Goal: Transaction & Acquisition: Purchase product/service

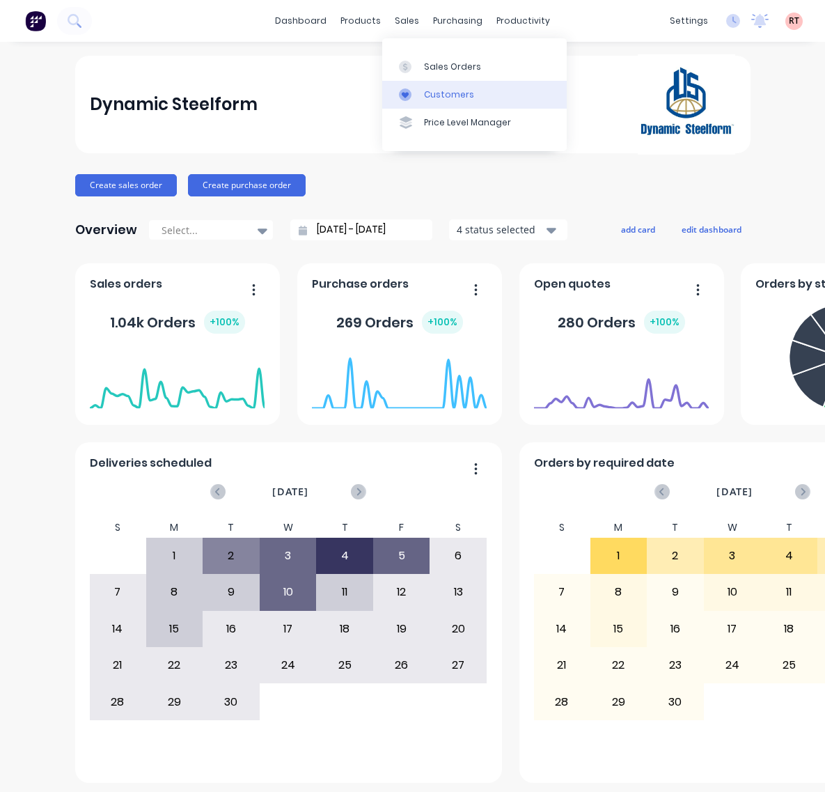
click at [408, 84] on link "Customers" at bounding box center [474, 95] width 185 height 28
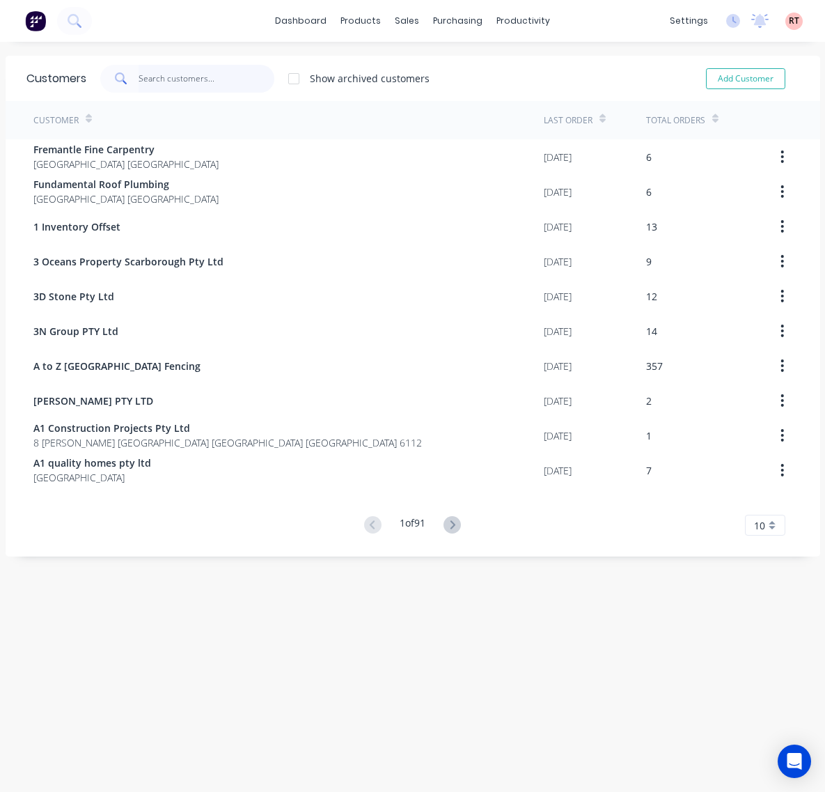
click at [193, 74] on input "text" at bounding box center [207, 79] width 136 height 28
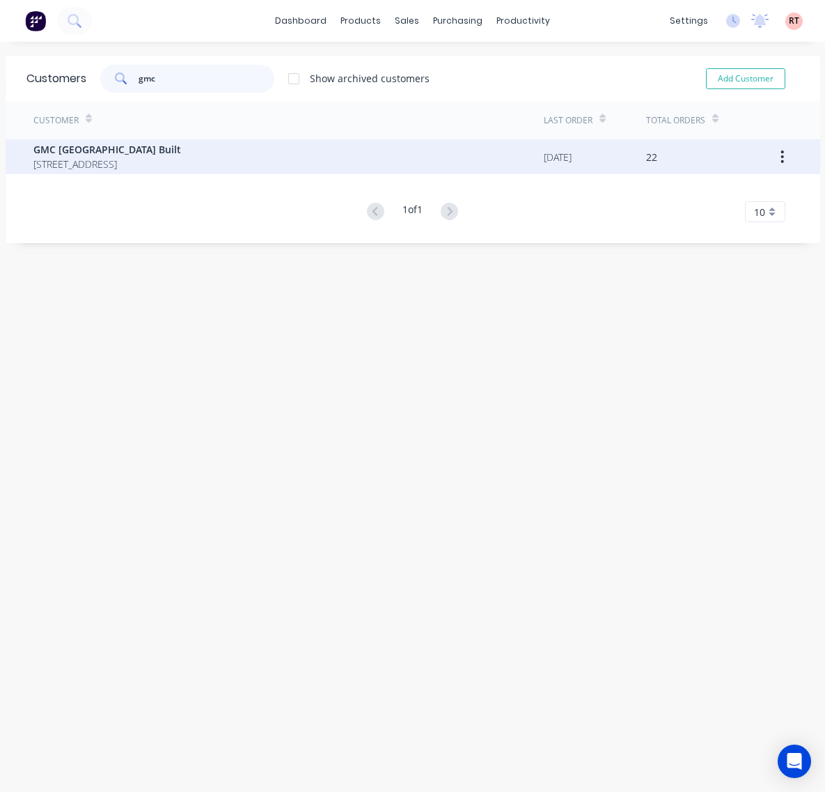
type input "gmc"
click at [181, 168] on span "129 Telford Crescent Stirling Western Australia Australia 6021" at bounding box center [107, 164] width 148 height 15
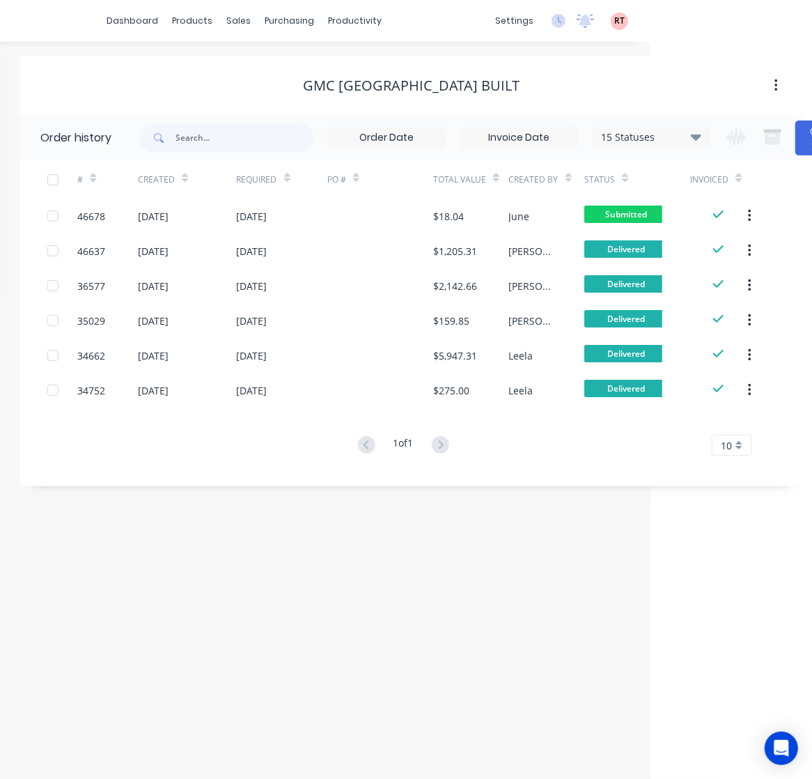
scroll to position [0, 221]
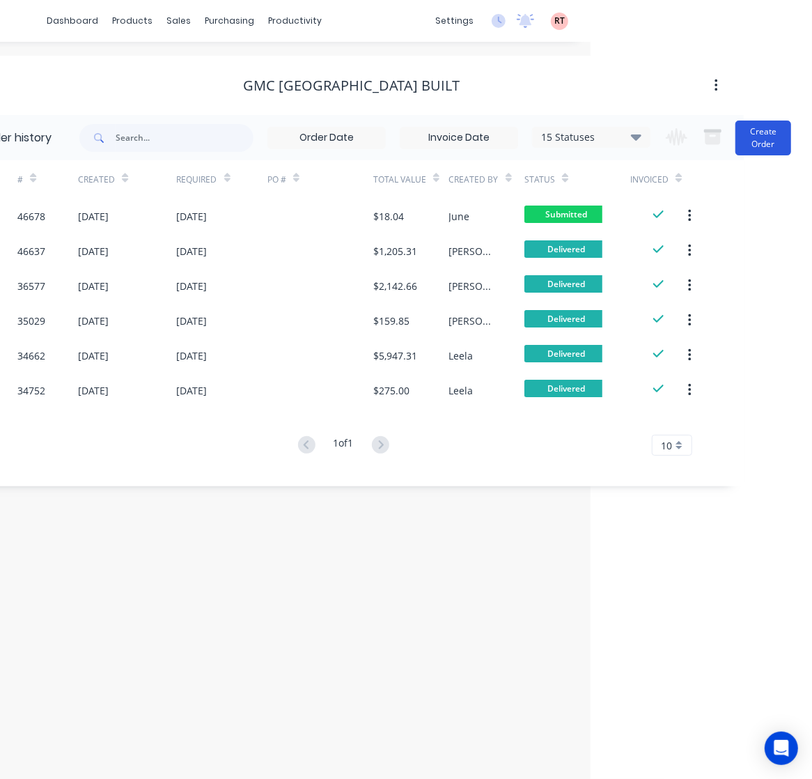
click at [756, 132] on button "Create Order" at bounding box center [763, 137] width 56 height 35
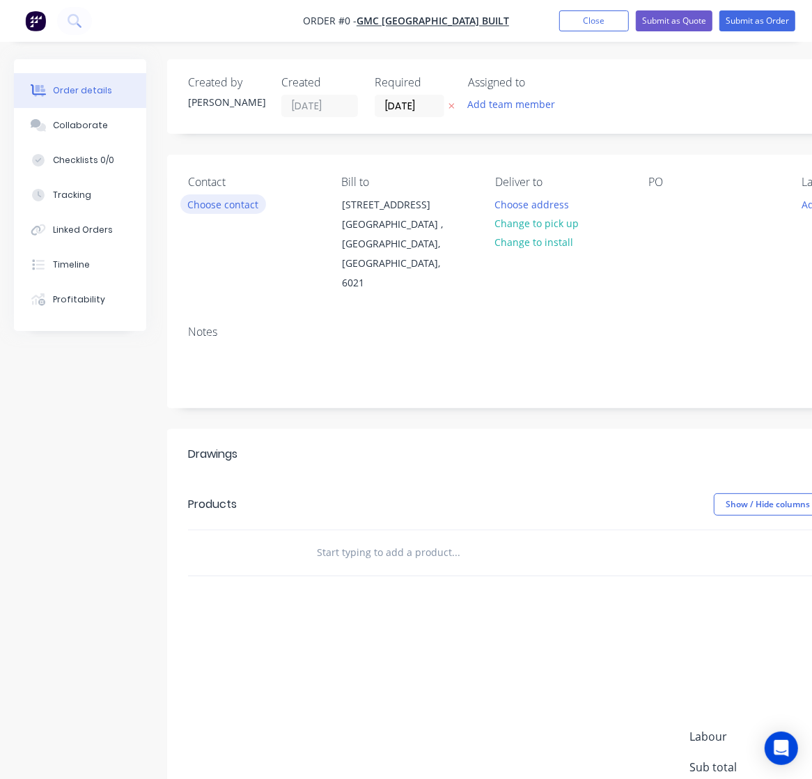
click at [242, 203] on button "Choose contact" at bounding box center [223, 203] width 86 height 19
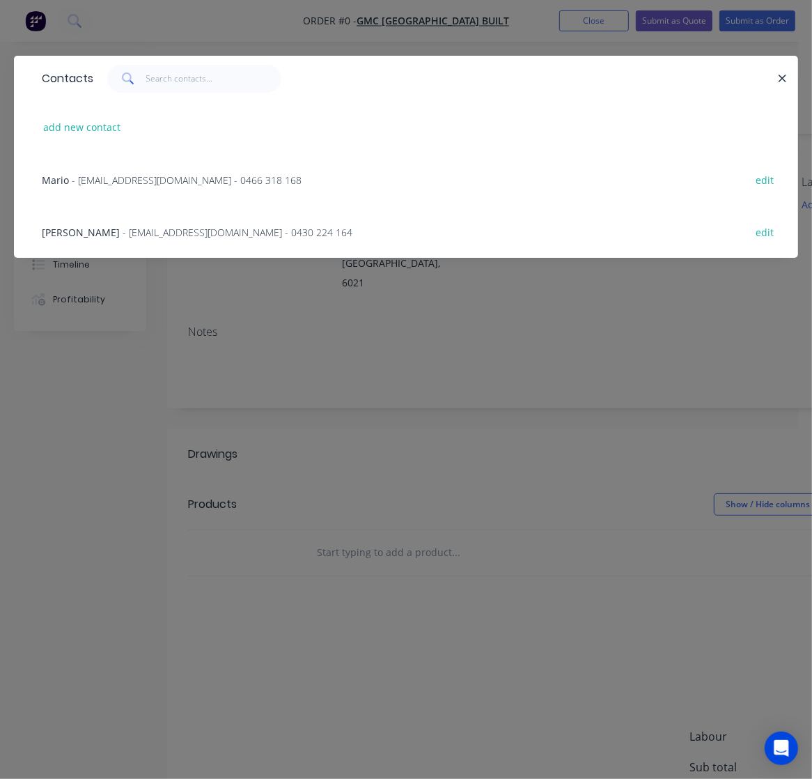
click at [214, 235] on span "- gcarbonepc@outlook.com - 0430 224 164" at bounding box center [238, 232] width 230 height 13
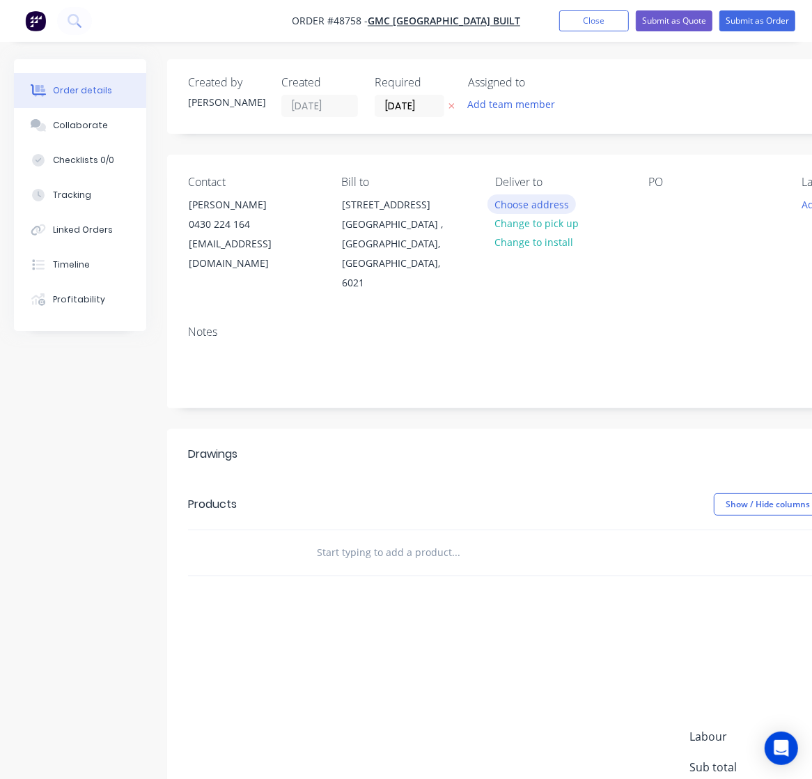
click at [537, 200] on button "Choose address" at bounding box center [532, 203] width 89 height 19
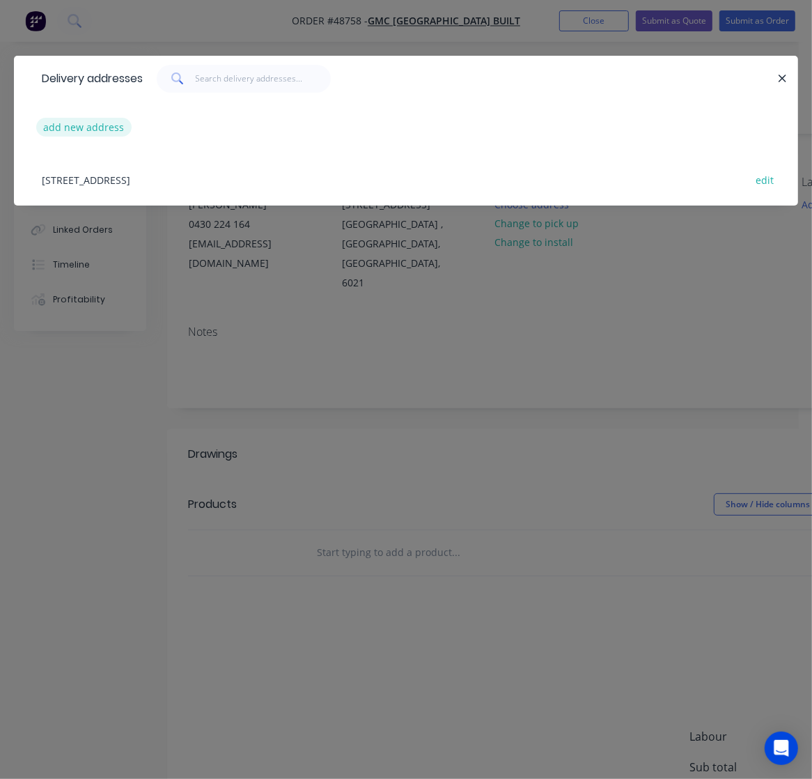
click at [109, 124] on button "add new address" at bounding box center [83, 127] width 95 height 19
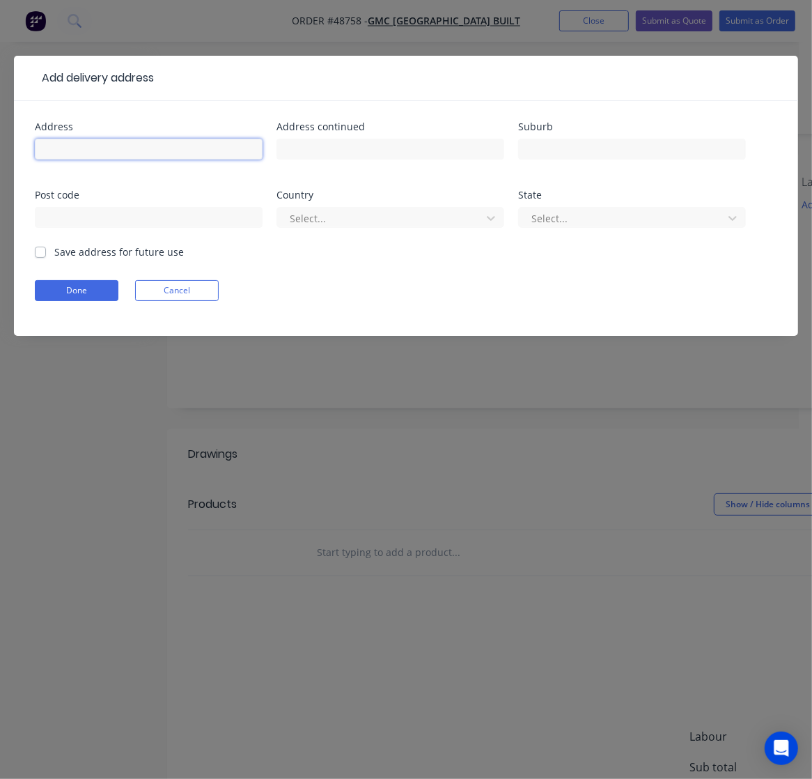
click at [109, 140] on input "text" at bounding box center [149, 149] width 228 height 21
paste input "129 Telford Cres"
type input "129 Telford Cres"
click at [350, 146] on input "text" at bounding box center [390, 149] width 228 height 21
click at [559, 137] on div at bounding box center [632, 155] width 228 height 41
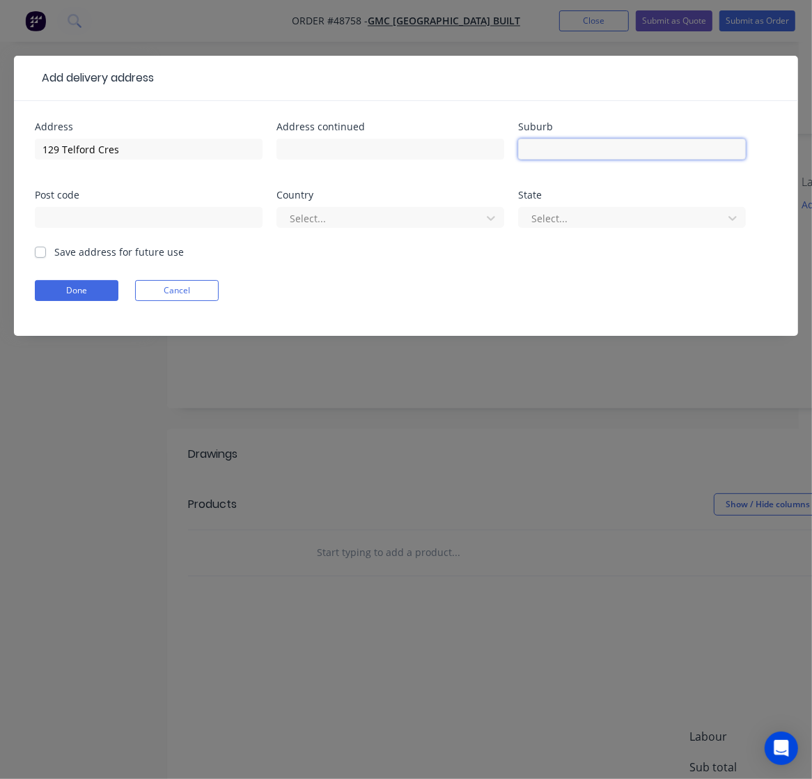
click at [554, 151] on input "text" at bounding box center [632, 149] width 228 height 21
type input "v"
paste input "Stirling"
type input "Stirling"
click at [186, 219] on input "text" at bounding box center [149, 217] width 228 height 21
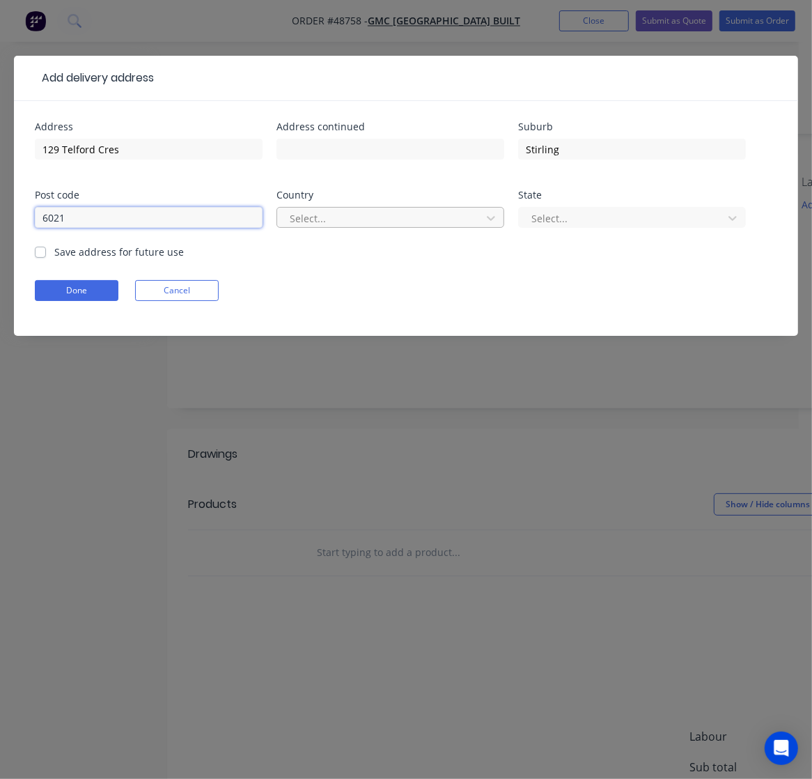
type input "6021"
click at [415, 224] on div at bounding box center [381, 218] width 186 height 17
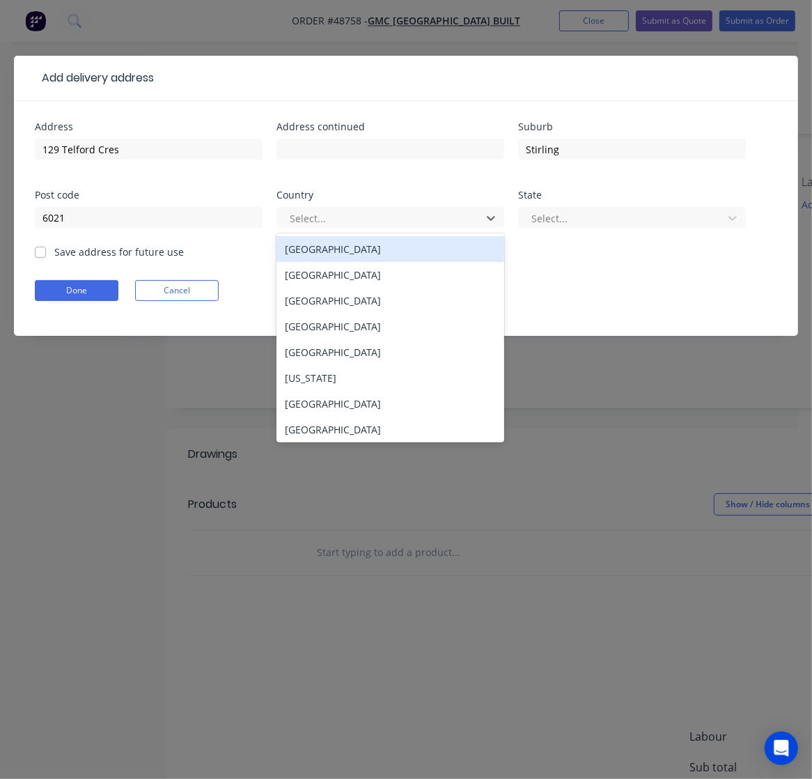
click at [385, 249] on div "Australia" at bounding box center [390, 249] width 228 height 26
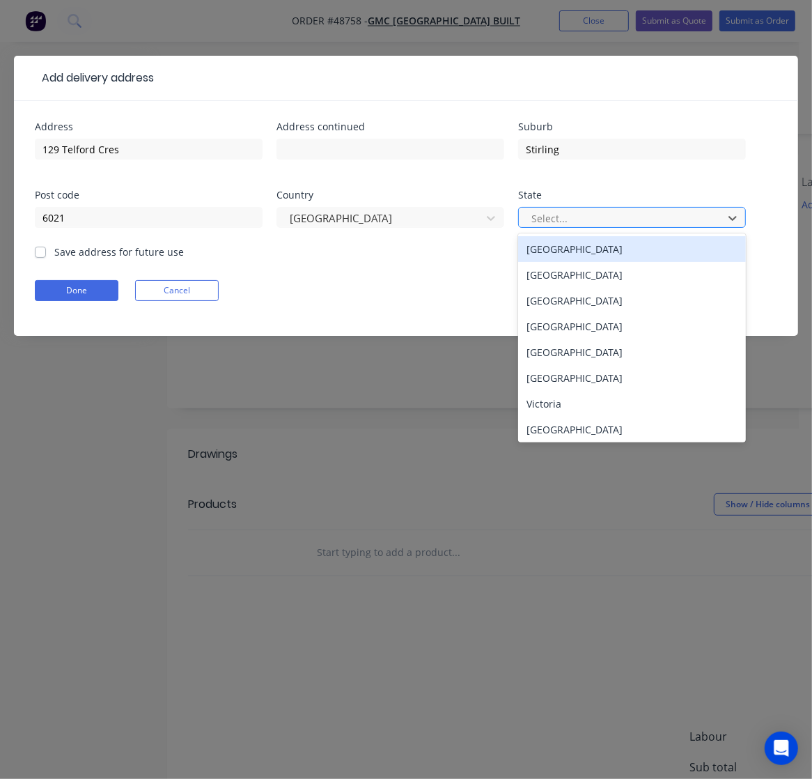
click at [601, 224] on div at bounding box center [623, 218] width 186 height 17
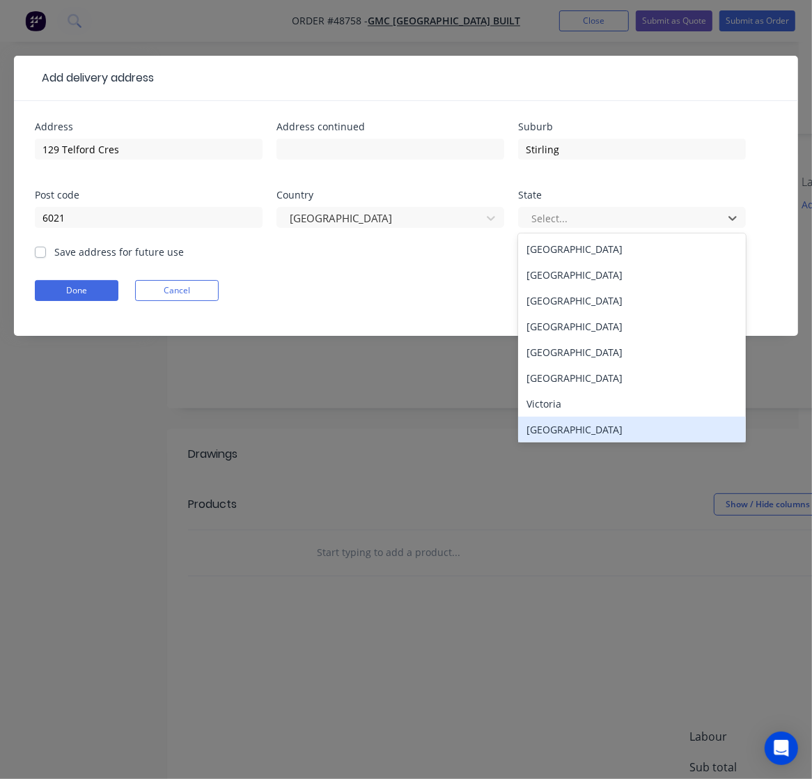
click at [625, 423] on div "Western Australia" at bounding box center [632, 429] width 228 height 26
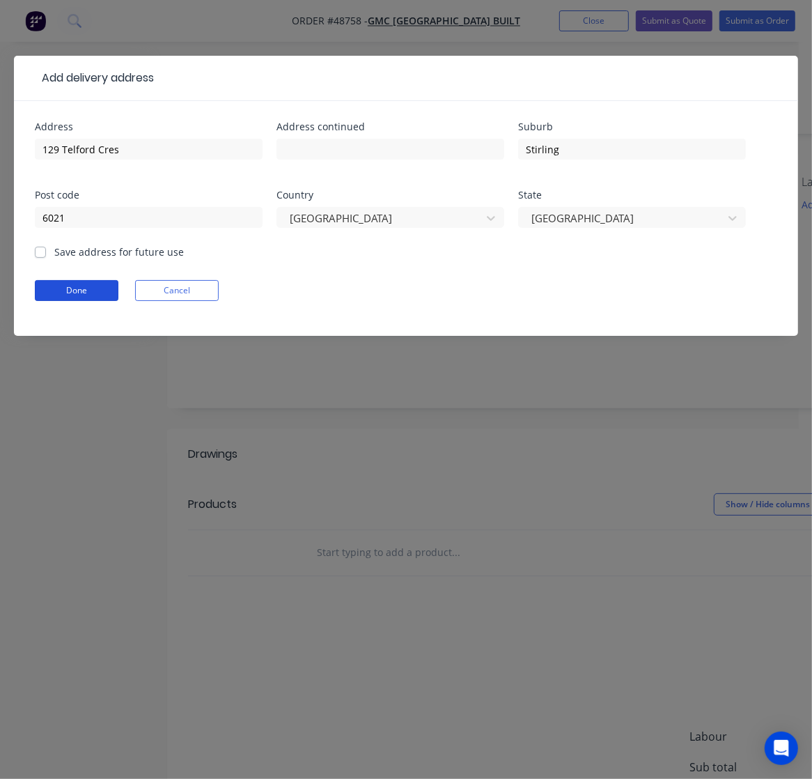
click at [71, 297] on button "Done" at bounding box center [77, 290] width 84 height 21
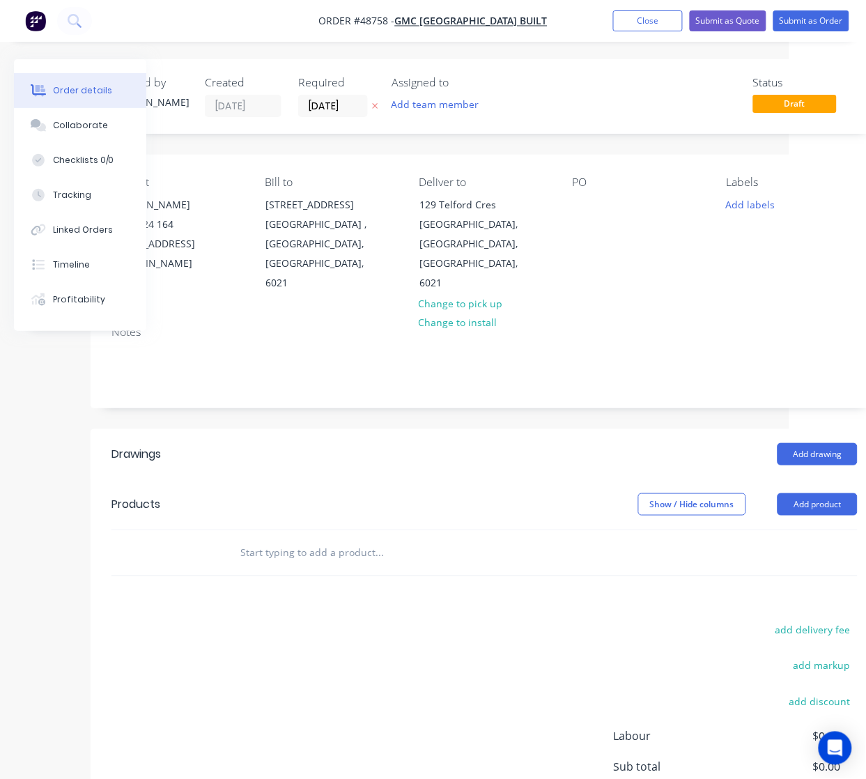
scroll to position [0, 102]
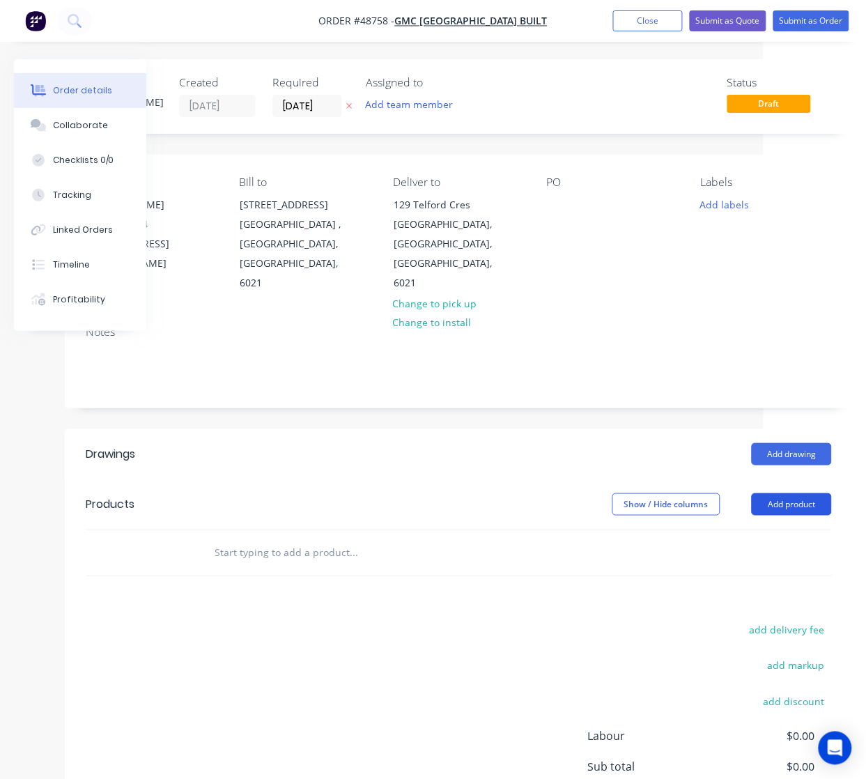
click at [782, 493] on button "Add product" at bounding box center [791, 504] width 80 height 22
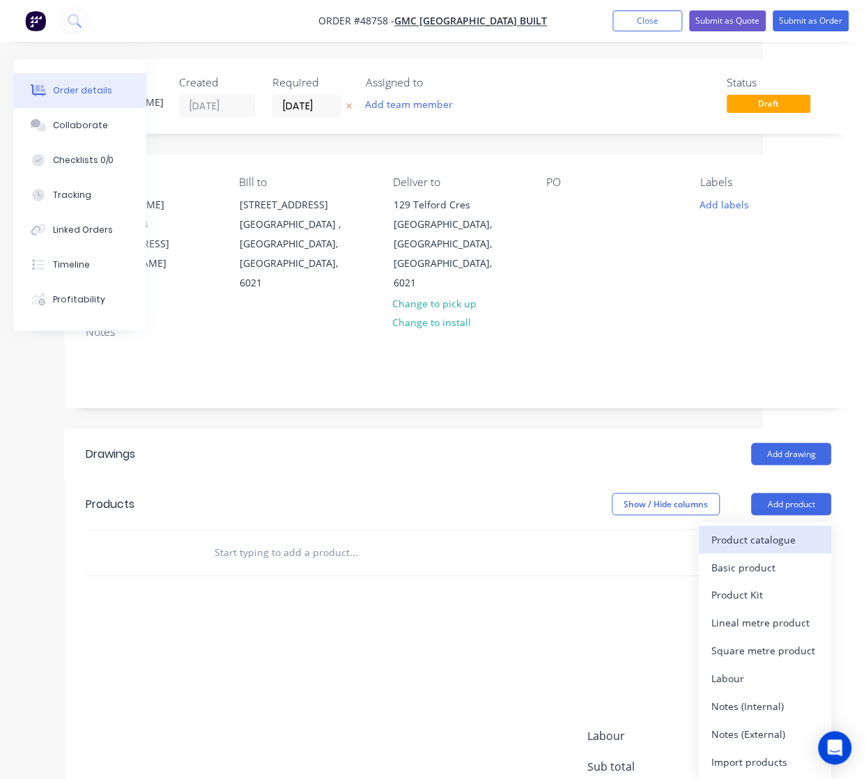
click at [771, 529] on div "Product catalogue" at bounding box center [765, 539] width 107 height 20
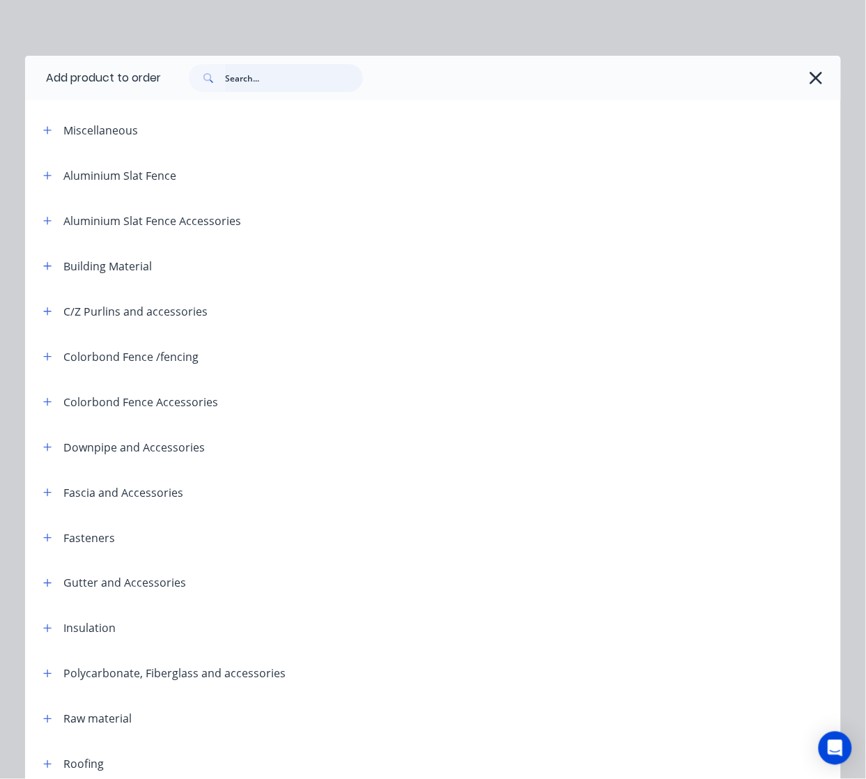
click at [248, 84] on input "text" at bounding box center [294, 78] width 138 height 28
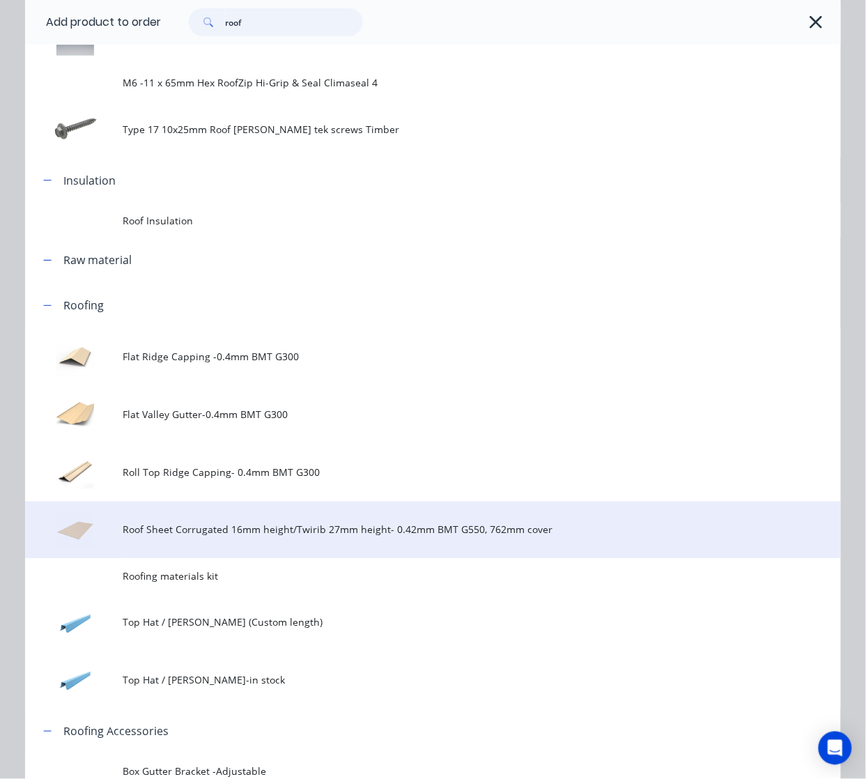
scroll to position [348, 0]
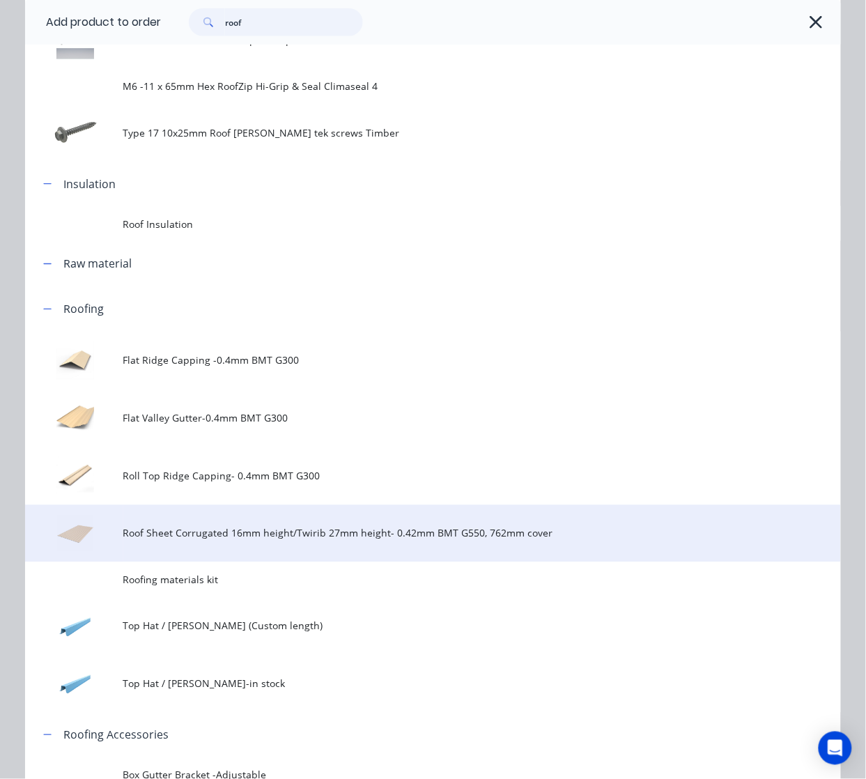
type input "roof"
click at [254, 549] on td "Roof Sheet Corrugated 16mm height/Twirib 27mm height- 0.42mm BMT G550, 762mm co…" at bounding box center [481, 534] width 717 height 58
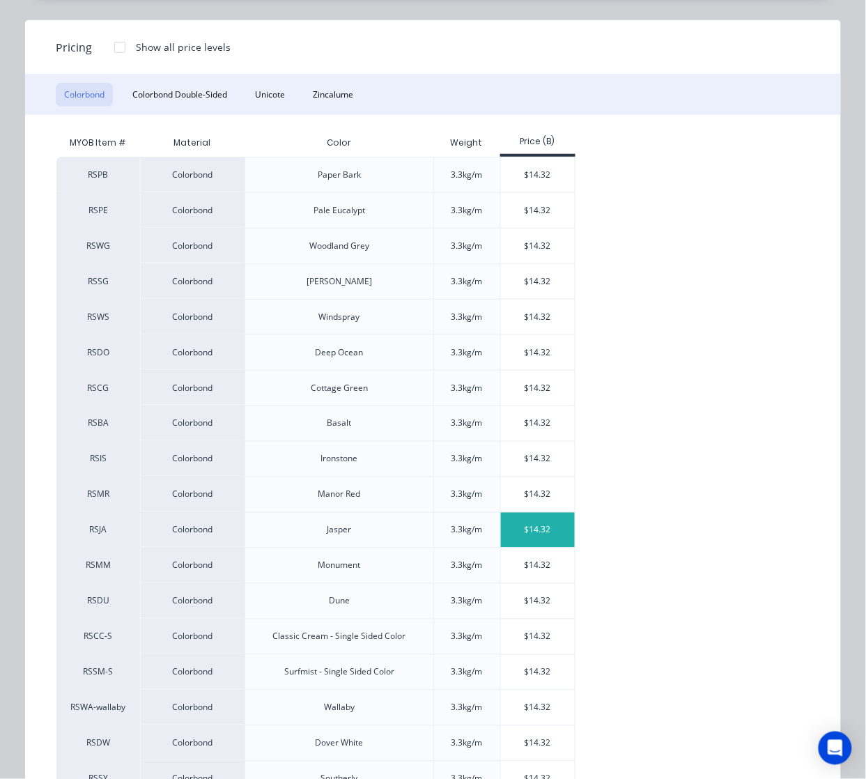
scroll to position [286, 0]
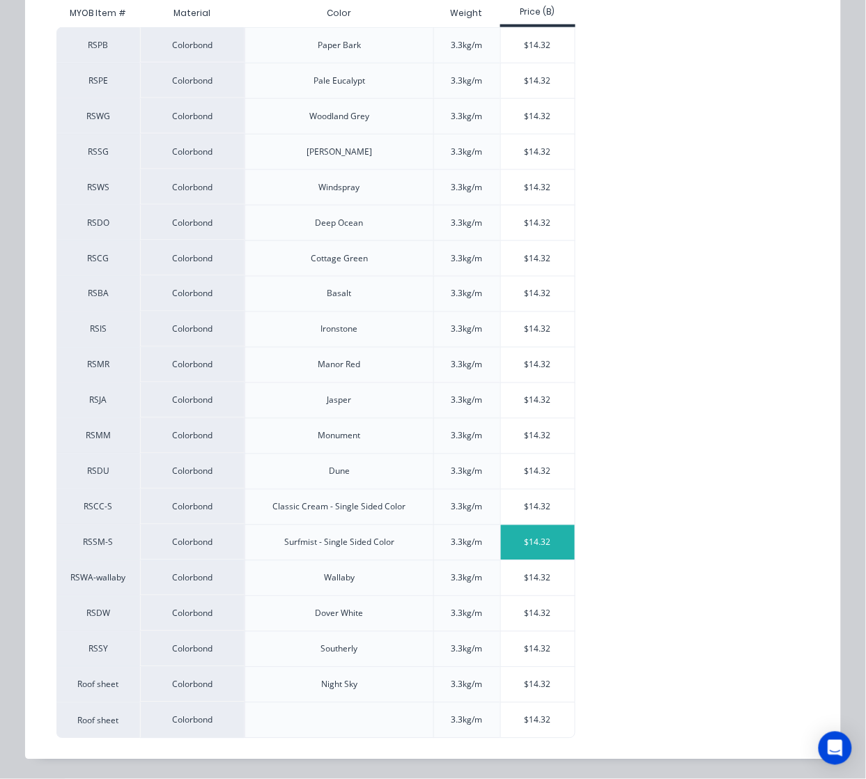
click at [528, 552] on div "$14.32" at bounding box center [538, 542] width 75 height 35
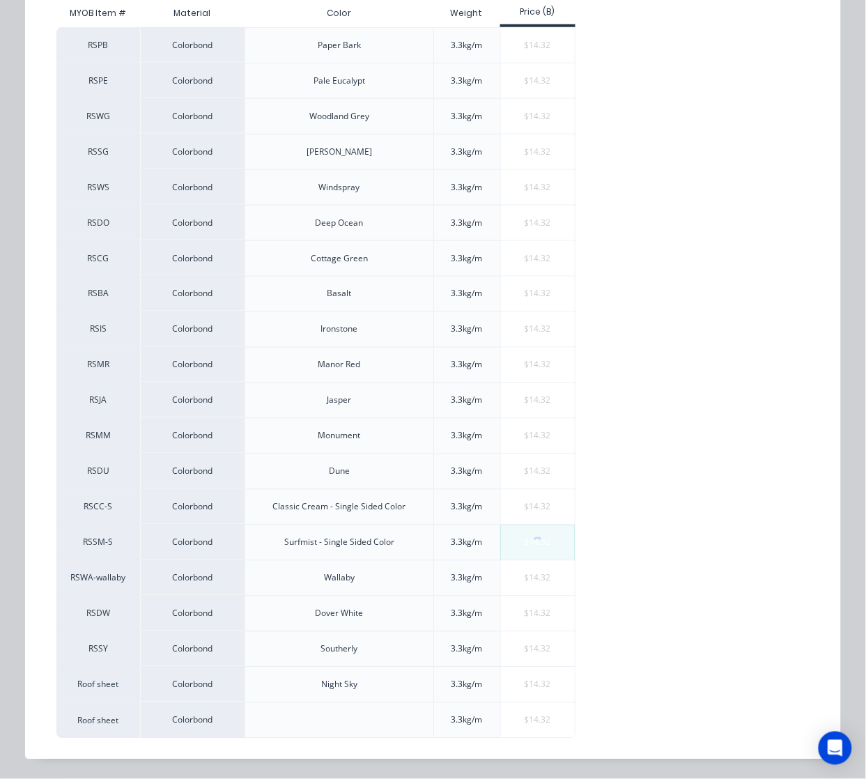
scroll to position [0, 0]
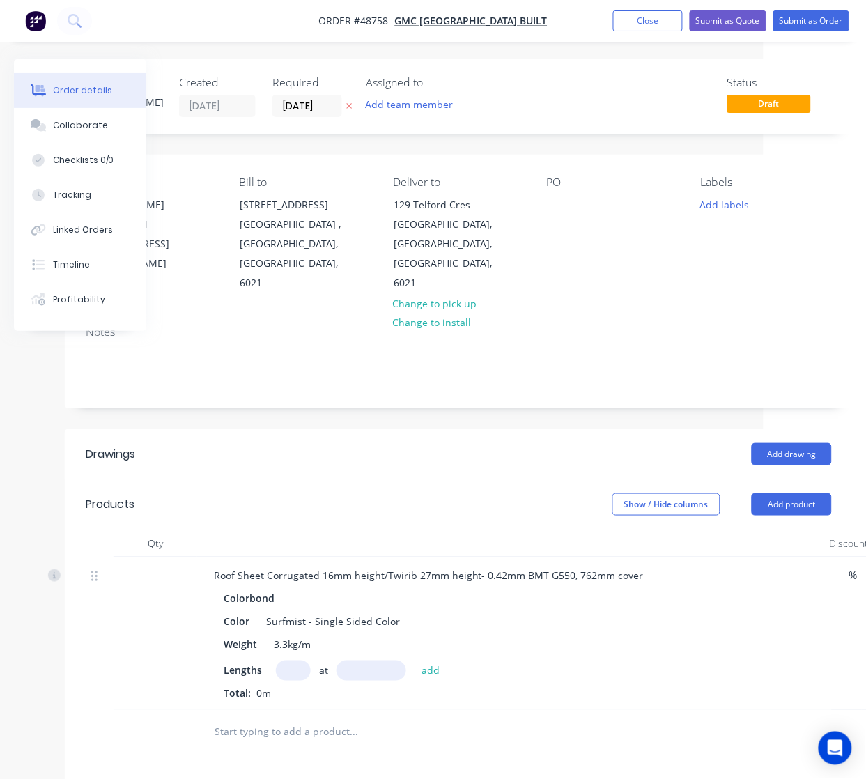
click at [281, 660] on input "text" at bounding box center [293, 670] width 35 height 20
type input "6"
click at [354, 660] on input "text" at bounding box center [371, 670] width 70 height 20
type input "2100"
click at [414, 660] on button "add" at bounding box center [430, 669] width 33 height 19
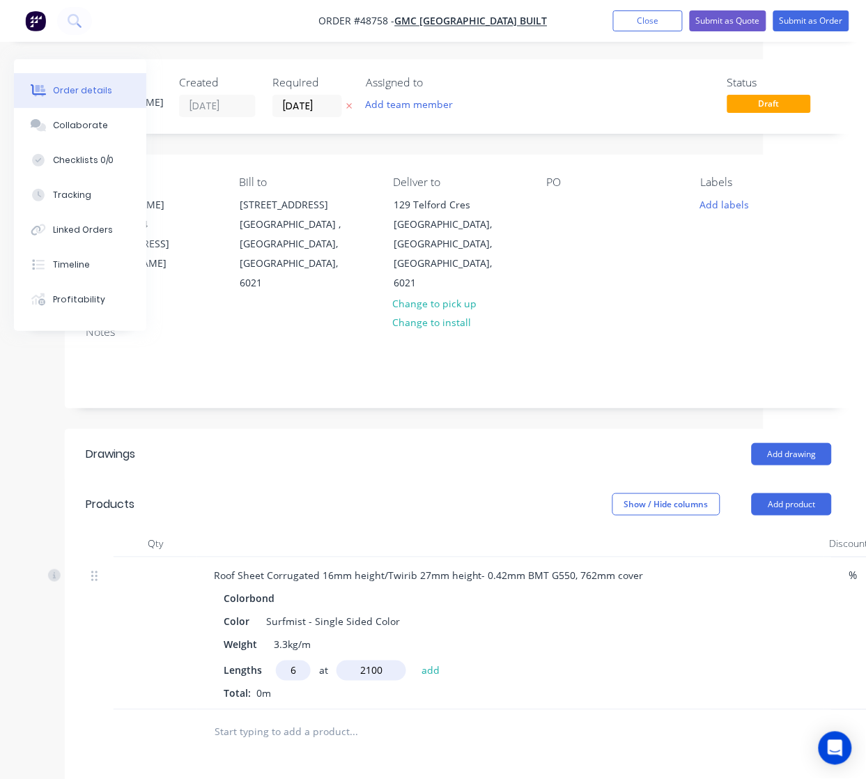
type input "$180.43"
click at [637, 20] on button "Close" at bounding box center [648, 20] width 70 height 21
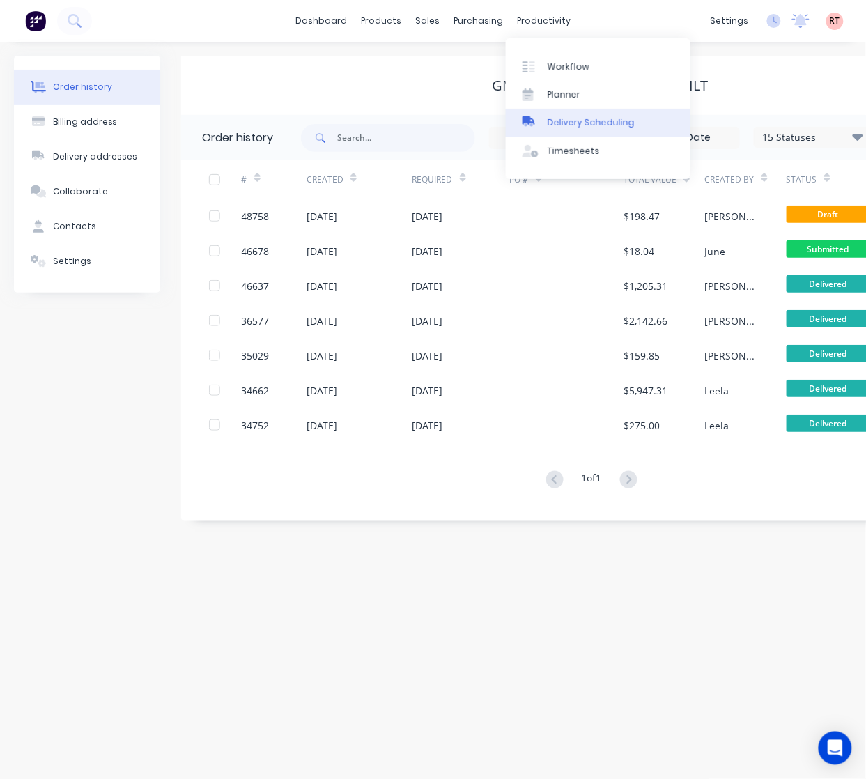
click at [559, 120] on div "Delivery Scheduling" at bounding box center [590, 122] width 87 height 13
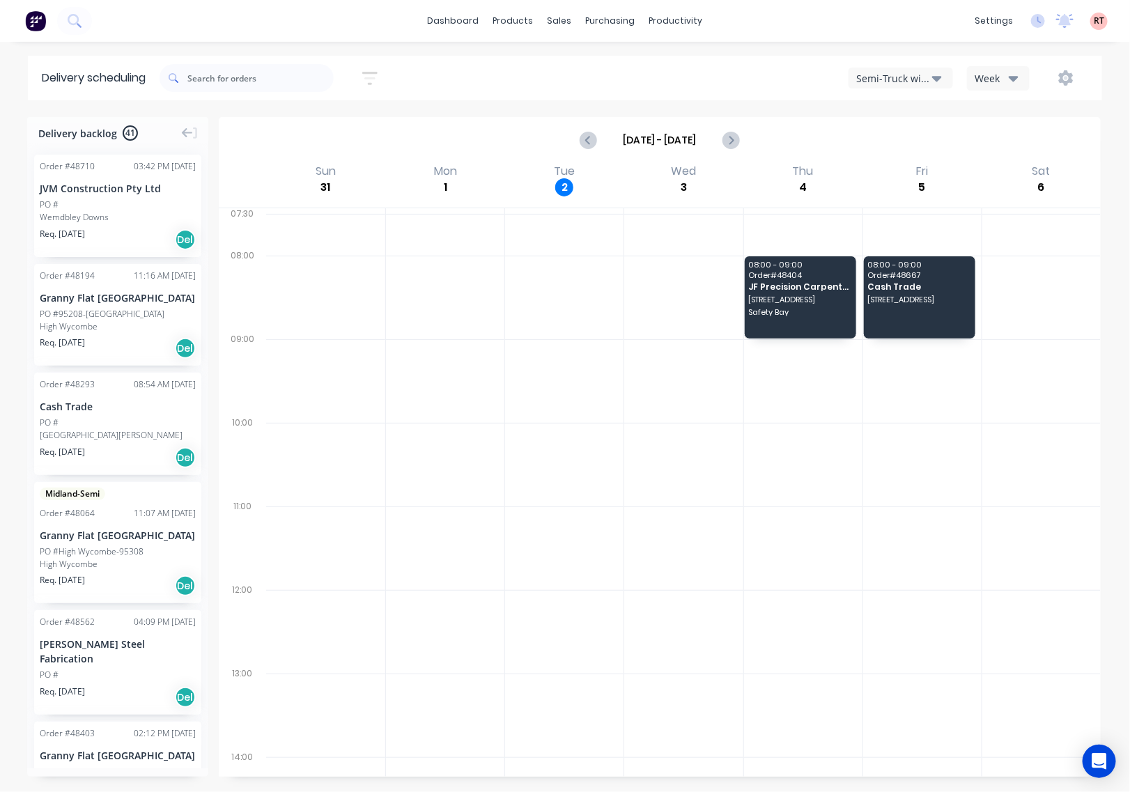
click at [878, 75] on icon "button" at bounding box center [937, 77] width 10 height 15
click at [878, 160] on div "Utes Delivery" at bounding box center [918, 170] width 138 height 28
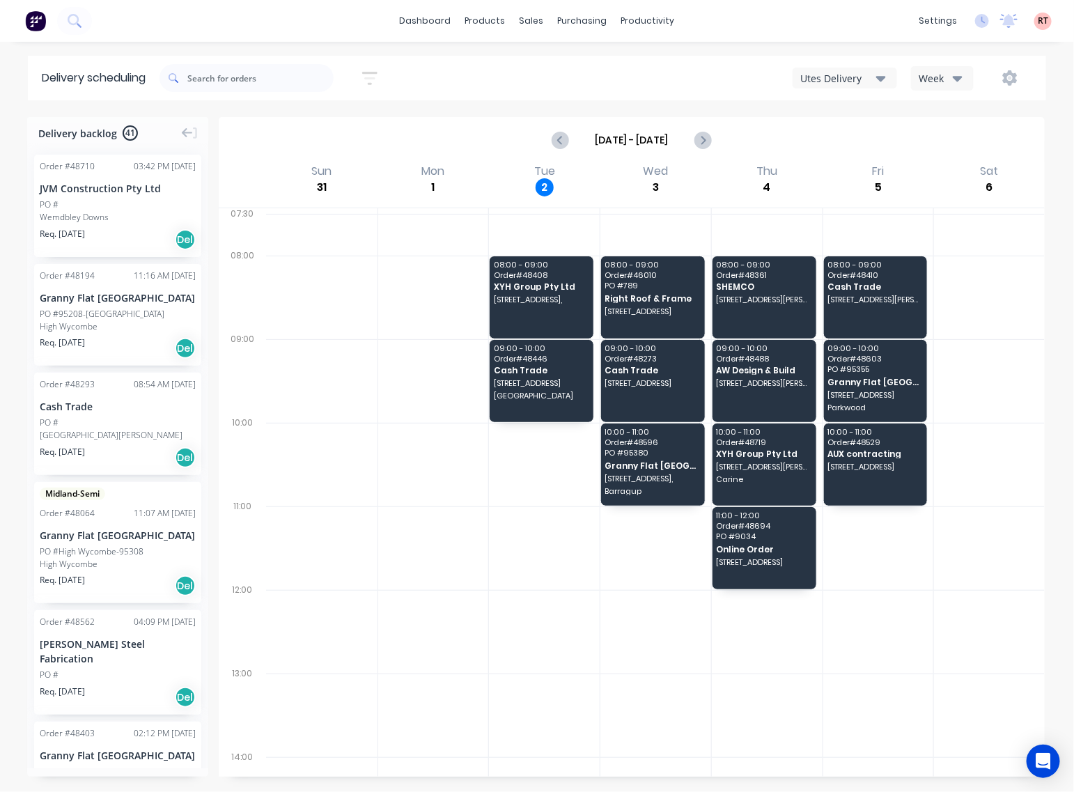
click at [544, 460] on div at bounding box center [544, 465] width 111 height 84
click at [578, 63] on div "Sales Orders" at bounding box center [583, 67] width 57 height 13
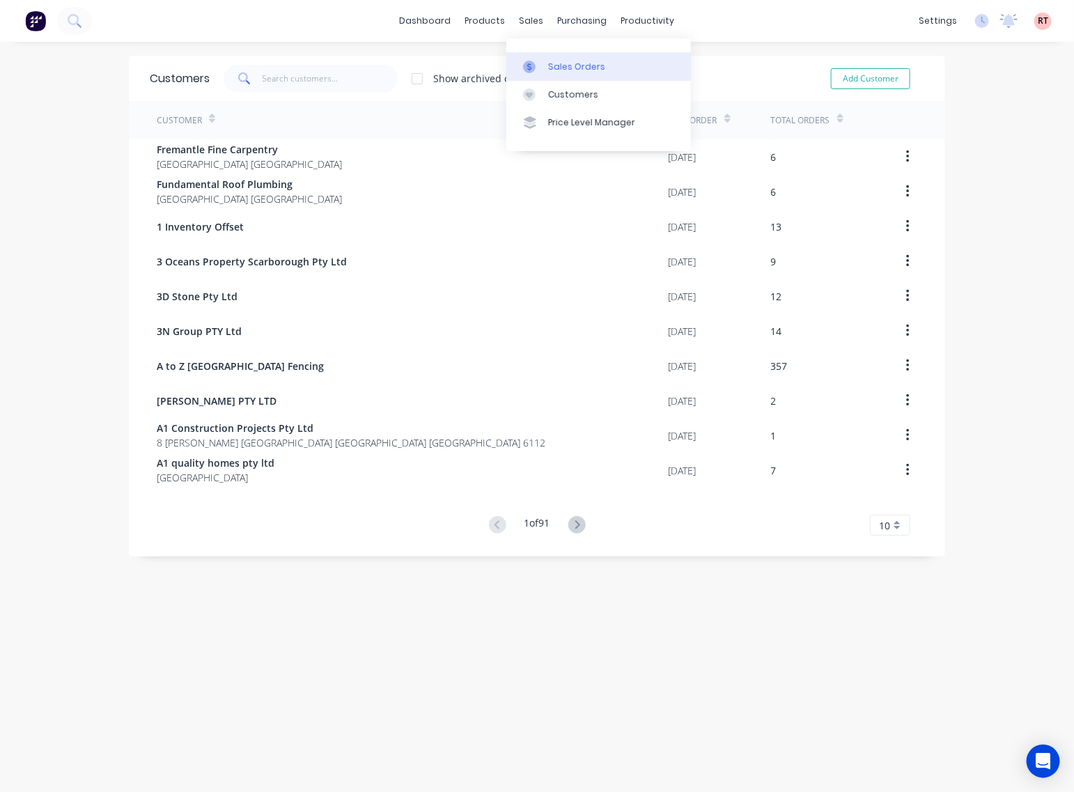
click at [561, 67] on div "Sales Orders" at bounding box center [576, 67] width 57 height 13
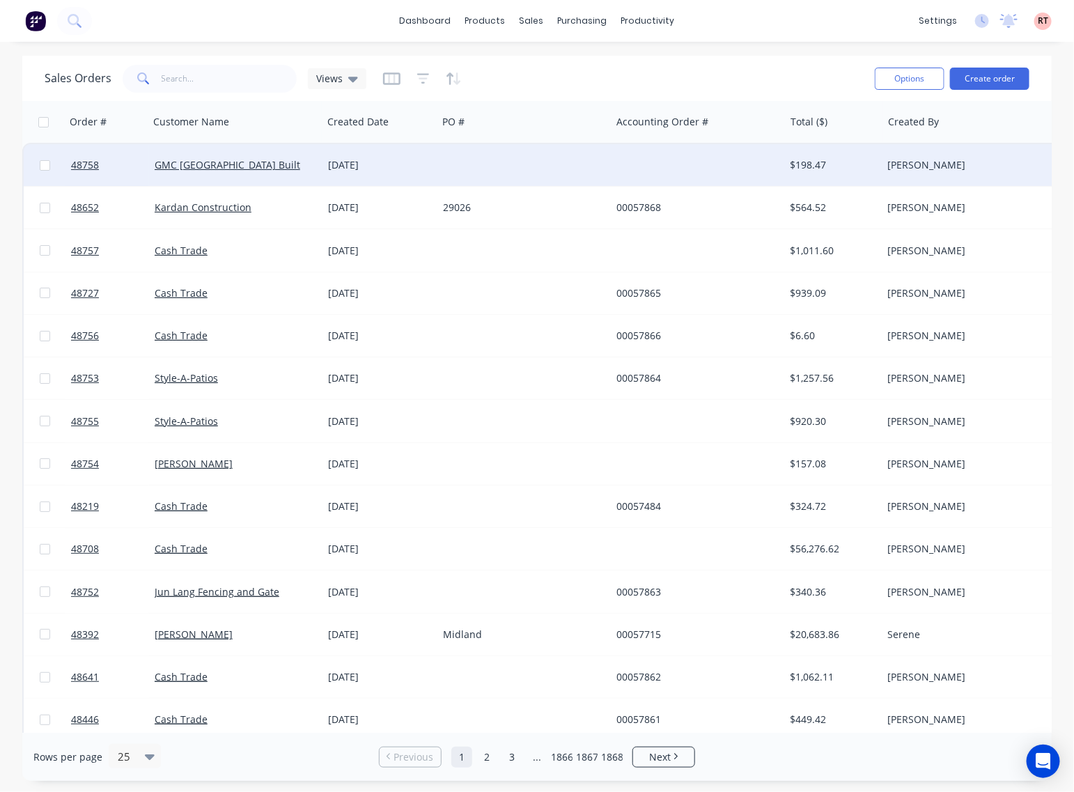
click at [370, 158] on div "02 Sep 2025" at bounding box center [380, 165] width 104 height 14
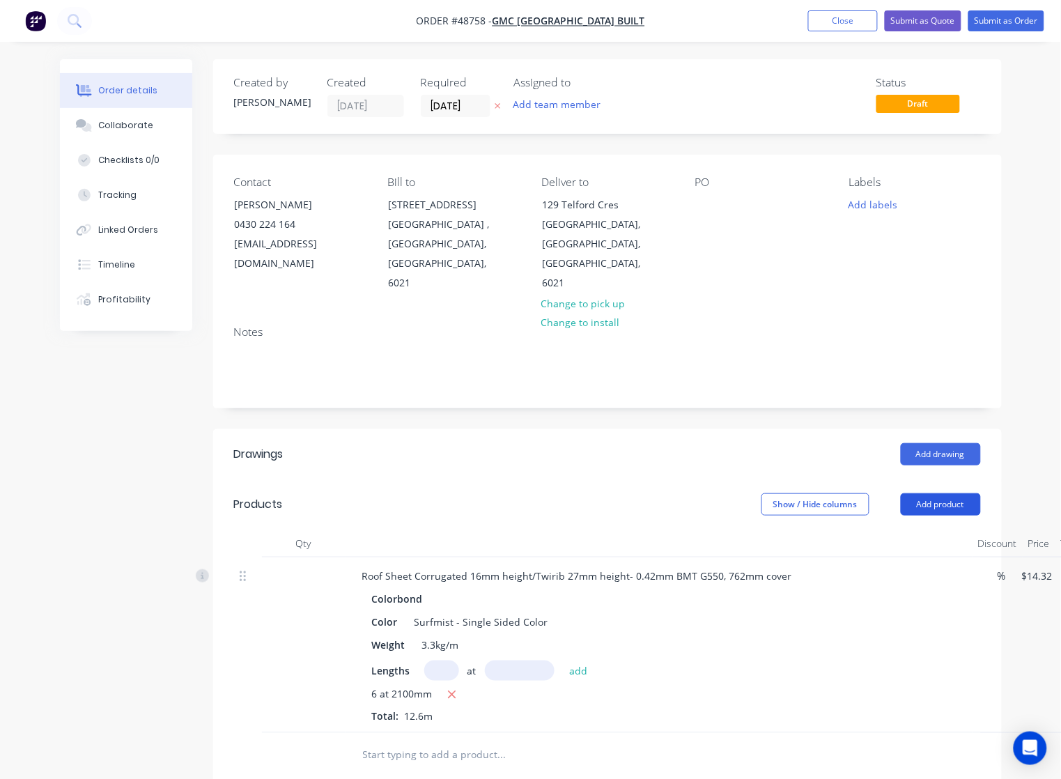
click at [954, 493] on button "Add product" at bounding box center [941, 504] width 80 height 22
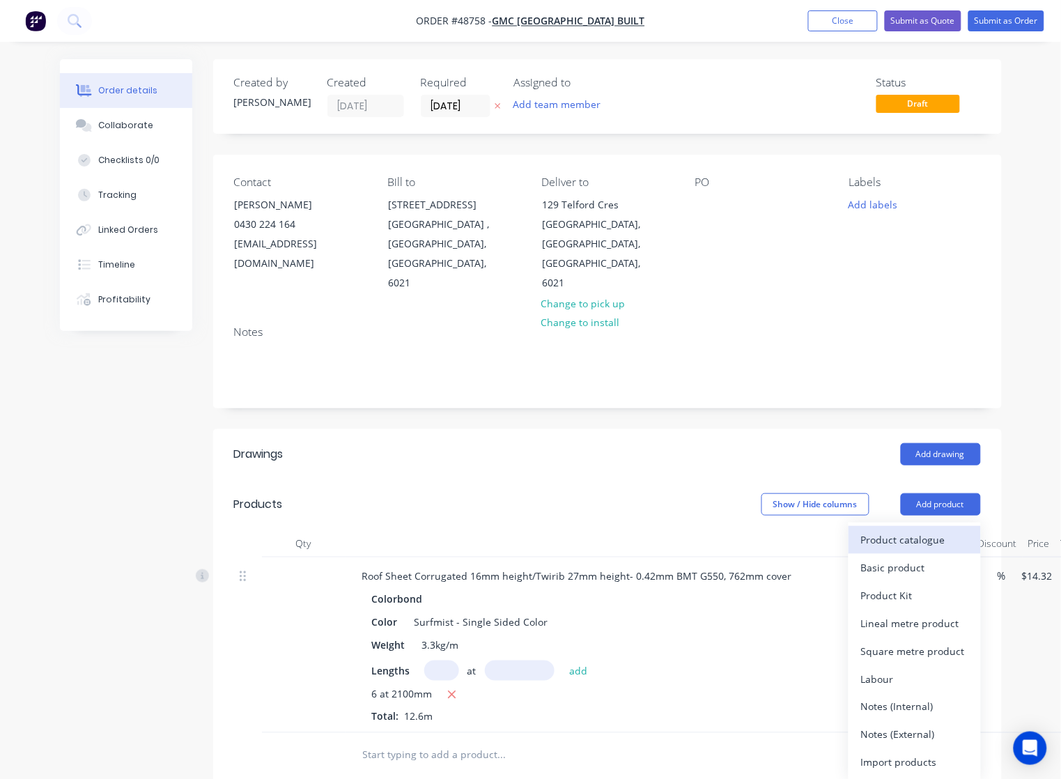
click at [930, 529] on div "Product catalogue" at bounding box center [914, 539] width 107 height 20
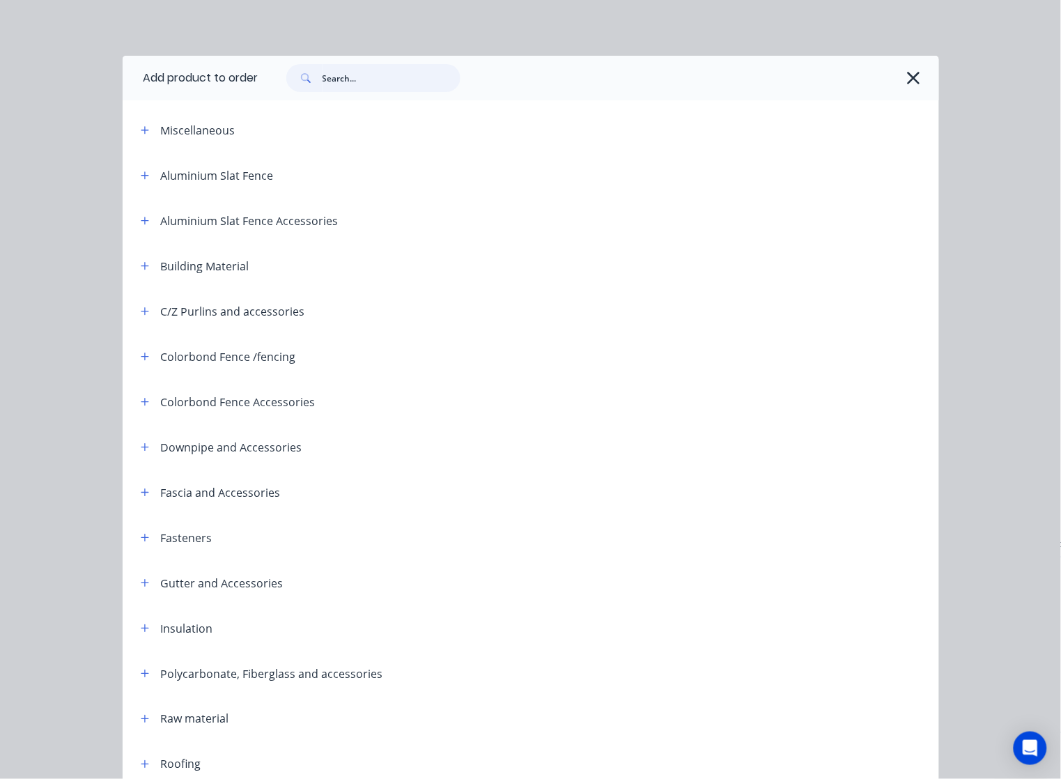
click at [405, 75] on input "text" at bounding box center [391, 78] width 138 height 28
type input "7"
type input "downpipe"
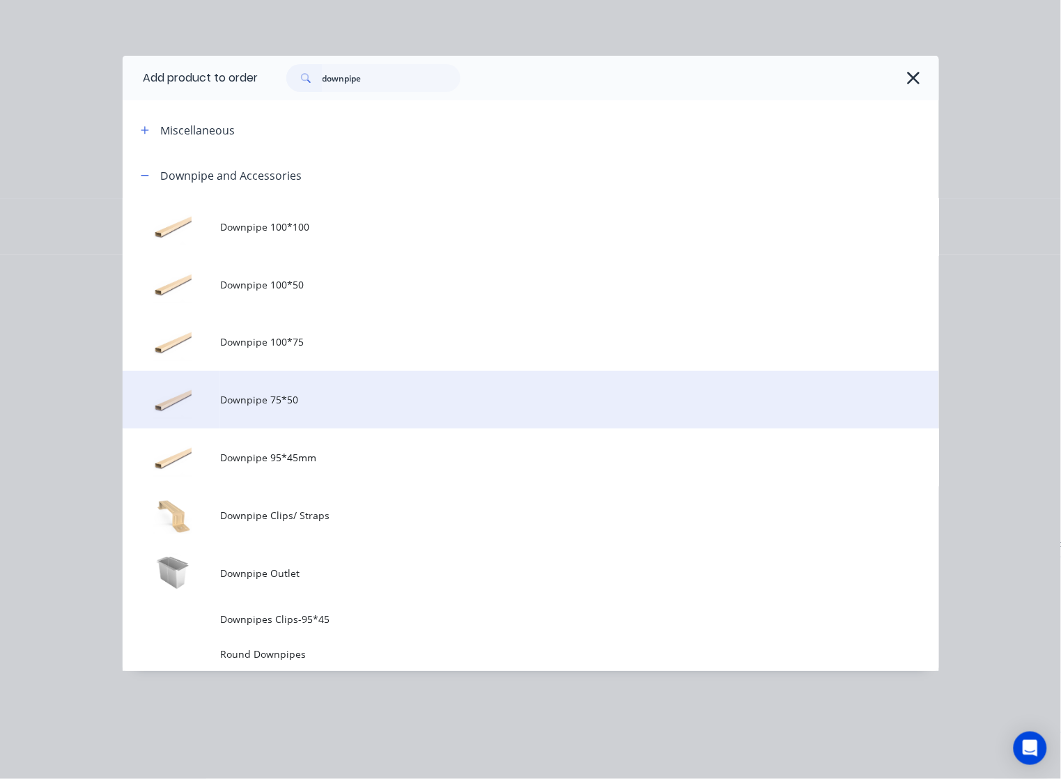
click at [361, 387] on td "Downpipe 75*50" at bounding box center [579, 400] width 718 height 58
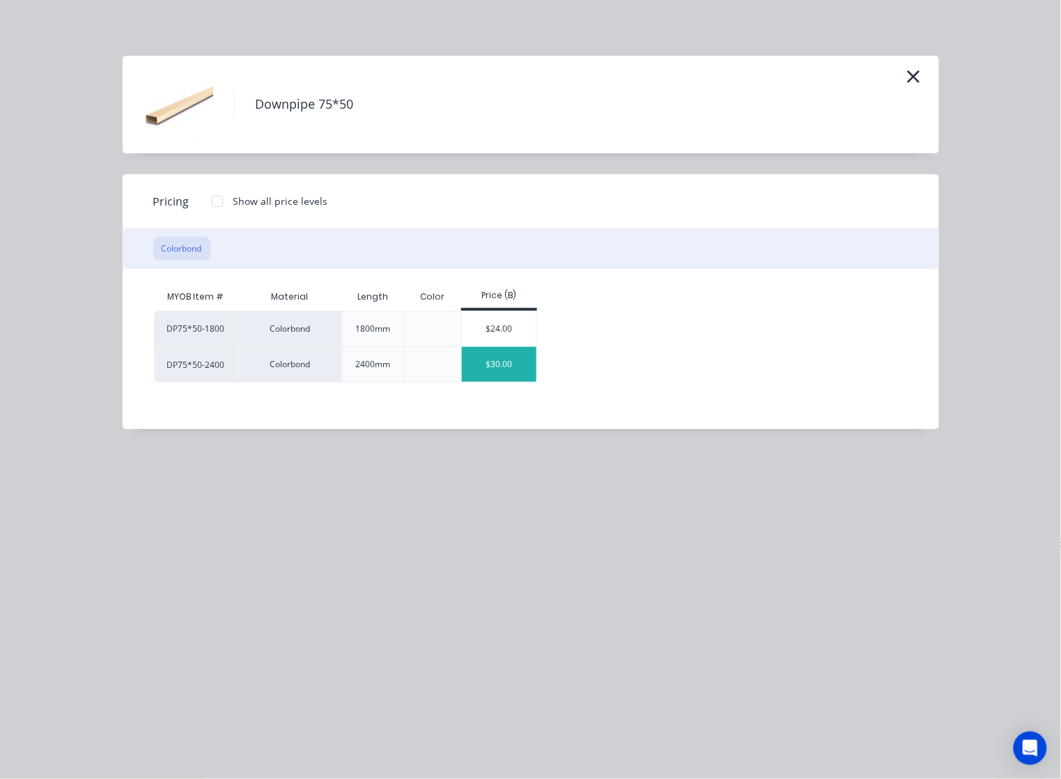
click at [511, 364] on div "$30.00" at bounding box center [499, 364] width 75 height 35
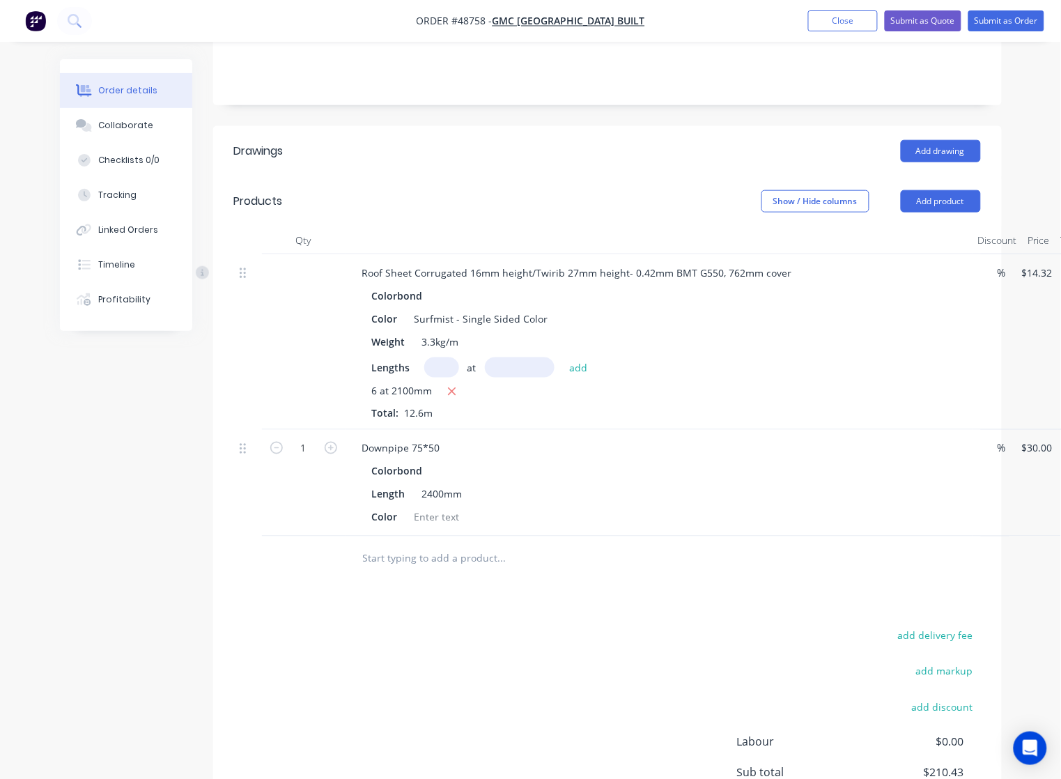
scroll to position [391, 0]
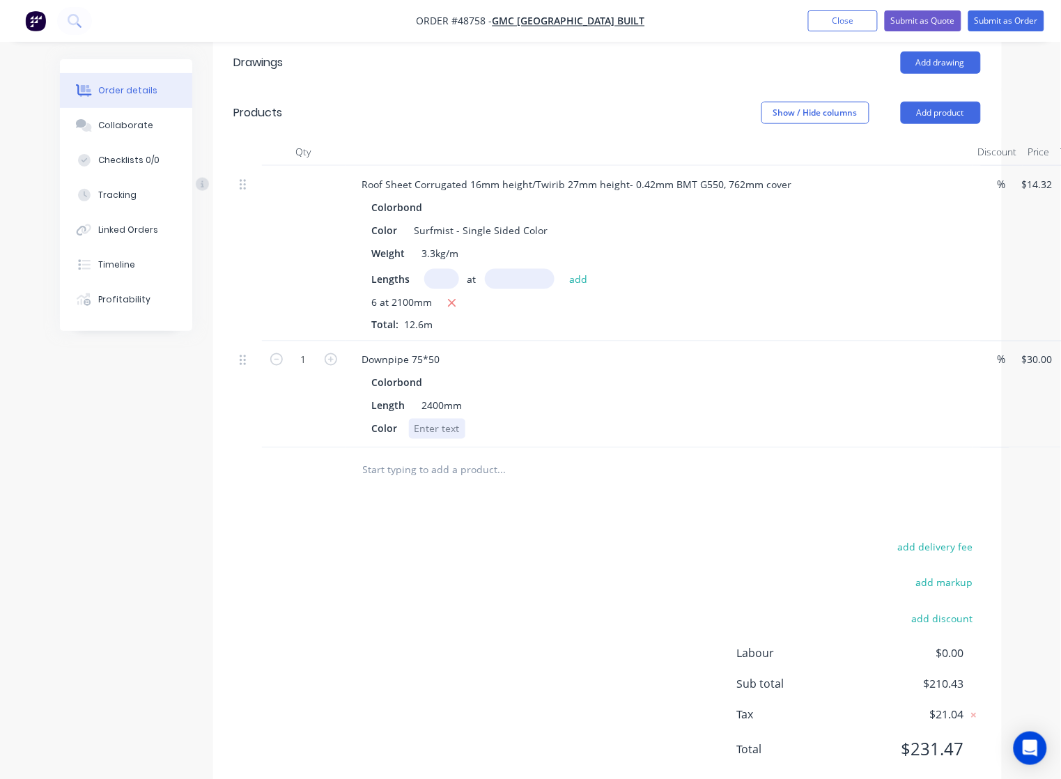
click at [430, 419] on div at bounding box center [437, 429] width 56 height 20
drag, startPoint x: 430, startPoint y: 392, endPoint x: 442, endPoint y: 387, distance: 12.8
click at [434, 419] on div at bounding box center [437, 429] width 56 height 20
click at [485, 479] on div "Drawings Add drawing Products Show / Hide columns Add product Qty Discount Pric…" at bounding box center [607, 417] width 788 height 759
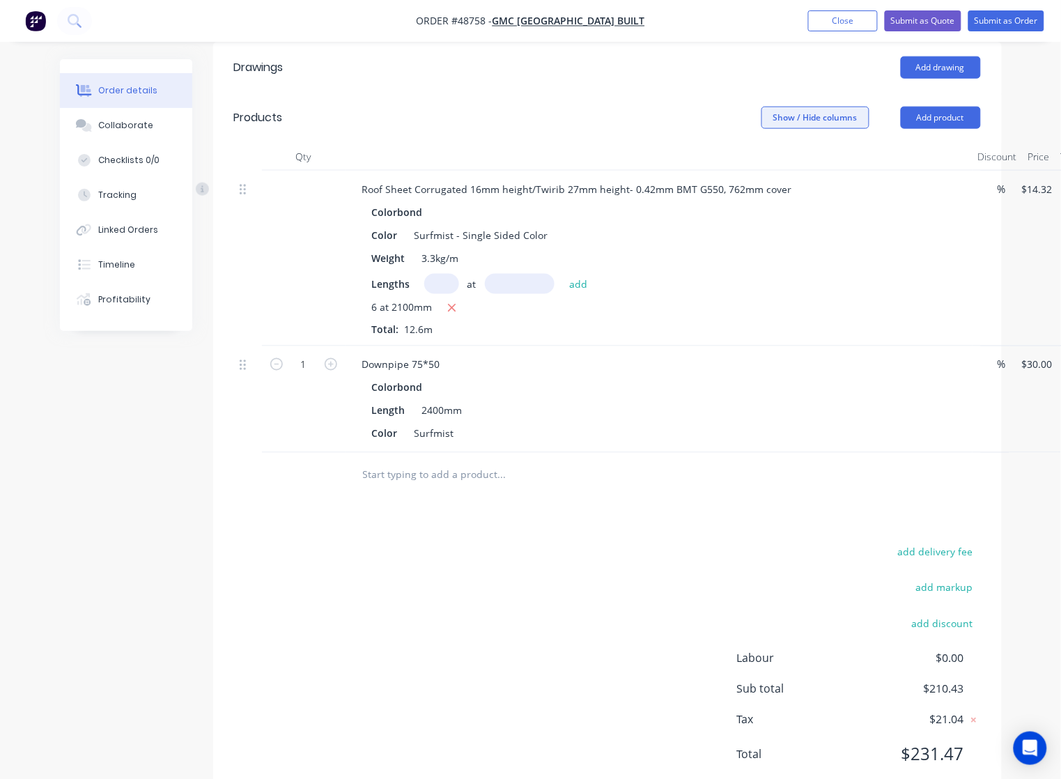
scroll to position [130, 0]
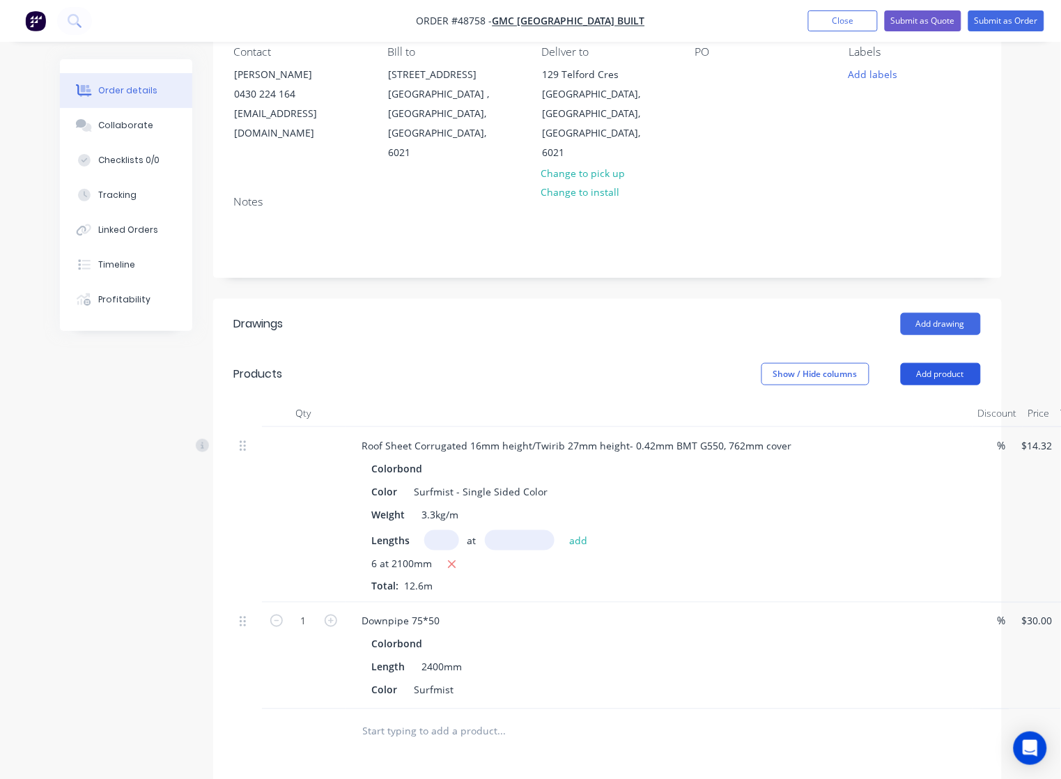
click at [935, 363] on button "Add product" at bounding box center [941, 374] width 80 height 22
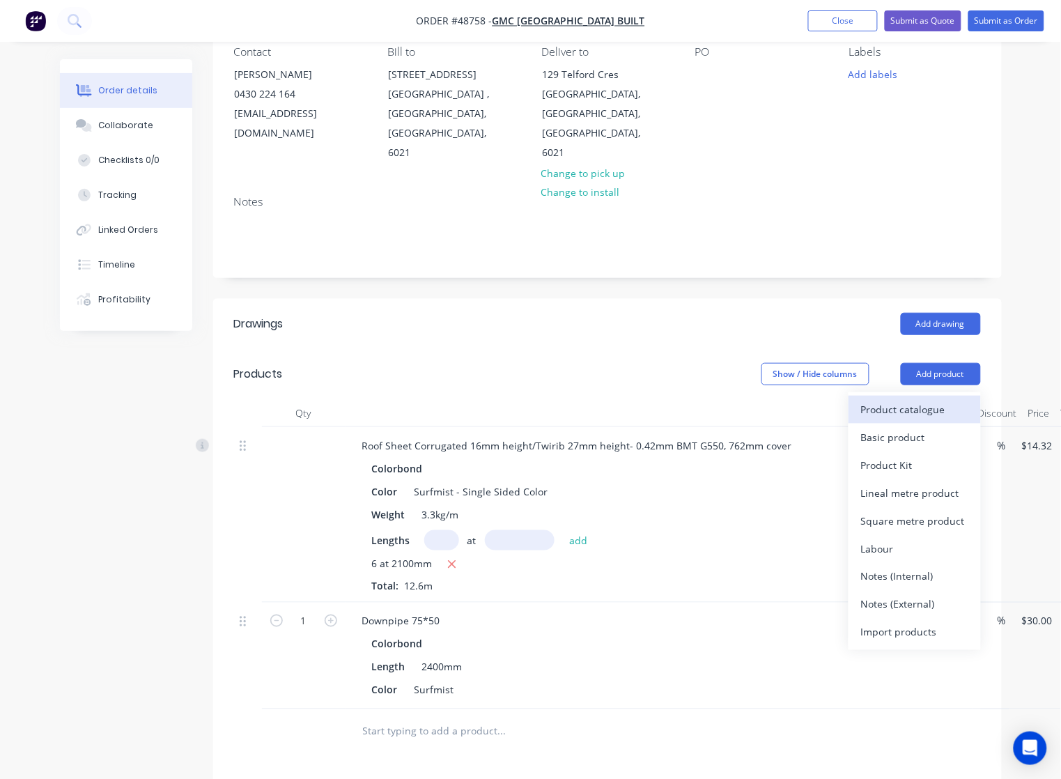
click at [893, 399] on div "Product catalogue" at bounding box center [914, 409] width 107 height 20
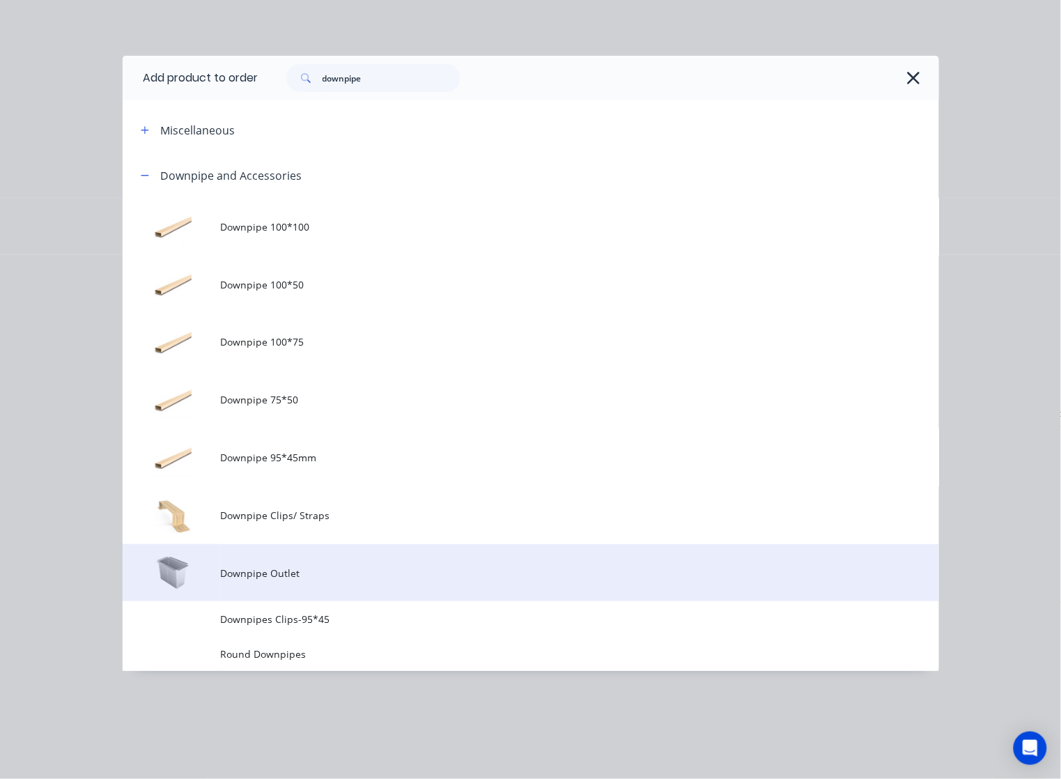
click at [359, 572] on span "Downpipe Outlet" at bounding box center [507, 573] width 575 height 15
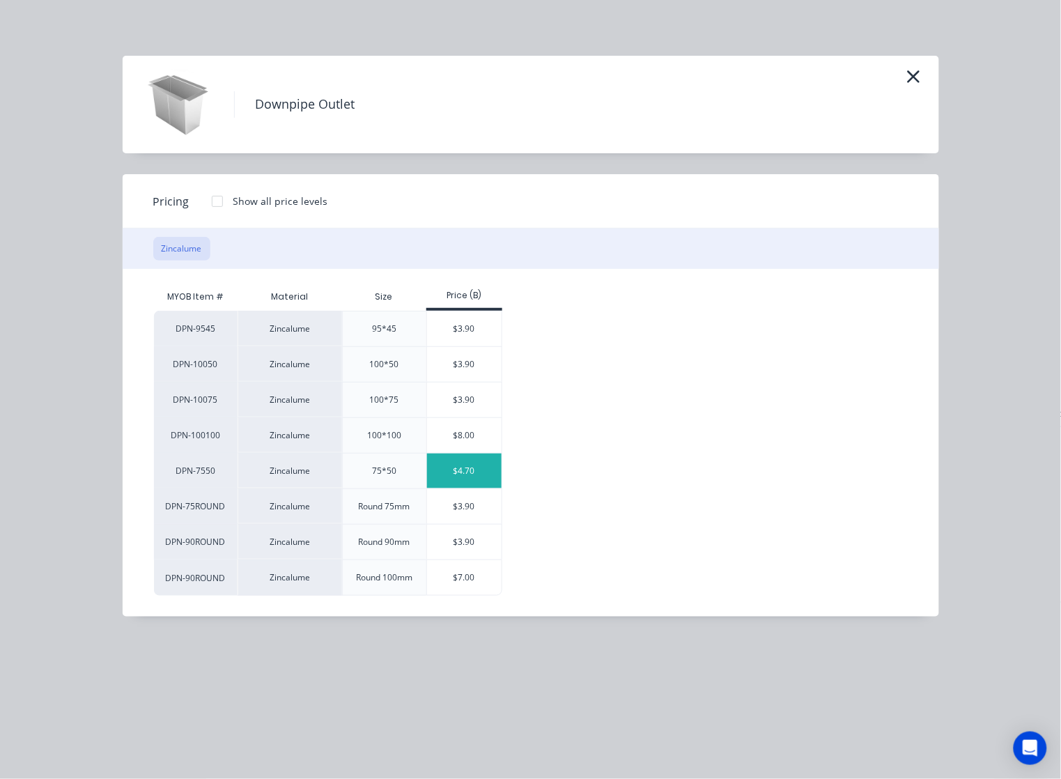
click at [472, 469] on div "$4.70" at bounding box center [464, 470] width 75 height 35
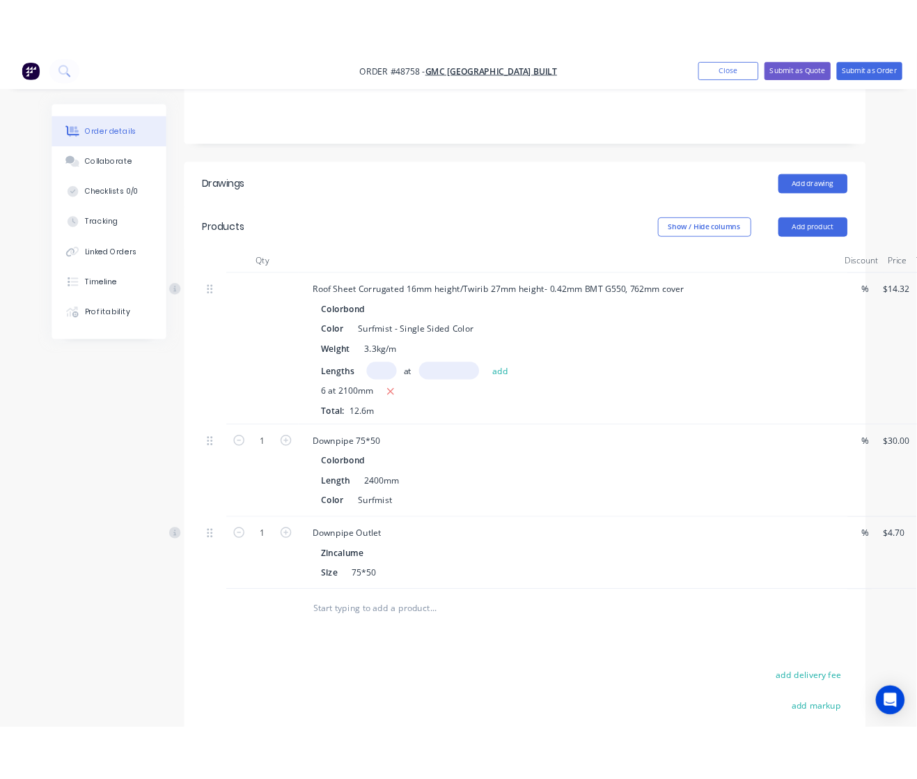
scroll to position [301, 0]
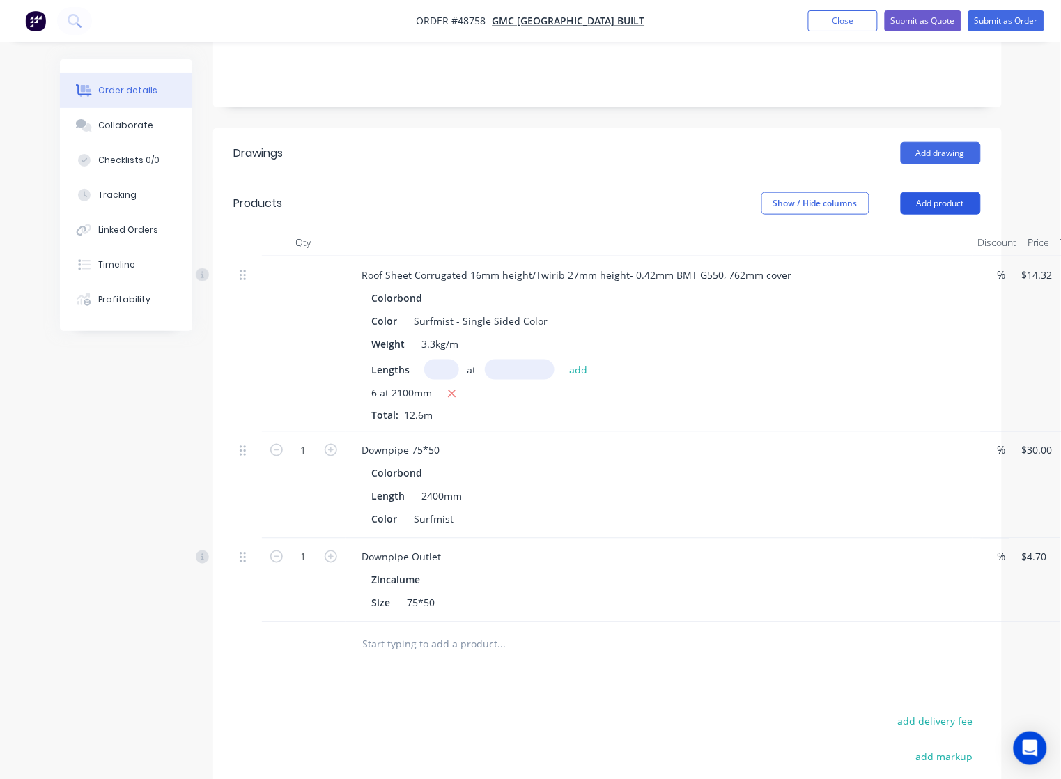
click at [946, 192] on button "Add product" at bounding box center [941, 203] width 80 height 22
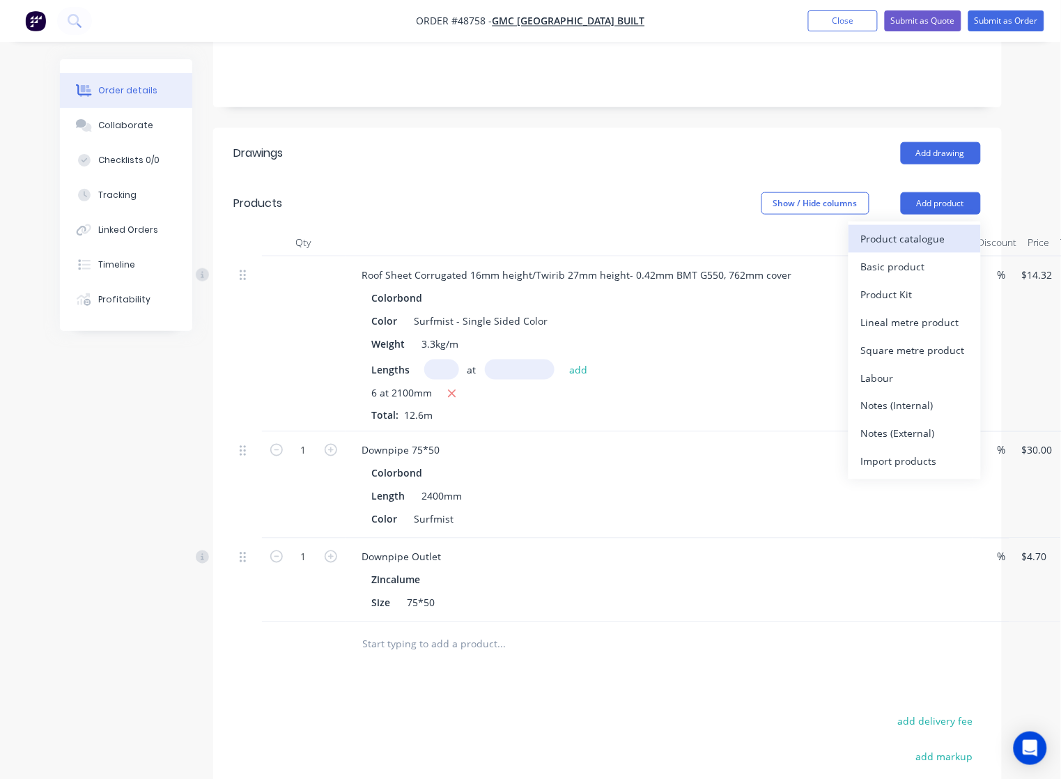
click at [905, 228] on div "Product catalogue" at bounding box center [914, 238] width 107 height 20
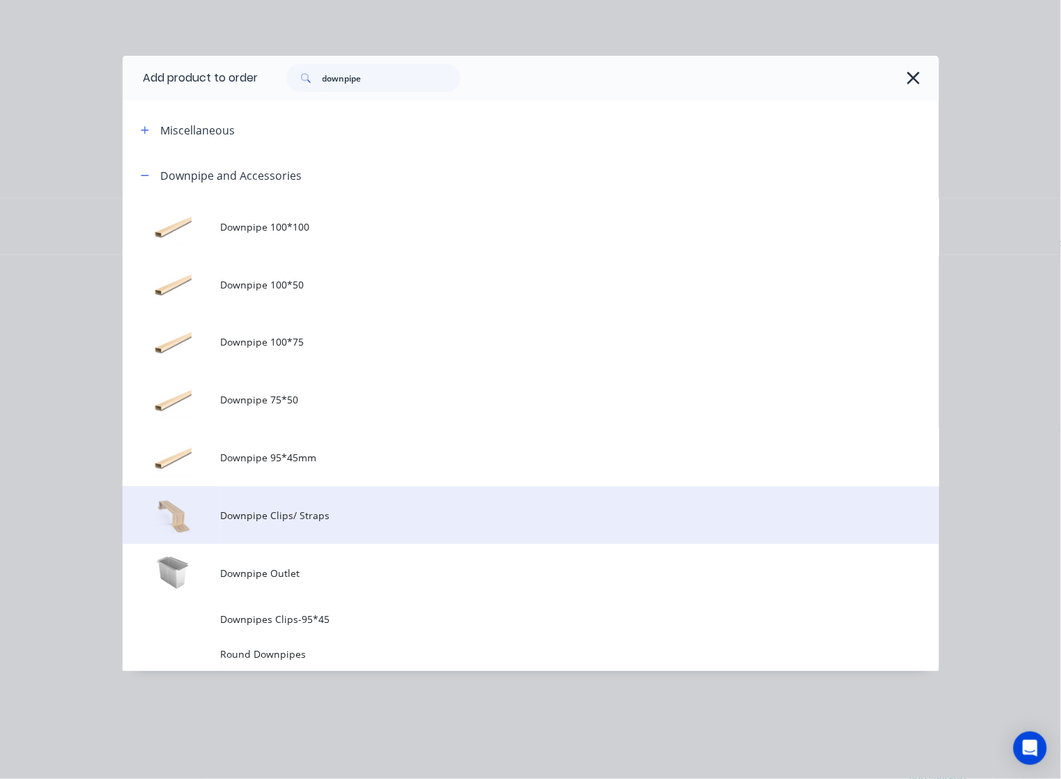
click at [391, 510] on span "Downpipe Clips/ Straps" at bounding box center [507, 515] width 575 height 15
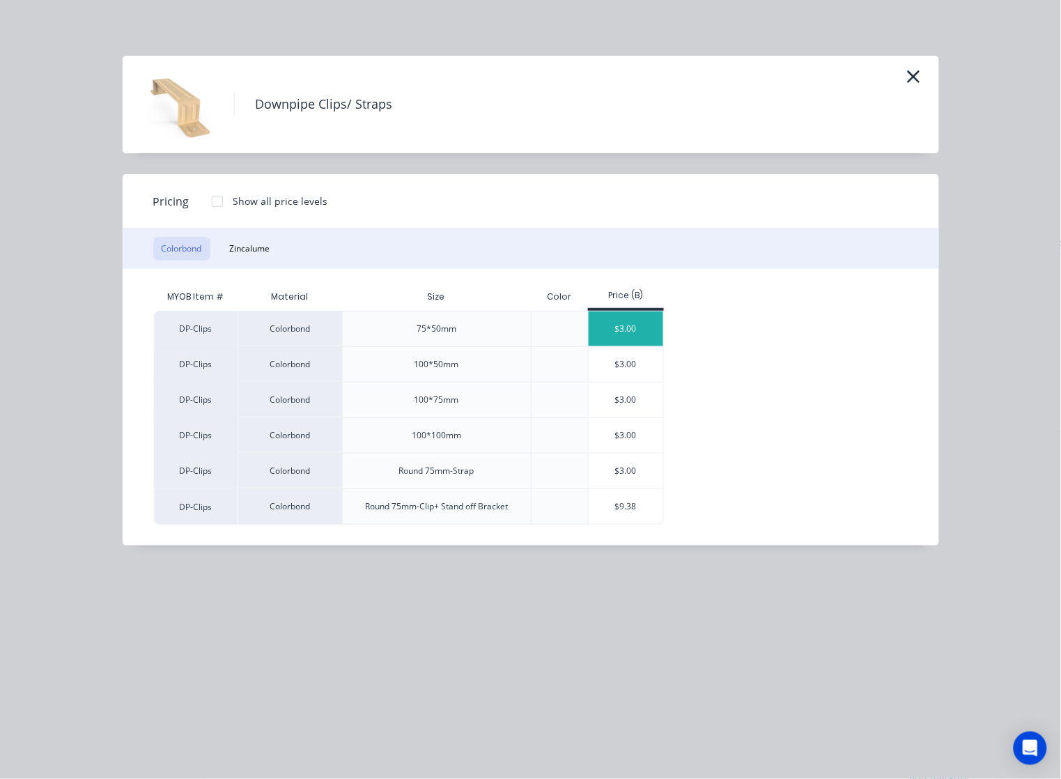
click at [629, 326] on div "$3.00" at bounding box center [626, 328] width 75 height 35
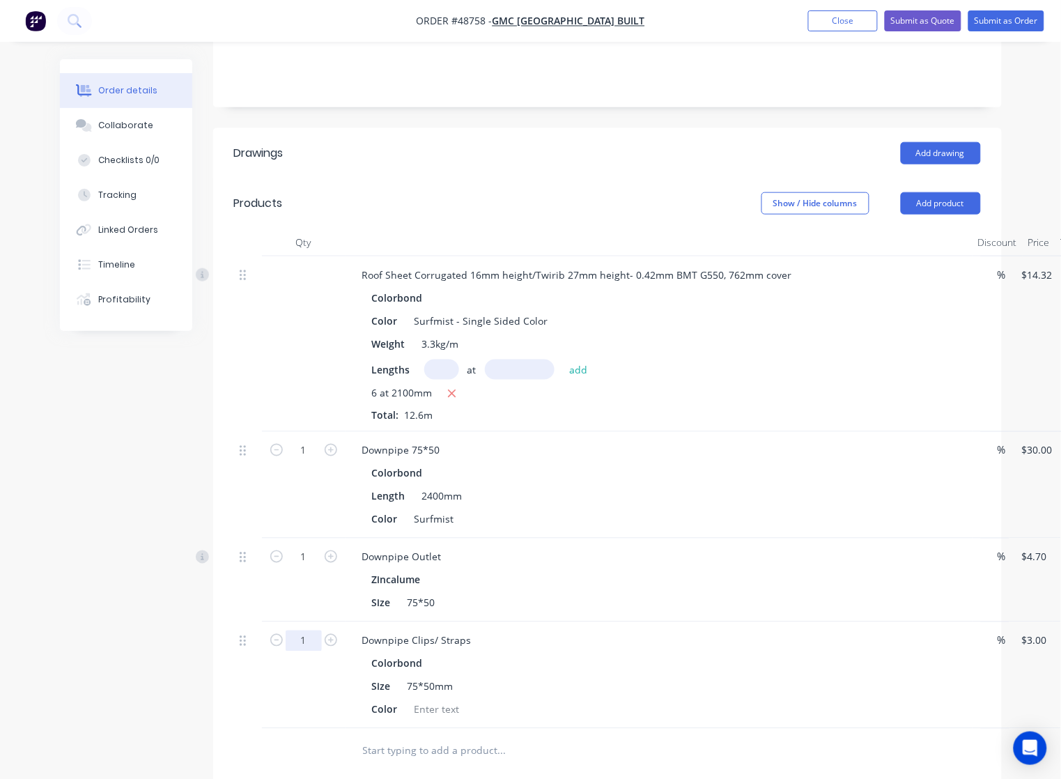
click at [313, 461] on input "1" at bounding box center [304, 450] width 36 height 21
type input "2"
type input "$6.00"
click at [322, 729] on div at bounding box center [304, 751] width 84 height 45
click at [458, 699] on div at bounding box center [437, 709] width 56 height 20
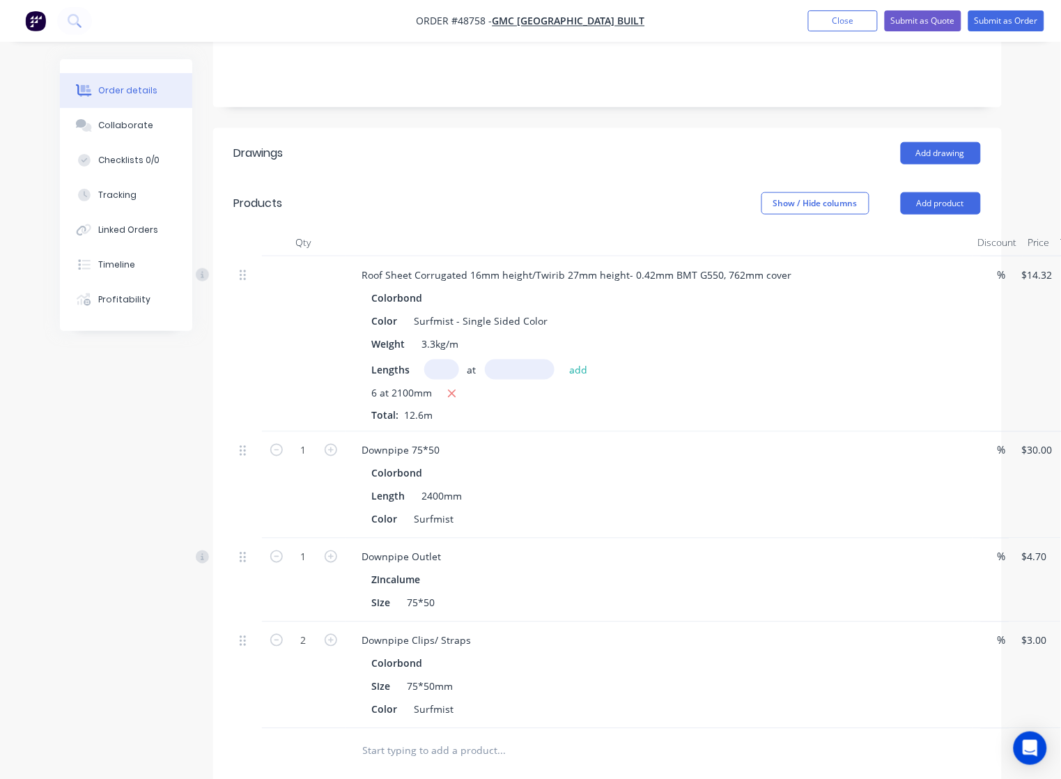
click at [555, 733] on div at bounding box center [595, 751] width 501 height 45
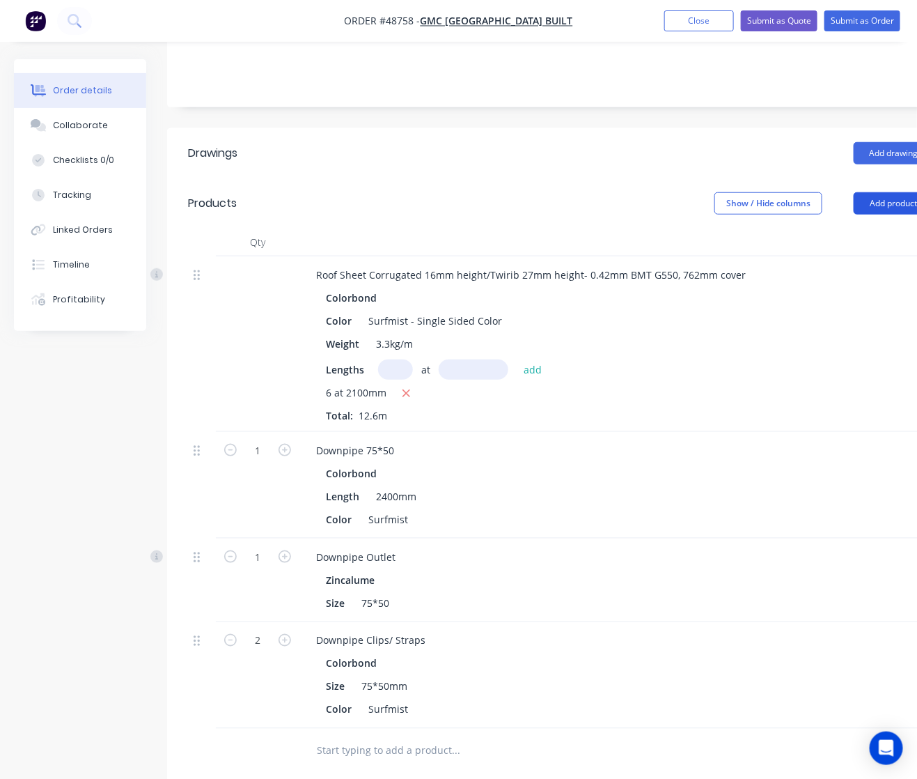
click at [891, 192] on button "Add product" at bounding box center [894, 203] width 80 height 22
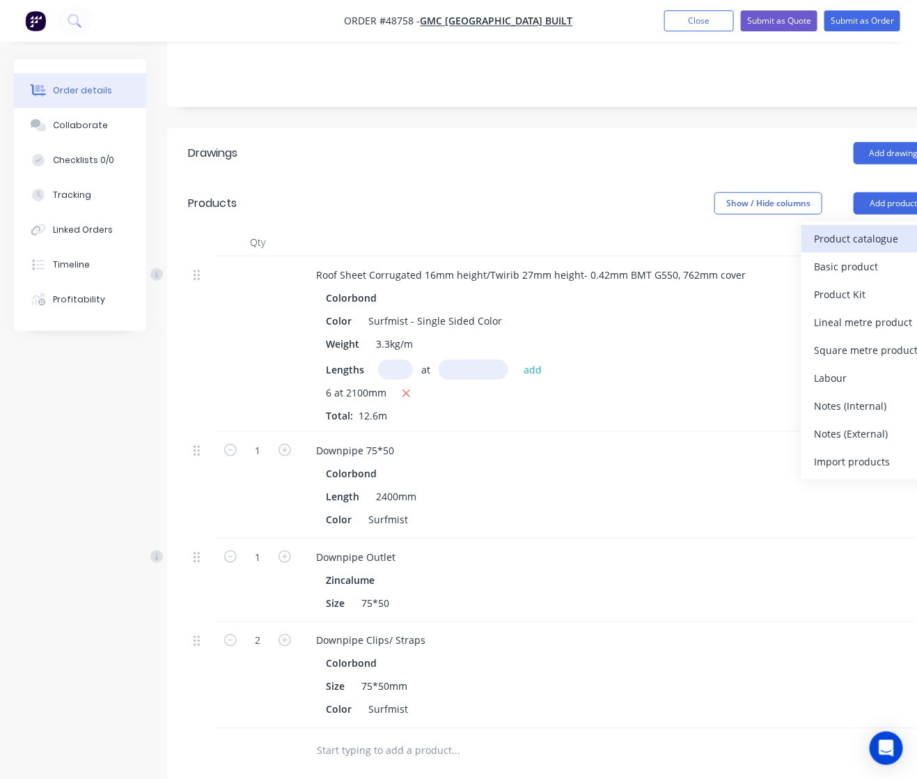
click at [880, 228] on div "Product catalogue" at bounding box center [867, 238] width 107 height 20
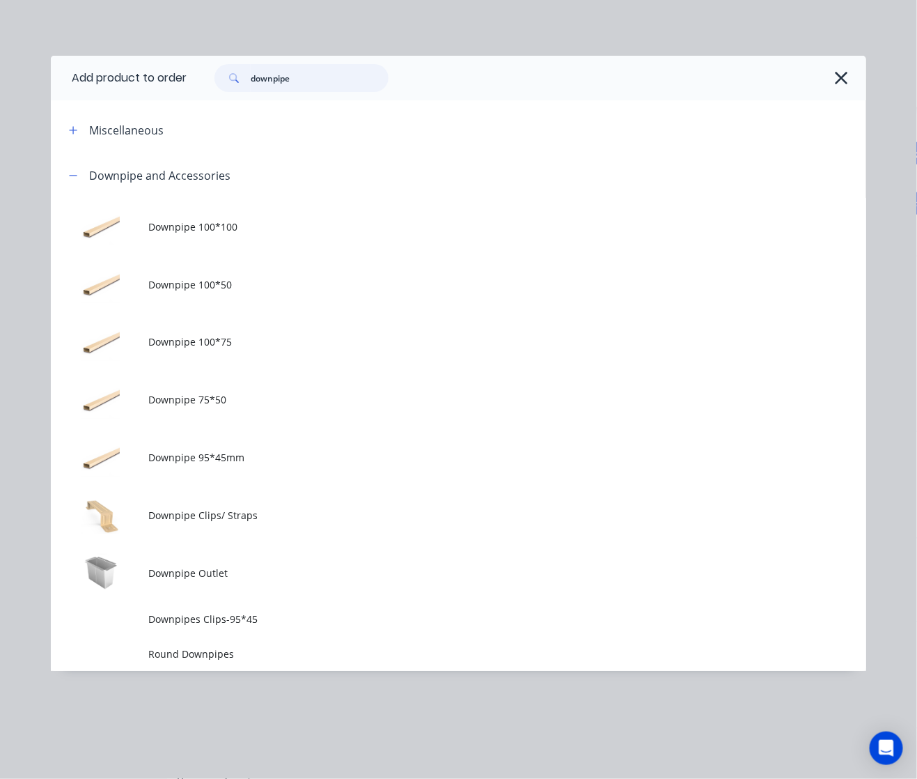
drag, startPoint x: 301, startPoint y: 75, endPoint x: 109, endPoint y: 101, distance: 193.9
click at [109, 101] on div "Add product to order downpipe Miscellaneous Downpipe and Accessories Downpipe 1…" at bounding box center [459, 363] width 816 height 615
type input "narrow"
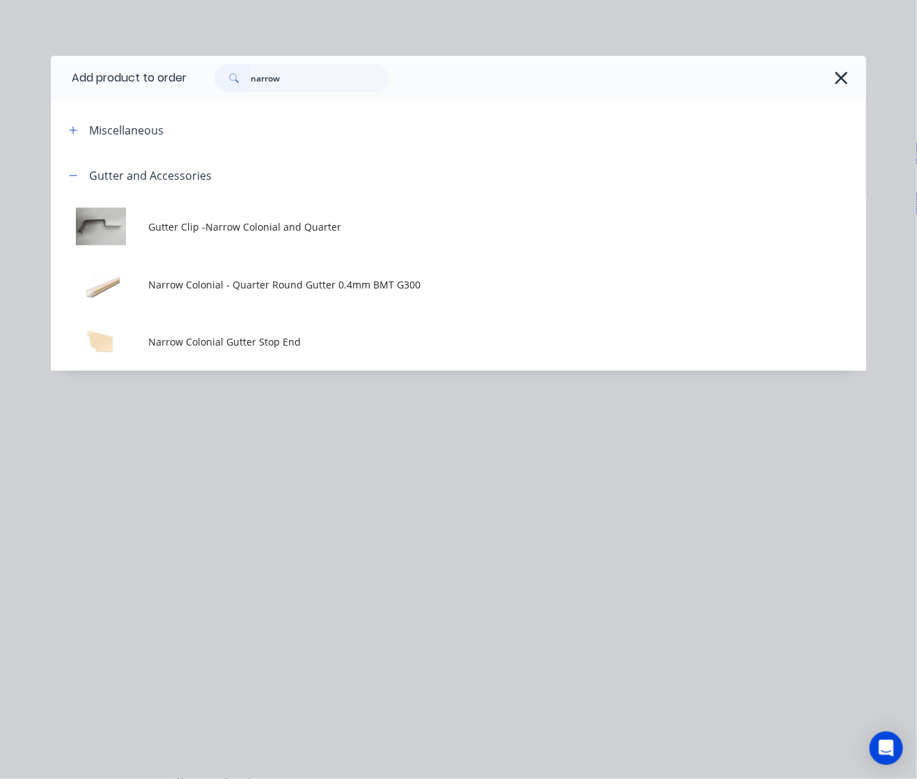
click at [404, 276] on td "Narrow Colonial - Quarter Round Gutter 0.4mm BMT G300" at bounding box center [507, 285] width 717 height 58
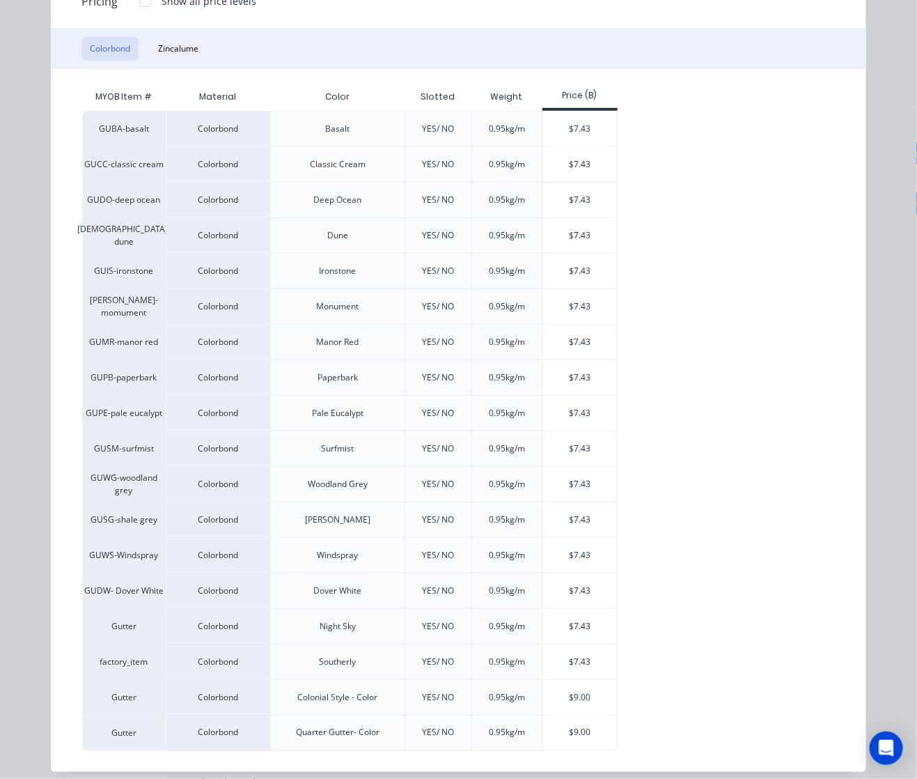
scroll to position [214, 0]
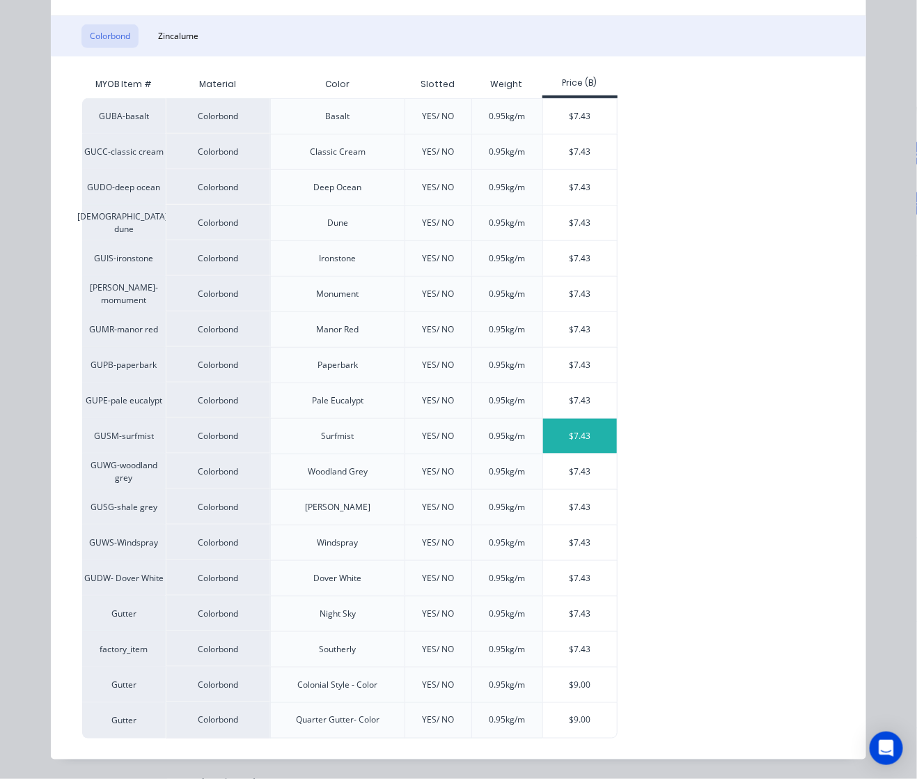
click at [564, 435] on div "$7.43" at bounding box center [580, 436] width 75 height 35
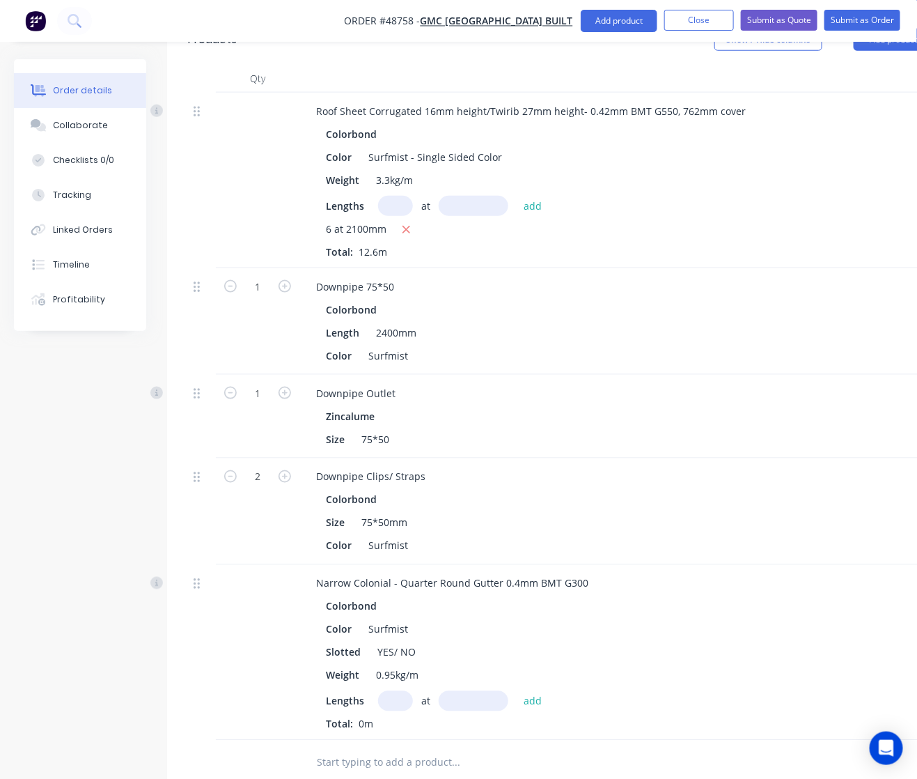
scroll to position [649, 0]
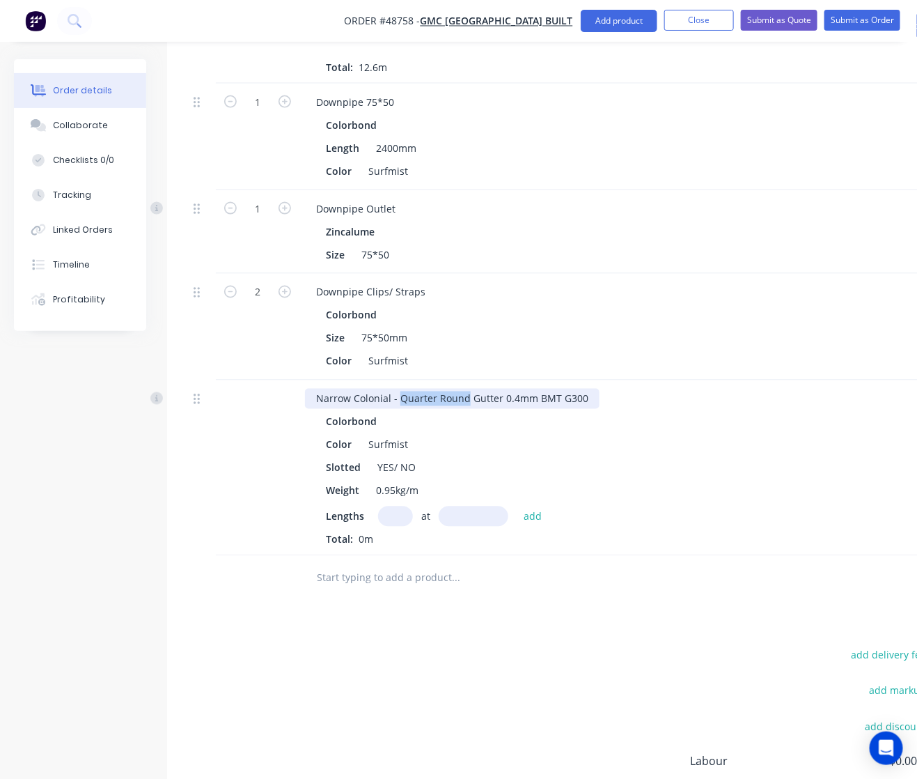
drag, startPoint x: 398, startPoint y: 359, endPoint x: 463, endPoint y: 363, distance: 65.6
click at [463, 389] on div "Narrow Colonial - Quarter Round Gutter 0.4mm BMT G300" at bounding box center [452, 399] width 295 height 20
click at [461, 435] on div "Color Surfmist" at bounding box center [609, 445] width 579 height 20
drag, startPoint x: 396, startPoint y: 427, endPoint x: 373, endPoint y: 433, distance: 23.8
click at [373, 458] on div "YES/ NO" at bounding box center [396, 468] width 49 height 20
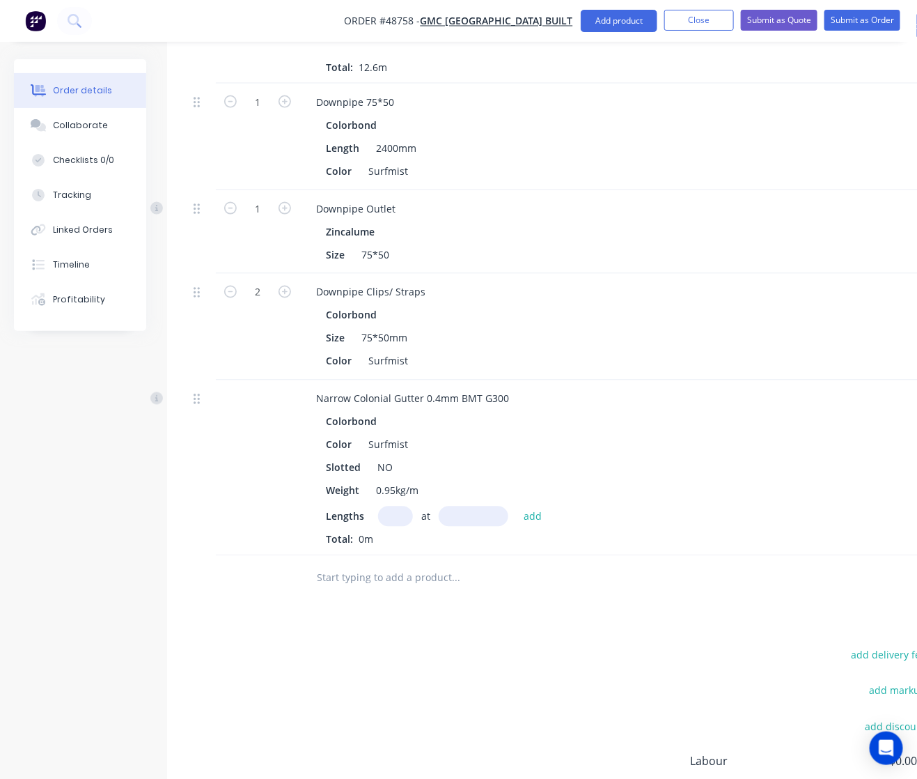
click at [380, 506] on input "text" at bounding box center [395, 516] width 35 height 20
type input "1"
click at [467, 506] on input "text" at bounding box center [474, 516] width 70 height 20
type input "4200"
click at [517, 506] on button "add" at bounding box center [533, 515] width 33 height 19
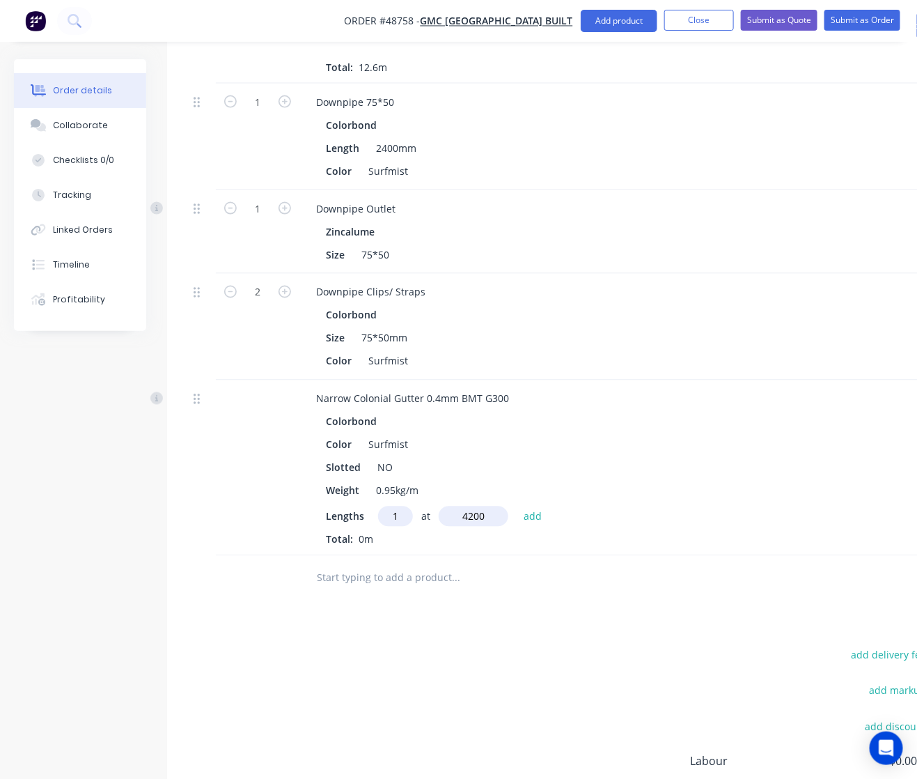
type input "$31.21"
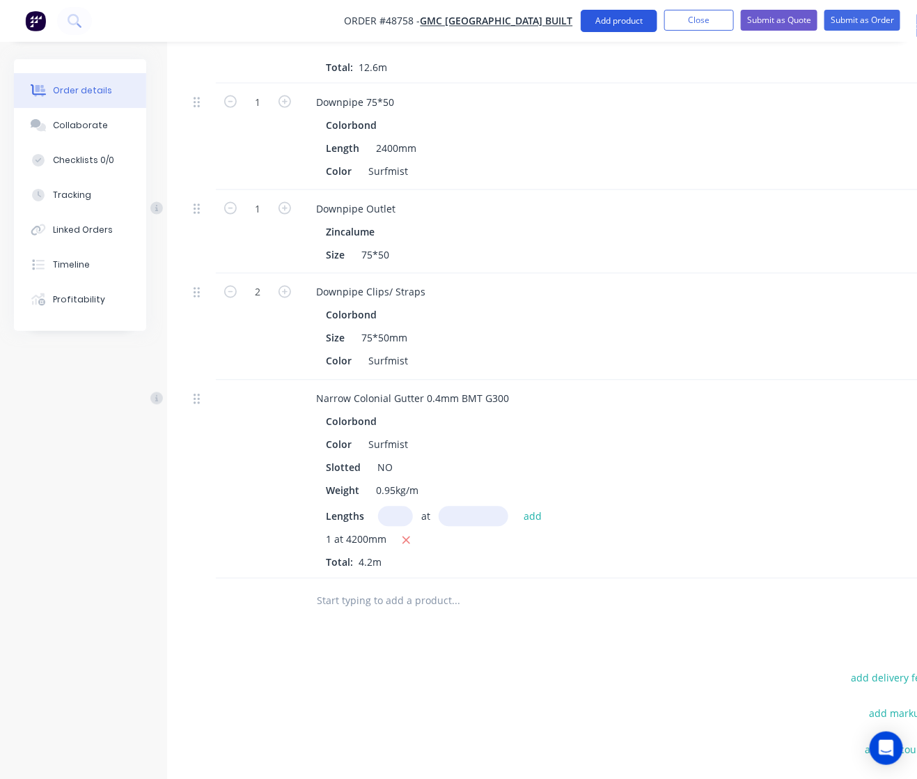
click at [609, 29] on button "Add product" at bounding box center [619, 21] width 77 height 22
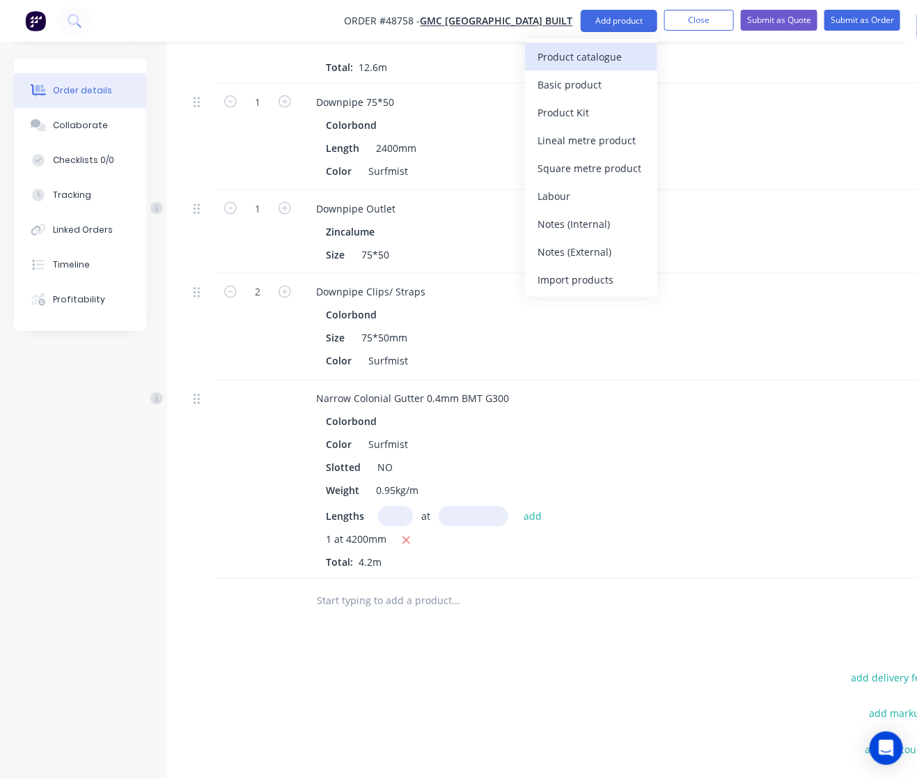
click at [600, 59] on div "Product catalogue" at bounding box center [591, 57] width 107 height 20
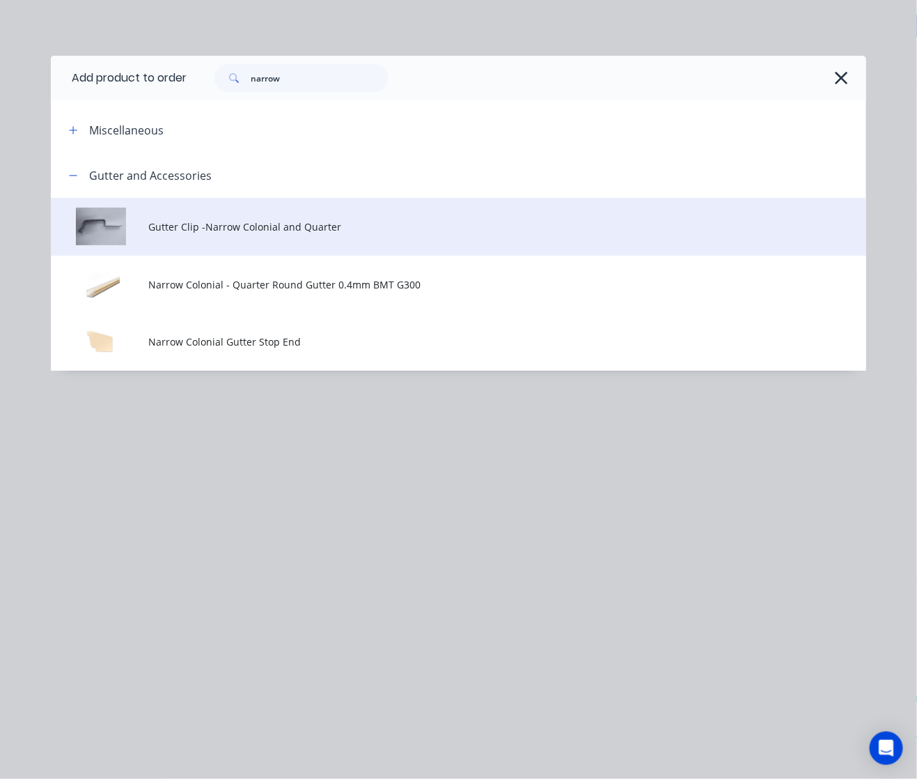
click at [262, 233] on span "Gutter Clip -Narrow Colonial and Quarter" at bounding box center [436, 226] width 574 height 15
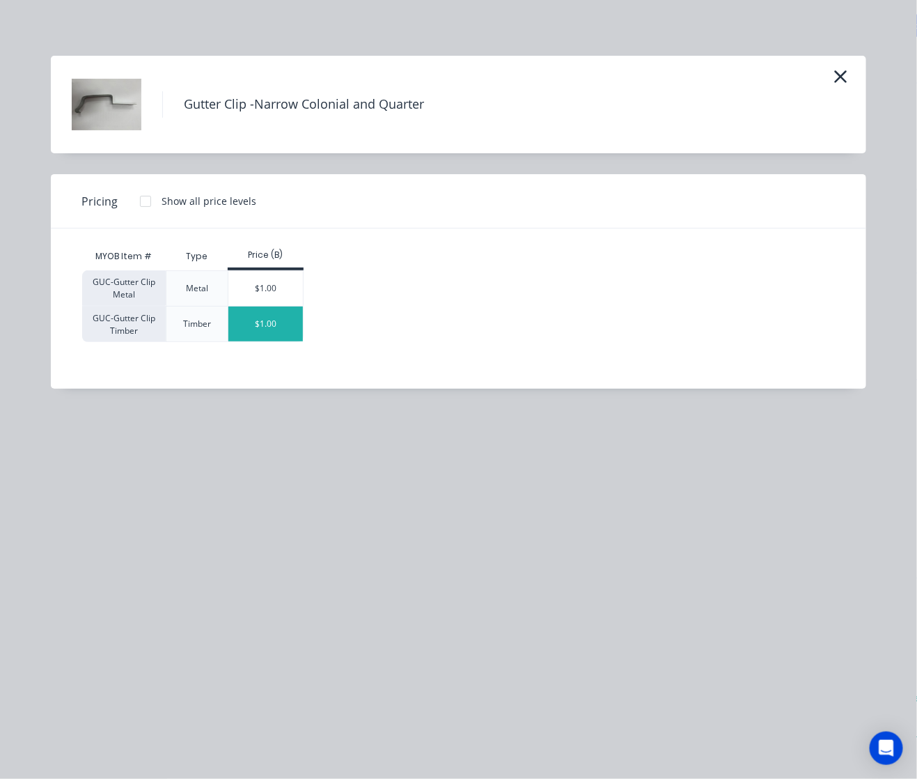
click at [261, 329] on div "$1.00" at bounding box center [265, 323] width 75 height 35
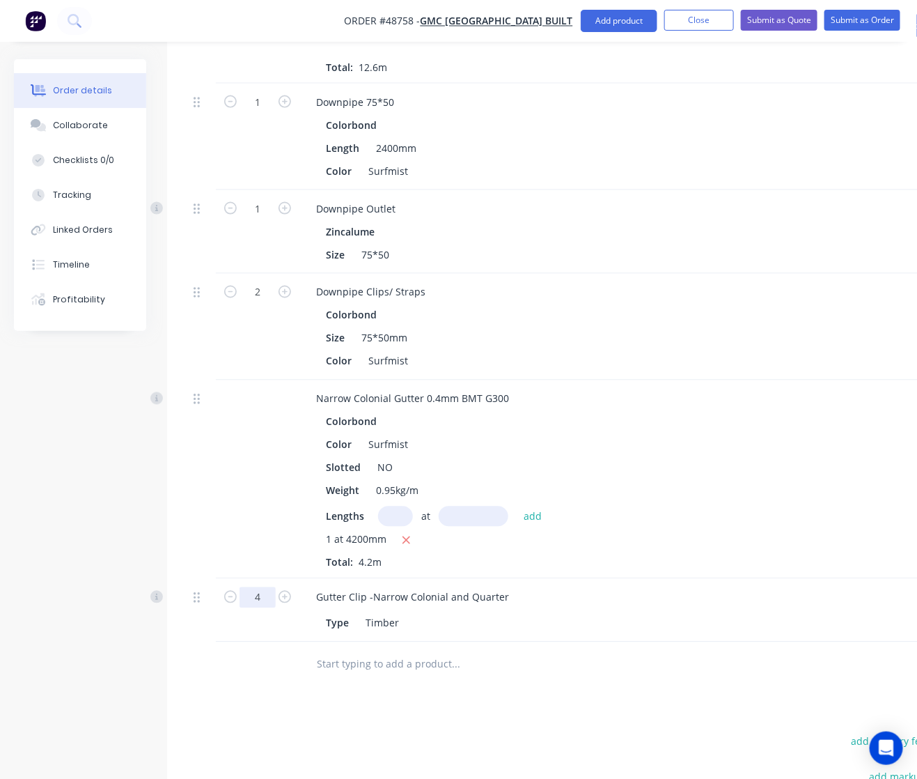
type input "4"
type input "$4.00"
drag, startPoint x: 600, startPoint y: 740, endPoint x: 591, endPoint y: 721, distance: 21.2
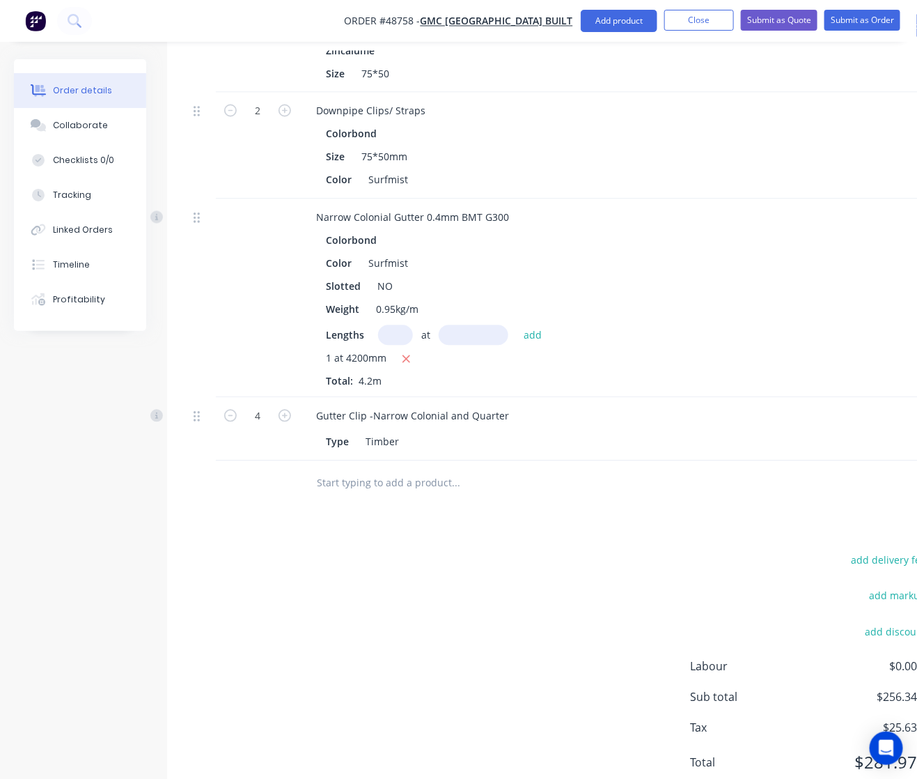
scroll to position [844, 0]
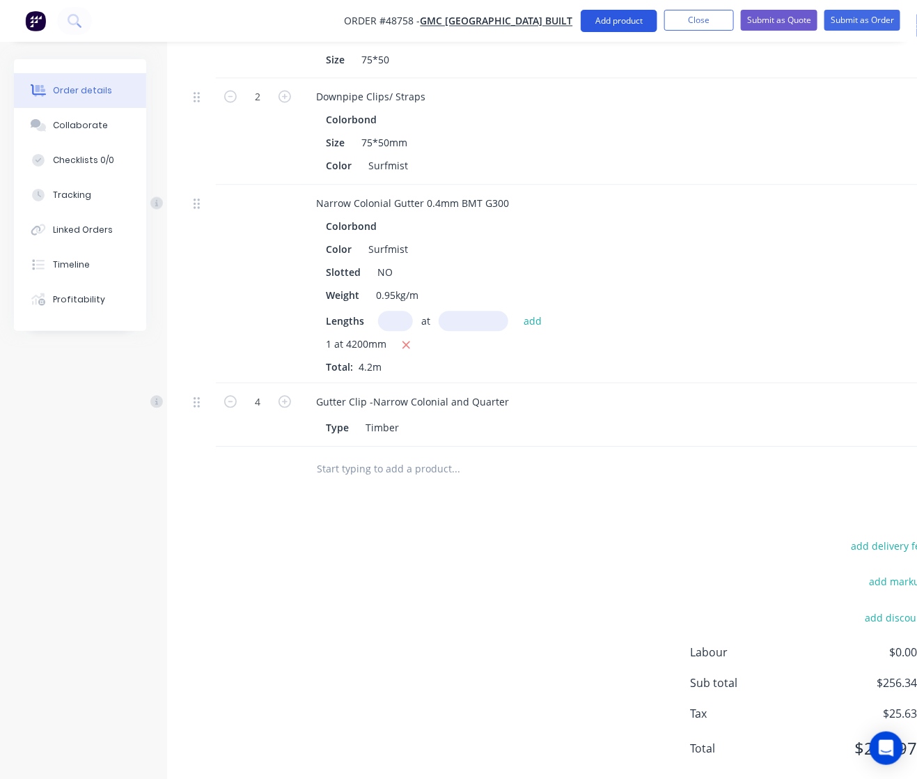
click at [607, 18] on button "Add product" at bounding box center [619, 21] width 77 height 22
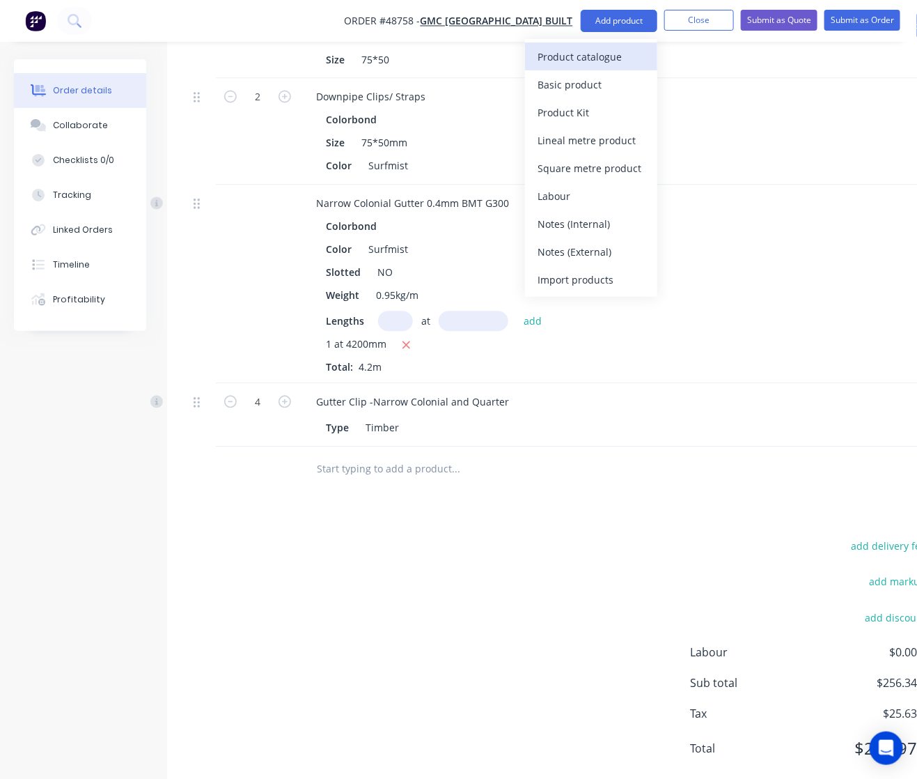
click at [599, 54] on div "Product catalogue" at bounding box center [591, 57] width 107 height 20
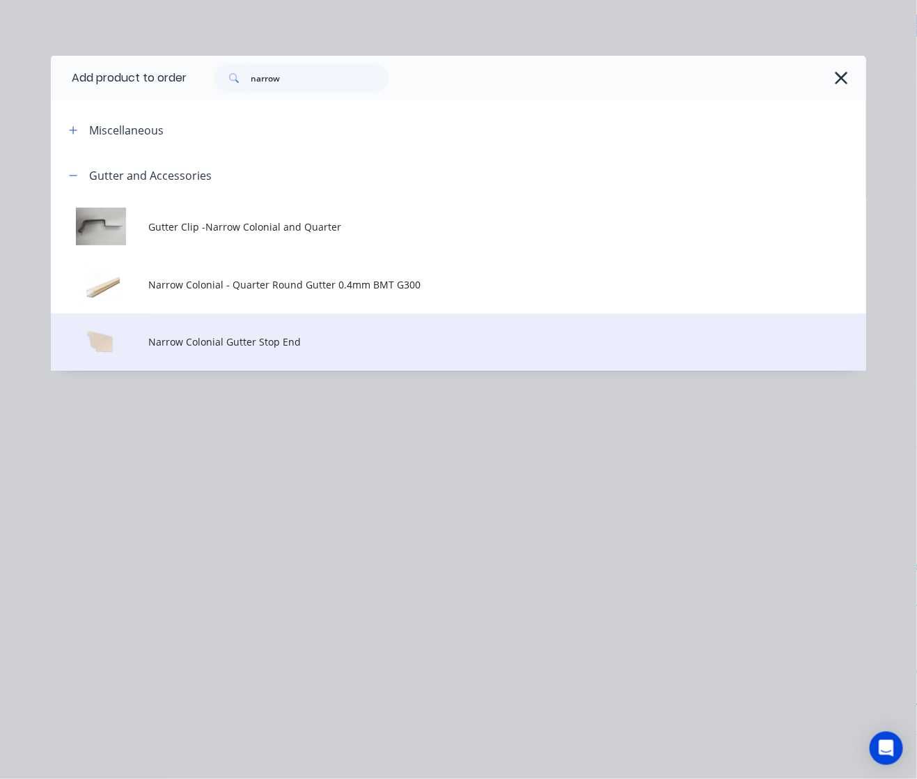
click at [303, 350] on td "Narrow Colonial Gutter Stop End" at bounding box center [507, 342] width 717 height 58
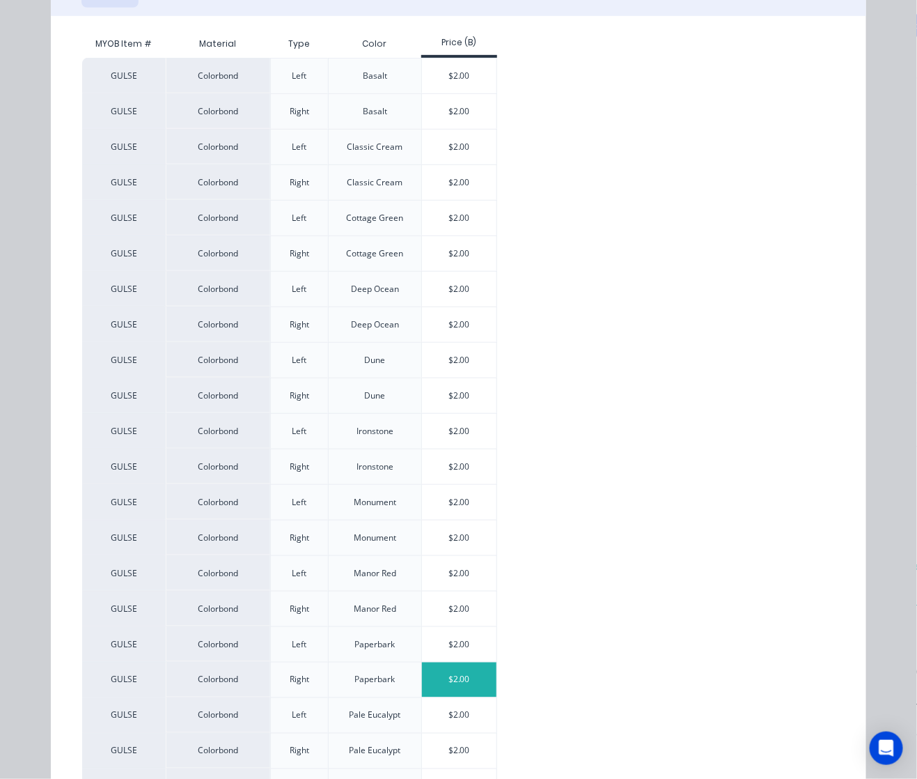
scroll to position [522, 0]
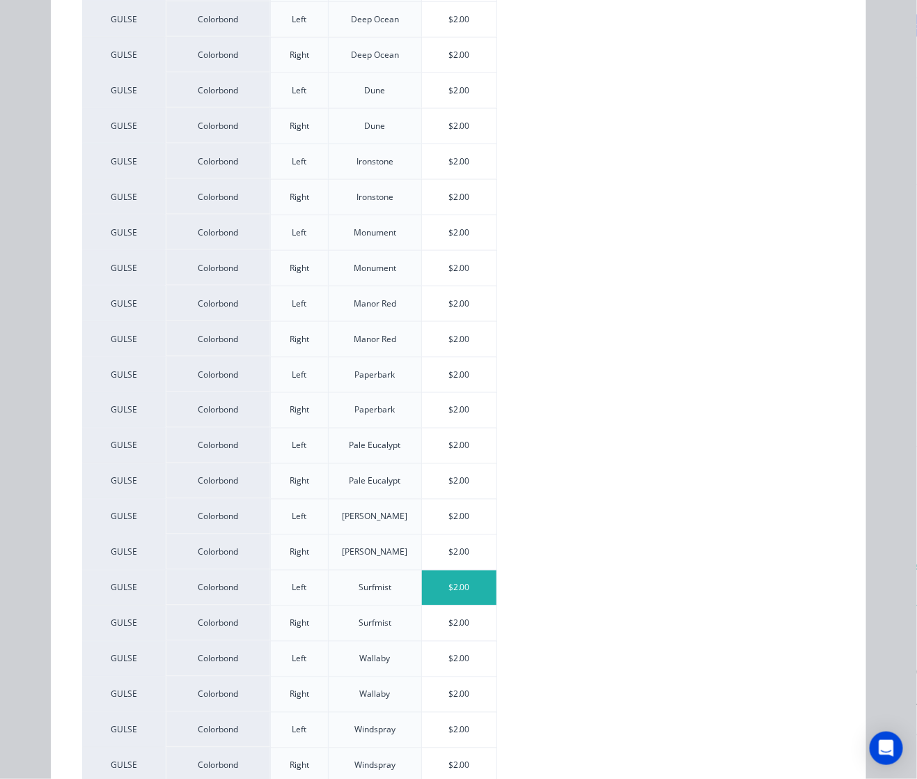
click at [467, 598] on div "$2.00" at bounding box center [459, 587] width 75 height 35
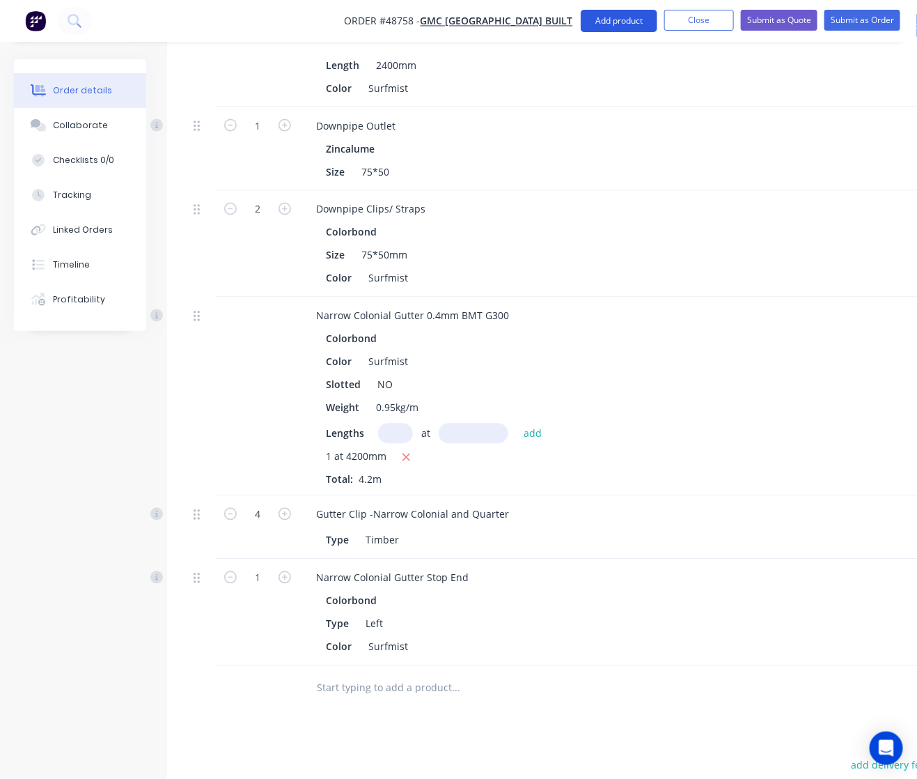
scroll to position [496, 0]
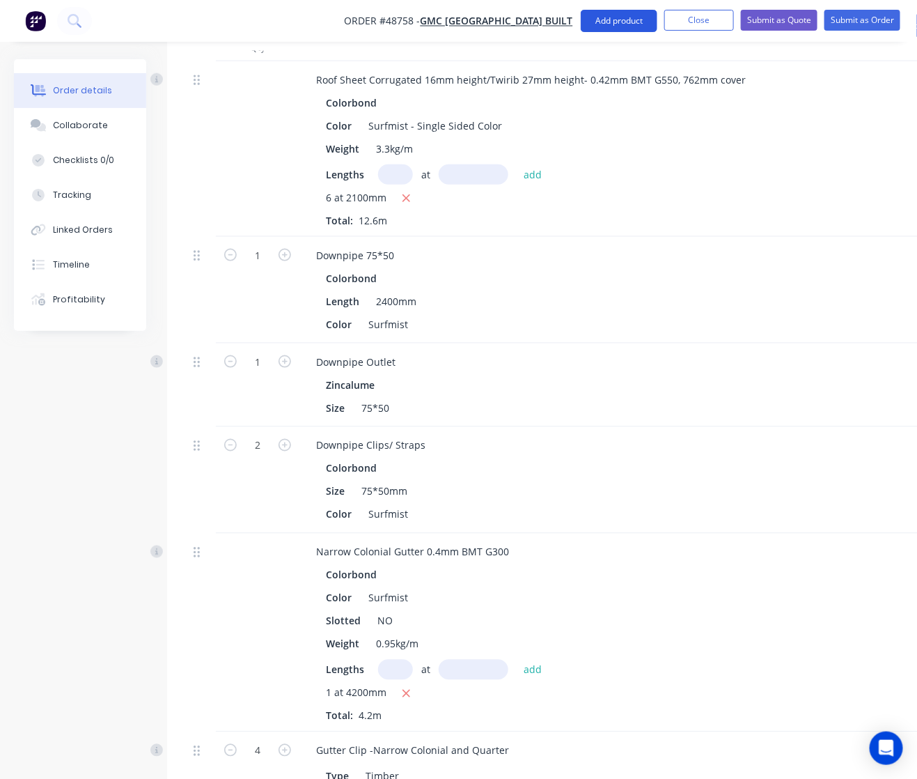
click at [623, 22] on button "Add product" at bounding box center [619, 21] width 77 height 22
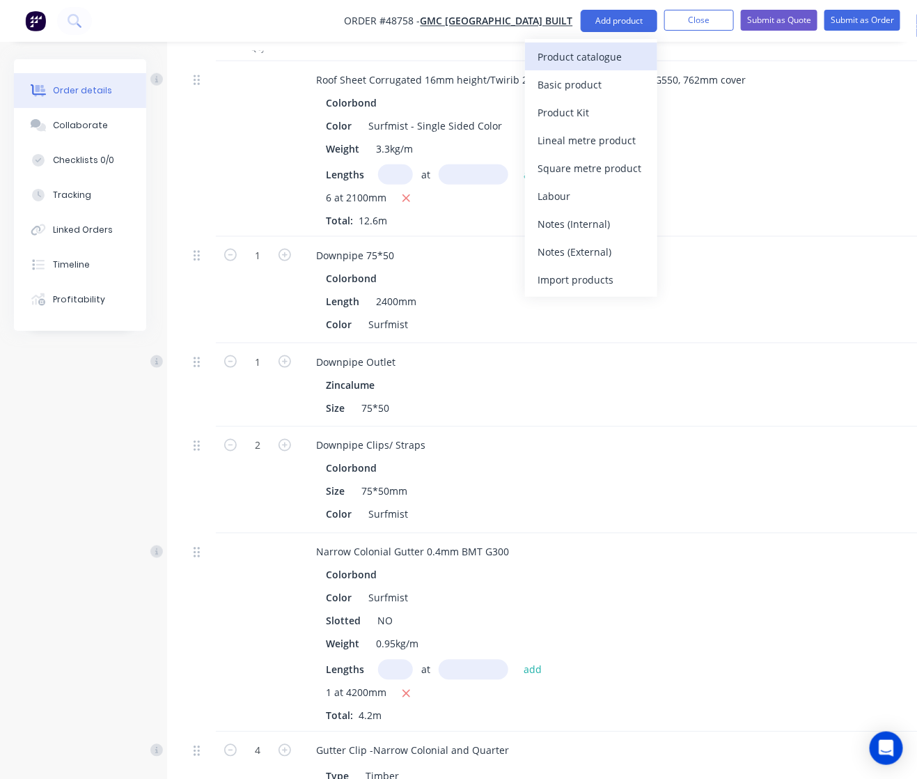
click at [614, 42] on button "Product catalogue" at bounding box center [591, 56] width 132 height 28
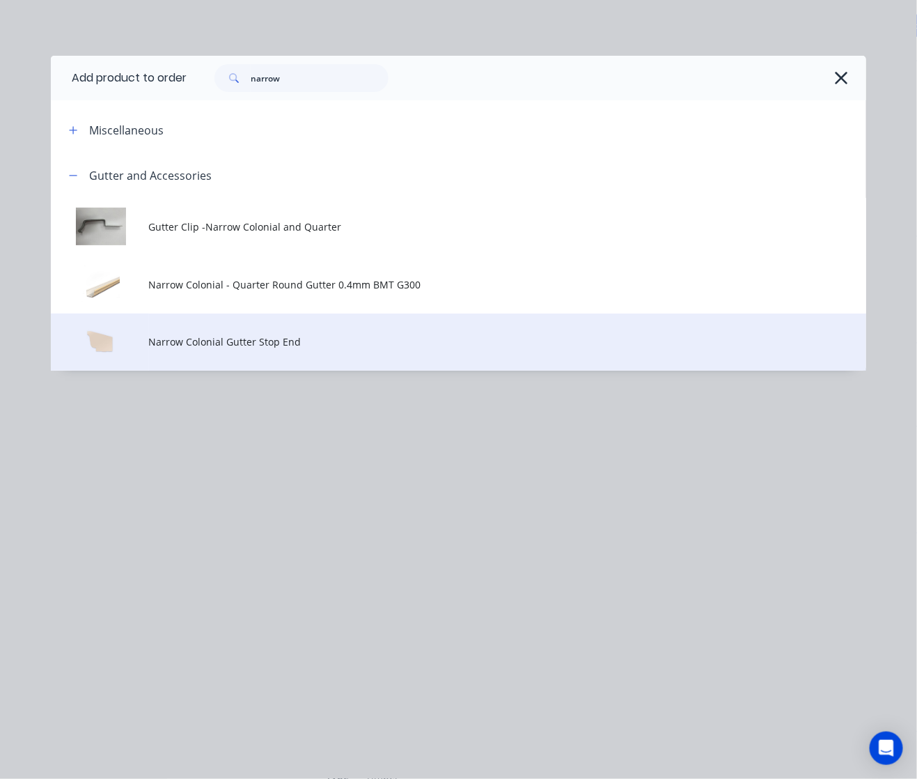
click at [430, 352] on td "Narrow Colonial Gutter Stop End" at bounding box center [507, 342] width 717 height 58
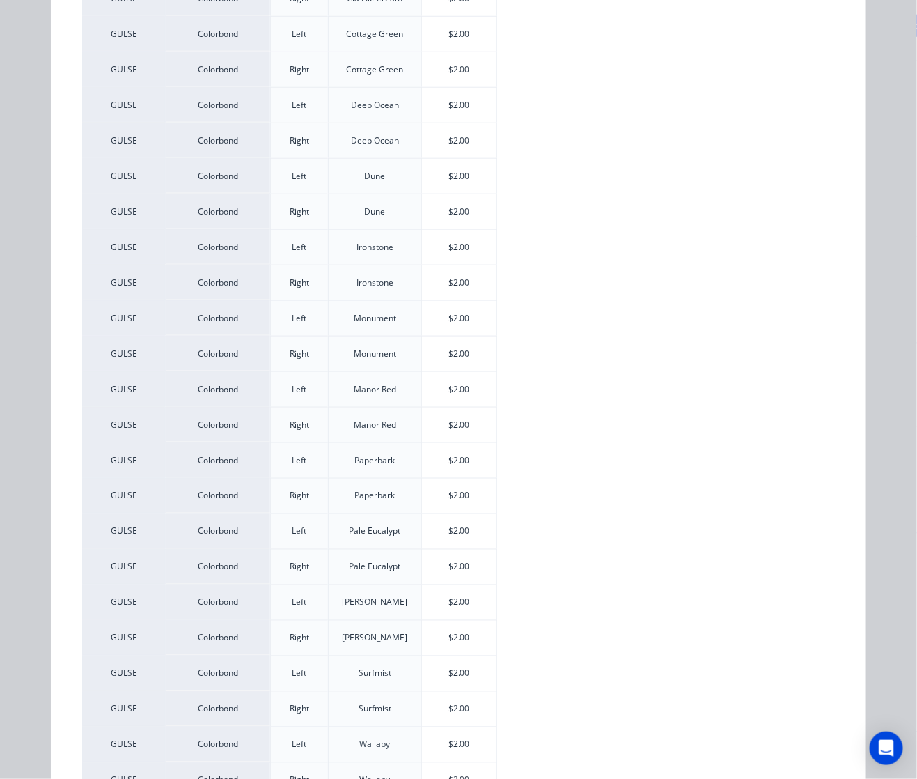
scroll to position [609, 0]
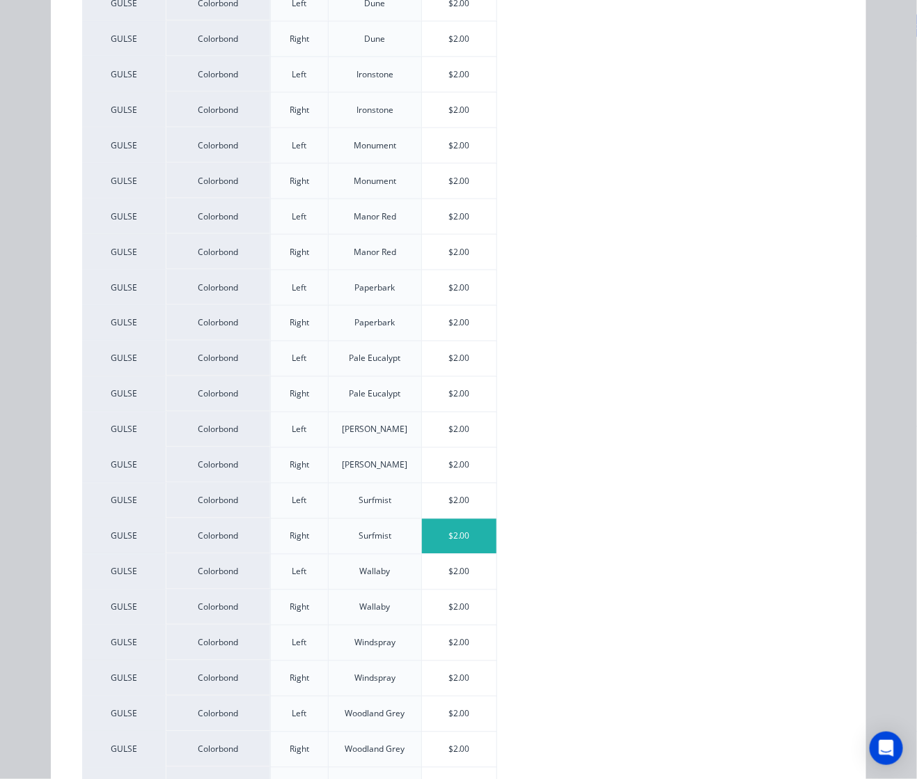
click at [435, 552] on div "$2.00" at bounding box center [459, 536] width 75 height 35
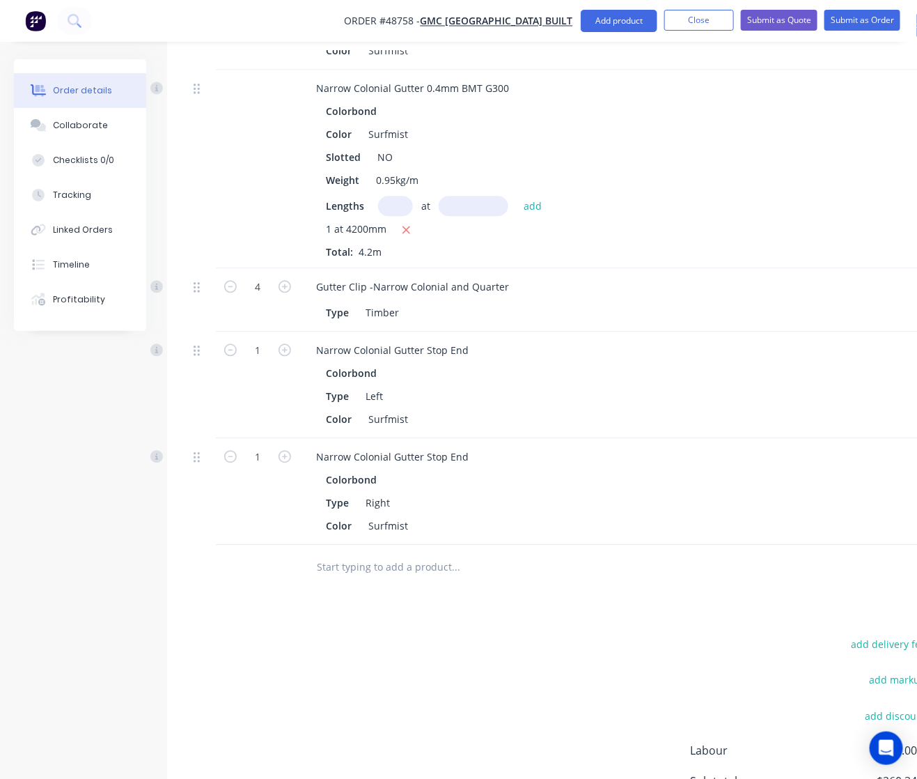
scroll to position [1018, 0]
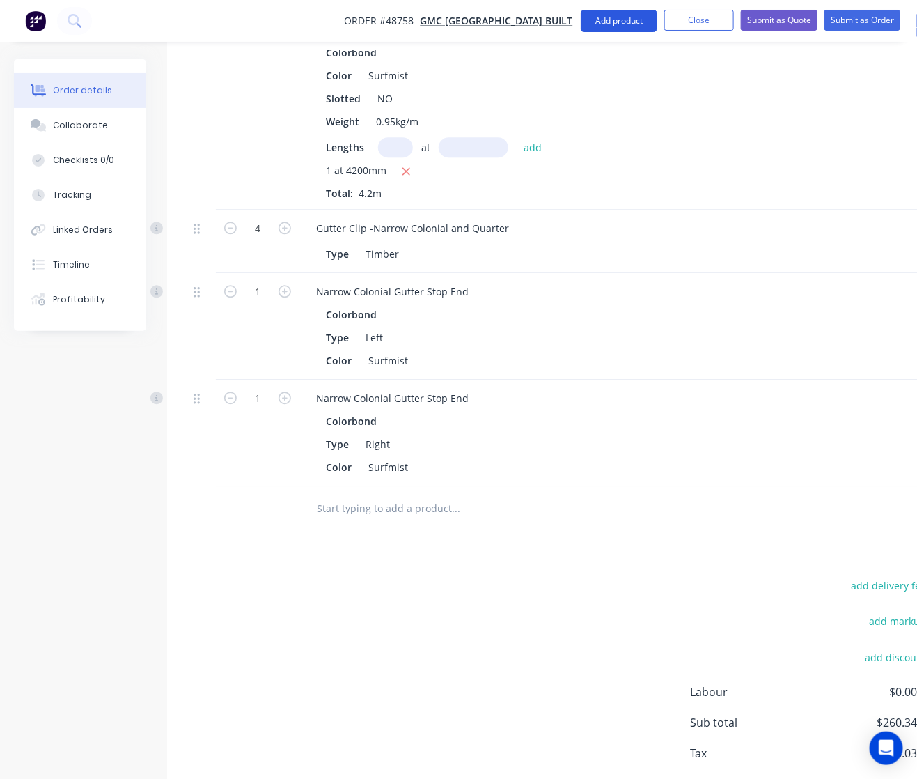
click at [622, 26] on button "Add product" at bounding box center [619, 21] width 77 height 22
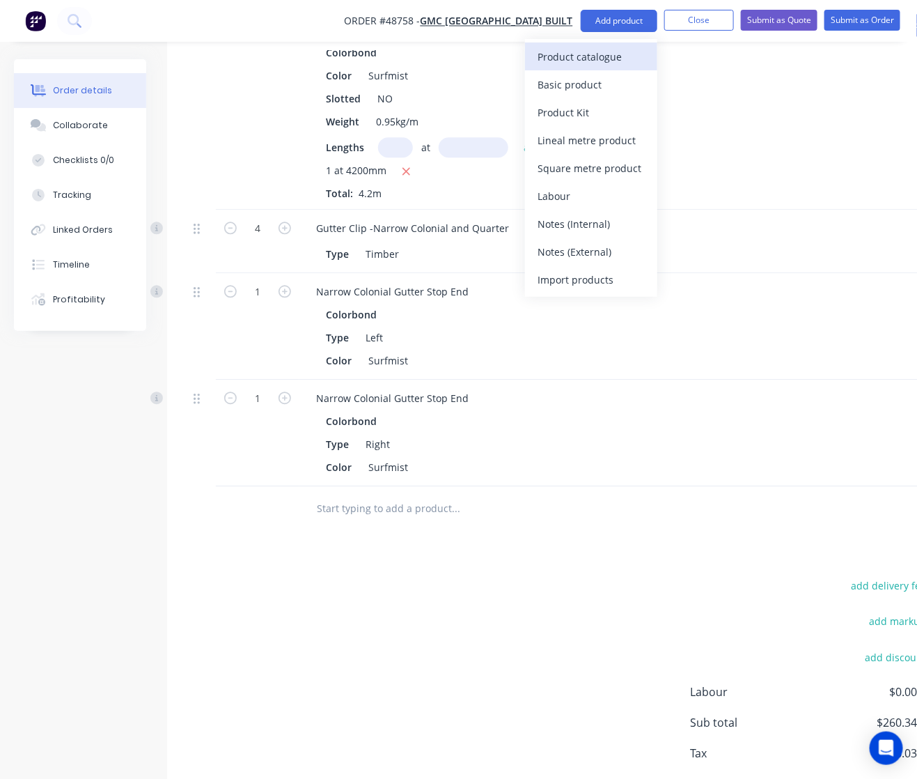
click at [620, 47] on div "Product catalogue" at bounding box center [591, 57] width 107 height 20
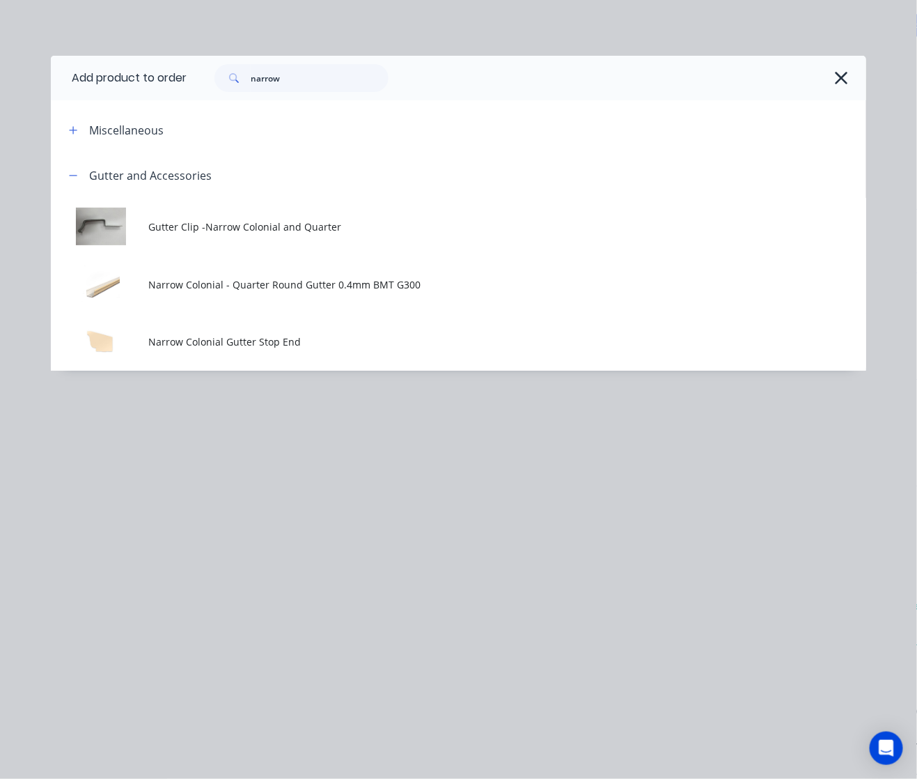
click at [829, 75] on div "narrow" at bounding box center [520, 78] width 666 height 28
click at [841, 78] on icon "button" at bounding box center [841, 78] width 13 height 13
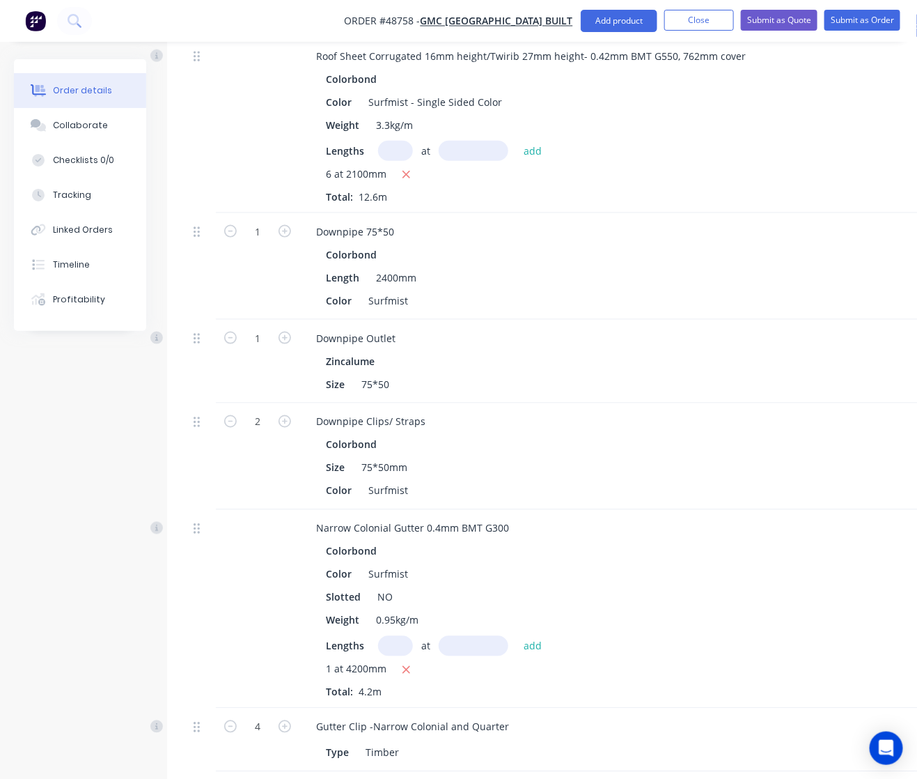
scroll to position [322, 0]
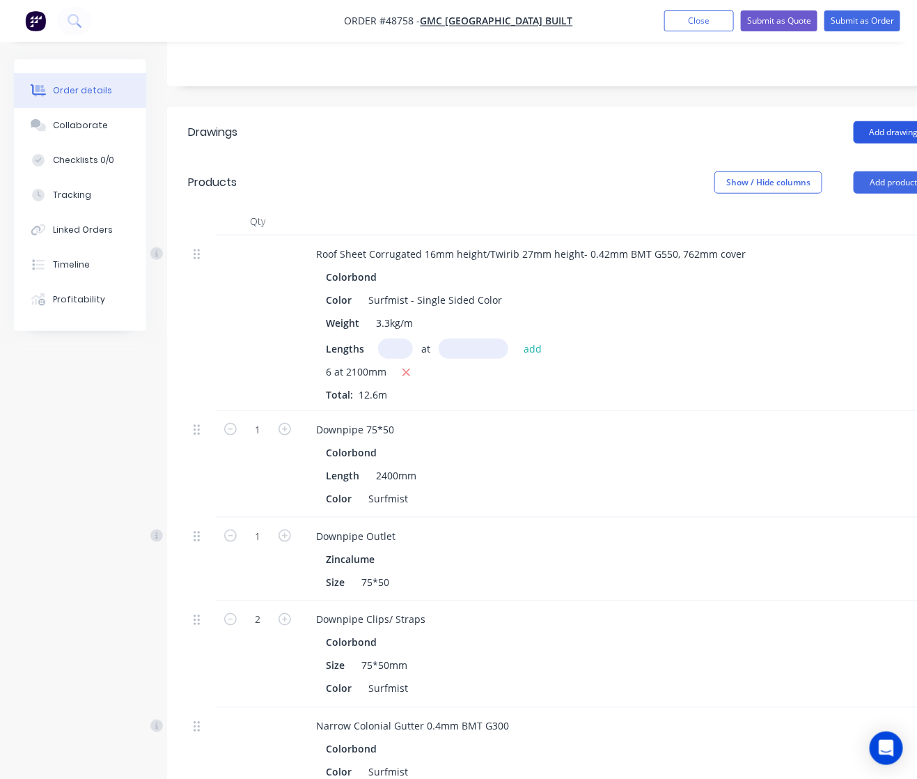
click at [889, 121] on button "Add drawing" at bounding box center [894, 132] width 80 height 22
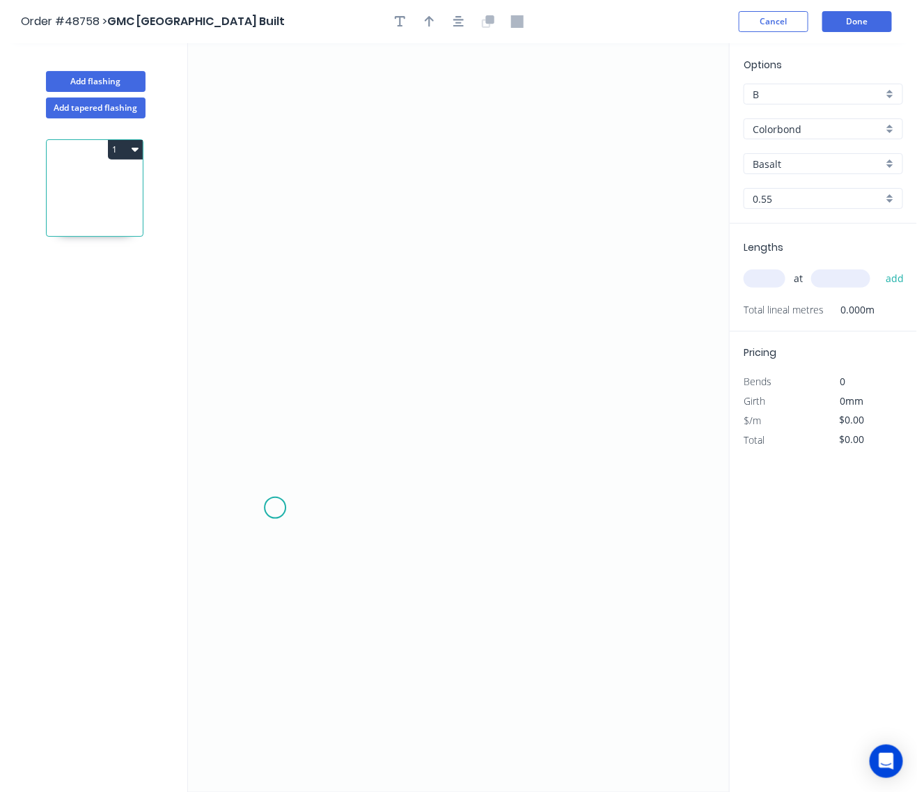
click at [275, 508] on icon "0" at bounding box center [459, 417] width 542 height 749
click at [300, 494] on icon at bounding box center [287, 501] width 25 height 14
click at [311, 231] on icon "0 ?" at bounding box center [459, 417] width 542 height 749
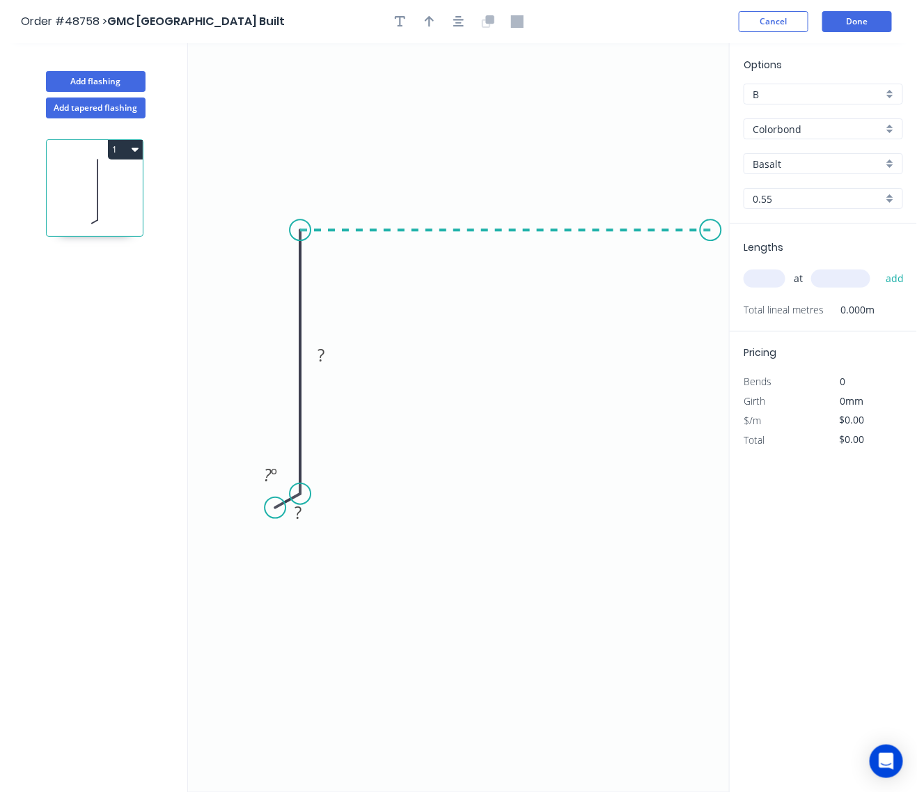
click at [711, 245] on icon "0 ? ? ? º" at bounding box center [459, 417] width 542 height 749
click at [707, 245] on icon "0 ? ? ? ? º" at bounding box center [459, 417] width 542 height 749
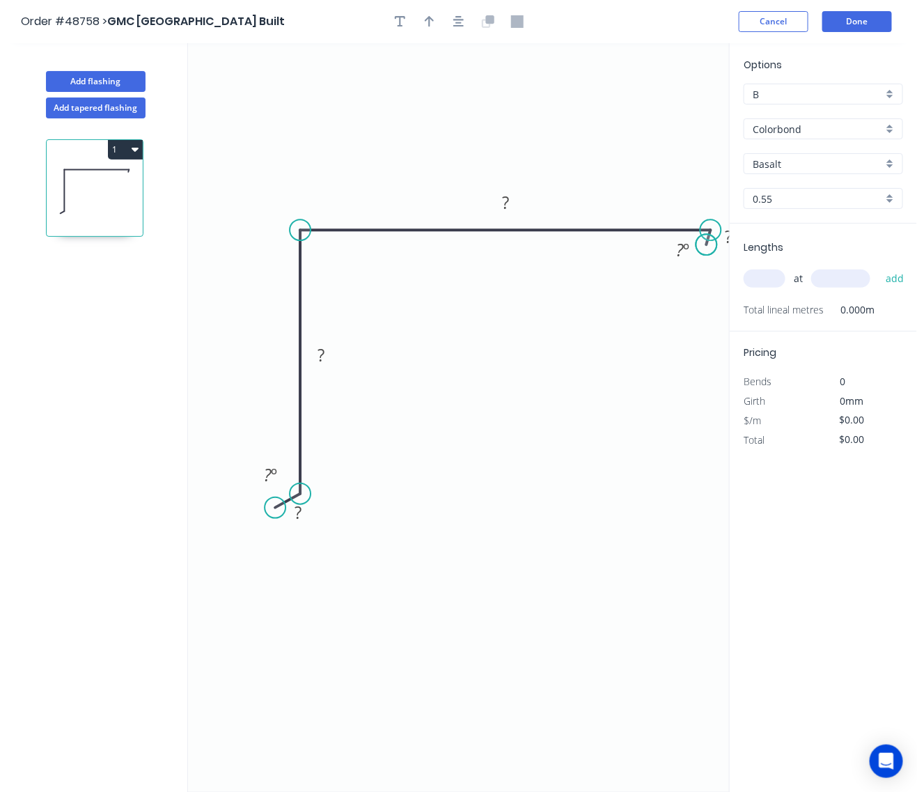
click at [707, 245] on circle at bounding box center [706, 244] width 21 height 21
click at [711, 258] on div "Delete point" at bounding box center [777, 261] width 140 height 29
click at [708, 230] on circle at bounding box center [711, 229] width 21 height 21
click at [726, 246] on icon "0 ? ? ? ? º" at bounding box center [459, 417] width 542 height 749
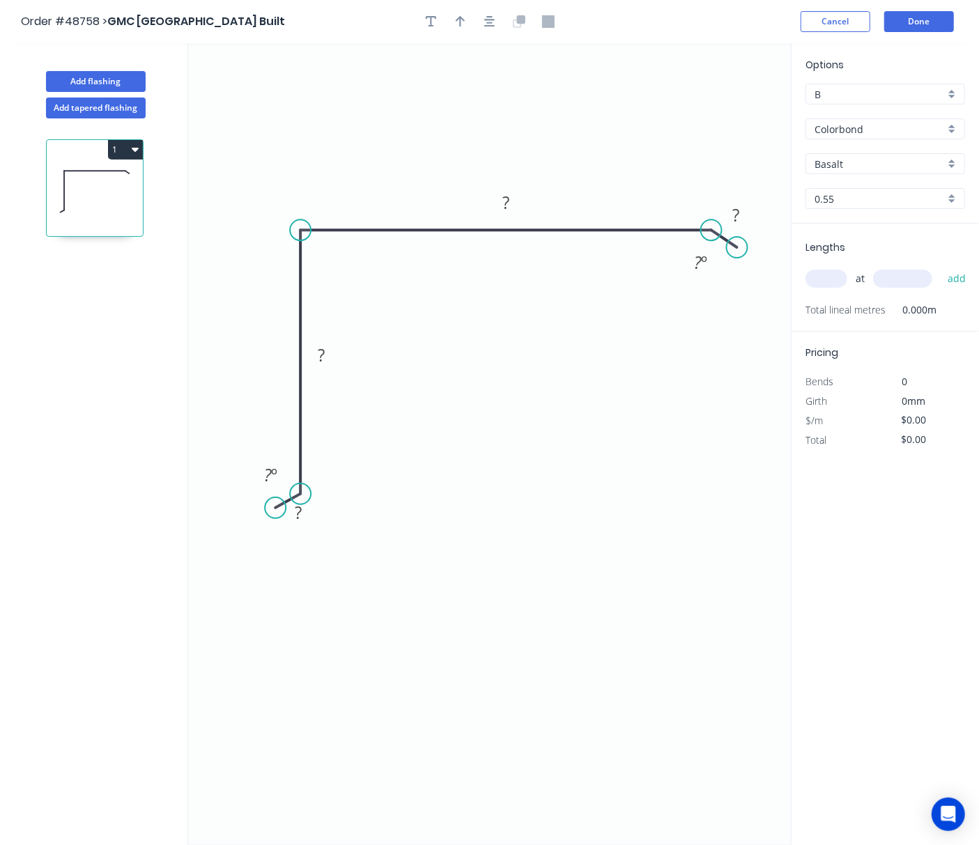
drag, startPoint x: 728, startPoint y: 249, endPoint x: 737, endPoint y: 248, distance: 9.1
click at [737, 248] on circle at bounding box center [736, 247] width 21 height 21
click at [329, 355] on rect at bounding box center [321, 357] width 28 height 20
drag, startPoint x: 274, startPoint y: 505, endPoint x: 279, endPoint y: 517, distance: 13.1
click at [279, 517] on circle at bounding box center [279, 514] width 21 height 21
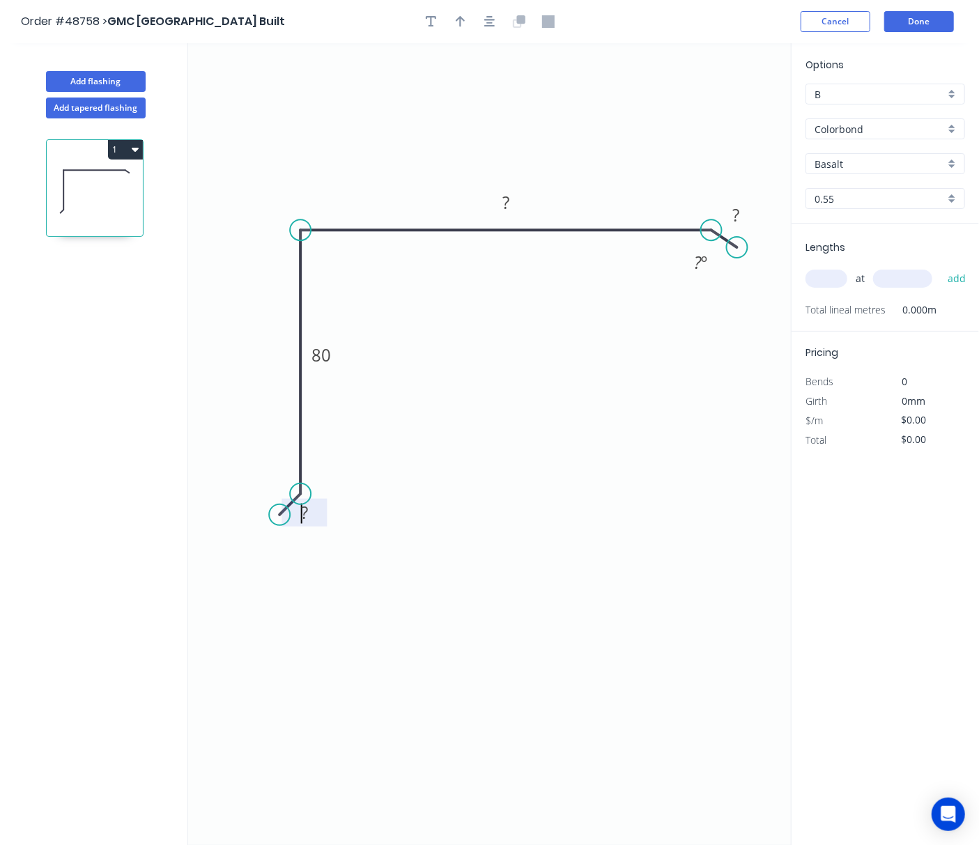
click at [302, 513] on tspan "?" at bounding box center [304, 512] width 7 height 23
click at [507, 204] on tspan "?" at bounding box center [505, 202] width 7 height 23
click at [740, 216] on rect at bounding box center [736, 216] width 28 height 20
click at [740, 254] on circle at bounding box center [736, 247] width 21 height 21
click at [745, 254] on icon "0 10 80 140 10 ? º" at bounding box center [489, 444] width 602 height 802
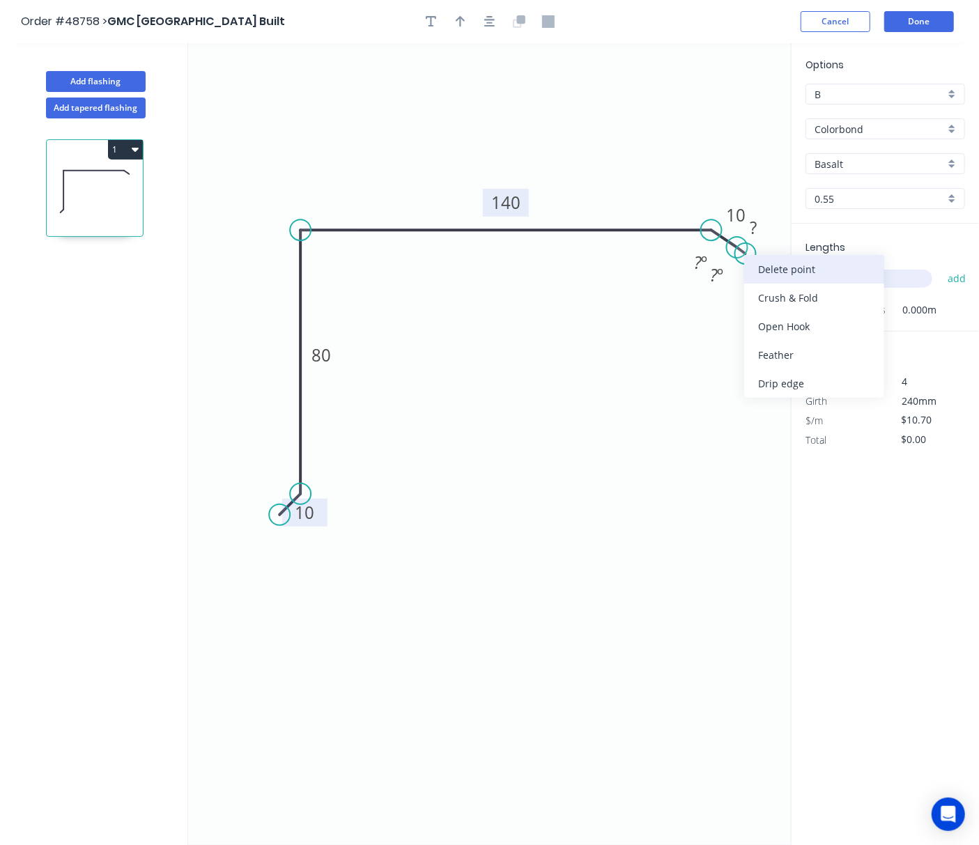
click at [763, 265] on div "Delete point" at bounding box center [814, 269] width 140 height 29
type input "$10.16"
click at [735, 255] on circle at bounding box center [735, 254] width 21 height 21
click at [453, 20] on button "button" at bounding box center [460, 21] width 21 height 21
click at [719, 109] on icon "0 10 80 140 10" at bounding box center [489, 444] width 602 height 802
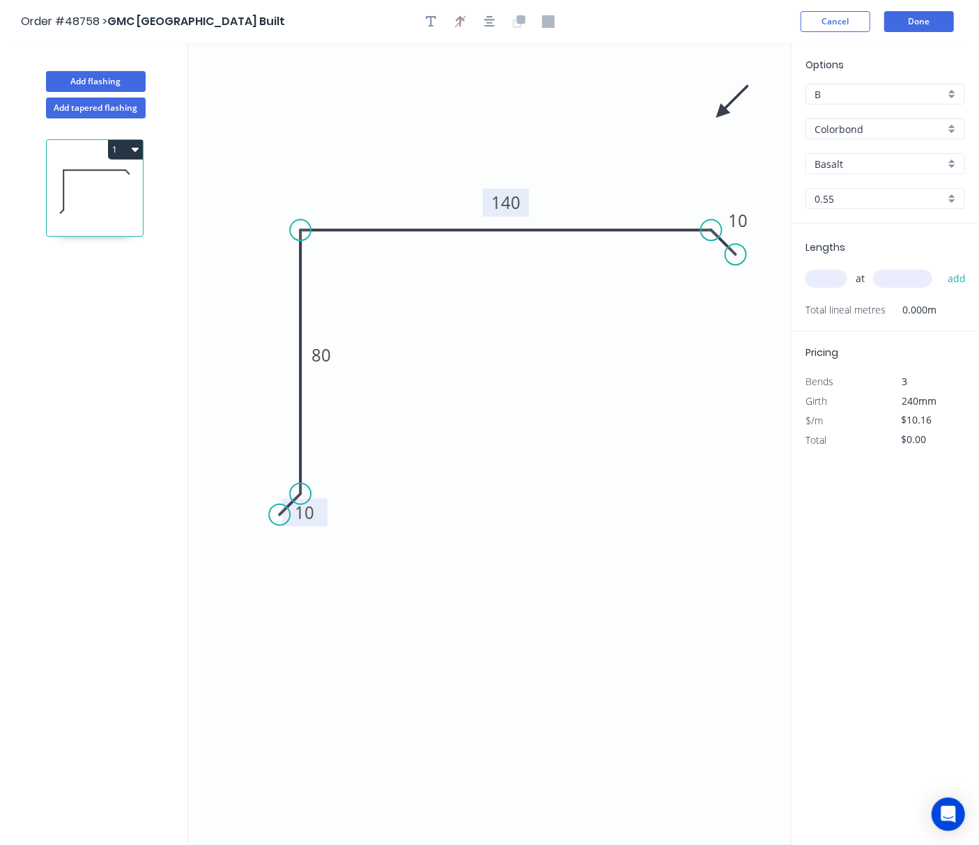
click at [719, 109] on icon at bounding box center [732, 101] width 40 height 40
click at [719, 109] on icon "0 10 80 140 10" at bounding box center [489, 444] width 602 height 802
click at [719, 112] on icon "0 10 80 140 10" at bounding box center [489, 444] width 602 height 802
click at [719, 112] on icon at bounding box center [732, 124] width 40 height 40
click at [719, 112] on icon at bounding box center [721, 129] width 13 height 45
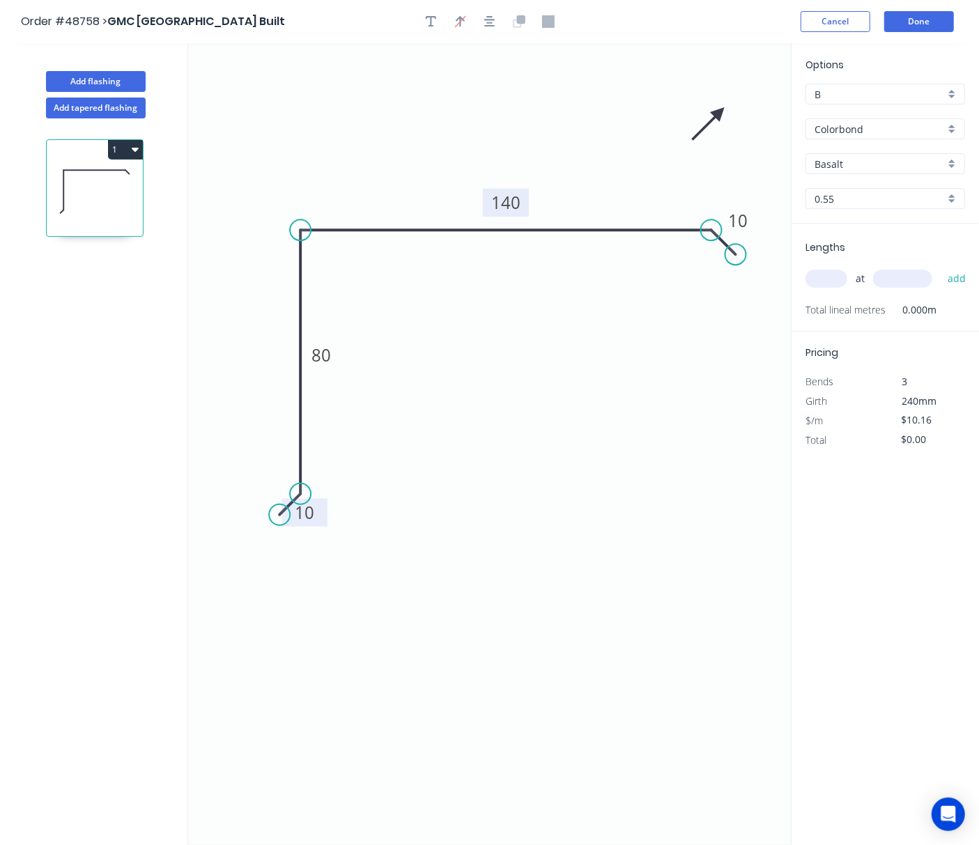
click at [722, 114] on icon at bounding box center [707, 124] width 40 height 40
click at [722, 114] on icon at bounding box center [709, 125] width 40 height 40
click at [722, 114] on icon at bounding box center [705, 113] width 45 height 13
drag, startPoint x: 722, startPoint y: 114, endPoint x: 337, endPoint y: 149, distance: 386.0
click at [337, 149] on icon at bounding box center [326, 137] width 40 height 40
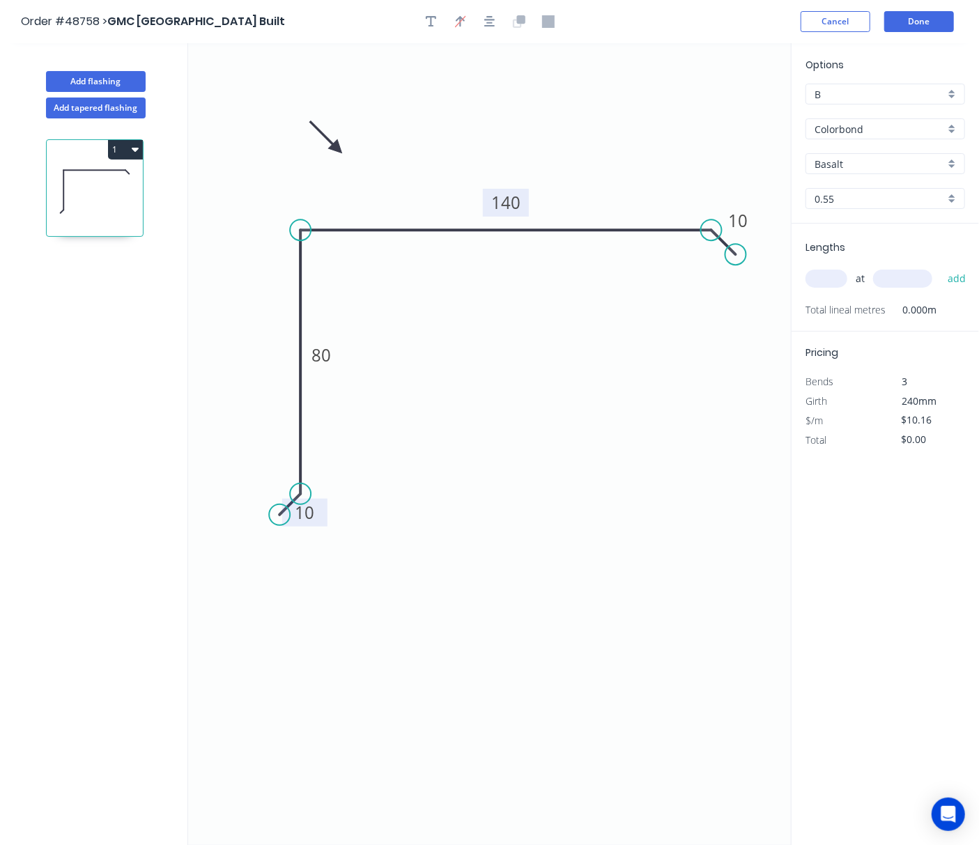
click at [854, 163] on input "Basalt" at bounding box center [879, 164] width 130 height 15
click at [859, 187] on div "Surfmist" at bounding box center [885, 190] width 158 height 24
type input "Surfmist"
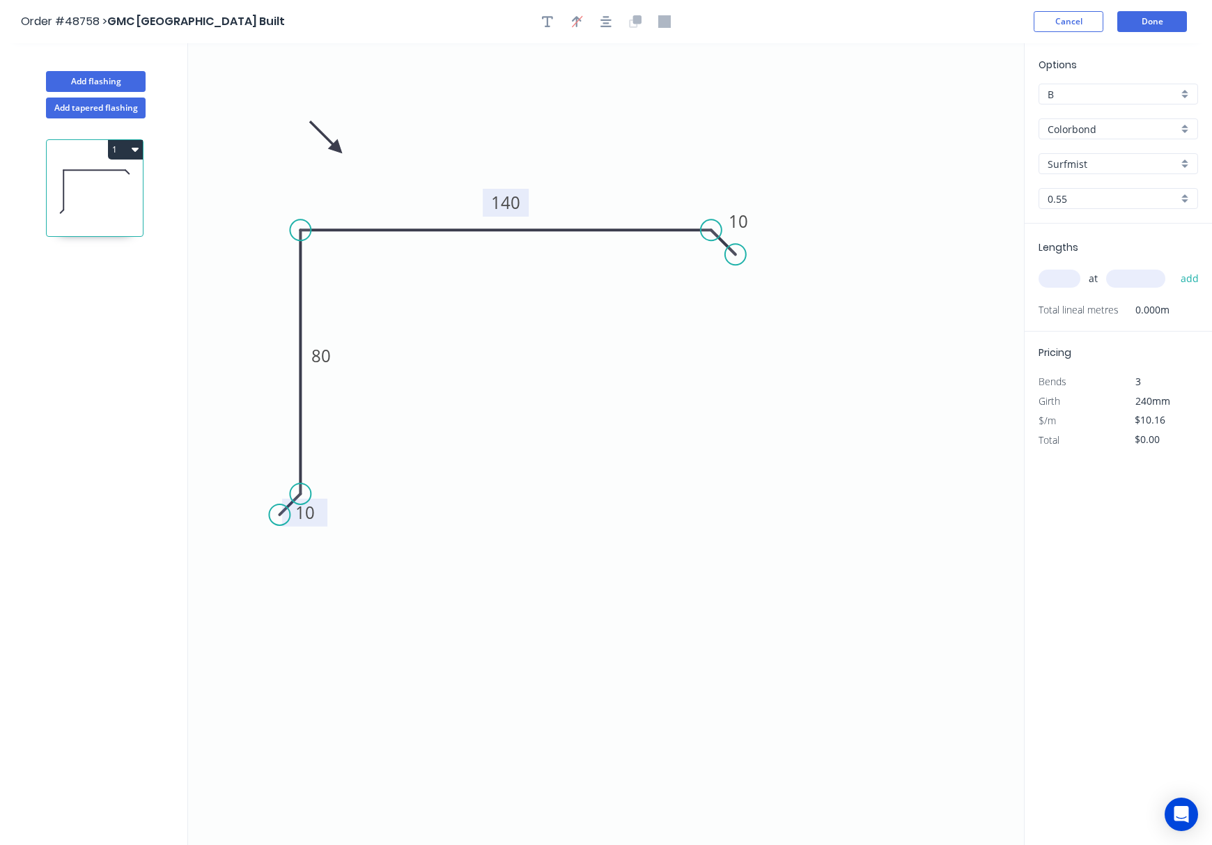
click at [1060, 280] on input "text" at bounding box center [1059, 279] width 42 height 18
type input "1"
click at [1073, 277] on input "text" at bounding box center [1135, 279] width 59 height 18
type input "4200"
click at [1073, 267] on button "add" at bounding box center [1190, 279] width 33 height 24
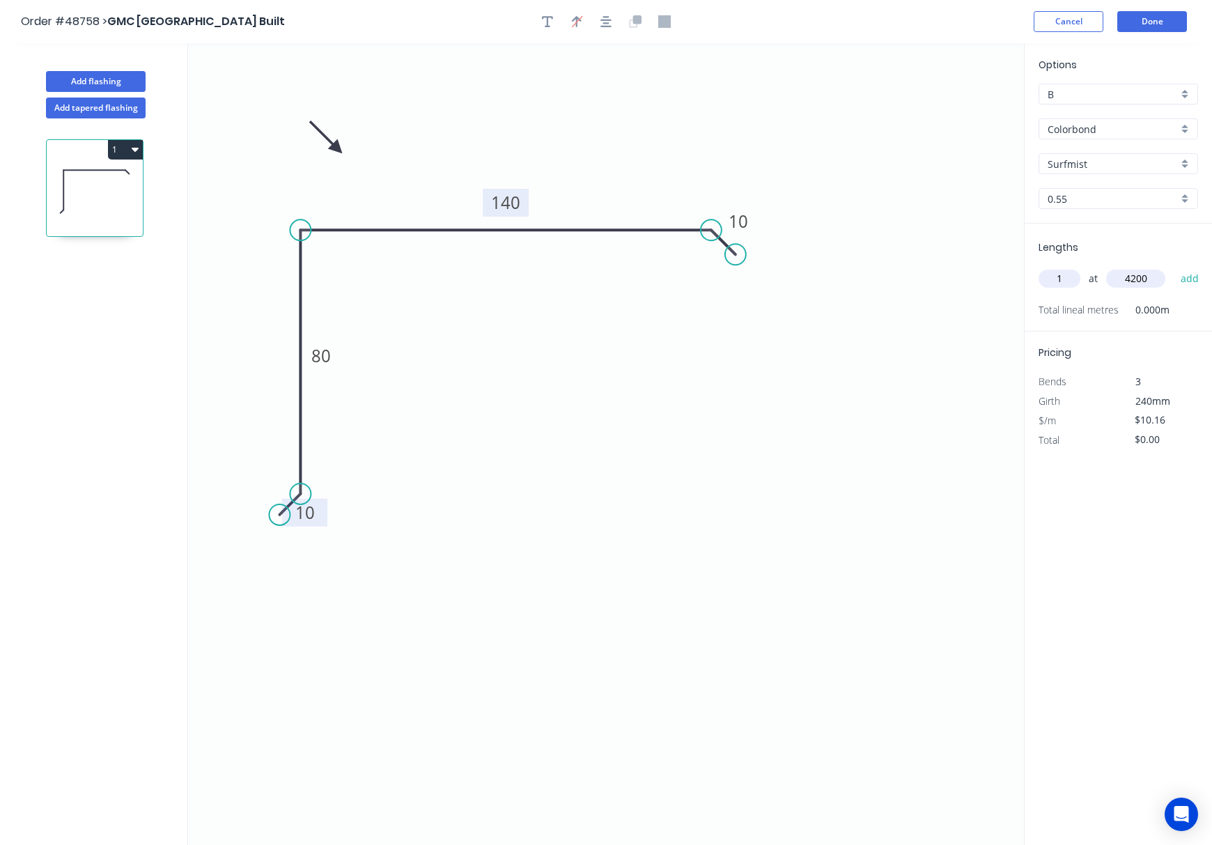
type input "$42.67"
type input "1"
click at [1073, 277] on input "text" at bounding box center [1135, 279] width 59 height 18
type input "1000"
click at [1073, 267] on button "add" at bounding box center [1190, 279] width 33 height 24
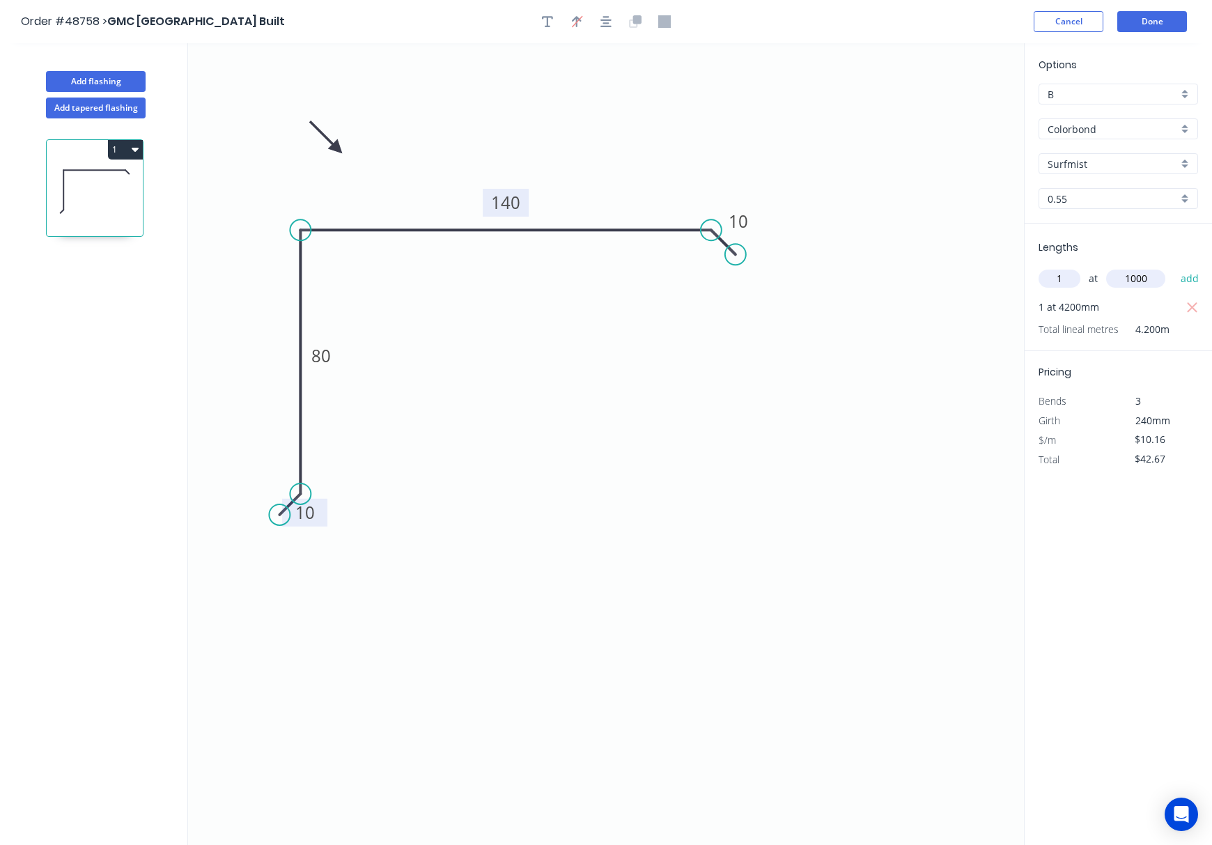
type input "$52.83"
click at [1073, 24] on button "Done" at bounding box center [1152, 21] width 70 height 21
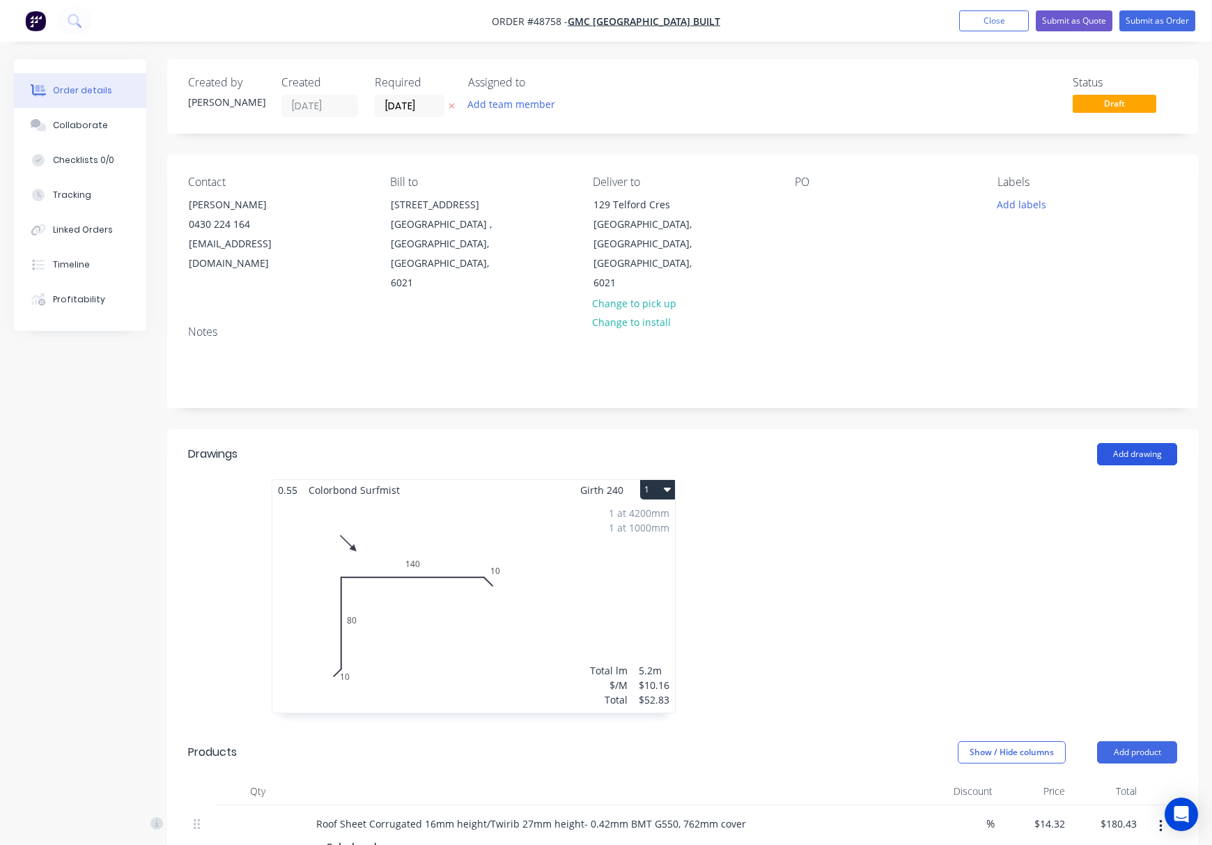
click at [1073, 443] on button "Add drawing" at bounding box center [1137, 454] width 80 height 22
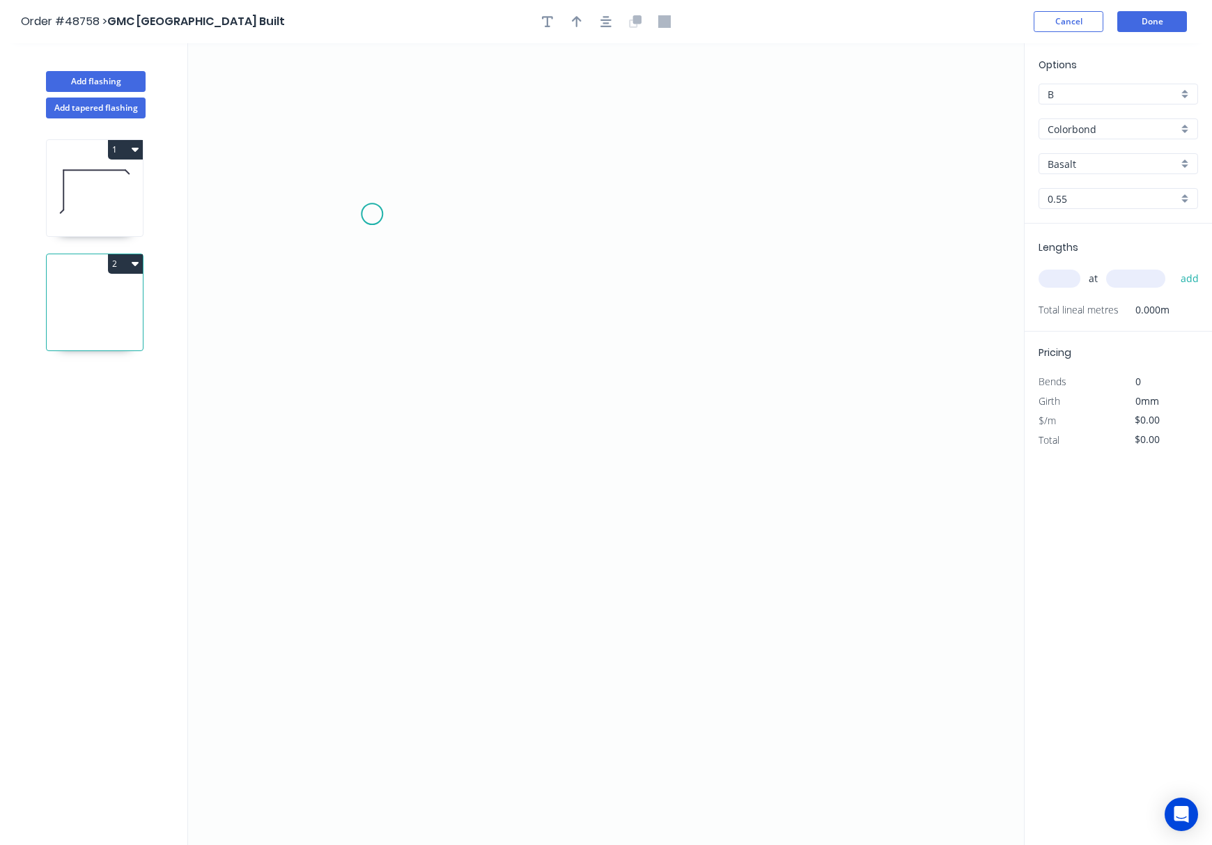
click at [372, 212] on icon "0" at bounding box center [606, 444] width 836 height 802
click at [371, 585] on icon "0" at bounding box center [606, 444] width 836 height 802
click at [343, 605] on icon "0 ?" at bounding box center [606, 444] width 836 height 802
click at [343, 605] on circle at bounding box center [343, 603] width 21 height 21
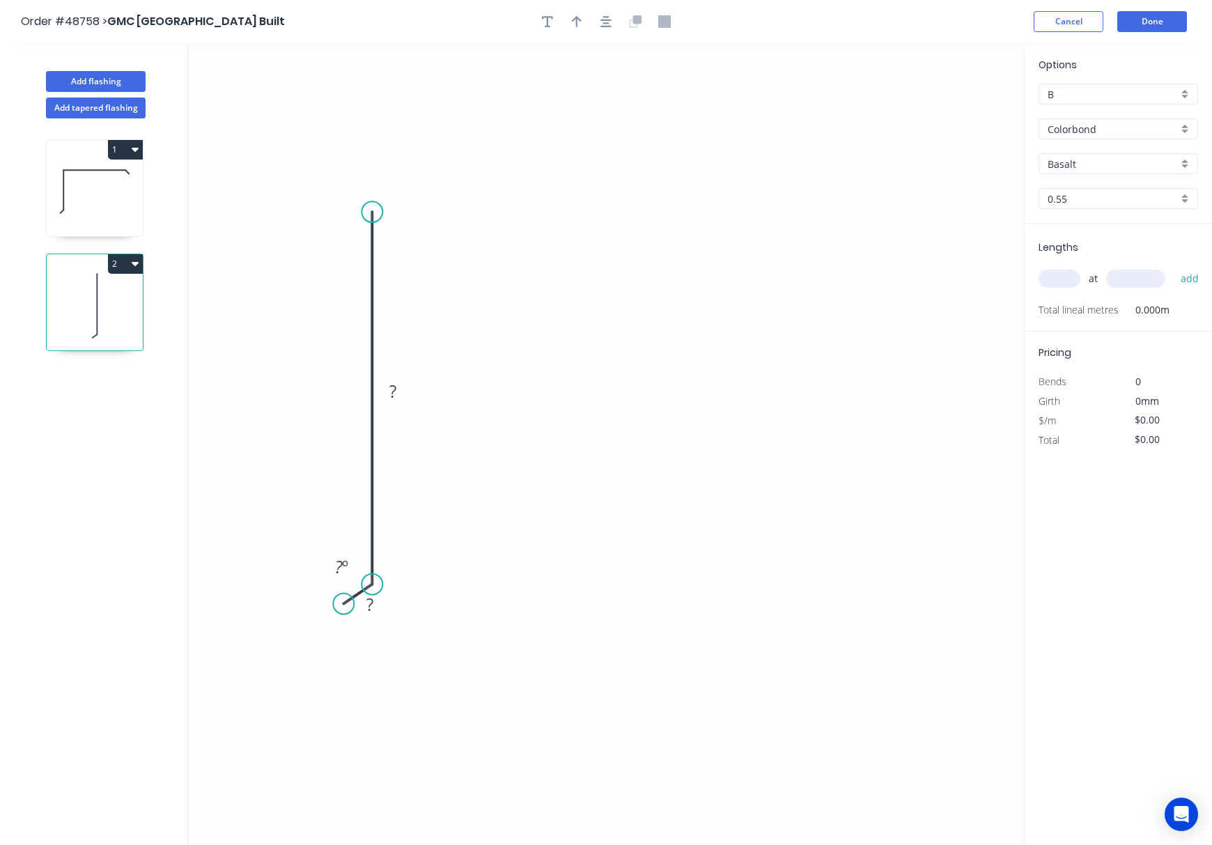
click at [380, 203] on icon "0 ? ? ? º" at bounding box center [606, 444] width 836 height 802
click at [373, 210] on circle at bounding box center [371, 211] width 21 height 21
click at [792, 198] on icon "0 ? ? ? º" at bounding box center [606, 444] width 836 height 802
click at [823, 246] on icon "0 ? ? ? ? º" at bounding box center [606, 444] width 836 height 802
click at [823, 246] on circle at bounding box center [823, 243] width 21 height 21
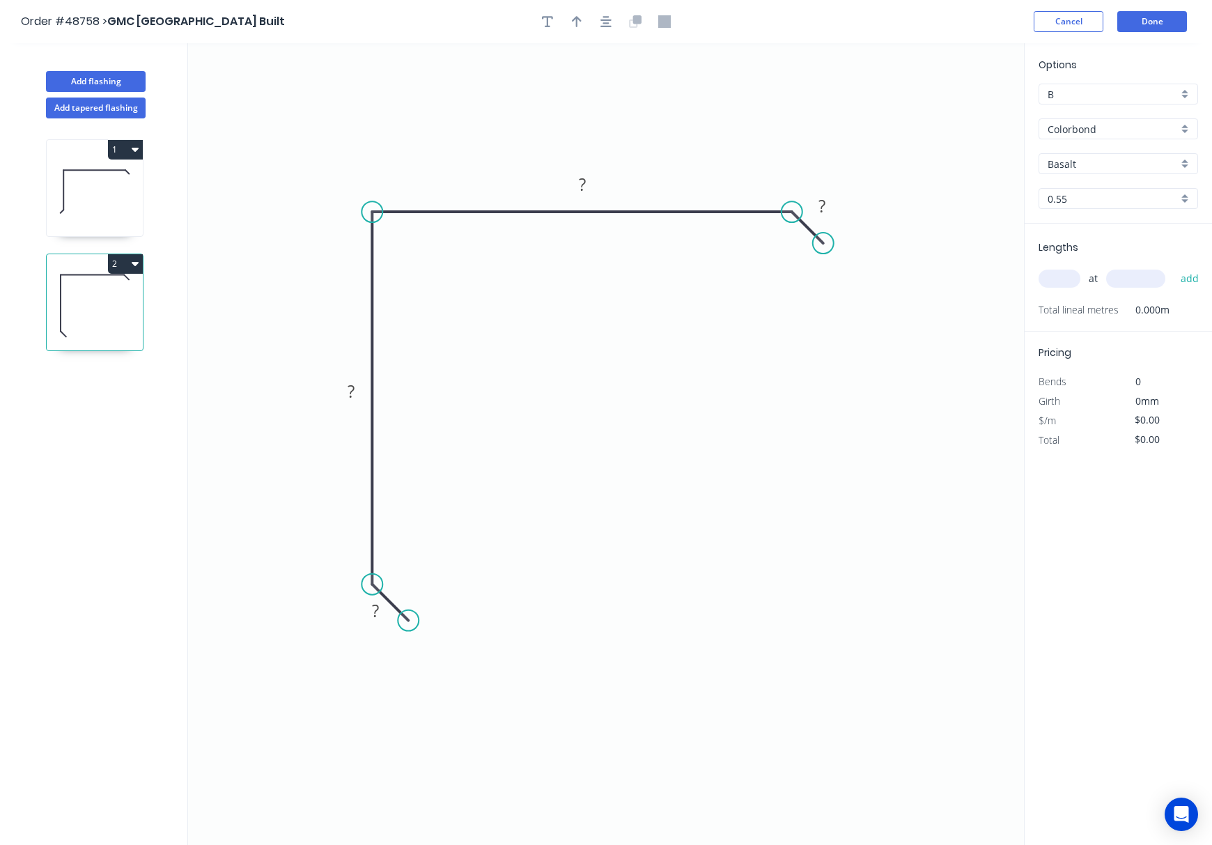
drag, startPoint x: 343, startPoint y: 600, endPoint x: 408, endPoint y: 625, distance: 69.2
click at [408, 625] on circle at bounding box center [408, 620] width 21 height 21
click at [364, 390] on rect at bounding box center [351, 392] width 28 height 20
click at [372, 611] on tspan "?" at bounding box center [375, 610] width 7 height 23
click at [586, 185] on rect at bounding box center [582, 186] width 28 height 20
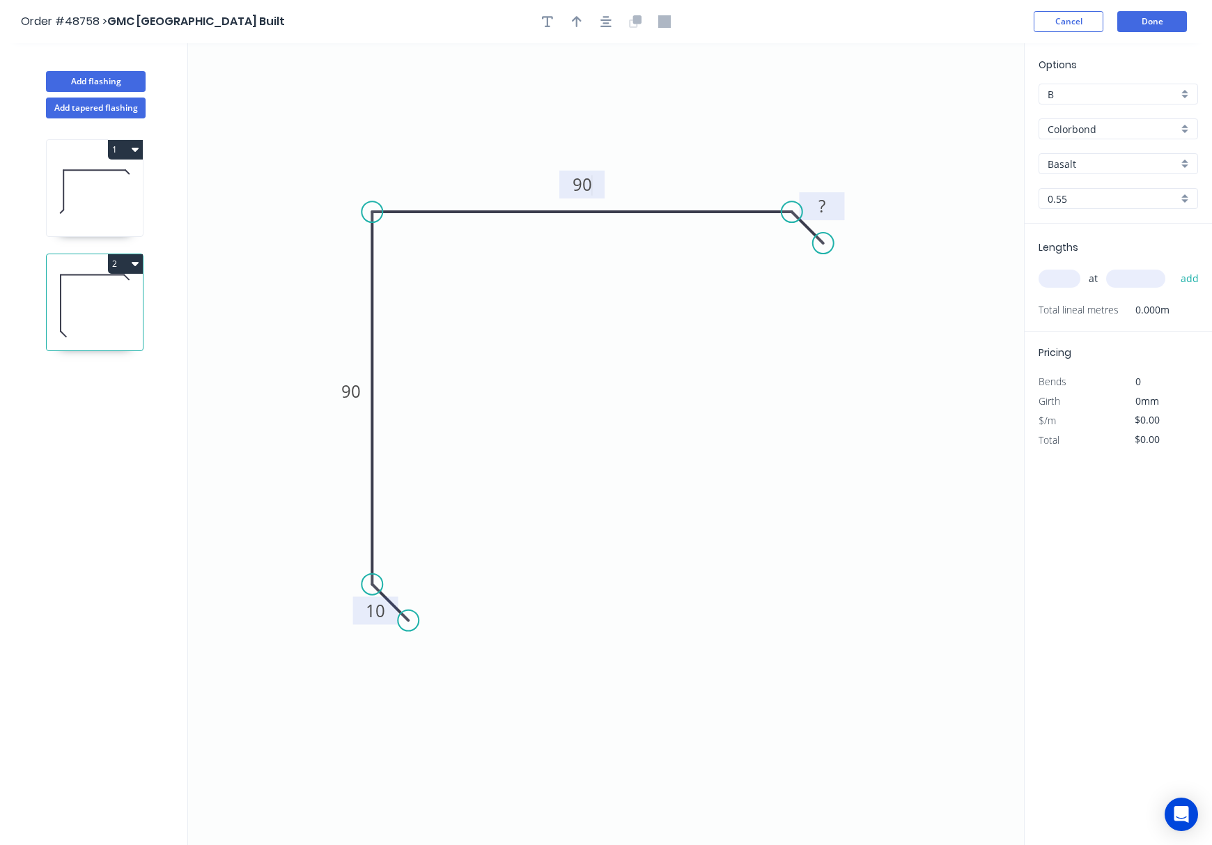
click at [817, 205] on rect at bounding box center [822, 207] width 28 height 20
click at [1073, 169] on input "Basalt" at bounding box center [1112, 164] width 130 height 15
type input "$9.63"
click at [1073, 193] on div "Surfmist" at bounding box center [1118, 190] width 158 height 24
type input "Surfmist"
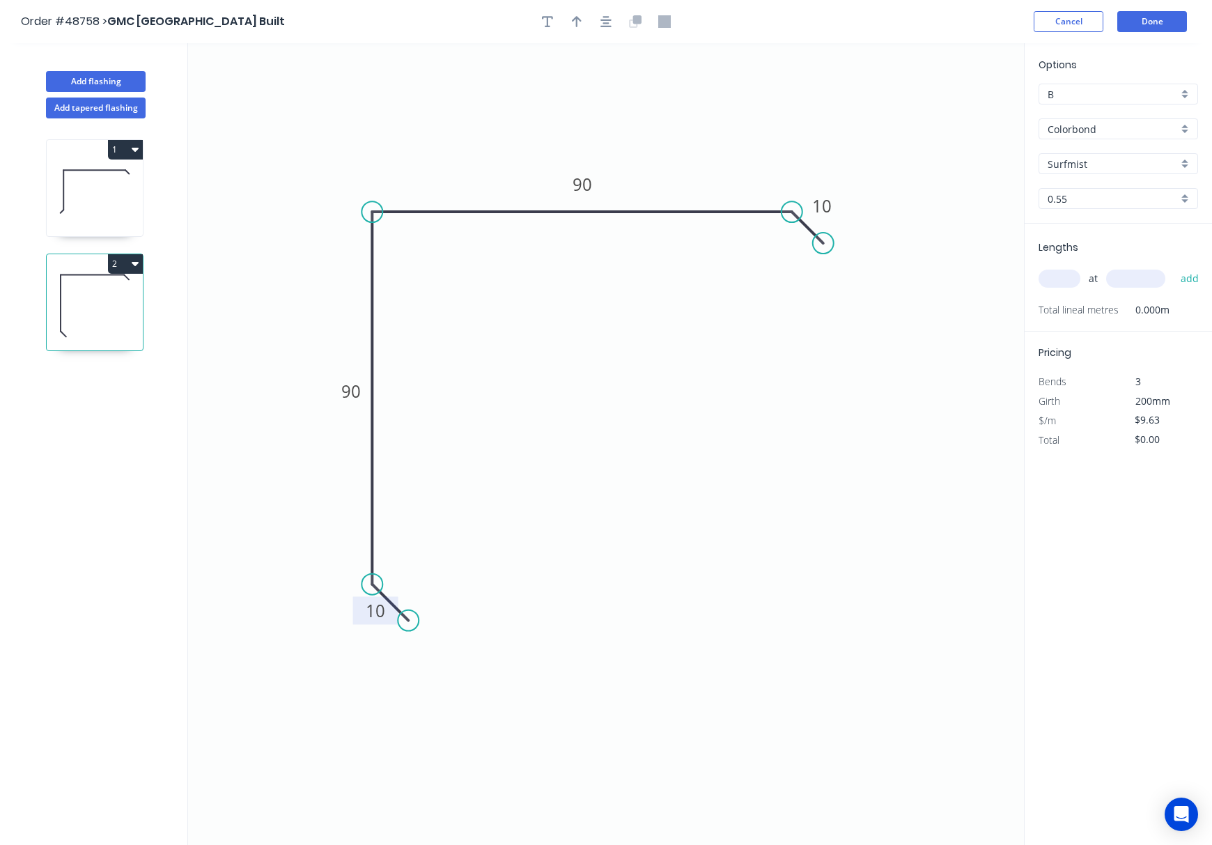
click at [1057, 279] on input "text" at bounding box center [1059, 279] width 42 height 18
type input "1"
click at [1073, 277] on input "text" at bounding box center [1135, 279] width 59 height 18
type input "2400"
click at [1073, 267] on button "add" at bounding box center [1190, 279] width 33 height 24
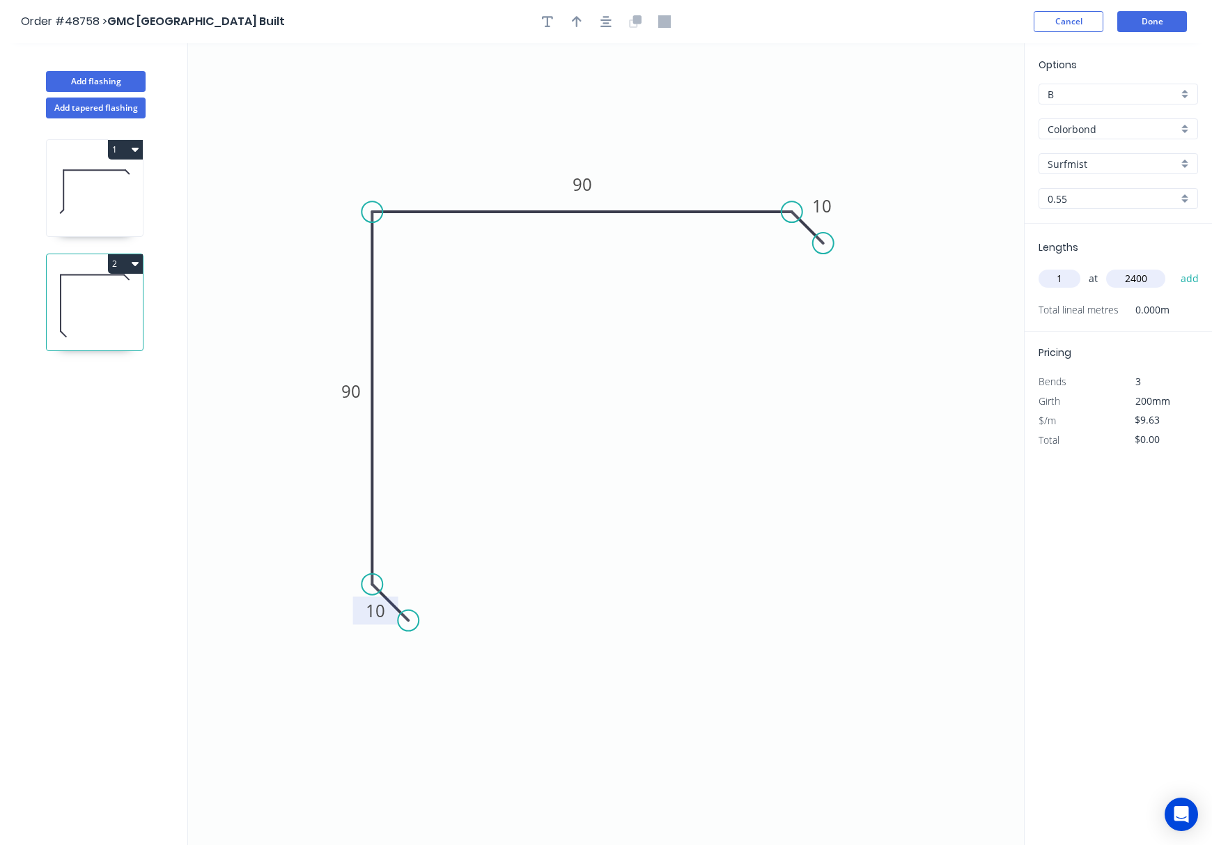
type input "$23.11"
type input "1"
click at [1073, 277] on input "text" at bounding box center [1135, 279] width 59 height 18
type input "1800"
click at [1073, 267] on button "add" at bounding box center [1190, 279] width 33 height 24
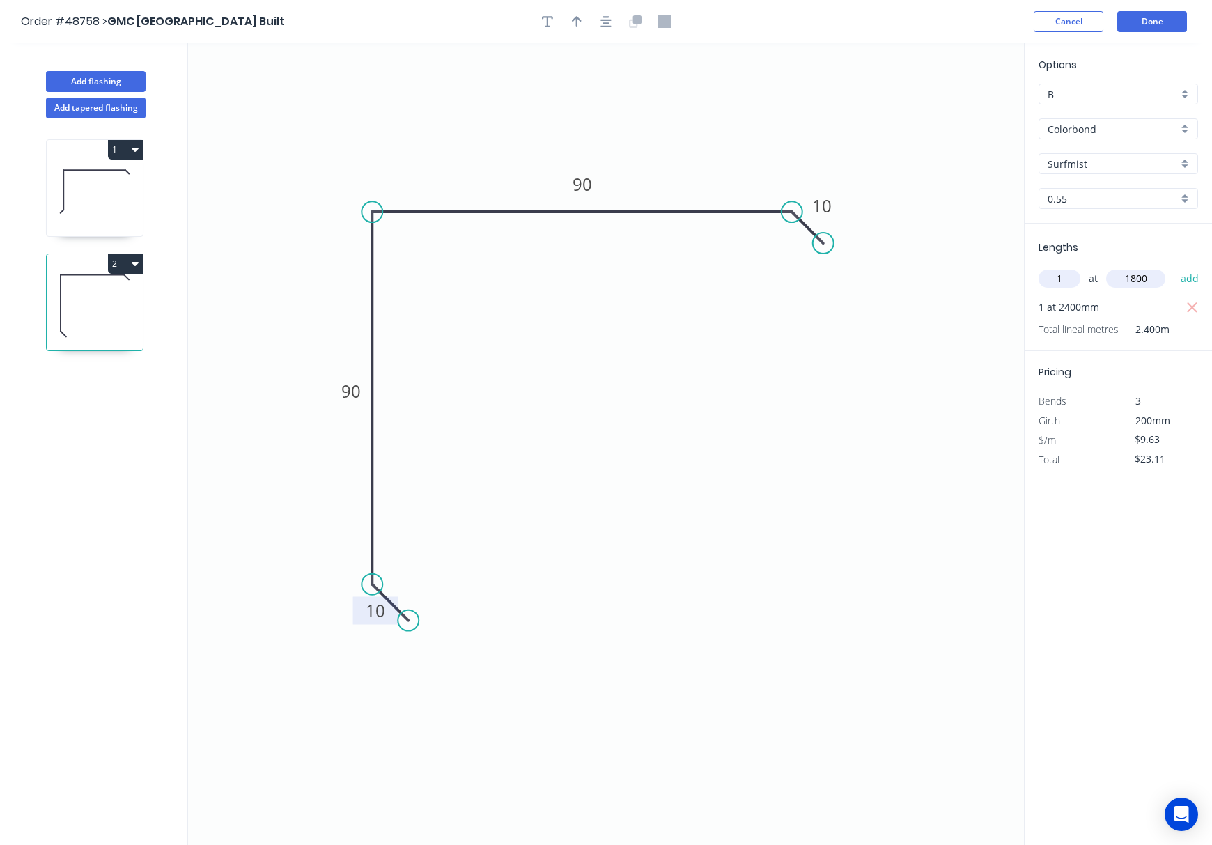
type input "$40.45"
click at [1073, 8] on header "Order #48758 > GMC WA Built Cancel Done" at bounding box center [606, 21] width 1212 height 43
click at [1073, 20] on button "Done" at bounding box center [1152, 21] width 70 height 21
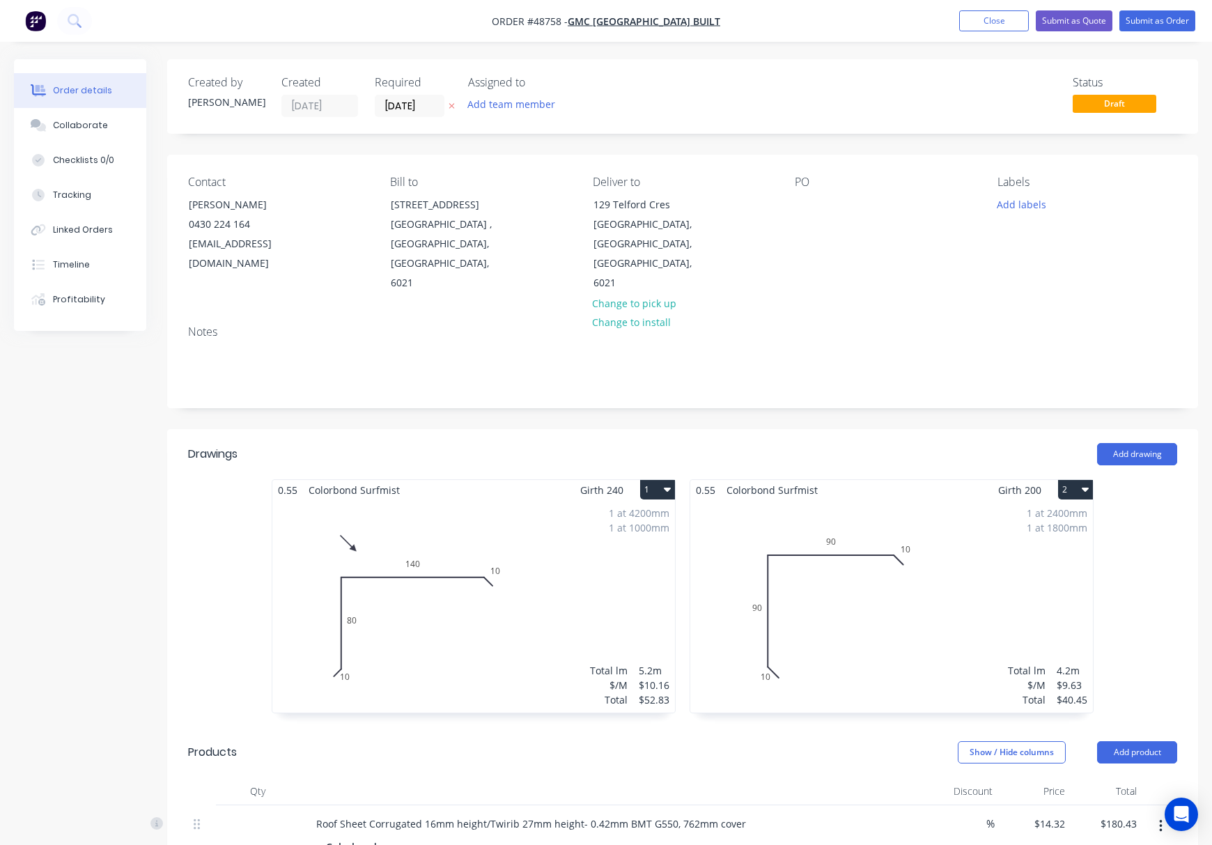
click at [946, 579] on div "1 at 2400mm 1 at 1800mm Total lm $/M Total 4.2m $9.63 $40.45" at bounding box center [891, 606] width 403 height 212
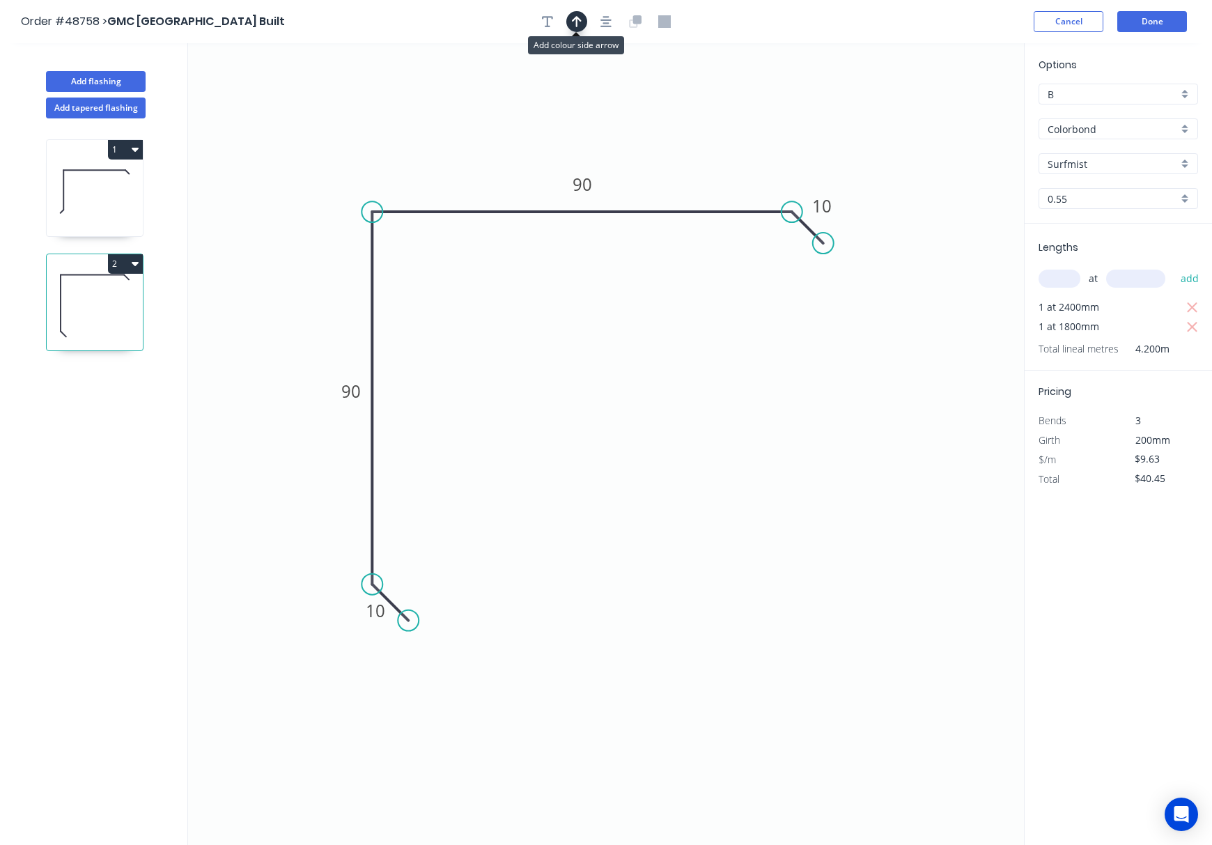
click at [580, 26] on icon "button" at bounding box center [577, 21] width 10 height 13
click at [957, 111] on icon at bounding box center [954, 97] width 13 height 45
click at [957, 111] on icon at bounding box center [957, 94] width 13 height 45
click at [957, 111] on icon at bounding box center [968, 99] width 40 height 40
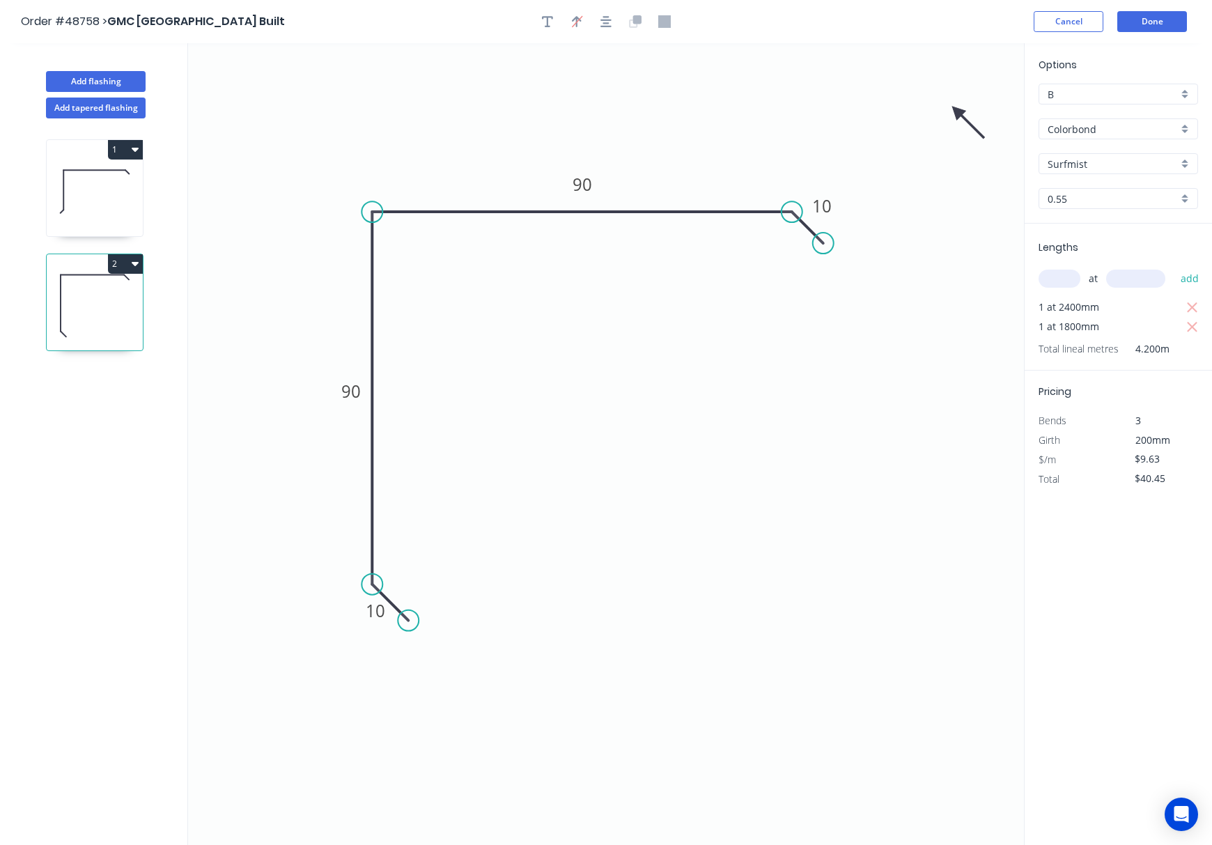
click at [957, 111] on icon at bounding box center [968, 122] width 40 height 40
click at [957, 111] on icon at bounding box center [957, 126] width 13 height 45
click at [957, 111] on icon at bounding box center [941, 110] width 45 height 13
drag, startPoint x: 957, startPoint y: 111, endPoint x: 369, endPoint y: 120, distance: 587.9
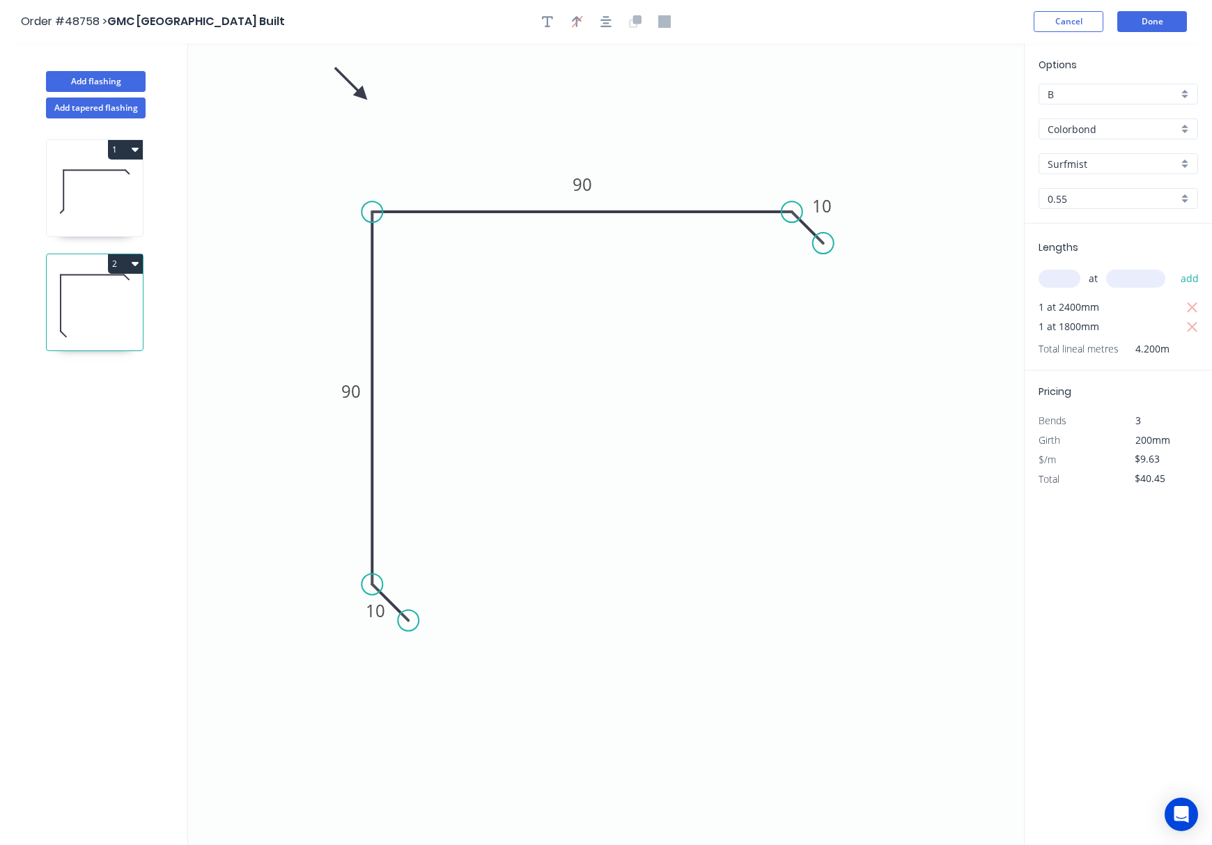
click at [369, 104] on icon at bounding box center [351, 83] width 40 height 40
click at [1073, 17] on button "Done" at bounding box center [1152, 21] width 70 height 21
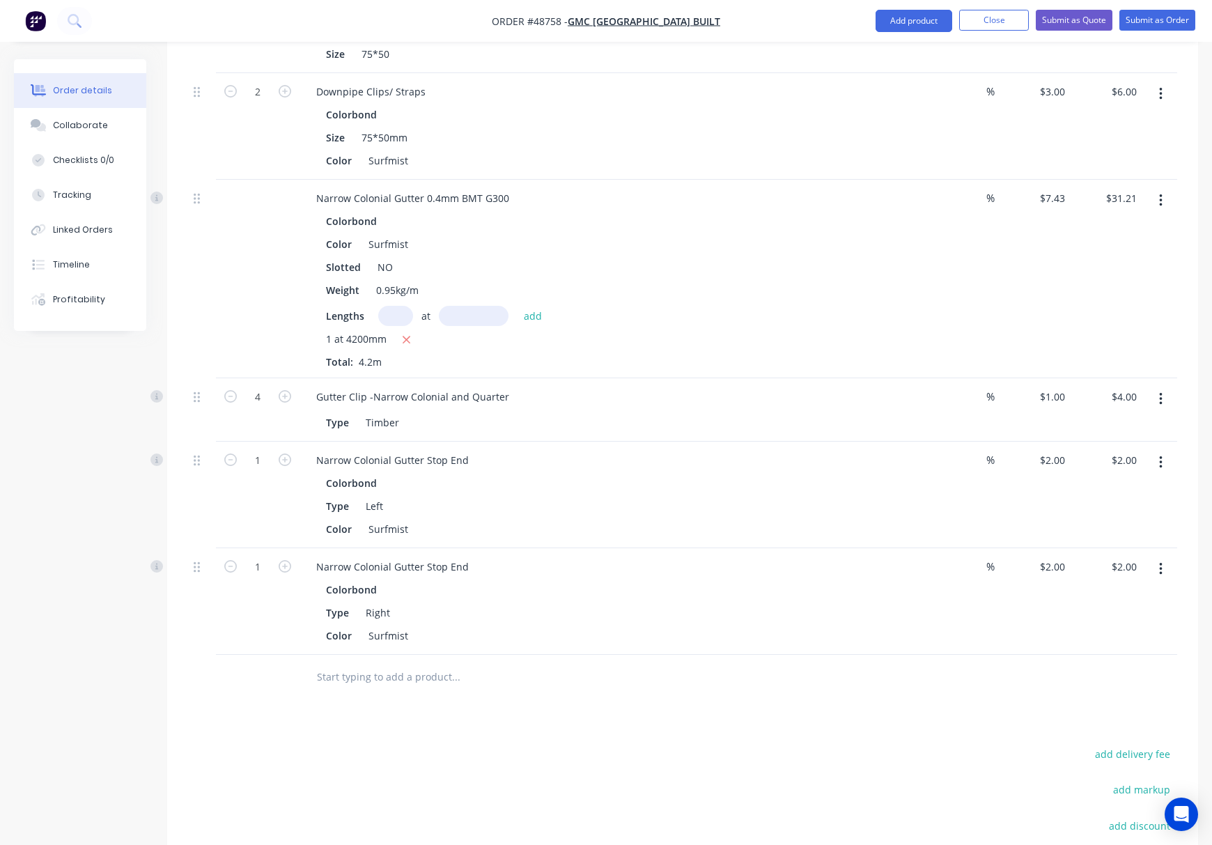
scroll to position [1242, 0]
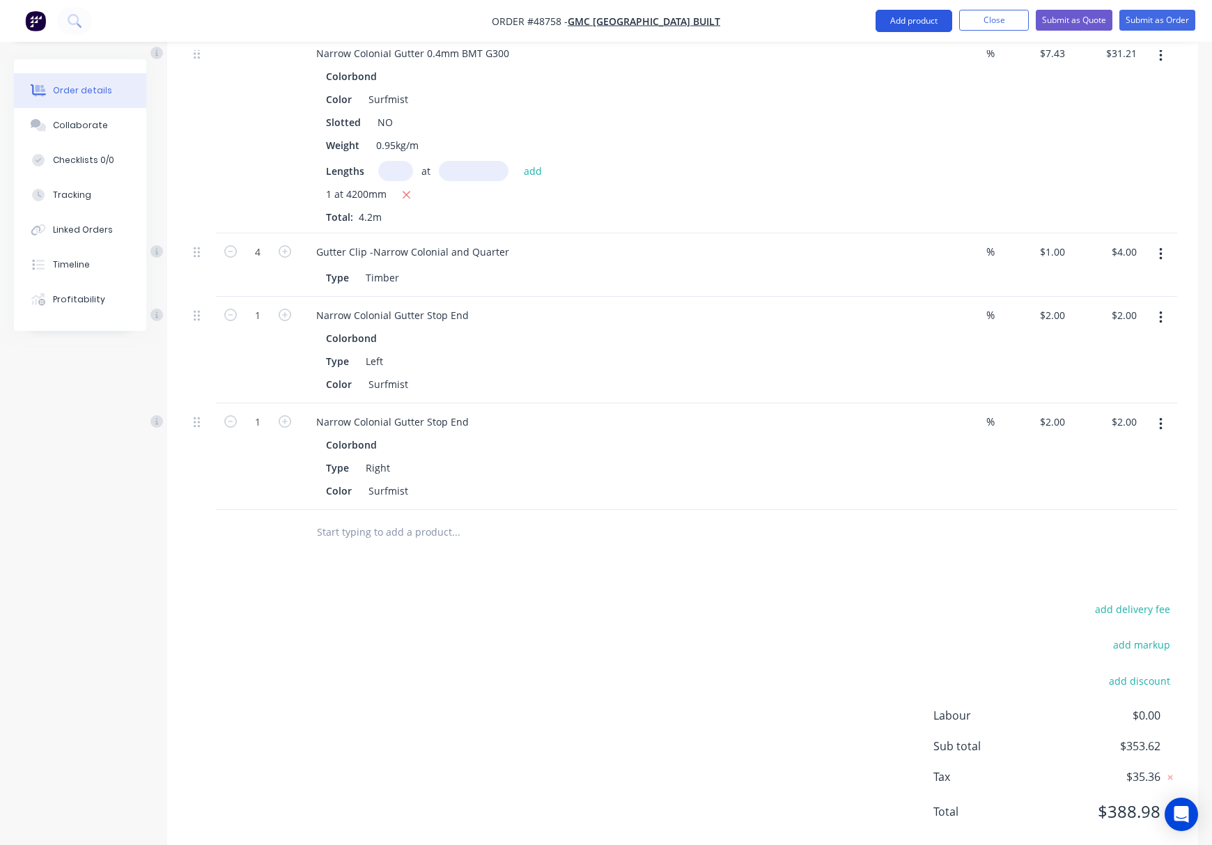
click at [903, 25] on button "Add product" at bounding box center [913, 21] width 77 height 22
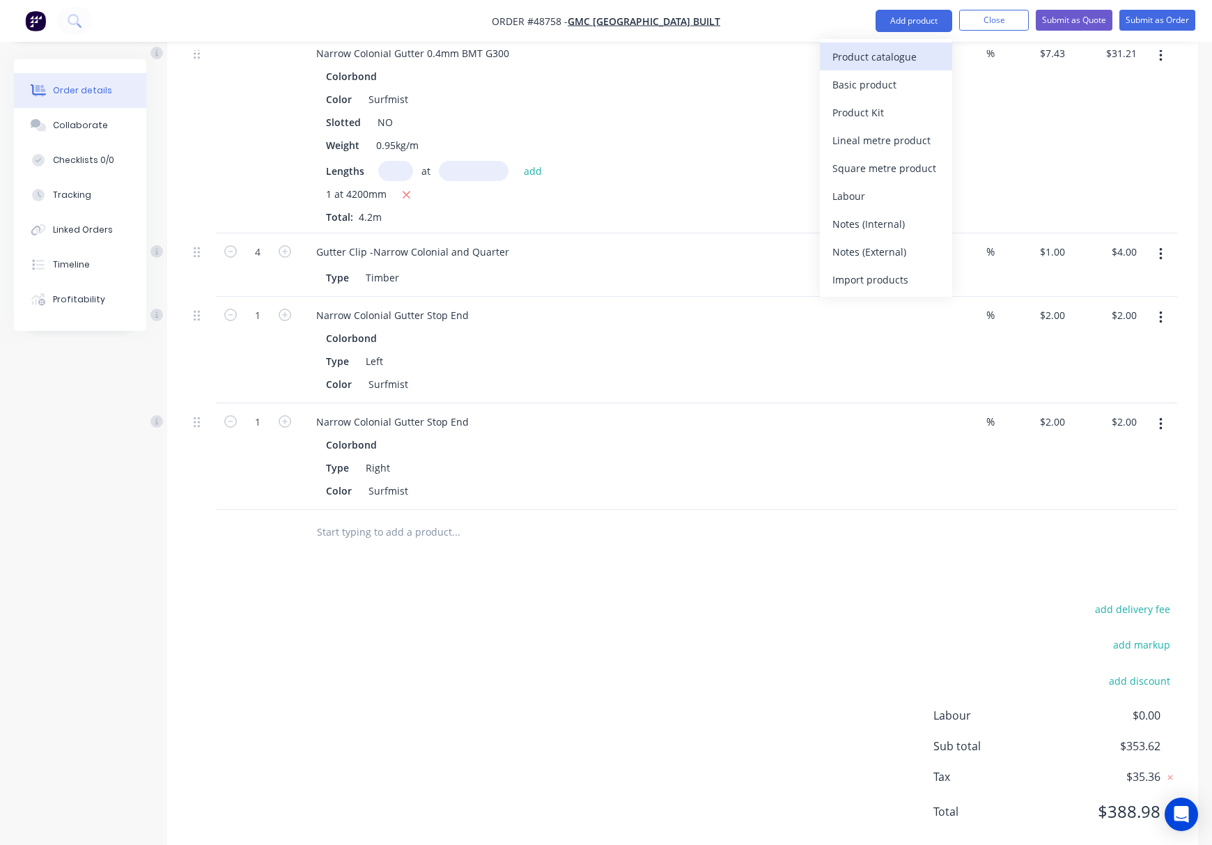
click at [885, 63] on div "Product catalogue" at bounding box center [885, 57] width 107 height 20
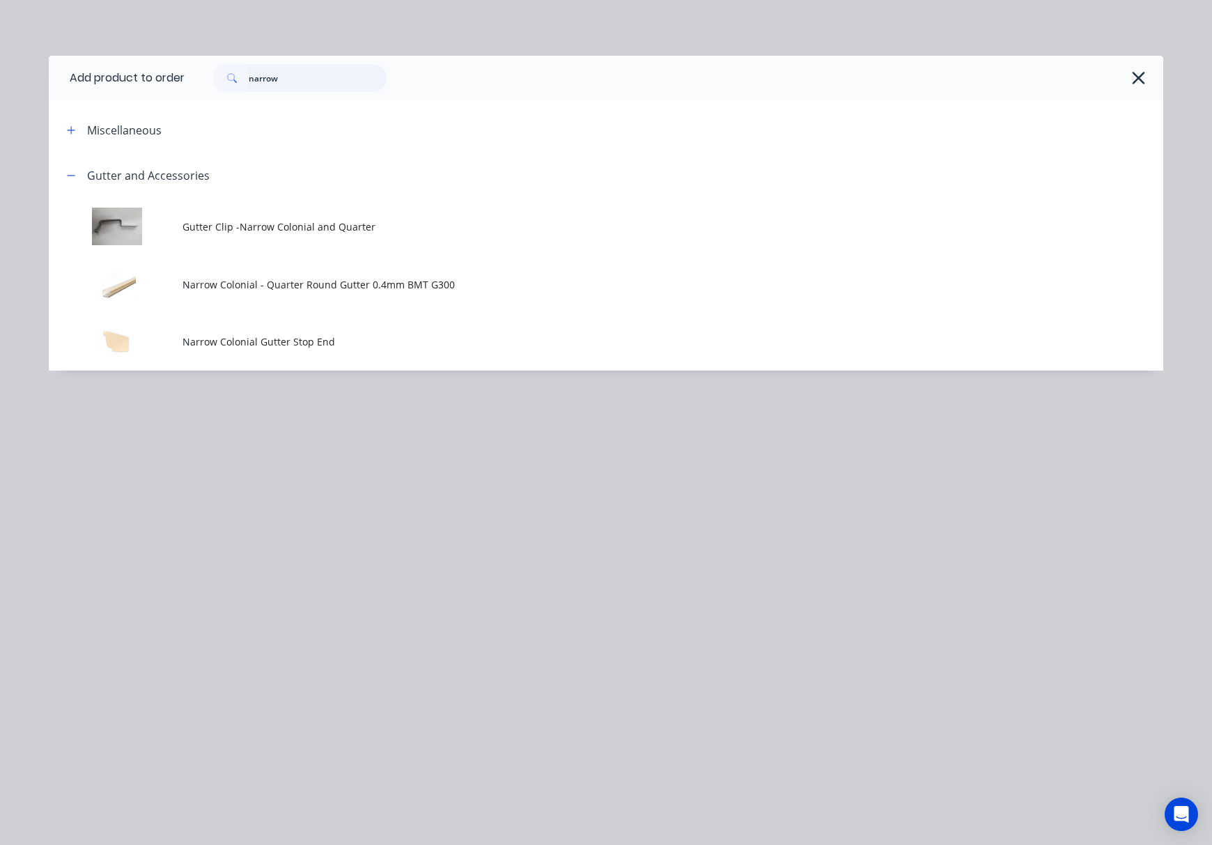
drag, startPoint x: 307, startPoint y: 87, endPoint x: 171, endPoint y: 101, distance: 136.5
click at [171, 101] on div "Add product to order narrow Miscellaneous Gutter and Accessories Gutter Clip -N…" at bounding box center [606, 213] width 1114 height 315
type input "16"
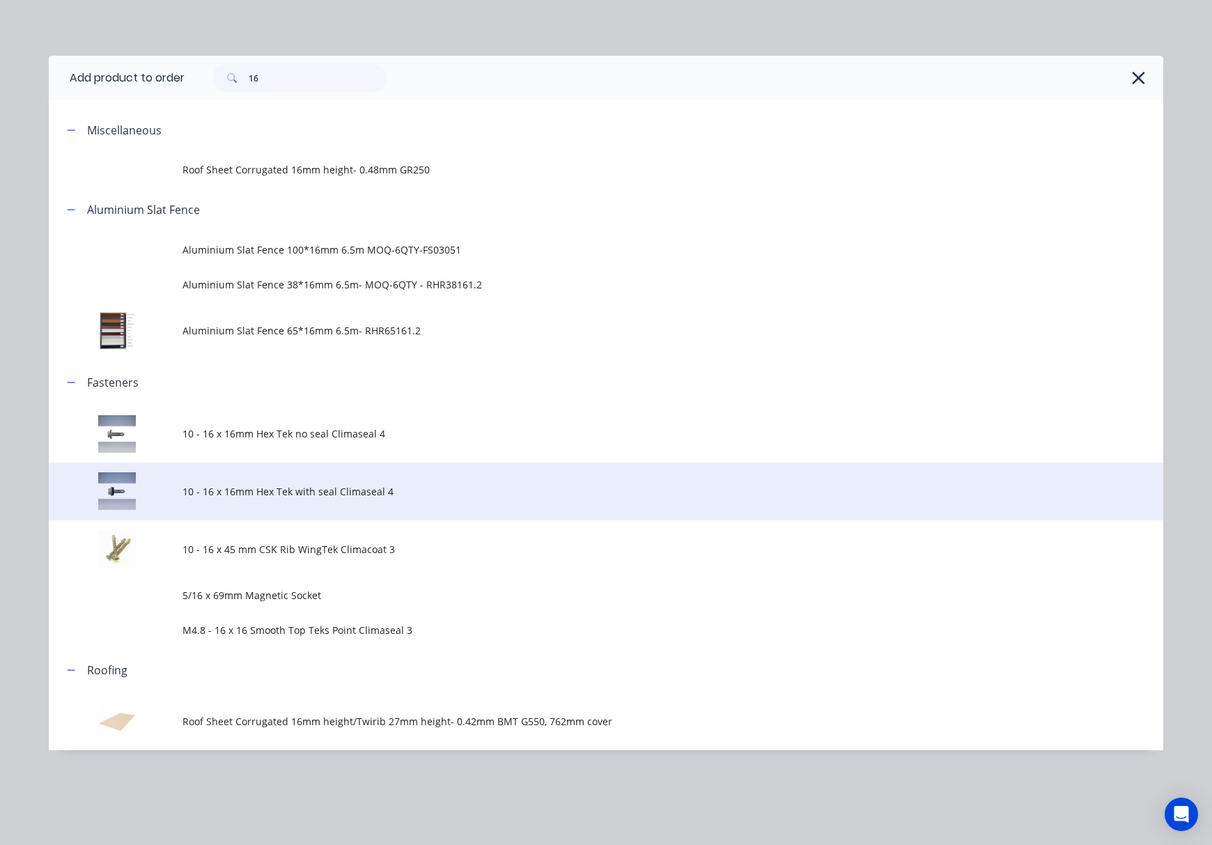
click at [527, 488] on span "10 - 16 x 16mm Hex Tek with seal Climaseal 4" at bounding box center [574, 491] width 784 height 15
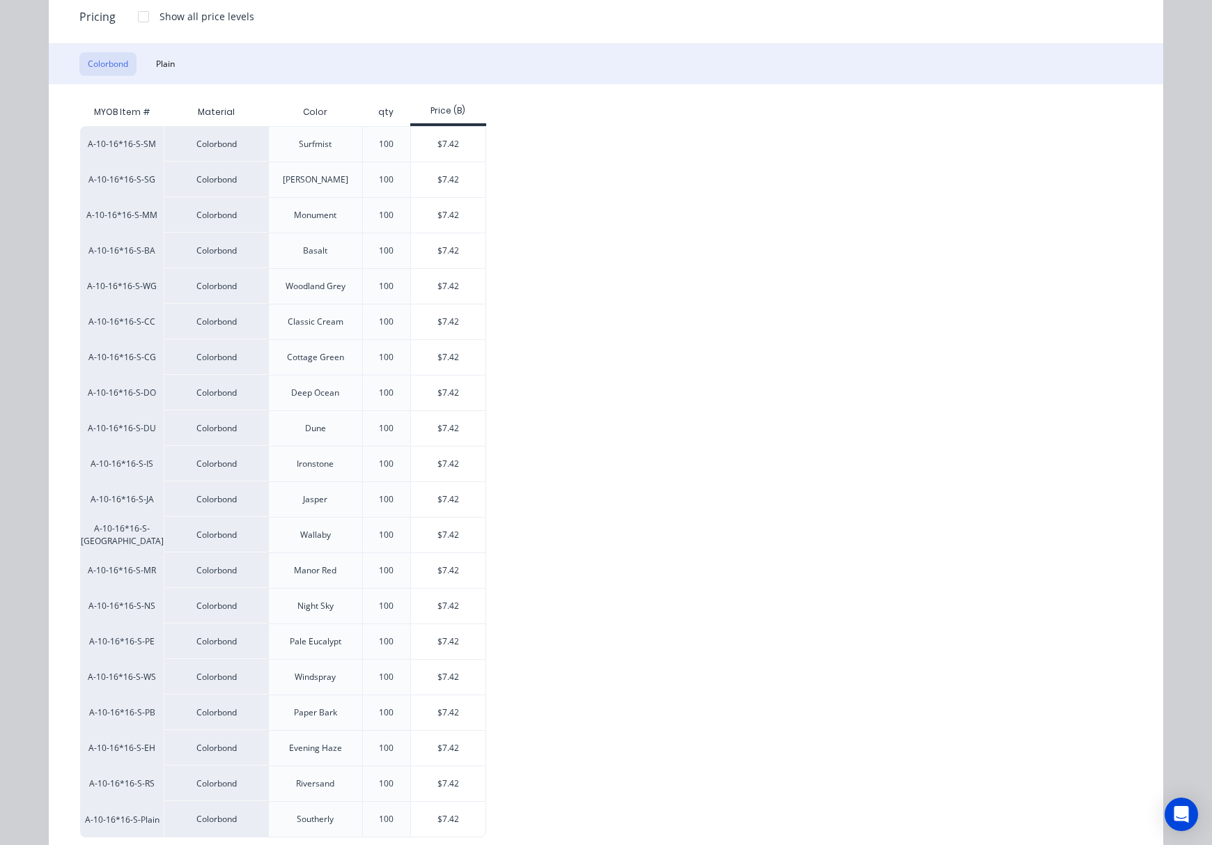
scroll to position [221, 0]
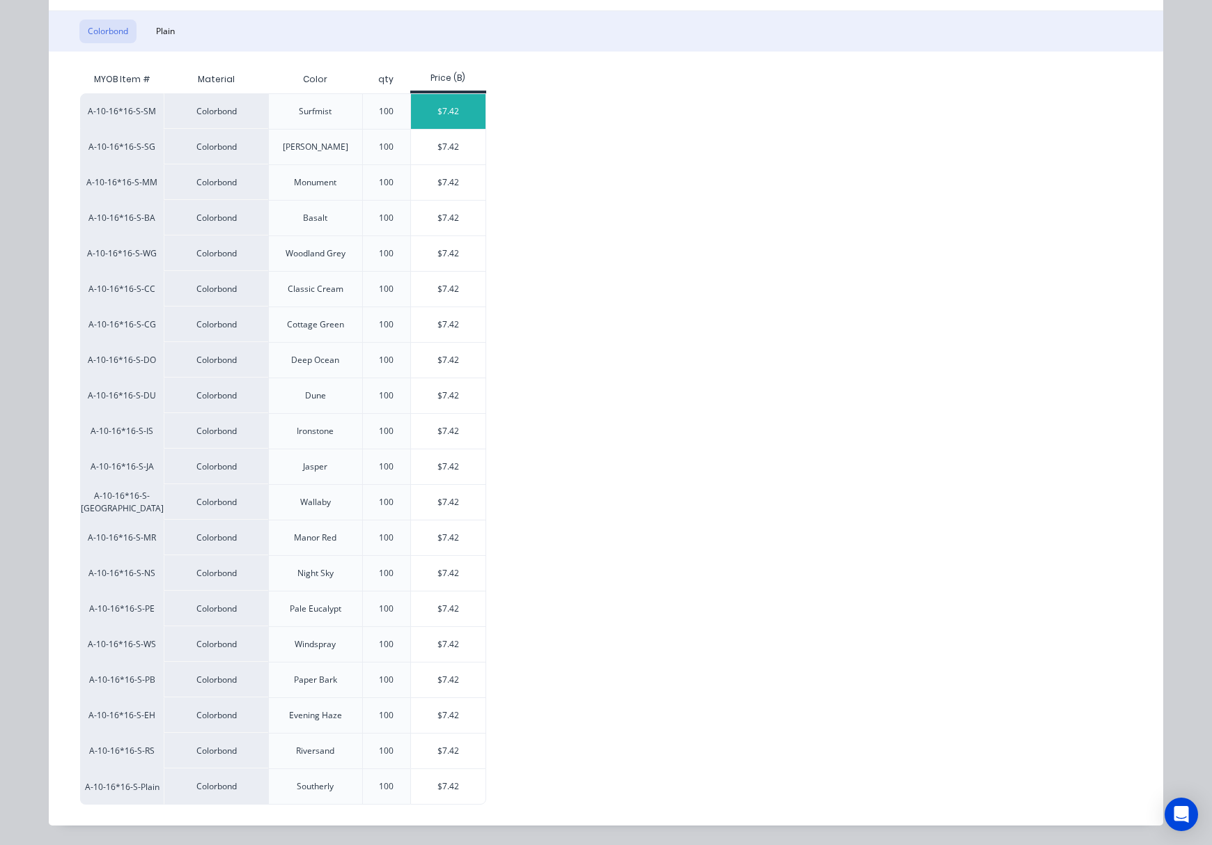
click at [440, 96] on div "$7.42" at bounding box center [448, 111] width 75 height 35
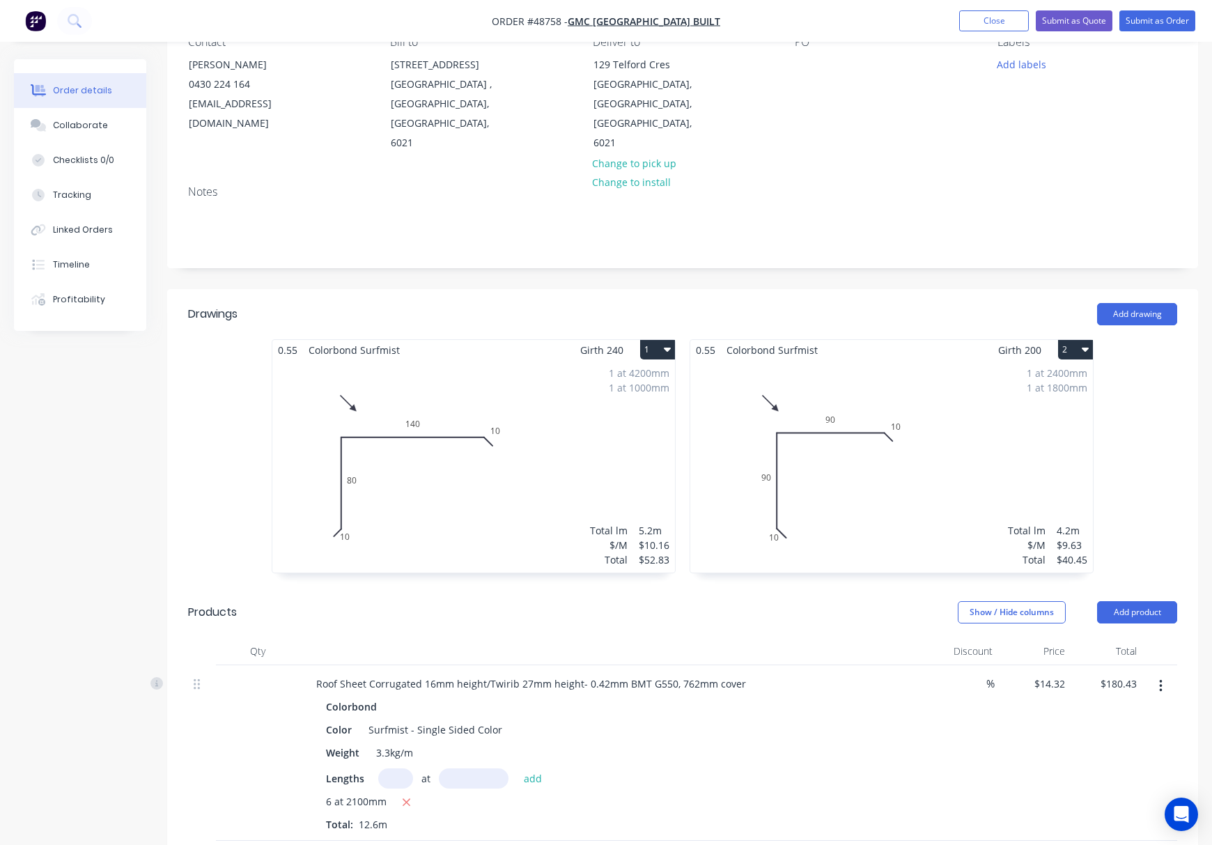
scroll to position [0, 0]
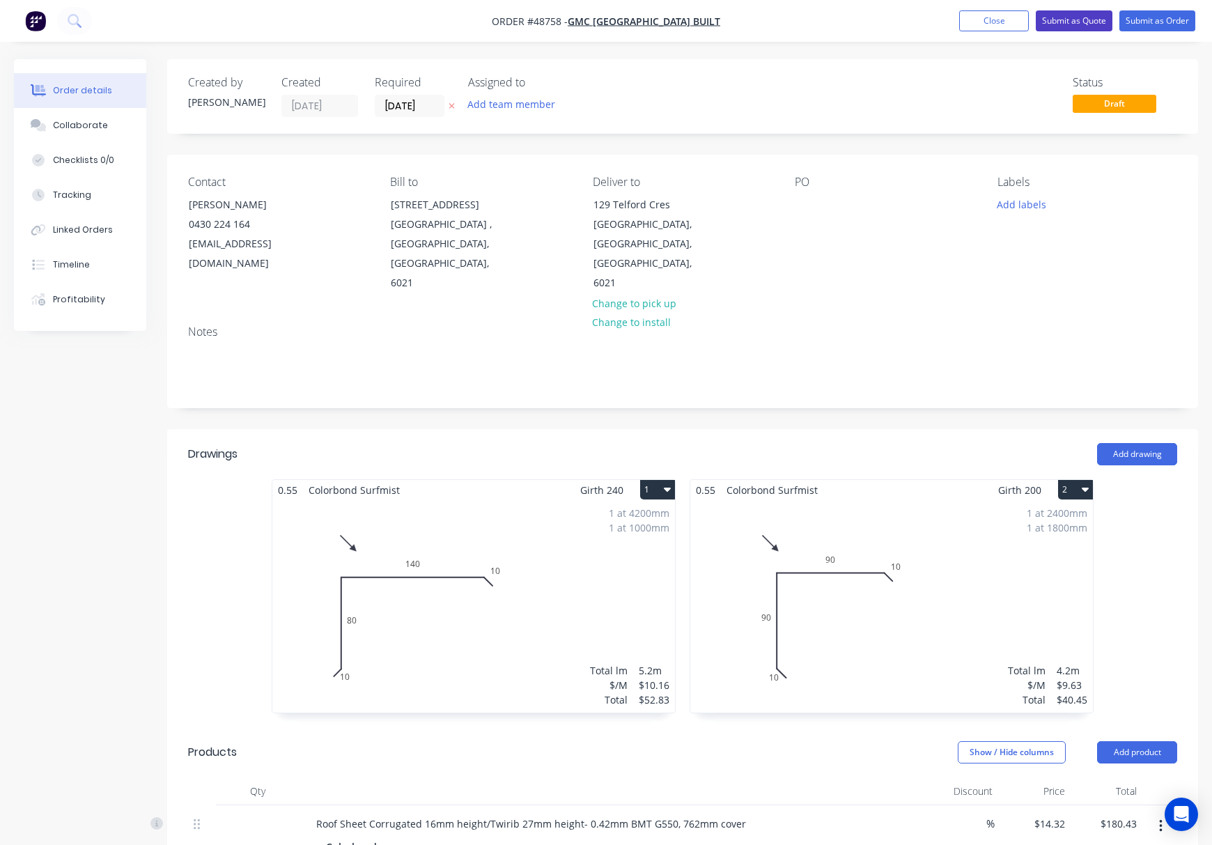
click at [1073, 18] on button "Submit as Quote" at bounding box center [1074, 20] width 77 height 21
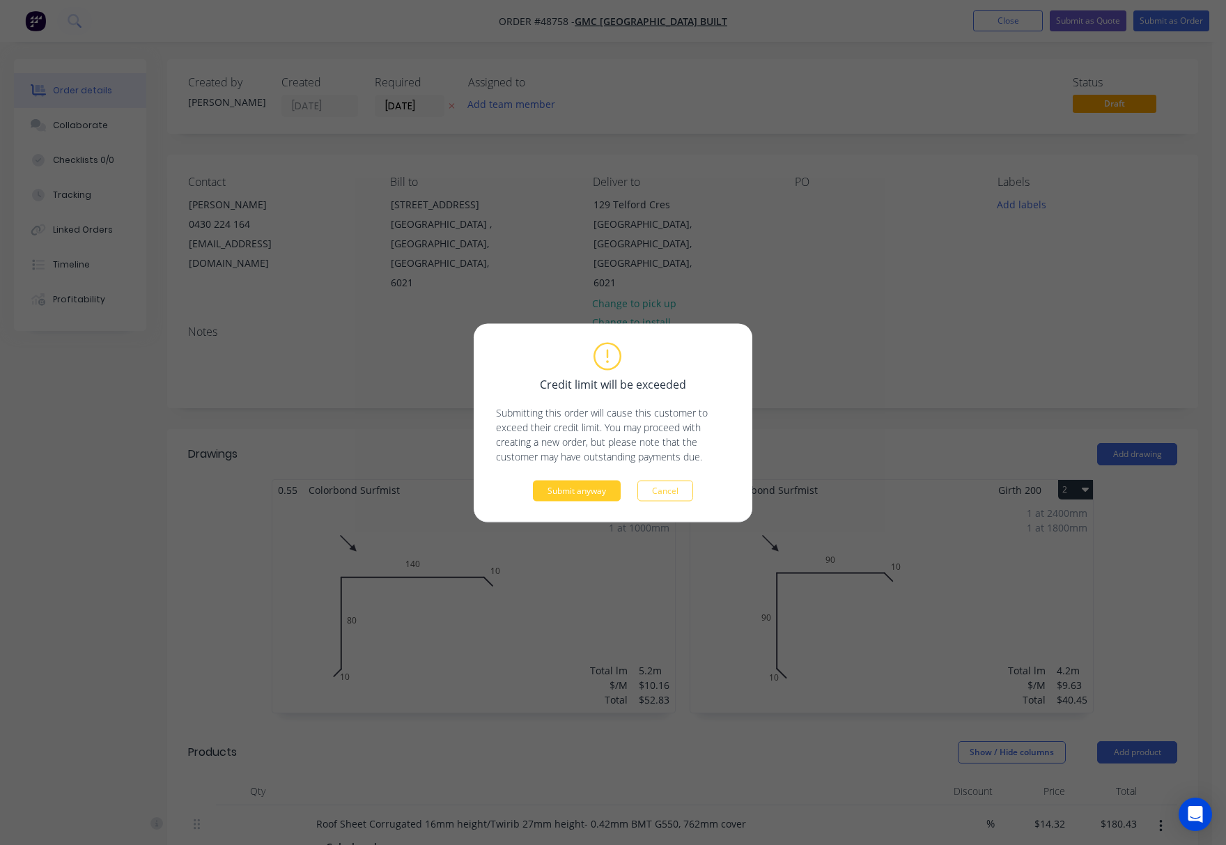
click at [549, 482] on button "Submit anyway" at bounding box center [577, 490] width 88 height 21
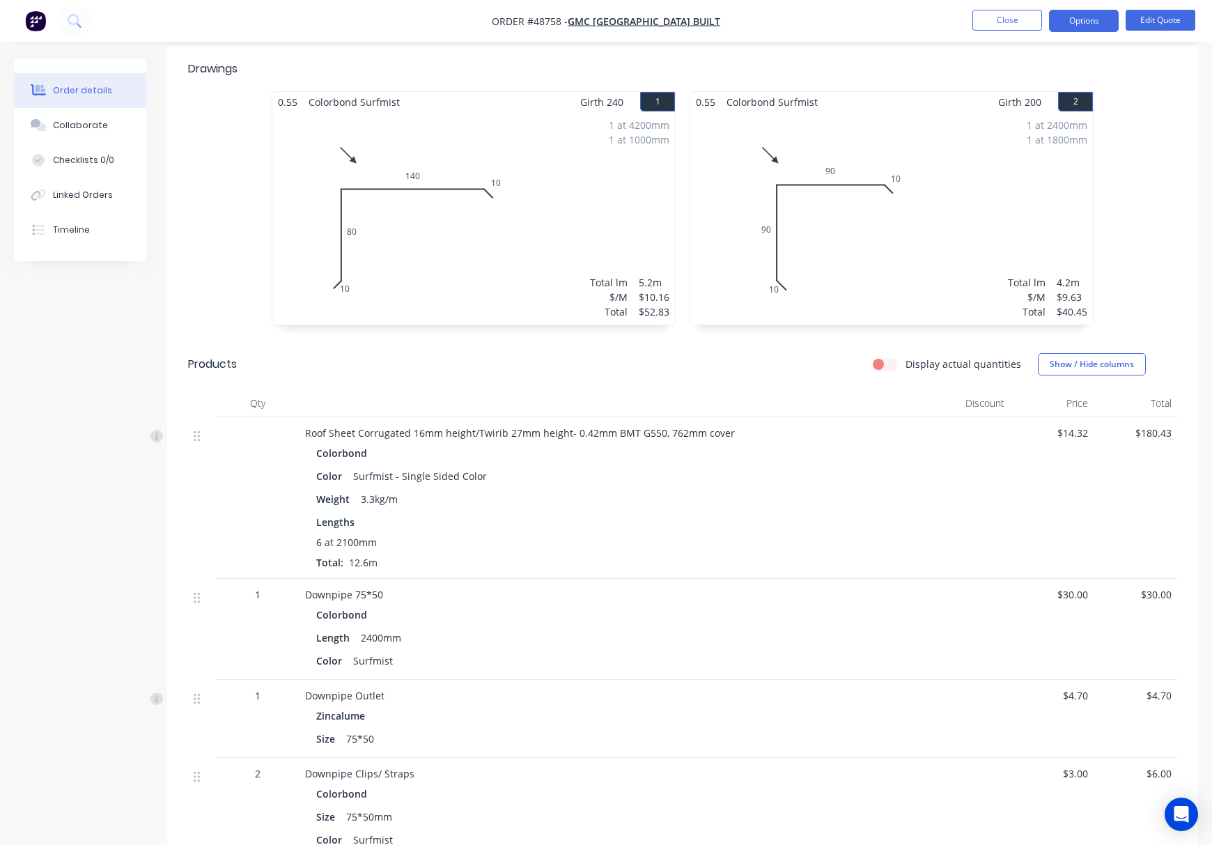
scroll to position [98, 0]
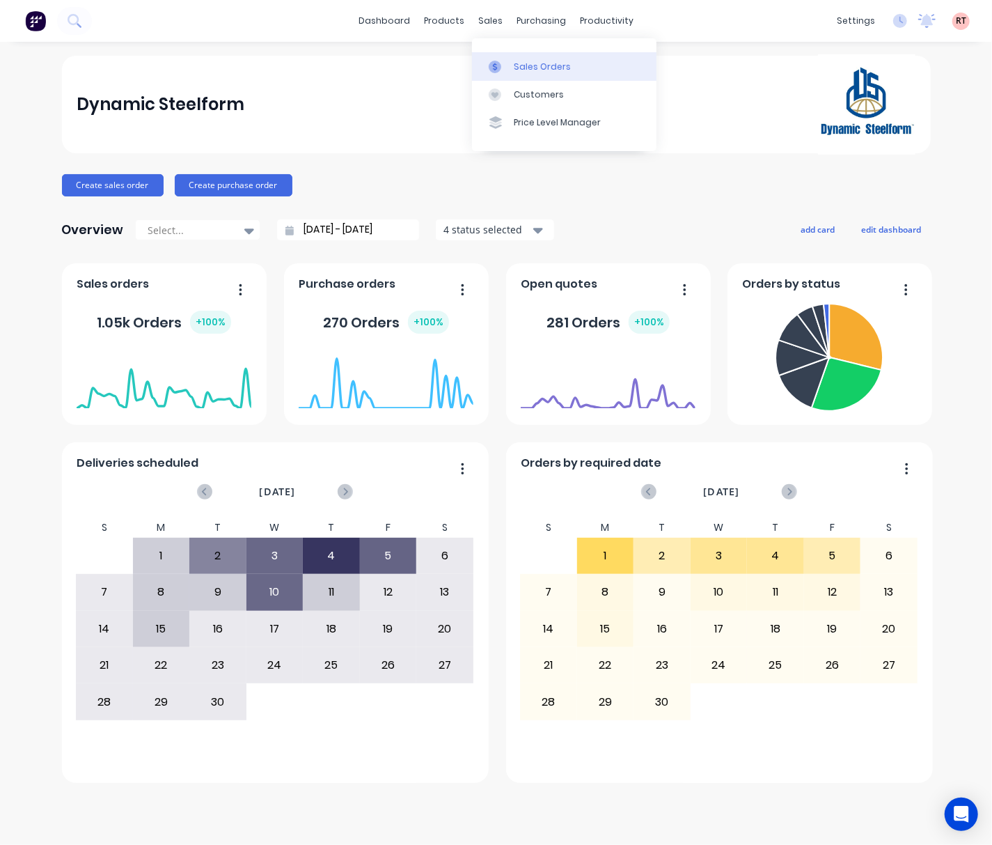
click at [530, 61] on div "Sales Orders" at bounding box center [542, 67] width 57 height 13
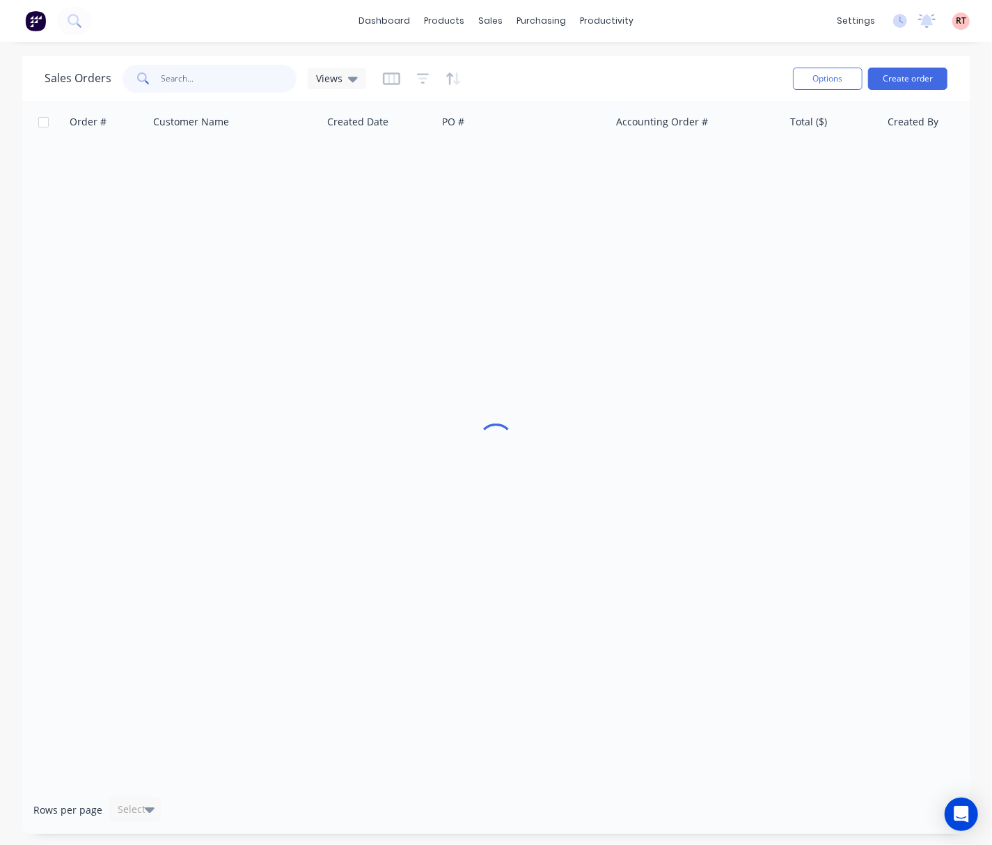
click at [202, 82] on input "text" at bounding box center [230, 79] width 136 height 28
type input "z"
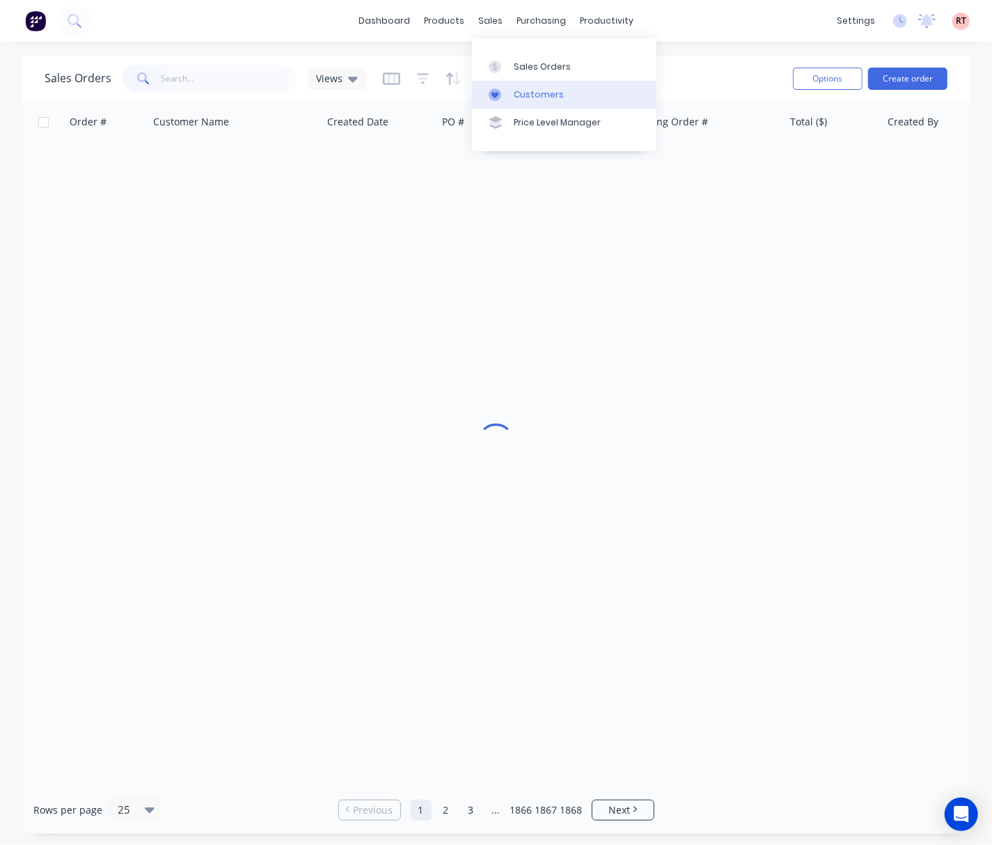
click at [545, 93] on div "Customers" at bounding box center [539, 94] width 50 height 13
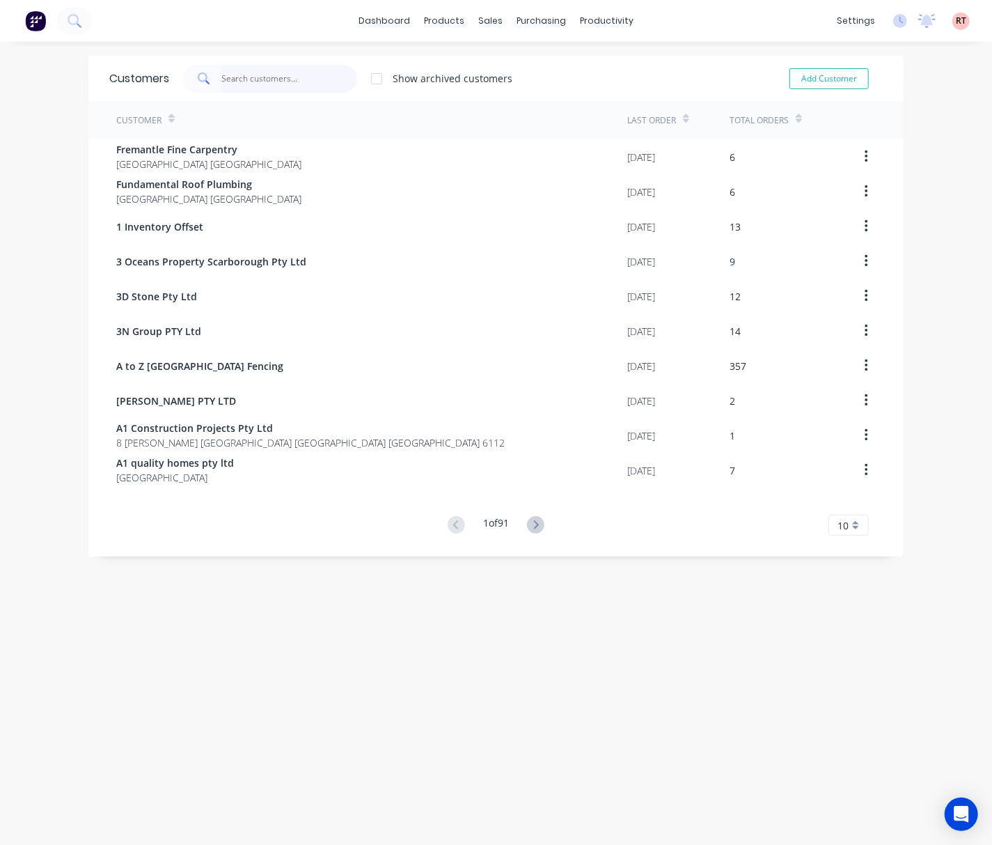
click at [290, 78] on input "text" at bounding box center [290, 79] width 136 height 28
click at [500, 96] on div at bounding box center [492, 94] width 21 height 13
click at [284, 77] on input "text" at bounding box center [290, 79] width 136 height 28
click at [288, 73] on input "text" at bounding box center [290, 79] width 136 height 28
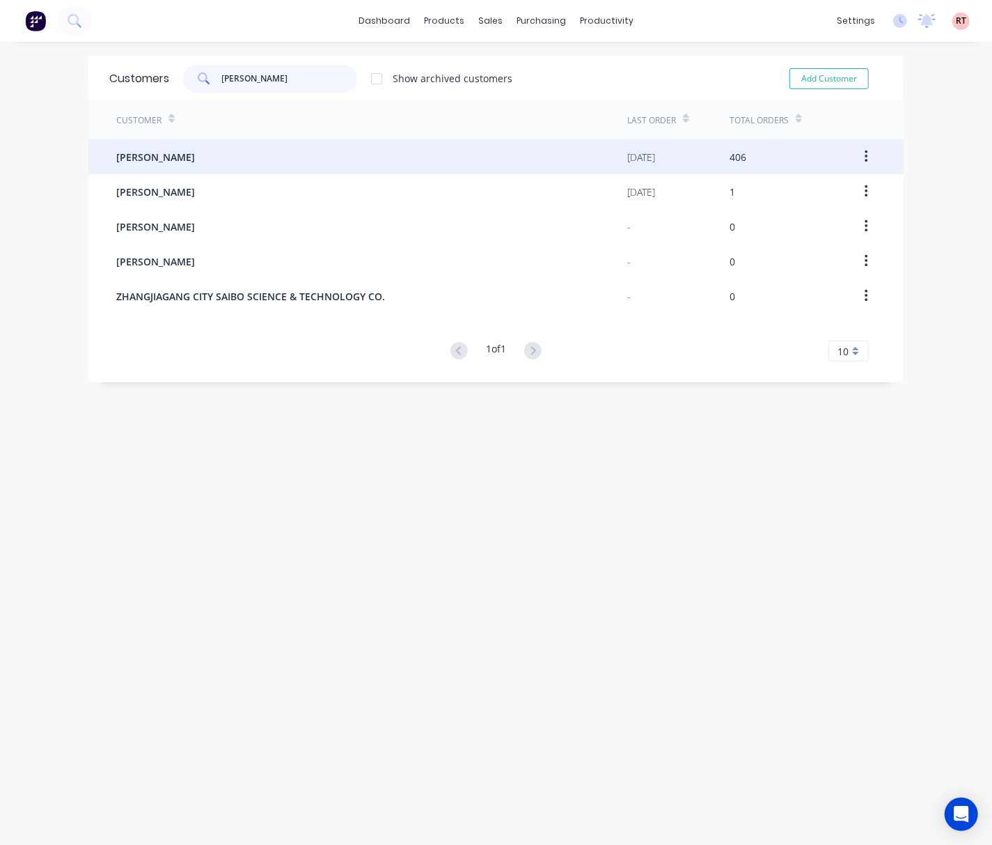
type input "[PERSON_NAME]"
click at [280, 145] on div "[PERSON_NAME]" at bounding box center [371, 156] width 511 height 35
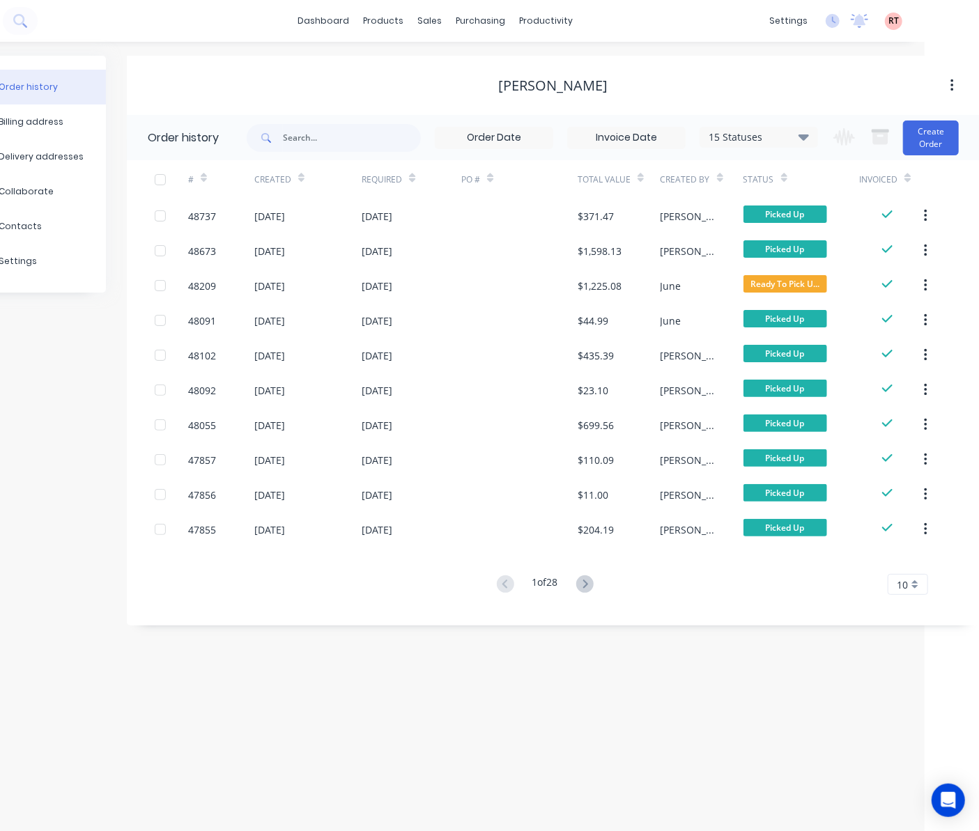
scroll to position [0, 56]
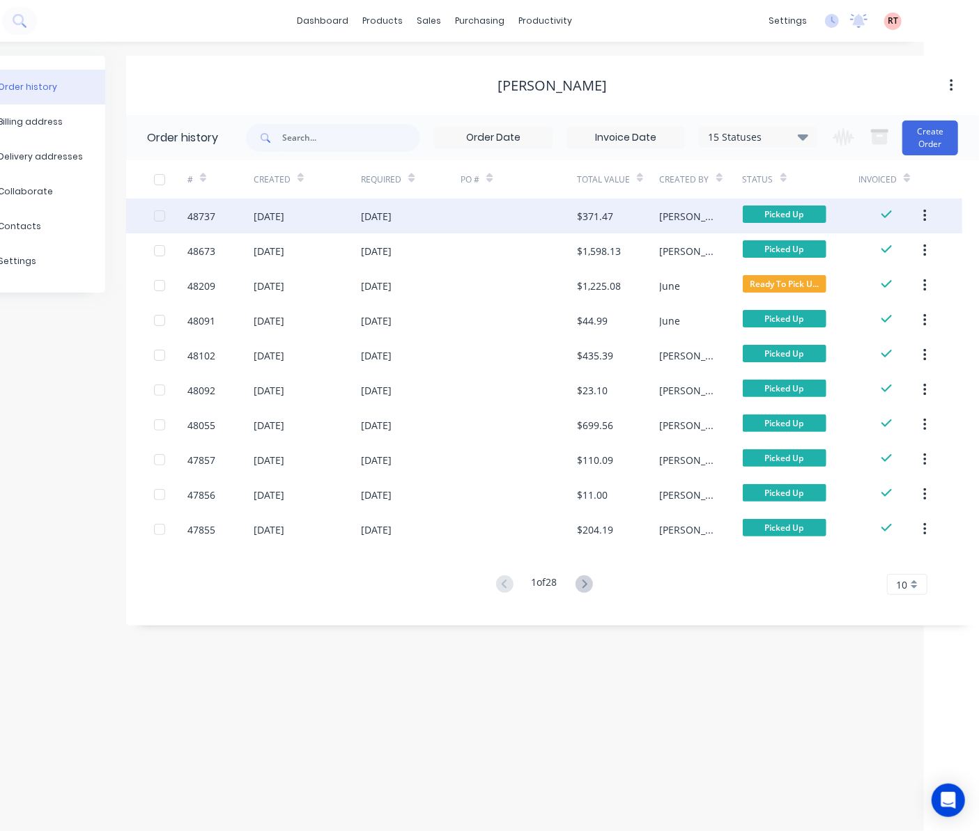
click at [478, 215] on div at bounding box center [518, 215] width 116 height 35
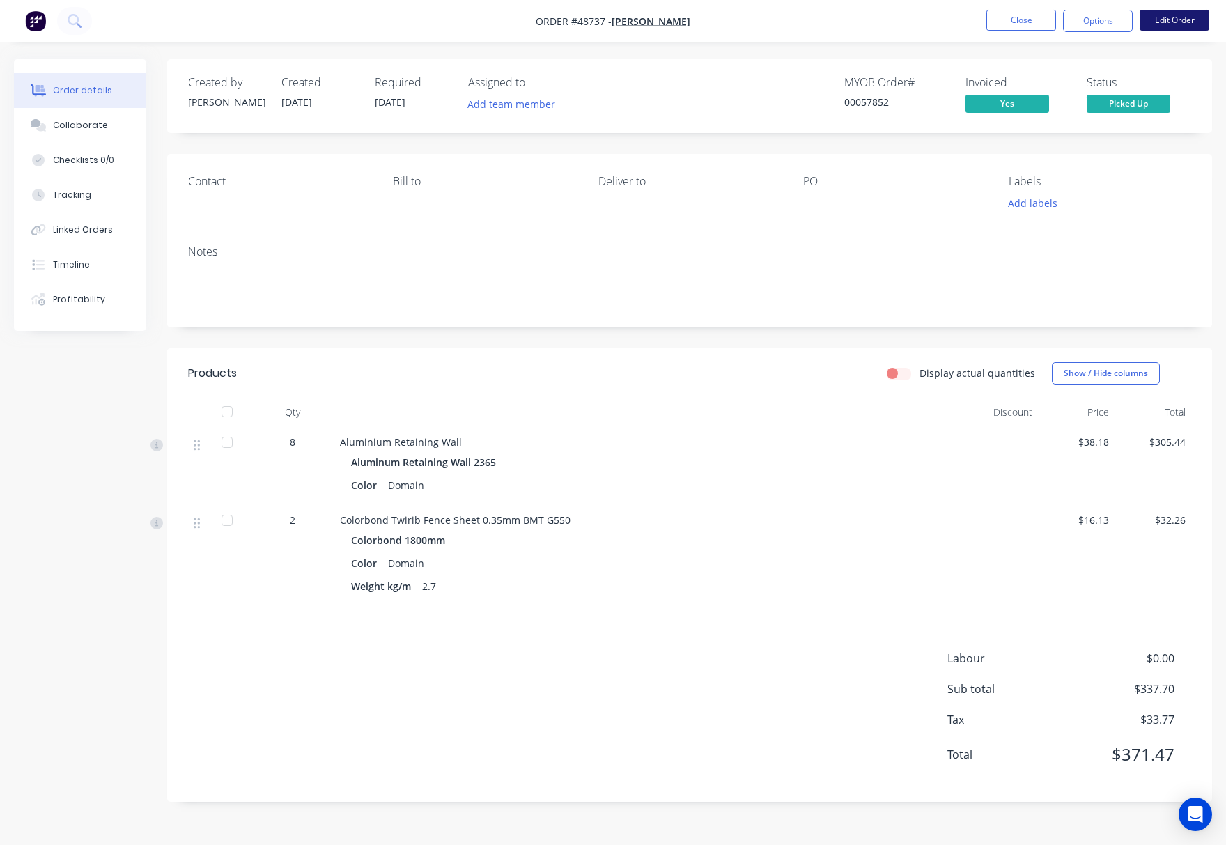
click at [992, 21] on button "Edit Order" at bounding box center [1174, 20] width 70 height 21
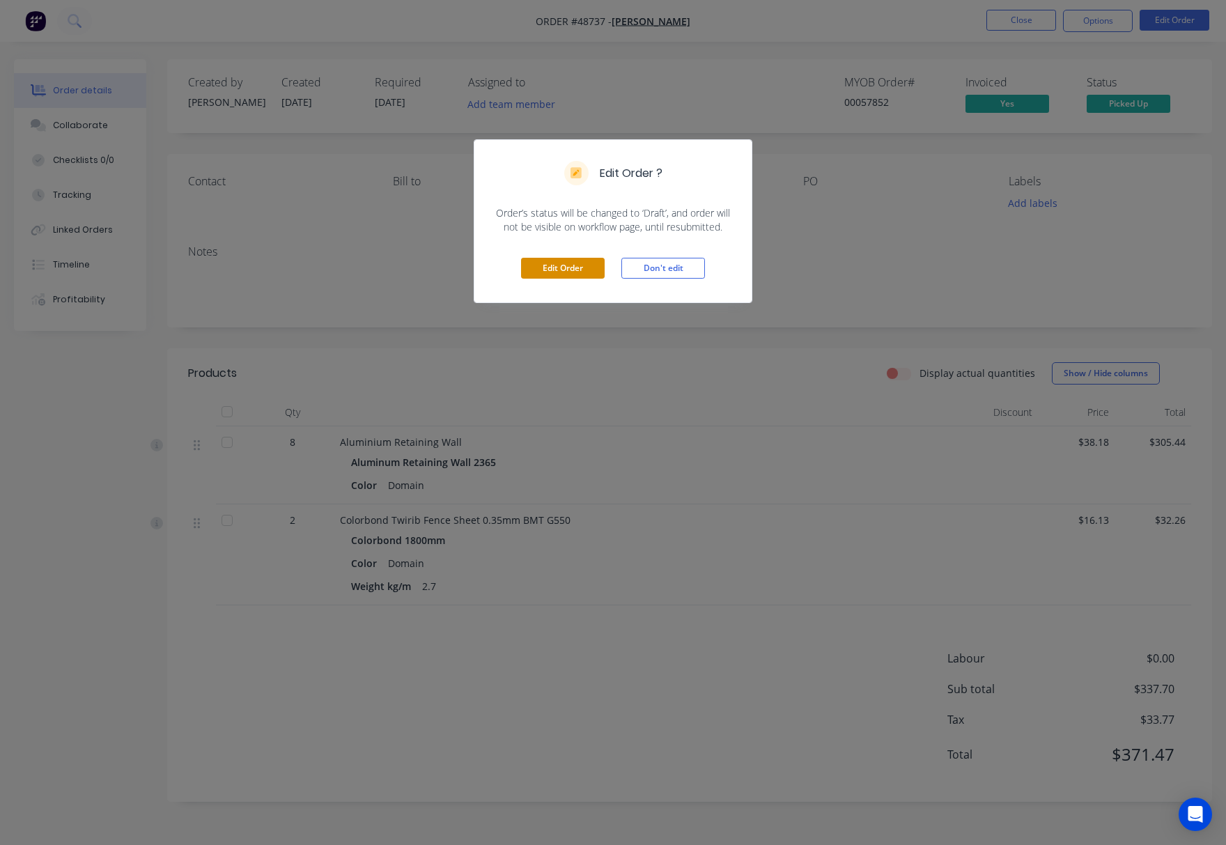
click at [564, 271] on button "Edit Order" at bounding box center [563, 268] width 84 height 21
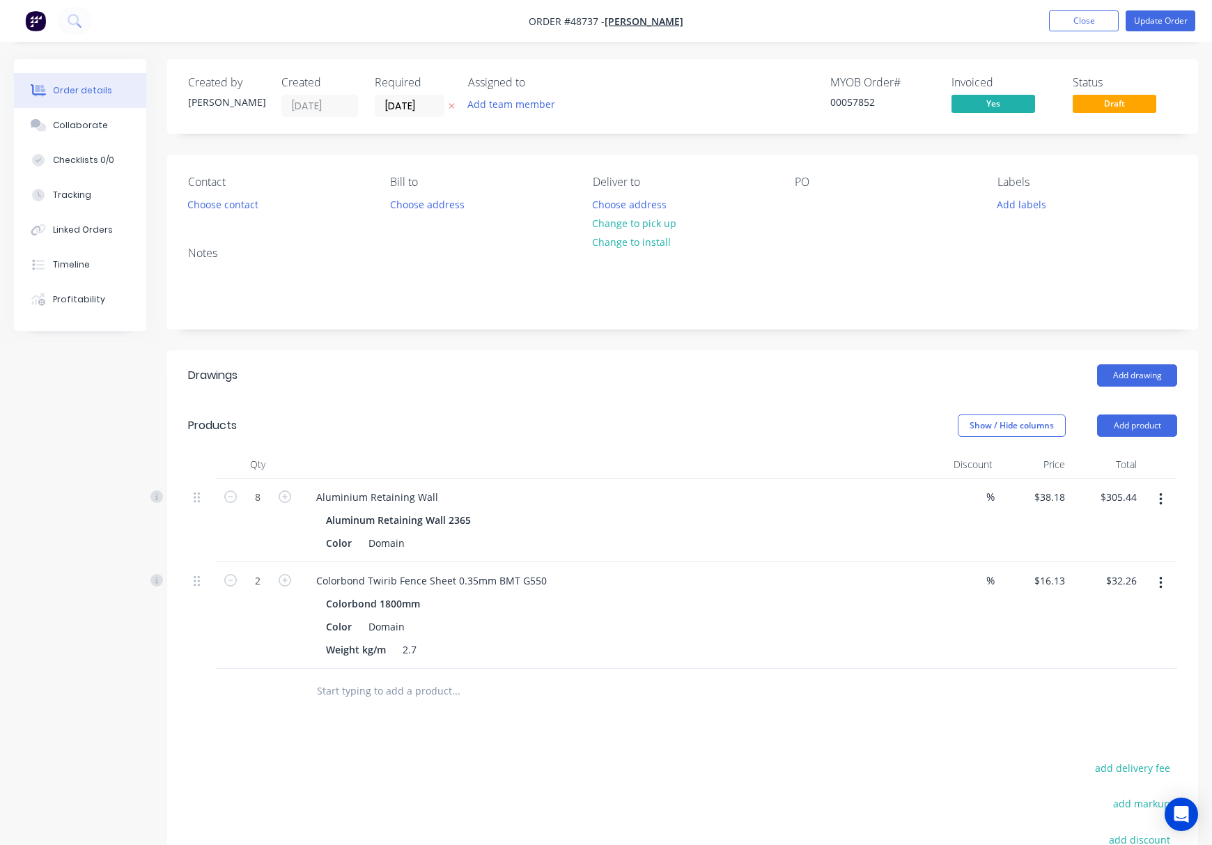
drag, startPoint x: 891, startPoint y: 733, endPoint x: 910, endPoint y: 698, distance: 39.2
click at [890, 733] on div "Drawings Add drawing Products Show / Hide columns Add product Qty Discount Pric…" at bounding box center [682, 683] width 1031 height 667
click at [992, 426] on button "Add product" at bounding box center [1137, 425] width 80 height 22
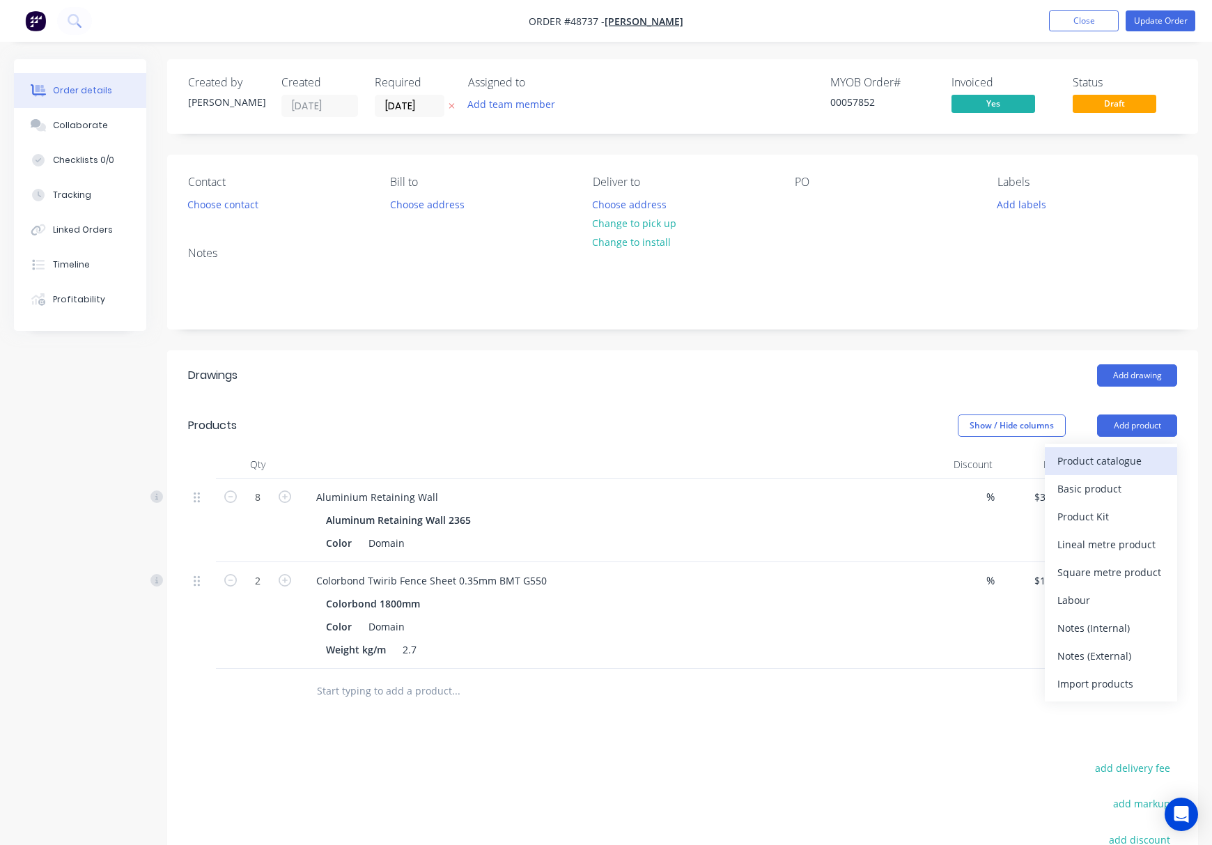
click at [992, 467] on div "Product catalogue" at bounding box center [1110, 461] width 107 height 20
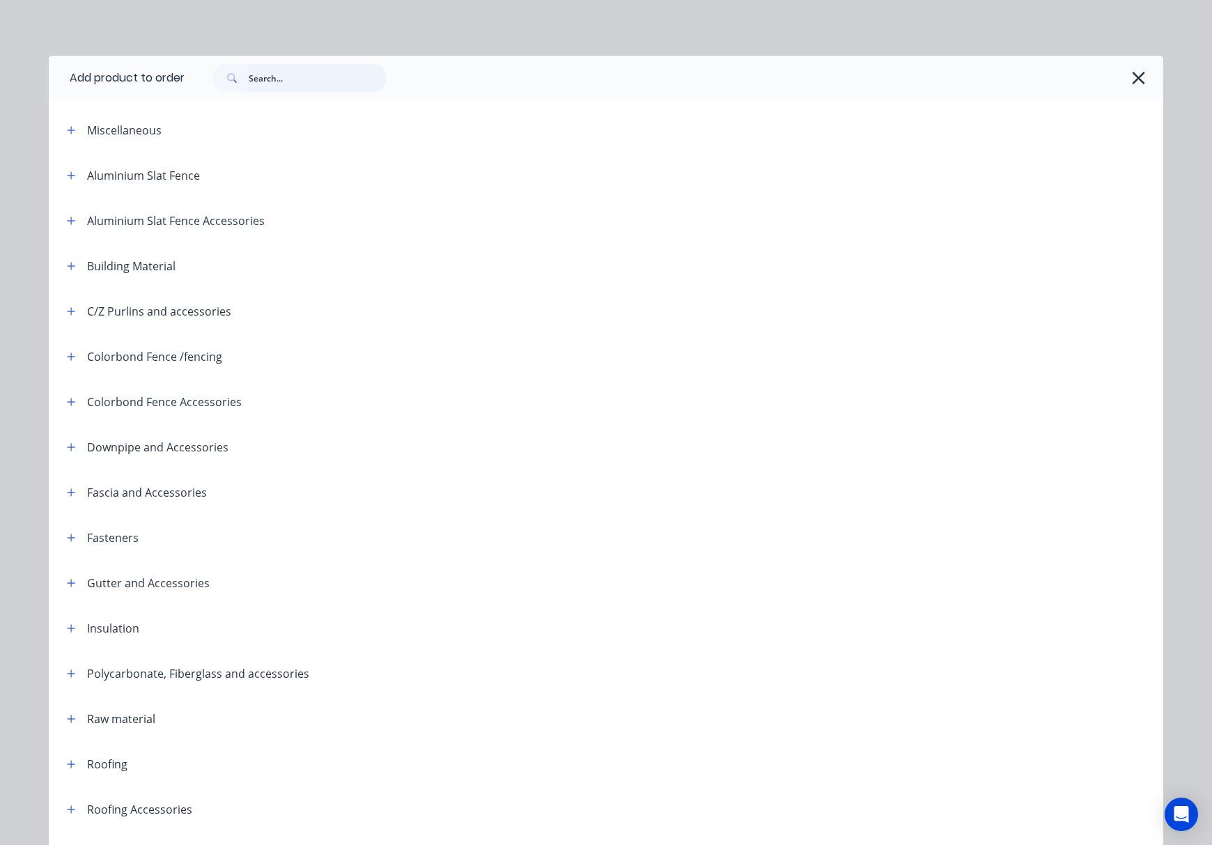
click at [318, 75] on input "text" at bounding box center [318, 78] width 138 height 28
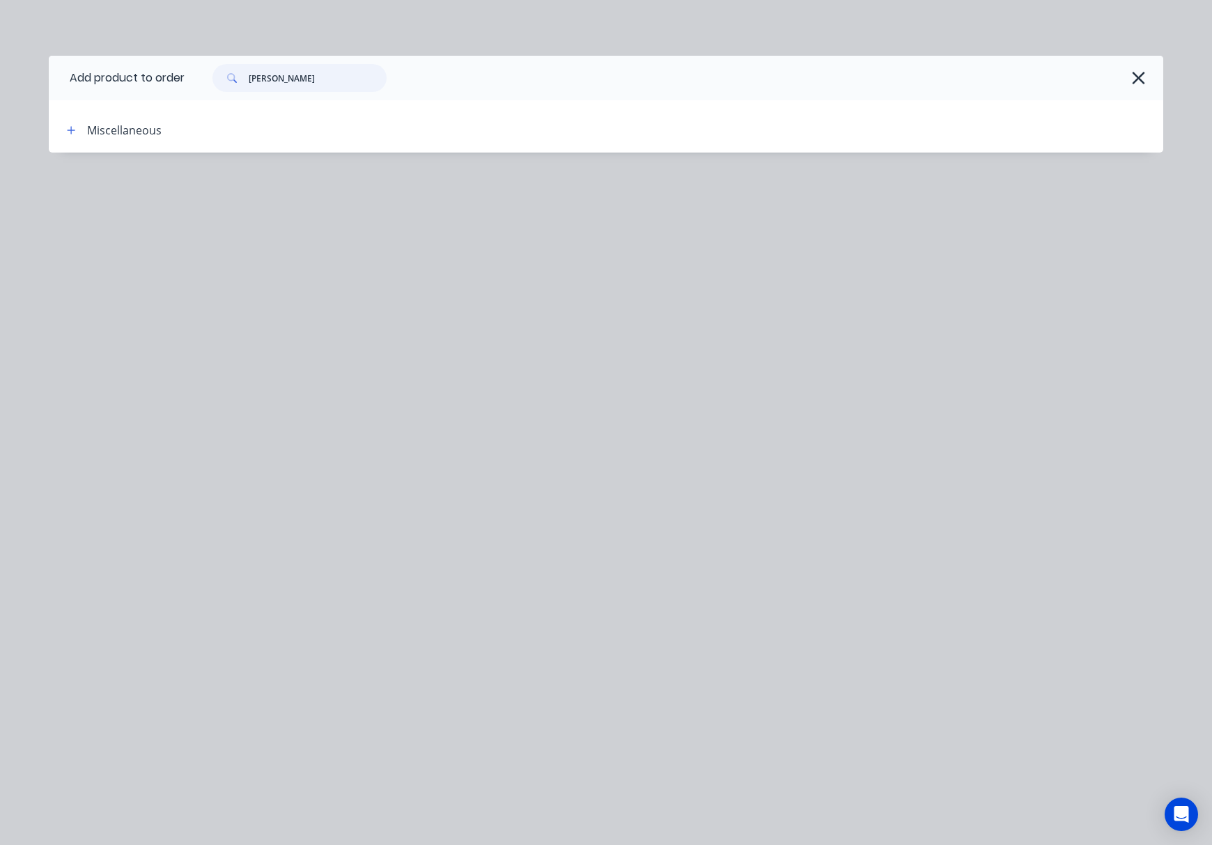
type input "reta"
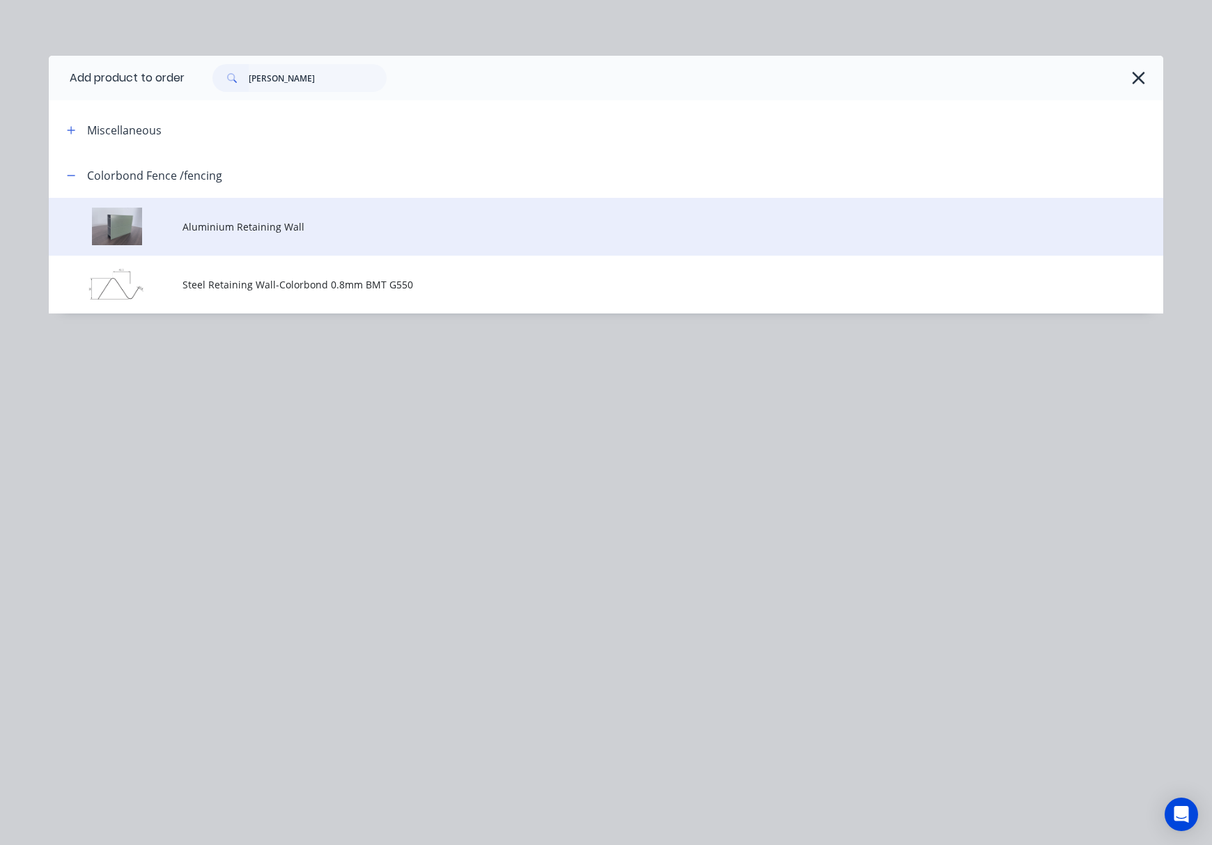
click at [382, 231] on span "Aluminium Retaining Wall" at bounding box center [574, 226] width 784 height 15
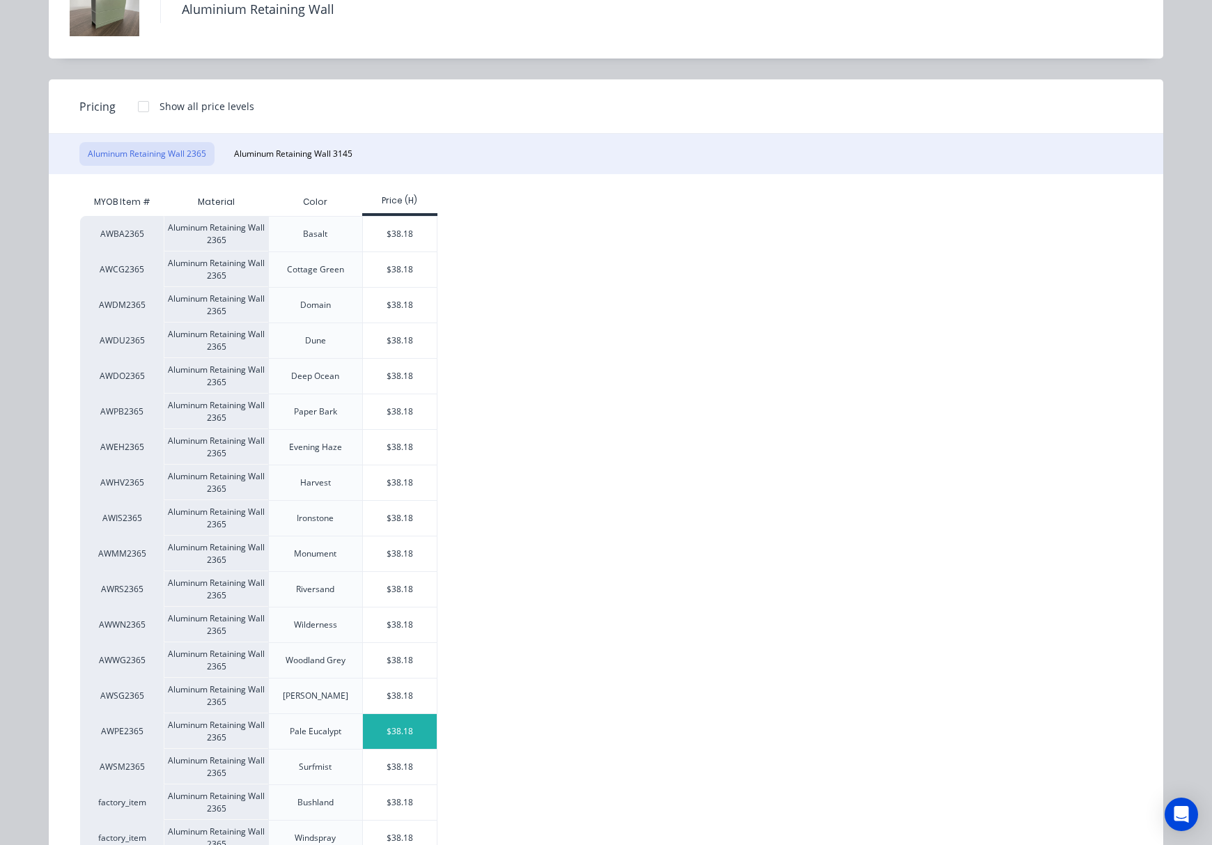
scroll to position [185, 0]
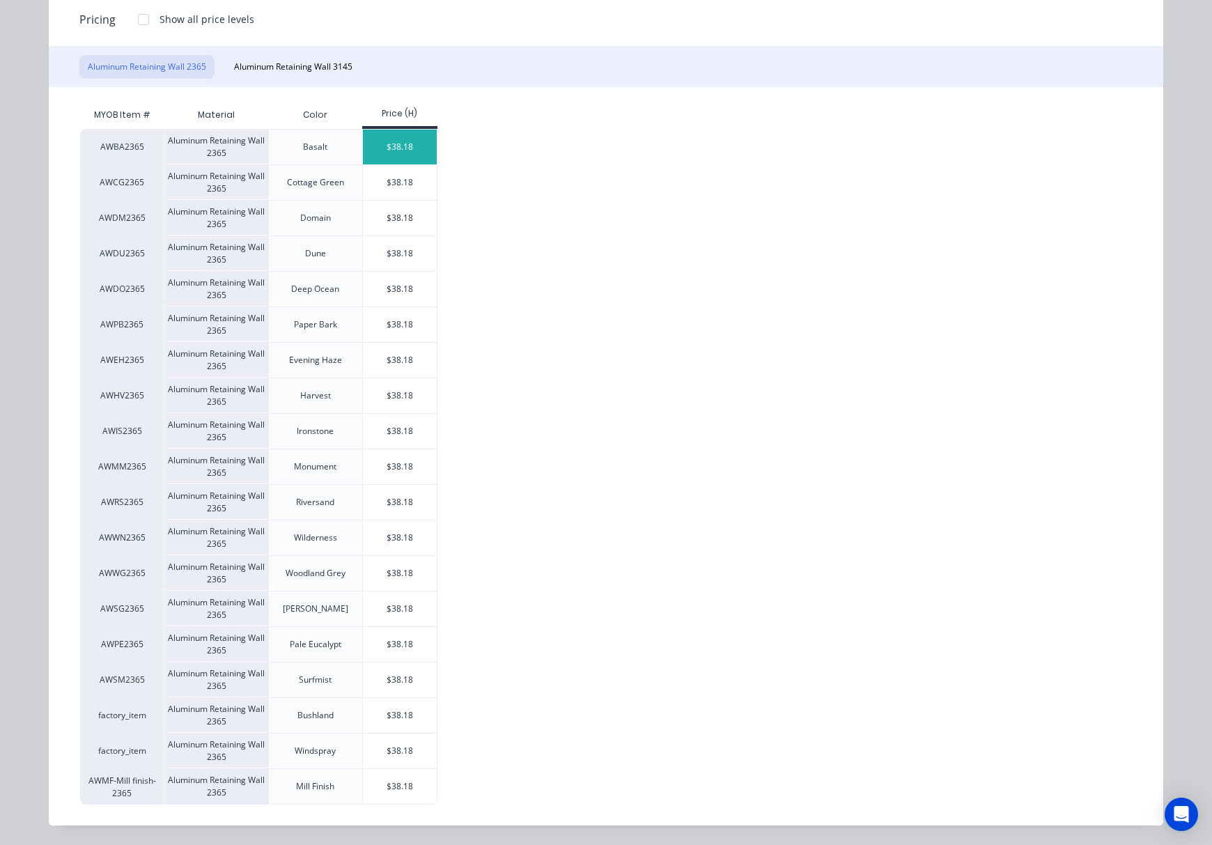
click at [421, 149] on div "$38.18" at bounding box center [400, 147] width 75 height 35
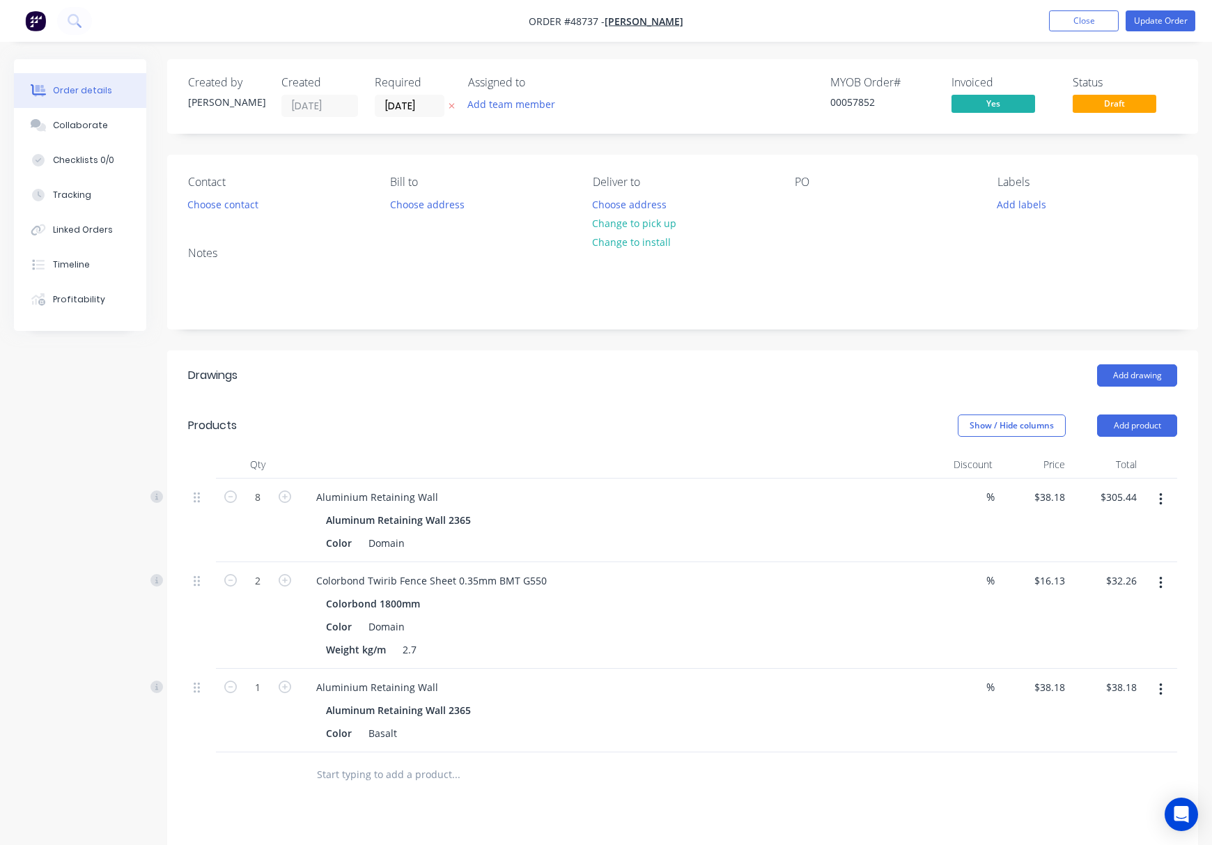
click at [992, 686] on icon "button" at bounding box center [1160, 689] width 3 height 15
click at [992, 715] on button "Edit" at bounding box center [1111, 726] width 132 height 28
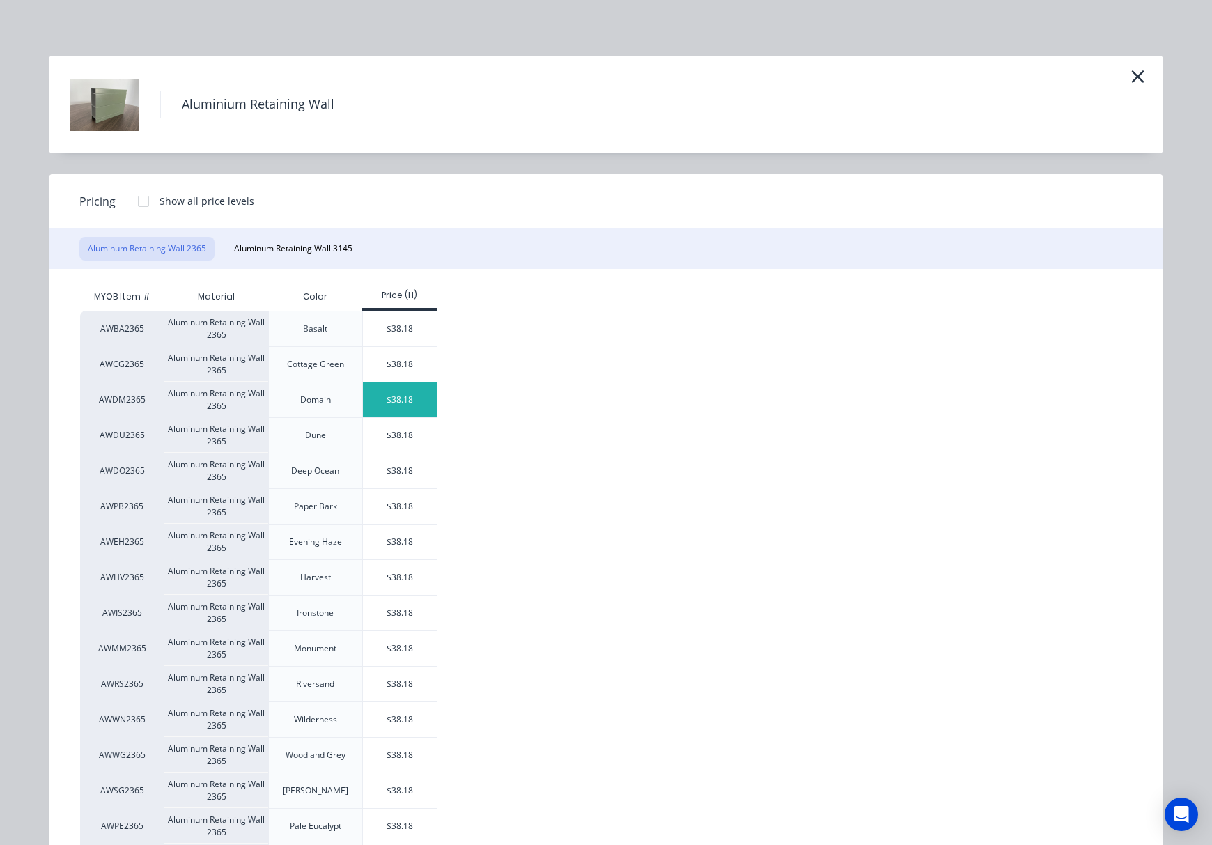
click at [404, 397] on div "$38.18" at bounding box center [400, 399] width 75 height 35
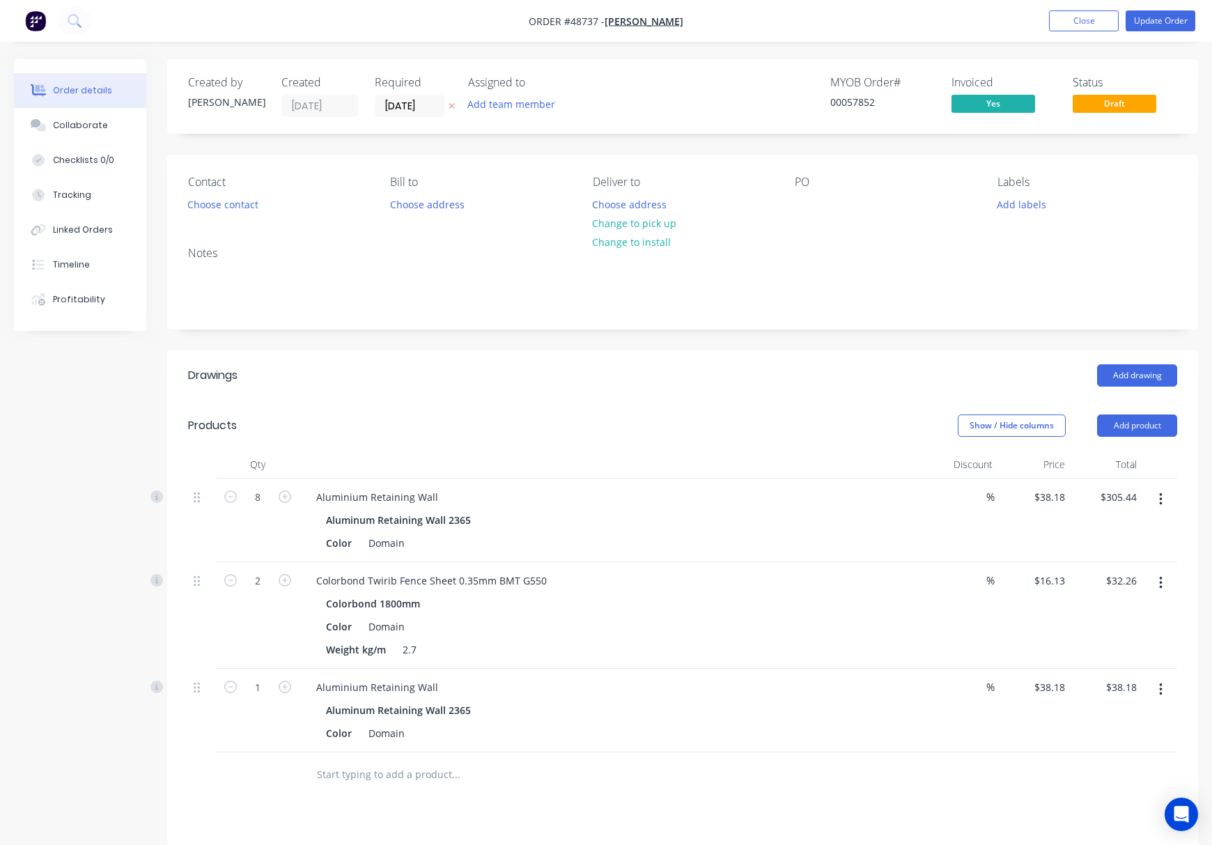
scroll to position [185, 0]
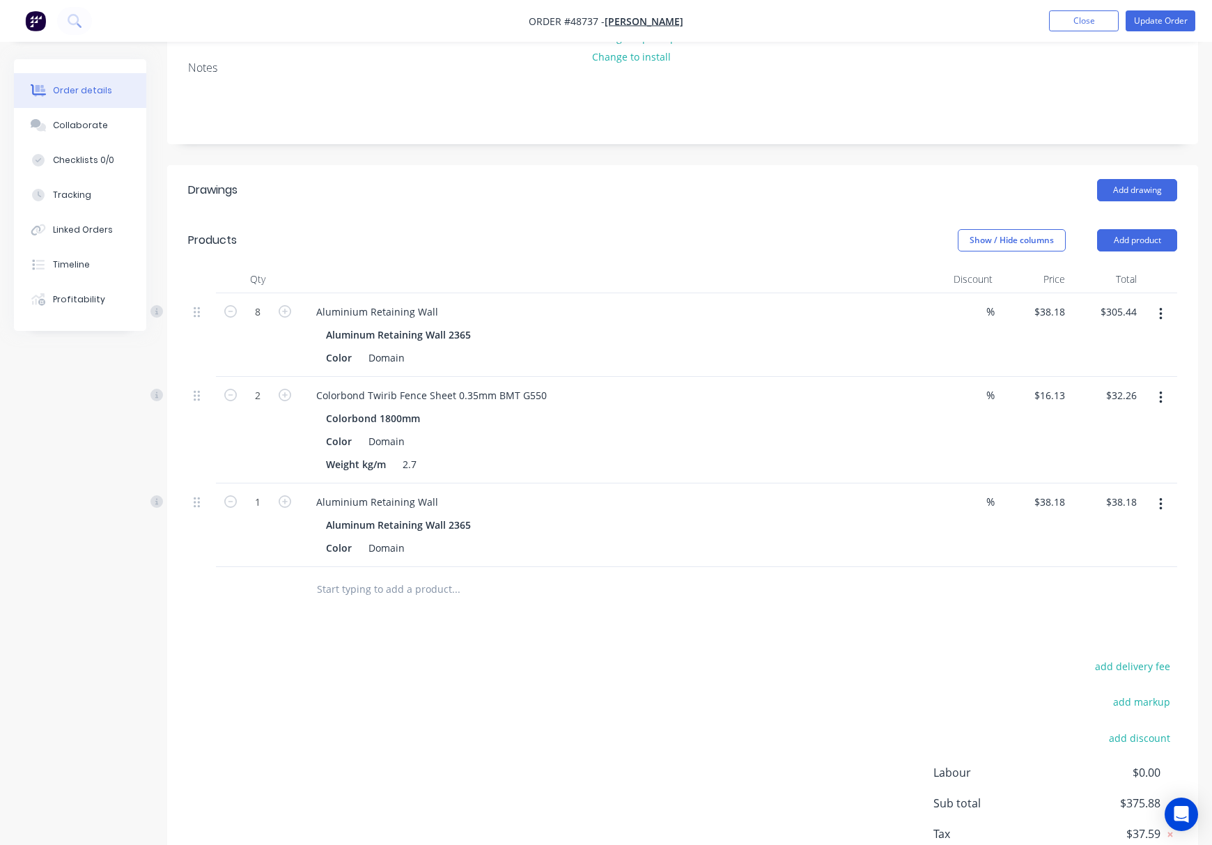
click at [992, 508] on button "button" at bounding box center [1160, 504] width 33 height 25
click at [992, 541] on div "Edit" at bounding box center [1110, 541] width 107 height 20
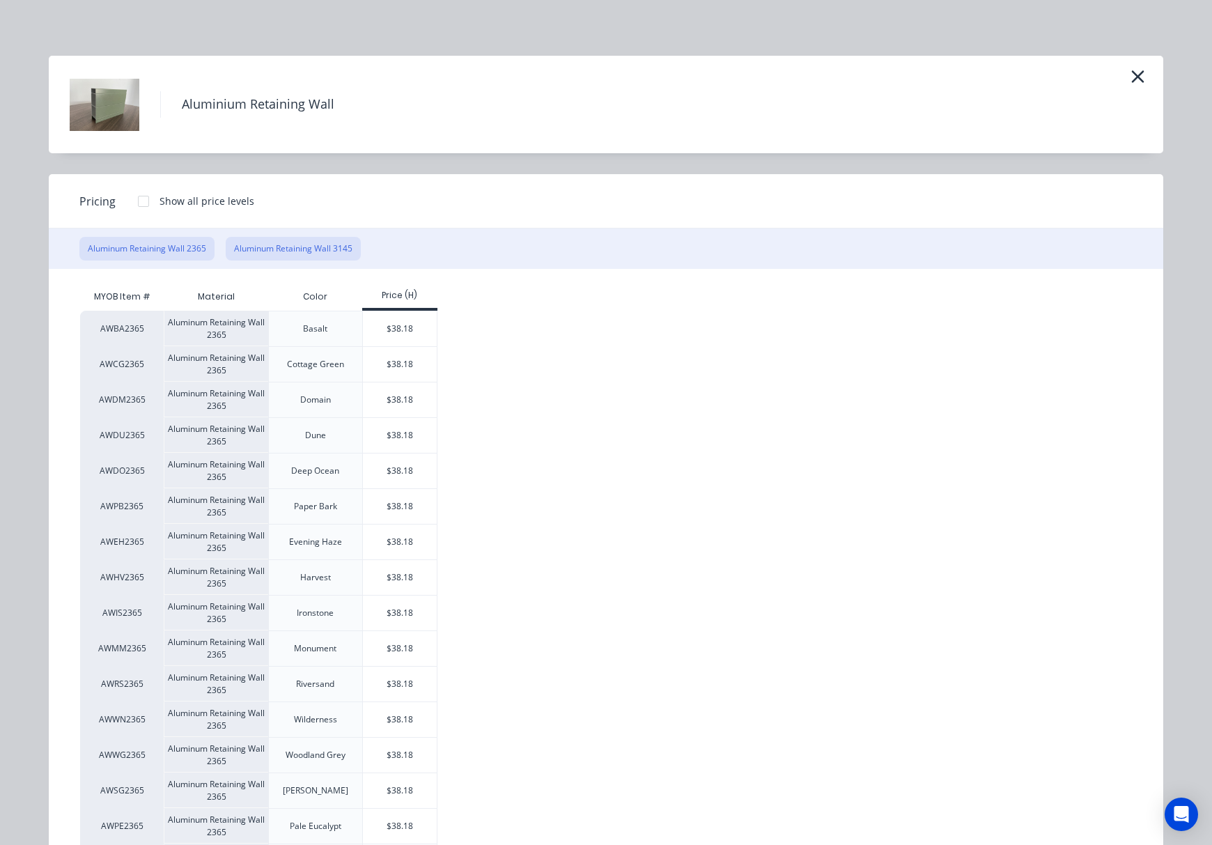
drag, startPoint x: 285, startPoint y: 252, endPoint x: 296, endPoint y: 260, distance: 13.5
click at [285, 254] on button "Aluminum Retaining Wall 3145" at bounding box center [293, 249] width 135 height 24
click at [396, 396] on div "$50.78" at bounding box center [400, 399] width 75 height 35
type input "$50.78"
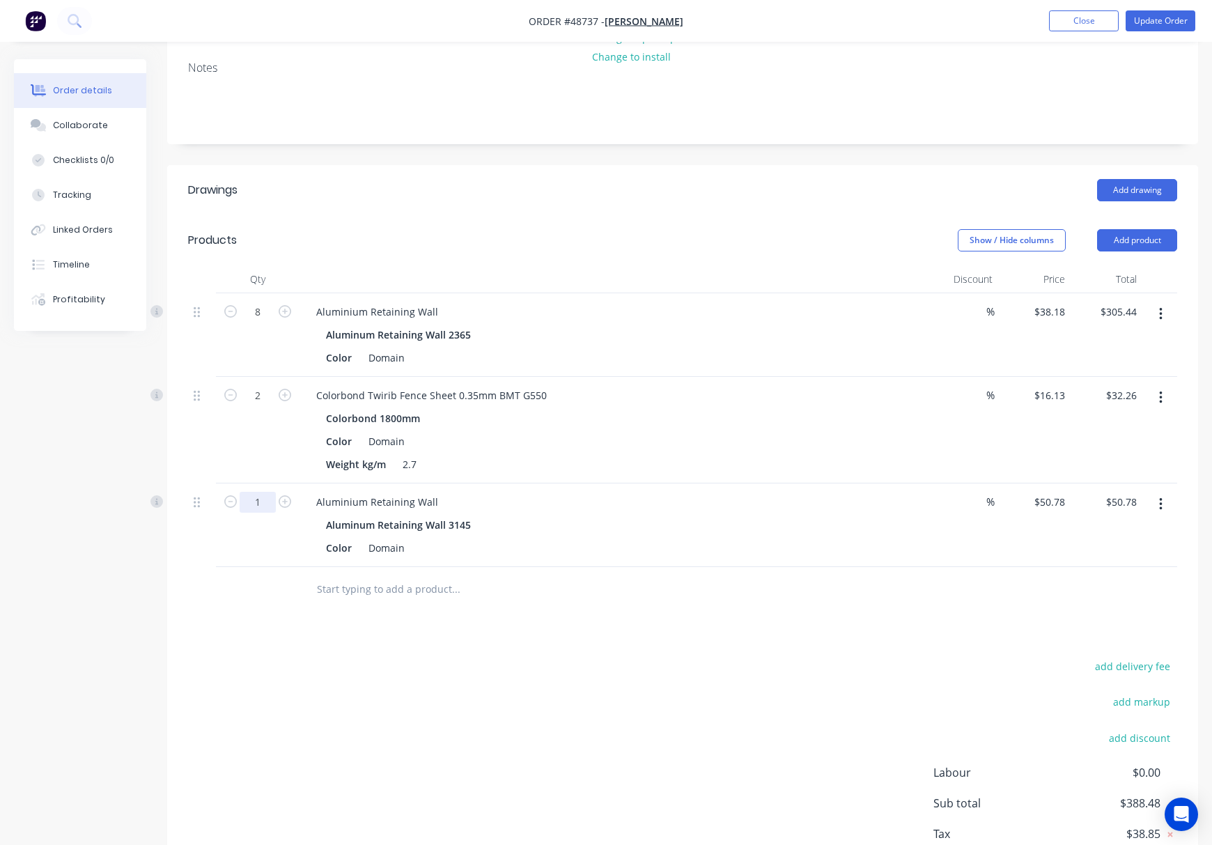
click at [260, 322] on input "1" at bounding box center [258, 312] width 36 height 21
type input "4"
type input "$203.12"
click at [524, 644] on div "Drawings Add drawing Products Show / Hide columns Add product Qty Discount Pric…" at bounding box center [682, 540] width 1031 height 751
click at [258, 310] on input "8" at bounding box center [258, 312] width 36 height 21
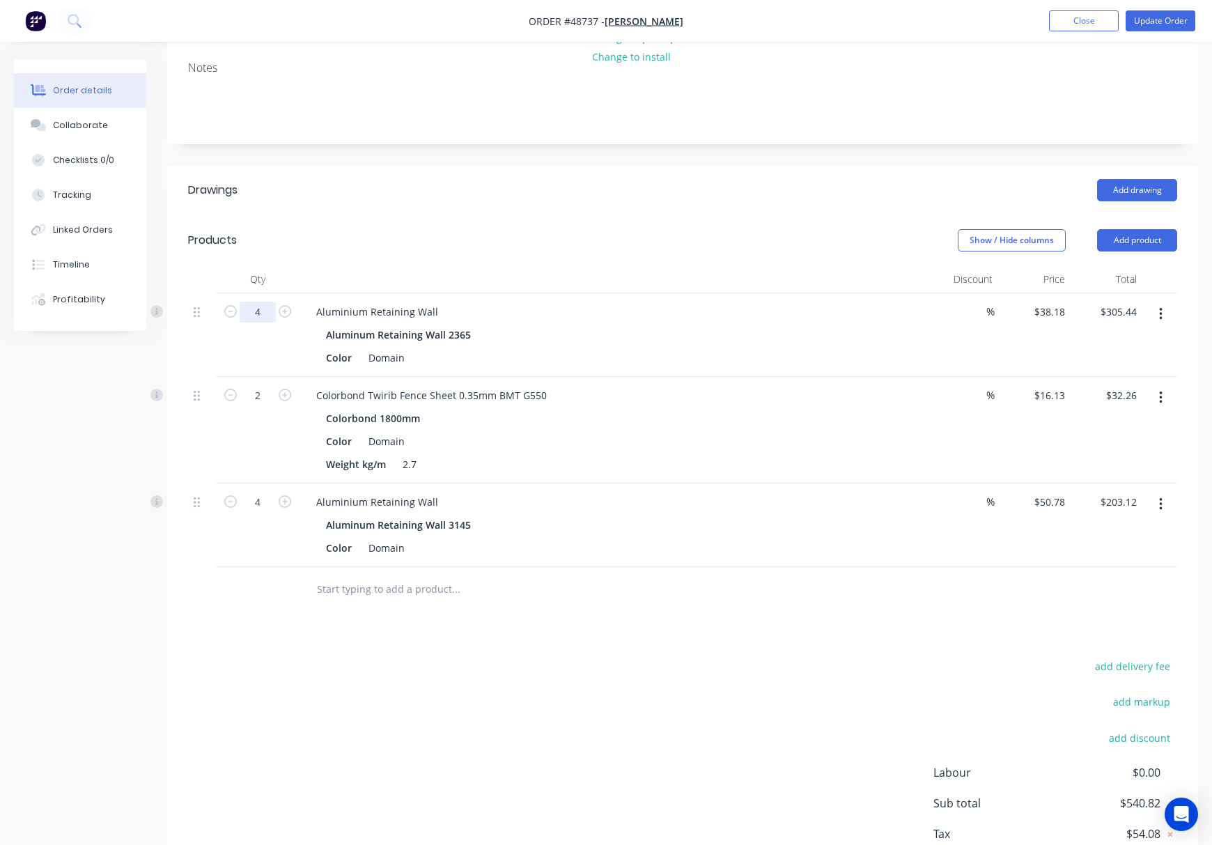
type input "4"
type input "$152.72"
click at [385, 265] on header "Products Show / Hide columns Add product" at bounding box center [682, 240] width 1031 height 50
click at [263, 318] on input "4" at bounding box center [258, 312] width 36 height 21
type input "2"
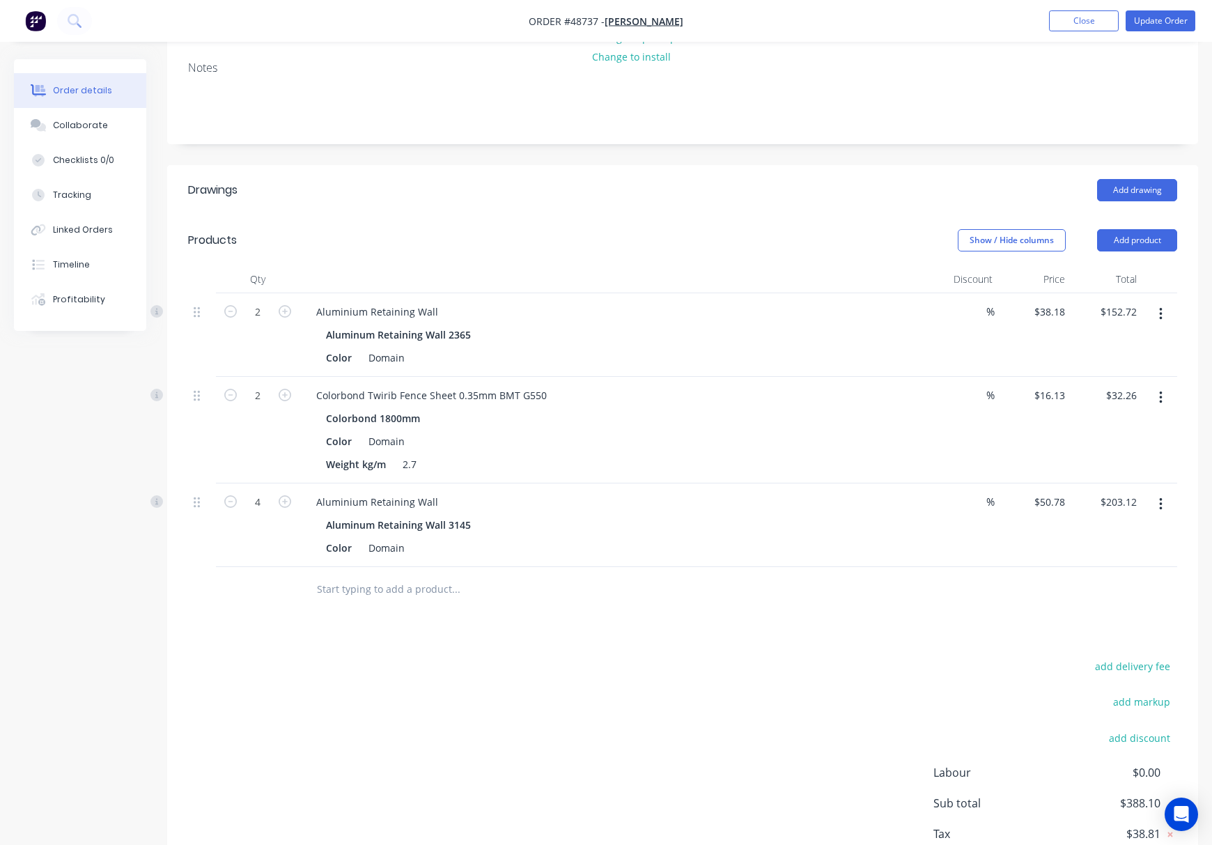
type input "$76.36"
drag, startPoint x: 265, startPoint y: 318, endPoint x: 382, endPoint y: 235, distance: 144.4
click at [382, 235] on div "Products" at bounding box center [293, 240] width 210 height 22
click at [676, 648] on div "Drawings Add drawing Products Show / Hide columns Add product Qty Discount Pric…" at bounding box center [682, 540] width 1031 height 751
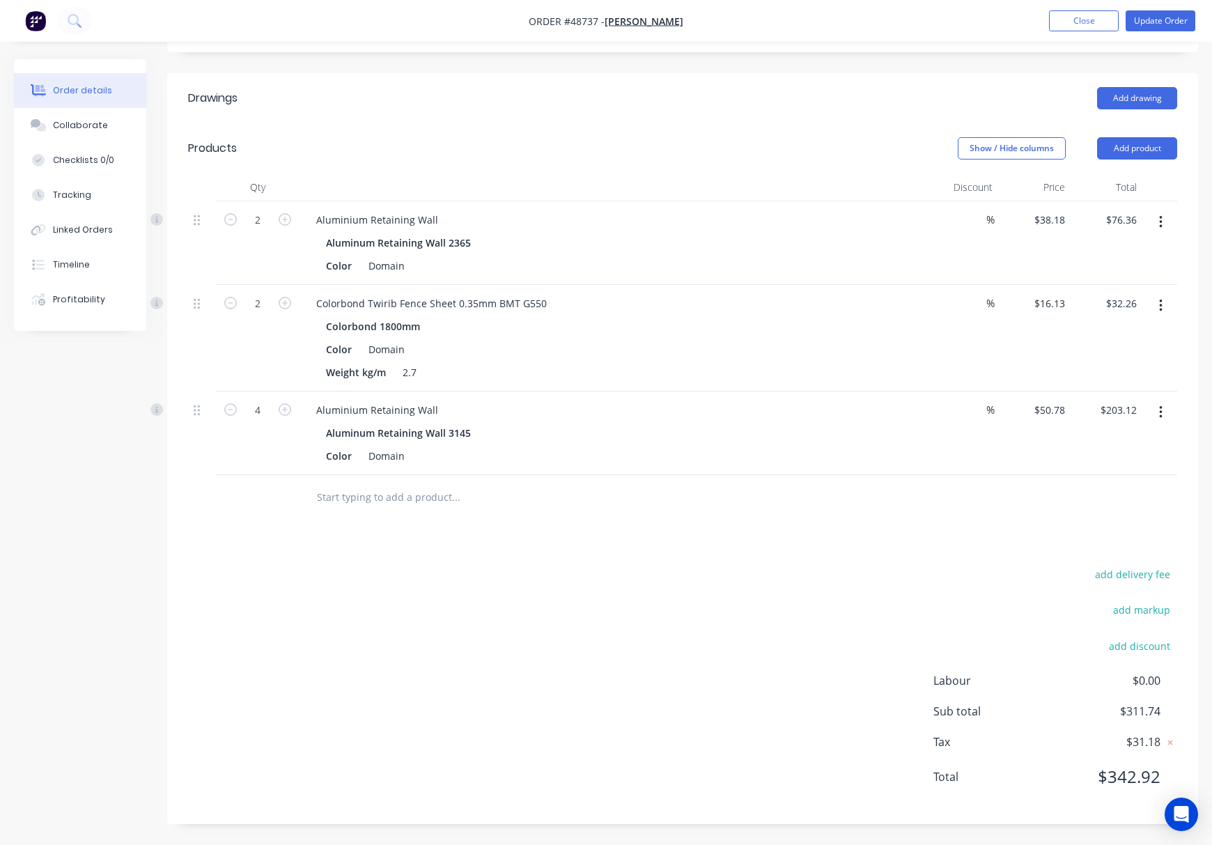
click at [391, 566] on div "add delivery fee add markup add discount Labour $0.00 Sub total $311.74 Tax $31…" at bounding box center [682, 684] width 989 height 238
click at [104, 265] on button "Timeline" at bounding box center [80, 264] width 132 height 35
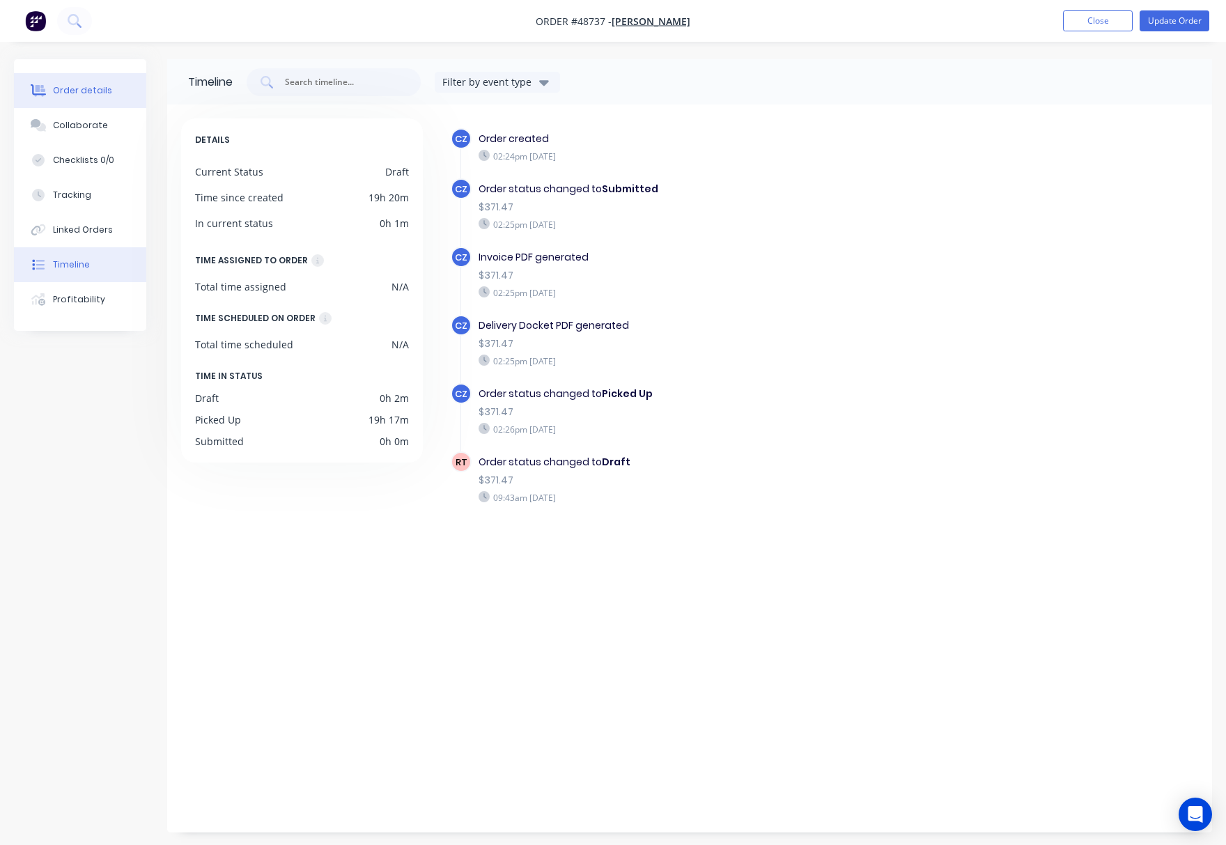
click at [82, 92] on div "Order details" at bounding box center [82, 90] width 59 height 13
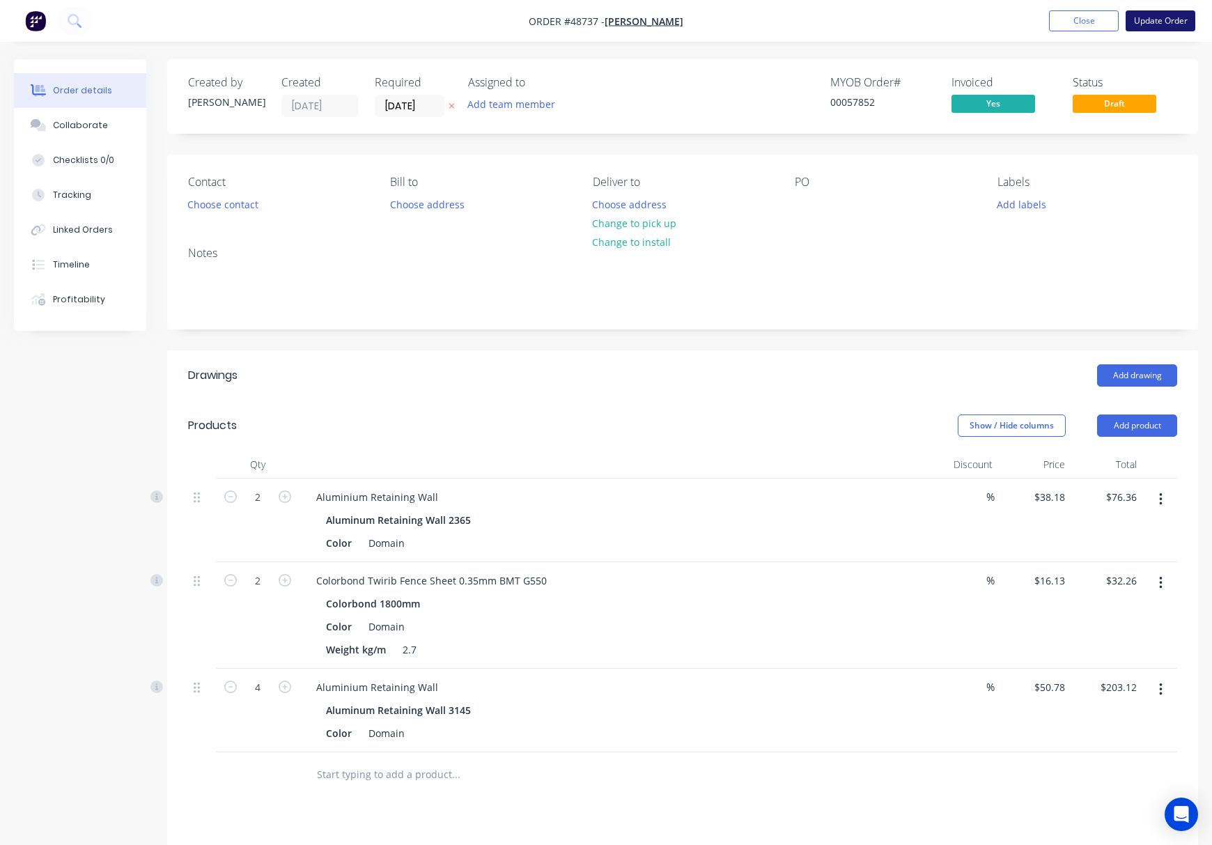
click at [992, 13] on button "Update Order" at bounding box center [1160, 20] width 70 height 21
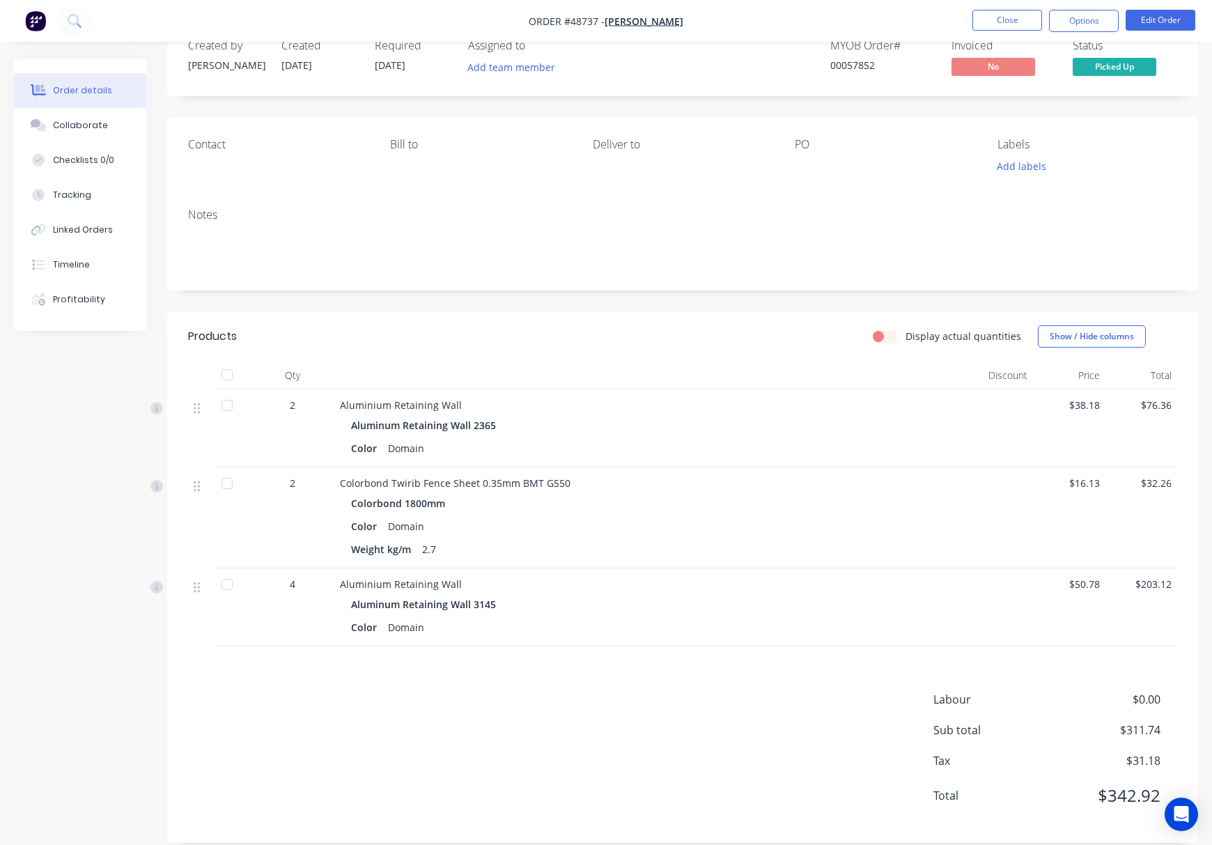
scroll to position [56, 0]
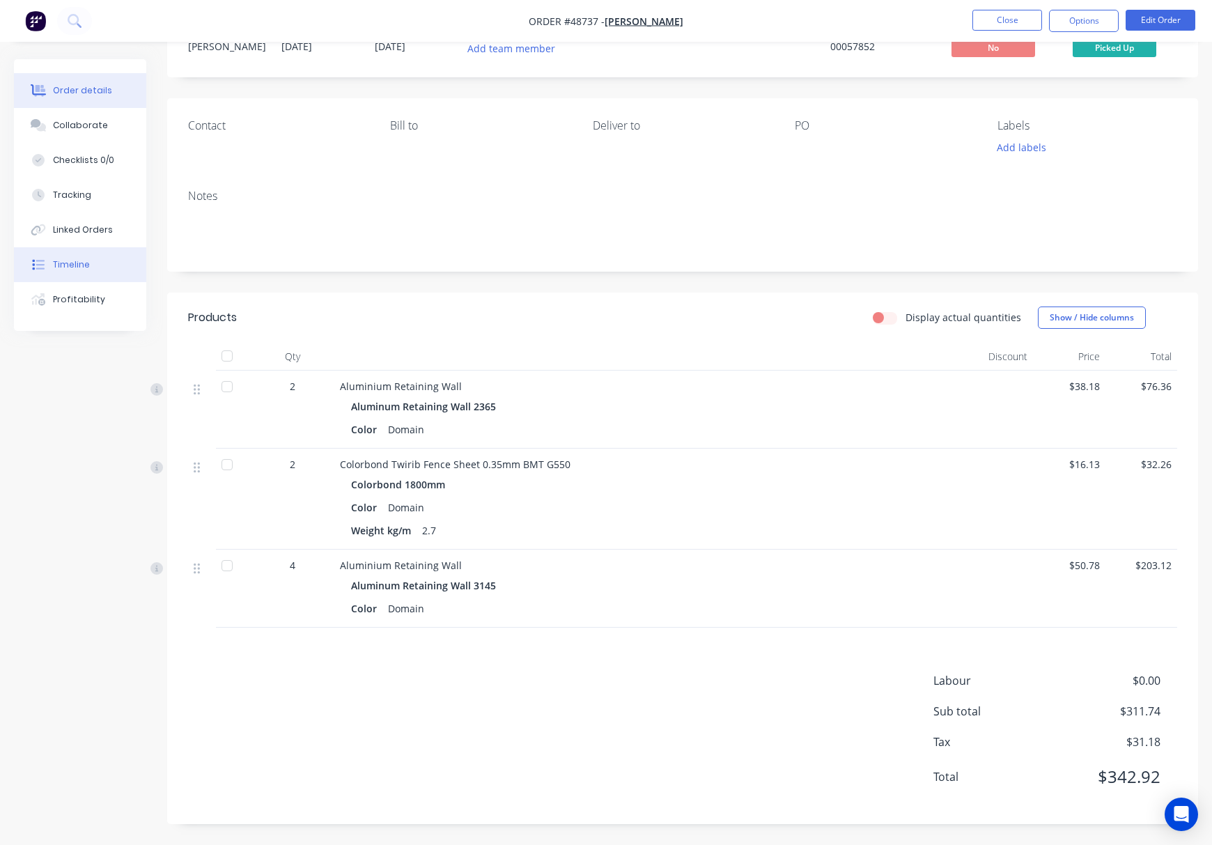
click at [91, 271] on button "Timeline" at bounding box center [80, 264] width 132 height 35
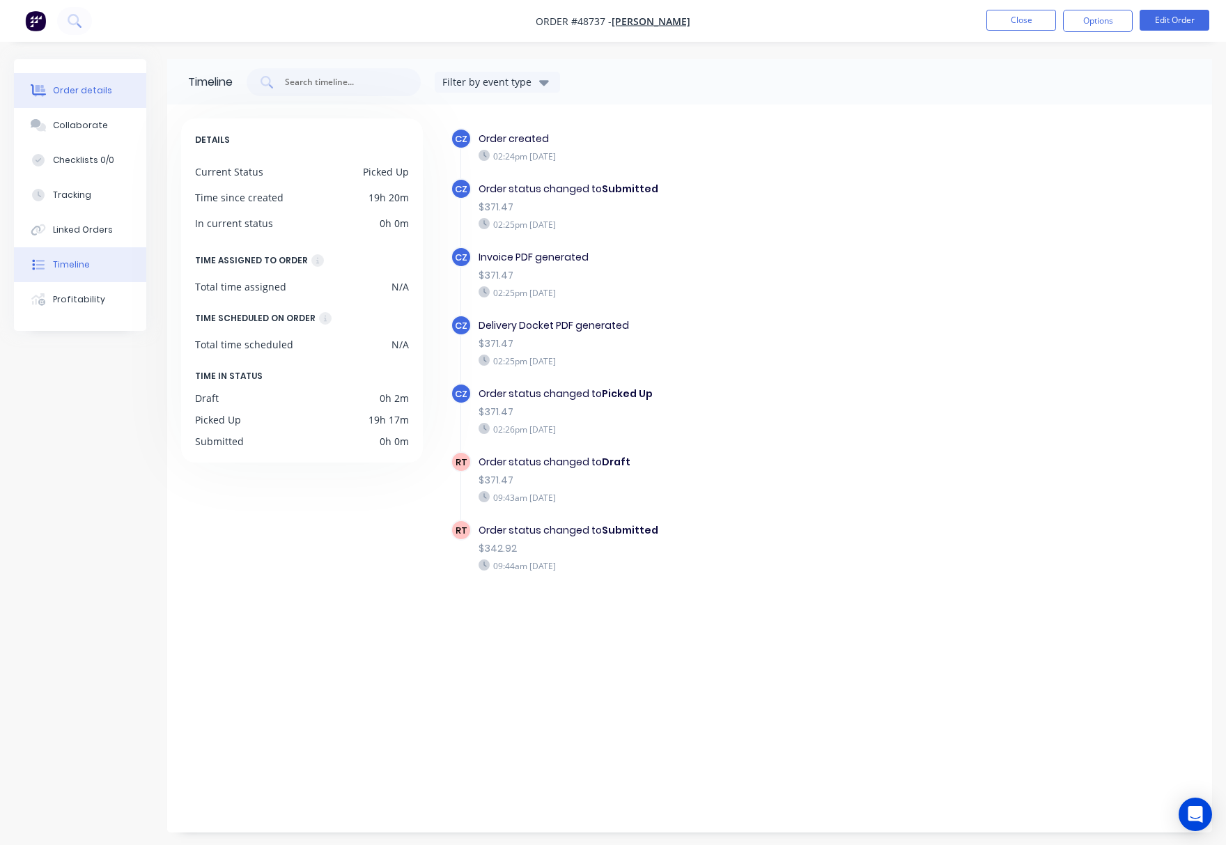
click at [107, 96] on button "Order details" at bounding box center [80, 90] width 132 height 35
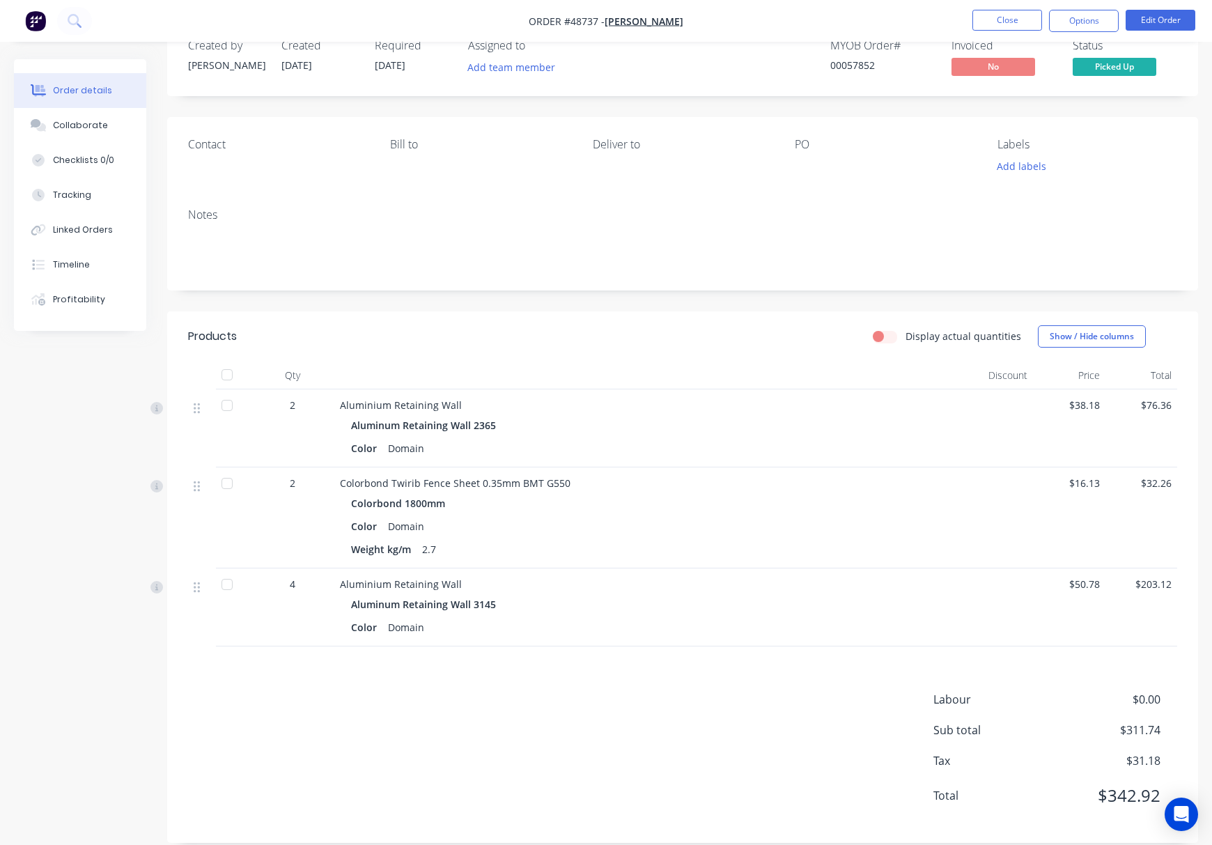
scroll to position [56, 0]
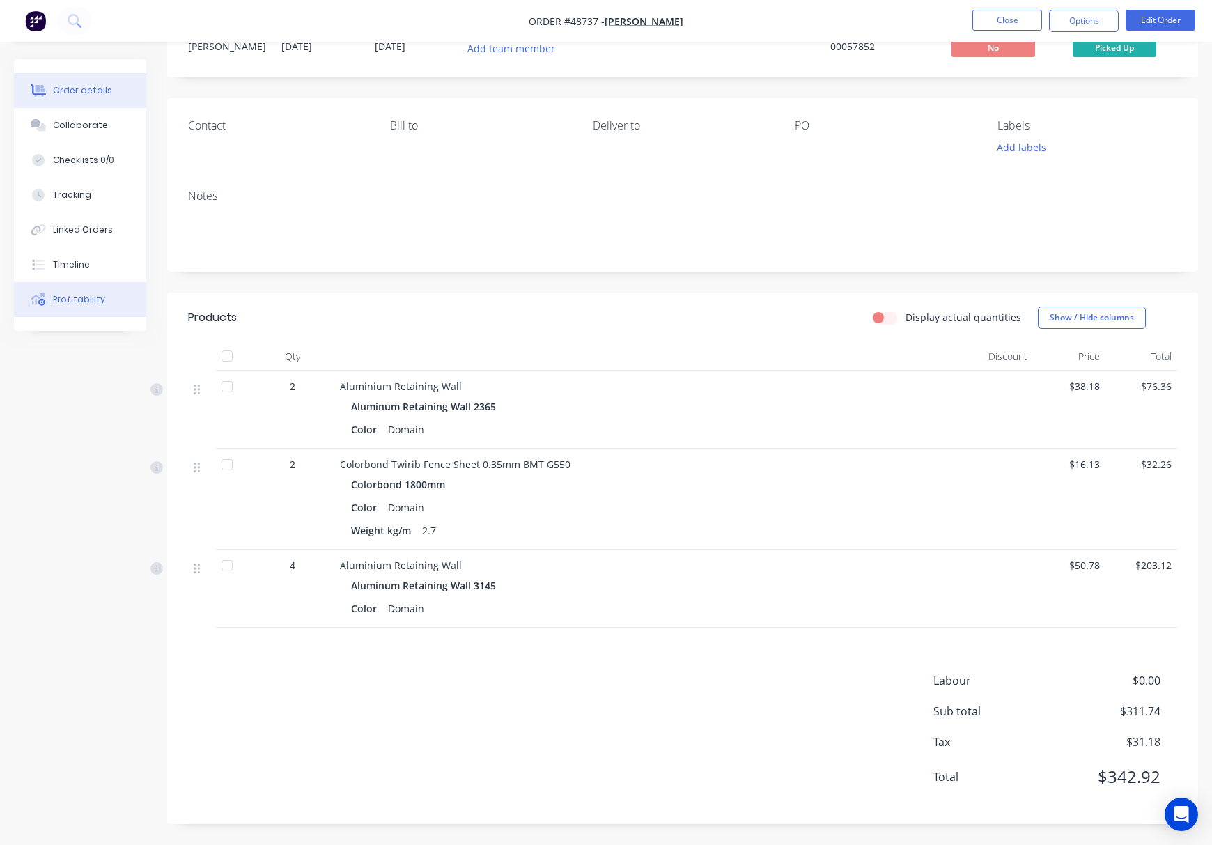
click at [98, 291] on button "Profitability" at bounding box center [80, 299] width 132 height 35
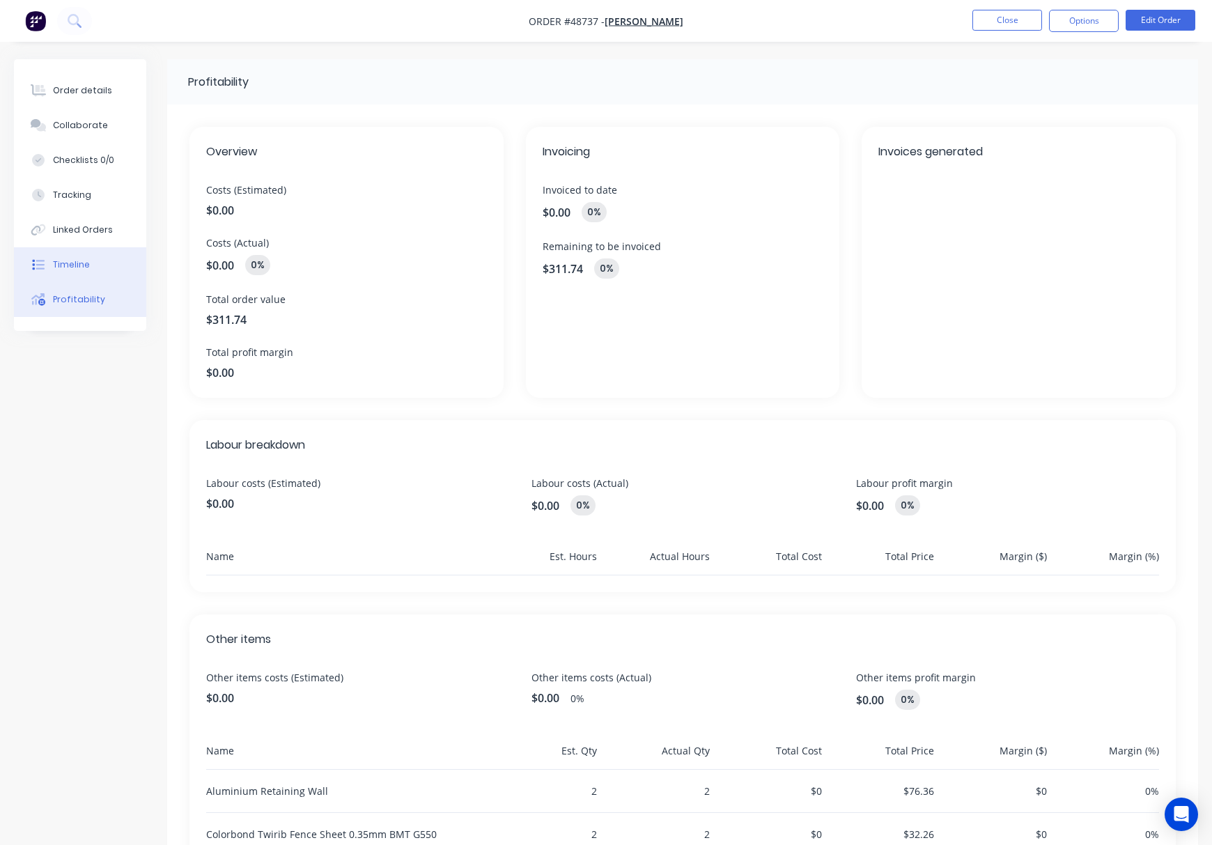
click at [114, 262] on button "Timeline" at bounding box center [80, 264] width 132 height 35
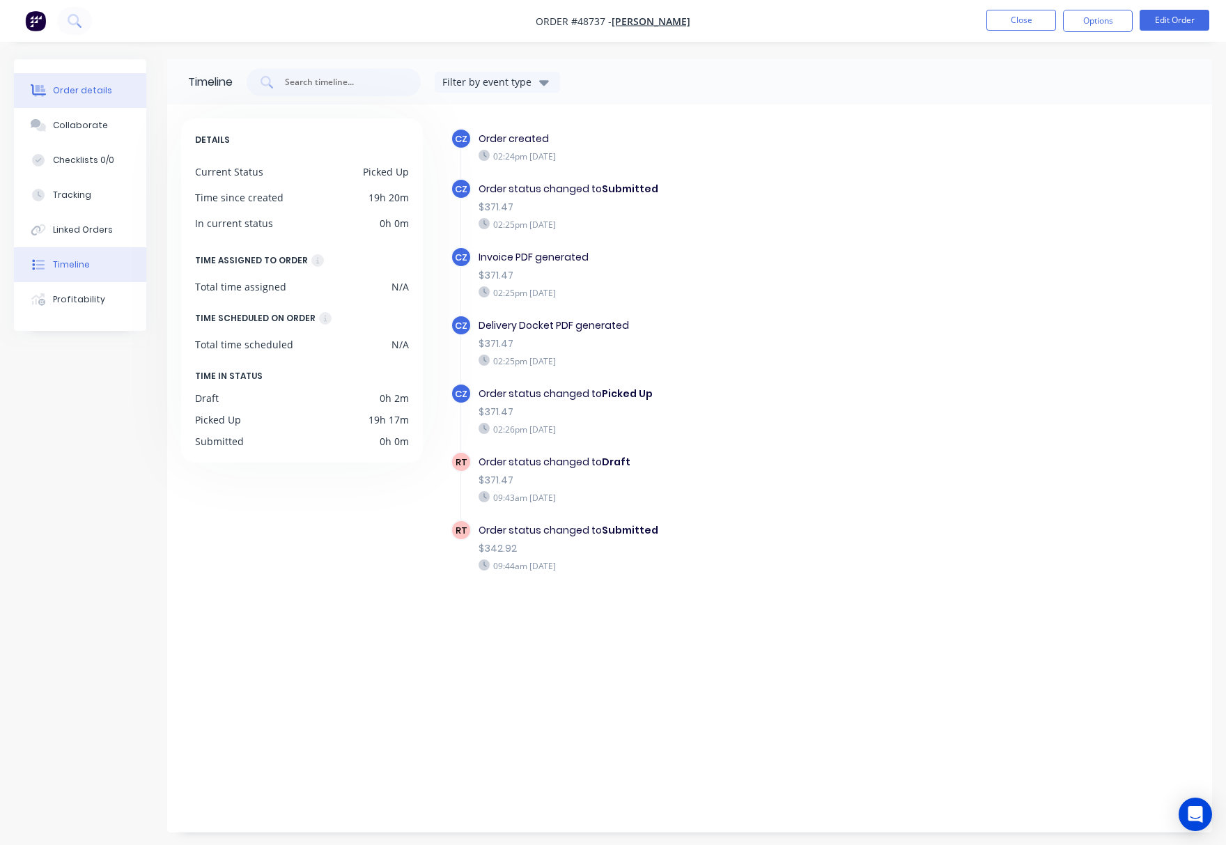
click at [88, 91] on div "Order details" at bounding box center [82, 90] width 59 height 13
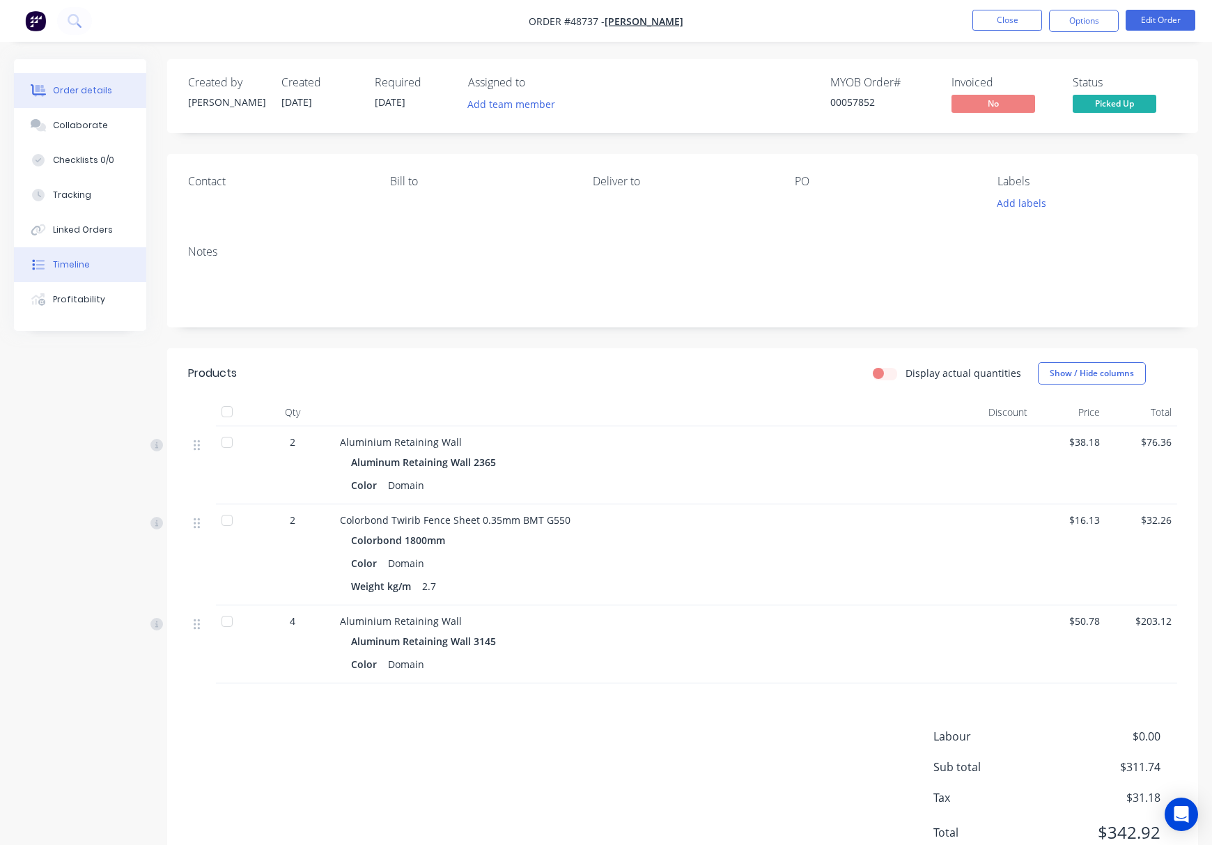
click at [82, 267] on div "Timeline" at bounding box center [71, 264] width 37 height 13
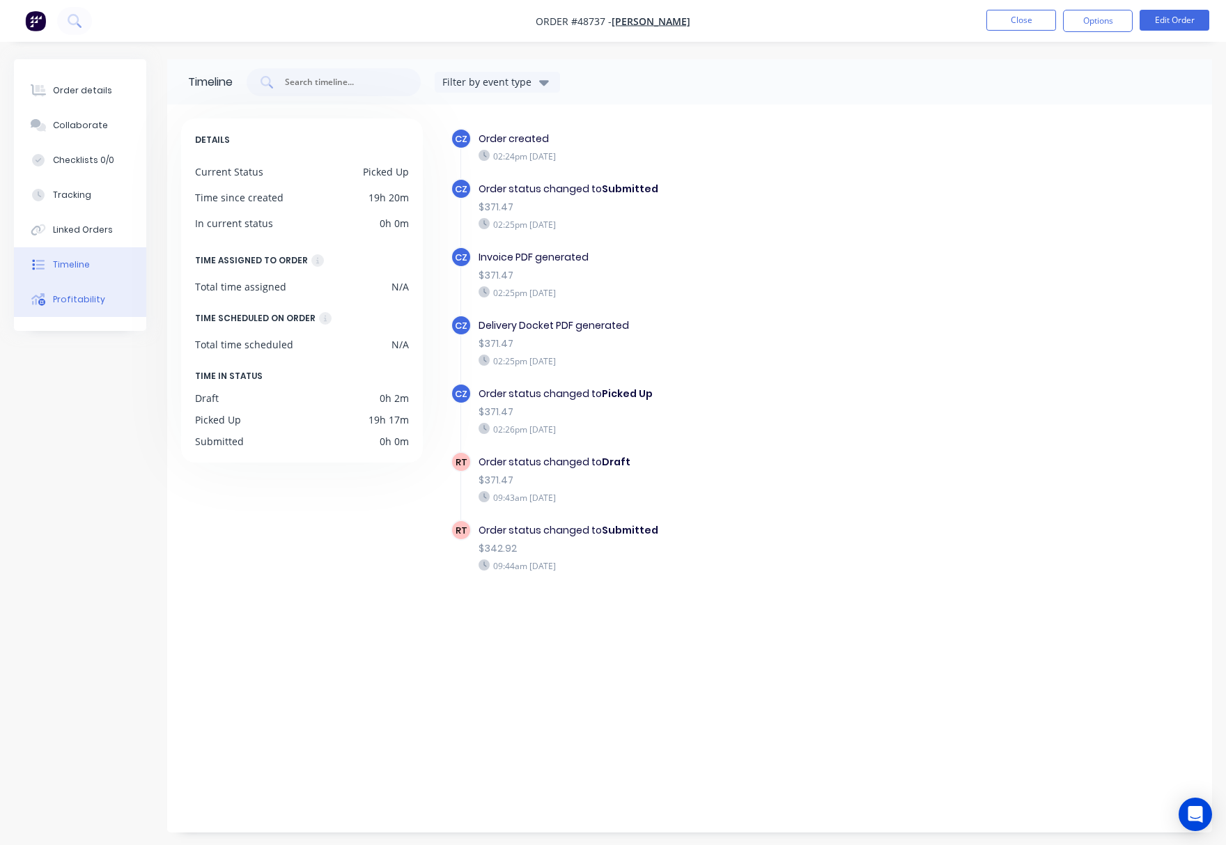
click at [103, 299] on button "Profitability" at bounding box center [80, 299] width 132 height 35
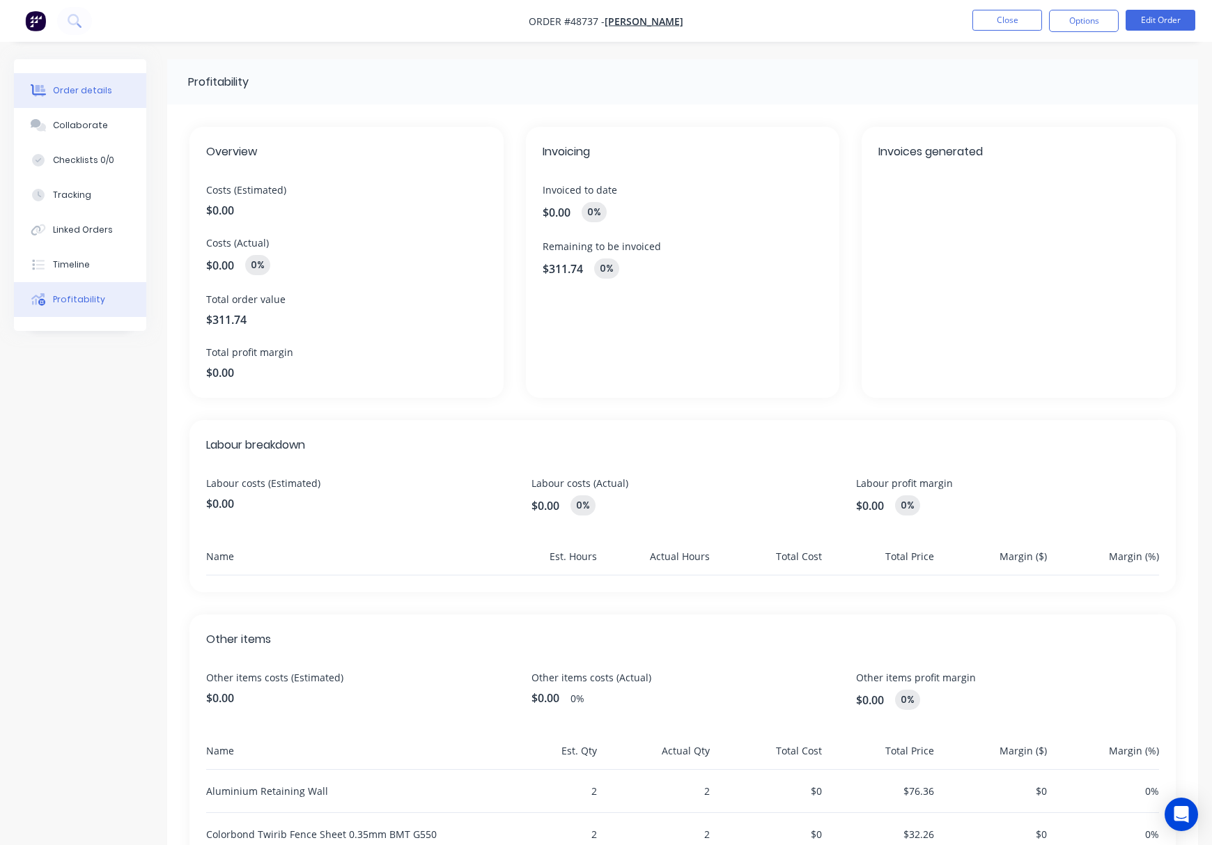
click at [91, 93] on div "Order details" at bounding box center [82, 90] width 59 height 13
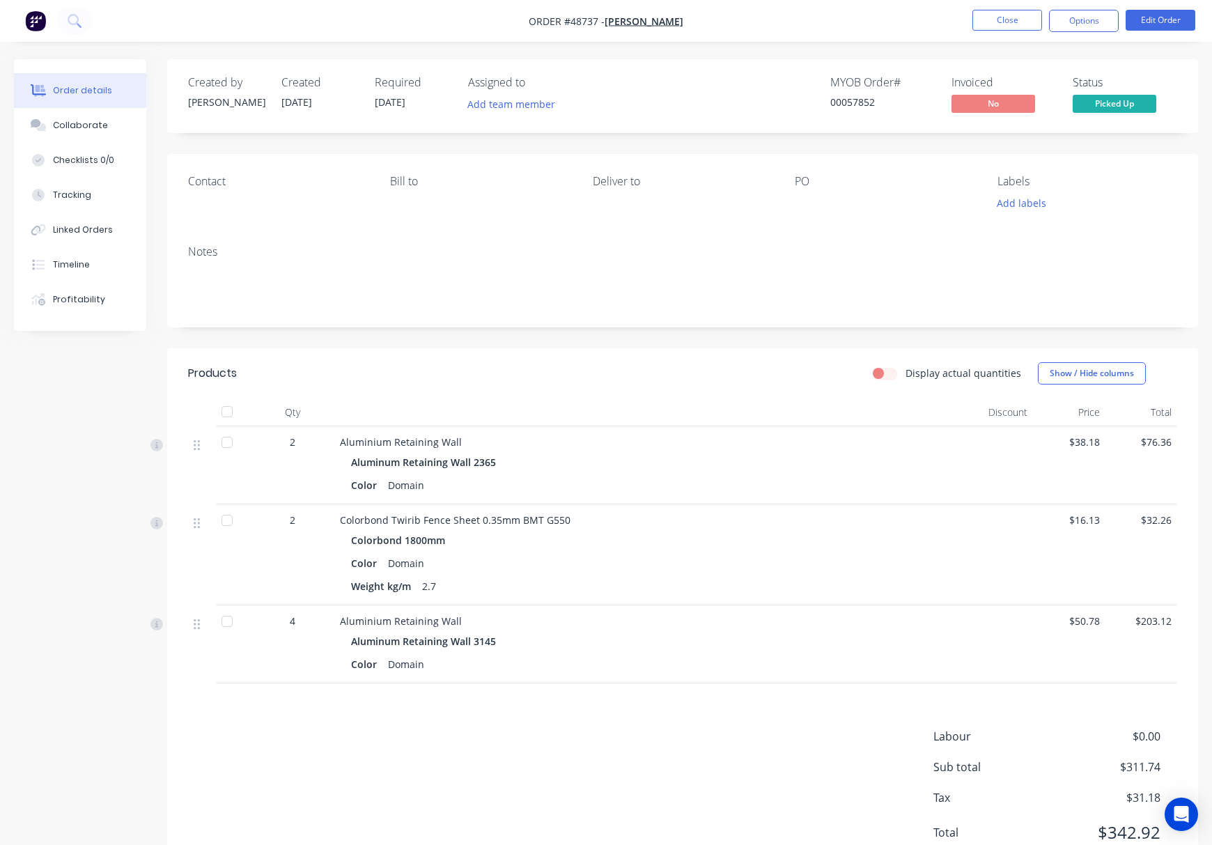
scroll to position [56, 0]
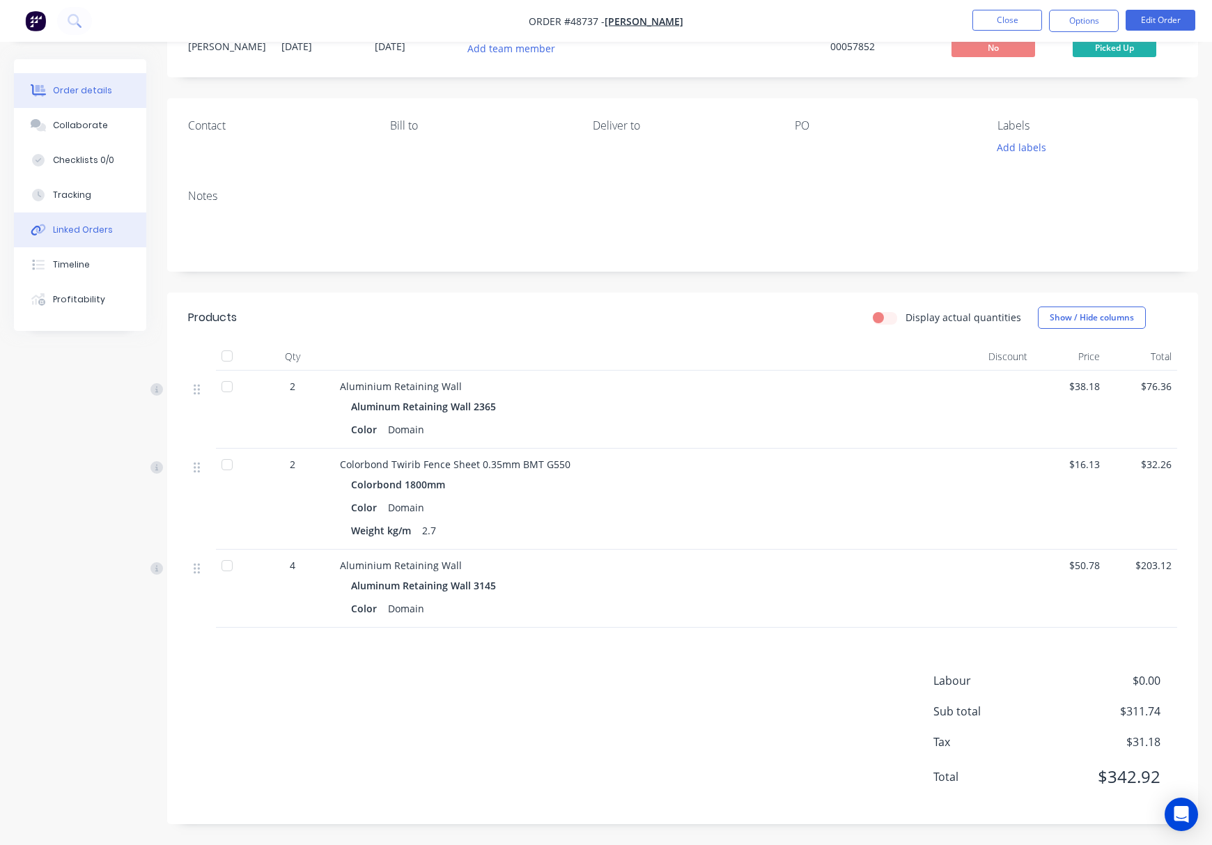
click at [81, 231] on div "Linked Orders" at bounding box center [83, 230] width 60 height 13
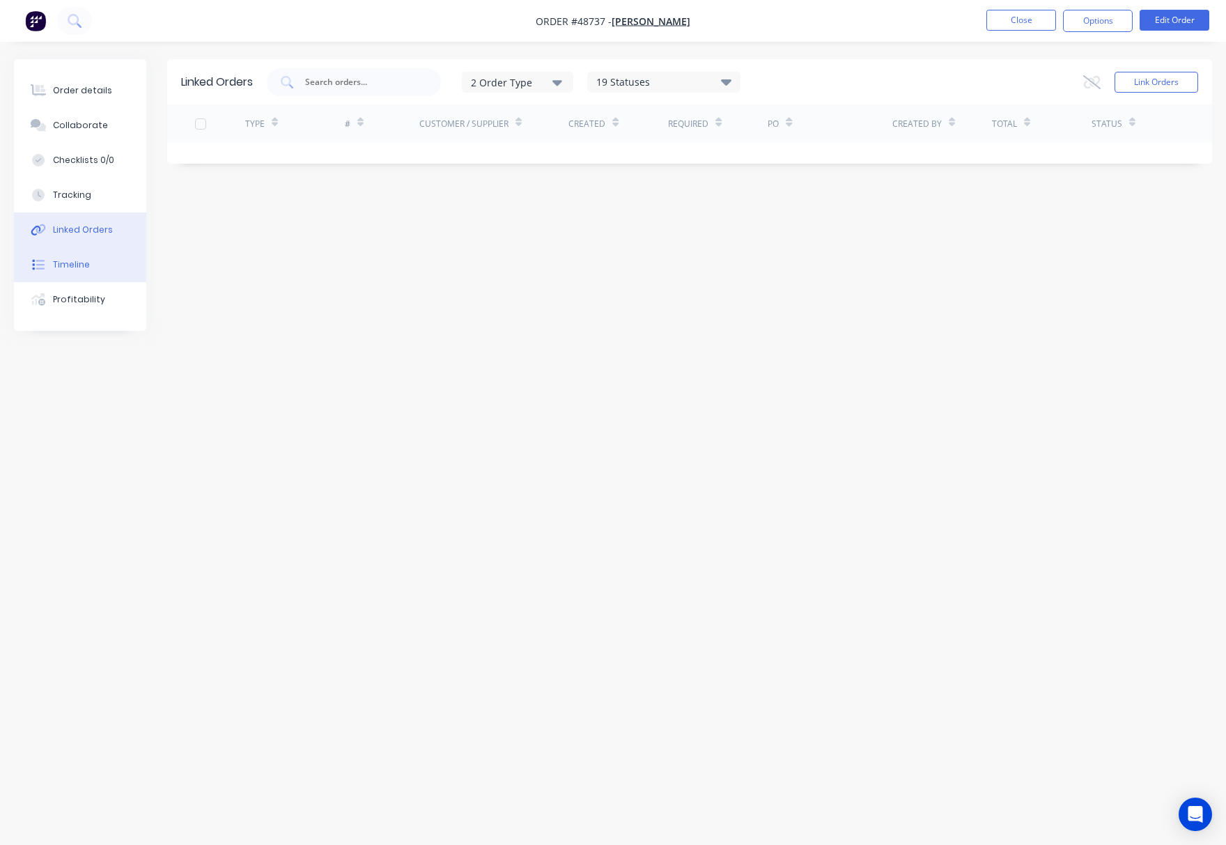
click at [90, 263] on button "Timeline" at bounding box center [80, 264] width 132 height 35
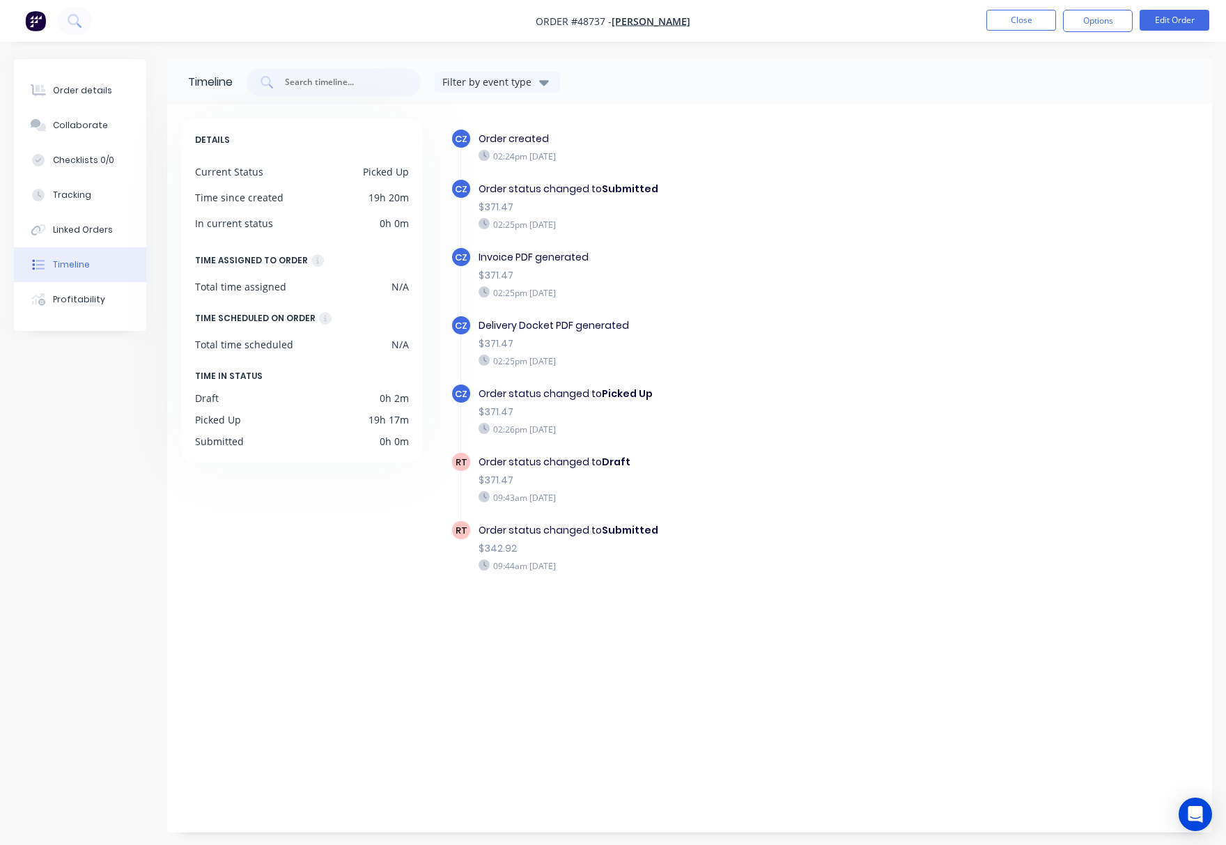
click at [958, 449] on div "CZ Order status changed to Picked Up $371.47 02:26pm Monday 01/09/25" at bounding box center [715, 417] width 529 height 68
click at [85, 95] on div "Order details" at bounding box center [82, 90] width 59 height 13
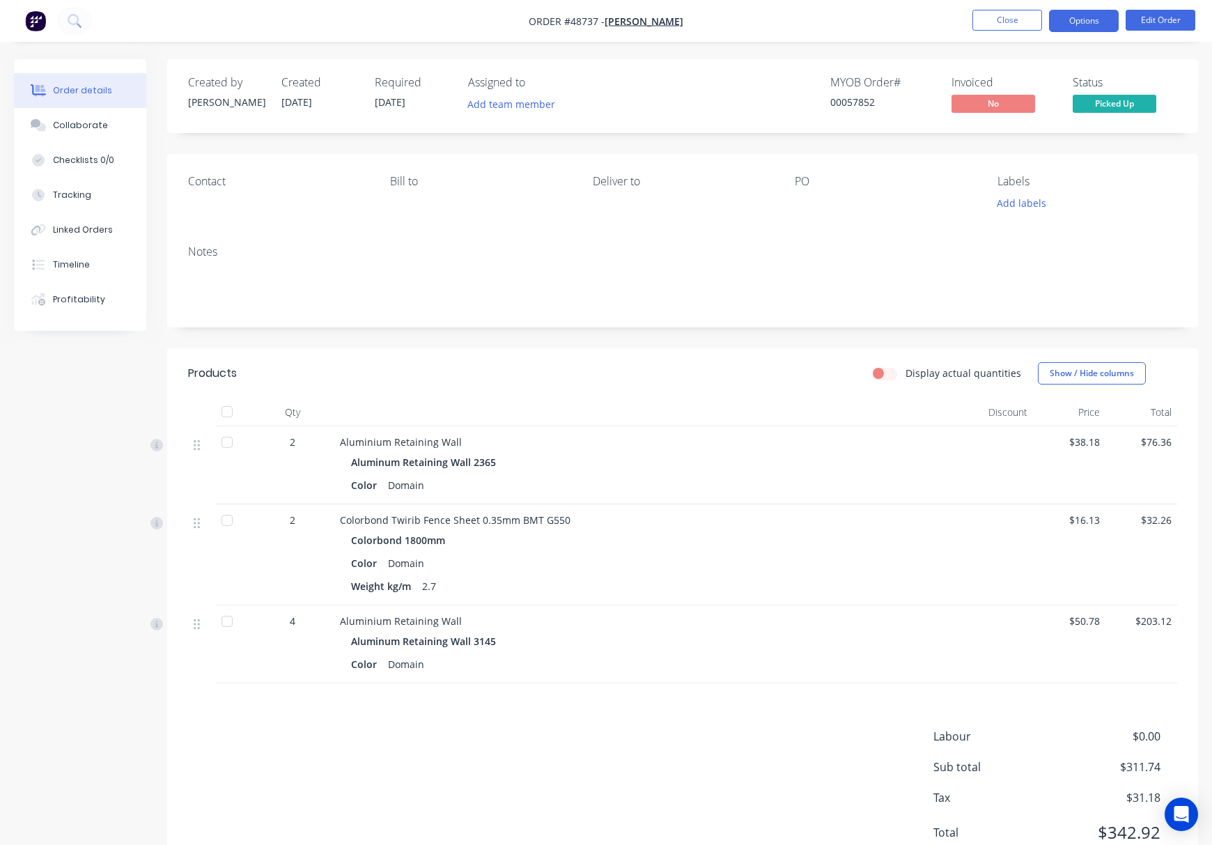
click at [992, 23] on button "Options" at bounding box center [1084, 21] width 70 height 22
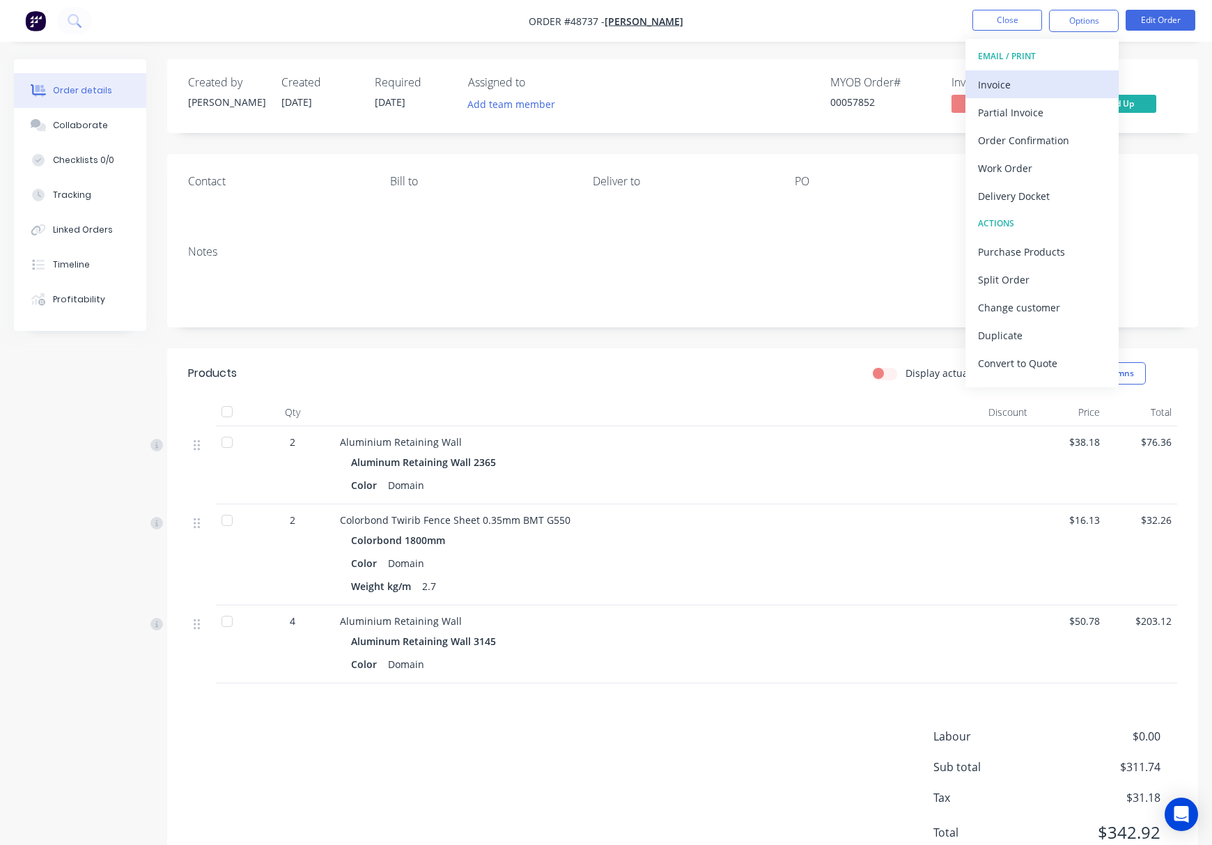
click at [992, 82] on div "Invoice" at bounding box center [1042, 85] width 128 height 20
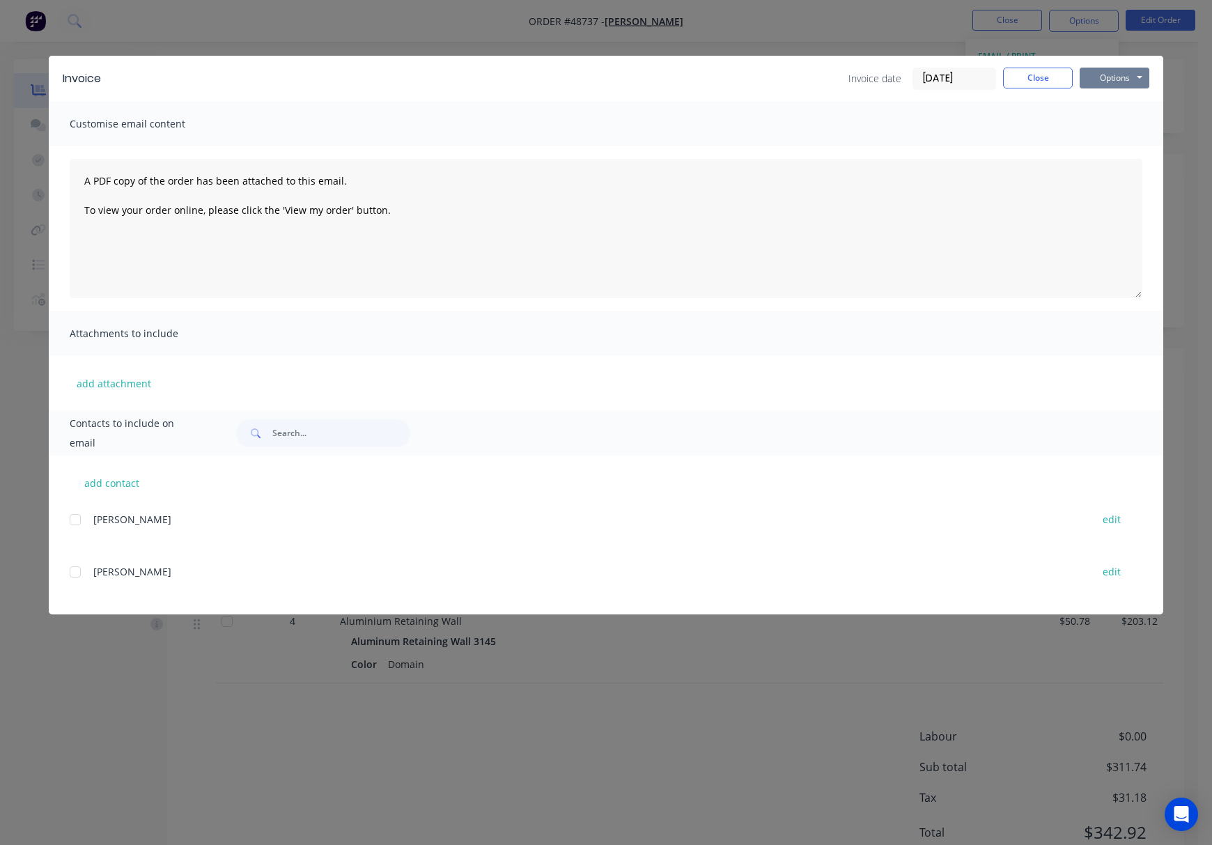
click at [992, 79] on button "Options" at bounding box center [1115, 78] width 70 height 21
click at [992, 167] on div "Invoice Invoice date 02/09/25 Close Options Preview Print Email Customise email…" at bounding box center [606, 422] width 1212 height 845
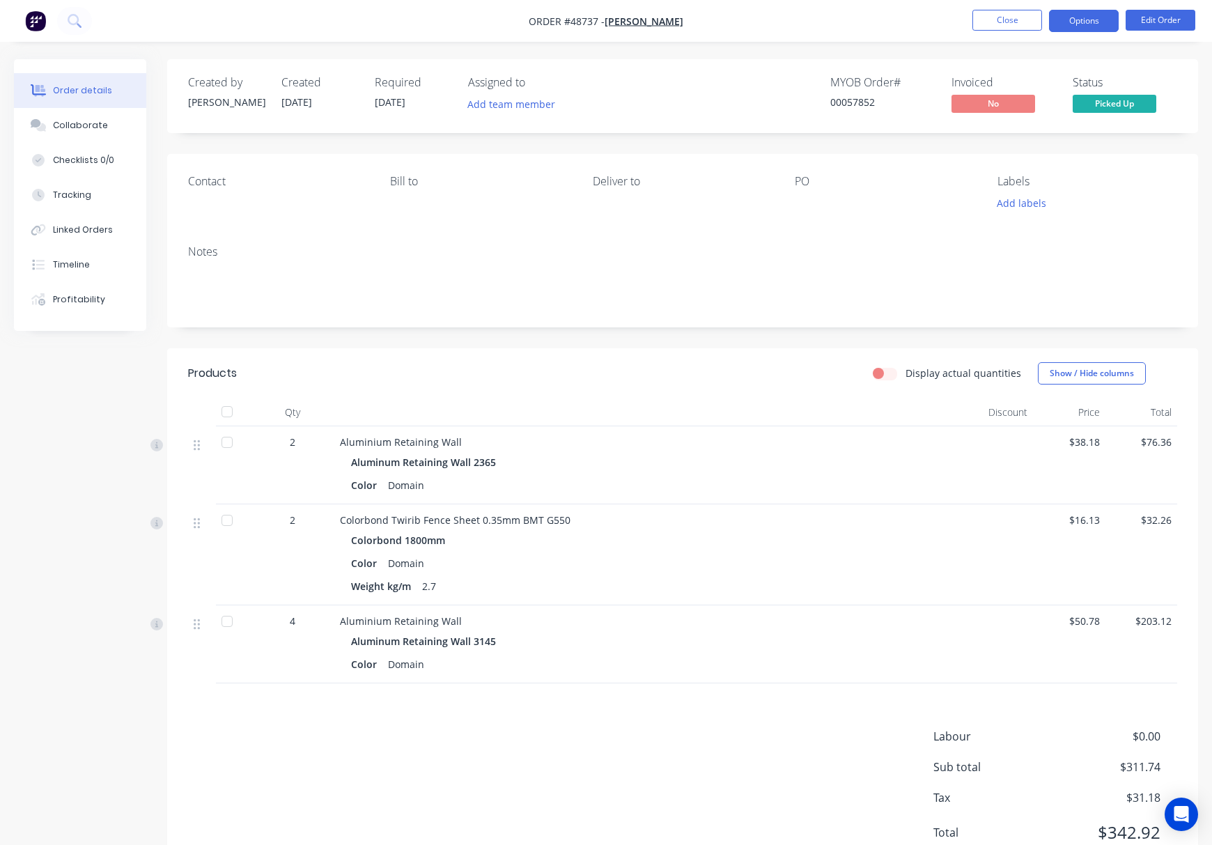
click at [992, 18] on button "Options" at bounding box center [1084, 21] width 70 height 22
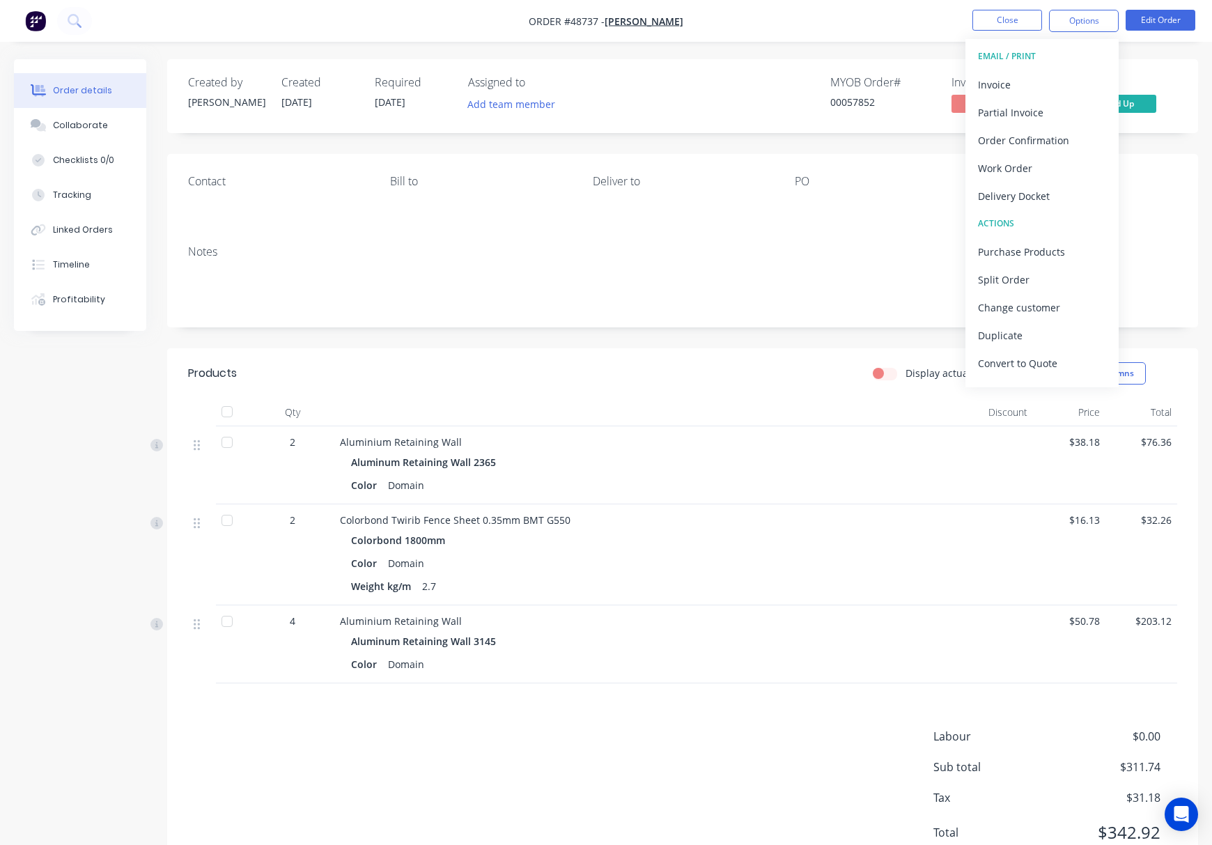
click at [228, 442] on div at bounding box center [227, 442] width 28 height 28
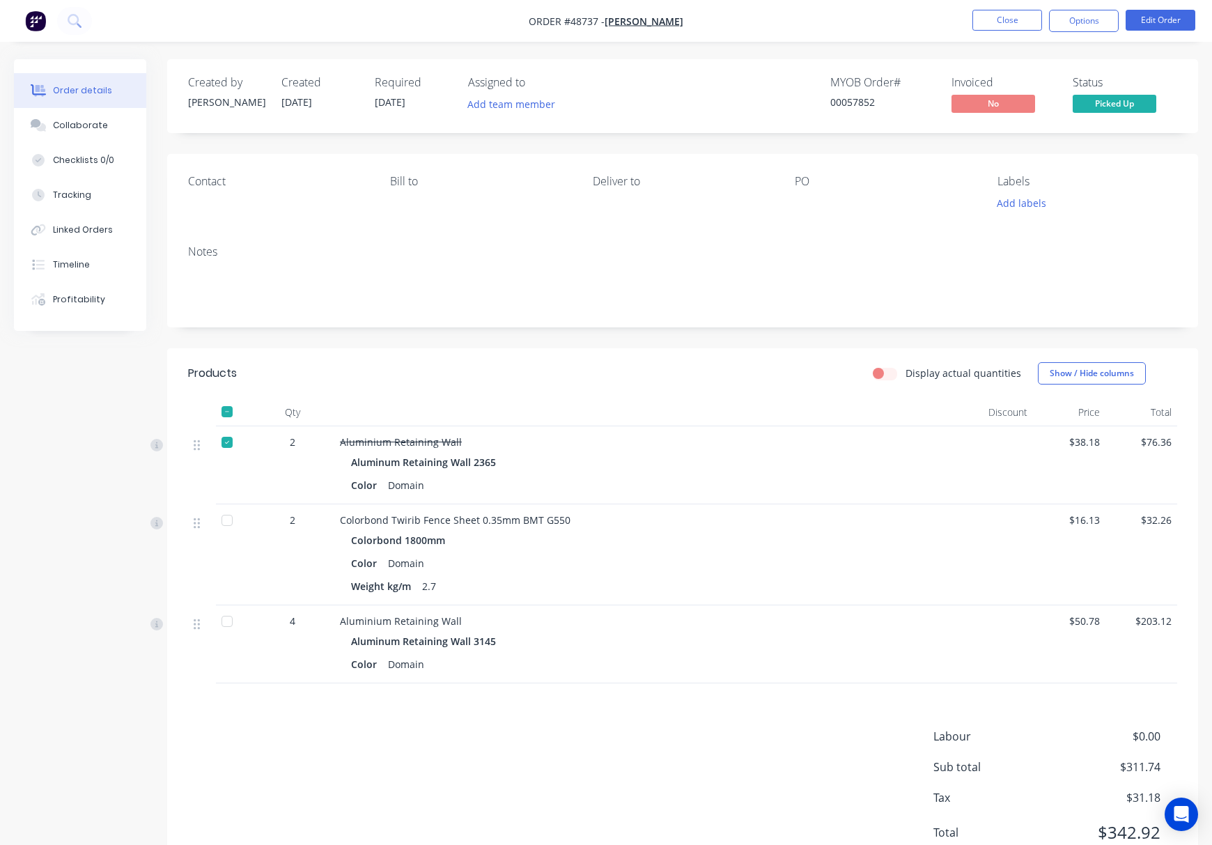
click at [227, 522] on div at bounding box center [227, 520] width 28 height 28
click at [992, 24] on button "Options" at bounding box center [1084, 21] width 70 height 22
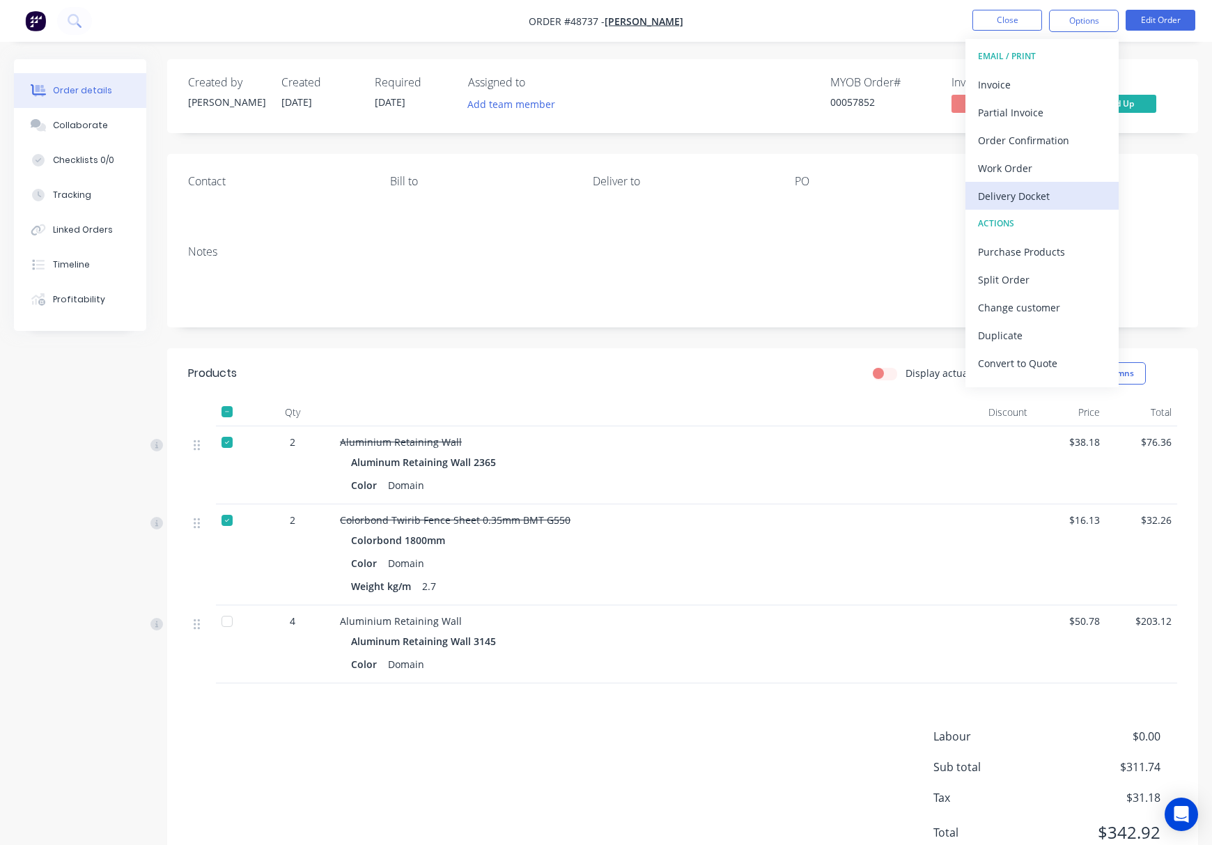
click at [992, 189] on div "Delivery Docket" at bounding box center [1042, 196] width 128 height 20
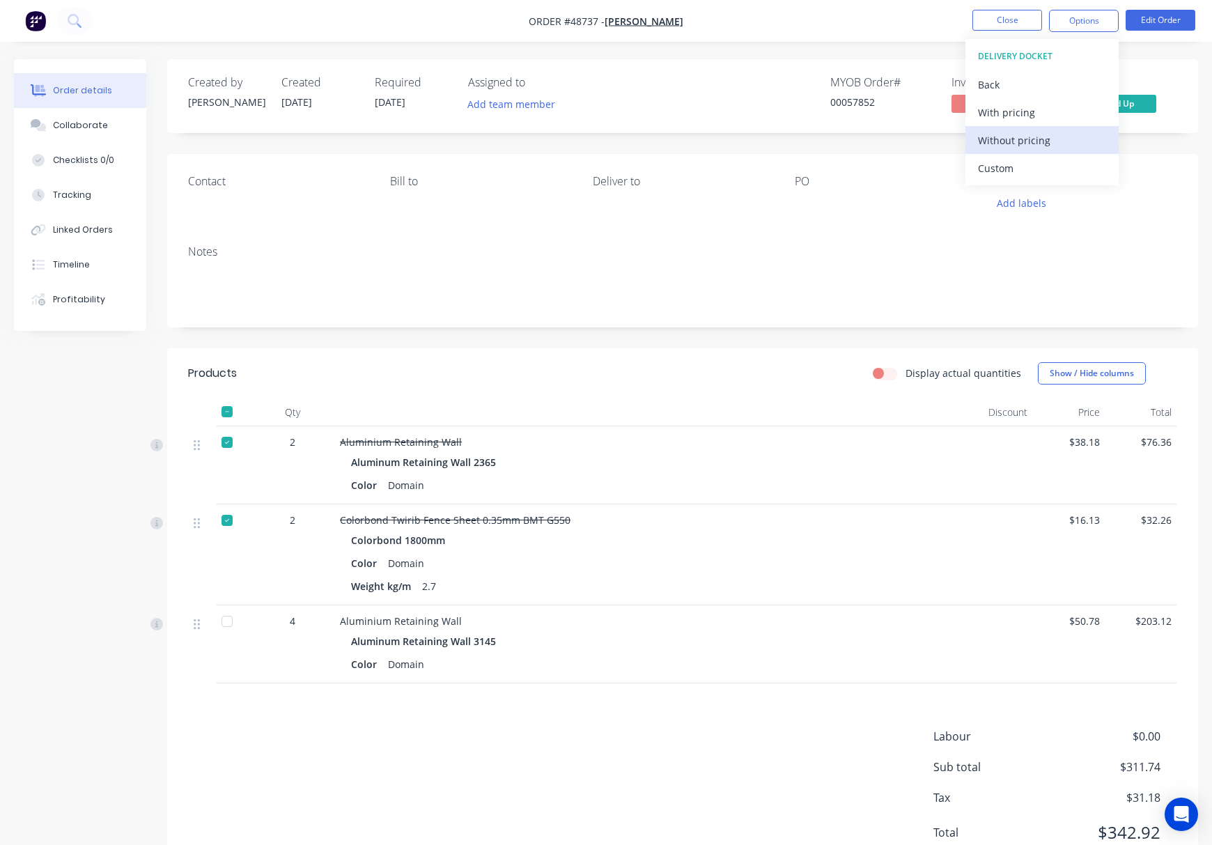
click at [992, 142] on div "Without pricing" at bounding box center [1042, 140] width 128 height 20
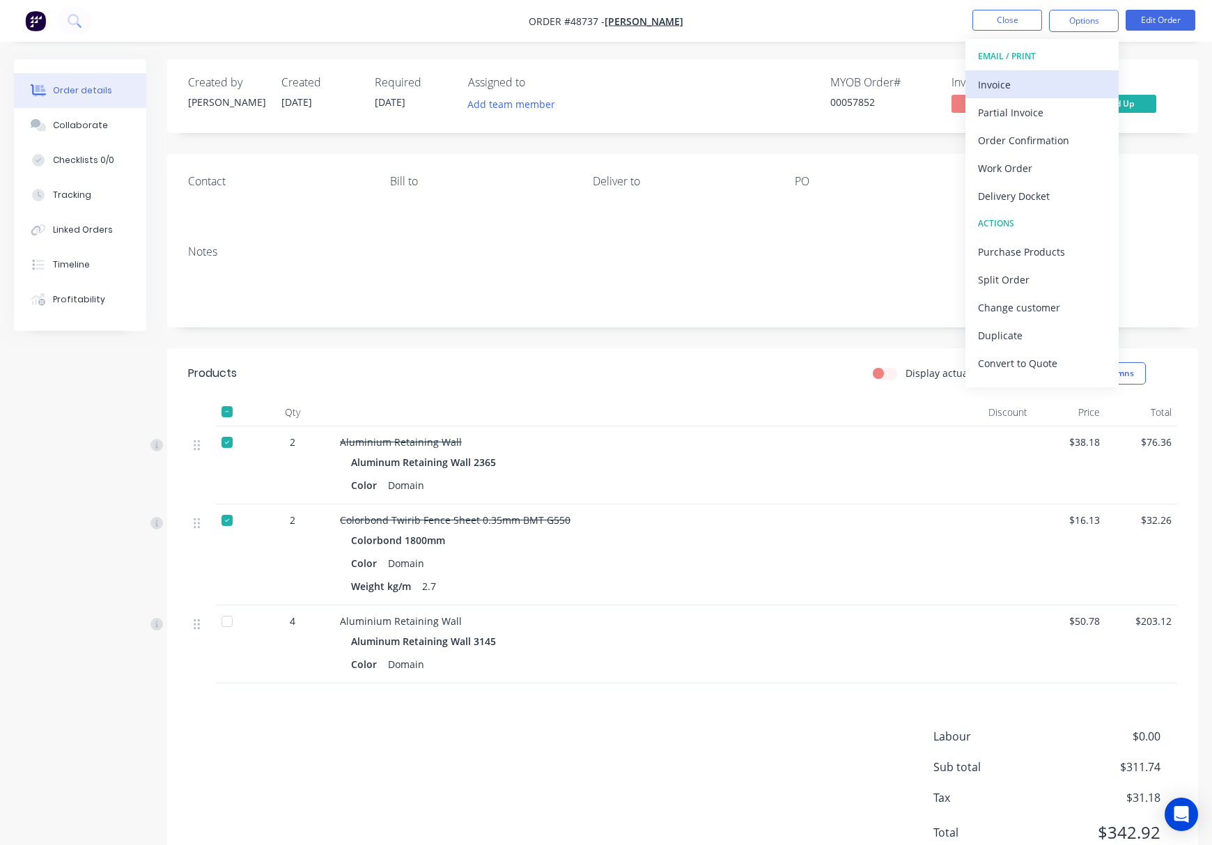
click at [992, 79] on div "Invoice" at bounding box center [1042, 85] width 128 height 20
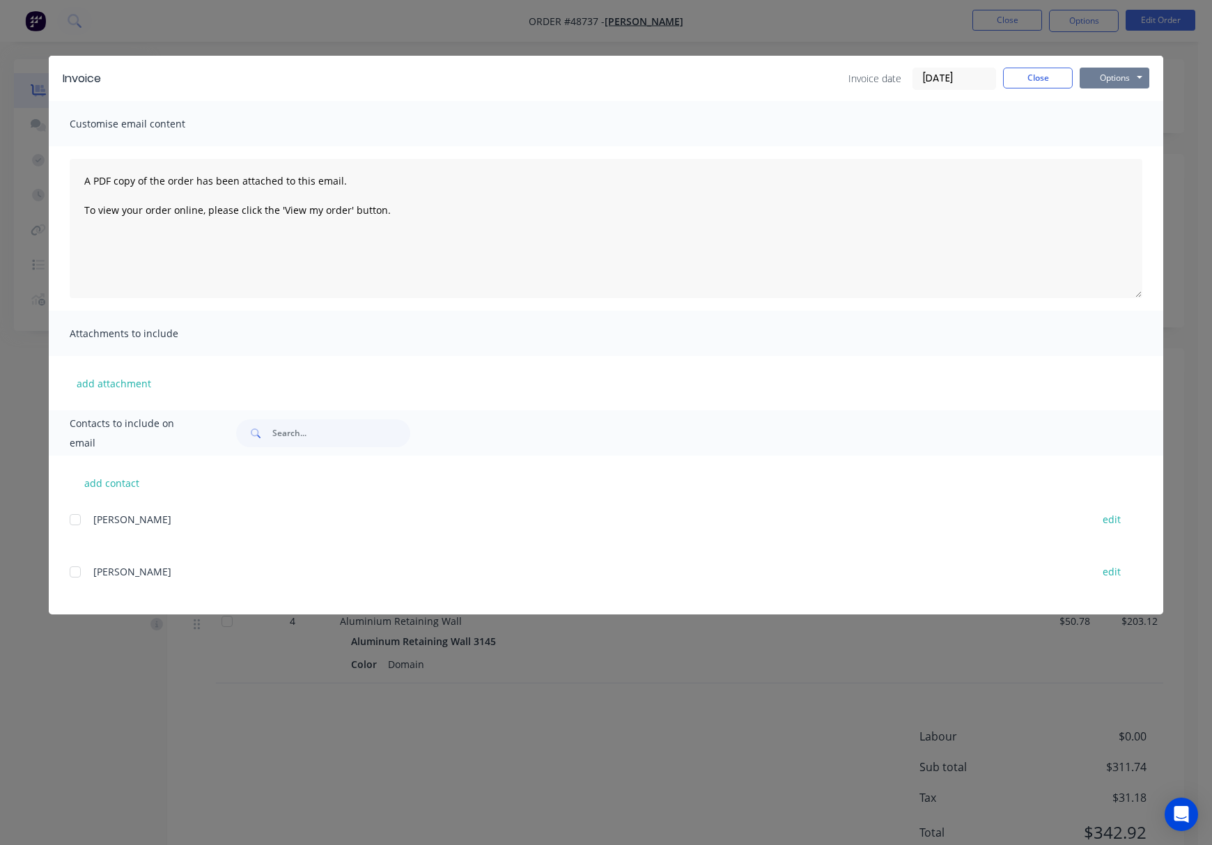
click at [992, 79] on button "Options" at bounding box center [1115, 78] width 70 height 21
click at [992, 123] on button "Print" at bounding box center [1124, 125] width 89 height 23
click at [873, 35] on div "Invoice Invoice date 02/09/25 Close Options Preview Print Email Customise email…" at bounding box center [606, 422] width 1212 height 845
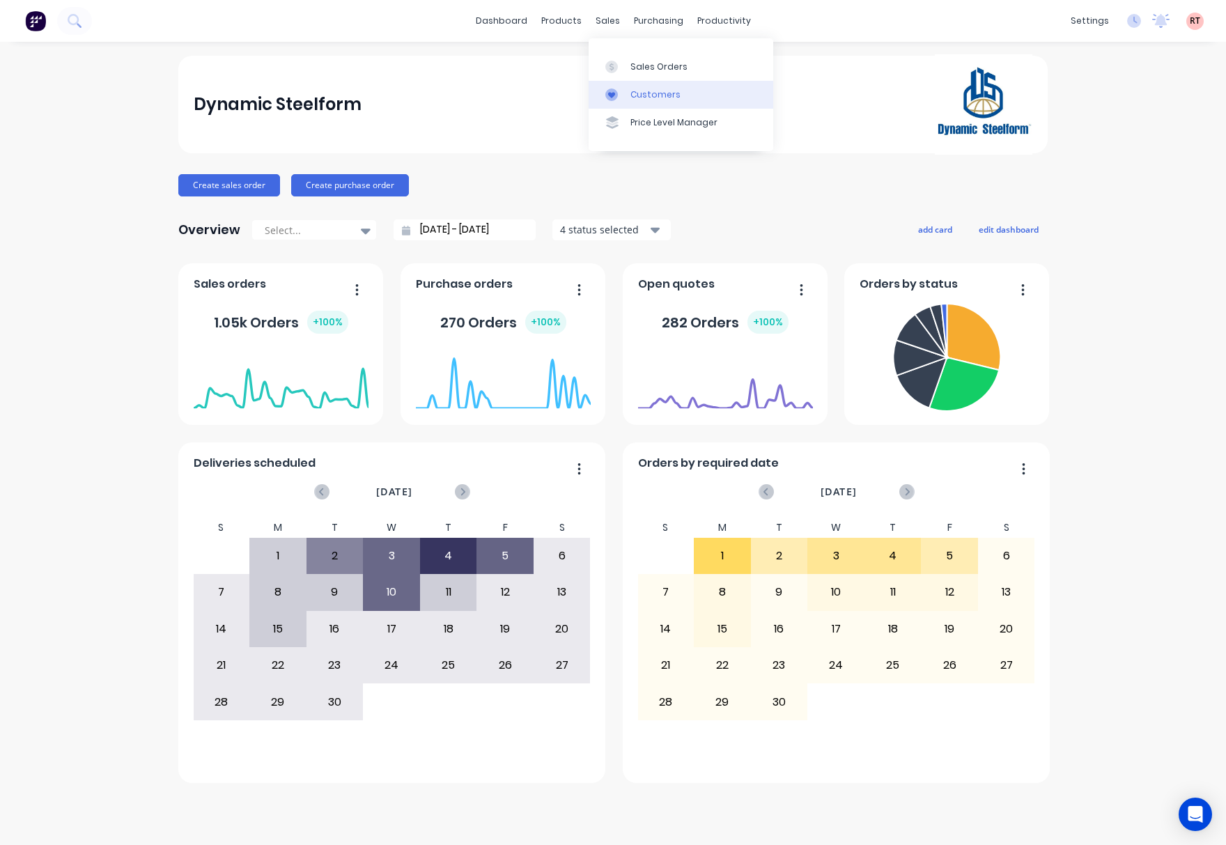
click at [631, 95] on div "Customers" at bounding box center [655, 94] width 50 height 13
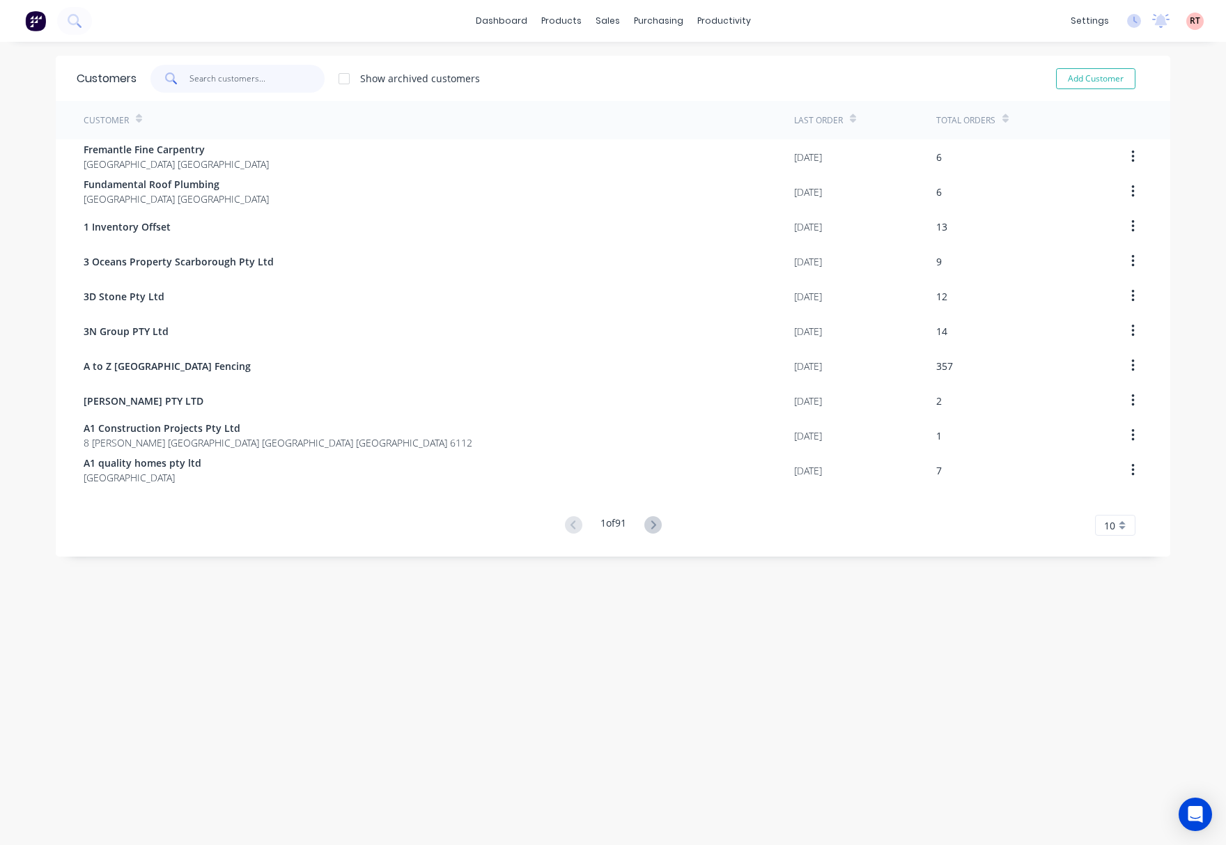
click at [284, 85] on input "text" at bounding box center [257, 79] width 136 height 28
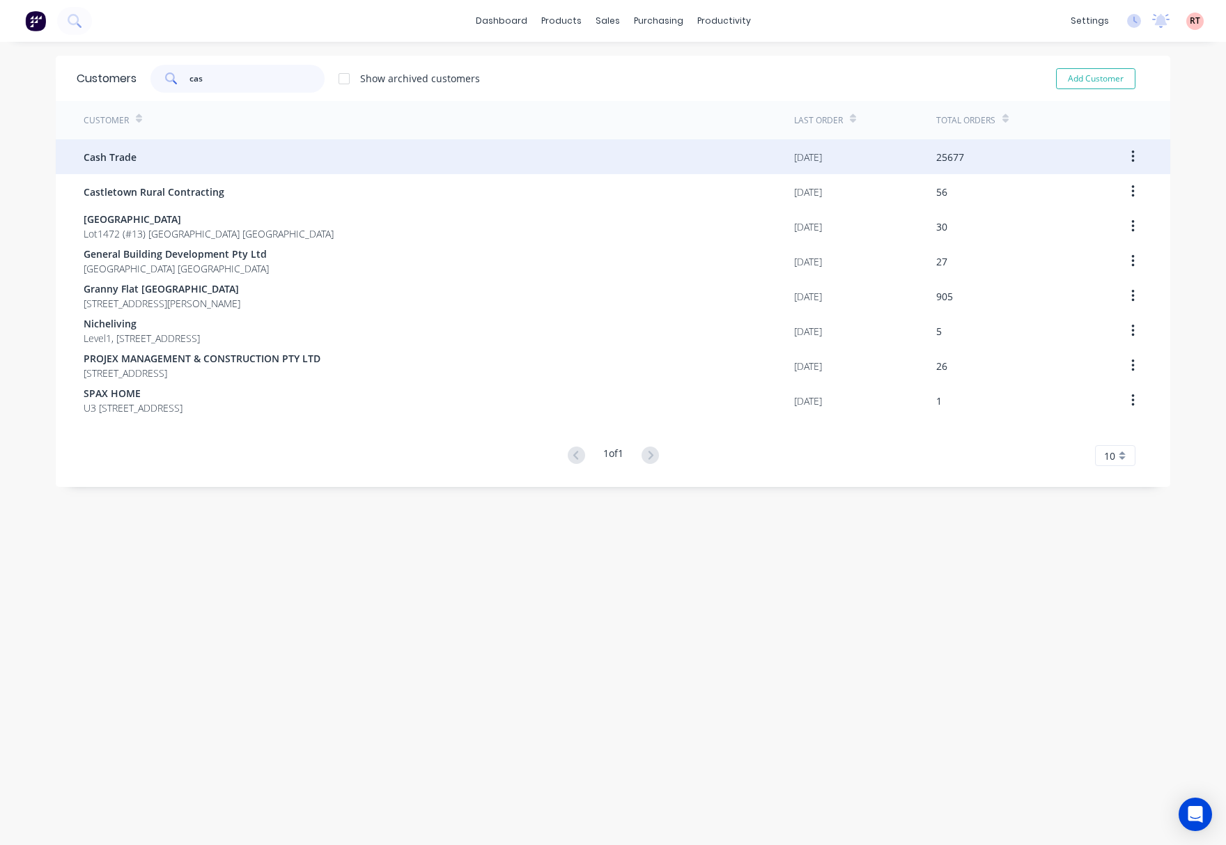
type input "cas"
click at [215, 163] on div "Cash Trade" at bounding box center [439, 156] width 710 height 35
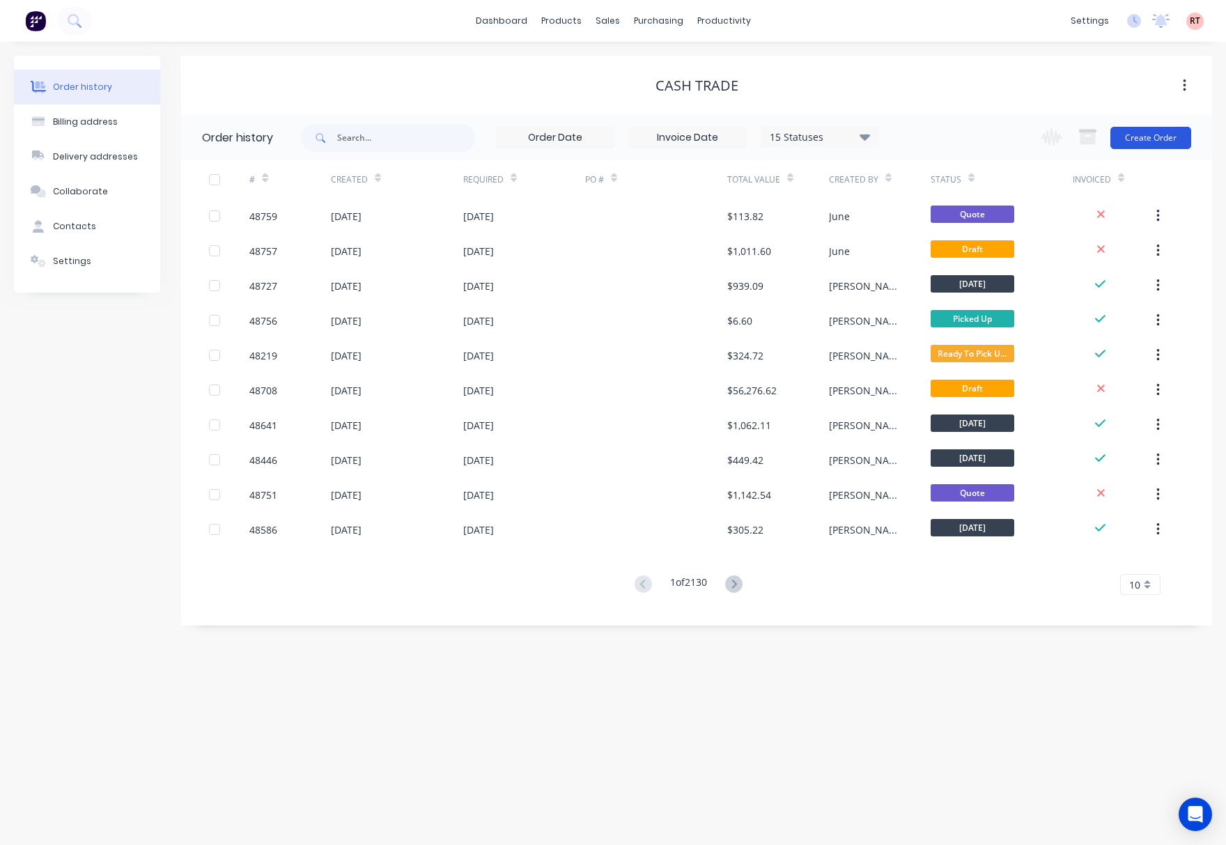
click at [1162, 137] on button "Create Order" at bounding box center [1150, 138] width 81 height 22
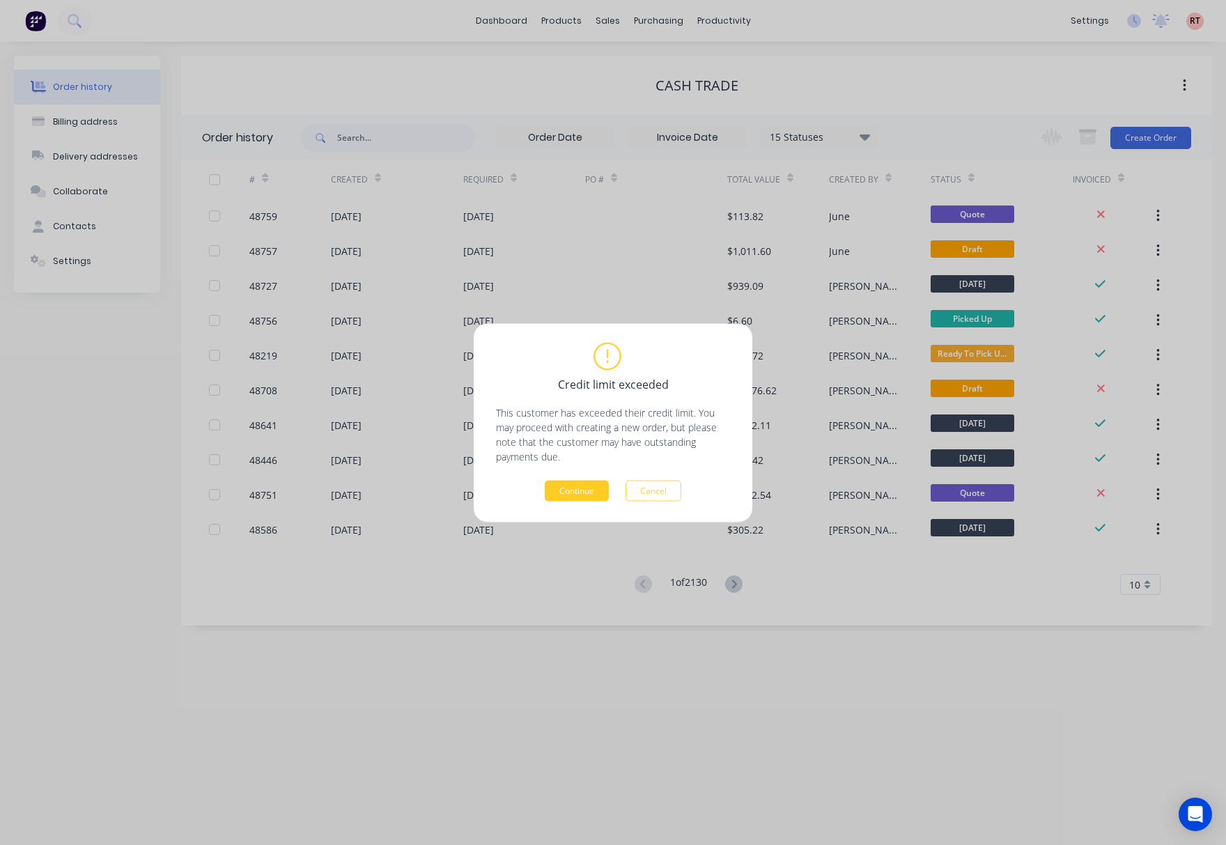
click at [584, 485] on button "Continue" at bounding box center [577, 490] width 64 height 21
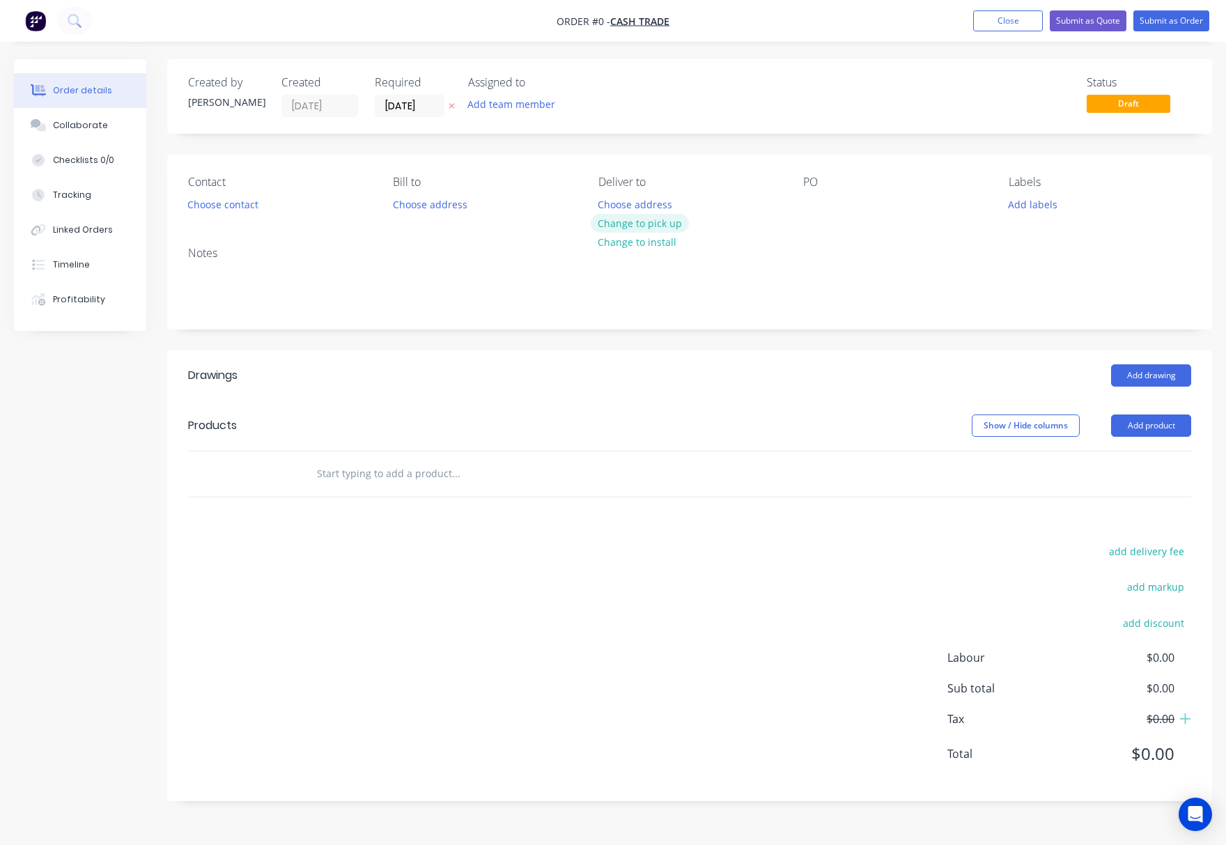
click at [659, 224] on button "Change to pick up" at bounding box center [640, 223] width 99 height 19
click at [663, 227] on button "Change to delivery" at bounding box center [642, 224] width 102 height 19
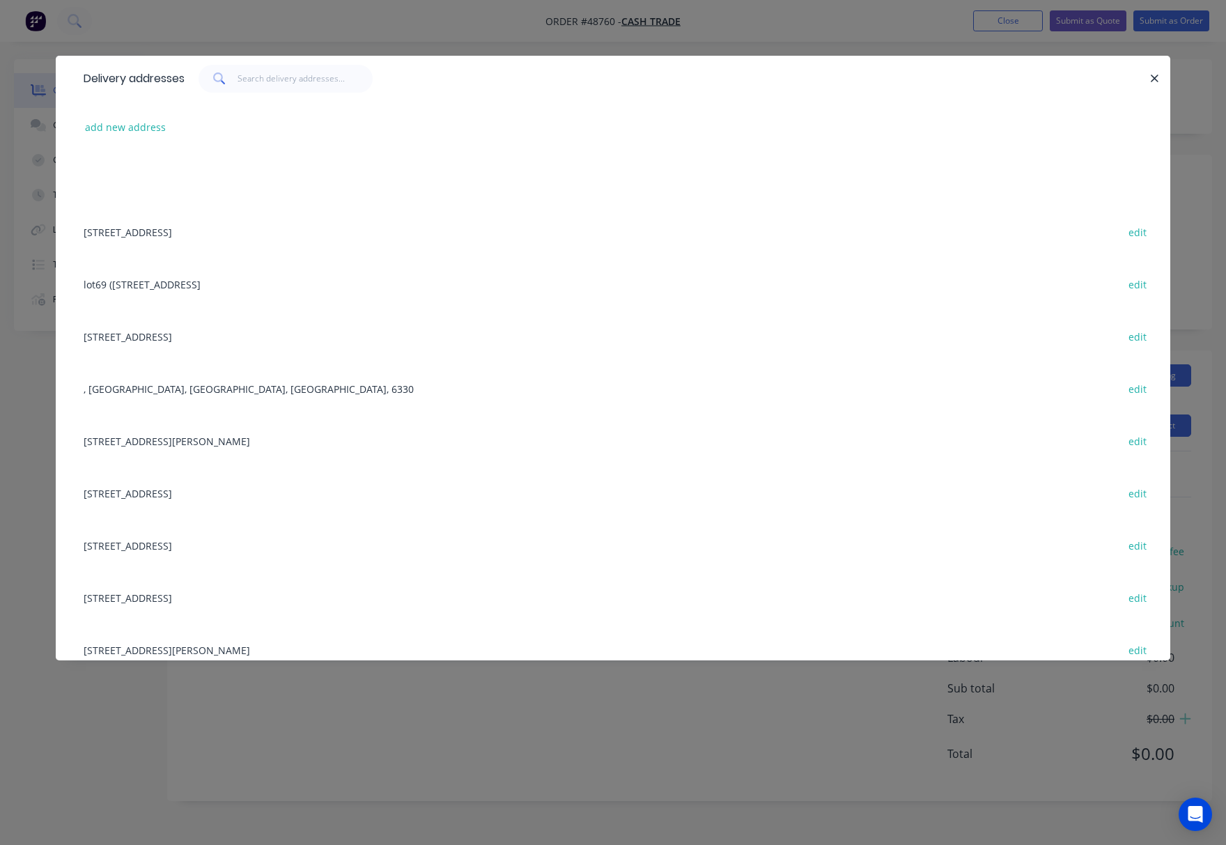
drag, startPoint x: 583, startPoint y: 31, endPoint x: 586, endPoint y: 45, distance: 14.2
click at [583, 33] on div "Delivery addresses add new address [STREET_ADDRESS] edit lot69 (44) [GEOGRAPHIC…" at bounding box center [613, 422] width 1226 height 845
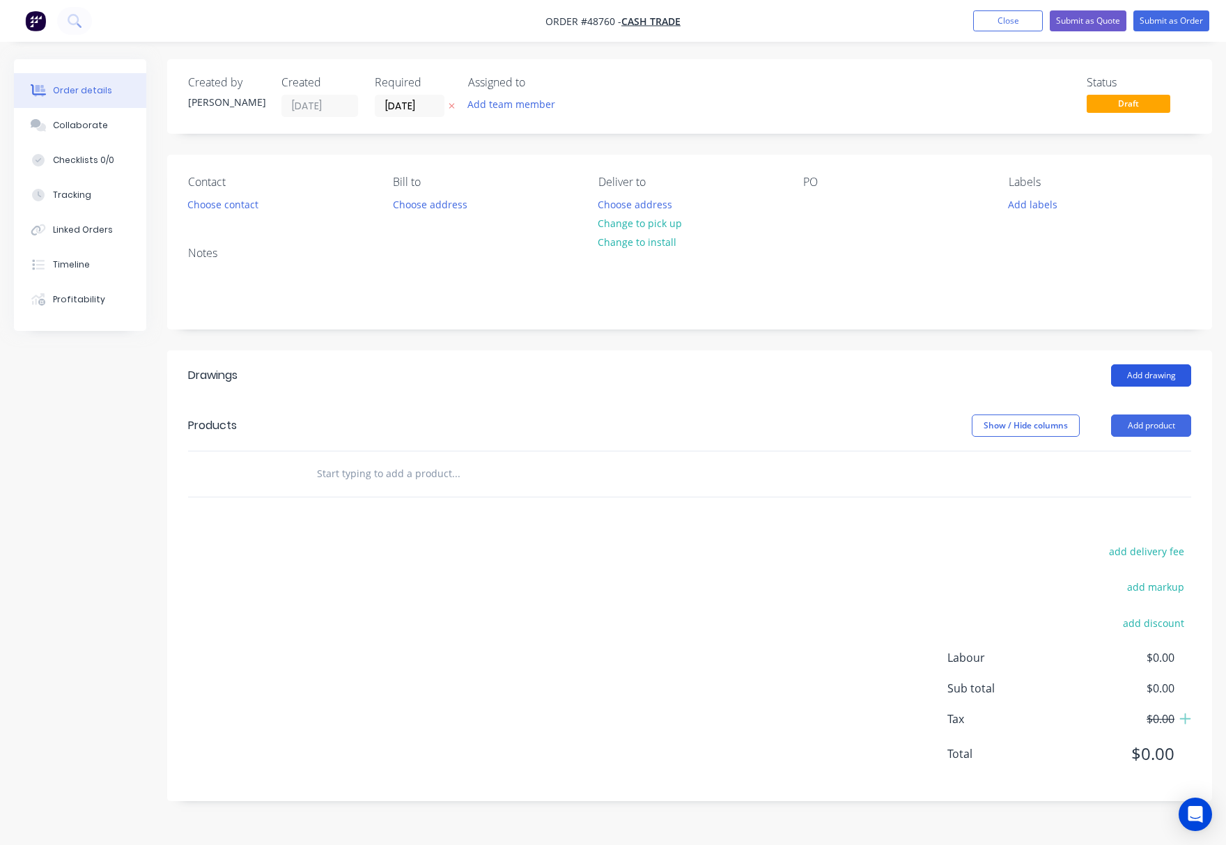
click at [1141, 369] on button "Add drawing" at bounding box center [1151, 375] width 80 height 22
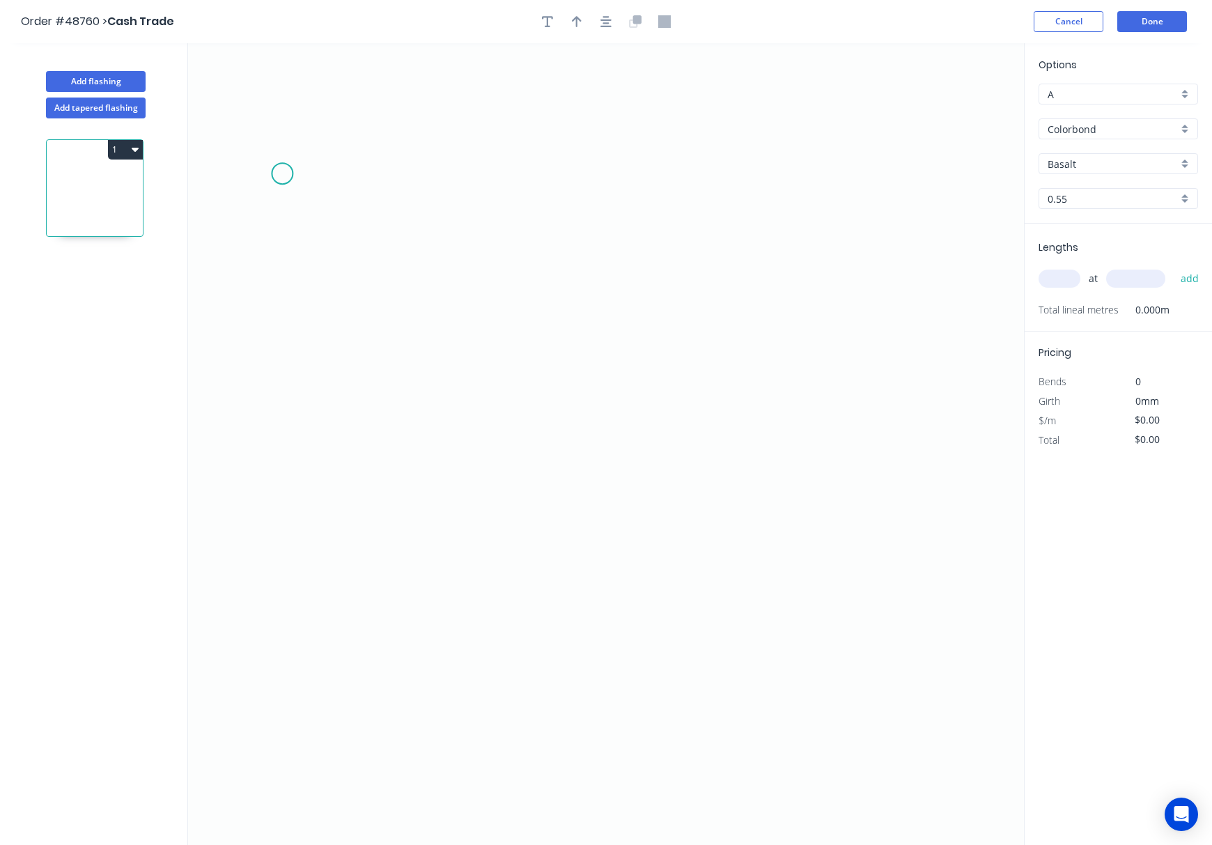
click at [282, 173] on icon "0" at bounding box center [606, 444] width 836 height 802
click at [347, 246] on icon "0" at bounding box center [606, 444] width 836 height 802
click at [352, 467] on icon "0 ?" at bounding box center [606, 444] width 836 height 802
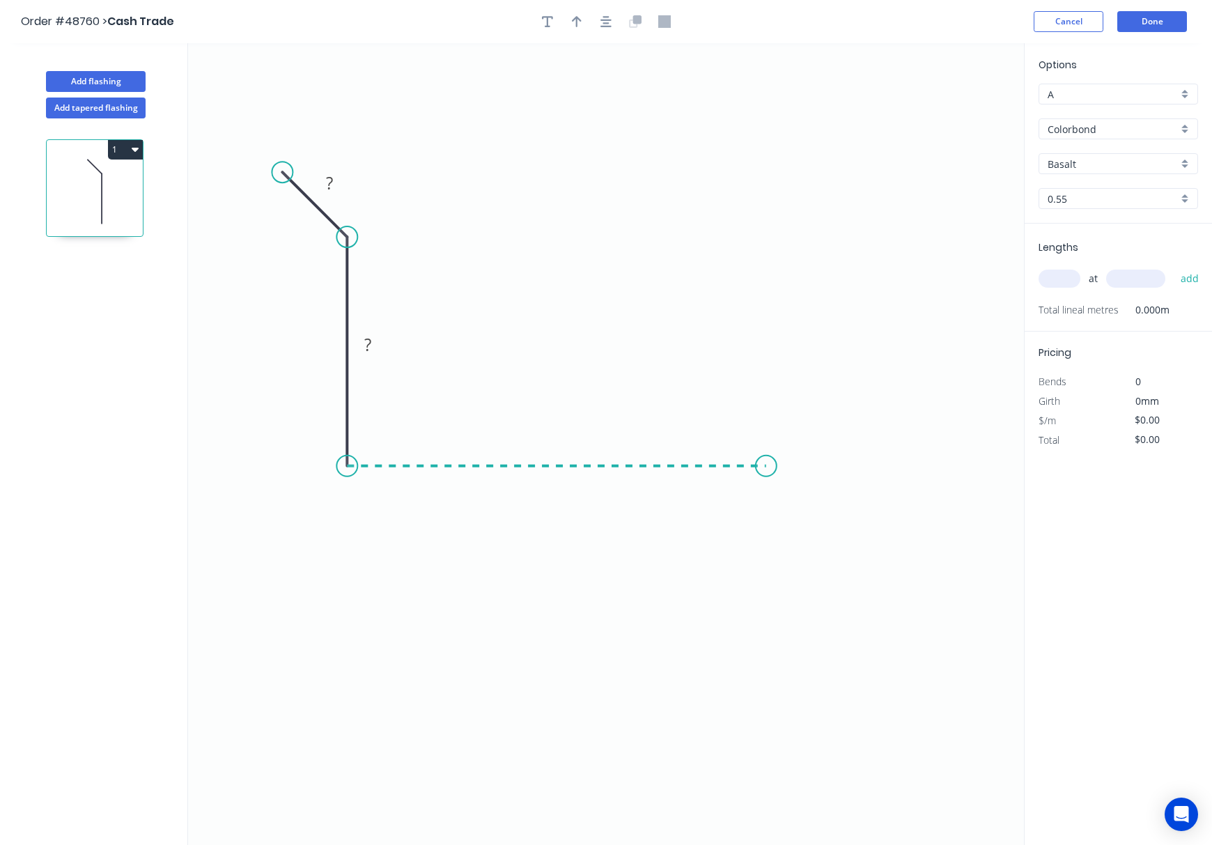
click at [766, 478] on icon "0 ? ?" at bounding box center [606, 444] width 836 height 802
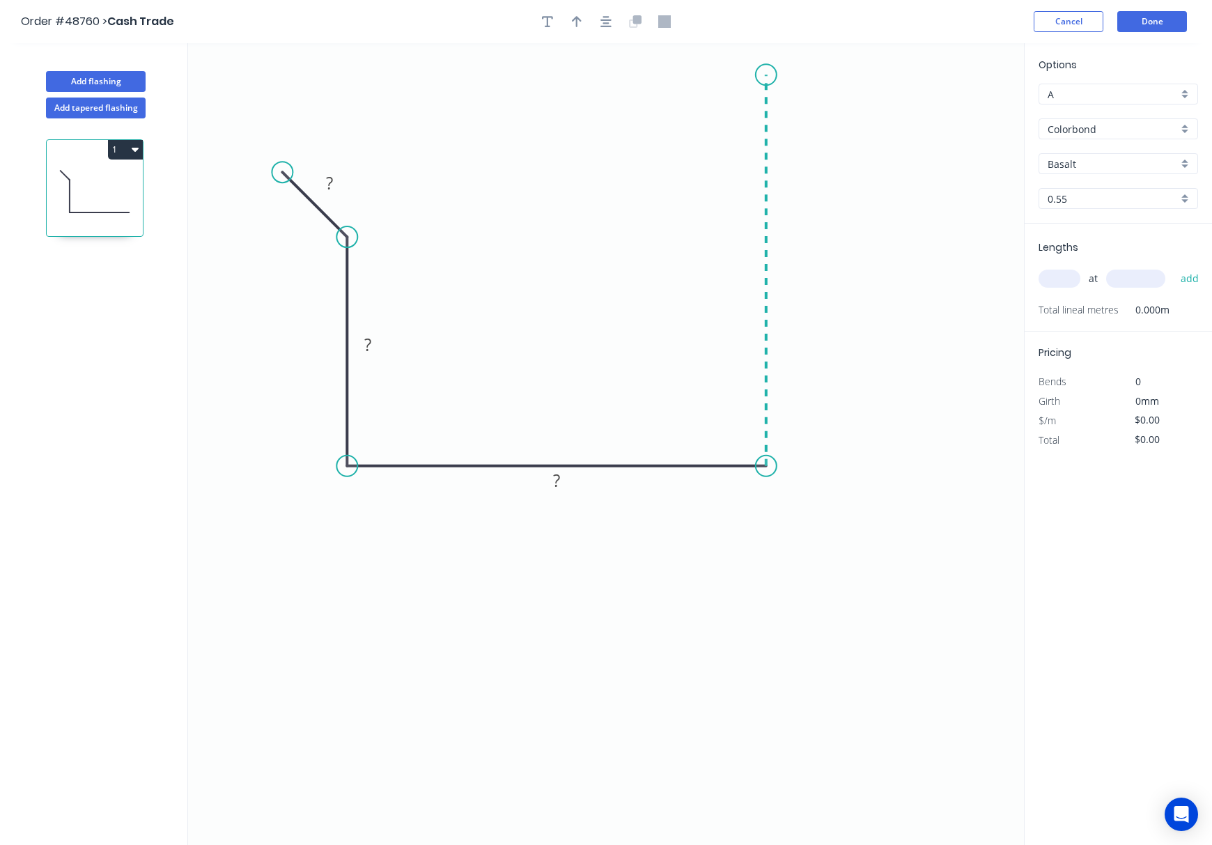
click at [772, 75] on icon "0 ? ? ?" at bounding box center [606, 444] width 836 height 802
click at [772, 75] on circle at bounding box center [766, 74] width 21 height 21
click at [332, 182] on tspan "?" at bounding box center [329, 182] width 7 height 23
click at [371, 350] on tspan "?" at bounding box center [367, 344] width 7 height 23
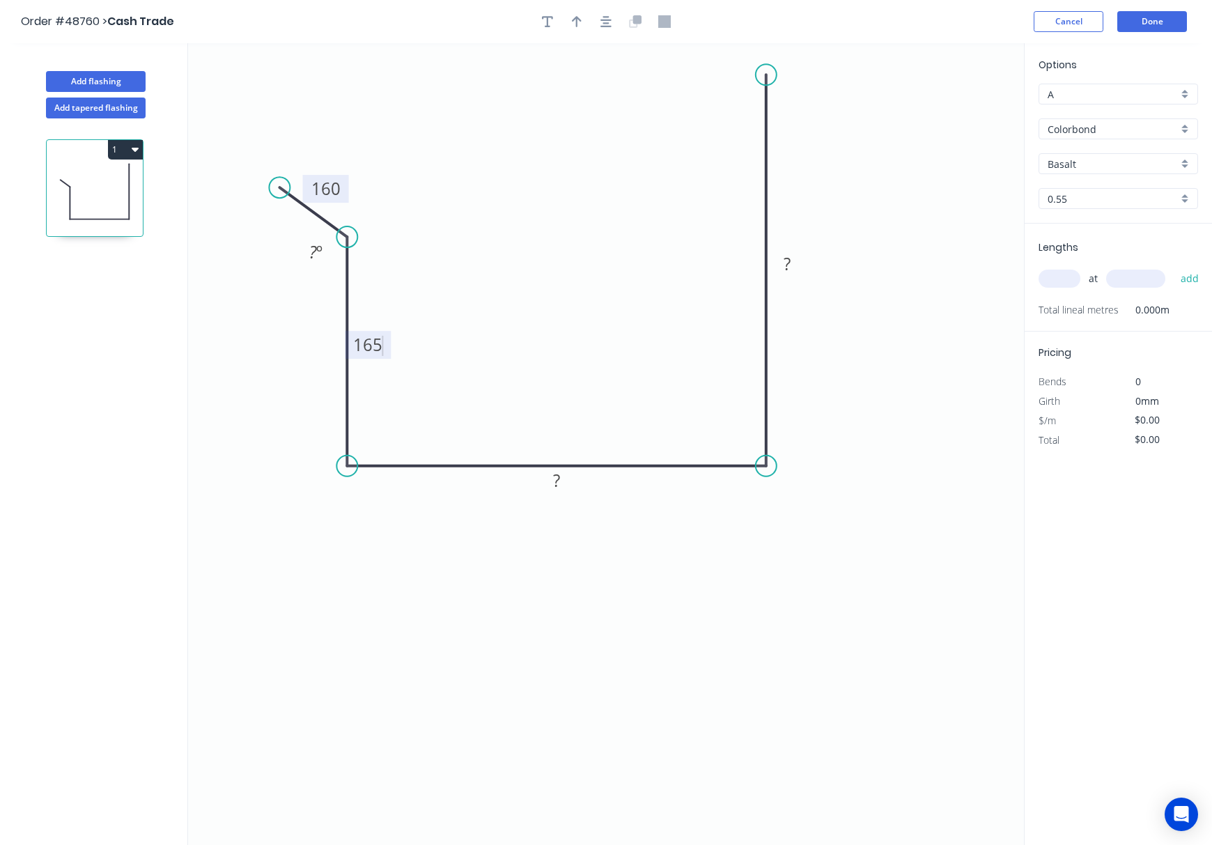
drag, startPoint x: 285, startPoint y: 171, endPoint x: 279, endPoint y: 188, distance: 17.6
click at [279, 188] on circle at bounding box center [279, 187] width 21 height 21
click at [318, 255] on tspan "º" at bounding box center [319, 251] width 6 height 23
click at [553, 480] on tspan "?" at bounding box center [556, 480] width 7 height 23
click at [787, 268] on tspan "?" at bounding box center [787, 263] width 7 height 23
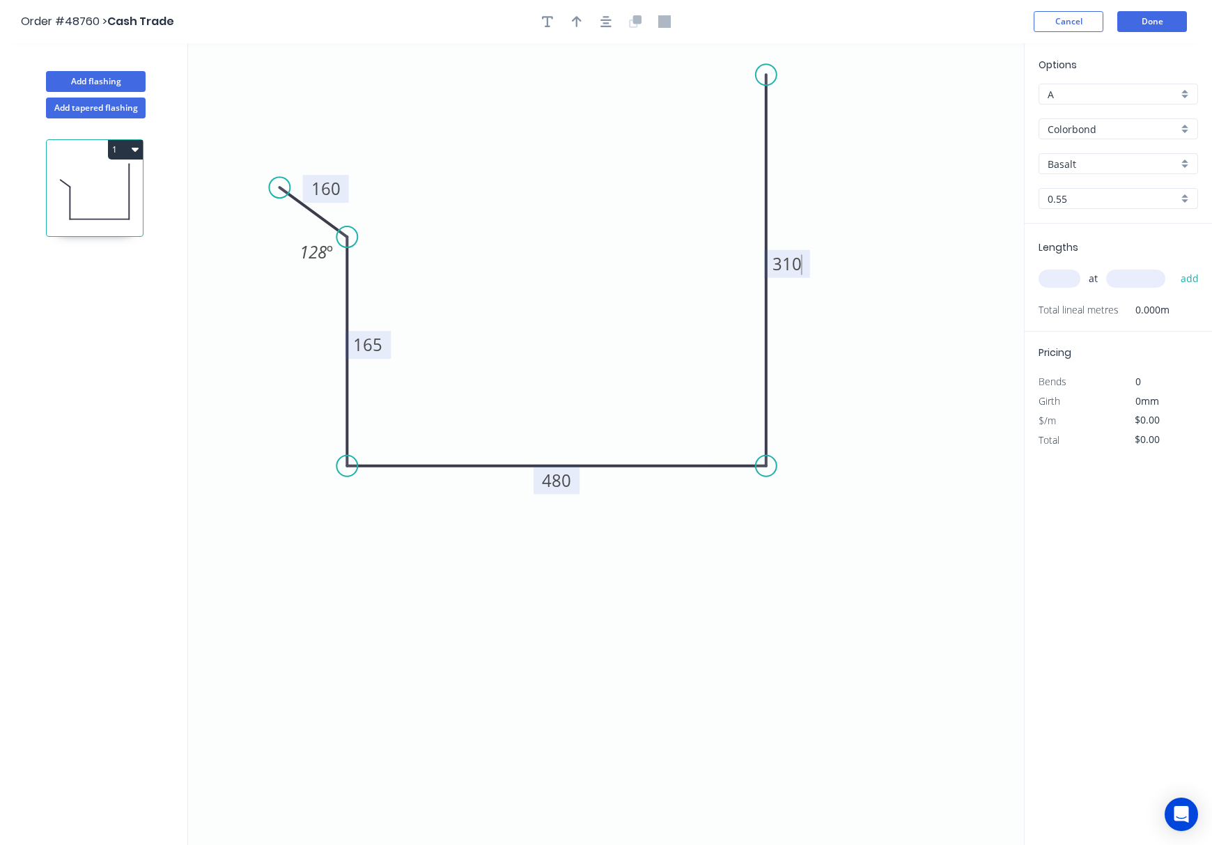
click at [864, 450] on icon "0 160 165 480 310 128 º" at bounding box center [606, 444] width 836 height 802
type input "$44.50"
click at [1068, 276] on input "text" at bounding box center [1059, 279] width 42 height 18
type input "7"
click at [1134, 279] on input "text" at bounding box center [1135, 279] width 59 height 18
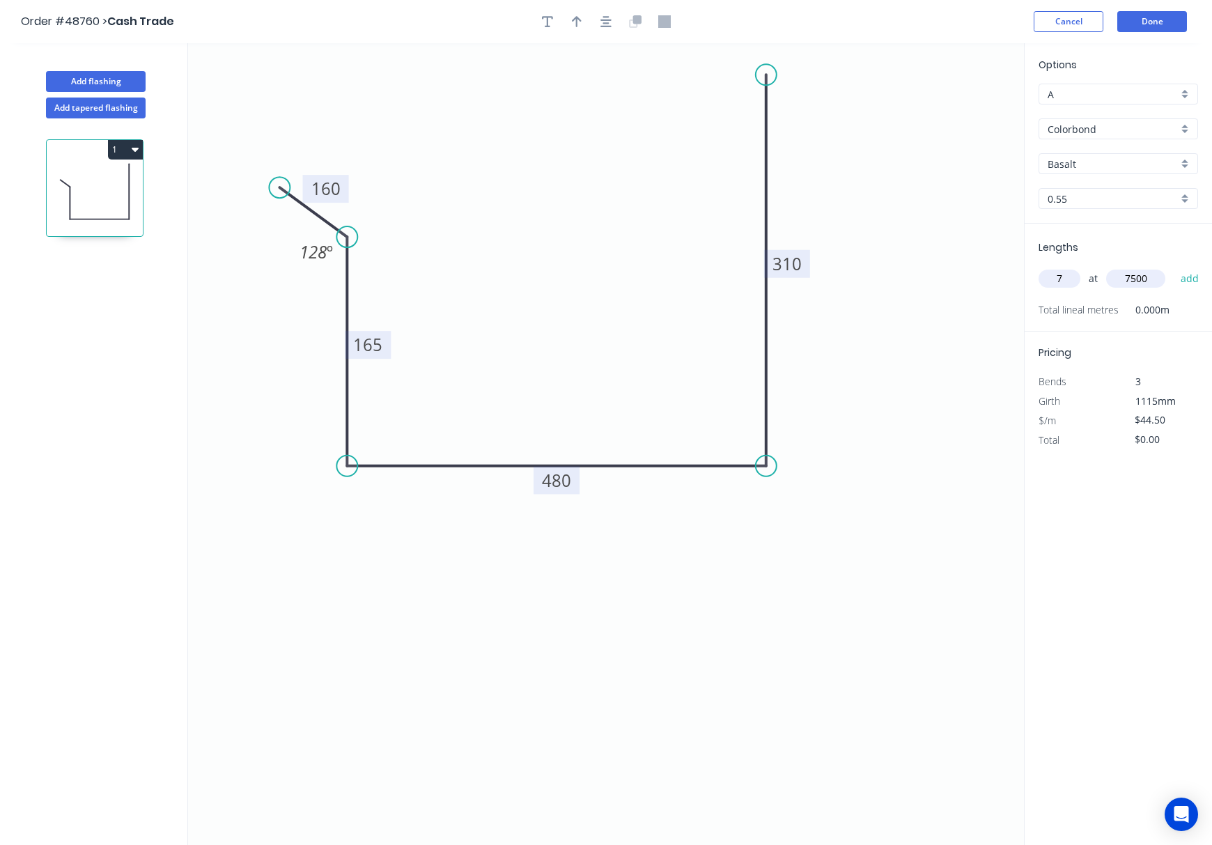
type input "7500"
click at [1132, 329] on div "Lengths 7 at 7500 add Total lineal metres 0.000m" at bounding box center [1117, 278] width 187 height 108
click at [1067, 276] on input "7" at bounding box center [1059, 279] width 42 height 18
type input "8"
click at [1107, 134] on input "Colorbond" at bounding box center [1112, 129] width 130 height 15
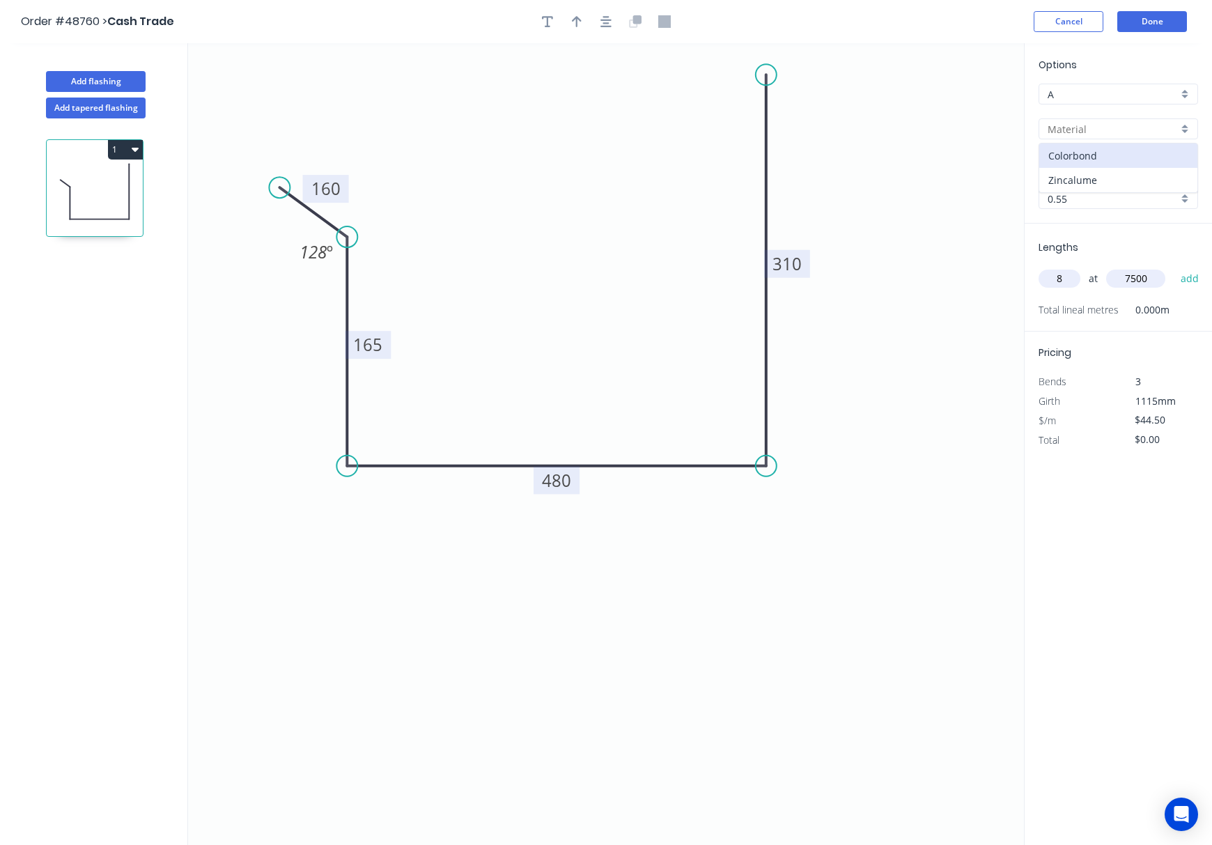
click at [1110, 188] on div "Zincalume" at bounding box center [1118, 180] width 158 height 24
type input "Zincalume"
type input "Zinc"
type input "$35.53"
click at [1154, 20] on button "Done" at bounding box center [1152, 21] width 70 height 21
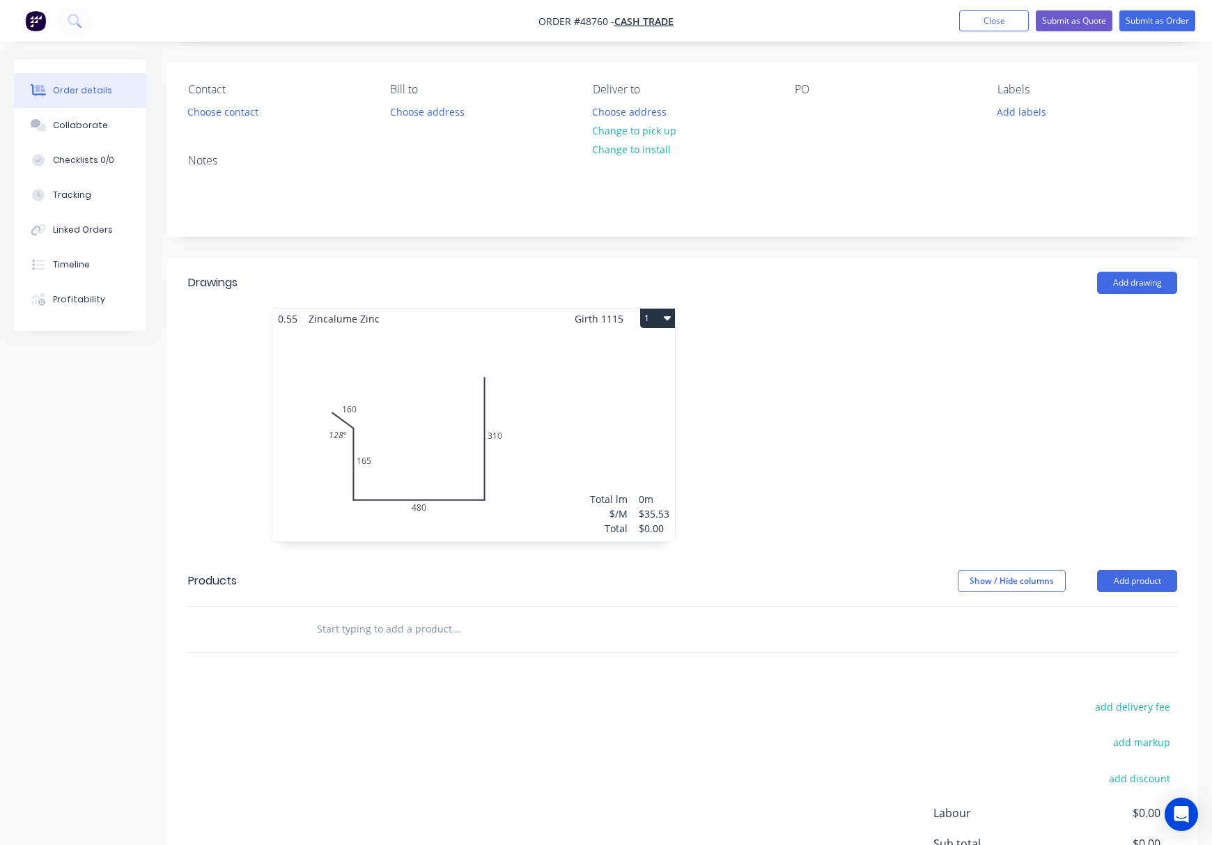
scroll to position [227, 0]
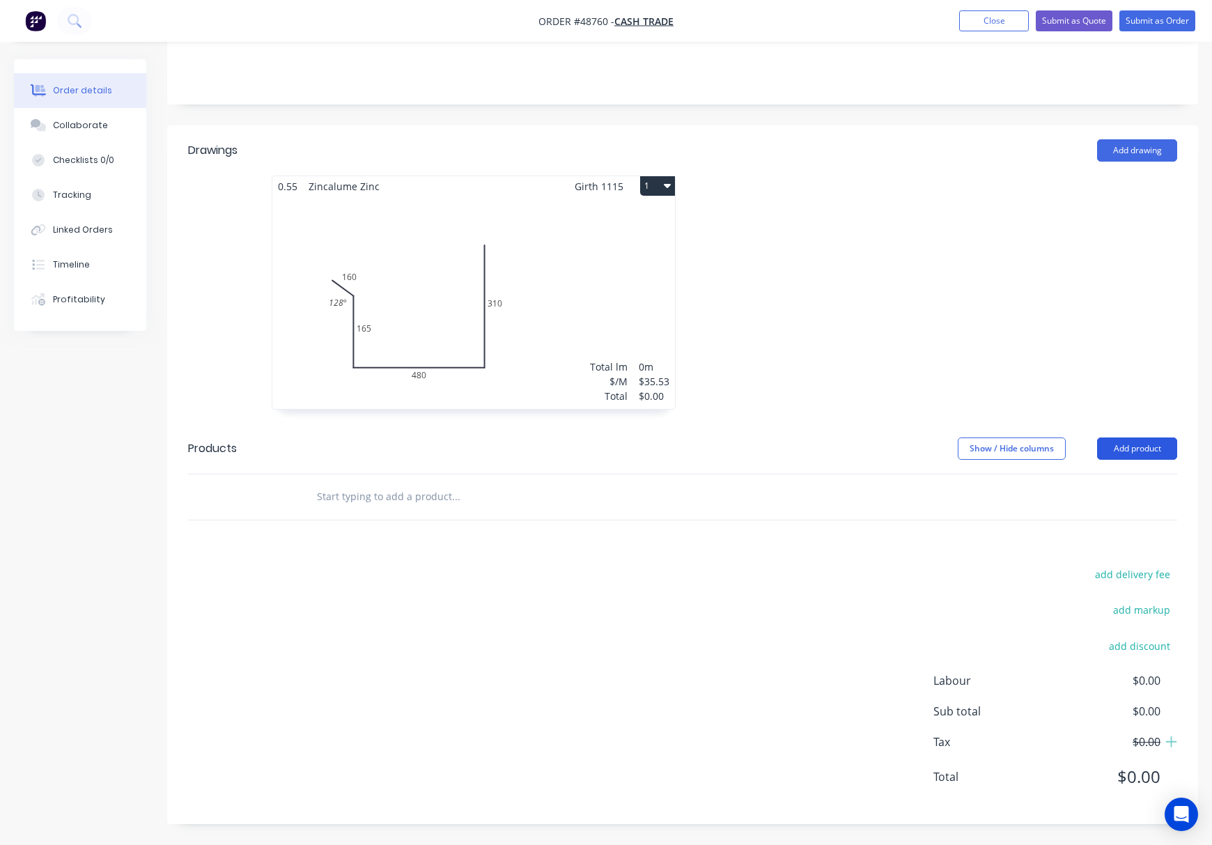
click at [1145, 444] on button "Add product" at bounding box center [1137, 448] width 80 height 22
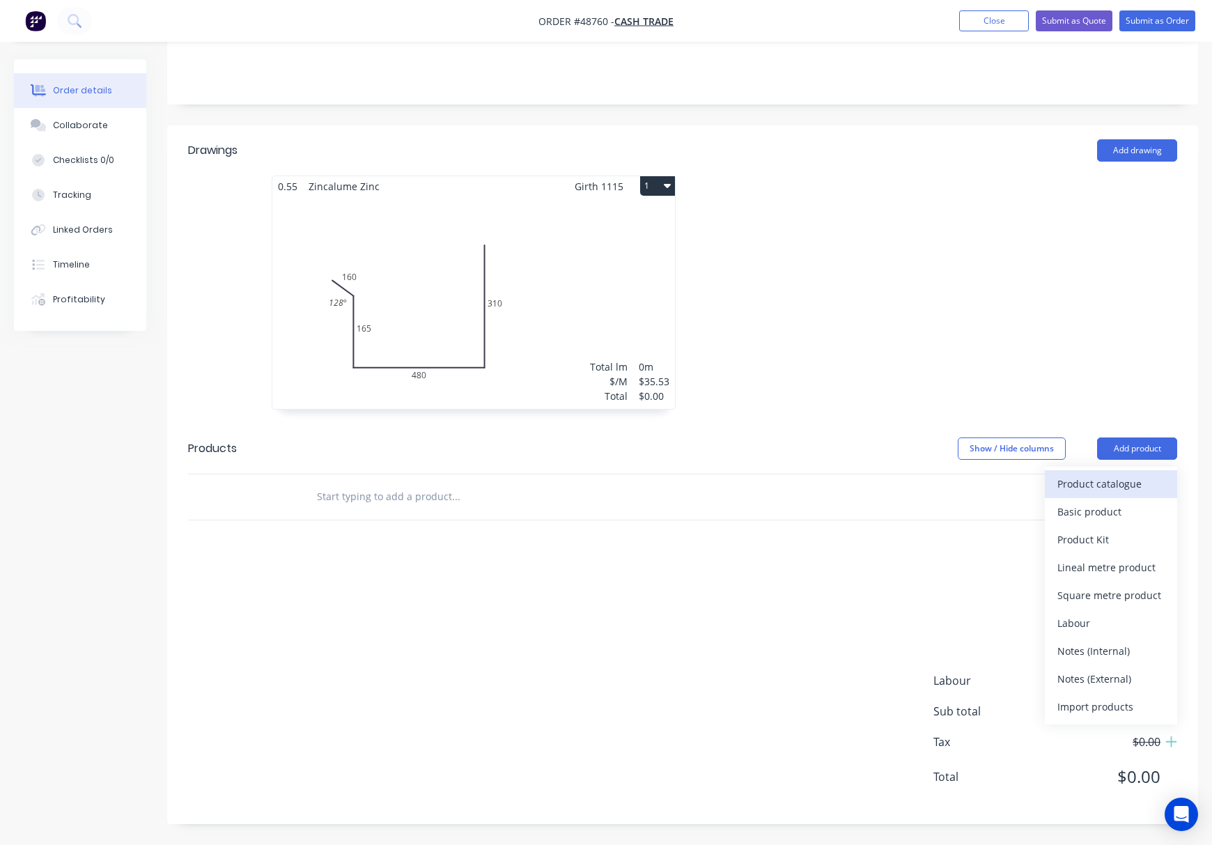
click at [1070, 476] on div "Product catalogue" at bounding box center [1110, 484] width 107 height 20
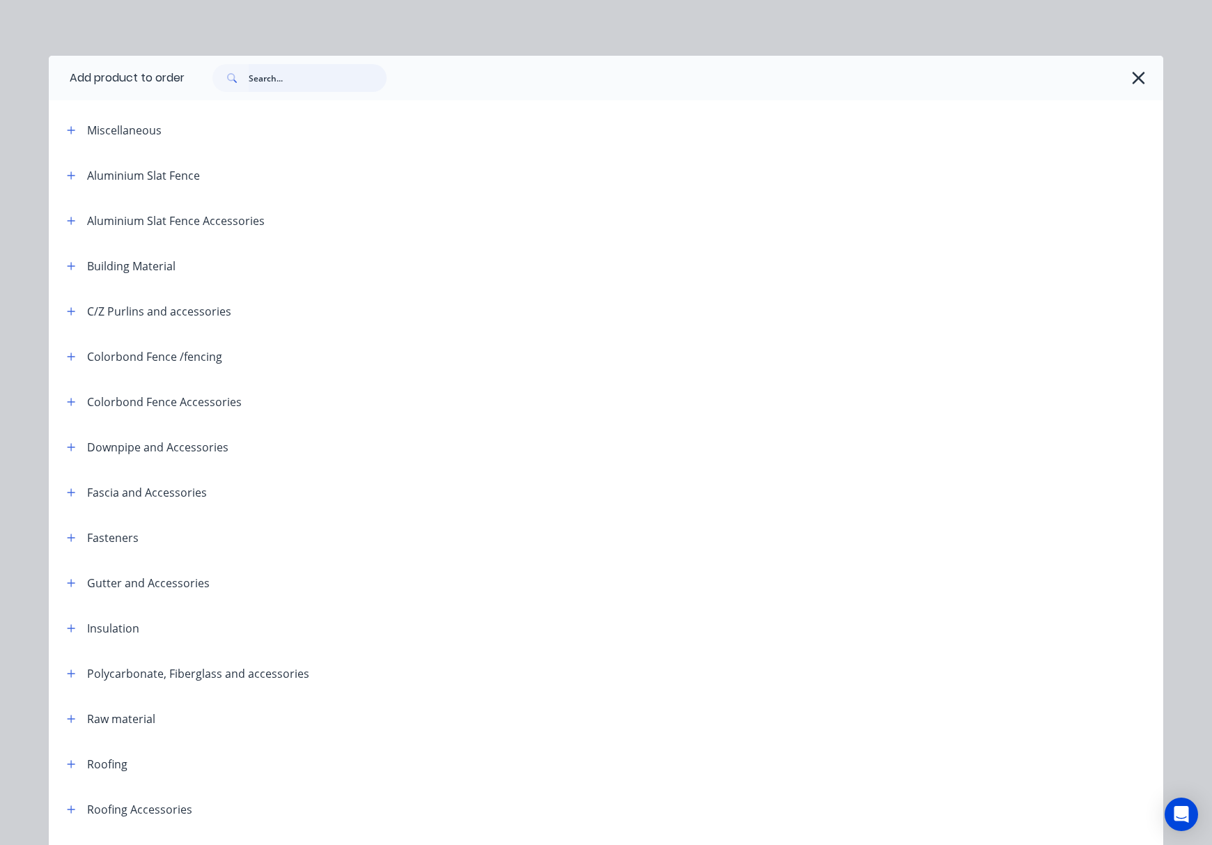
click at [288, 73] on input "text" at bounding box center [318, 78] width 138 height 28
type input "50"
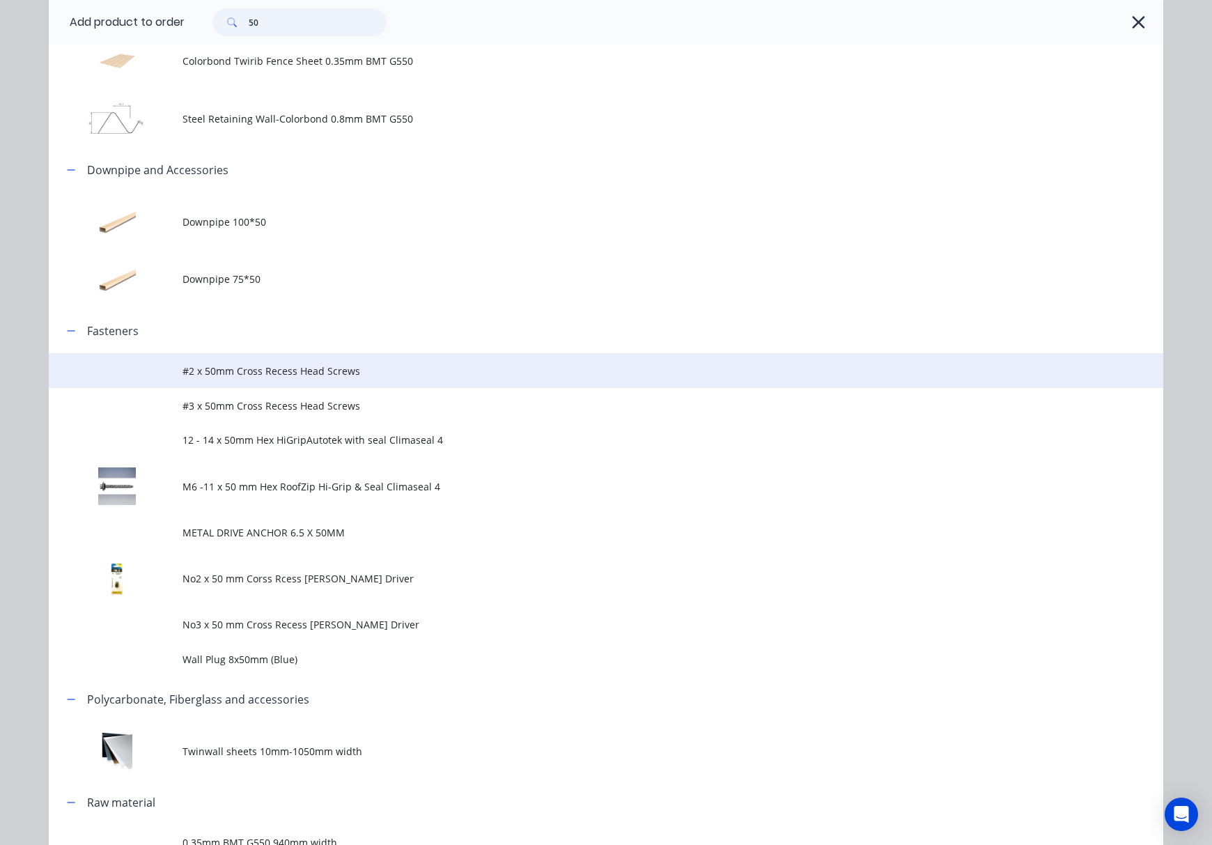
scroll to position [464, 0]
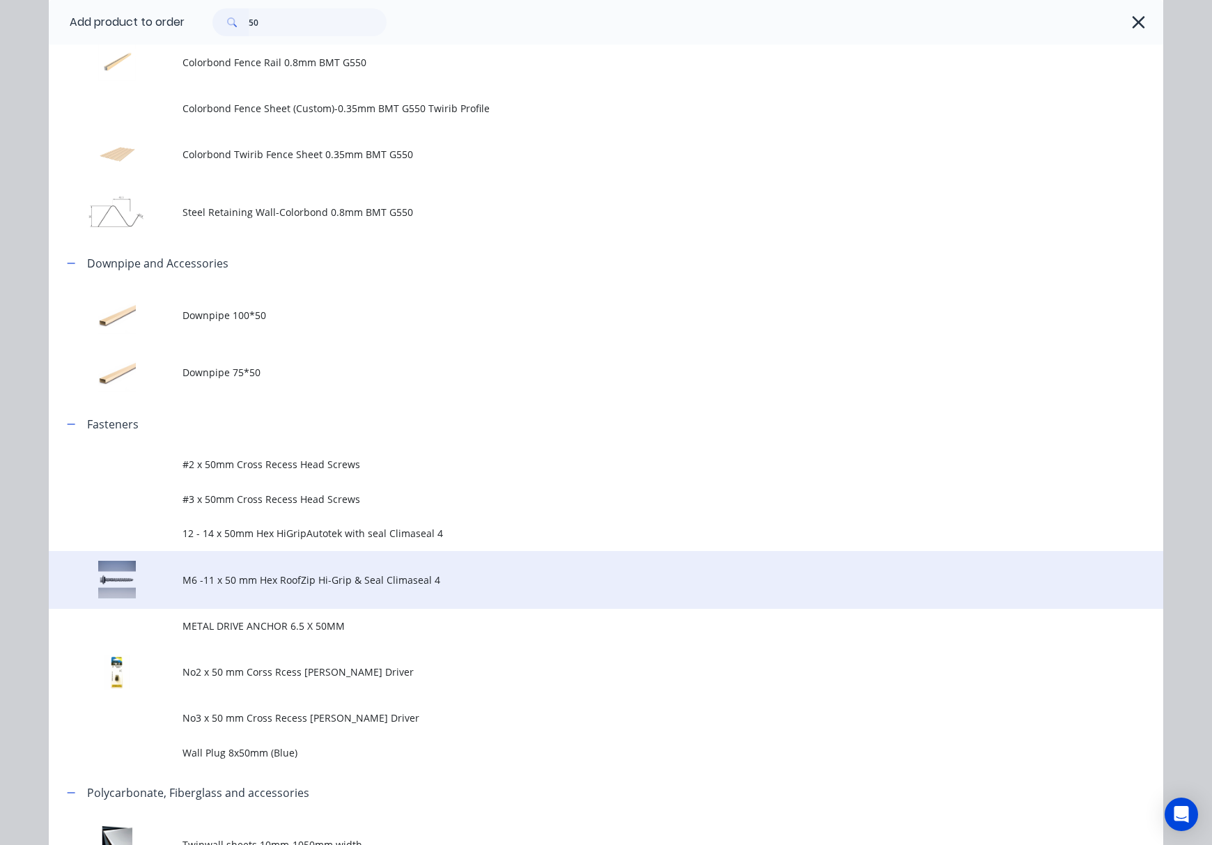
click at [519, 582] on span "M6 -11 x 50 mm Hex RoofZip Hi-Grip & Seal Climaseal 4" at bounding box center [574, 579] width 784 height 15
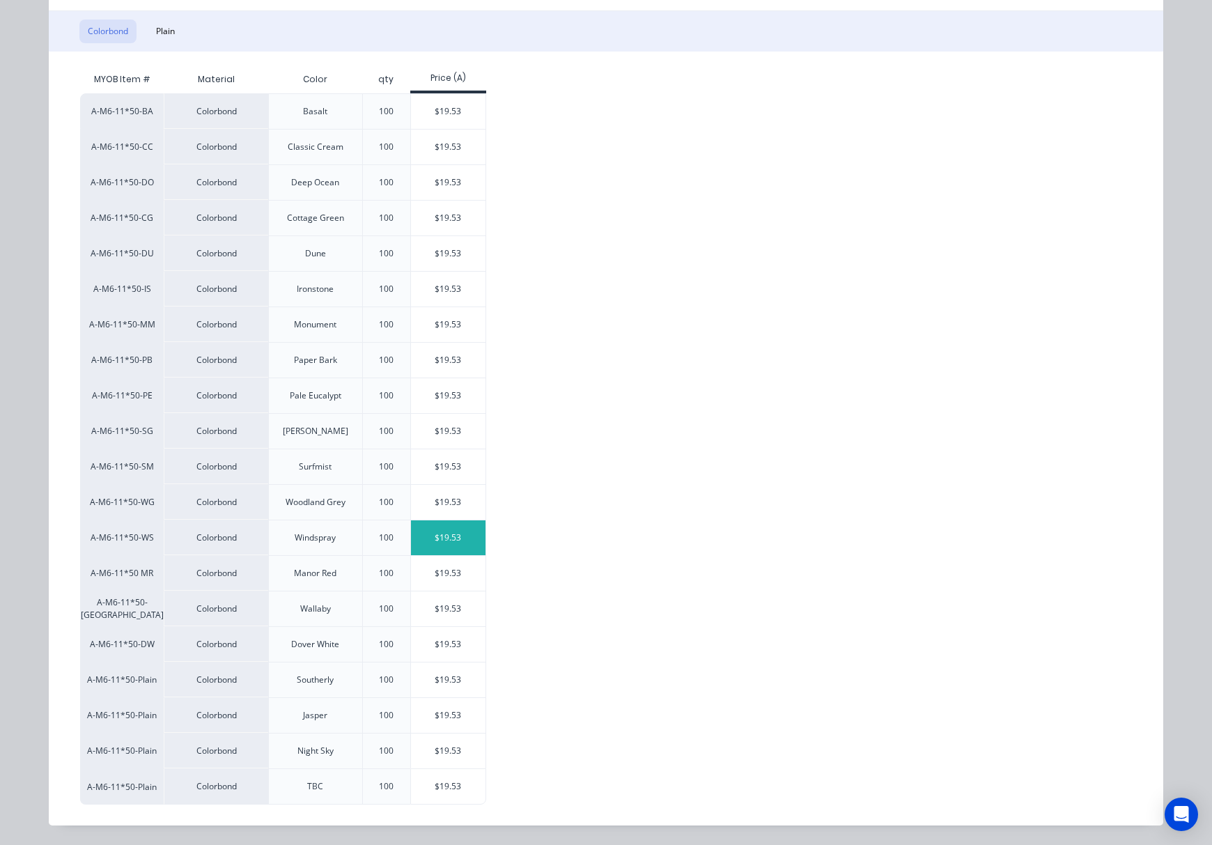
scroll to position [0, 0]
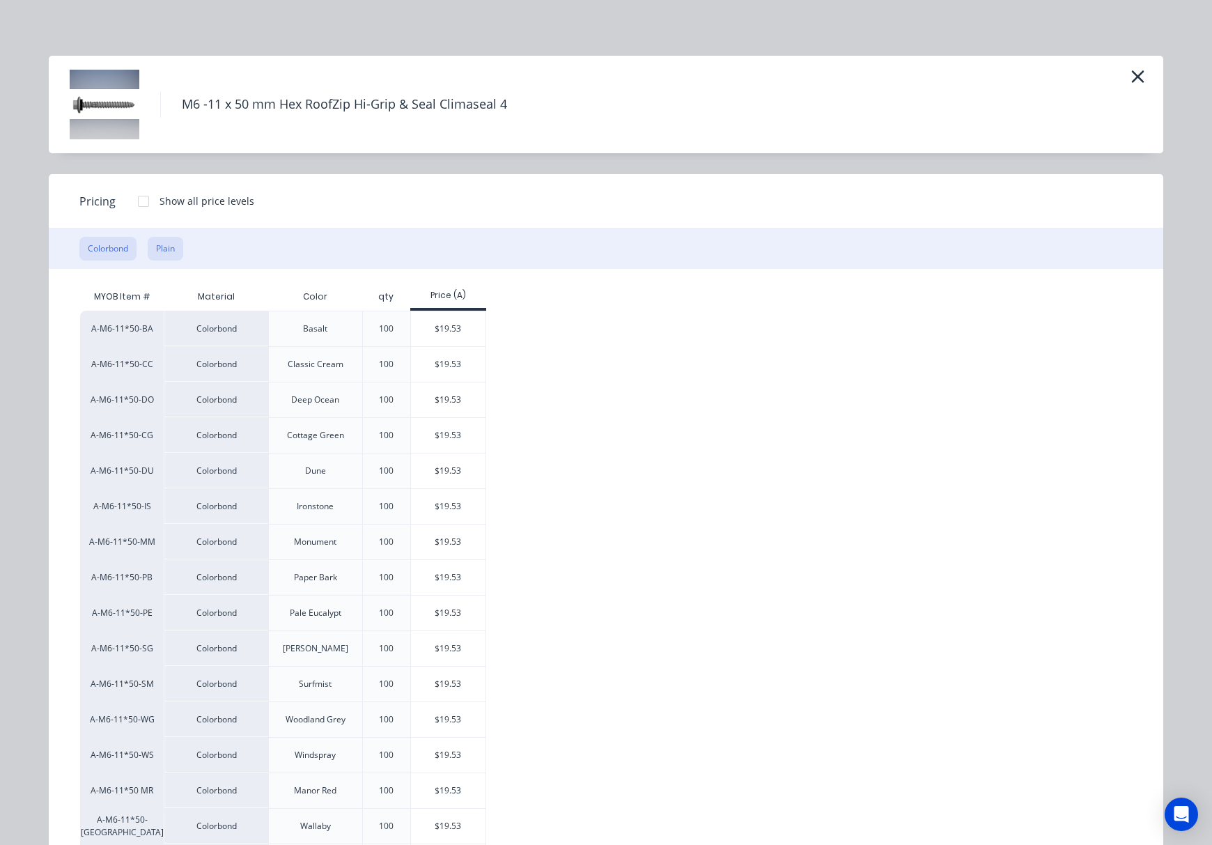
click at [148, 249] on button "Plain" at bounding box center [166, 249] width 36 height 24
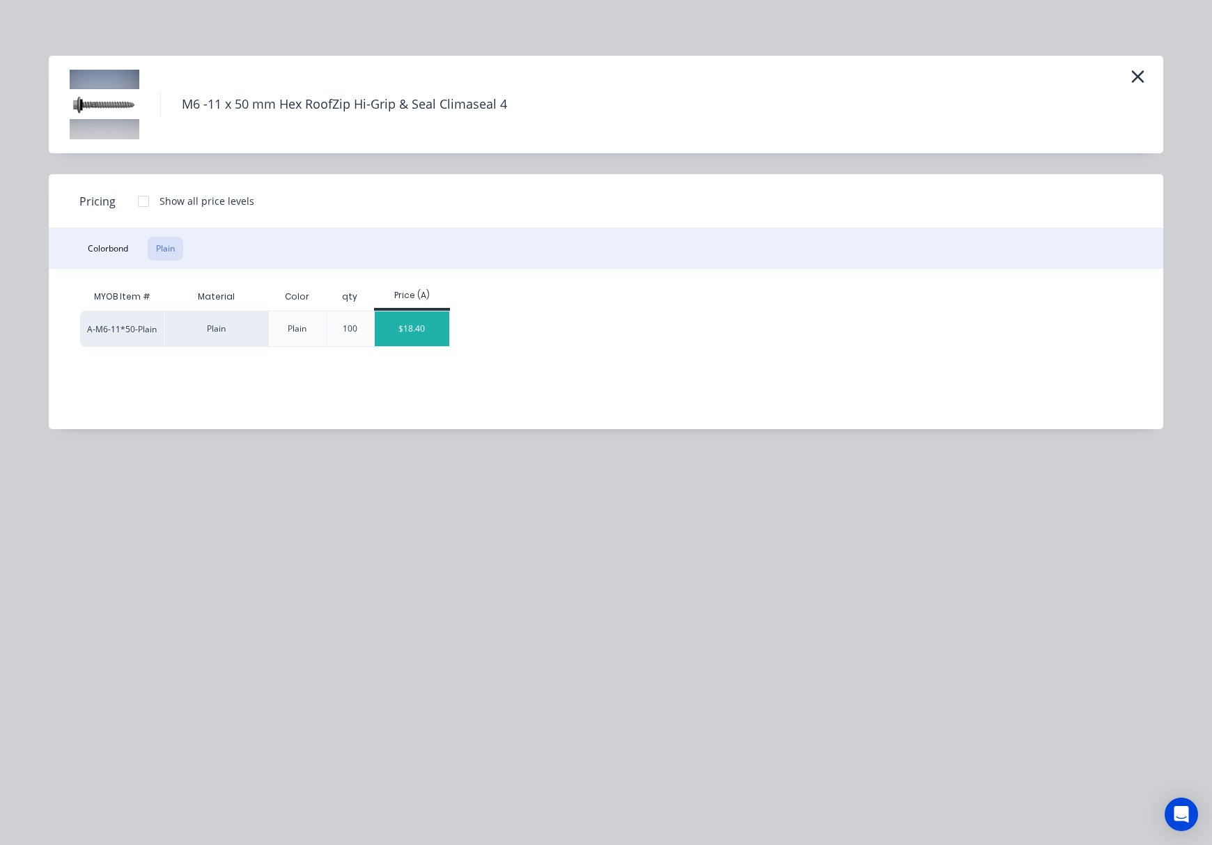
click at [396, 337] on div "$18.40" at bounding box center [412, 328] width 75 height 35
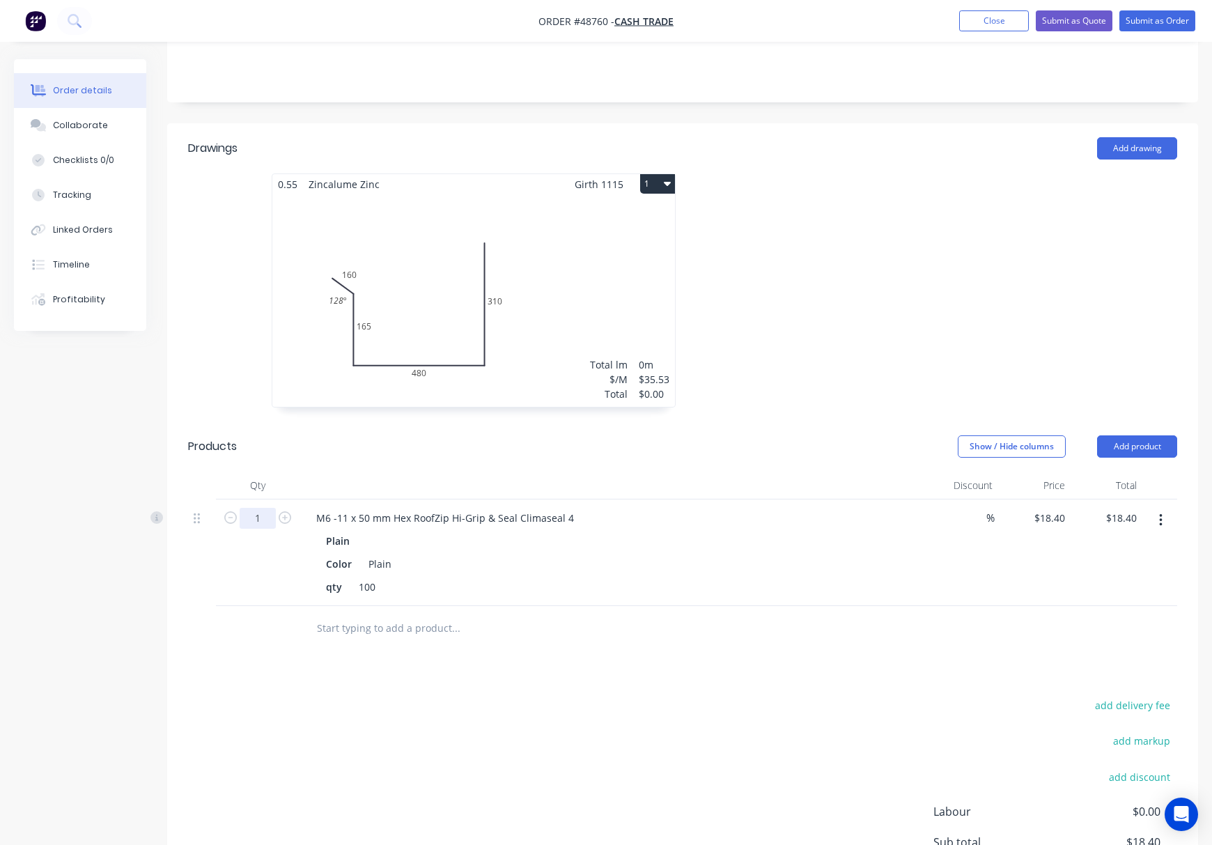
click at [265, 516] on input "1" at bounding box center [258, 518] width 36 height 21
type input "3"
type input "$55.20"
click at [649, 727] on div "add delivery fee add markup add discount Labour $0.00 Sub total $18.40 Tax $1.8…" at bounding box center [682, 815] width 989 height 238
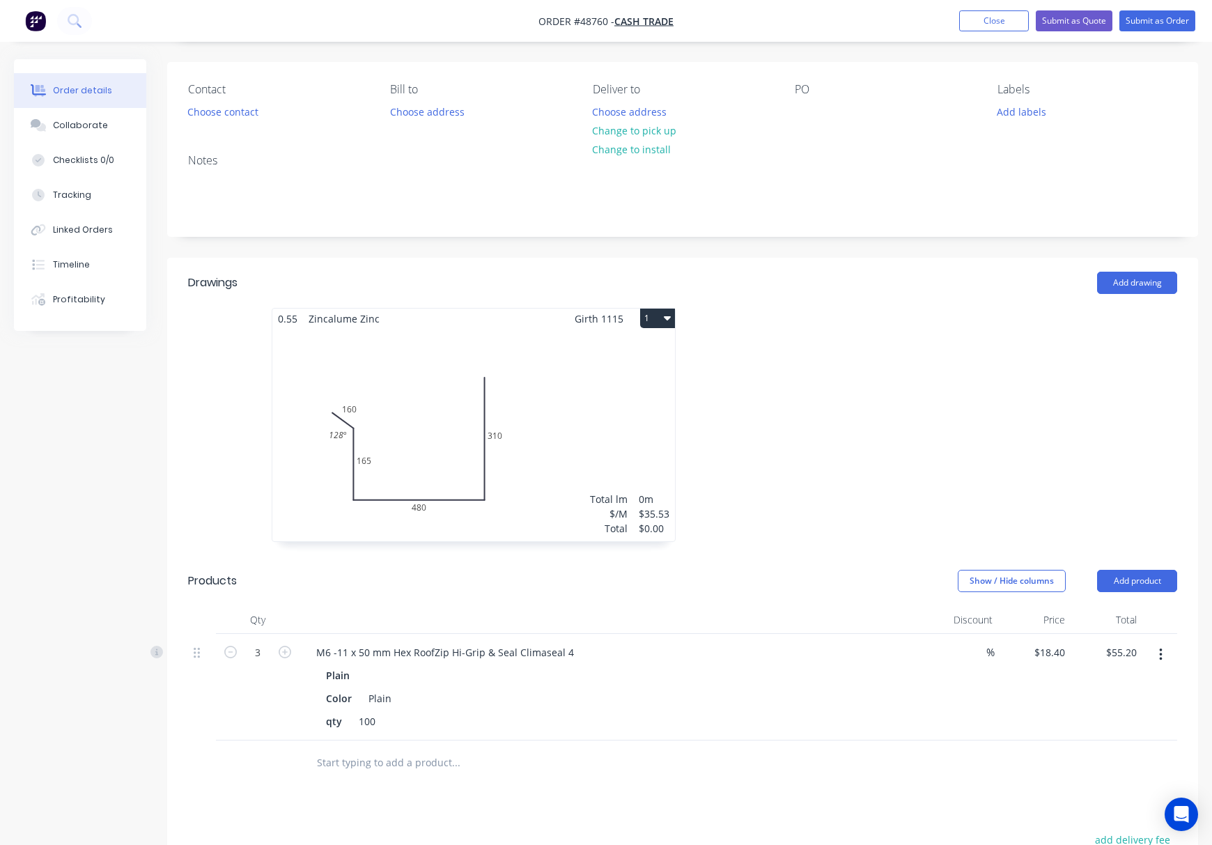
click at [621, 414] on div "Total lm $/M Total 0m $35.53 $0.00" at bounding box center [473, 435] width 403 height 212
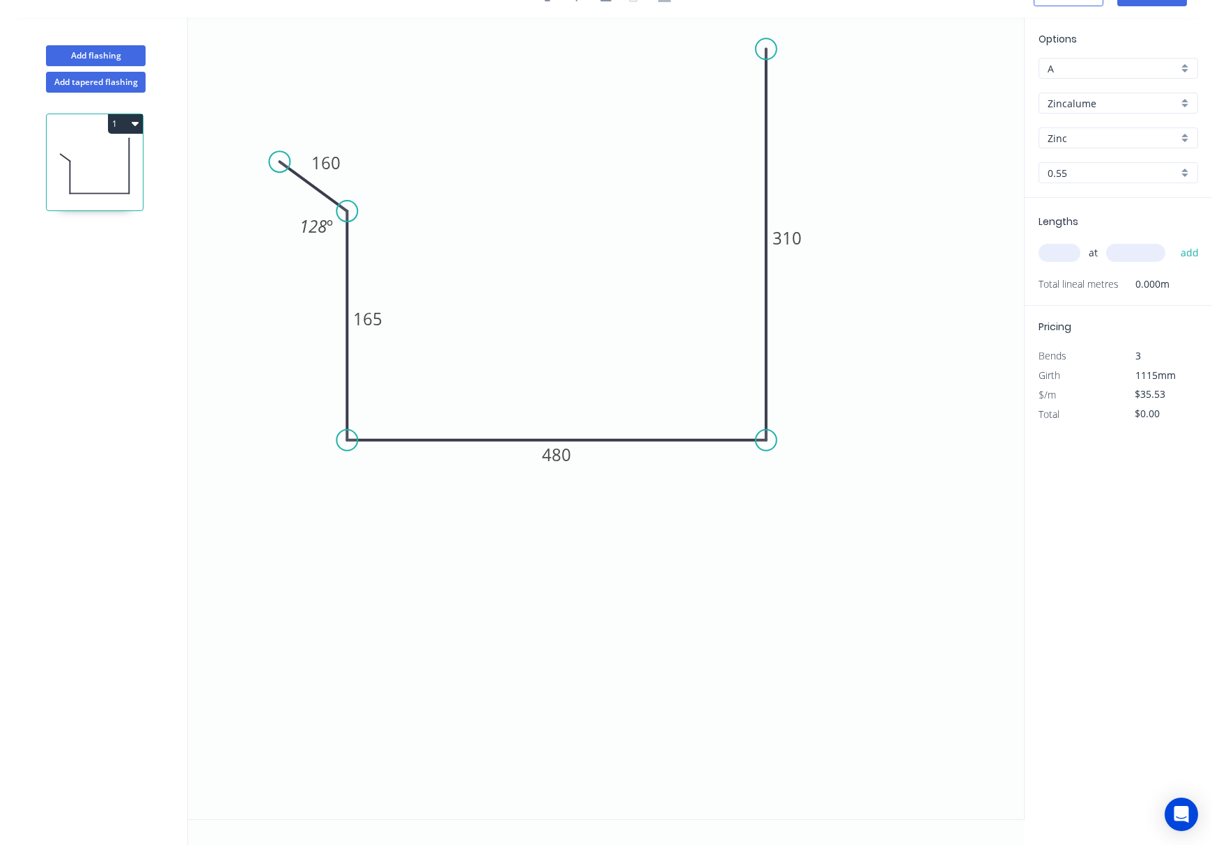
scroll to position [26, 0]
click at [1062, 249] on input "text" at bounding box center [1059, 253] width 42 height 18
type input "8"
click at [1144, 258] on input "text" at bounding box center [1135, 253] width 59 height 18
type input "7500"
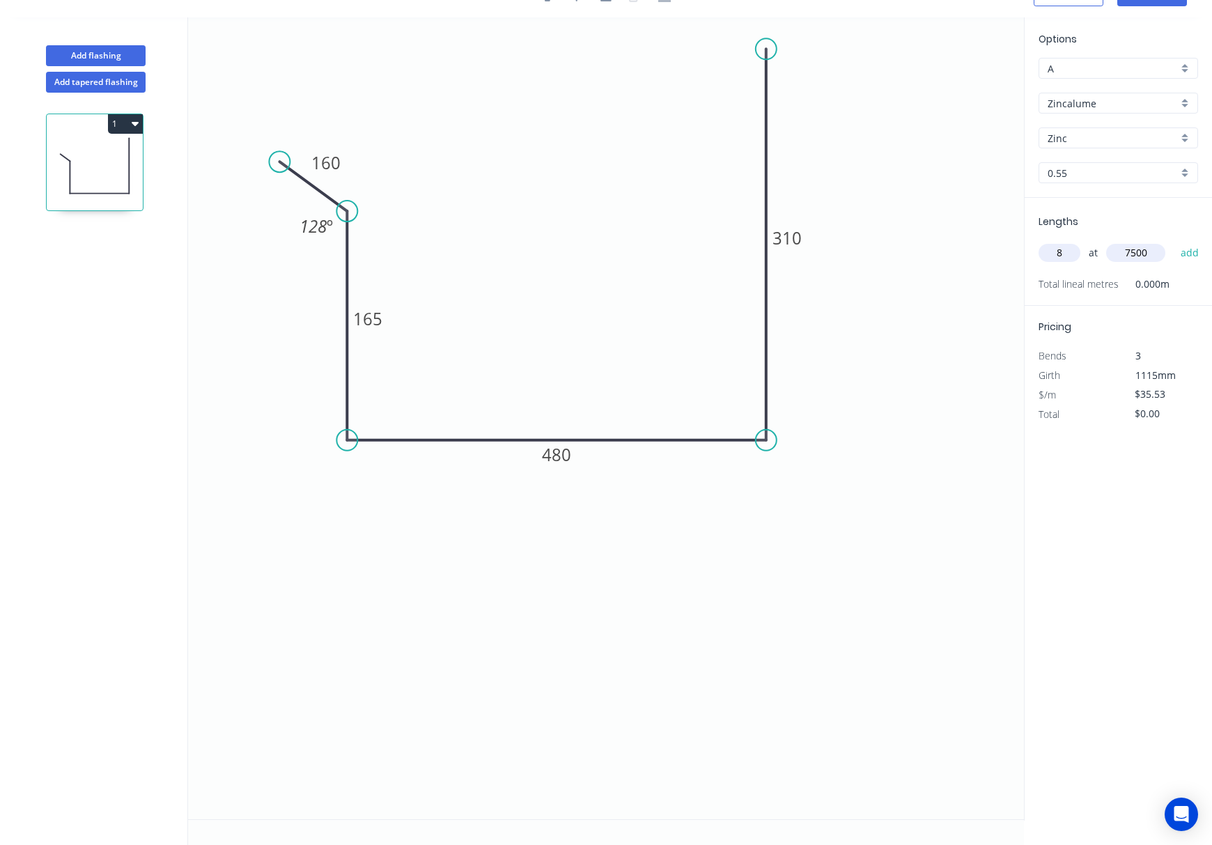
click at [1174, 241] on button "add" at bounding box center [1190, 253] width 33 height 24
type input "$2,131.80"
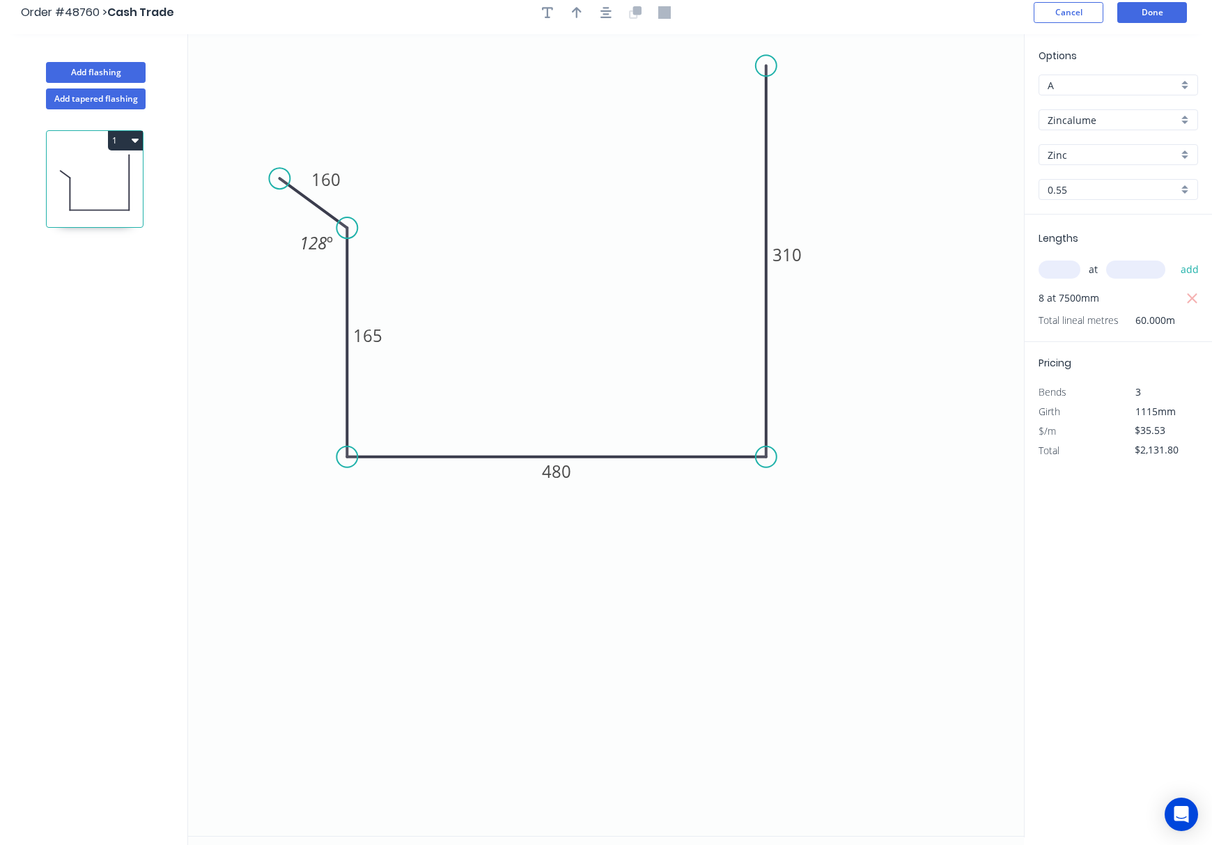
scroll to position [0, 0]
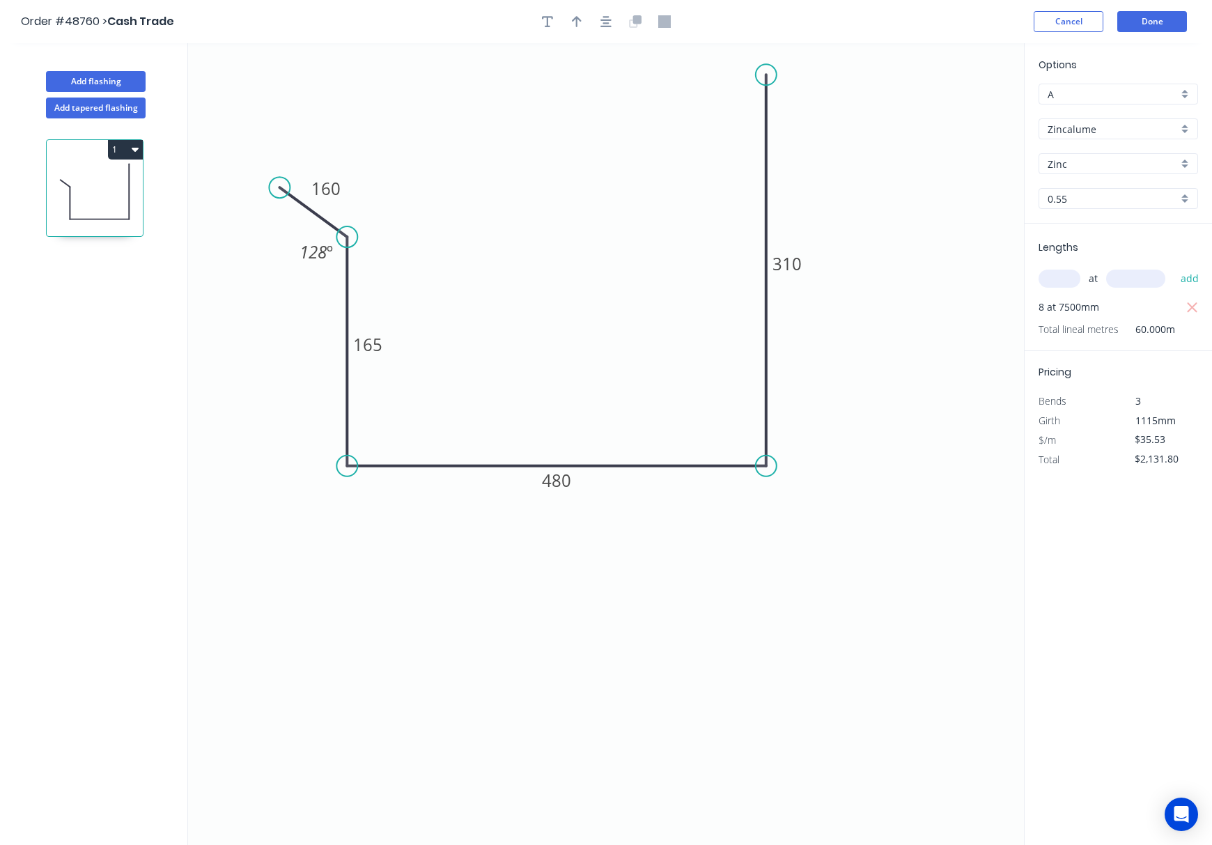
click at [1162, 607] on div "Options A A Zincalume Zincalume Zinc Zinc 0.55 0.55 Lengths at add 8 at 7500mm …" at bounding box center [1118, 444] width 188 height 803
click at [1160, 26] on button "Done" at bounding box center [1152, 21] width 70 height 21
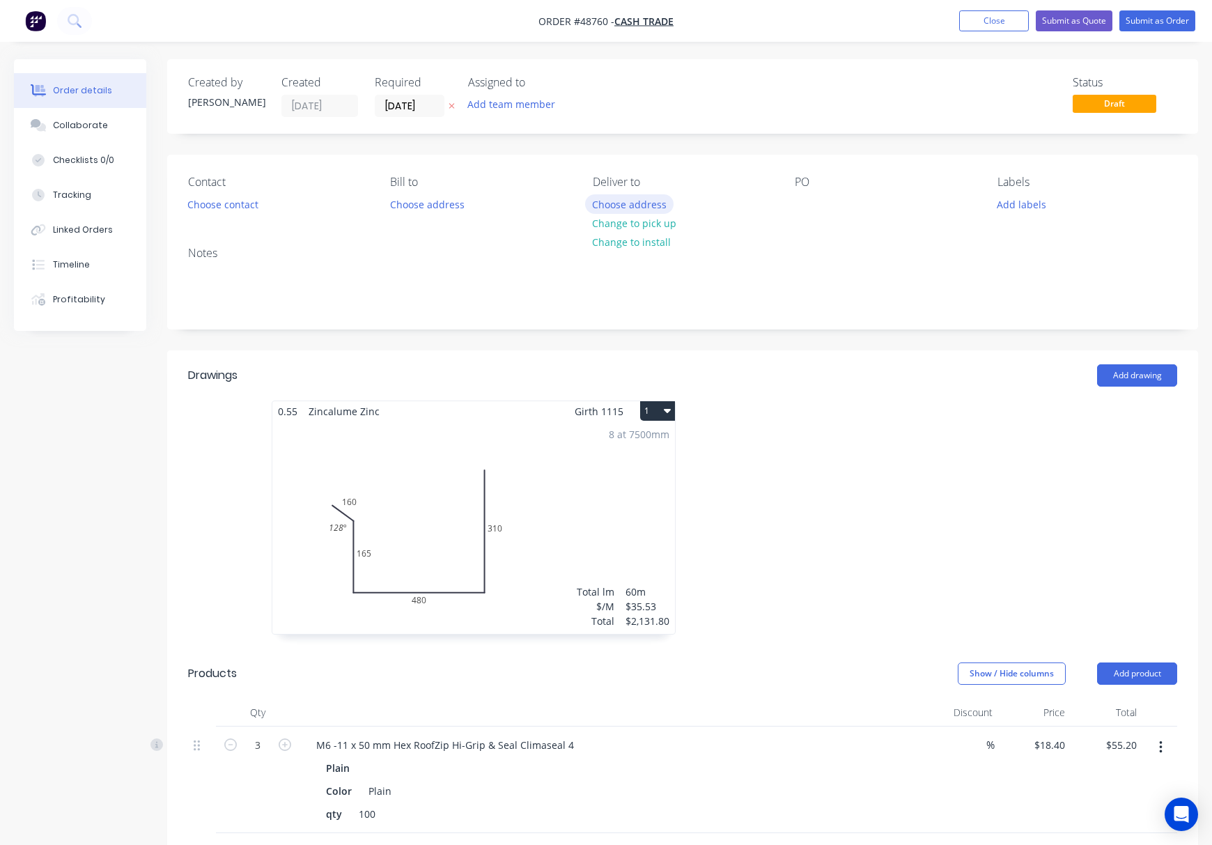
click at [652, 206] on button "Choose address" at bounding box center [629, 203] width 89 height 19
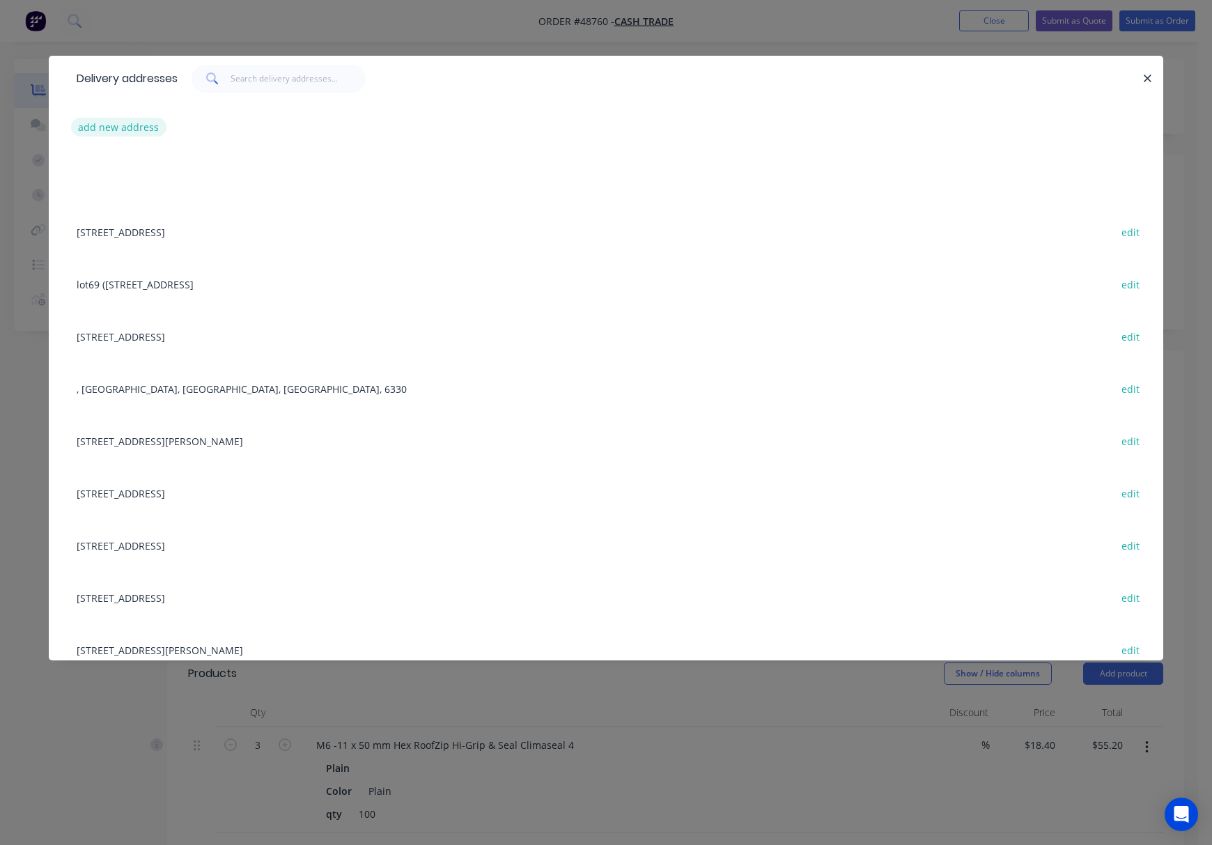
click at [125, 118] on button "add new address" at bounding box center [118, 127] width 95 height 19
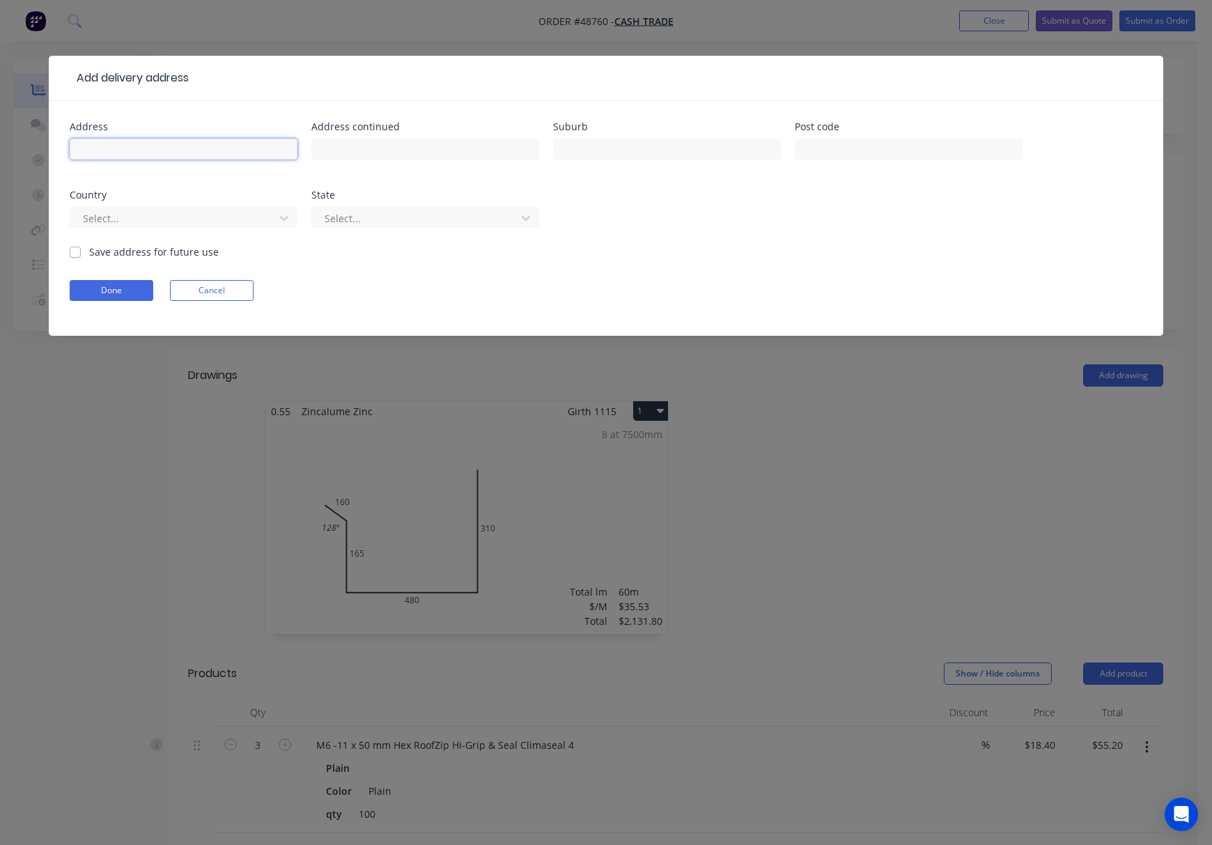
click at [188, 146] on input "text" at bounding box center [184, 149] width 228 height 21
paste input "78 Gilbertson Rd"
type input "78 Gilbertson Rd"
click at [647, 153] on input "text" at bounding box center [667, 149] width 228 height 21
paste input "78 Gilbertson Rd"
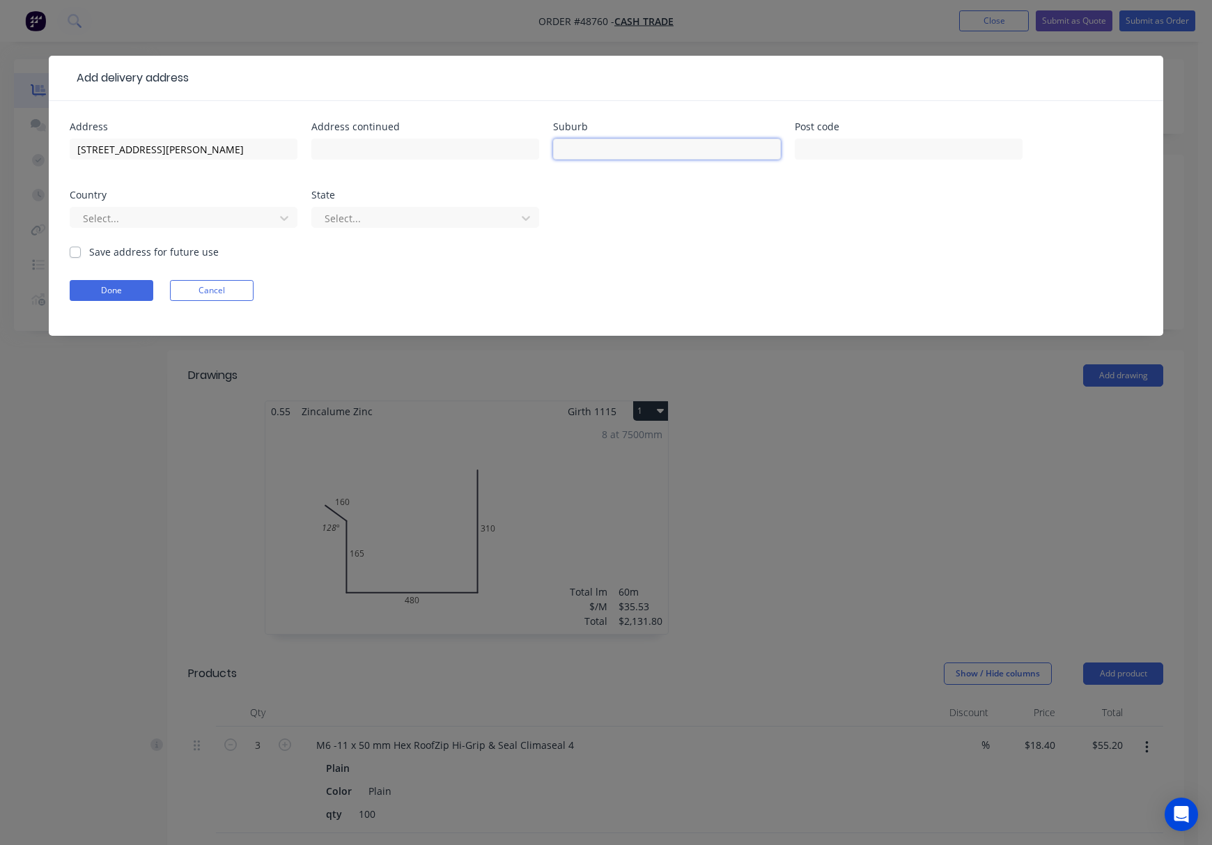
type input "78 Gilbertson Rd"
drag, startPoint x: 683, startPoint y: 154, endPoint x: 511, endPoint y: 156, distance: 172.0
click at [511, 156] on div "Address 78 Gilbertson Rd Address continued Suburb 78 Gilbertson Rd Post code Co…" at bounding box center [606, 183] width 1073 height 123
paste input "Kardinya"
type input "Kardinya"
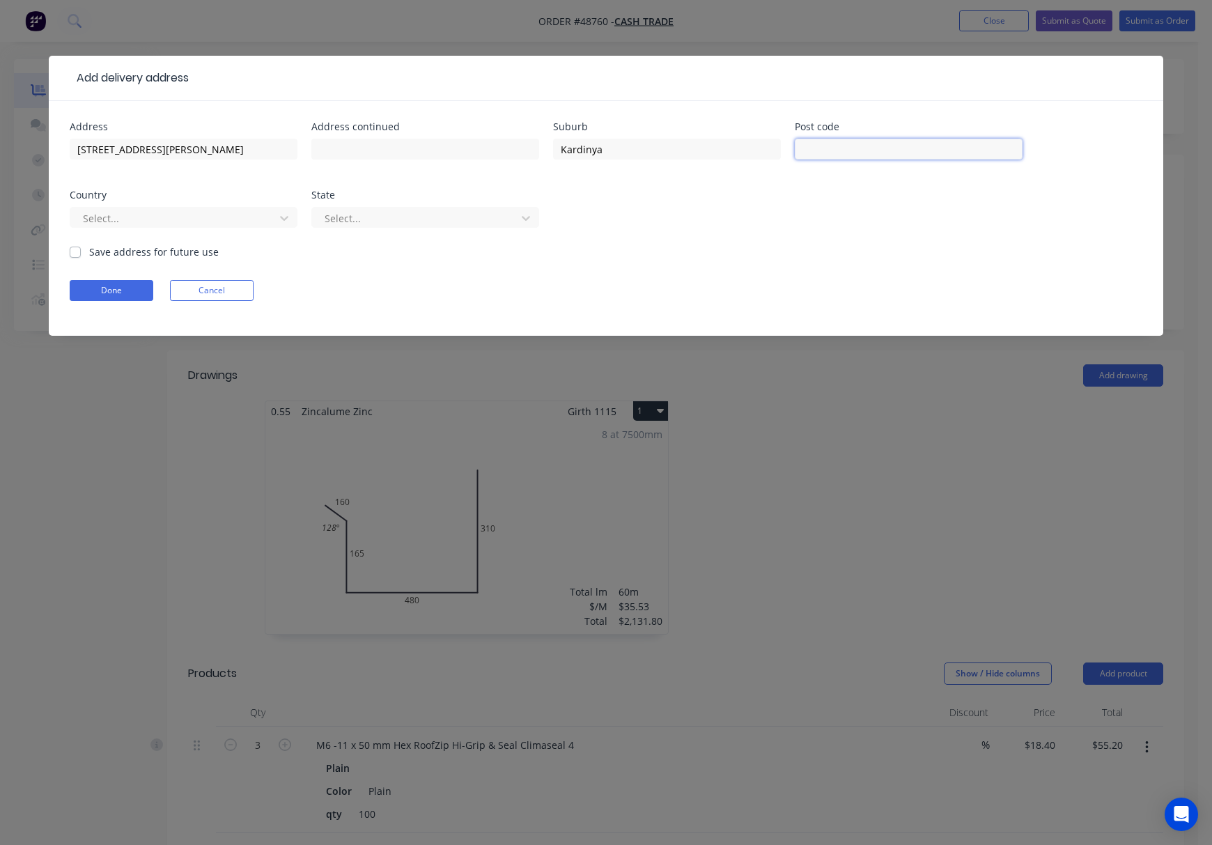
click at [834, 151] on input "text" at bounding box center [909, 149] width 228 height 21
type input "6163"
click at [209, 220] on div at bounding box center [174, 218] width 186 height 17
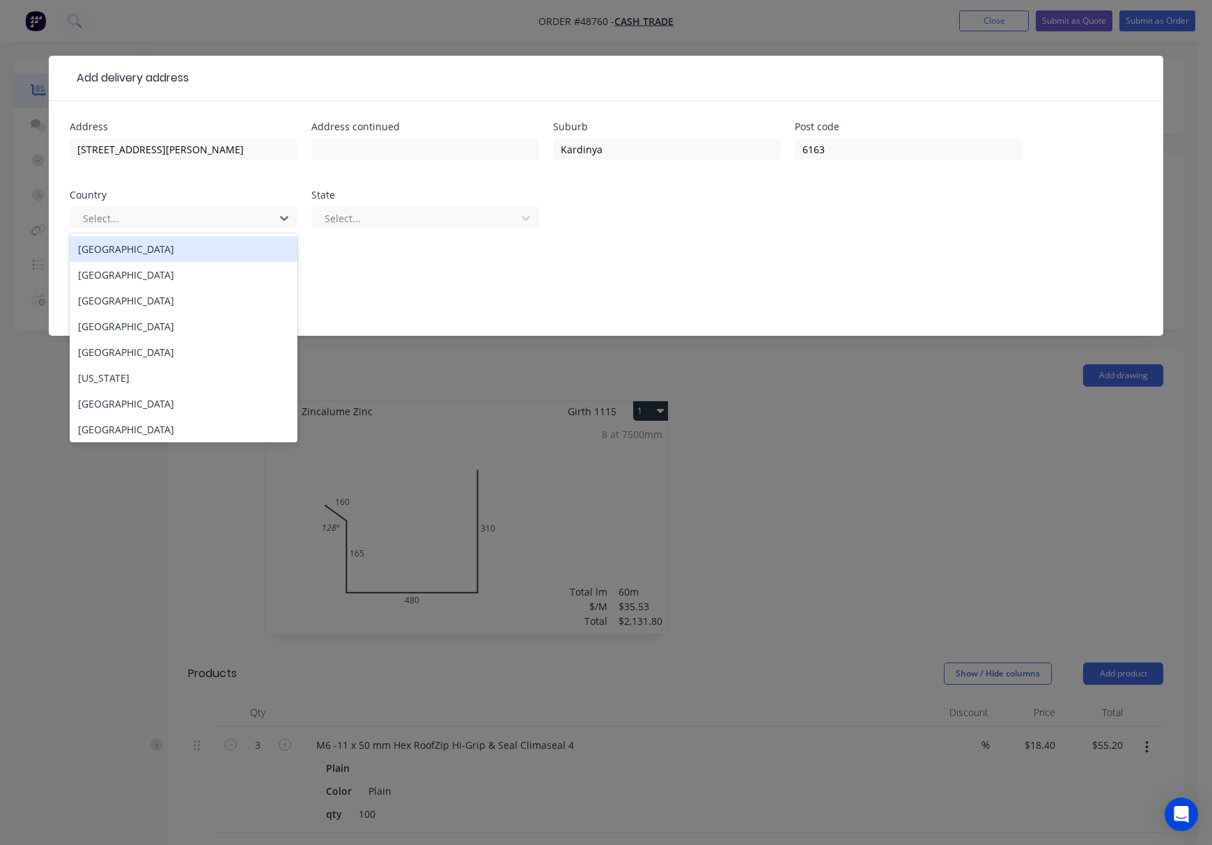
drag, startPoint x: 185, startPoint y: 249, endPoint x: 474, endPoint y: 213, distance: 290.5
click at [187, 249] on div "Australia" at bounding box center [184, 249] width 228 height 26
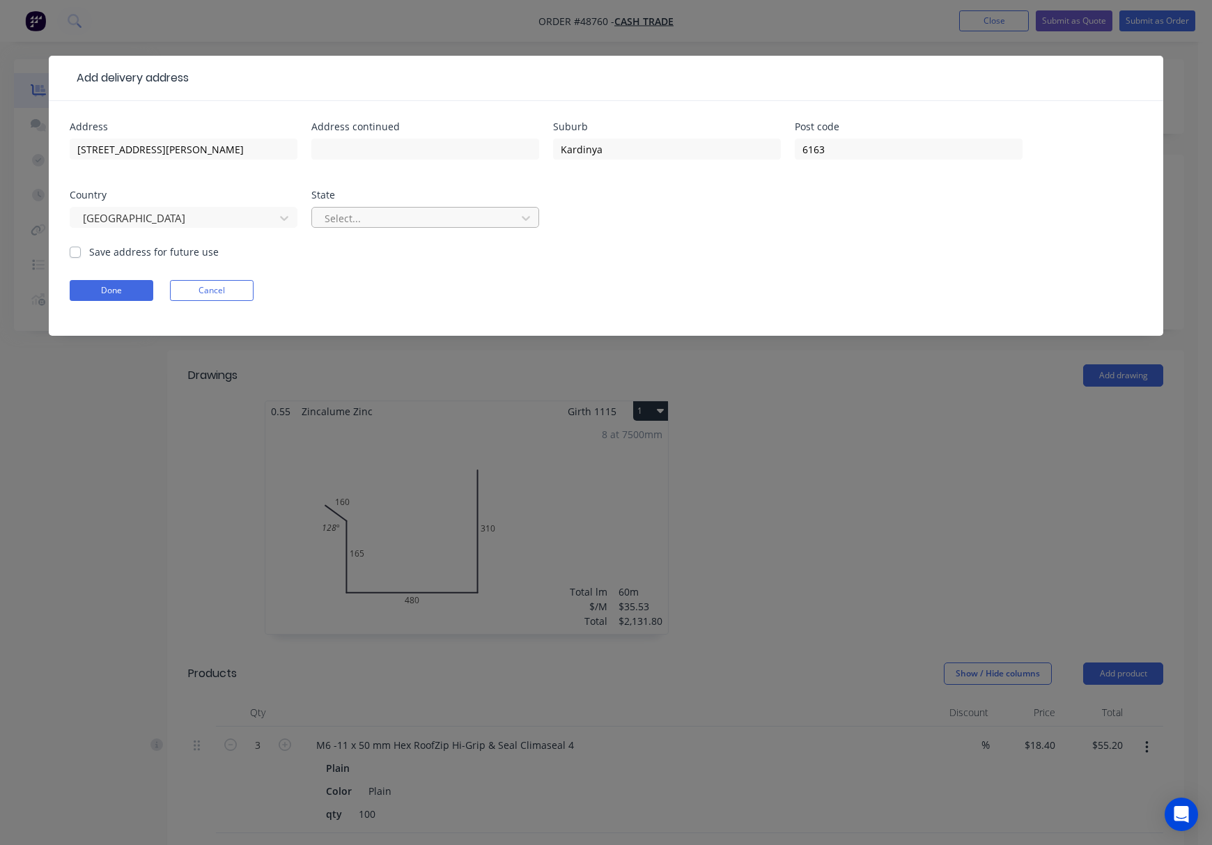
click at [490, 206] on div "Select..." at bounding box center [425, 223] width 228 height 41
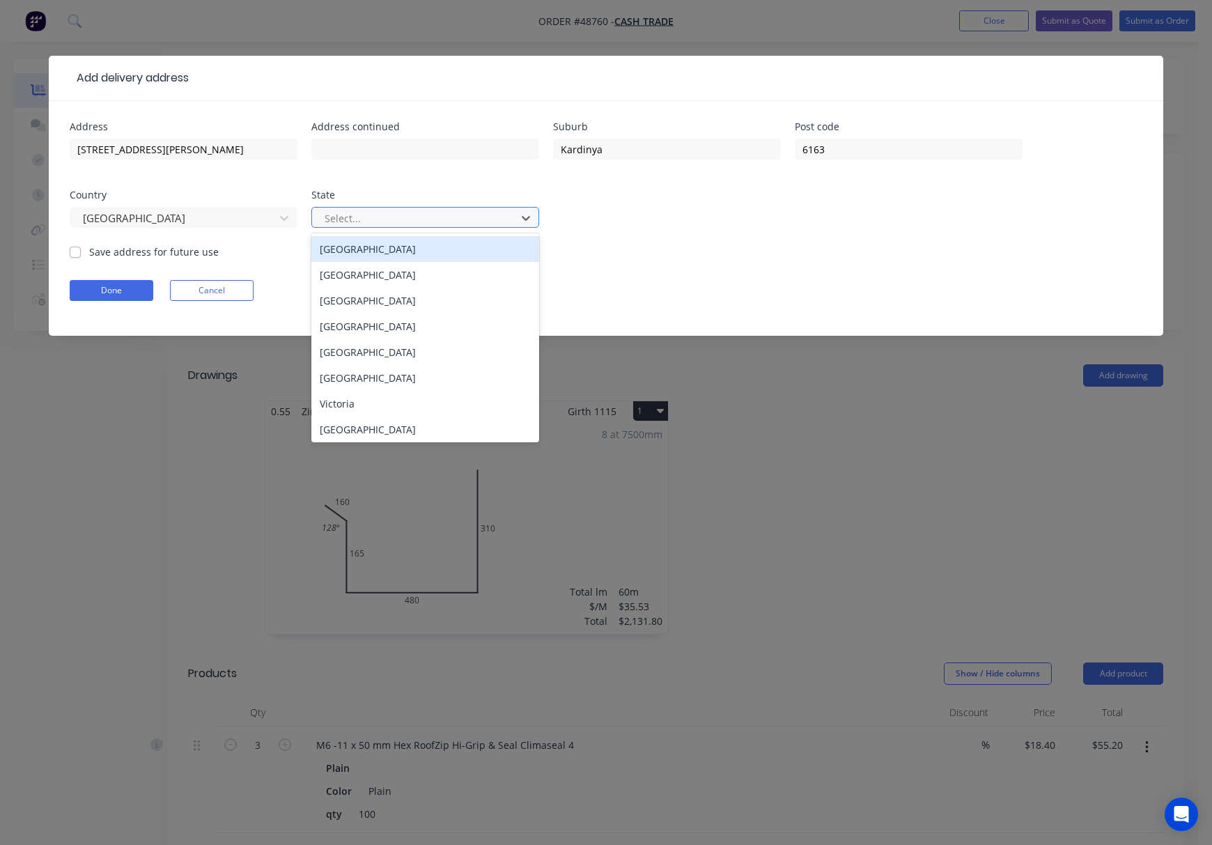
click at [488, 221] on div at bounding box center [416, 218] width 186 height 17
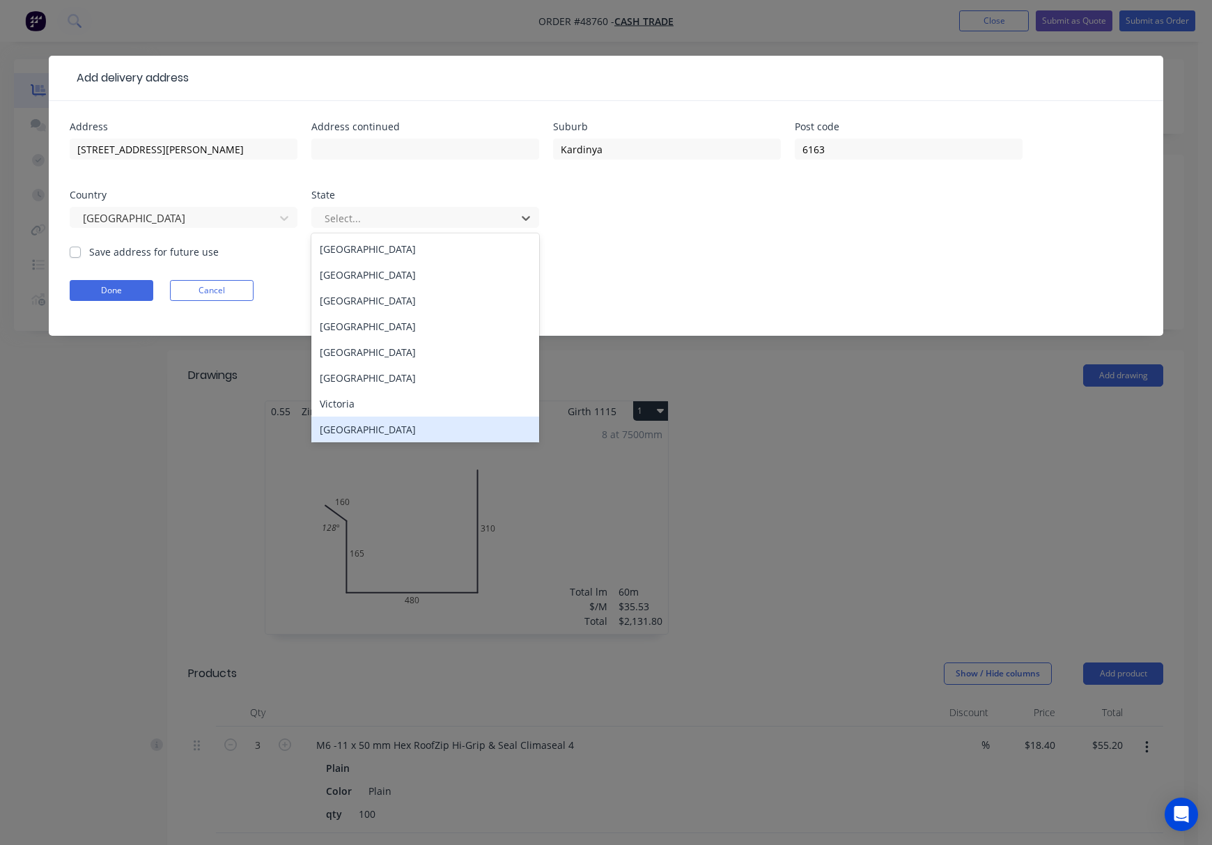
click at [478, 441] on div "Western Australia" at bounding box center [425, 429] width 228 height 26
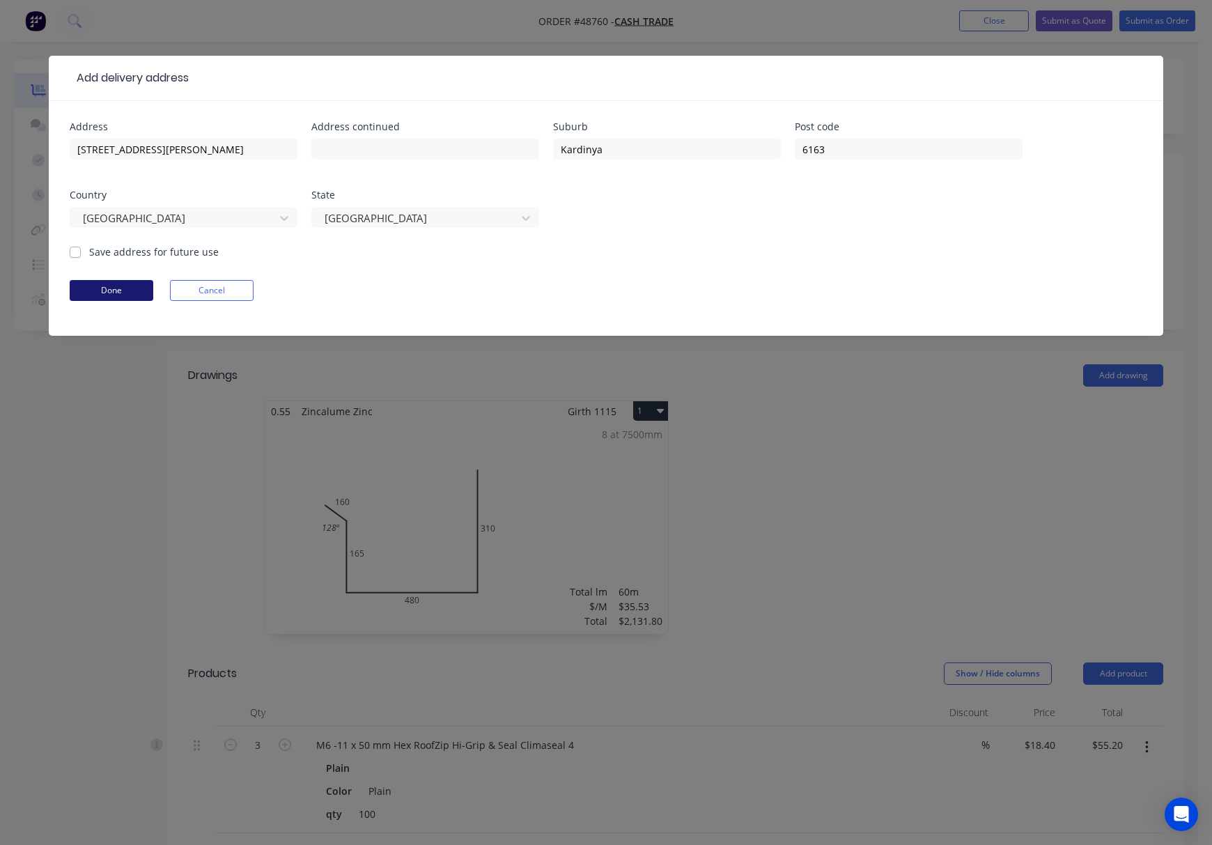
click at [132, 293] on button "Done" at bounding box center [112, 290] width 84 height 21
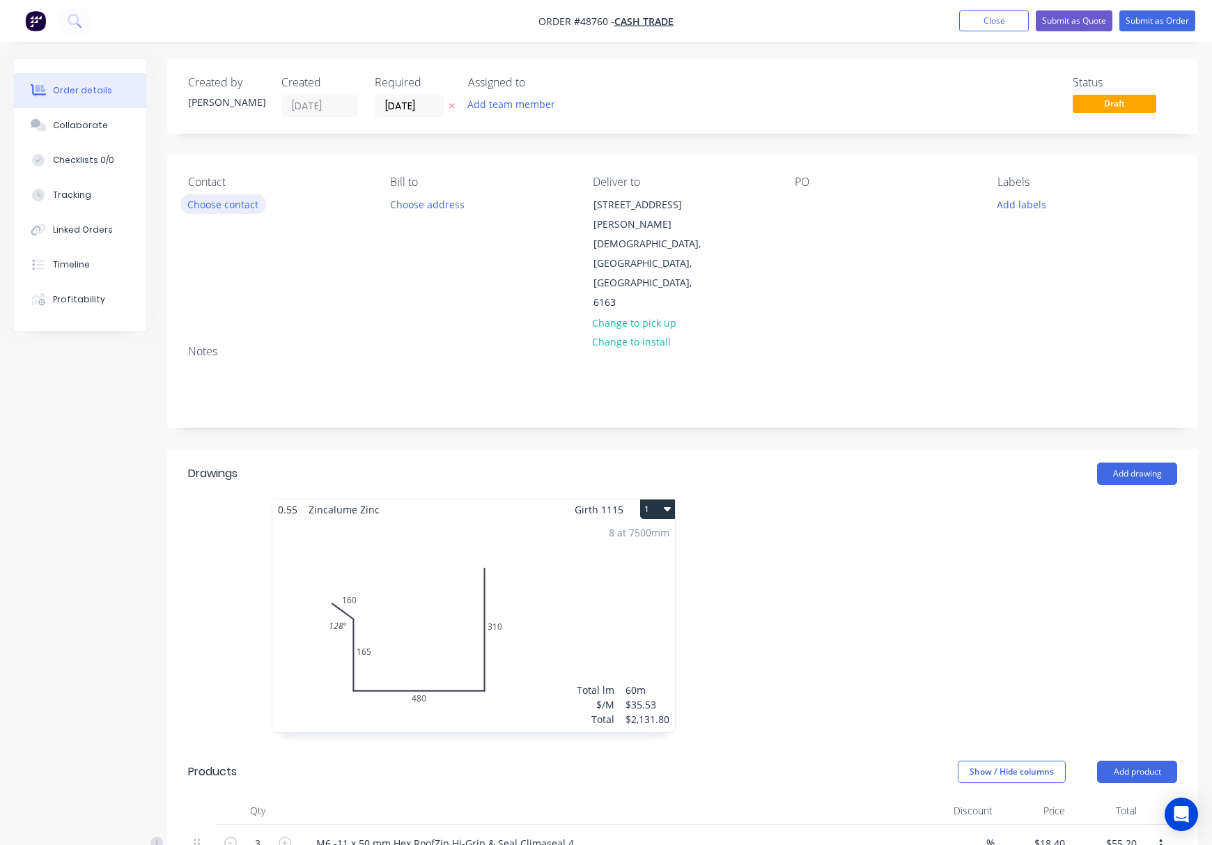
click at [234, 196] on button "Choose contact" at bounding box center [223, 203] width 86 height 19
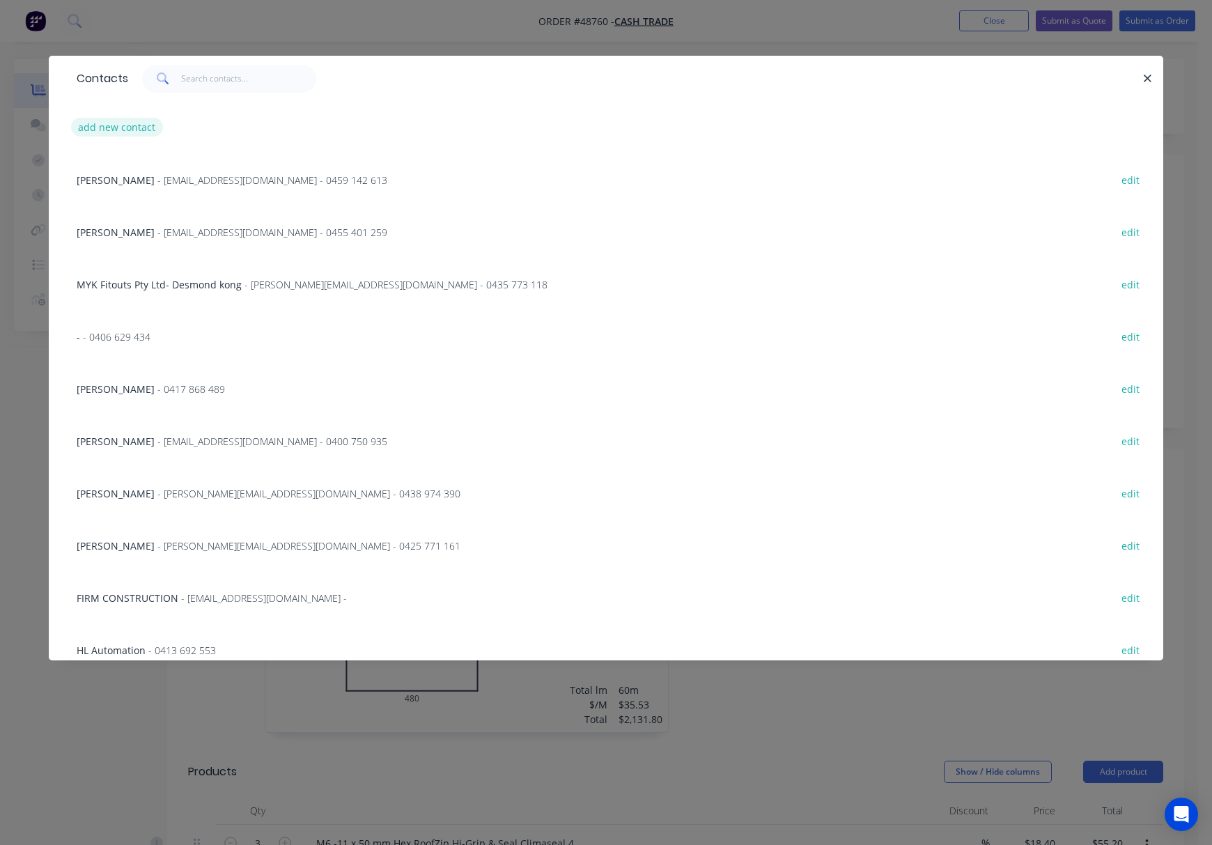
click at [134, 124] on button "add new contact" at bounding box center [117, 127] width 92 height 19
select select "AU"
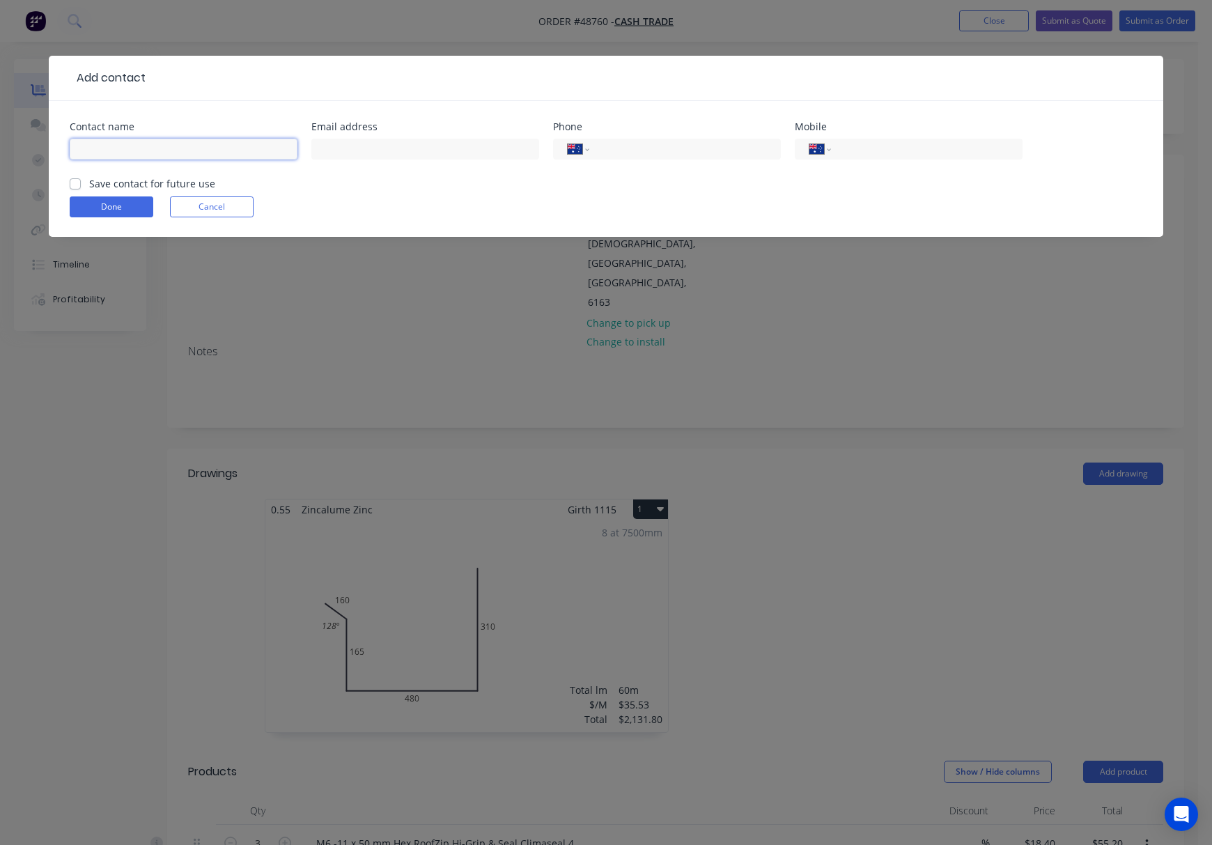
click at [182, 148] on input "text" at bounding box center [184, 149] width 228 height 21
click at [600, 31] on div "Add contact Contact name Email address Phone International Afghanistan Åland Is…" at bounding box center [606, 422] width 1212 height 845
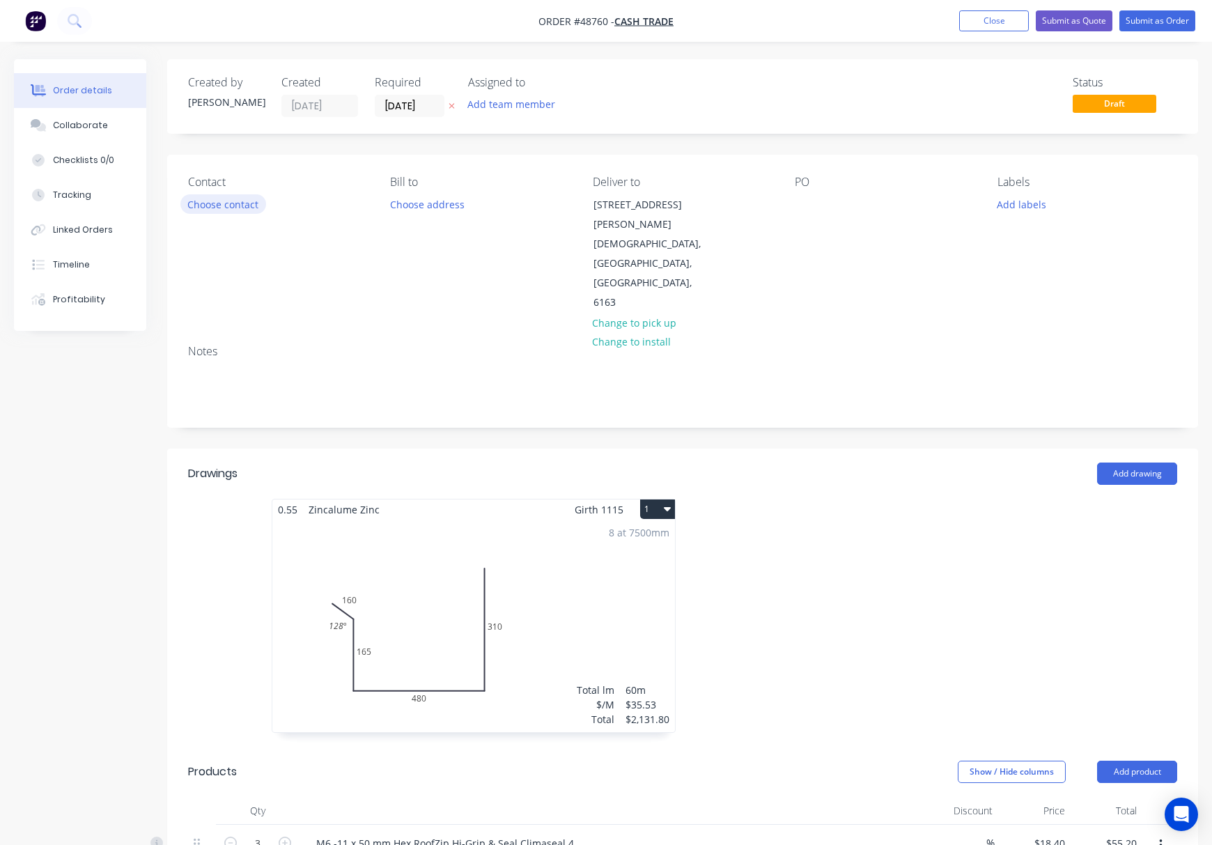
click at [247, 205] on button "Choose contact" at bounding box center [223, 203] width 86 height 19
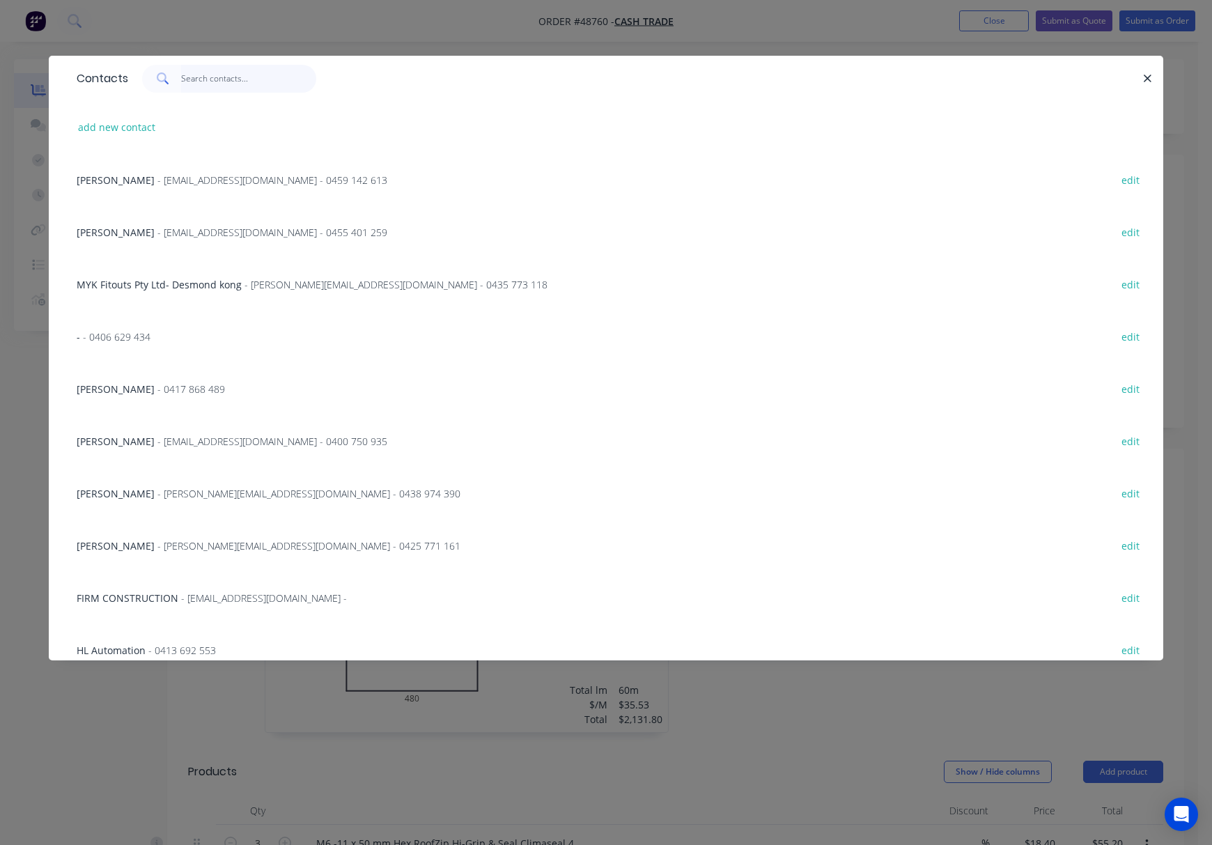
click at [203, 74] on input "text" at bounding box center [249, 79] width 136 height 28
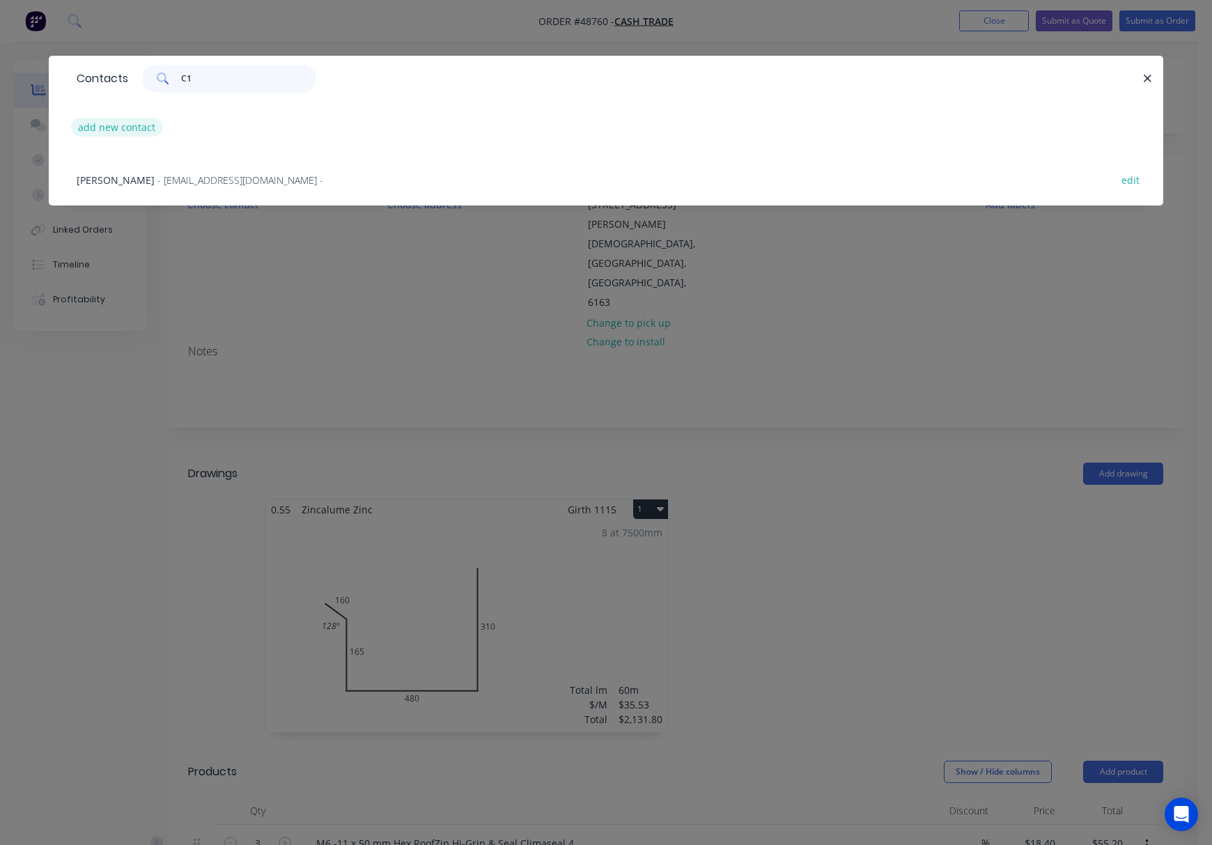
type input "C1"
click at [118, 118] on button "add new contact" at bounding box center [117, 127] width 92 height 19
select select "AU"
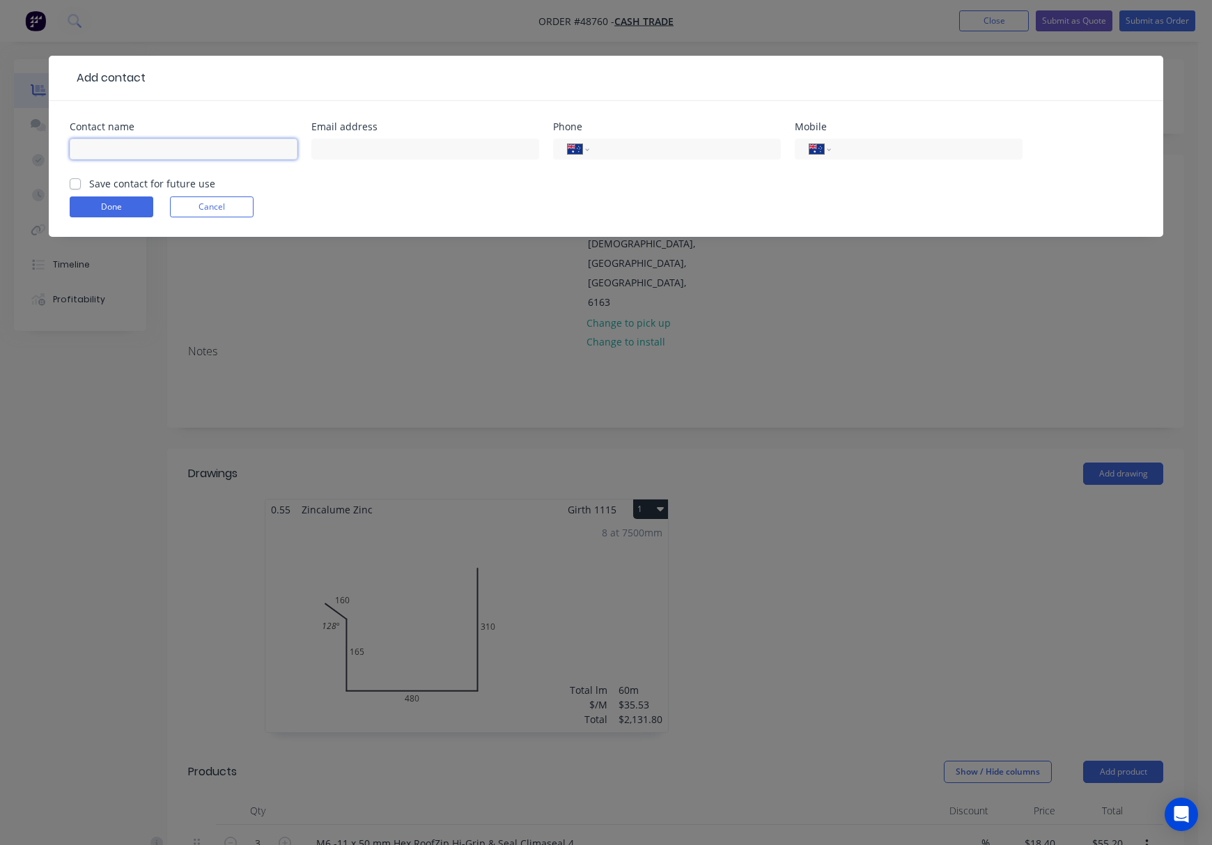
click at [148, 148] on input "text" at bounding box center [184, 149] width 228 height 21
type input "C1 functions PTY LTD -JC"
click at [928, 146] on input "tel" at bounding box center [924, 149] width 167 height 16
click at [946, 182] on form "Contact name C1 functions PTY LTD -JC Email address Phone International Afghani…" at bounding box center [606, 179] width 1073 height 115
click at [865, 148] on input "0403 105 45" at bounding box center [924, 149] width 167 height 16
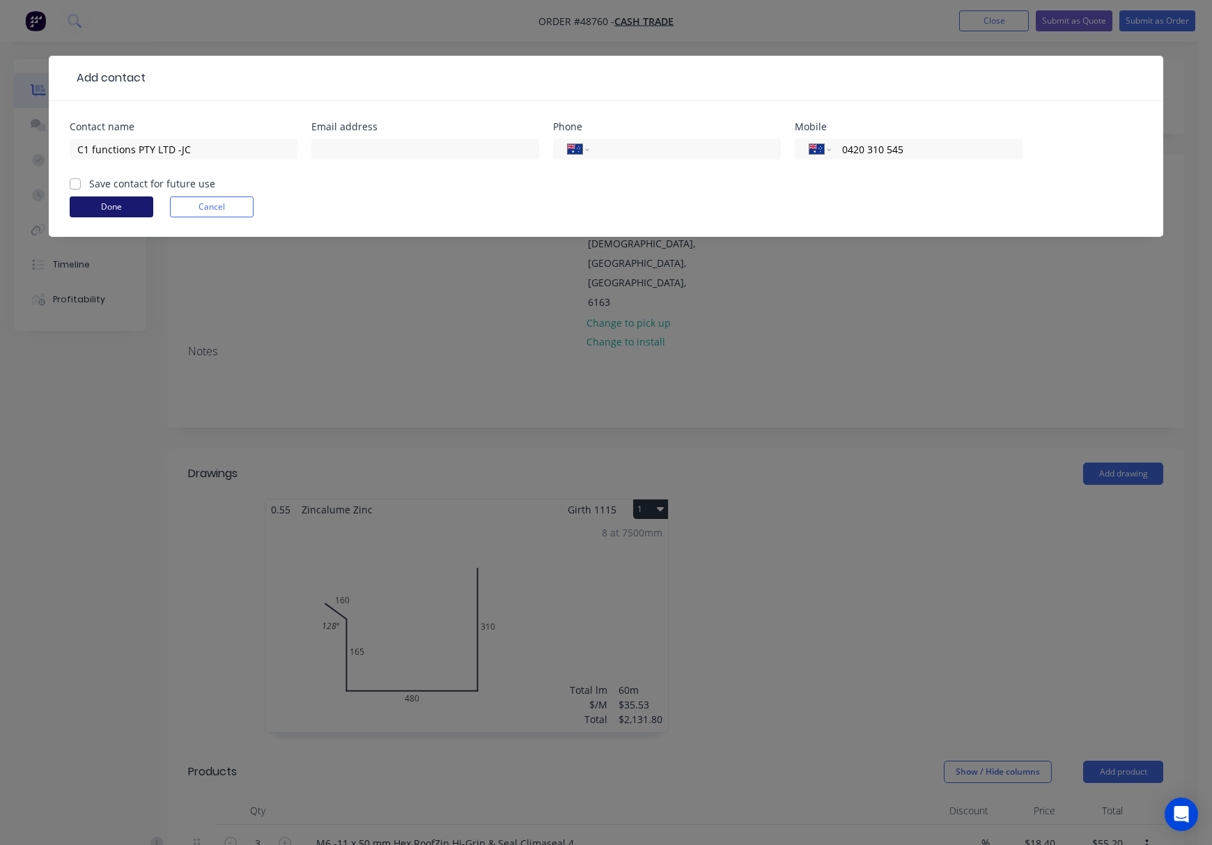
type input "0420 310 545"
click at [120, 210] on button "Done" at bounding box center [112, 206] width 84 height 21
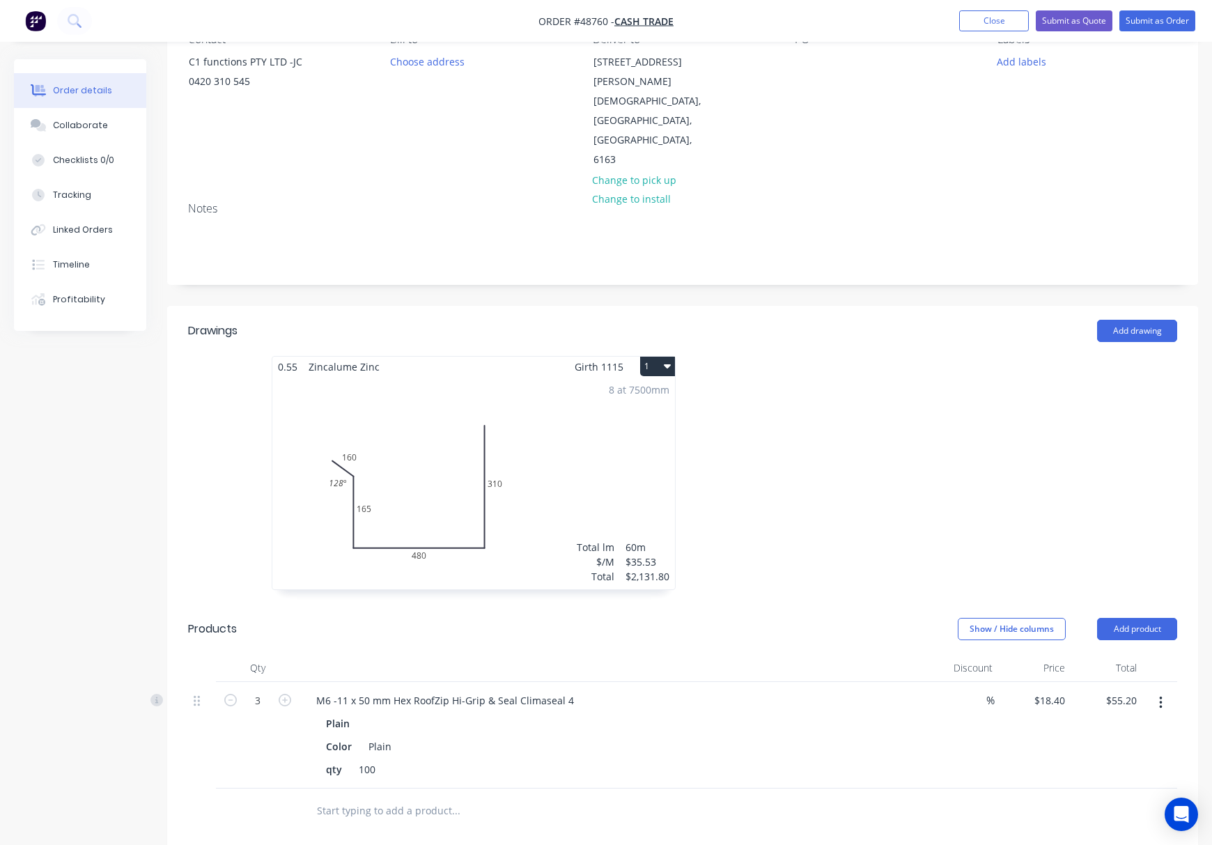
scroll to position [185, 0]
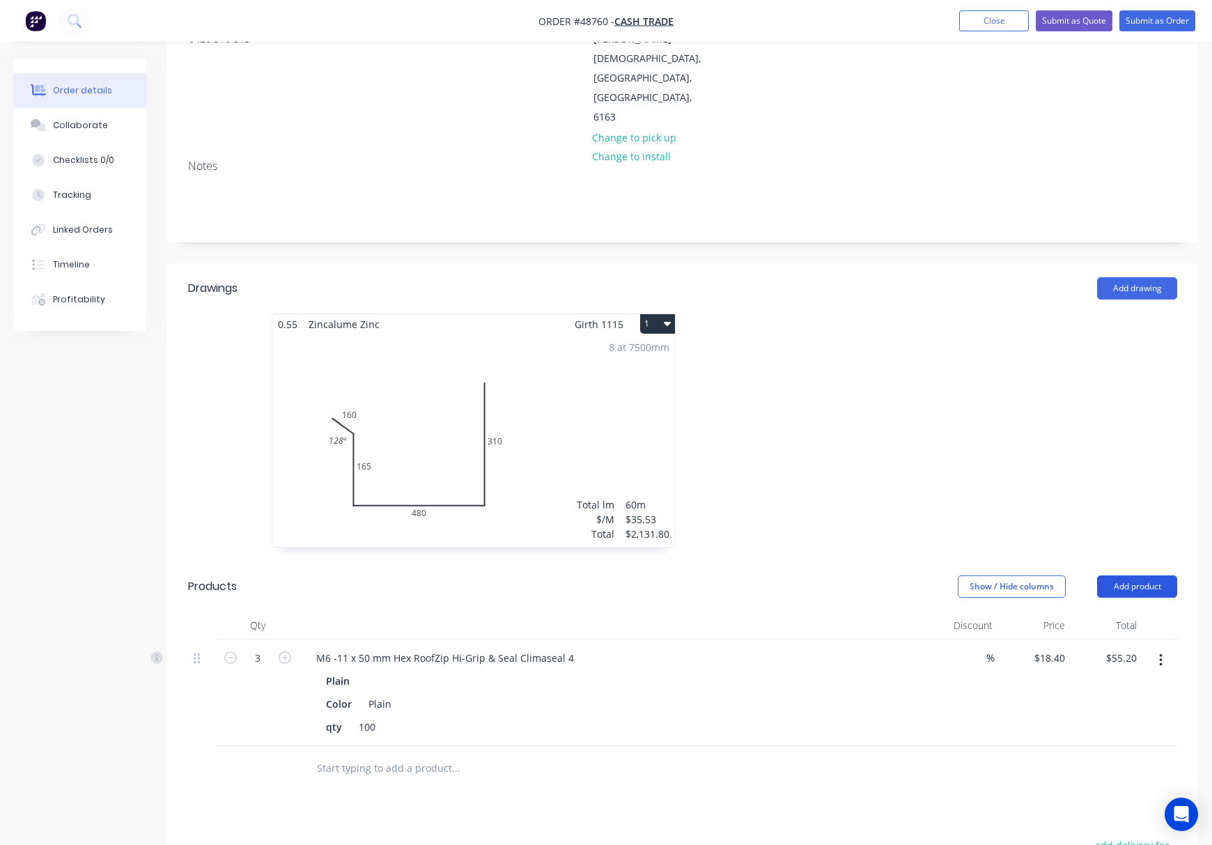
click at [1151, 575] on button "Add product" at bounding box center [1137, 586] width 80 height 22
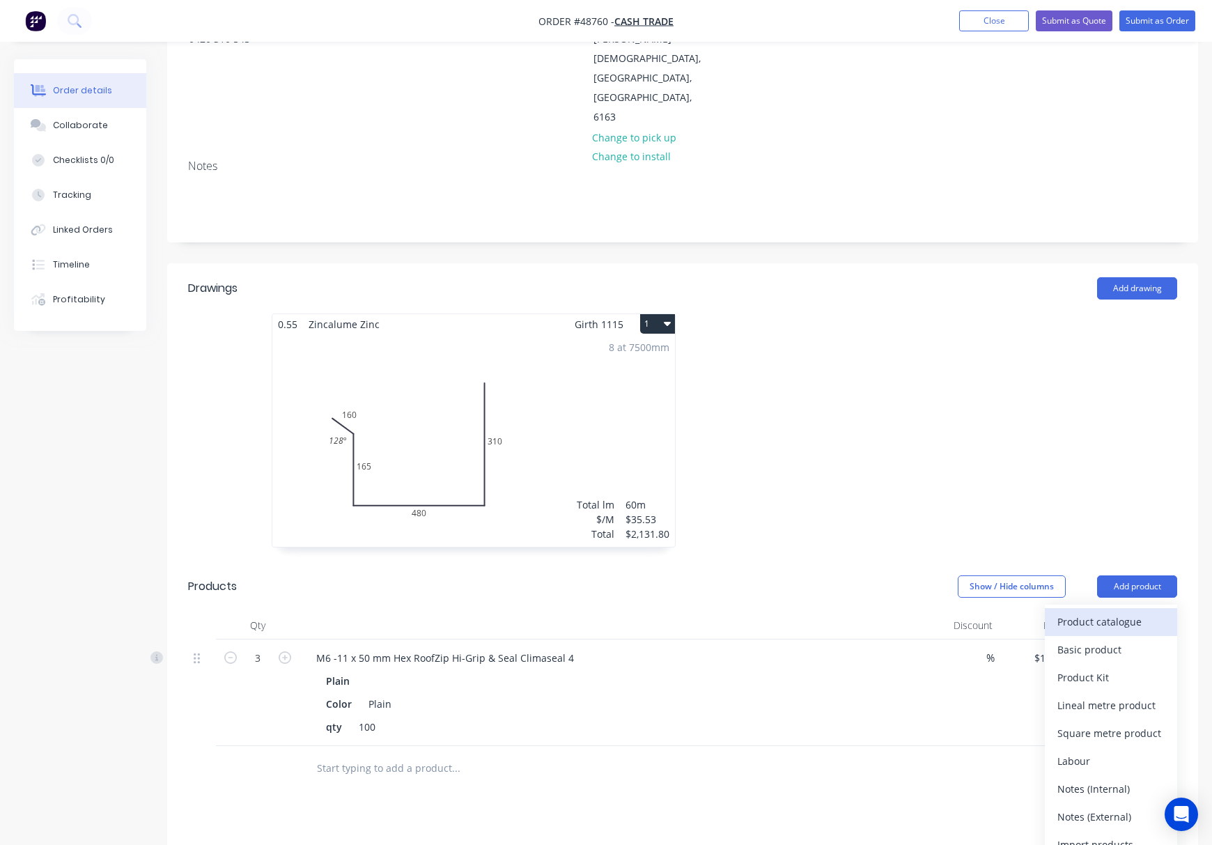
click at [1098, 611] on div "Product catalogue" at bounding box center [1110, 621] width 107 height 20
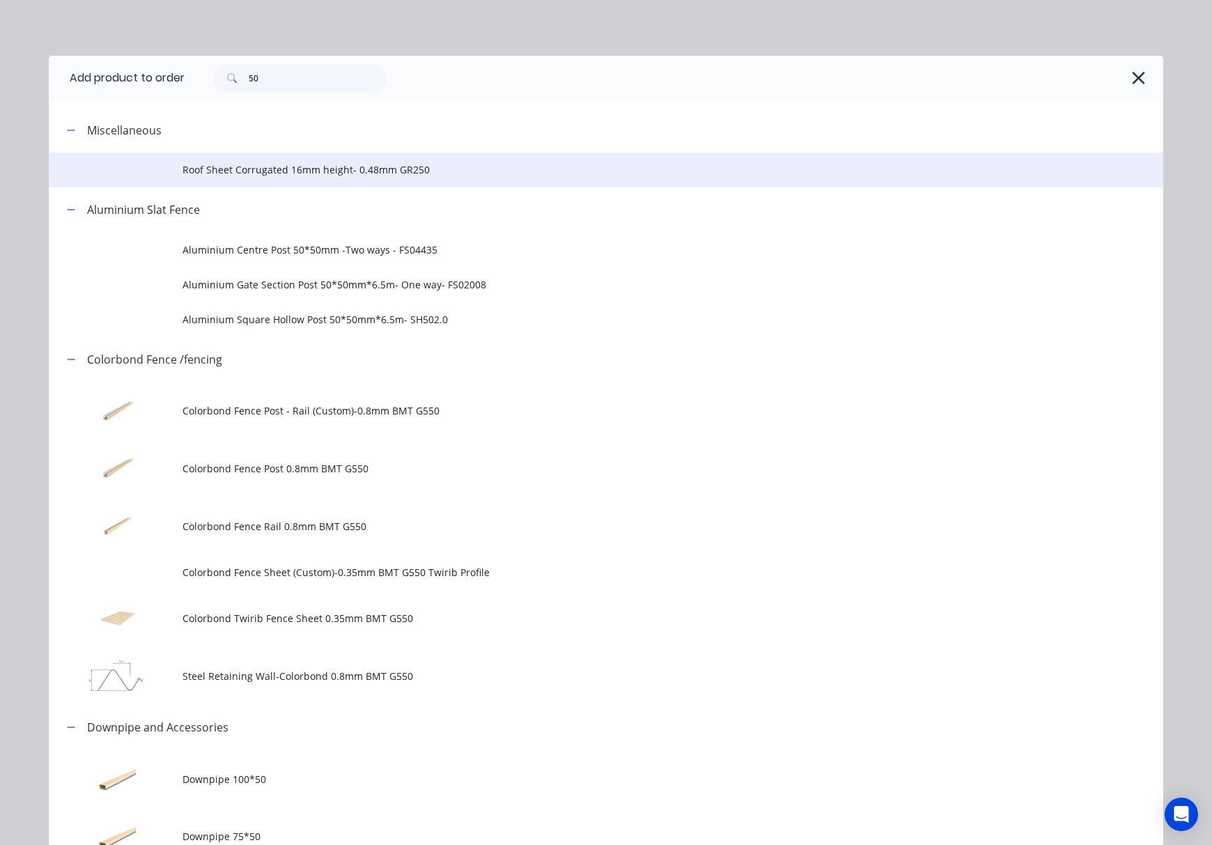
scroll to position [0, 0]
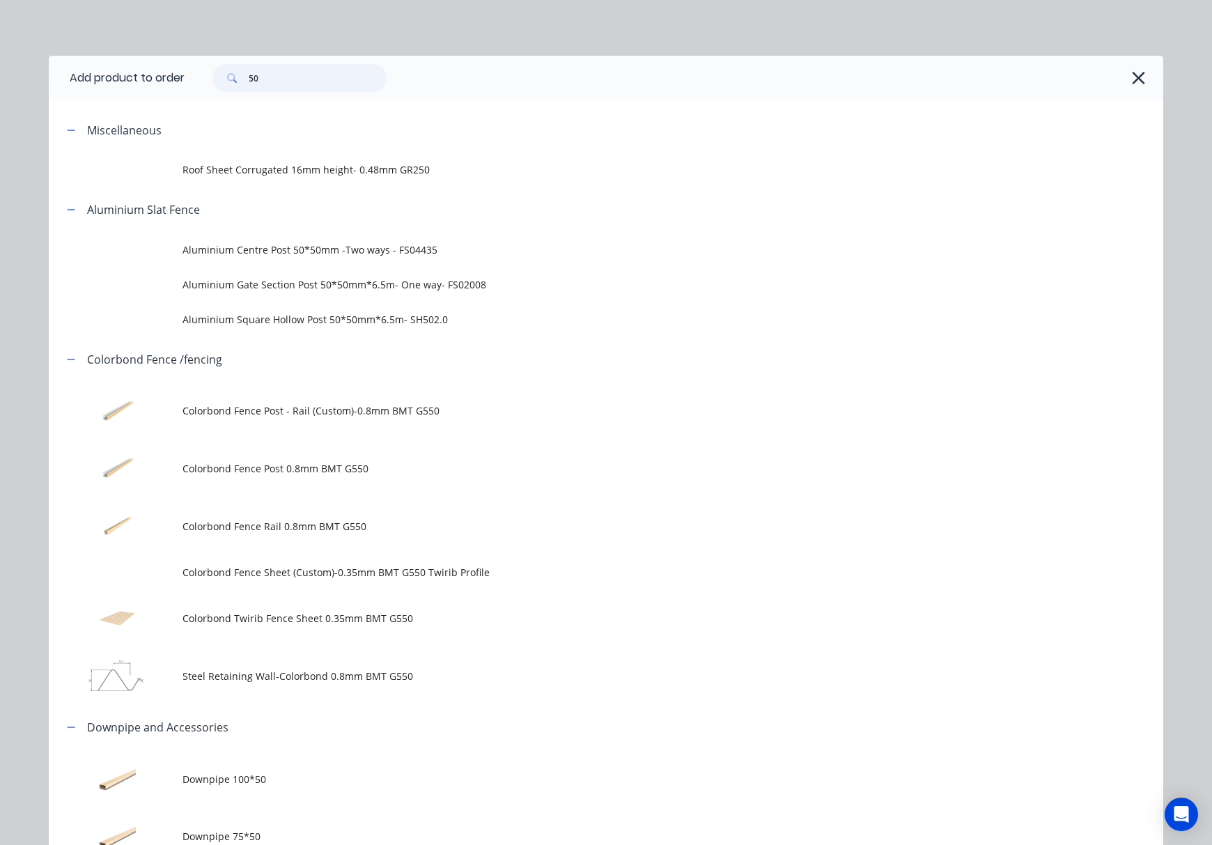
drag, startPoint x: 302, startPoint y: 81, endPoint x: 210, endPoint y: 84, distance: 92.0
click at [212, 82] on div "50" at bounding box center [299, 78] width 174 height 28
type input "c purlin"
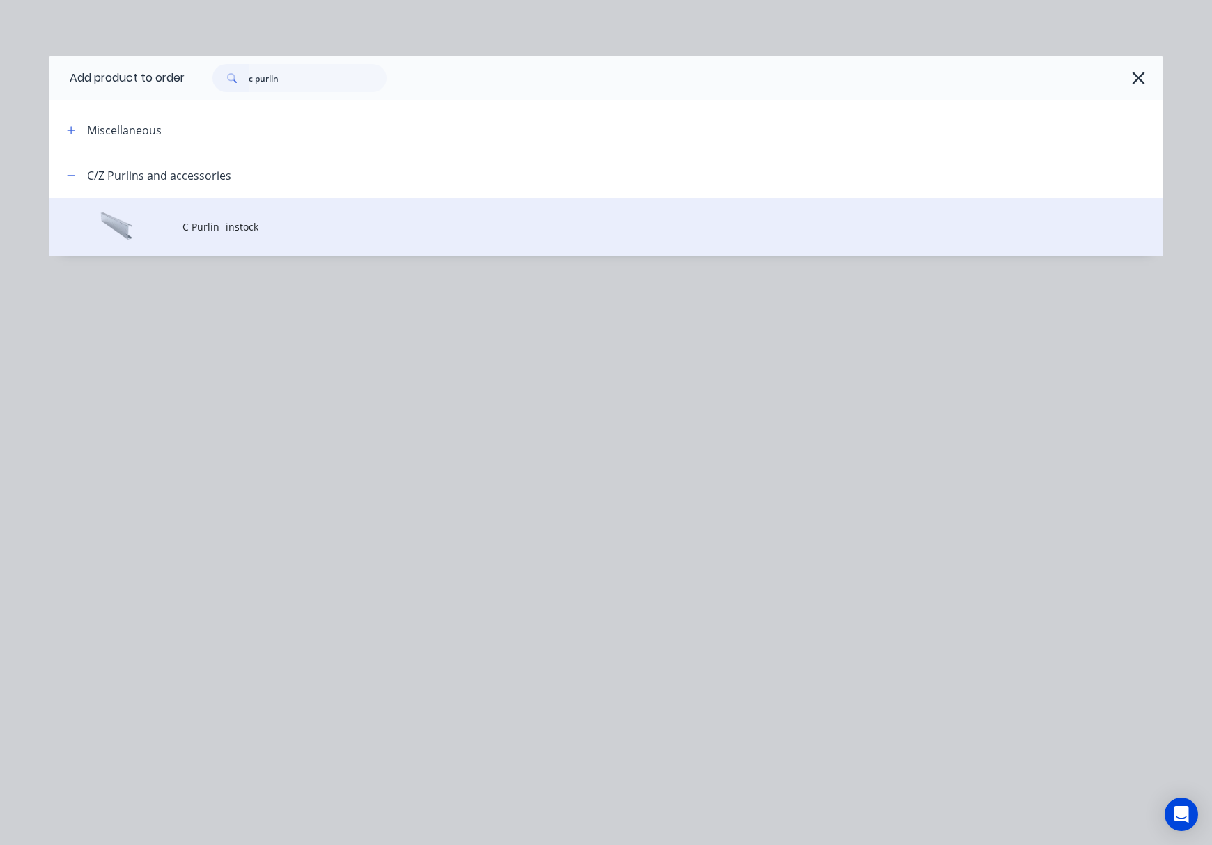
click at [513, 235] on td "C Purlin -instock" at bounding box center [672, 227] width 981 height 58
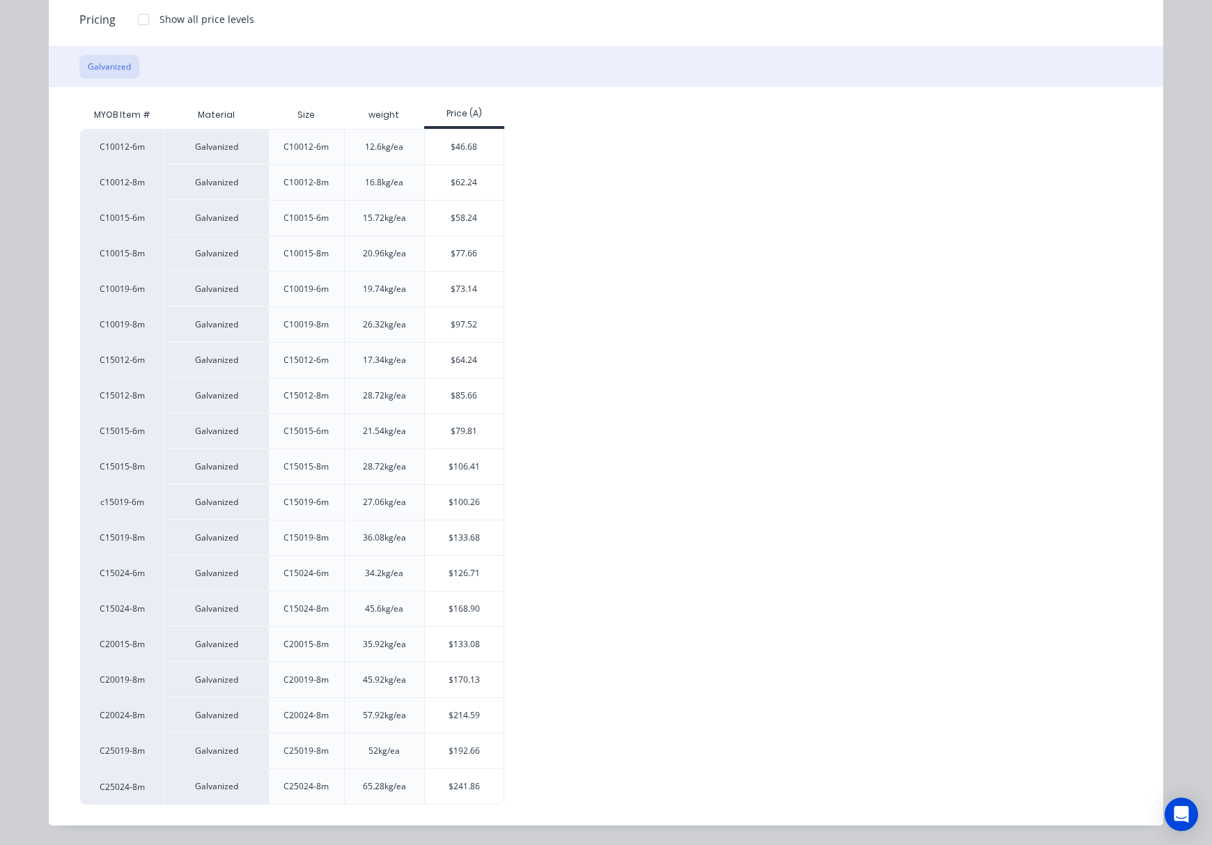
scroll to position [93, 0]
click at [461, 611] on div "$168.90" at bounding box center [464, 608] width 79 height 35
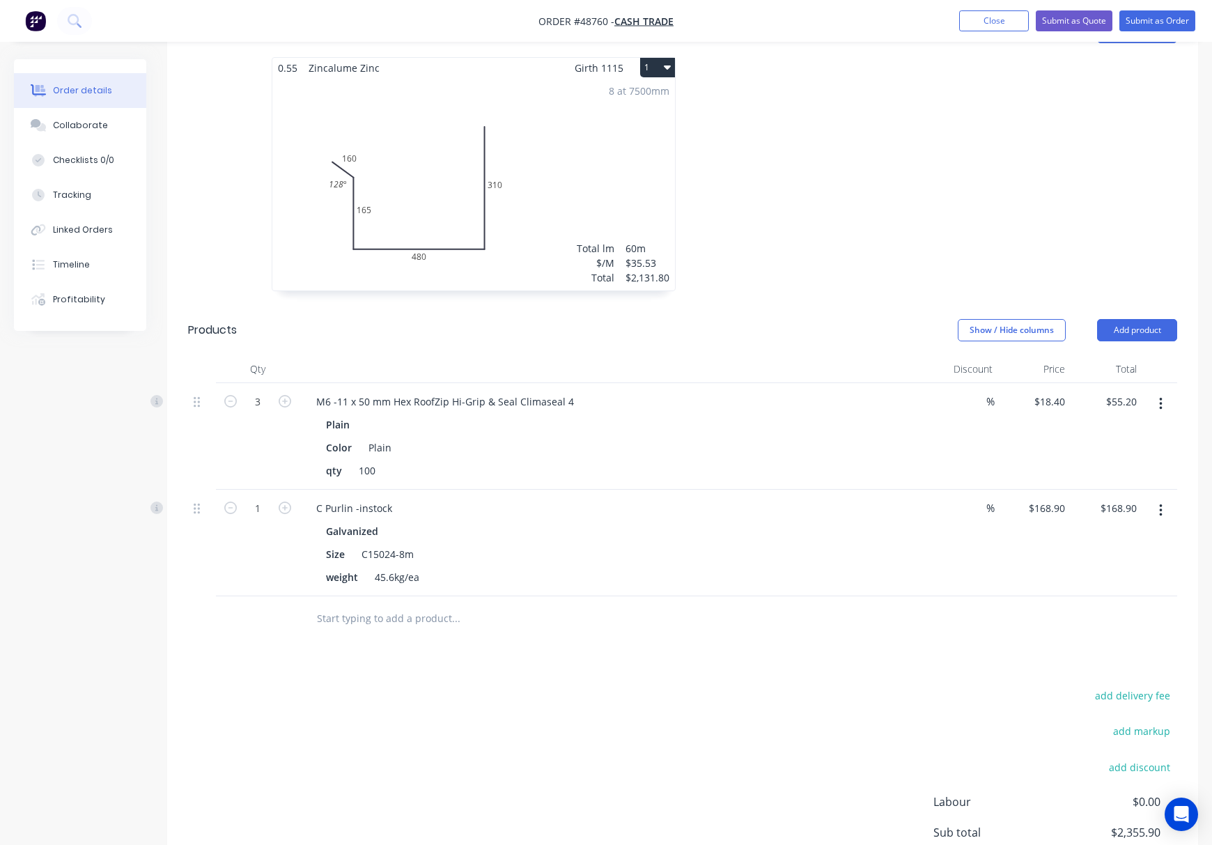
scroll to position [464, 0]
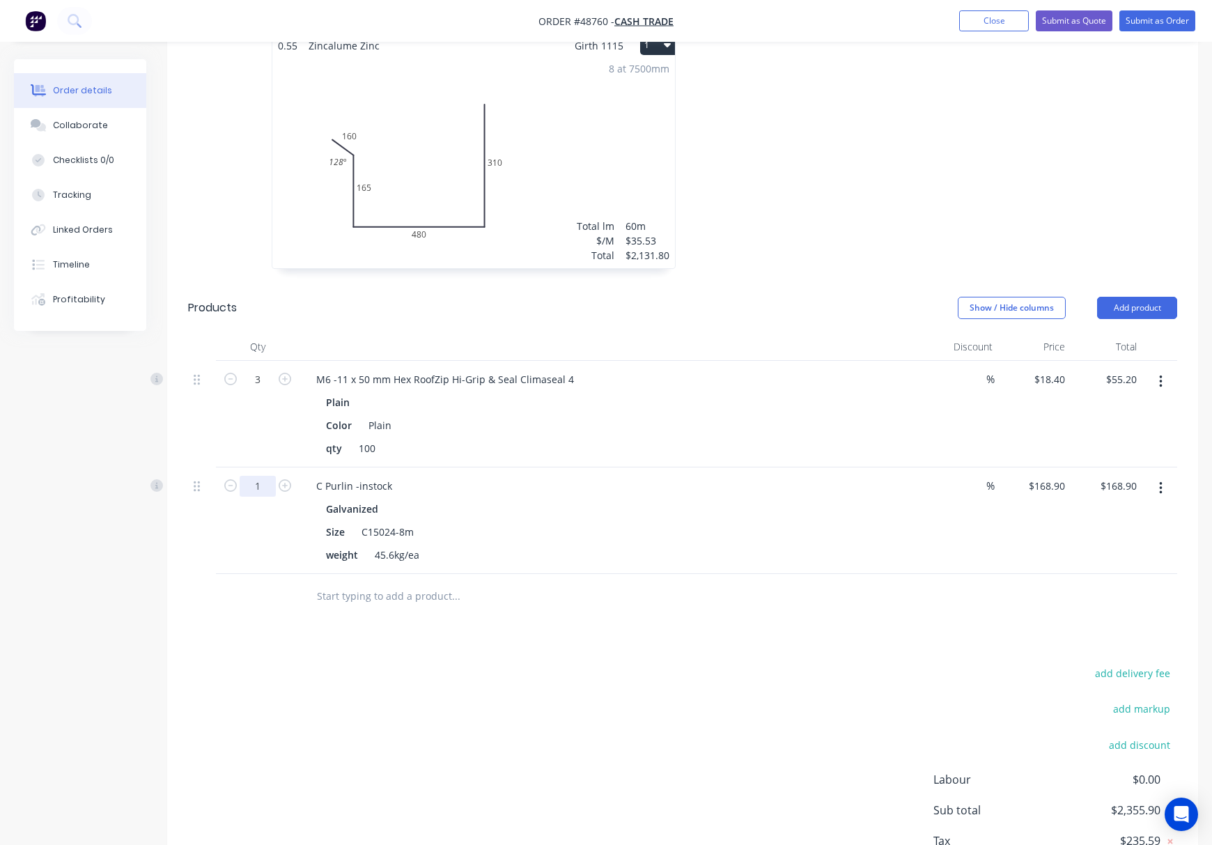
click at [257, 390] on input "1" at bounding box center [258, 379] width 36 height 21
click at [574, 564] on div "Drawings Add drawing 0.55 Zincalume Zinc Girth 1115 1 0 160 165 480 310 128 º 0…" at bounding box center [682, 454] width 1031 height 938
click at [265, 407] on div "3" at bounding box center [258, 414] width 84 height 107
click at [273, 390] on input "1" at bounding box center [258, 379] width 36 height 21
click at [458, 575] on div "Drawings Add drawing 0.55 Zincalume Zinc Girth 1115 1 0 160 165 480 310 128 º 0…" at bounding box center [682, 454] width 1031 height 938
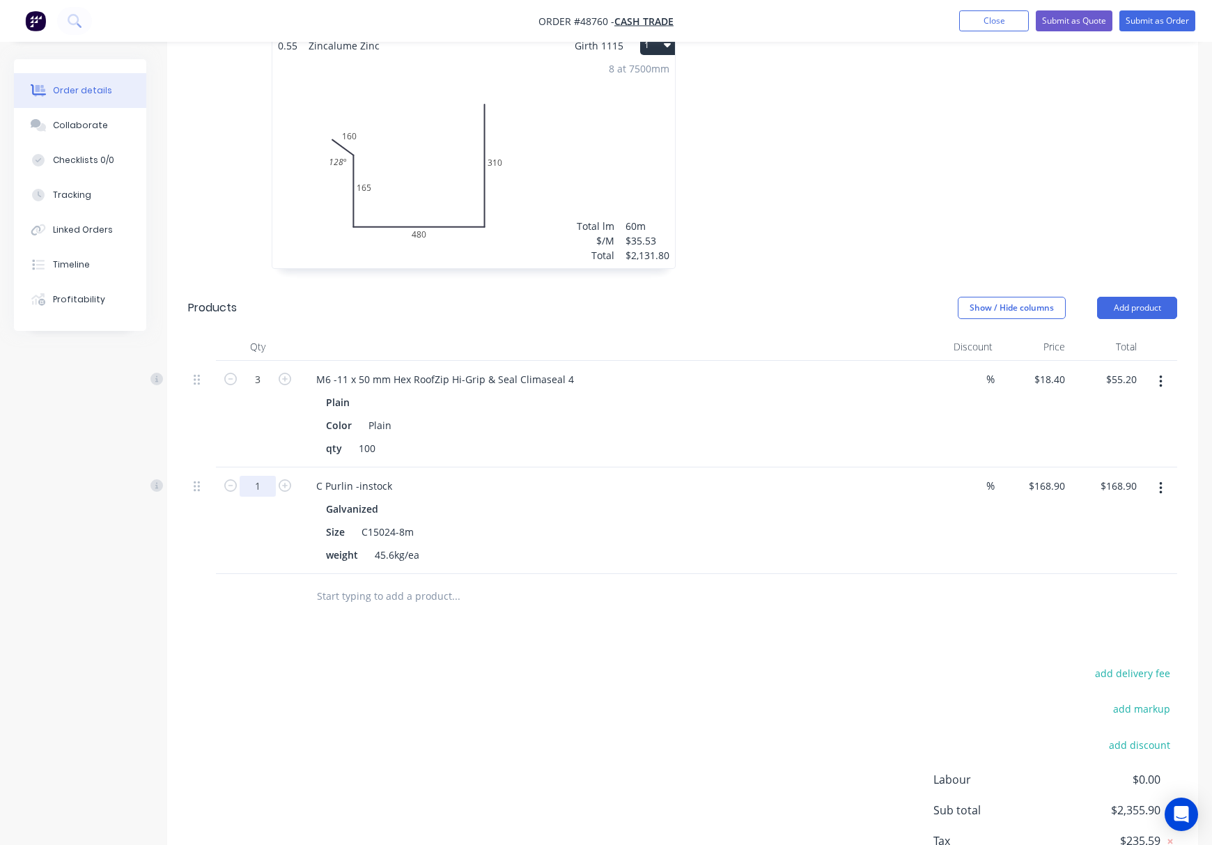
click at [267, 390] on input "1" at bounding box center [258, 379] width 36 height 21
type input "25"
type input "$4,222.50"
click at [348, 713] on div "add delivery fee add markup add discount Labour $0.00 Sub total $2,355.90 Tax $…" at bounding box center [682, 783] width 989 height 238
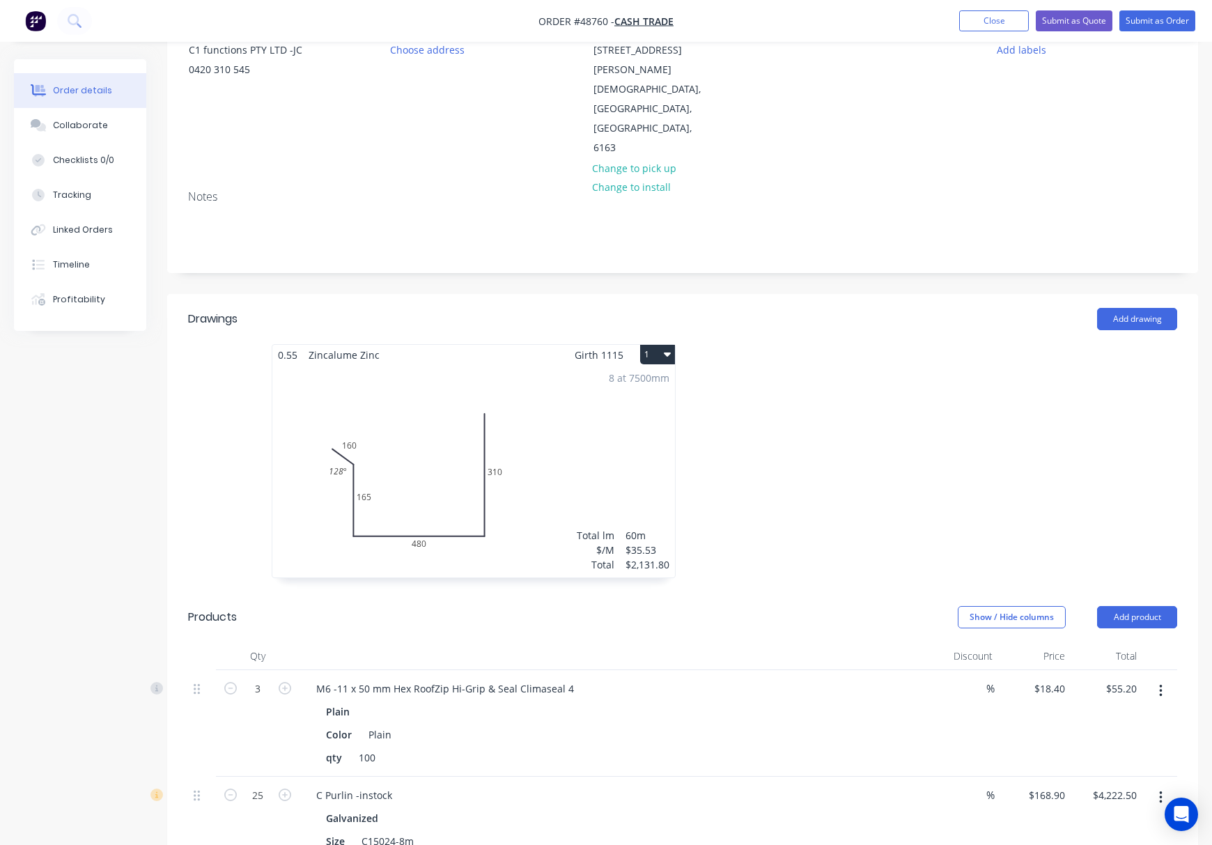
scroll to position [279, 0]
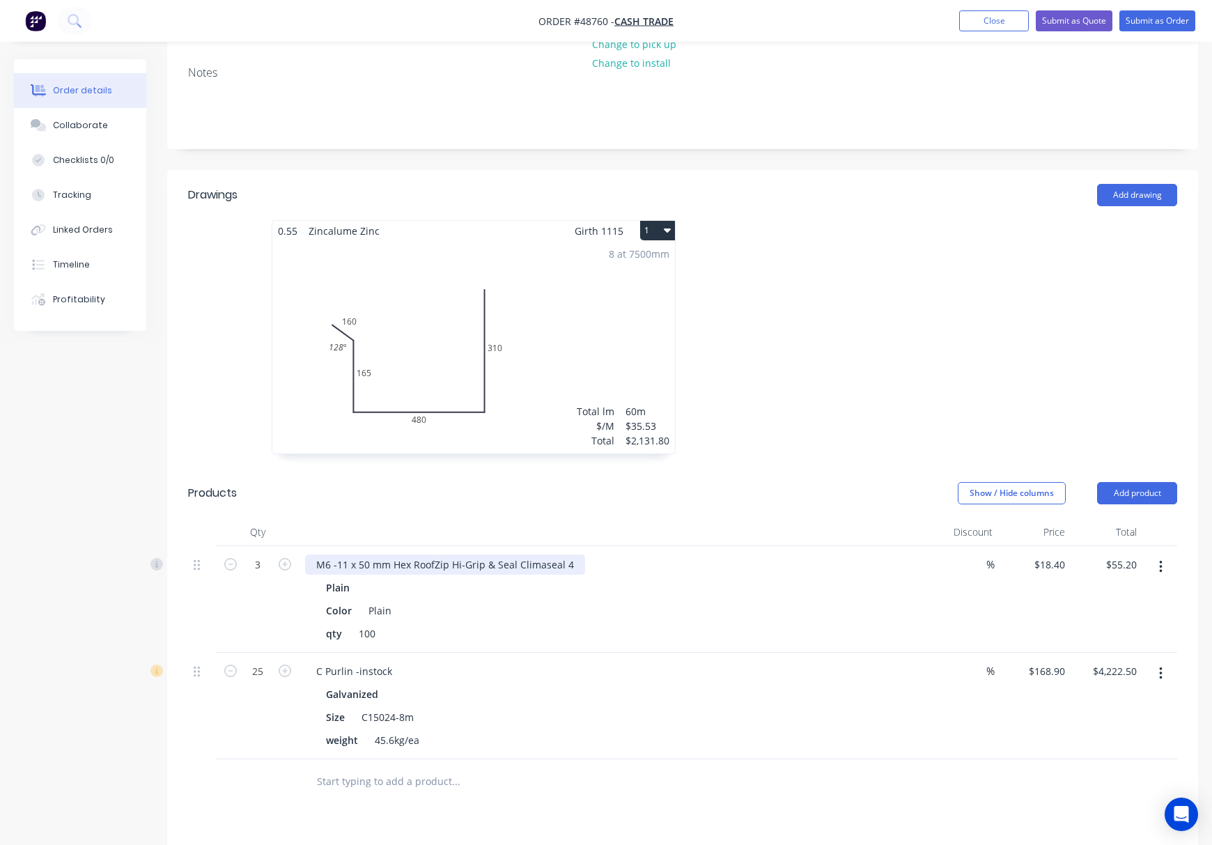
click at [315, 554] on div "M6 -11 x 50 mm Hex RoofZip Hi-Grip & Seal Climaseal 4" at bounding box center [445, 564] width 280 height 20
click at [572, 554] on div "M6 -11 x 50 mm Hex RoofZip Hi-Grip & Seal Climaseal 4" at bounding box center [445, 564] width 280 height 20
click at [255, 554] on input "3" at bounding box center [258, 564] width 36 height 21
type input "30"
type input "$552.00"
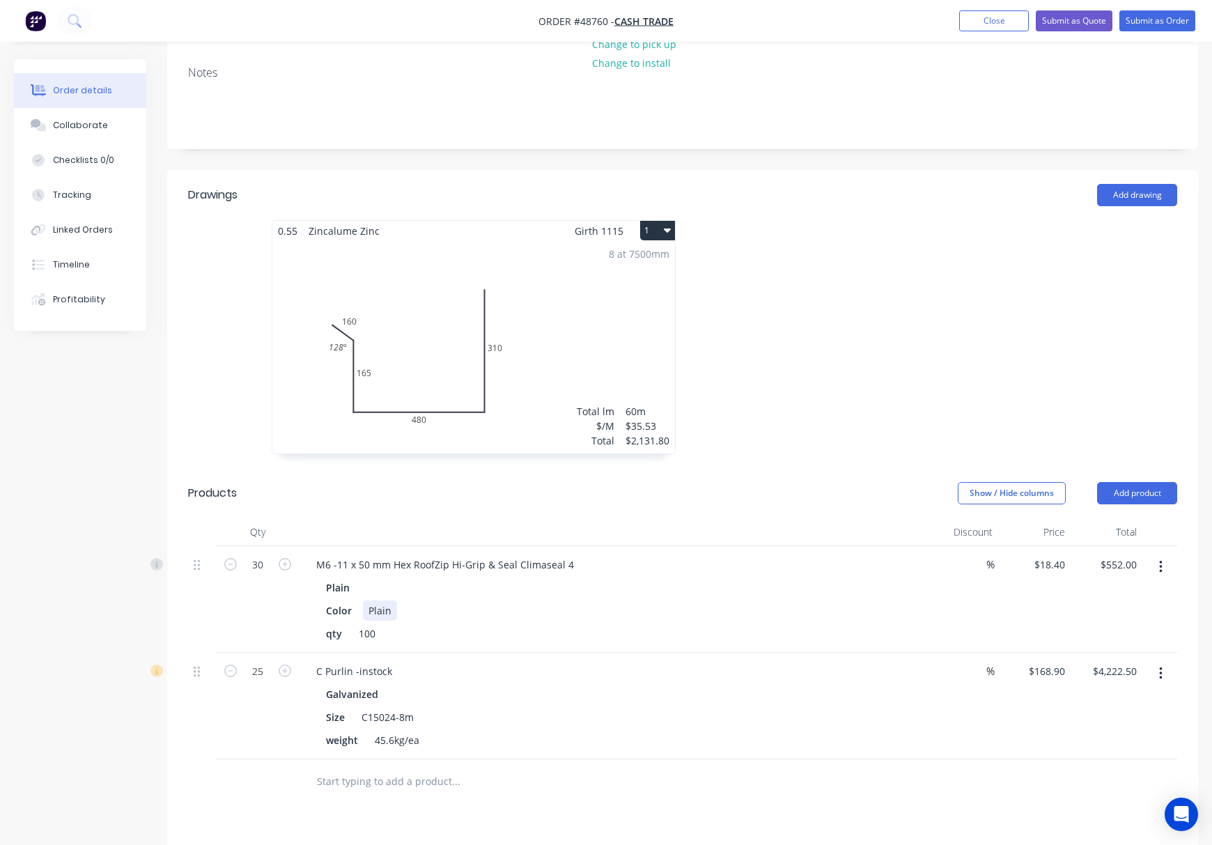
click at [603, 600] on div "Color Plain" at bounding box center [609, 610] width 579 height 20
click at [1119, 482] on button "Add product" at bounding box center [1137, 493] width 80 height 22
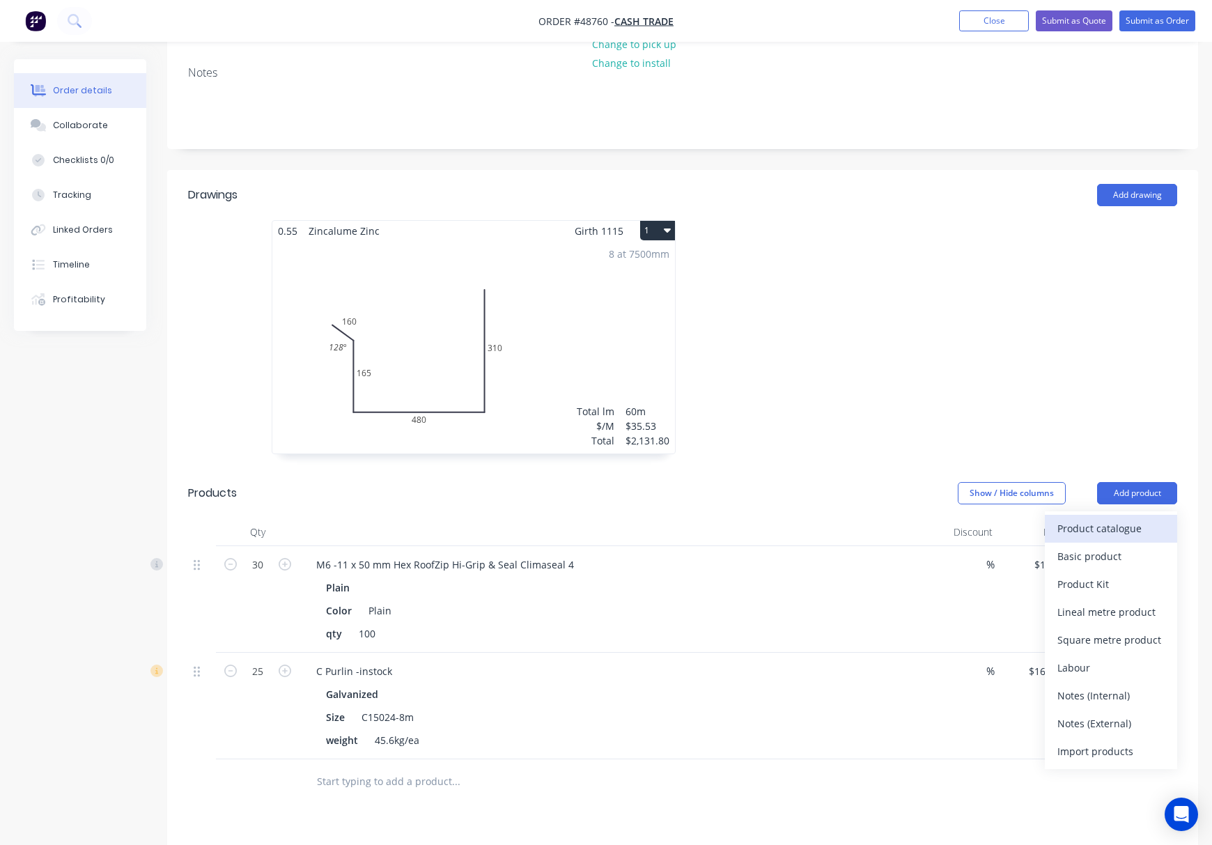
click at [1114, 518] on div "Product catalogue" at bounding box center [1110, 528] width 107 height 20
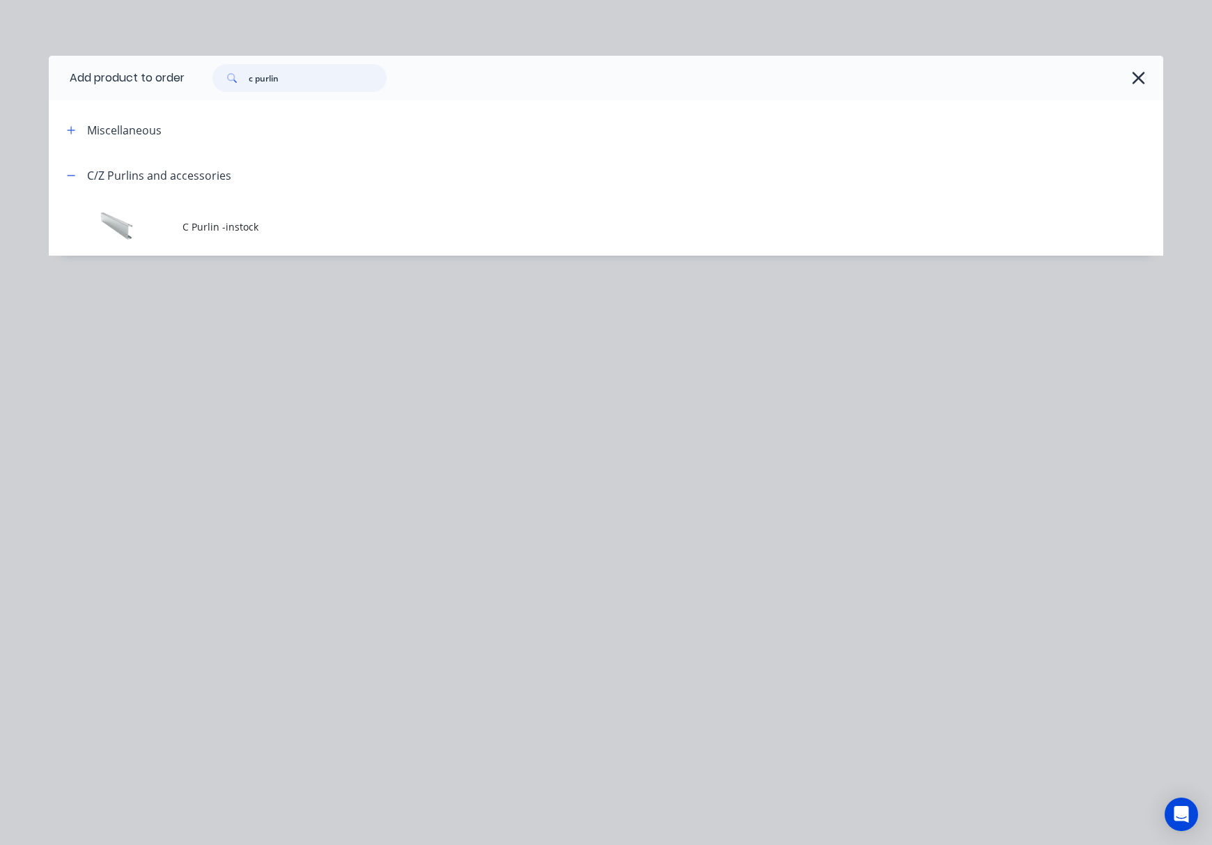
drag, startPoint x: 308, startPoint y: 84, endPoint x: 245, endPoint y: 81, distance: 62.7
click at [245, 81] on div "c purlin" at bounding box center [299, 78] width 174 height 28
type input "brack"
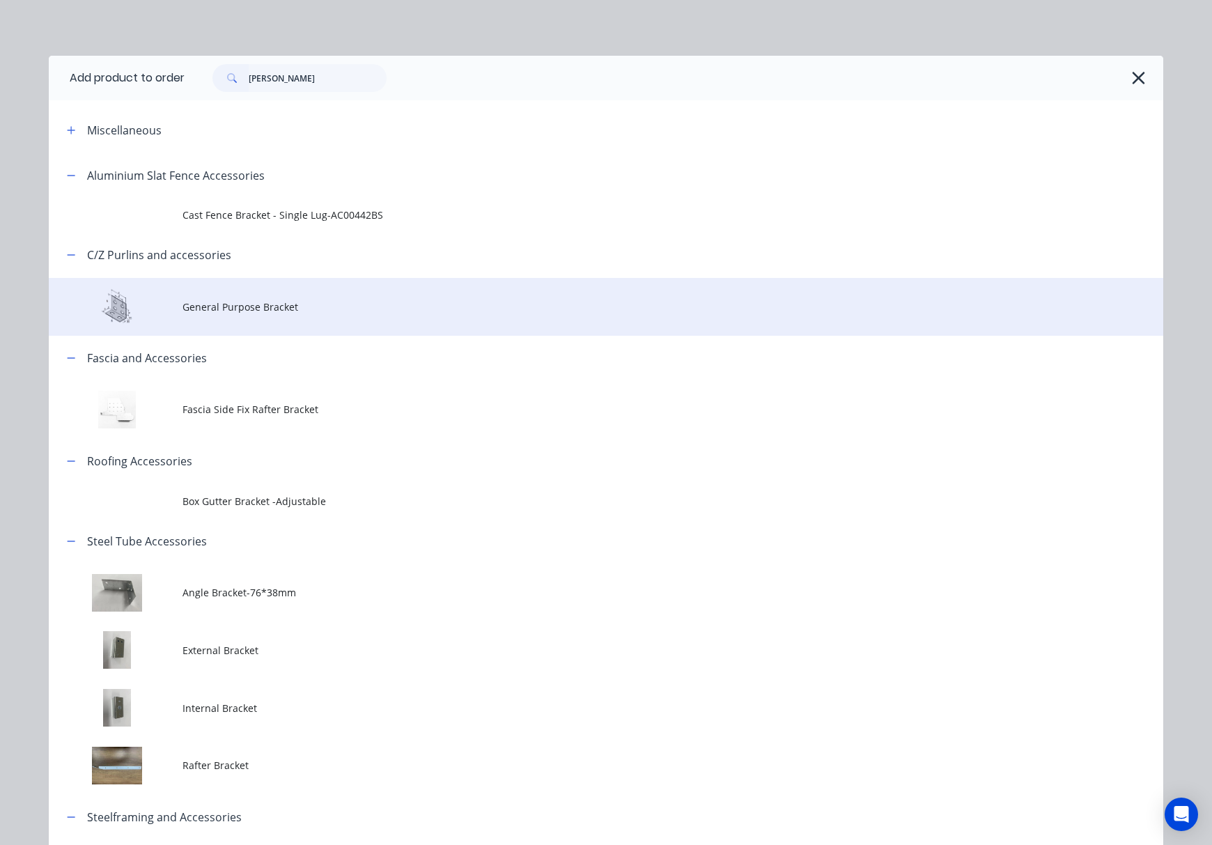
click at [423, 310] on span "General Purpose Bracket" at bounding box center [574, 306] width 784 height 15
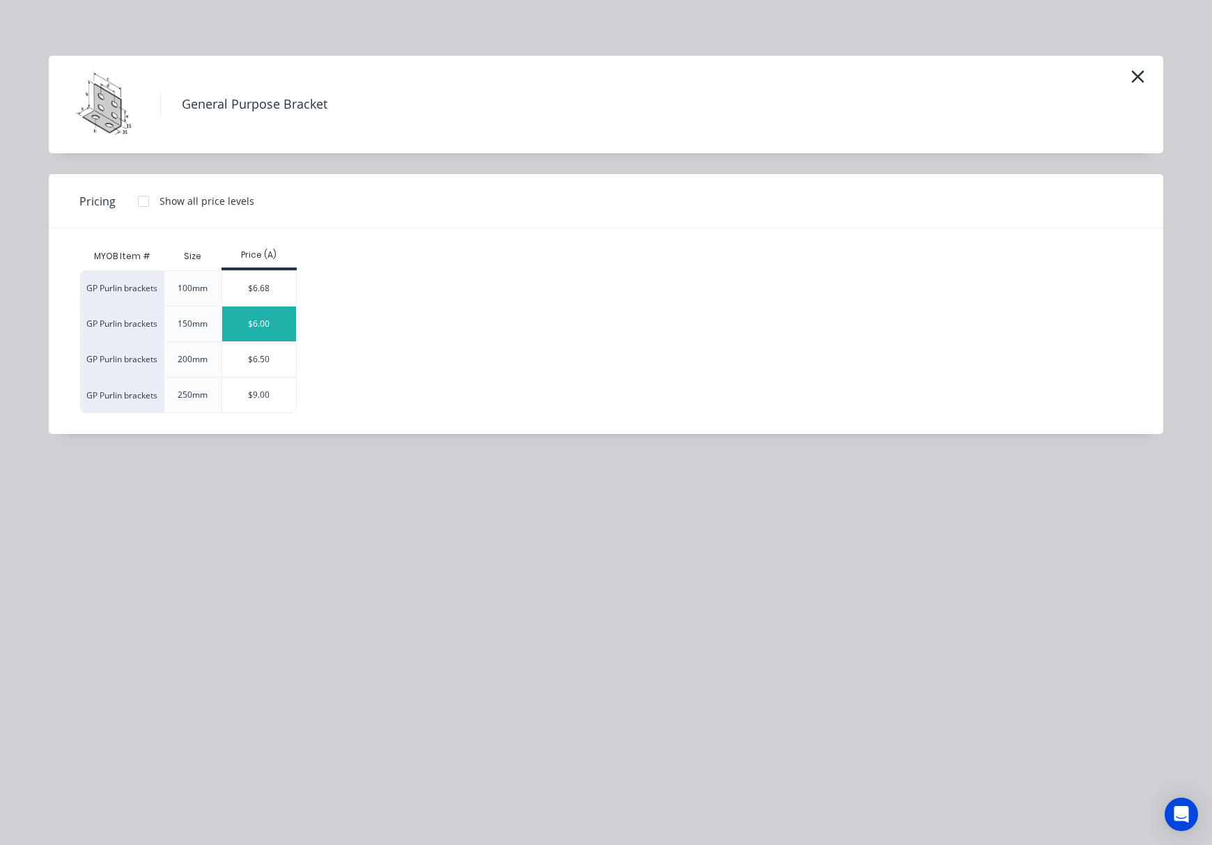
click at [271, 312] on div "$6.00" at bounding box center [259, 323] width 75 height 35
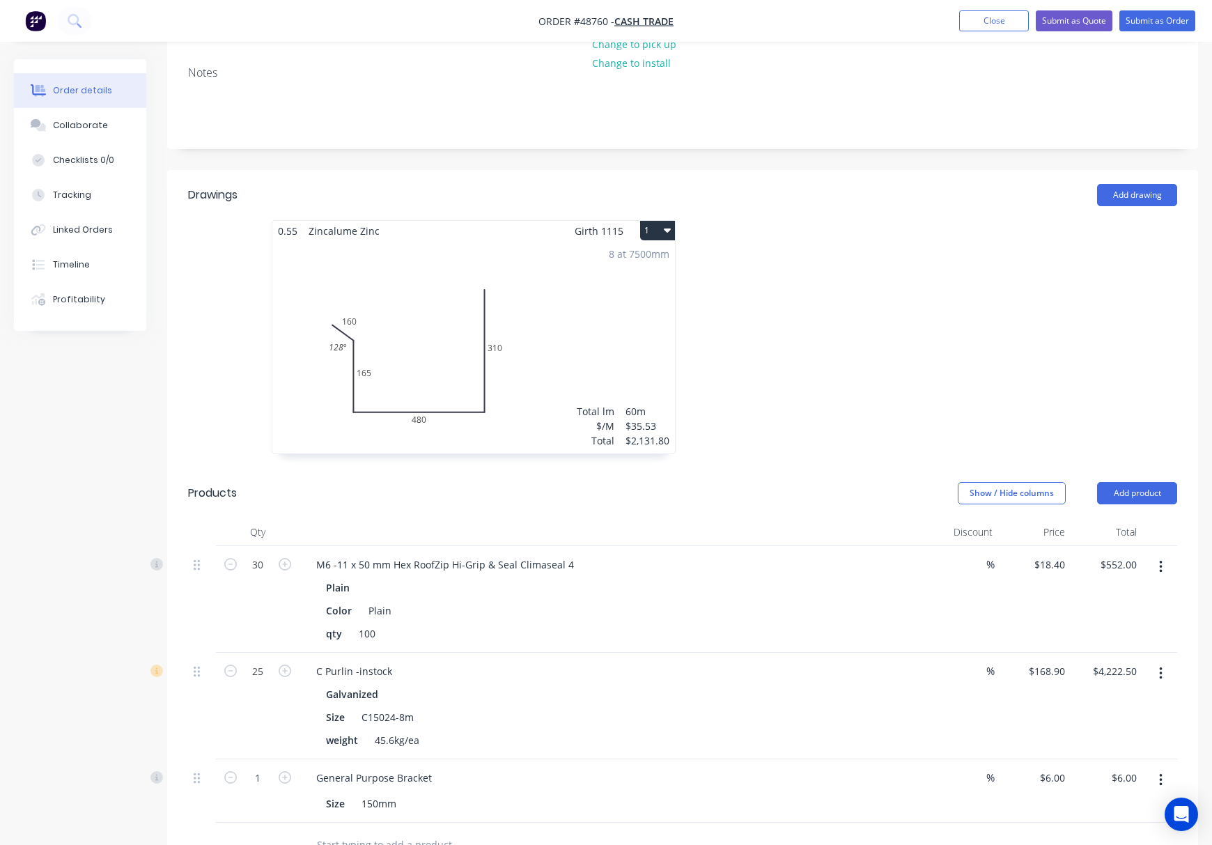
scroll to position [570, 0]
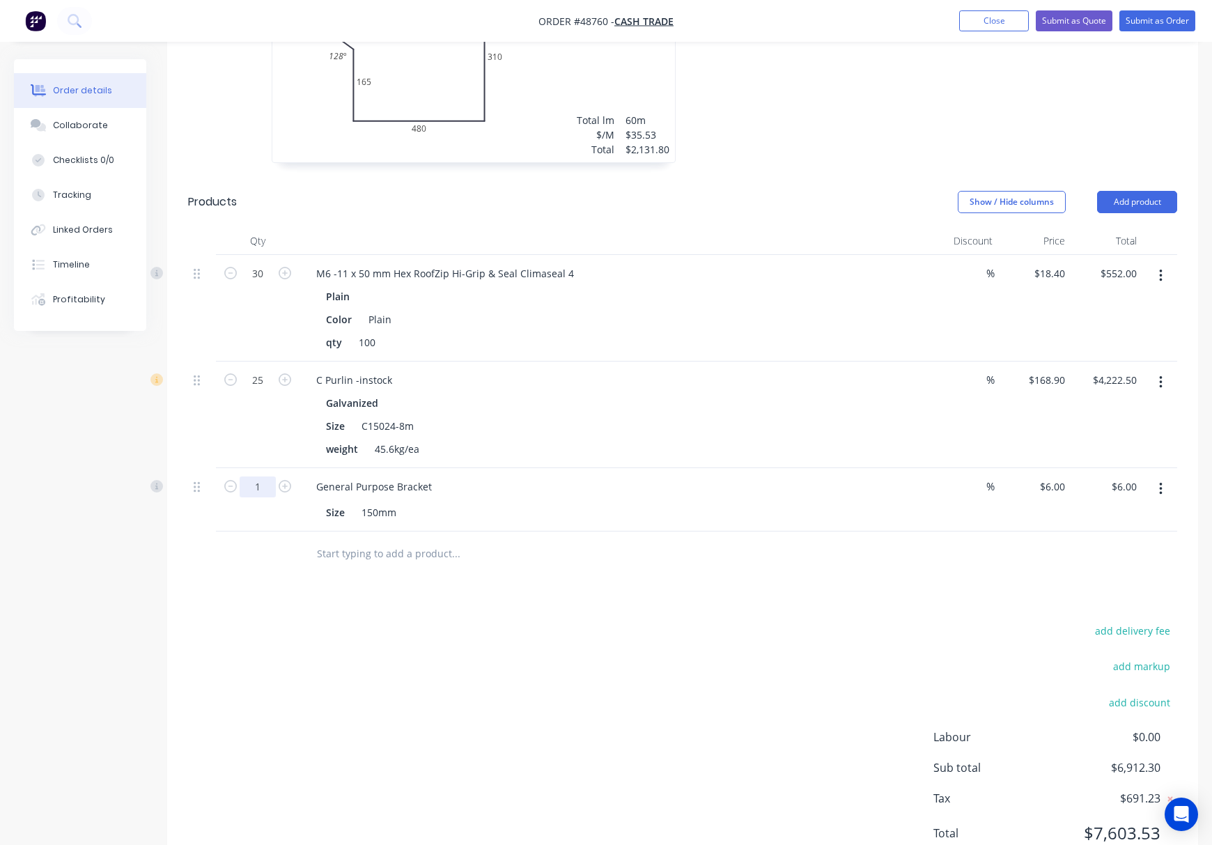
click at [265, 284] on input "1" at bounding box center [258, 273] width 36 height 21
type input "40"
type input "$240.00"
click at [455, 550] on div "Drawings Add drawing 0.55 Zincalume Zinc Girth 1115 1 0 160 165 480 310 128 º 0…" at bounding box center [682, 380] width 1031 height 1002
click at [430, 476] on div "General Purpose Bracket" at bounding box center [374, 486] width 138 height 20
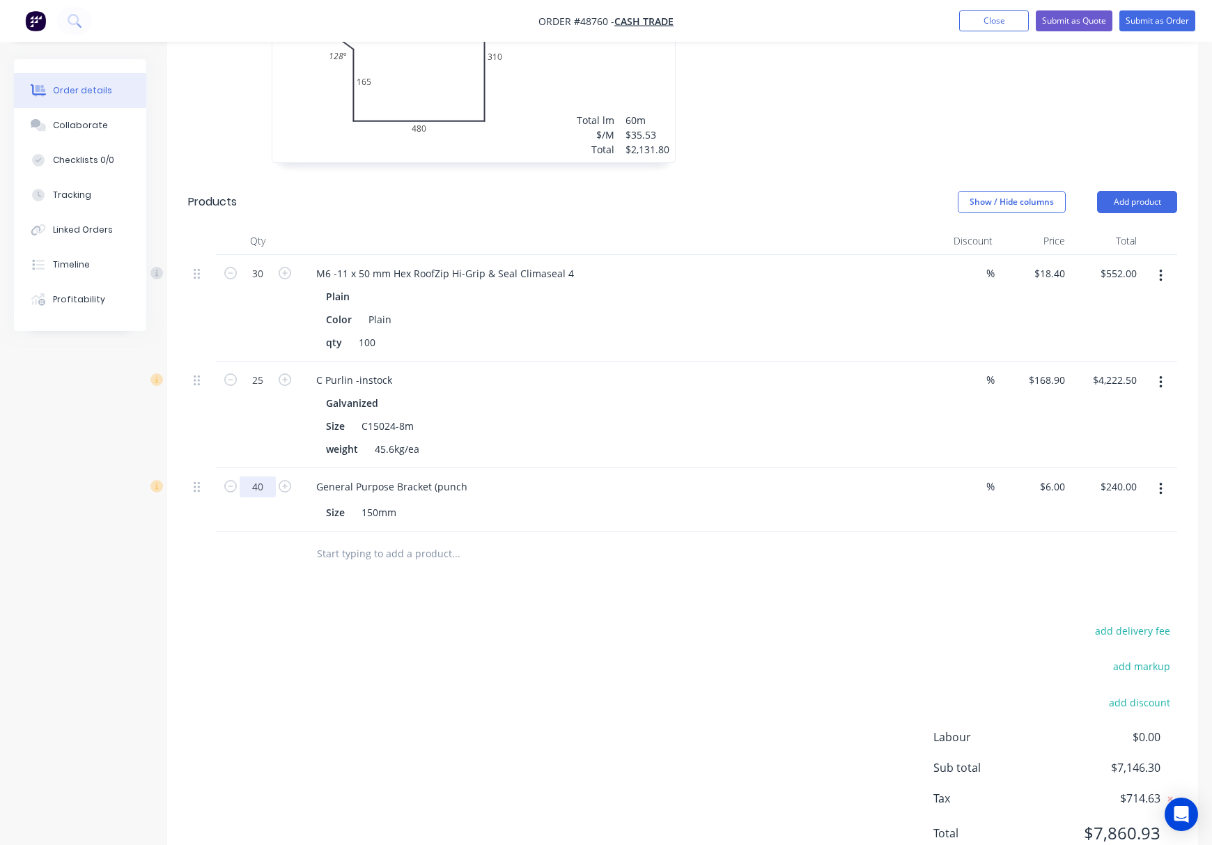
click at [260, 284] on input "40" at bounding box center [258, 273] width 36 height 21
type input "50"
type input "$300.00"
click at [675, 624] on div "add delivery fee add markup add discount Labour $0.00 Sub total $7,146.30 Tax $…" at bounding box center [682, 740] width 989 height 238
click at [467, 476] on div "General Purpose Bracket (punch" at bounding box center [391, 486] width 173 height 20
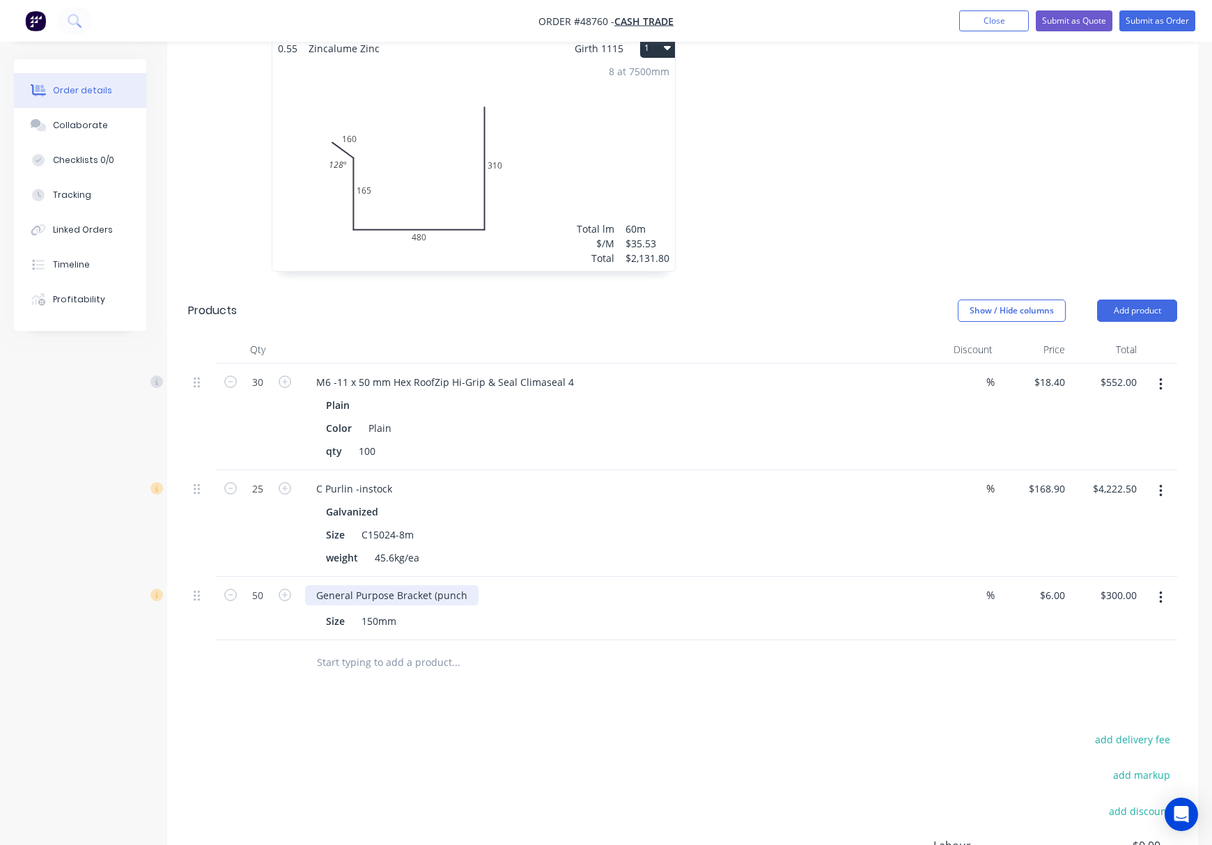
scroll to position [464, 0]
click at [540, 727] on div "add delivery fee add markup add discount Labour $0.00 Sub total $7,206.30 Tax $…" at bounding box center [682, 846] width 989 height 238
click at [1167, 476] on button "button" at bounding box center [1160, 488] width 33 height 25
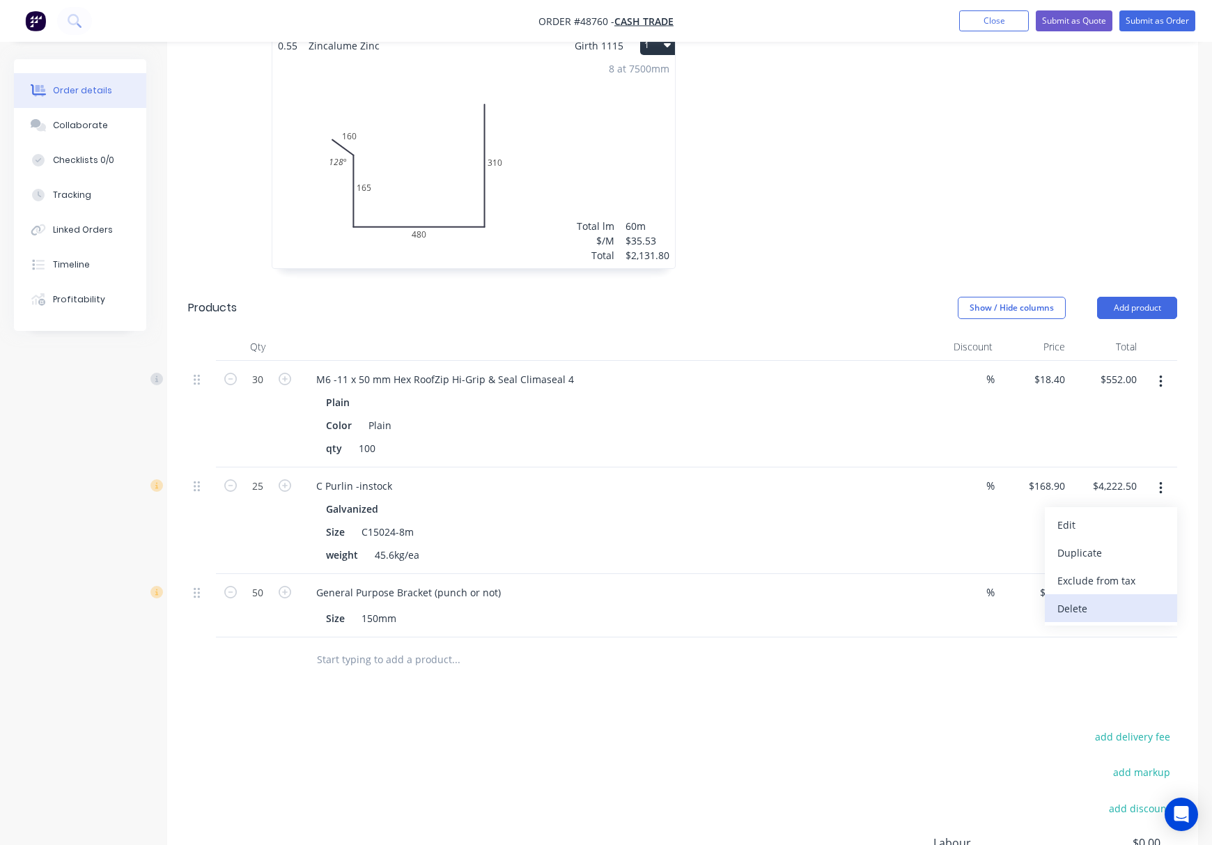
click at [1105, 598] on div "Delete" at bounding box center [1110, 608] width 107 height 20
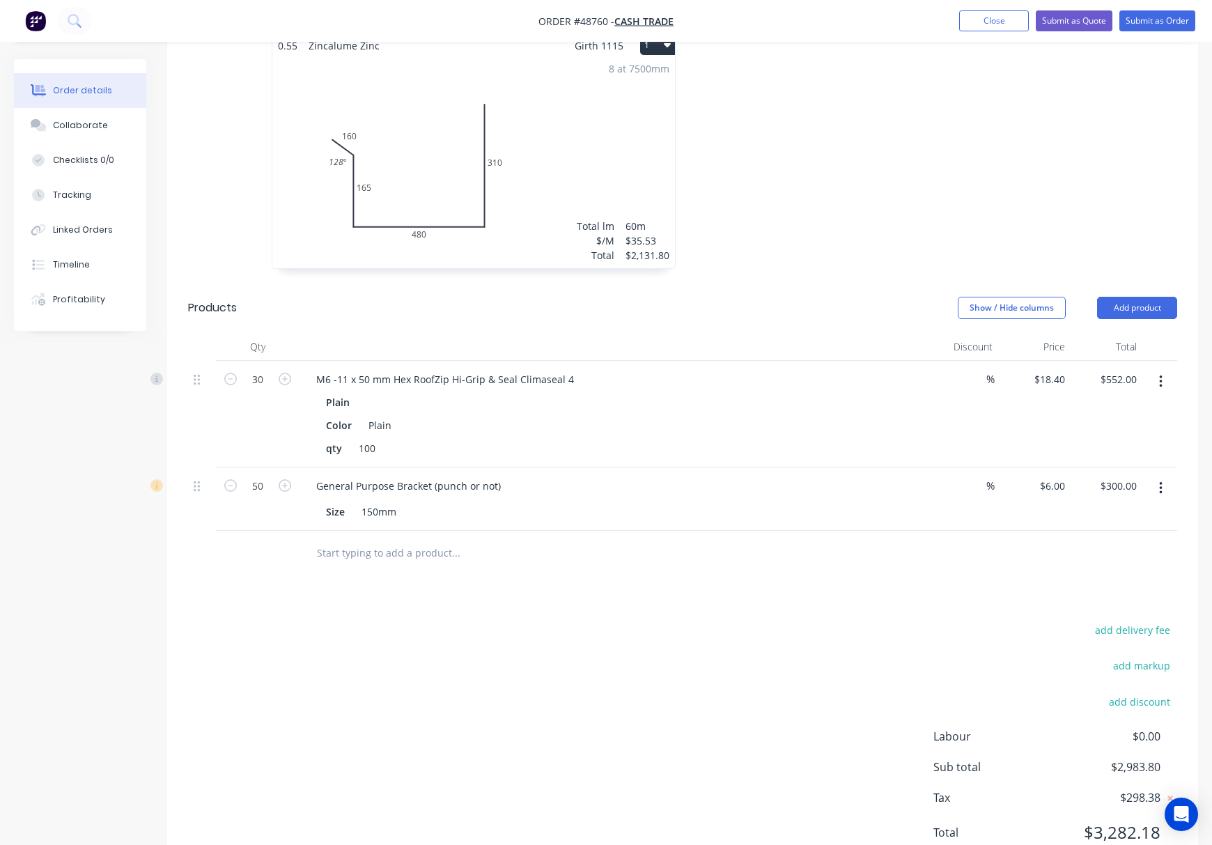
scroll to position [463, 0]
click at [1163, 476] on button "button" at bounding box center [1160, 488] width 33 height 25
click at [1117, 595] on button "Delete" at bounding box center [1111, 609] width 132 height 28
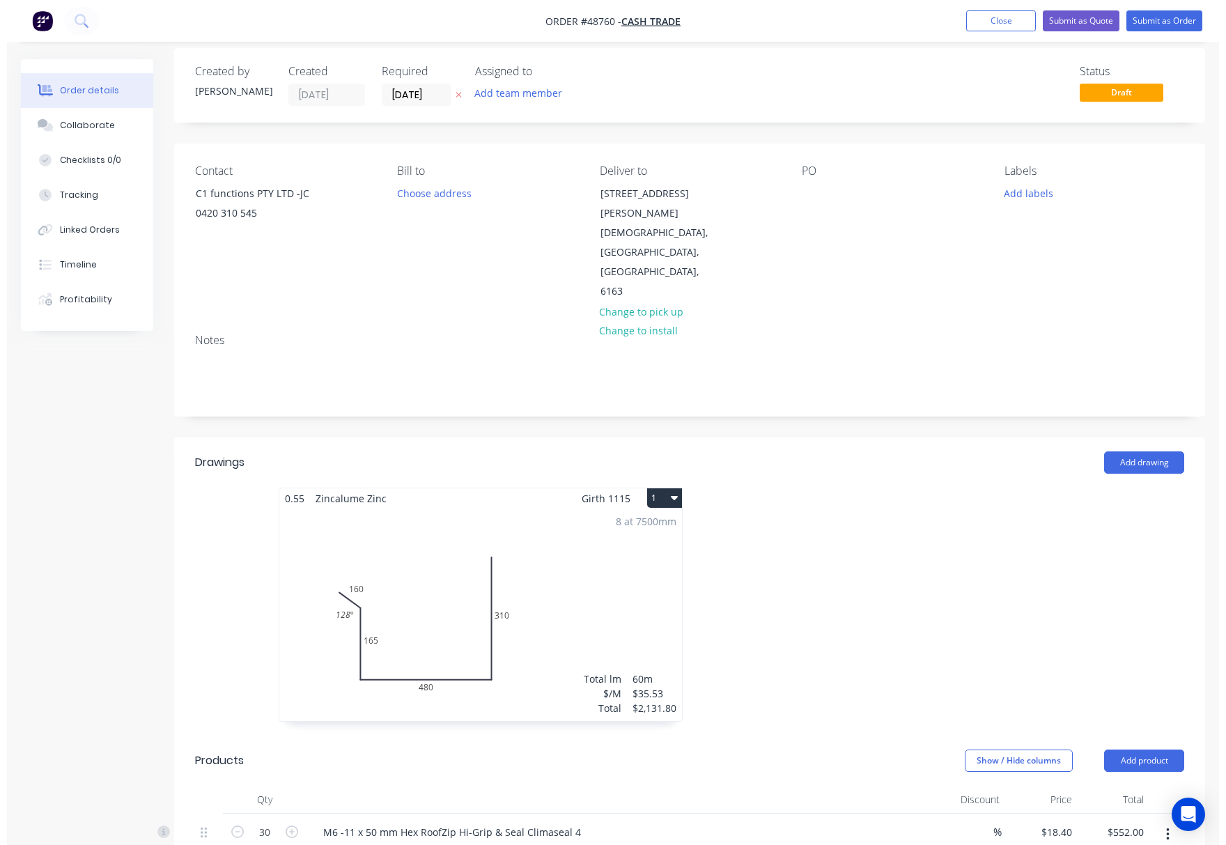
scroll to position [0, 0]
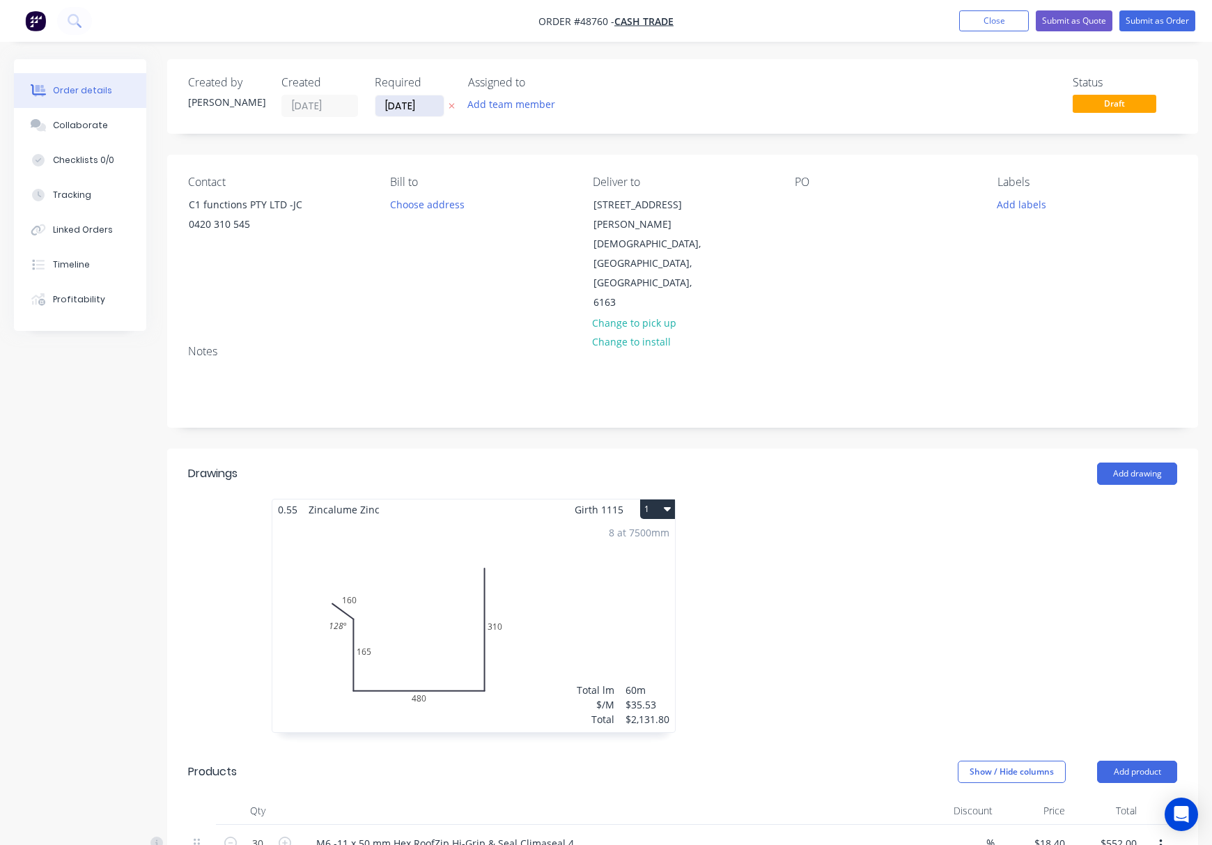
click at [416, 106] on input "[DATE]" at bounding box center [409, 105] width 68 height 21
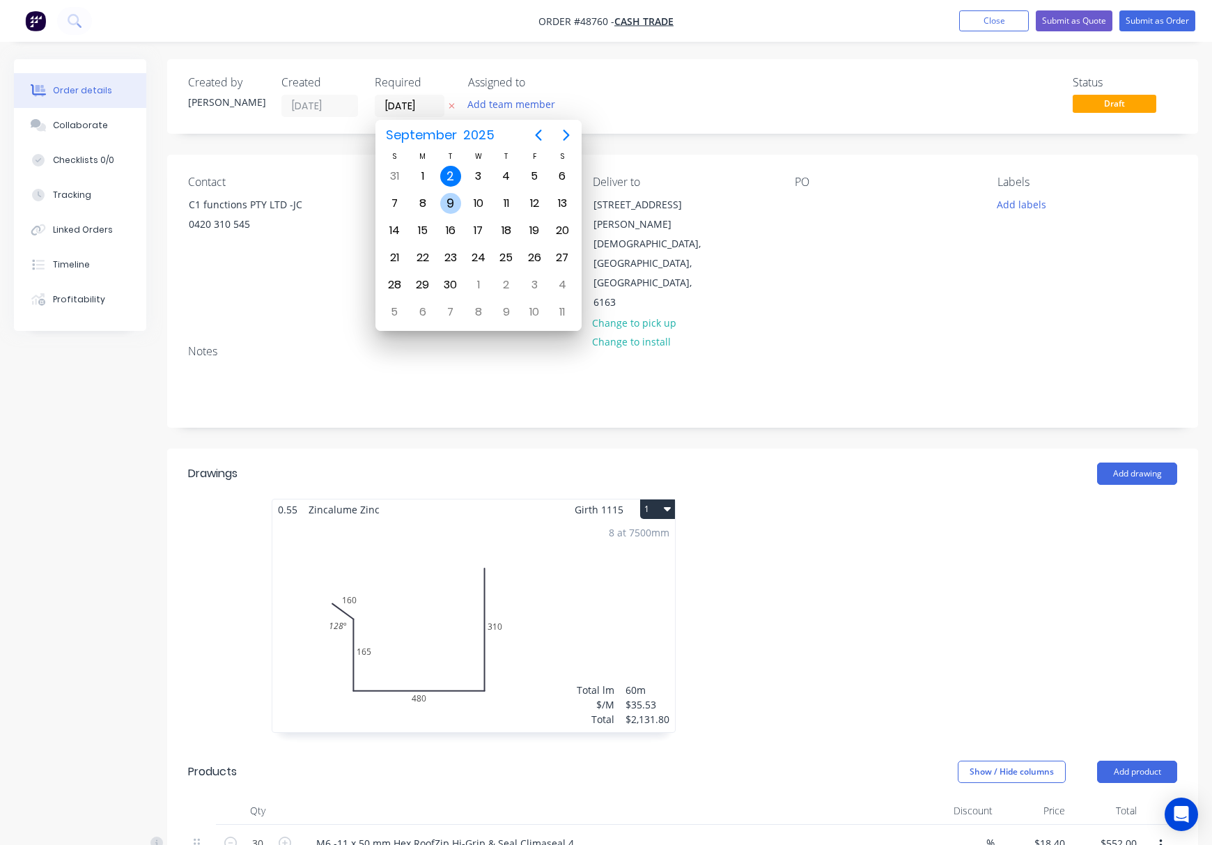
click at [449, 201] on div "9" at bounding box center [450, 203] width 21 height 21
type input "09/09/25"
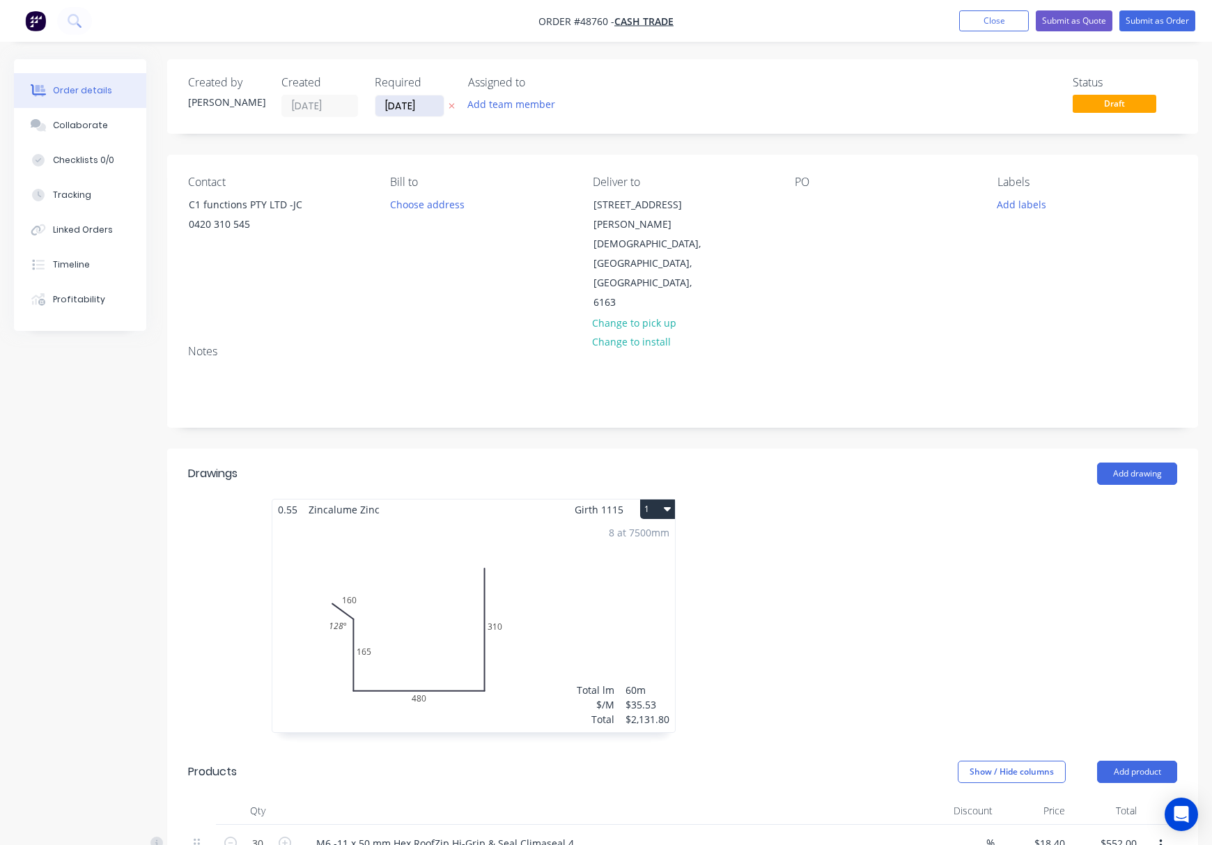
click at [414, 107] on input "09/09/25" at bounding box center [409, 105] width 68 height 21
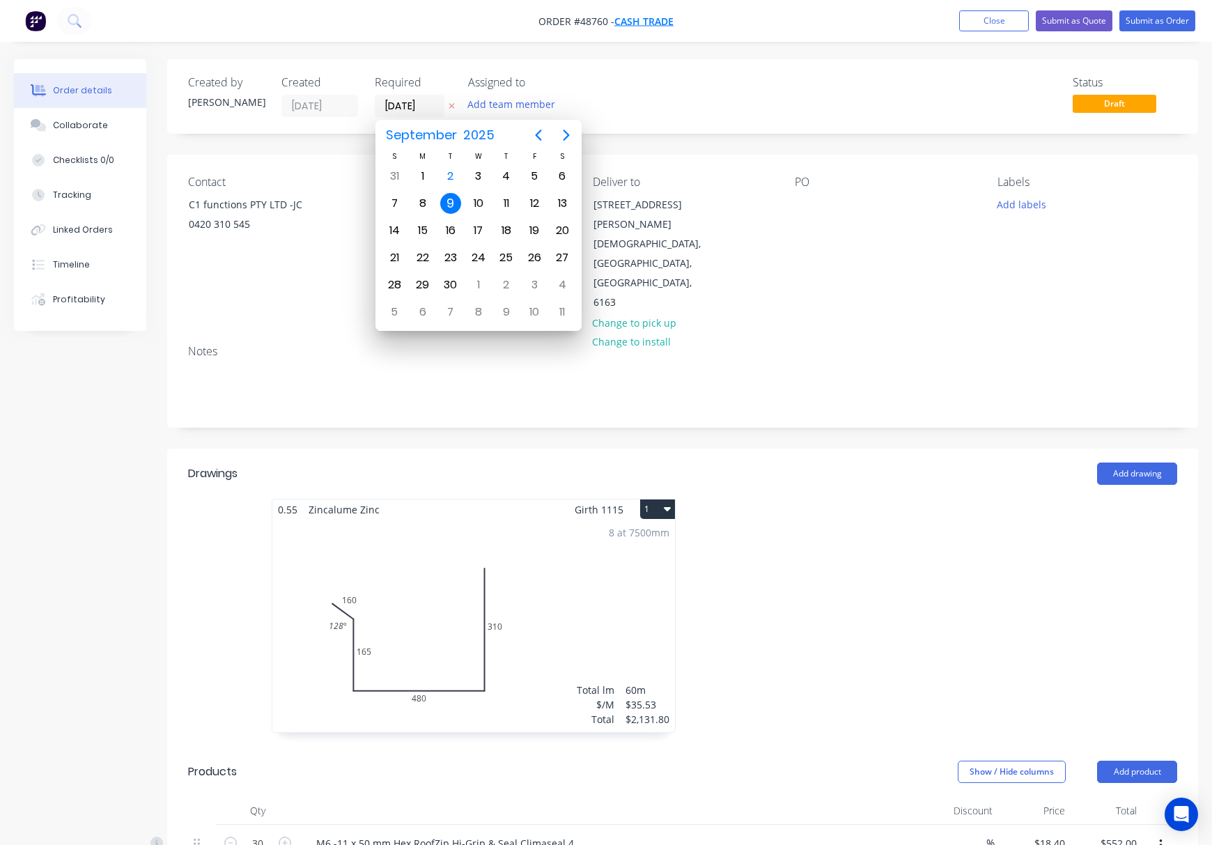
click at [660, 15] on span "Cash Trade" at bounding box center [643, 21] width 59 height 13
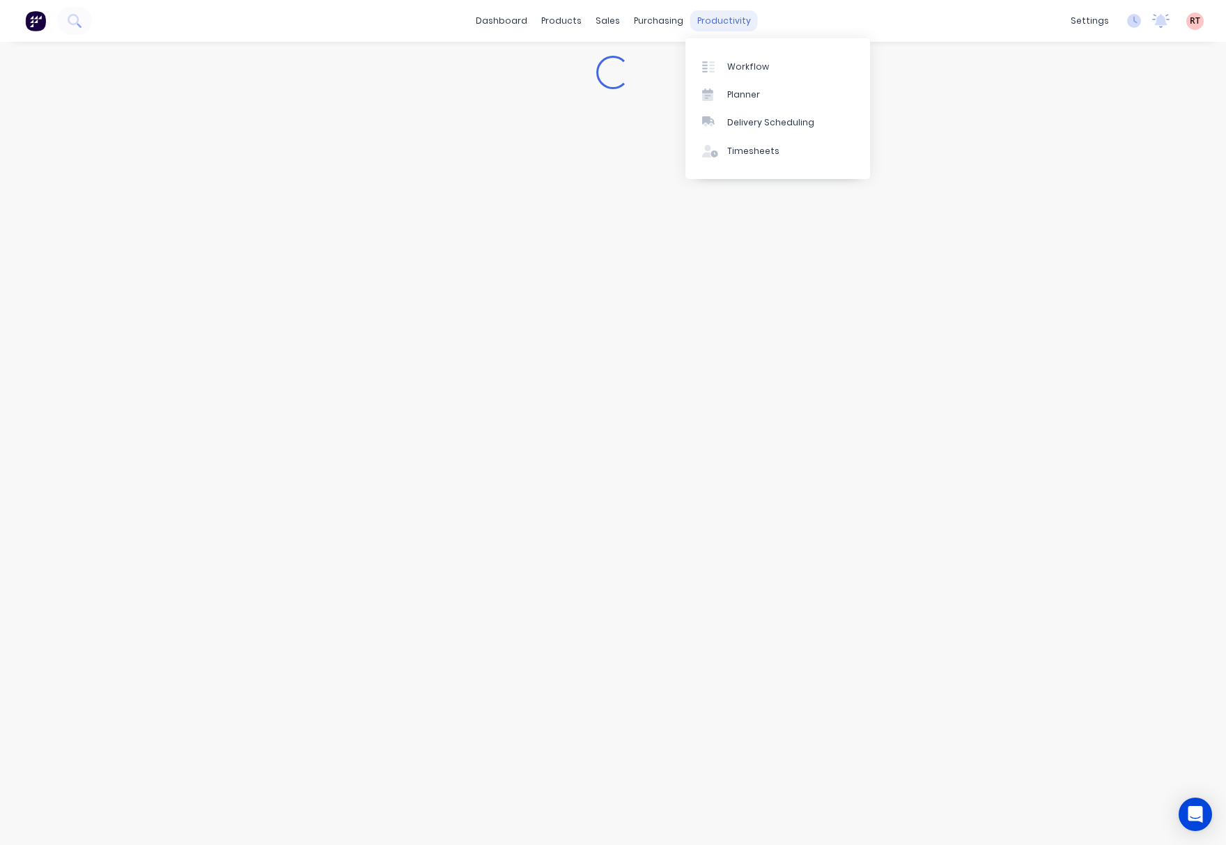
click at [713, 18] on div "productivity" at bounding box center [724, 20] width 68 height 21
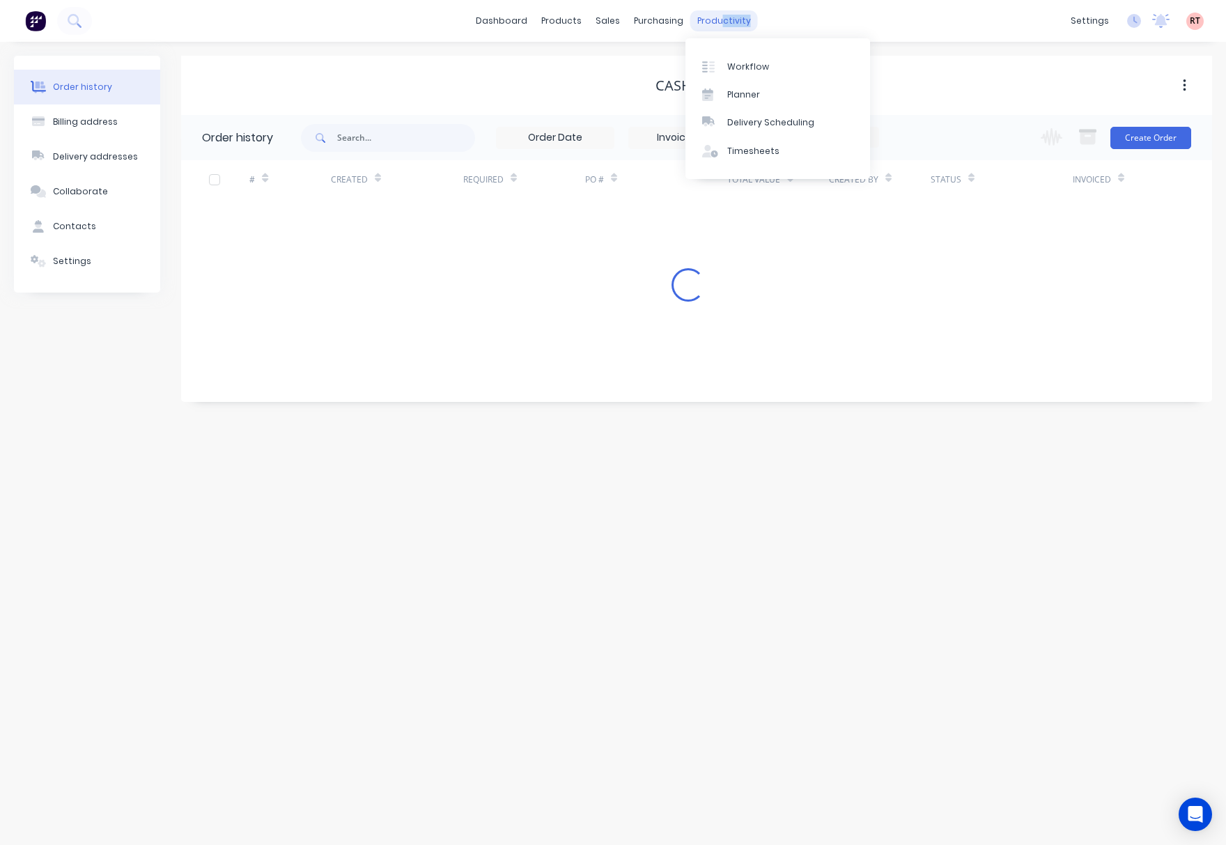
drag, startPoint x: 745, startPoint y: 17, endPoint x: 737, endPoint y: 25, distance: 10.8
click at [713, 20] on div "productivity" at bounding box center [724, 20] width 68 height 21
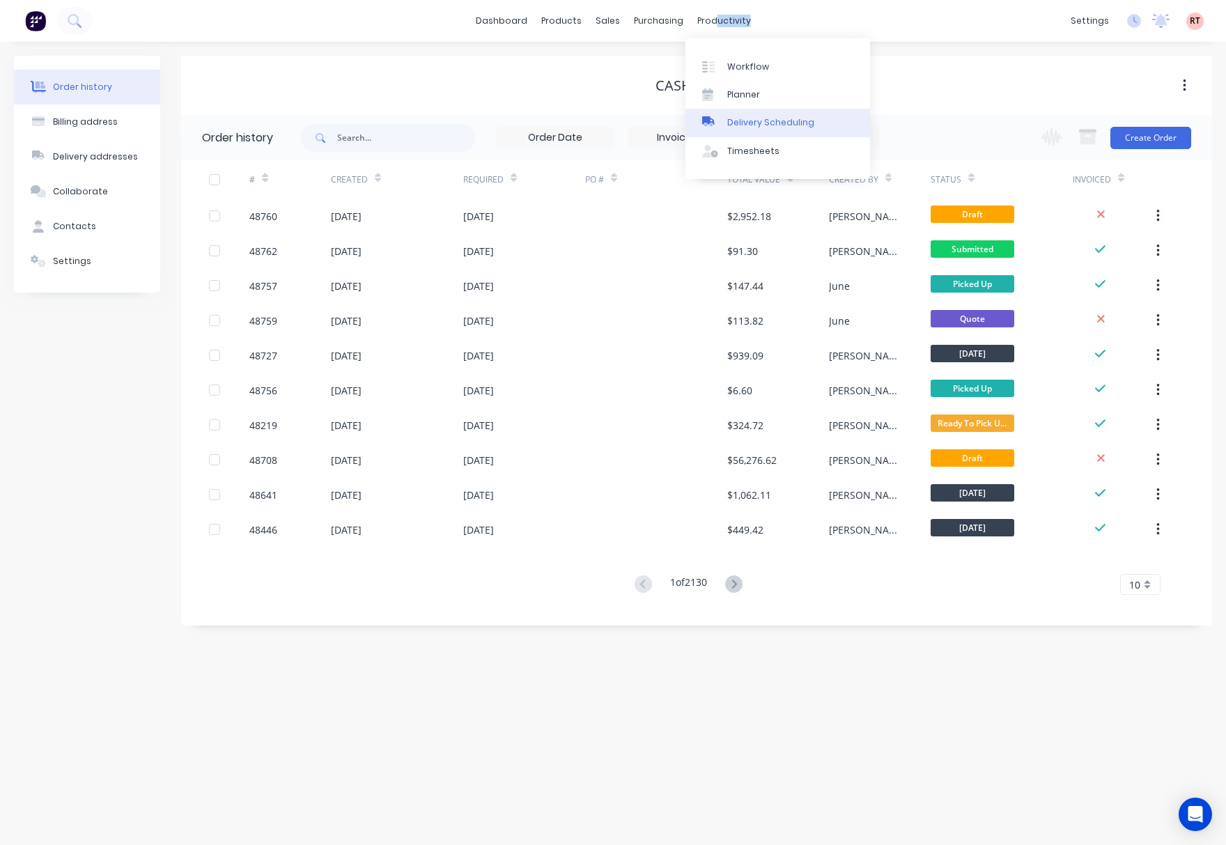
click at [794, 123] on div "Delivery Scheduling" at bounding box center [770, 122] width 87 height 13
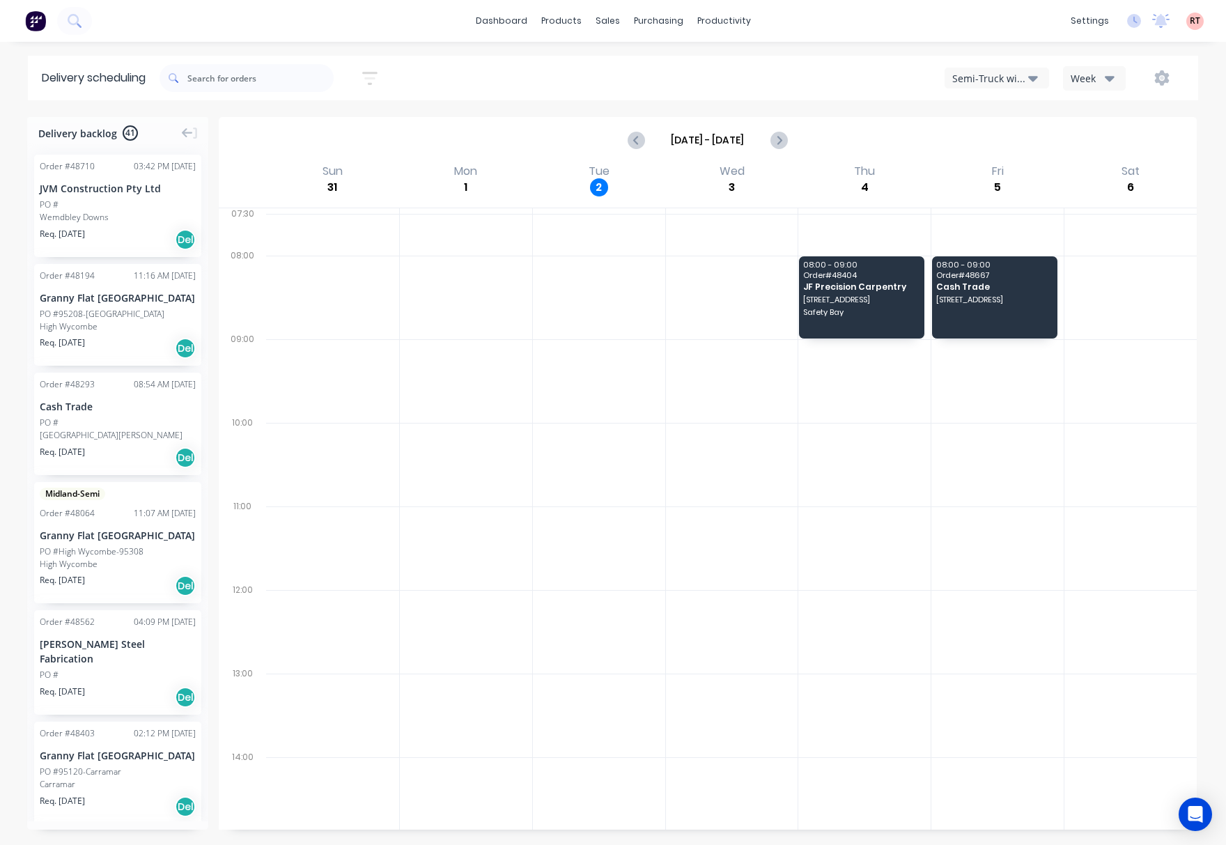
click at [1022, 71] on div "Semi-Truck with Hiab" at bounding box center [990, 78] width 76 height 15
click at [998, 173] on div "Utes Delivery" at bounding box center [1014, 169] width 138 height 28
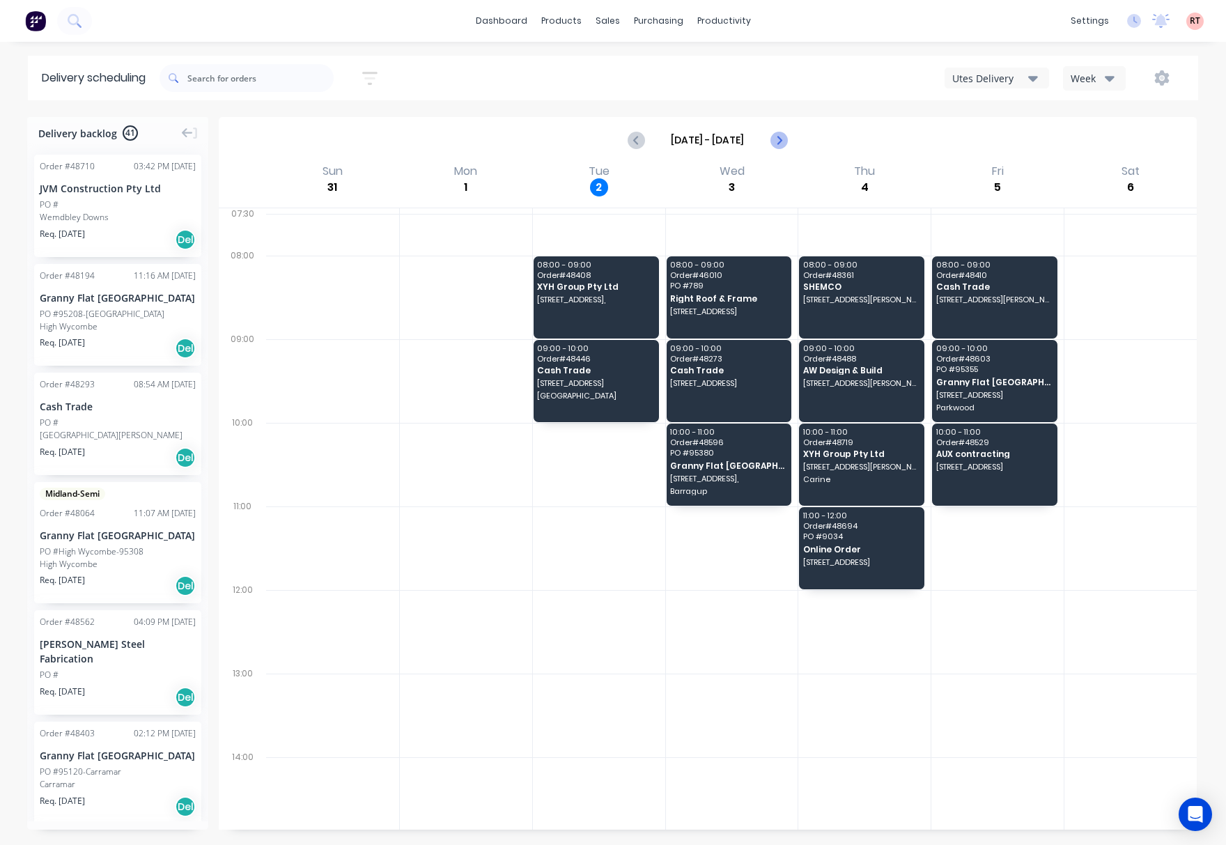
click at [777, 143] on icon "Next page" at bounding box center [778, 139] width 6 height 11
type input "[DATE] - [DATE]"
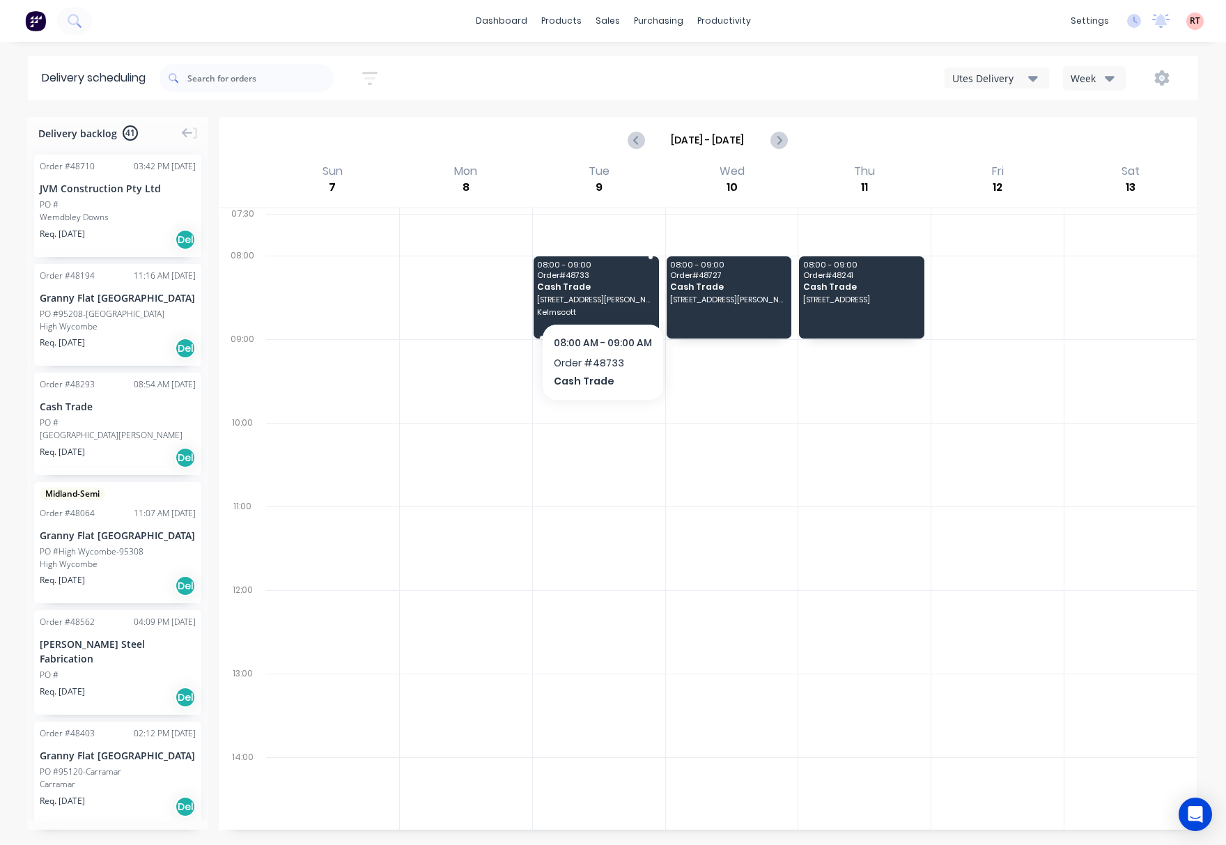
click at [602, 293] on div "08:00 - 09:00 Order # 48733 Cash Trade [STREET_ADDRESS][PERSON_NAME]" at bounding box center [595, 297] width 125 height 82
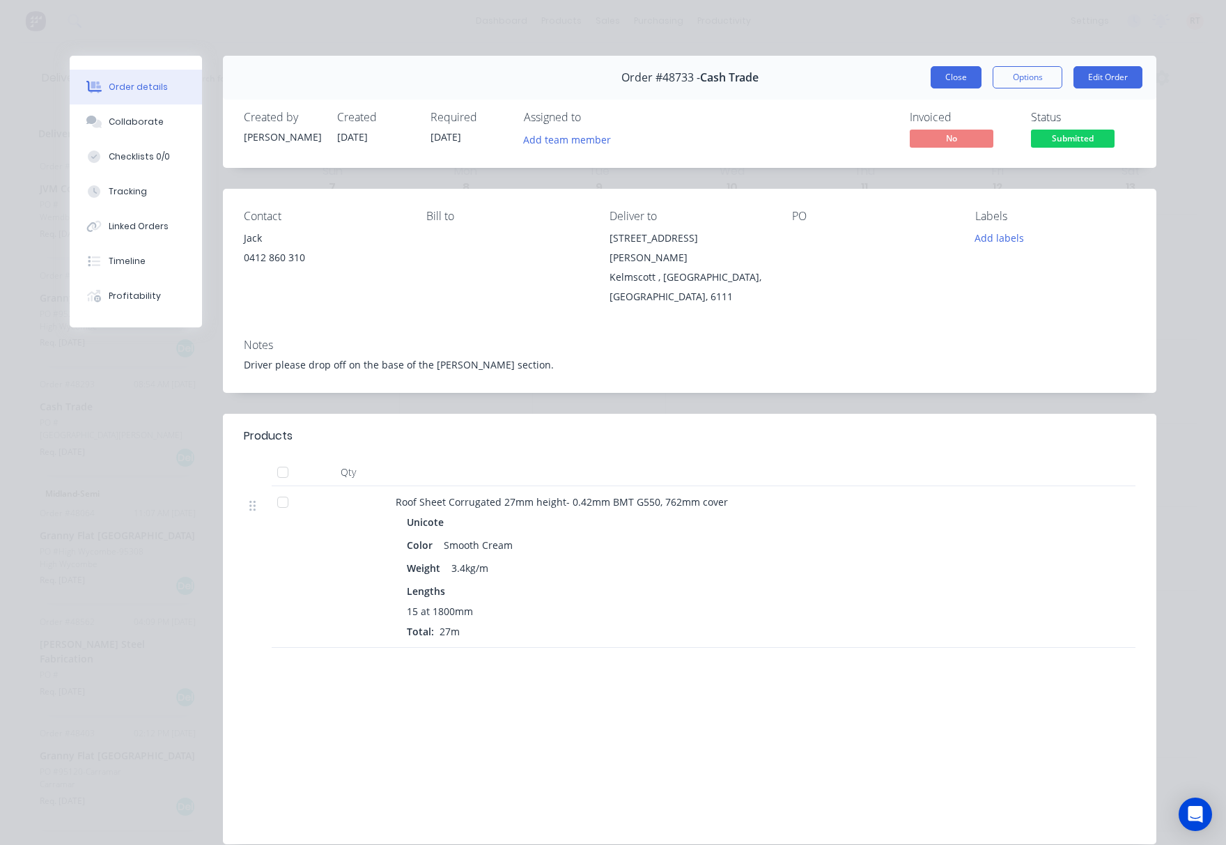
click at [940, 78] on button "Close" at bounding box center [955, 77] width 51 height 22
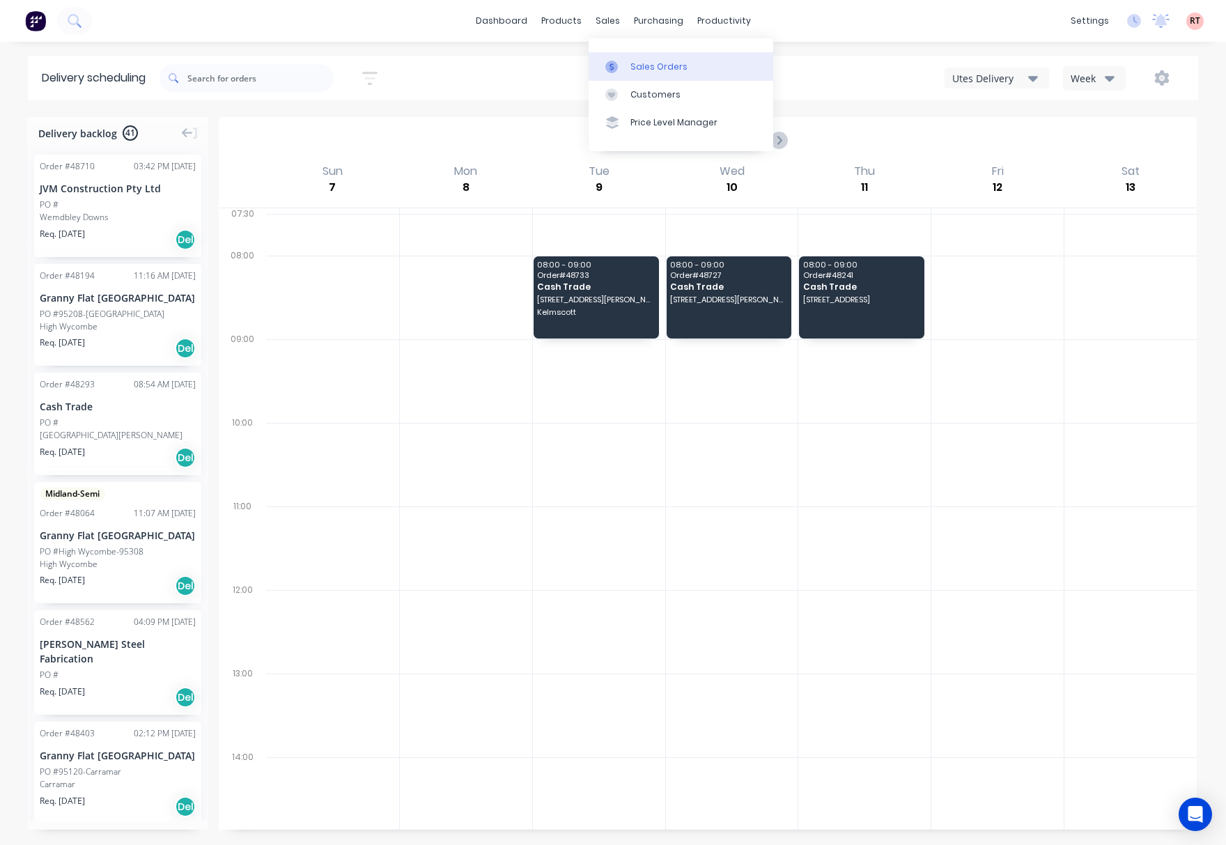
click at [655, 70] on div "Sales Orders" at bounding box center [658, 67] width 57 height 13
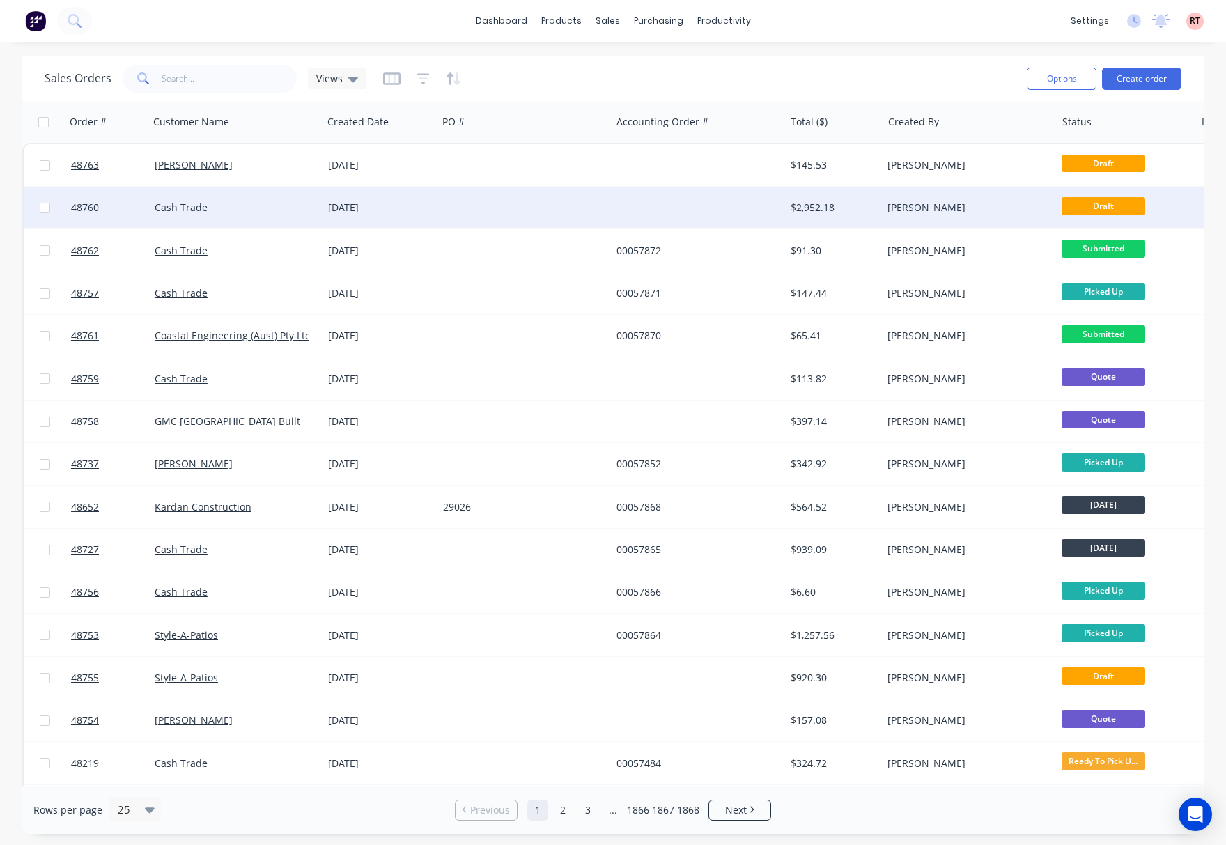
click at [536, 215] on div at bounding box center [523, 208] width 173 height 42
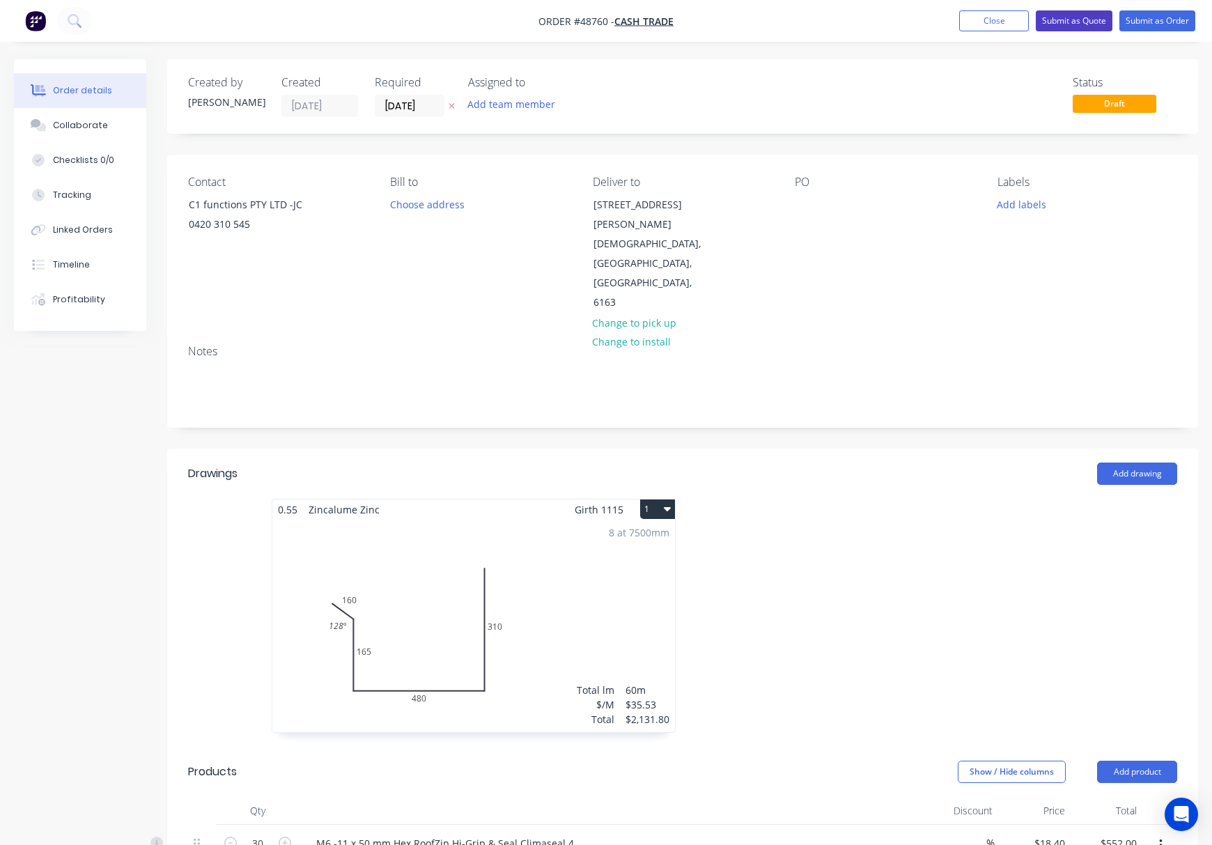
click at [1076, 22] on button "Submit as Quote" at bounding box center [1074, 20] width 77 height 21
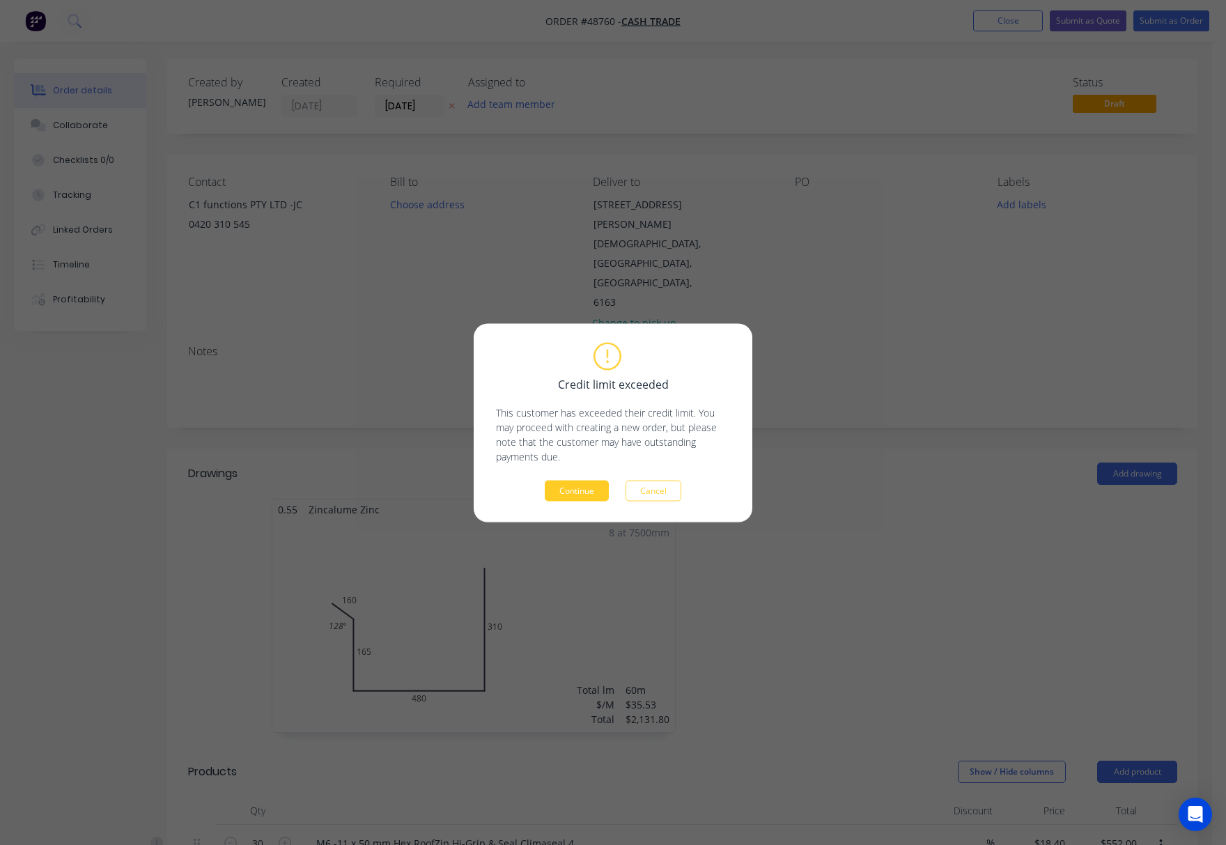
click at [589, 493] on button "Continue" at bounding box center [577, 490] width 64 height 21
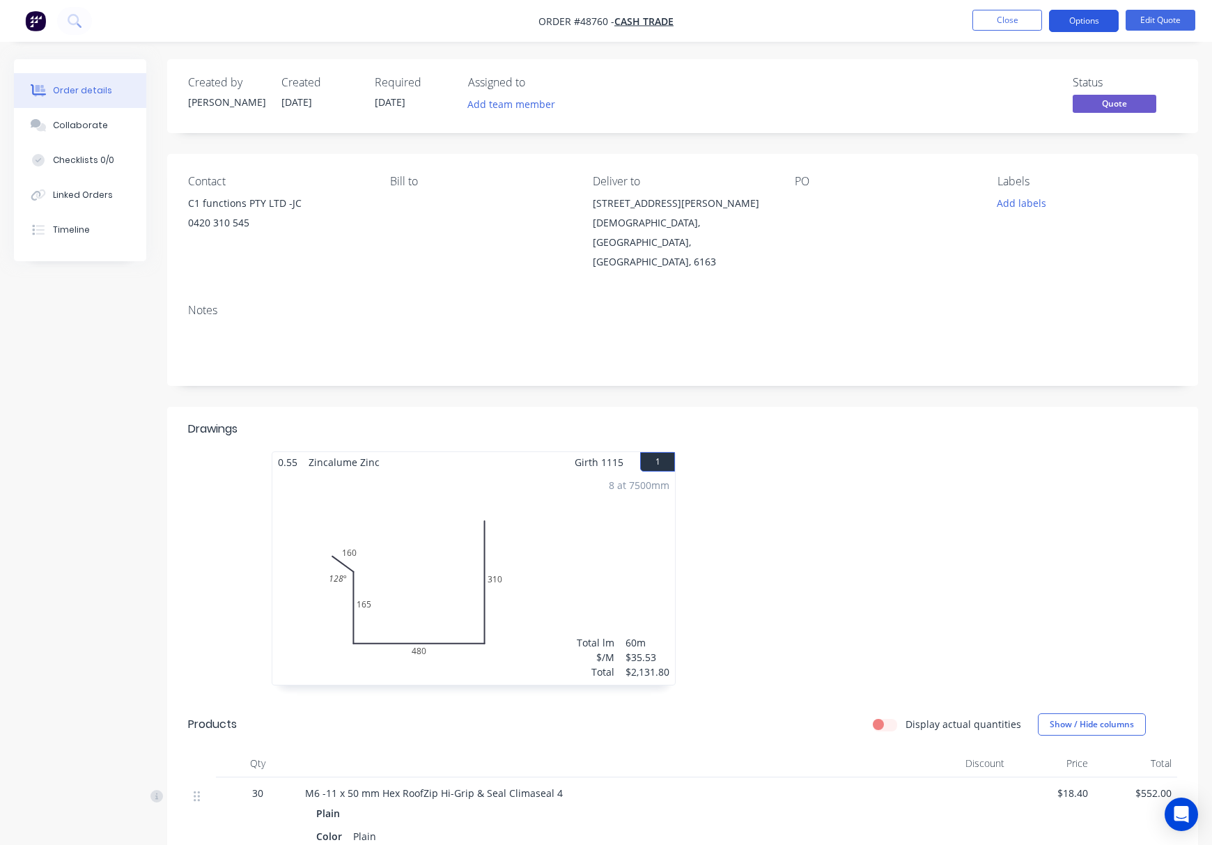
click at [1086, 23] on button "Options" at bounding box center [1084, 21] width 70 height 22
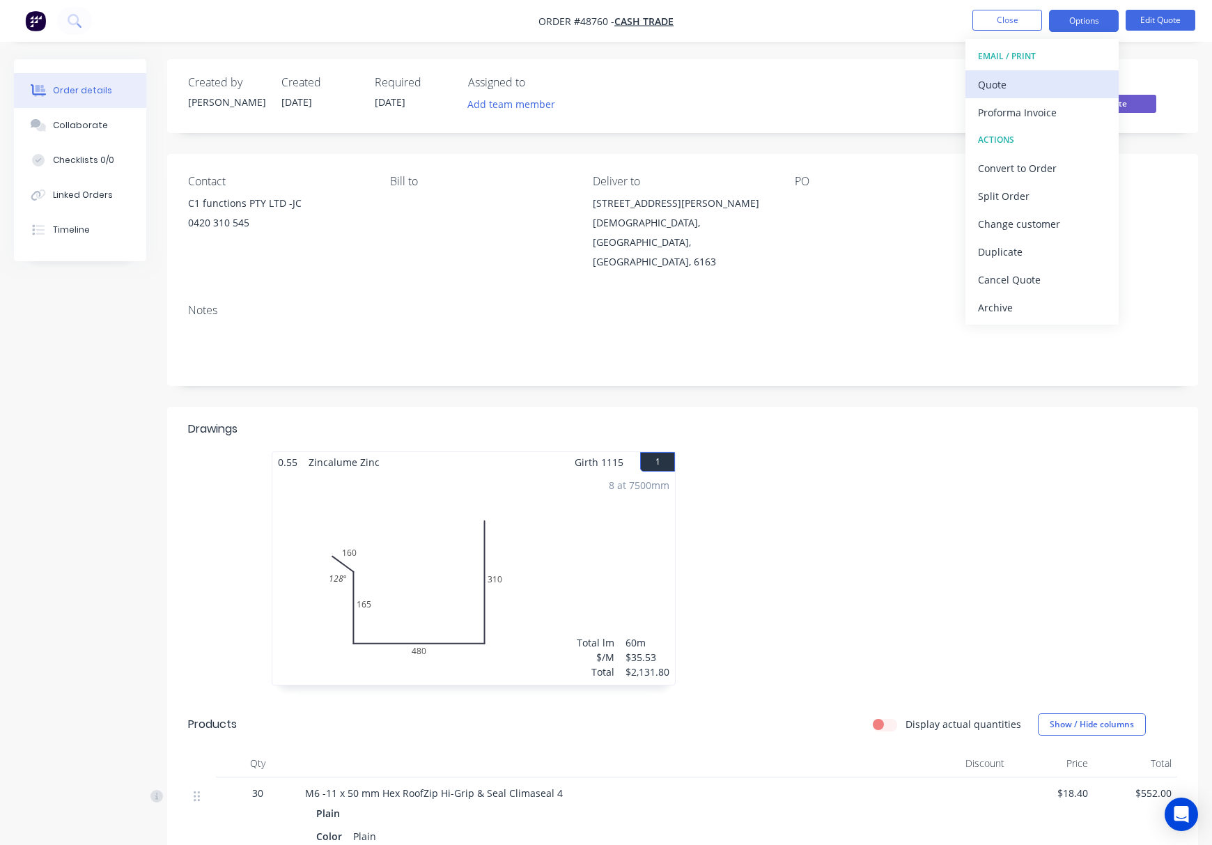
click at [1071, 87] on div "Quote" at bounding box center [1042, 85] width 128 height 20
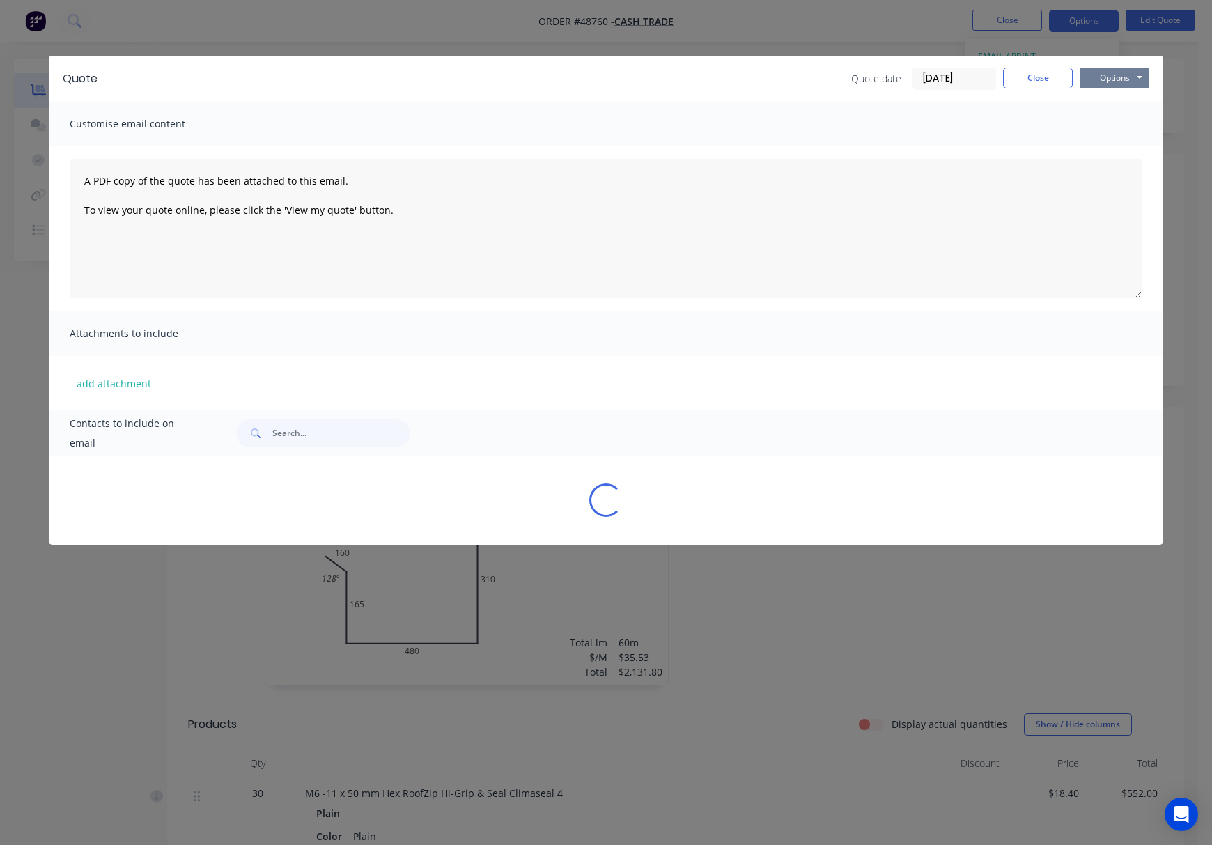
click at [1123, 68] on button "Options" at bounding box center [1115, 78] width 70 height 21
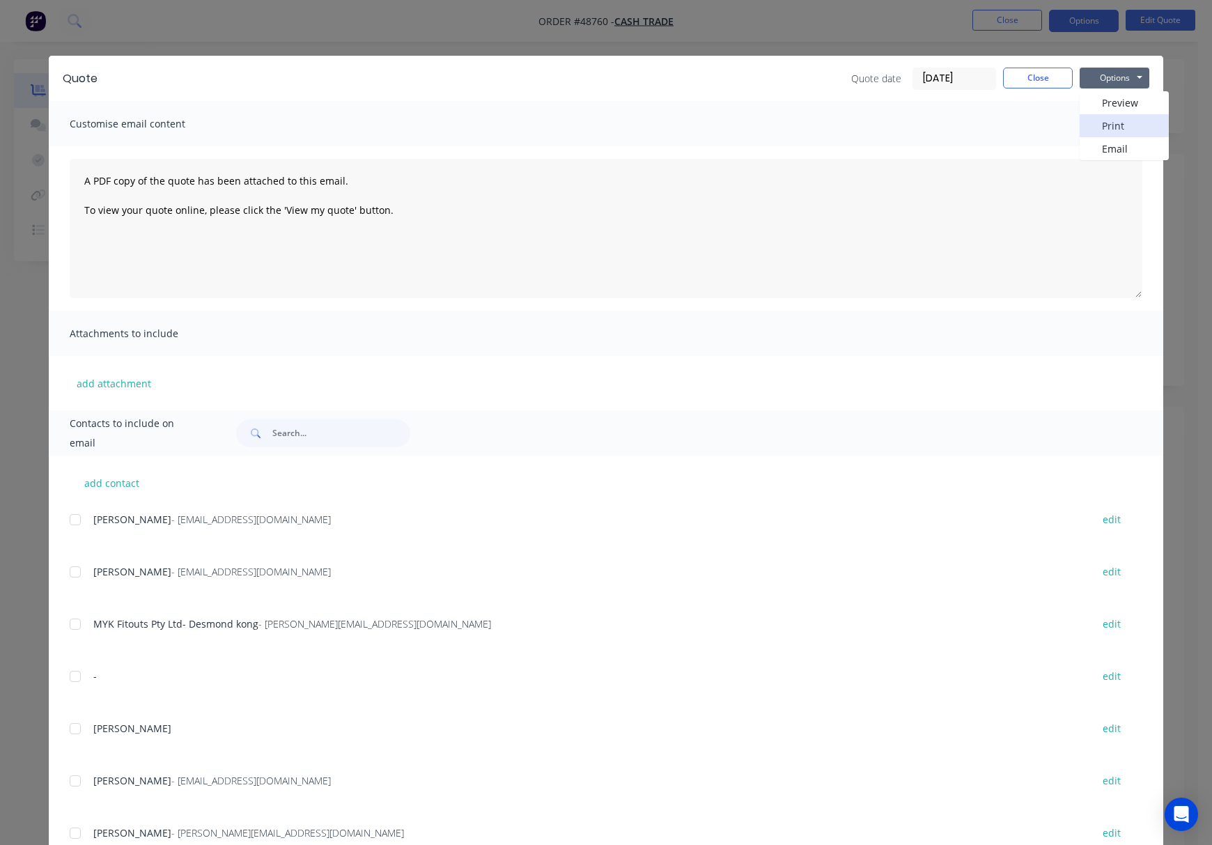
click at [1134, 125] on button "Print" at bounding box center [1124, 125] width 89 height 23
click at [747, 40] on div "Quote Quote date [DATE] Close Options Preview Print Email Customise email conte…" at bounding box center [606, 422] width 1212 height 845
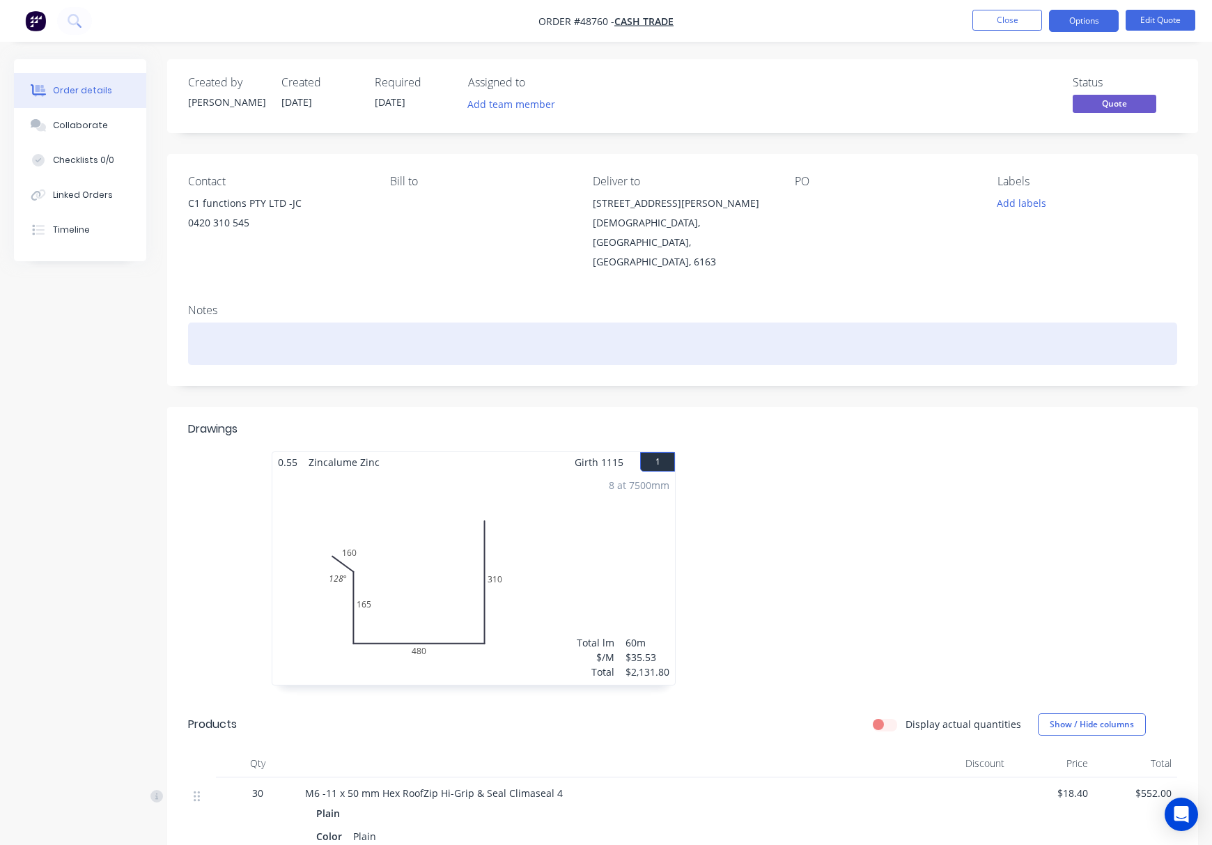
scroll to position [93, 0]
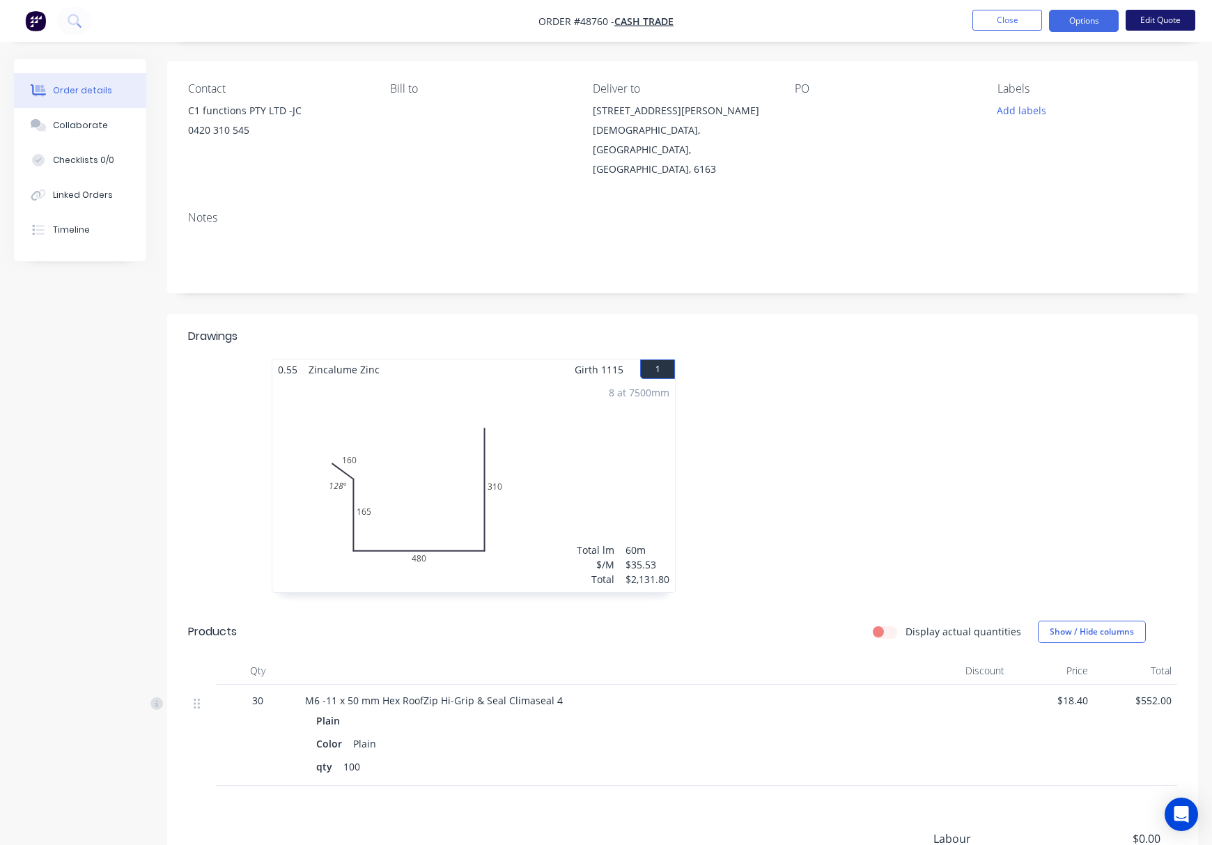
click at [1152, 24] on button "Edit Quote" at bounding box center [1160, 20] width 70 height 21
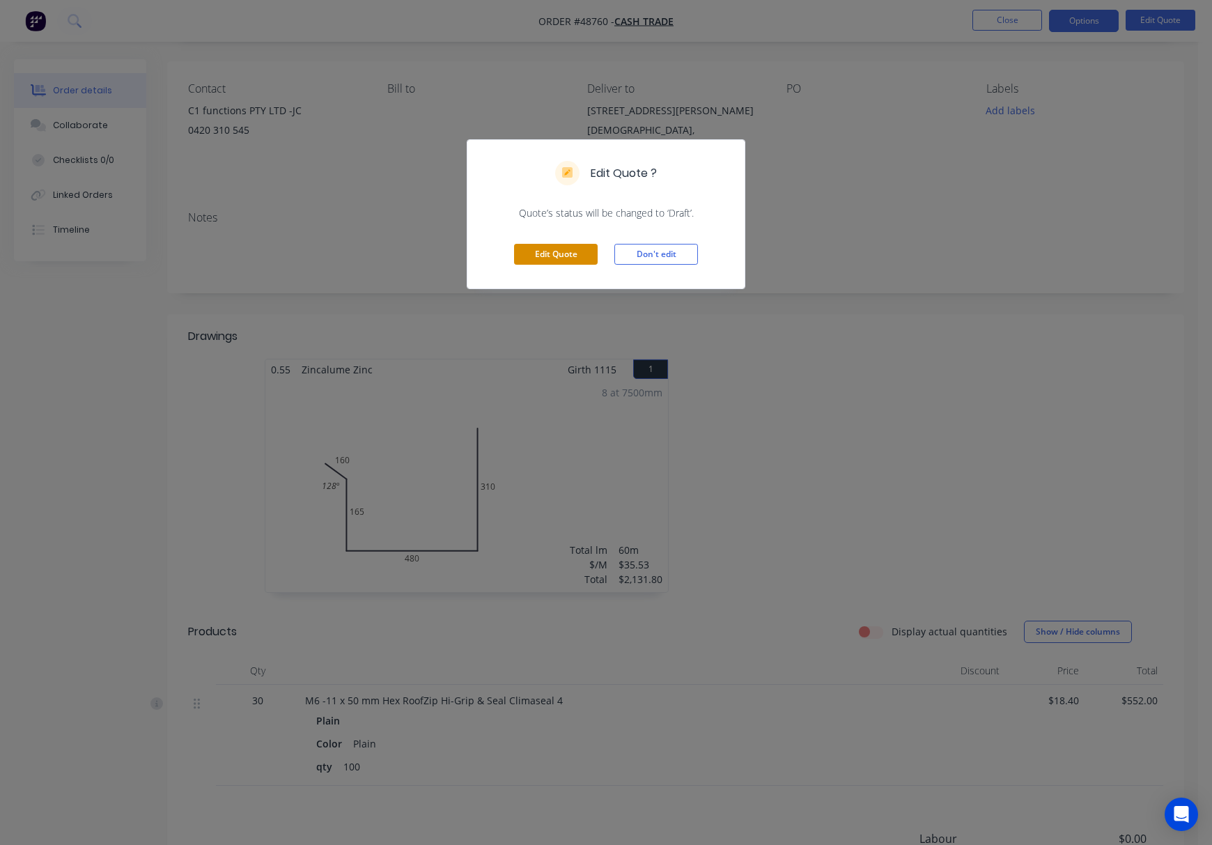
click at [567, 251] on button "Edit Quote" at bounding box center [556, 254] width 84 height 21
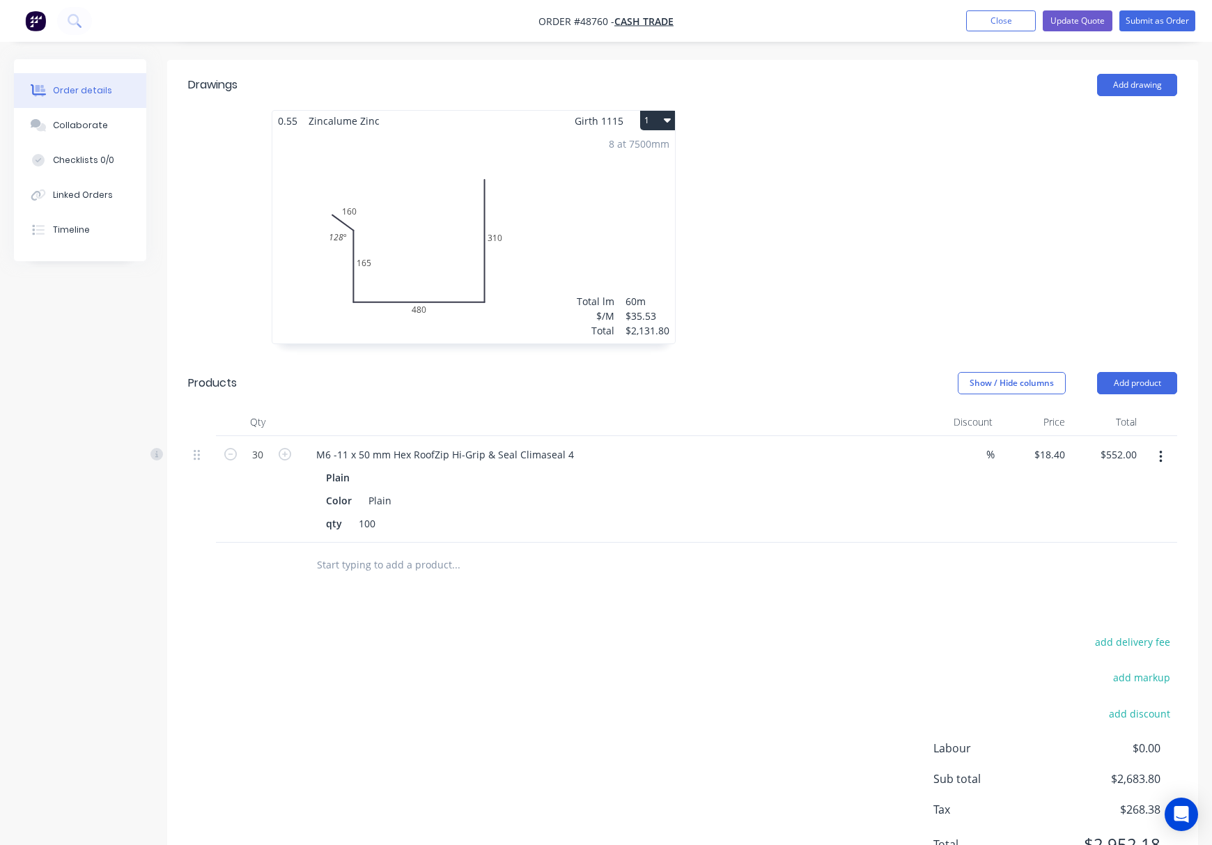
scroll to position [400, 0]
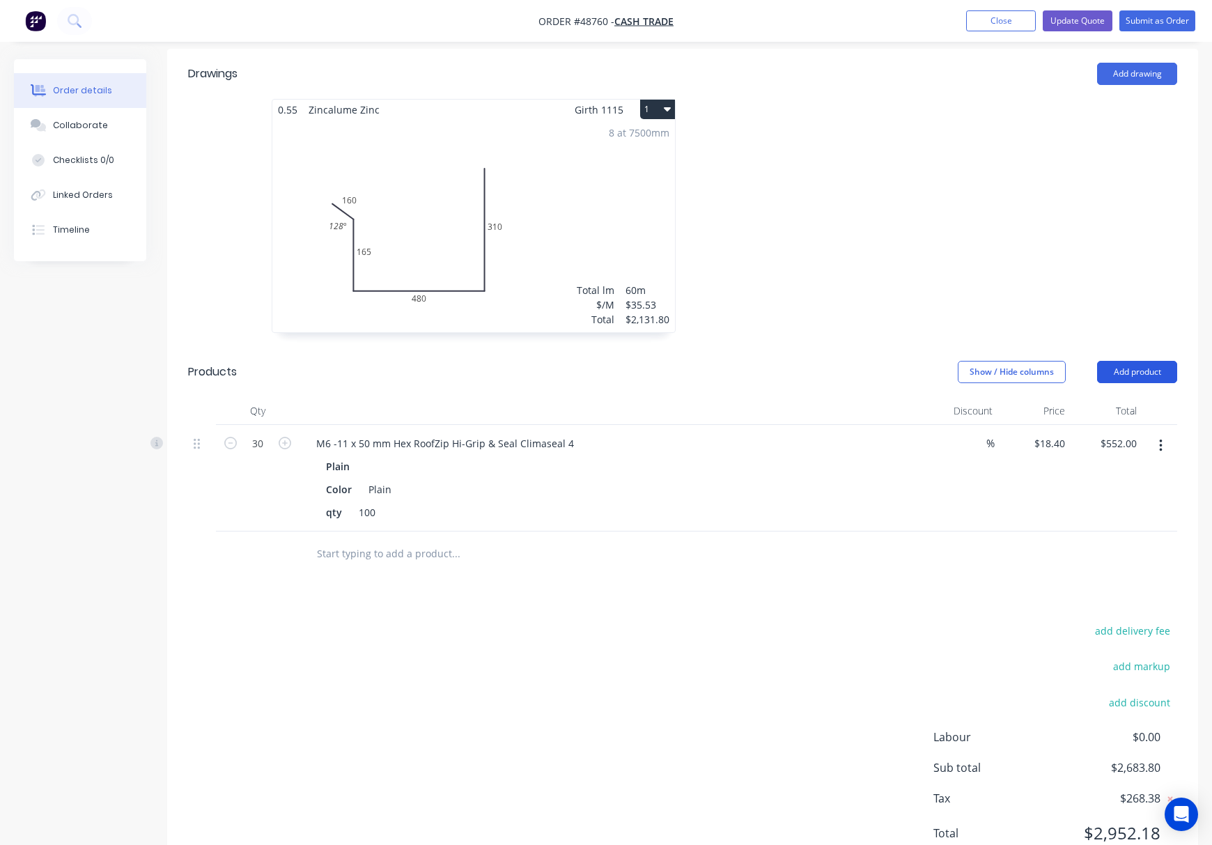
click at [1160, 361] on button "Add product" at bounding box center [1137, 372] width 80 height 22
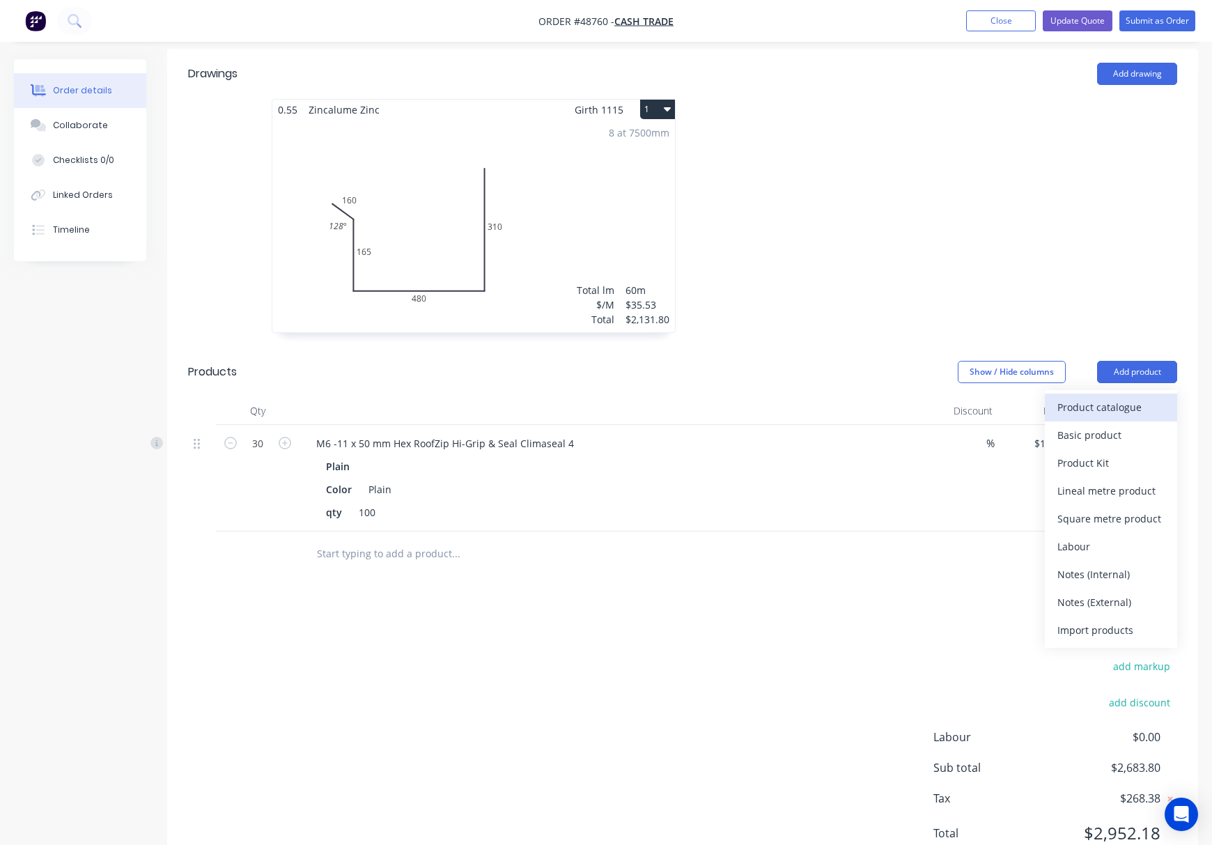
click at [1098, 397] on div "Product catalogue" at bounding box center [1110, 407] width 107 height 20
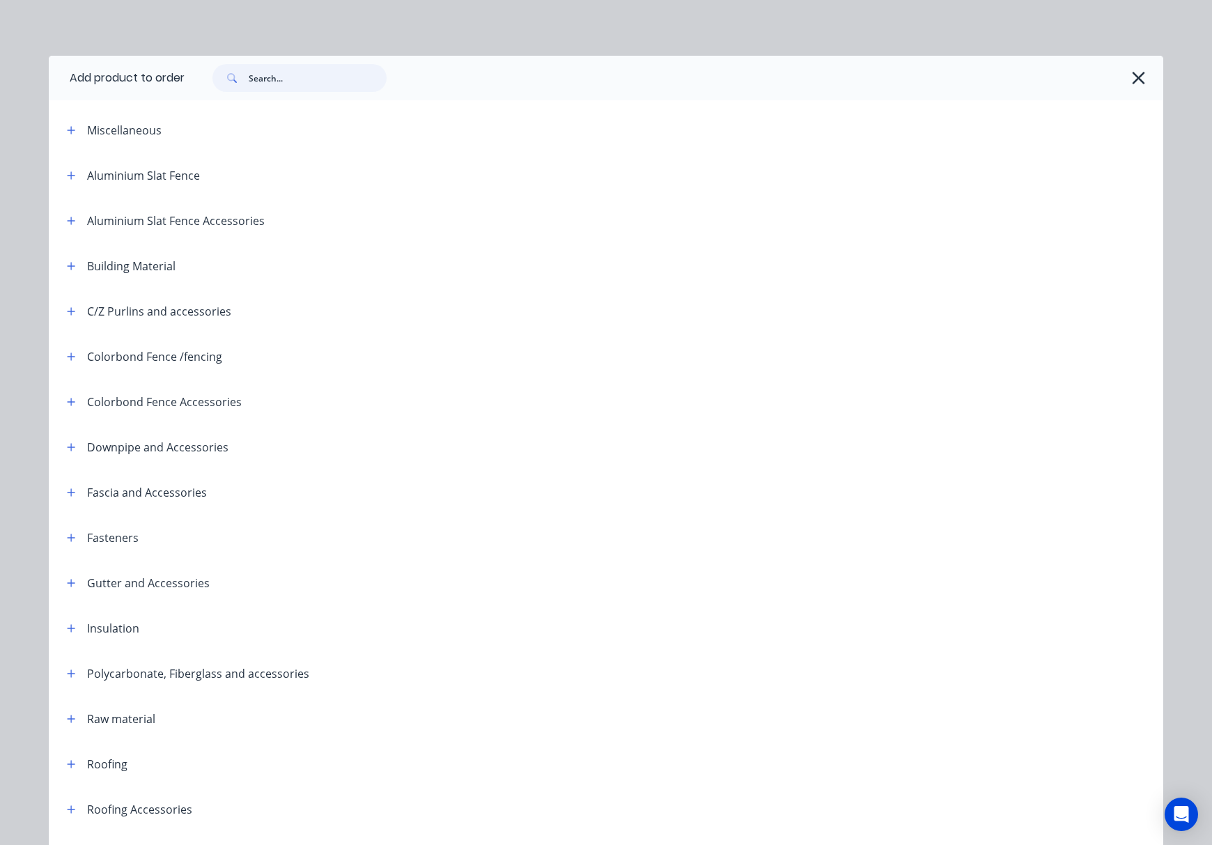
click at [256, 84] on input "text" at bounding box center [318, 78] width 138 height 28
click at [313, 71] on input "c purlin" at bounding box center [318, 78] width 138 height 28
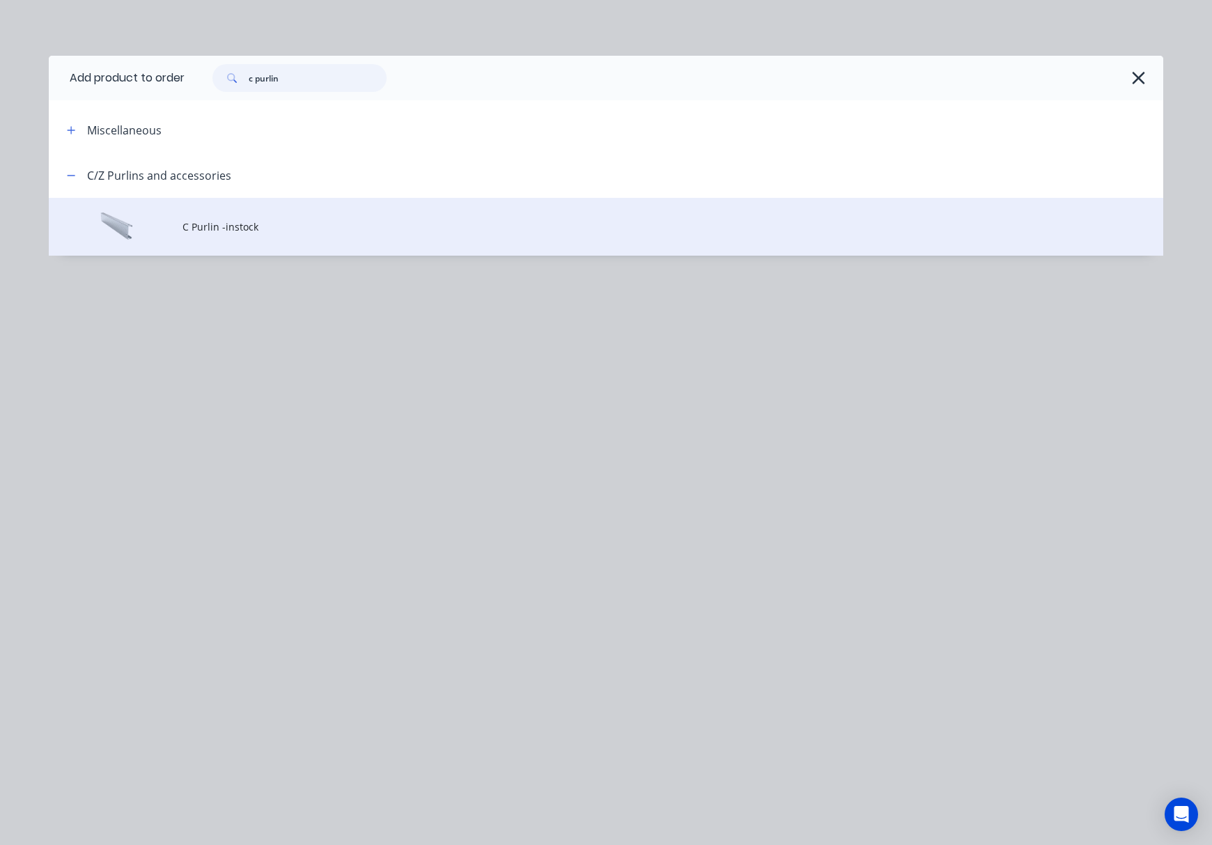
type input "c purlin"
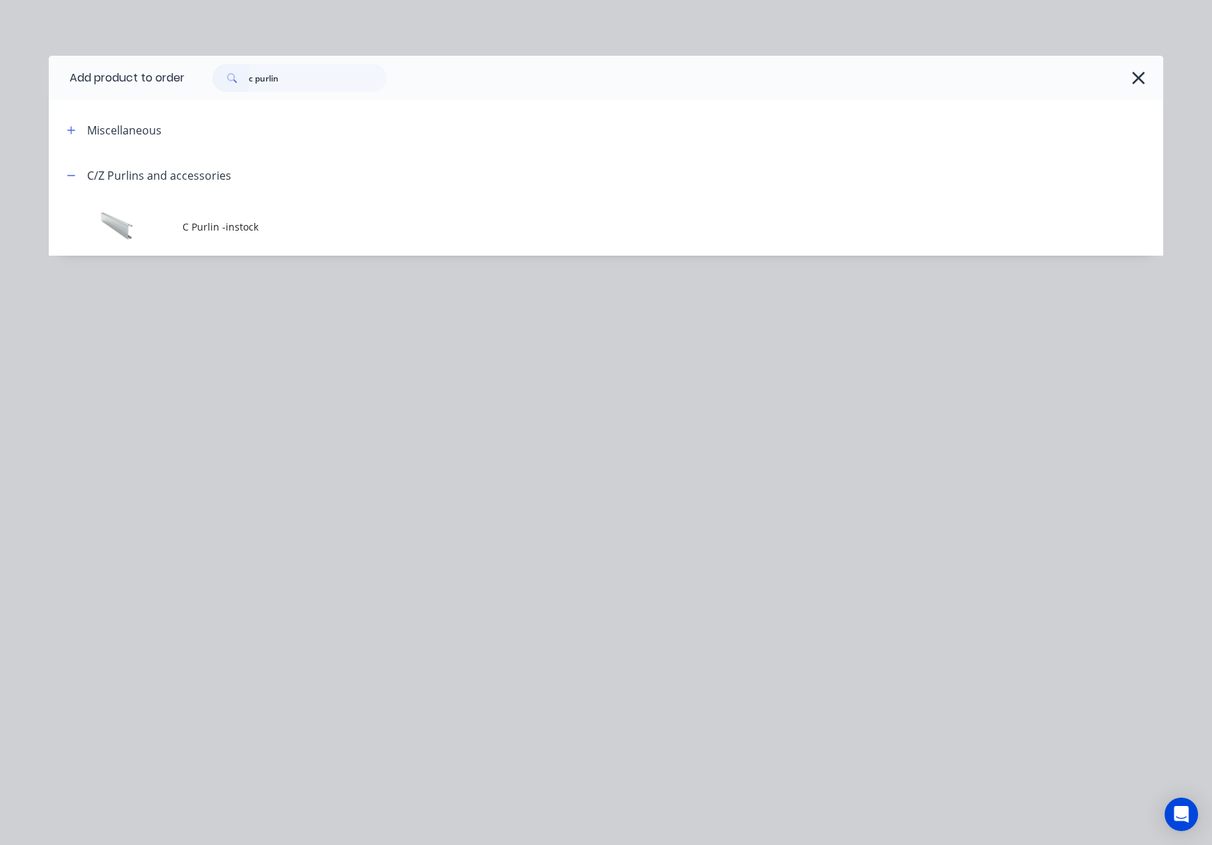
drag, startPoint x: 311, startPoint y: 234, endPoint x: 315, endPoint y: 226, distance: 9.3
click at [313, 230] on td "C Purlin -instock" at bounding box center [672, 227] width 981 height 58
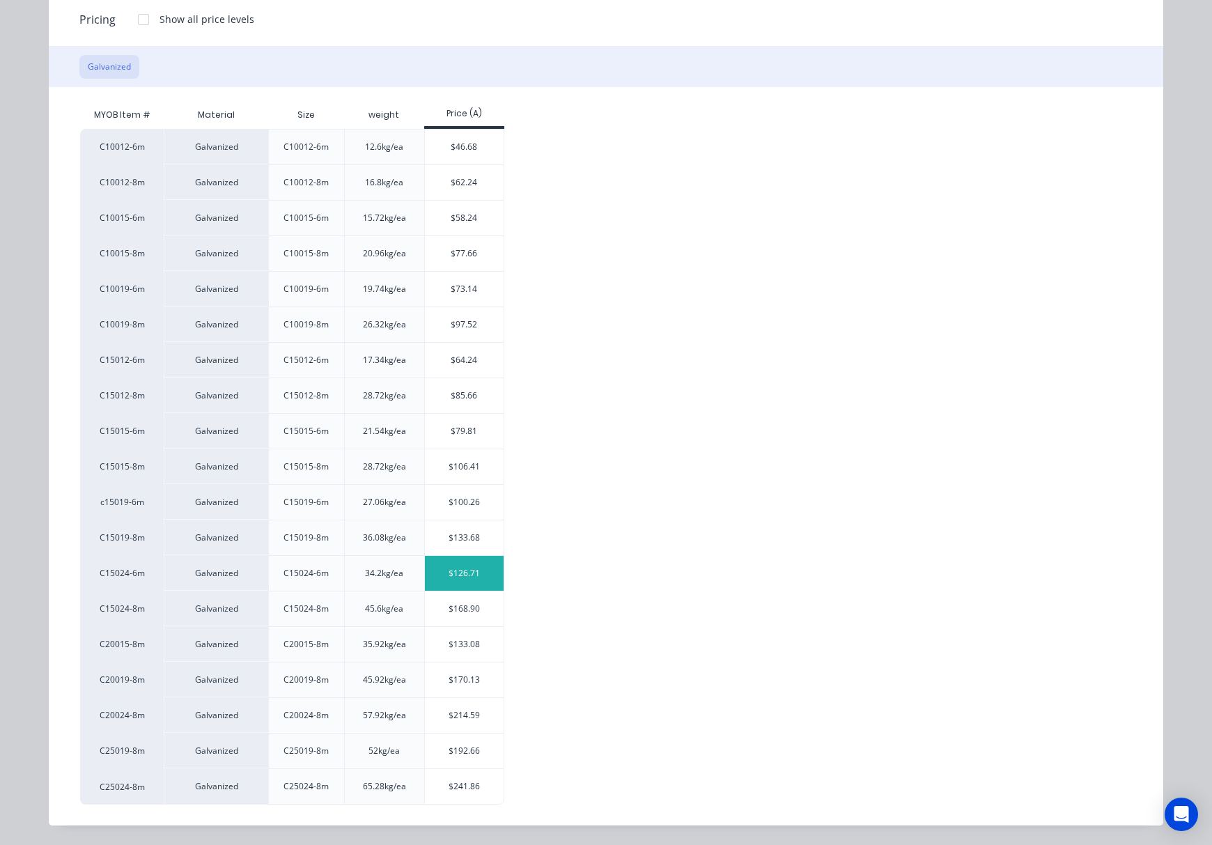
scroll to position [0, 0]
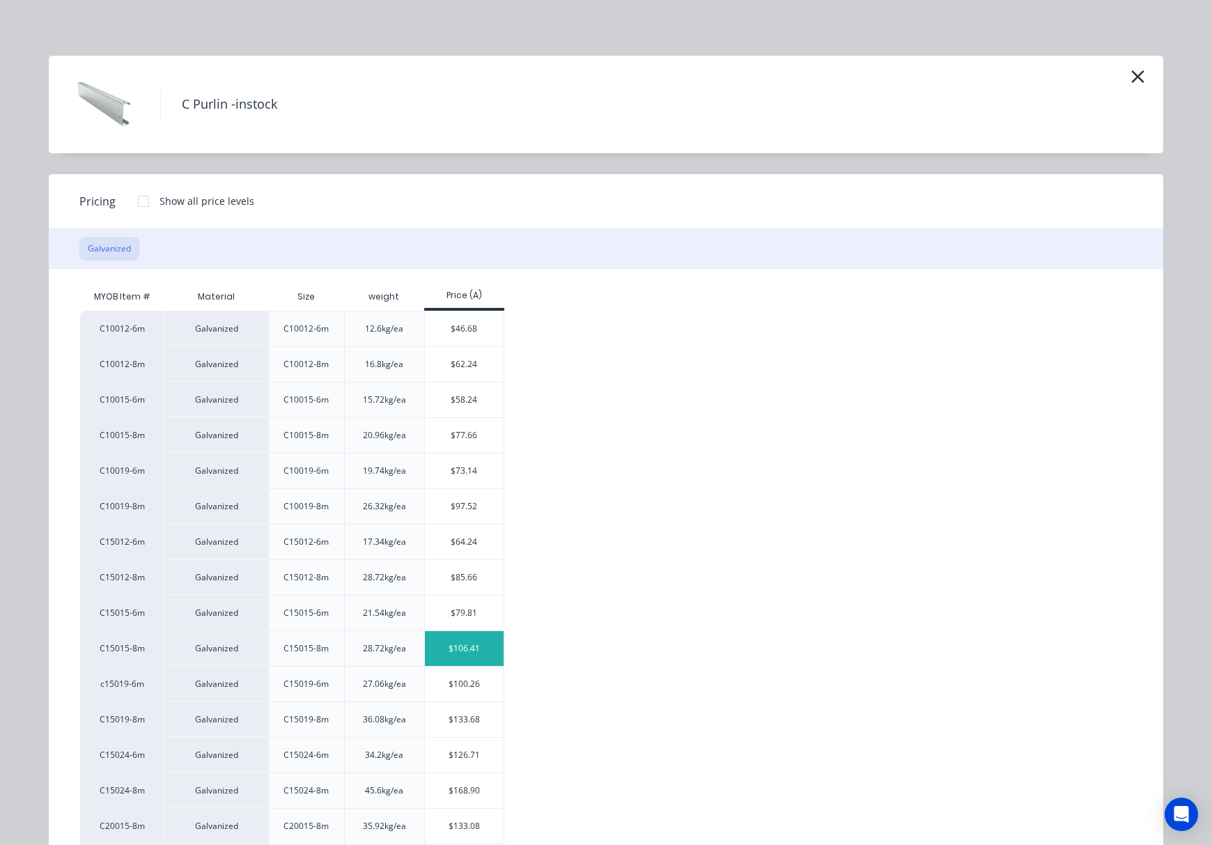
click at [462, 653] on div "$106.41" at bounding box center [464, 648] width 79 height 35
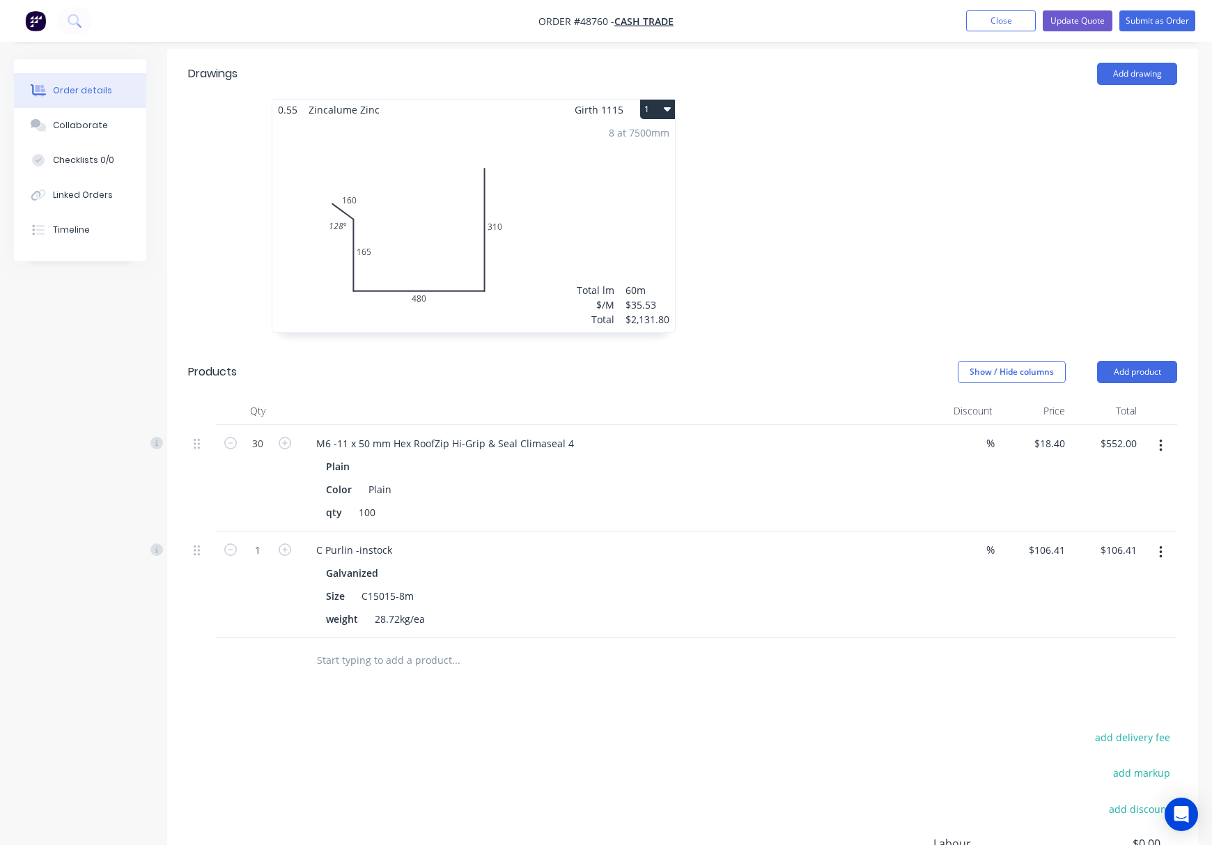
click at [1162, 540] on button "button" at bounding box center [1160, 552] width 33 height 25
click at [1106, 579] on div "Edit" at bounding box center [1110, 589] width 107 height 20
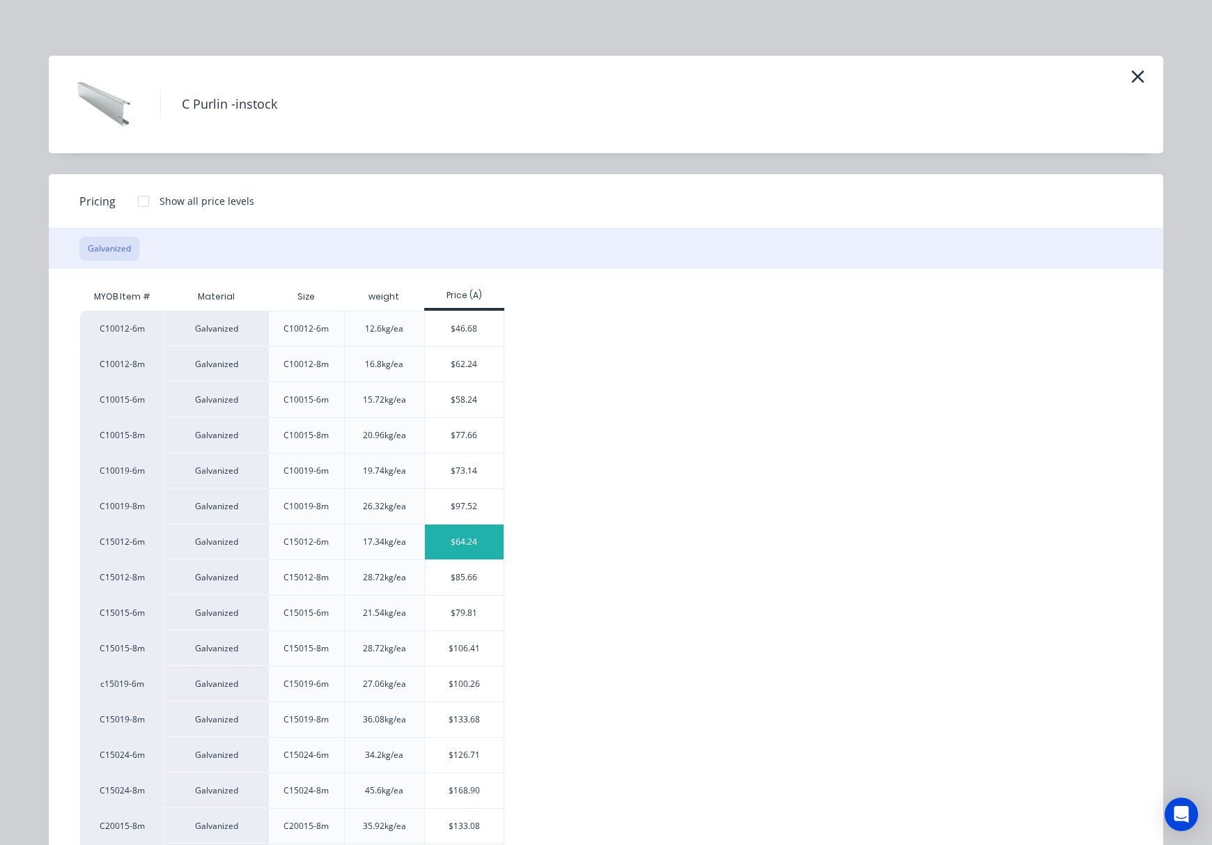
scroll to position [185, 0]
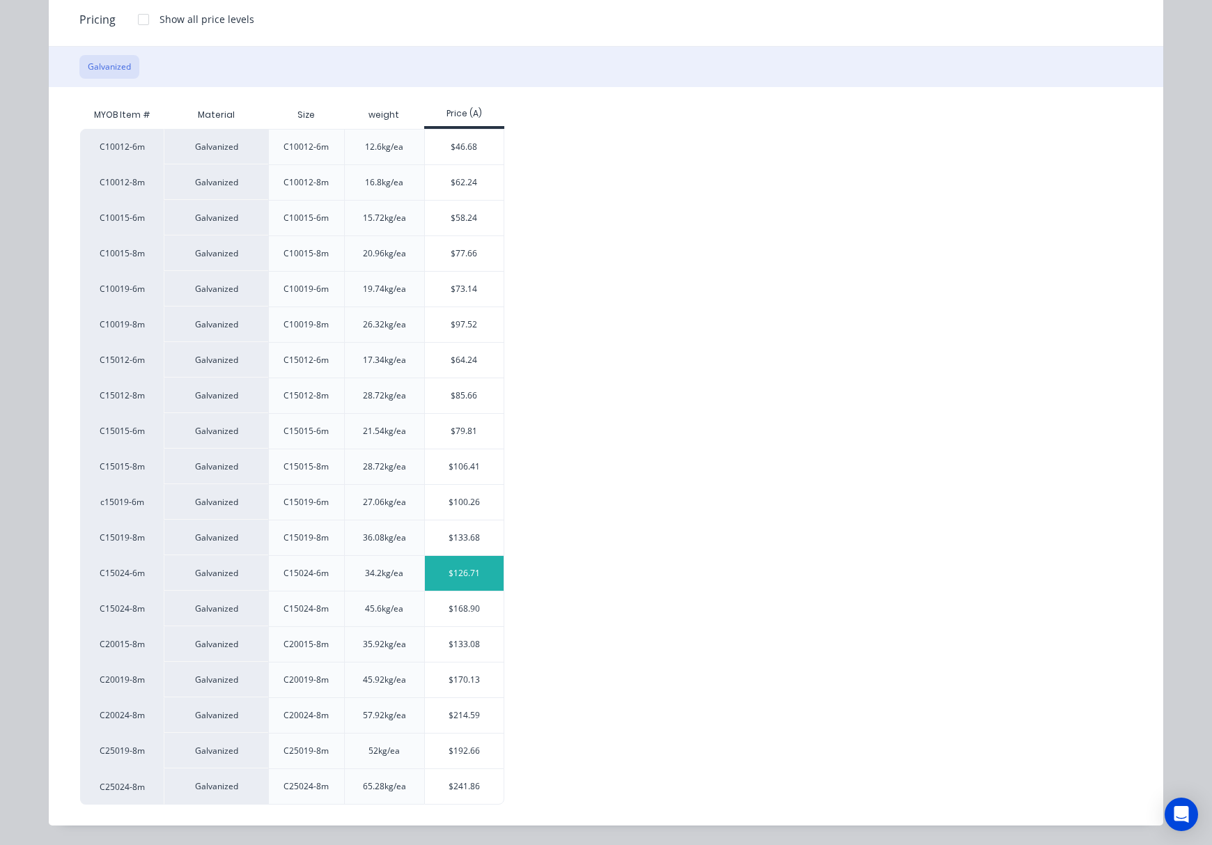
click at [451, 577] on div "$126.71" at bounding box center [464, 573] width 79 height 35
type input "$126.71"
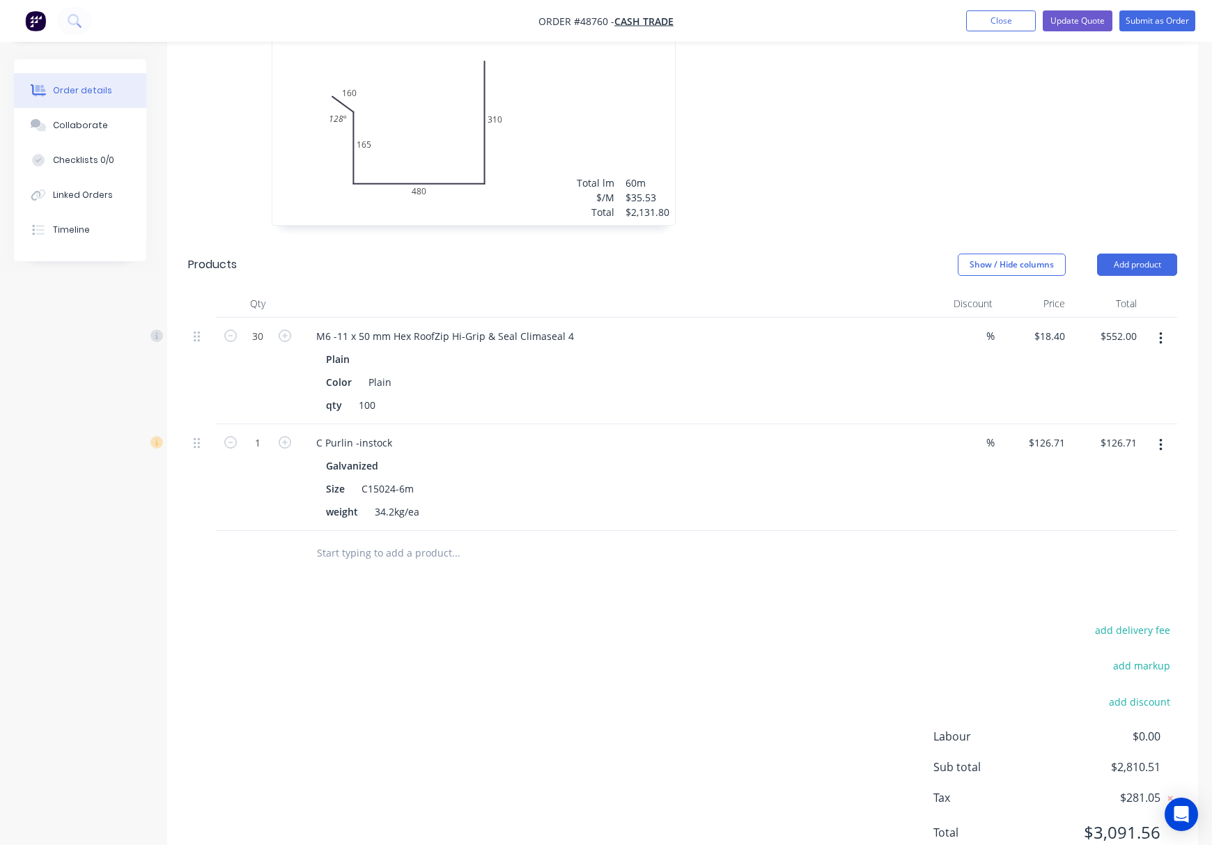
click at [1155, 433] on button "button" at bounding box center [1160, 445] width 33 height 25
click at [1126, 472] on div "Edit" at bounding box center [1110, 482] width 107 height 20
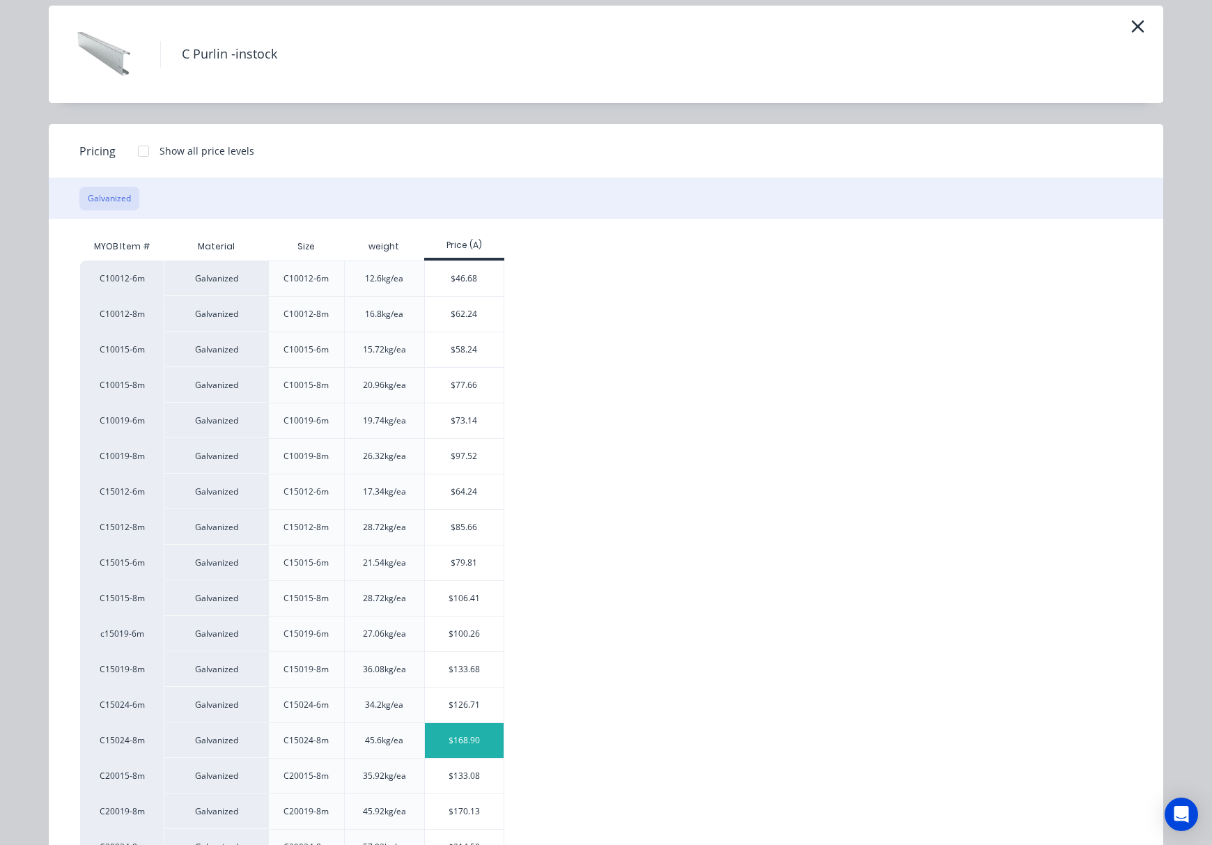
scroll to position [185, 0]
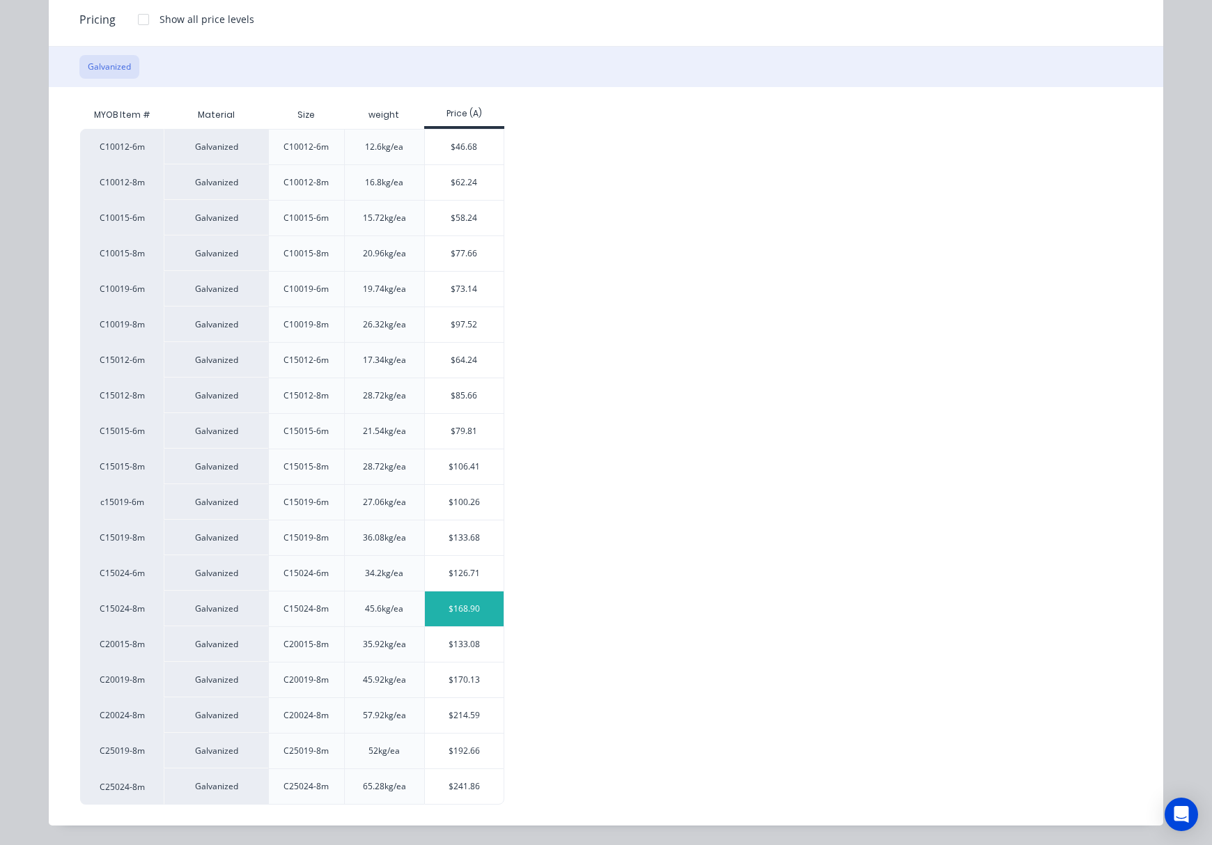
click at [461, 609] on div "$168.90" at bounding box center [464, 608] width 79 height 35
type input "$168.90"
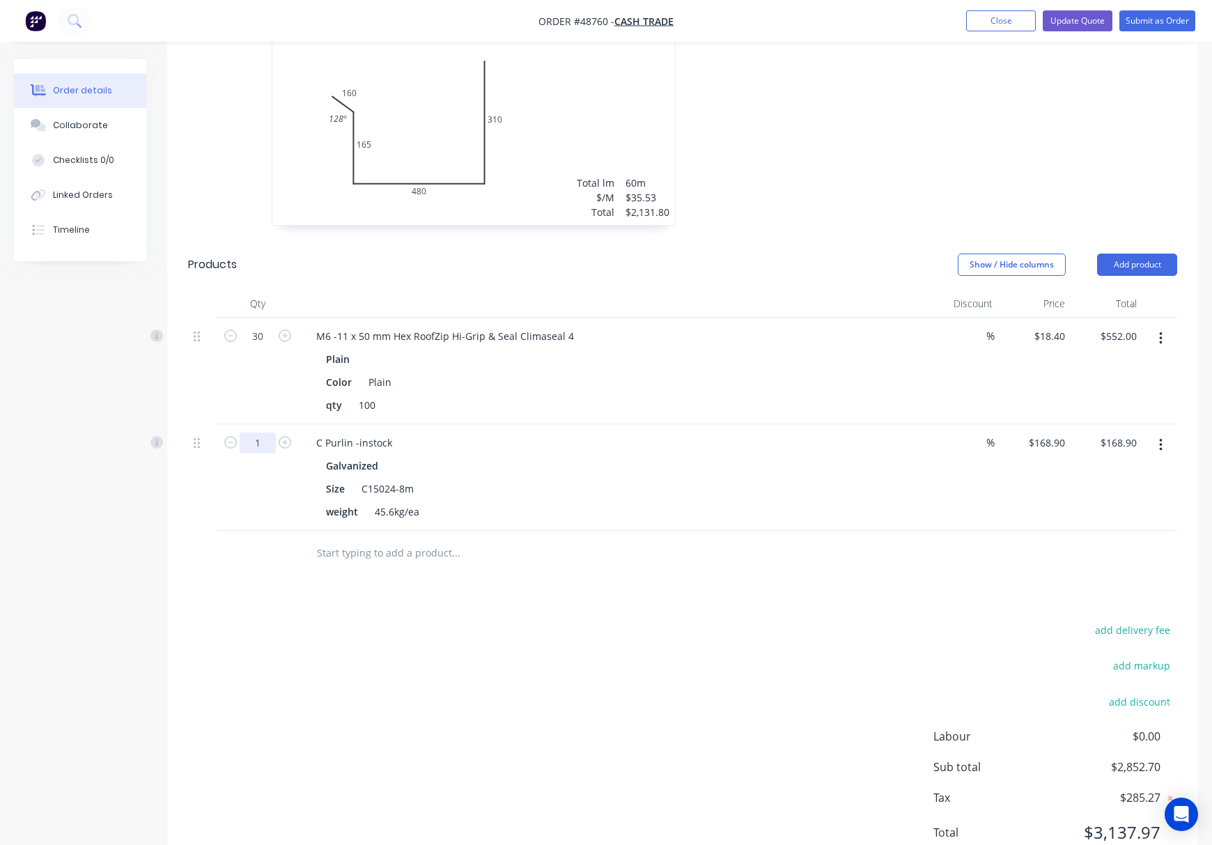
click at [263, 347] on input "1" at bounding box center [258, 336] width 36 height 21
type input "25"
type input "$4,222.50"
click at [410, 538] on div "Drawings Add drawing 0.55 Zincalume Zinc Girth 1115 1 0 160 165 480 310 128 º 0…" at bounding box center [682, 410] width 1031 height 938
click at [1129, 254] on button "Add product" at bounding box center [1137, 265] width 80 height 22
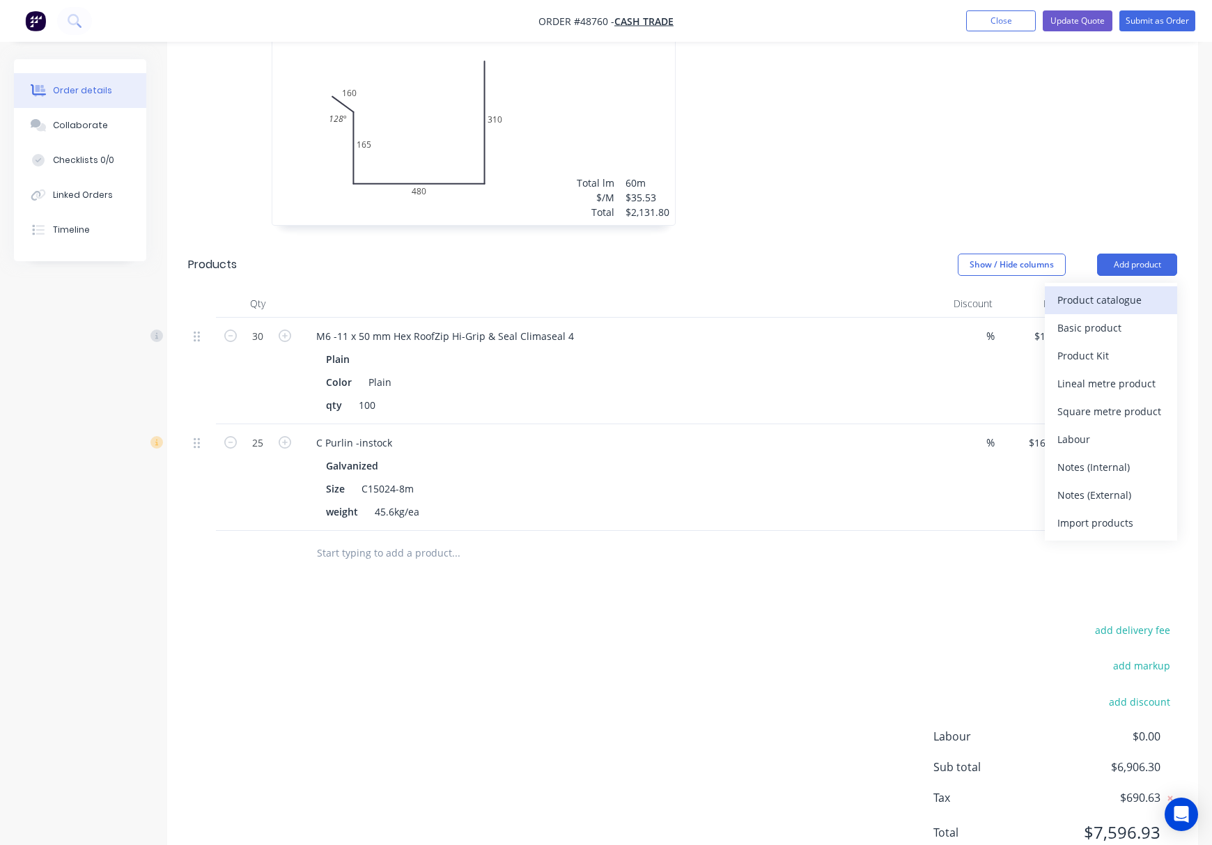
click at [1102, 290] on div "Product catalogue" at bounding box center [1110, 300] width 107 height 20
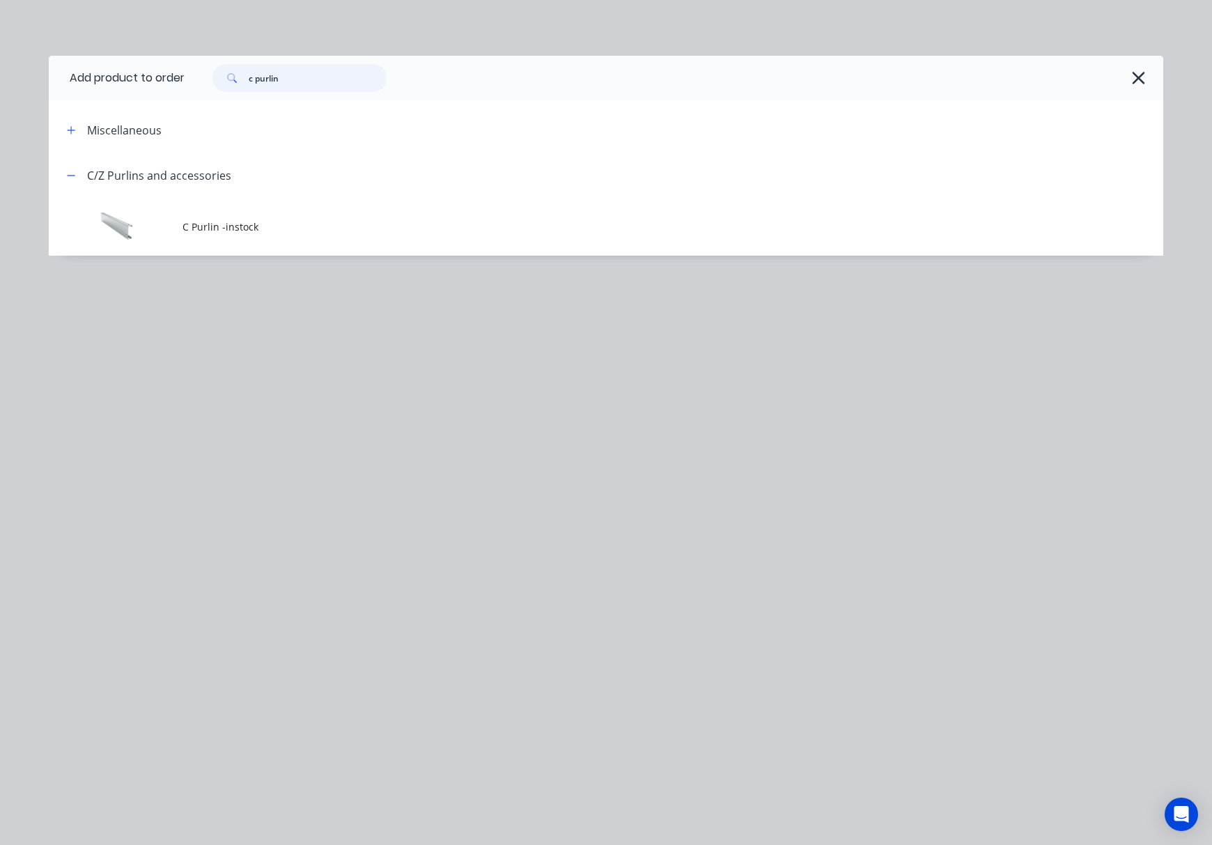
drag, startPoint x: 290, startPoint y: 79, endPoint x: 166, endPoint y: 90, distance: 124.5
click at [167, 89] on header "Add product to order c purlin" at bounding box center [606, 78] width 1114 height 45
type input "gp"
drag, startPoint x: 283, startPoint y: 79, endPoint x: 234, endPoint y: 84, distance: 49.1
click at [234, 84] on div "gp" at bounding box center [299, 78] width 174 height 28
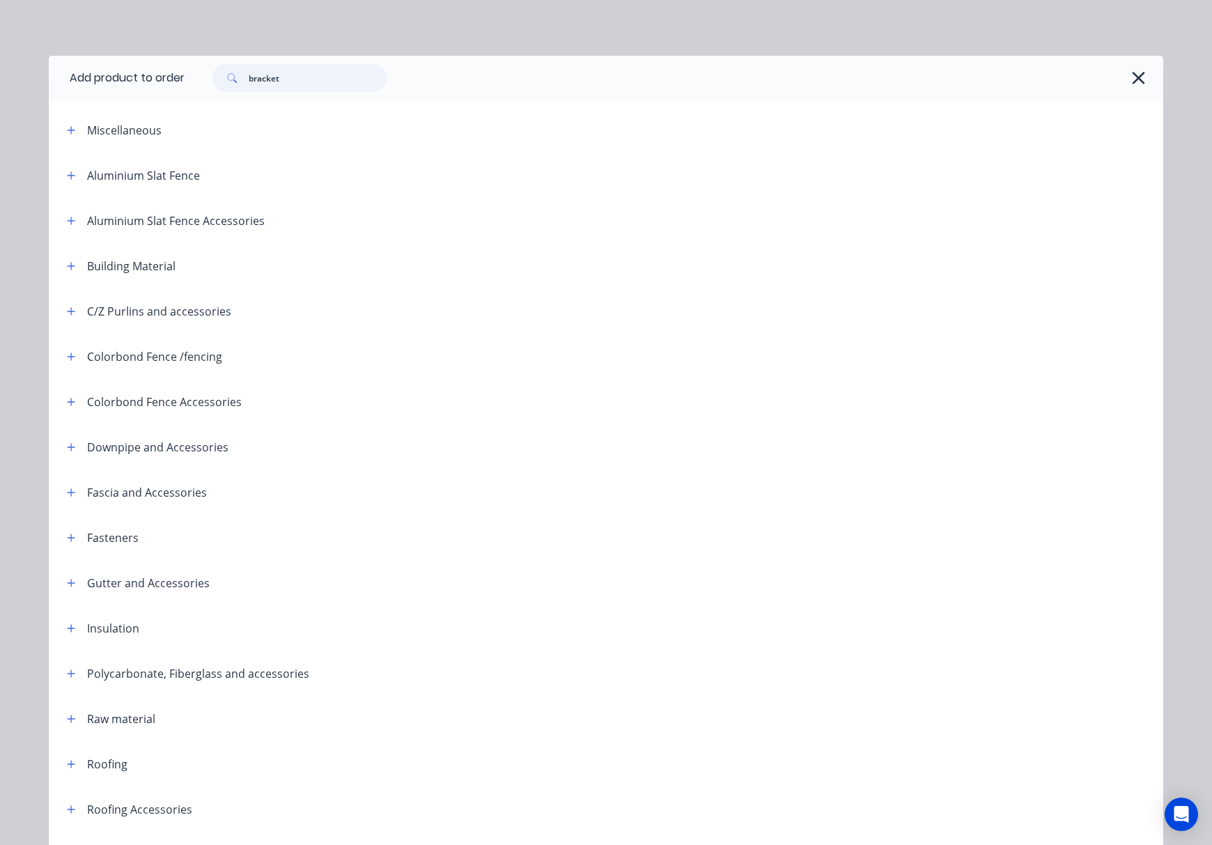
type input "bracket"
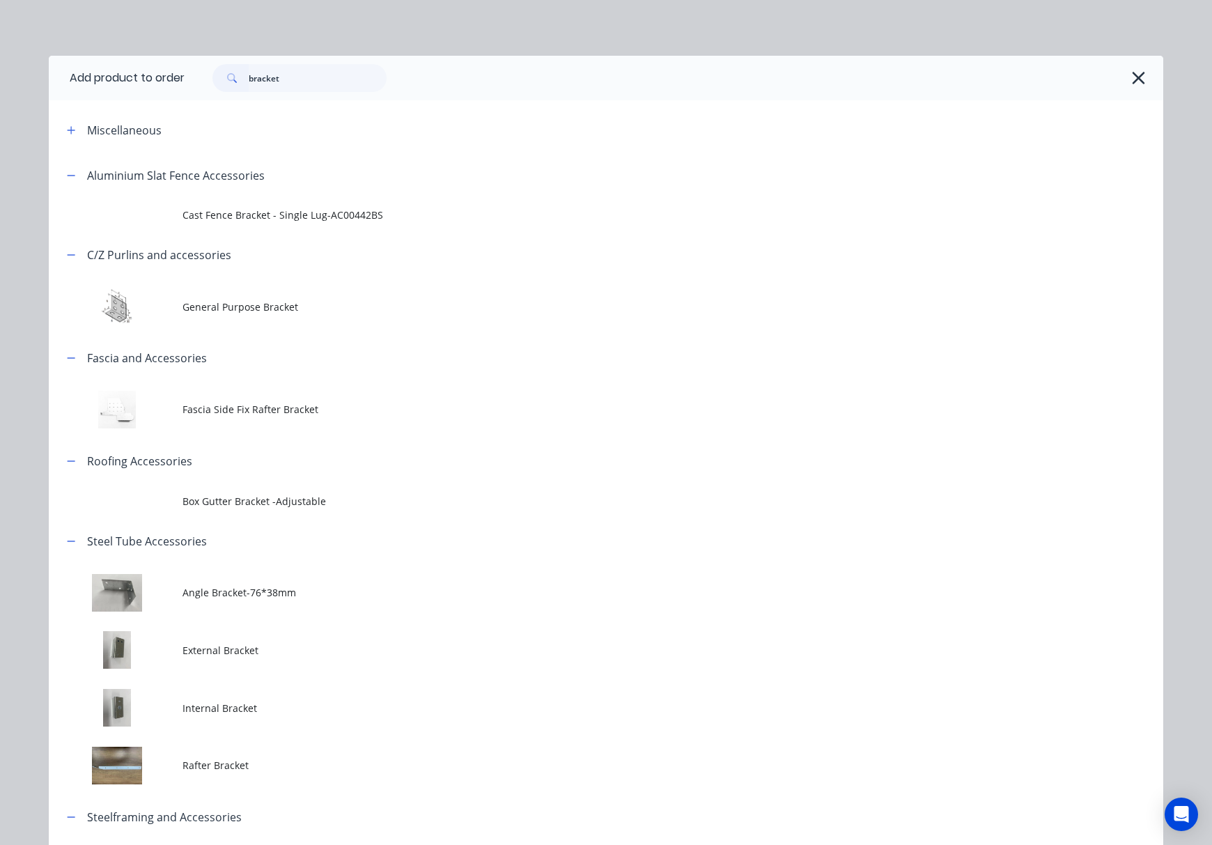
click at [430, 306] on span "General Purpose Bracket" at bounding box center [574, 306] width 784 height 15
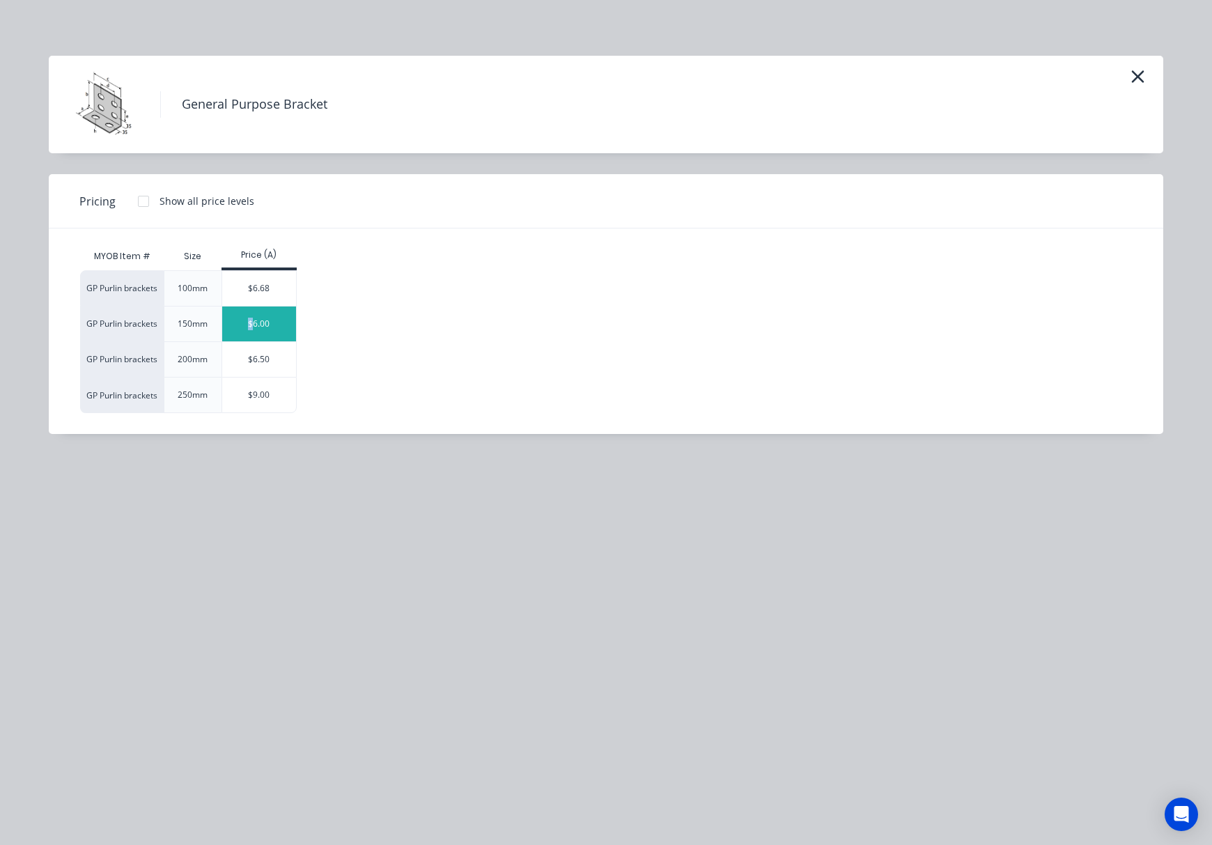
click at [249, 325] on div "$6.00" at bounding box center [259, 323] width 75 height 35
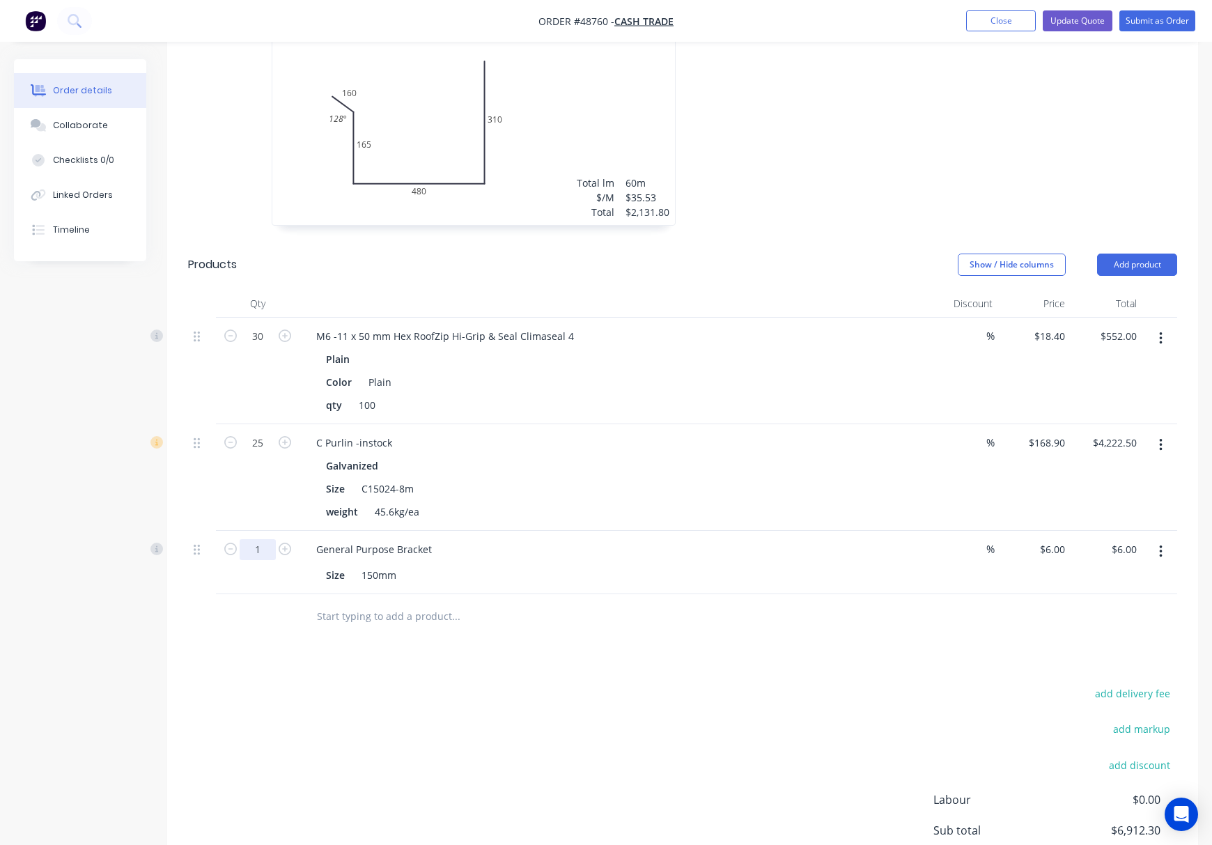
click at [259, 347] on input "1" at bounding box center [258, 336] width 36 height 21
type input "50"
type input "$300.00"
click at [593, 688] on div "add delivery fee add markup add discount Labour $0.00 Sub total $6,912.30 Tax $…" at bounding box center [682, 803] width 989 height 238
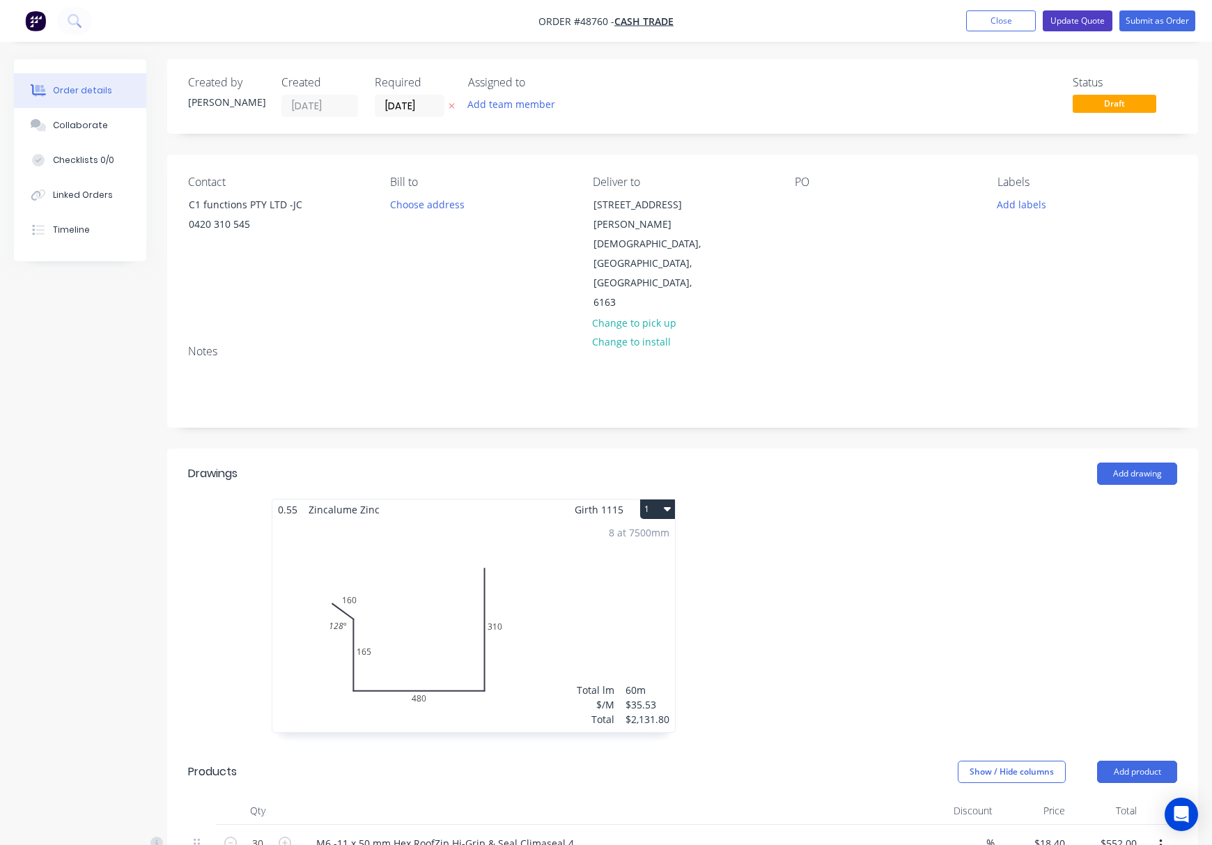
click at [1080, 17] on button "Update Quote" at bounding box center [1078, 20] width 70 height 21
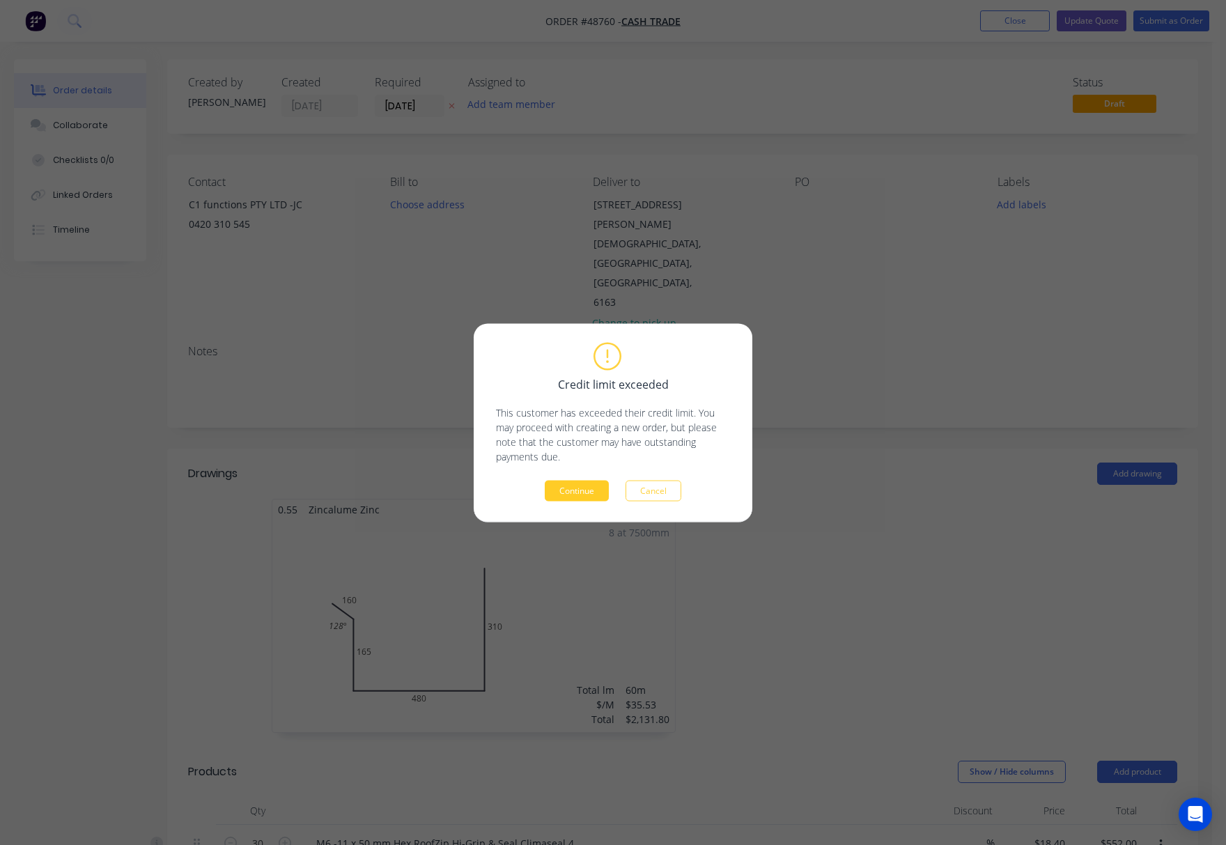
click at [586, 488] on button "Continue" at bounding box center [577, 490] width 64 height 21
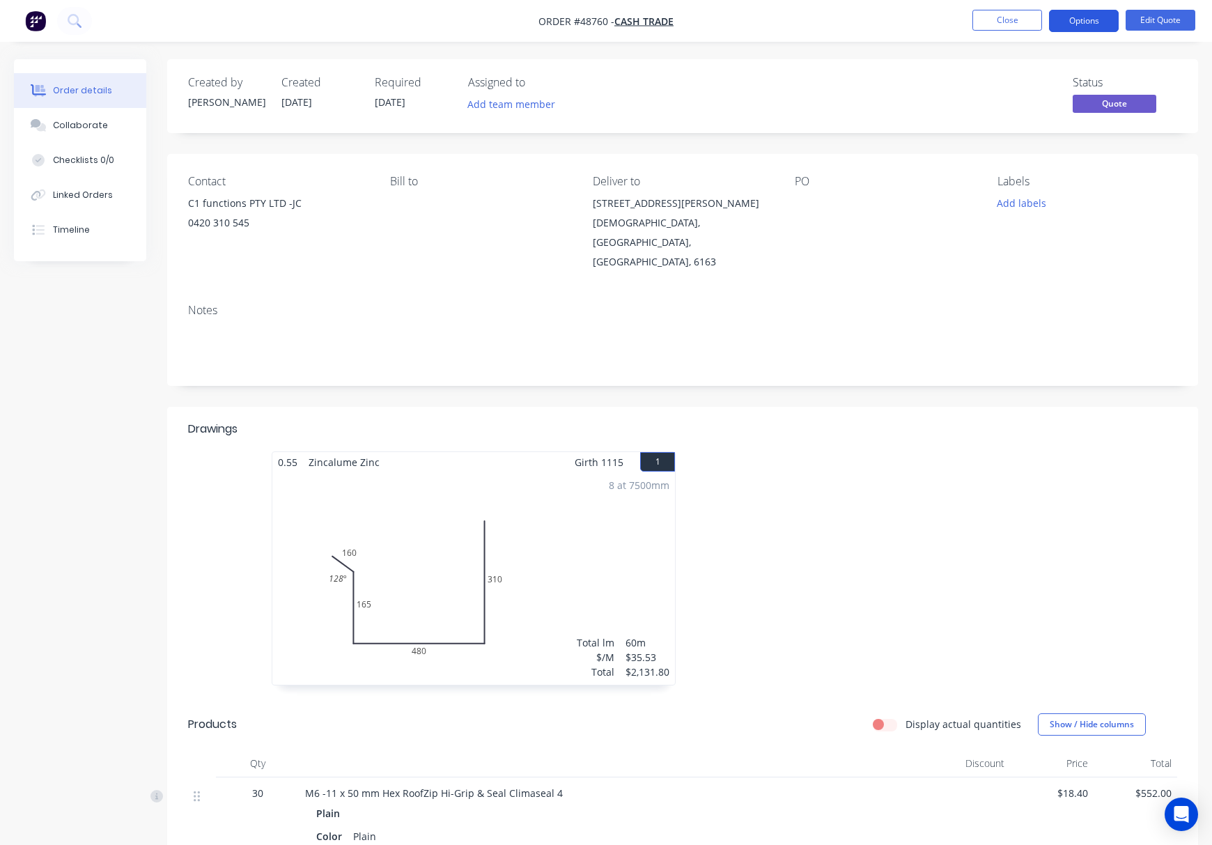
click at [1089, 25] on button "Options" at bounding box center [1084, 21] width 70 height 22
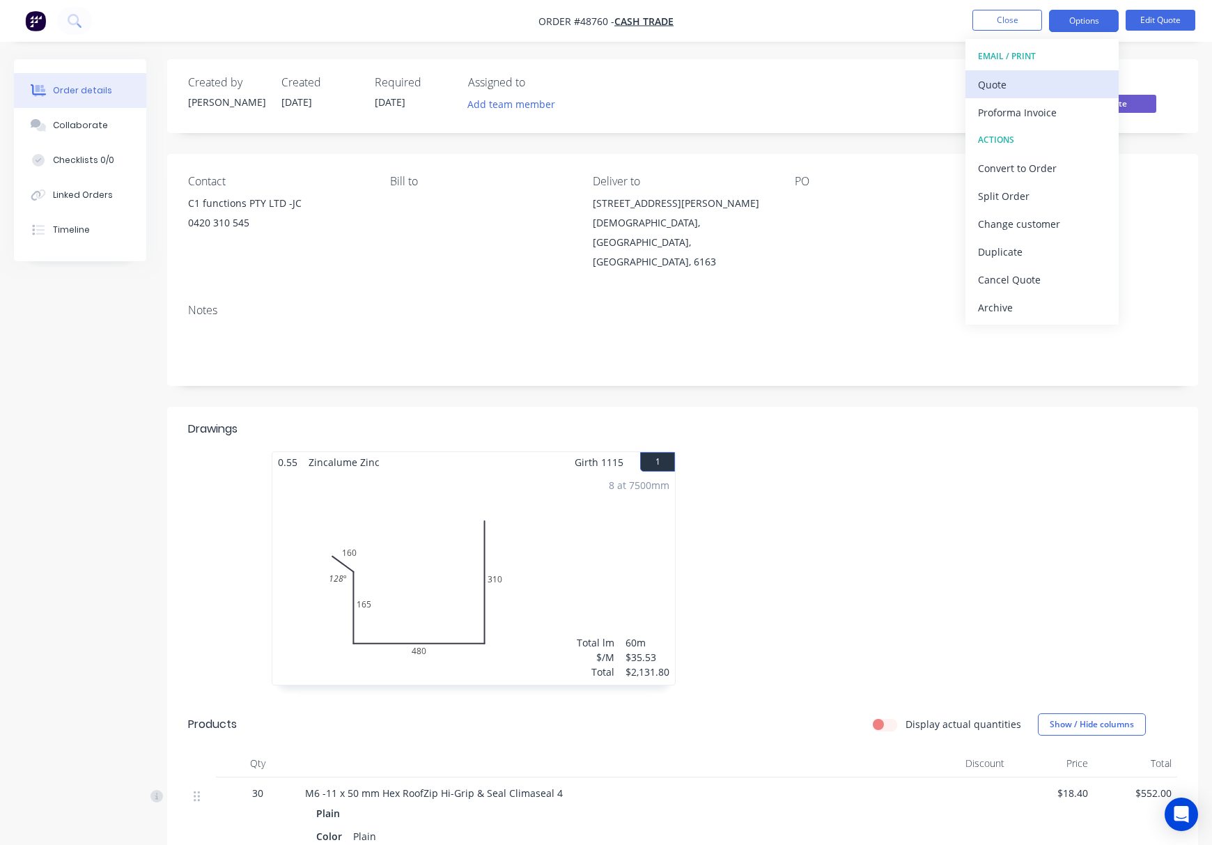
click at [1070, 77] on div "Quote" at bounding box center [1042, 85] width 128 height 20
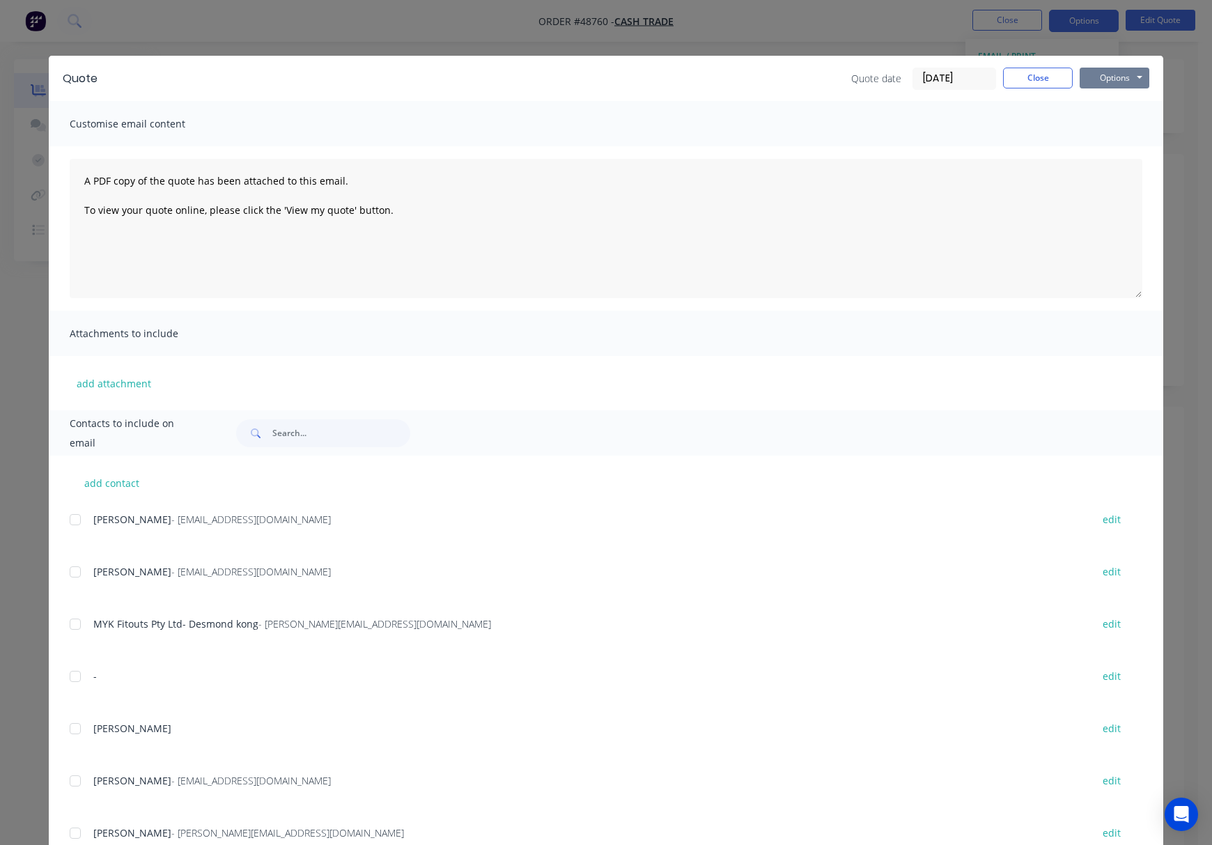
click at [1104, 75] on button "Options" at bounding box center [1115, 78] width 70 height 21
click at [1132, 126] on button "Print" at bounding box center [1124, 125] width 89 height 23
click at [475, 25] on div "Quote Quote date 02/09/25 Close Options Preview Print Email Customise email con…" at bounding box center [606, 422] width 1212 height 845
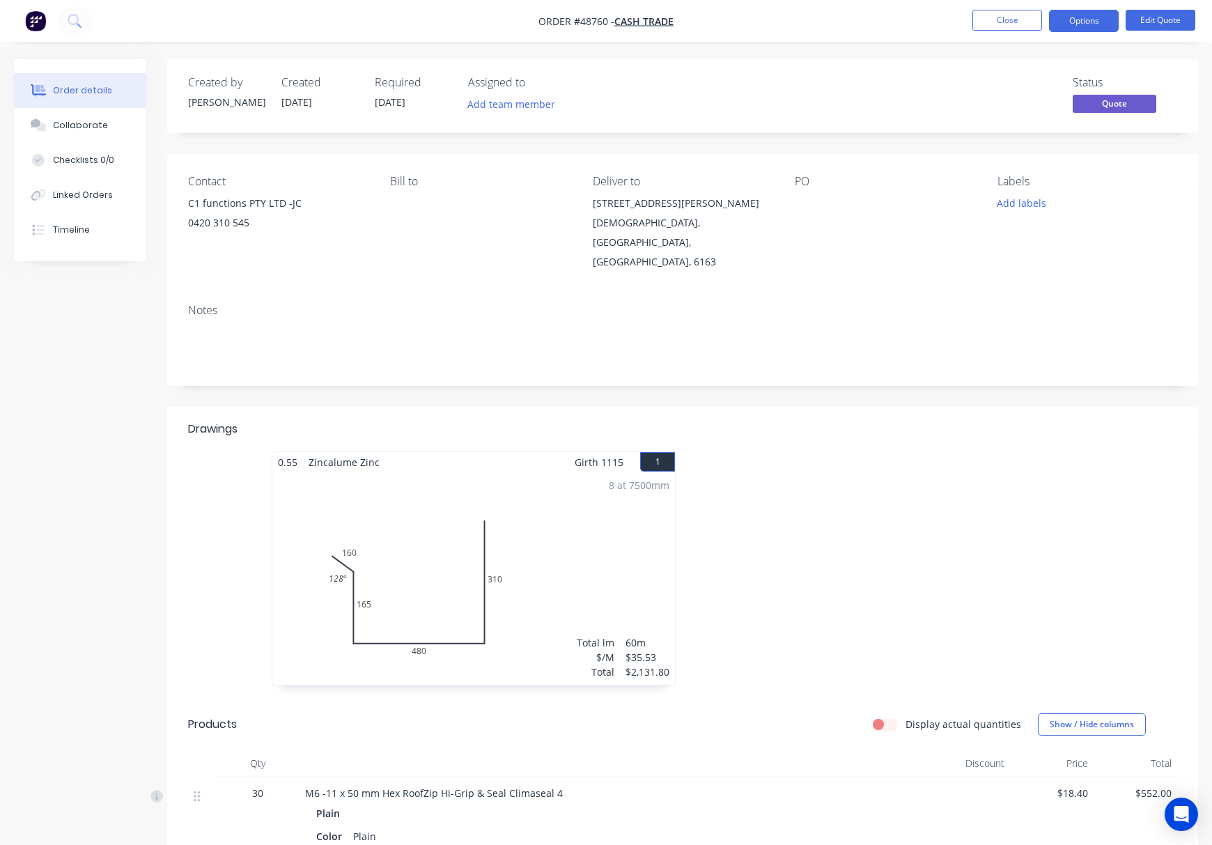
scroll to position [391, 0]
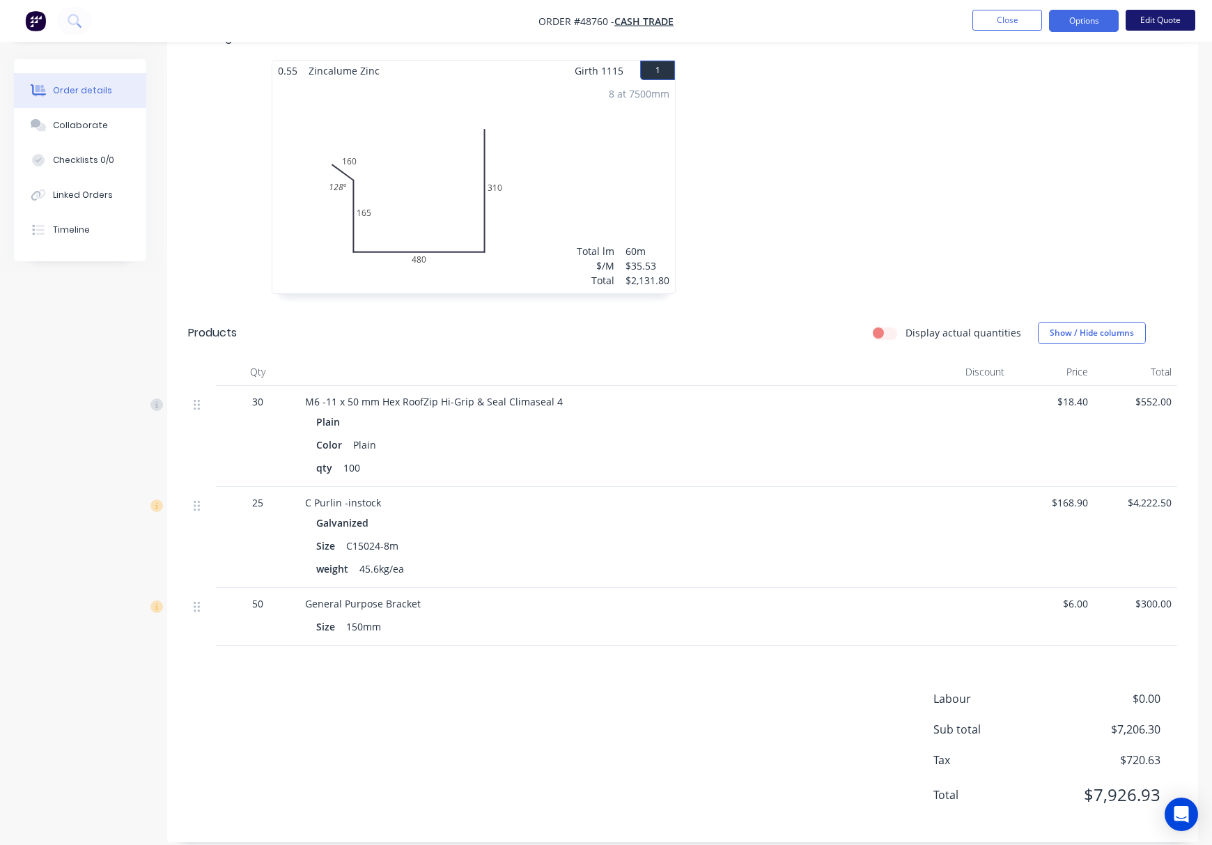
click at [1167, 15] on button "Edit Quote" at bounding box center [1160, 20] width 70 height 21
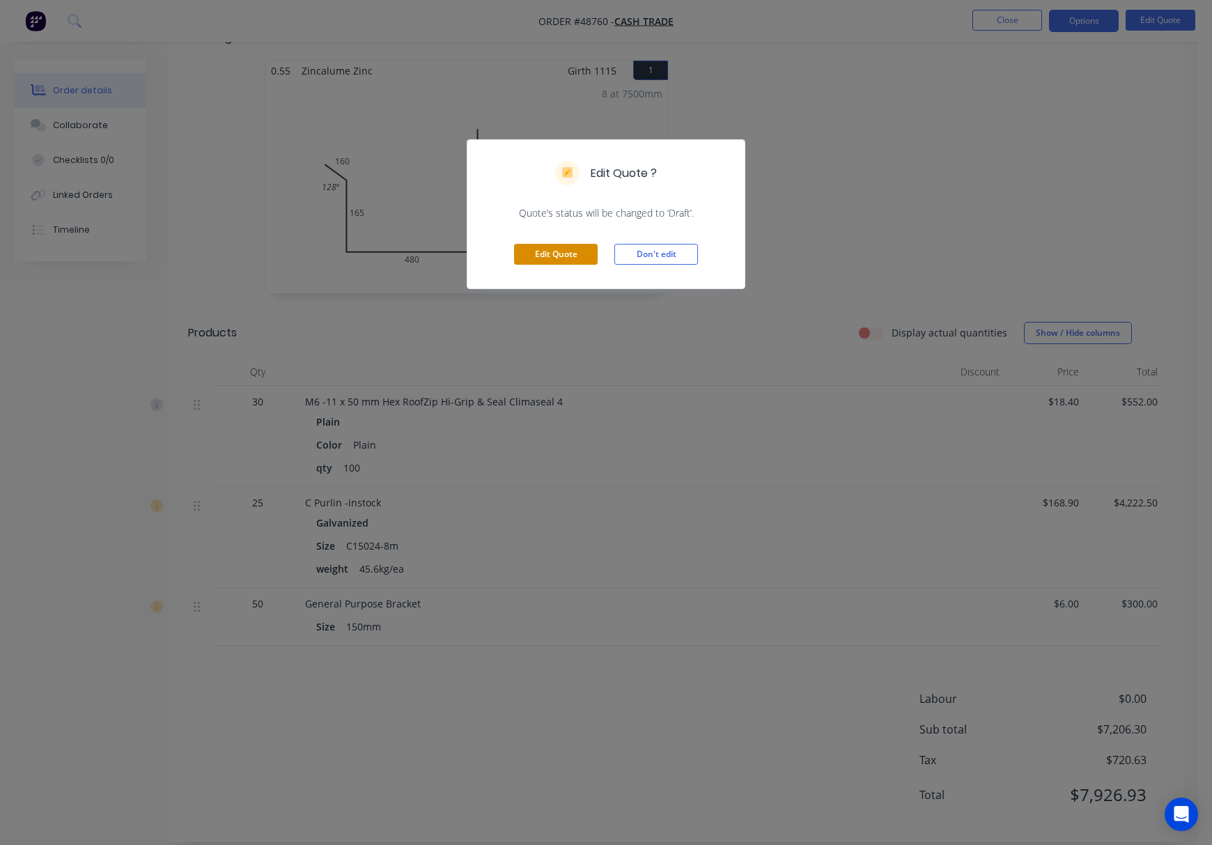
click at [567, 254] on button "Edit Quote" at bounding box center [556, 254] width 84 height 21
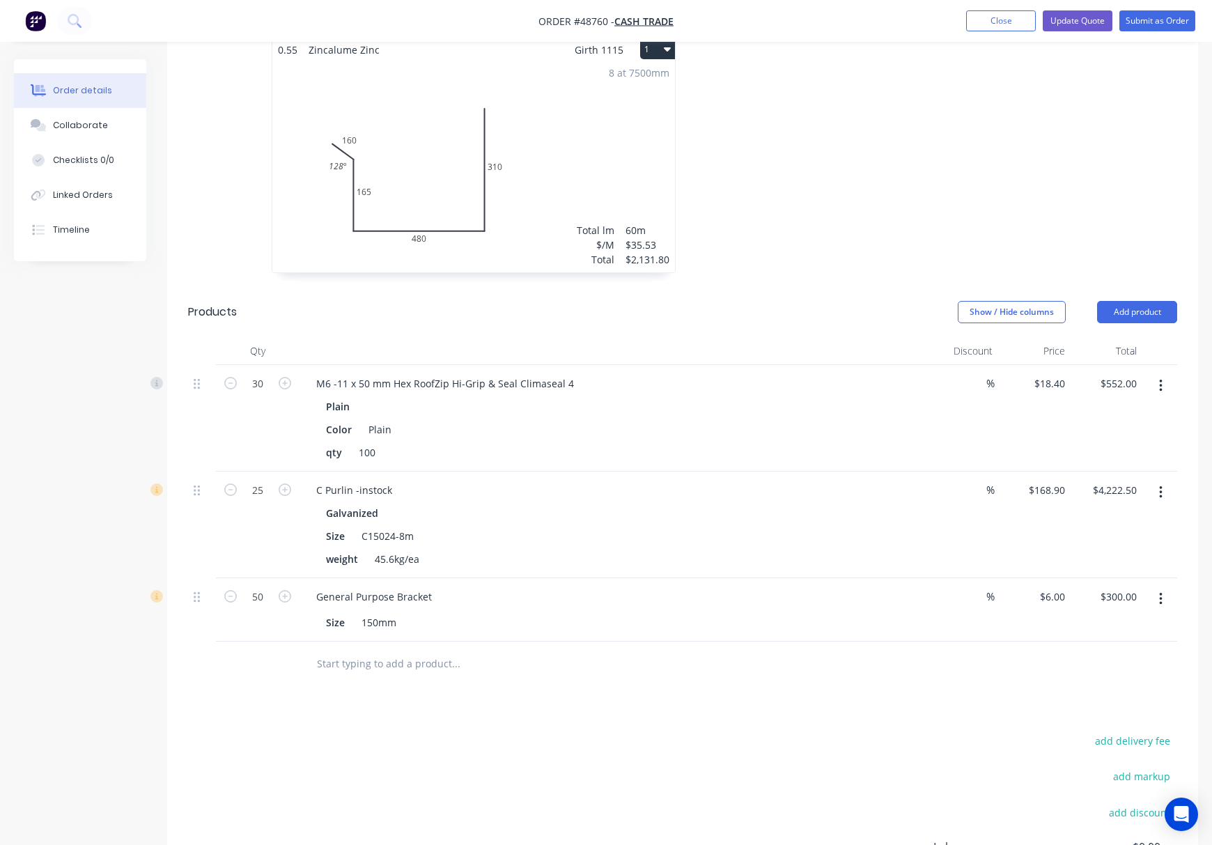
scroll to position [570, 0]
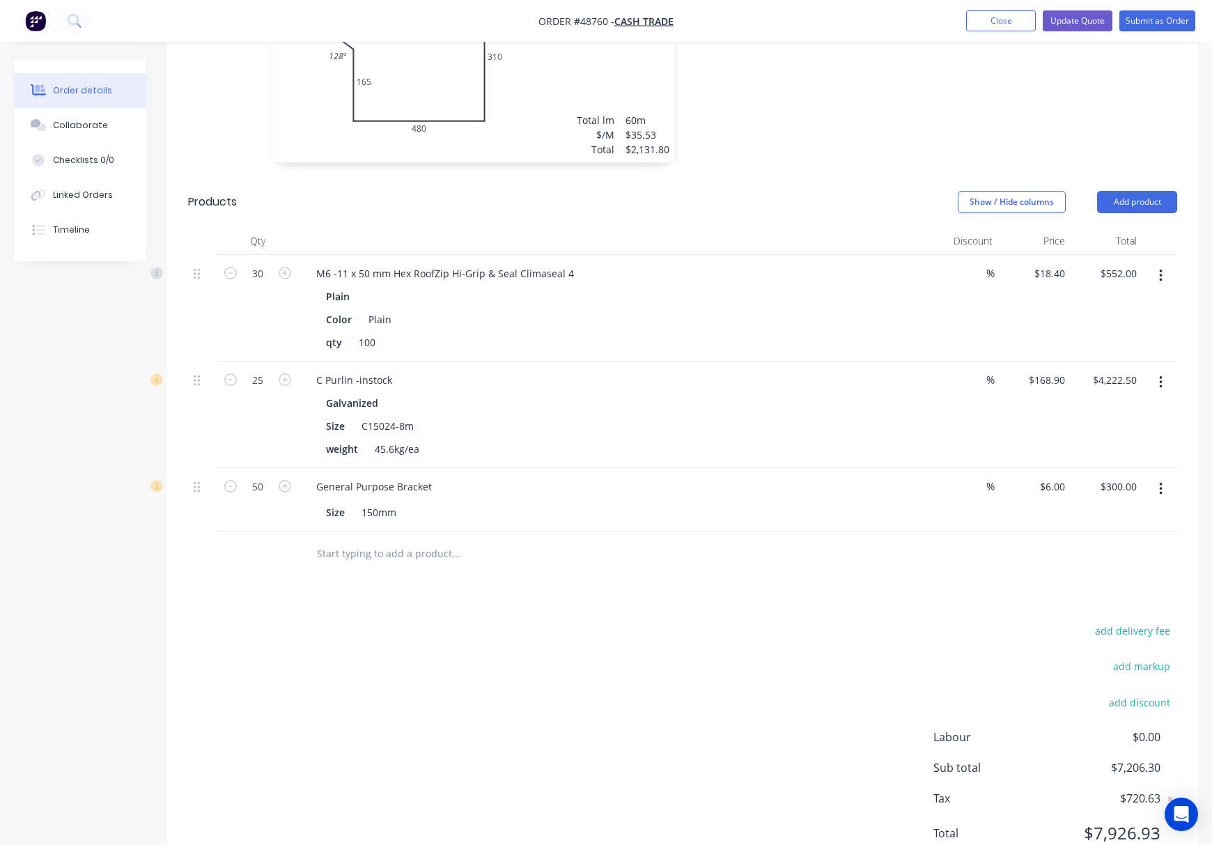
click at [1157, 476] on button "button" at bounding box center [1160, 488] width 33 height 25
click at [1113, 599] on div "Delete" at bounding box center [1110, 609] width 107 height 20
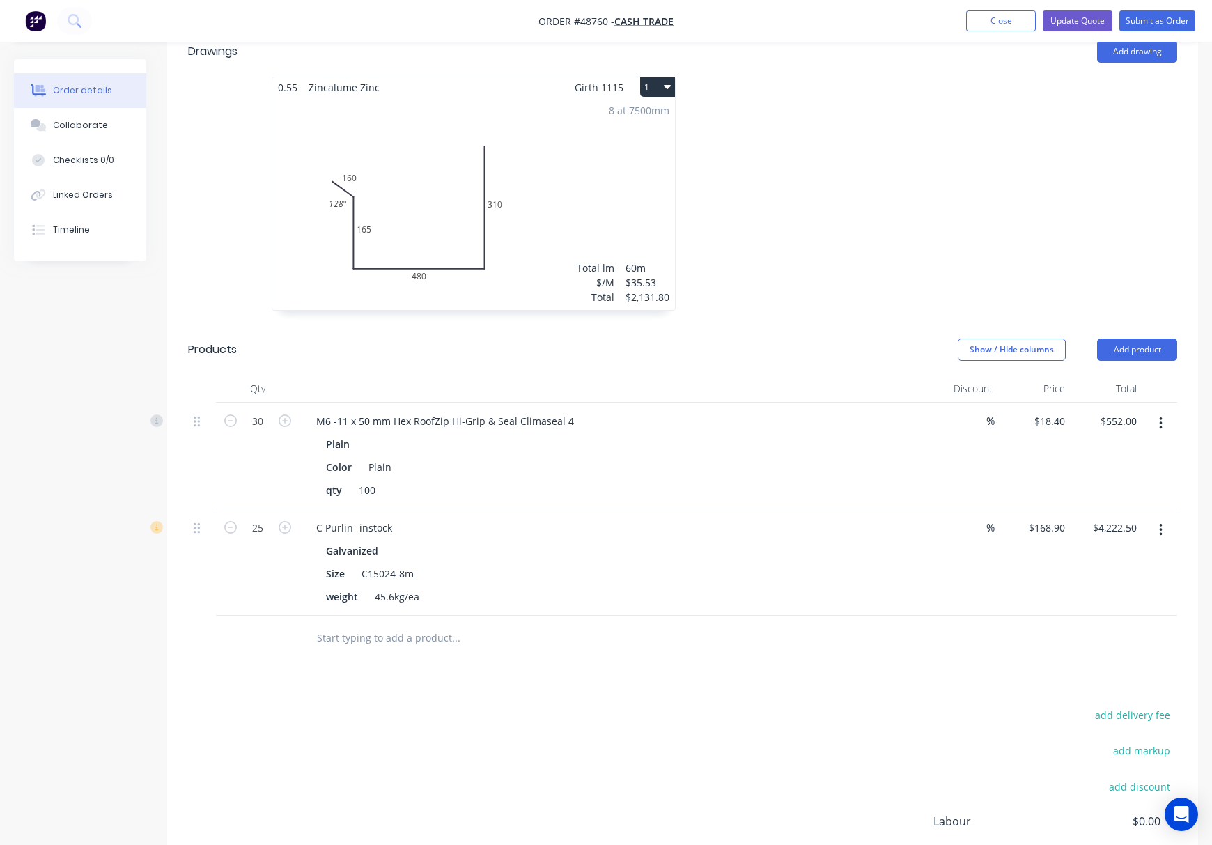
scroll to position [507, 0]
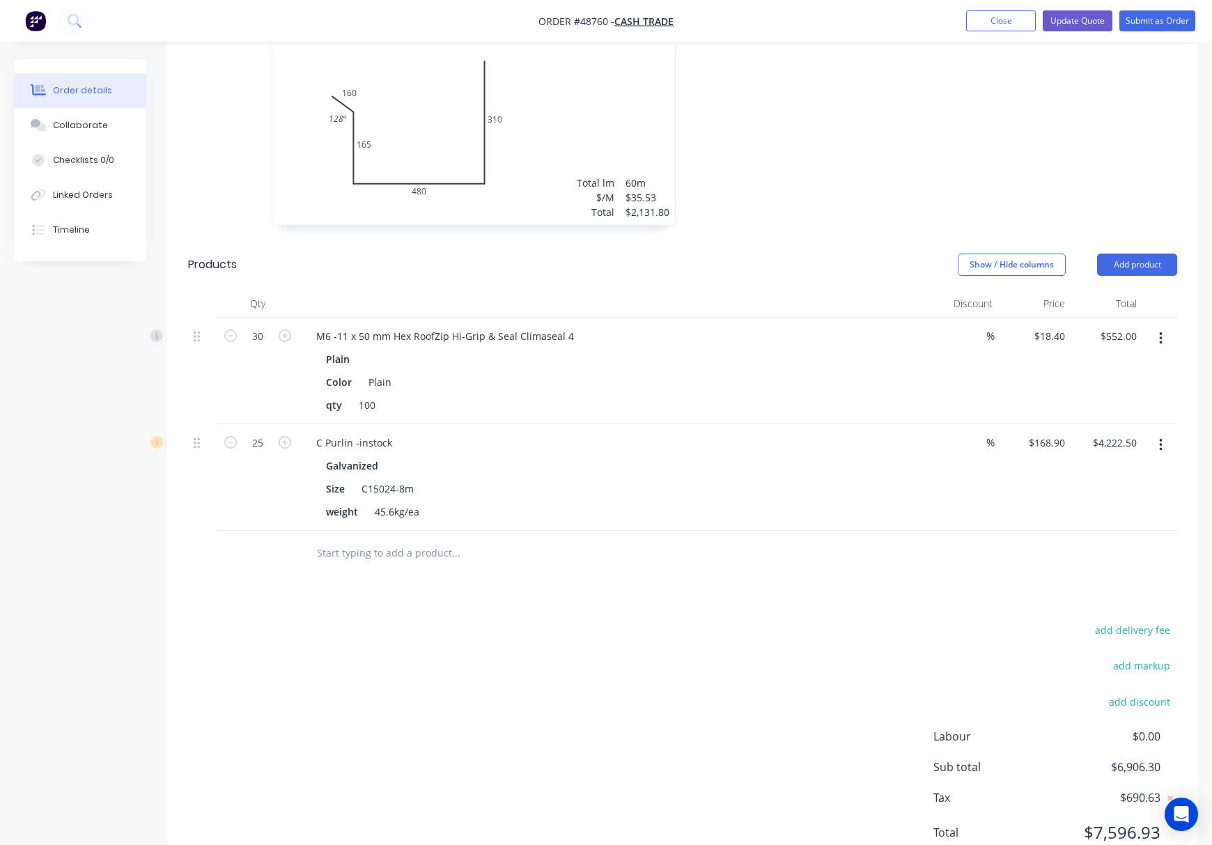
click at [483, 621] on div "add delivery fee add markup add discount Labour $0.00 Sub total $6,906.30 Tax $…" at bounding box center [682, 740] width 989 height 238
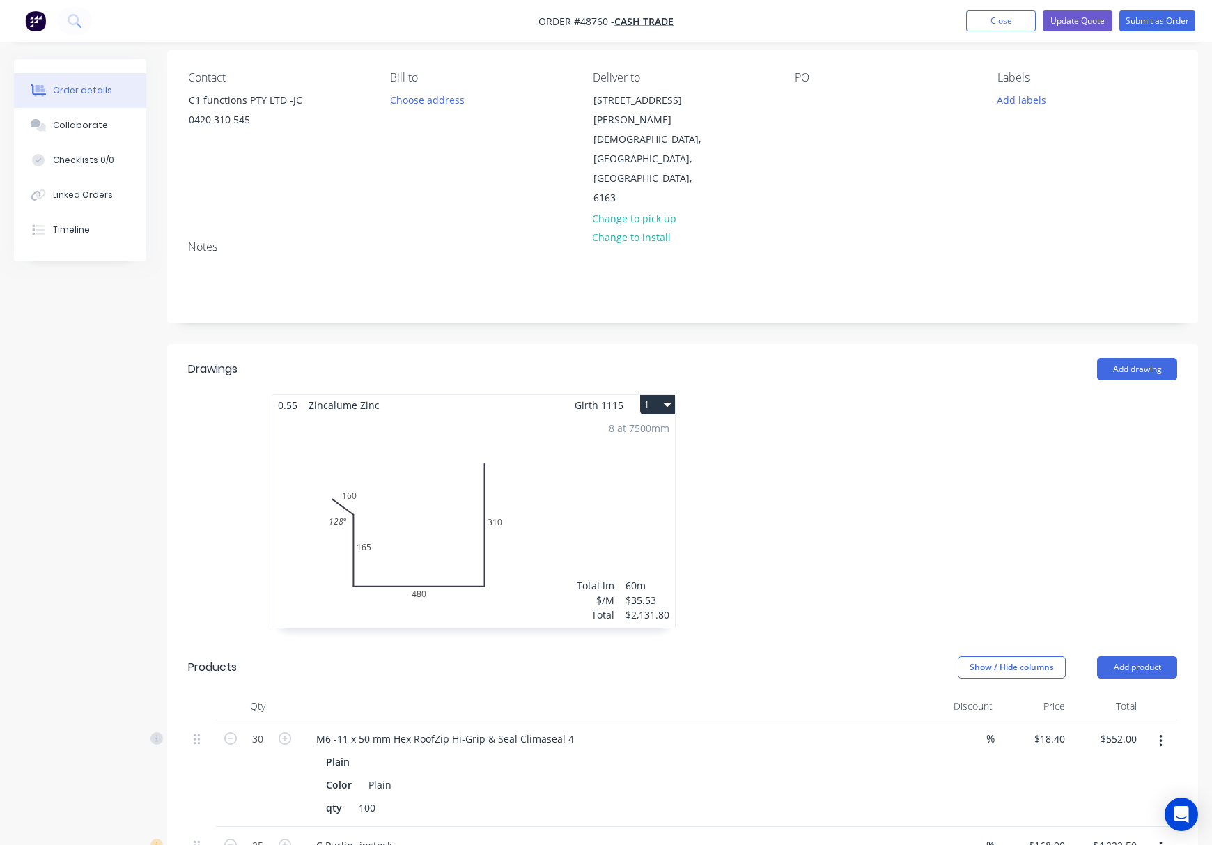
scroll to position [0, 0]
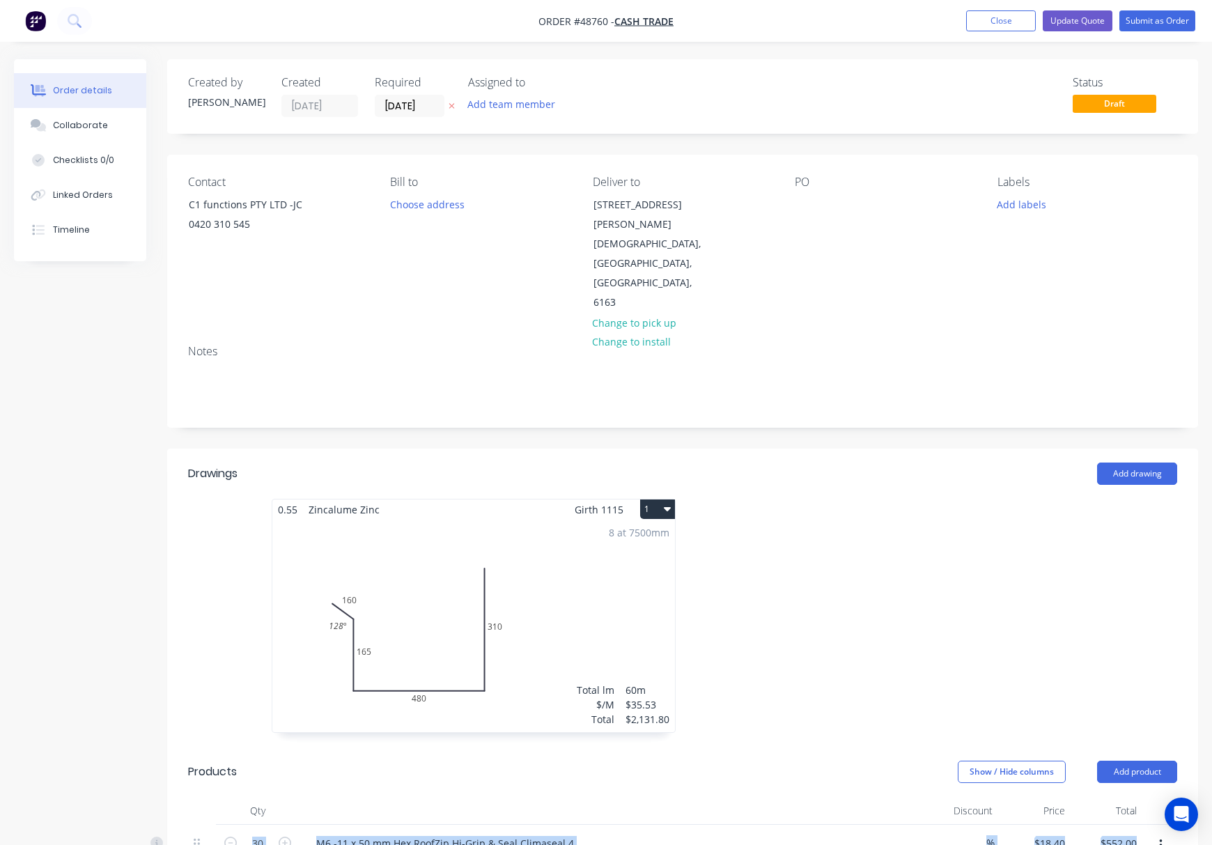
drag, startPoint x: 1222, startPoint y: 787, endPoint x: 1224, endPoint y: 828, distance: 41.2
click at [1212, 825] on html "Order #48760 - Cash Trade Add product Close Update Quote Submit as Order Order …" at bounding box center [606, 704] width 1212 height 1408
click at [403, 106] on input "09/09/25" at bounding box center [409, 105] width 68 height 21
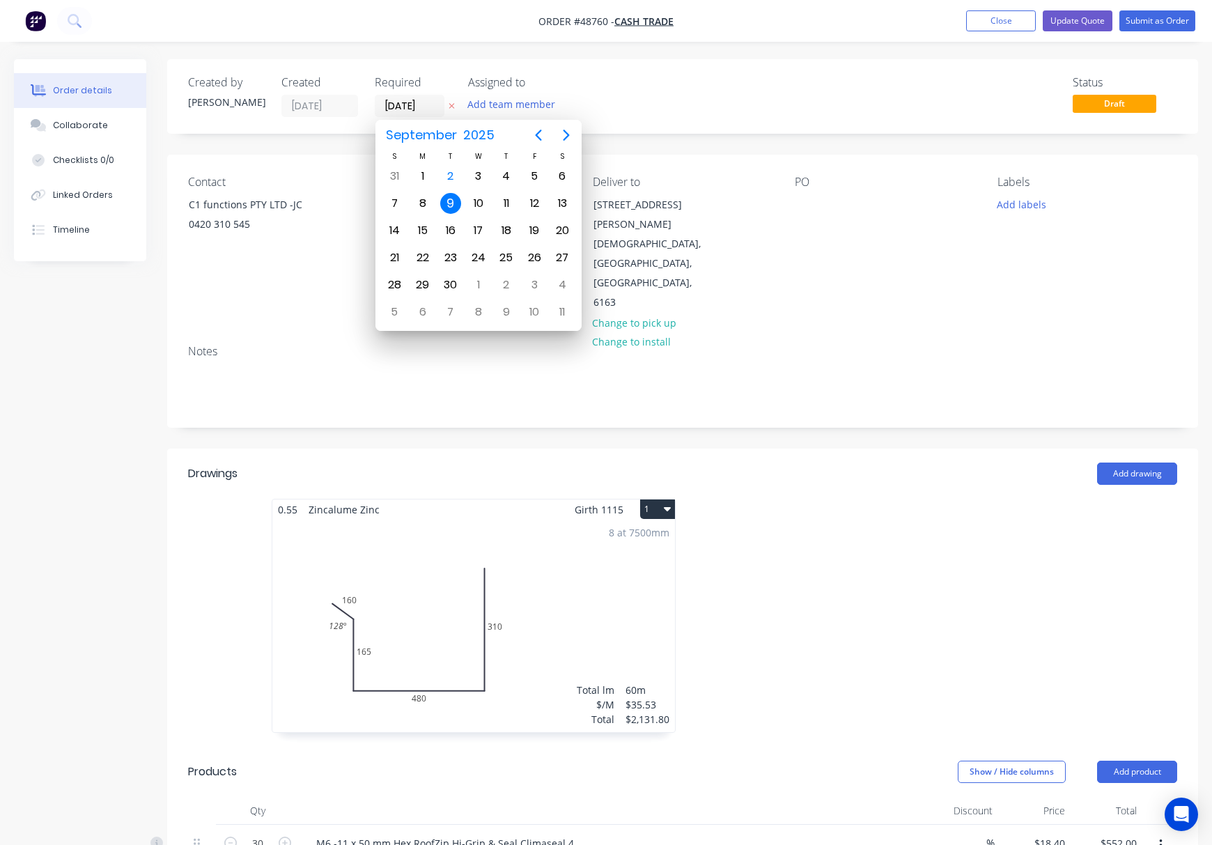
click at [454, 201] on div "9" at bounding box center [450, 203] width 21 height 21
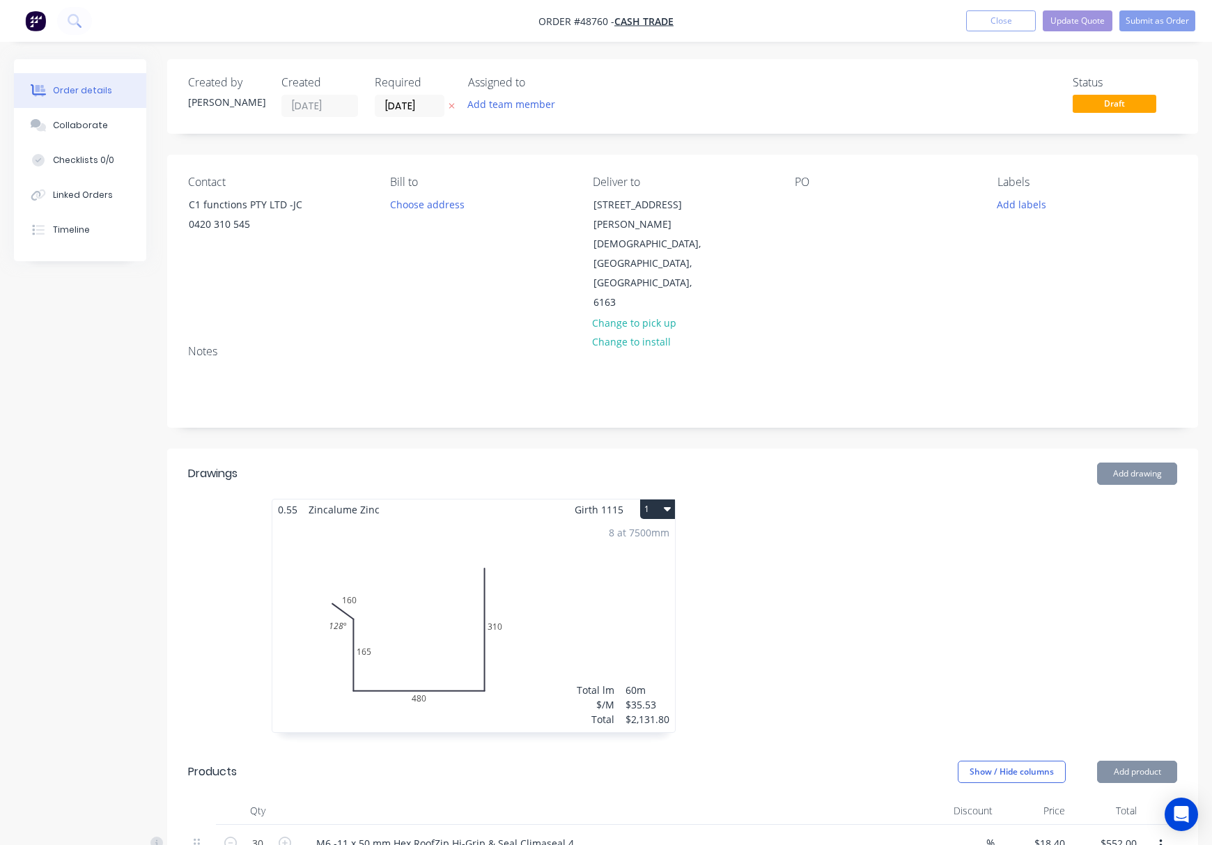
click at [645, 107] on div "Status Draft" at bounding box center [892, 96] width 570 height 41
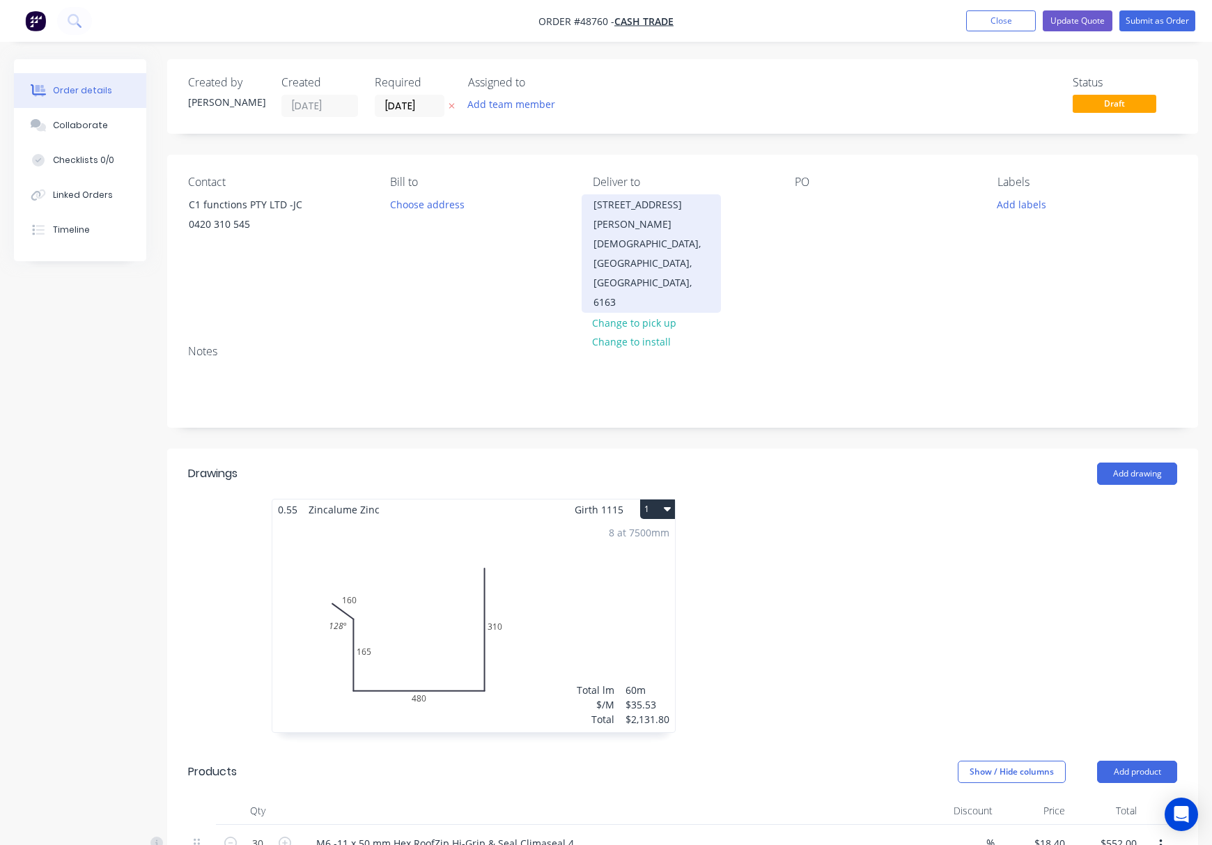
click at [625, 234] on div "Kardinya, Western Australia, Australia, 6163" at bounding box center [651, 273] width 116 height 78
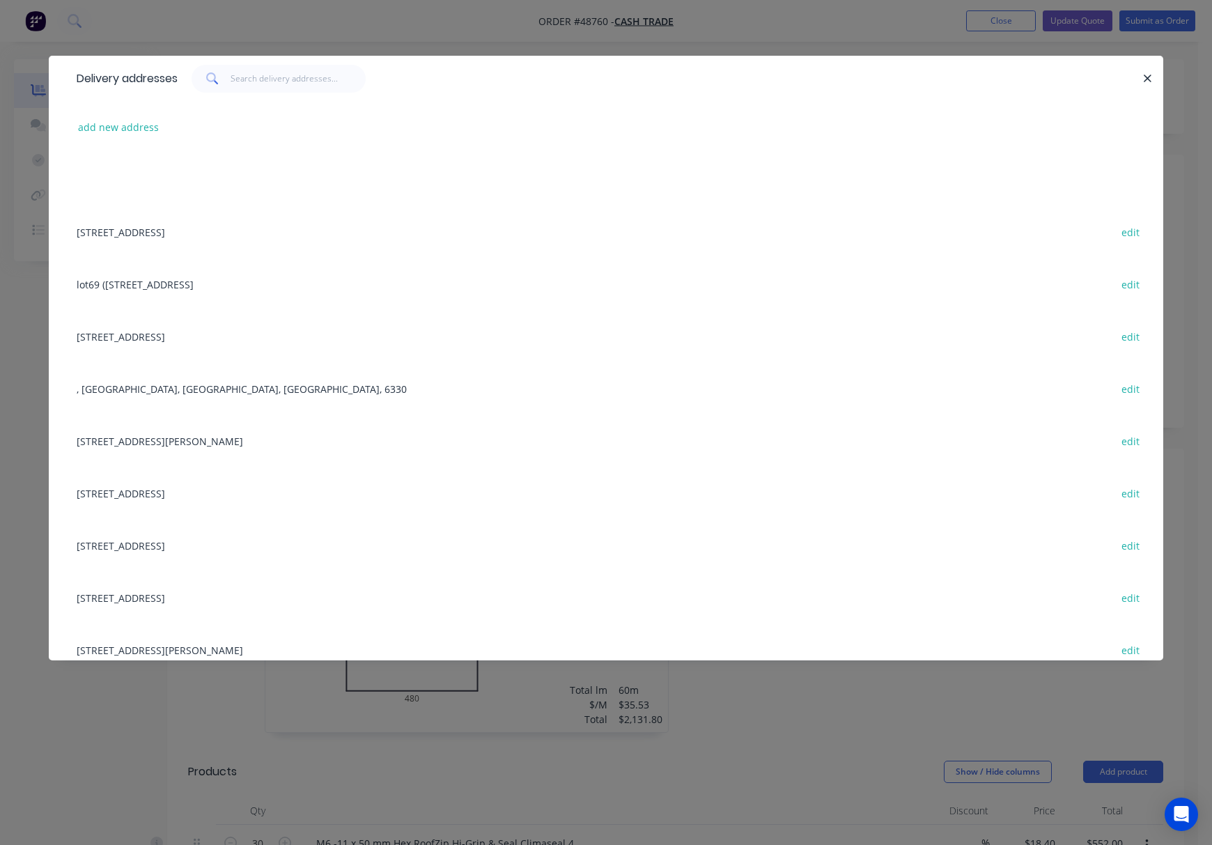
drag, startPoint x: 1148, startPoint y: 75, endPoint x: 926, endPoint y: 185, distance: 247.0
click at [1146, 75] on icon "button" at bounding box center [1147, 78] width 9 height 13
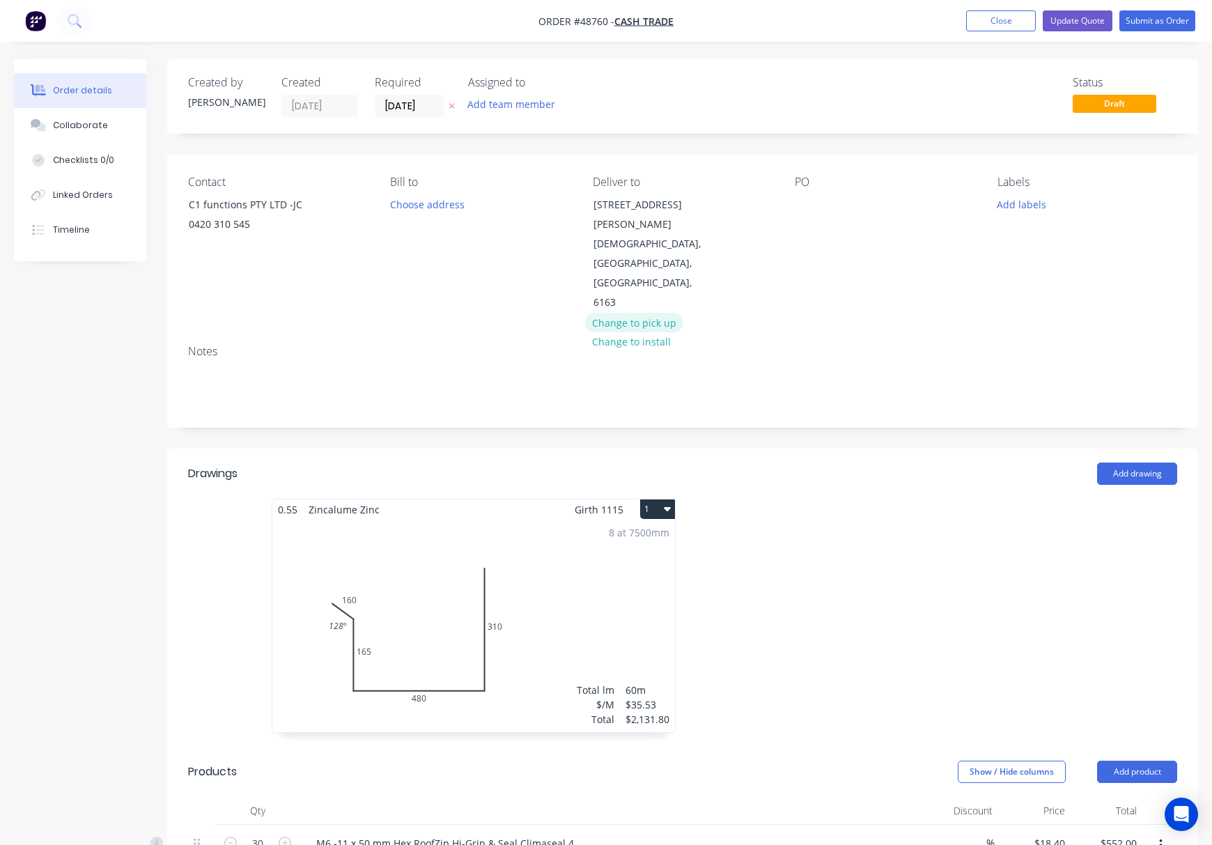
click at [639, 313] on button "Change to pick up" at bounding box center [634, 322] width 99 height 19
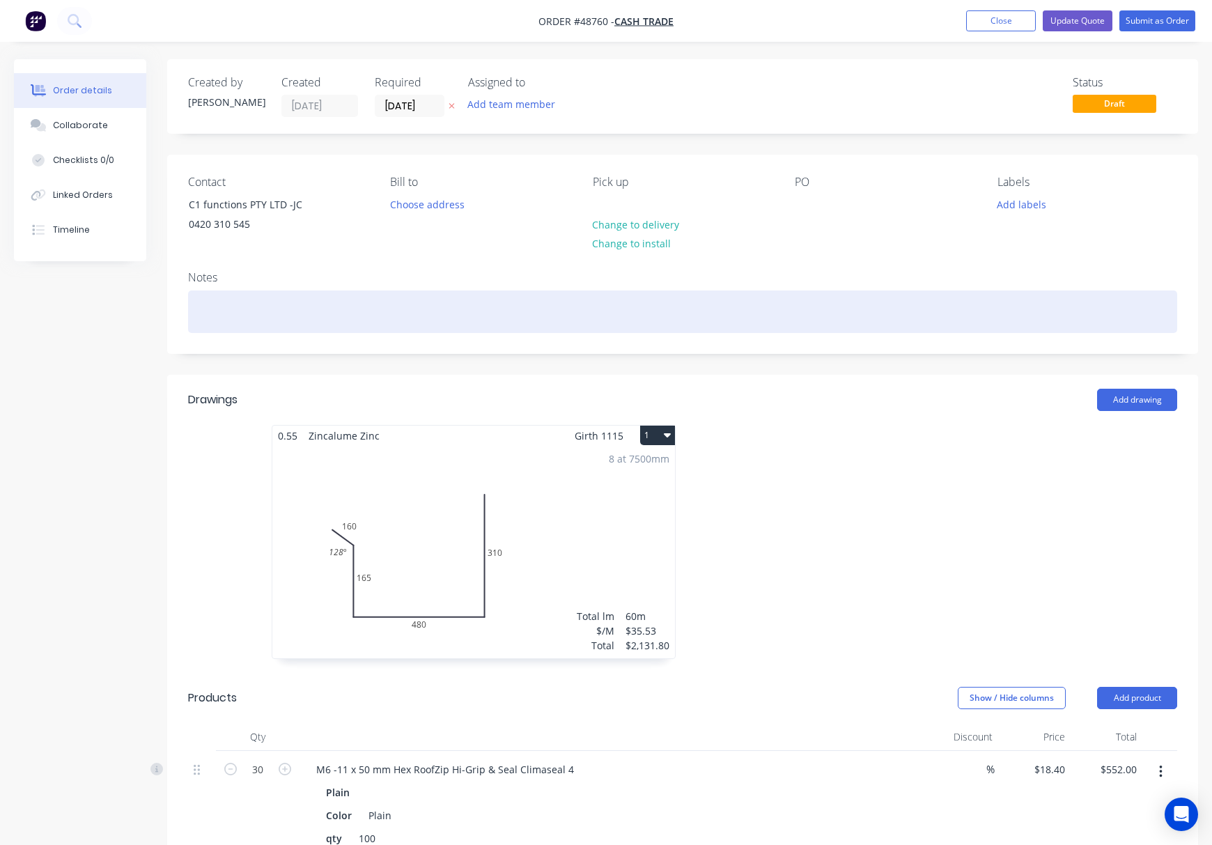
drag, startPoint x: 644, startPoint y: 325, endPoint x: 642, endPoint y: 338, distance: 13.3
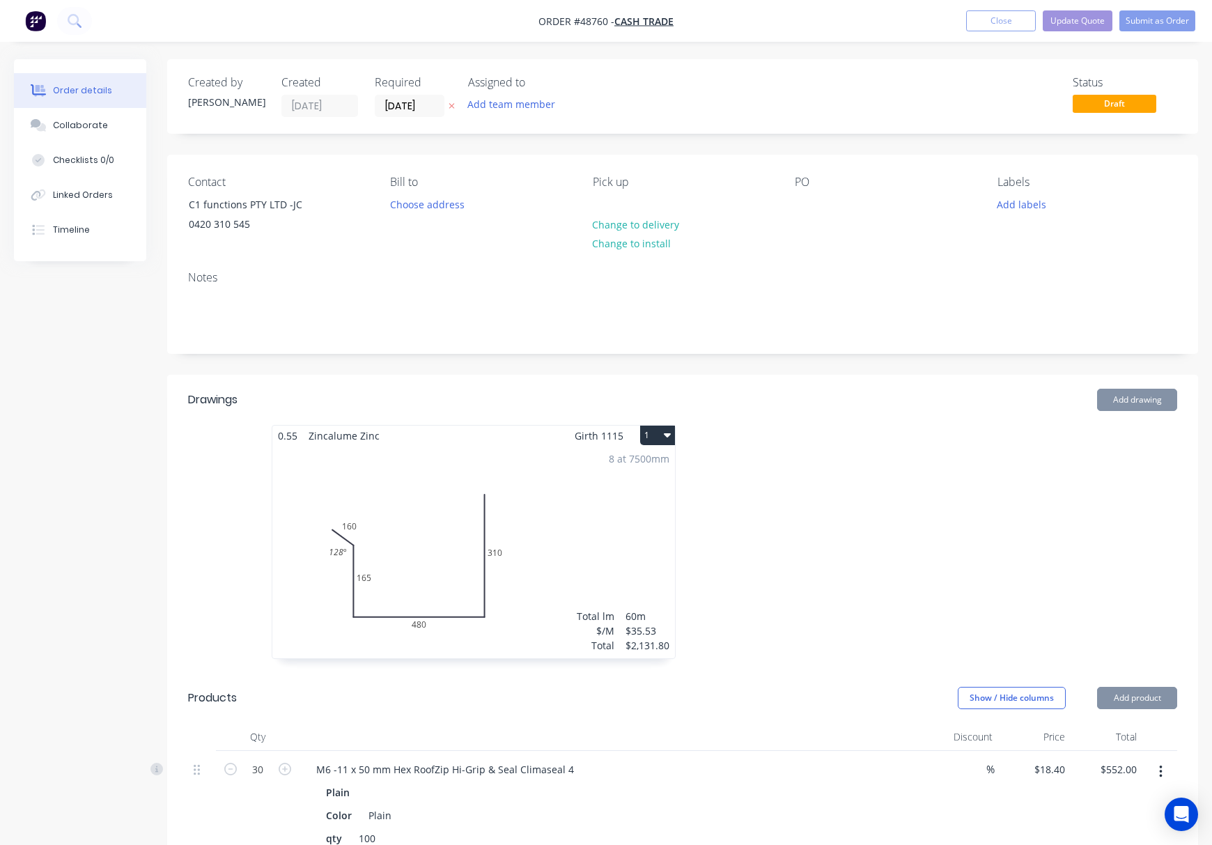
click at [485, 255] on div "Contact C1 functions PTY LTD -JC 0420 310 545 Bill to Choose address Pick up Ch…" at bounding box center [682, 207] width 1031 height 105
click at [1148, 22] on button "Submit as Order" at bounding box center [1157, 20] width 76 height 21
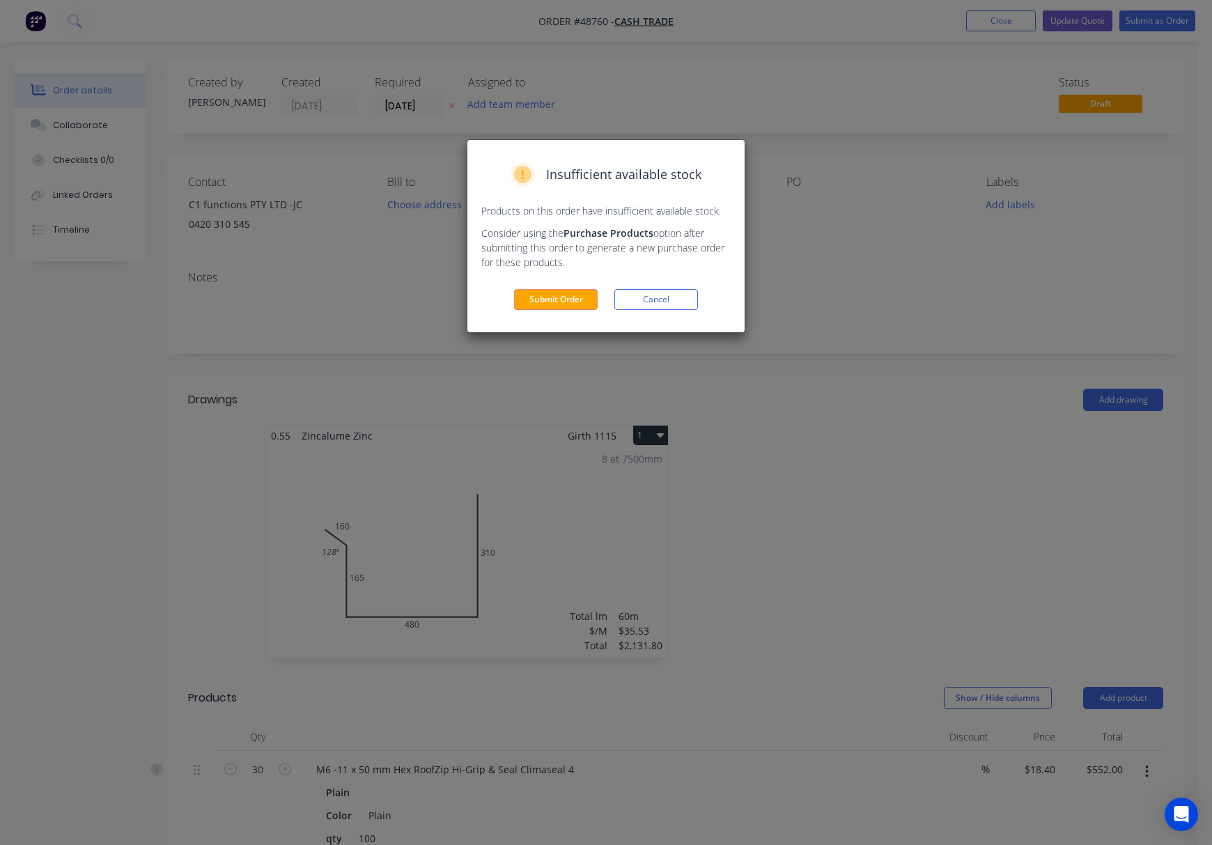
click at [553, 299] on button "Submit Order" at bounding box center [556, 299] width 84 height 21
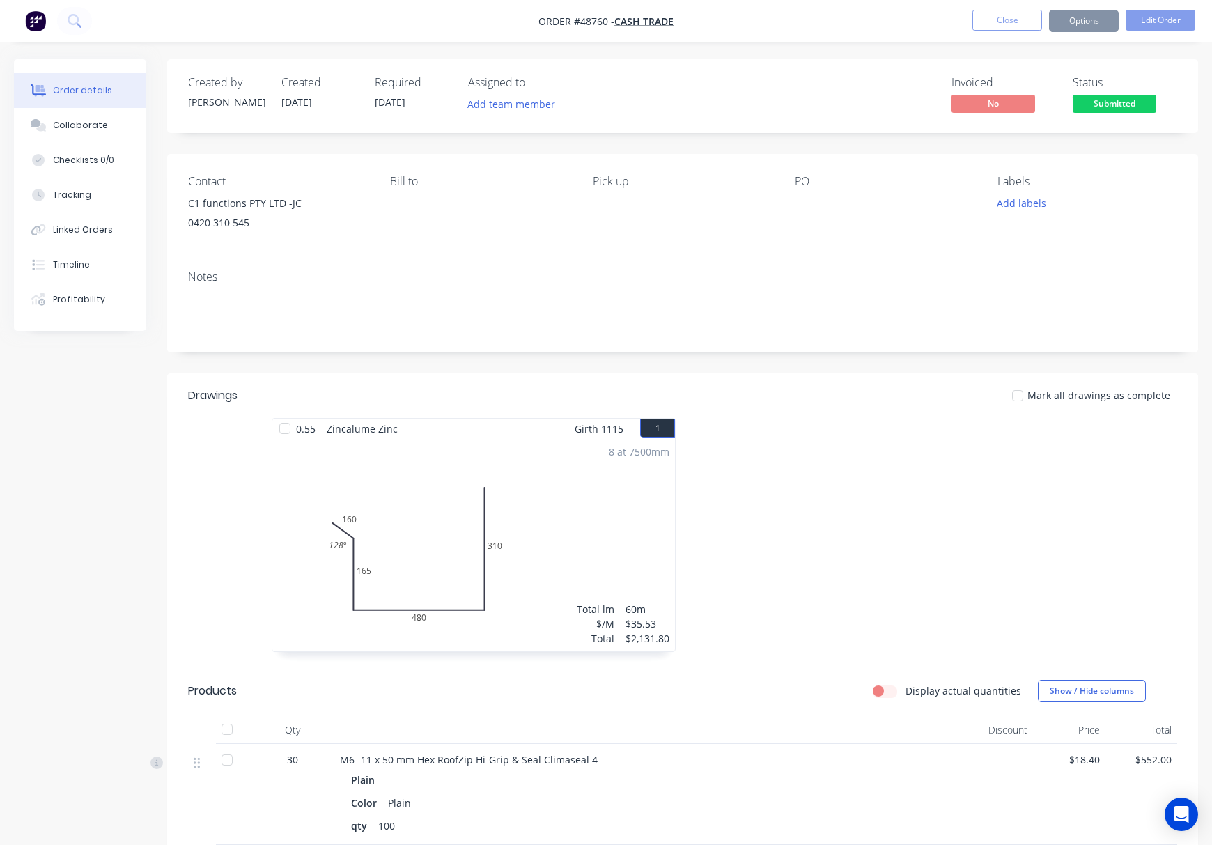
click at [1084, 25] on button "Options" at bounding box center [1084, 21] width 70 height 22
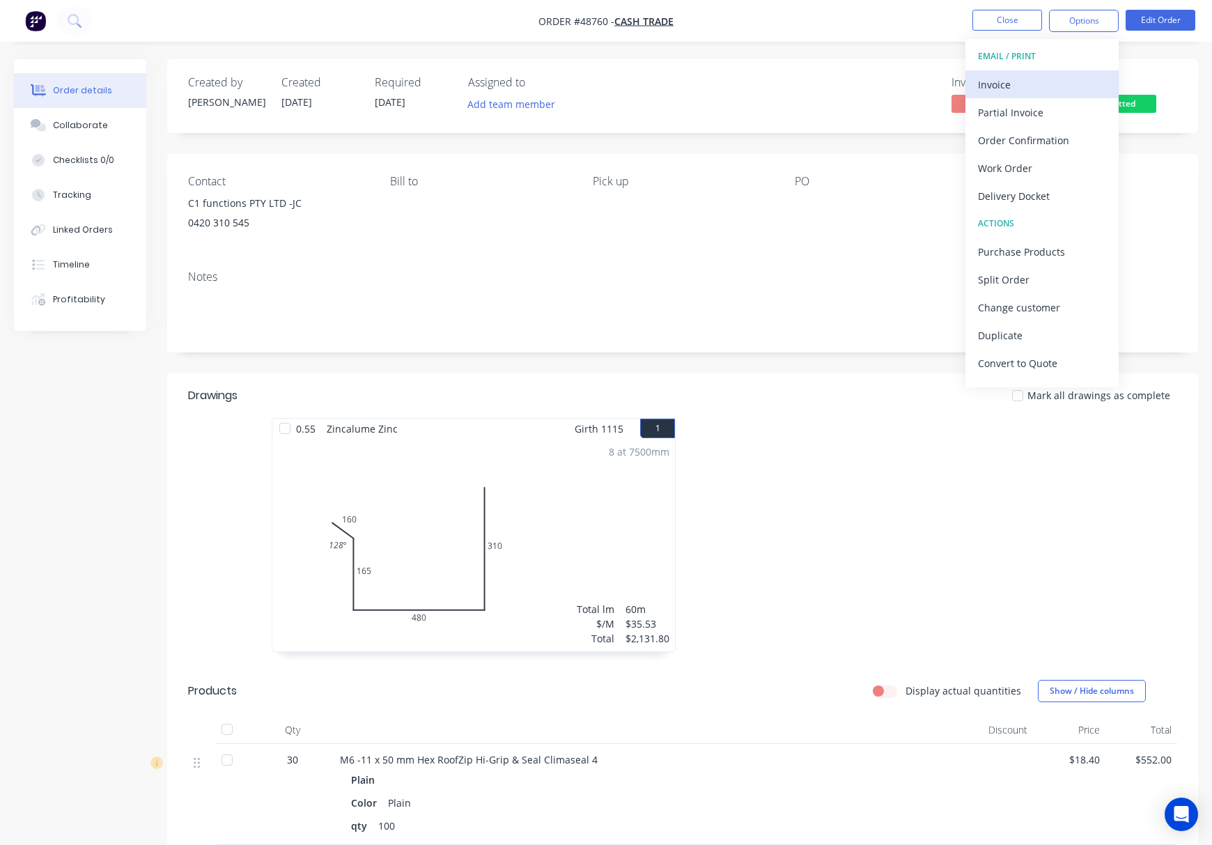
click at [1041, 79] on div "Invoice" at bounding box center [1042, 85] width 128 height 20
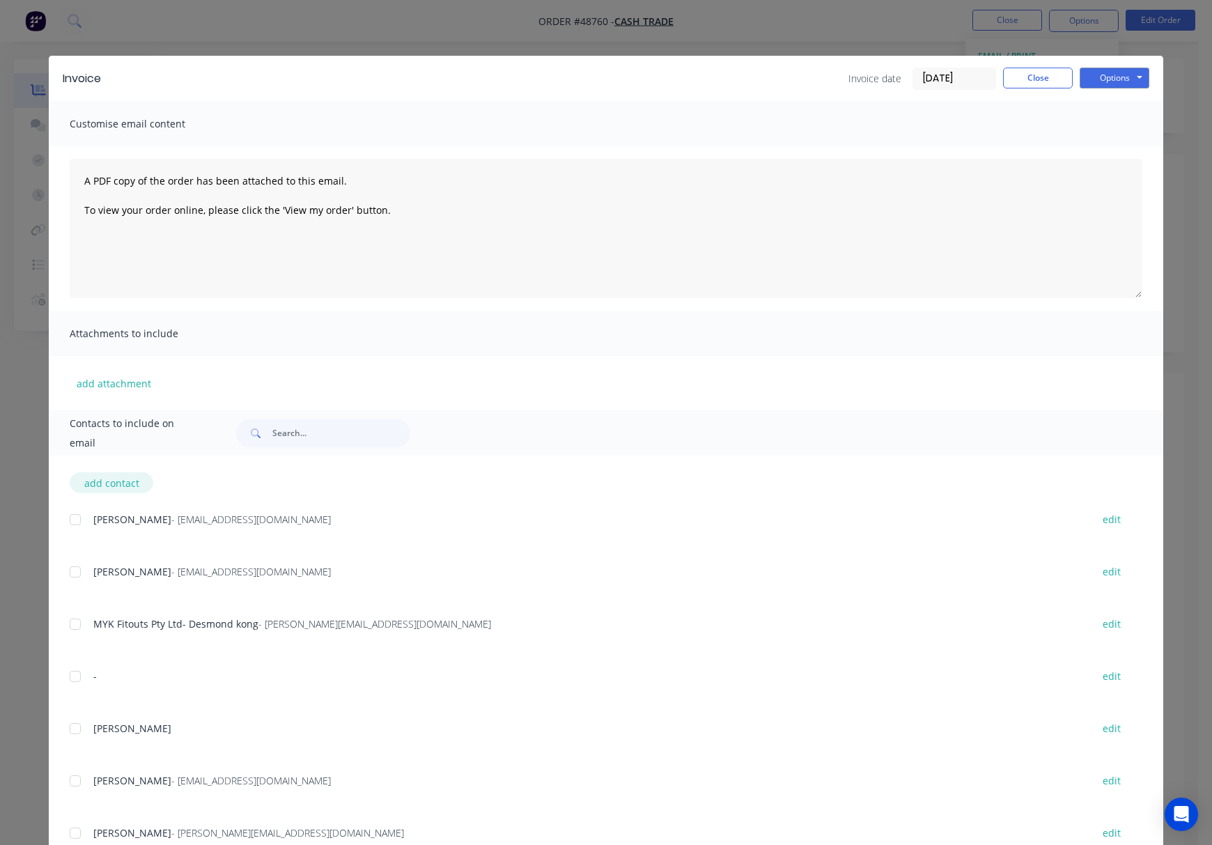
click at [115, 483] on button "add contact" at bounding box center [112, 482] width 84 height 21
select select "AU"
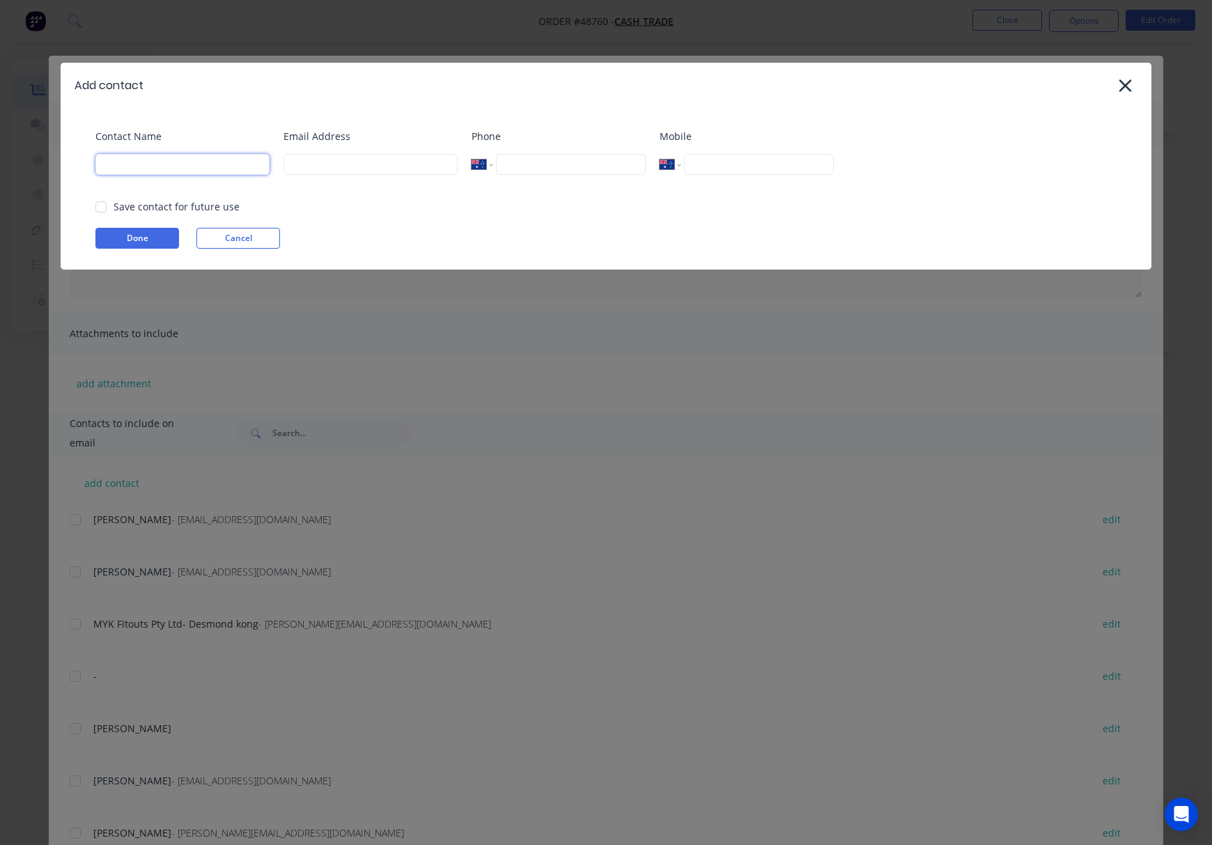
click at [177, 166] on input at bounding box center [182, 164] width 174 height 21
type input "JC"
click at [338, 167] on input at bounding box center [370, 164] width 174 height 21
type input "admin@c1functions.com"
click at [725, 164] on input "tel" at bounding box center [759, 164] width 150 height 21
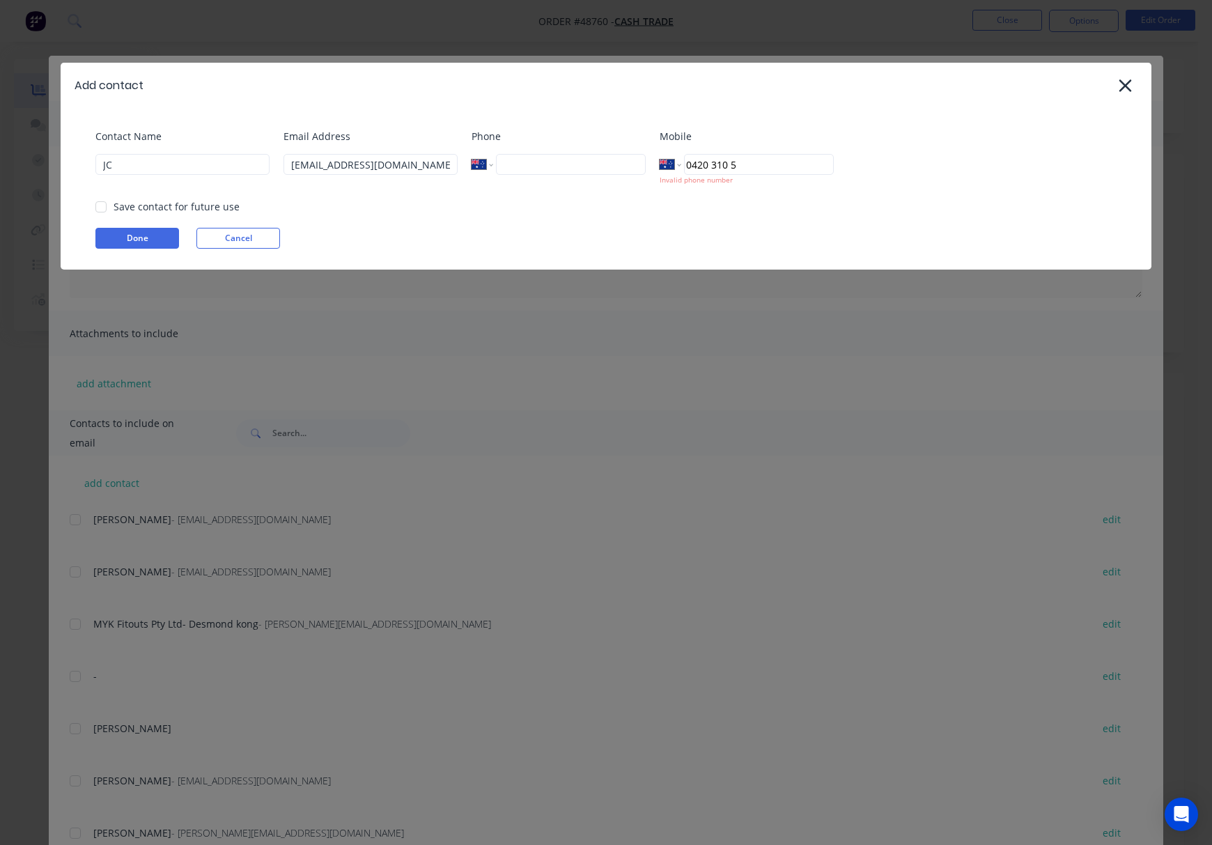
type input "0420 310 545"
click at [127, 235] on button "Done" at bounding box center [137, 238] width 84 height 21
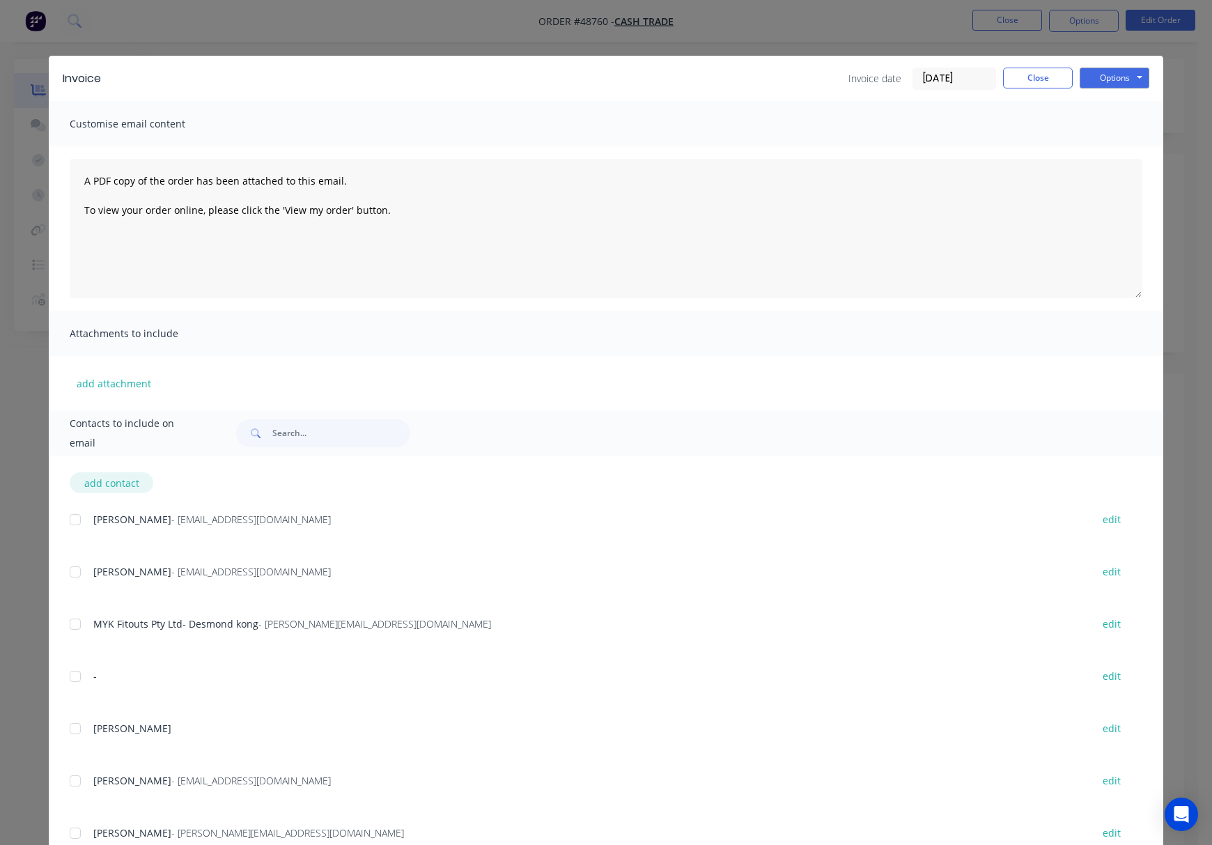
click at [115, 488] on button "add contact" at bounding box center [112, 482] width 84 height 21
select select "AU"
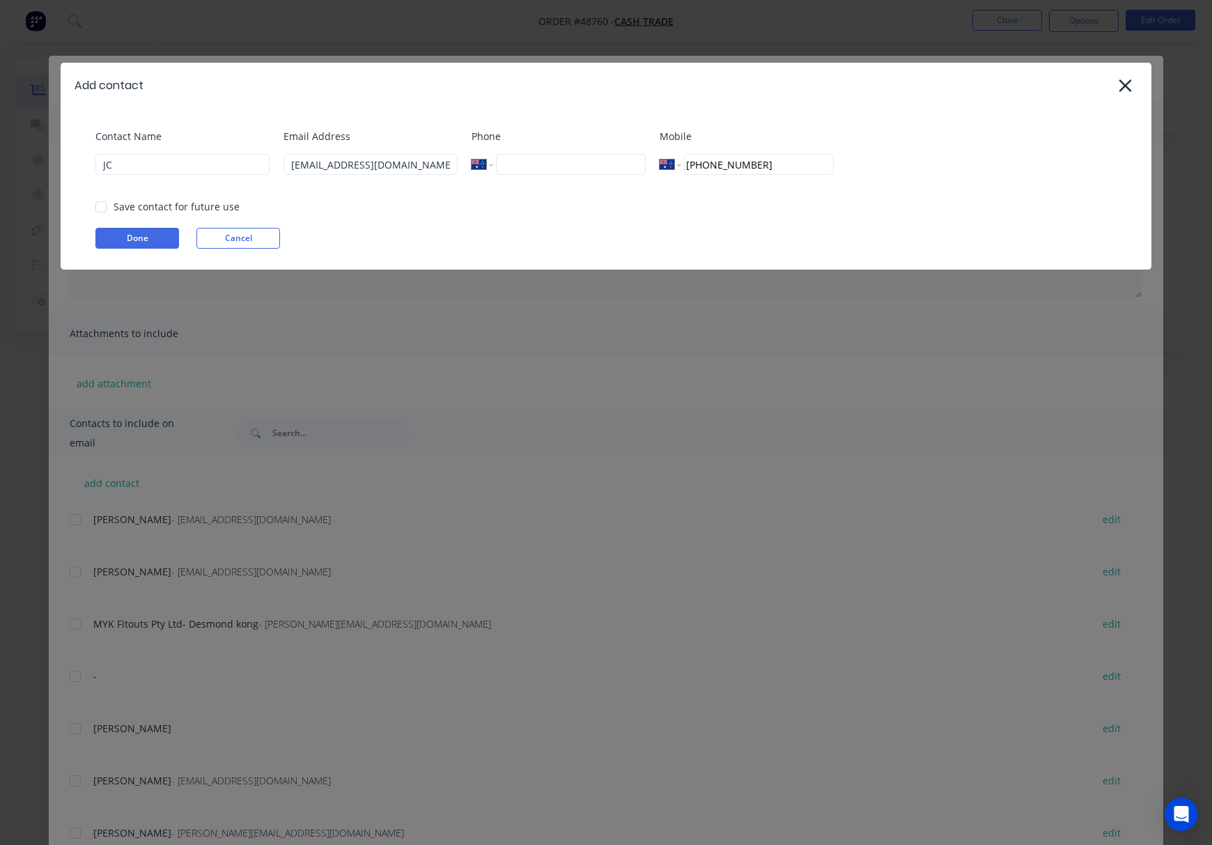
click at [104, 202] on div at bounding box center [101, 207] width 28 height 28
click at [148, 238] on button "Done" at bounding box center [137, 238] width 84 height 21
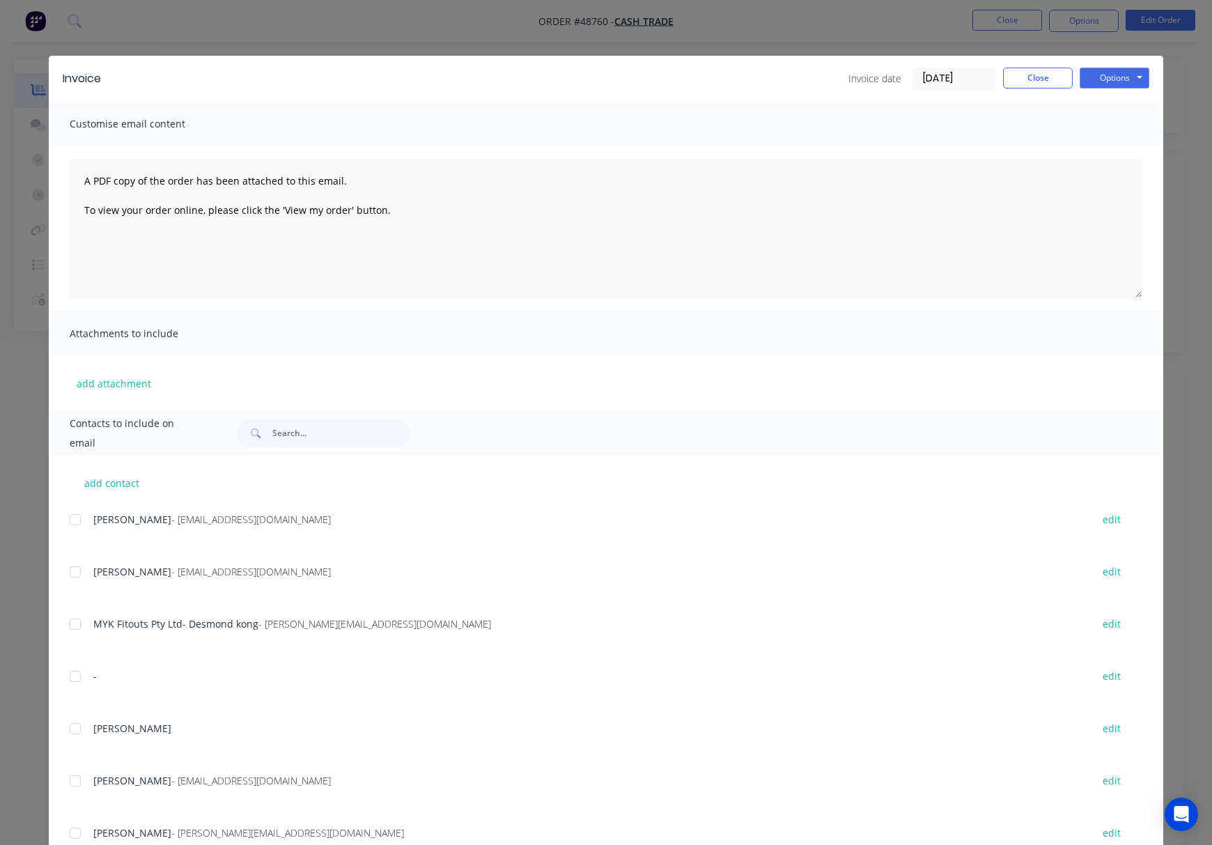
click at [786, 33] on div "Invoice Invoice date [DATE] Close Options Preview Print Email Customise email c…" at bounding box center [606, 422] width 1212 height 845
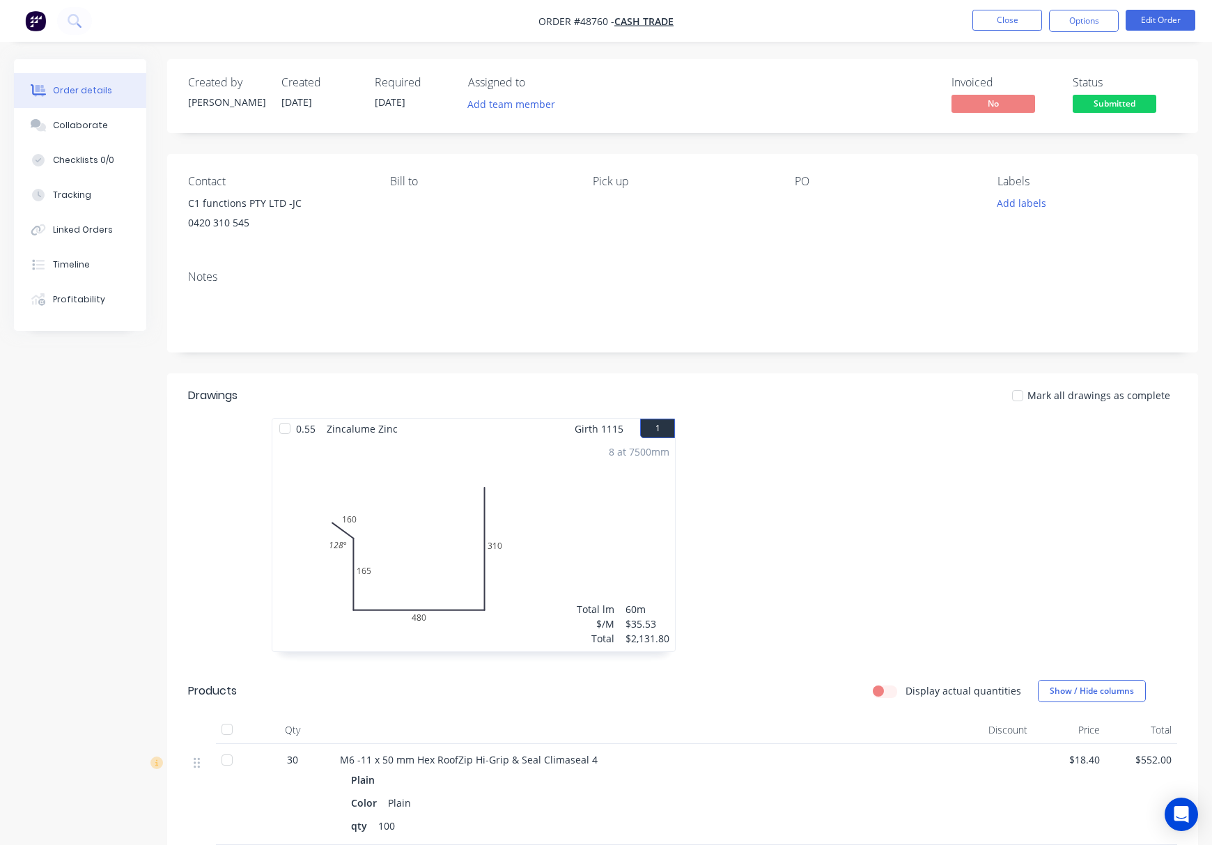
click at [262, 220] on div "0420 310 545" at bounding box center [278, 223] width 180 height 20
click at [265, 203] on div "C1 functions PTY LTD -JC" at bounding box center [278, 204] width 180 height 20
click at [1153, 15] on button "Edit Order" at bounding box center [1160, 20] width 70 height 21
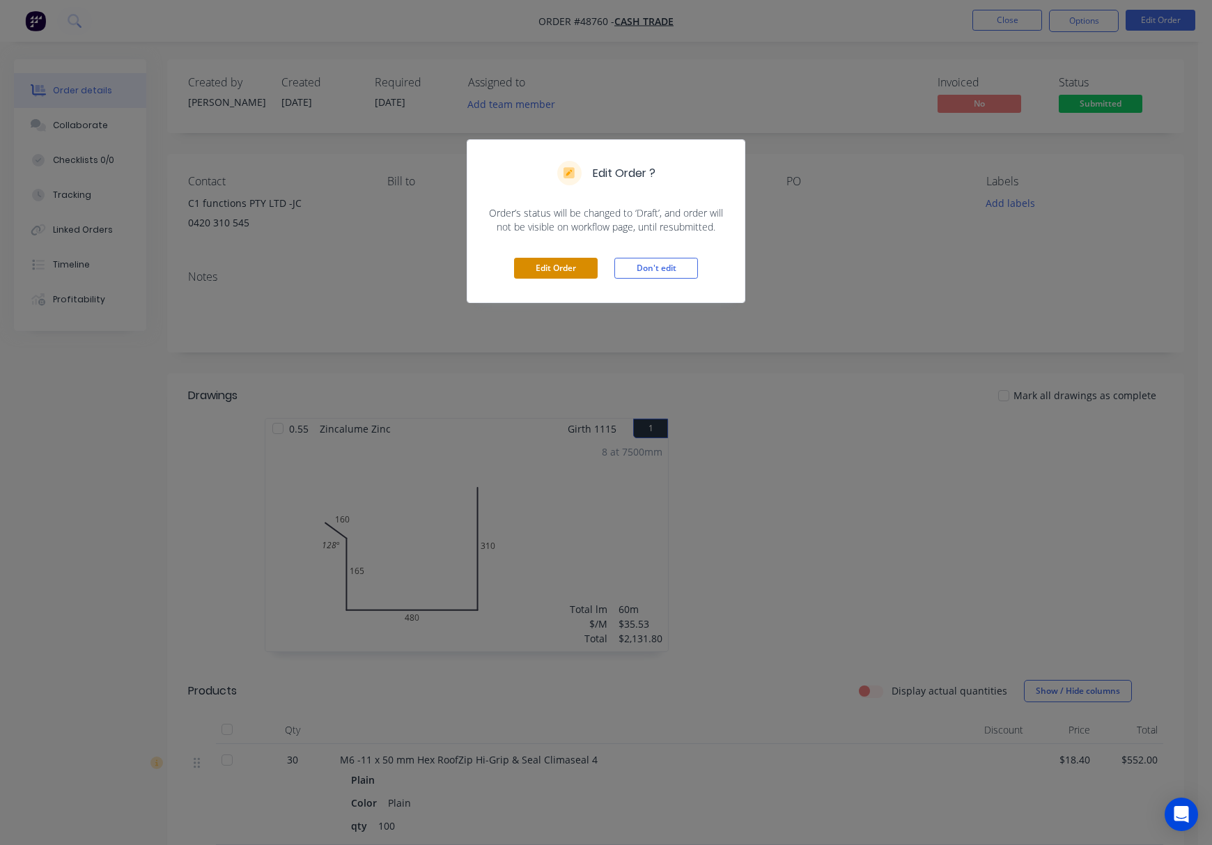
click at [533, 274] on button "Edit Order" at bounding box center [556, 268] width 84 height 21
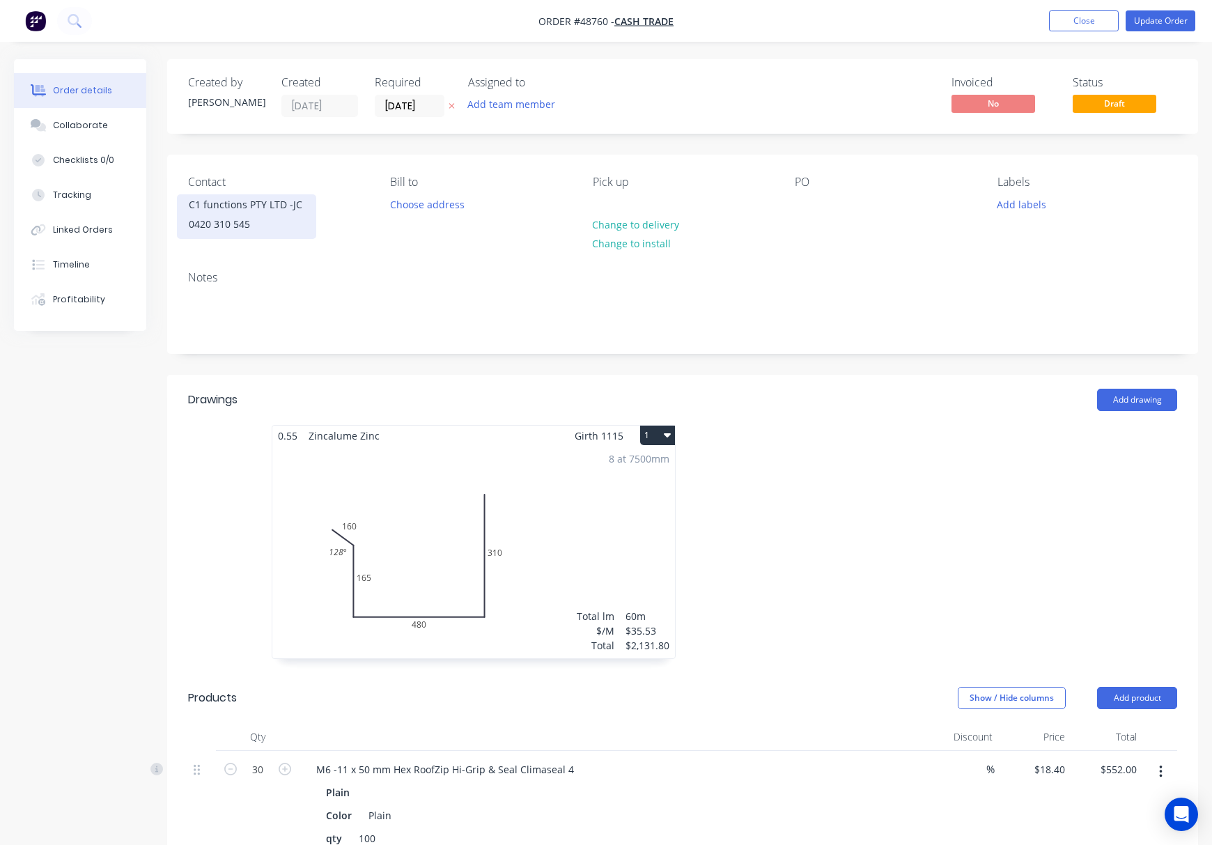
click at [263, 228] on div "0420 310 545" at bounding box center [247, 225] width 116 height 20
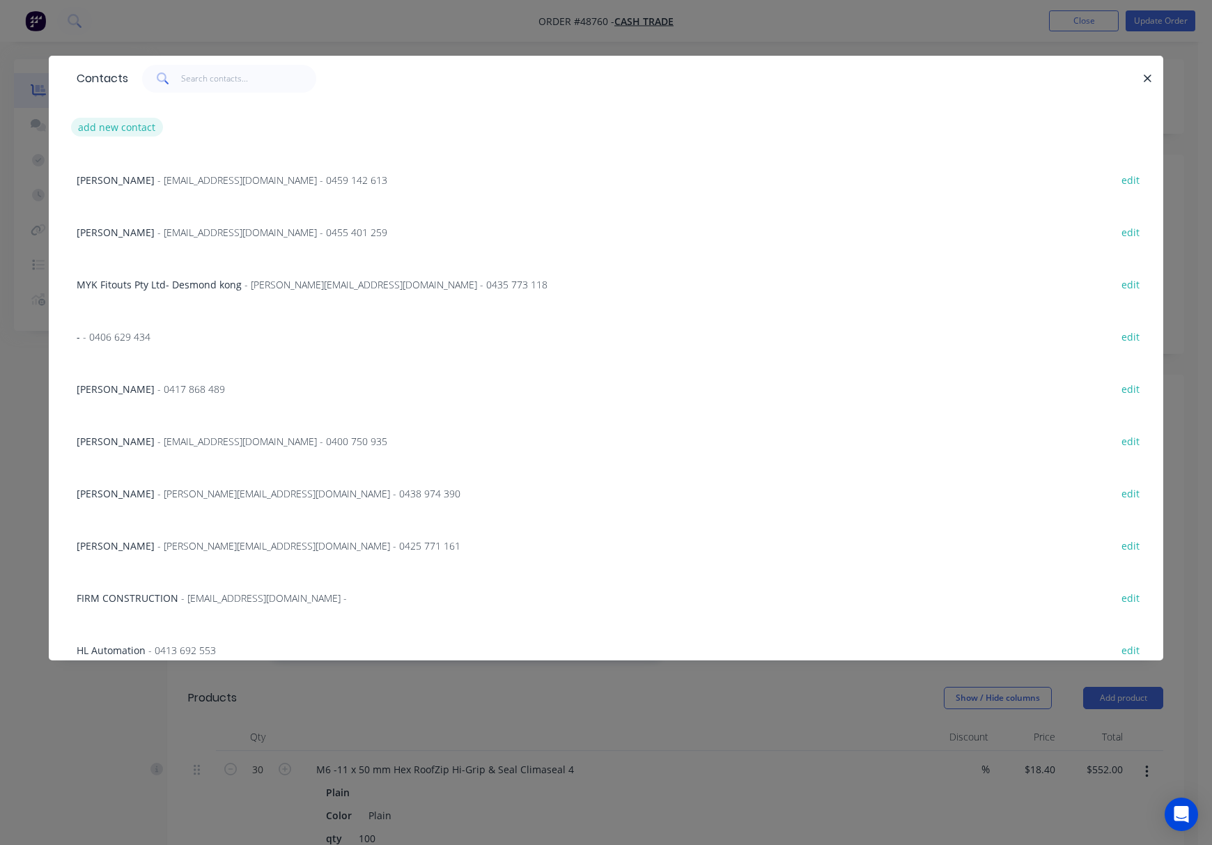
click at [129, 120] on button "add new contact" at bounding box center [117, 127] width 92 height 19
select select "AU"
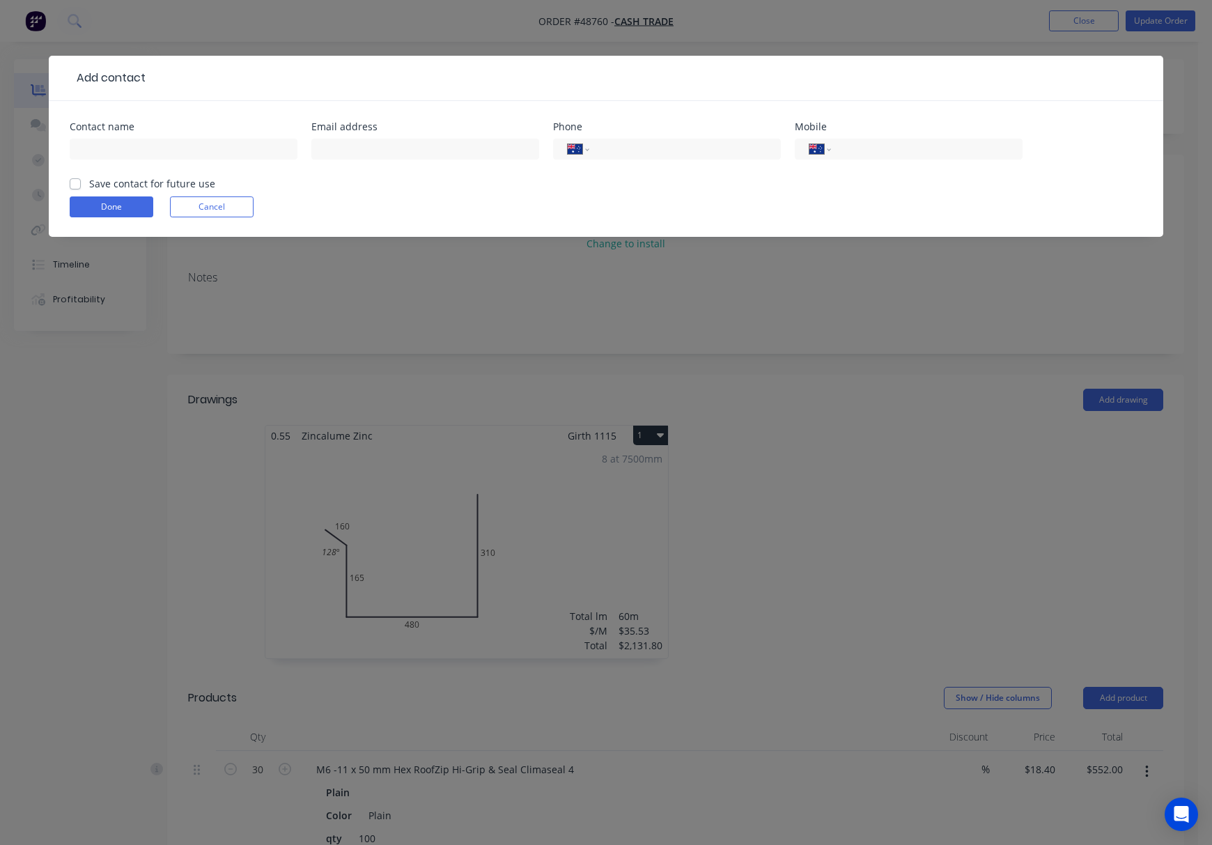
click at [160, 162] on div at bounding box center [184, 155] width 228 height 41
click at [163, 153] on input "text" at bounding box center [184, 149] width 228 height 21
type input "J"
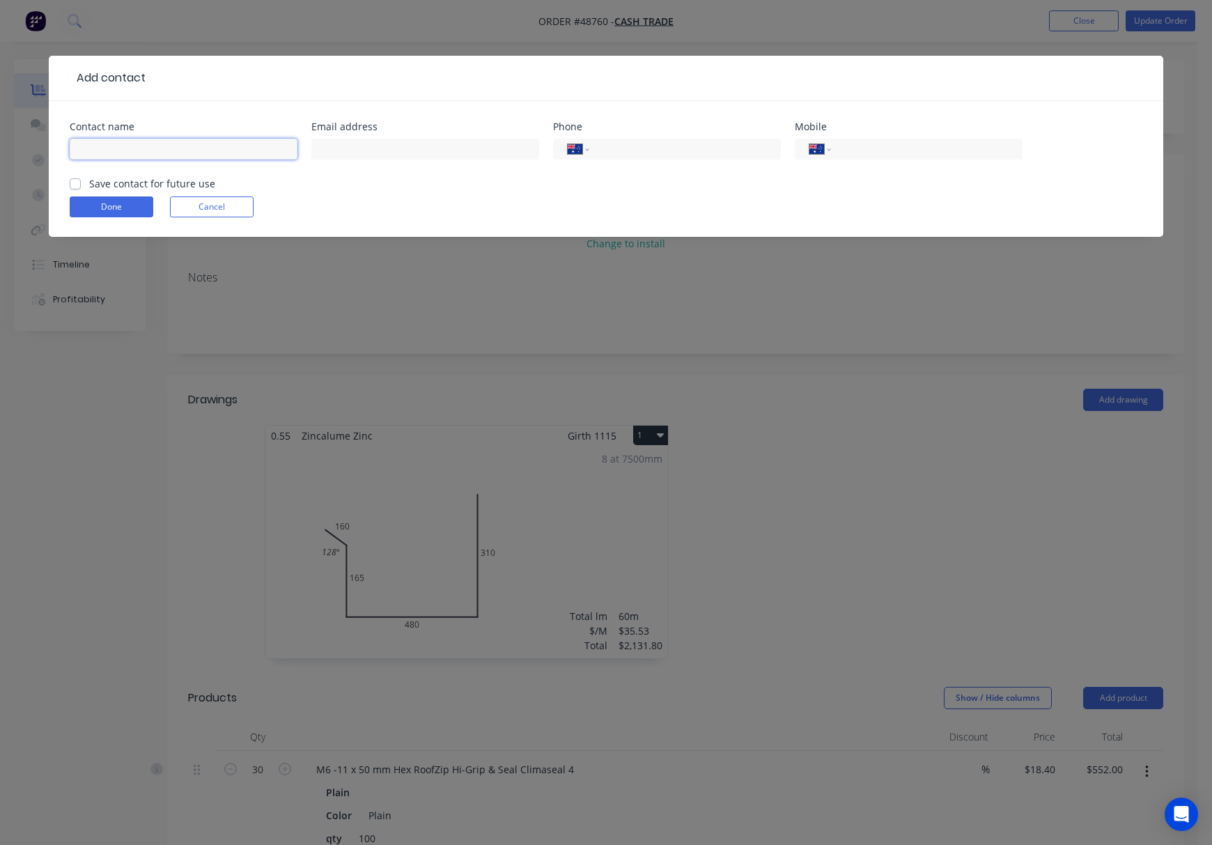
type input "j"
type input "JC - C1 functions Pty Ltd"
click at [345, 146] on input "text" at bounding box center [425, 149] width 228 height 21
type input "admin@c1functions.com"
click at [893, 151] on input "tel" at bounding box center [924, 149] width 167 height 16
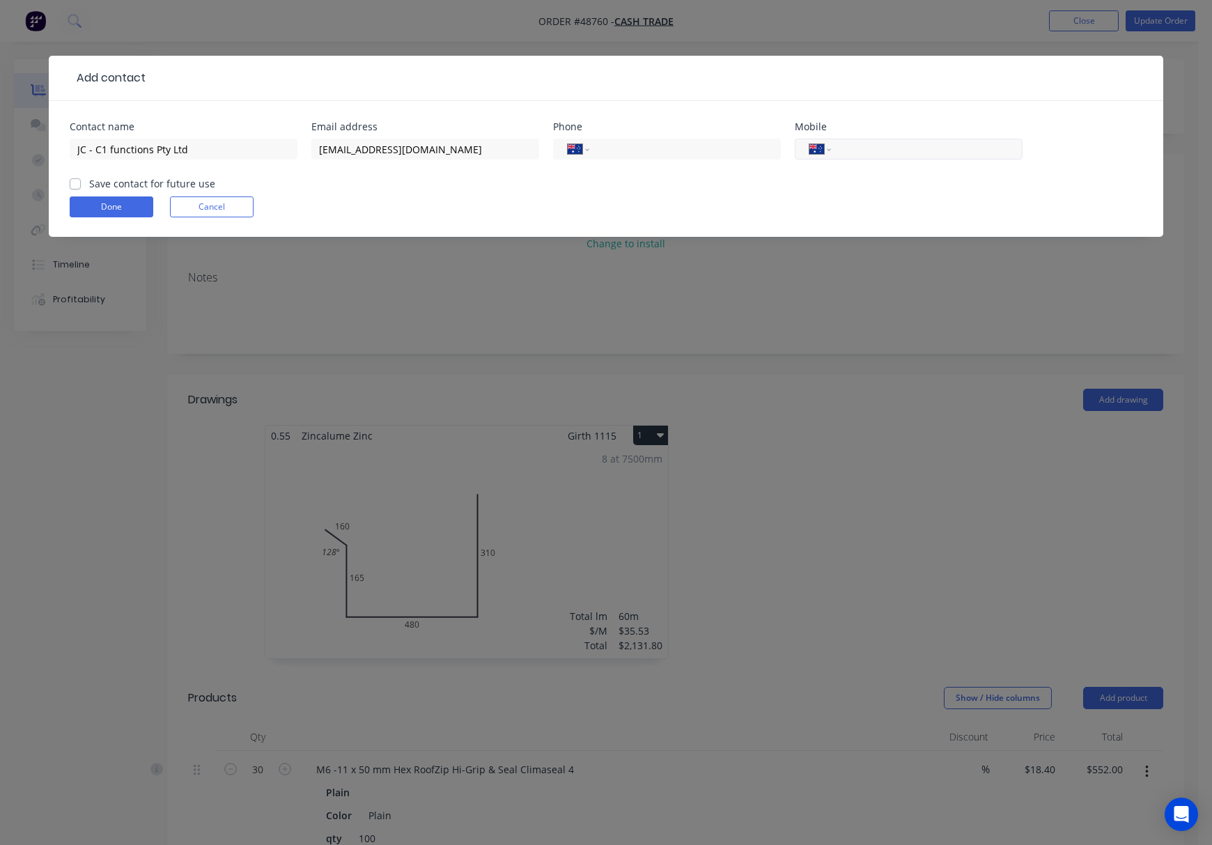
click at [930, 152] on input "tel" at bounding box center [924, 149] width 167 height 16
type input "04"
click at [750, 184] on form "Contact name JC - C1 functions Pty Ltd Email address admin@c1functions.com Phon…" at bounding box center [606, 179] width 1073 height 115
click at [879, 152] on input "04" at bounding box center [924, 149] width 167 height 16
click at [89, 184] on label "Save contact for future use" at bounding box center [152, 183] width 126 height 15
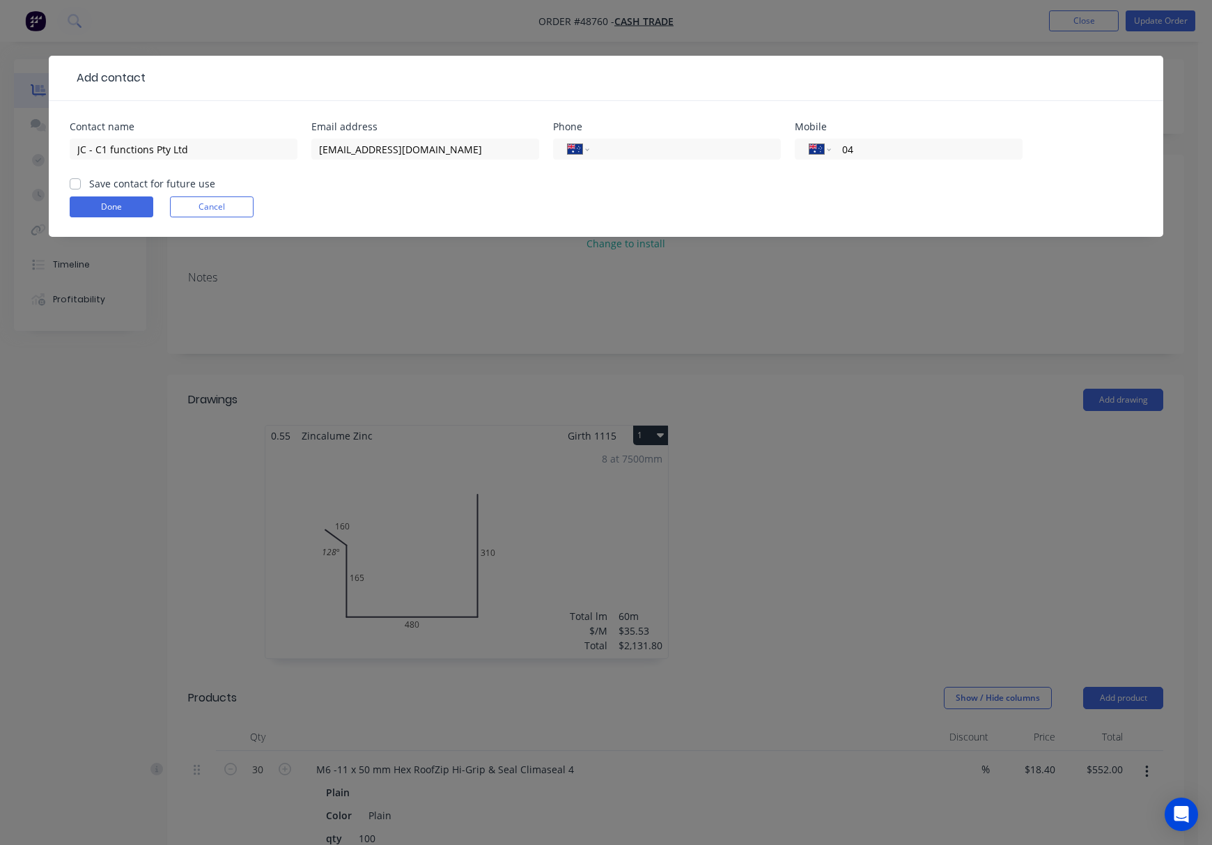
click at [76, 184] on input "Save contact for future use" at bounding box center [75, 182] width 11 height 13
checkbox input "true"
click at [911, 148] on input "04" at bounding box center [924, 149] width 167 height 16
type input "0"
click at [129, 208] on button "Done" at bounding box center [112, 206] width 84 height 21
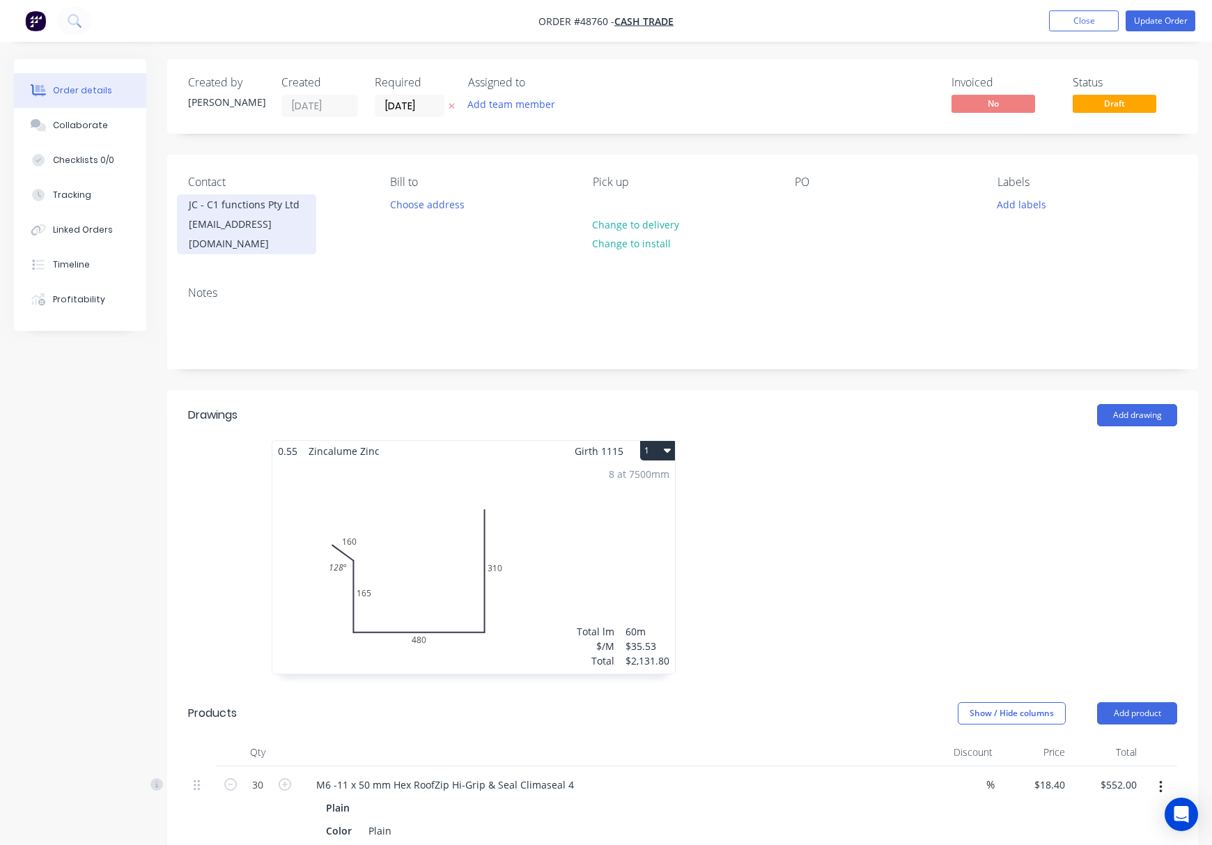
click at [293, 224] on div "admin@c1functions.com" at bounding box center [247, 234] width 116 height 39
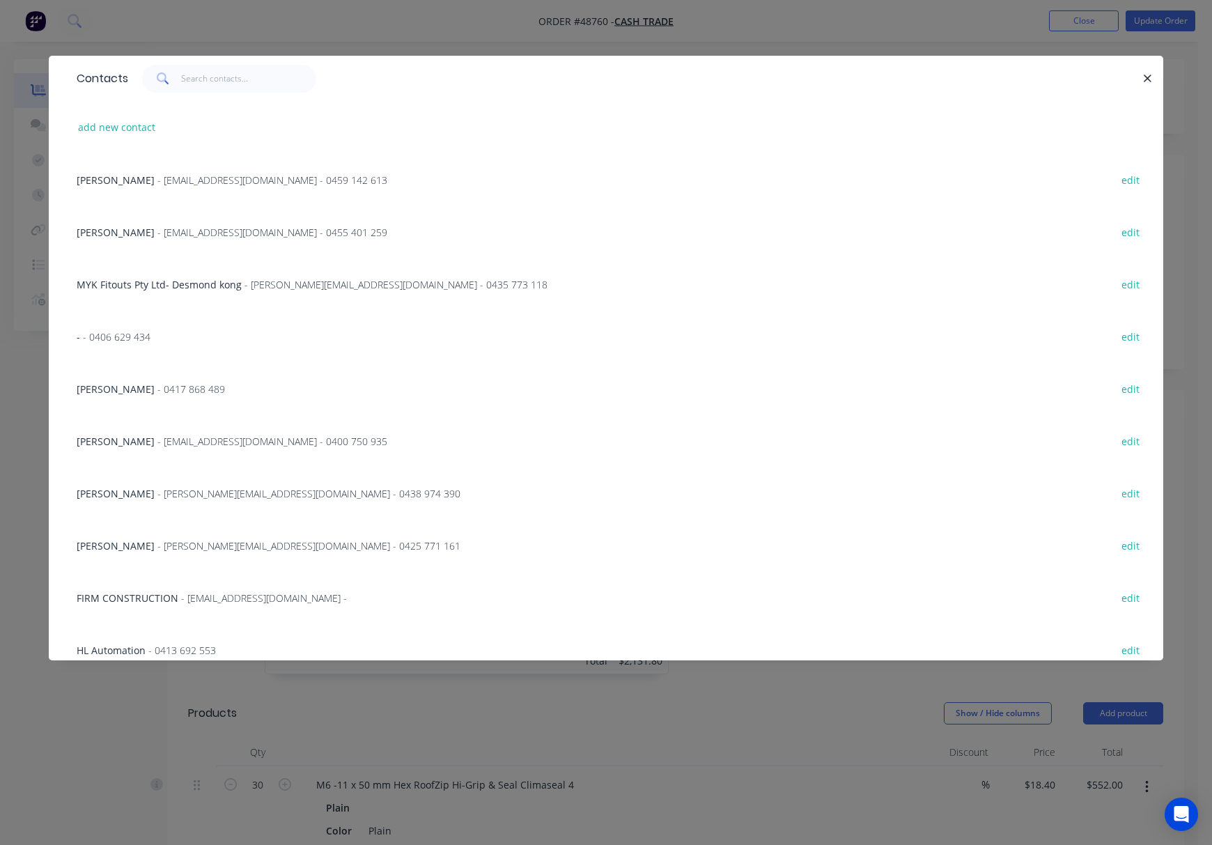
click at [447, 33] on div "Contacts add new contact Adrain - amcshedswa@gmail.com - 0459 142 613 edit Mich…" at bounding box center [606, 422] width 1212 height 845
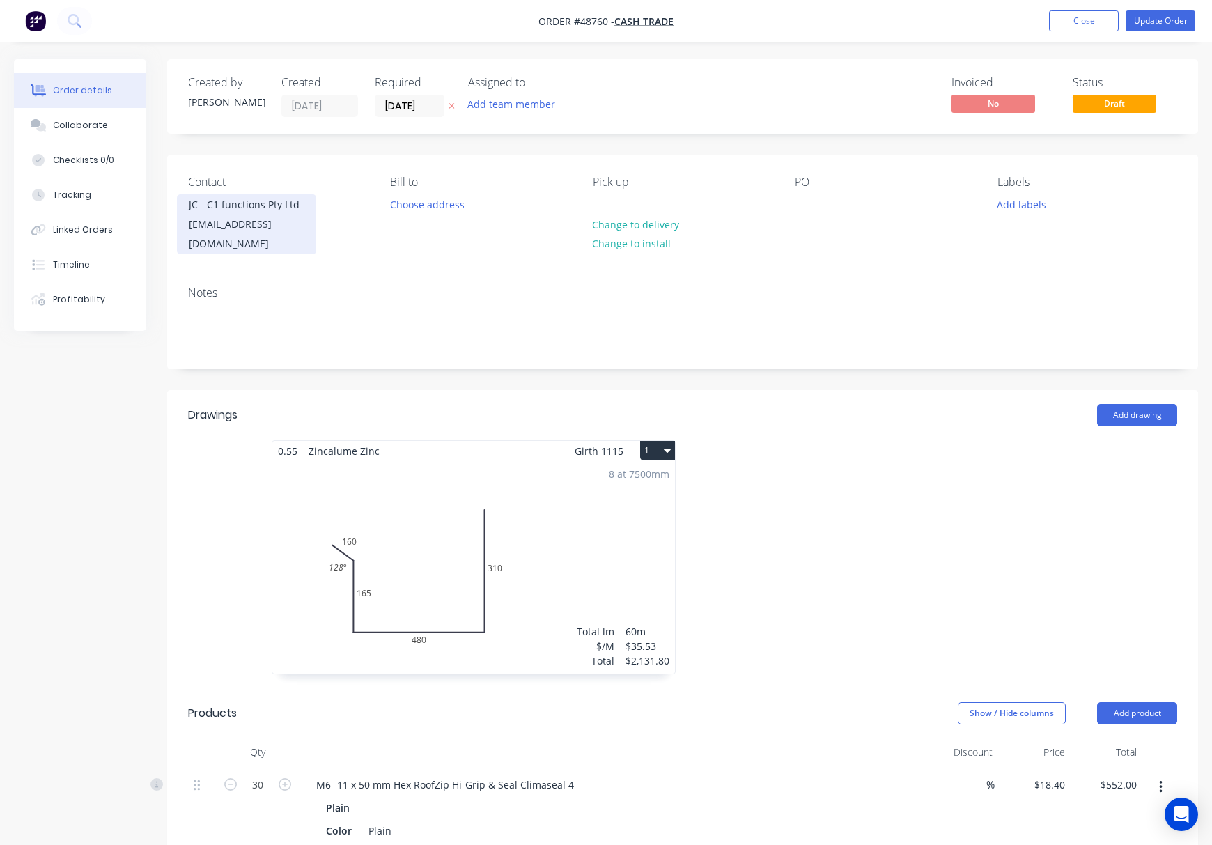
click at [259, 215] on div "JC - C1 functions Pty Ltd" at bounding box center [247, 205] width 116 height 20
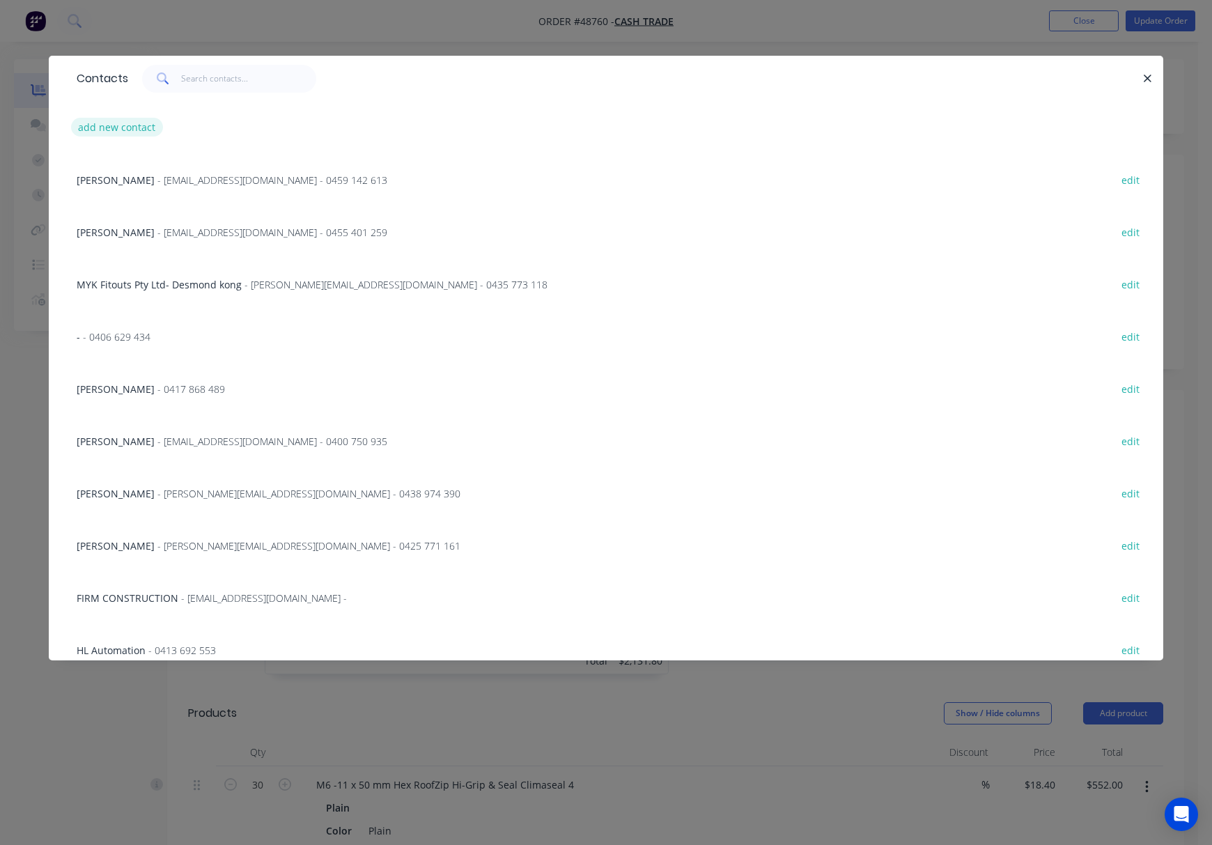
click at [123, 127] on button "add new contact" at bounding box center [117, 127] width 92 height 19
select select "AU"
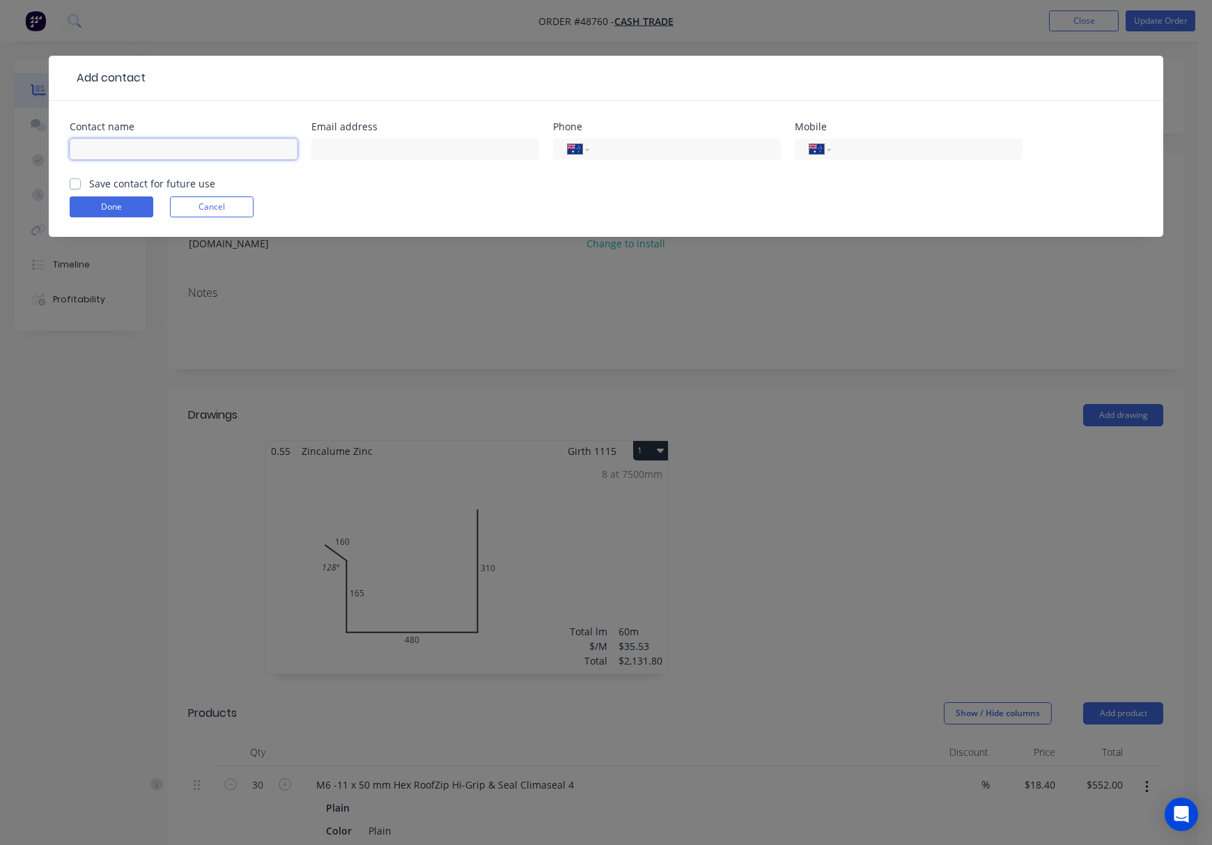
click at [157, 146] on input "text" at bounding box center [184, 149] width 228 height 21
type input "JC - C1 functions Pty Ltd"
click at [359, 154] on input "text" at bounding box center [425, 149] width 228 height 21
type input "admin@c1functions.com"
click at [937, 150] on input "tel" at bounding box center [924, 149] width 167 height 16
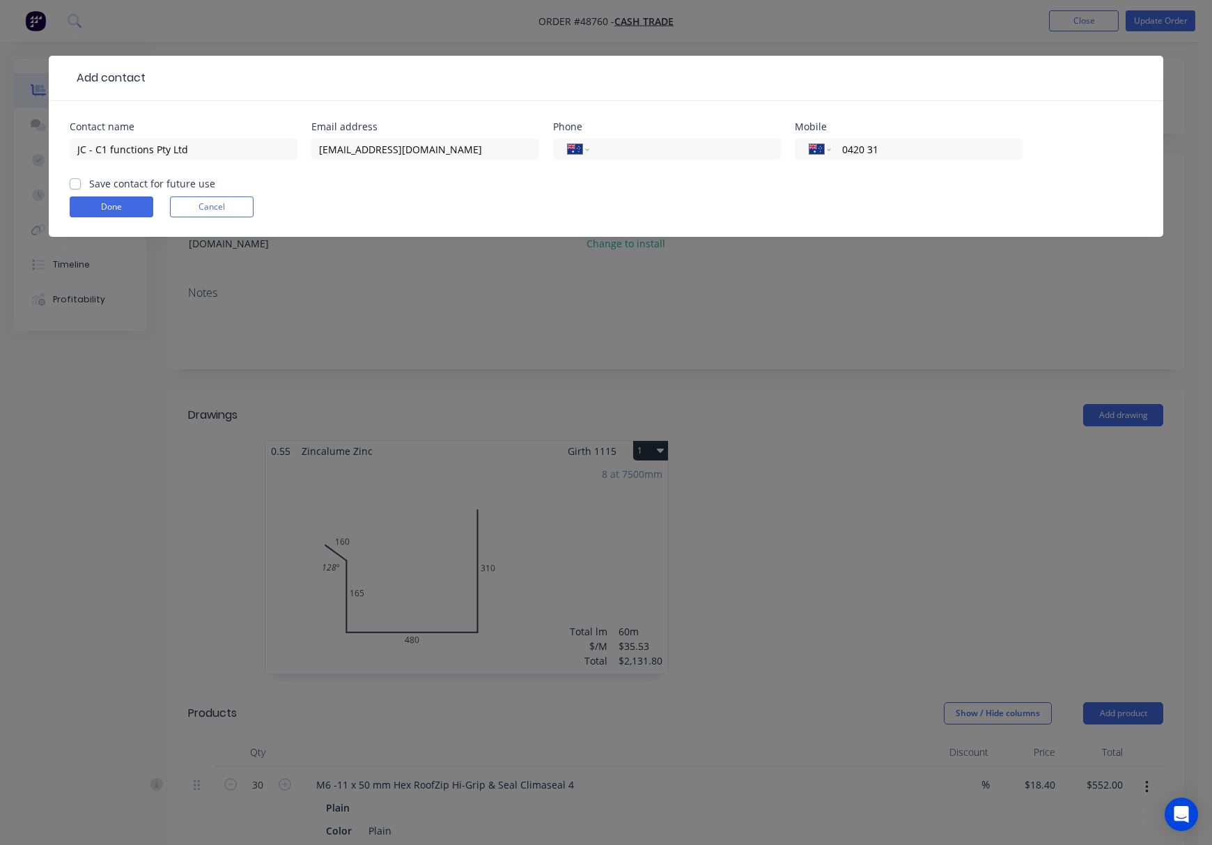
type input "0420 310 545"
click at [89, 182] on label "Save contact for future use" at bounding box center [152, 183] width 126 height 15
click at [79, 182] on input "Save contact for future use" at bounding box center [75, 182] width 11 height 13
checkbox input "true"
click at [107, 208] on button "Done" at bounding box center [112, 206] width 84 height 21
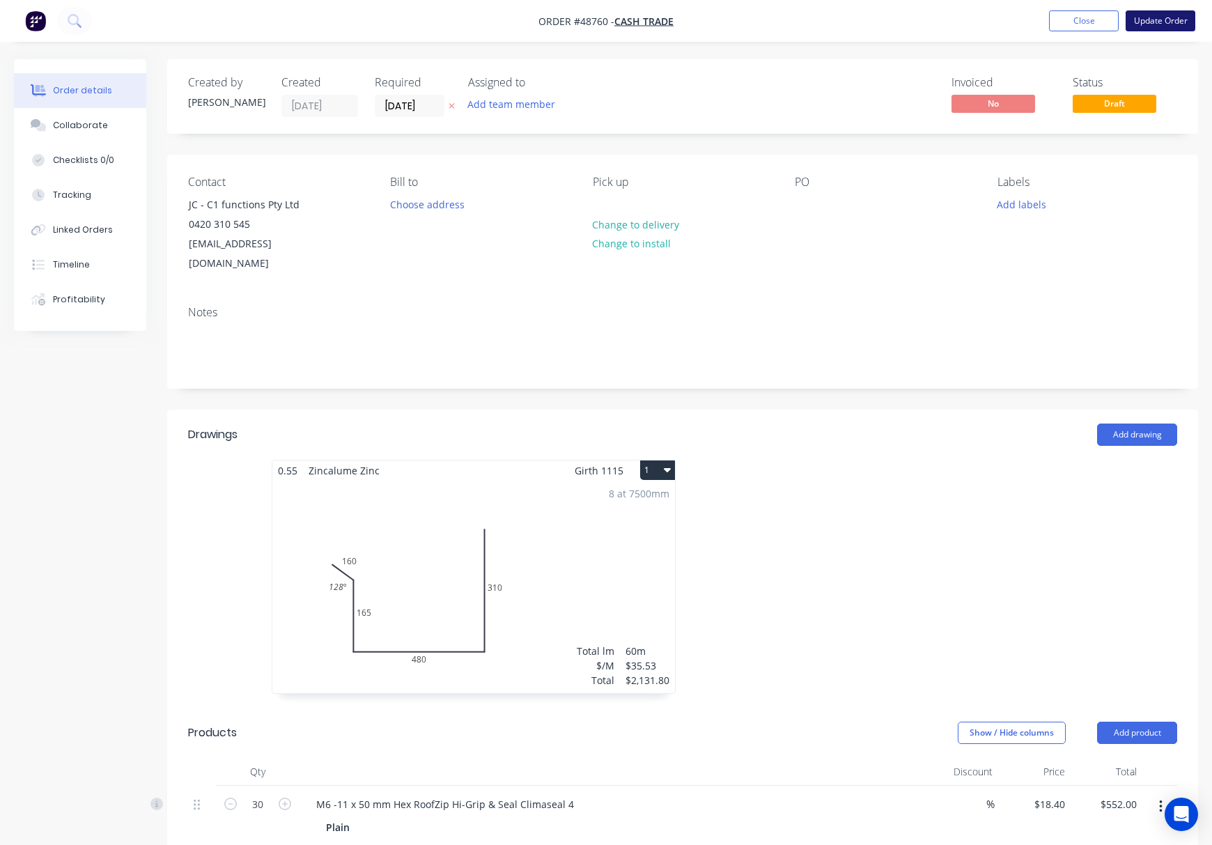
click at [1162, 25] on button "Update Order" at bounding box center [1160, 20] width 70 height 21
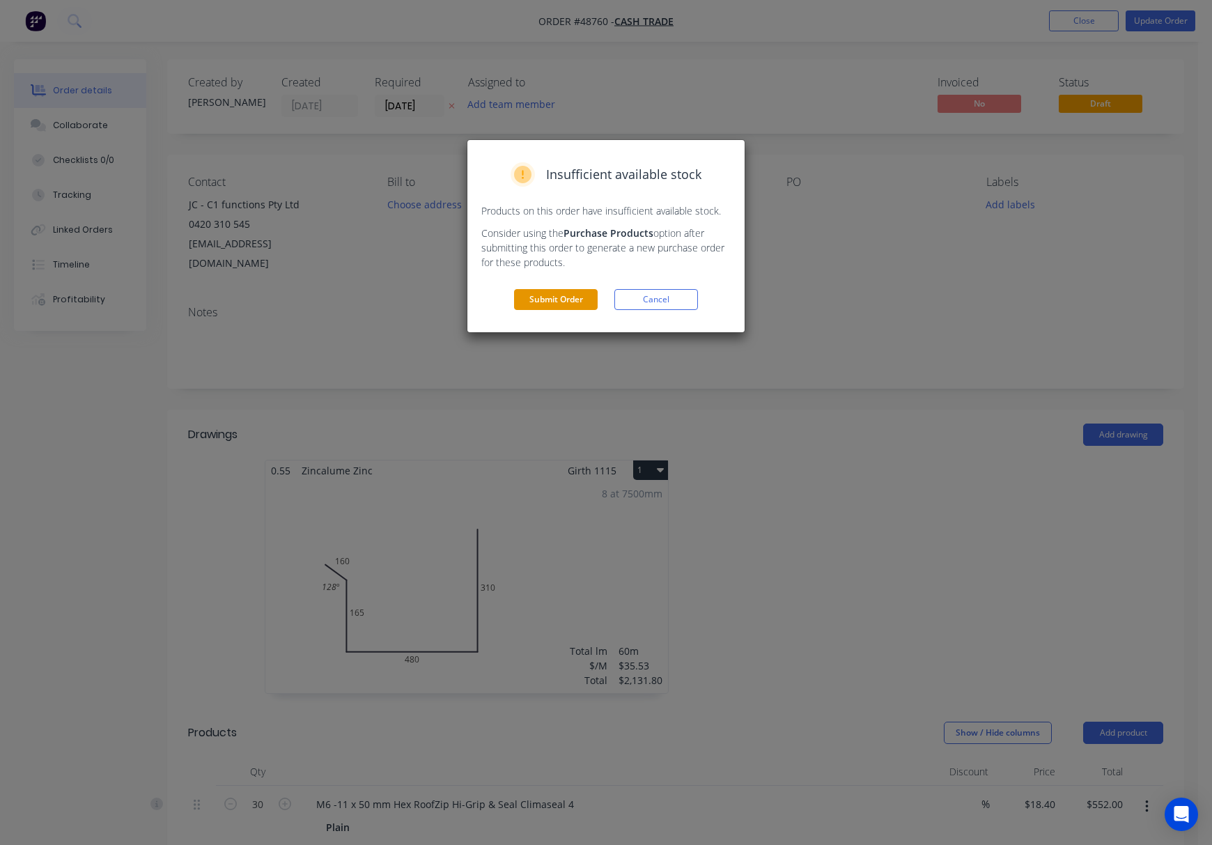
click at [572, 299] on button "Submit Order" at bounding box center [556, 299] width 84 height 21
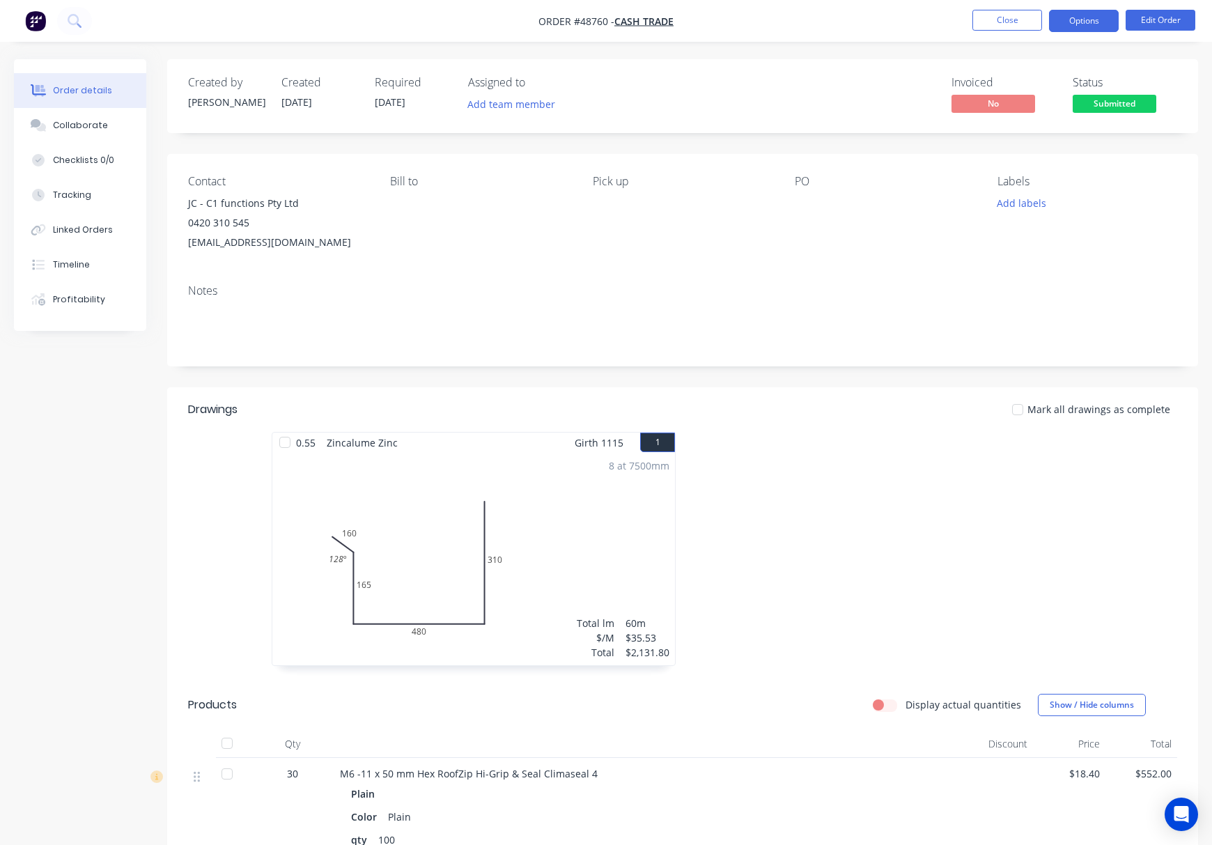
click at [1082, 20] on button "Options" at bounding box center [1084, 21] width 70 height 22
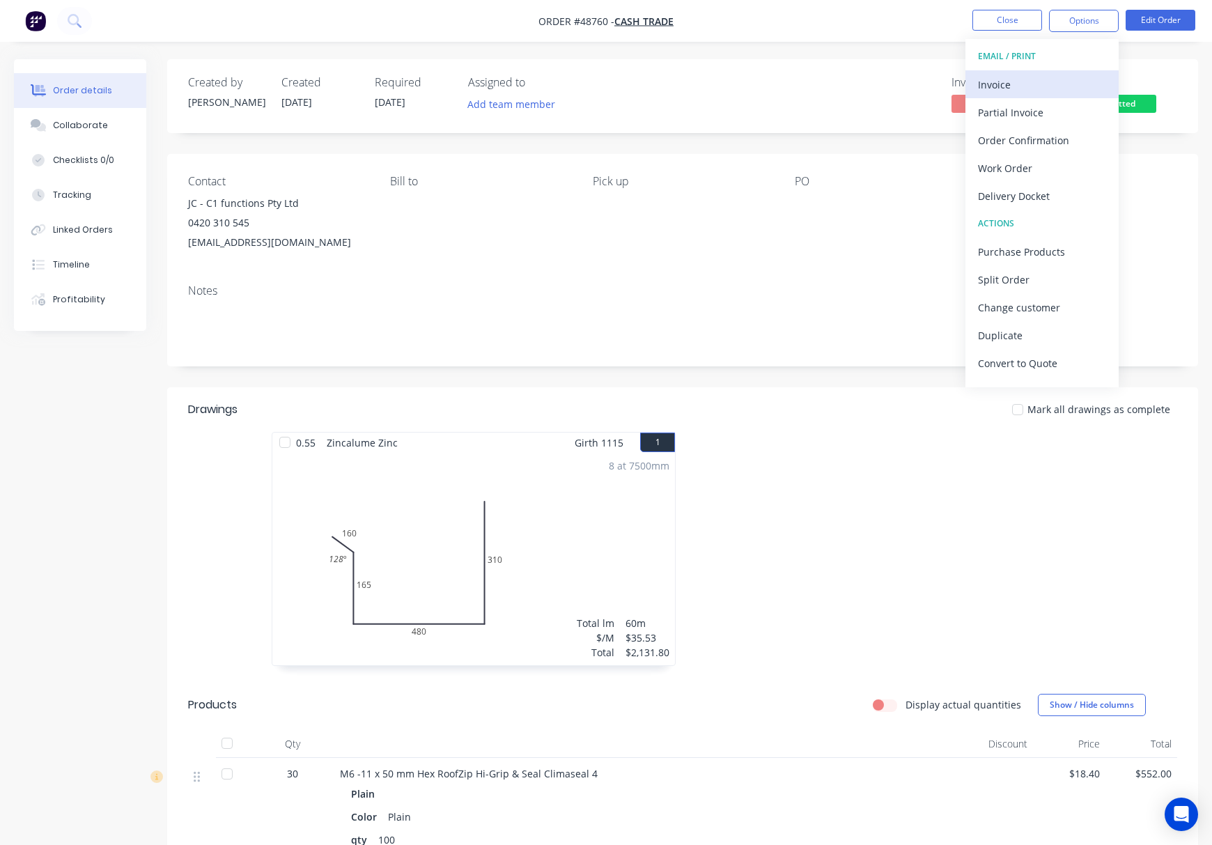
click at [1026, 82] on div "Invoice" at bounding box center [1042, 85] width 128 height 20
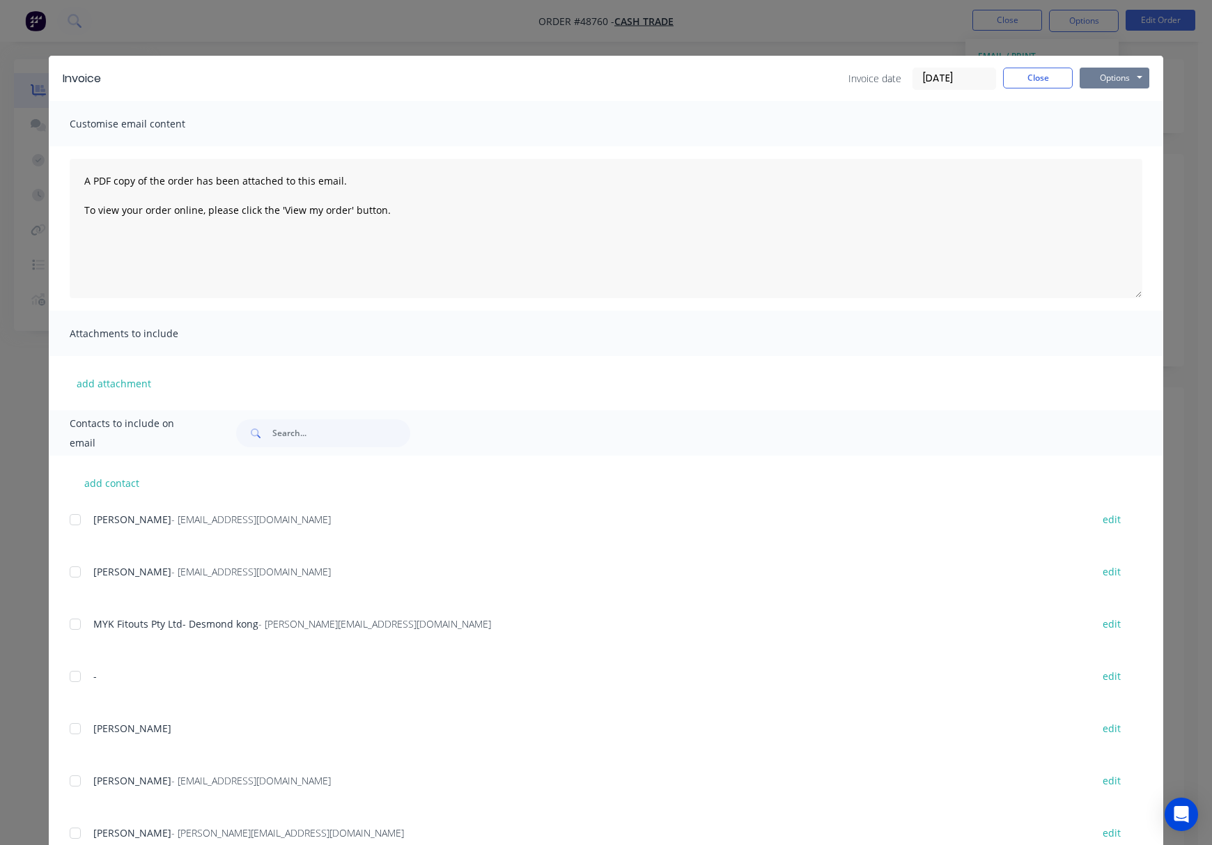
click at [1116, 75] on button "Options" at bounding box center [1115, 78] width 70 height 21
click at [337, 435] on input "text" at bounding box center [341, 433] width 138 height 28
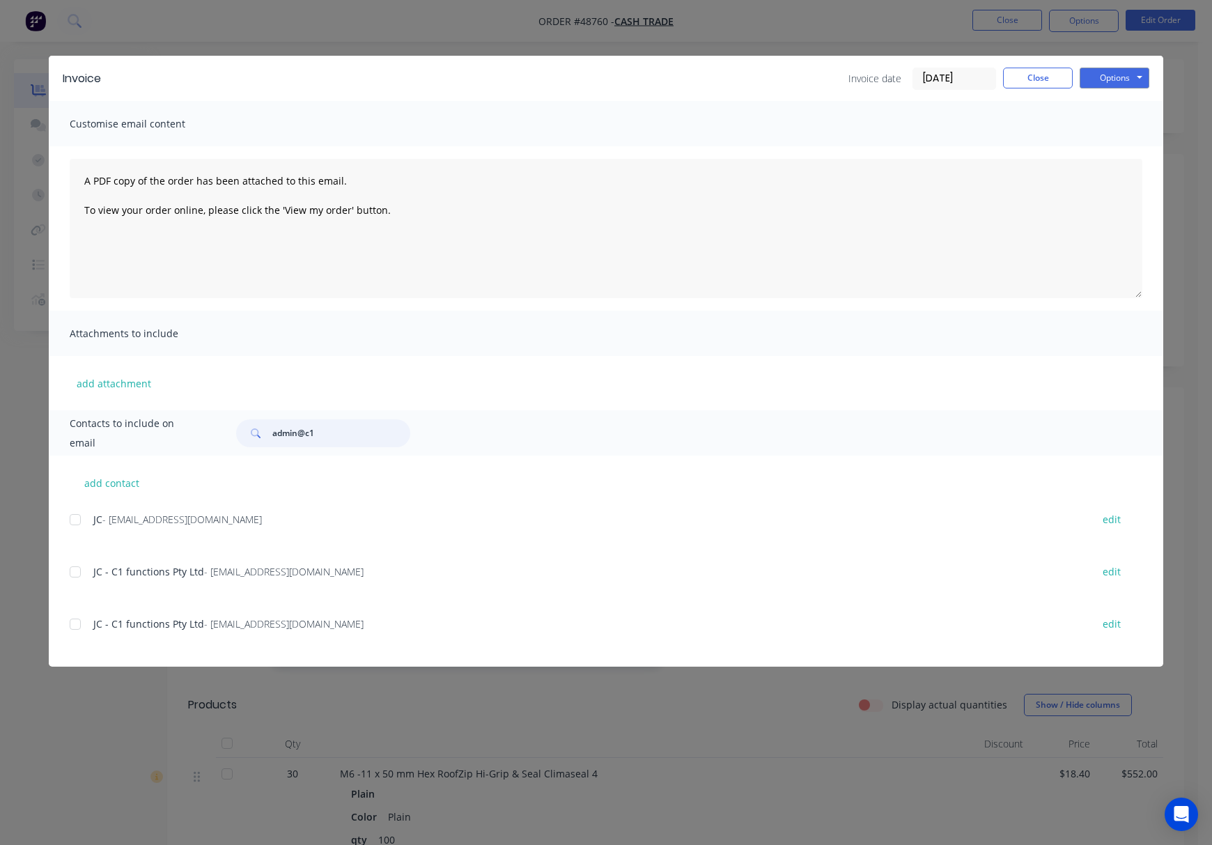
click at [76, 622] on div at bounding box center [75, 624] width 28 height 28
type input "admin@c1"
click at [1129, 81] on button "Options" at bounding box center [1115, 78] width 70 height 21
click at [1127, 151] on button "Email" at bounding box center [1124, 148] width 89 height 23
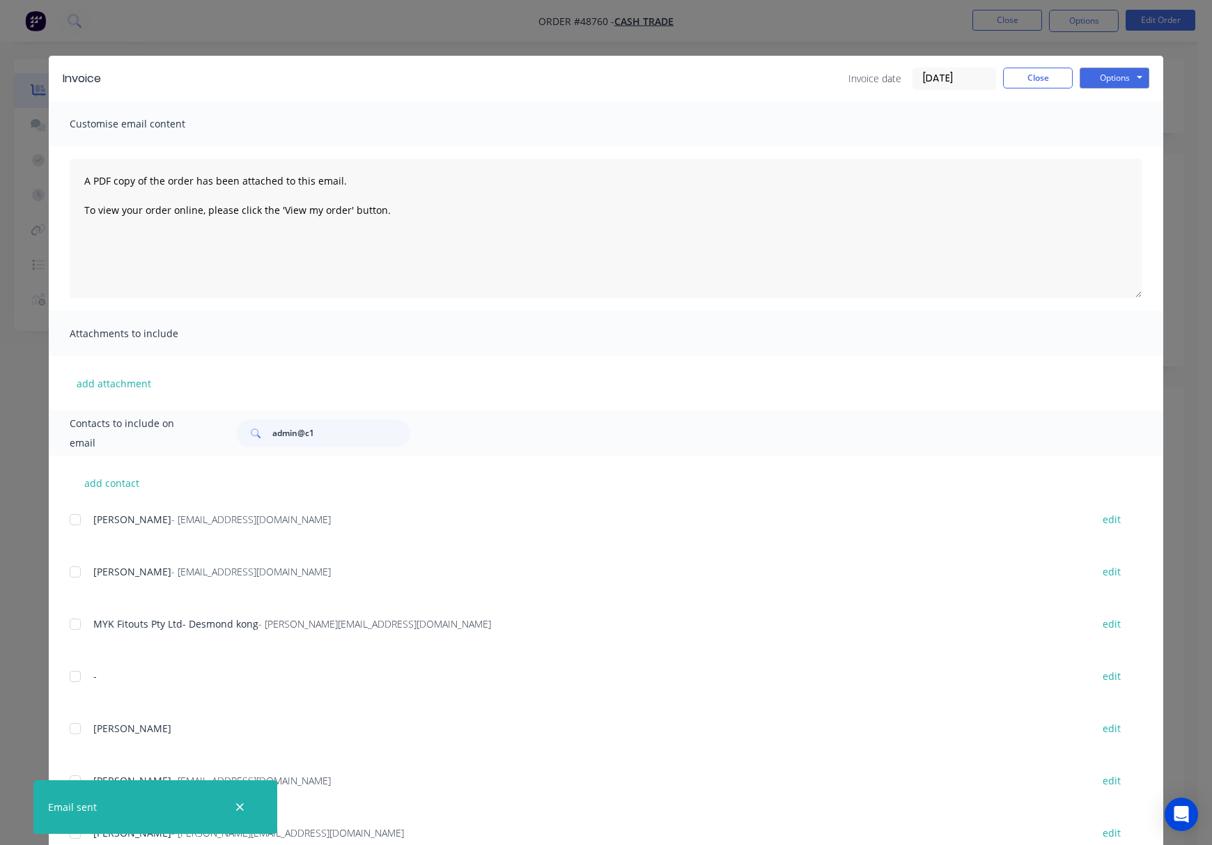
click at [885, 36] on div "Invoice Invoice date 02/09/25 Close Options Preview Print Email Customise email…" at bounding box center [606, 422] width 1212 height 845
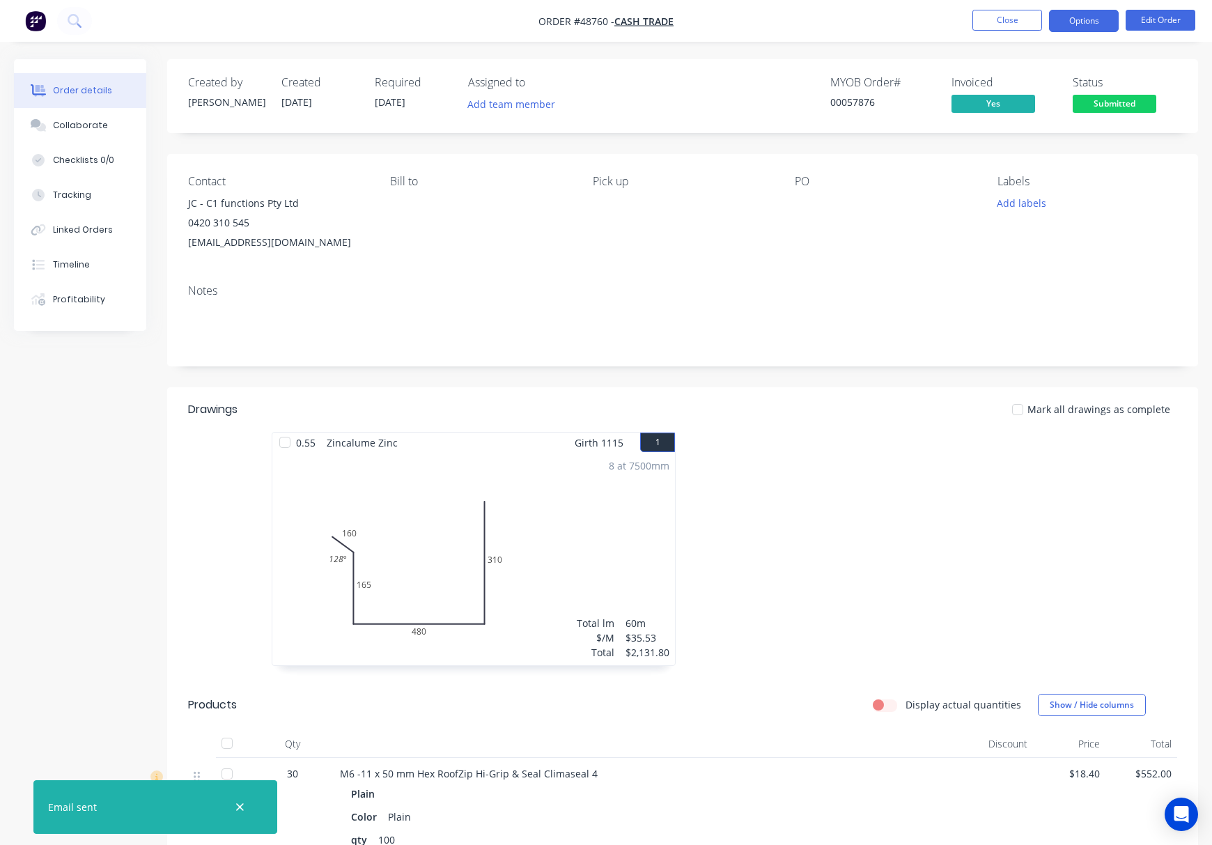
click at [1079, 21] on button "Options" at bounding box center [1084, 21] width 70 height 22
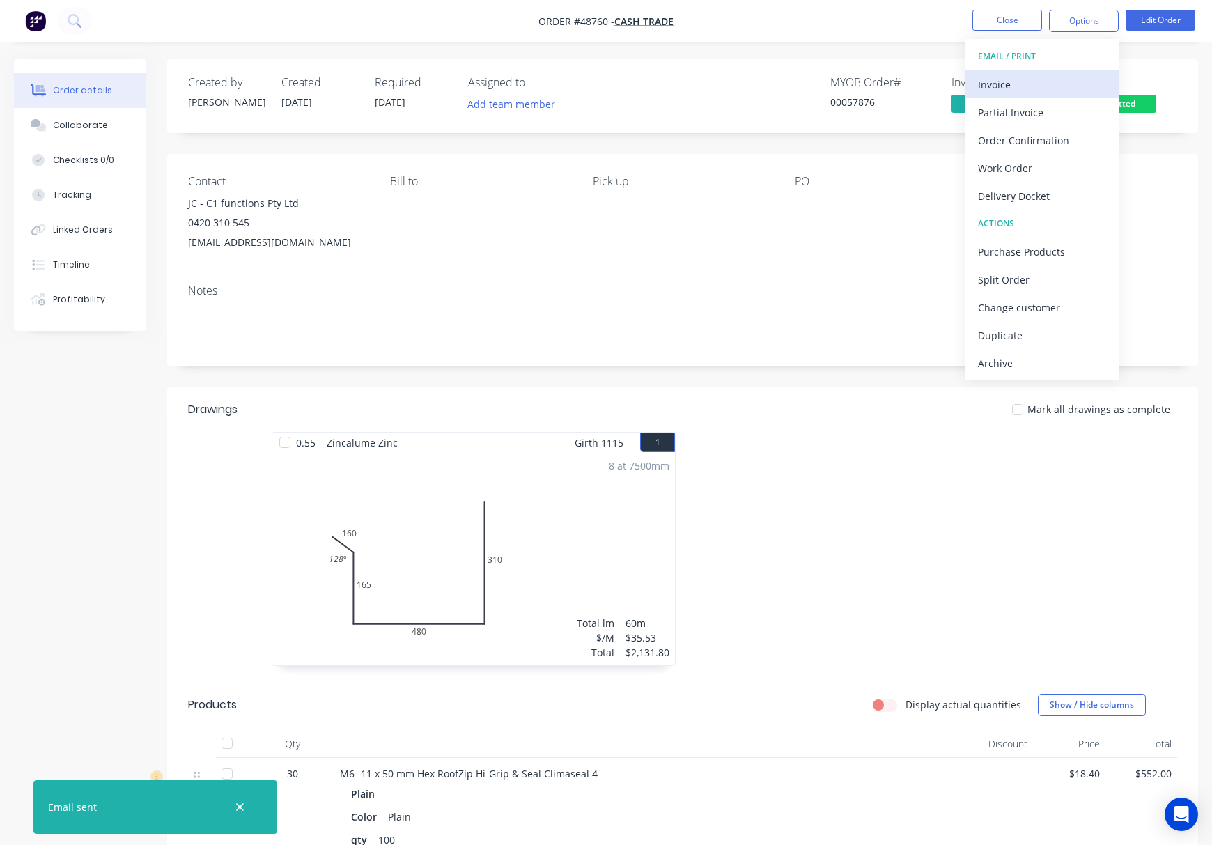
click at [1057, 78] on div "Invoice" at bounding box center [1042, 85] width 128 height 20
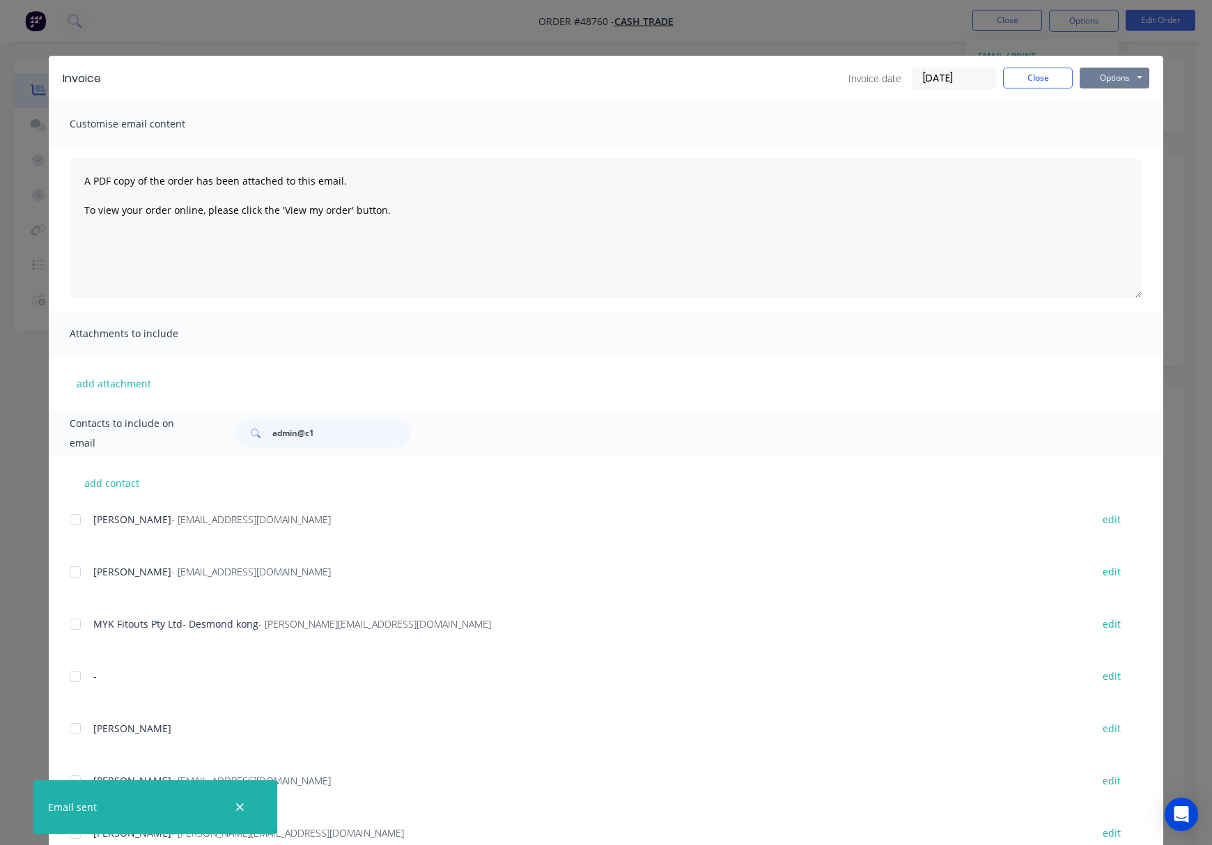
click at [1107, 78] on button "Options" at bounding box center [1115, 78] width 70 height 21
click at [1123, 128] on button "Print" at bounding box center [1124, 125] width 89 height 23
click at [492, 43] on div "Invoice Invoice date 02/09/25 Close Options Preview Print Email Customise email…" at bounding box center [606, 422] width 1212 height 845
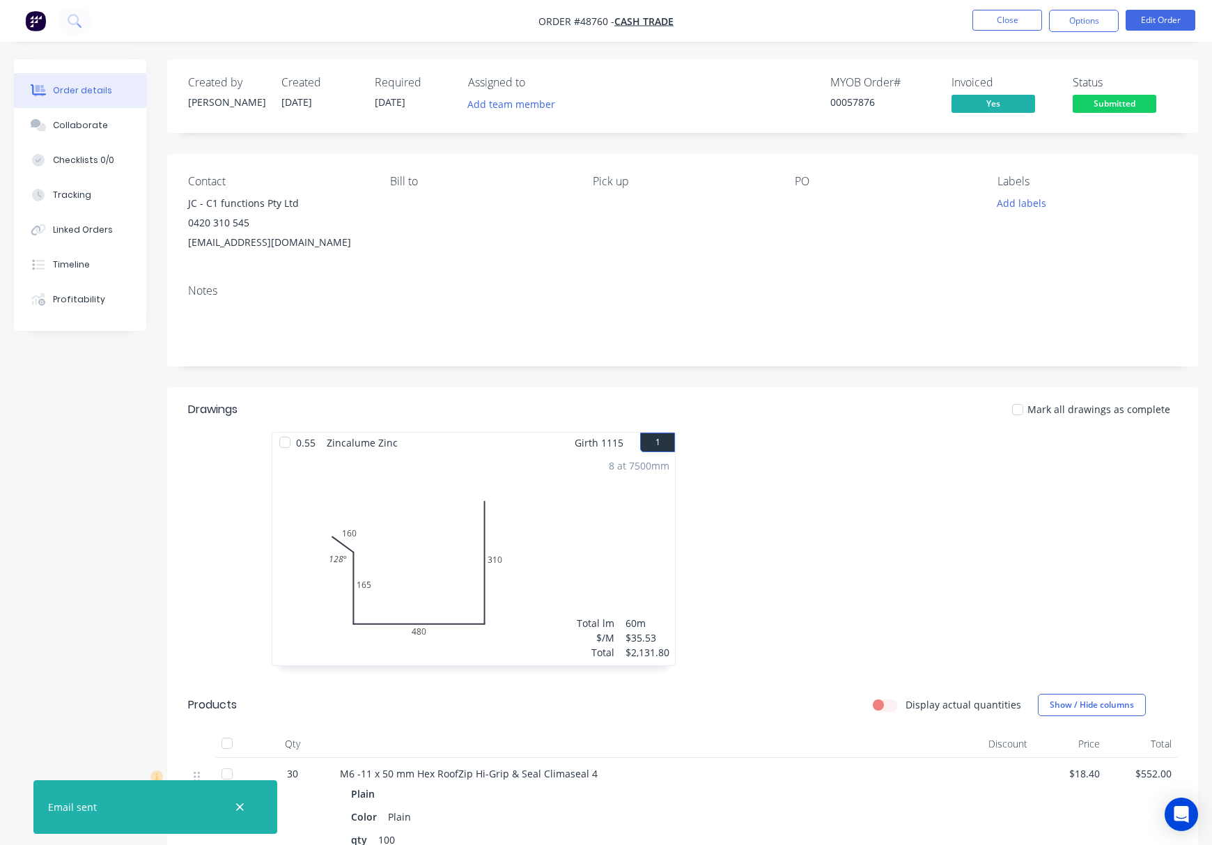
click at [1106, 112] on span "Submitted" at bounding box center [1115, 103] width 84 height 17
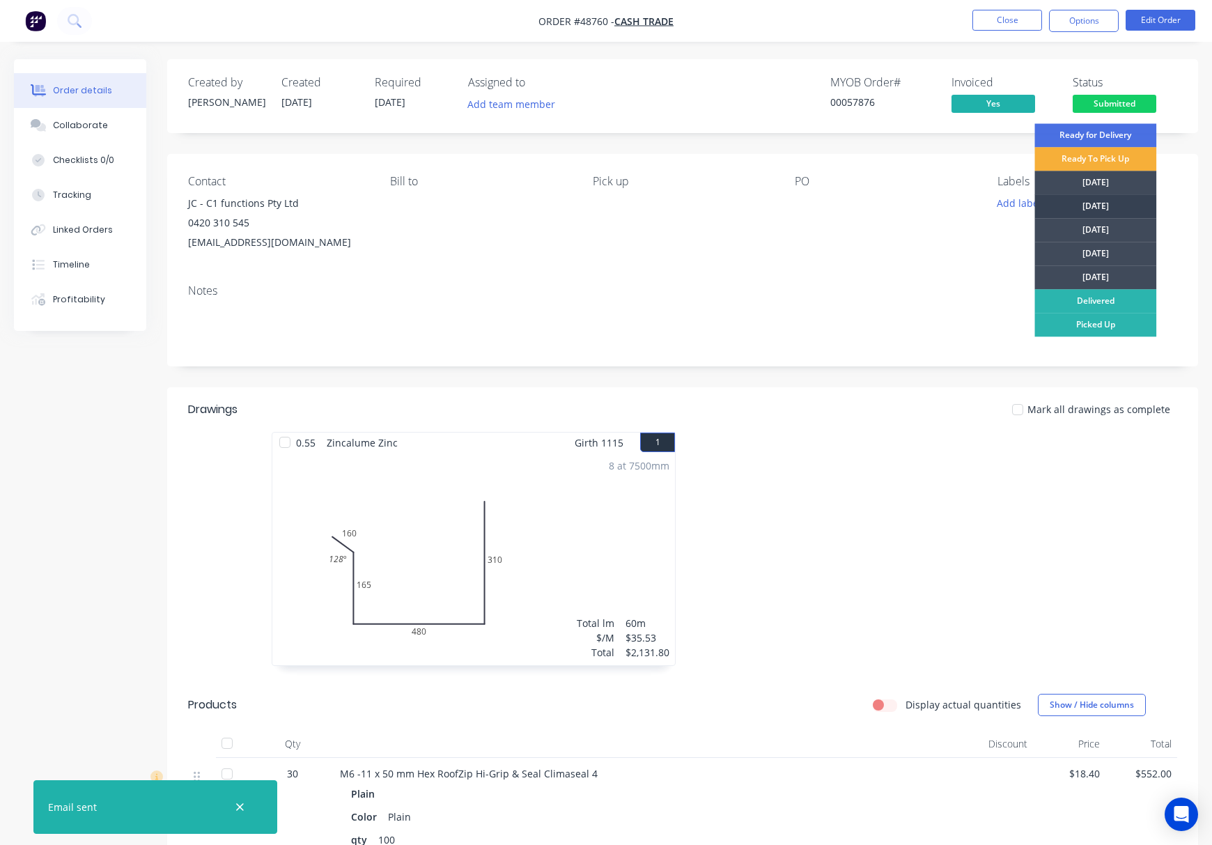
click at [1101, 198] on div "Tuesday" at bounding box center [1095, 206] width 122 height 24
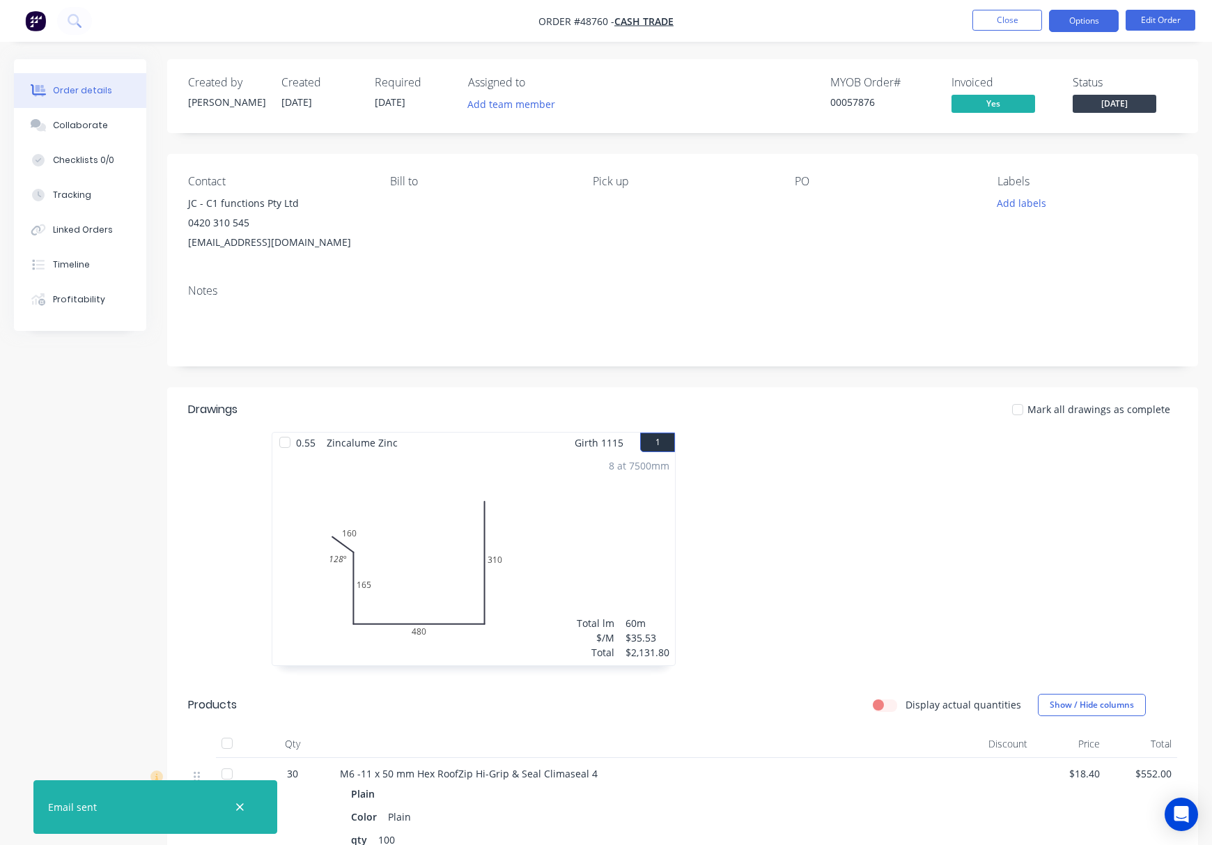
click at [1079, 10] on button "Options" at bounding box center [1084, 21] width 70 height 22
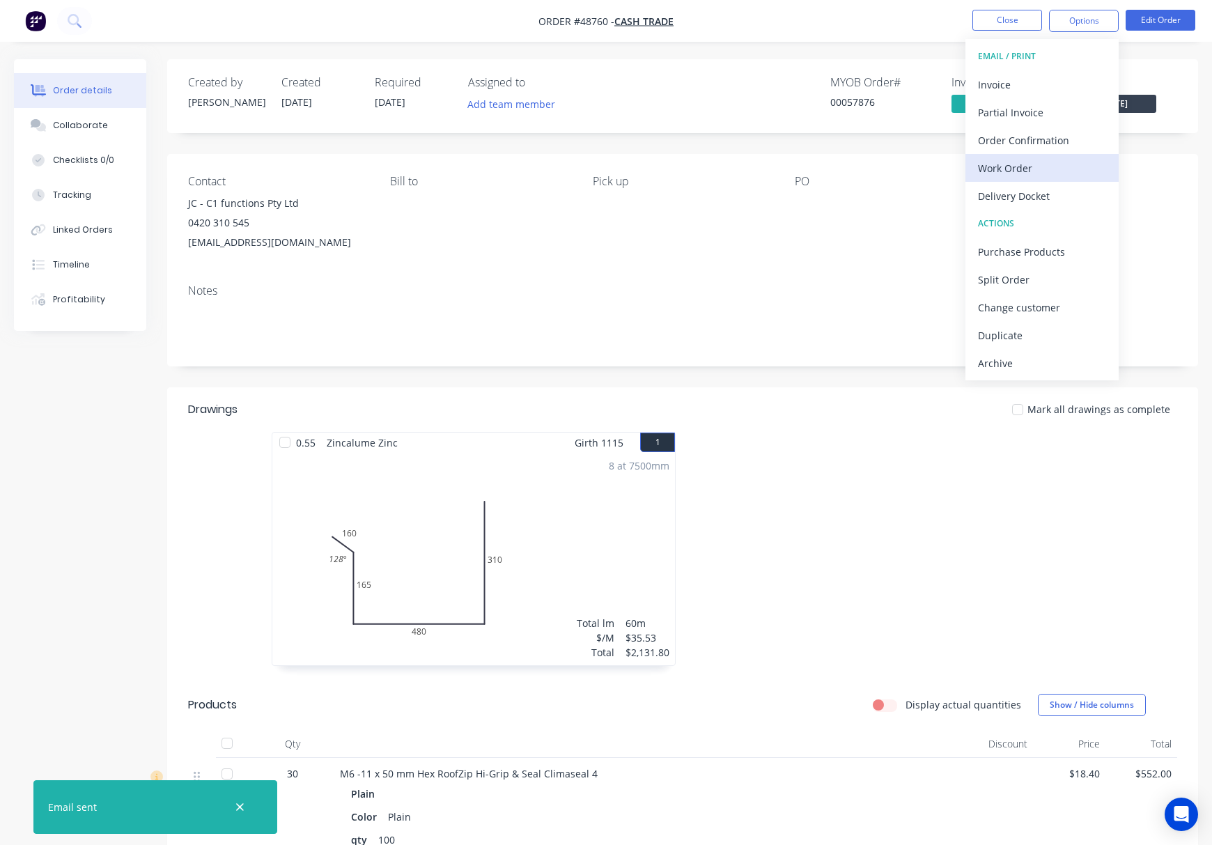
click at [1035, 163] on div "Work Order" at bounding box center [1042, 168] width 128 height 20
click at [1047, 166] on div "Custom" at bounding box center [1042, 168] width 128 height 20
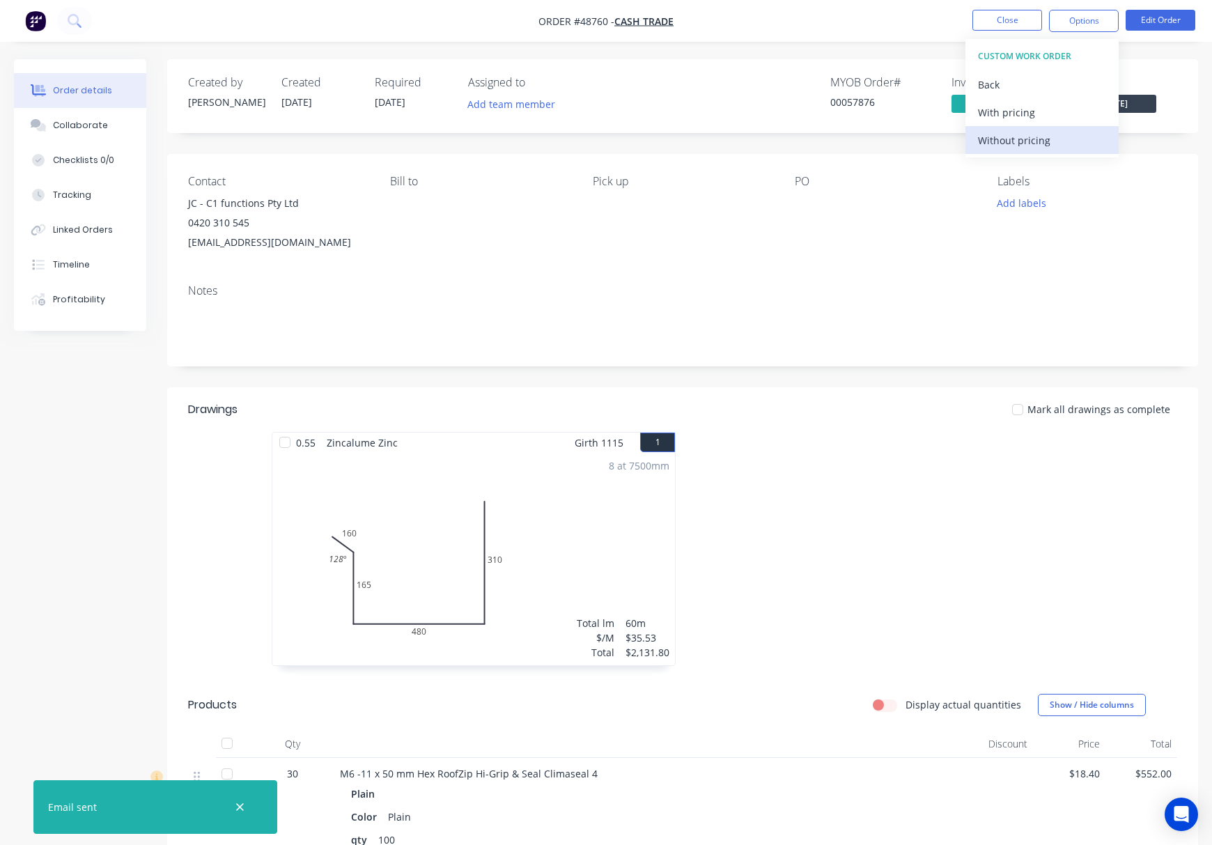
click at [995, 138] on div "Without pricing" at bounding box center [1042, 140] width 128 height 20
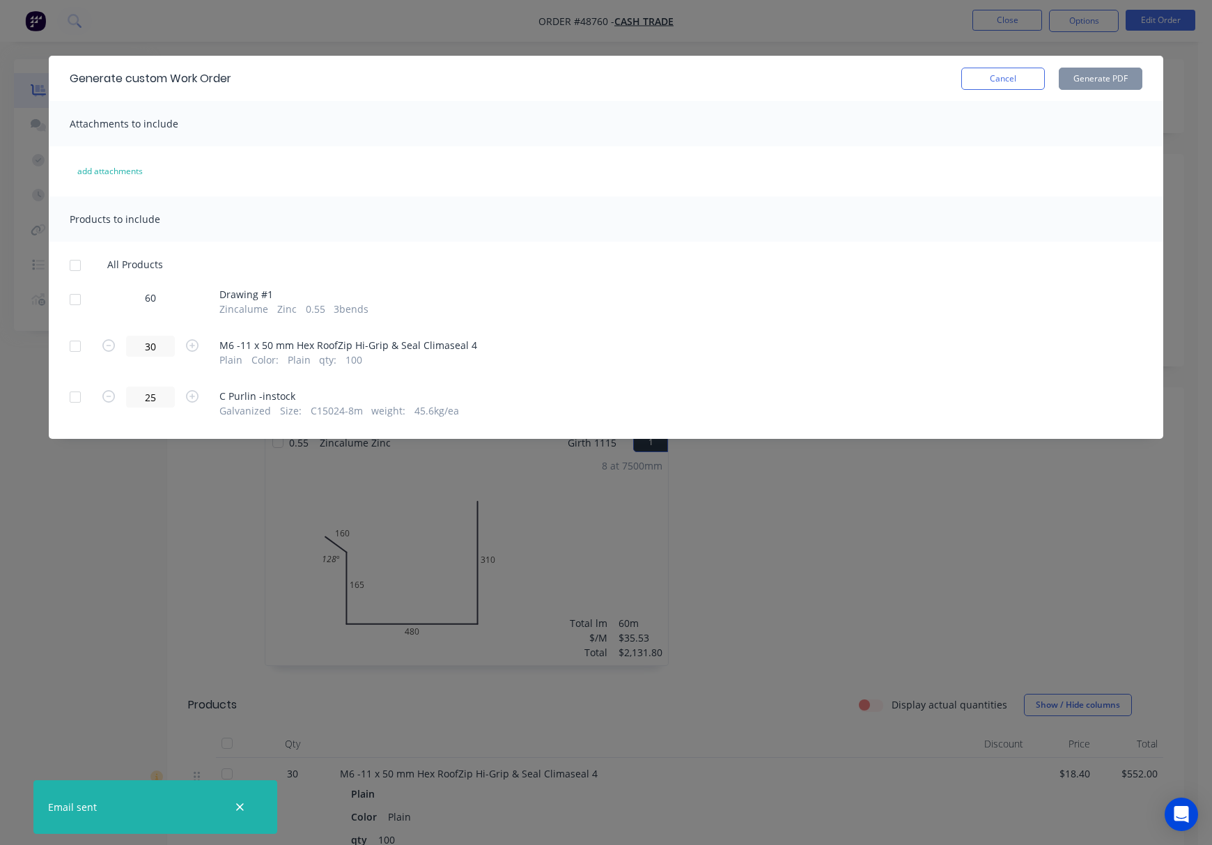
drag, startPoint x: 73, startPoint y: 302, endPoint x: 88, endPoint y: 299, distance: 14.8
click at [73, 301] on div at bounding box center [75, 300] width 28 height 28
click at [1109, 72] on button "Generate PDF" at bounding box center [1101, 79] width 84 height 22
click at [75, 399] on div at bounding box center [75, 397] width 28 height 28
click at [1109, 79] on button "Generate PDF" at bounding box center [1101, 79] width 84 height 22
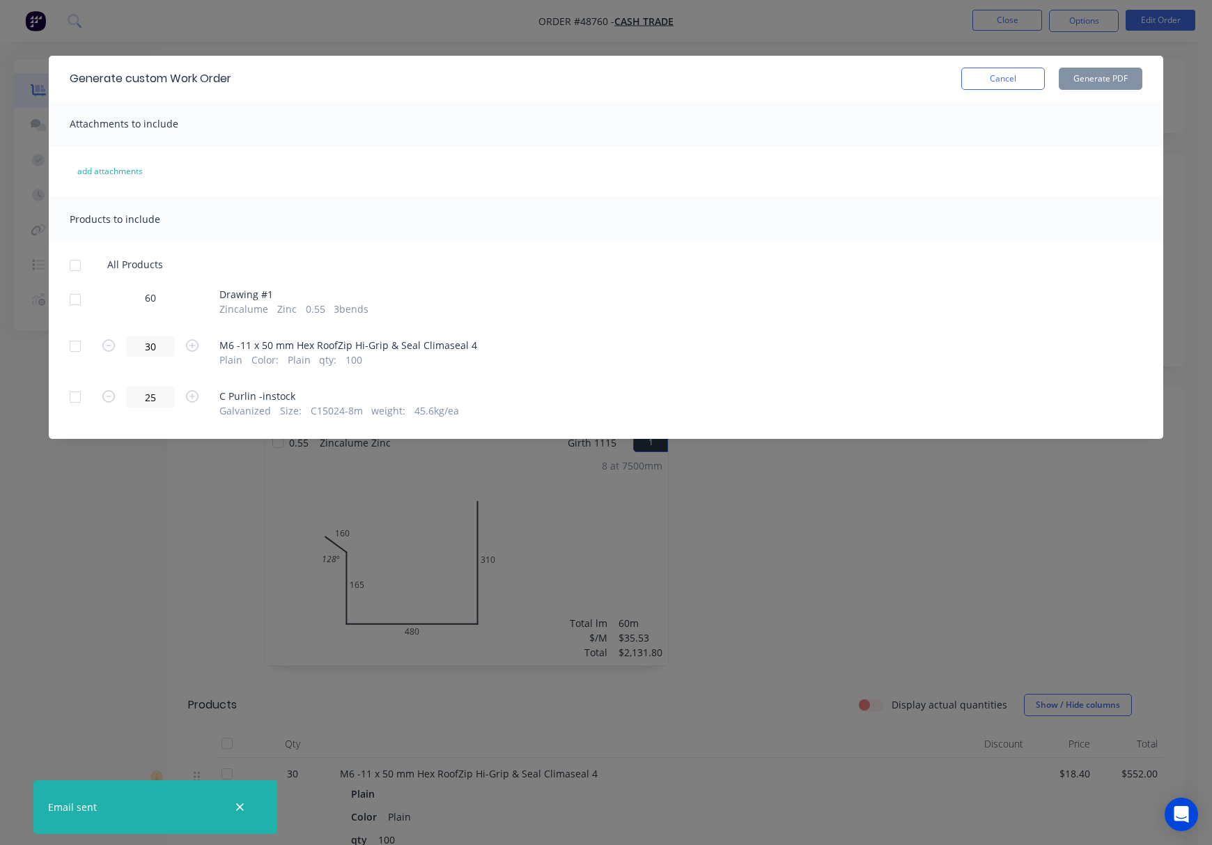
click at [794, 40] on div "Generate custom Work Order Cancel Generate PDF Attachments to include add attac…" at bounding box center [606, 422] width 1212 height 845
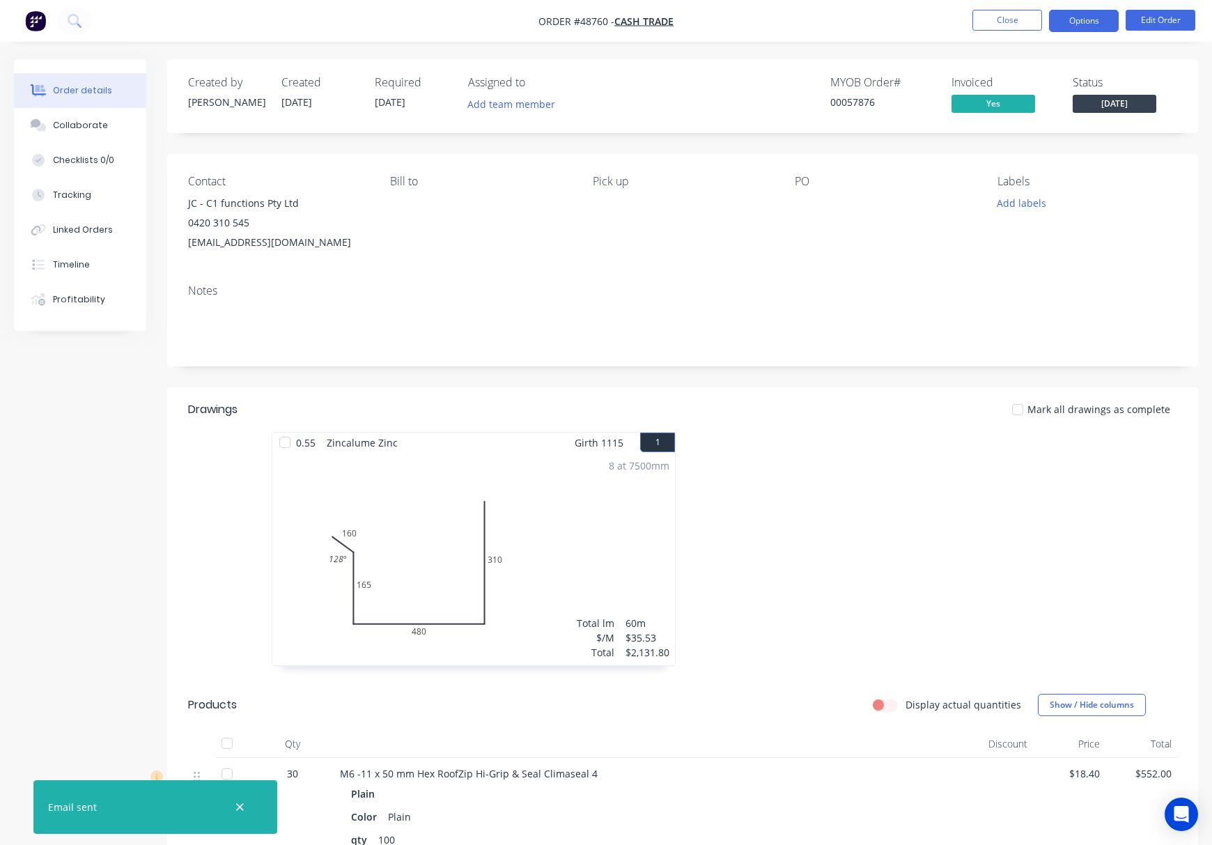
click at [1081, 25] on button "Options" at bounding box center [1084, 21] width 70 height 22
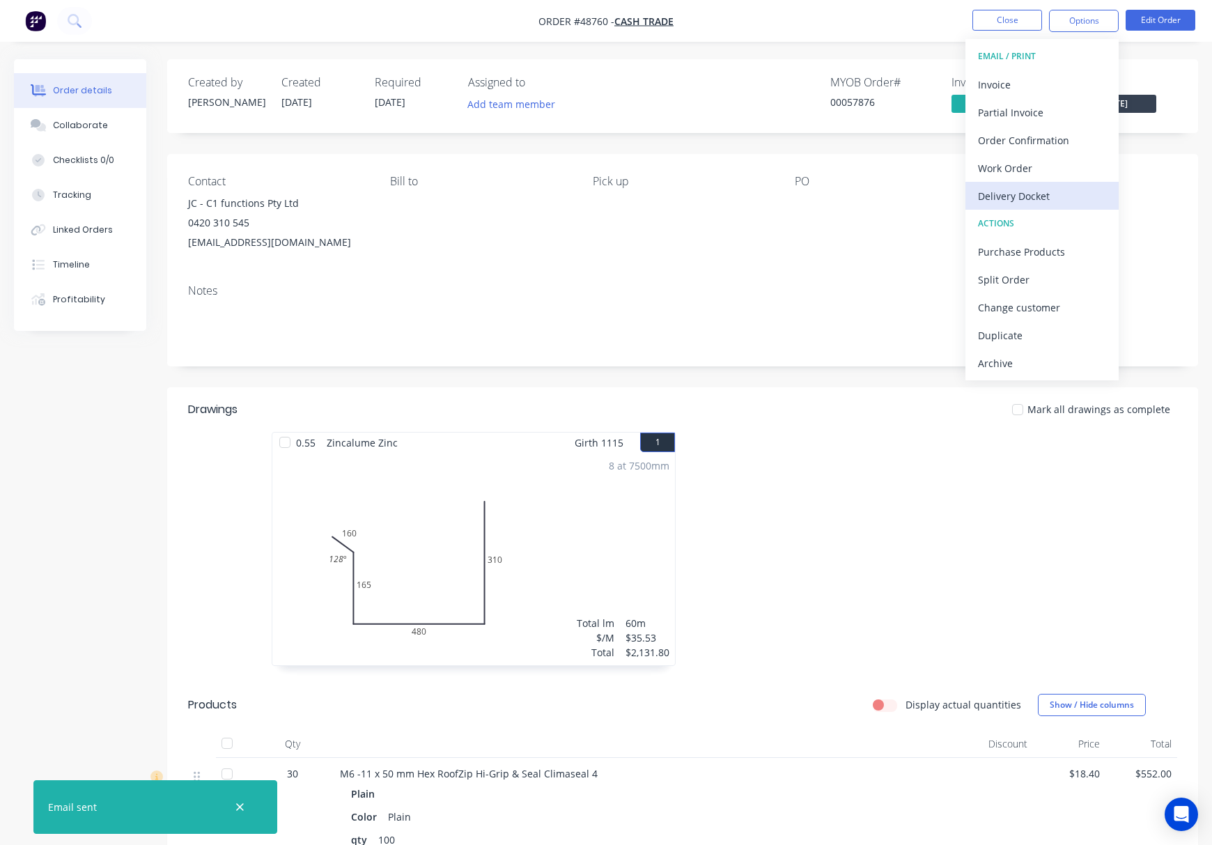
click at [1082, 190] on div "Delivery Docket" at bounding box center [1042, 196] width 128 height 20
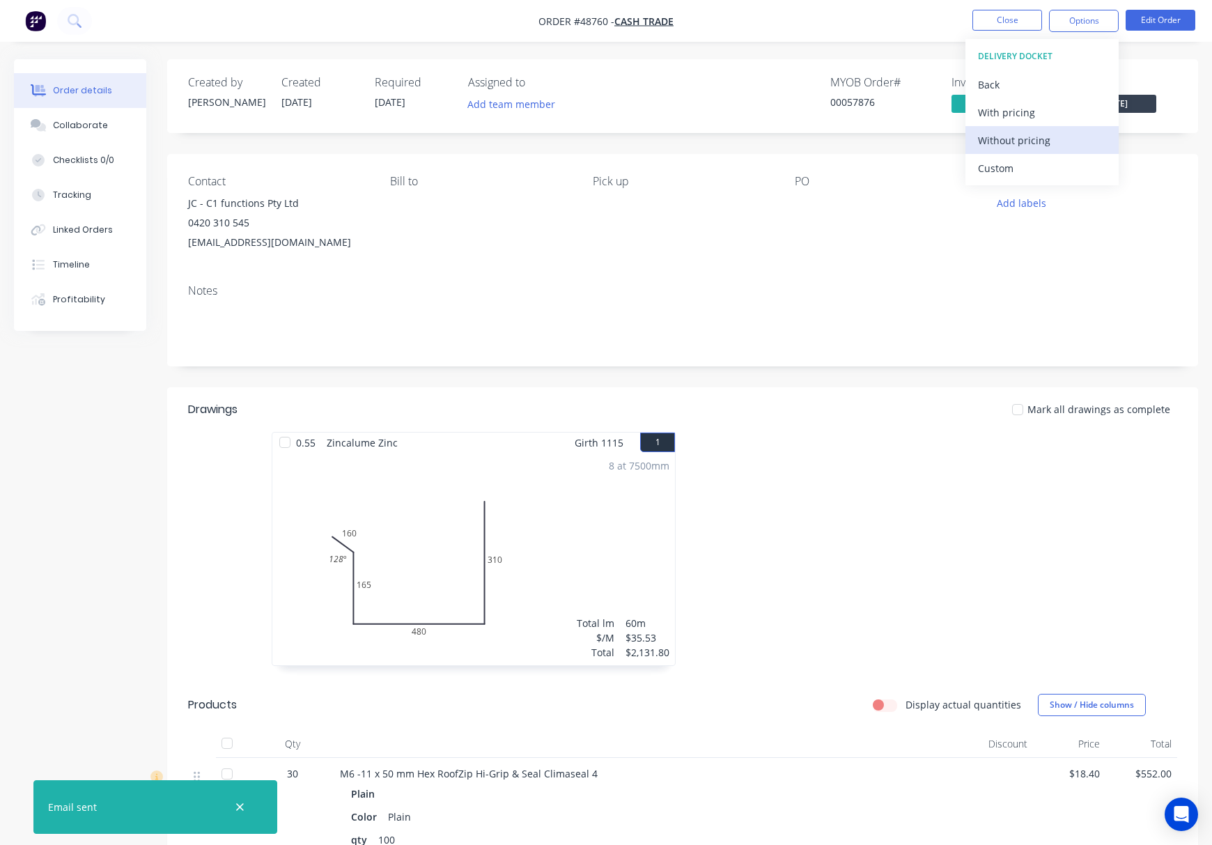
click at [1084, 145] on div "Without pricing" at bounding box center [1042, 140] width 128 height 20
click at [912, 384] on div "Created by Rachel Created 02/09/25 Required 09/09/25 Assigned to Add team membe…" at bounding box center [682, 607] width 1031 height 1097
click at [992, 28] on button "Close" at bounding box center [1007, 20] width 70 height 21
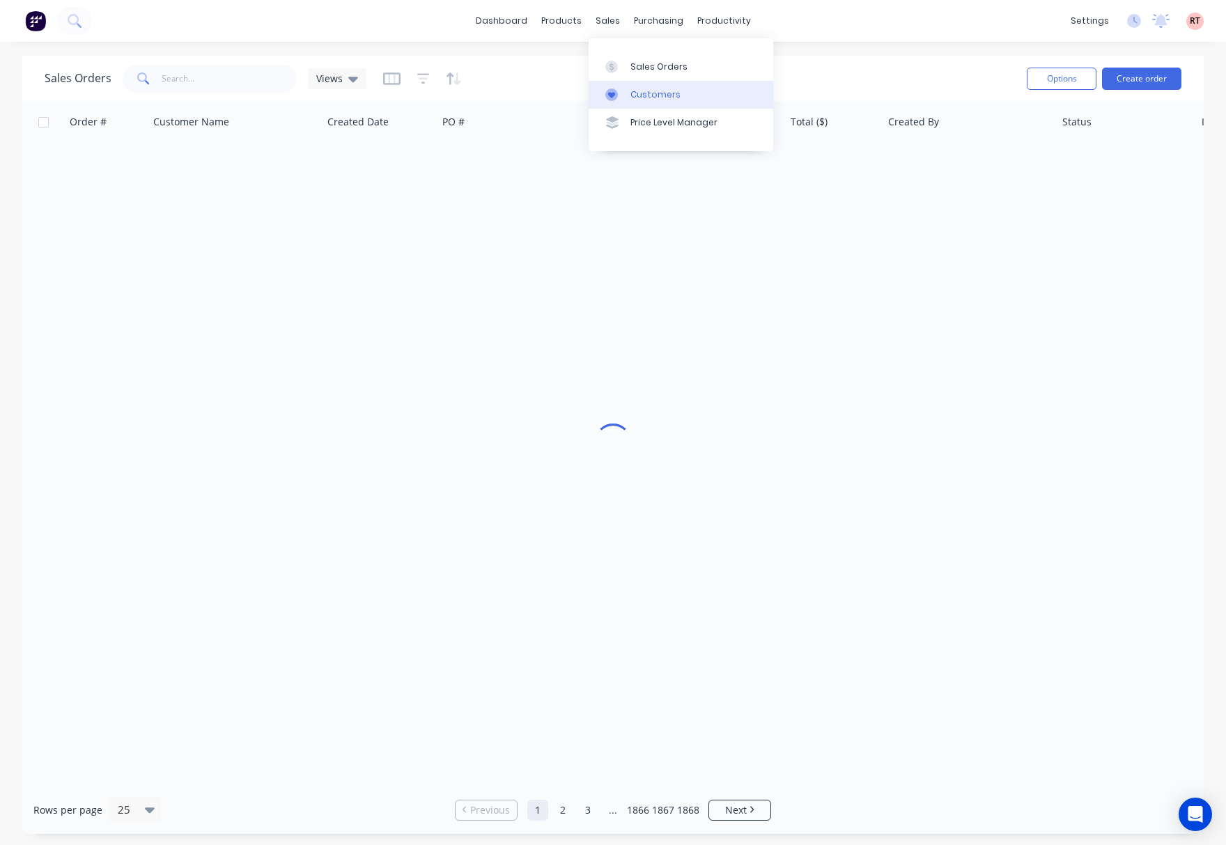
click at [680, 84] on link "Customers" at bounding box center [681, 95] width 185 height 28
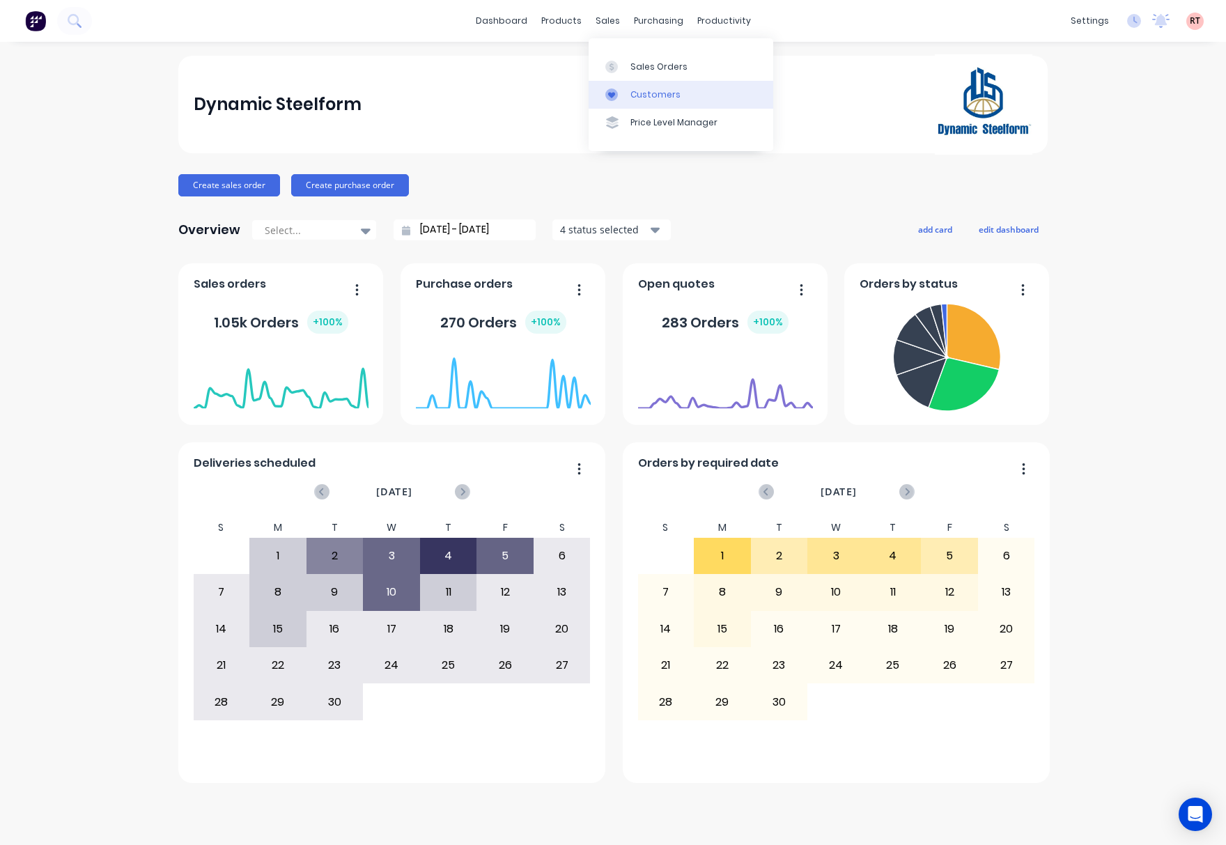
click at [649, 93] on div "Customers" at bounding box center [655, 94] width 50 height 13
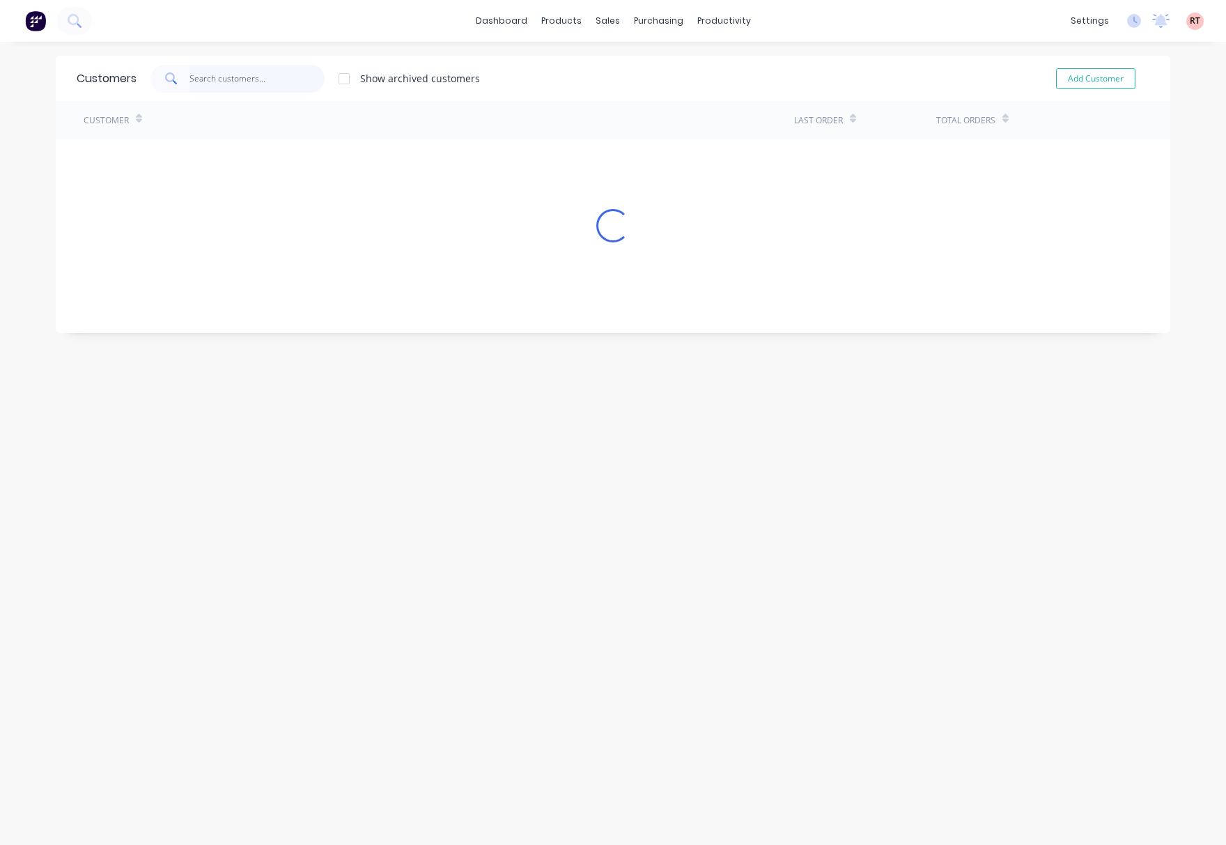
click at [260, 74] on input "text" at bounding box center [257, 79] width 136 height 28
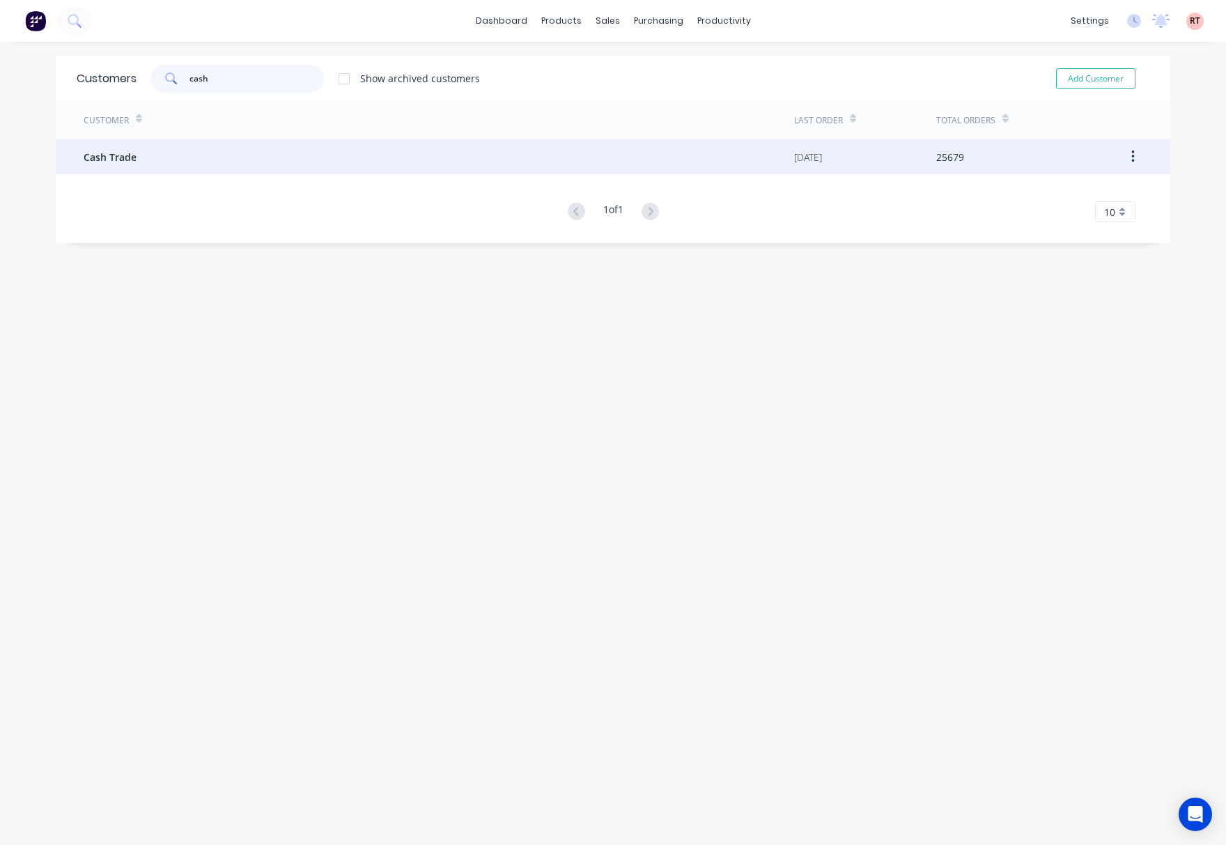
type input "cash"
click at [334, 164] on div "Cash Trade" at bounding box center [439, 156] width 710 height 35
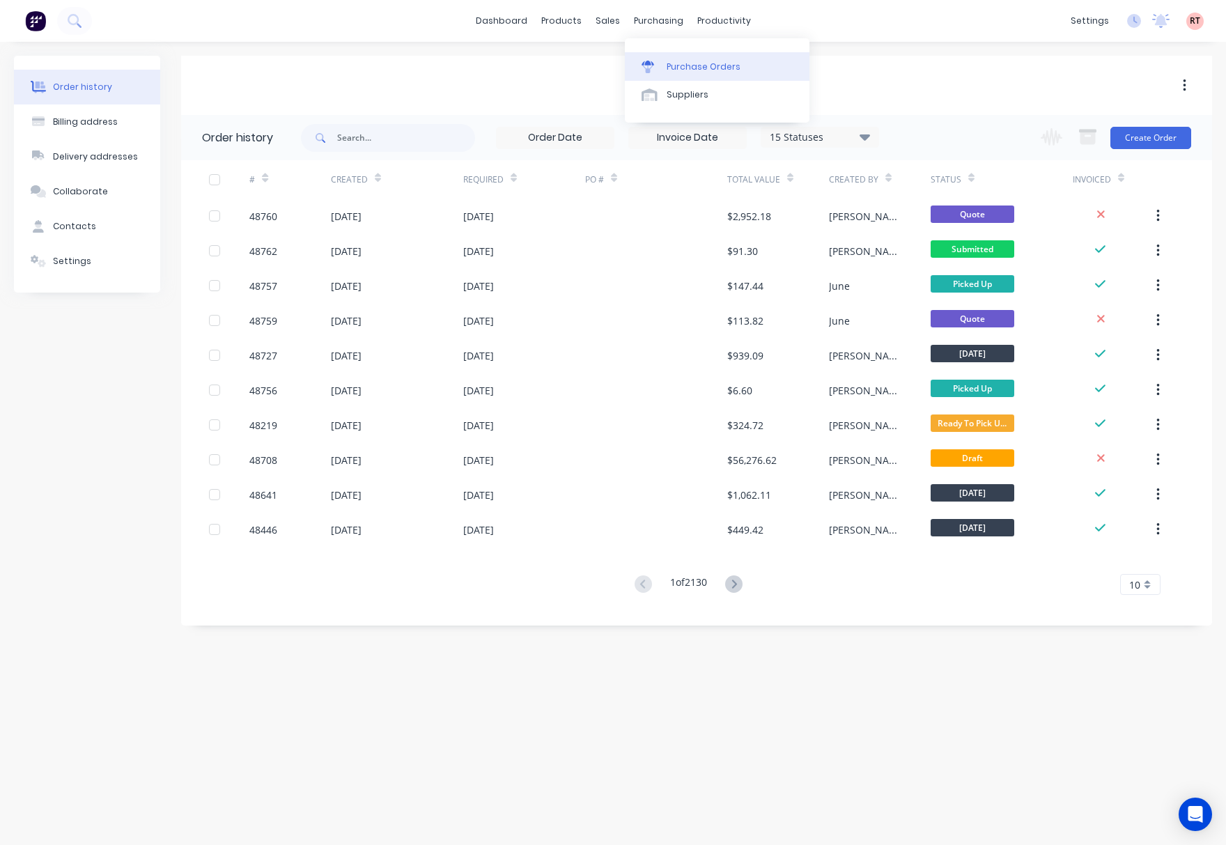
click at [677, 65] on div "Purchase Orders" at bounding box center [704, 67] width 74 height 13
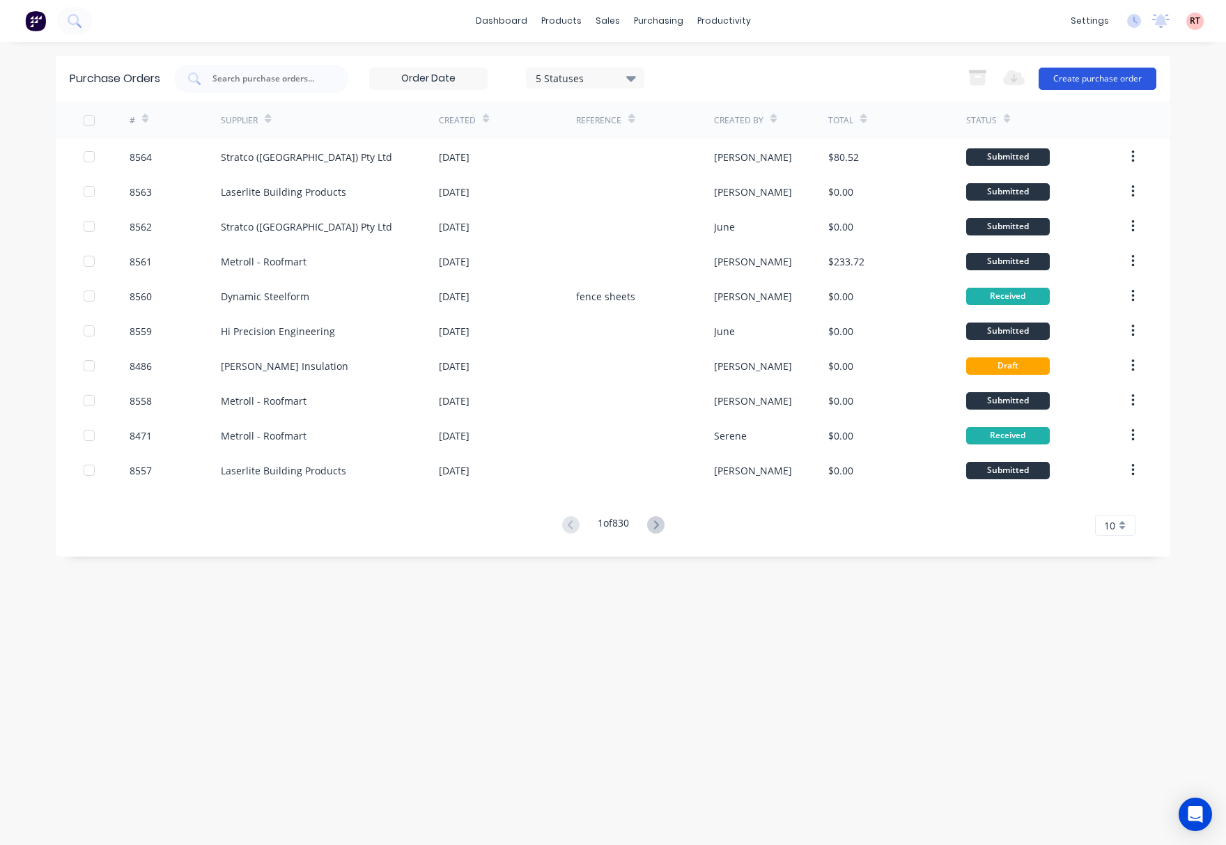
click at [1124, 79] on button "Create purchase order" at bounding box center [1097, 79] width 118 height 22
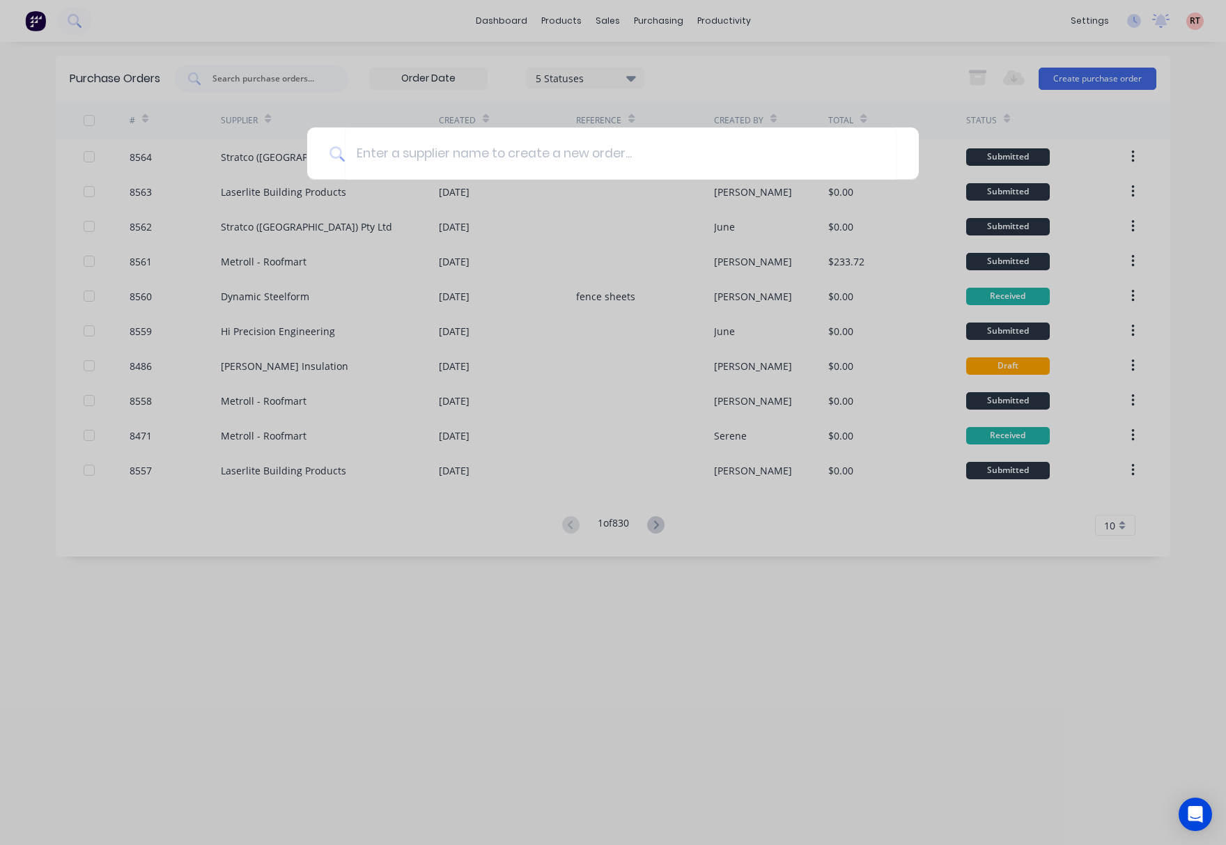
click at [779, 49] on div at bounding box center [613, 422] width 1226 height 845
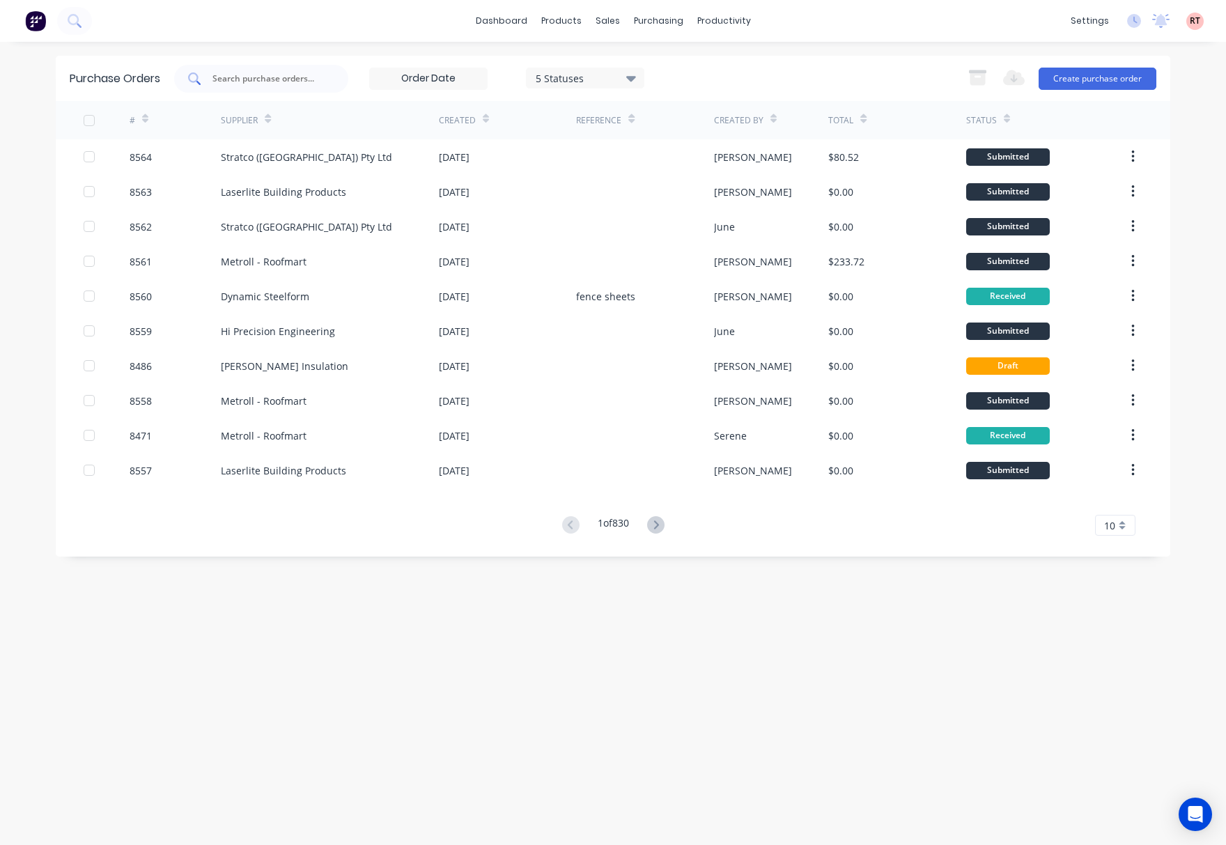
click at [268, 87] on div at bounding box center [261, 79] width 174 height 28
click at [258, 79] on input "star" at bounding box center [269, 79] width 116 height 14
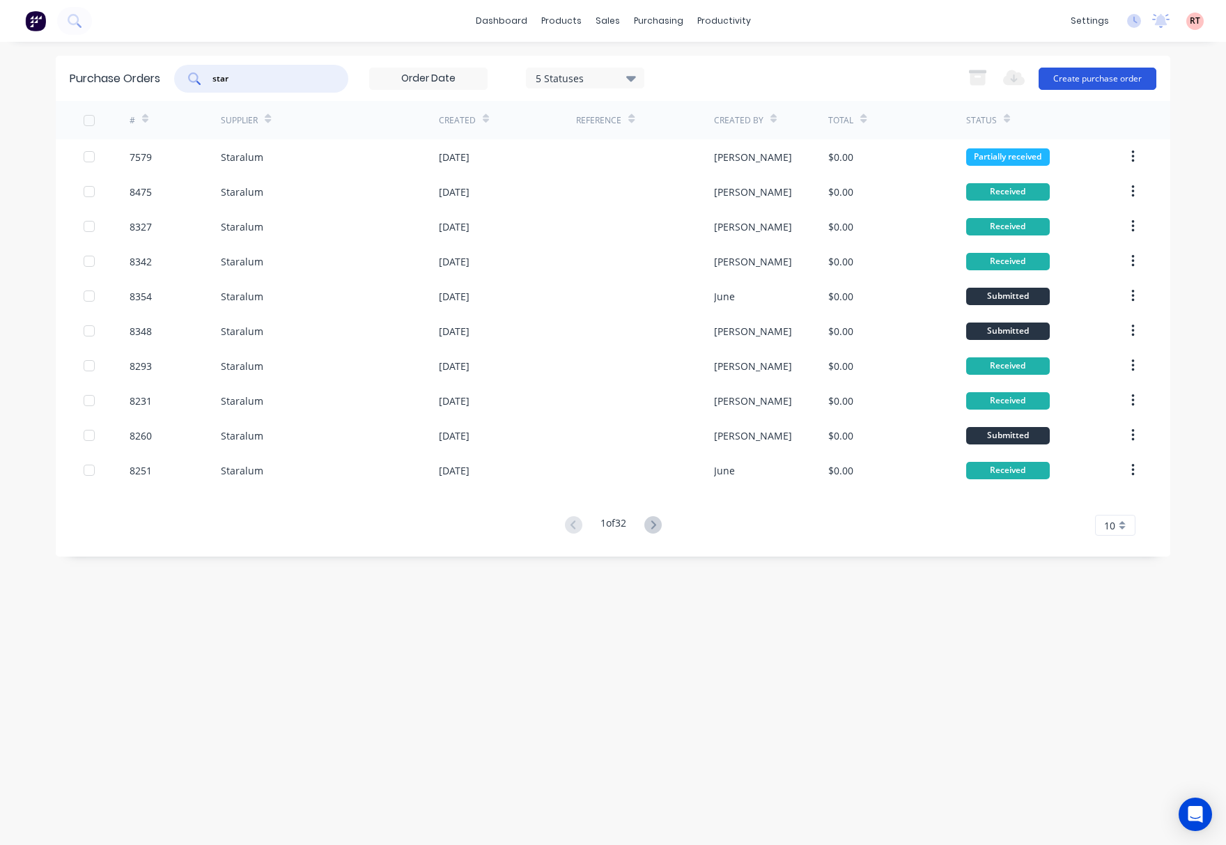
type input "star"
click at [1104, 79] on button "Create purchase order" at bounding box center [1097, 79] width 118 height 22
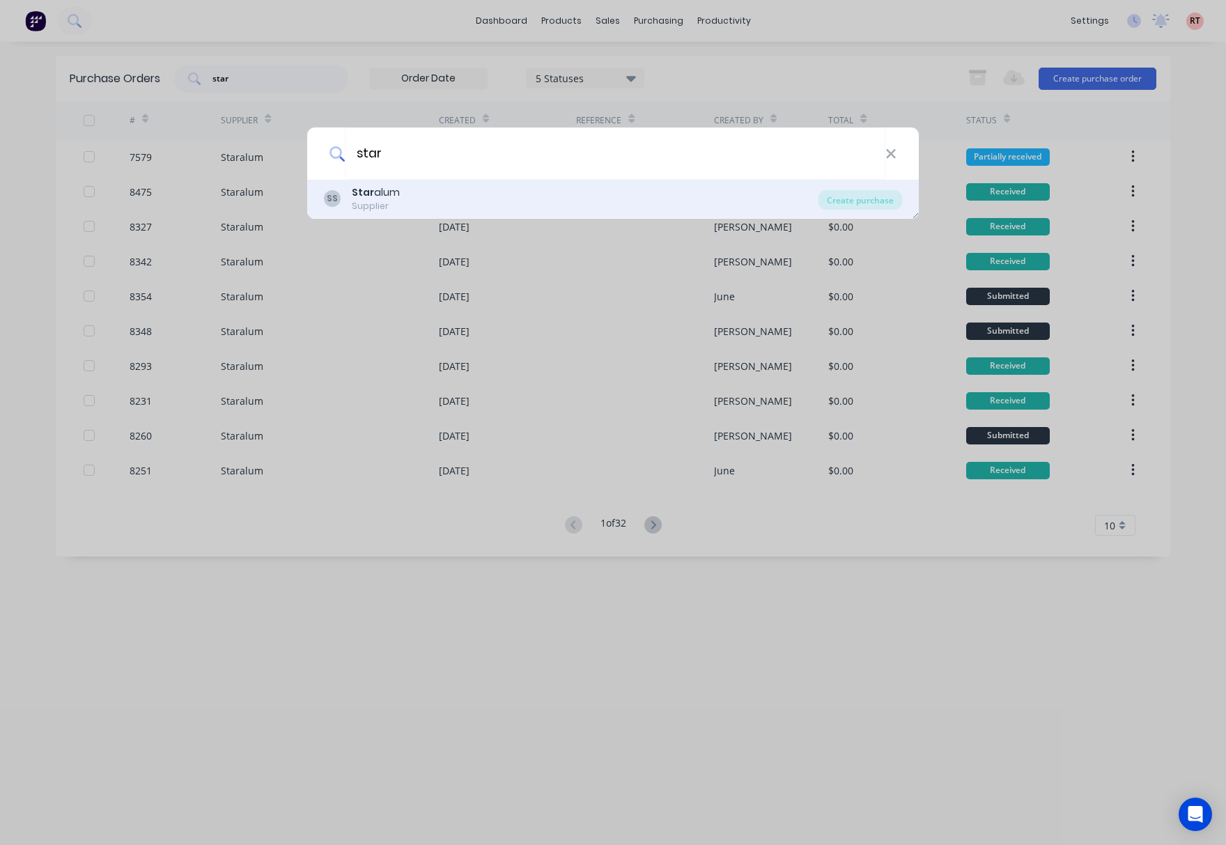
type input "star"
click at [490, 206] on div "SS Star alum Supplier" at bounding box center [571, 198] width 494 height 27
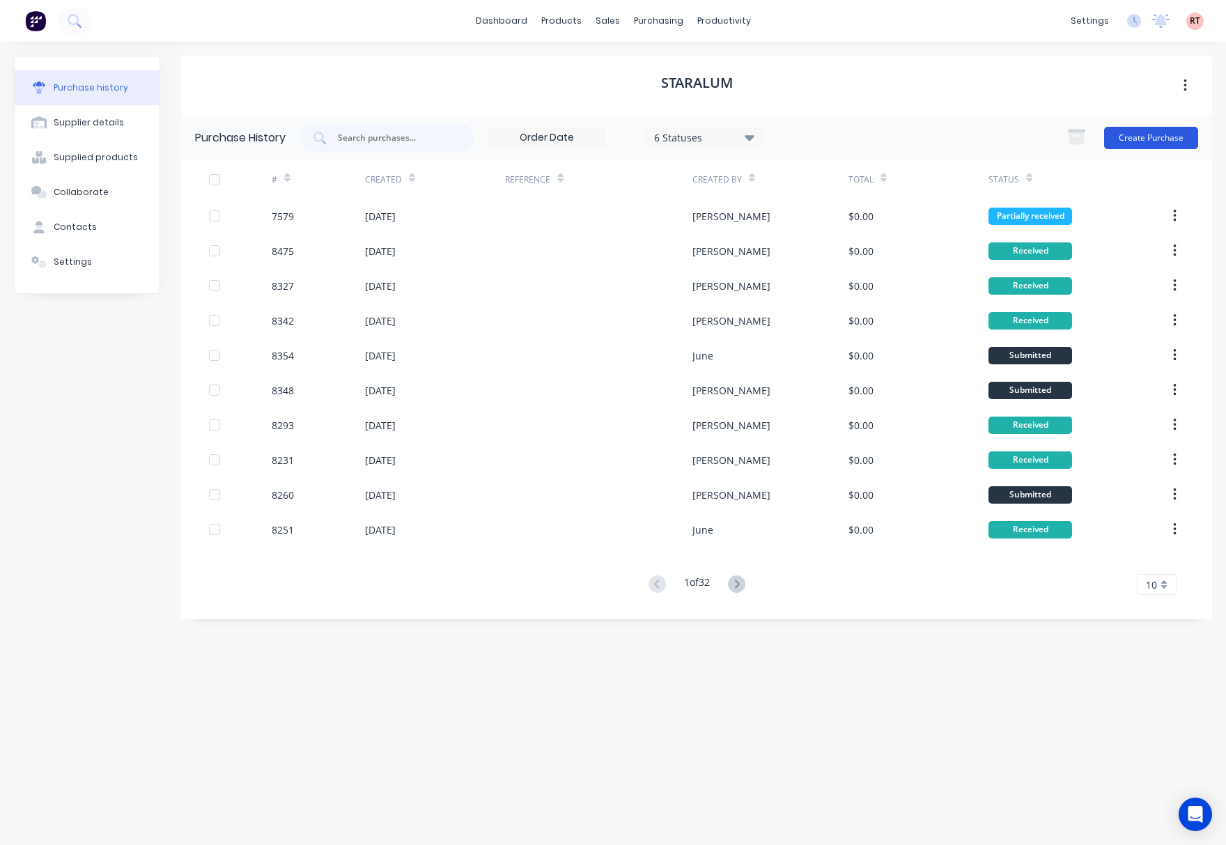
click at [1156, 137] on button "Create Purchase" at bounding box center [1151, 138] width 94 height 22
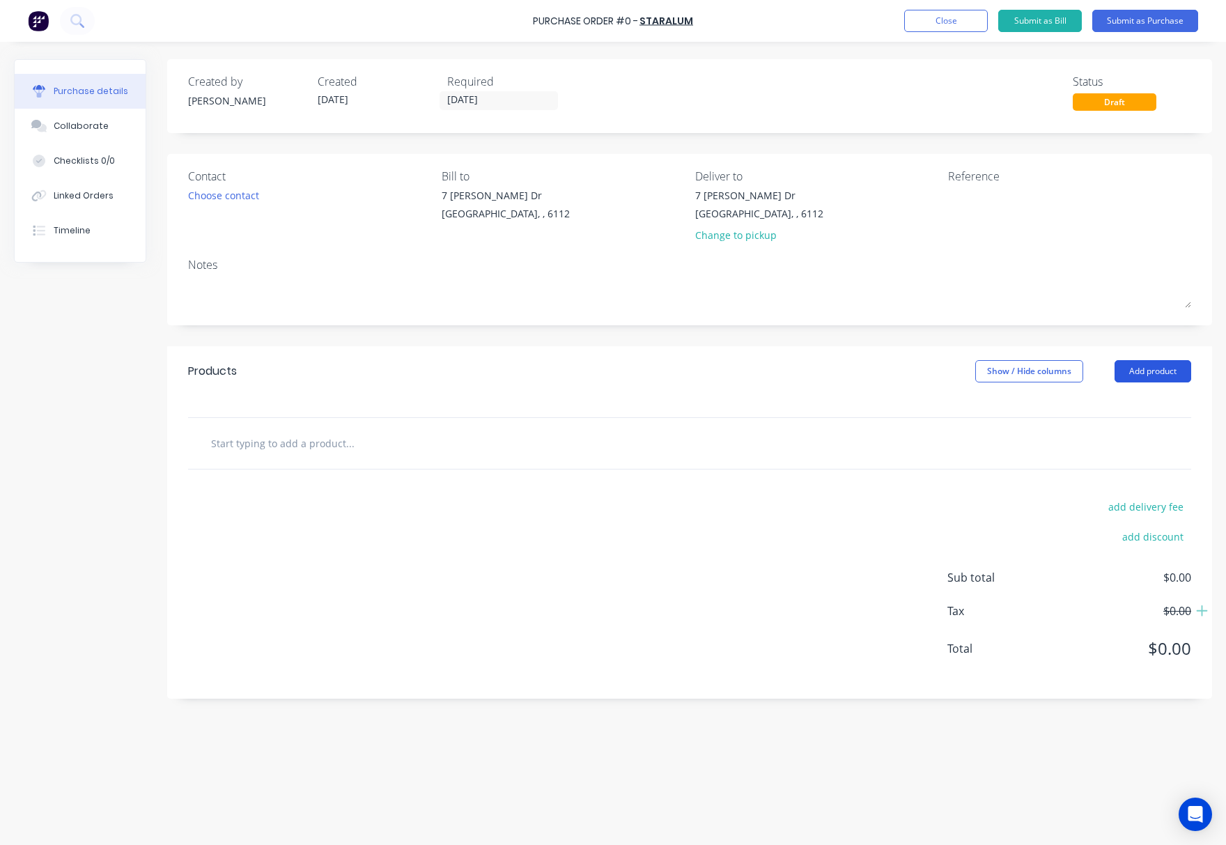
click at [1159, 366] on button "Add product" at bounding box center [1152, 371] width 77 height 22
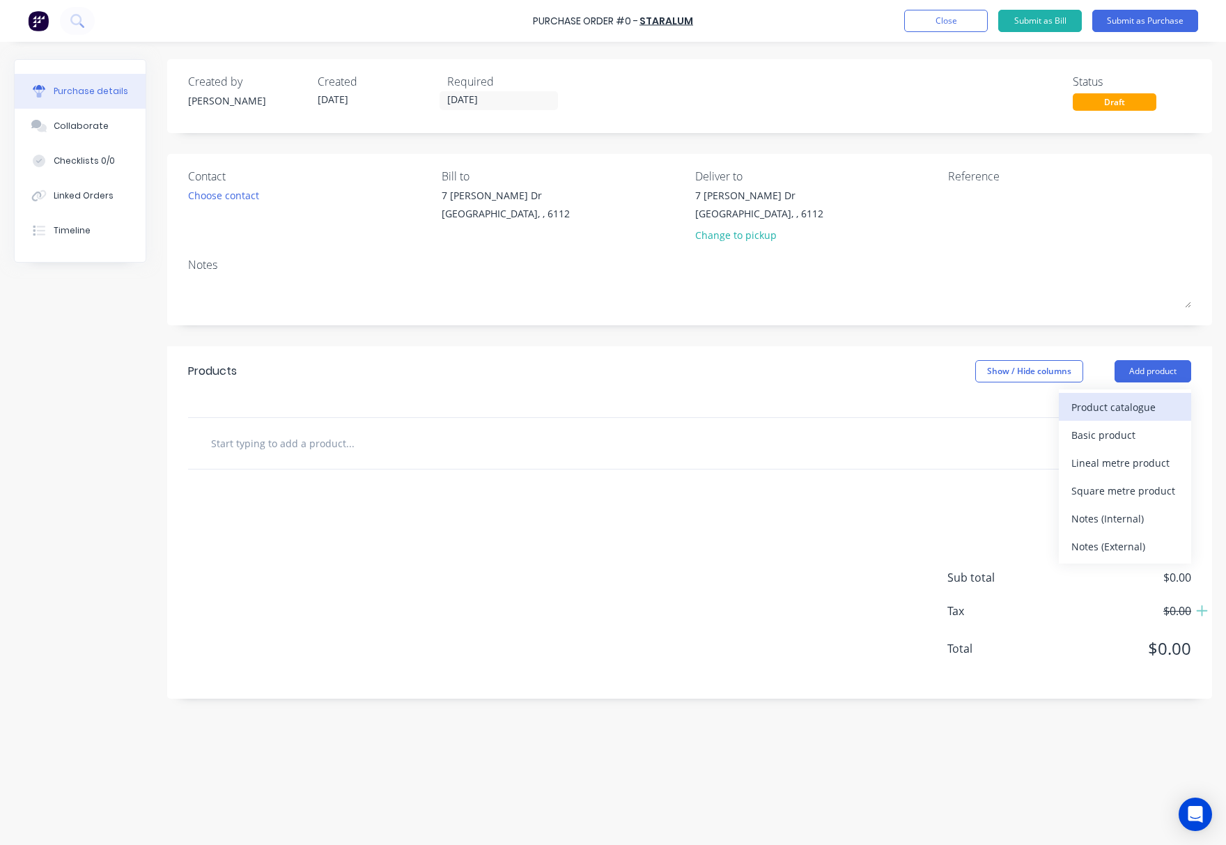
click at [1134, 412] on div "Product catalogue" at bounding box center [1124, 407] width 107 height 20
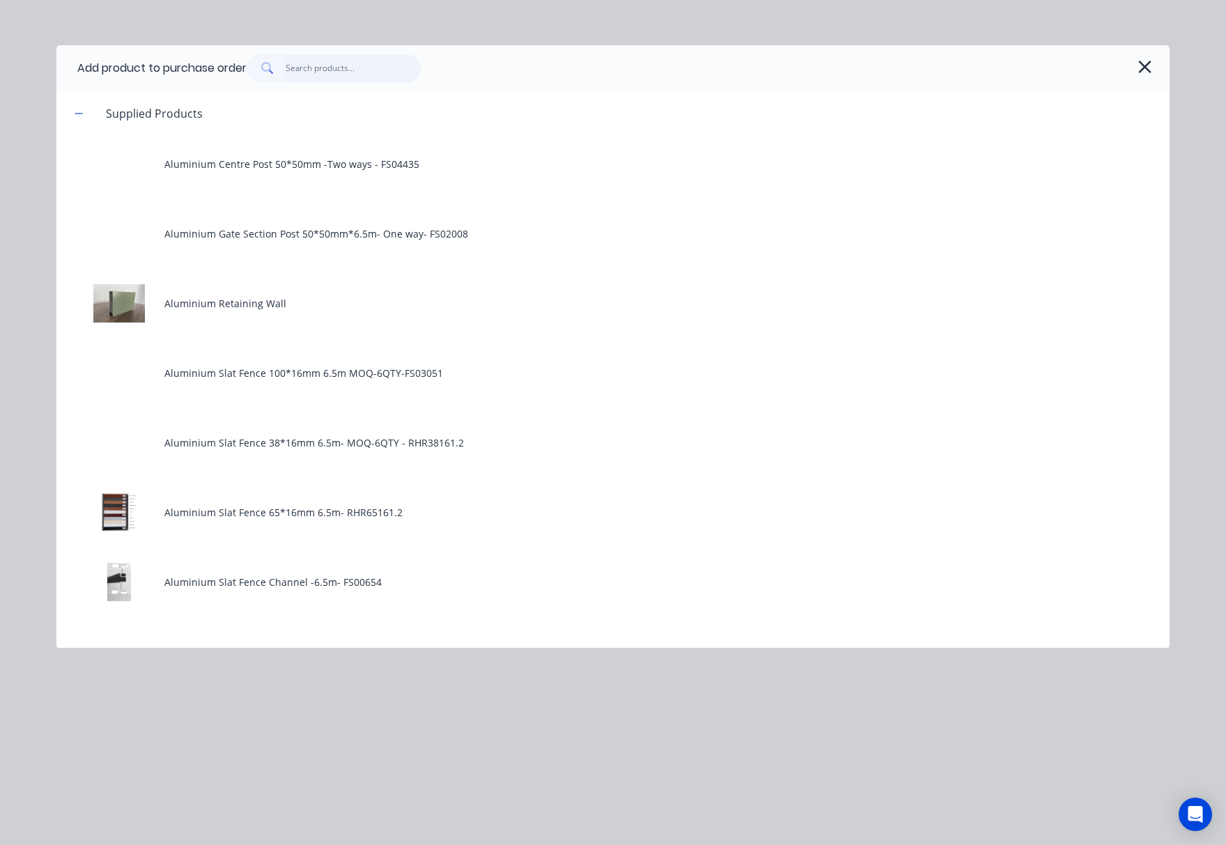
click at [326, 68] on input "text" at bounding box center [354, 68] width 136 height 28
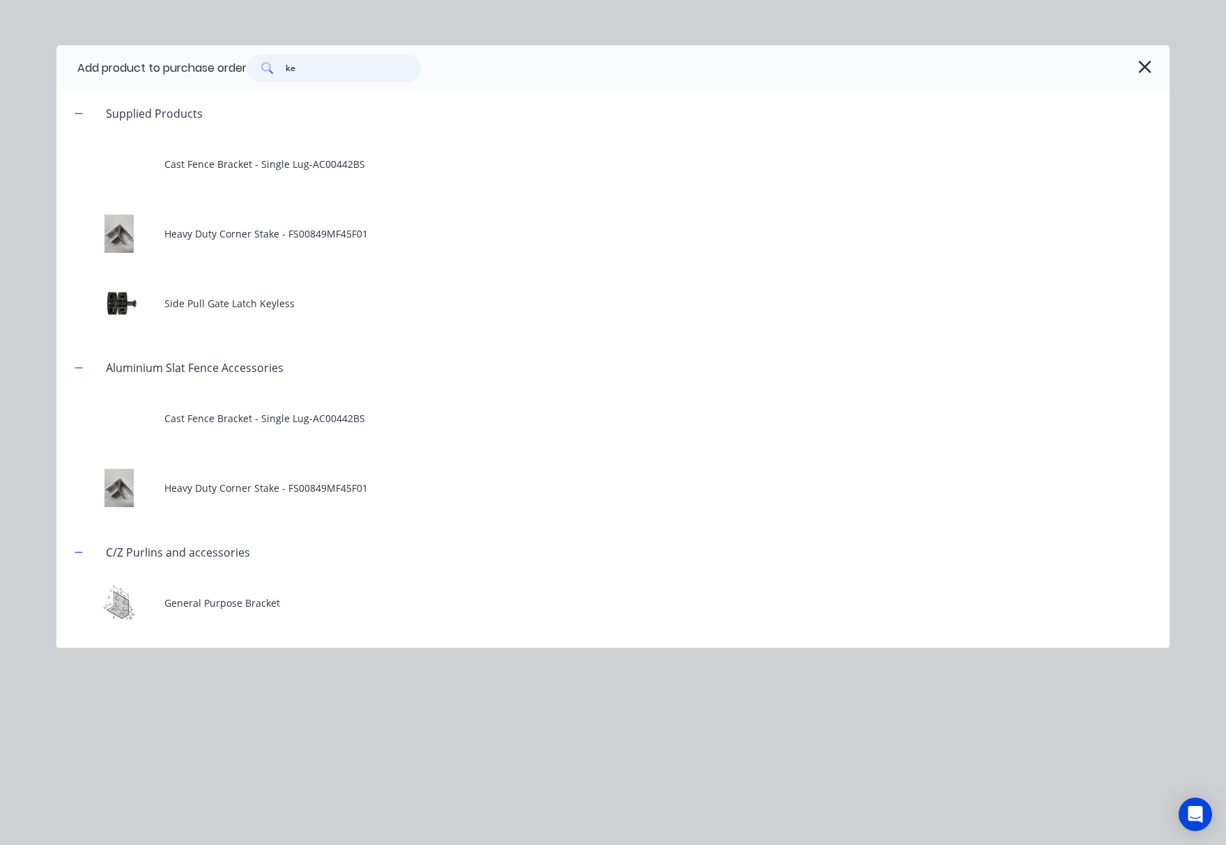
type input "k"
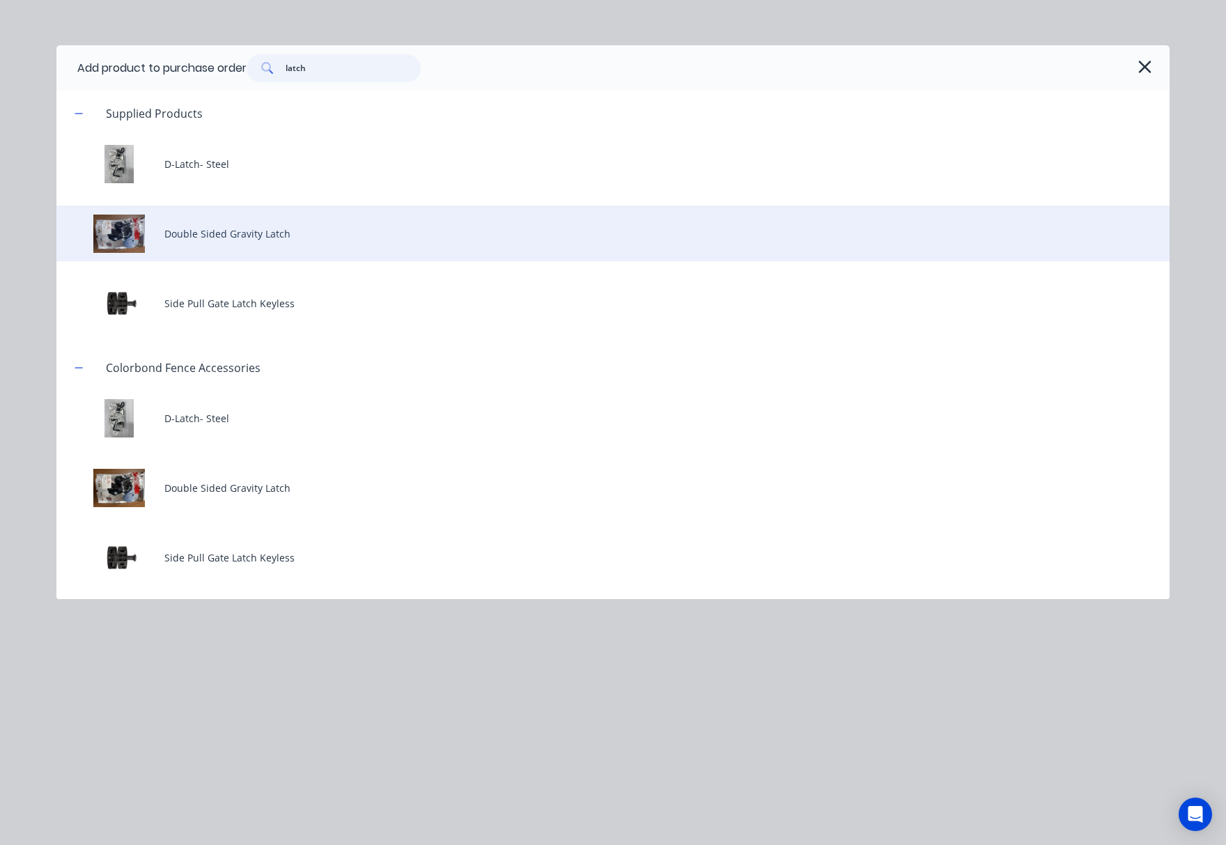
type input "latch"
click at [345, 235] on div "Double Sided Gravity Latch" at bounding box center [612, 233] width 1113 height 56
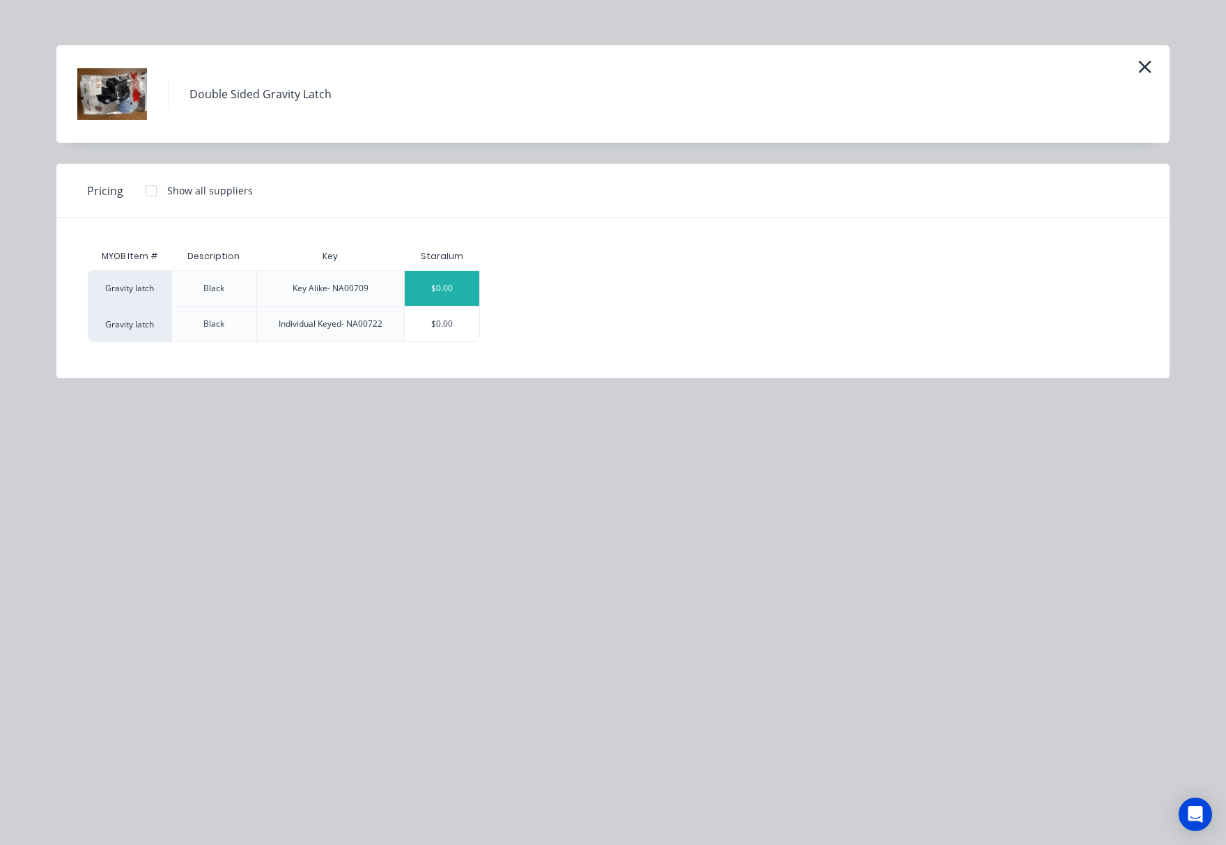
click at [446, 290] on div "$0.00" at bounding box center [442, 288] width 75 height 35
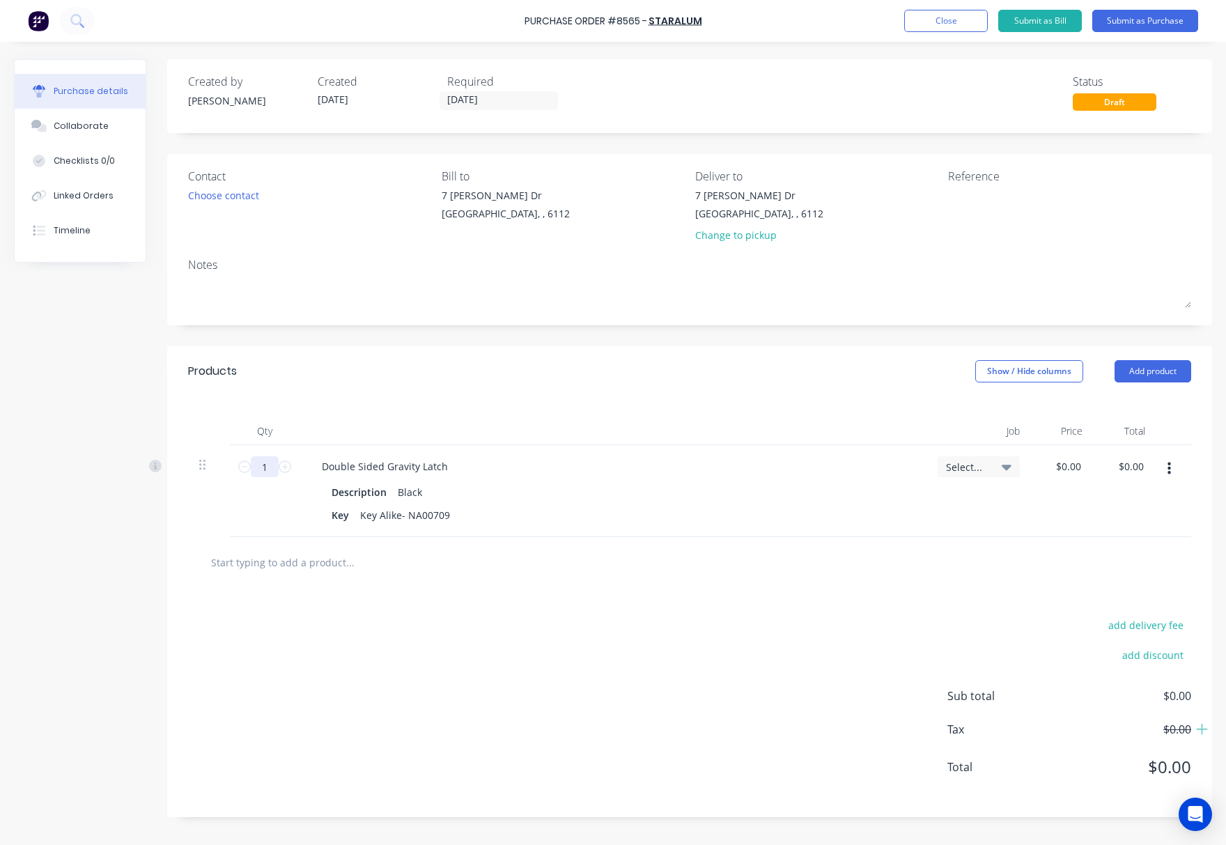
click at [274, 472] on input "1" at bounding box center [265, 466] width 28 height 21
type input "20"
click at [540, 566] on div at bounding box center [408, 562] width 418 height 28
drag, startPoint x: 1159, startPoint y: 17, endPoint x: 1169, endPoint y: 23, distance: 11.6
click at [1160, 17] on button "Submit as Purchase" at bounding box center [1145, 21] width 106 height 22
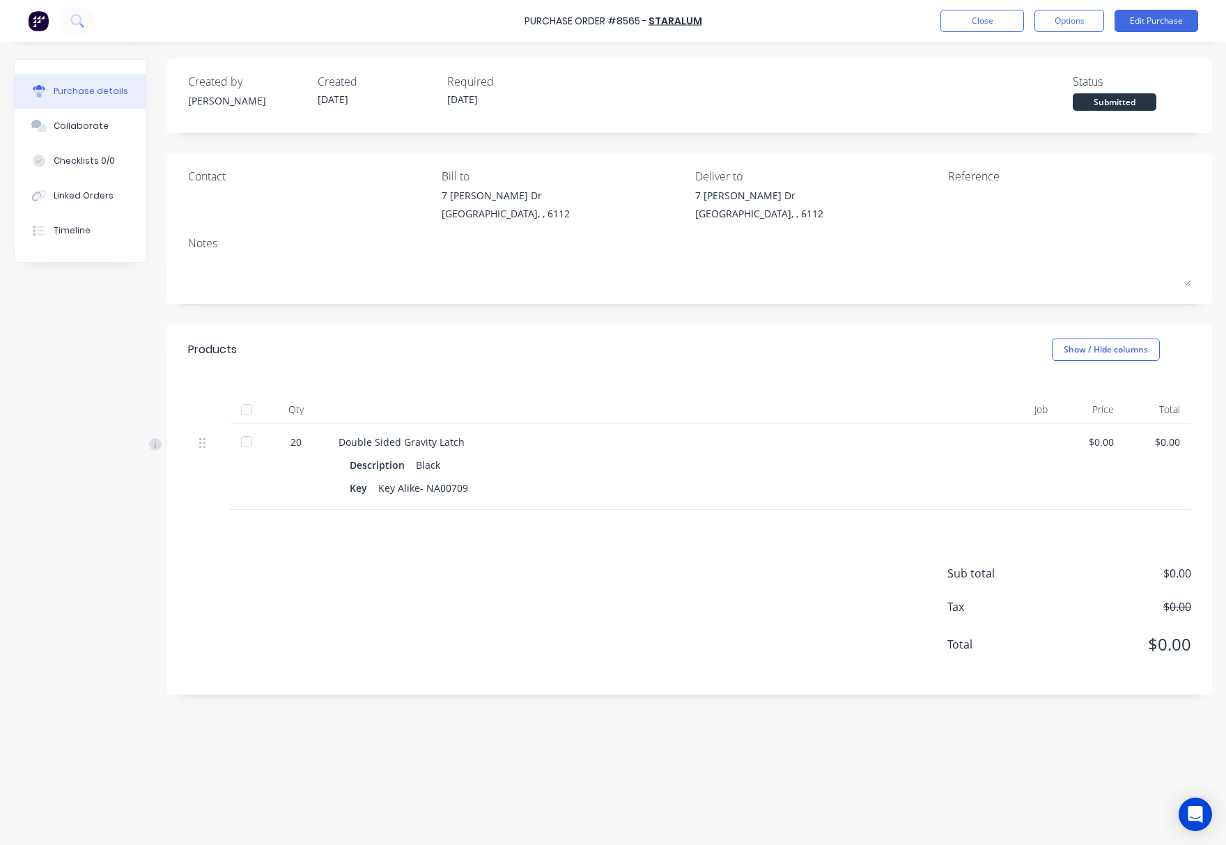
click at [1086, 8] on div "Purchase Order #8565 - Staralum Close Options Edit Purchase" at bounding box center [613, 21] width 1226 height 42
click at [1084, 21] on button "Options" at bounding box center [1069, 21] width 70 height 22
click at [1068, 54] on div "Print / Email" at bounding box center [1037, 57] width 107 height 20
click at [1050, 116] on div "Without pricing" at bounding box center [1037, 112] width 107 height 20
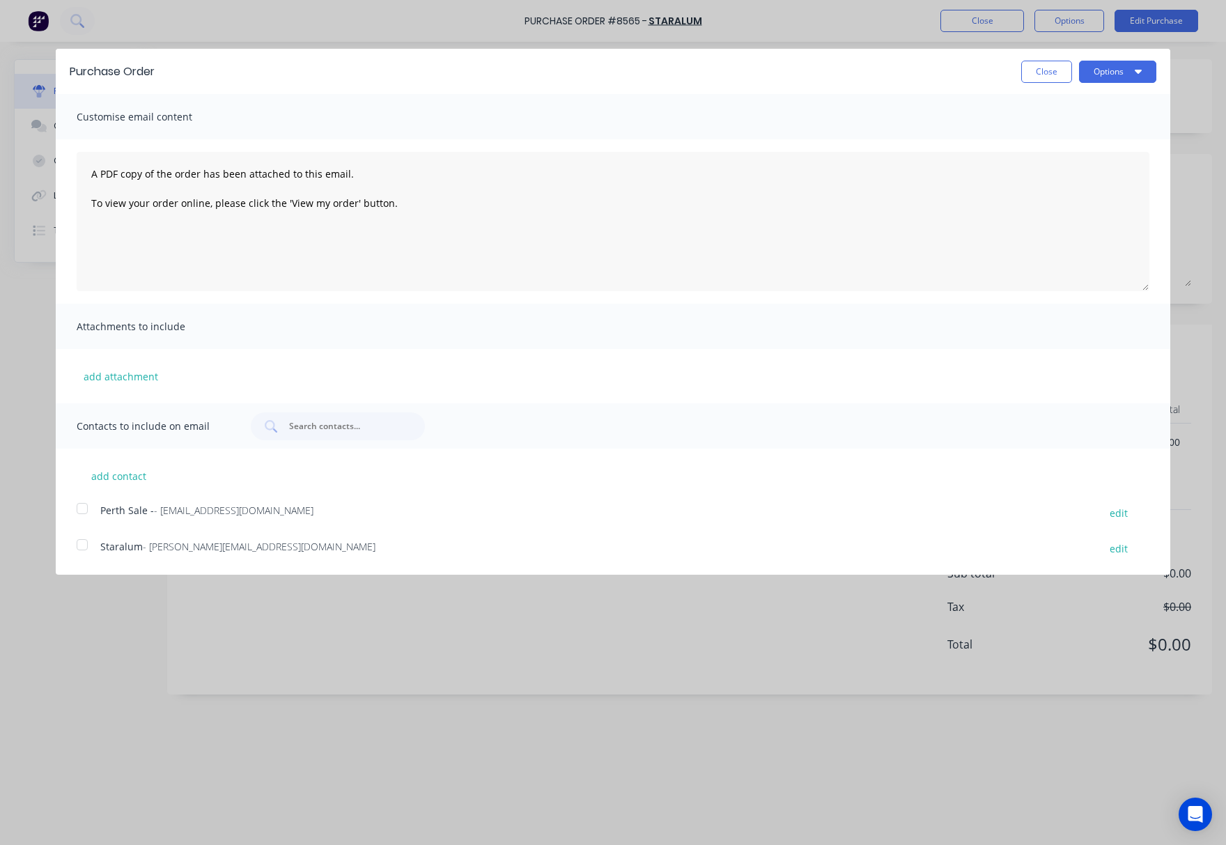
click at [85, 544] on div at bounding box center [82, 545] width 28 height 28
click at [1116, 71] on button "Options" at bounding box center [1117, 72] width 77 height 22
click at [1120, 134] on div "Email" at bounding box center [1089, 135] width 107 height 20
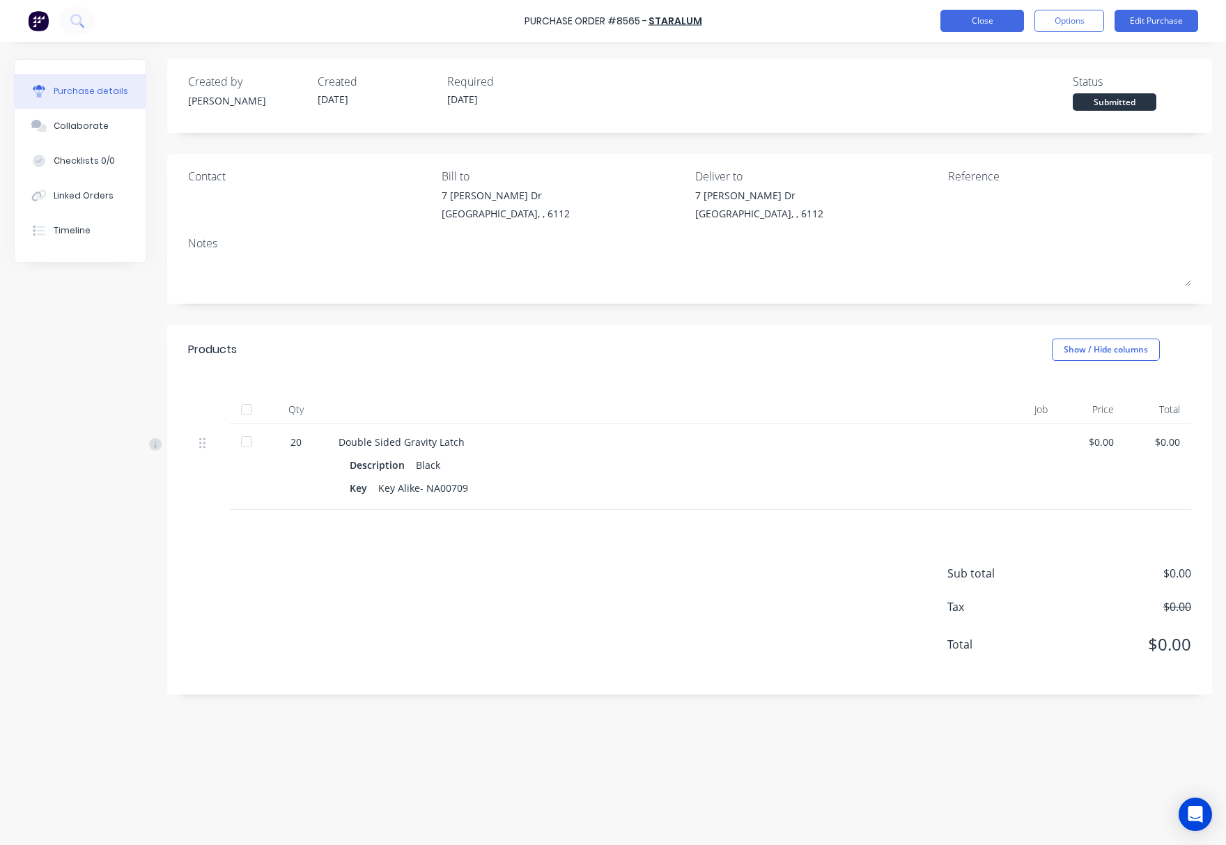
click at [959, 22] on button "Close" at bounding box center [982, 21] width 84 height 22
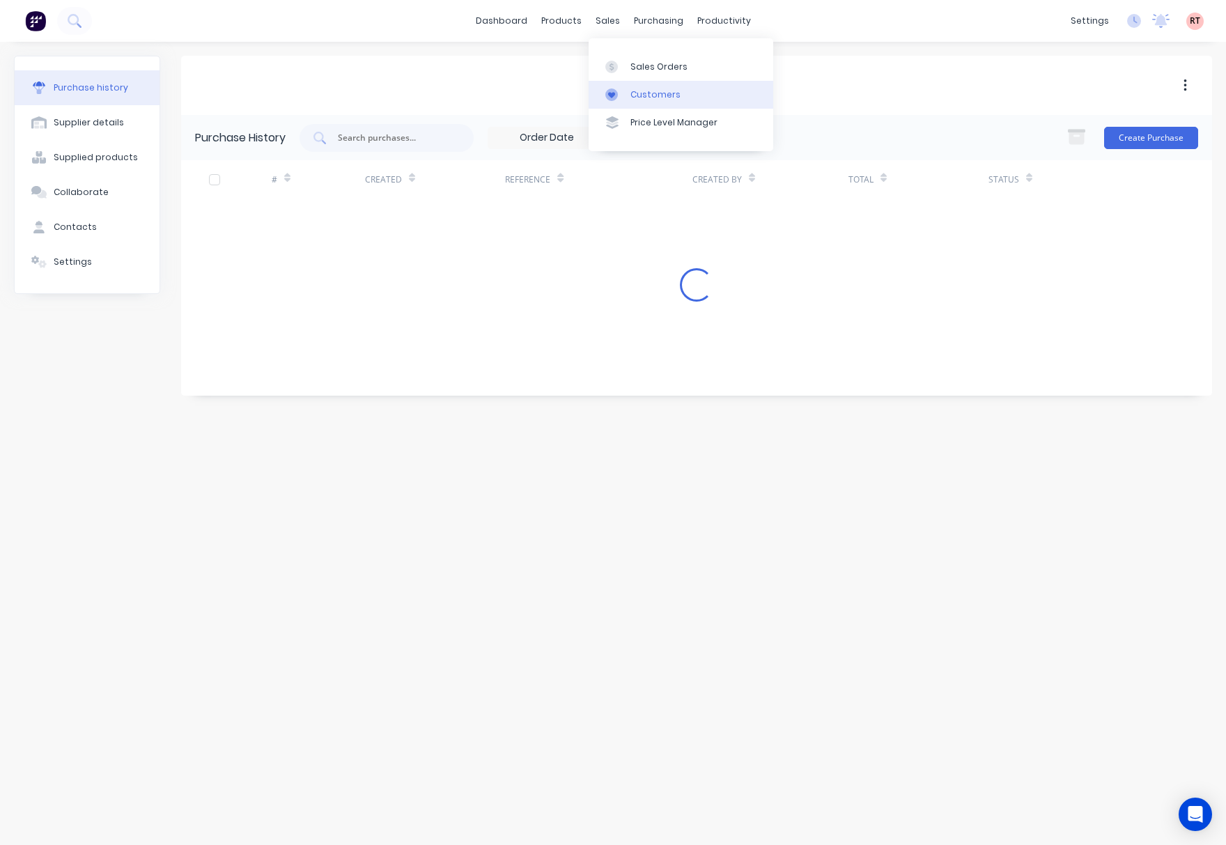
click at [641, 87] on link "Customers" at bounding box center [681, 95] width 185 height 28
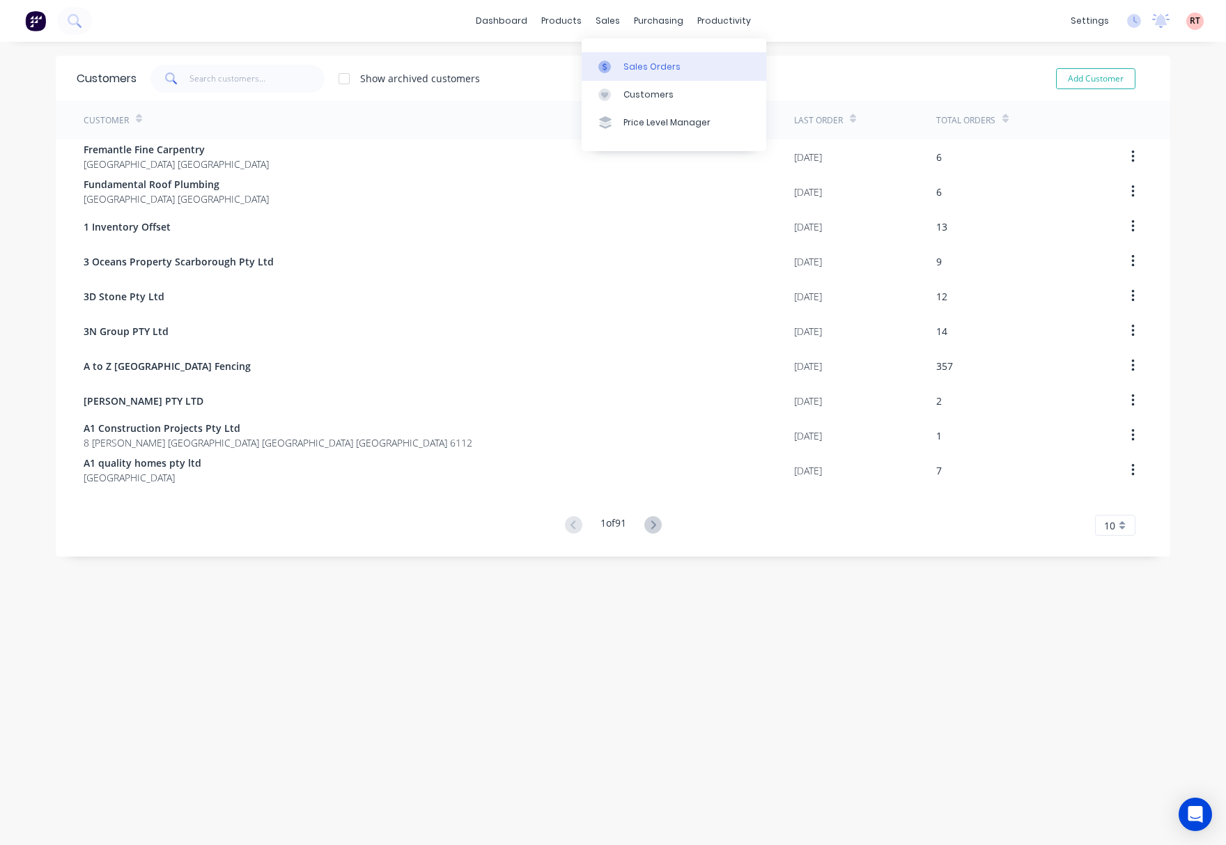
click at [632, 65] on div "Sales Orders" at bounding box center [651, 67] width 57 height 13
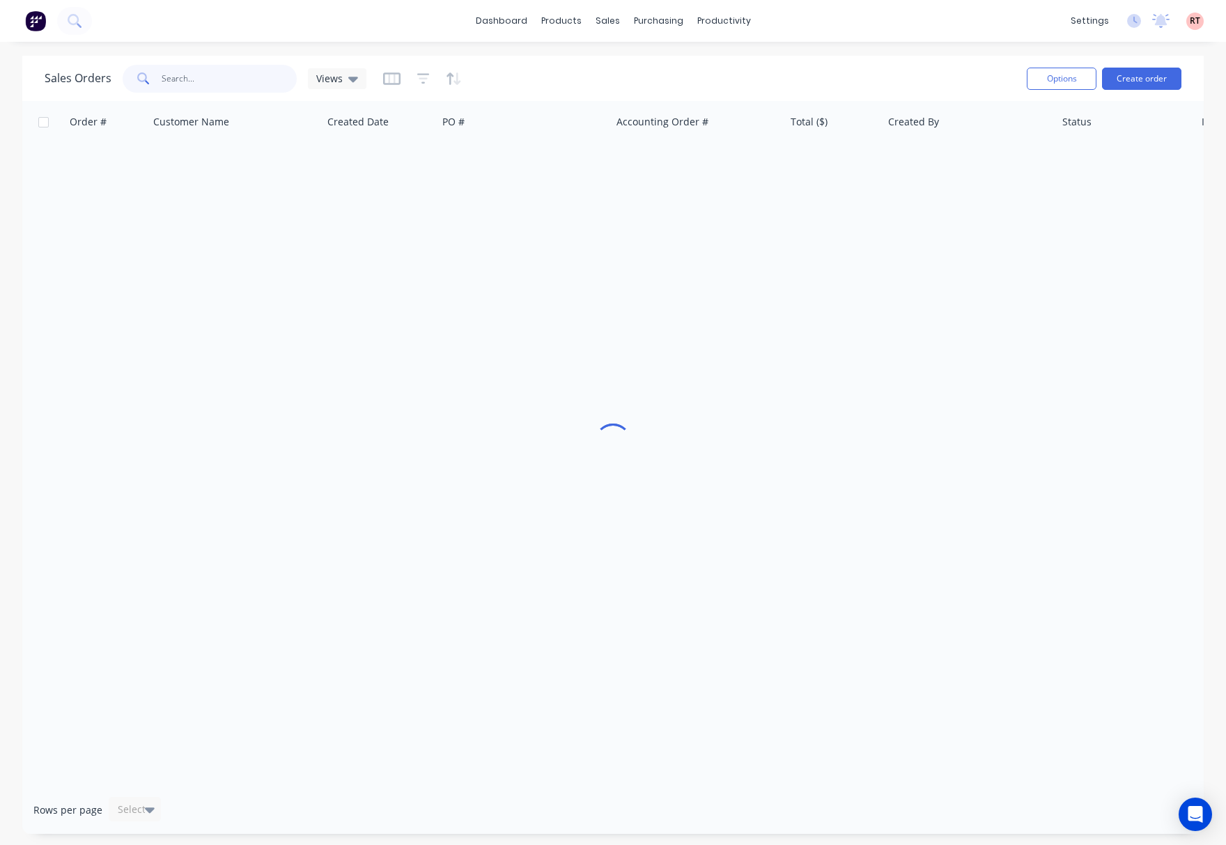
click at [212, 70] on input "text" at bounding box center [230, 79] width 136 height 28
type input "cash"
click at [1143, 63] on div "Options Create order" at bounding box center [1101, 78] width 160 height 34
click at [1145, 74] on button "Create order" at bounding box center [1141, 79] width 79 height 22
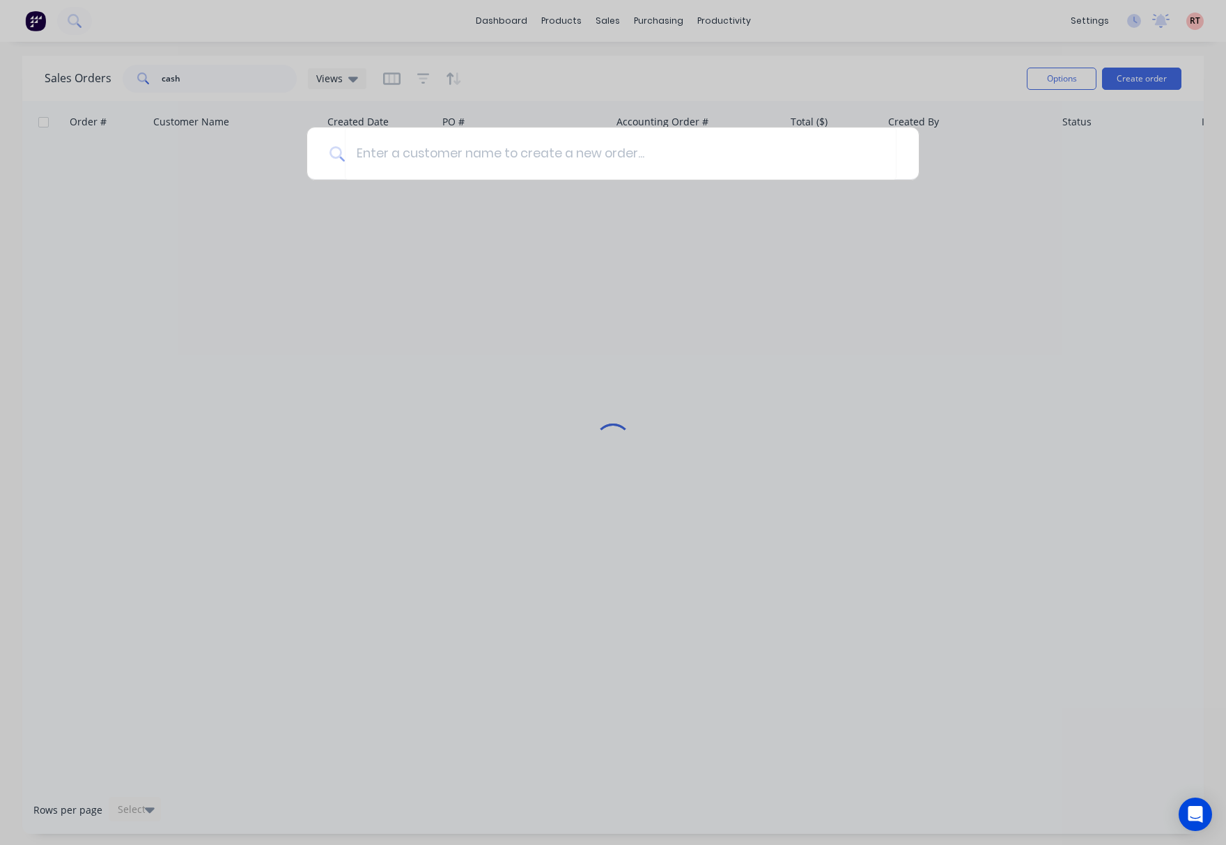
click at [582, 78] on div at bounding box center [613, 422] width 1226 height 845
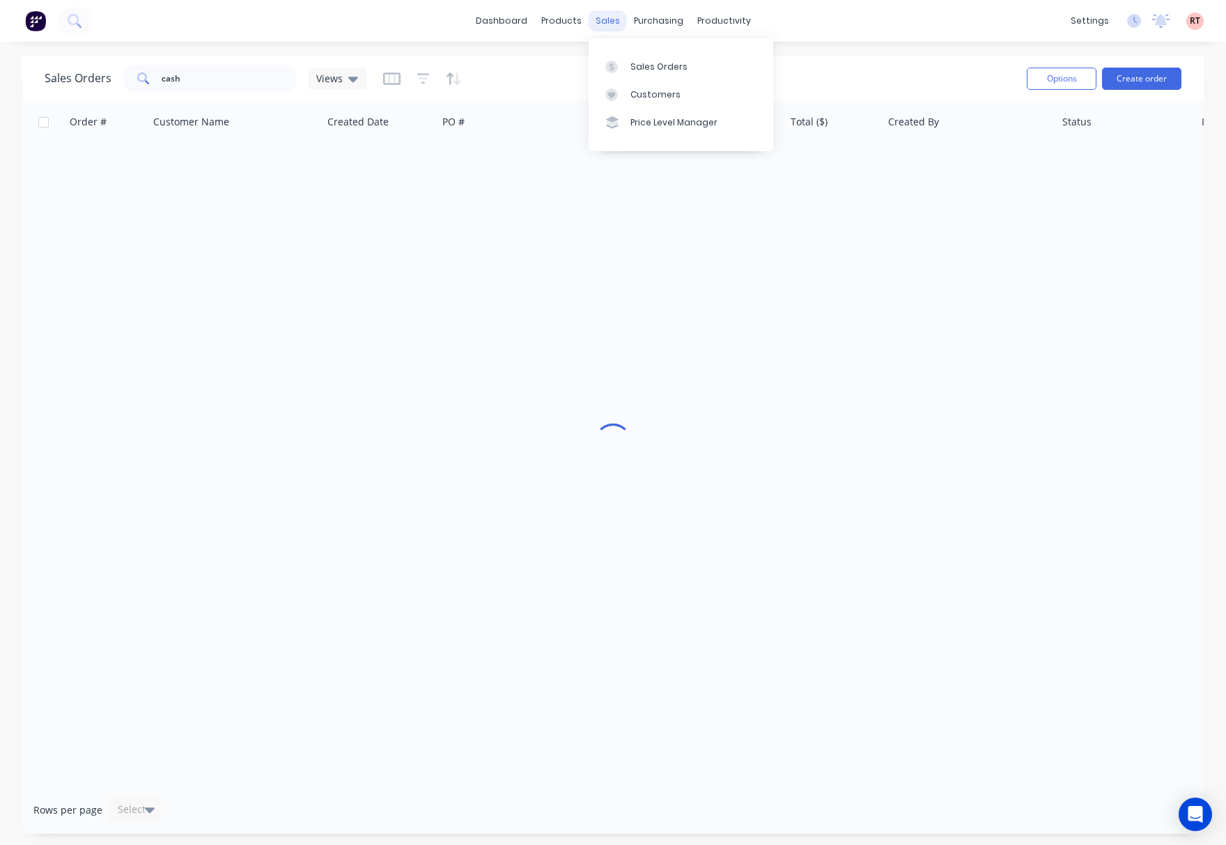
click at [602, 17] on div "sales" at bounding box center [608, 20] width 38 height 21
click at [641, 95] on div "Customers" at bounding box center [655, 94] width 50 height 13
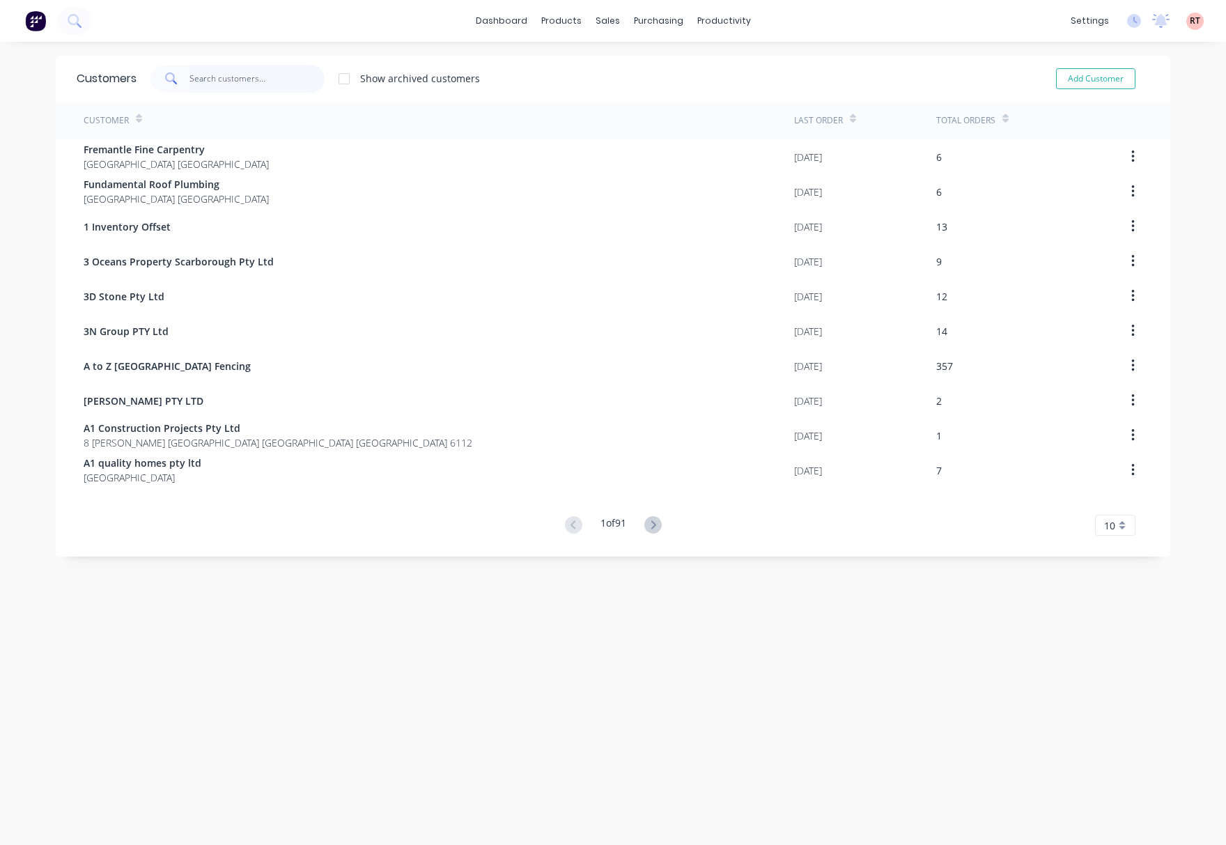
click at [235, 79] on input "text" at bounding box center [257, 79] width 136 height 28
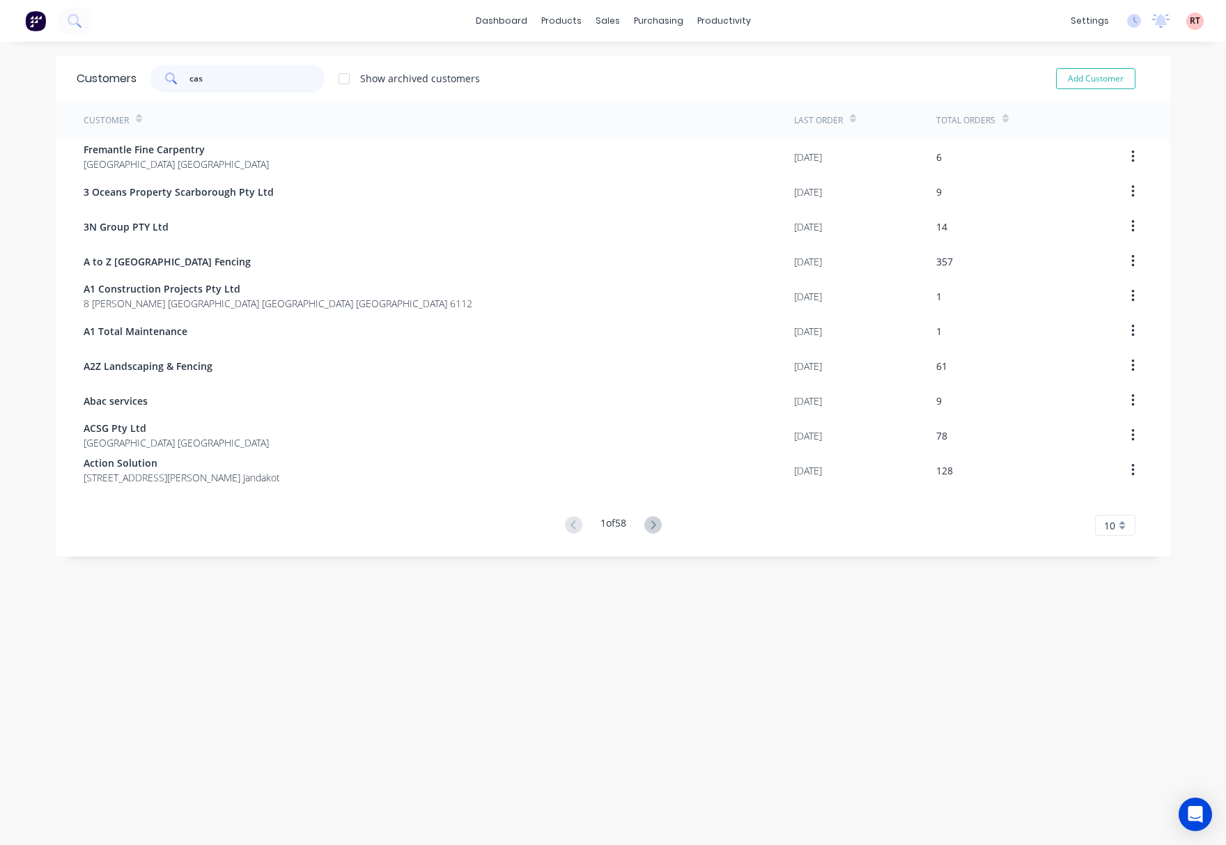
type input "cash"
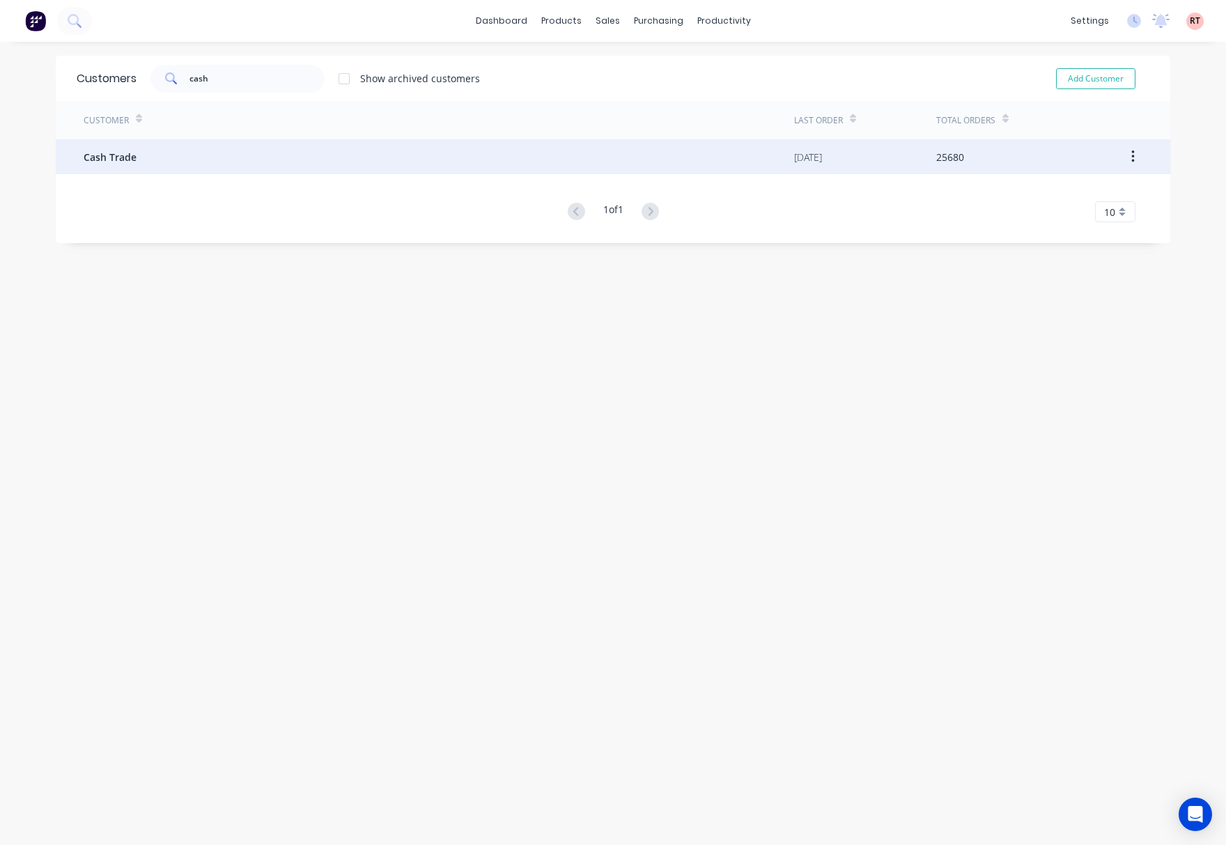
click at [343, 173] on div "Cash Trade" at bounding box center [439, 156] width 710 height 35
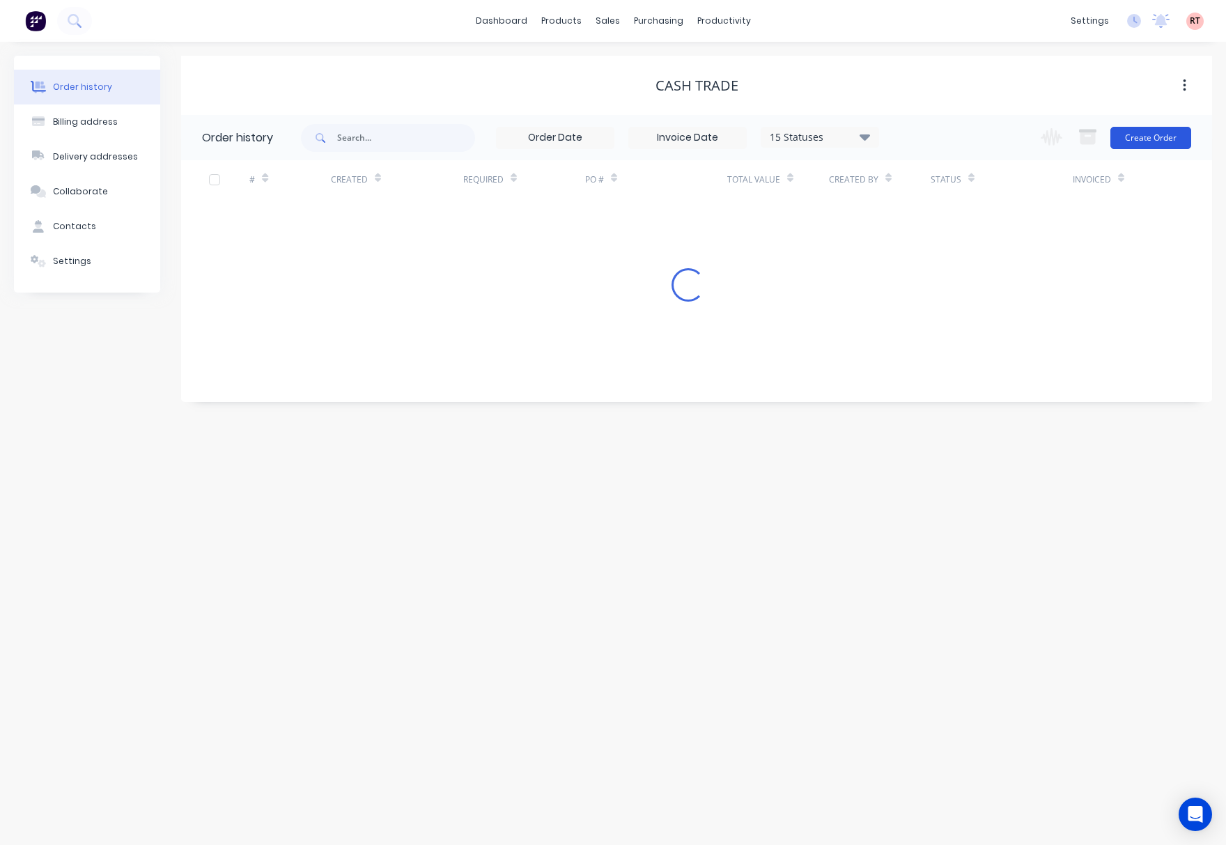
click at [1149, 131] on button "Create Order" at bounding box center [1150, 138] width 81 height 22
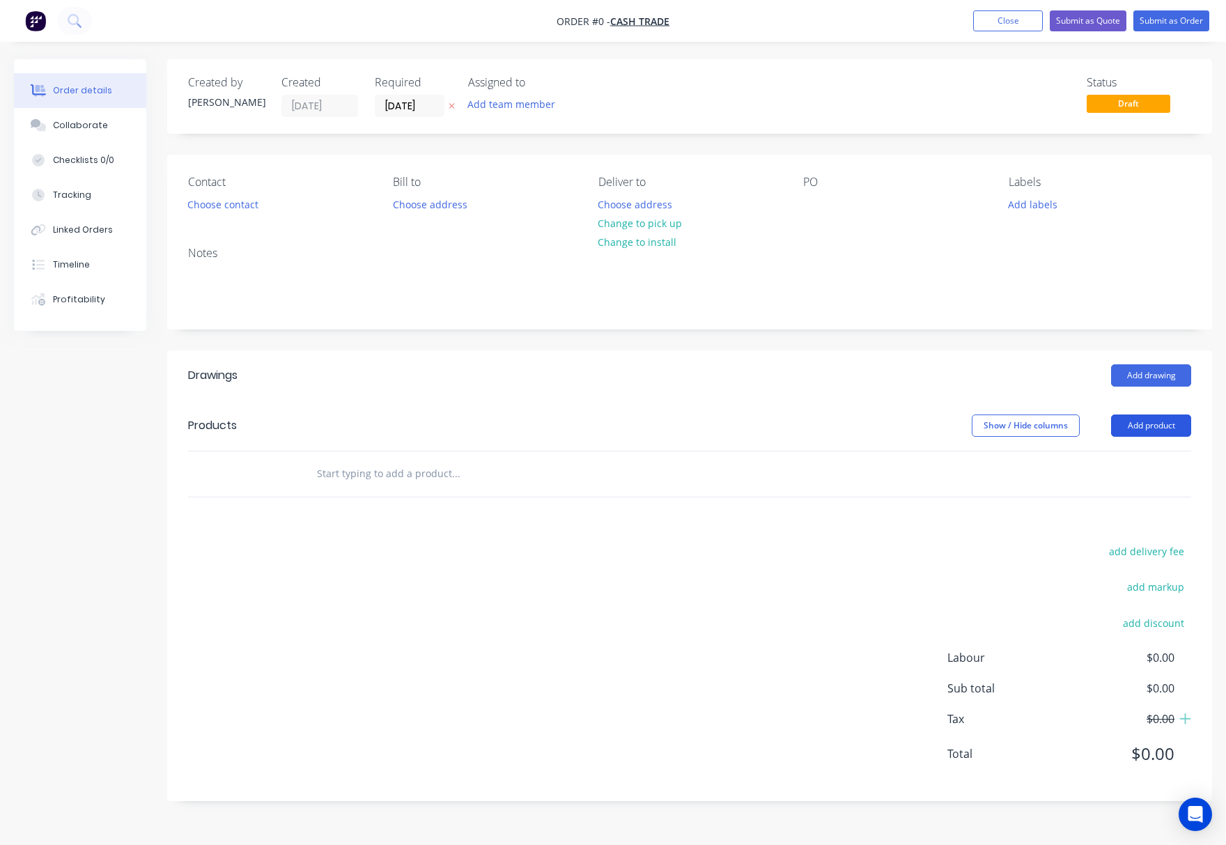
click at [1146, 429] on button "Add product" at bounding box center [1151, 425] width 80 height 22
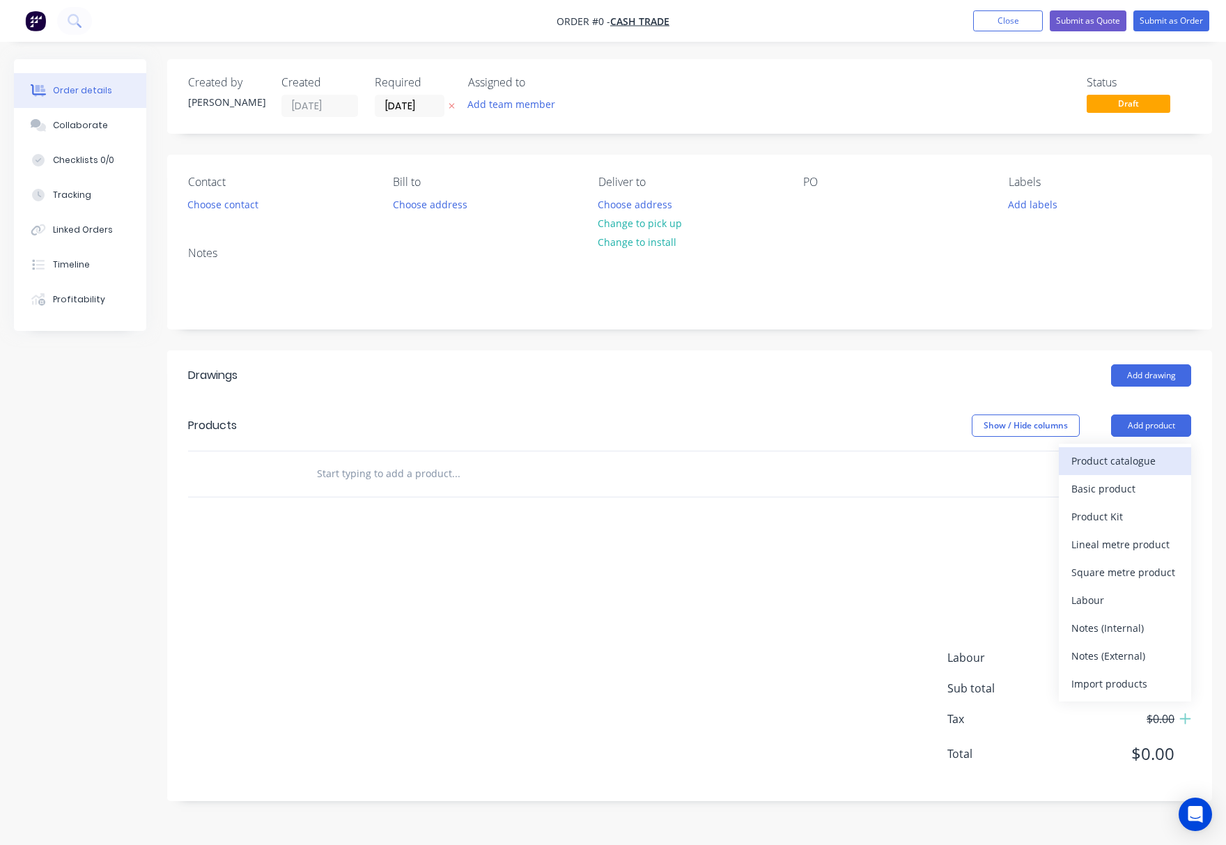
click at [1131, 454] on div "Product catalogue" at bounding box center [1124, 461] width 107 height 20
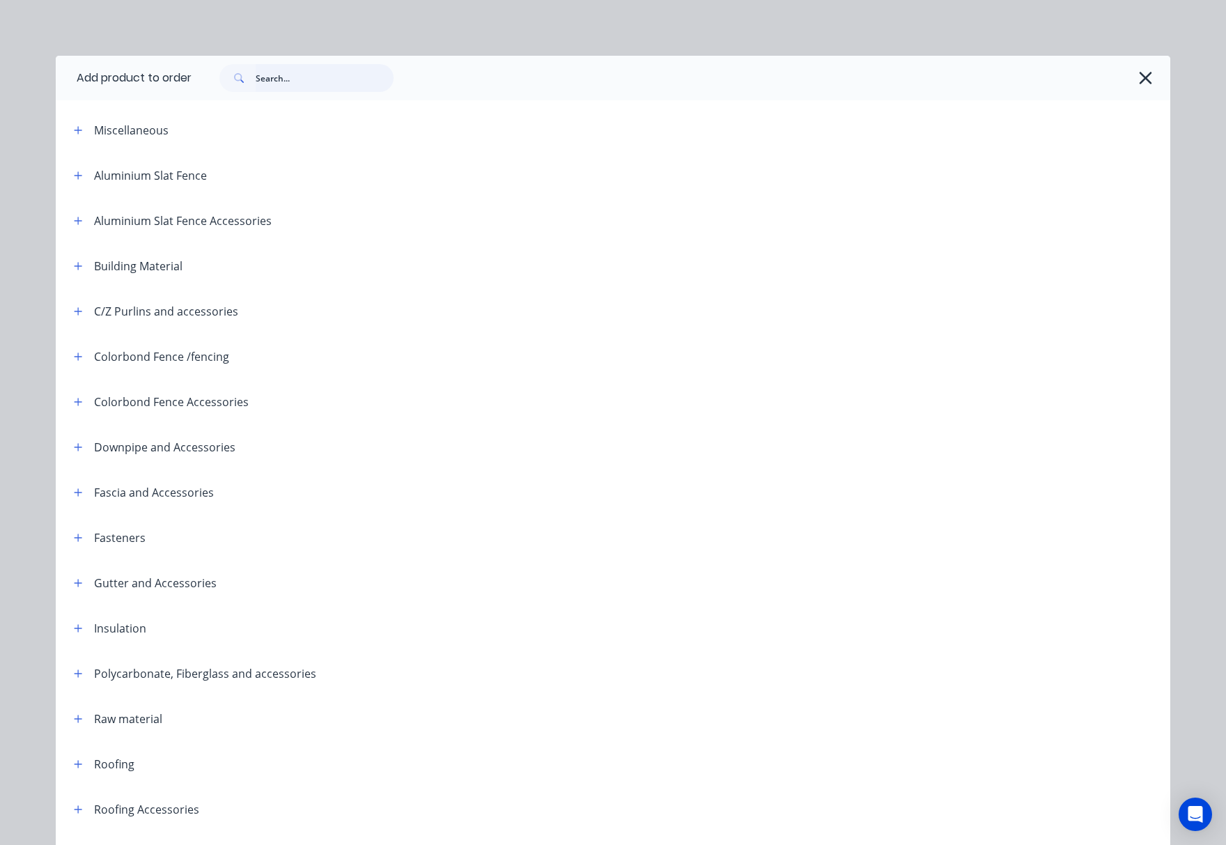
click at [299, 84] on input "text" at bounding box center [325, 78] width 138 height 28
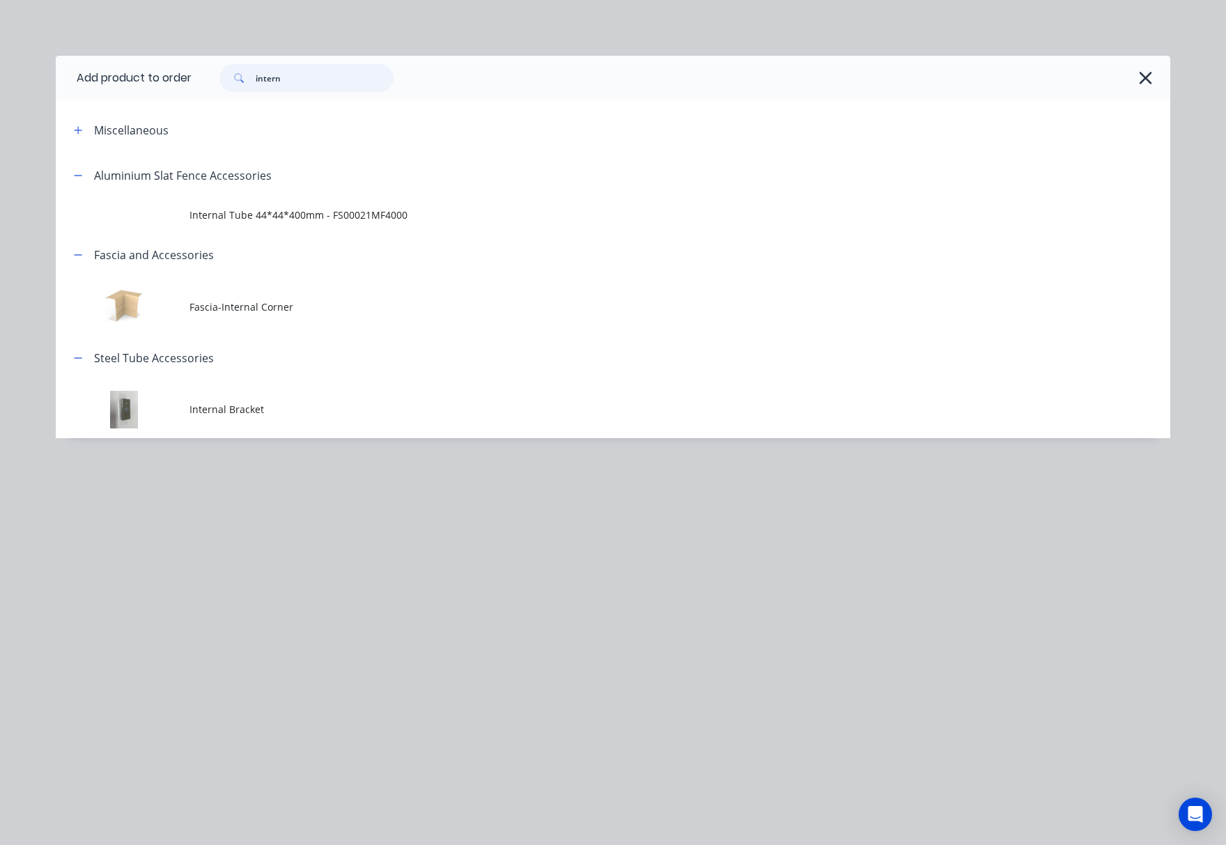
type input "intern"
click at [412, 413] on span "Internal Bracket" at bounding box center [581, 409] width 784 height 15
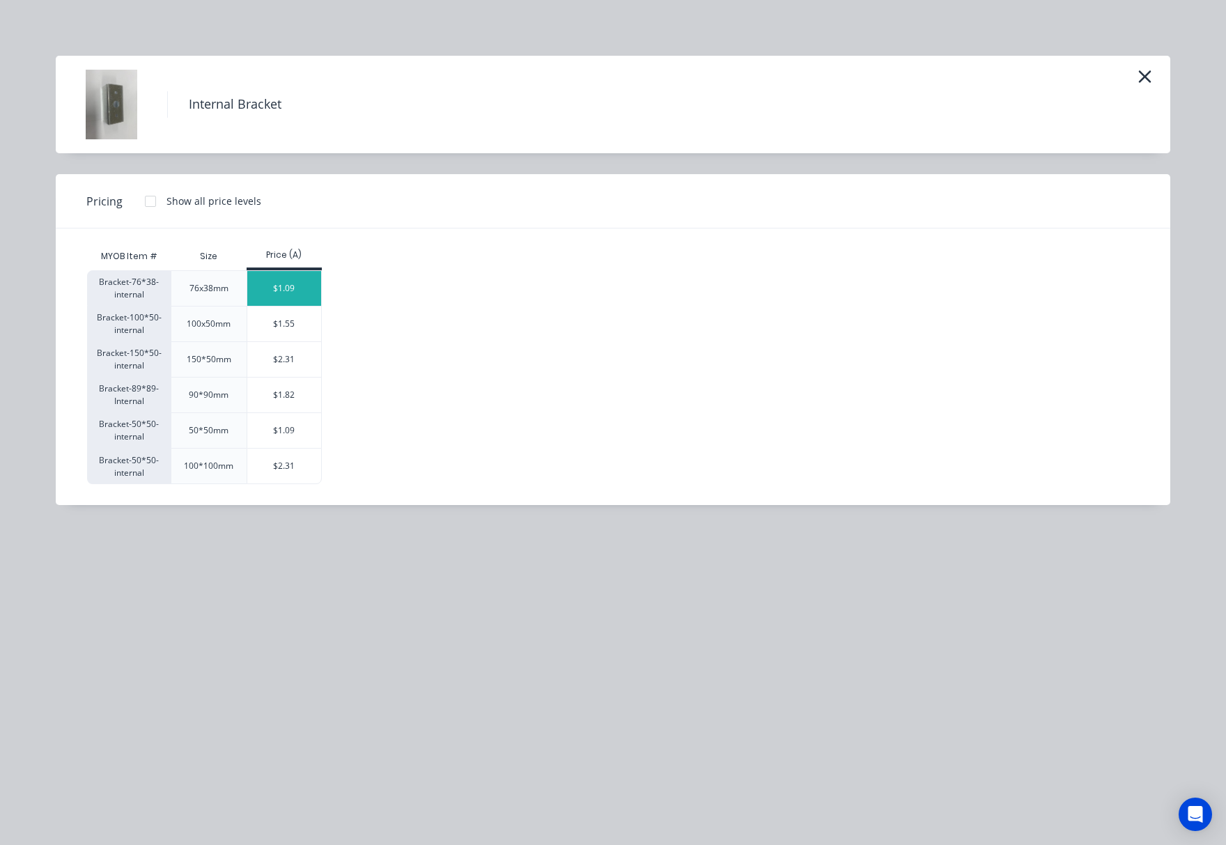
click at [299, 290] on div "$1.09" at bounding box center [284, 288] width 75 height 35
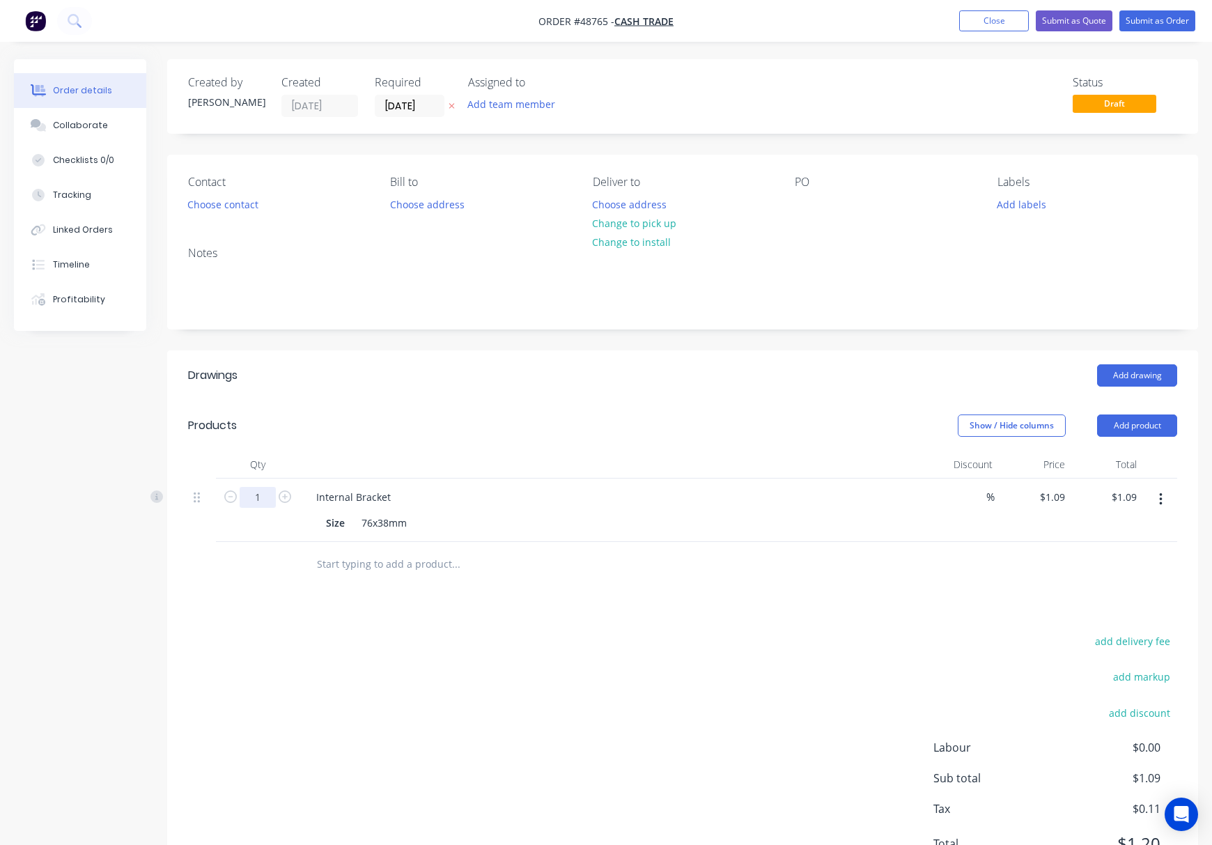
click at [263, 501] on input "1" at bounding box center [258, 497] width 36 height 21
type input "20"
type input "$21.80"
click at [606, 621] on div "Drawings Add drawing Products Show / Hide columns Add product Qty Discount Pric…" at bounding box center [682, 620] width 1031 height 540
click at [1123, 428] on button "Add product" at bounding box center [1137, 425] width 80 height 22
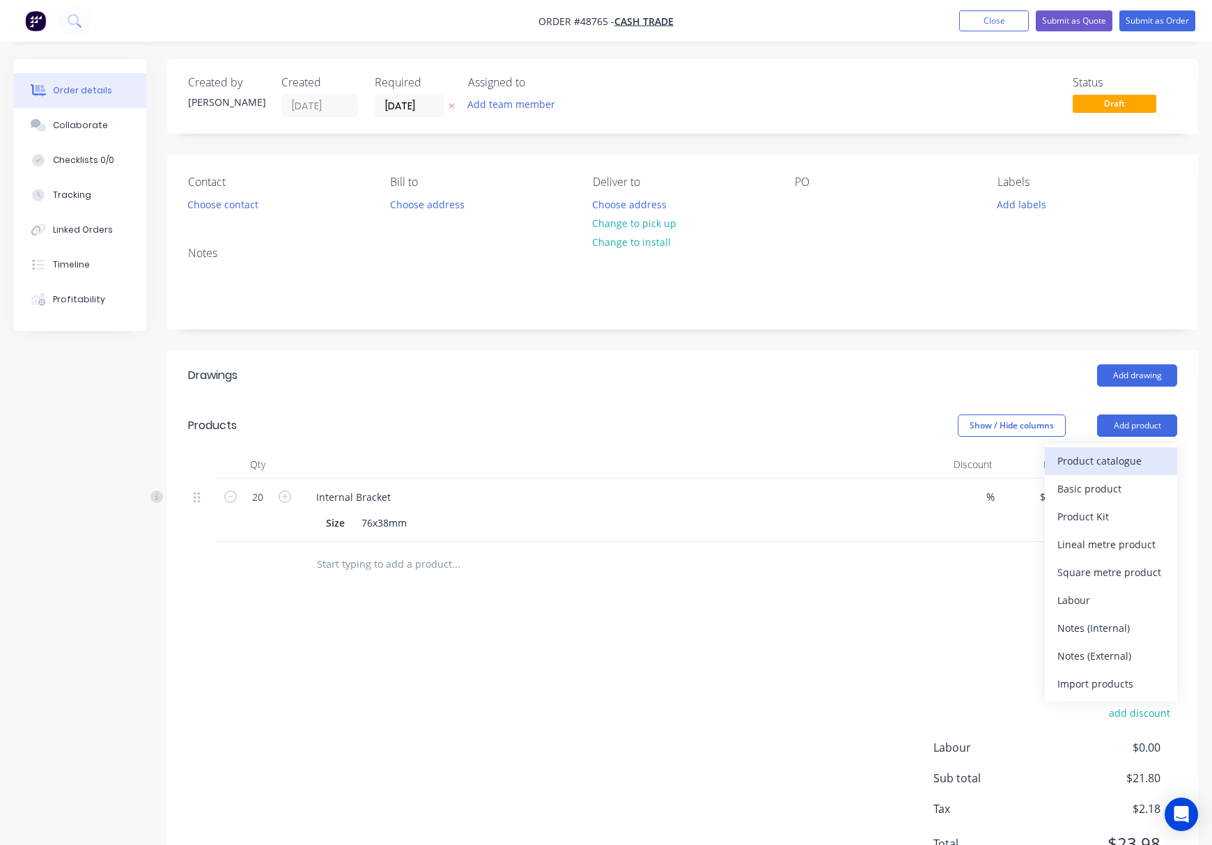
click at [1127, 458] on div "Product catalogue" at bounding box center [1110, 461] width 107 height 20
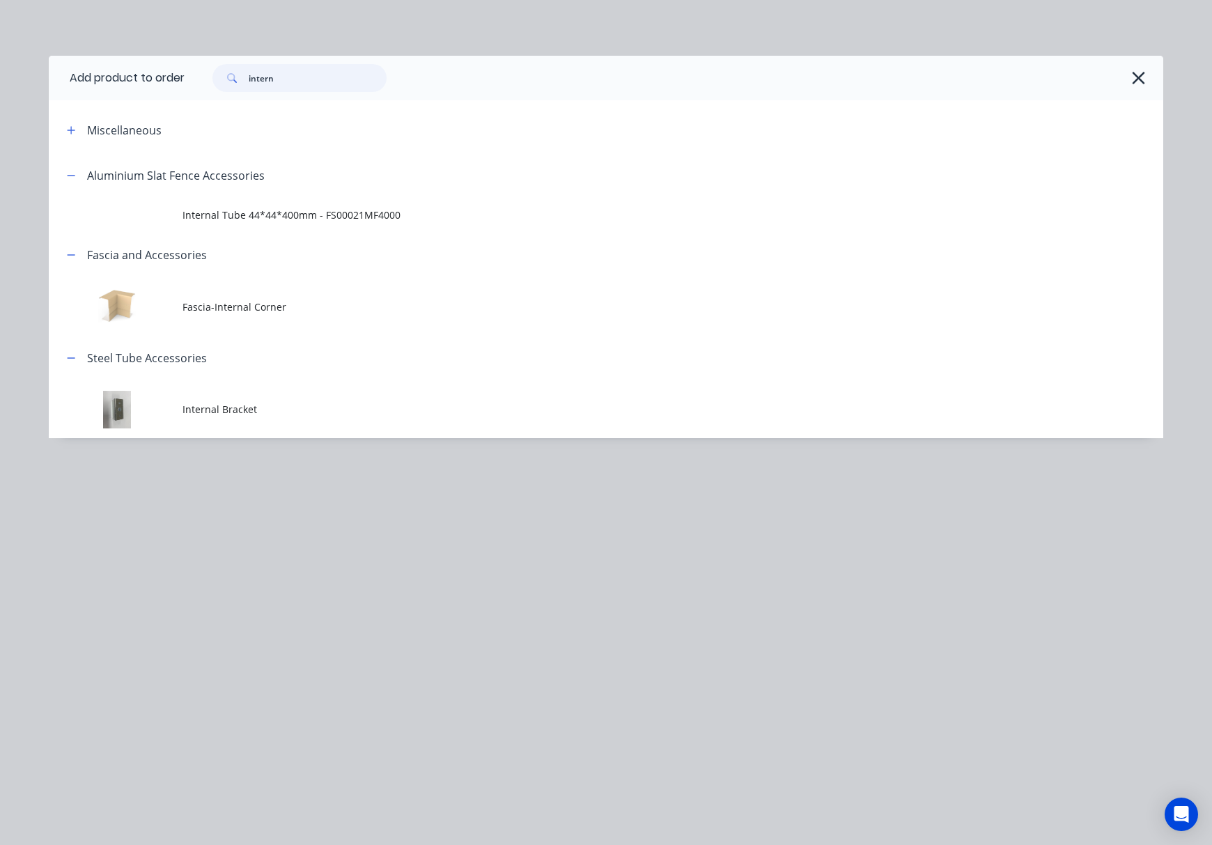
drag, startPoint x: 311, startPoint y: 78, endPoint x: 146, endPoint y: 82, distance: 165.1
click at [150, 84] on header "Add product to order intern" at bounding box center [606, 78] width 1114 height 45
type input "tube"
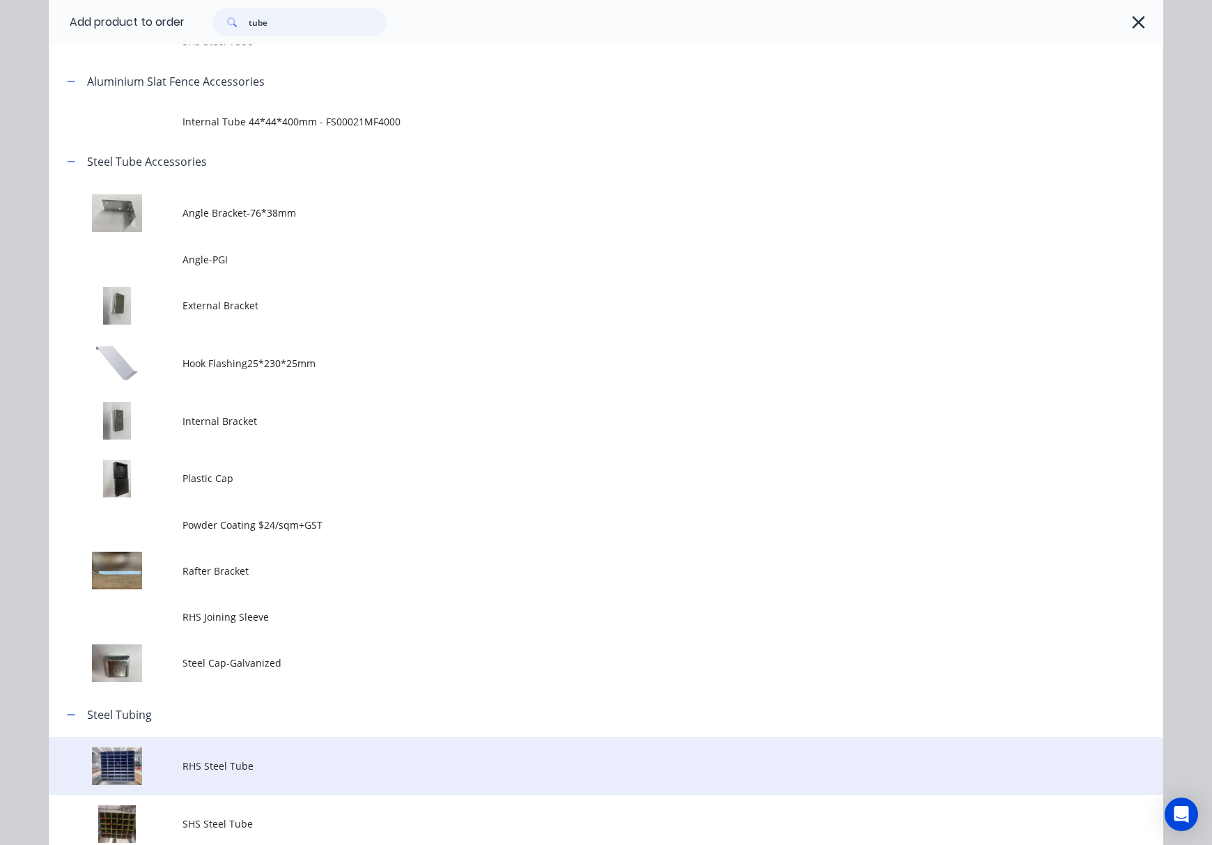
scroll to position [196, 0]
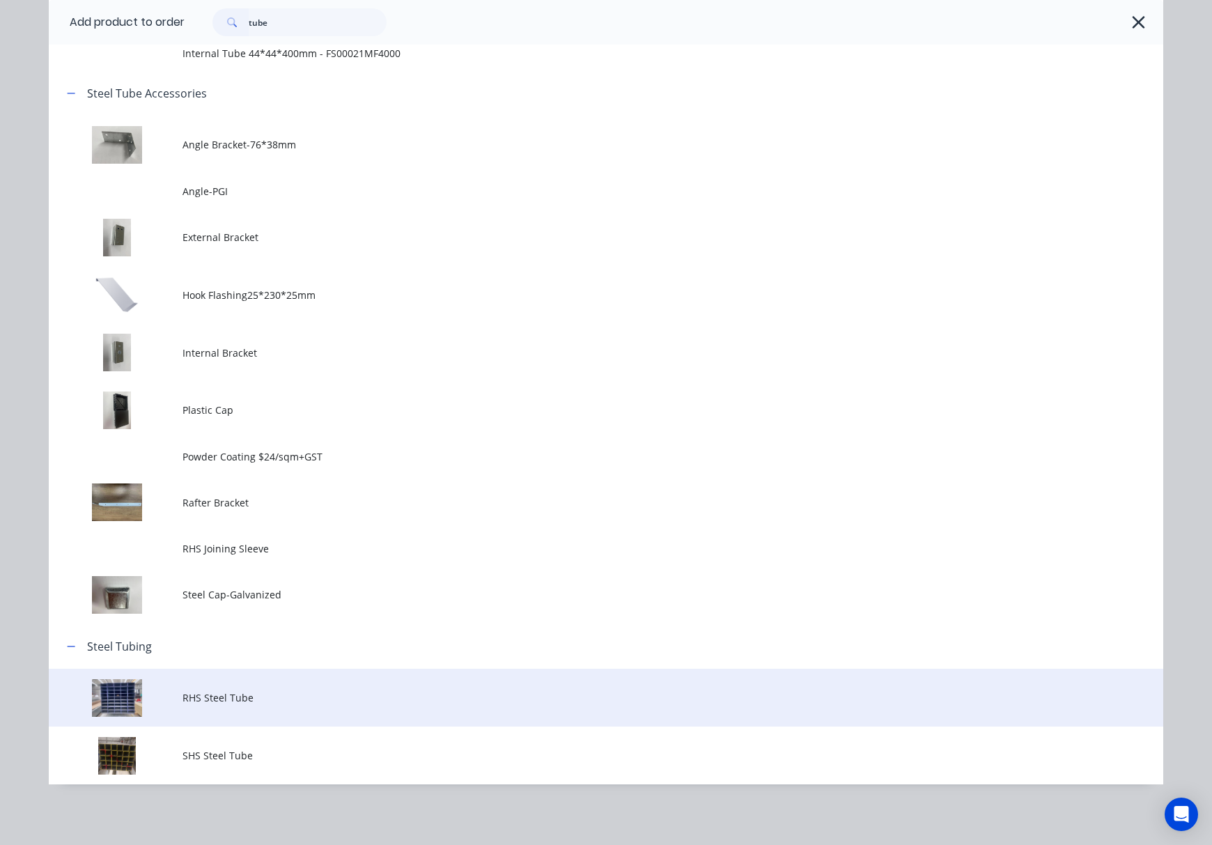
click at [357, 699] on span "RHS Steel Tube" at bounding box center [574, 697] width 784 height 15
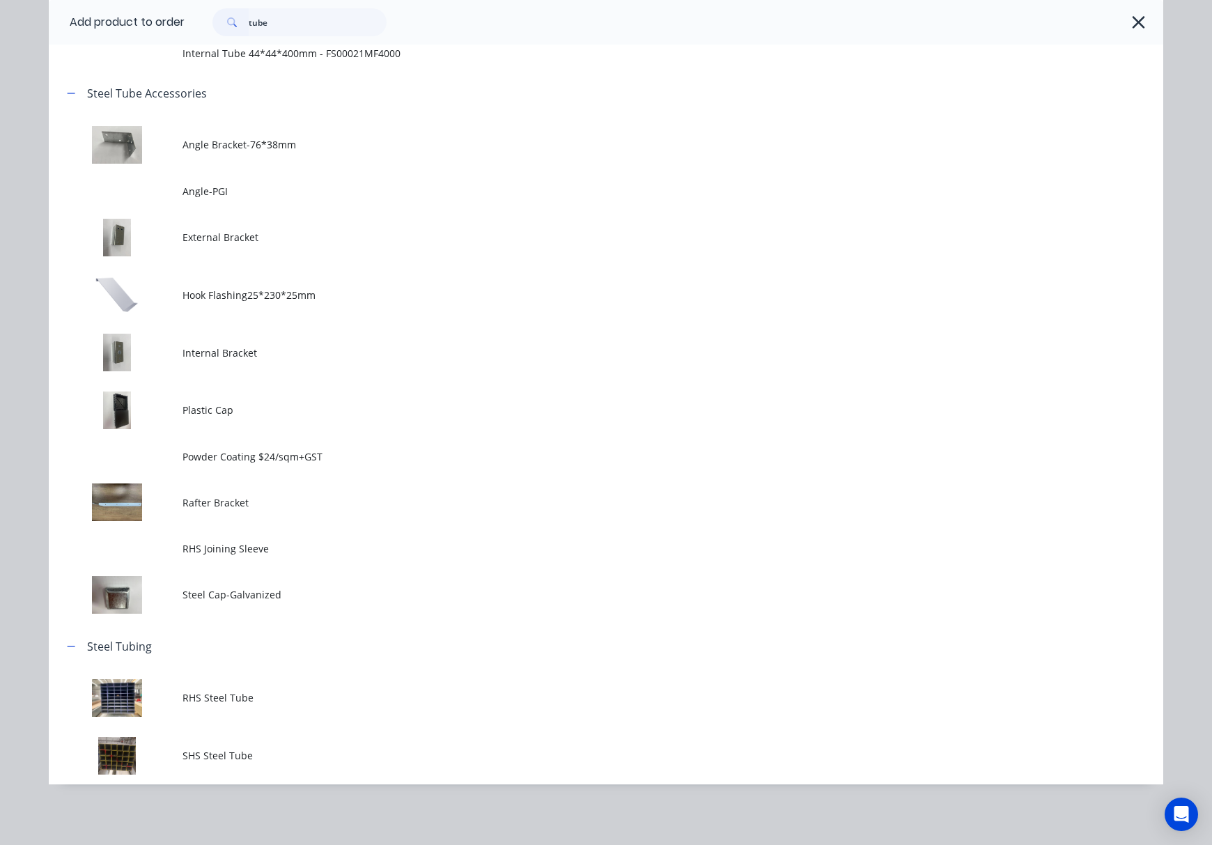
scroll to position [0, 0]
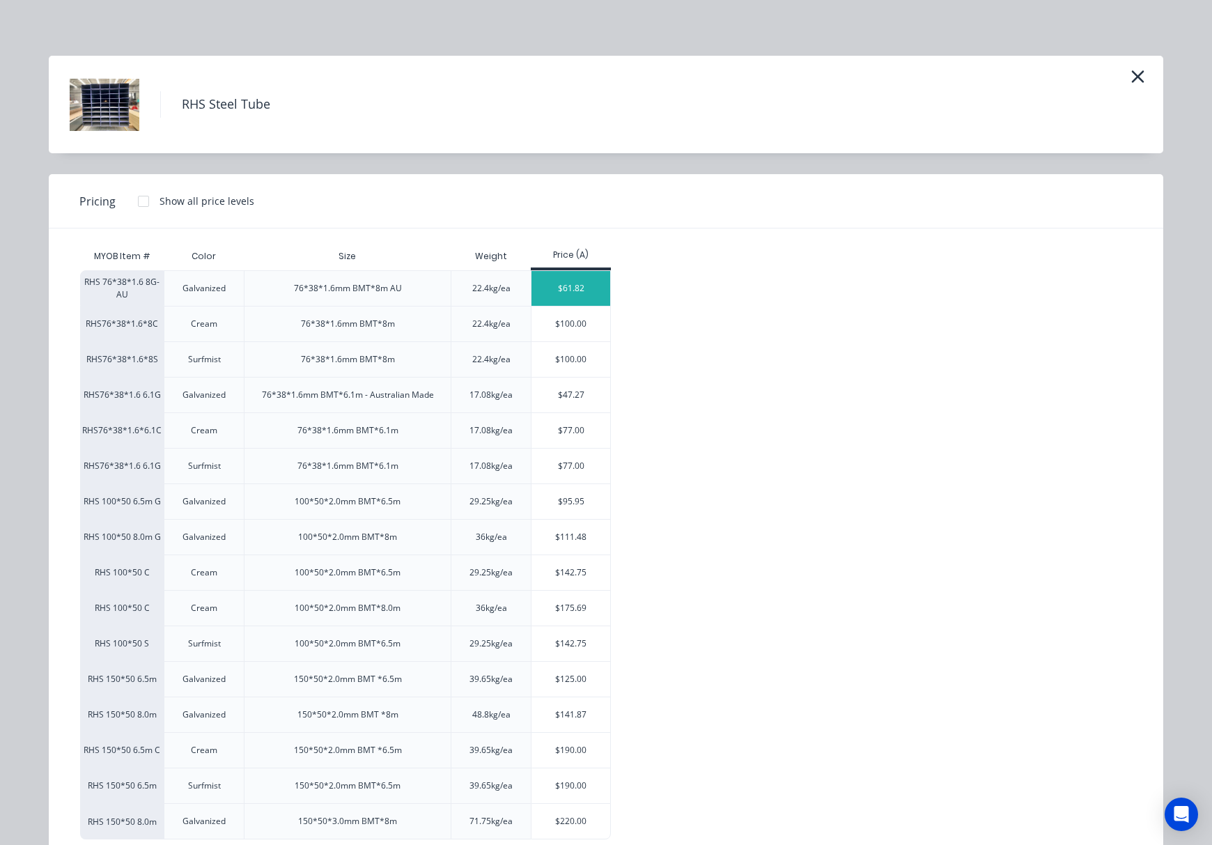
click at [563, 290] on div "$61.82" at bounding box center [570, 288] width 79 height 35
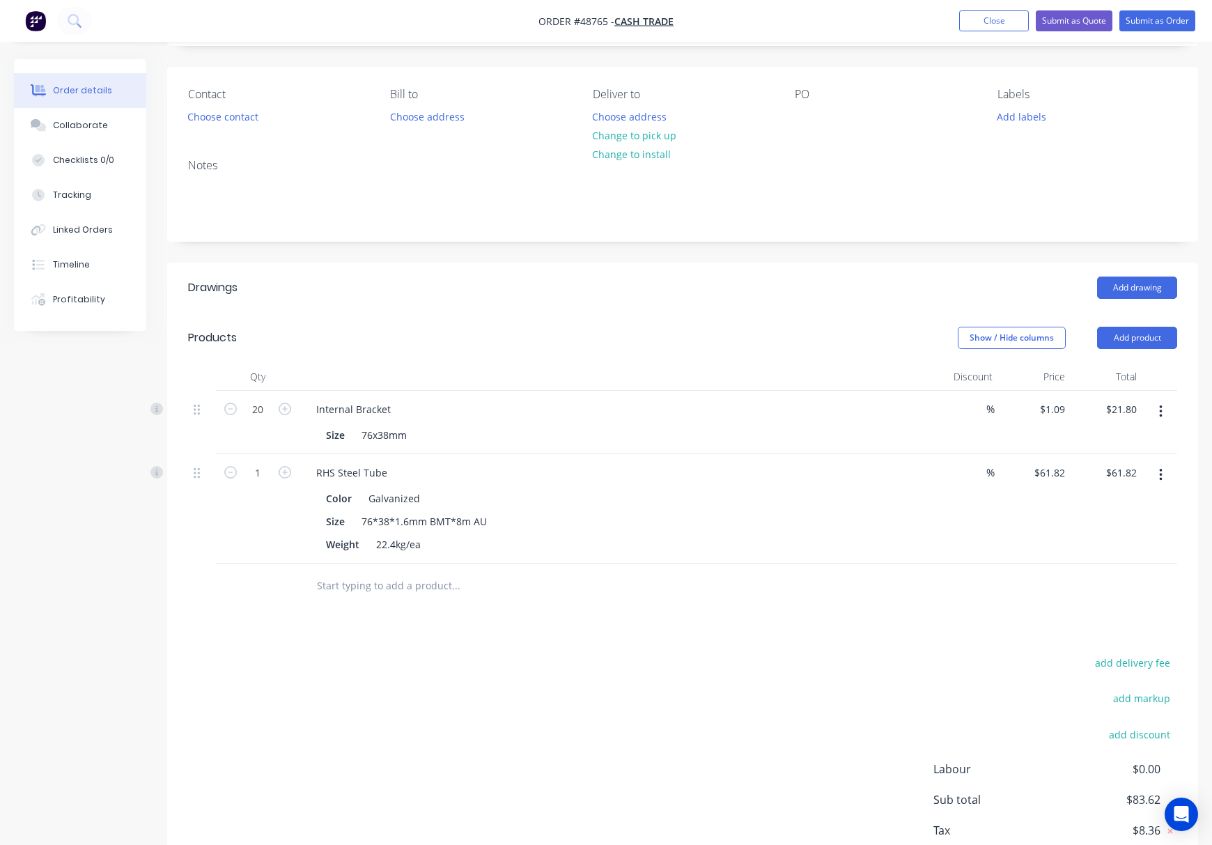
drag, startPoint x: 664, startPoint y: 644, endPoint x: 686, endPoint y: 631, distance: 25.3
click at [664, 644] on div "Drawings Add drawing Products Show / Hide columns Add product Qty Discount Pric…" at bounding box center [682, 588] width 1031 height 650
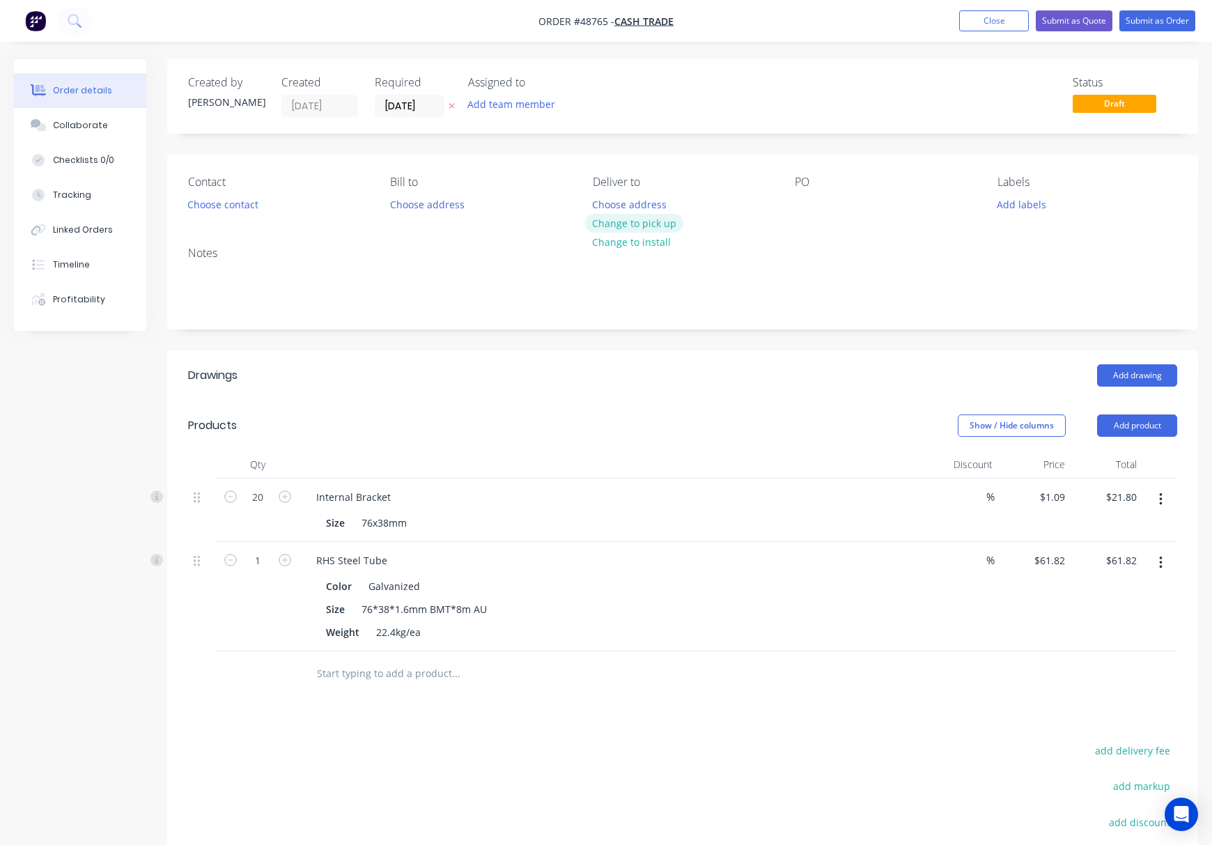
click at [622, 221] on button "Change to pick up" at bounding box center [634, 223] width 99 height 19
click at [237, 204] on button "Choose contact" at bounding box center [223, 203] width 86 height 19
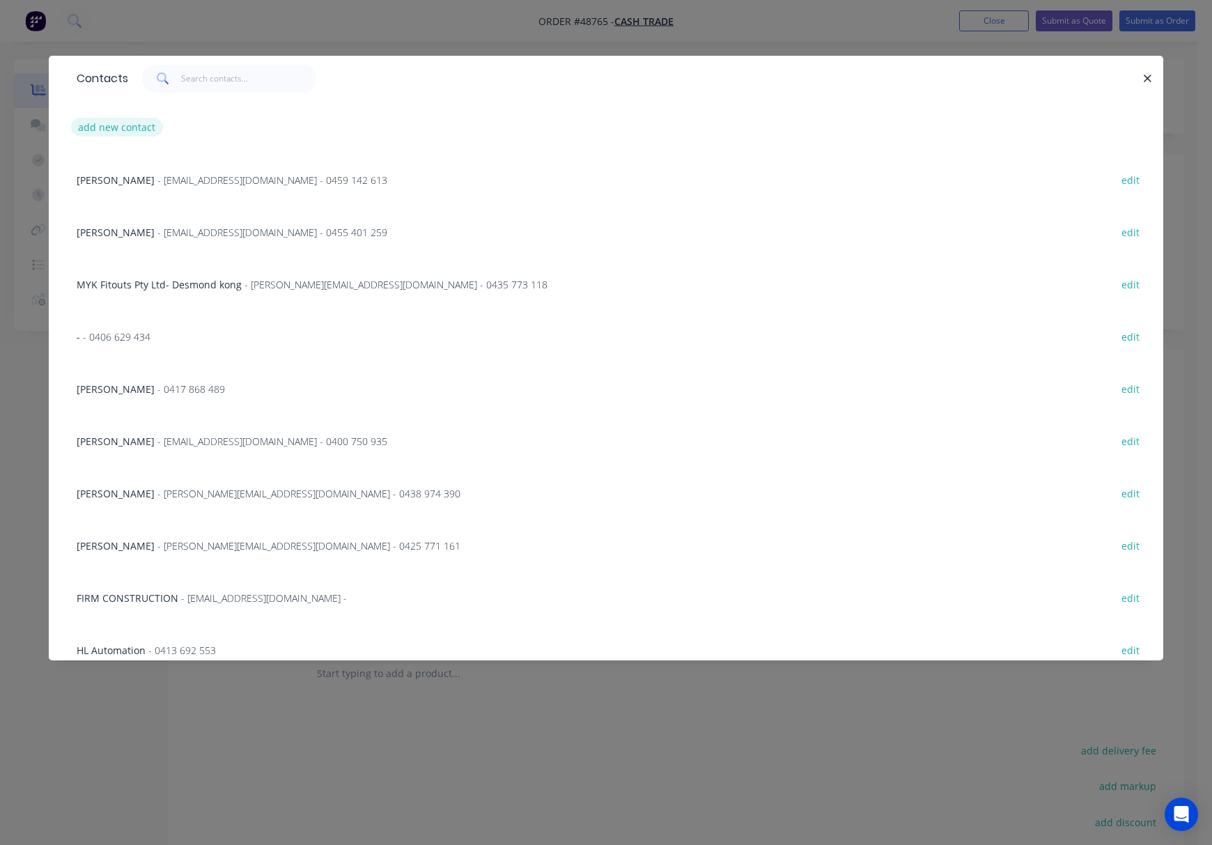
click at [134, 126] on button "add new contact" at bounding box center [117, 127] width 92 height 19
select select "AU"
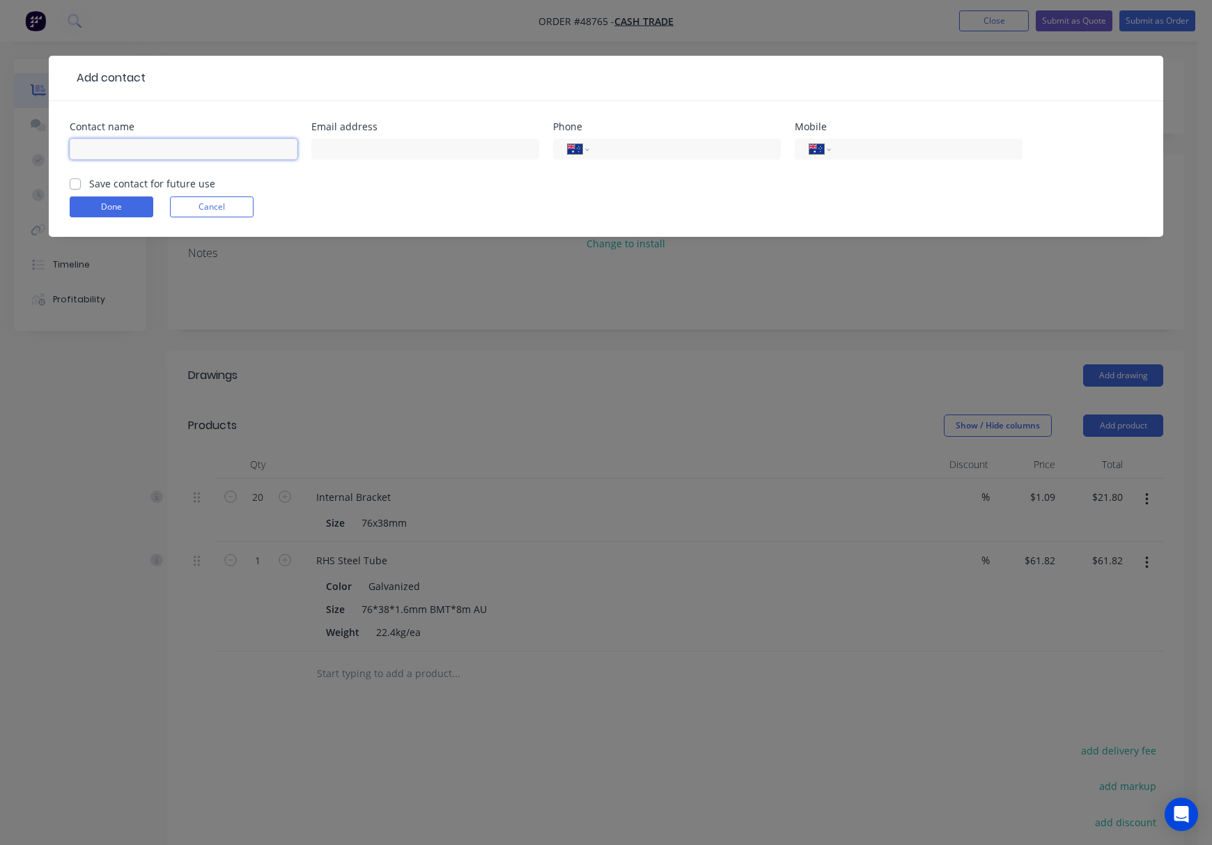
click at [156, 148] on input "text" at bounding box center [184, 149] width 228 height 21
type input "[PERSON_NAME]"
click at [438, 185] on form "Contact name Clint Email address Phone International Afghanistan Åland Islands …" at bounding box center [606, 179] width 1073 height 115
click at [912, 156] on input "tel" at bounding box center [924, 149] width 167 height 16
type input "0415 800 357"
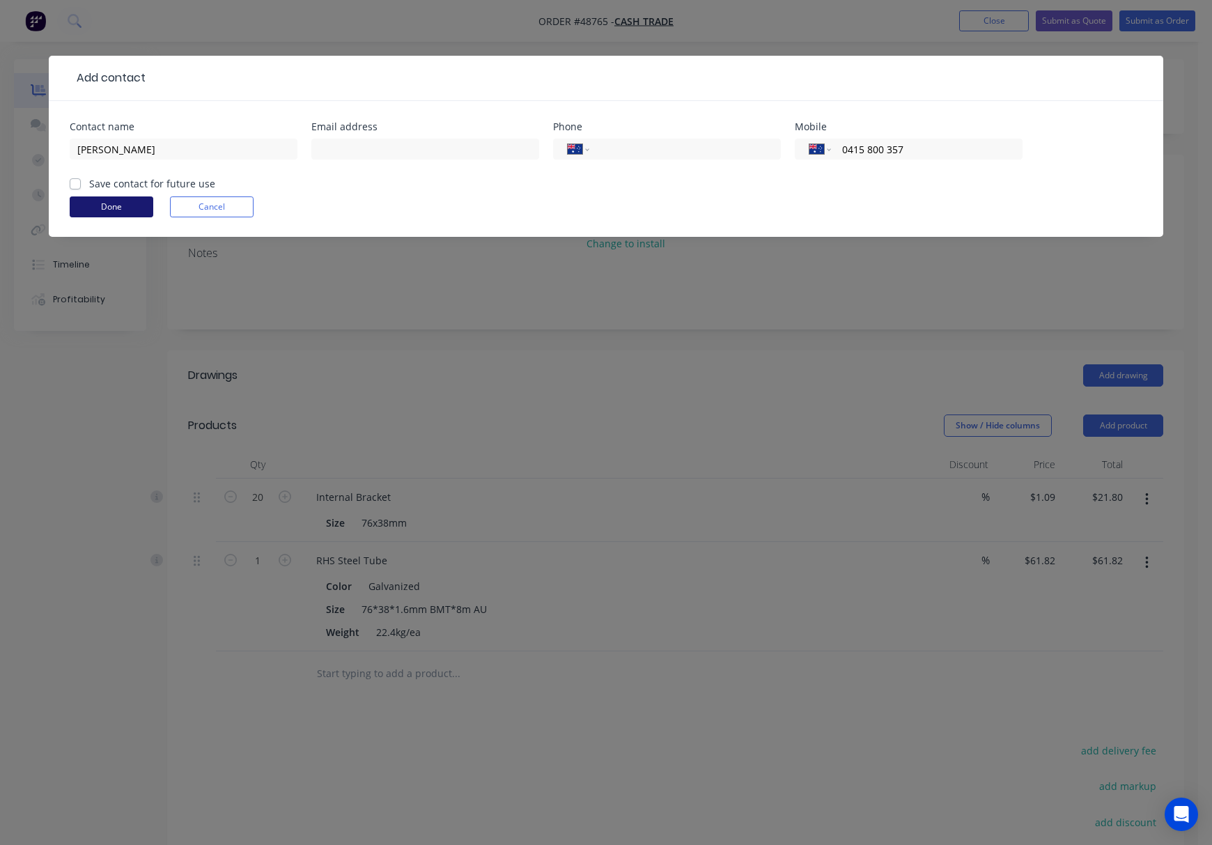
click at [127, 201] on button "Done" at bounding box center [112, 206] width 84 height 21
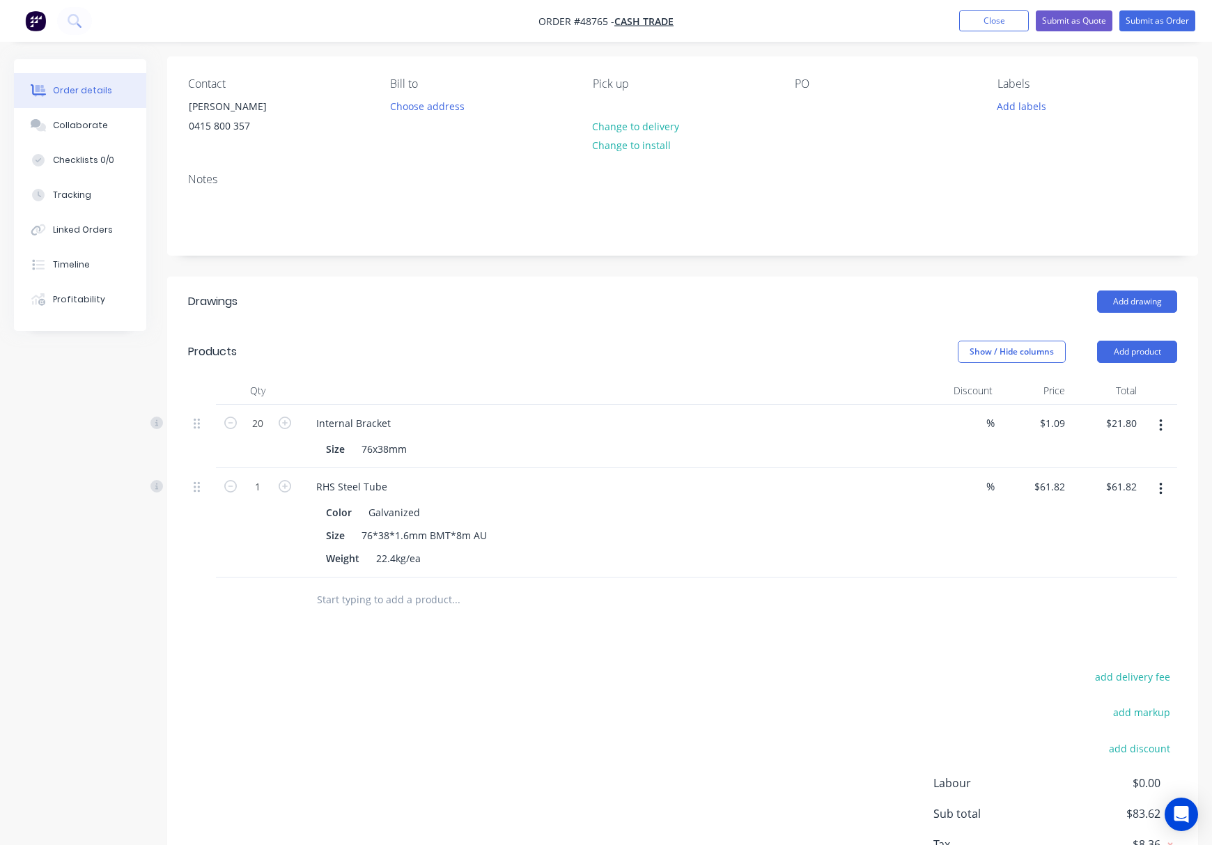
scroll to position [202, 0]
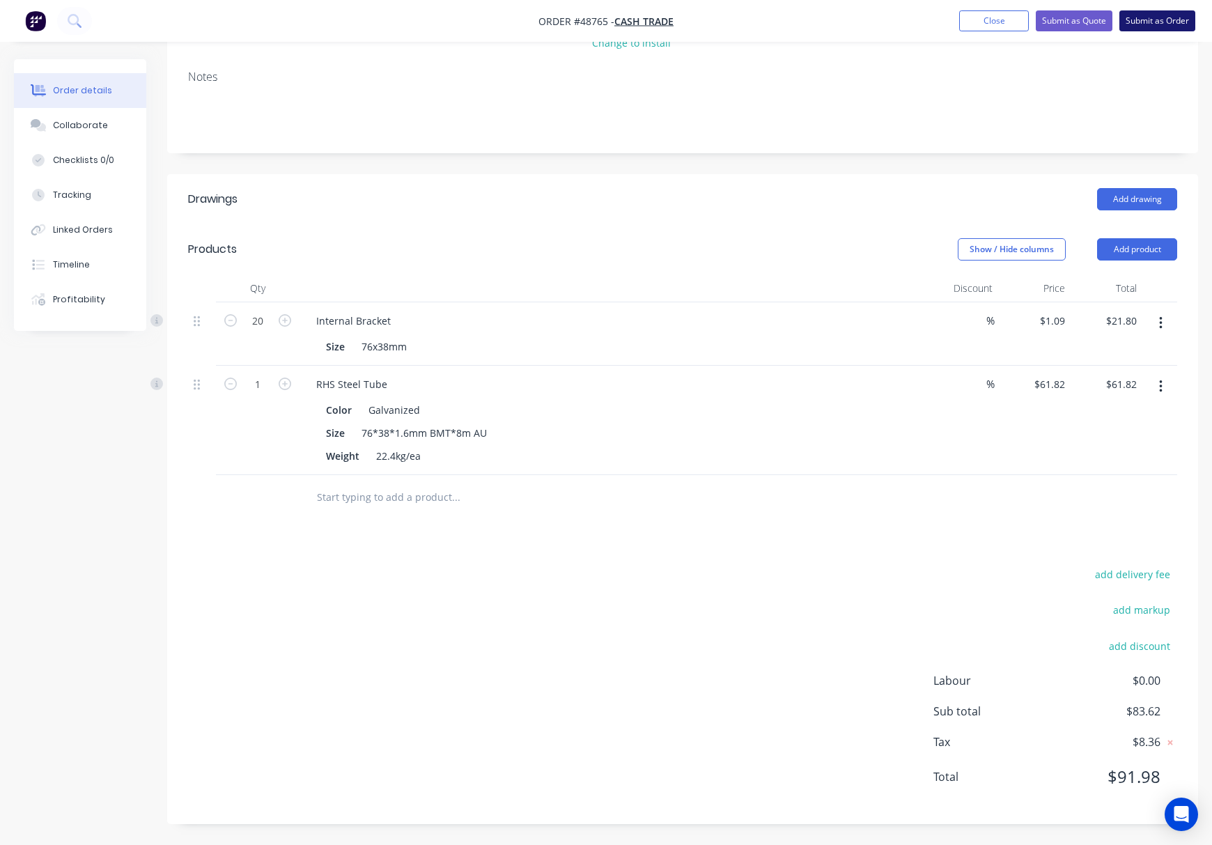
click at [1151, 15] on button "Submit as Order" at bounding box center [1157, 20] width 76 height 21
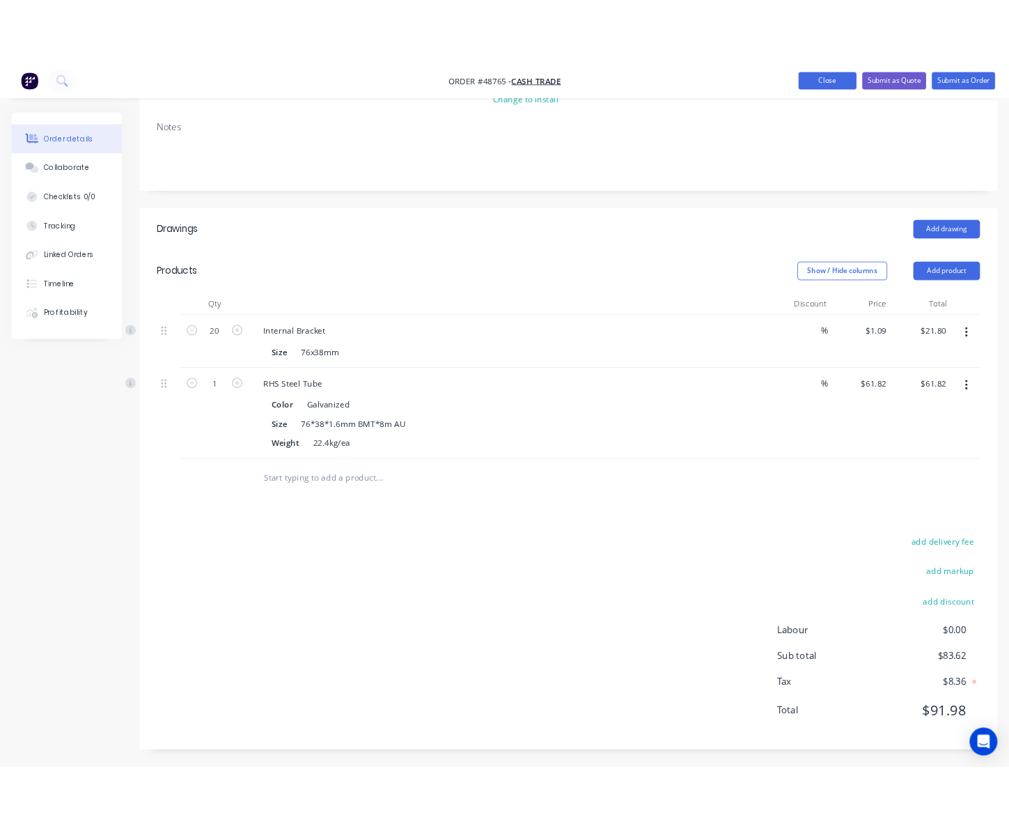
scroll to position [0, 0]
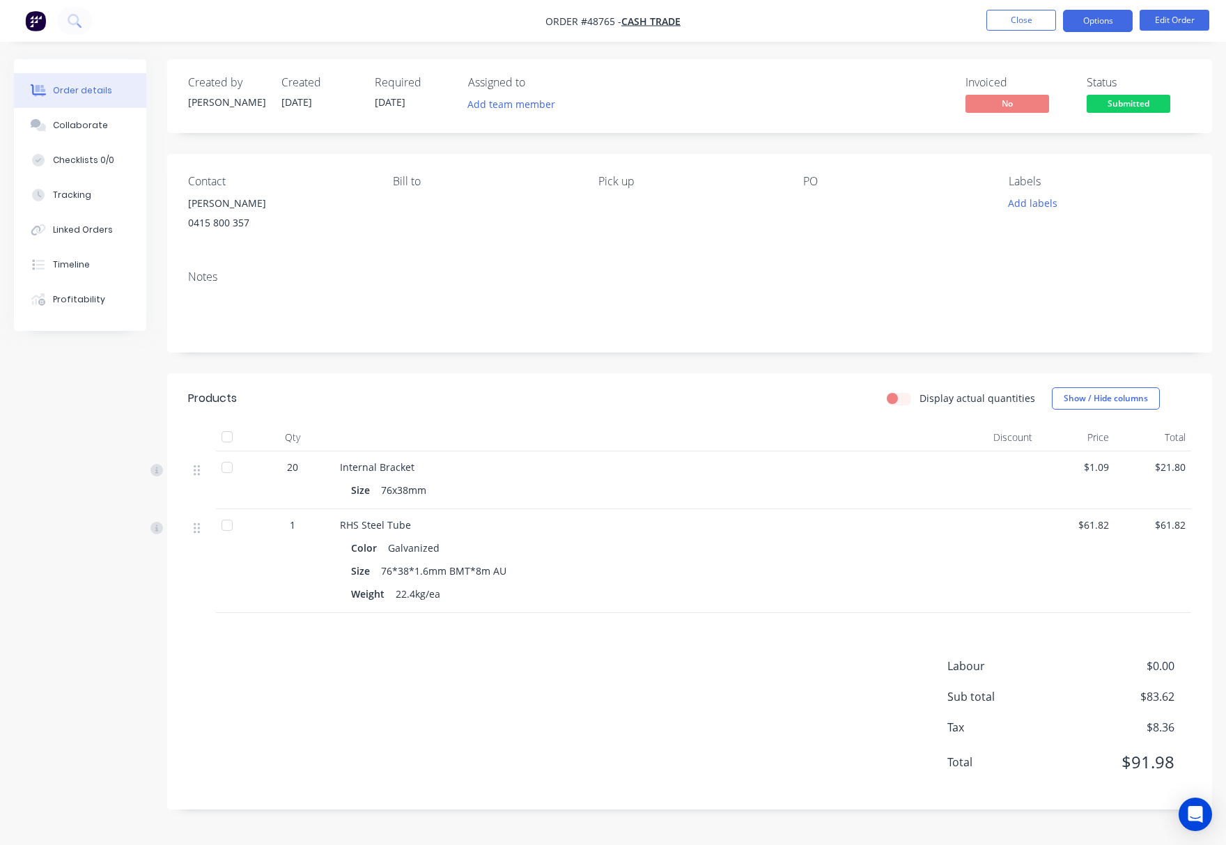
click at [1101, 28] on button "Options" at bounding box center [1098, 21] width 70 height 22
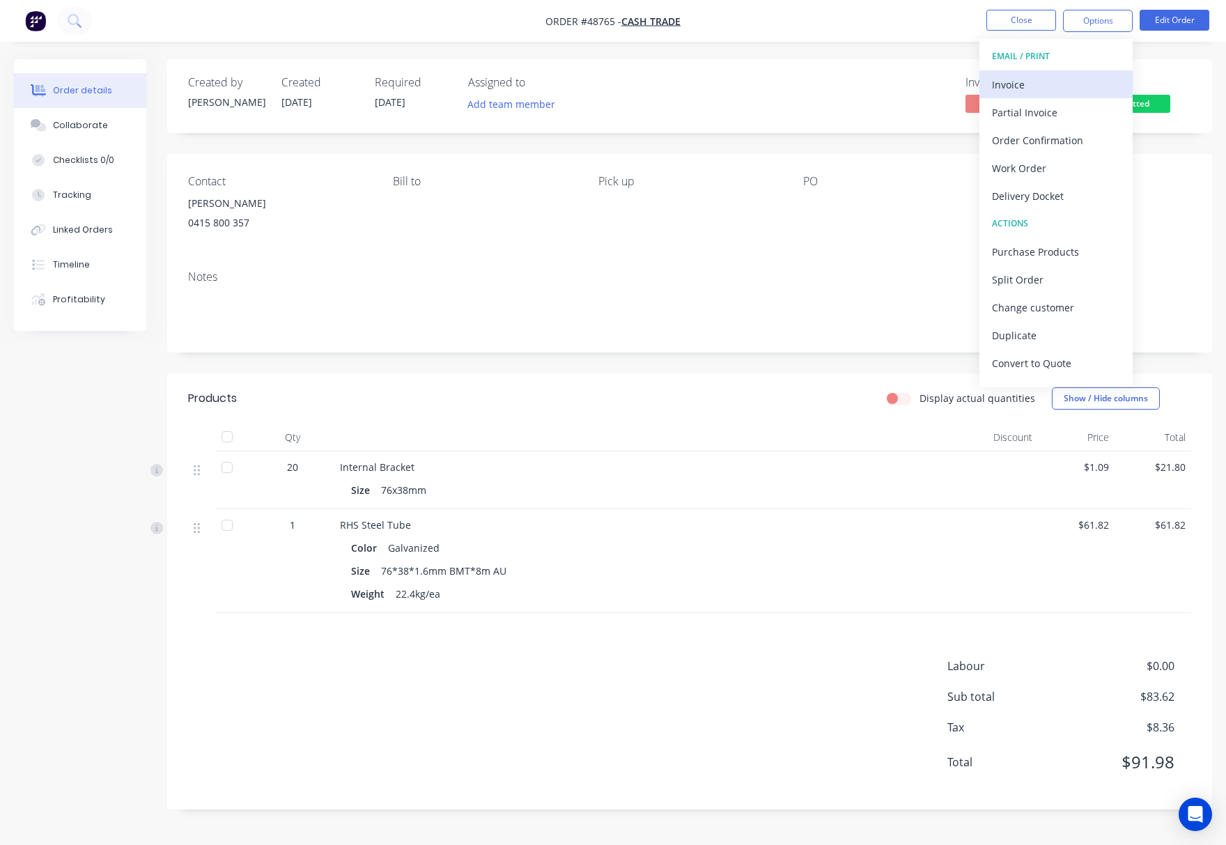
click at [1079, 81] on div "Invoice" at bounding box center [1056, 85] width 128 height 20
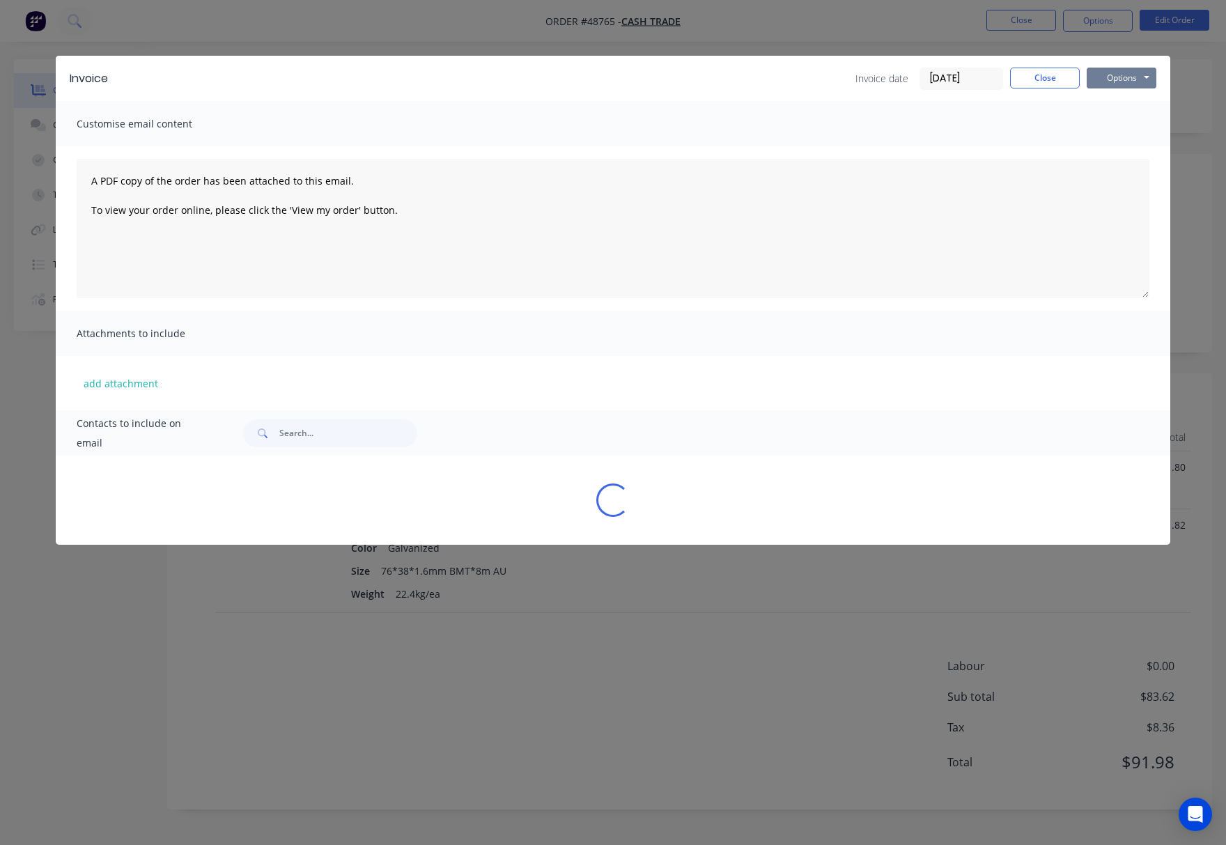
click at [1126, 75] on button "Options" at bounding box center [1121, 78] width 70 height 21
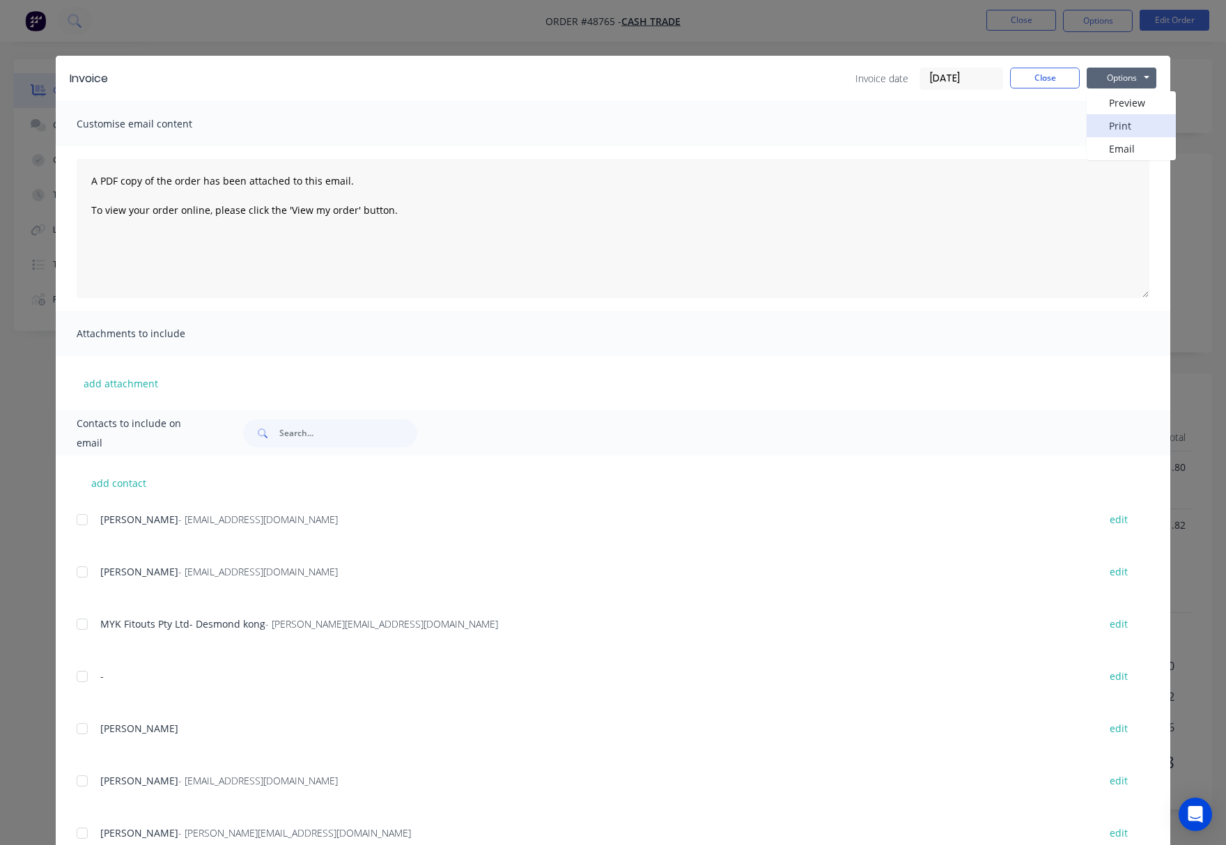
click at [1137, 118] on button "Print" at bounding box center [1130, 125] width 89 height 23
click at [904, 26] on div "Invoice Invoice date [DATE] Close Options Preview Print Email Customise email c…" at bounding box center [613, 422] width 1226 height 845
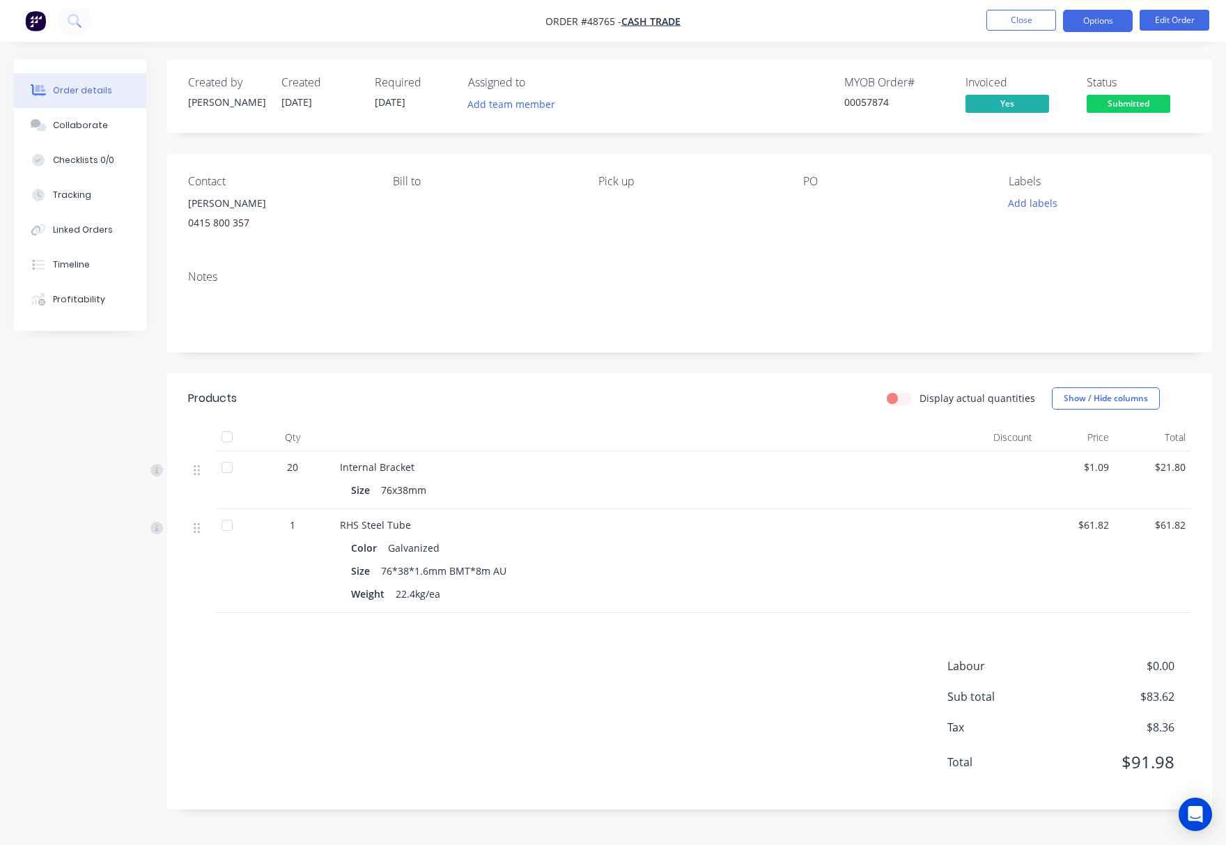
click at [1099, 26] on button "Options" at bounding box center [1098, 21] width 70 height 22
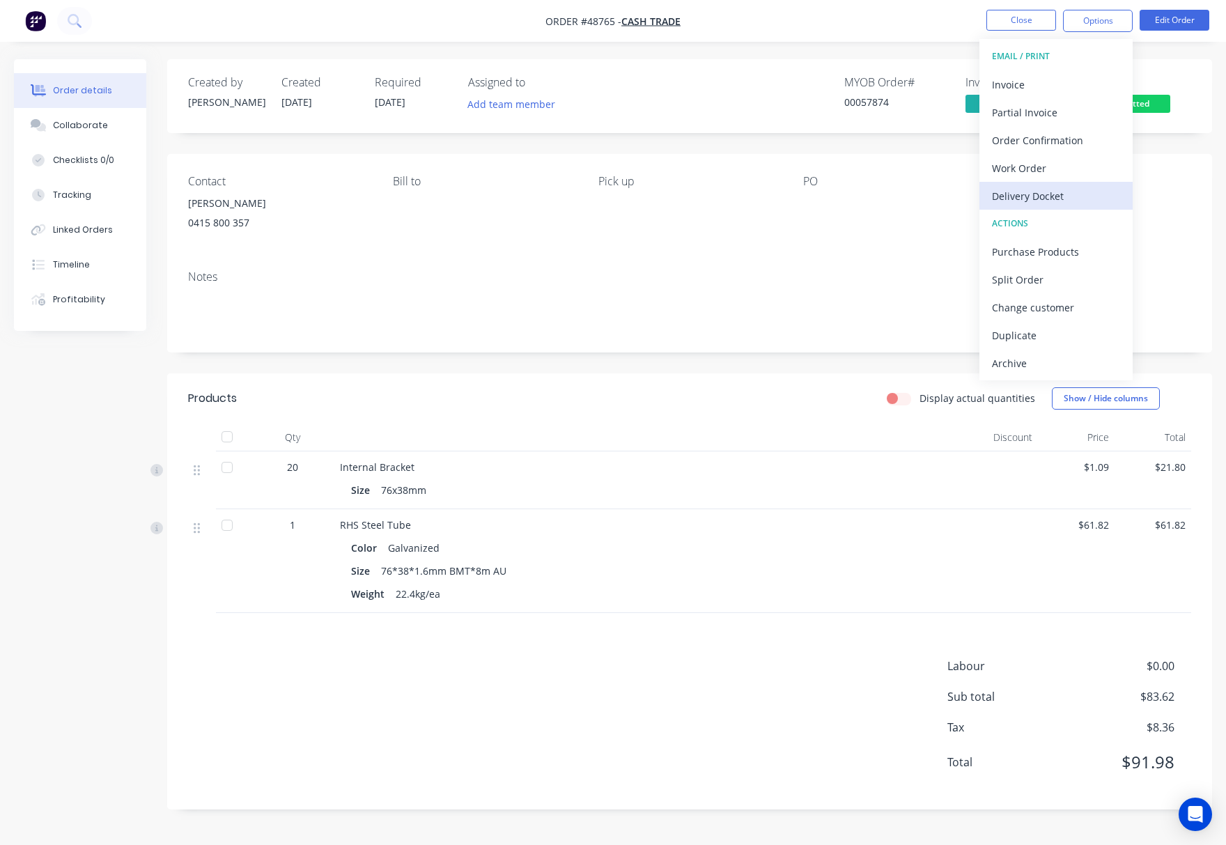
click at [1074, 191] on div "Delivery Docket" at bounding box center [1056, 196] width 128 height 20
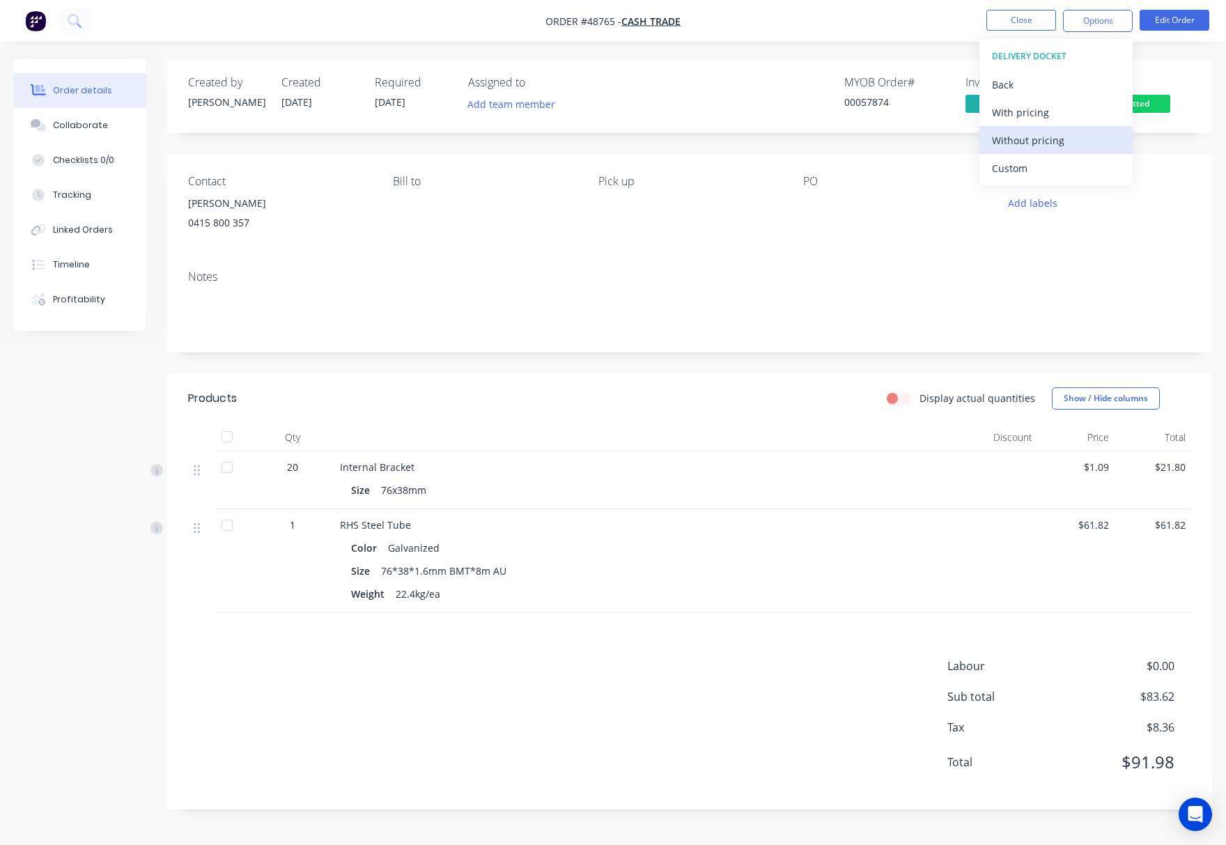
click at [1088, 146] on div "Without pricing" at bounding box center [1056, 140] width 128 height 20
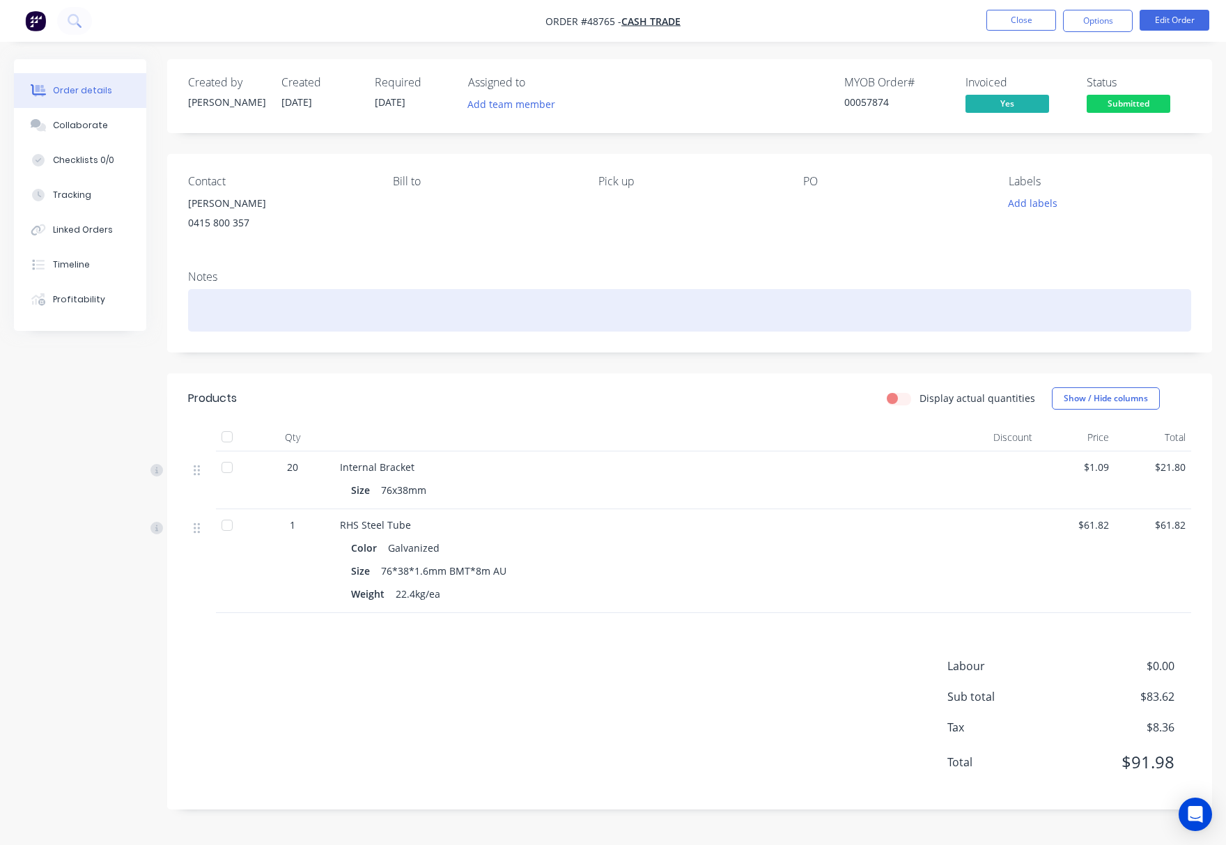
click at [688, 307] on div at bounding box center [689, 310] width 1003 height 42
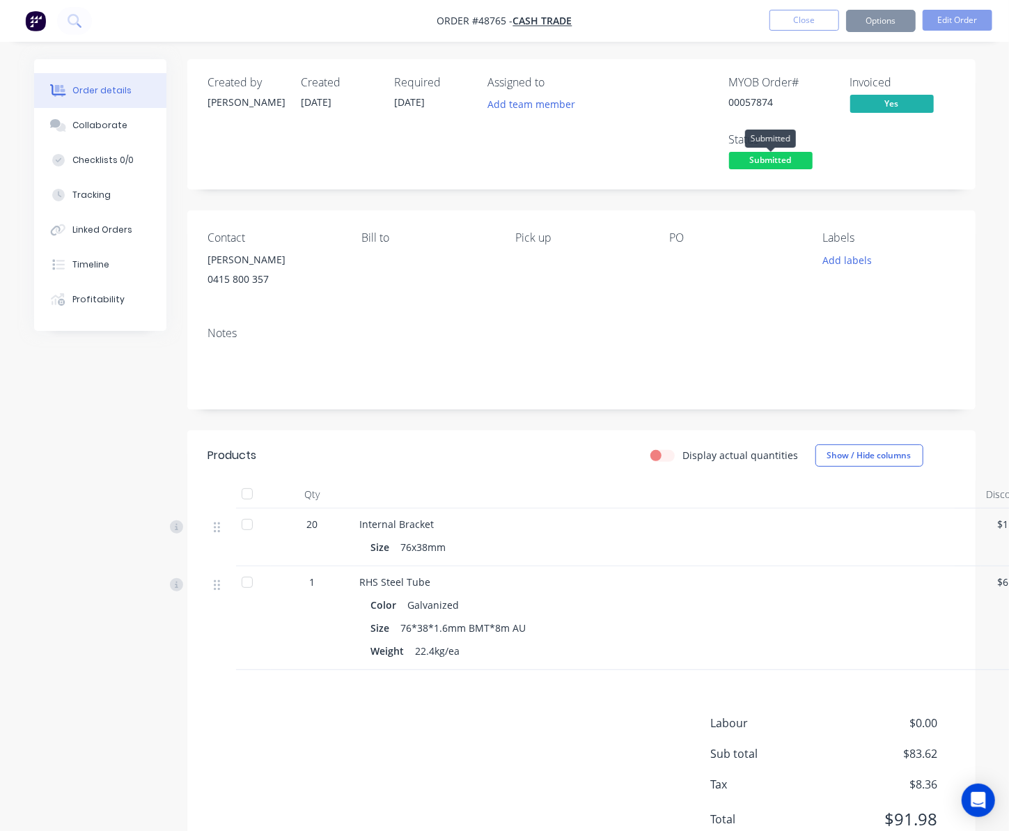
click at [765, 162] on span "Submitted" at bounding box center [771, 160] width 84 height 17
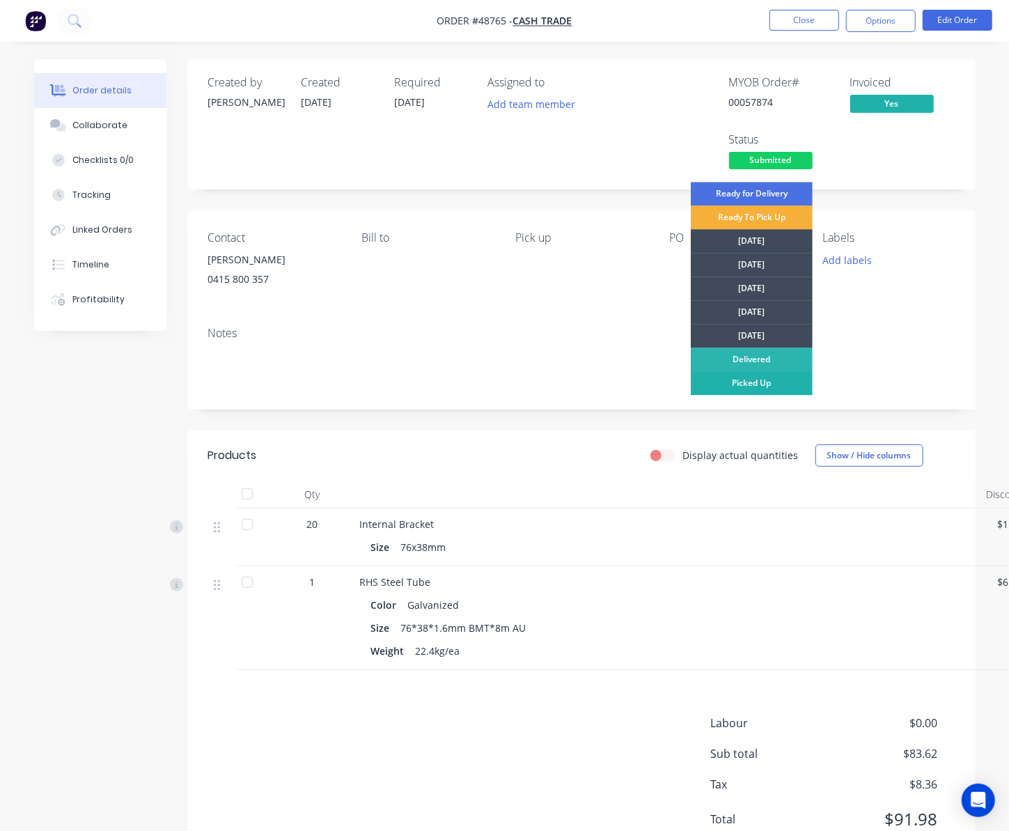
click at [755, 380] on div "Picked Up" at bounding box center [752, 383] width 122 height 24
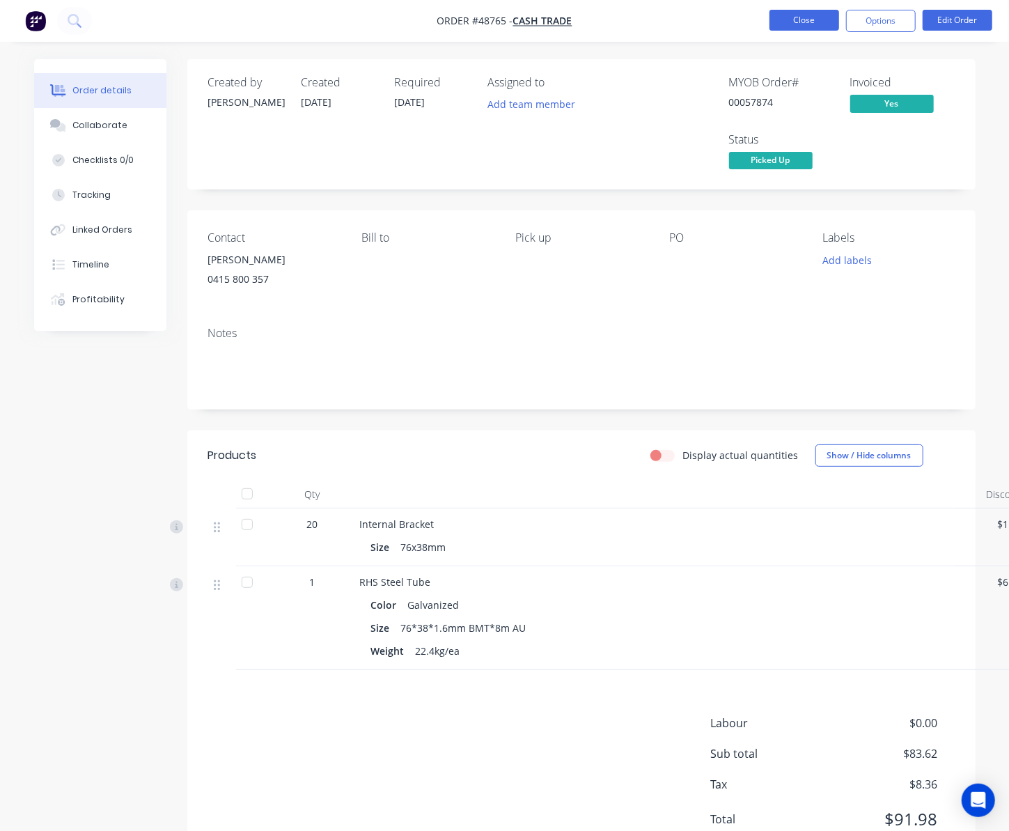
click at [790, 17] on button "Close" at bounding box center [805, 20] width 70 height 21
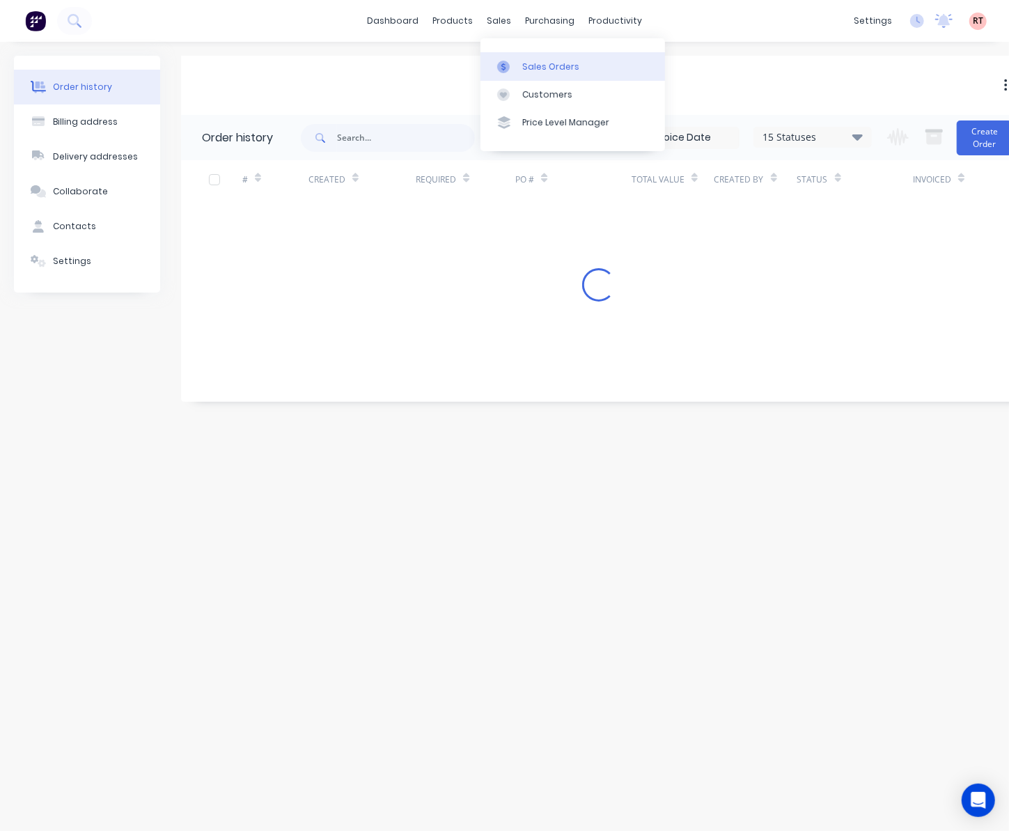
click at [528, 67] on div "Sales Orders" at bounding box center [550, 67] width 57 height 13
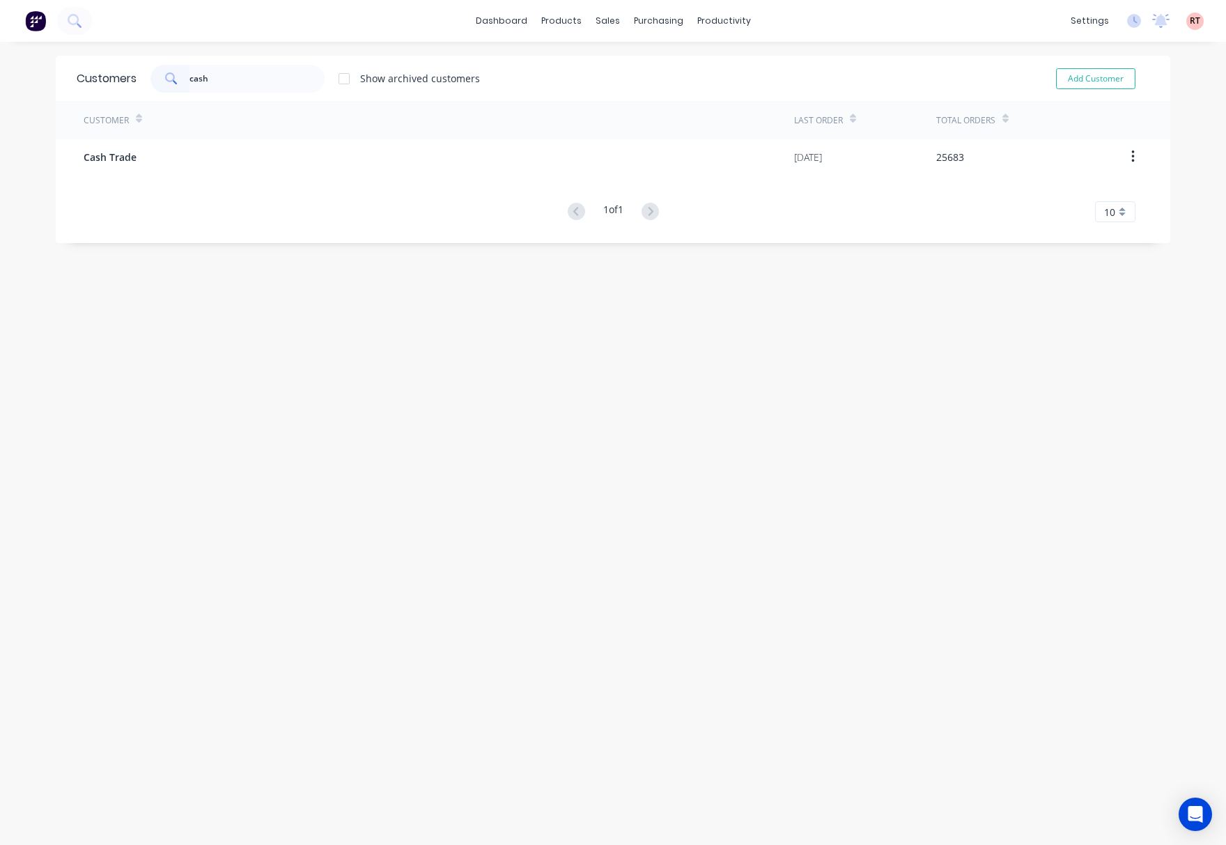
type input "cash"
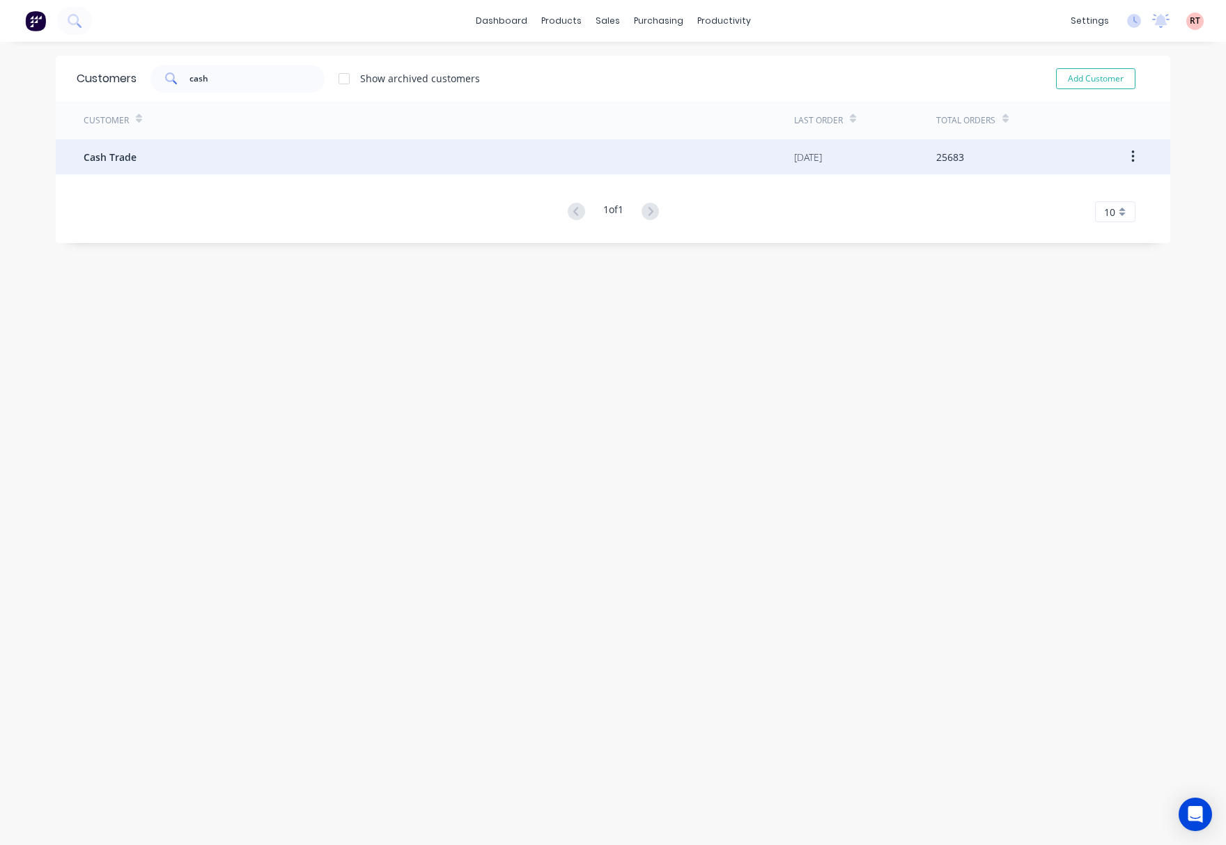
click at [421, 171] on div "Cash Trade" at bounding box center [439, 156] width 710 height 35
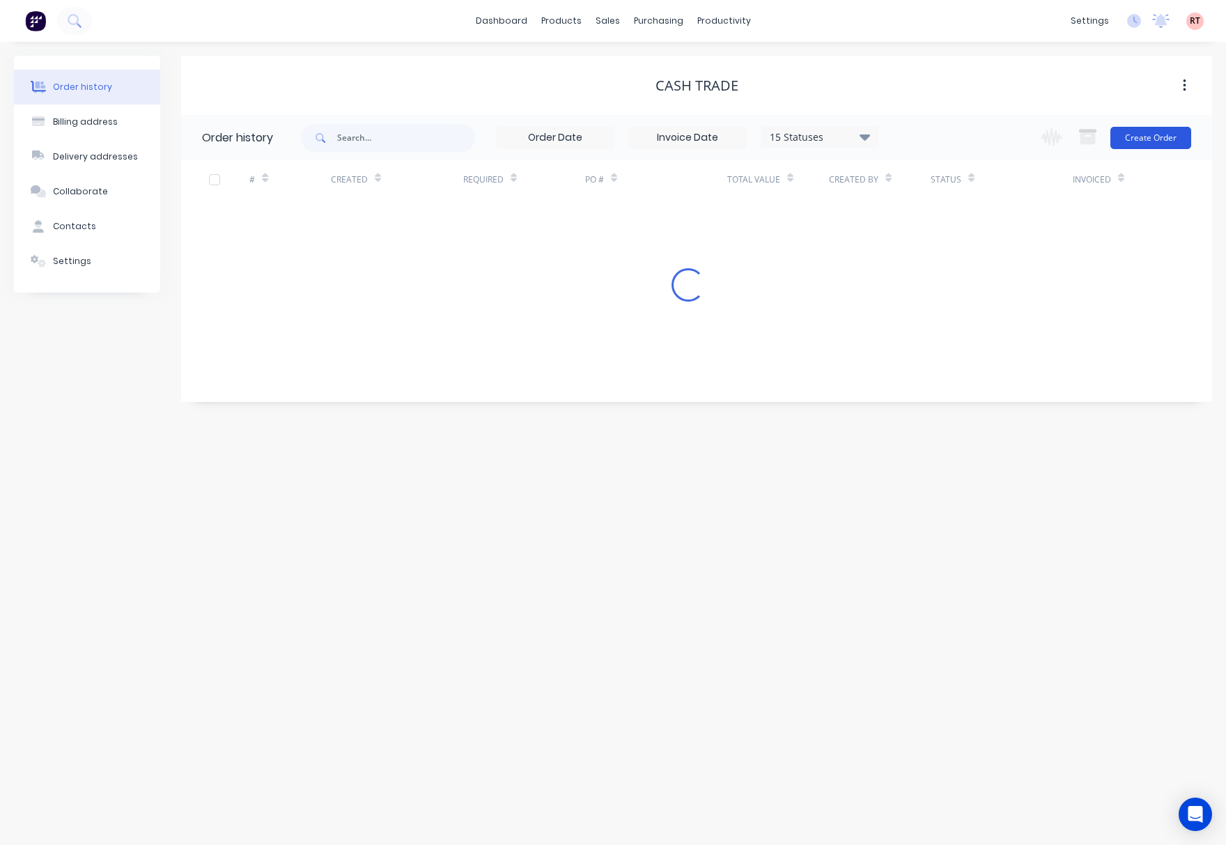
click at [1130, 134] on button "Create Order" at bounding box center [1150, 138] width 81 height 22
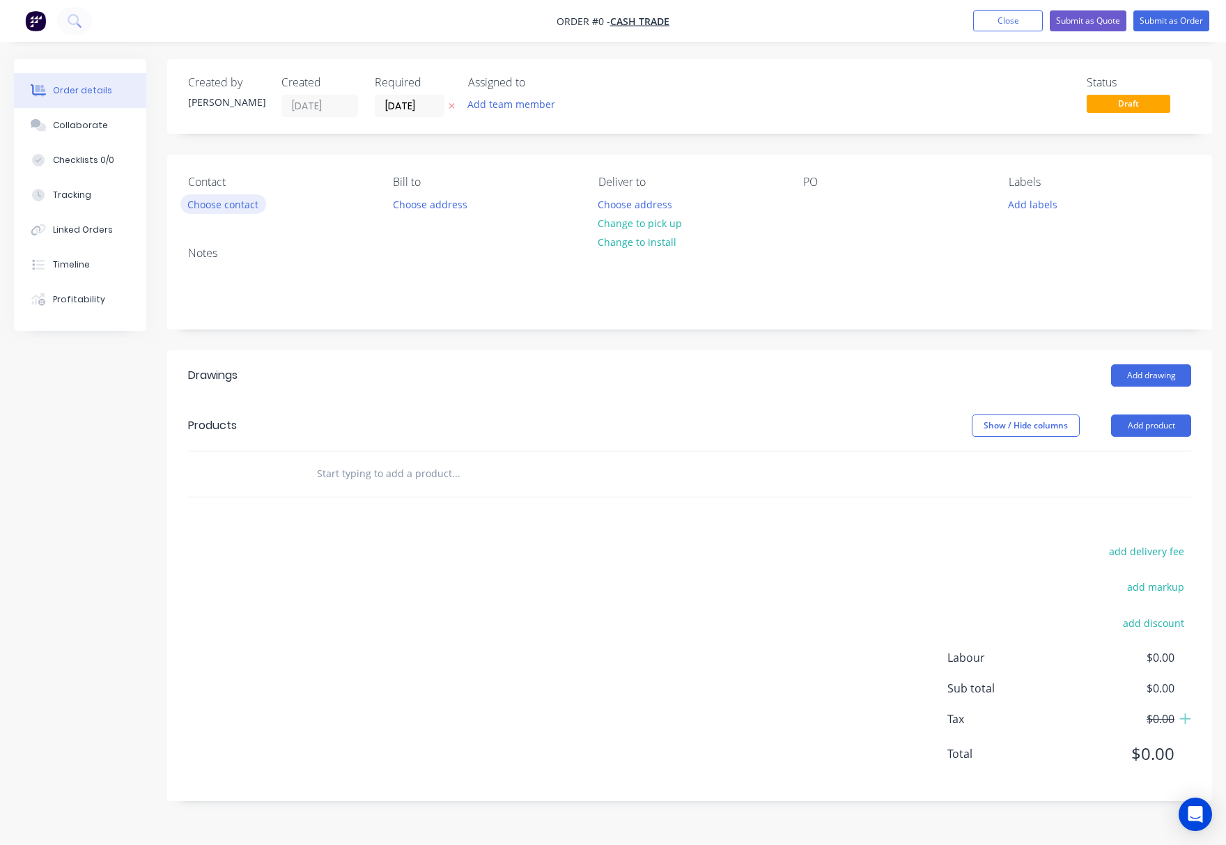
click at [237, 208] on button "Choose contact" at bounding box center [223, 203] width 86 height 19
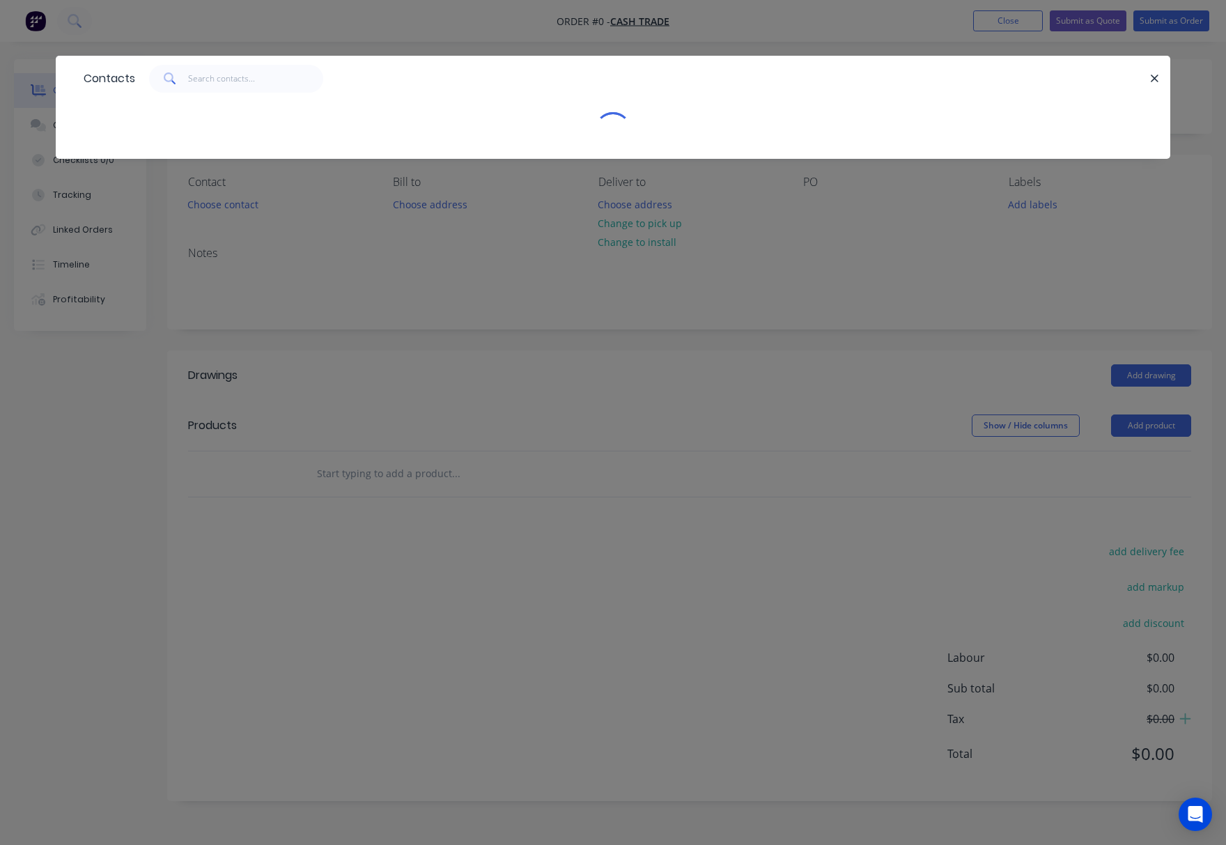
drag, startPoint x: 212, startPoint y: 62, endPoint x: 212, endPoint y: 72, distance: 10.4
click at [212, 67] on div "Contacts" at bounding box center [613, 78] width 1114 height 45
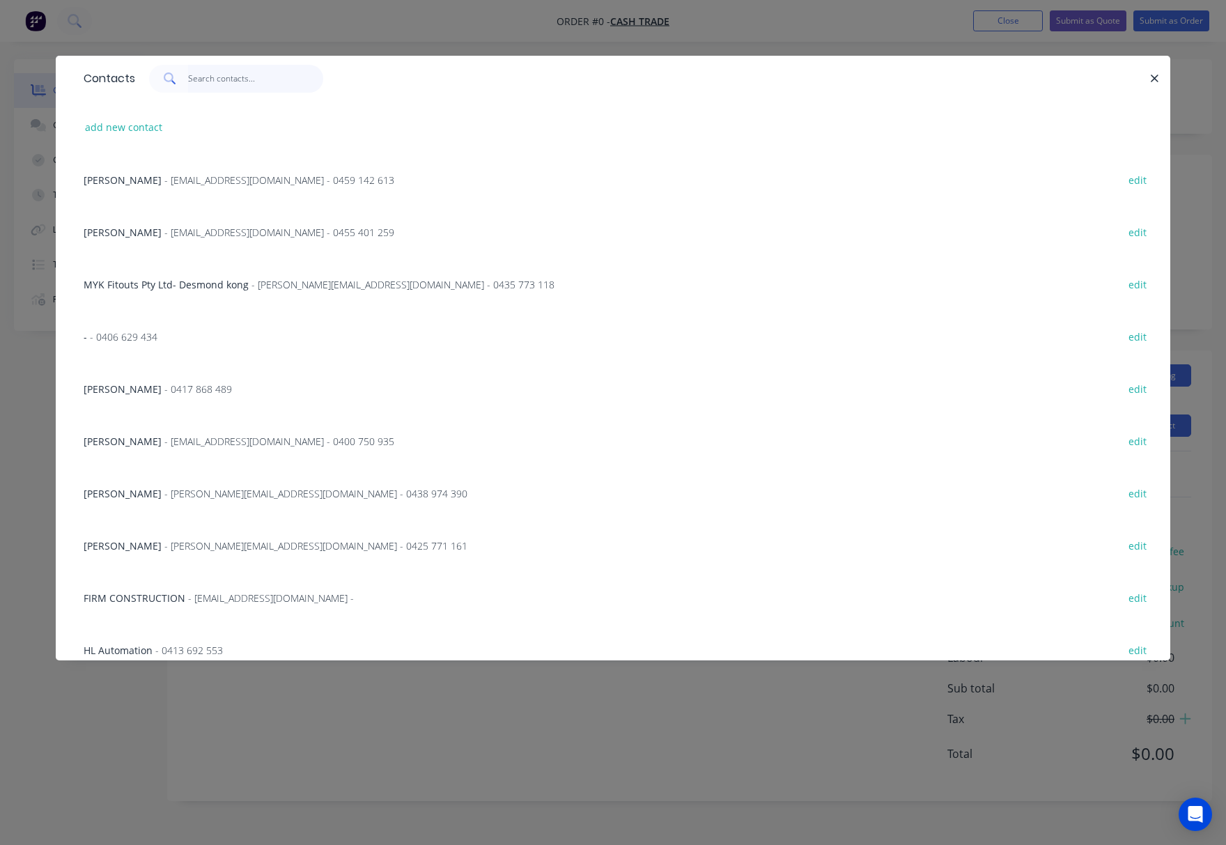
click at [194, 68] on input "text" at bounding box center [256, 79] width 136 height 28
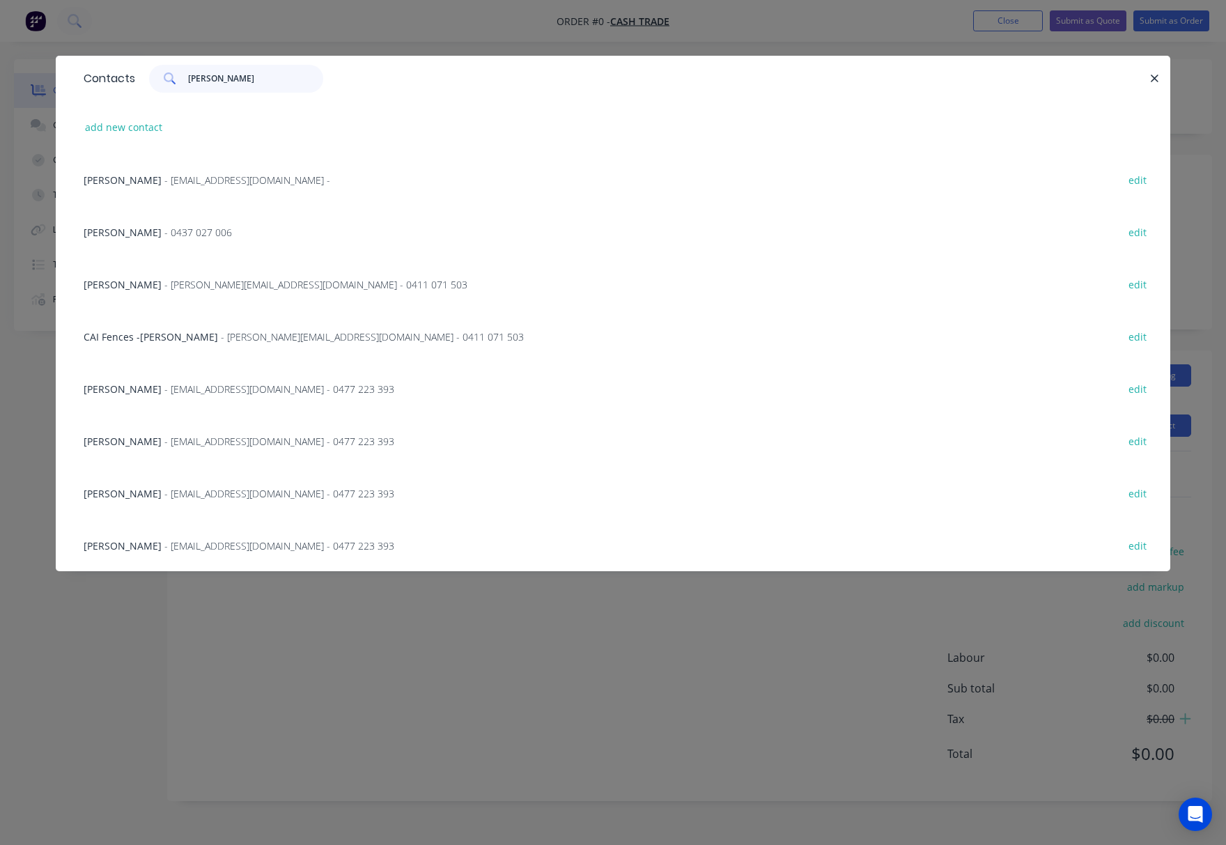
type input "[PERSON_NAME]"
click at [201, 664] on div "Contacts [PERSON_NAME] add new contact [PERSON_NAME] - [PERSON_NAME][EMAIL_ADDR…" at bounding box center [613, 422] width 1226 height 845
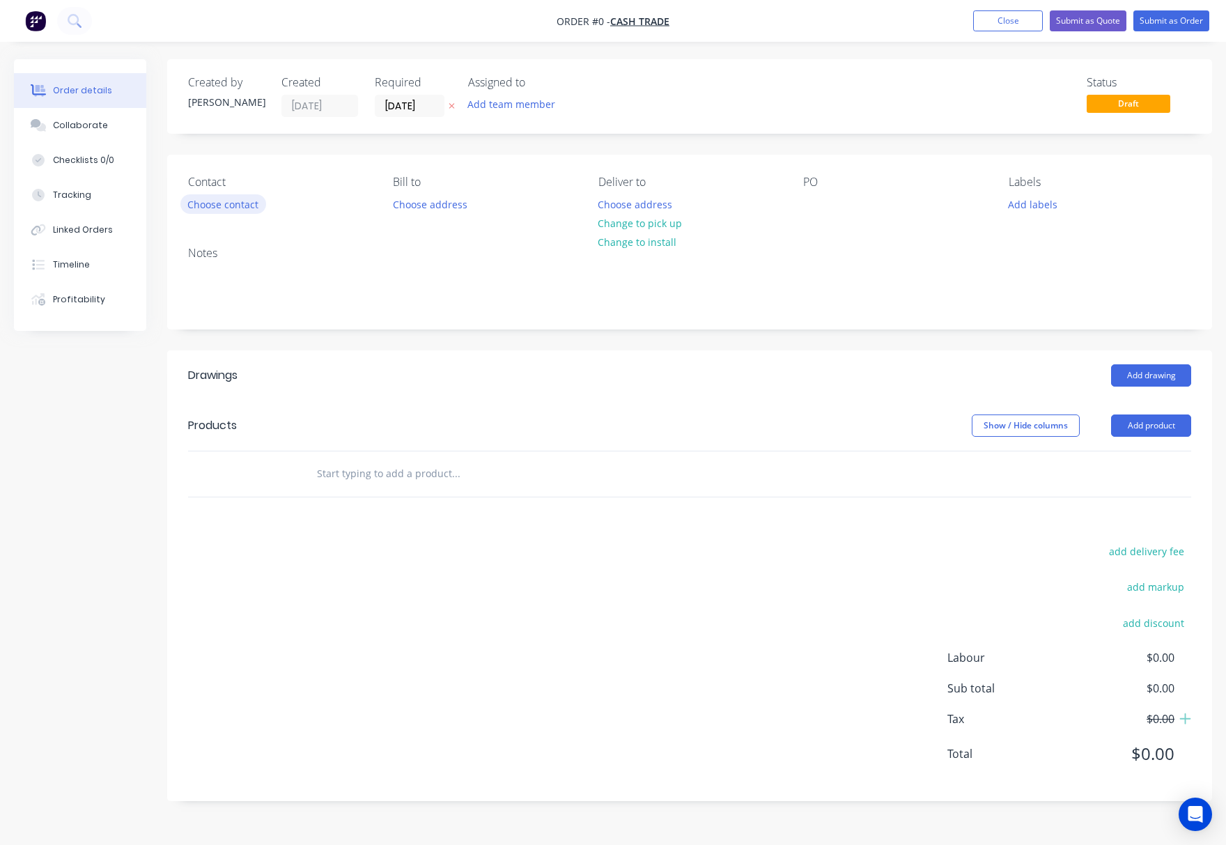
click at [235, 201] on button "Choose contact" at bounding box center [223, 203] width 86 height 19
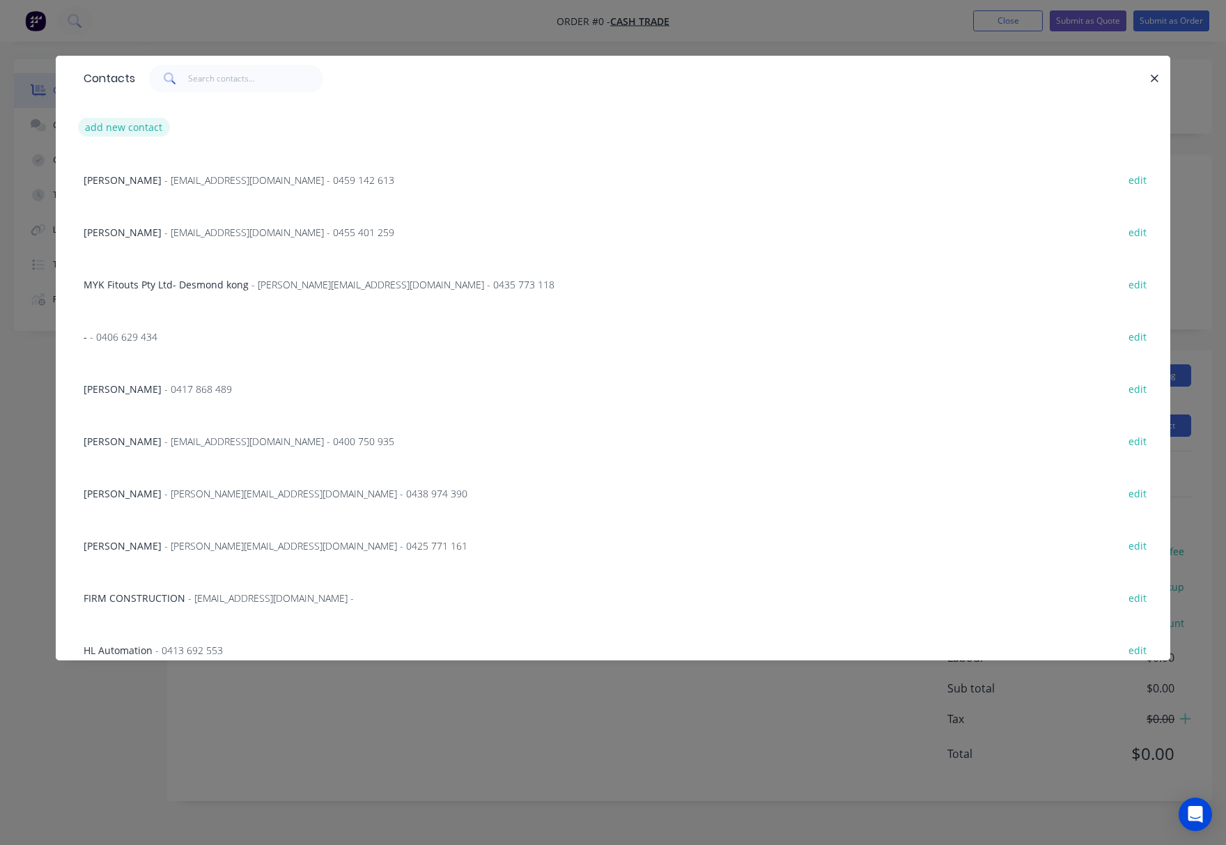
click at [132, 126] on button "add new contact" at bounding box center [124, 127] width 92 height 19
select select "AU"
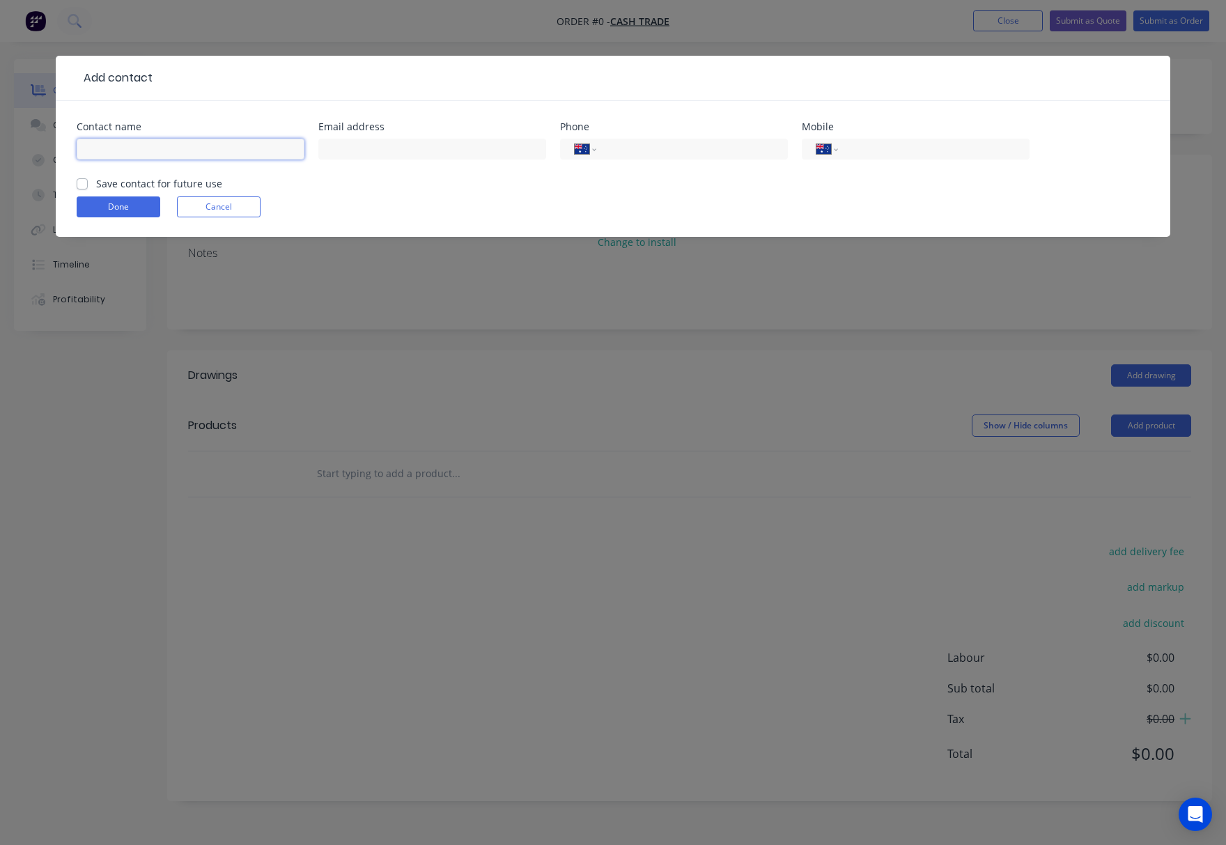
click at [159, 145] on input "text" at bounding box center [191, 149] width 228 height 21
type input "[PERSON_NAME]"
click at [901, 143] on input "tel" at bounding box center [931, 149] width 167 height 16
type input "0415 800 357"
click at [118, 206] on button "Done" at bounding box center [119, 206] width 84 height 21
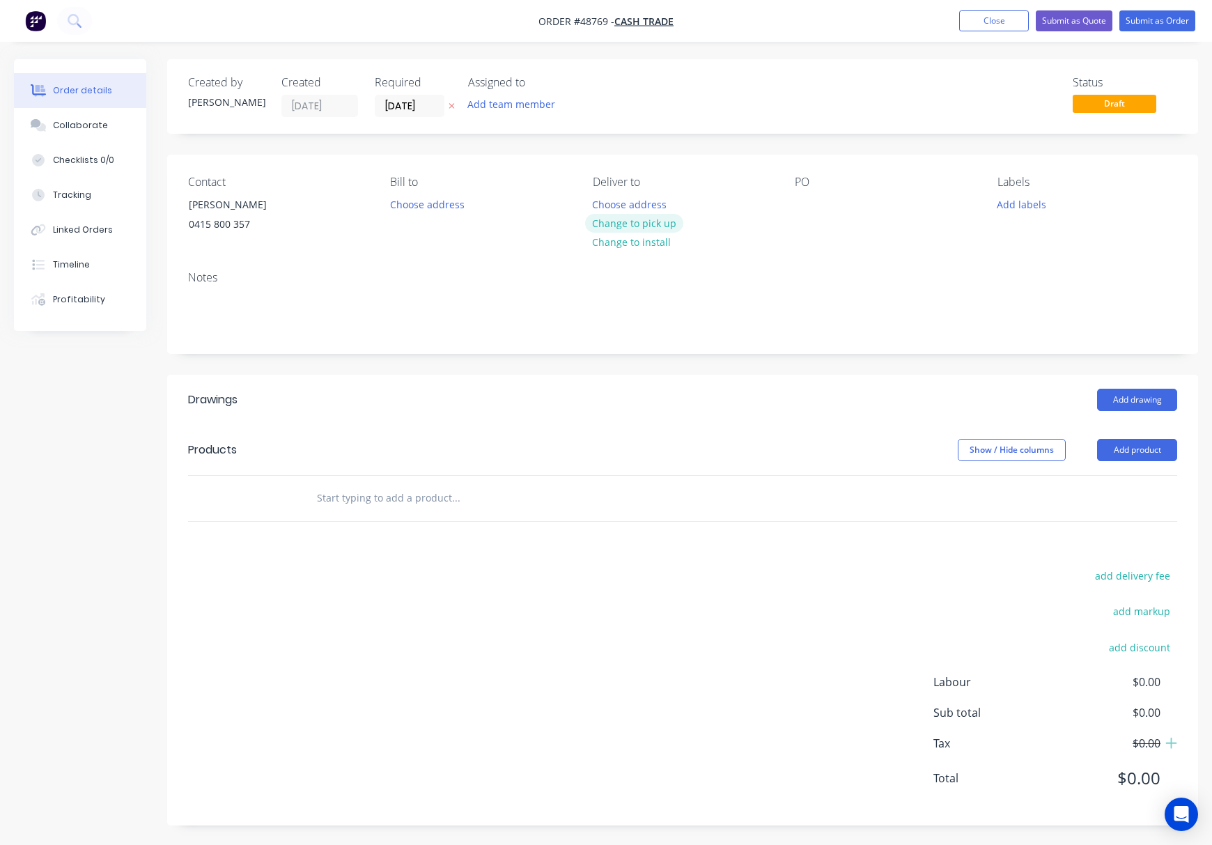
click at [642, 226] on button "Change to pick up" at bounding box center [634, 223] width 99 height 19
click at [1144, 458] on button "Add product" at bounding box center [1137, 450] width 80 height 22
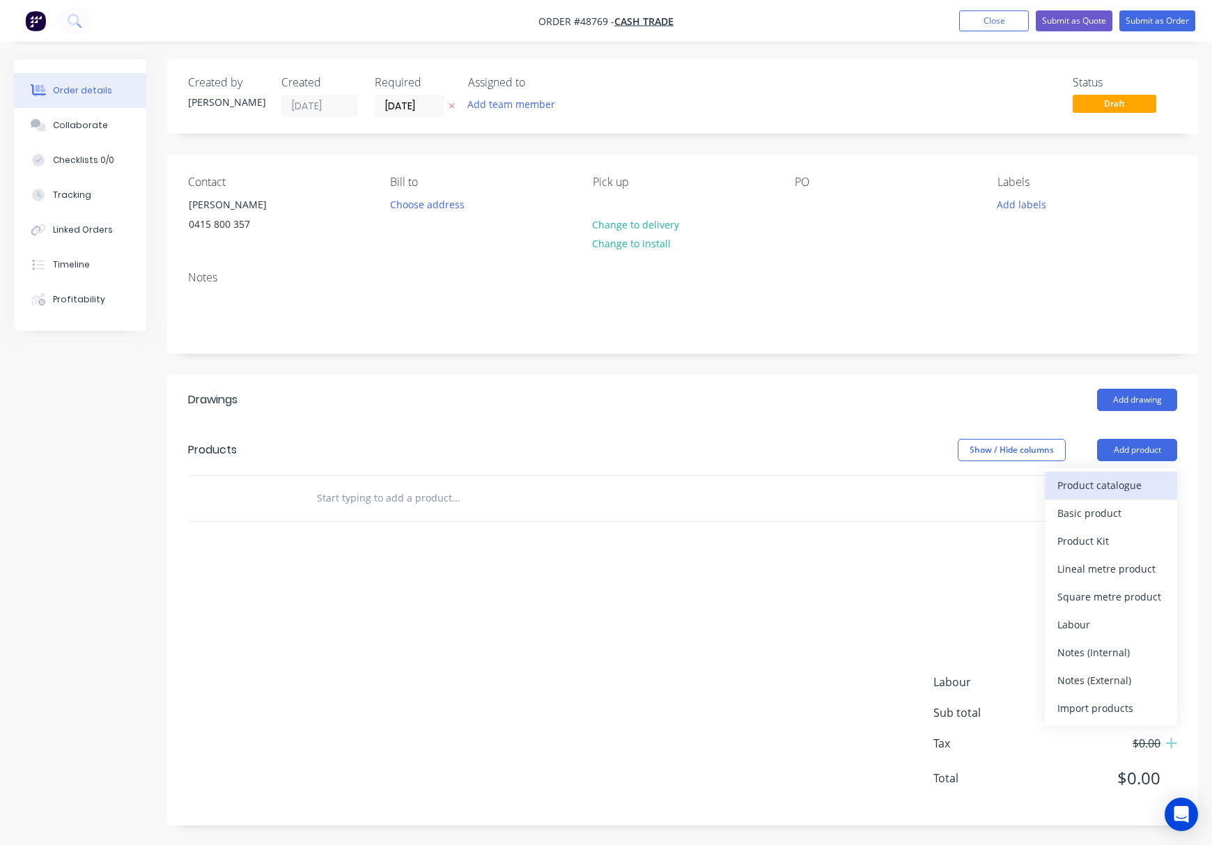
click at [1139, 493] on div "Product catalogue" at bounding box center [1110, 485] width 107 height 20
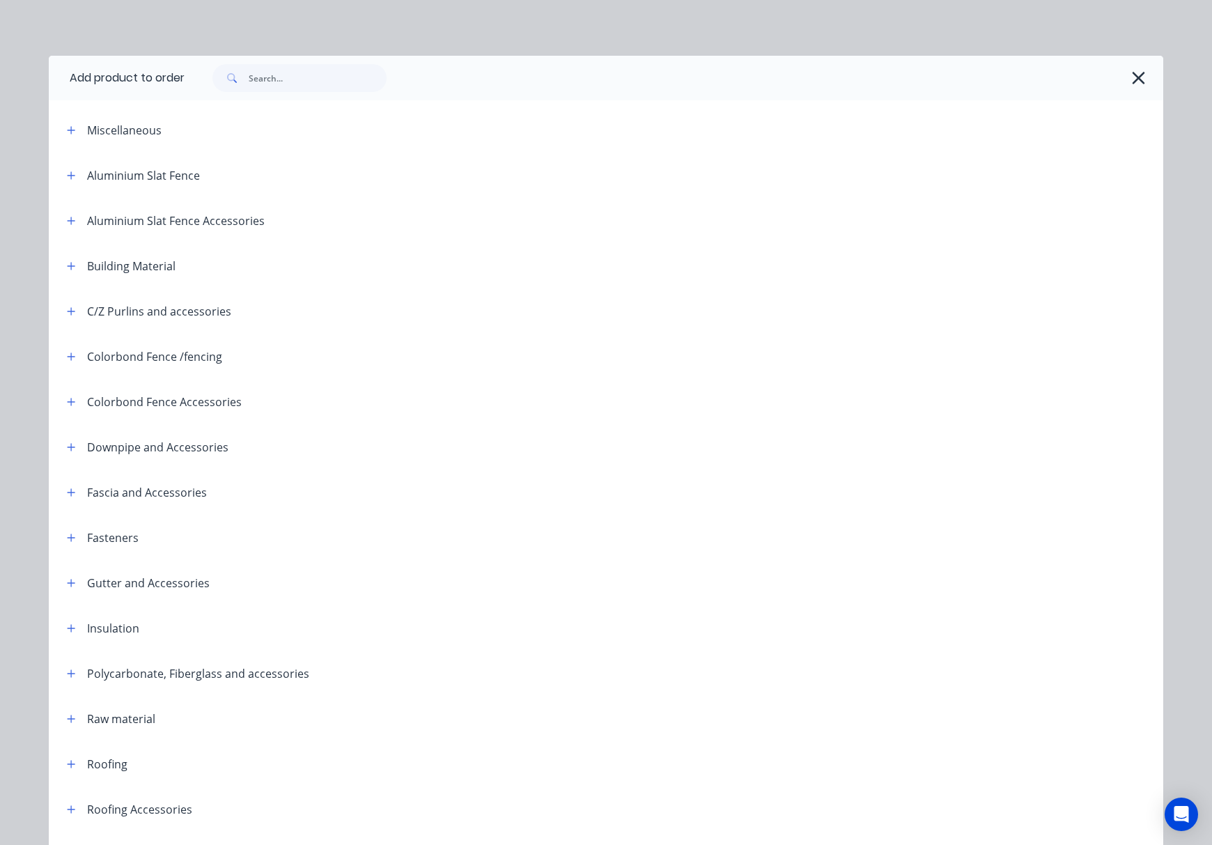
click at [269, 88] on div at bounding box center [674, 78] width 979 height 45
click at [273, 79] on input "text" at bounding box center [318, 78] width 138 height 28
type input "16"
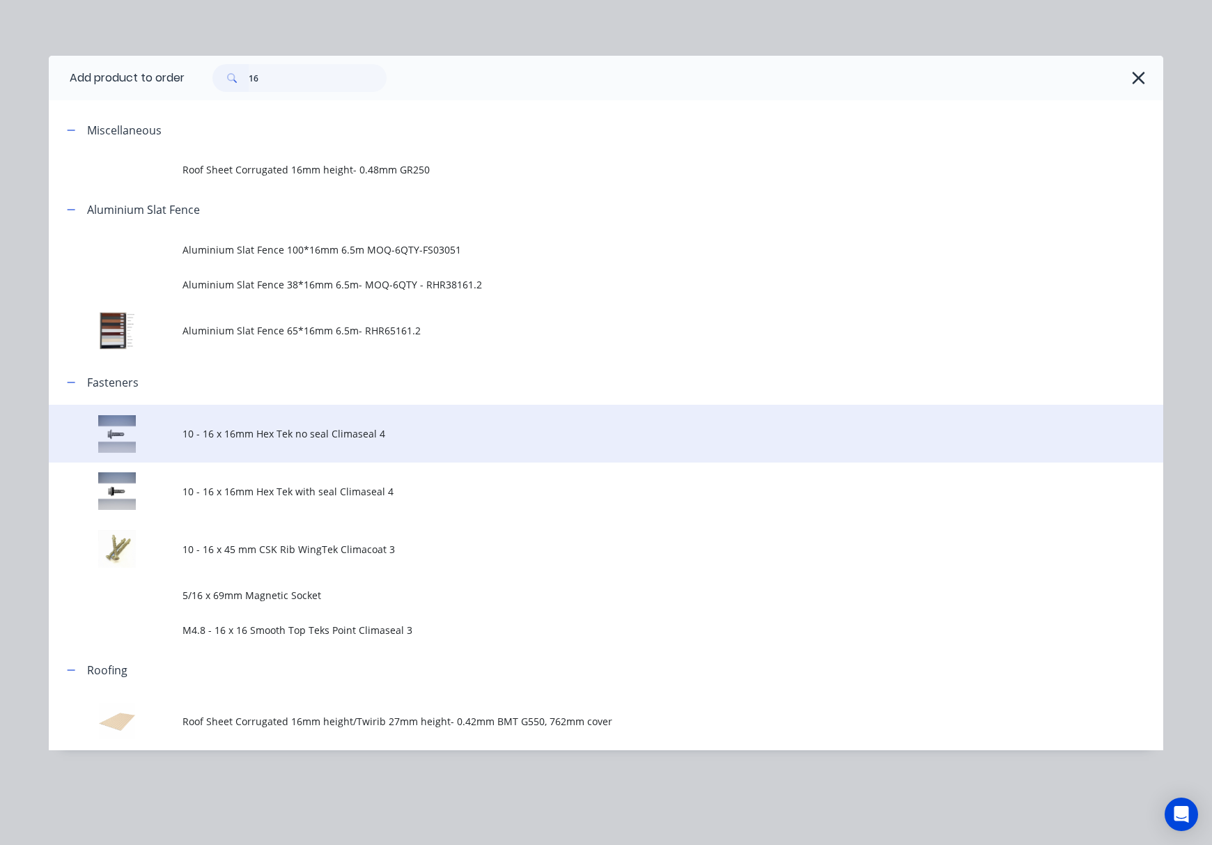
click at [429, 421] on td "10 - 16 x 16mm Hex Tek no seal Climaseal 4" at bounding box center [672, 434] width 981 height 58
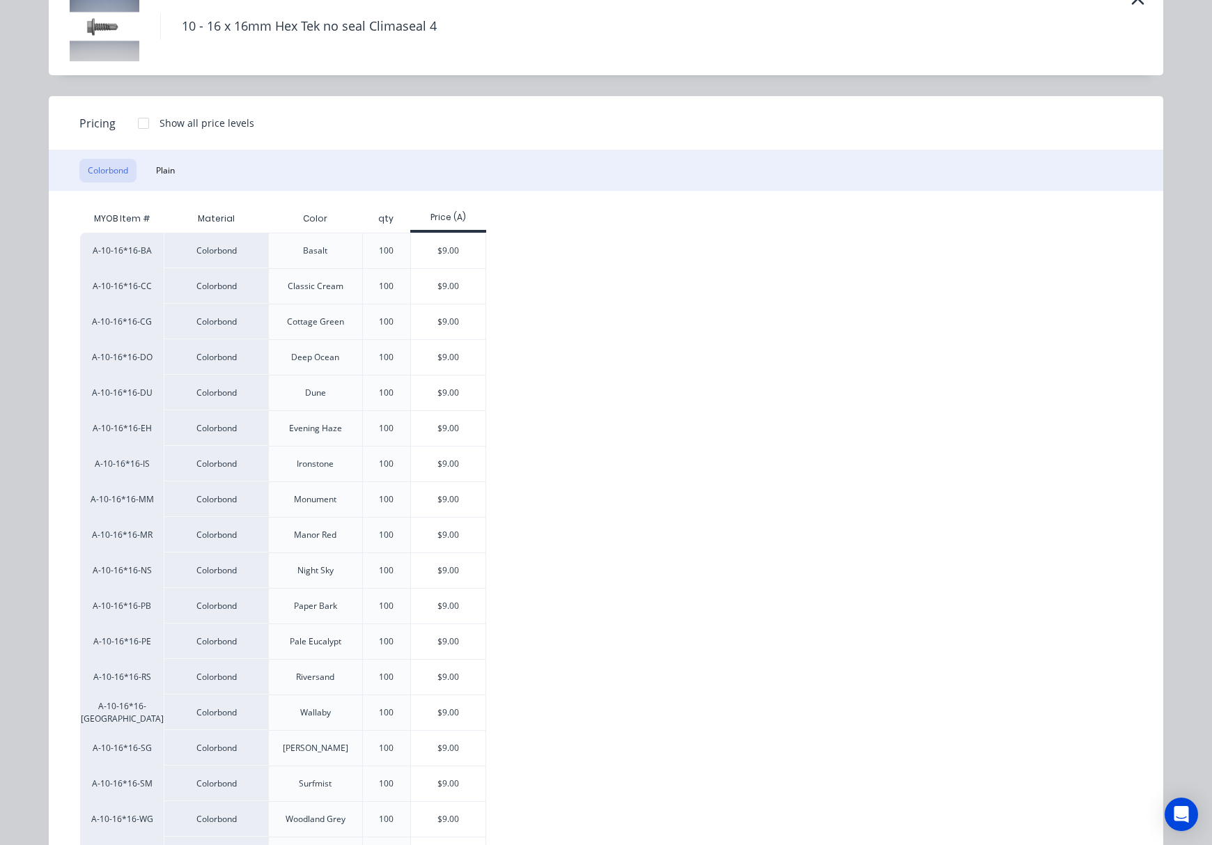
scroll to position [185, 0]
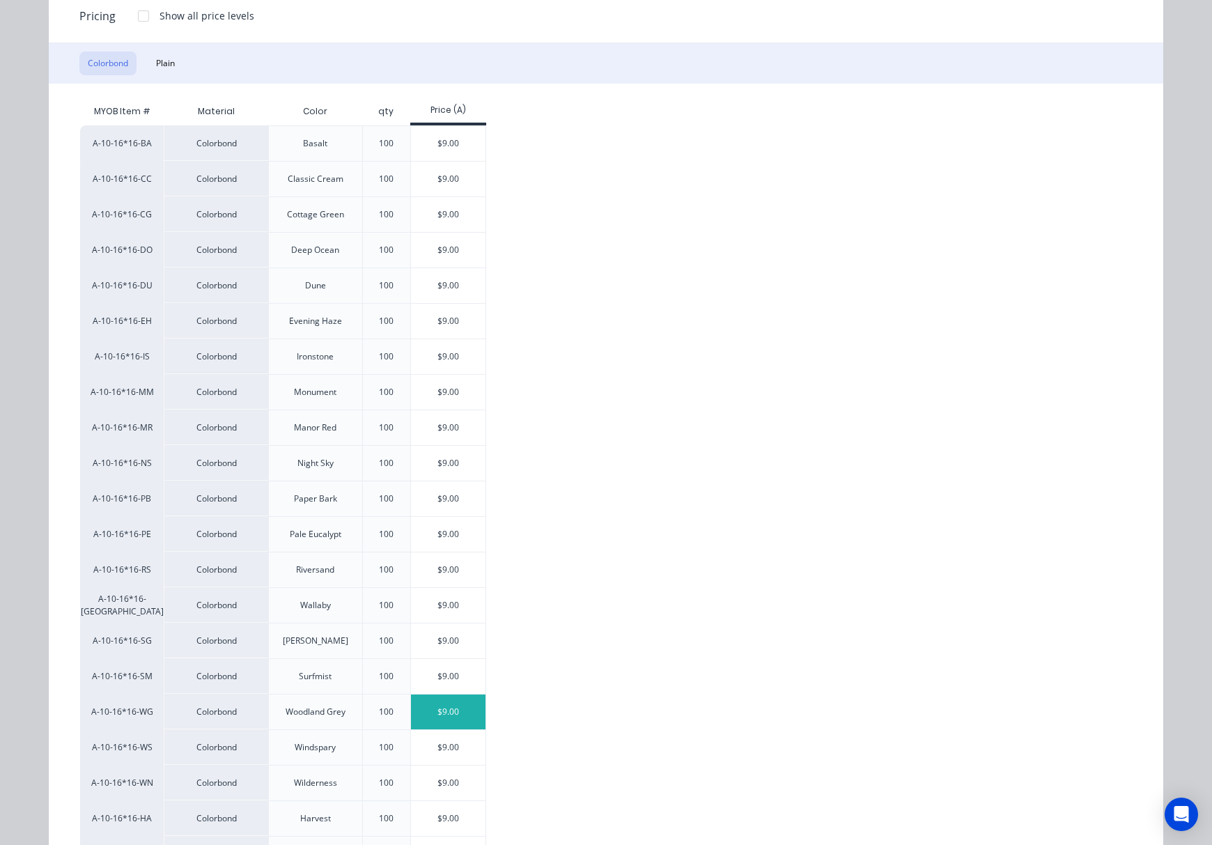
click at [441, 715] on div "$9.00" at bounding box center [448, 711] width 75 height 35
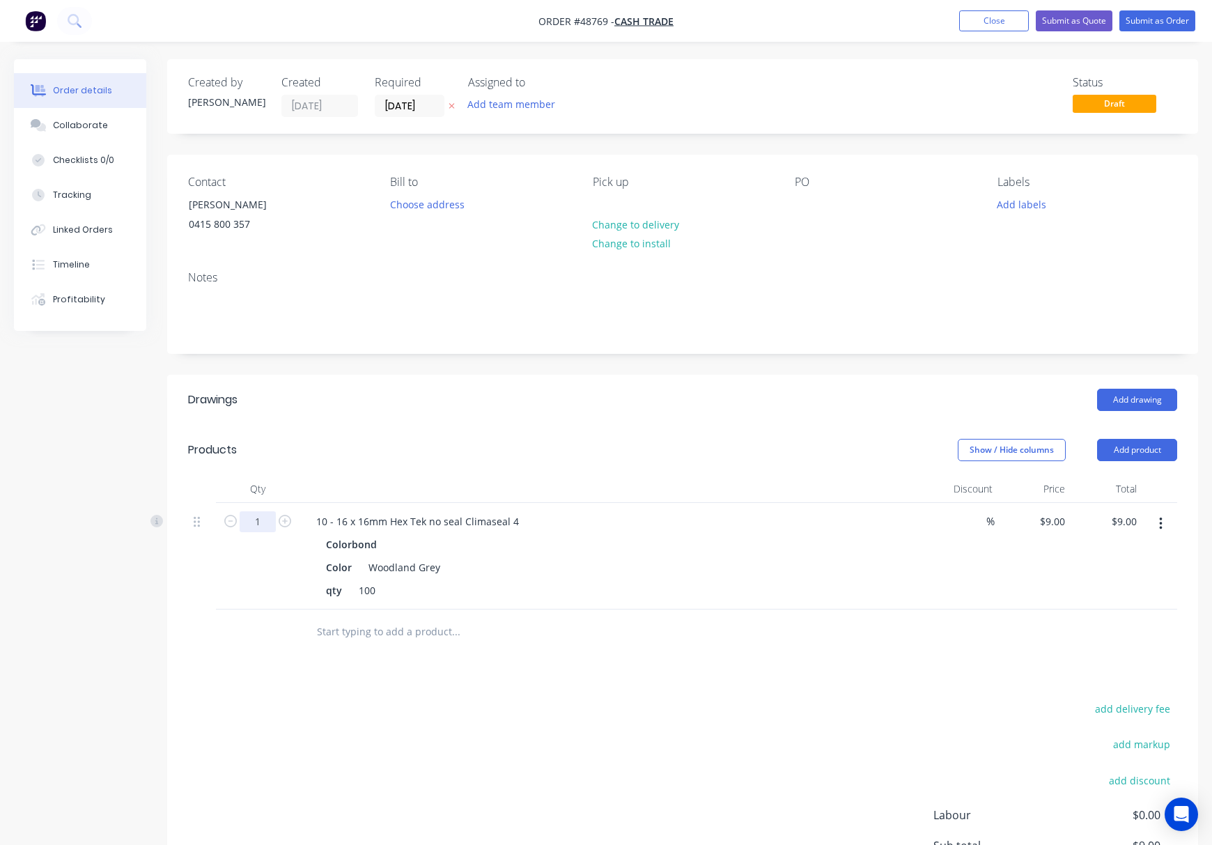
click at [249, 522] on input "1" at bounding box center [258, 521] width 36 height 21
type input "0.5"
type input "$4.50"
click at [768, 734] on div "add delivery fee add markup add discount Labour $0.00 Sub total $9.00 Tax $0.90…" at bounding box center [682, 818] width 989 height 238
click at [260, 522] on input "0.5" at bounding box center [258, 521] width 36 height 21
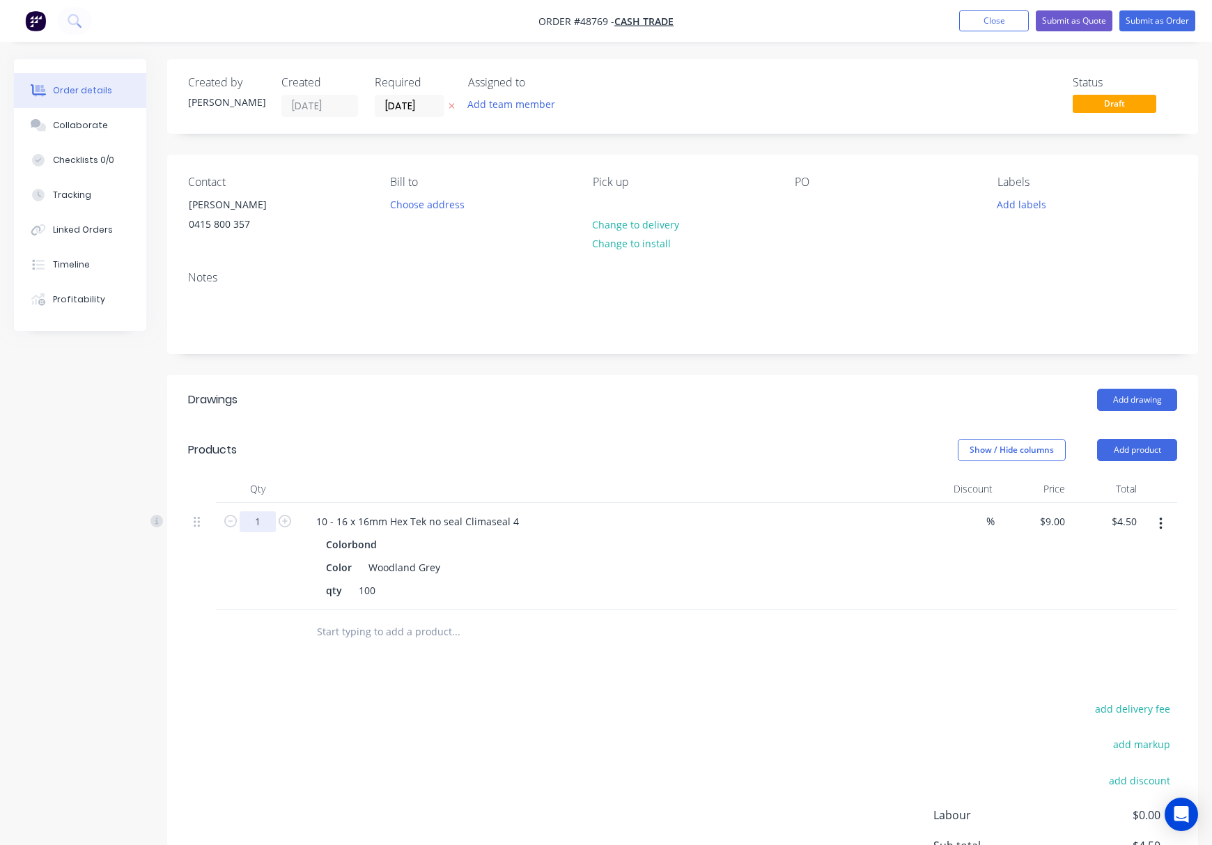
type input "1"
type input "$9.00"
click at [502, 702] on div "add delivery fee add markup add discount Labour $0.00 Sub total $4.50 Tax $0.45…" at bounding box center [682, 818] width 989 height 238
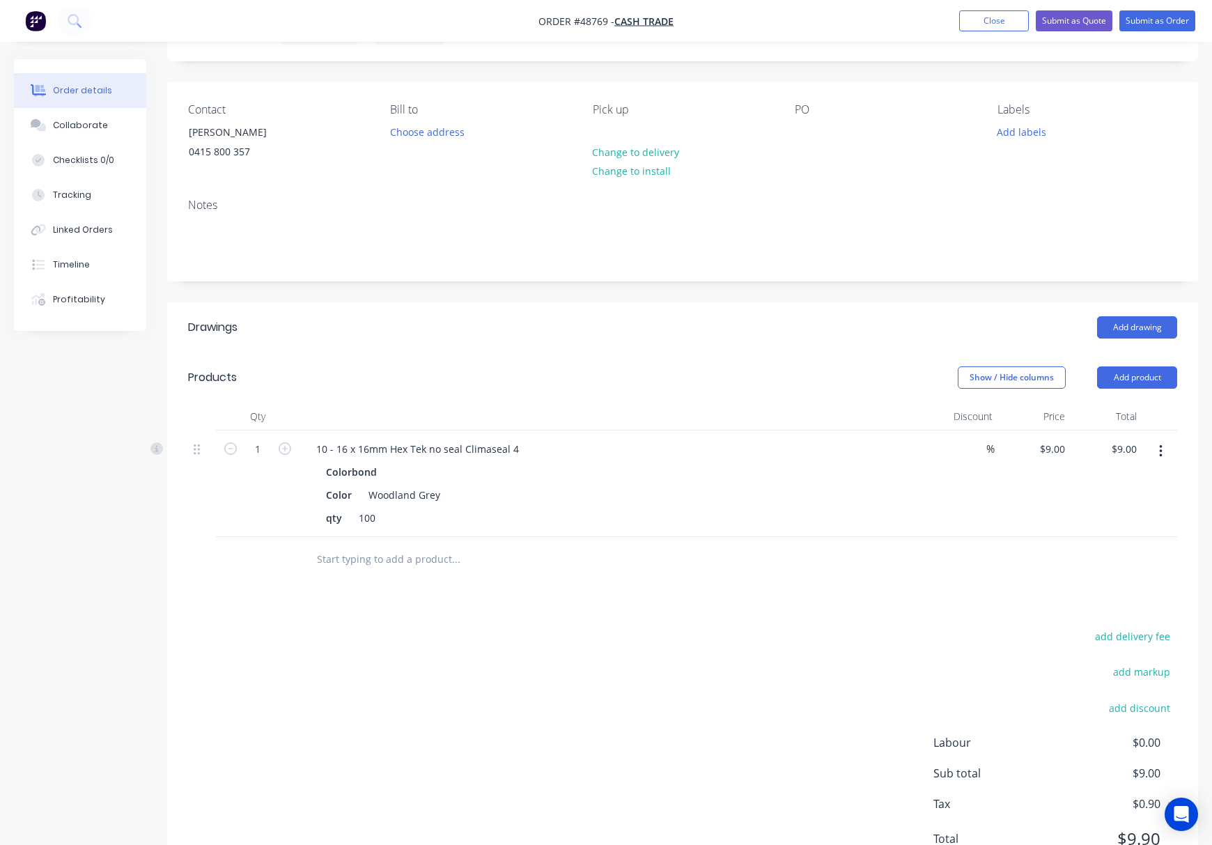
scroll to position [135, 0]
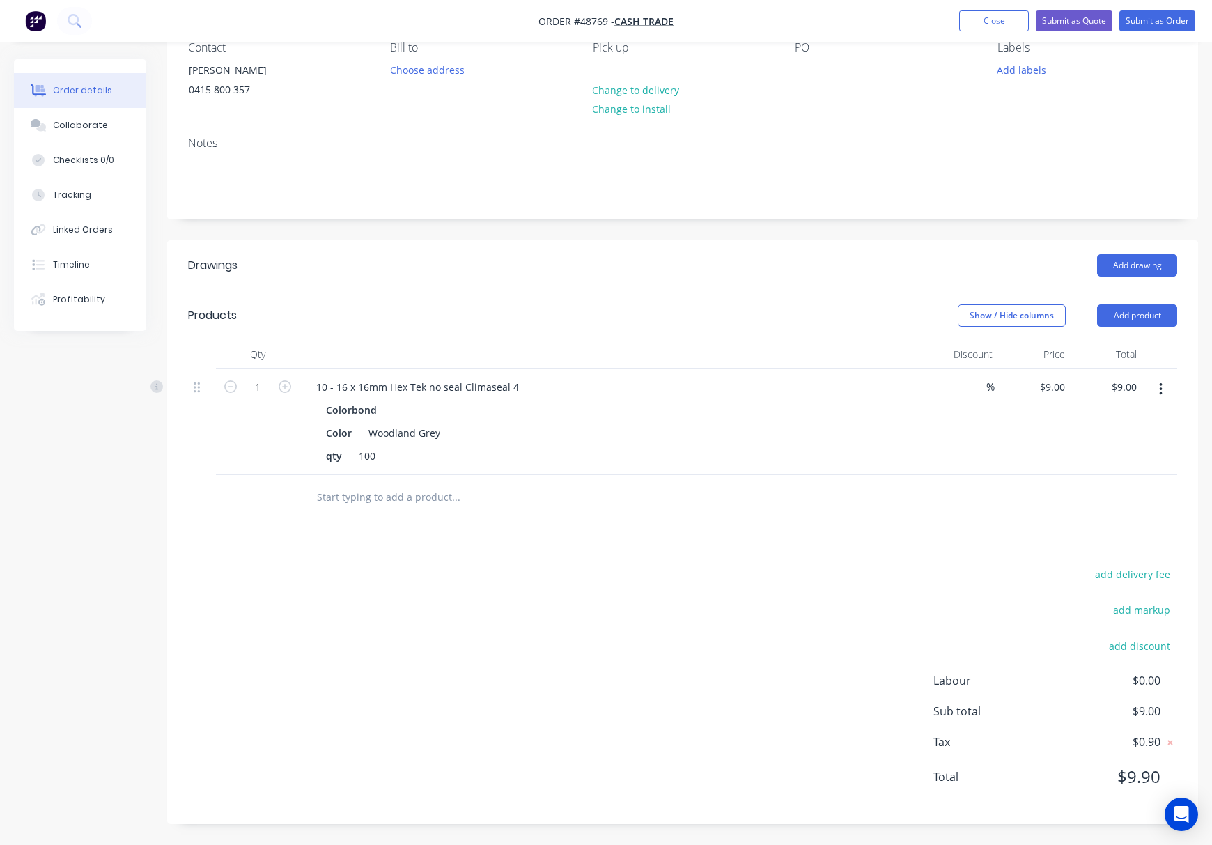
click at [641, 598] on div "add delivery fee add markup add discount Labour $0.00 Sub total $9.00 Tax $0.90…" at bounding box center [682, 684] width 989 height 238
click at [262, 387] on input "1" at bounding box center [258, 387] width 36 height 21
type input "110"
type input "$990.00"
click at [530, 596] on div "add delivery fee add markup add discount Labour $0.00 Sub total $990.00 Tax $99…" at bounding box center [682, 684] width 989 height 238
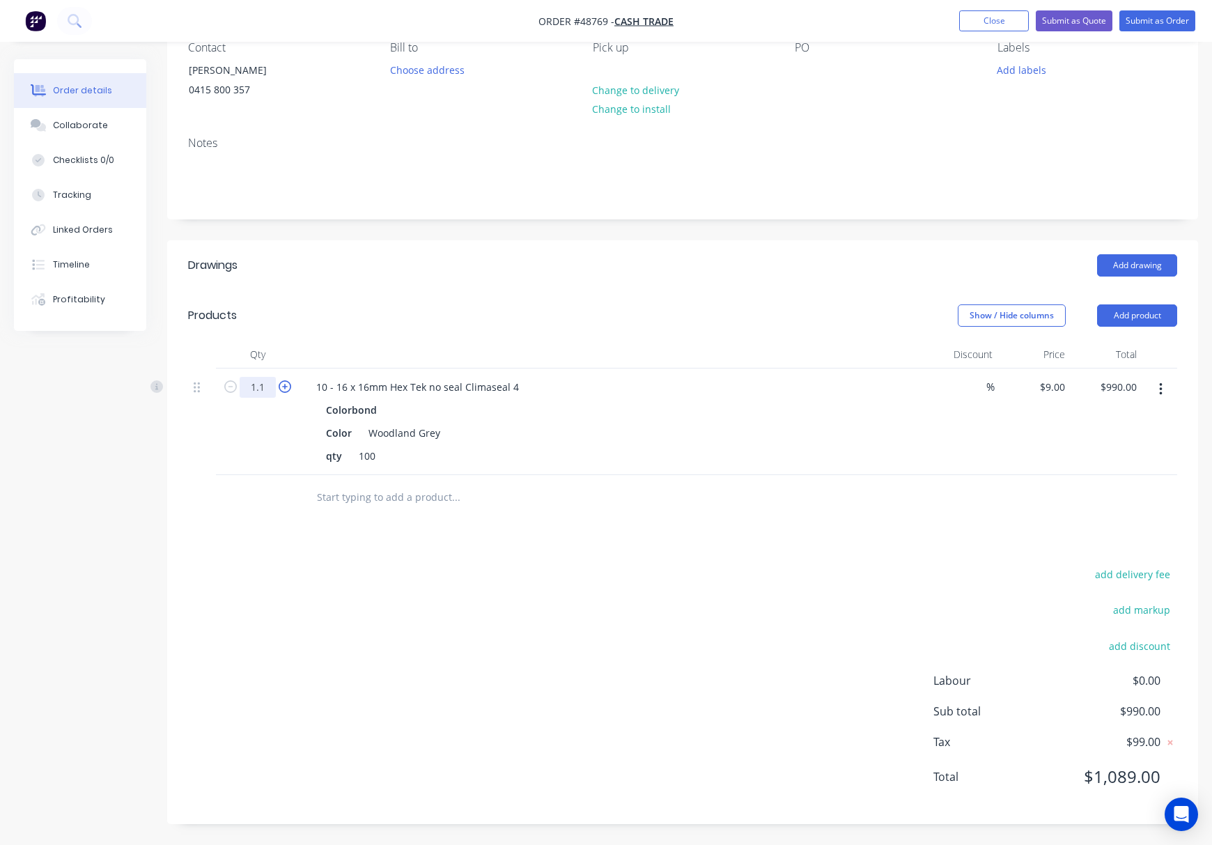
type input "1.1"
type input "$9.90"
click at [589, 648] on div "add delivery fee add markup add discount Labour $0.00 Sub total $990.00 Tax $99…" at bounding box center [682, 684] width 989 height 238
click at [1162, 17] on button "Submit as Order" at bounding box center [1157, 20] width 76 height 21
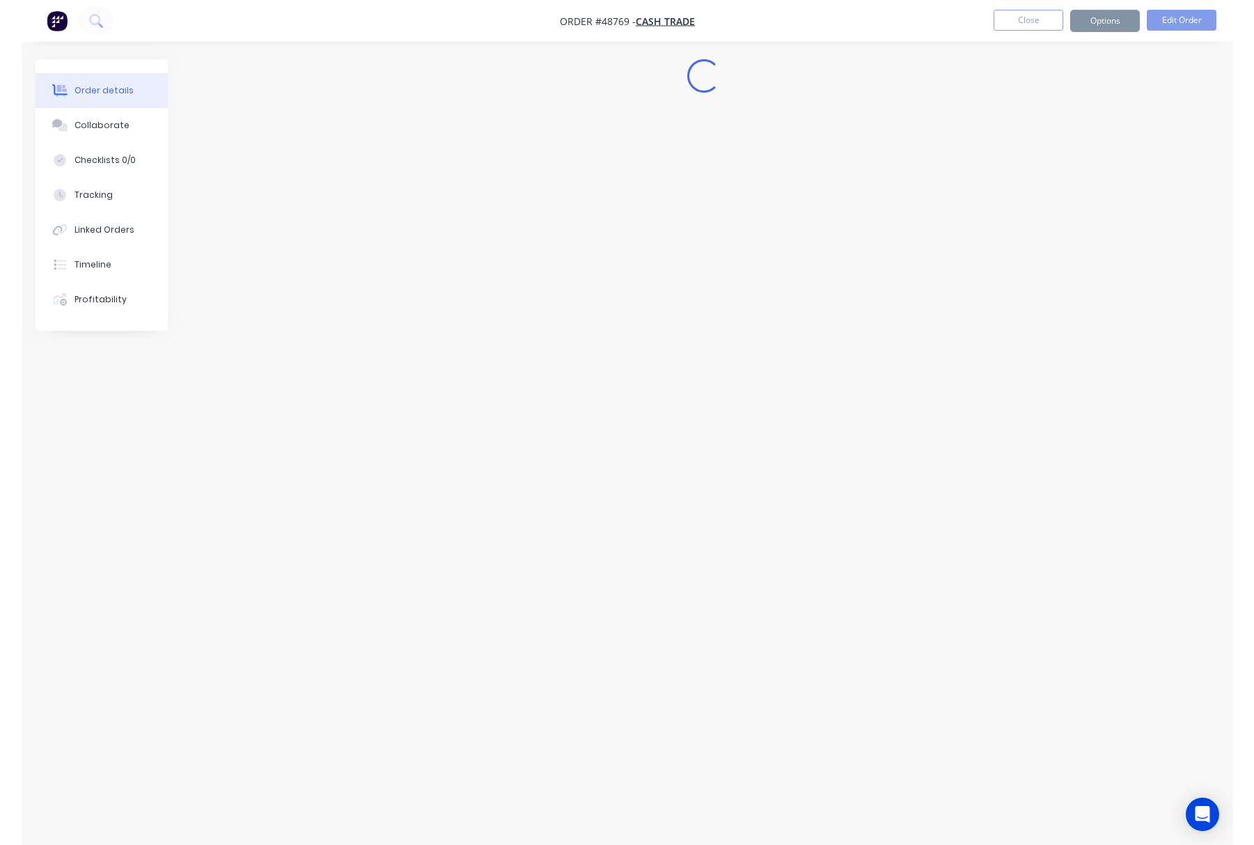
scroll to position [0, 0]
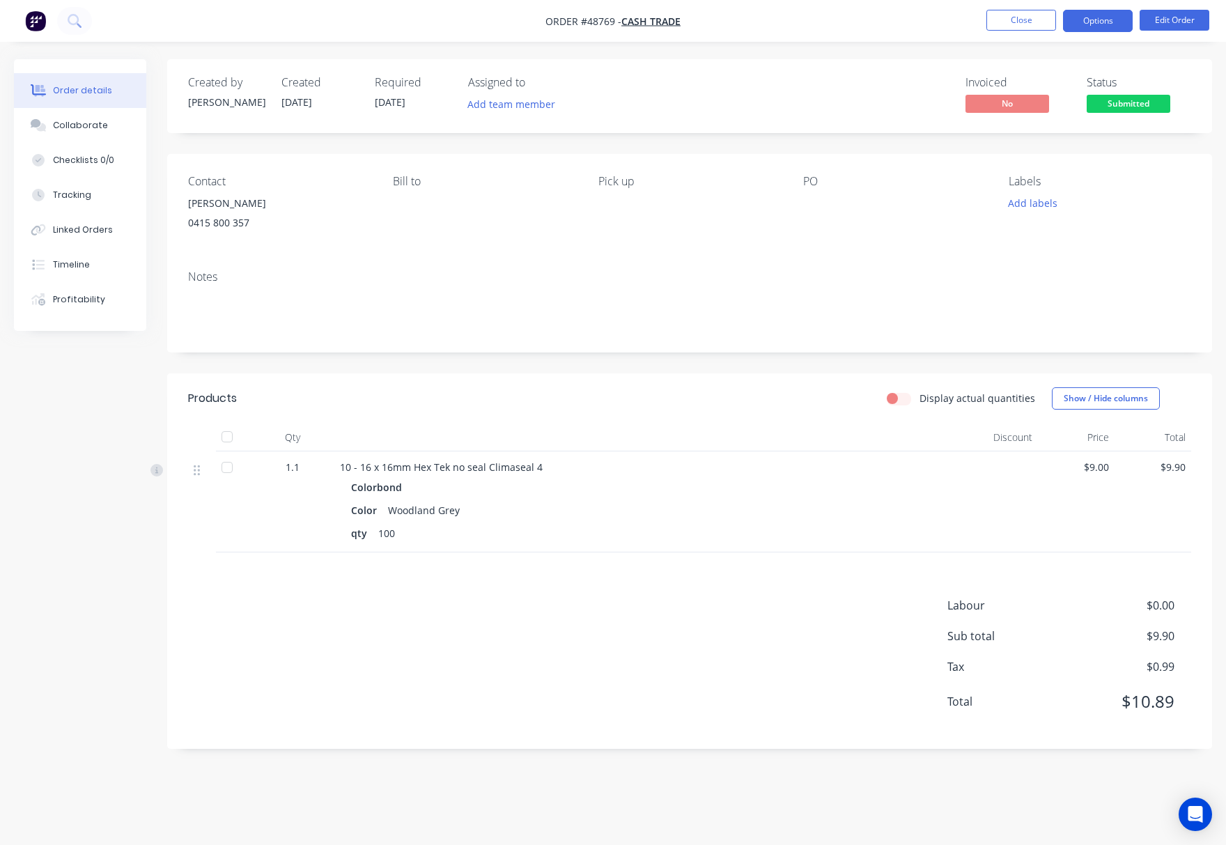
click at [1092, 21] on button "Options" at bounding box center [1098, 21] width 70 height 22
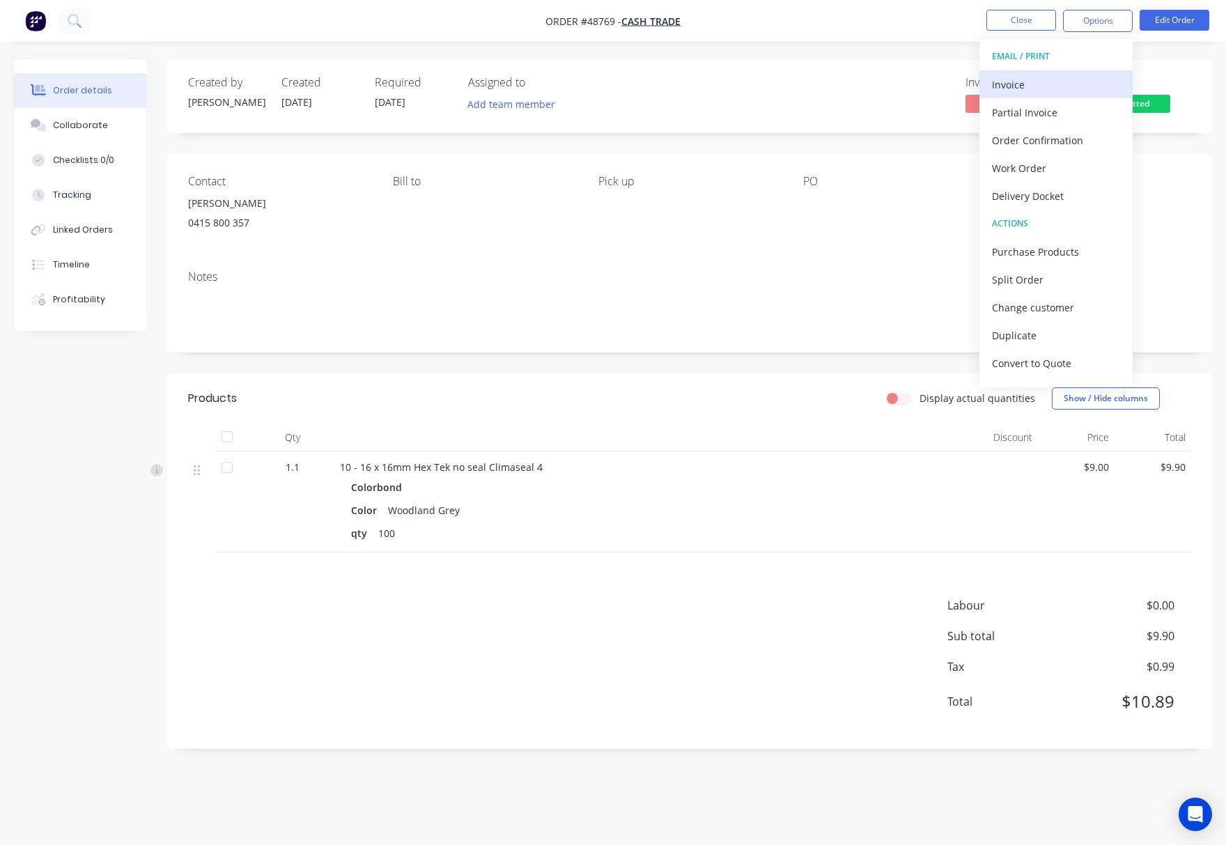
click at [1077, 79] on div "Invoice" at bounding box center [1056, 85] width 128 height 20
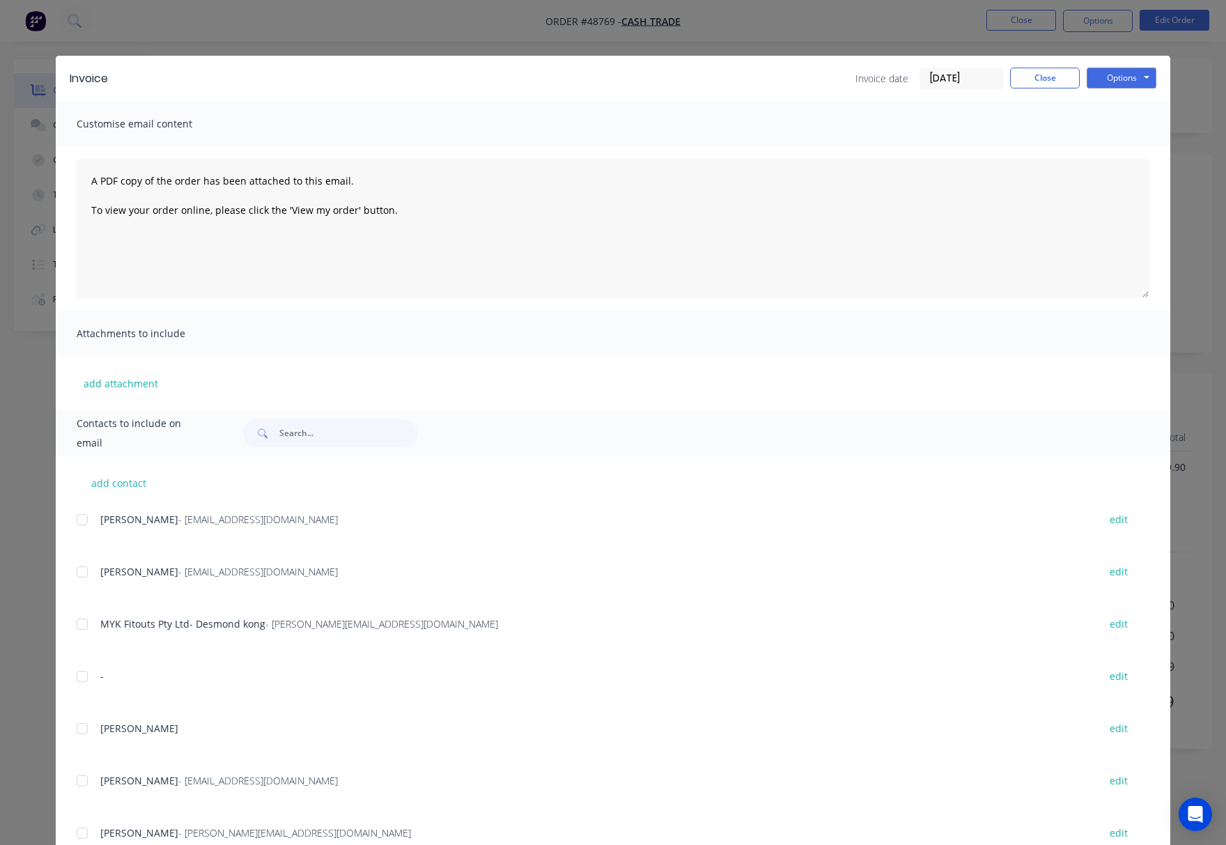
click at [1176, 49] on div "Invoice Invoice date 02/09/25 Close Options Preview Print Email Customise email…" at bounding box center [613, 422] width 1226 height 845
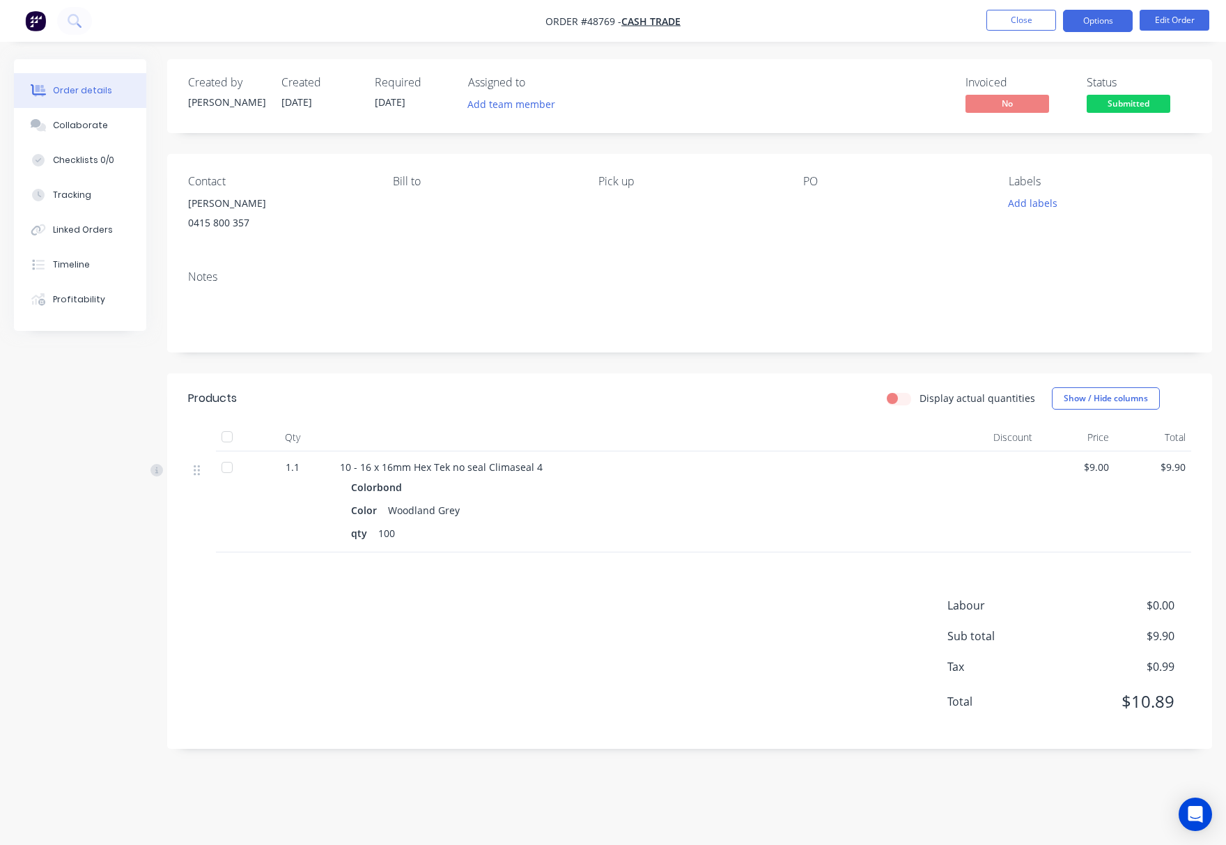
click at [1105, 24] on button "Options" at bounding box center [1098, 21] width 70 height 22
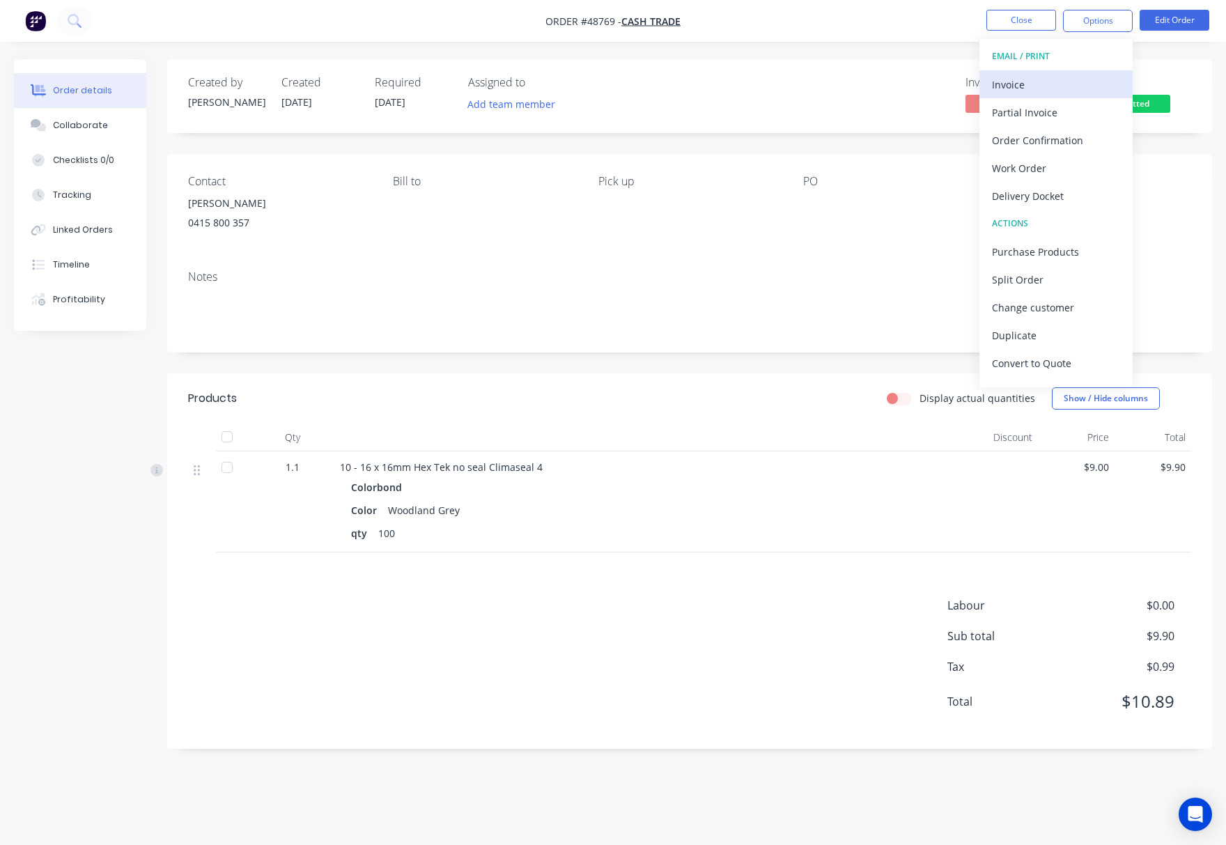
click at [1075, 76] on div "Invoice" at bounding box center [1056, 85] width 128 height 20
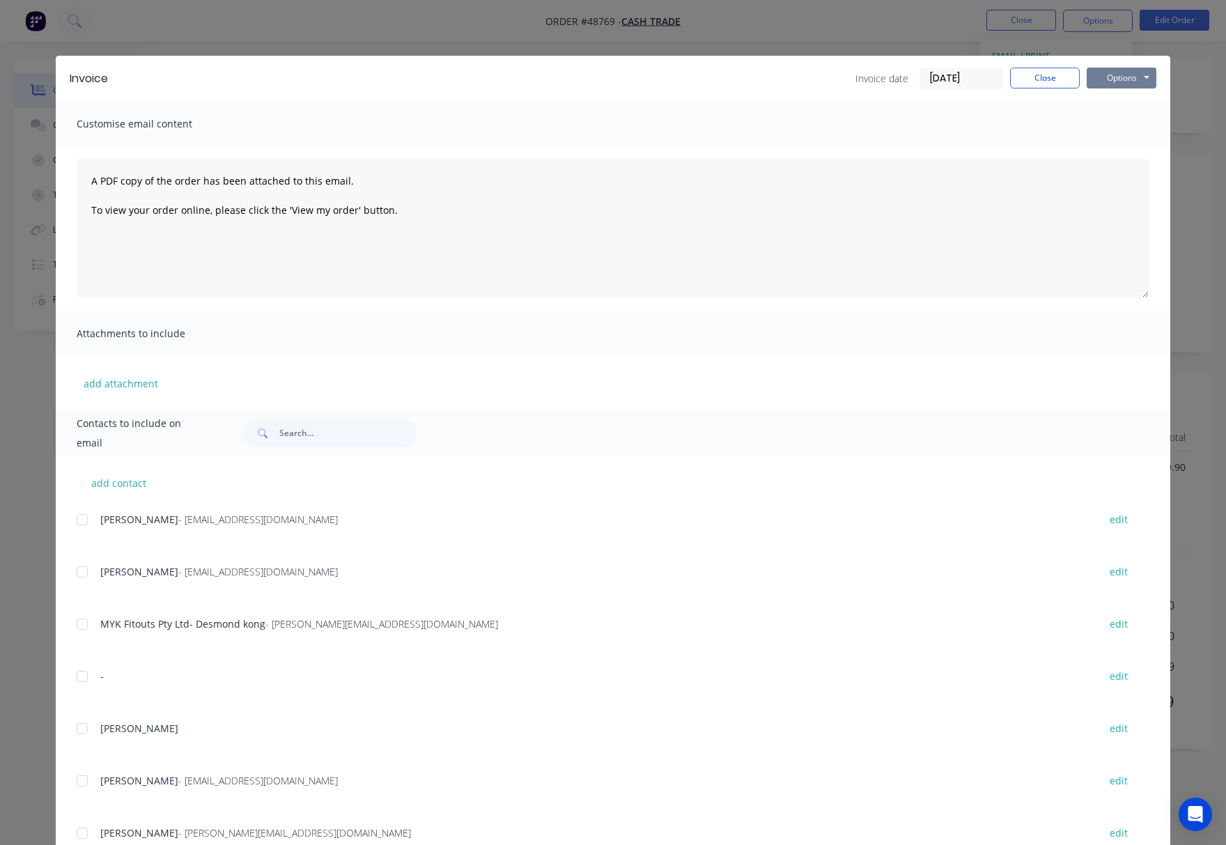
click at [1129, 79] on button "Options" at bounding box center [1121, 78] width 70 height 21
drag, startPoint x: 1174, startPoint y: 86, endPoint x: 1157, endPoint y: 60, distance: 31.7
click at [1171, 84] on div "Invoice Invoice date 02/09/25 Close Options Preview Print Email Customise email…" at bounding box center [613, 422] width 1226 height 845
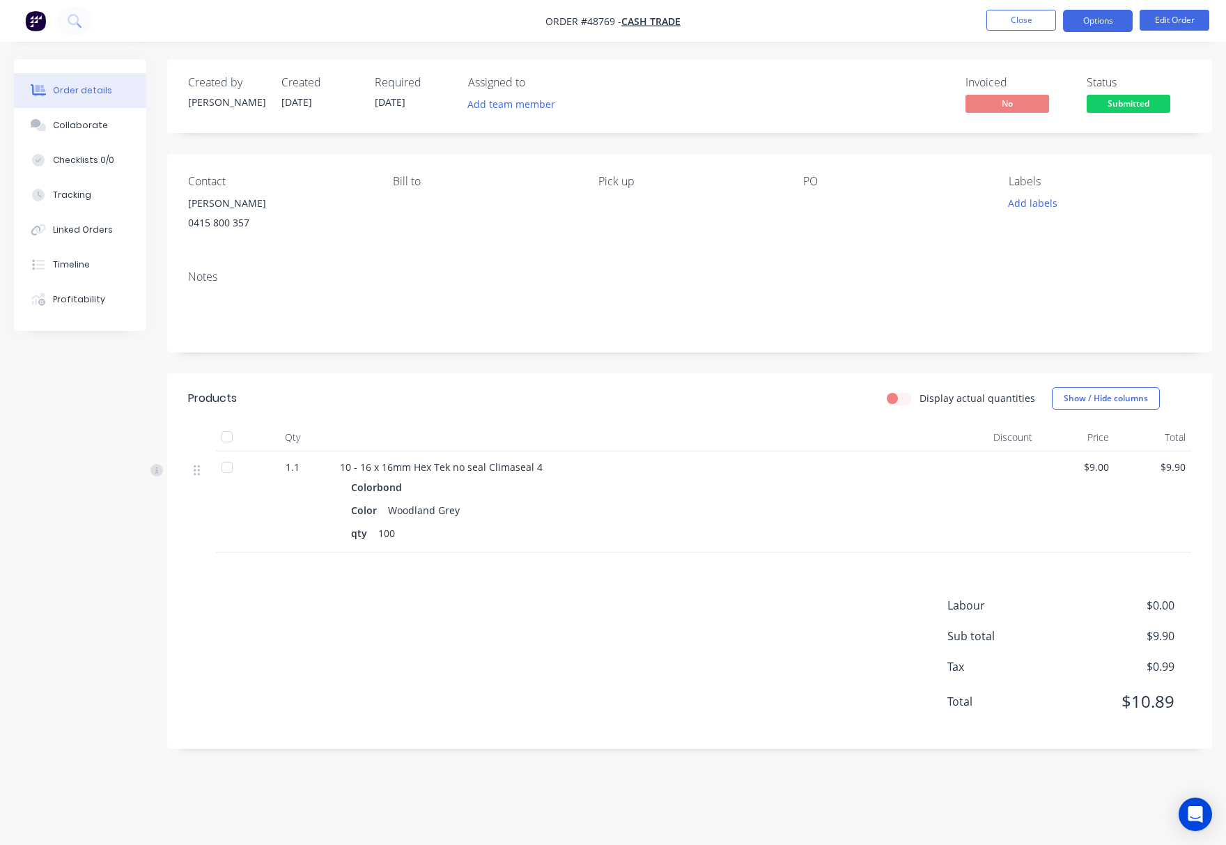
click at [1087, 17] on button "Options" at bounding box center [1098, 21] width 70 height 22
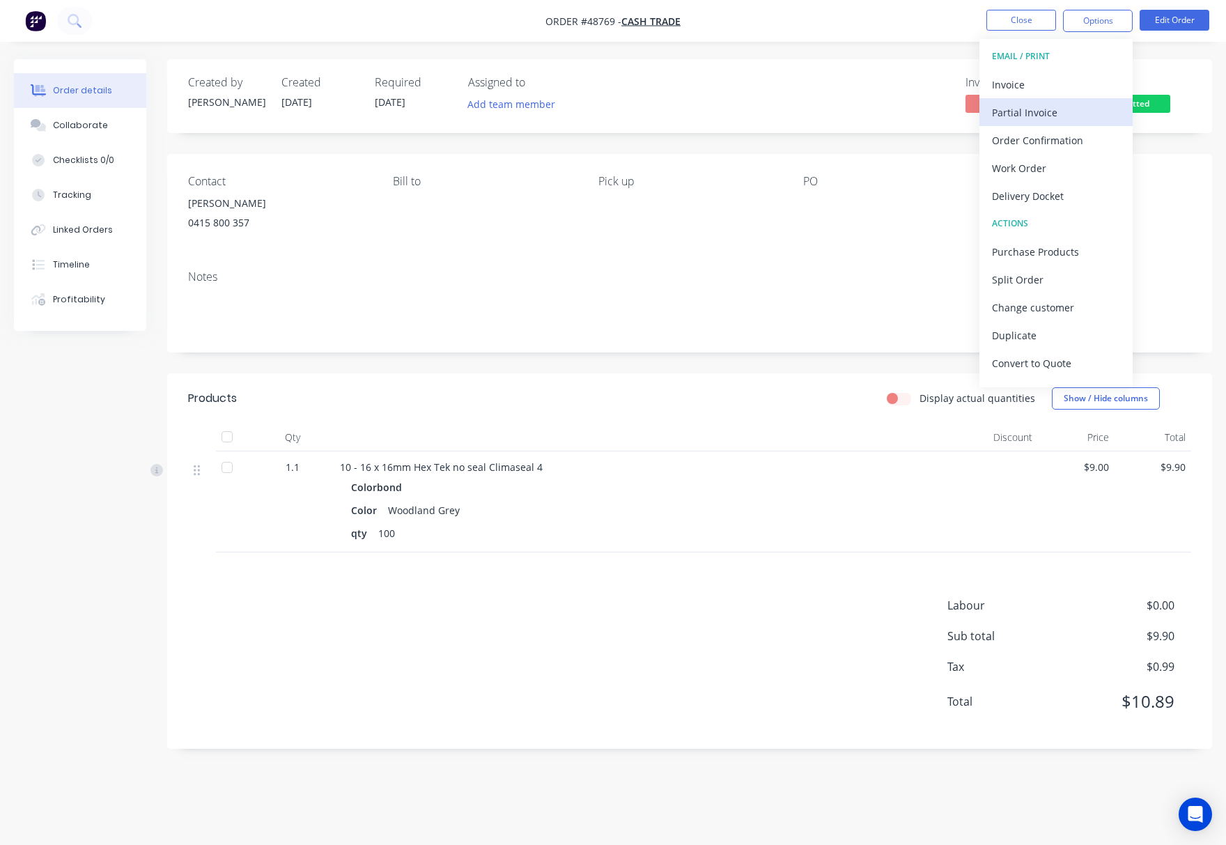
click at [1052, 102] on div "Partial Invoice" at bounding box center [1056, 112] width 128 height 20
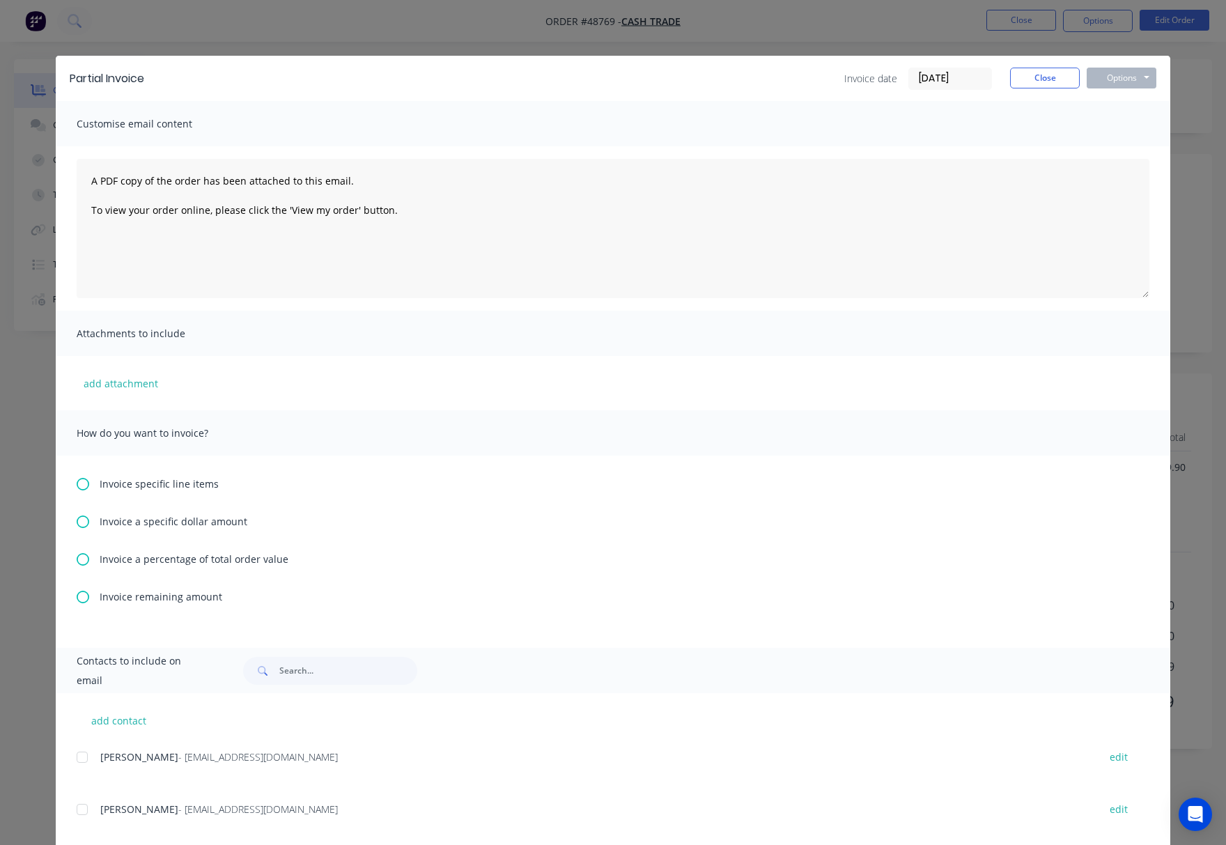
click at [1171, 65] on div "Partial Invoice Invoice date 02/09/25 Close Options Preview Print Email Customi…" at bounding box center [613, 422] width 1226 height 845
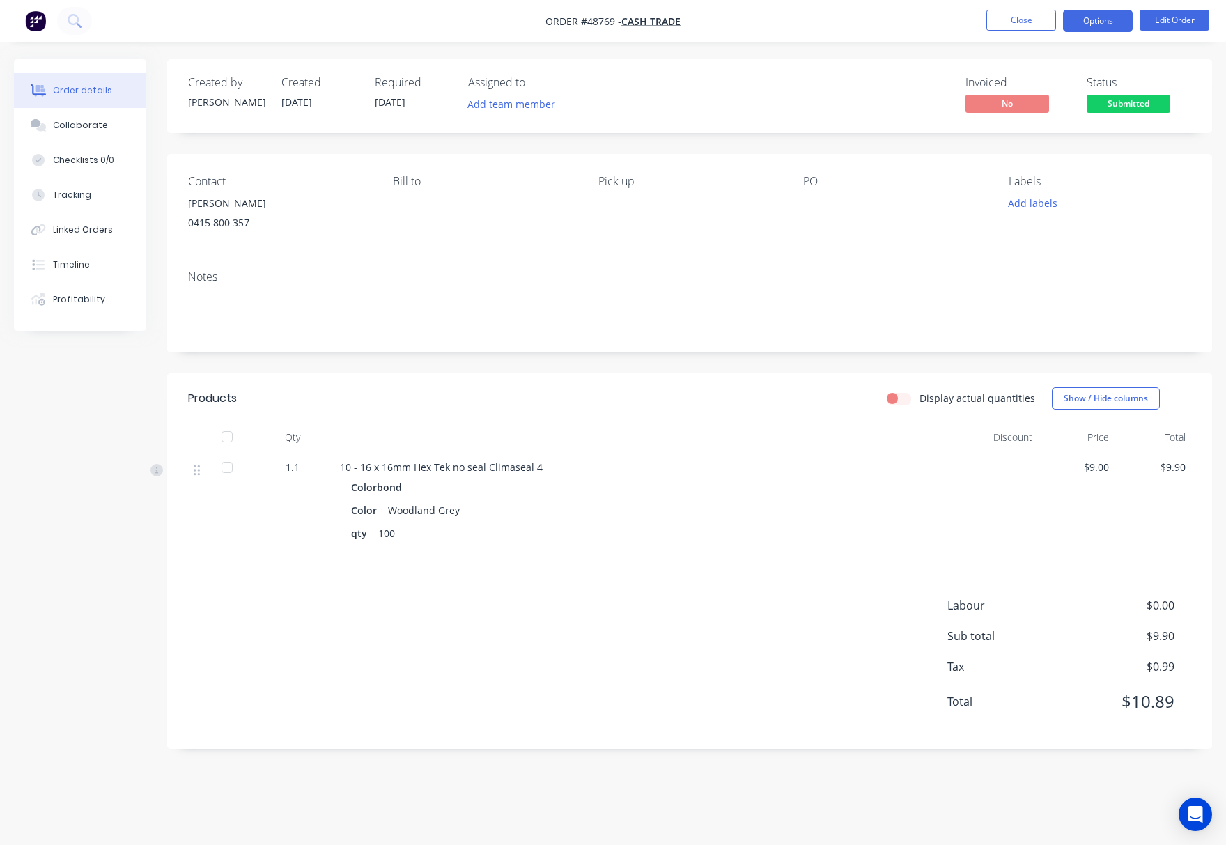
click at [1074, 9] on nav "Order #48769 - Cash Trade Close Options Edit Order" at bounding box center [613, 21] width 1226 height 42
click at [1090, 17] on button "Options" at bounding box center [1098, 21] width 70 height 22
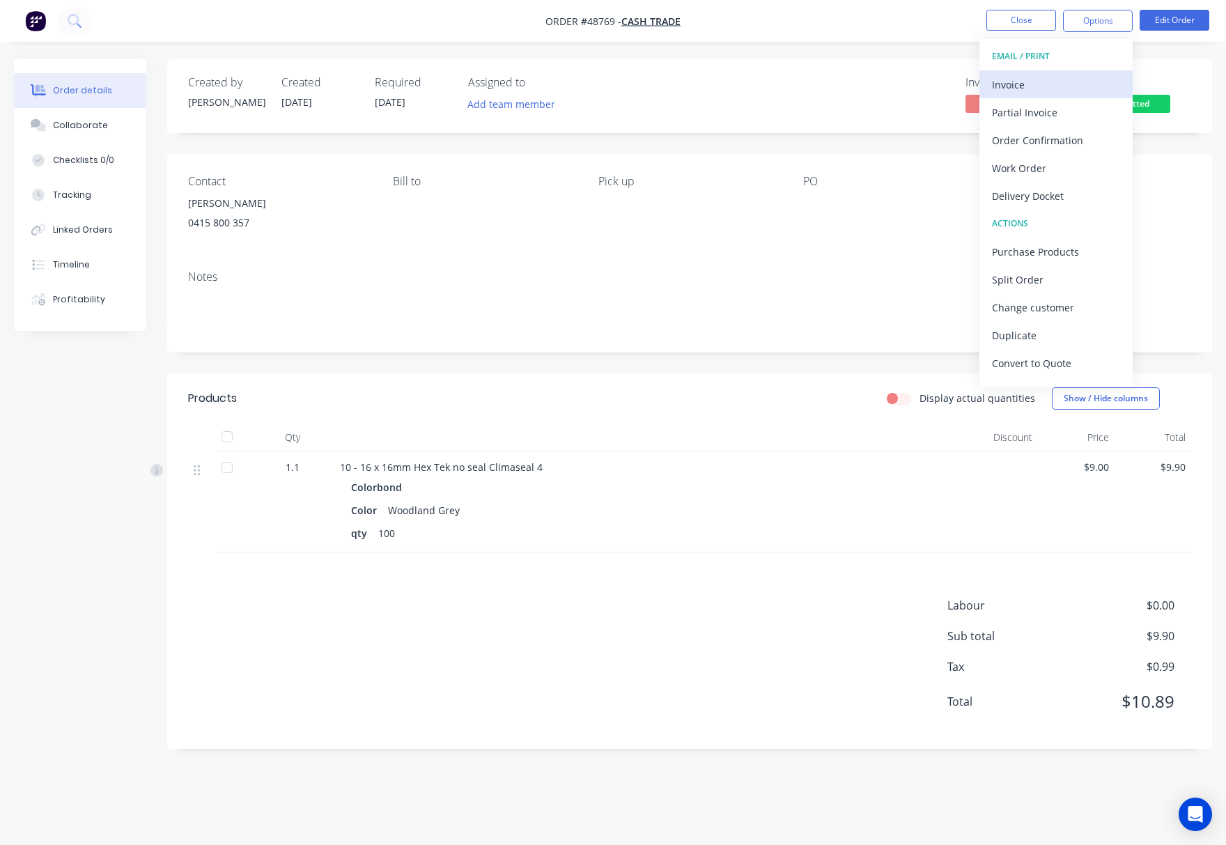
click at [1045, 73] on button "Invoice" at bounding box center [1055, 84] width 153 height 28
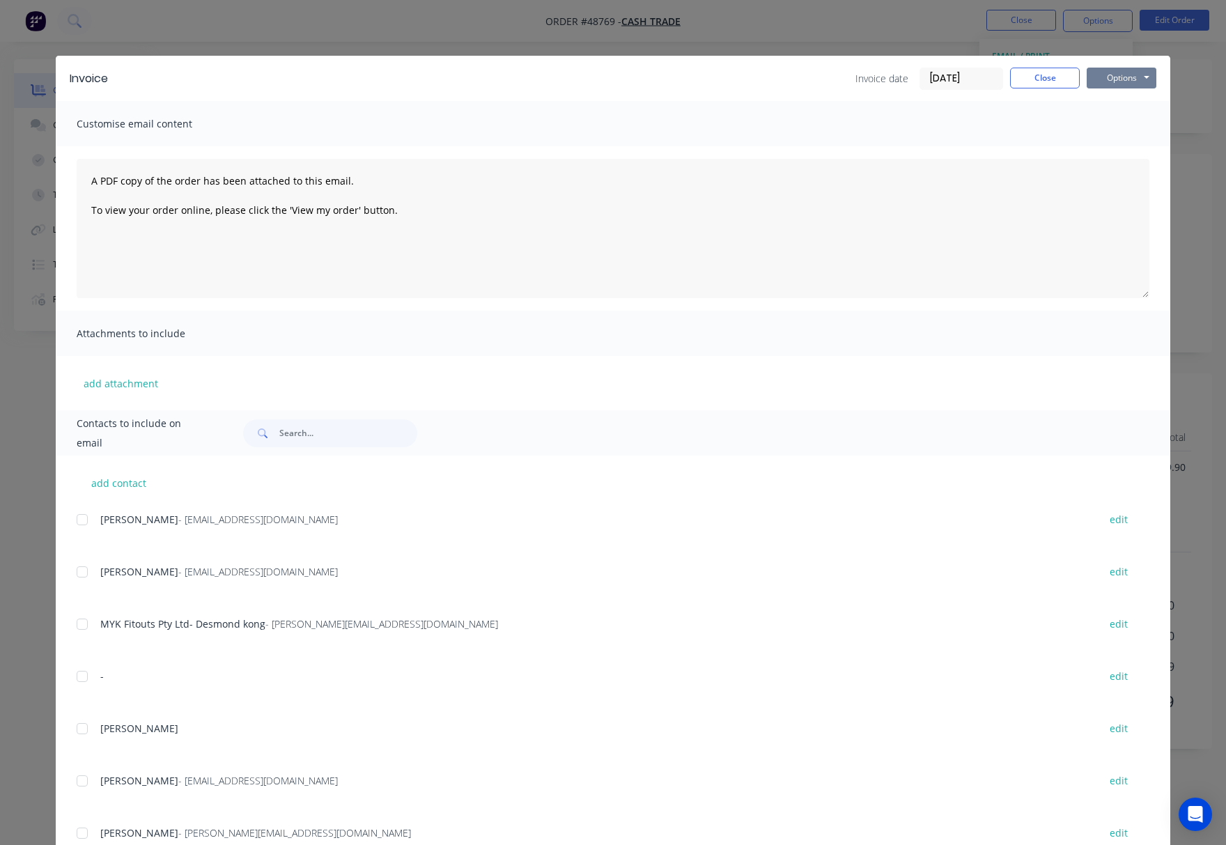
drag, startPoint x: 1153, startPoint y: 68, endPoint x: 1135, endPoint y: 78, distance: 20.9
click at [1146, 73] on div "Invoice Invoice date 02/09/25 Close Options Preview Print Email" at bounding box center [613, 78] width 1114 height 45
click at [1119, 79] on button "Options" at bounding box center [1121, 78] width 70 height 21
click at [1121, 123] on button "Print" at bounding box center [1130, 125] width 89 height 23
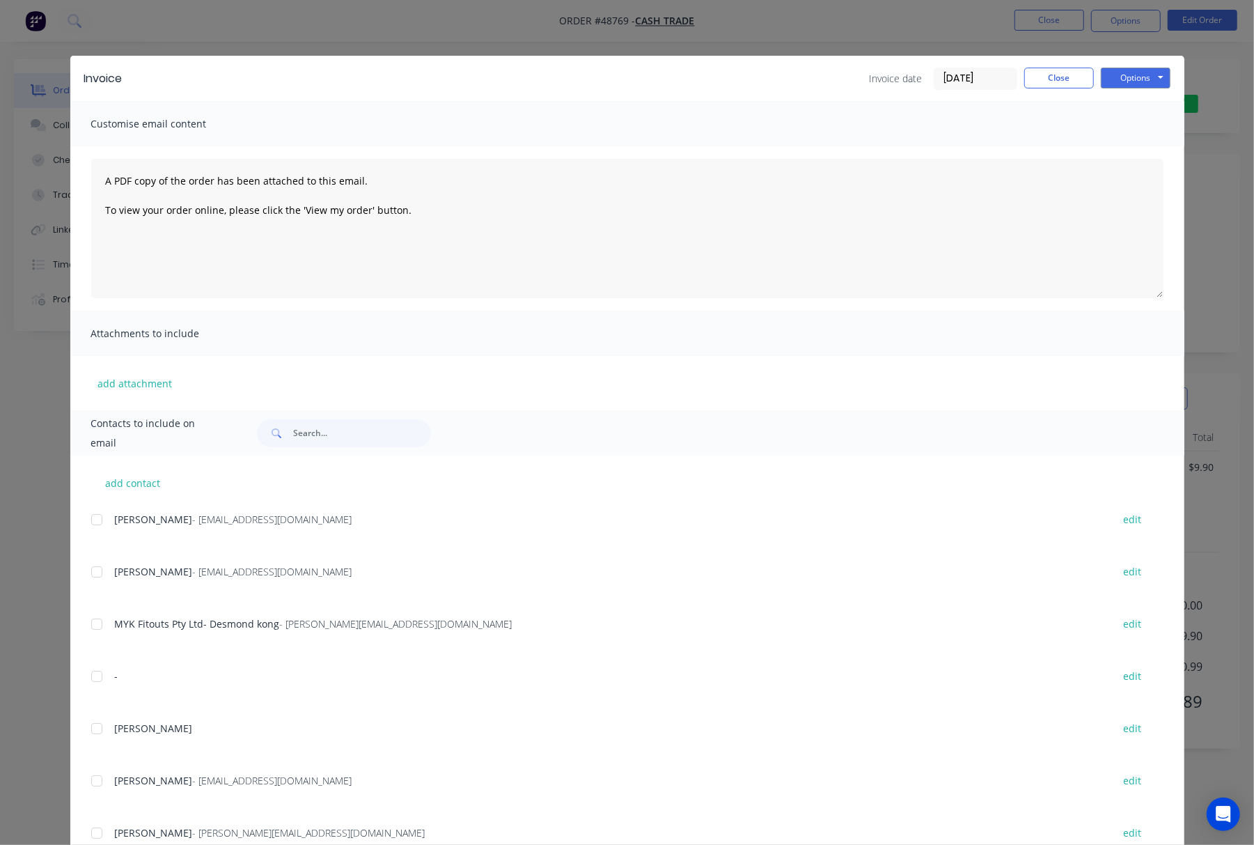
click at [422, 40] on div "Invoice Invoice date 02/09/25 Close Options Preview Print Email Customise email…" at bounding box center [627, 422] width 1254 height 845
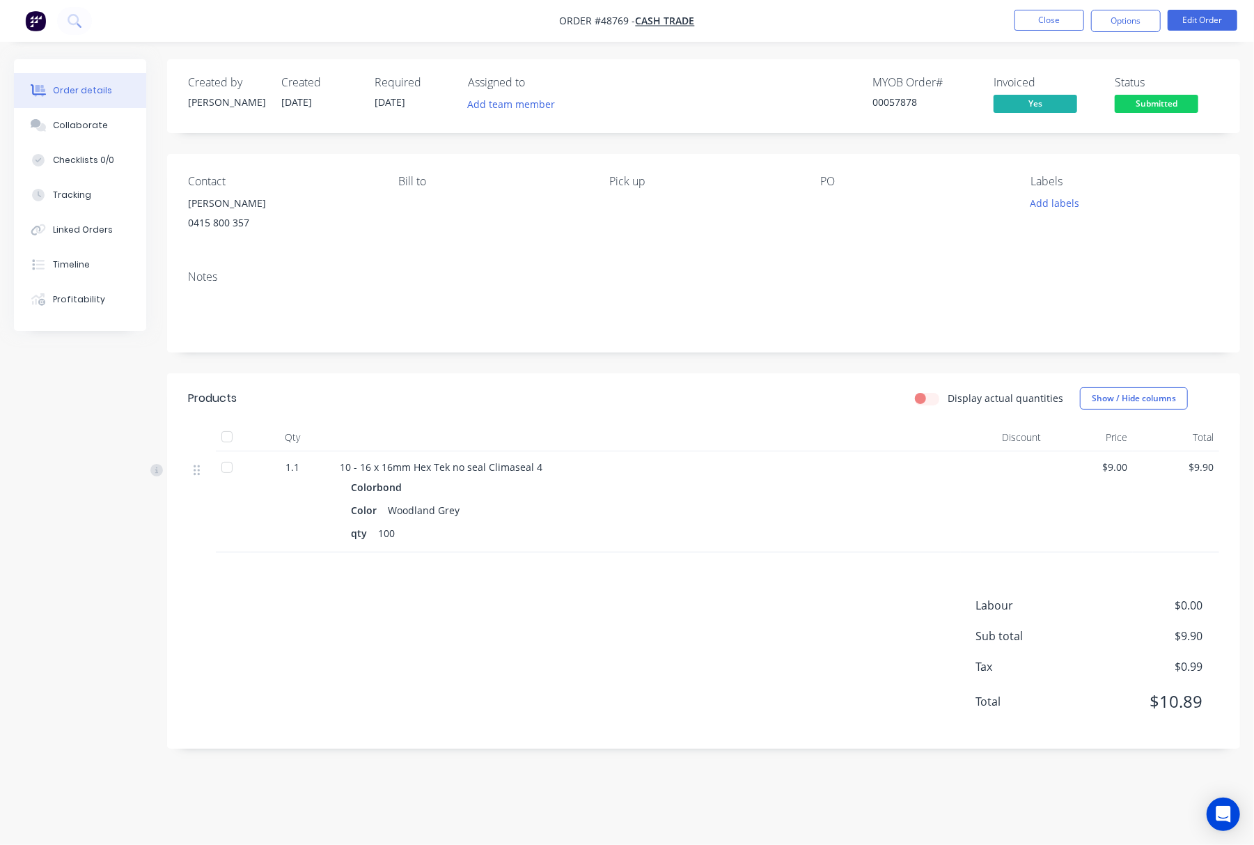
click at [1137, 106] on span "Submitted" at bounding box center [1157, 103] width 84 height 17
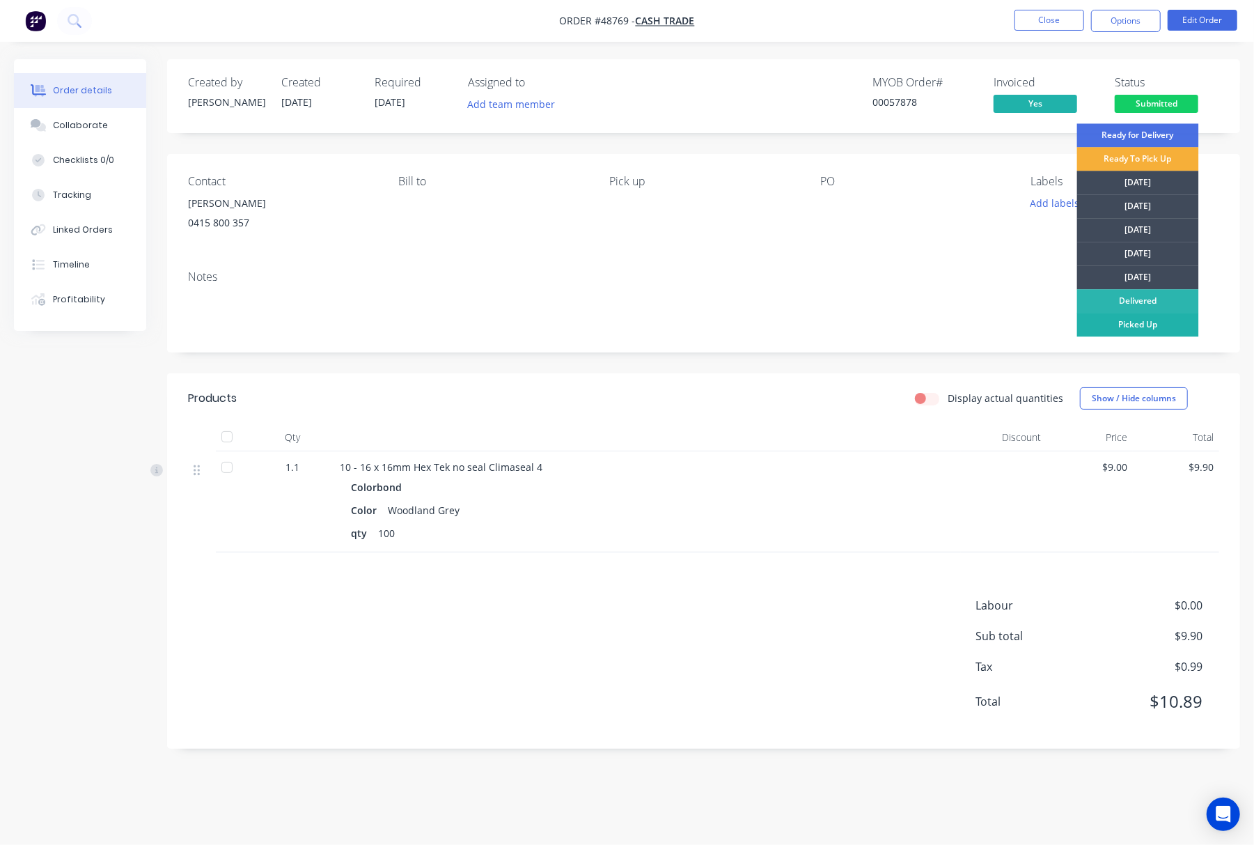
click at [1143, 324] on div "Picked Up" at bounding box center [1138, 325] width 122 height 24
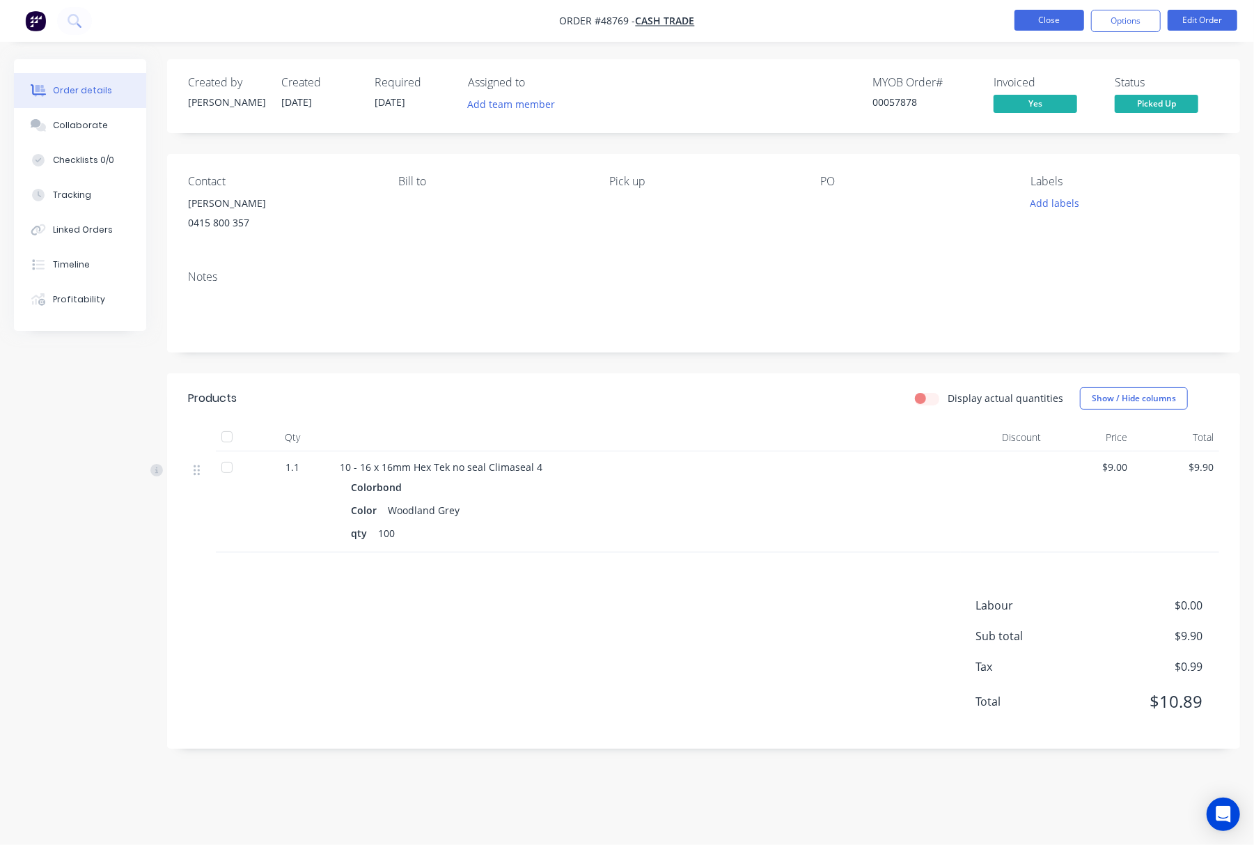
click at [1041, 21] on button "Close" at bounding box center [1050, 20] width 70 height 21
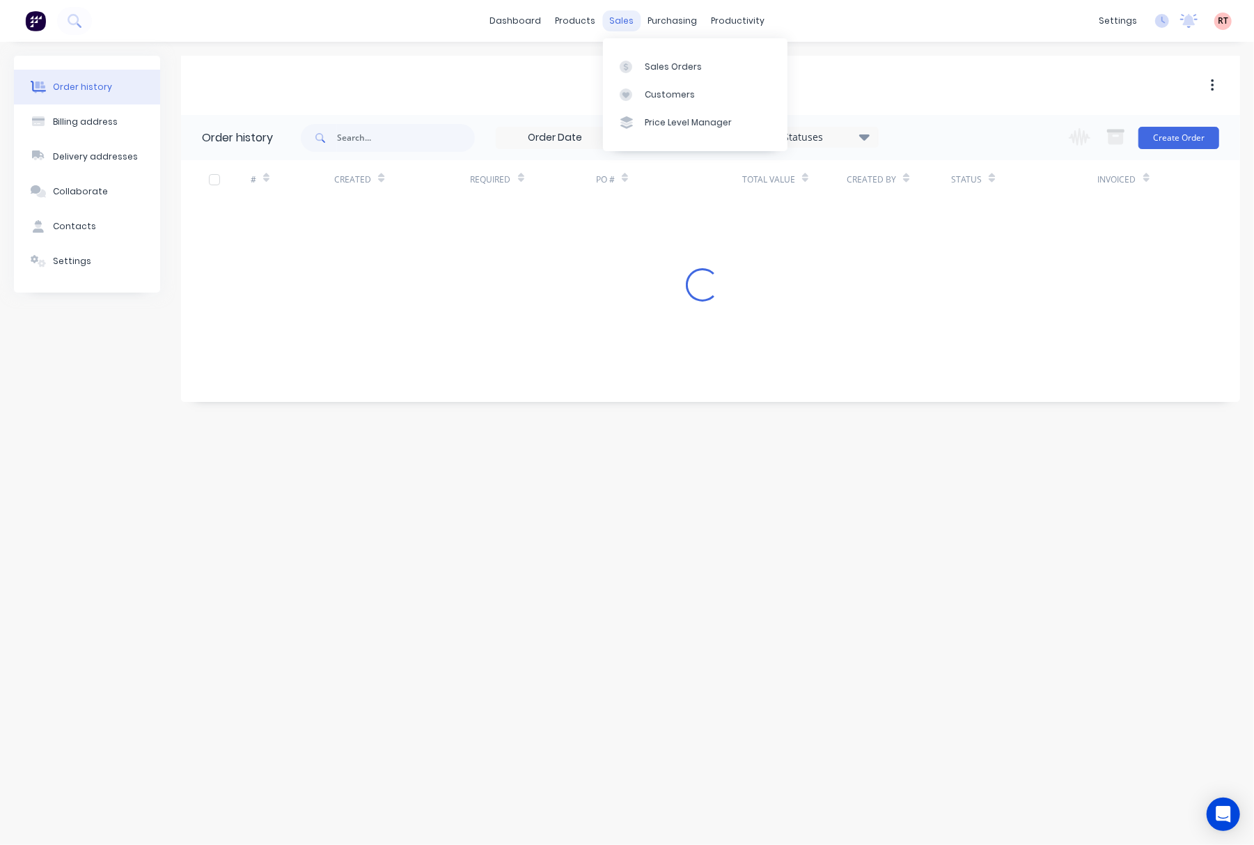
click at [621, 22] on div "sales" at bounding box center [621, 20] width 38 height 21
click at [655, 64] on div "Sales Orders" at bounding box center [673, 67] width 57 height 13
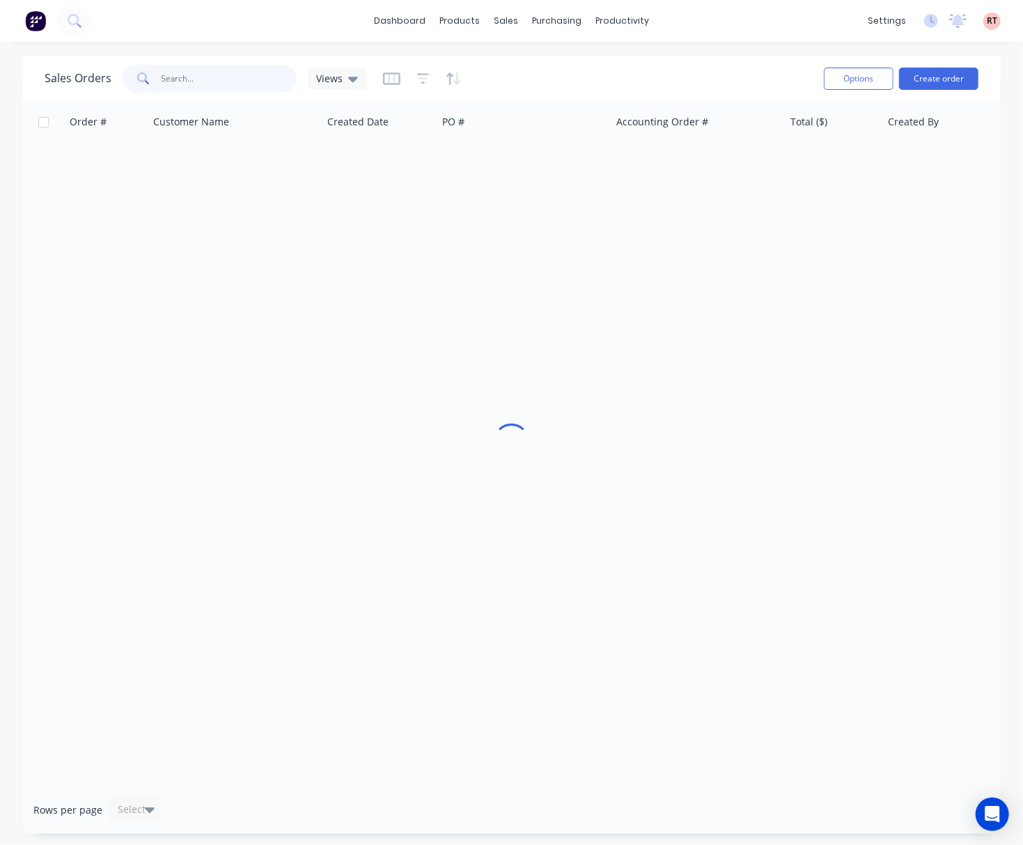
click at [194, 73] on input "text" at bounding box center [230, 79] width 136 height 28
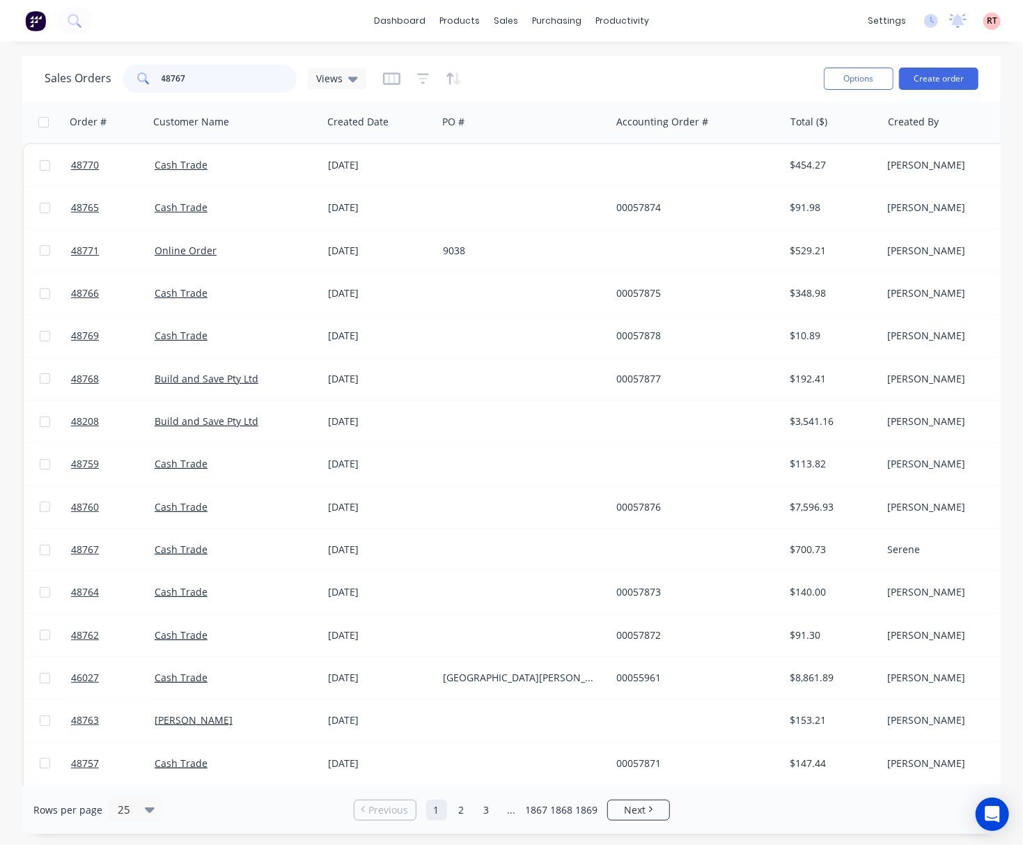
type input "48767"
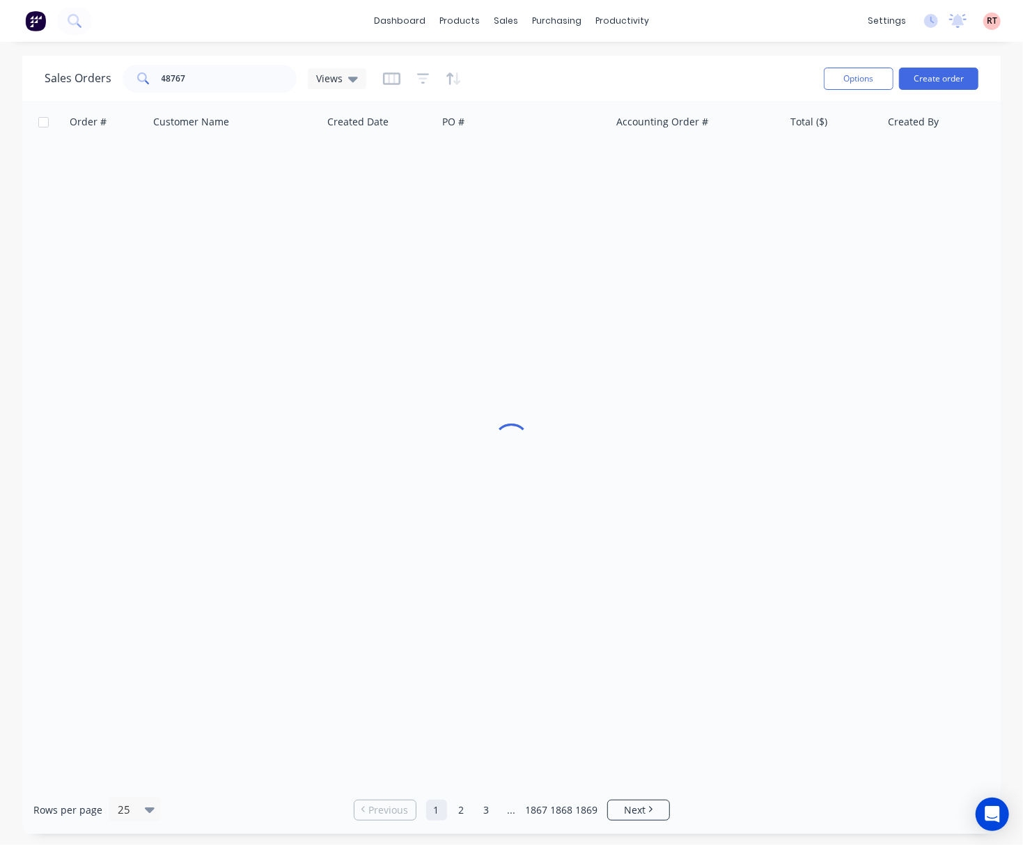
click at [1, 173] on div "Sales Orders 48767 Views Options Create order Order # Customer Name Created Dat…" at bounding box center [511, 445] width 1023 height 778
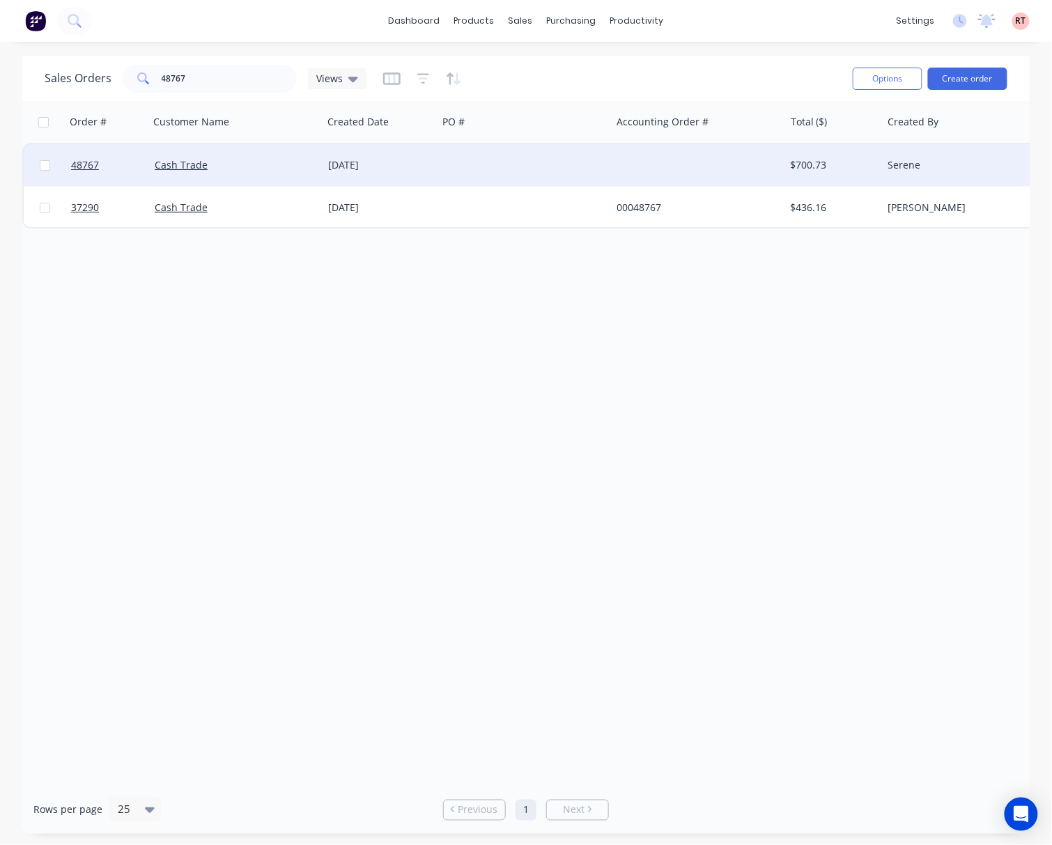
click at [578, 157] on div at bounding box center [523, 165] width 173 height 42
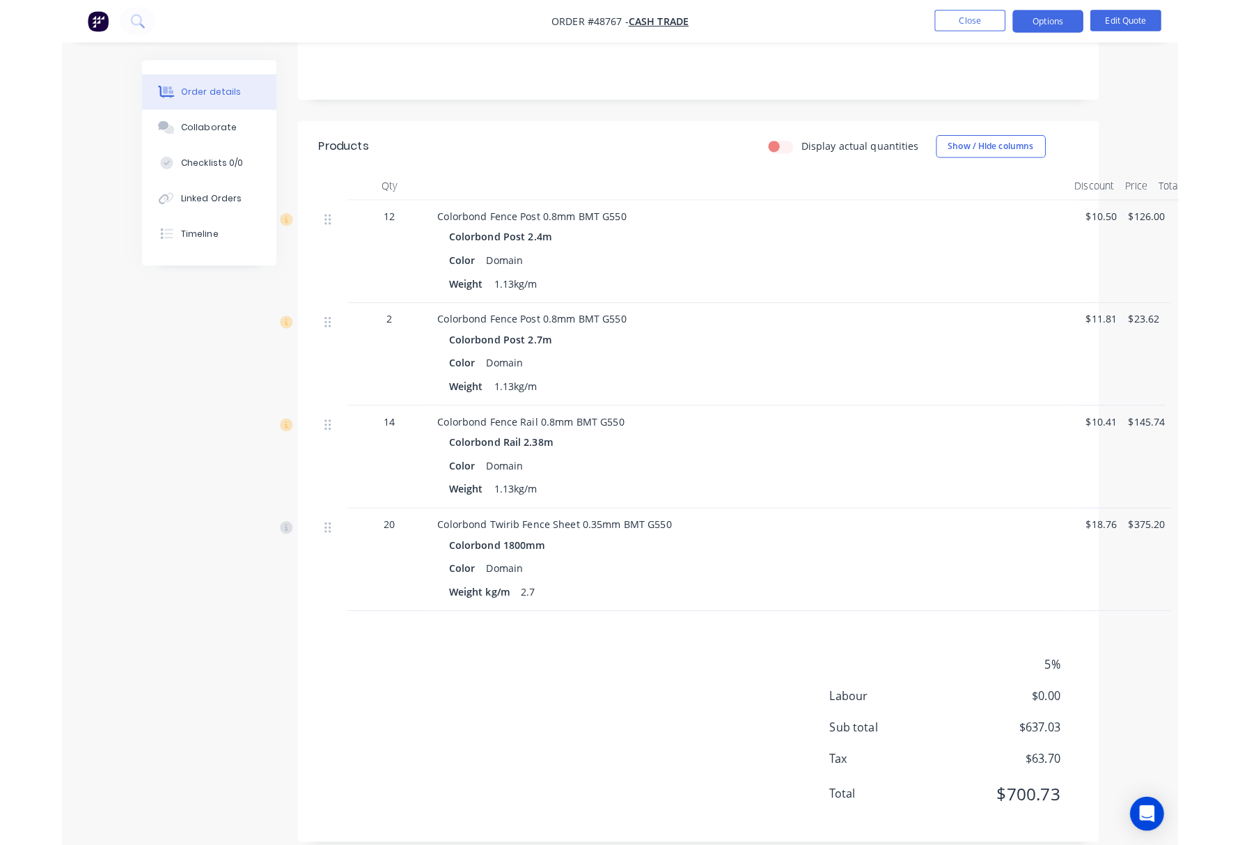
scroll to position [274, 0]
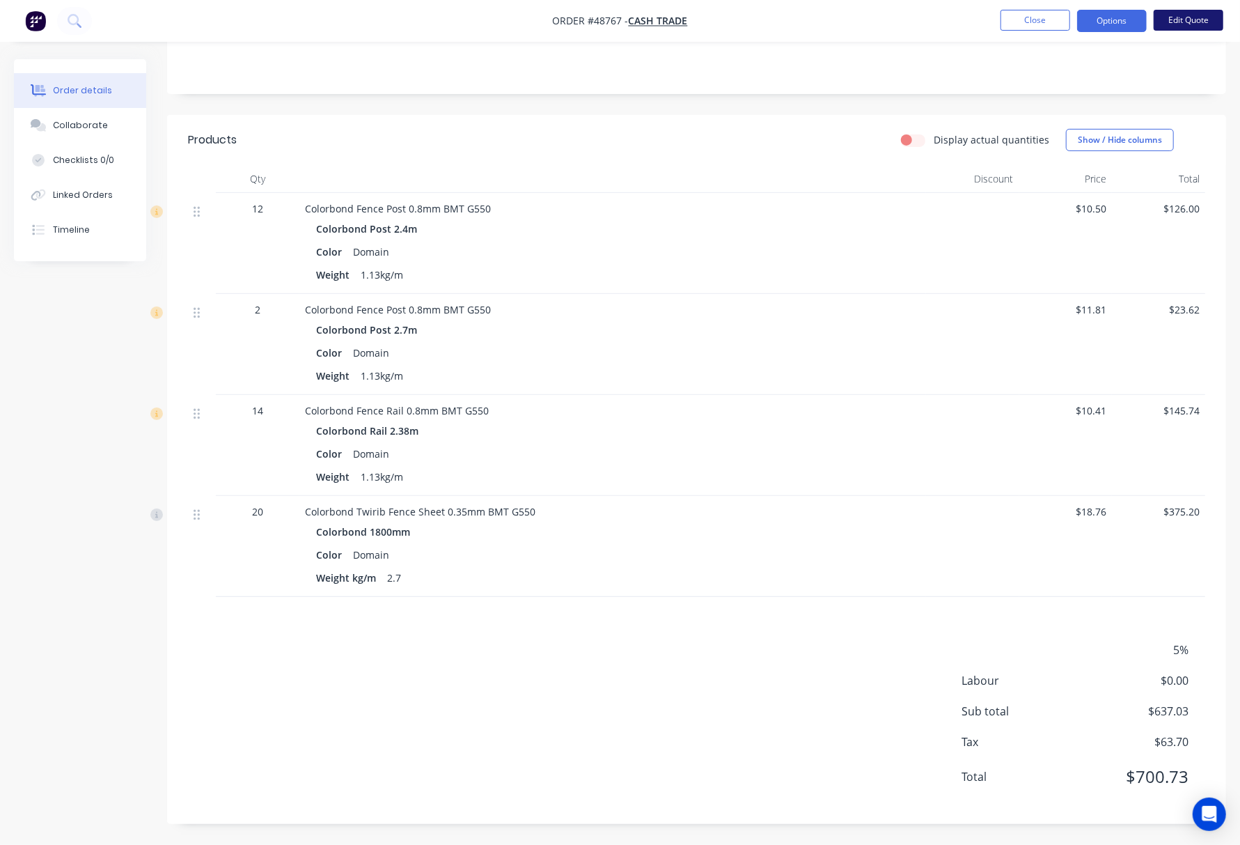
click at [1022, 15] on button "Edit Quote" at bounding box center [1189, 20] width 70 height 21
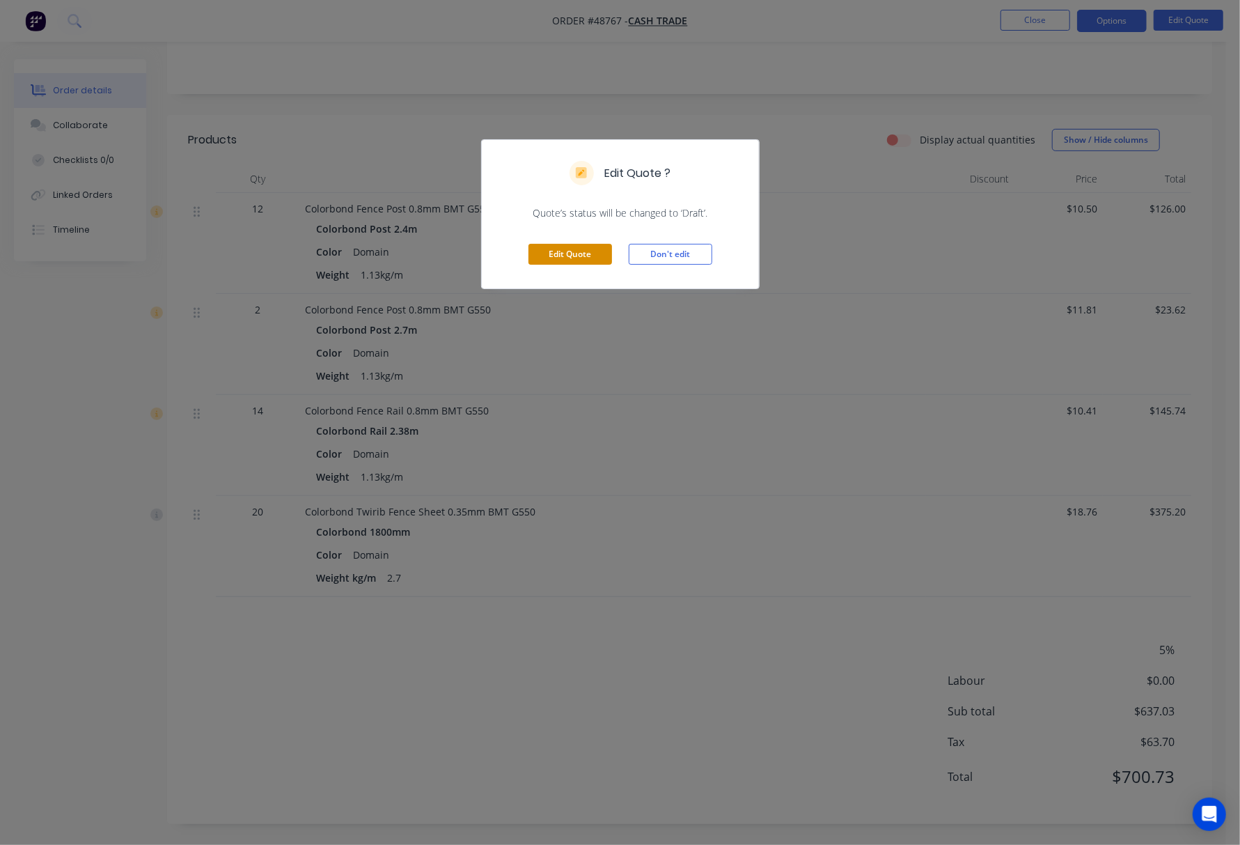
click at [579, 260] on button "Edit Quote" at bounding box center [571, 254] width 84 height 21
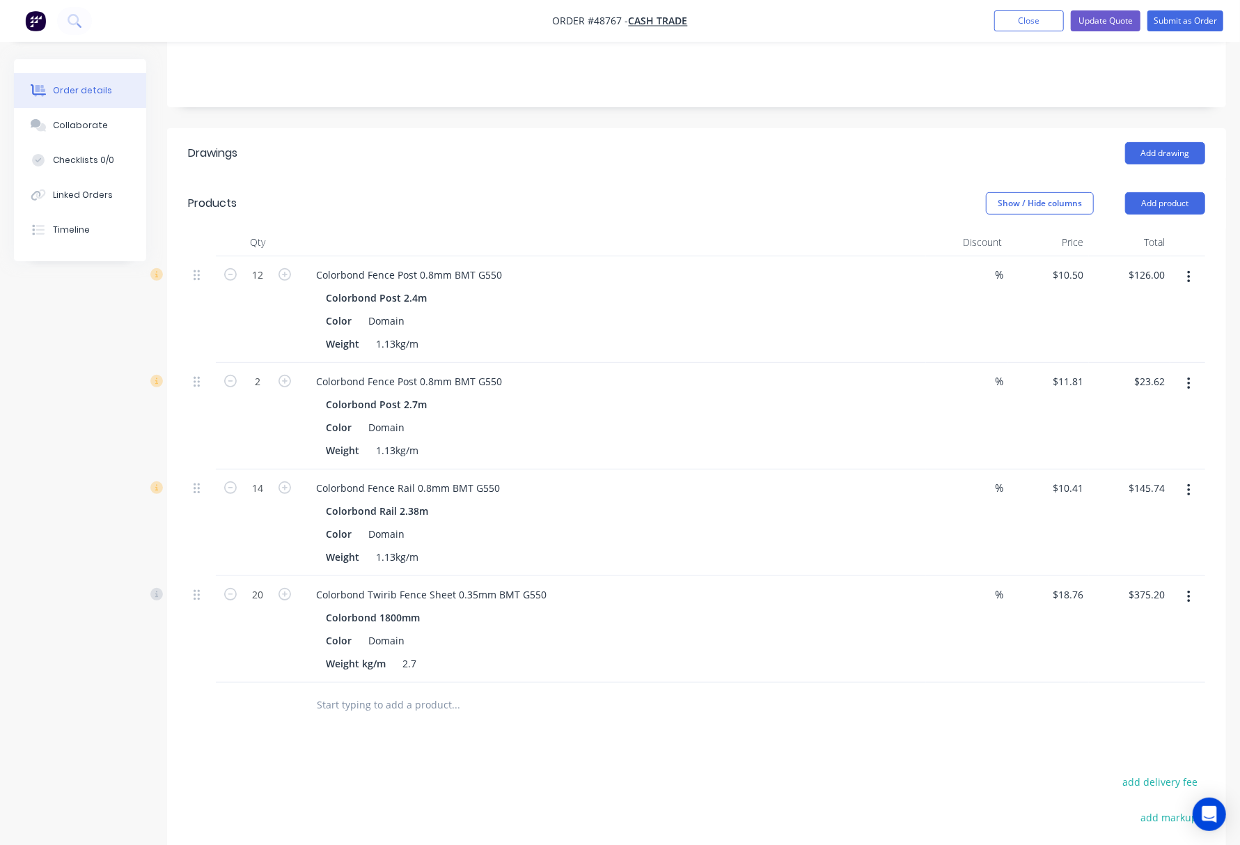
scroll to position [279, 0]
type input "21"
type input "$393.96"
click at [320, 731] on div "Drawings Add drawing Products Show / Hide columns Add product Qty Discount Pric…" at bounding box center [696, 598] width 1059 height 935
click at [263, 288] on input "2" at bounding box center [258, 277] width 36 height 21
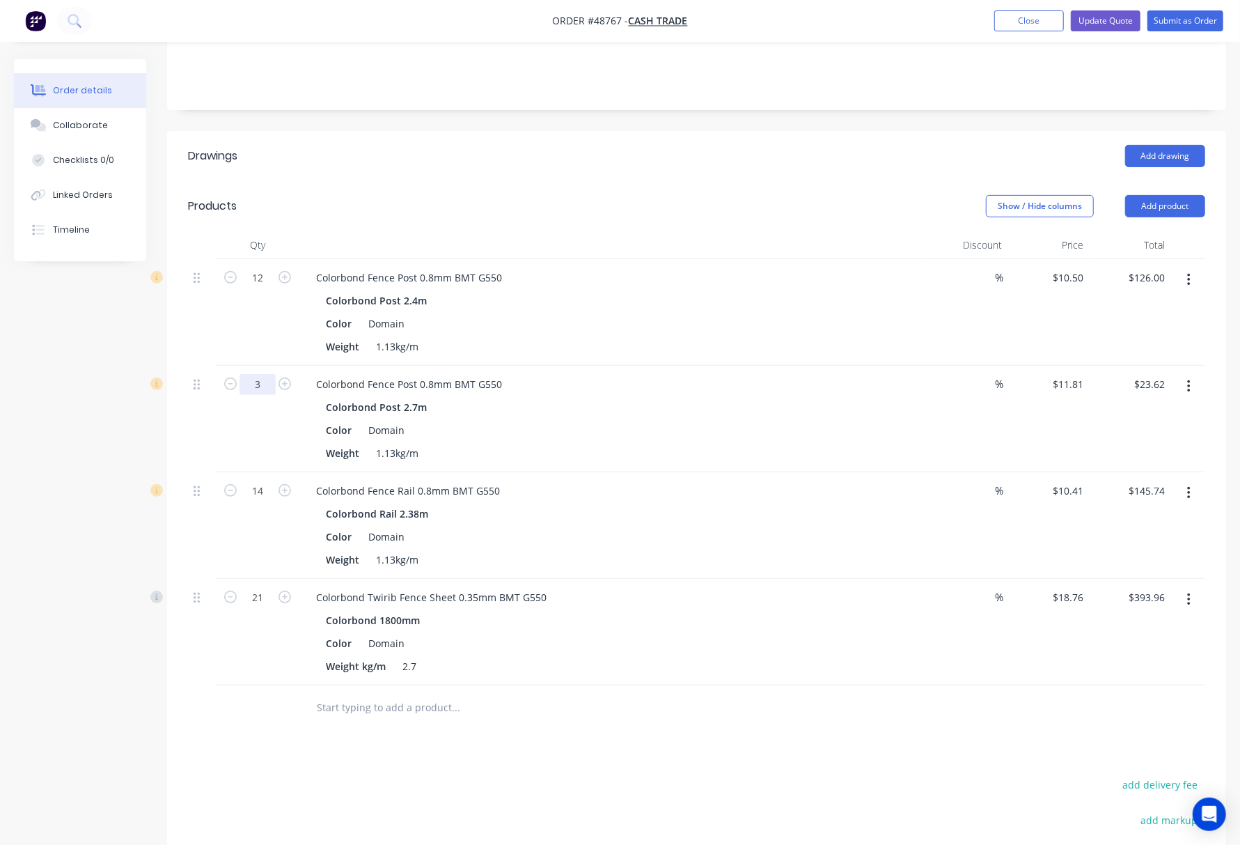
type input "3"
type input "$35.43"
click at [263, 686] on div at bounding box center [258, 707] width 84 height 45
click at [1022, 195] on button "Add product" at bounding box center [1165, 206] width 80 height 22
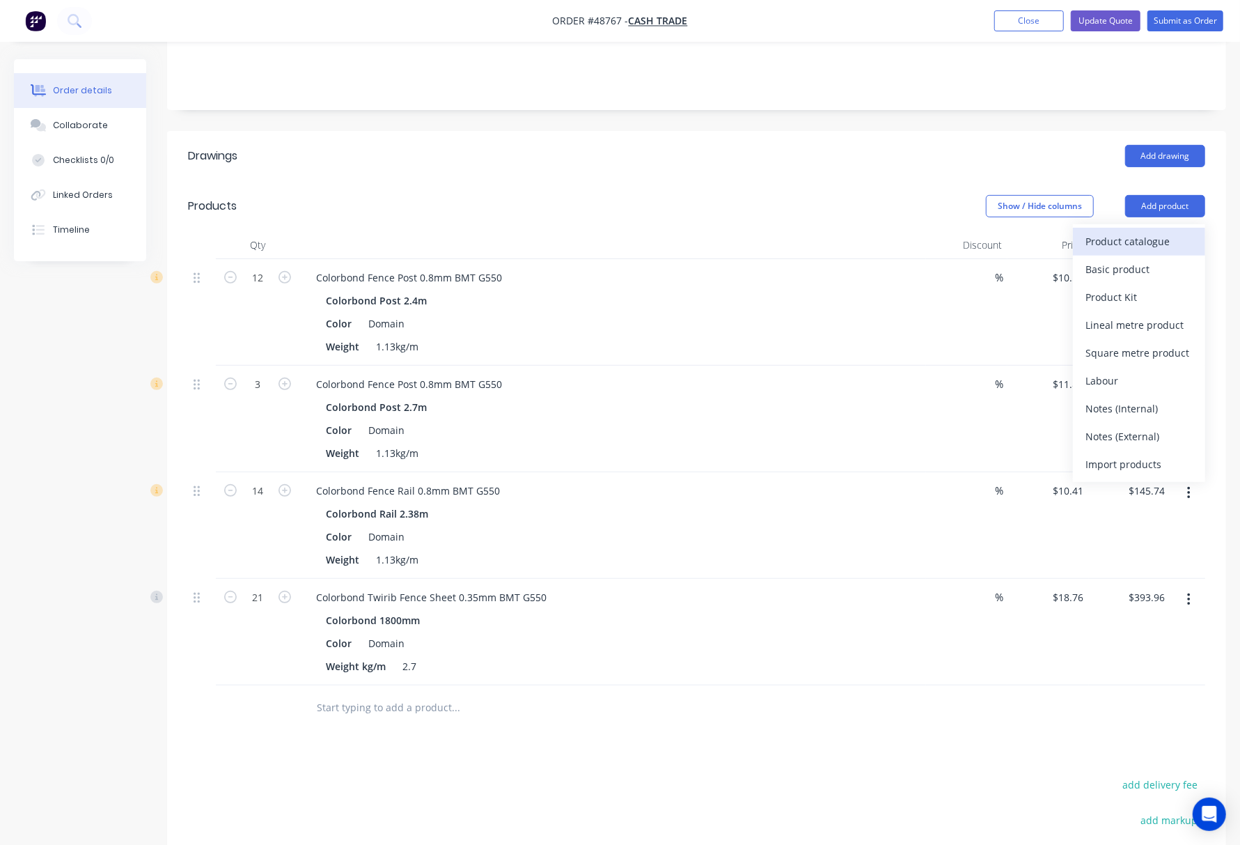
click at [1022, 231] on div "Product catalogue" at bounding box center [1139, 241] width 107 height 20
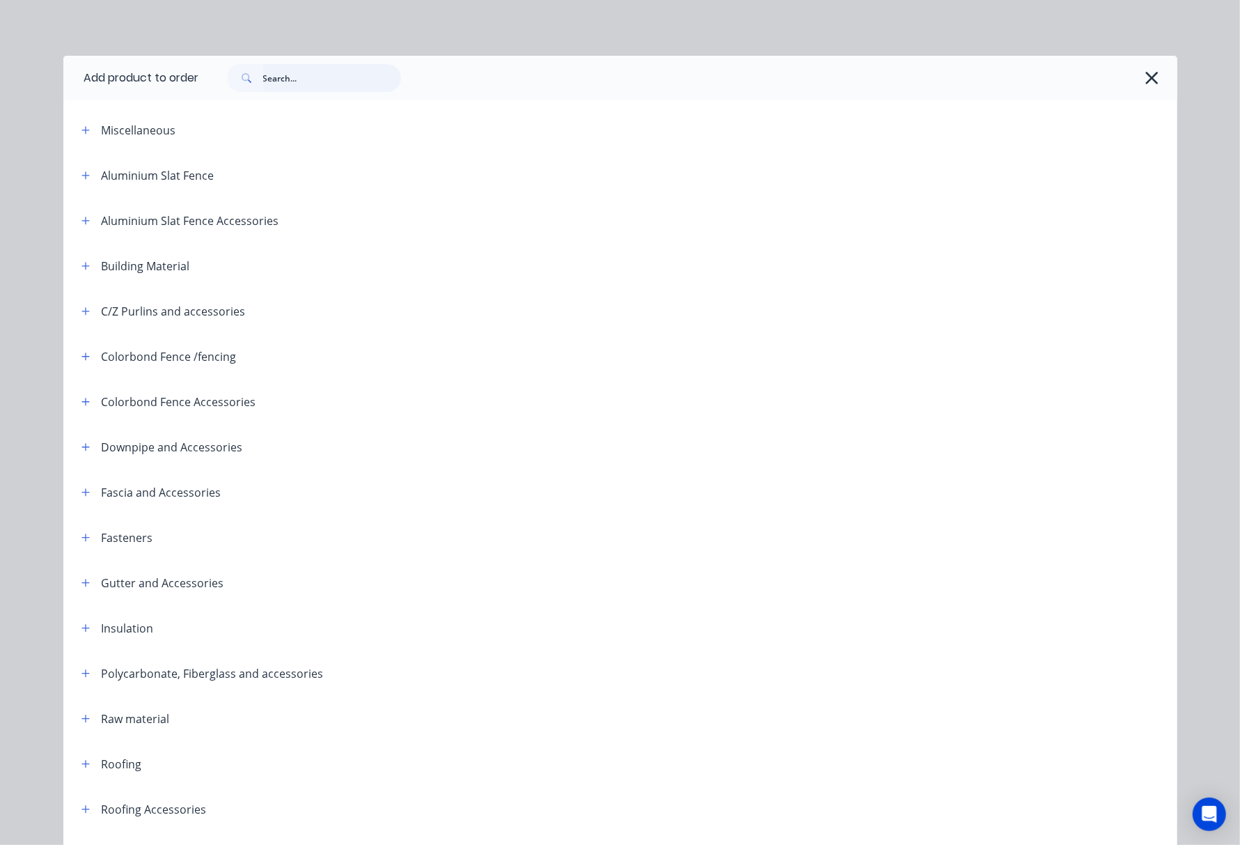
click at [326, 79] on input "text" at bounding box center [332, 78] width 138 height 28
type input "g"
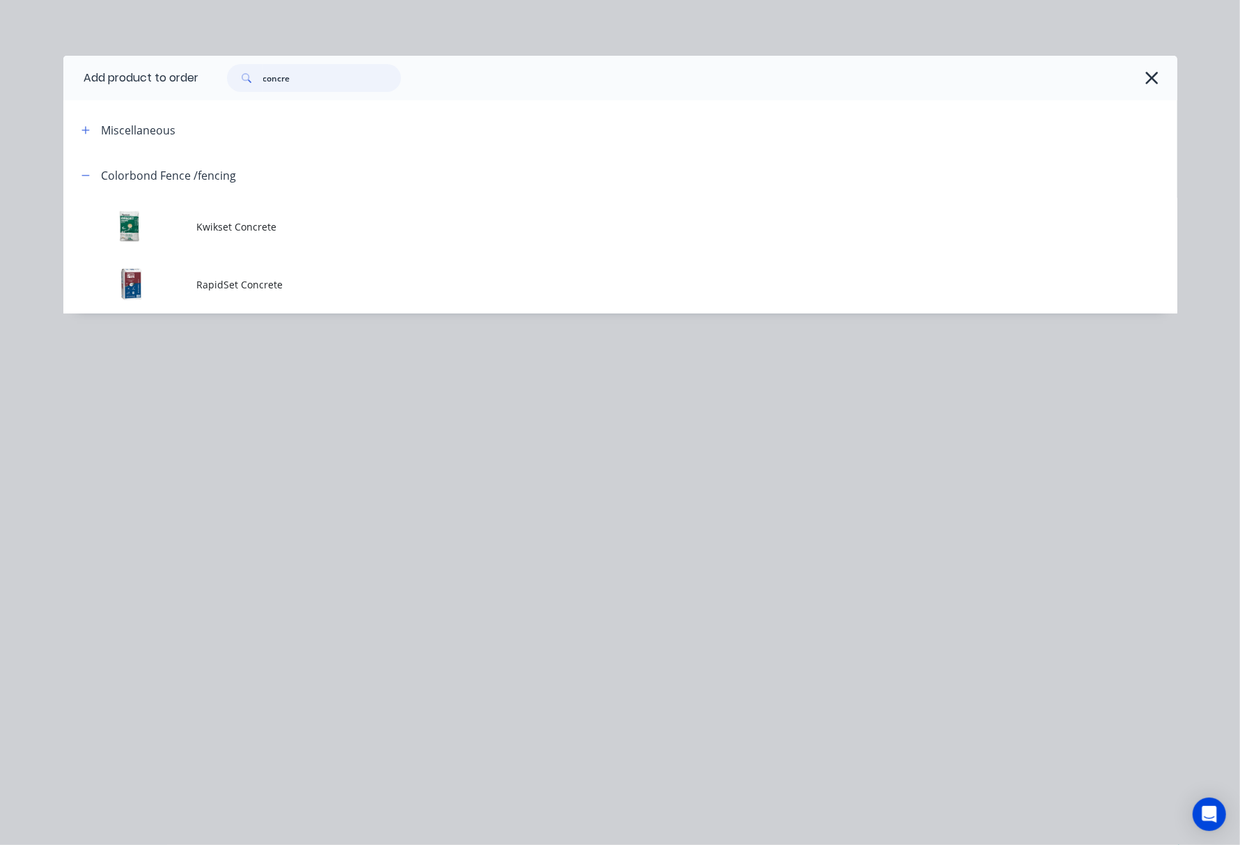
drag, startPoint x: 312, startPoint y: 74, endPoint x: 210, endPoint y: 88, distance: 102.6
click at [210, 88] on div "concre" at bounding box center [681, 78] width 965 height 28
type input "gp"
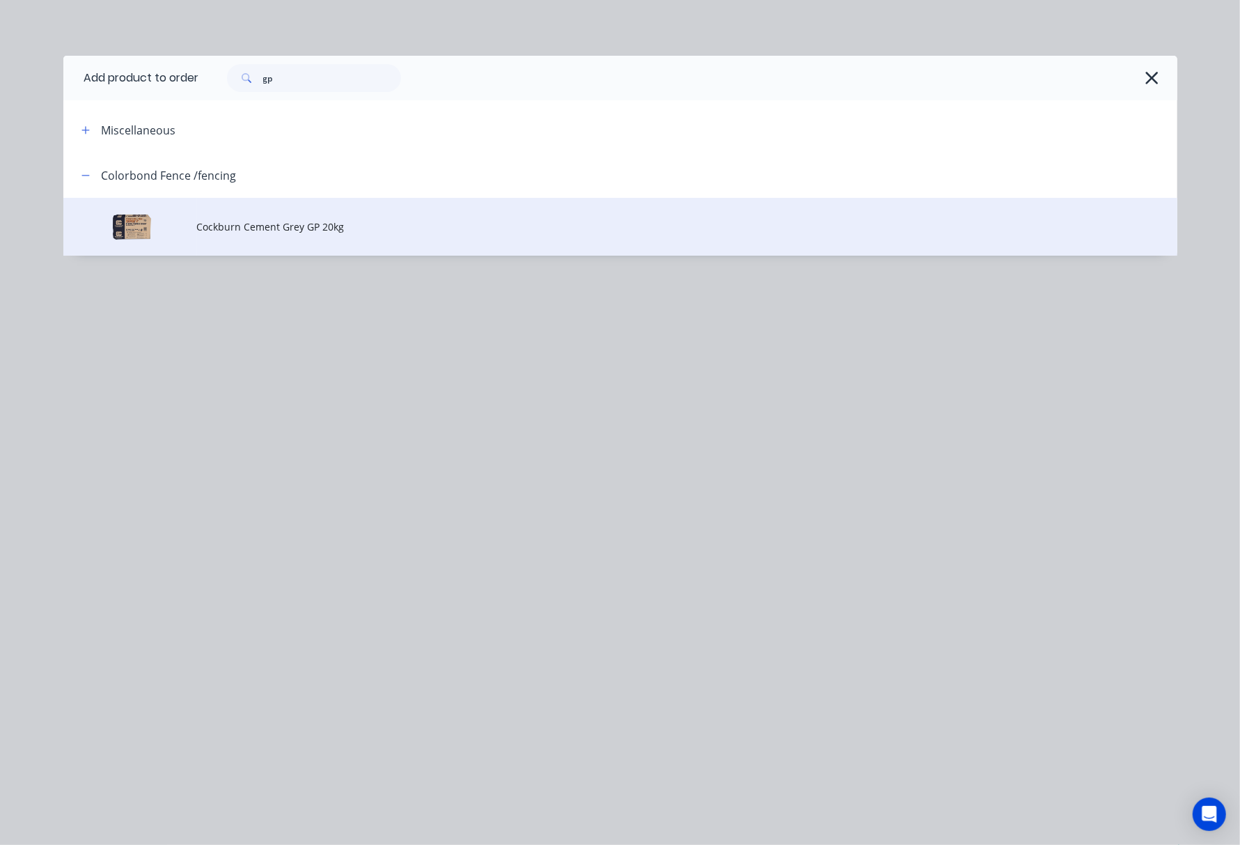
click at [467, 231] on span "Cockburn Cement Grey GP 20kg" at bounding box center [589, 226] width 784 height 15
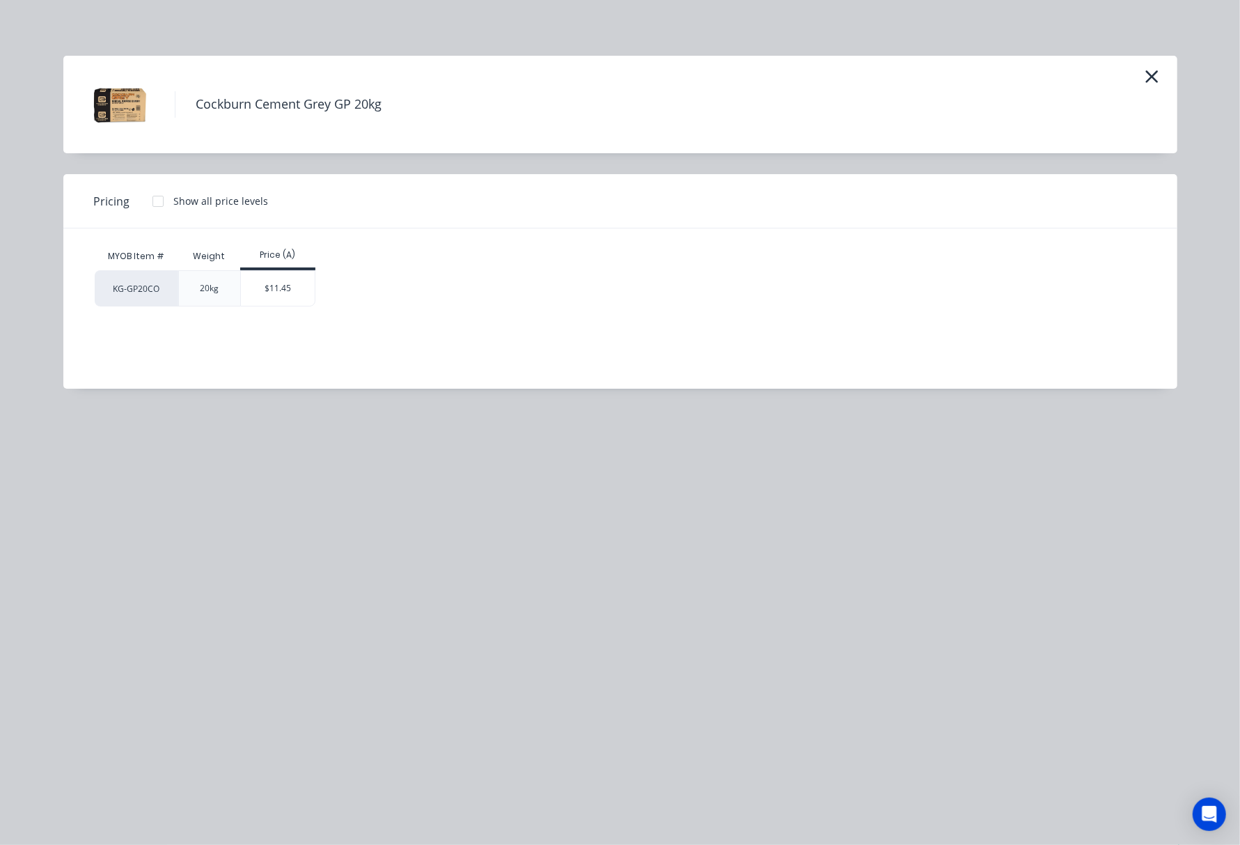
click at [118, 104] on img at bounding box center [119, 105] width 70 height 70
click at [283, 286] on div "$11.45" at bounding box center [278, 288] width 75 height 35
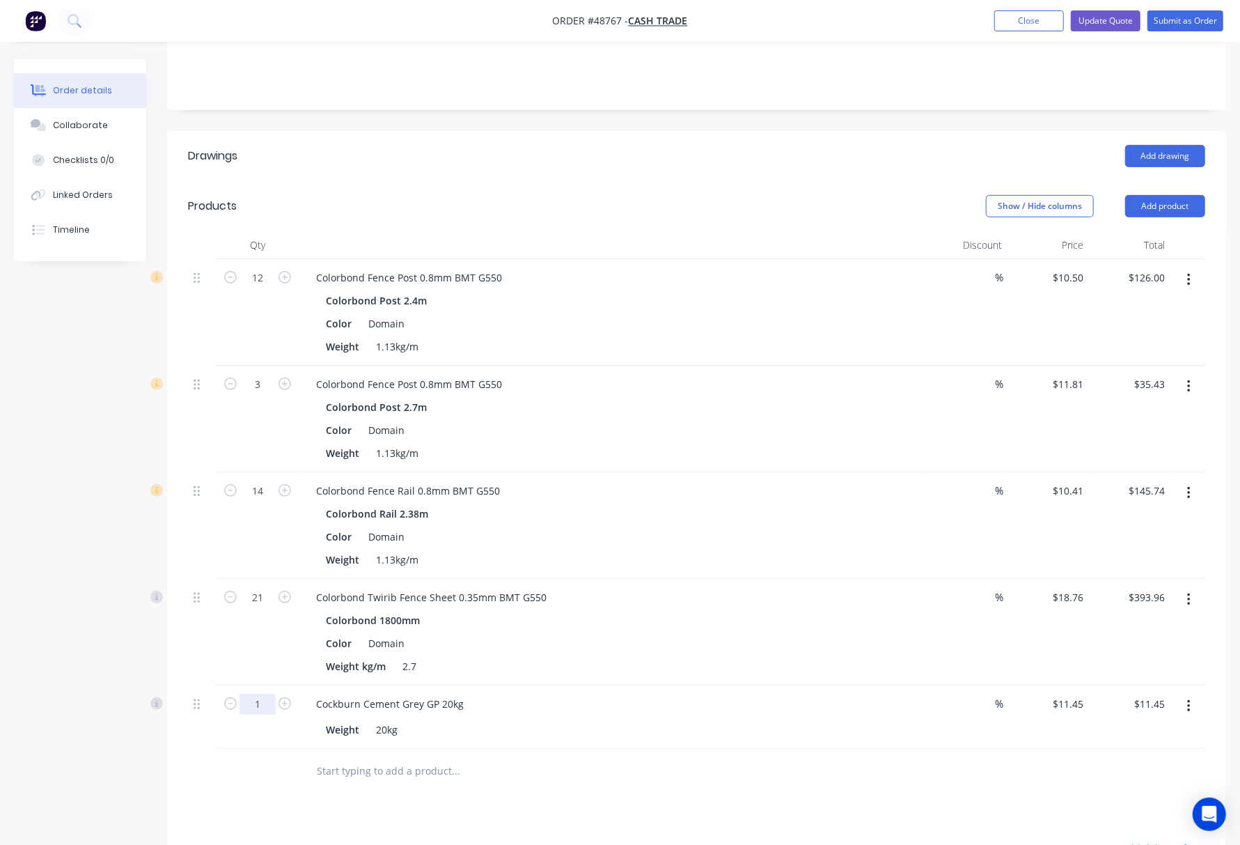
click at [259, 288] on input "1" at bounding box center [258, 277] width 36 height 21
type input "8"
type input "$91.60"
click at [616, 764] on div at bounding box center [514, 771] width 418 height 28
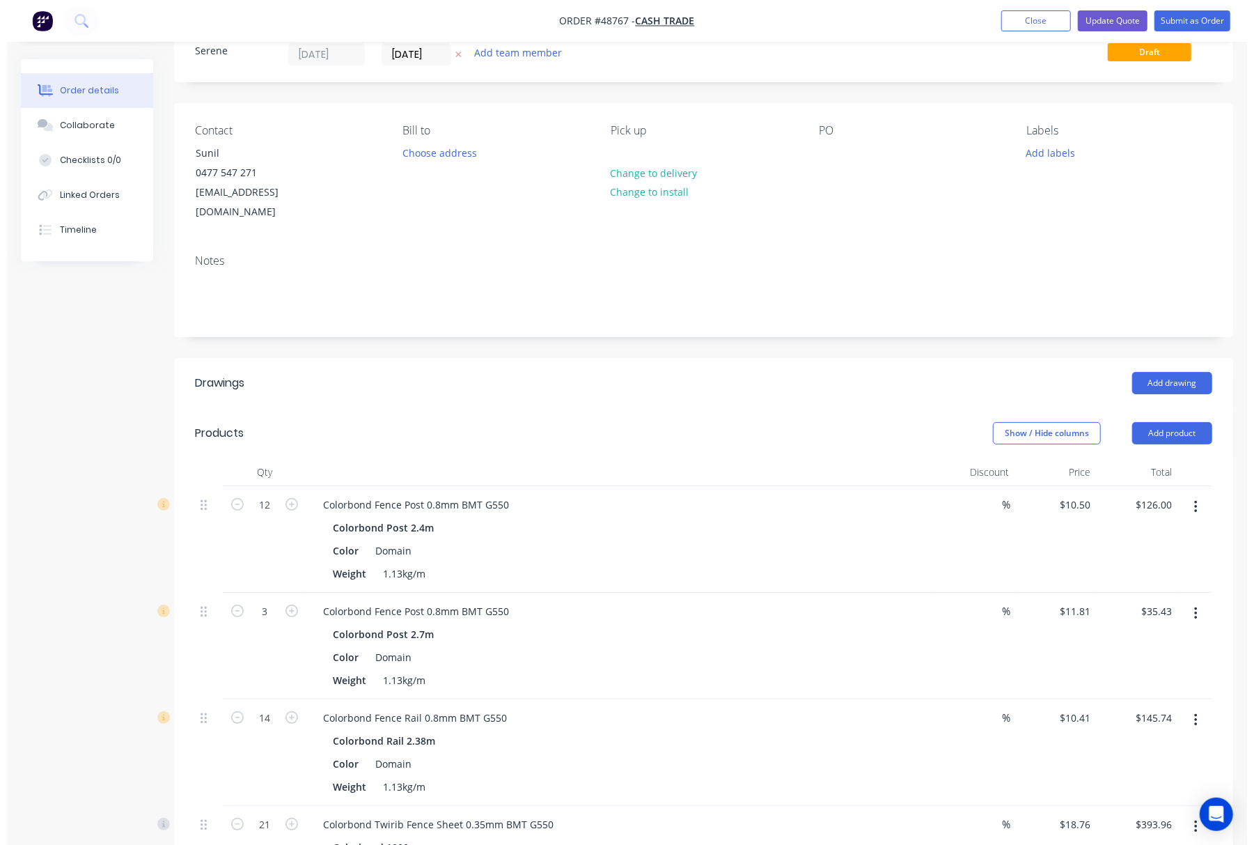
scroll to position [0, 0]
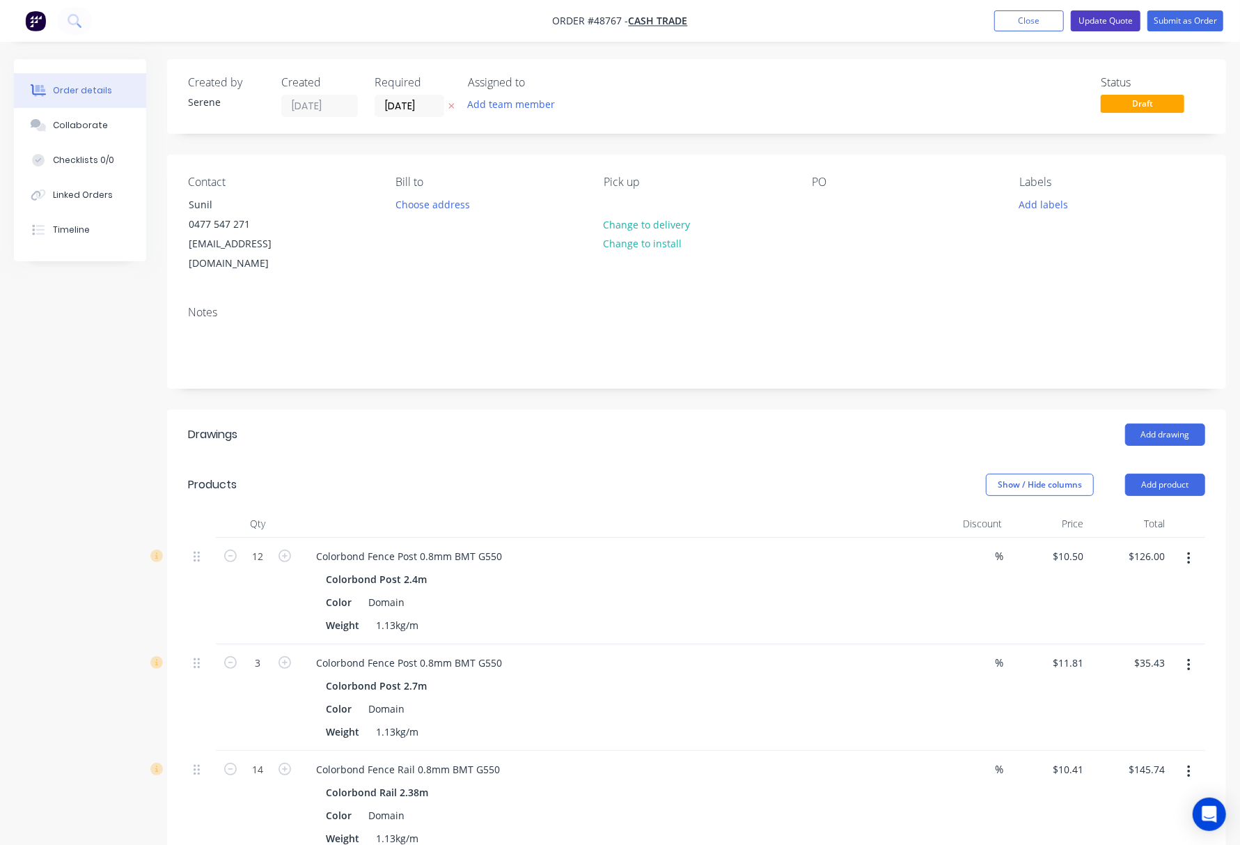
click at [1022, 26] on button "Update Quote" at bounding box center [1106, 20] width 70 height 21
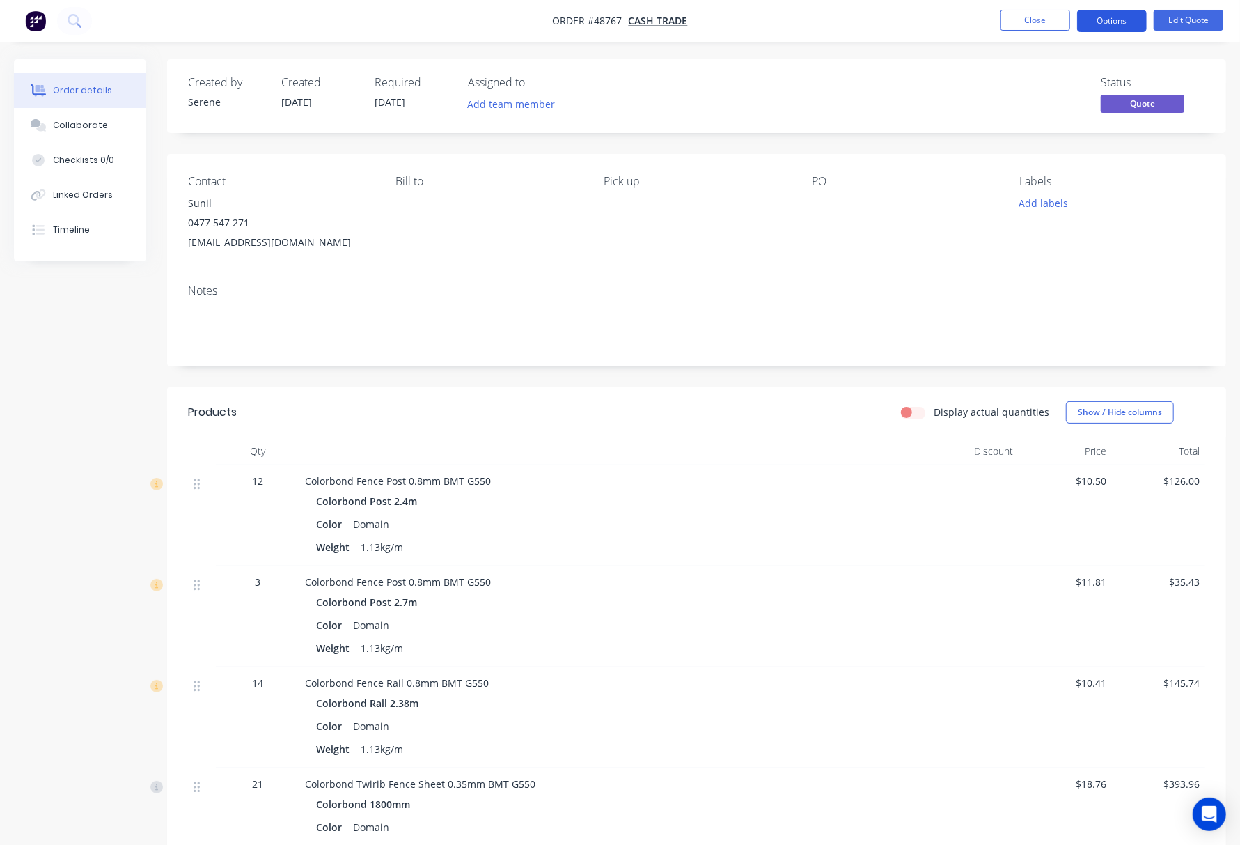
click at [1022, 20] on button "Options" at bounding box center [1112, 21] width 70 height 22
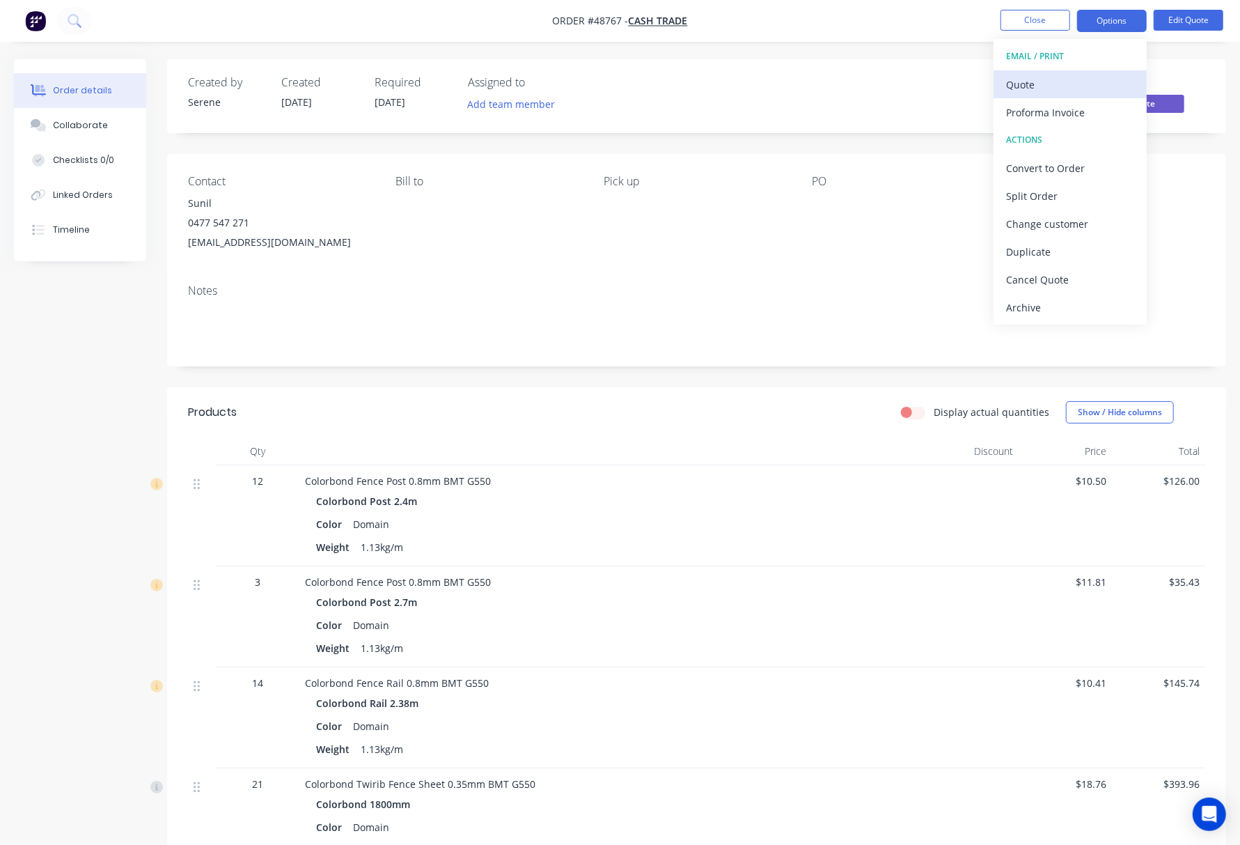
click at [1022, 81] on div "Quote" at bounding box center [1070, 85] width 128 height 20
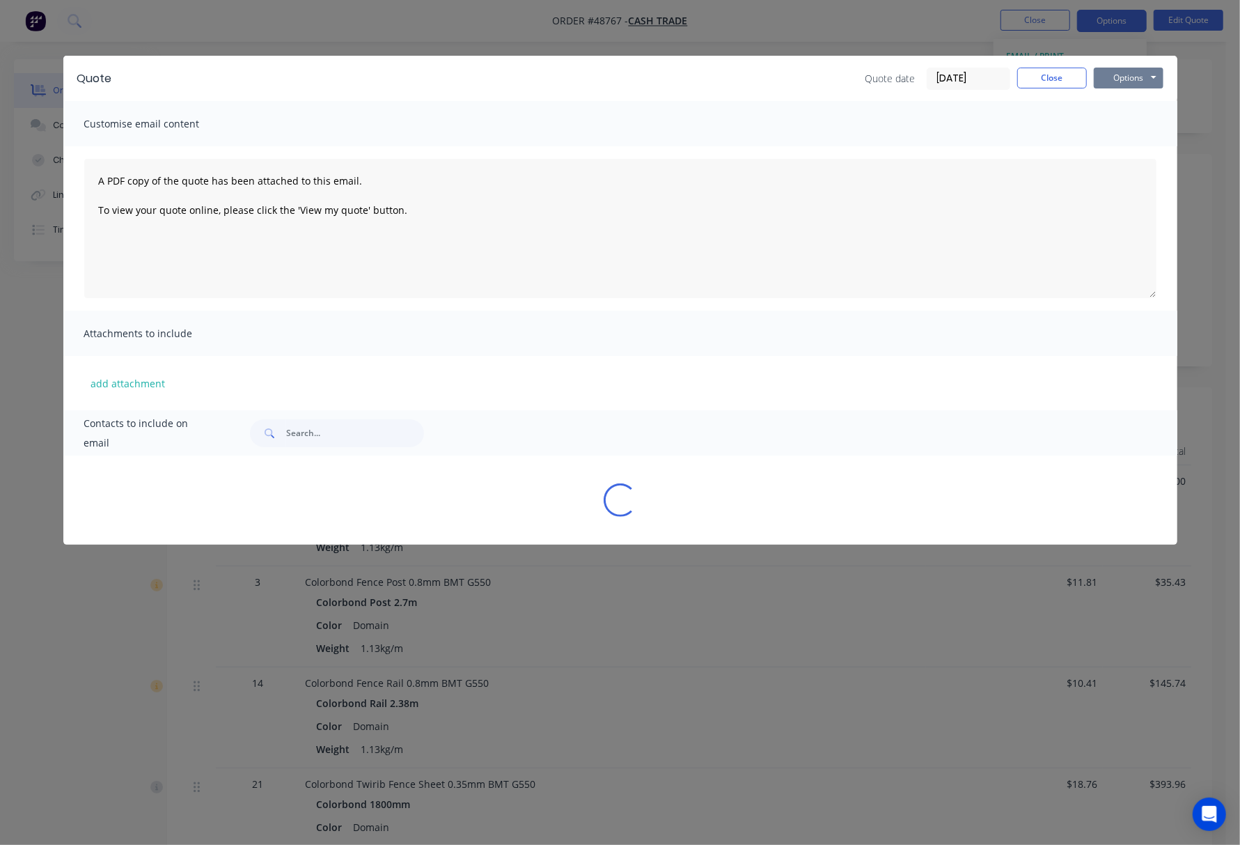
click at [1022, 79] on button "Options" at bounding box center [1129, 78] width 70 height 21
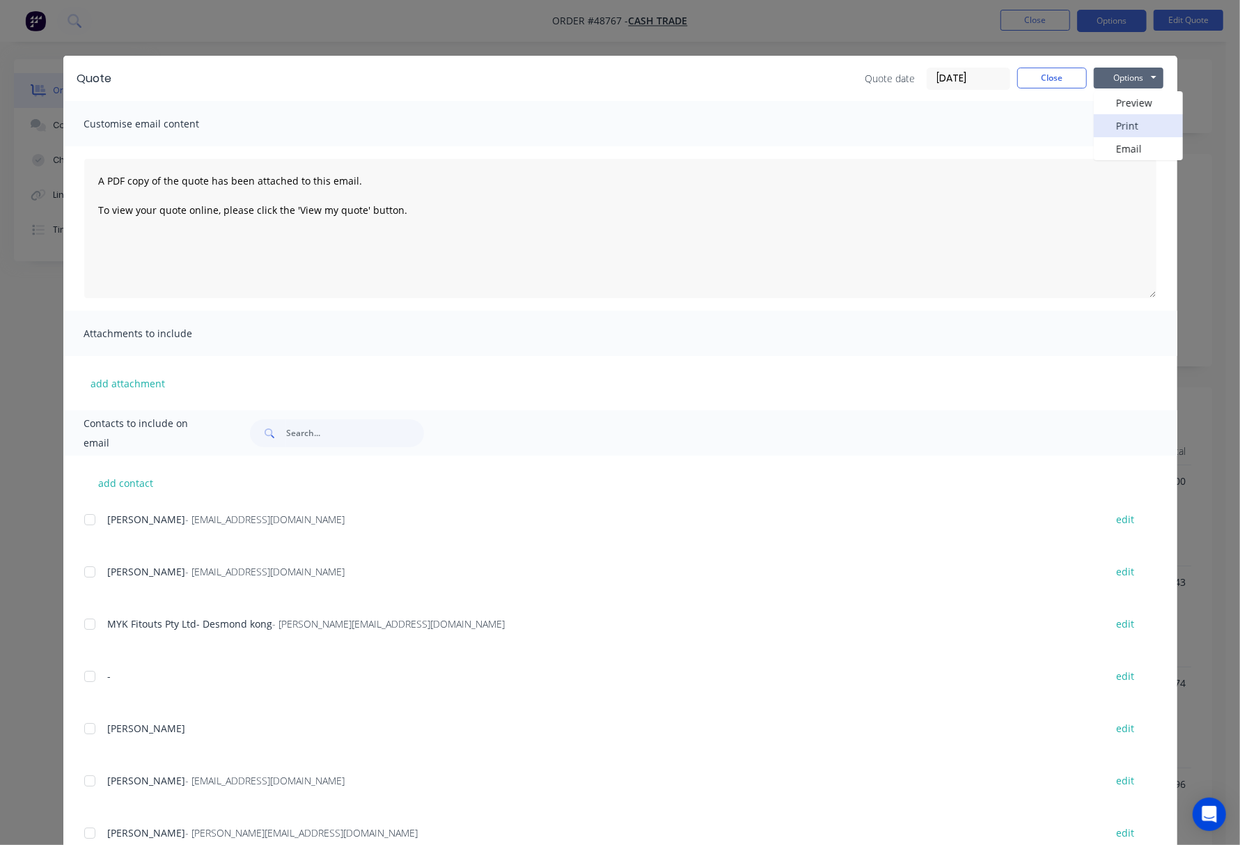
click at [1022, 123] on button "Print" at bounding box center [1138, 125] width 89 height 23
click at [903, 37] on div "Quote Quote date 02/09/25 Close Options Preview Print Email Customise email con…" at bounding box center [620, 422] width 1240 height 845
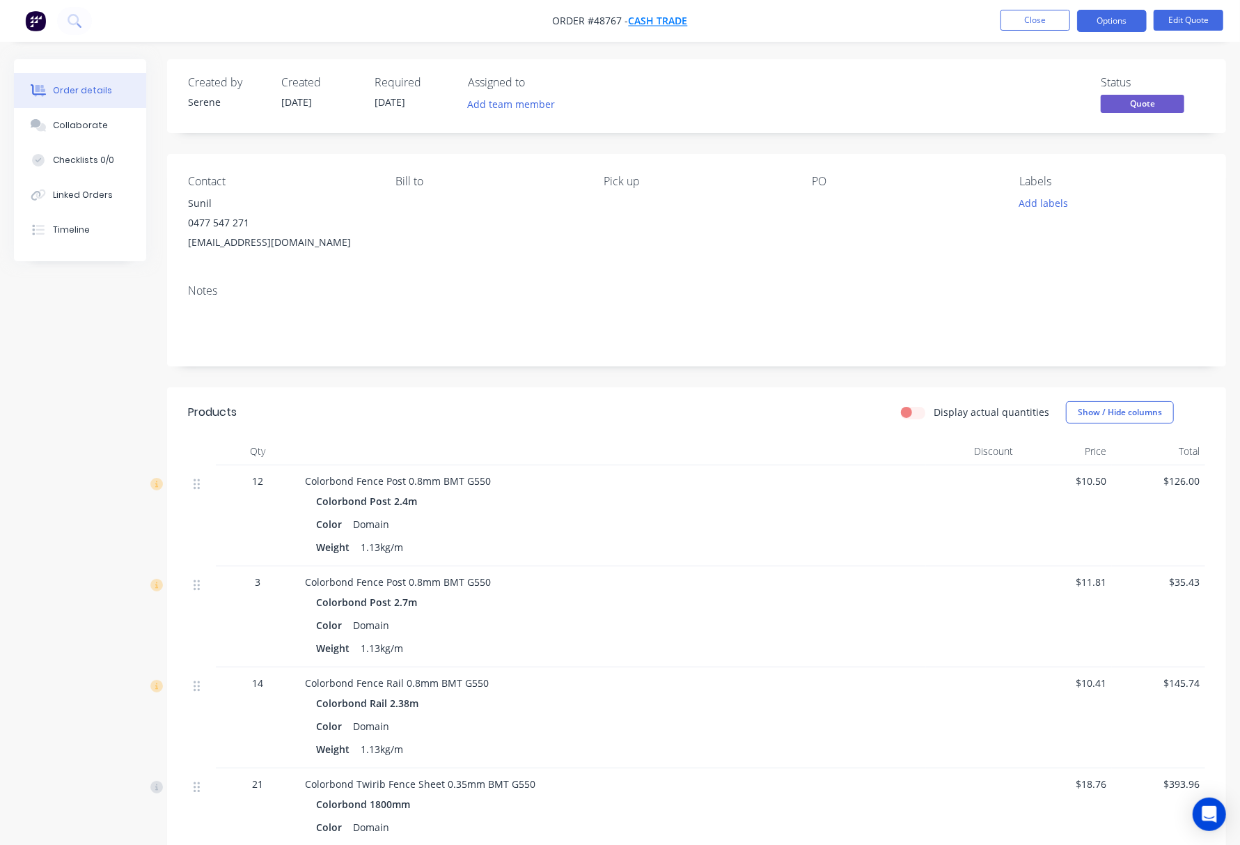
click at [661, 20] on span "Cash Trade" at bounding box center [658, 21] width 59 height 13
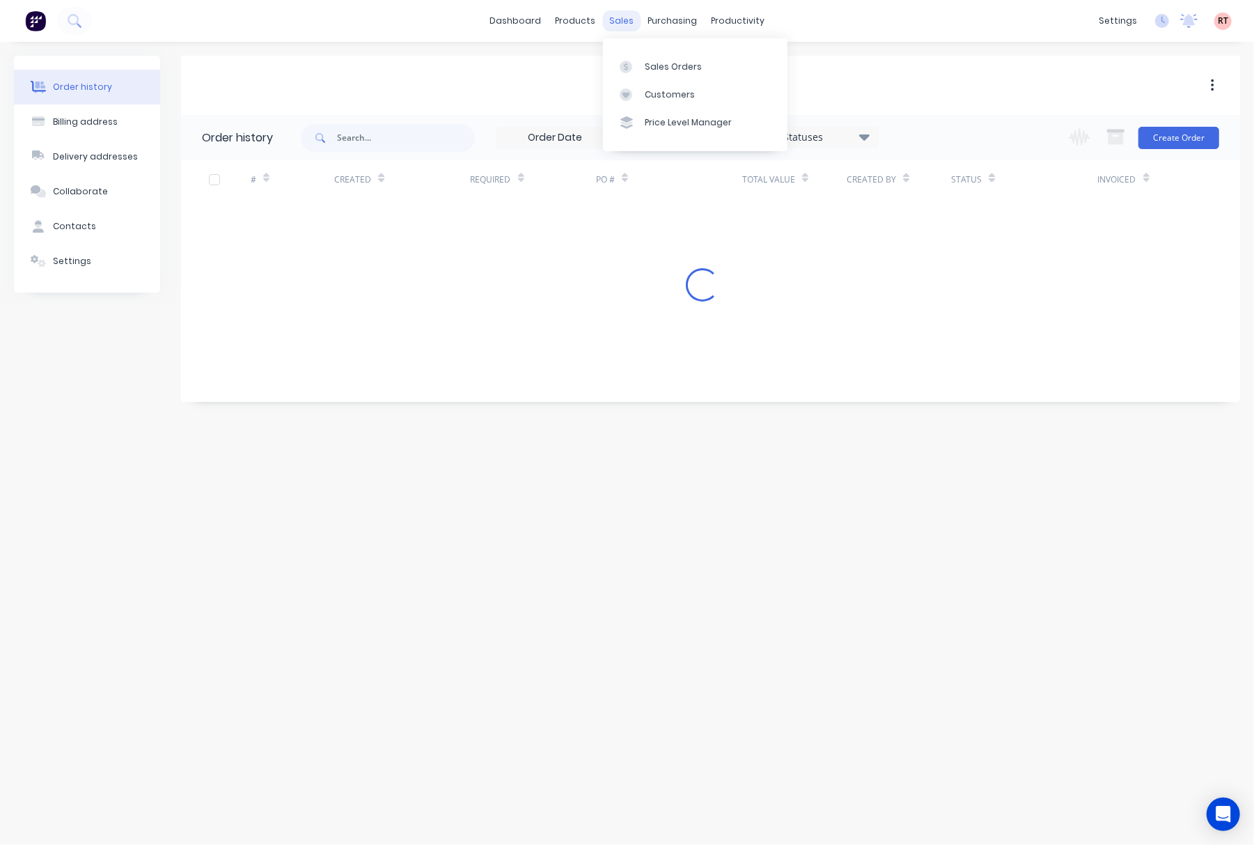
click at [613, 21] on div "sales" at bounding box center [621, 20] width 38 height 21
click at [657, 91] on div "Customers" at bounding box center [670, 94] width 50 height 13
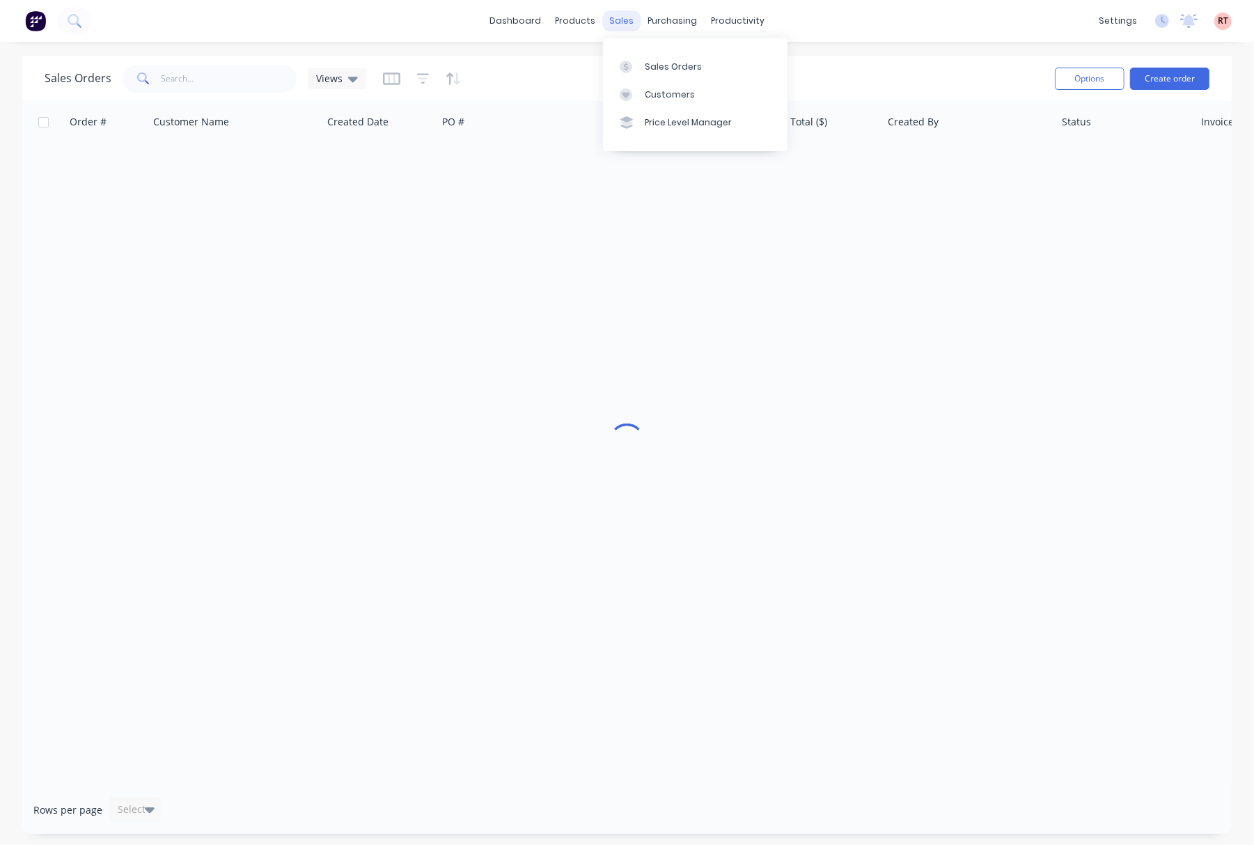
click at [620, 22] on div "sales" at bounding box center [621, 20] width 38 height 21
click at [195, 82] on input "text" at bounding box center [230, 79] width 136 height 28
type input "48219"
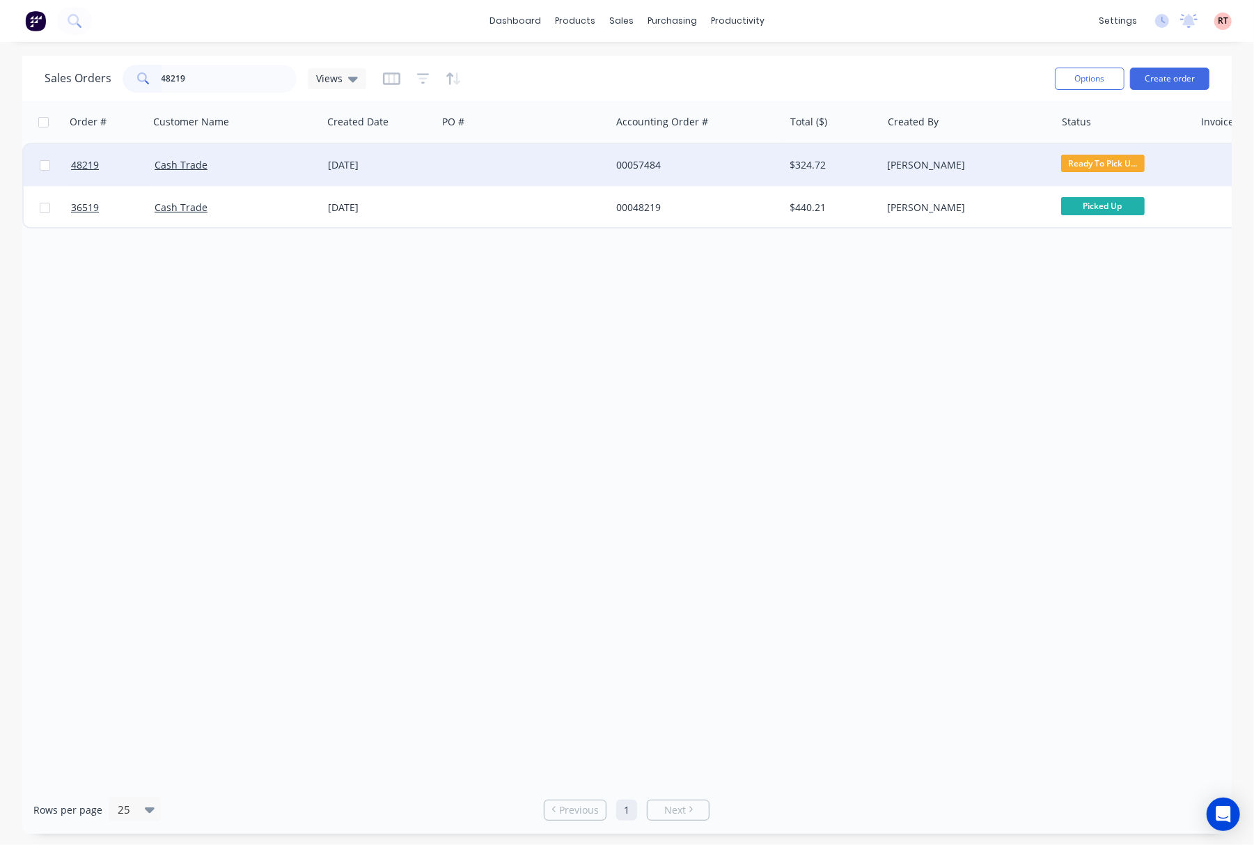
click at [688, 171] on div "00057484" at bounding box center [693, 165] width 155 height 14
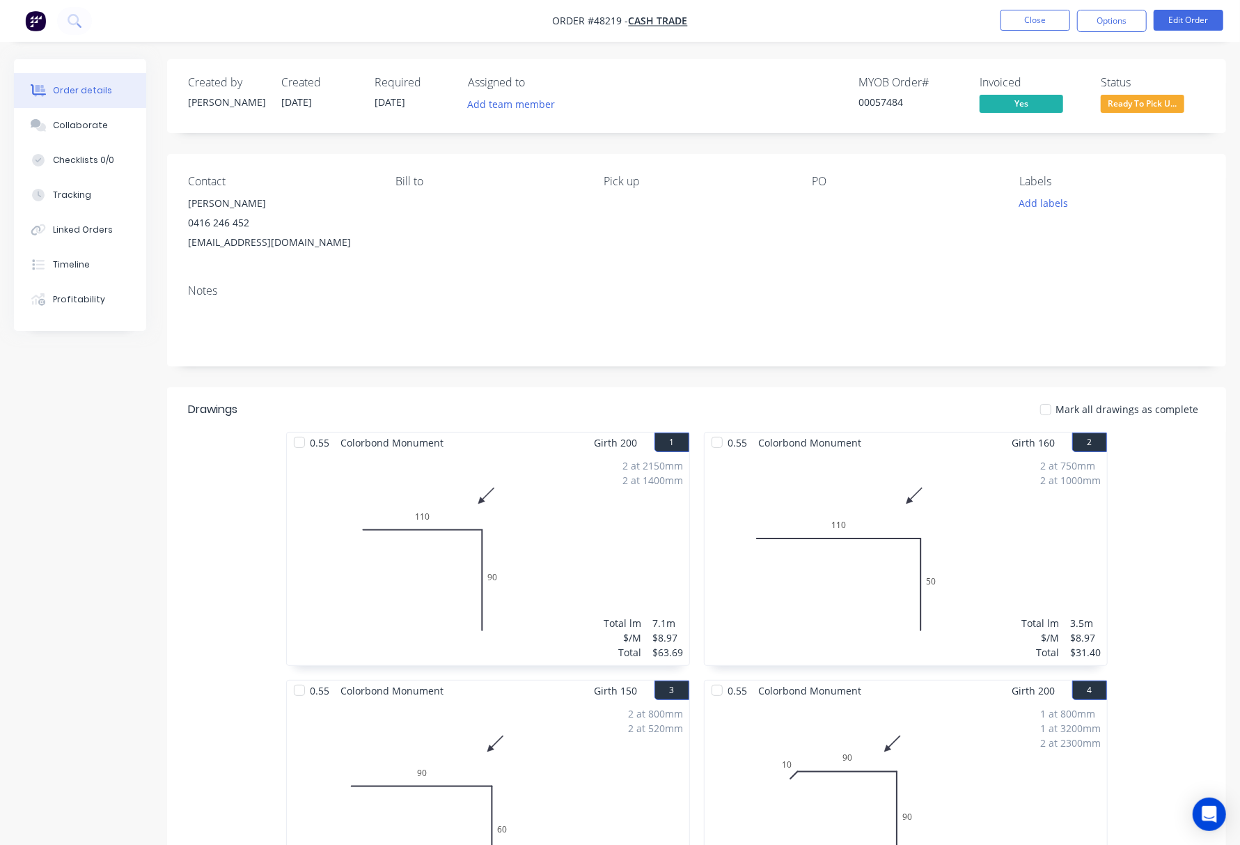
click at [1157, 102] on span "Ready To Pick U..." at bounding box center [1143, 103] width 84 height 17
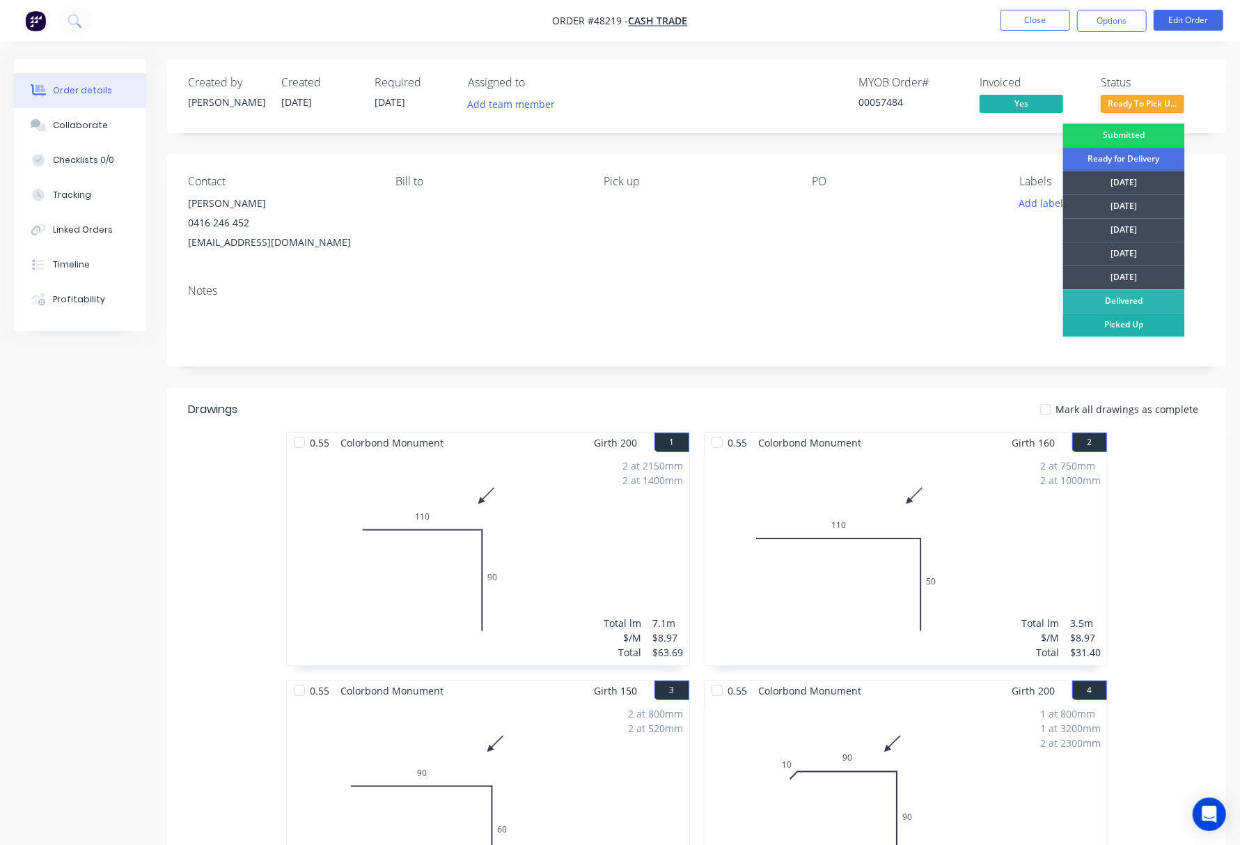
click at [1148, 326] on div "Picked Up" at bounding box center [1125, 325] width 122 height 24
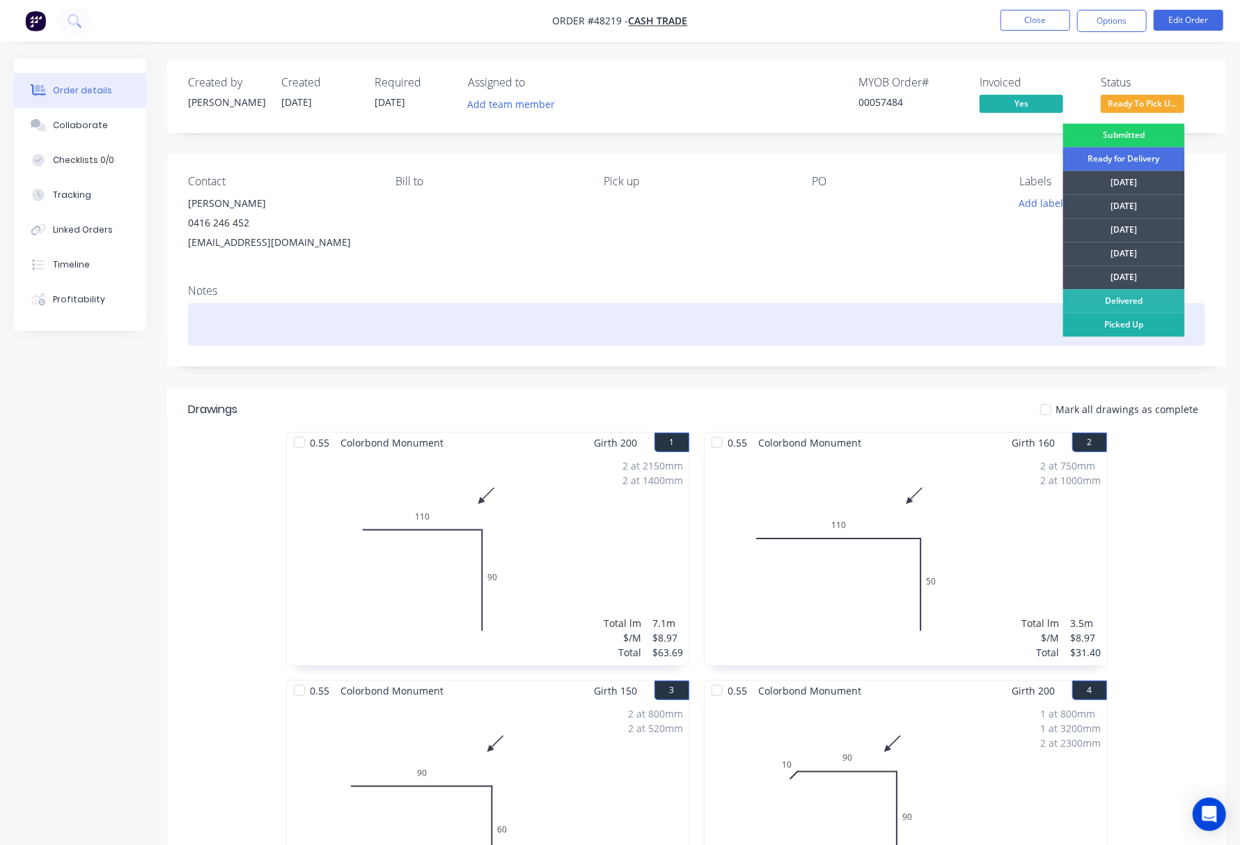
click at [1148, 326] on div at bounding box center [697, 324] width 1018 height 42
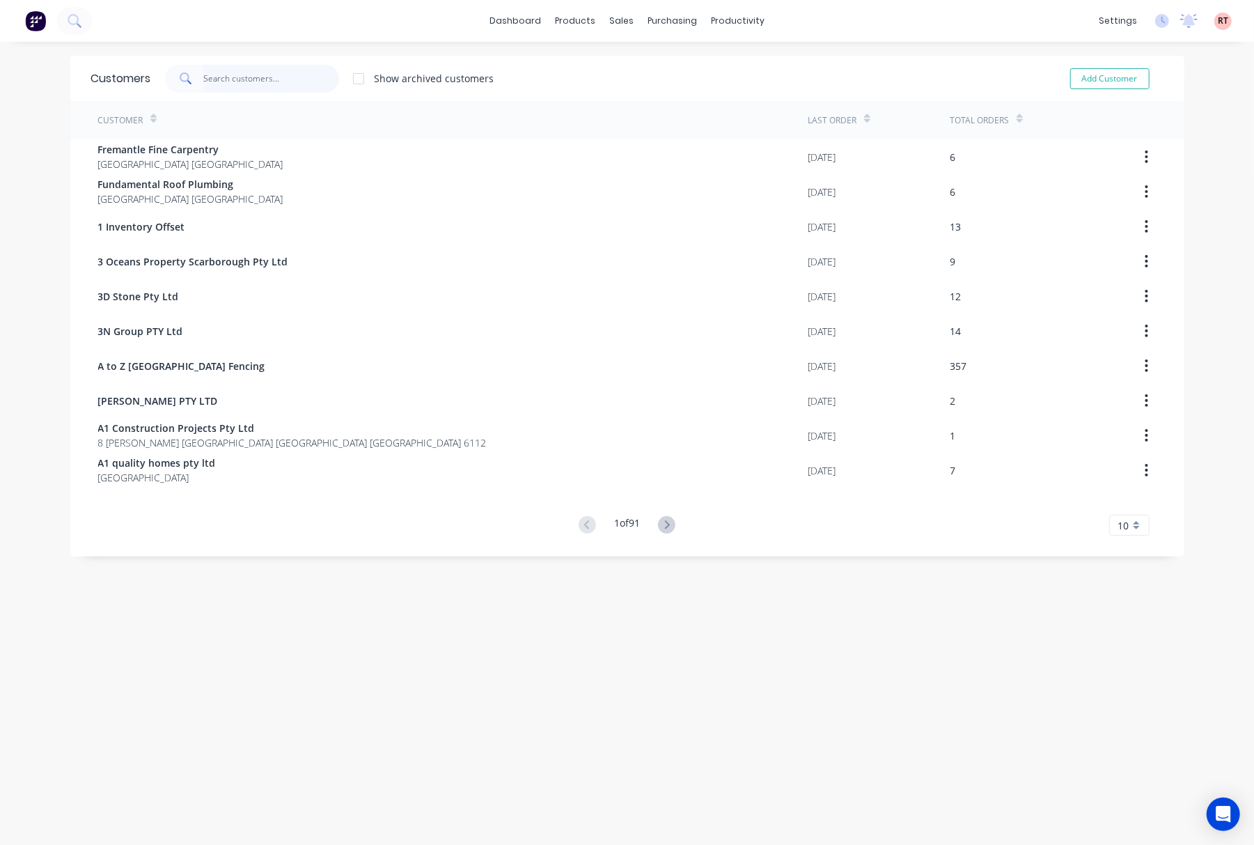
click at [273, 79] on input "text" at bounding box center [271, 79] width 136 height 28
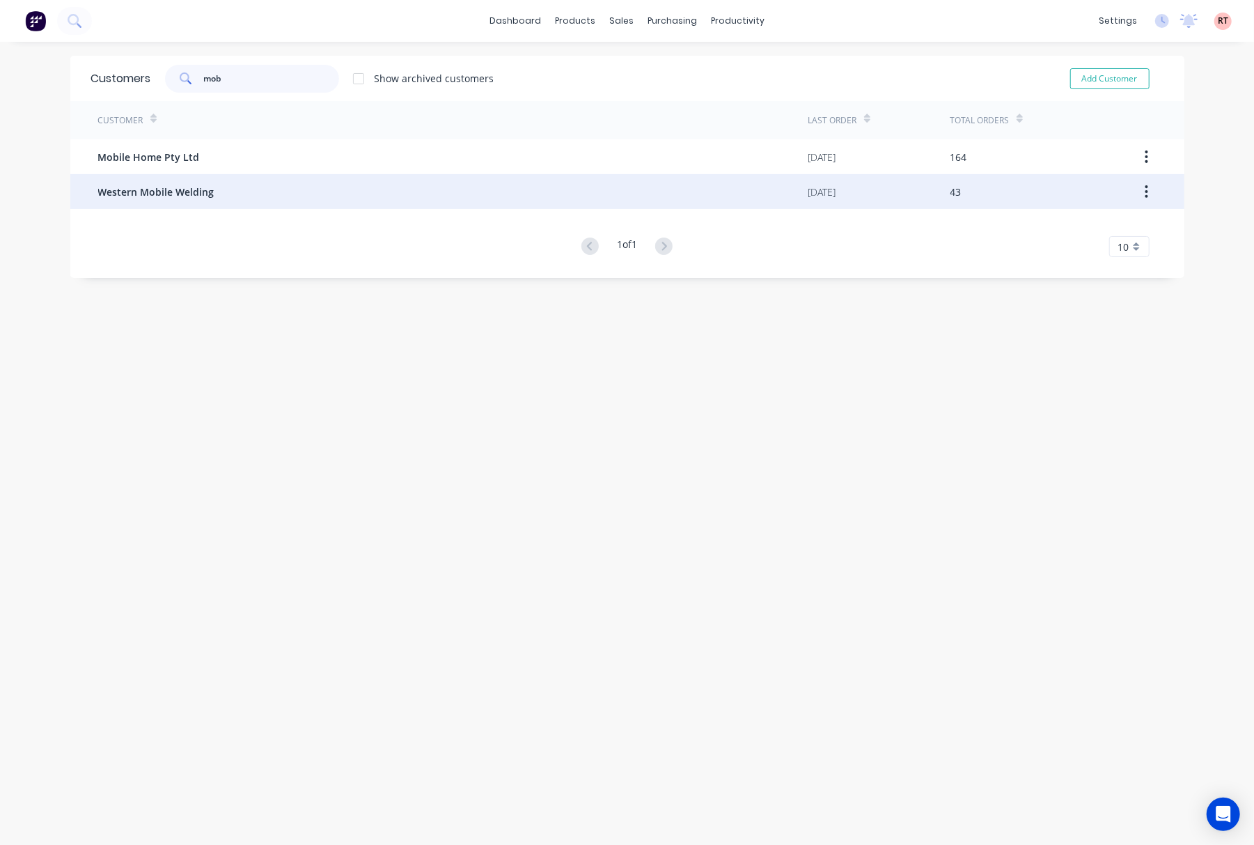
type input "mob"
click at [251, 185] on div "Western Mobile Welding" at bounding box center [453, 191] width 710 height 35
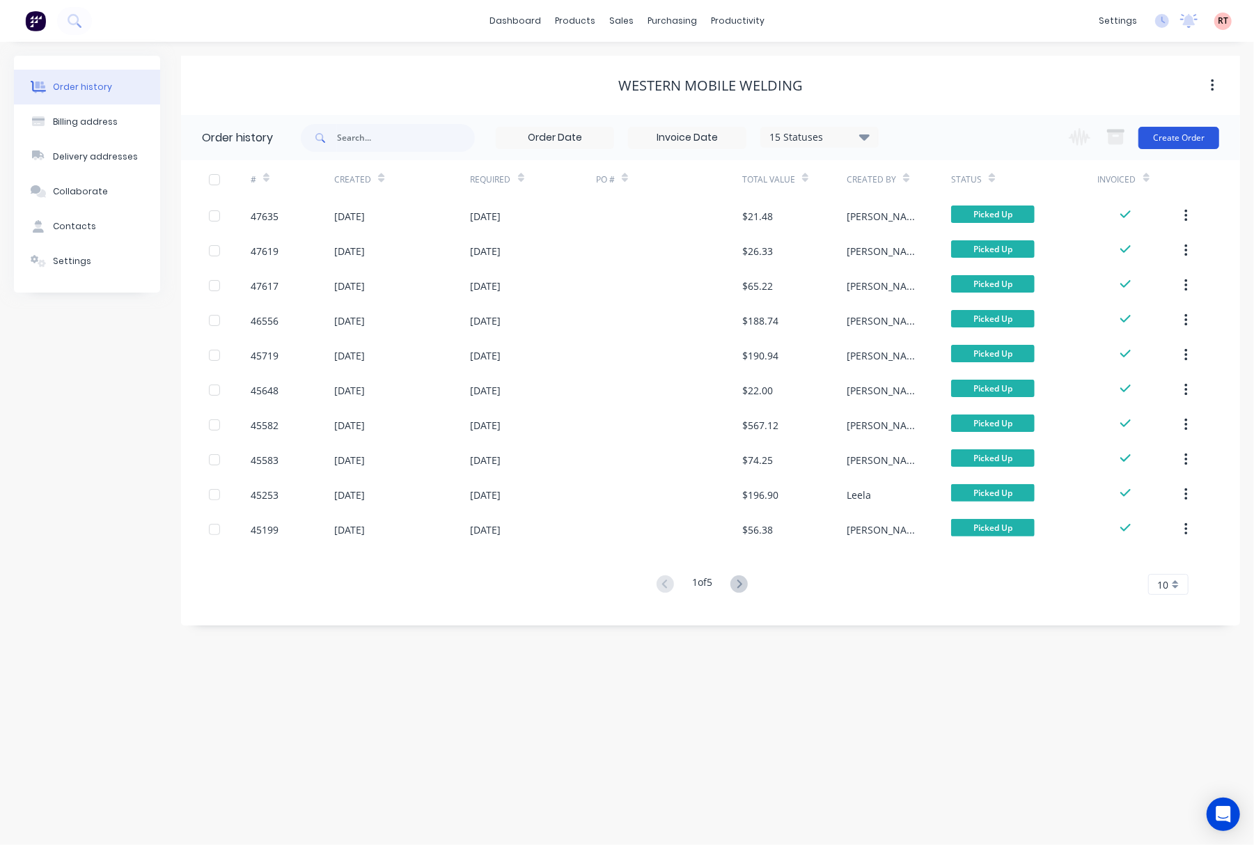
click at [1182, 139] on button "Create Order" at bounding box center [1179, 138] width 81 height 22
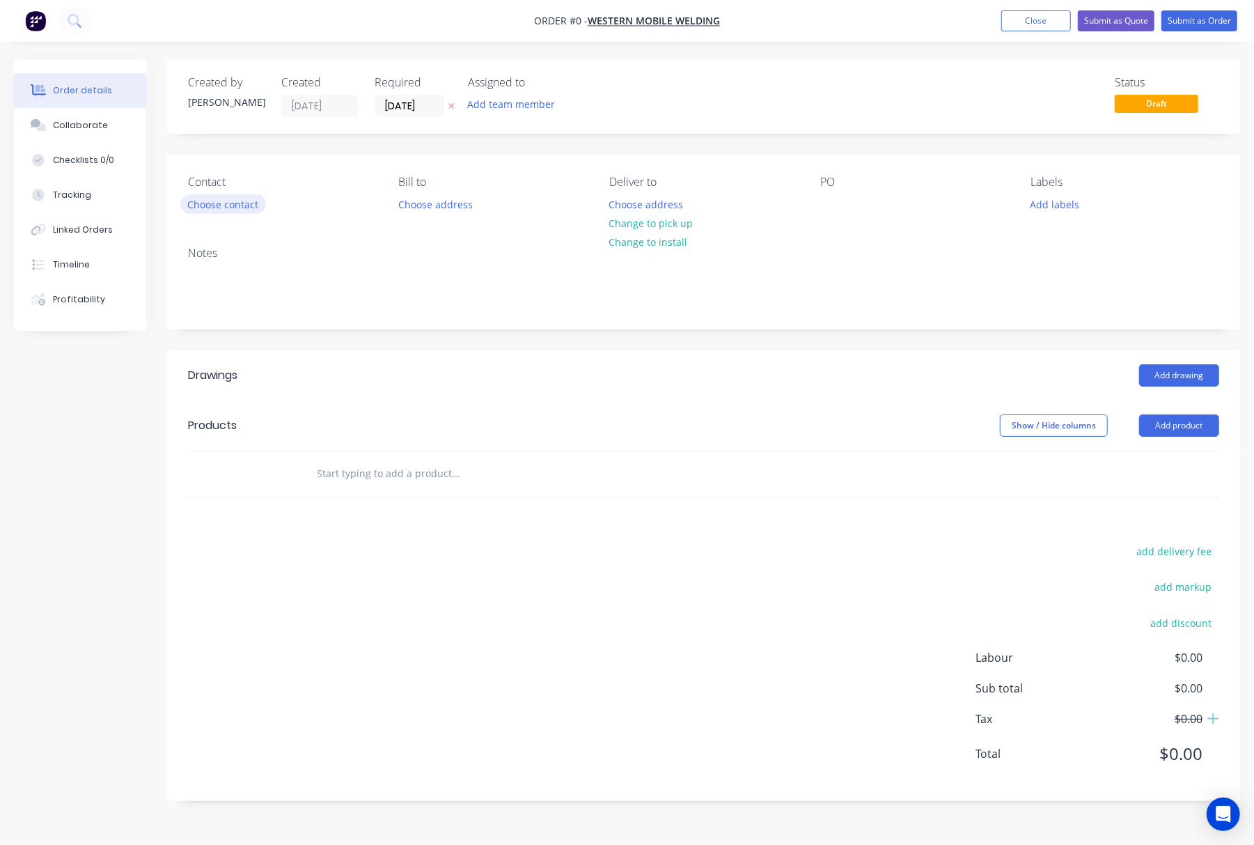
click at [237, 210] on button "Choose contact" at bounding box center [223, 203] width 86 height 19
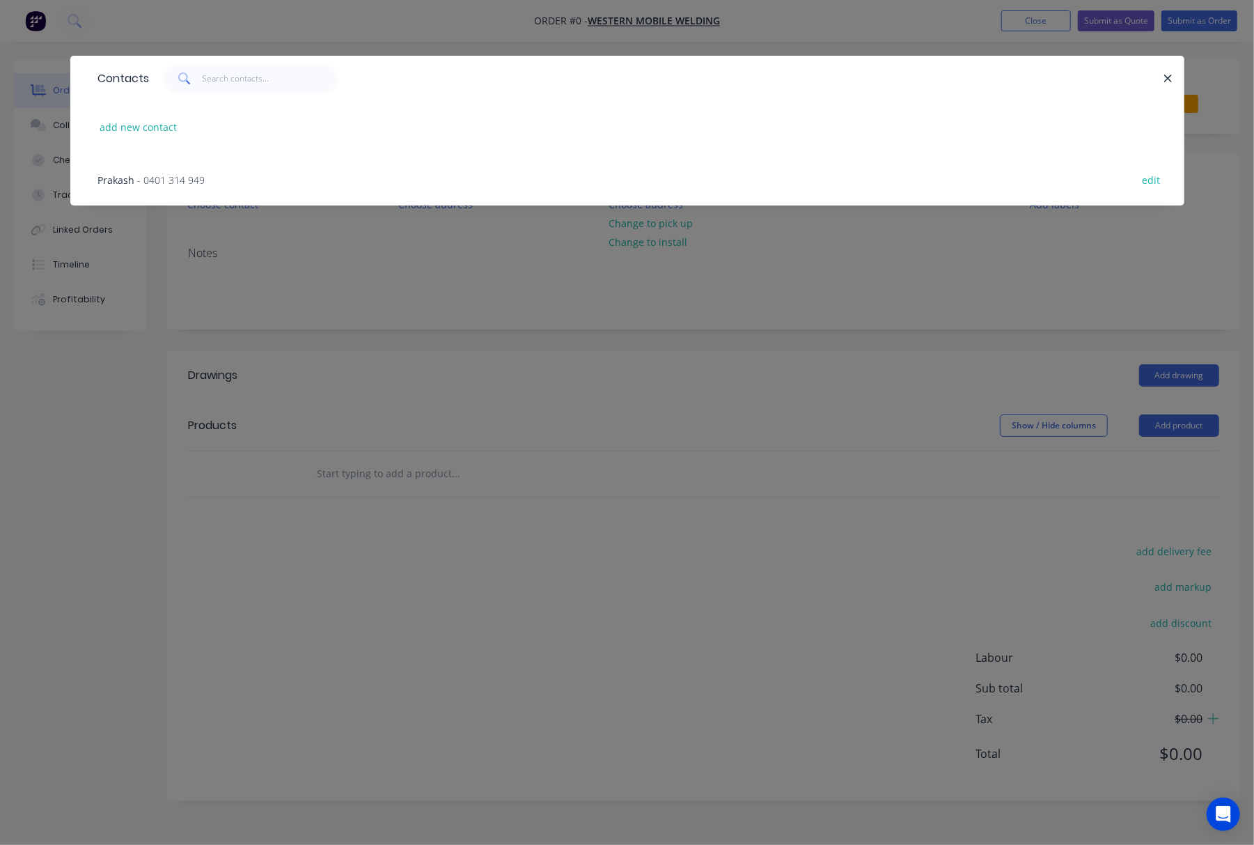
click at [190, 180] on span "- 0401 314 949" at bounding box center [172, 179] width 68 height 13
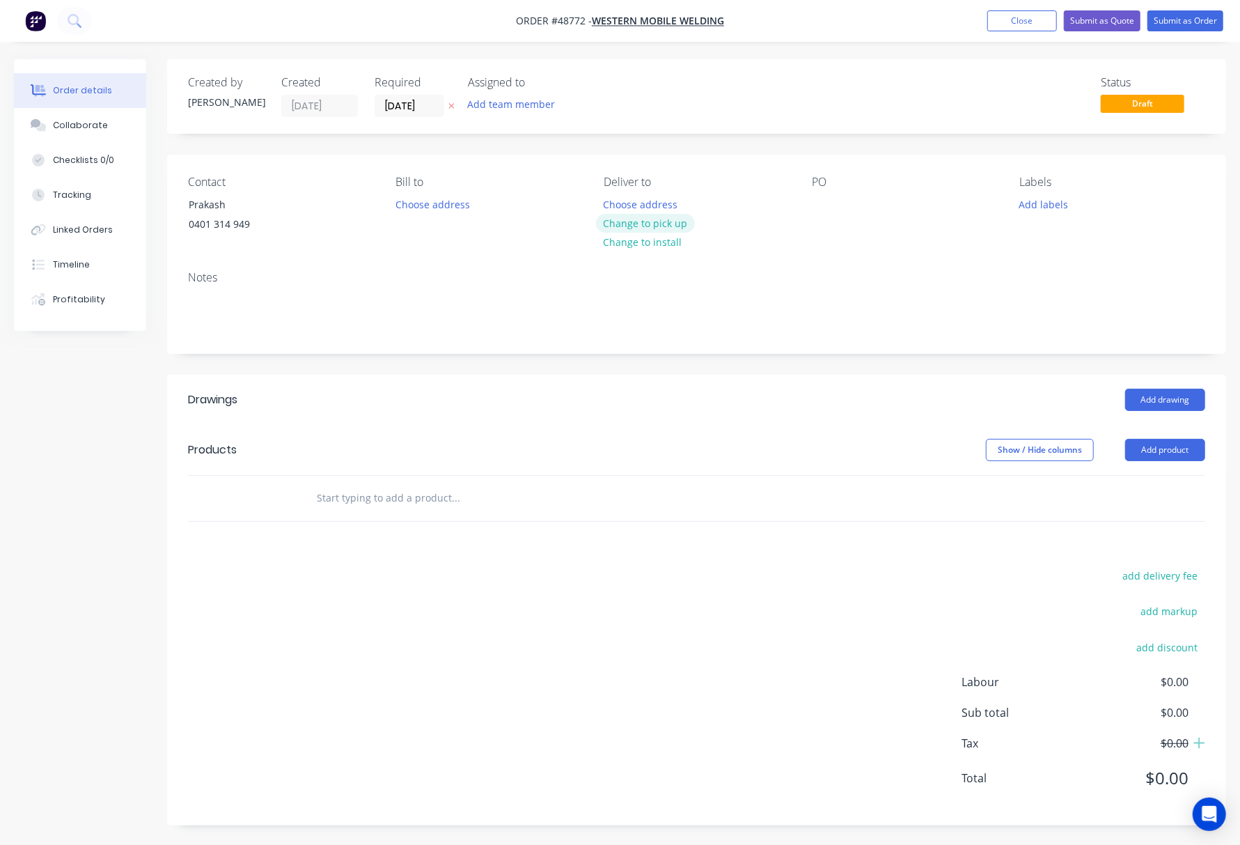
click at [655, 223] on button "Change to pick up" at bounding box center [645, 223] width 99 height 19
click at [1149, 450] on button "Add product" at bounding box center [1165, 450] width 80 height 22
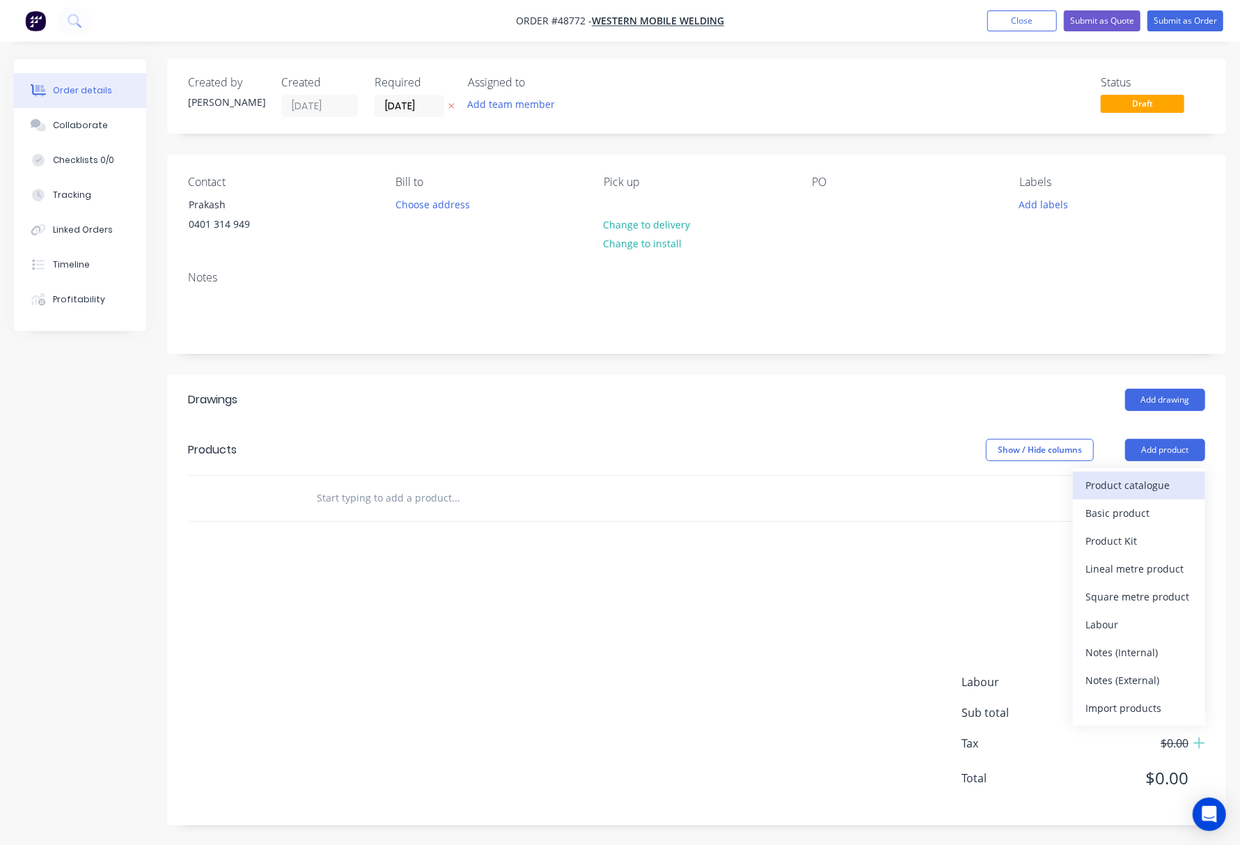
click at [1146, 493] on div "Product catalogue" at bounding box center [1139, 485] width 107 height 20
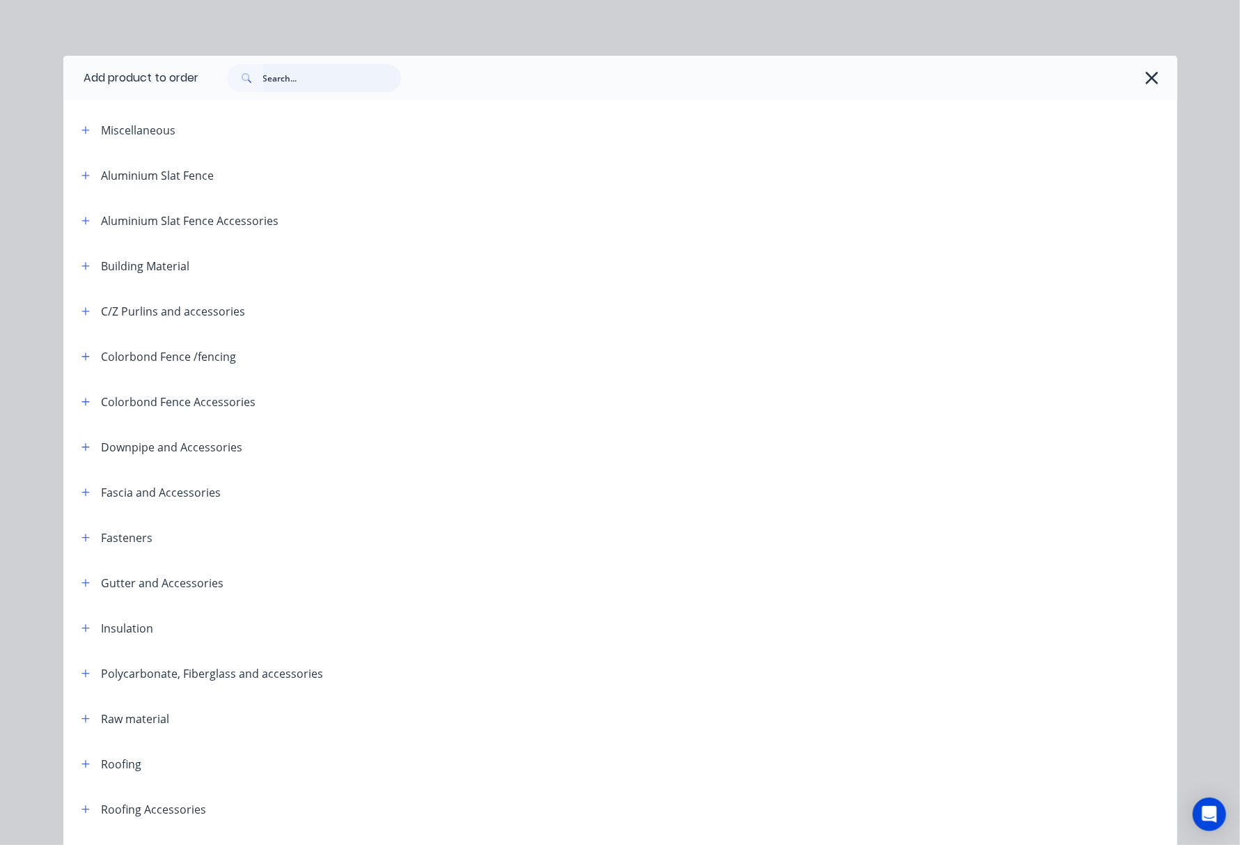
click at [336, 77] on input "text" at bounding box center [332, 78] width 138 height 28
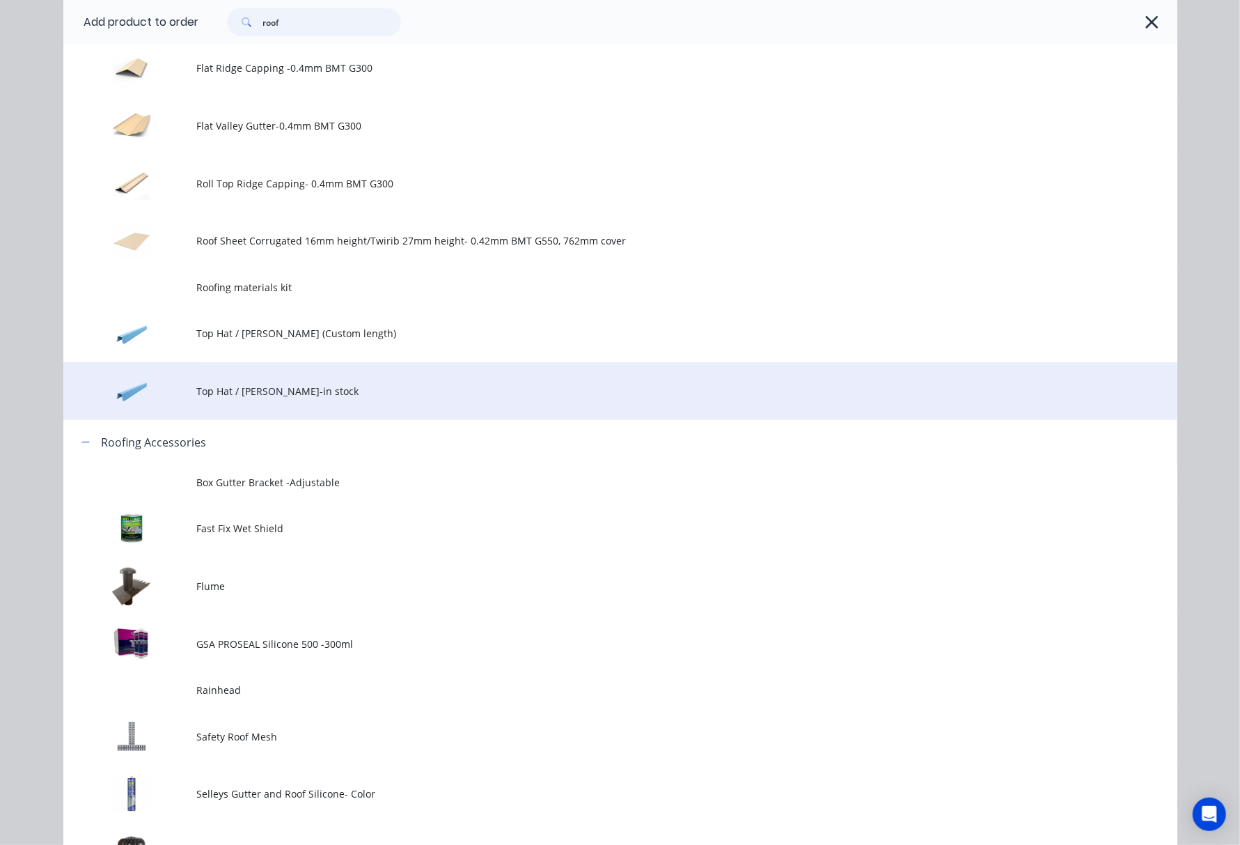
scroll to position [650, 0]
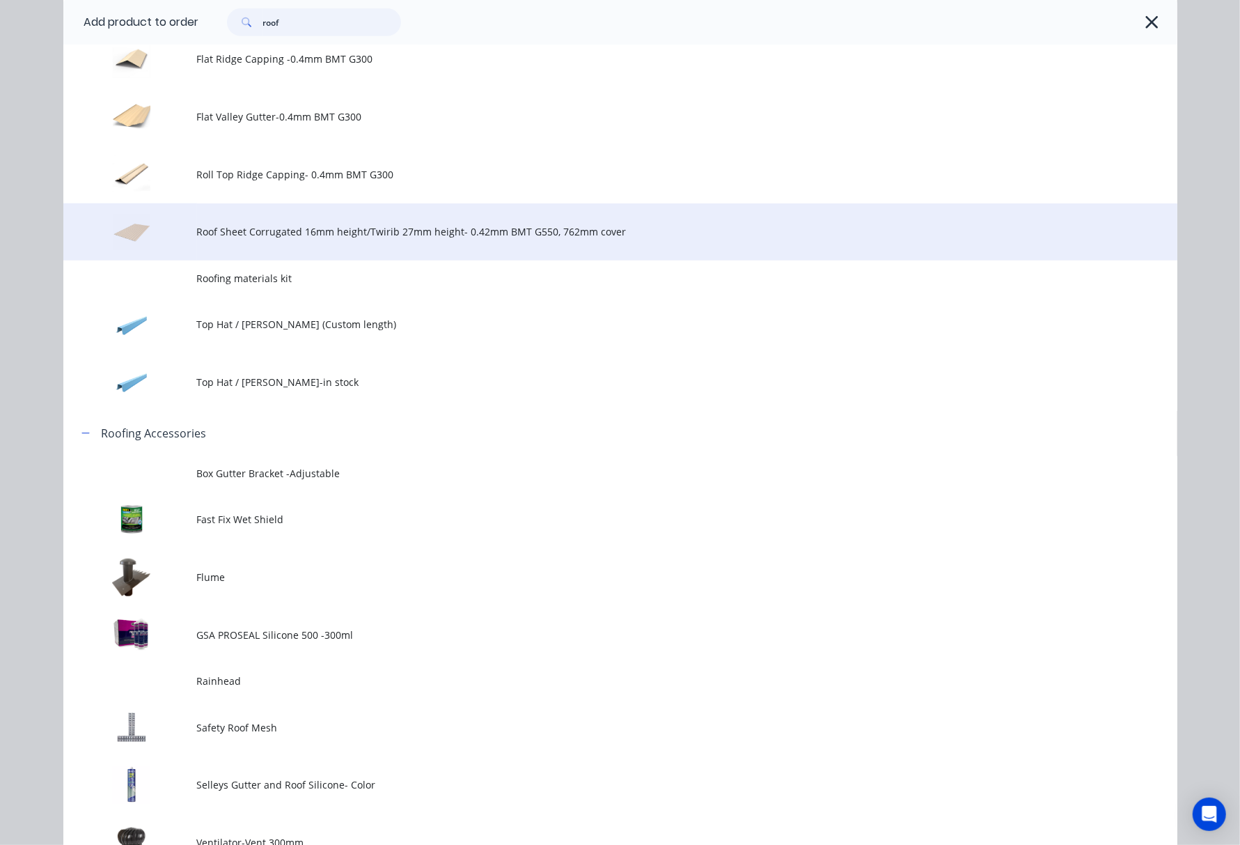
type input "roof"
click at [426, 235] on span "Roof Sheet Corrugated 16mm height/Twirib 27mm height- 0.42mm BMT G550, 762mm co…" at bounding box center [589, 231] width 784 height 15
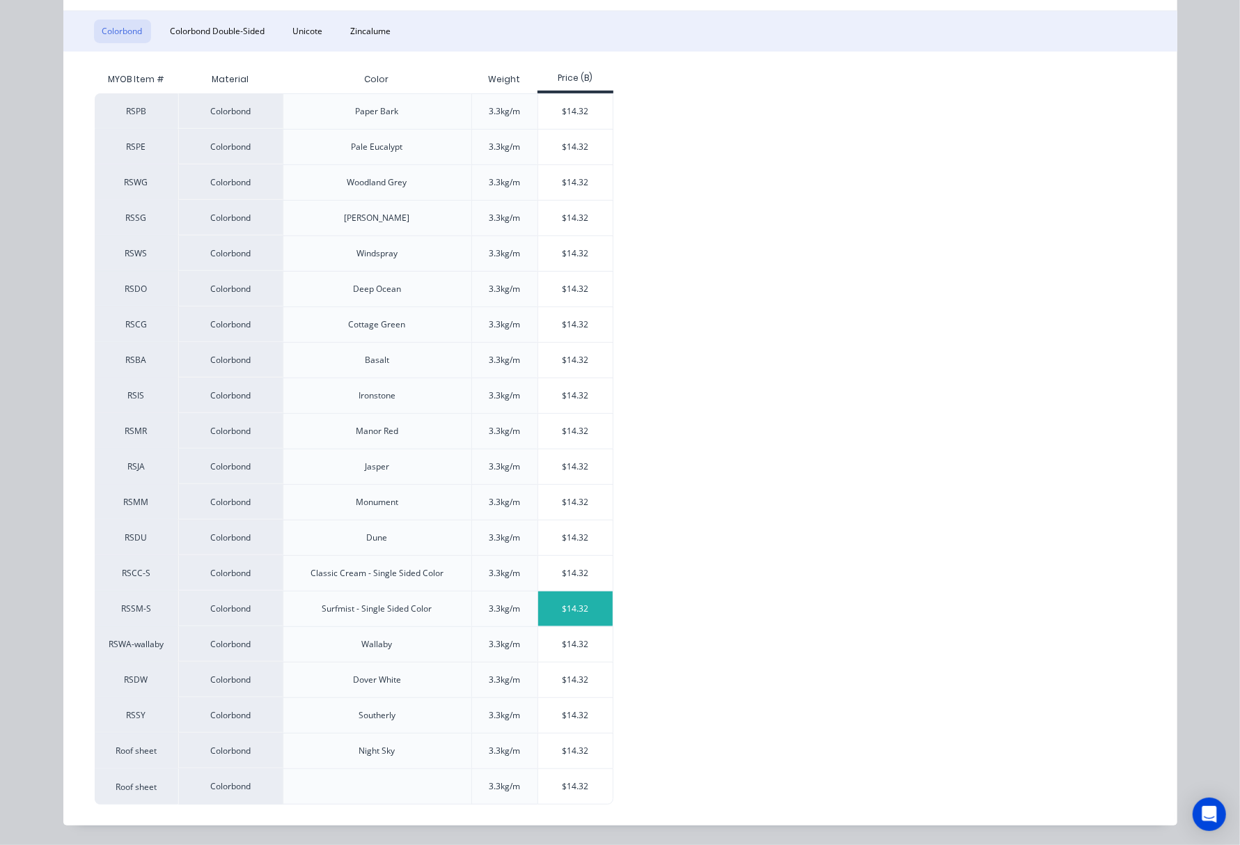
scroll to position [221, 0]
click at [564, 608] on div "$14.32" at bounding box center [575, 608] width 75 height 35
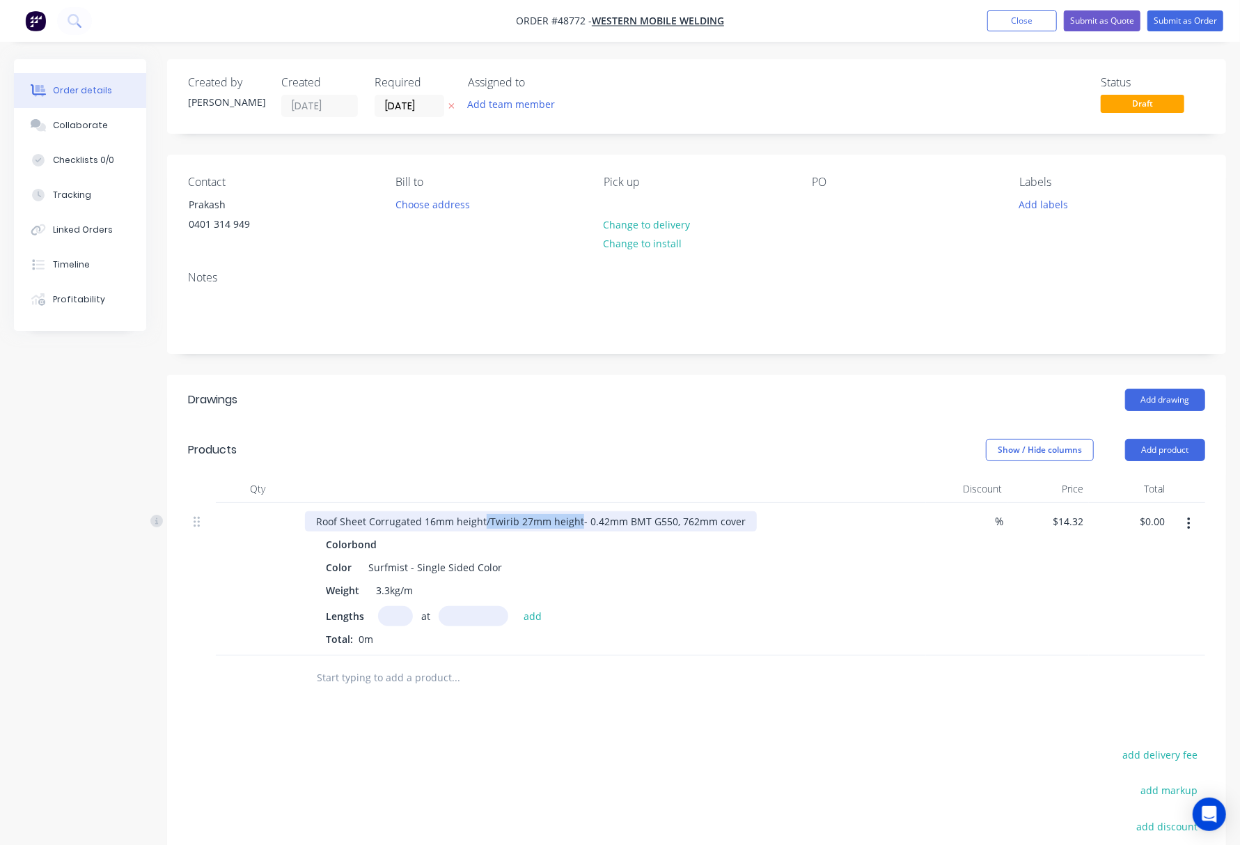
drag, startPoint x: 483, startPoint y: 521, endPoint x: 578, endPoint y: 521, distance: 95.4
click at [578, 521] on div "Roof Sheet Corrugated 16mm height/Twirib 27mm height- 0.42mm BMT G550, 762mm co…" at bounding box center [531, 521] width 452 height 20
click at [380, 620] on input "text" at bounding box center [395, 616] width 35 height 20
type input "3"
click at [494, 610] on input "text" at bounding box center [474, 616] width 70 height 20
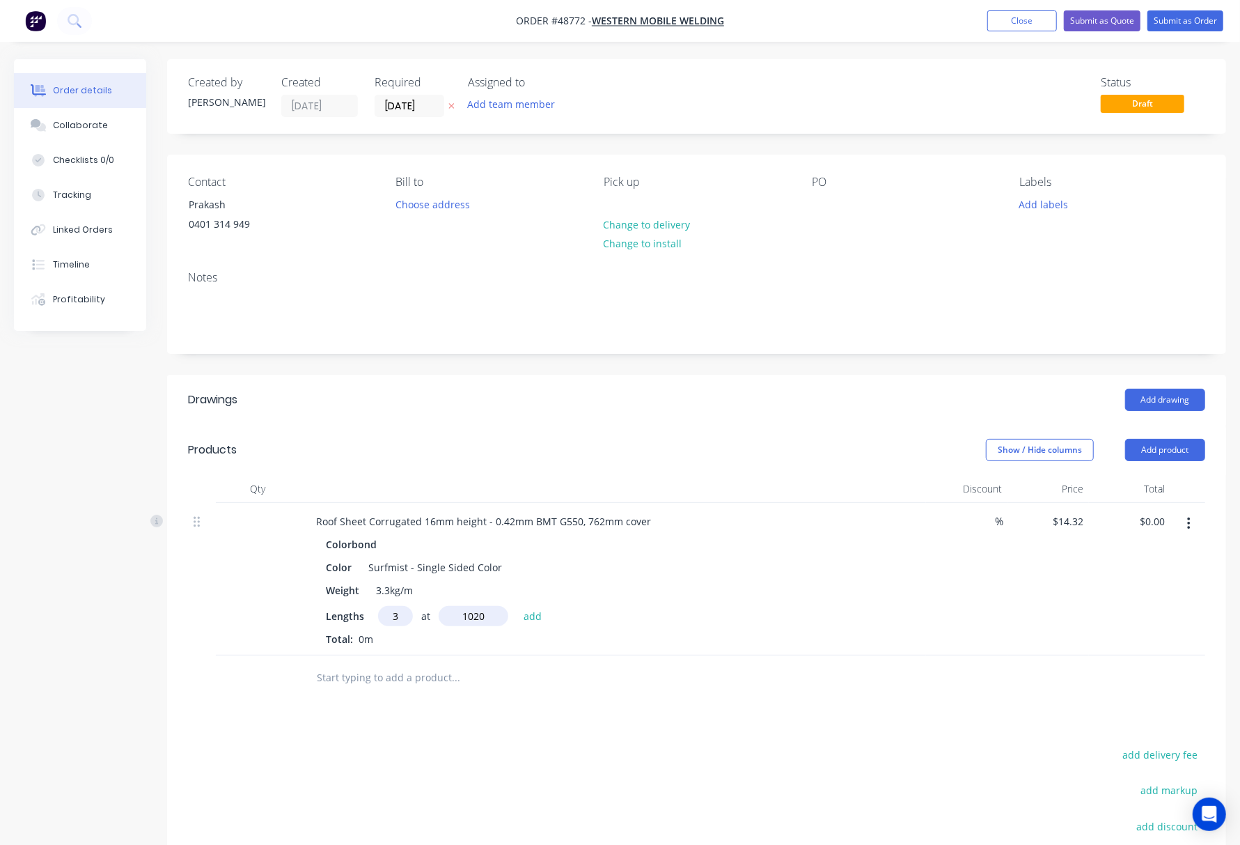
type input "1020"
click at [517, 606] on button "add" at bounding box center [533, 615] width 33 height 19
type input "$43.82"
type input "3"
click at [494, 610] on input "text" at bounding box center [474, 616] width 70 height 20
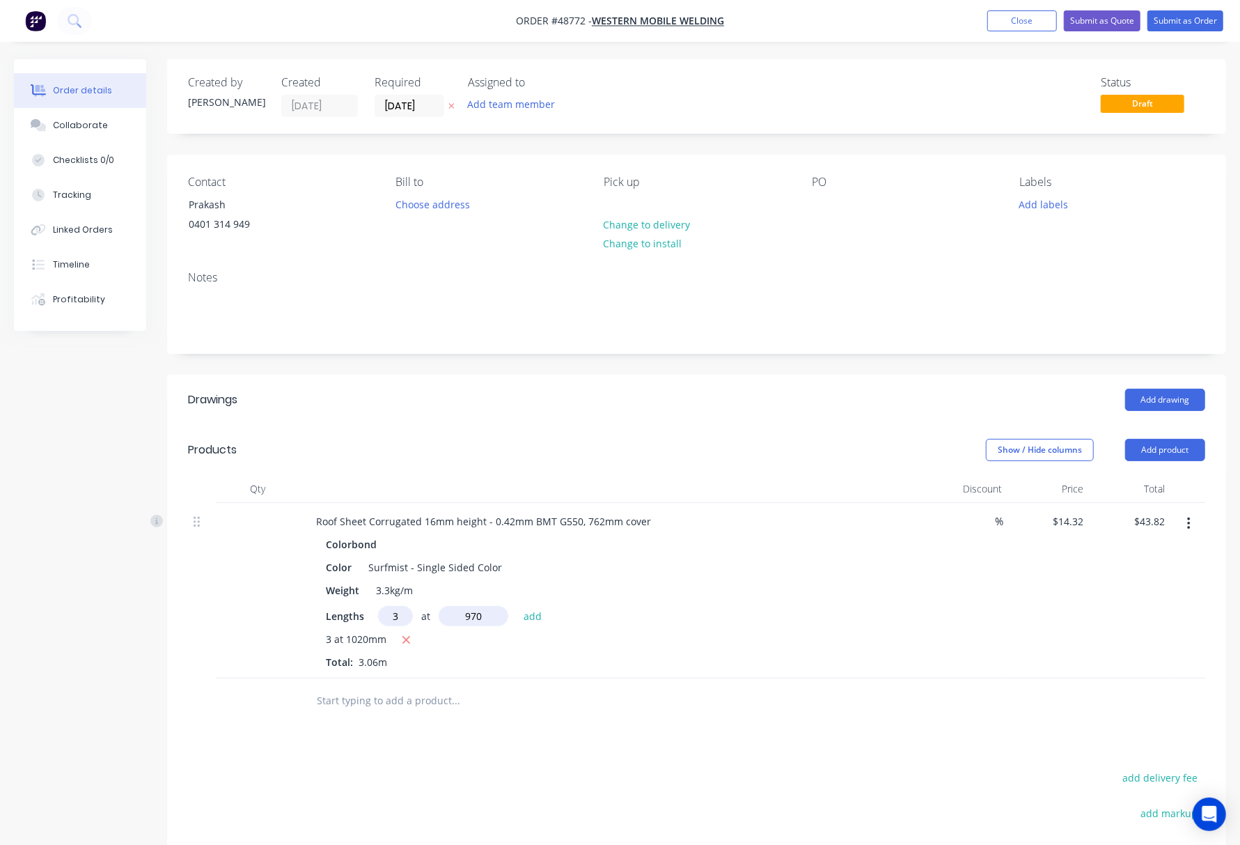
type input "970"
click at [517, 606] on button "add" at bounding box center [533, 615] width 33 height 19
type input "$85.49"
type input "3"
click at [494, 610] on input "text" at bounding box center [474, 616] width 70 height 20
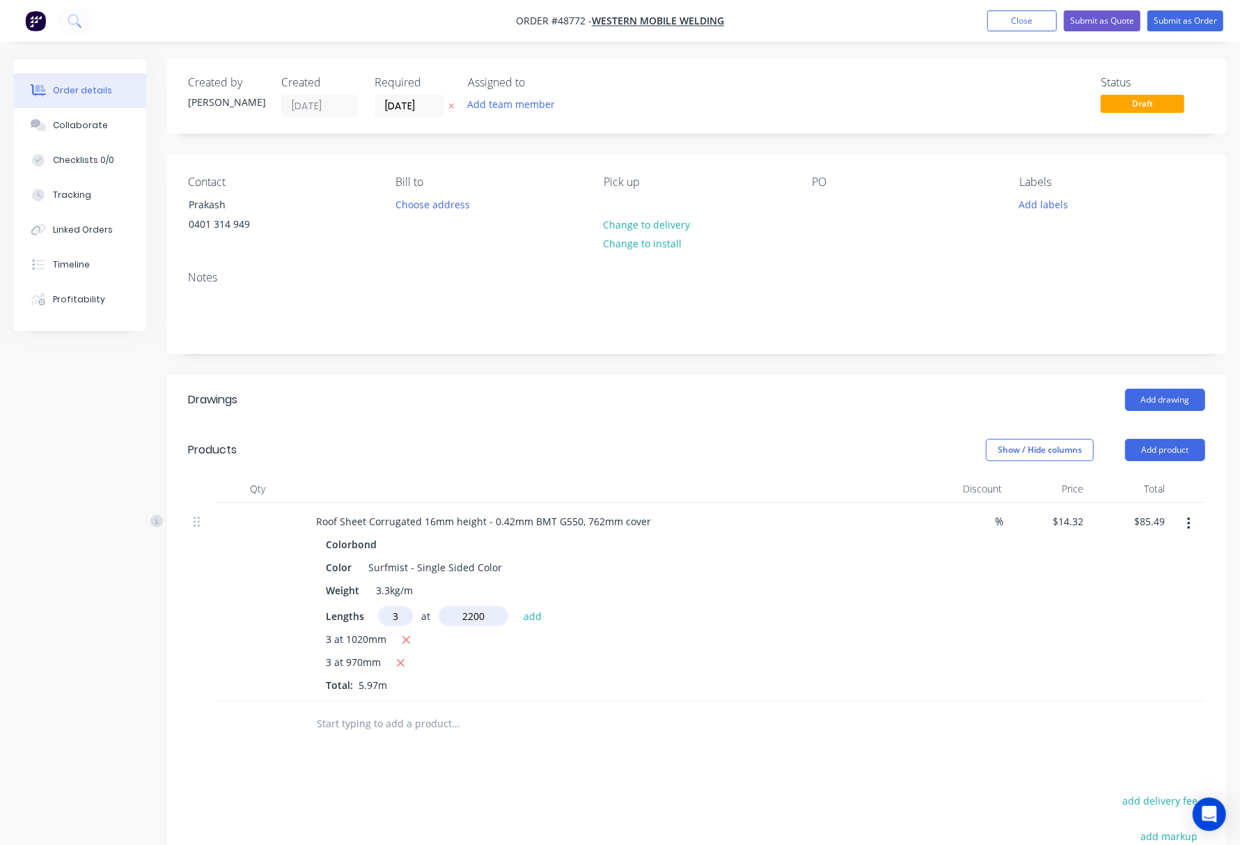
type input "2200"
click at [517, 606] on button "add" at bounding box center [533, 615] width 33 height 19
type input "$180.00"
type input "3"
click at [494, 610] on input "text" at bounding box center [474, 616] width 70 height 20
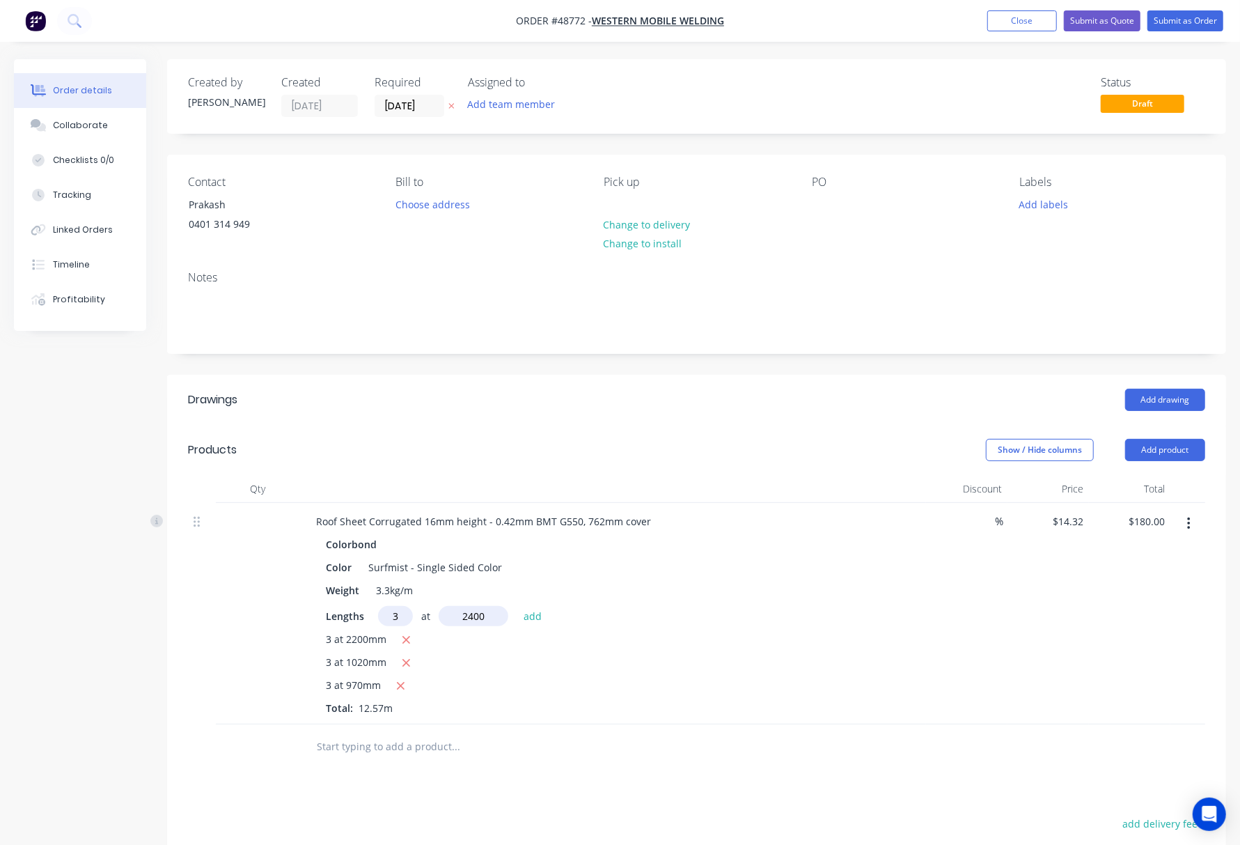
type input "2400"
click at [517, 606] on button "add" at bounding box center [533, 615] width 33 height 19
type input "$283.11"
click at [766, 772] on div at bounding box center [550, 770] width 490 height 28
click at [410, 106] on input "[DATE]" at bounding box center [409, 105] width 68 height 21
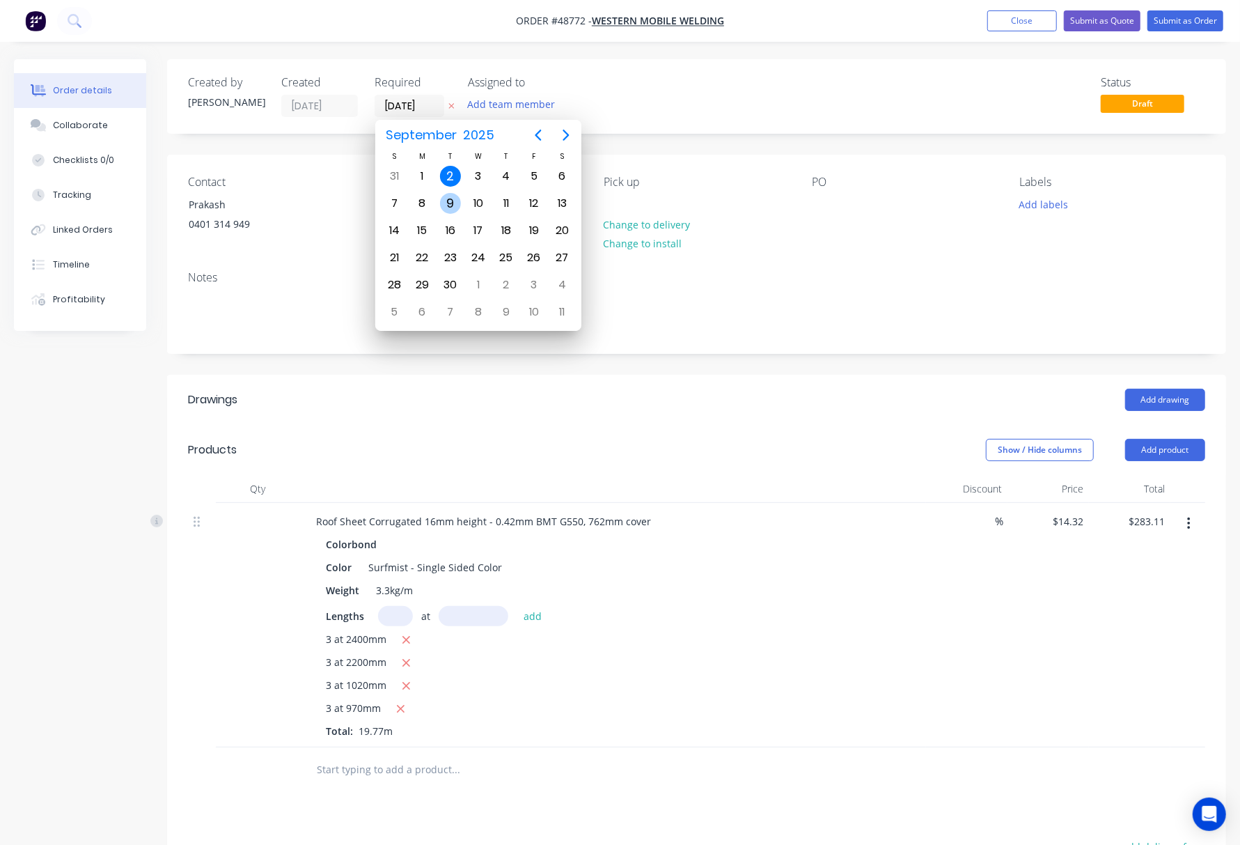
click at [455, 204] on div "9" at bounding box center [450, 203] width 21 height 21
type input "09/09/25"
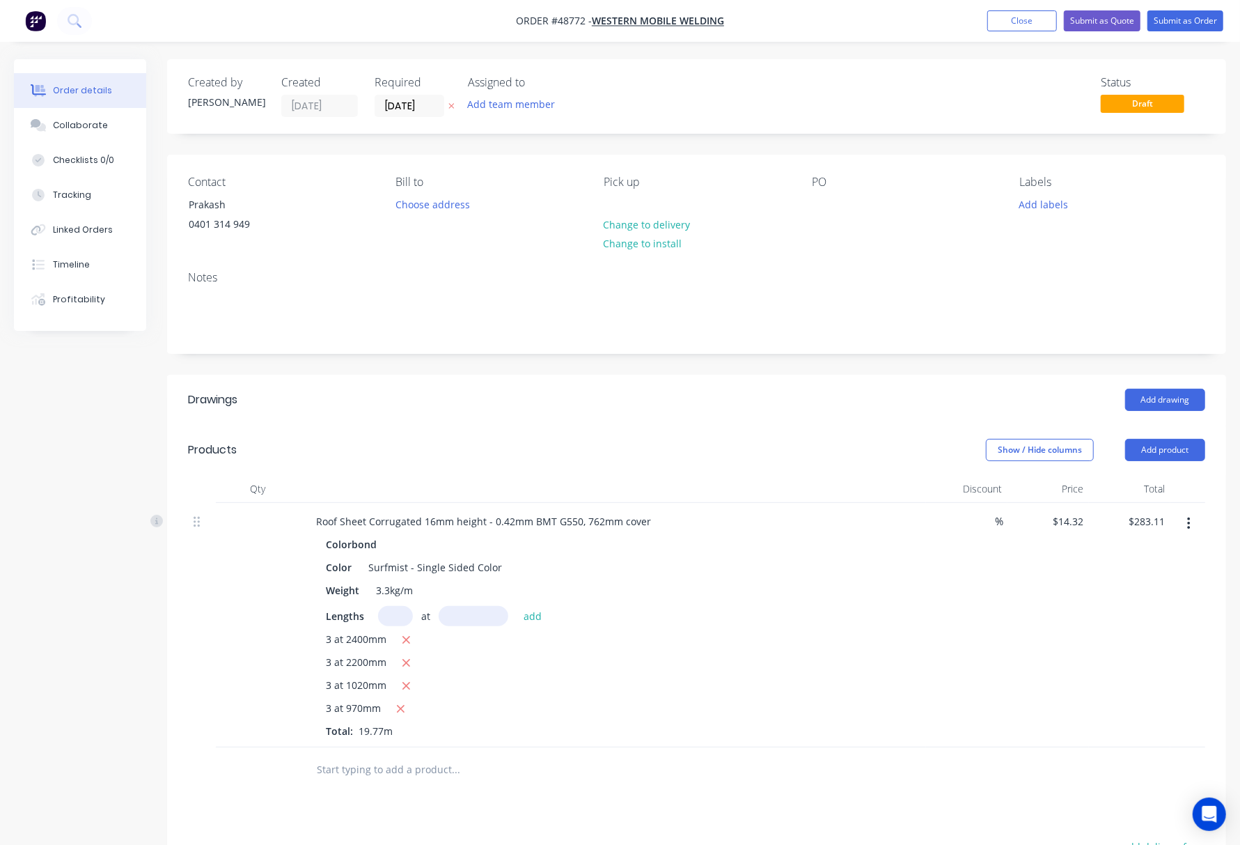
click at [726, 110] on div "Status Draft" at bounding box center [906, 96] width 598 height 41
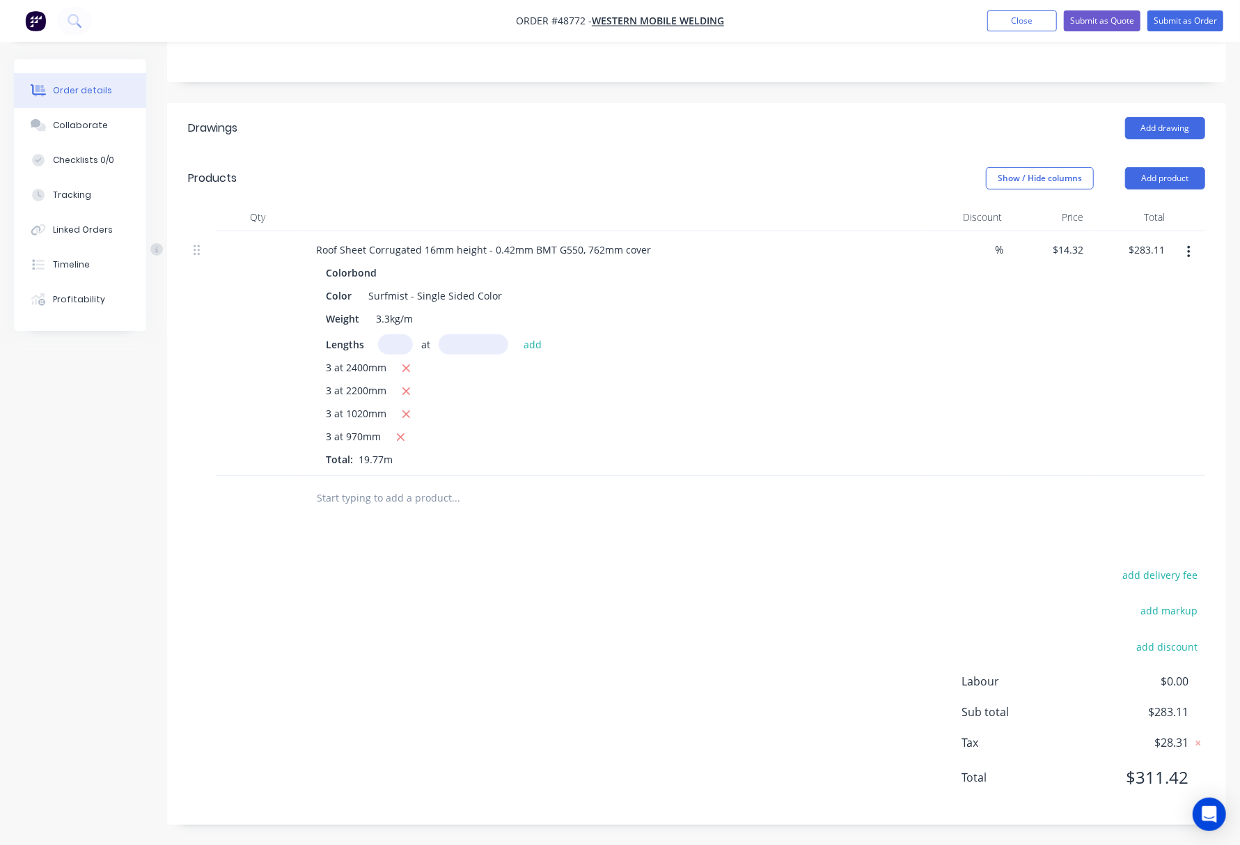
scroll to position [274, 0]
click at [1194, 13] on button "Submit as Order" at bounding box center [1186, 20] width 76 height 21
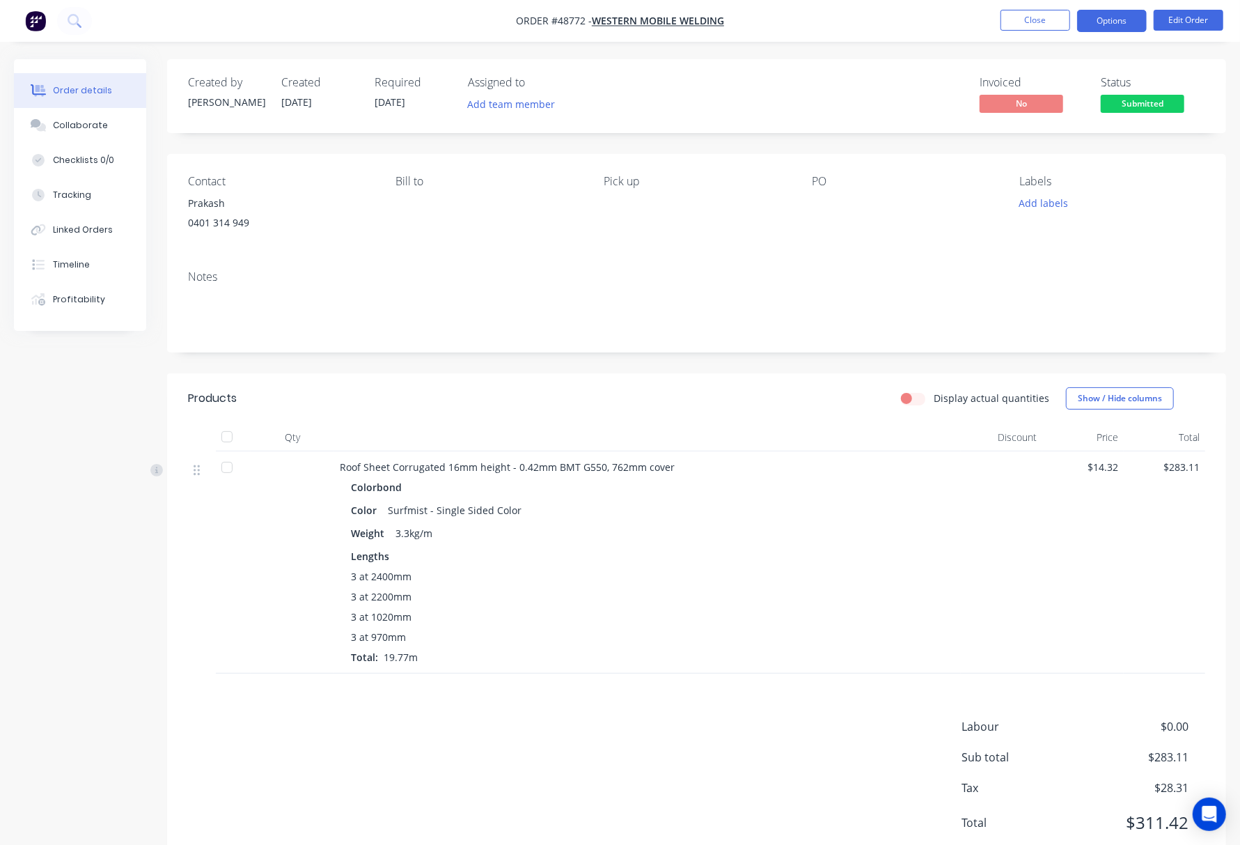
click at [1121, 20] on button "Options" at bounding box center [1112, 21] width 70 height 22
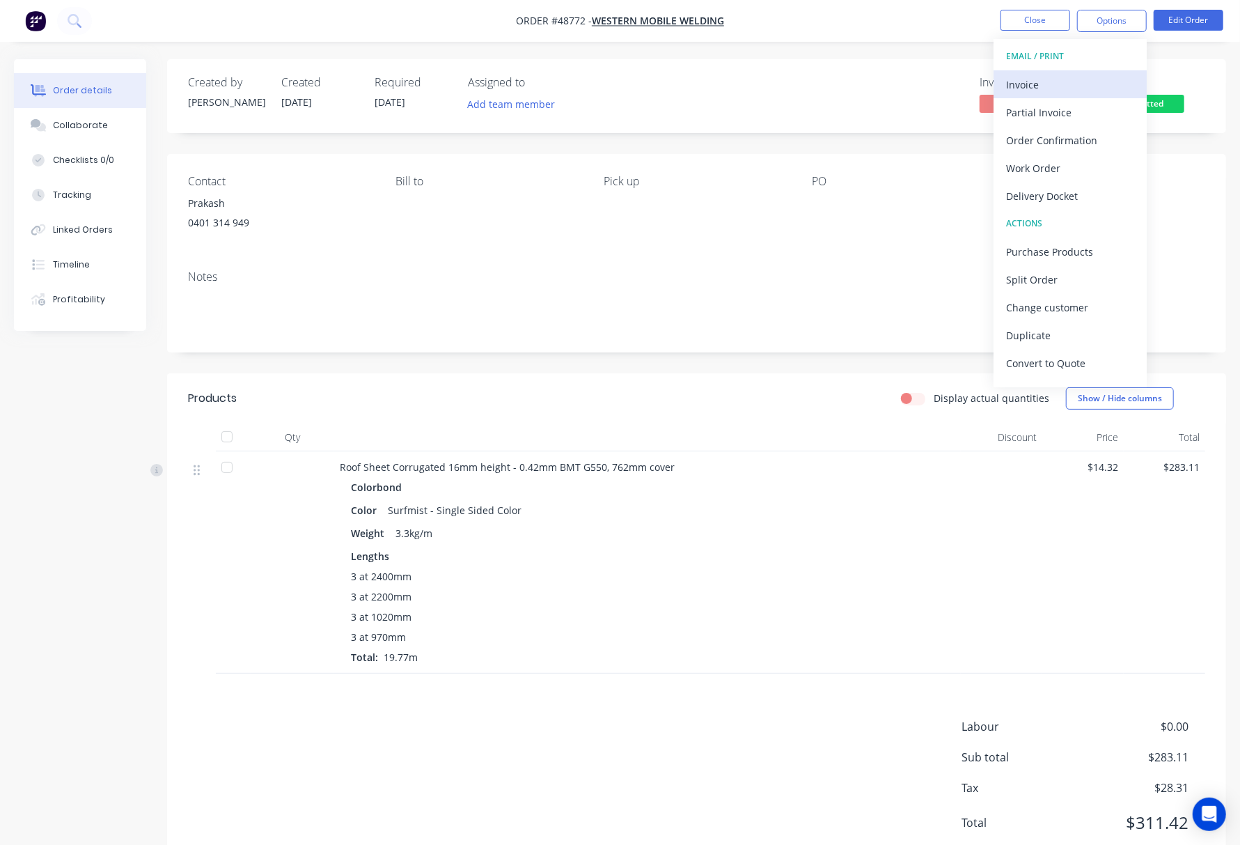
click at [1076, 84] on div "Invoice" at bounding box center [1070, 85] width 128 height 20
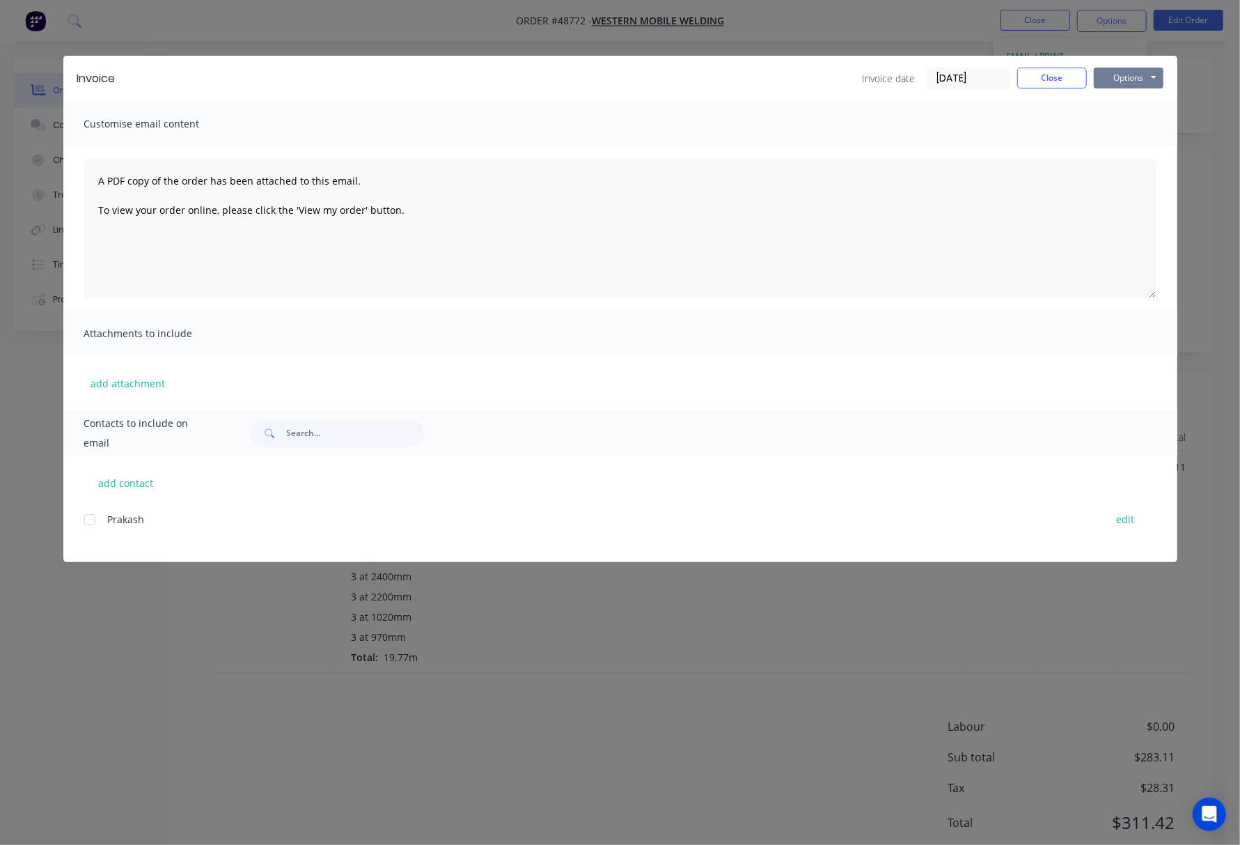
click at [1121, 77] on button "Options" at bounding box center [1129, 78] width 70 height 21
click at [1146, 125] on button "Print" at bounding box center [1138, 125] width 89 height 23
click at [870, 29] on div "Invoice Invoice date 02/09/25 Close Options Preview Print Email Customise email…" at bounding box center [620, 422] width 1240 height 845
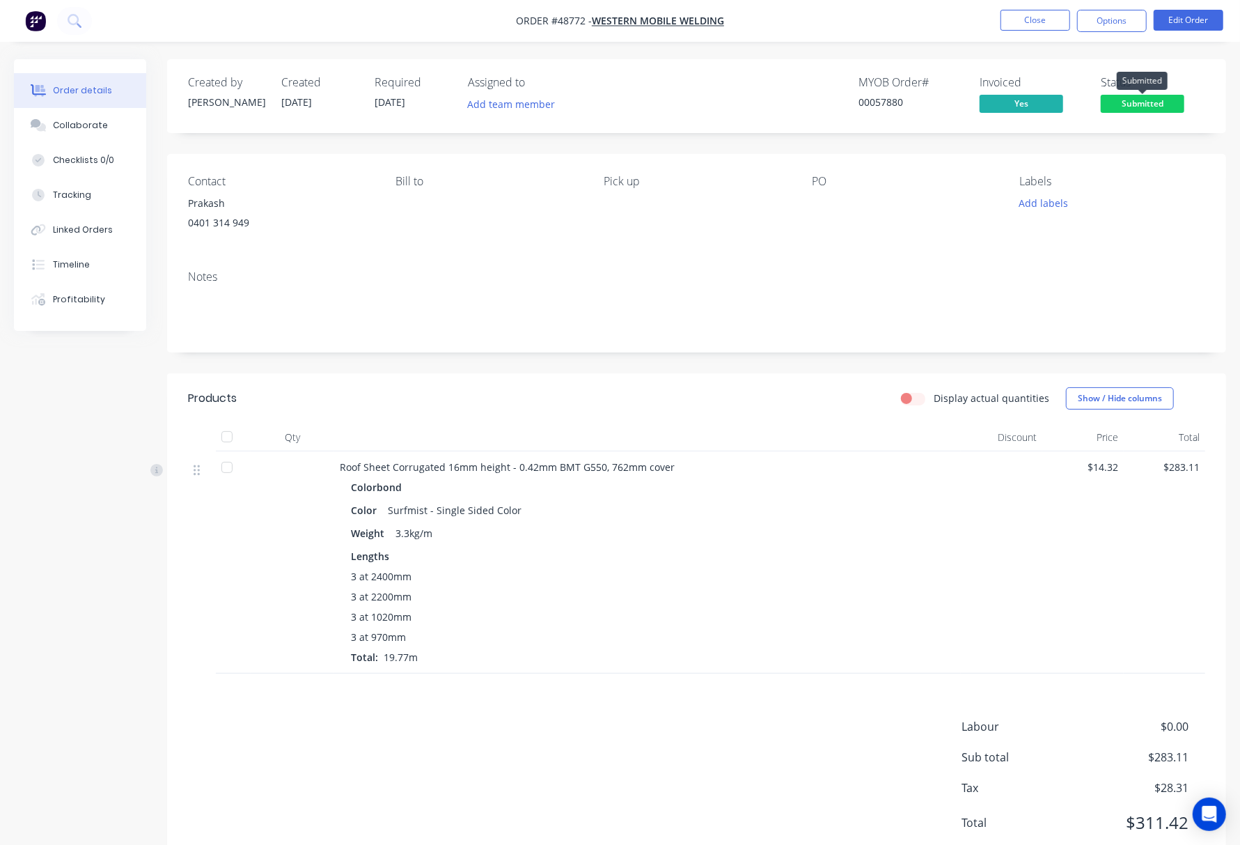
click at [1142, 104] on span "Submitted" at bounding box center [1143, 103] width 84 height 17
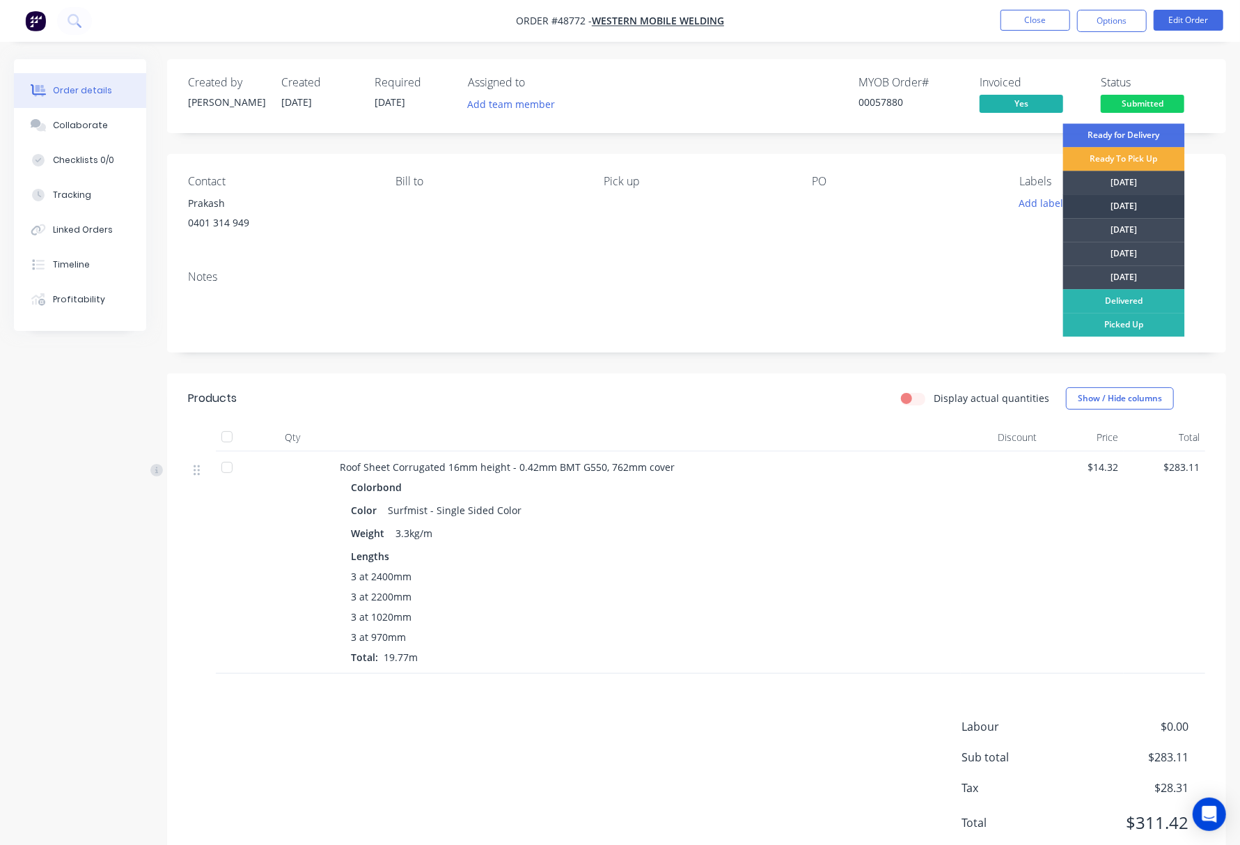
click at [1139, 204] on div "Tuesday" at bounding box center [1125, 206] width 122 height 24
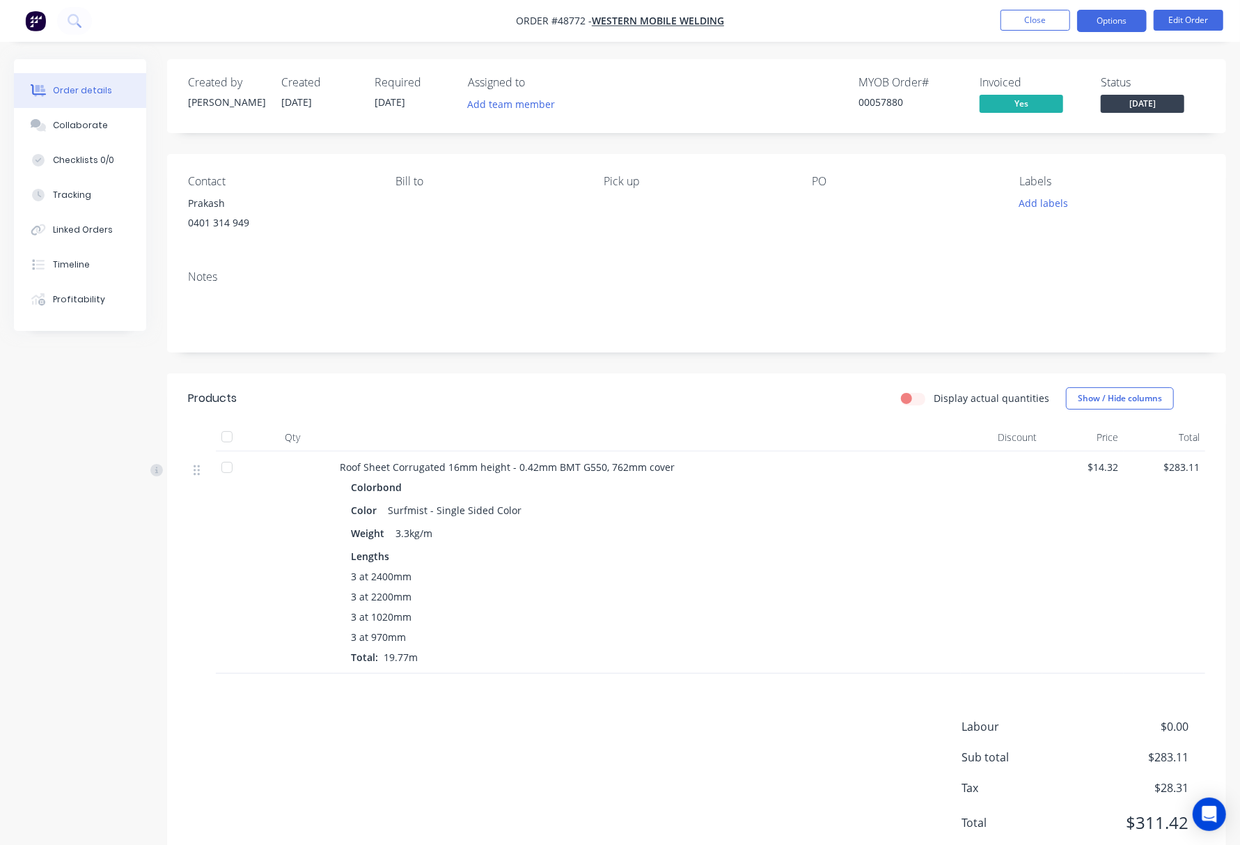
click at [1112, 14] on button "Options" at bounding box center [1112, 21] width 70 height 22
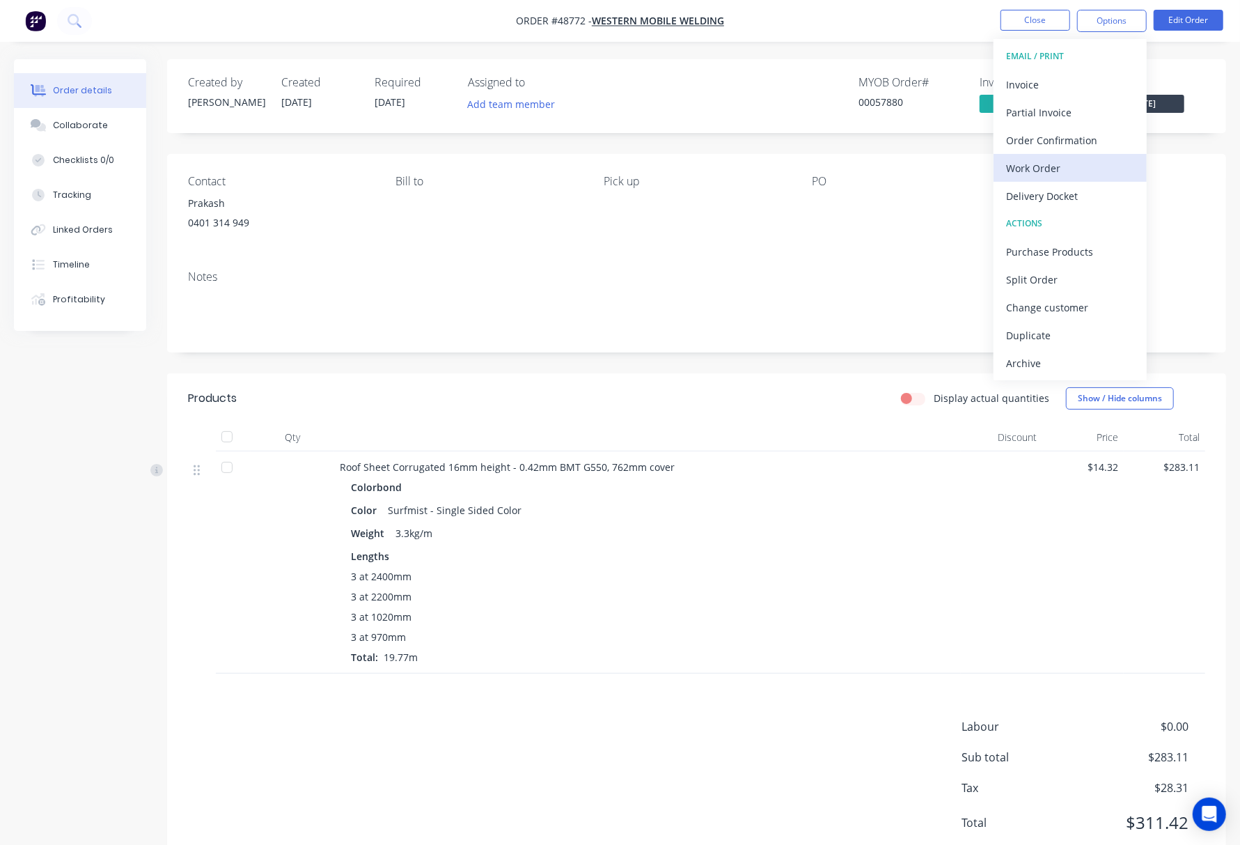
click at [1076, 168] on div "Work Order" at bounding box center [1070, 168] width 128 height 20
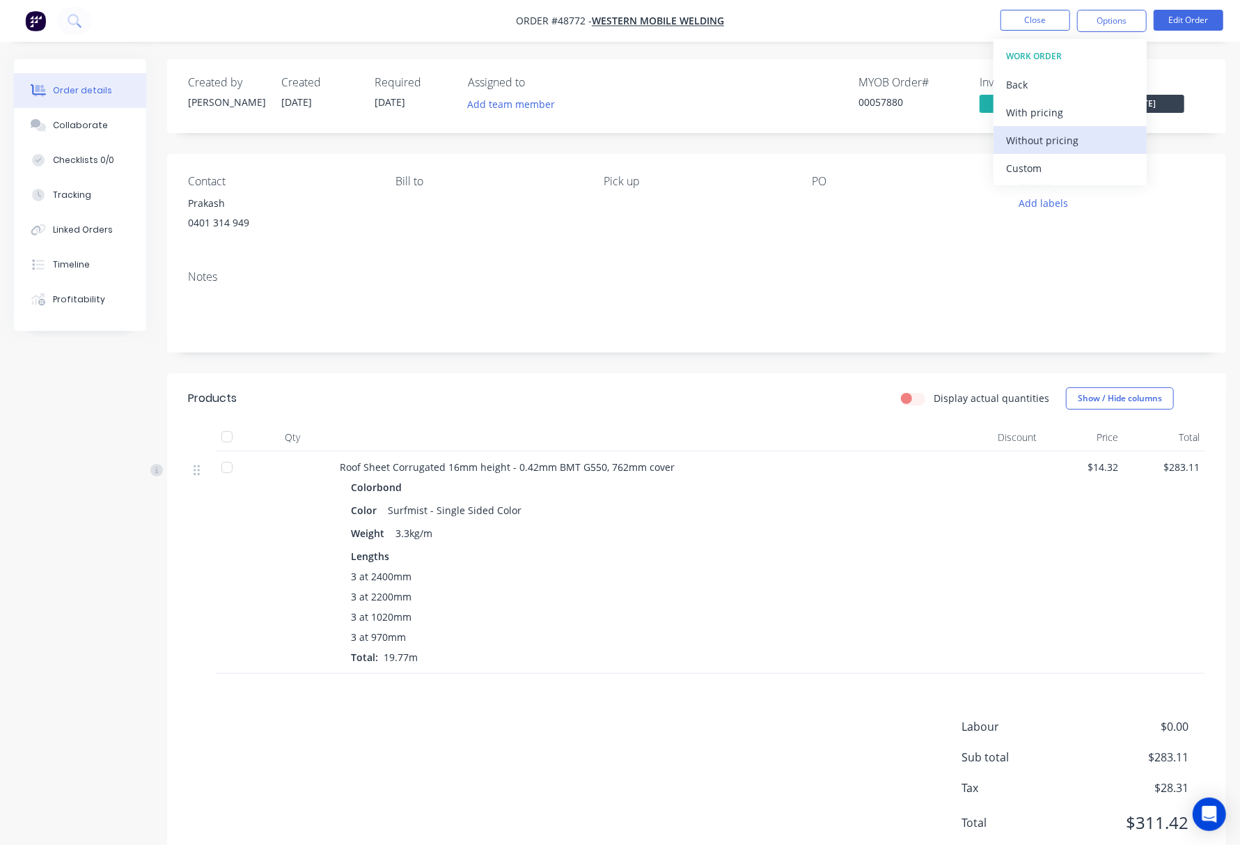
click at [1082, 142] on div "Without pricing" at bounding box center [1070, 140] width 128 height 20
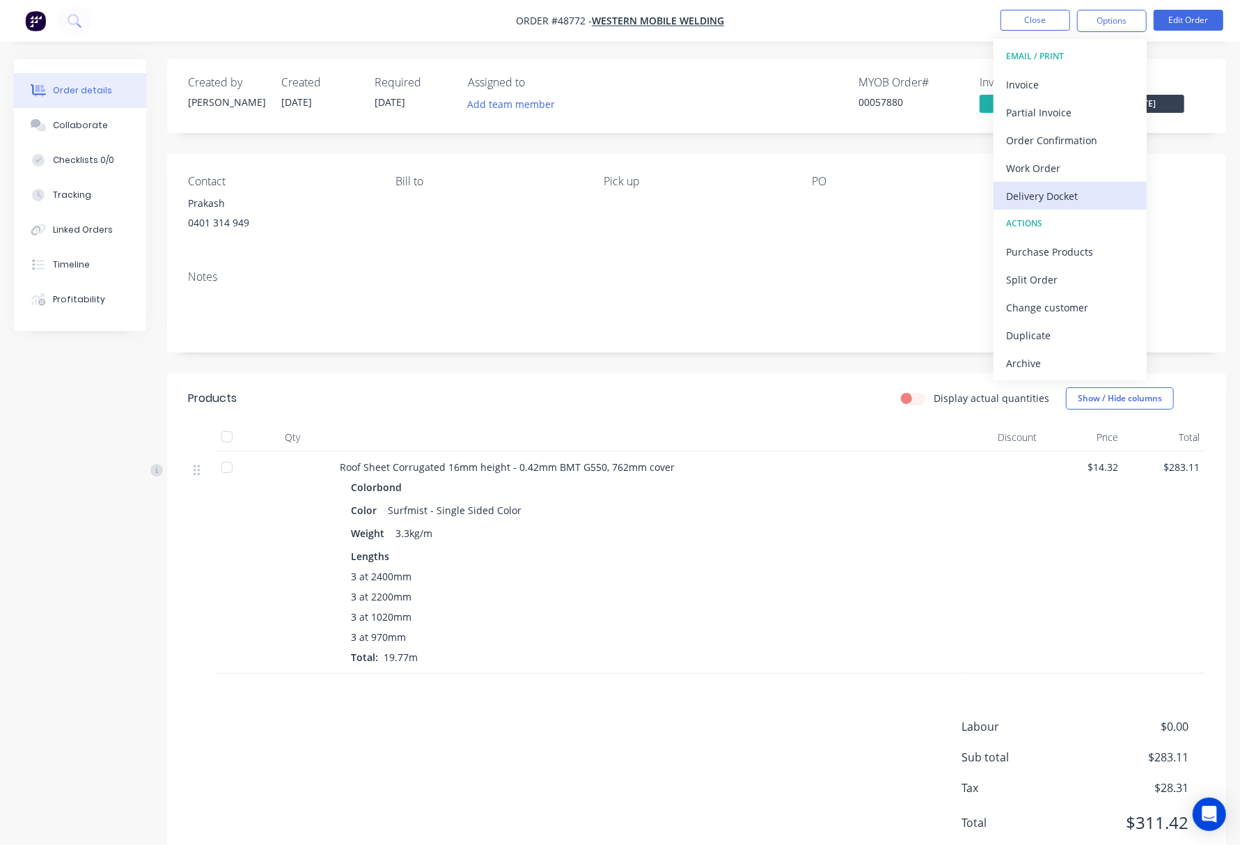
click at [1029, 195] on div "Delivery Docket" at bounding box center [1070, 196] width 128 height 20
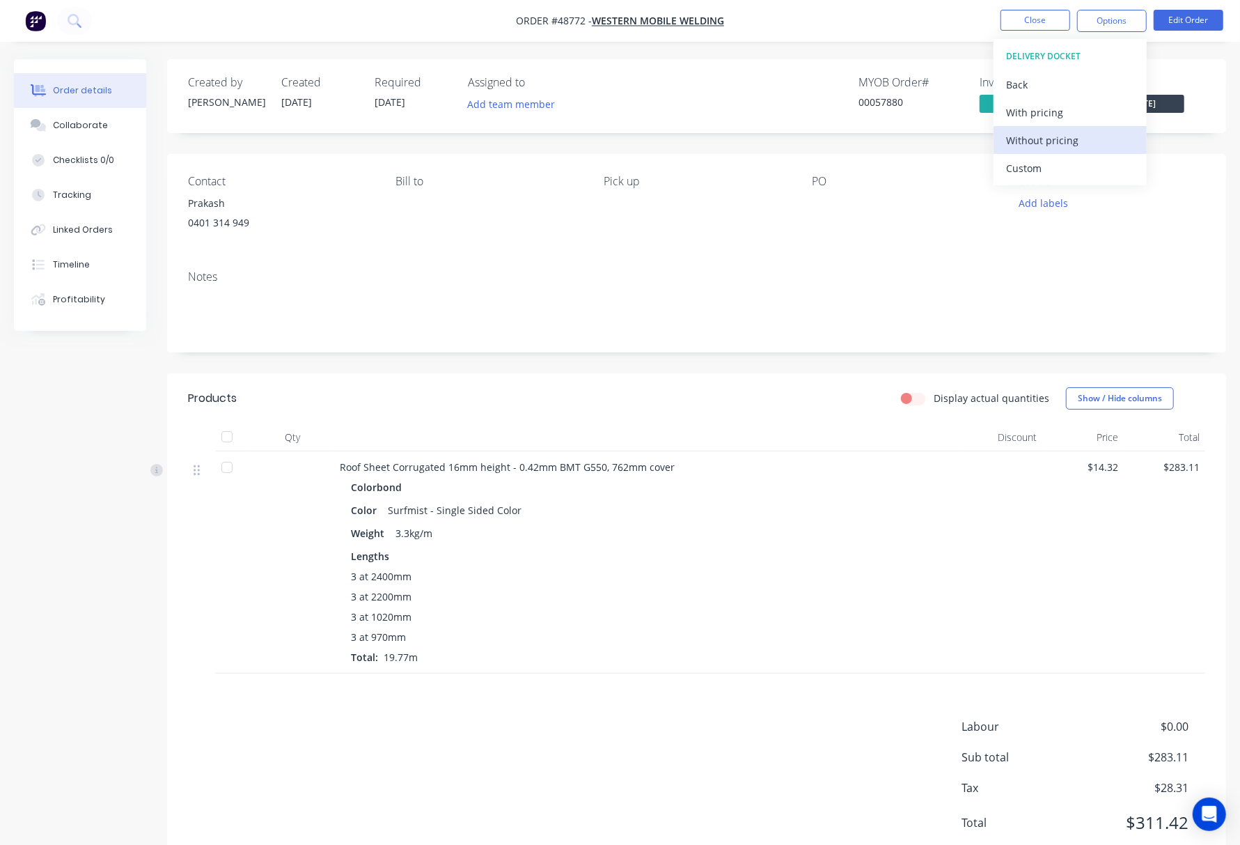
click at [1057, 146] on div "Without pricing" at bounding box center [1070, 140] width 128 height 20
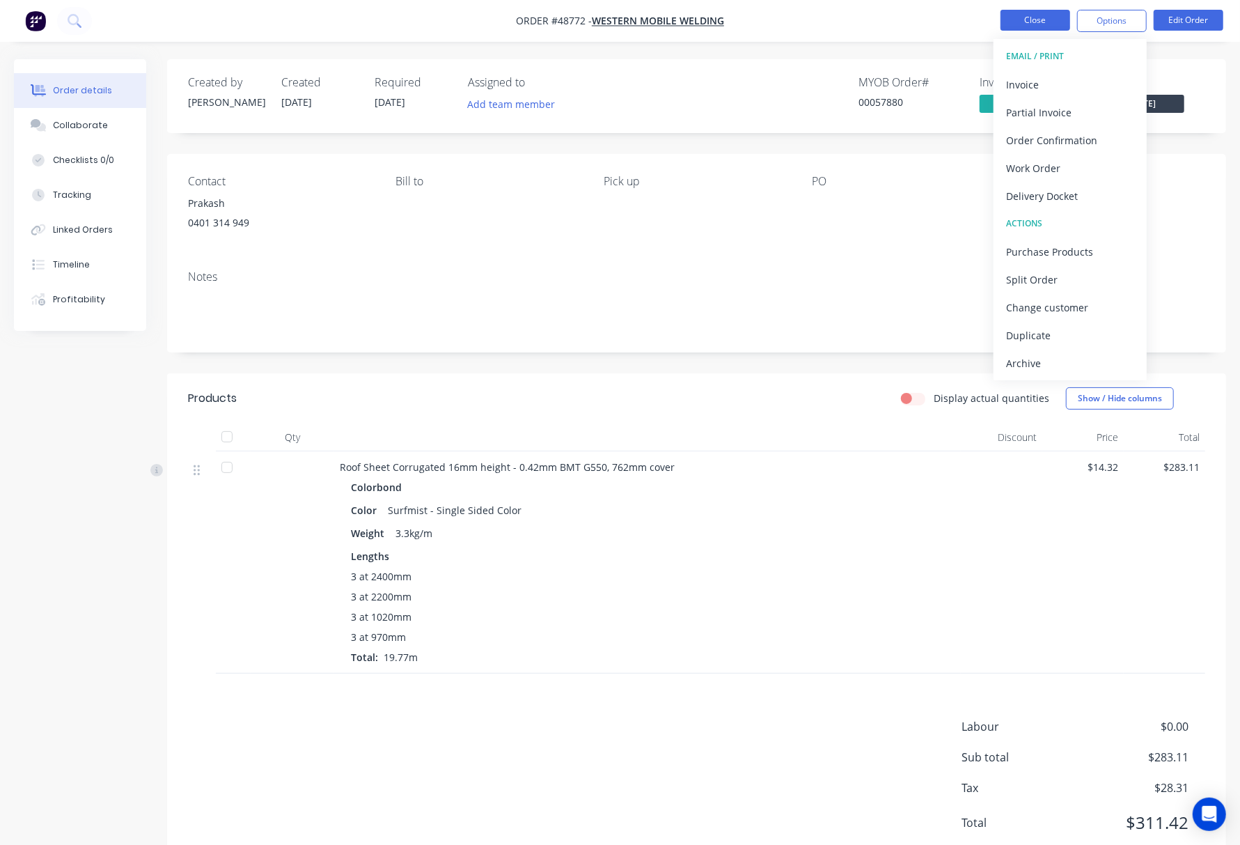
click at [1025, 23] on button "Close" at bounding box center [1036, 20] width 70 height 21
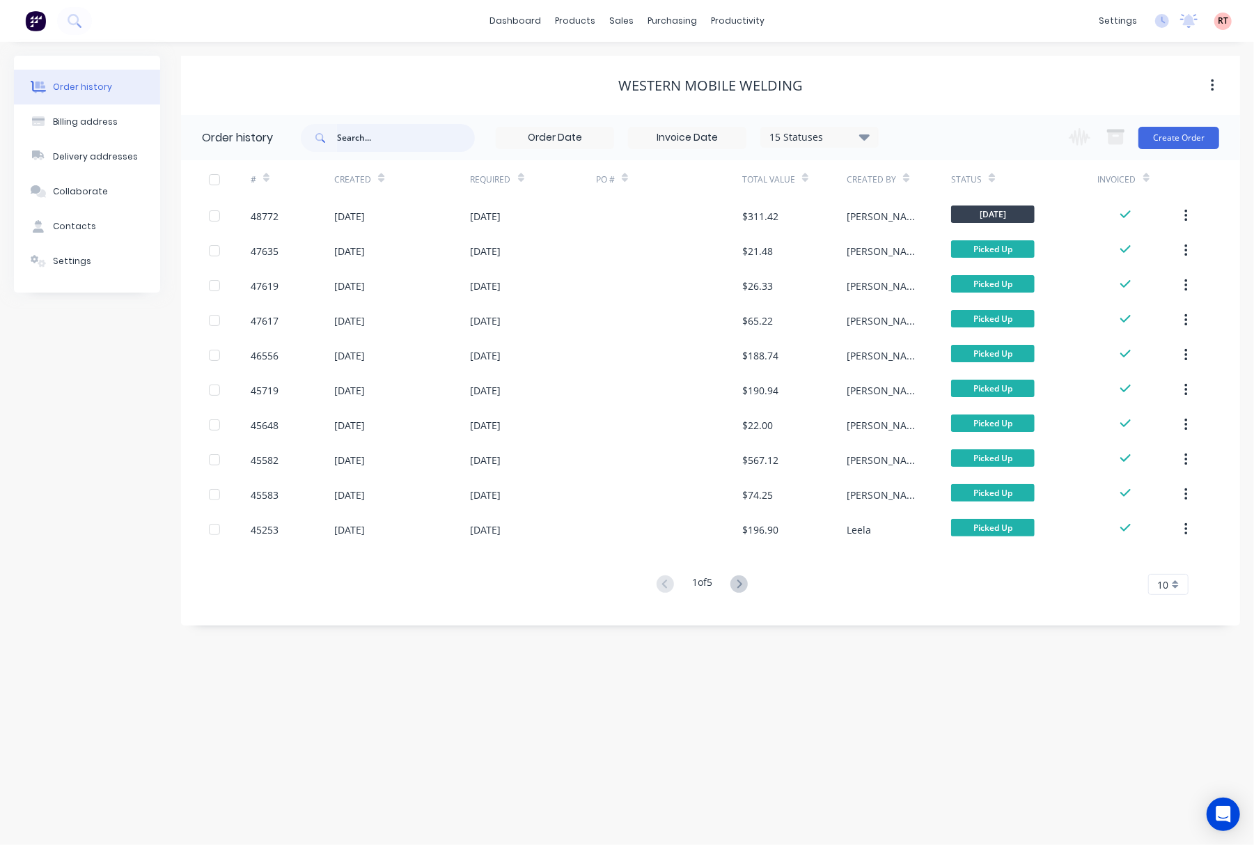
click at [387, 143] on input "text" at bounding box center [406, 138] width 138 height 28
type input "48760"
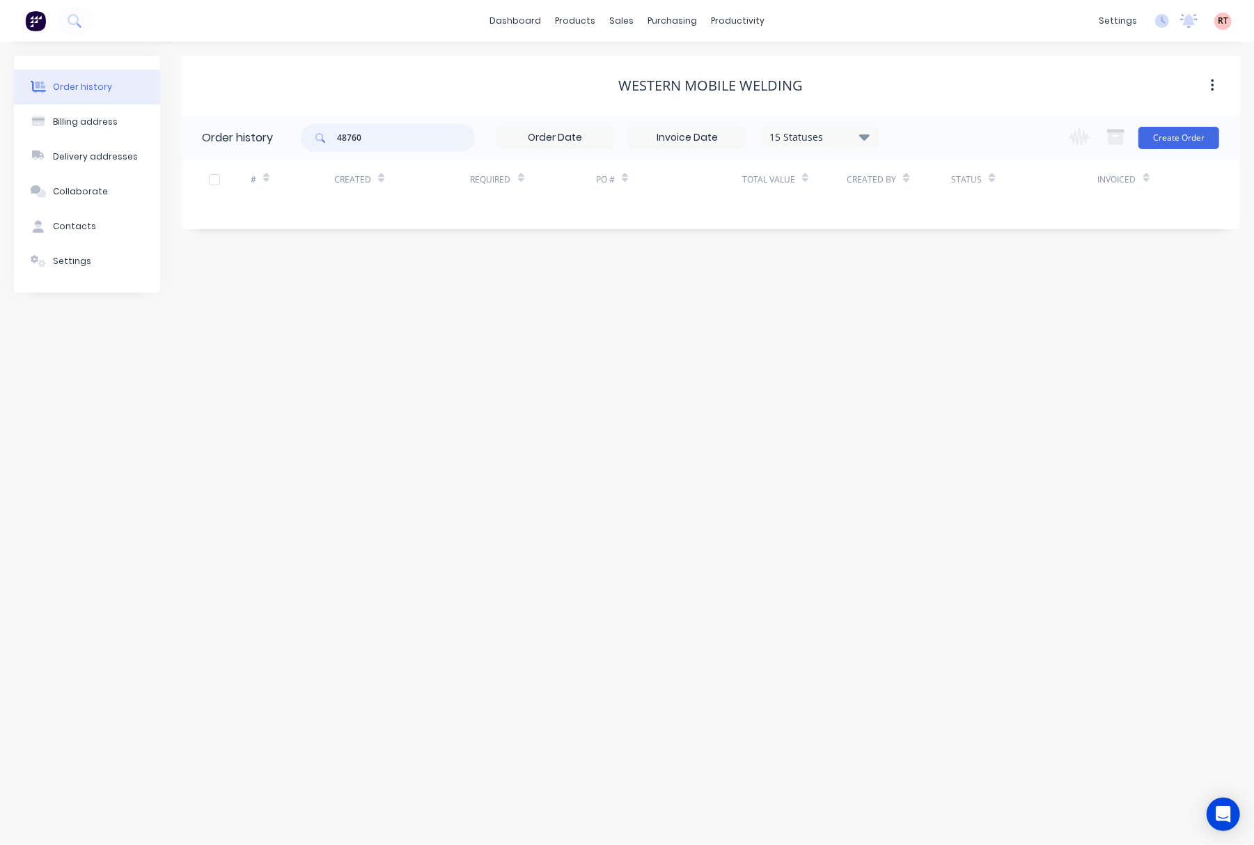
drag, startPoint x: 414, startPoint y: 146, endPoint x: 320, endPoint y: 148, distance: 93.3
click at [327, 148] on div "48760" at bounding box center [388, 138] width 174 height 28
click at [624, 20] on div "sales" at bounding box center [621, 20] width 38 height 21
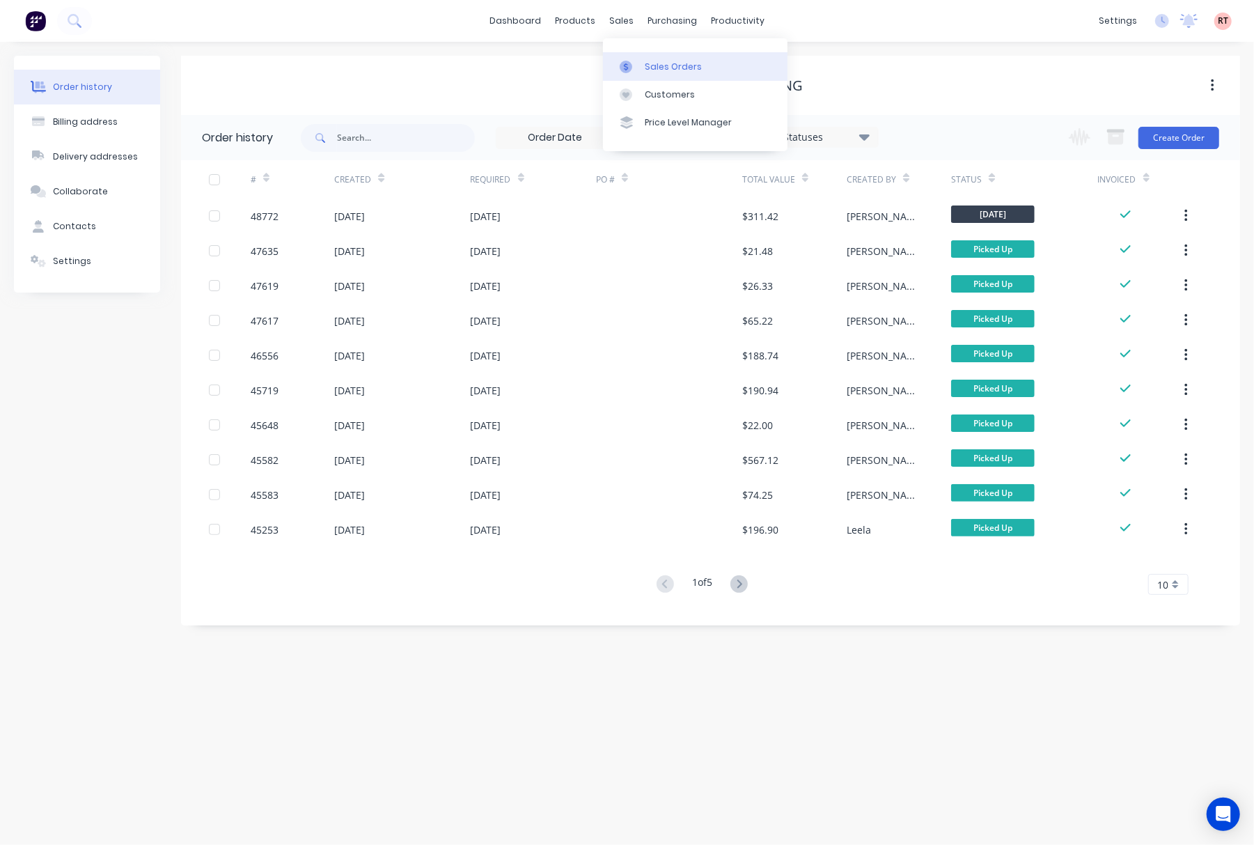
click at [703, 62] on link "Sales Orders" at bounding box center [695, 66] width 185 height 28
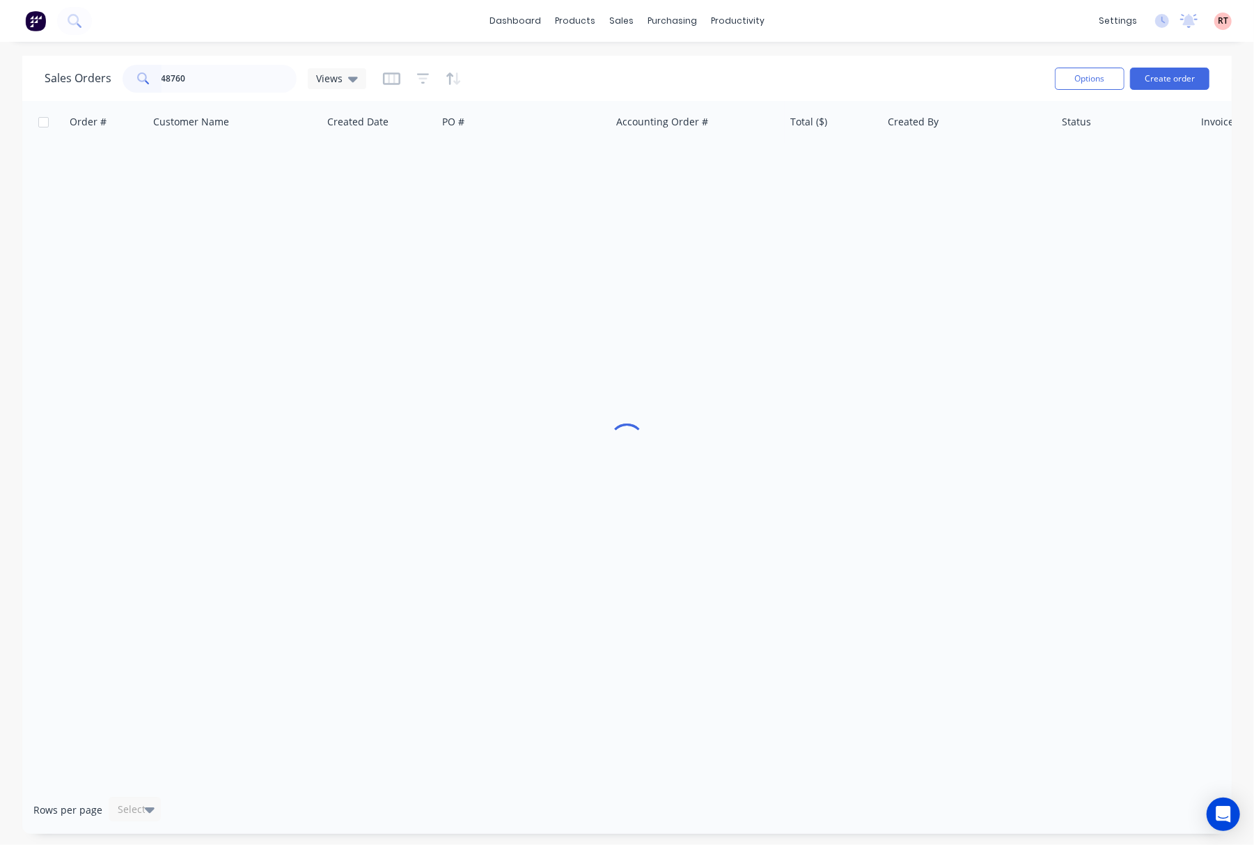
type input "48760"
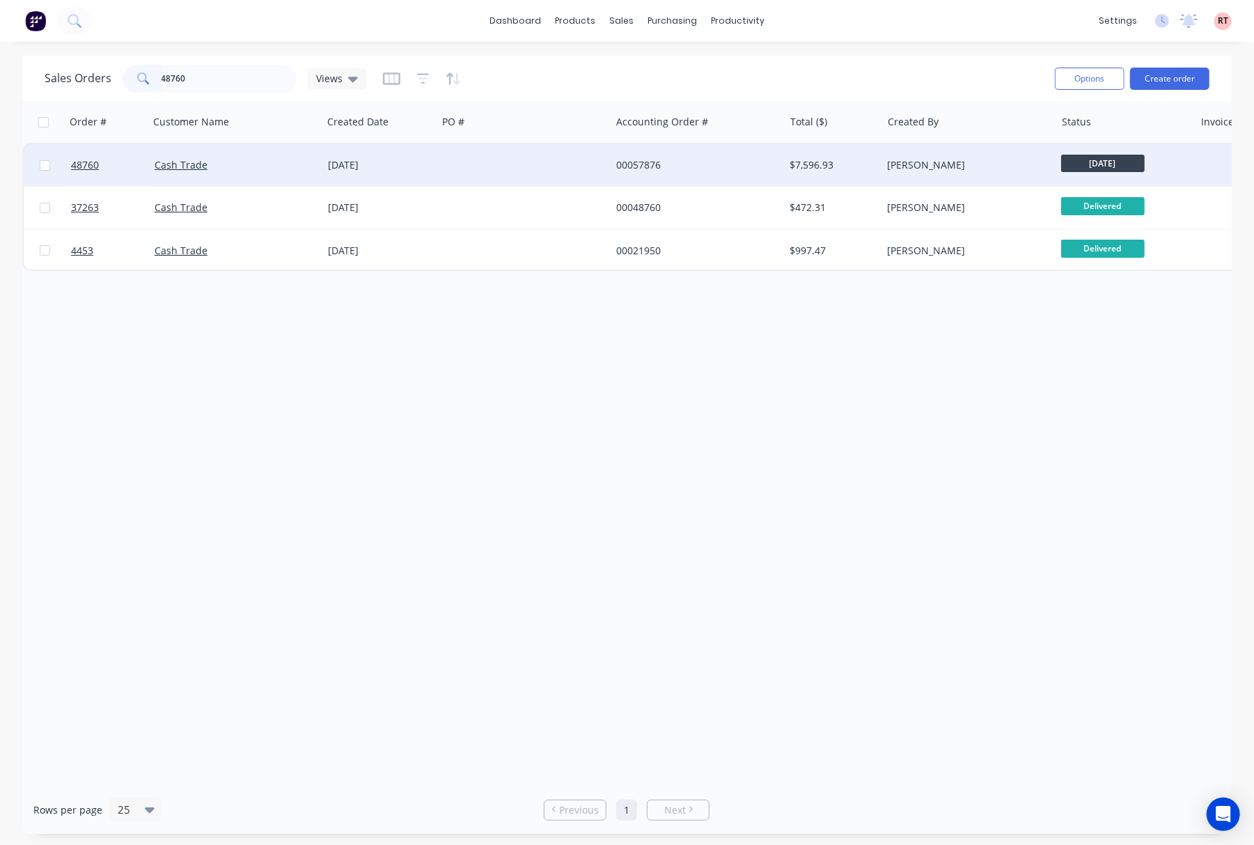
click at [689, 165] on div "00057876" at bounding box center [693, 165] width 155 height 14
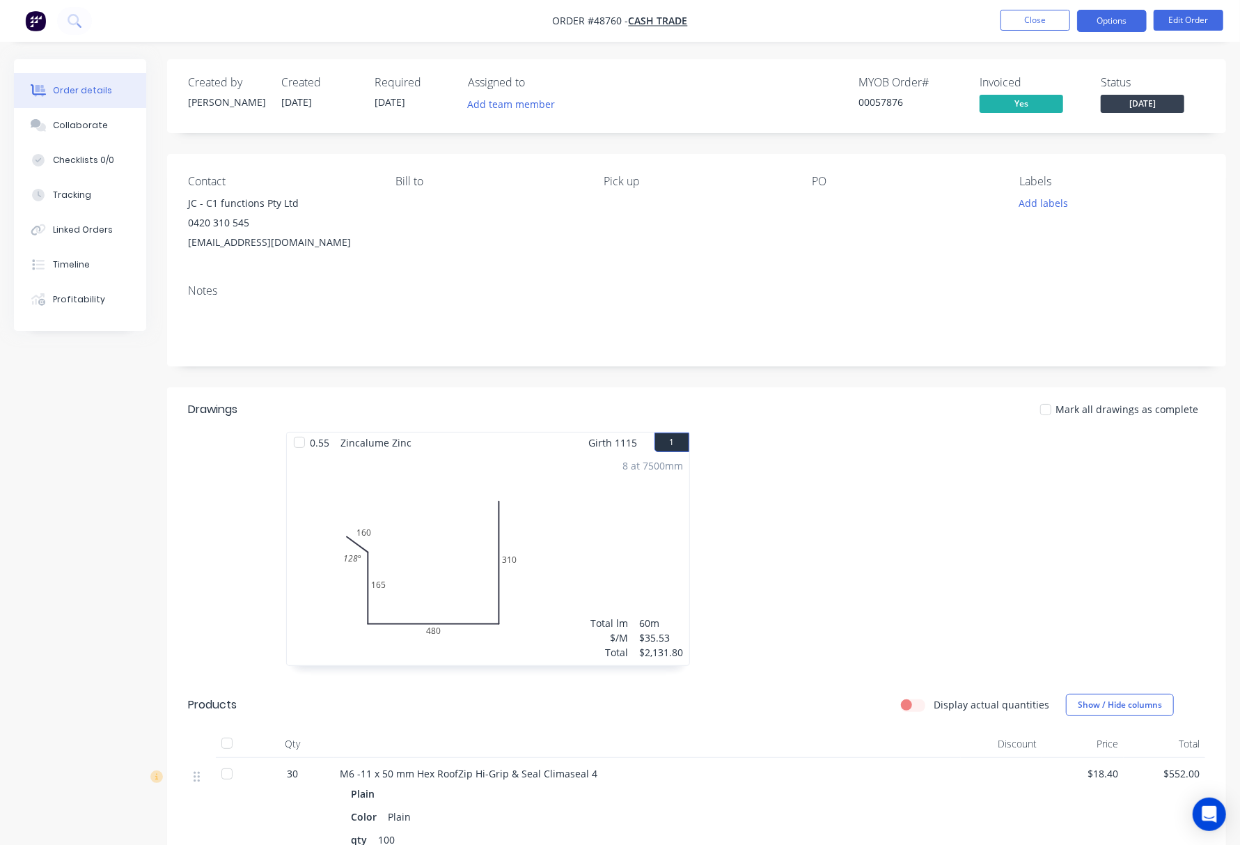
click at [1117, 15] on button "Options" at bounding box center [1112, 21] width 70 height 22
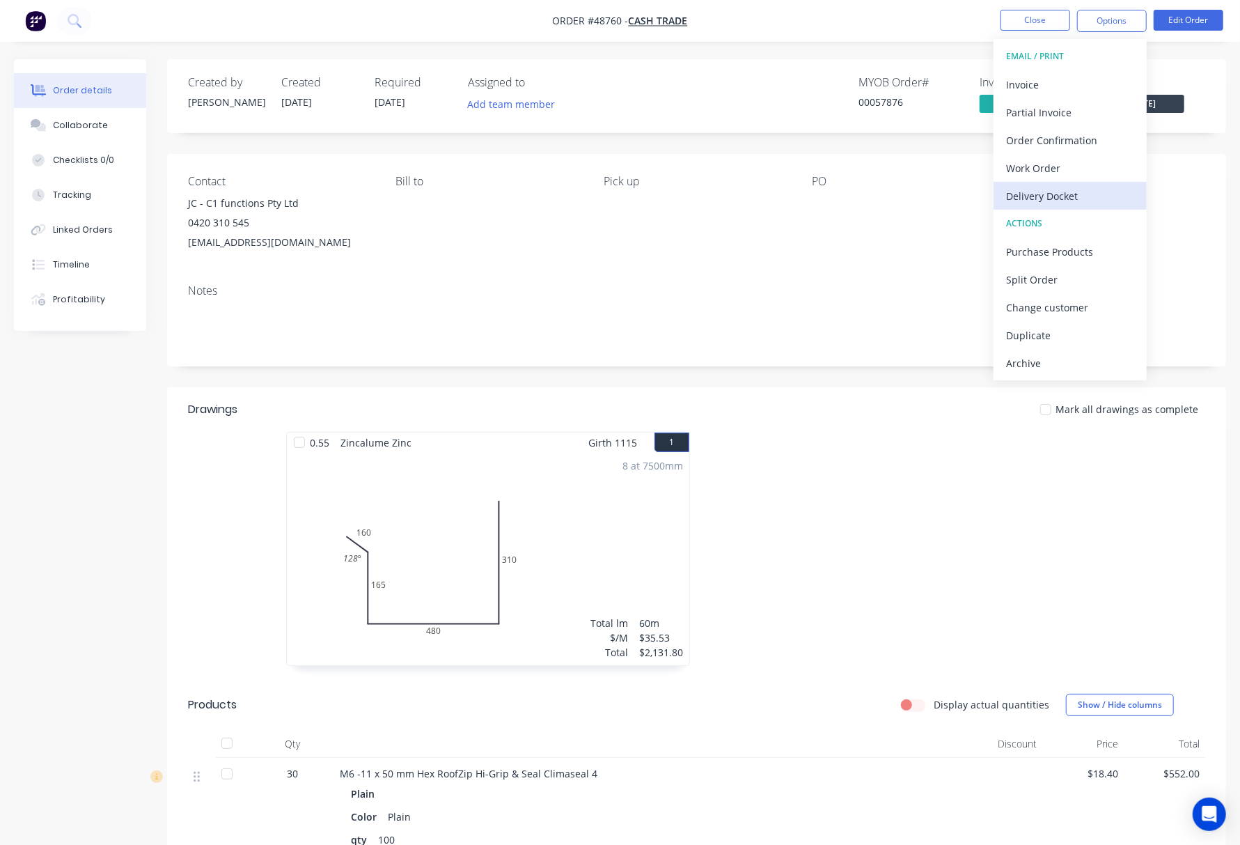
click at [1054, 194] on div "Delivery Docket" at bounding box center [1070, 196] width 128 height 20
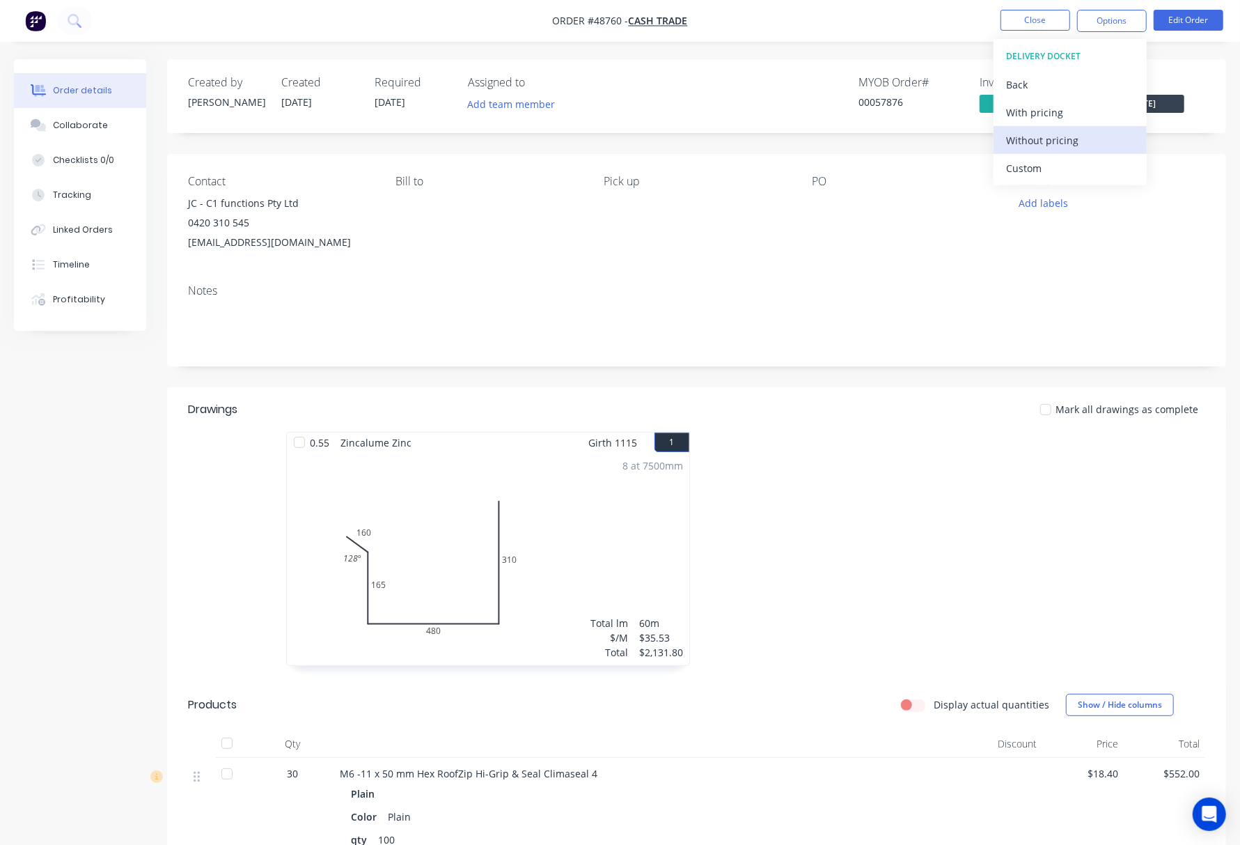
click at [1110, 134] on div "Without pricing" at bounding box center [1070, 140] width 128 height 20
click at [1, 297] on div "Order details Collaborate Checklists 0/0 Tracking Linked Orders Timeline Profit…" at bounding box center [620, 618] width 1240 height 1118
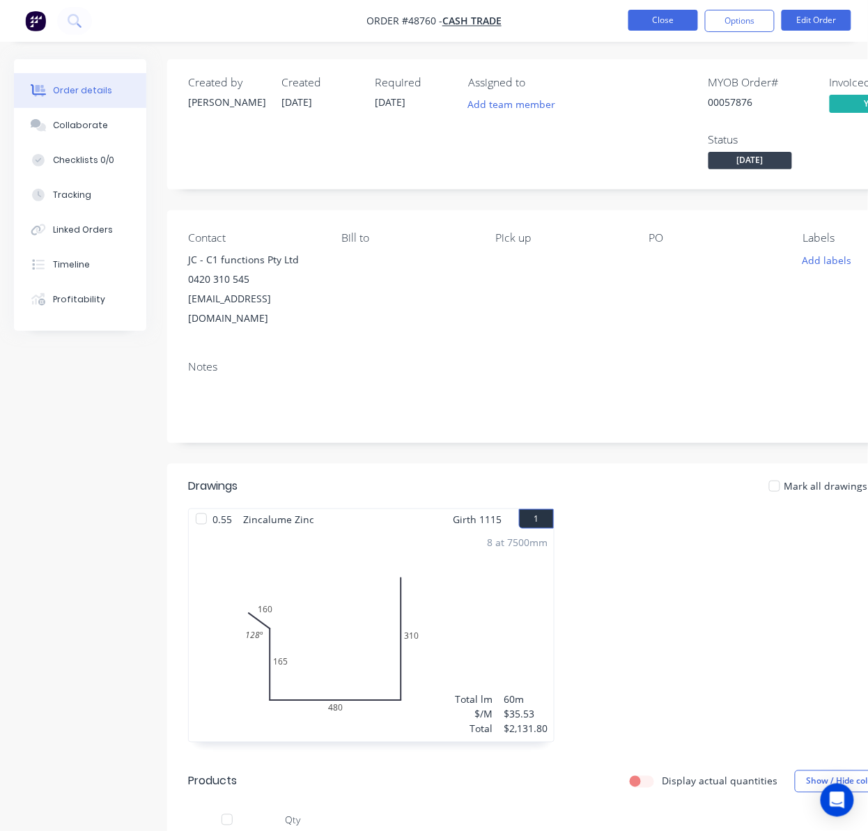
click at [645, 23] on button "Close" at bounding box center [663, 20] width 70 height 21
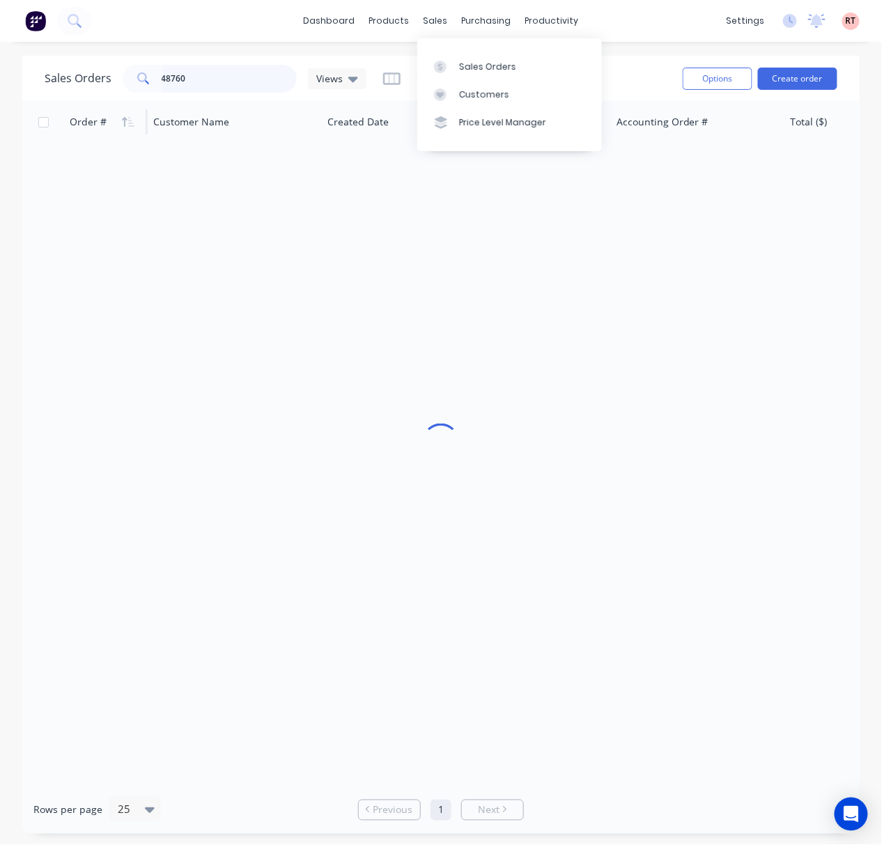
drag, startPoint x: 221, startPoint y: 77, endPoint x: 98, endPoint y: 107, distance: 127.7
click at [98, 107] on div "Sales Orders 48760 Views Options Create order Order # Customer Name Created Dat…" at bounding box center [440, 445] width 837 height 778
type input "48732"
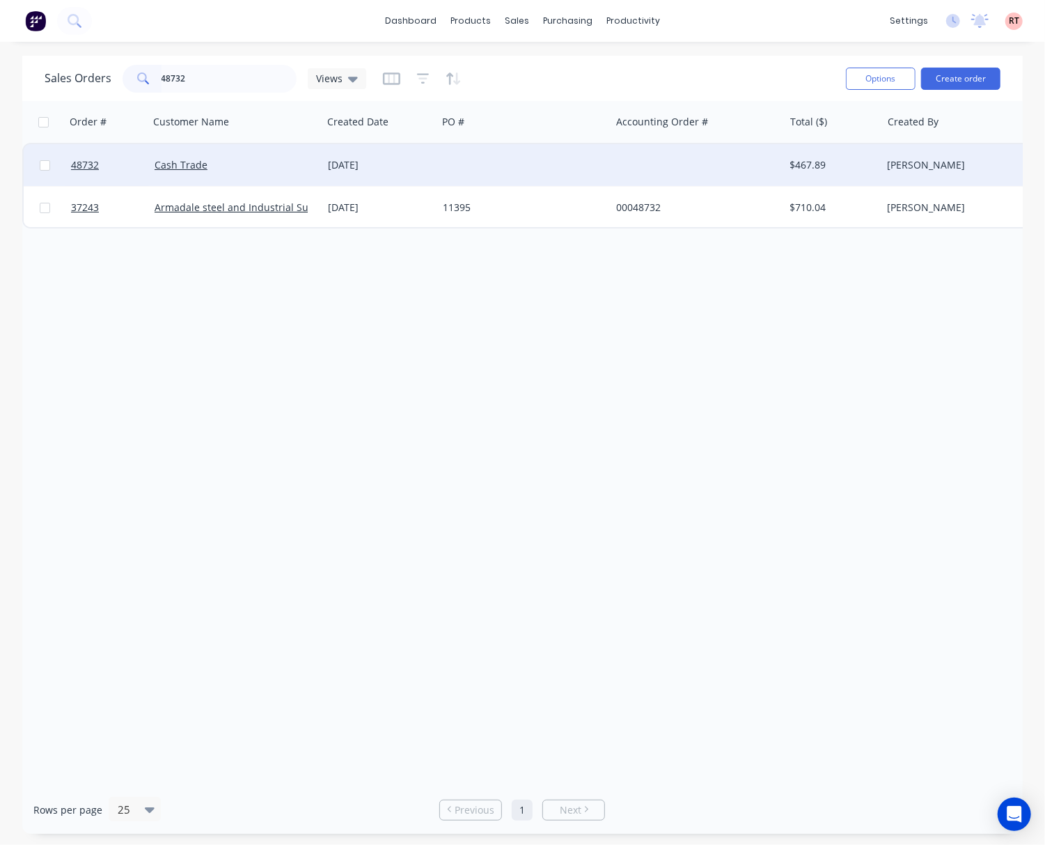
click at [444, 173] on div at bounding box center [523, 165] width 173 height 42
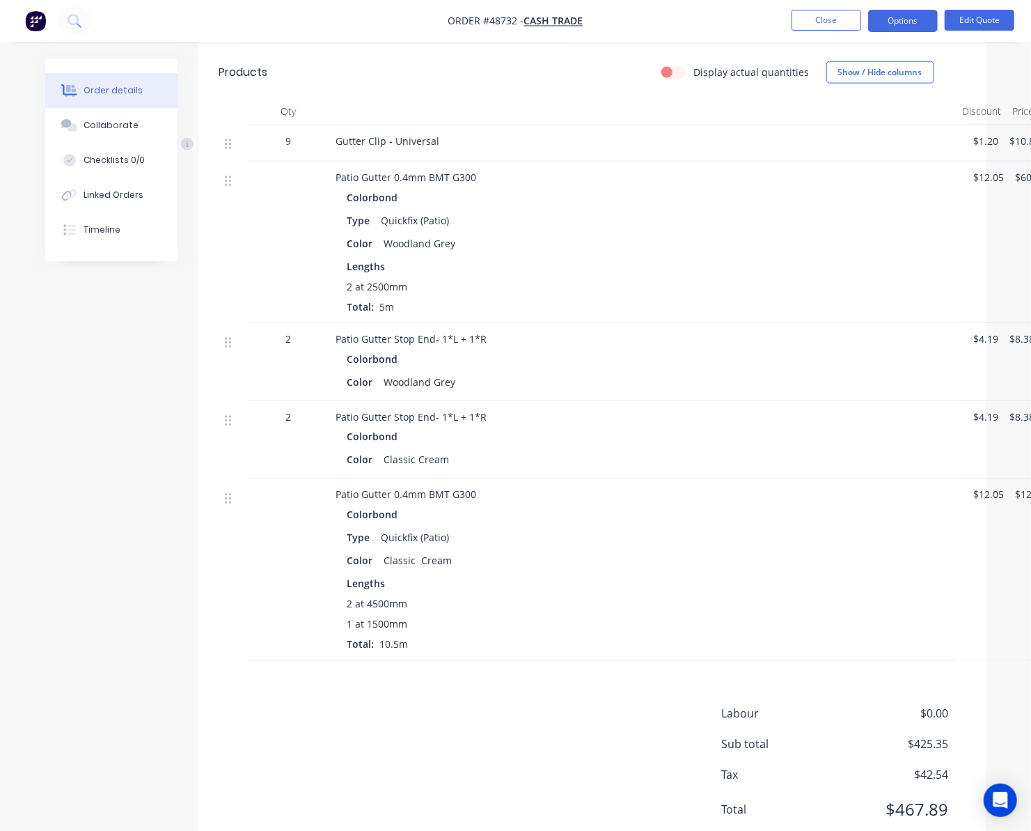
scroll to position [1114, 40]
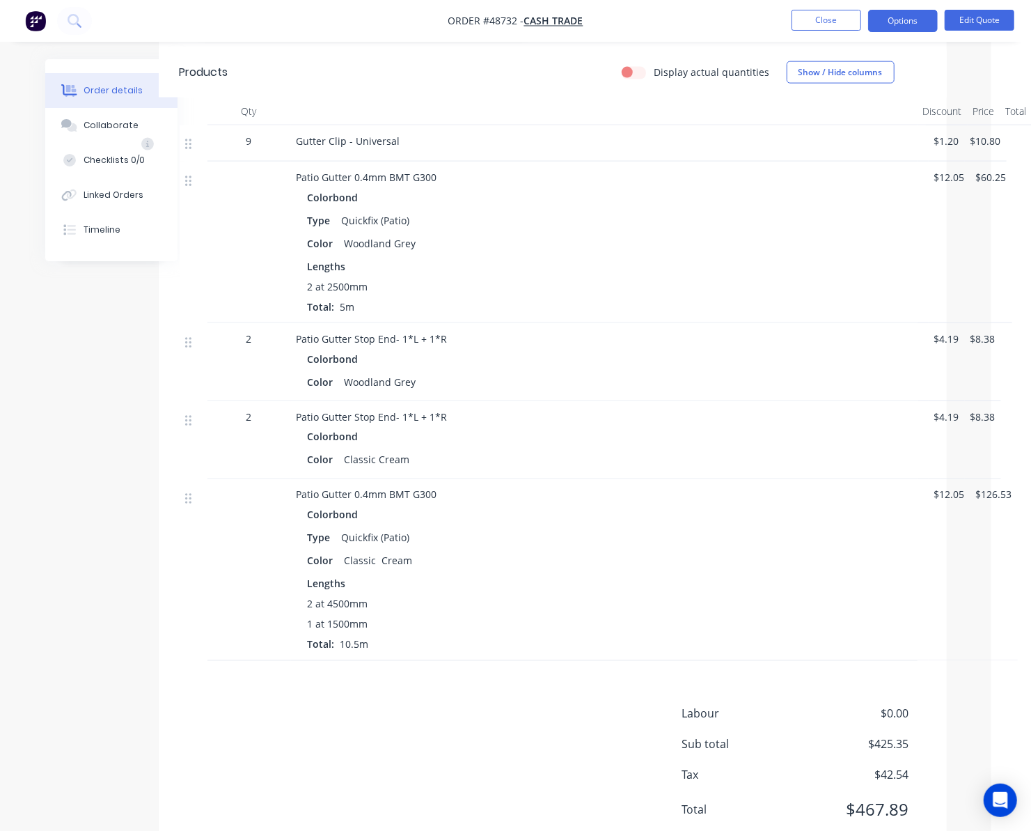
click at [992, 7] on nav "Order #48732 - Cash Trade Close Options Edit Quote" at bounding box center [515, 21] width 1031 height 42
click at [986, 25] on button "Edit Quote" at bounding box center [980, 20] width 70 height 21
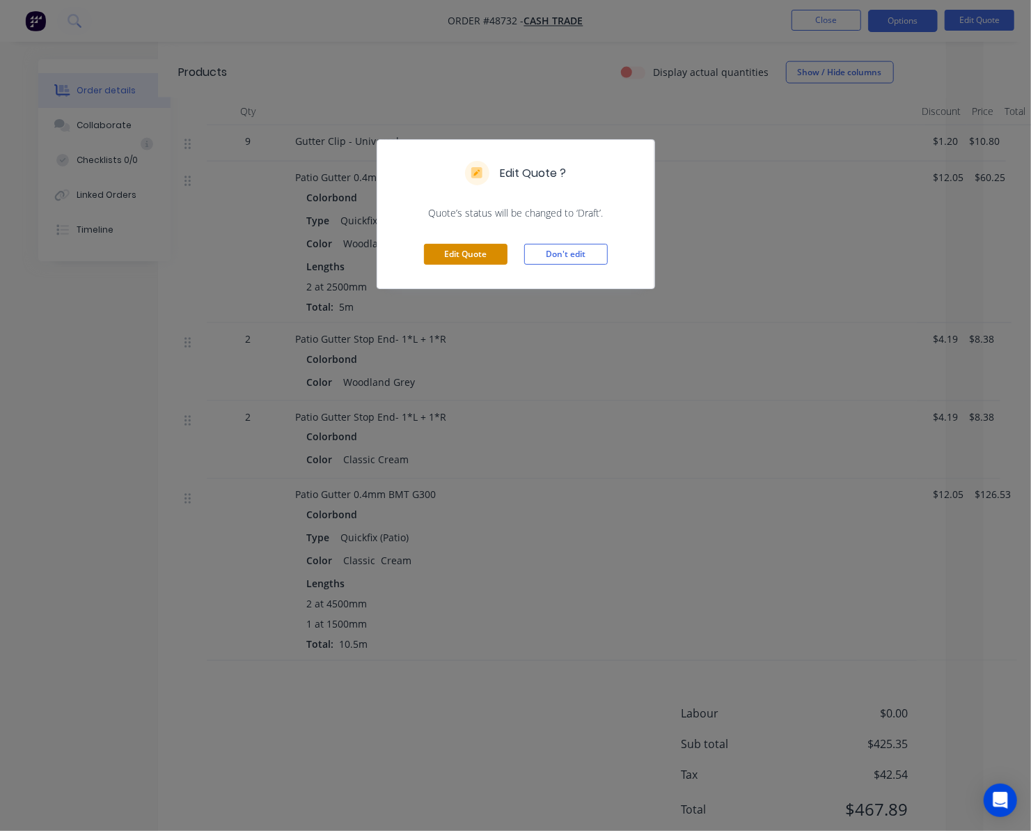
click at [476, 256] on button "Edit Quote" at bounding box center [466, 254] width 84 height 21
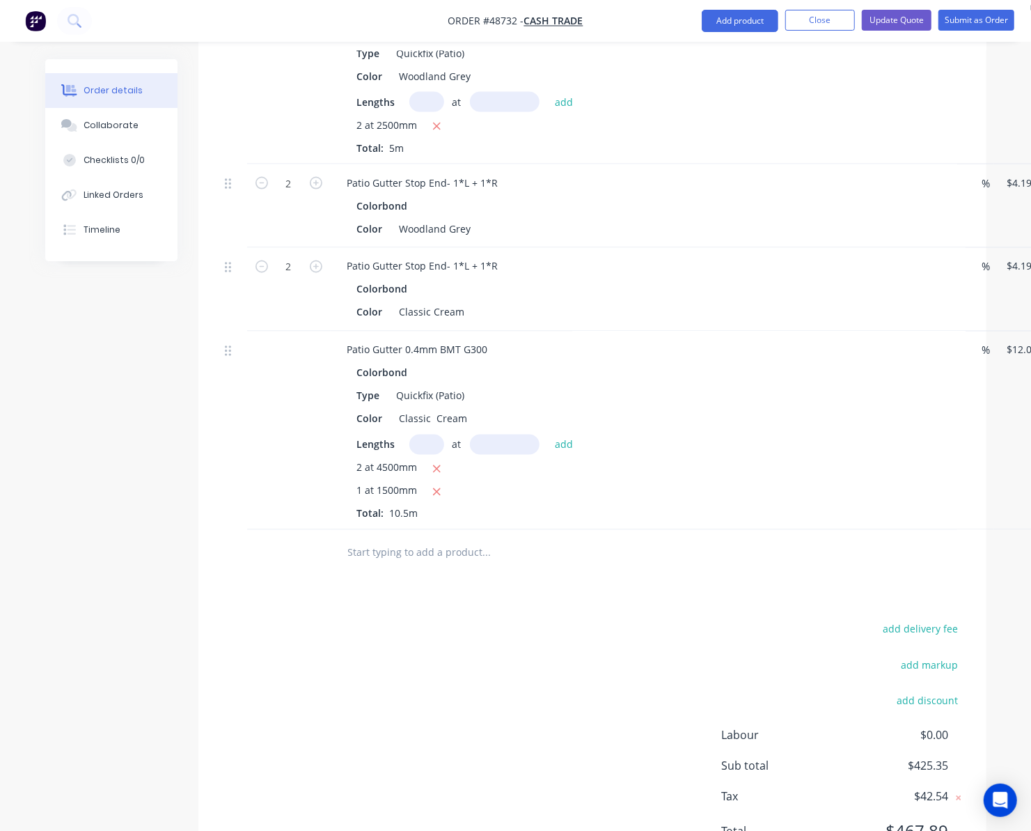
scroll to position [1300, 101]
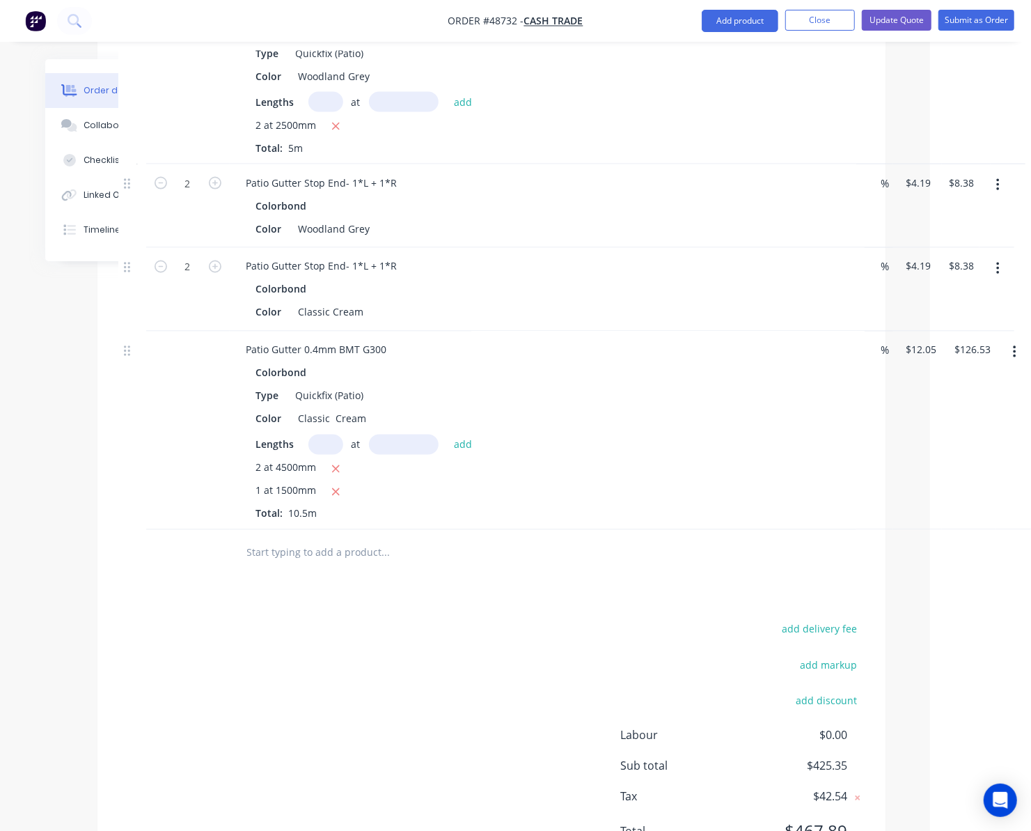
click at [329, 447] on input "text" at bounding box center [326, 445] width 35 height 20
type input "3"
click at [396, 447] on input "text" at bounding box center [404, 445] width 70 height 20
type input "3600"
click at [447, 435] on button "add" at bounding box center [463, 444] width 33 height 19
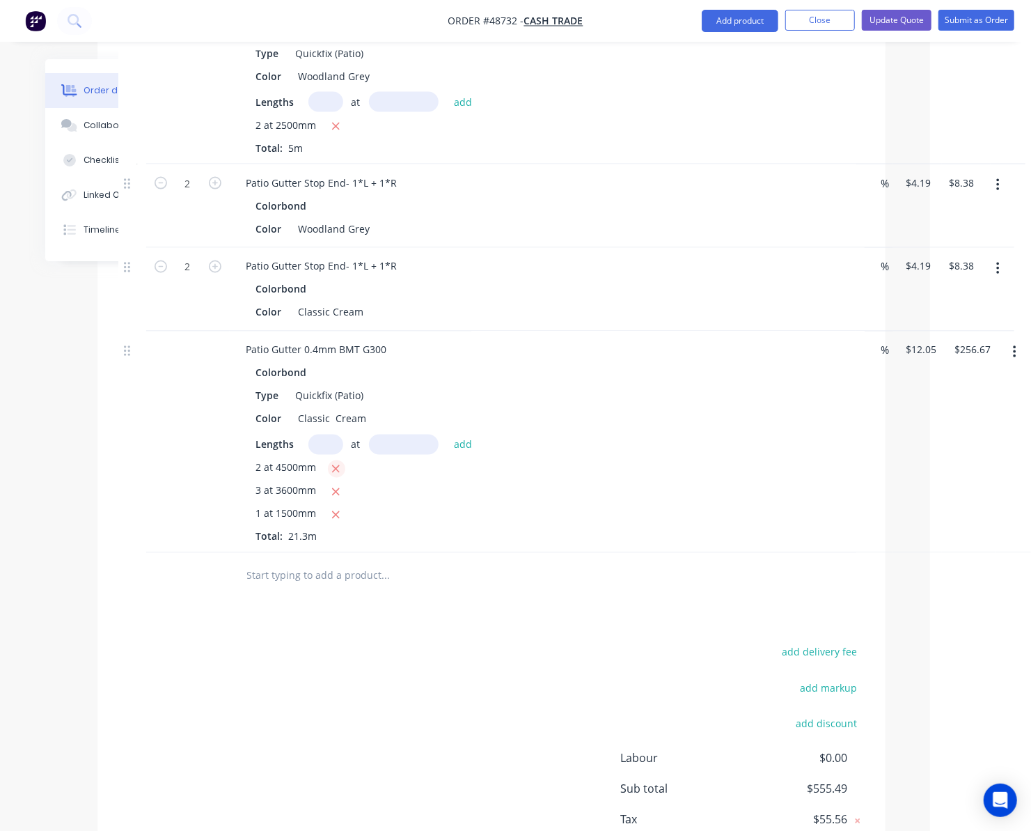
click at [333, 469] on icon "button" at bounding box center [336, 469] width 9 height 13
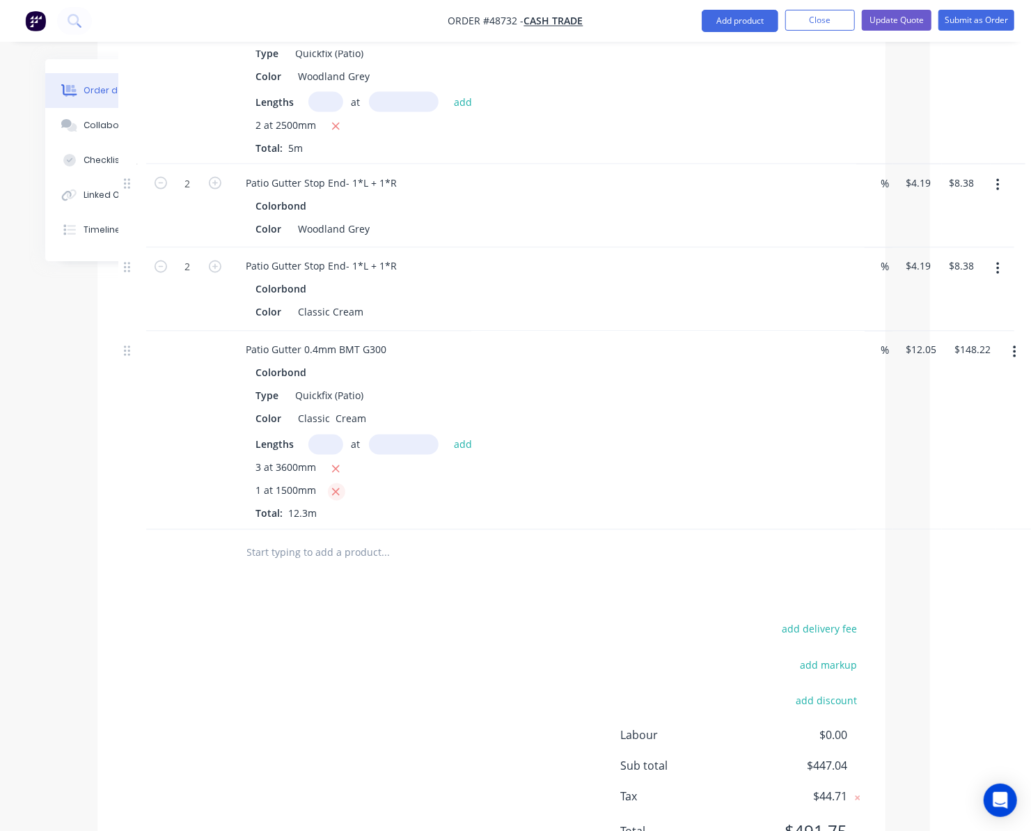
click at [332, 496] on icon "button" at bounding box center [336, 492] width 9 height 13
type input "$130.14"
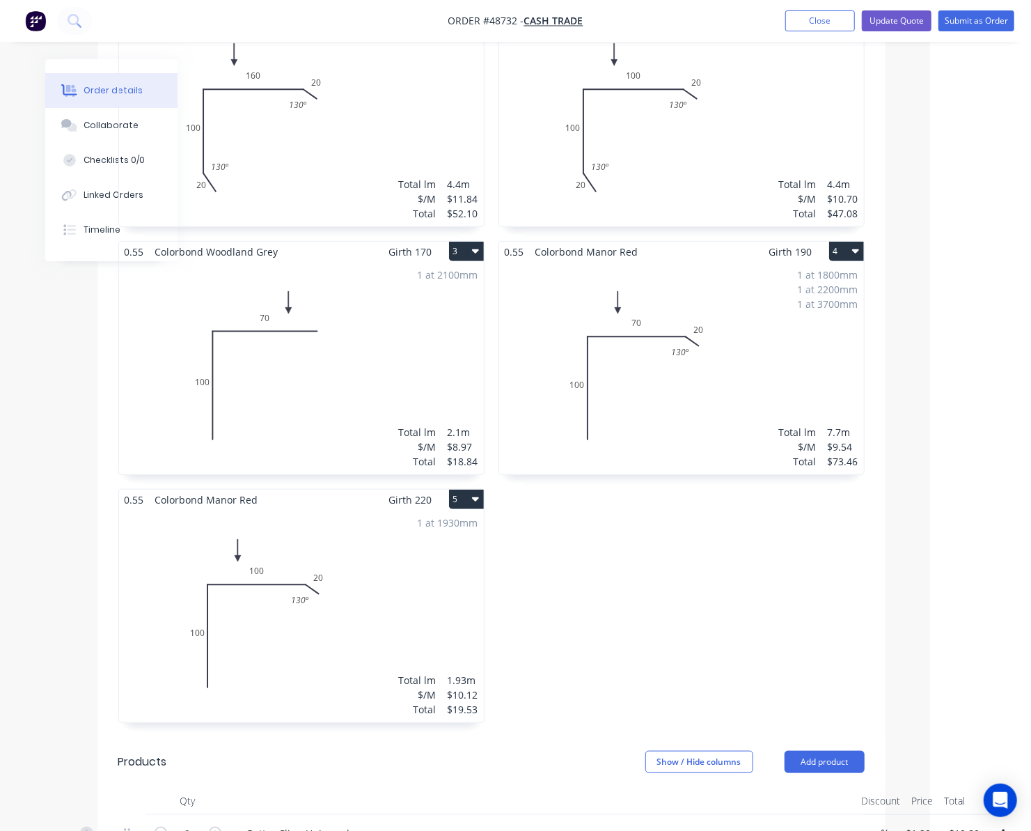
scroll to position [464, 101]
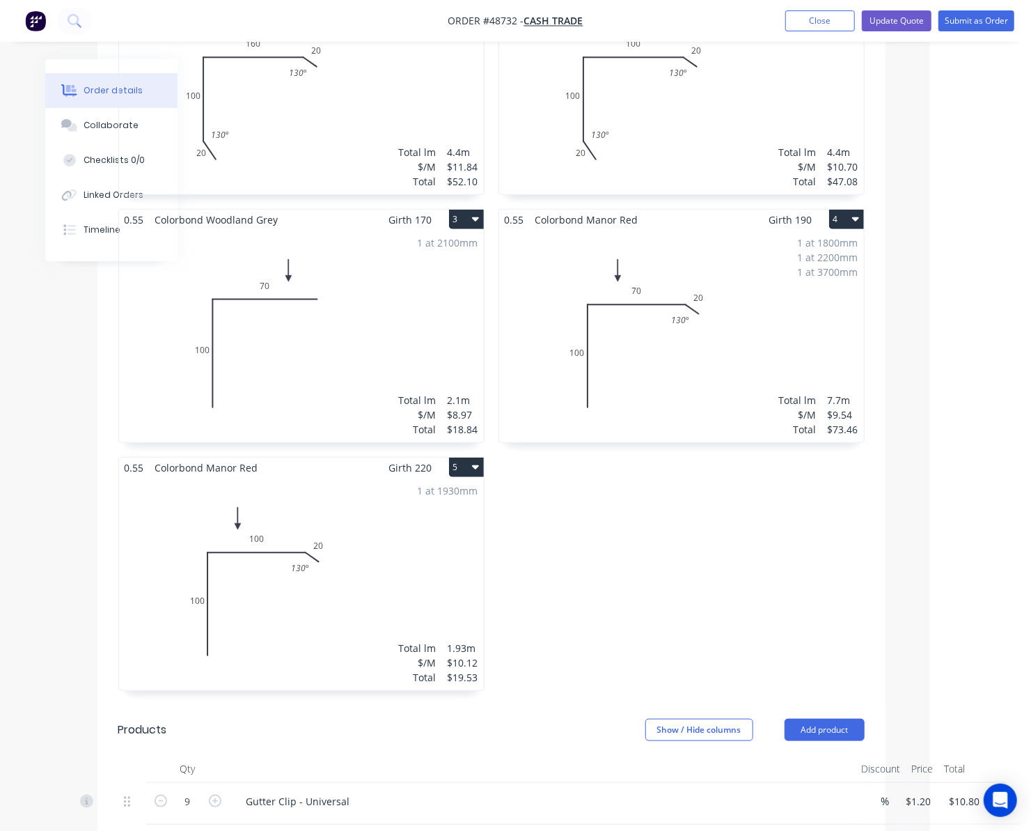
click at [399, 578] on div "1 at 1930mm Total lm $/M Total 1.93m $10.12 $19.53" at bounding box center [301, 584] width 365 height 212
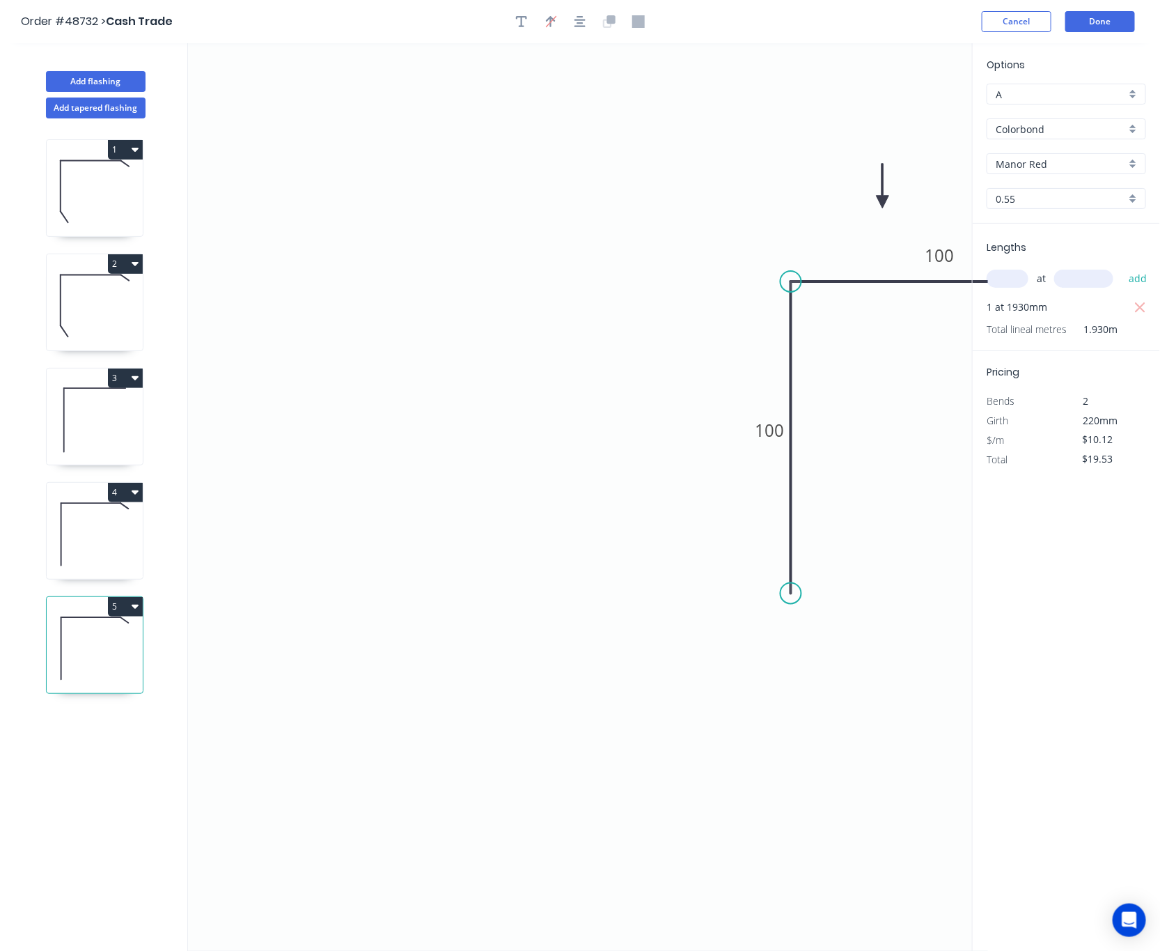
click at [658, 784] on icon "0 100 100 20 130 º" at bounding box center [588, 496] width 800 height 907
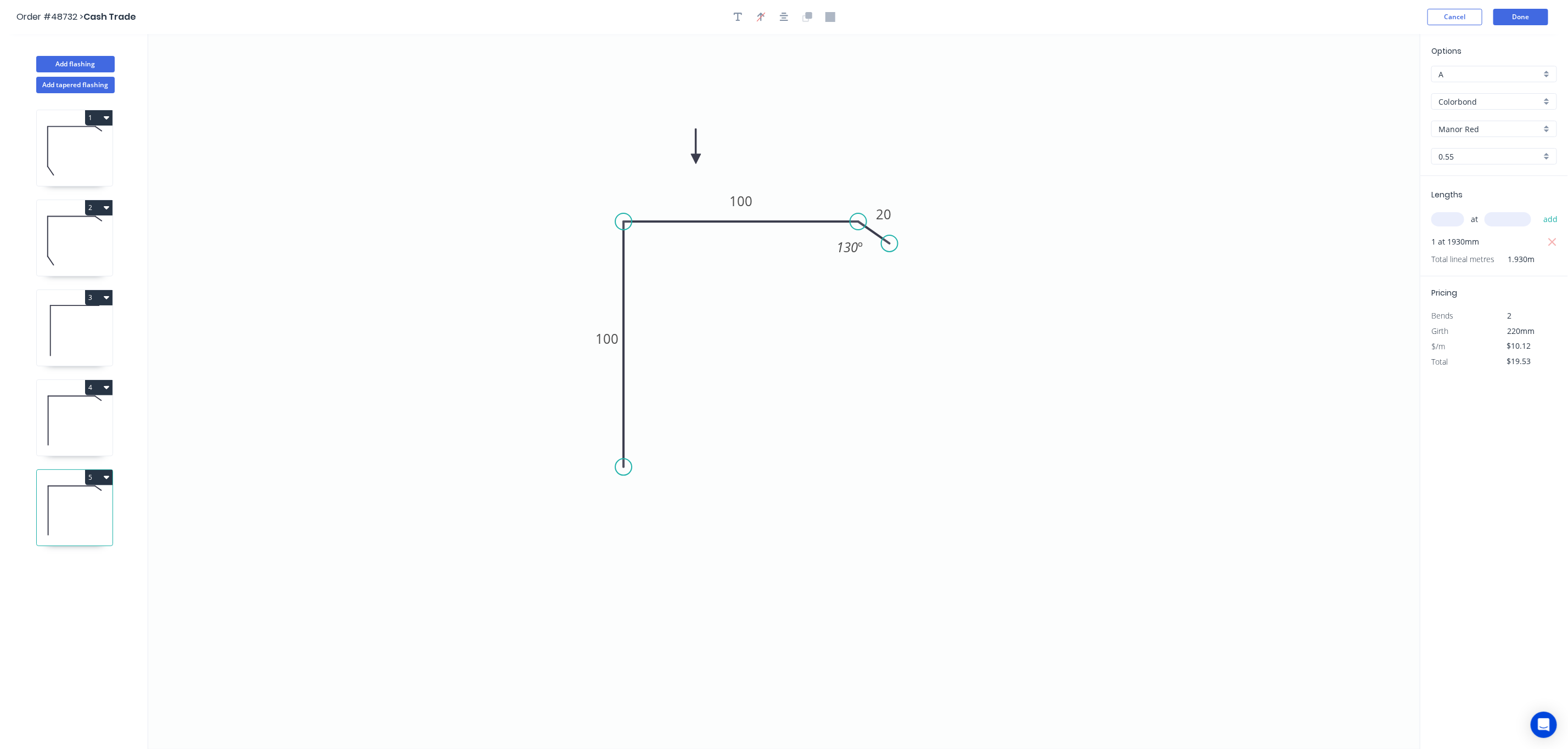
click at [772, 171] on icon "0 100 100 20 130 º" at bounding box center [784, 391] width 1272 height 715
click at [751, 203] on tspan "100" at bounding box center [741, 201] width 23 height 18
click at [622, 463] on circle at bounding box center [623, 467] width 17 height 17
click at [654, 497] on icon "0 100 100 20 130 º" at bounding box center [784, 391] width 1272 height 715
type input "$10.70"
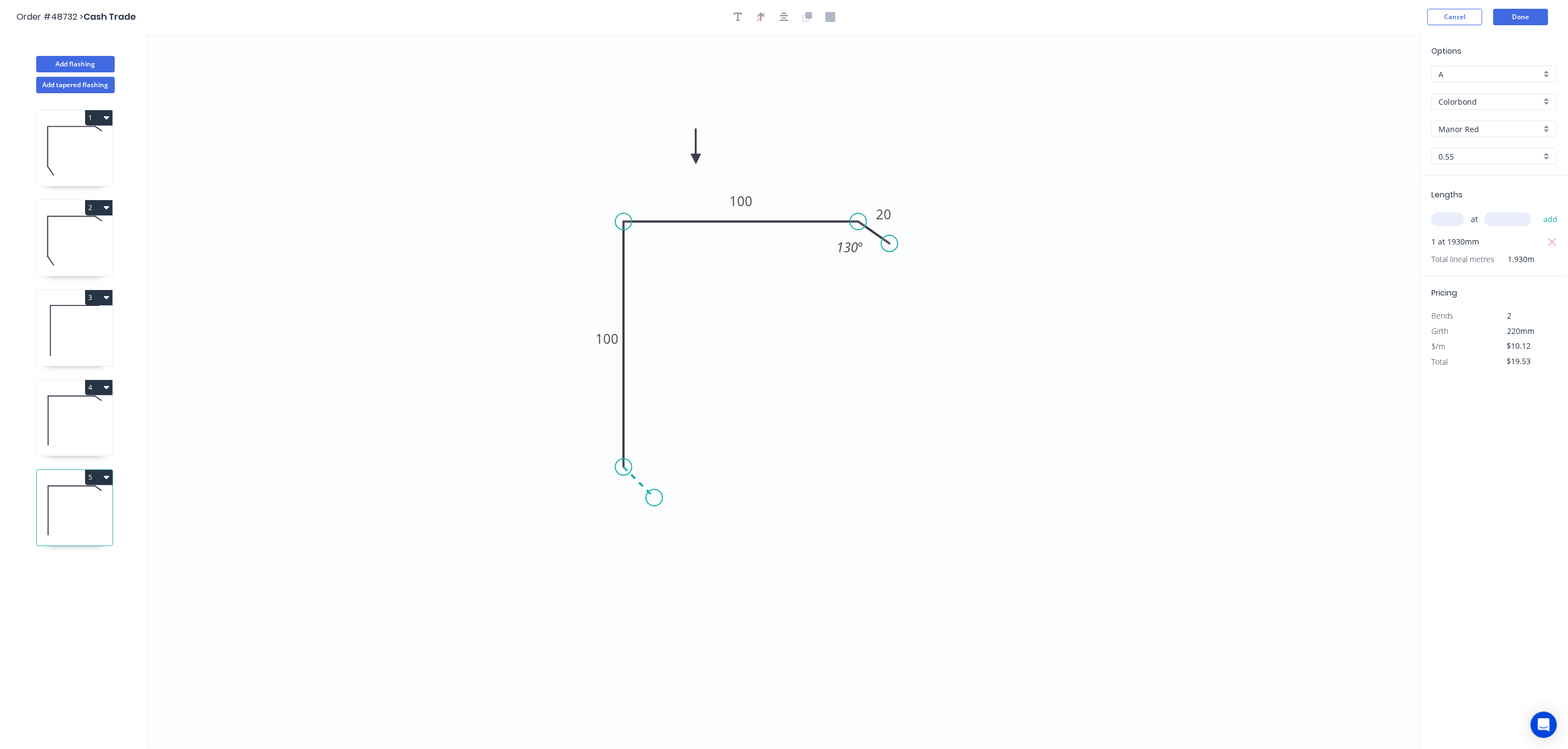
type input "$20.65"
click at [657, 502] on circle at bounding box center [654, 498] width 17 height 17
click at [657, 500] on circle at bounding box center [654, 498] width 17 height 17
click at [656, 500] on circle at bounding box center [654, 498] width 17 height 17
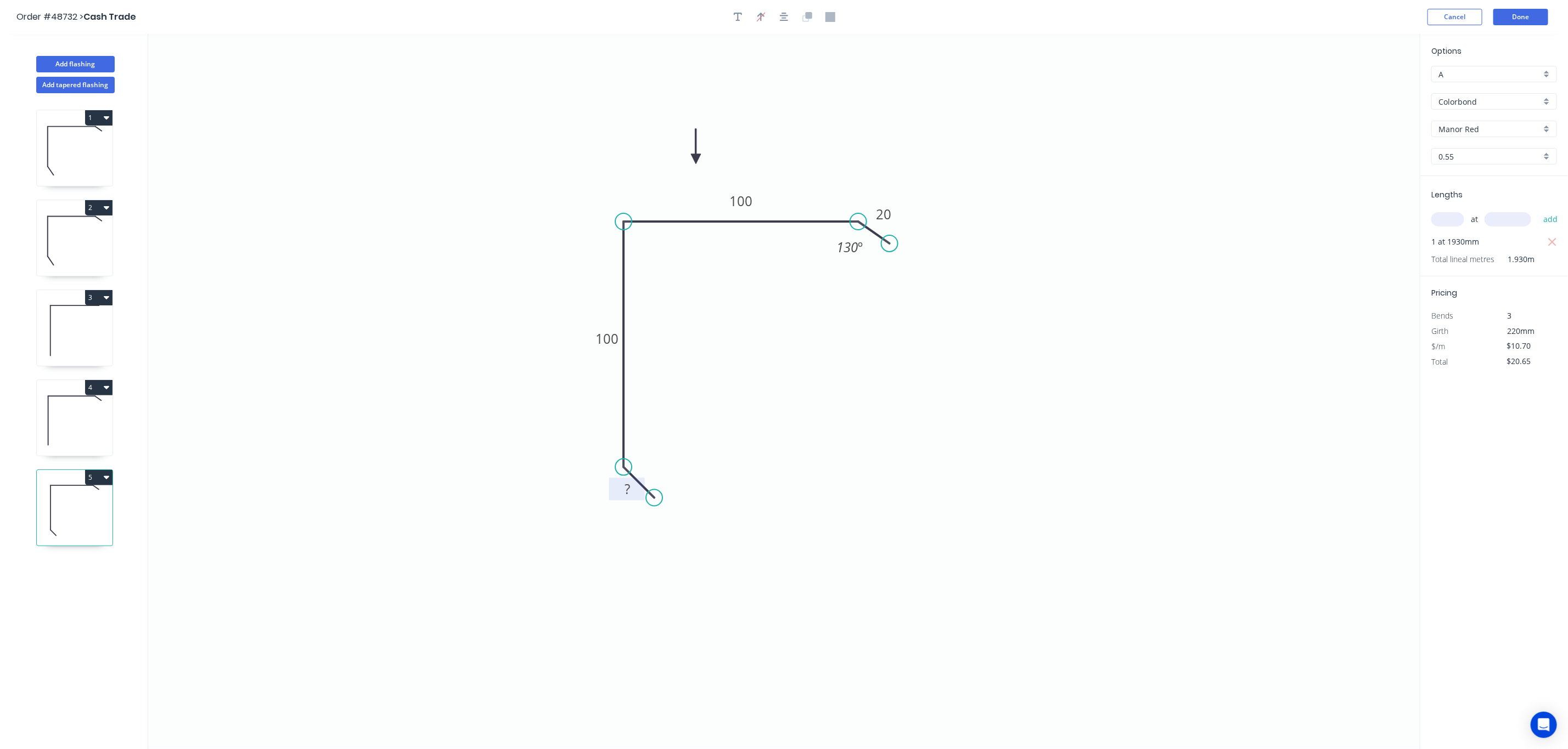
click at [632, 496] on rect at bounding box center [627, 490] width 22 height 16
type input "$11.84"
type input "$22.85"
click at [887, 213] on tspan "20" at bounding box center [884, 213] width 16 height 18
click at [894, 243] on circle at bounding box center [894, 243] width 17 height 17
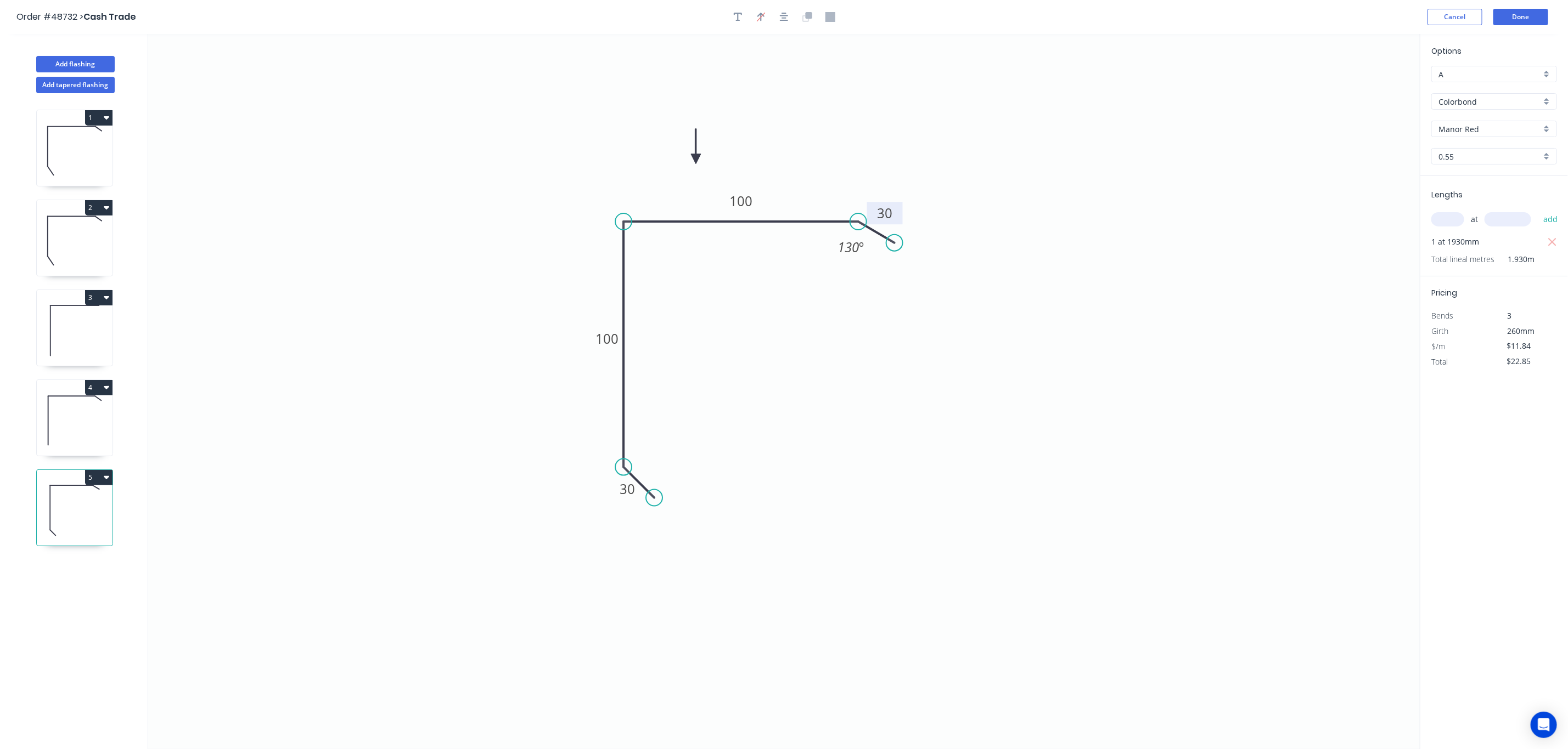
click at [988, 242] on icon "0 30 100 100 30 130 º" at bounding box center [784, 391] width 1272 height 715
click at [657, 494] on circle at bounding box center [657, 492] width 17 height 17
click at [647, 460] on tspan "?" at bounding box center [646, 454] width 6 height 18
click at [778, 483] on icon "0 30 100 100 30 130 º 130 º" at bounding box center [784, 391] width 1272 height 715
drag, startPoint x: 894, startPoint y: 243, endPoint x: 889, endPoint y: 246, distance: 5.8
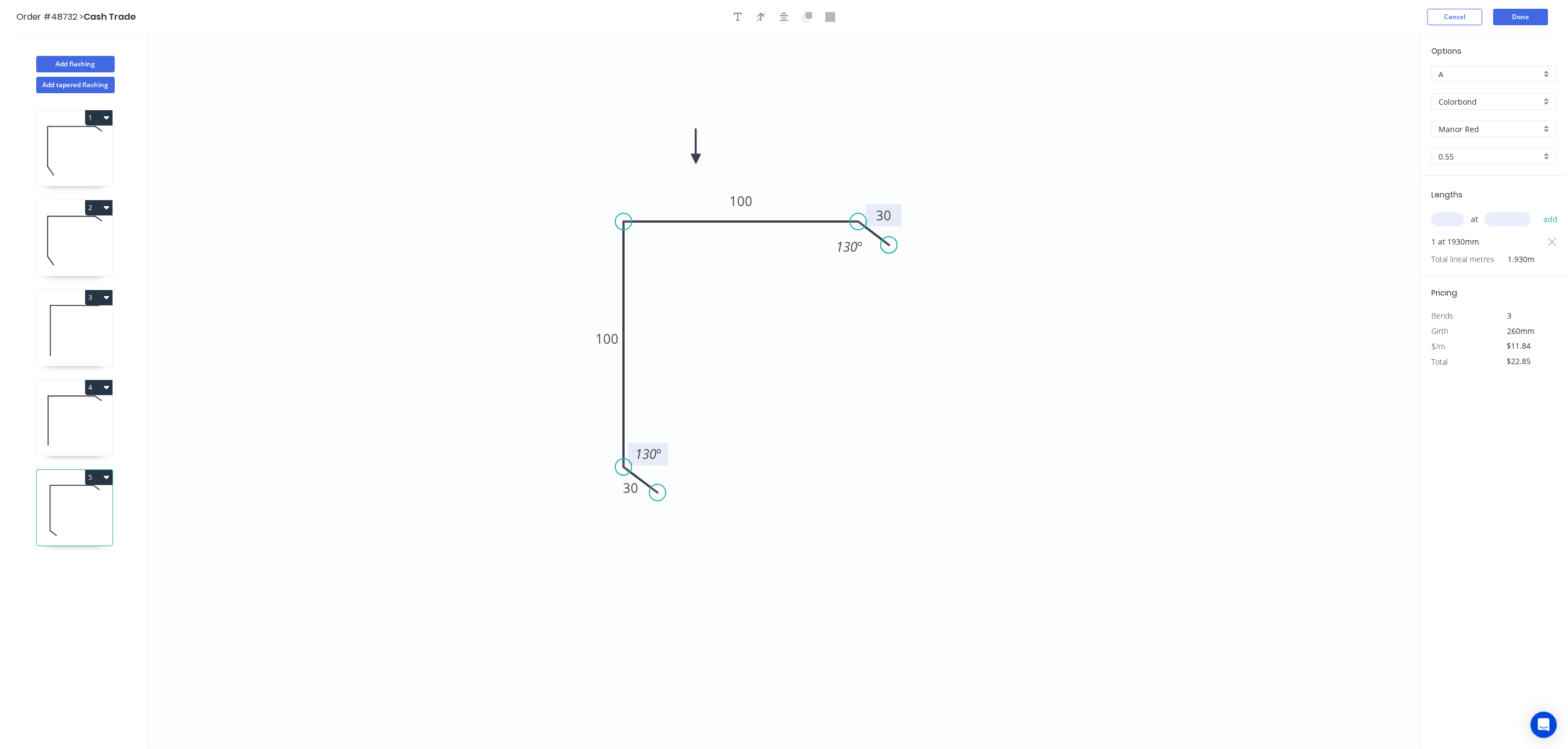
click at [889, 246] on circle at bounding box center [889, 245] width 17 height 17
click at [660, 498] on circle at bounding box center [660, 496] width 17 height 17
click at [823, 502] on icon "0 30 100 100 30 130 º 130 º" at bounding box center [784, 391] width 1272 height 715
click at [988, 15] on button "Done" at bounding box center [1521, 17] width 55 height 17
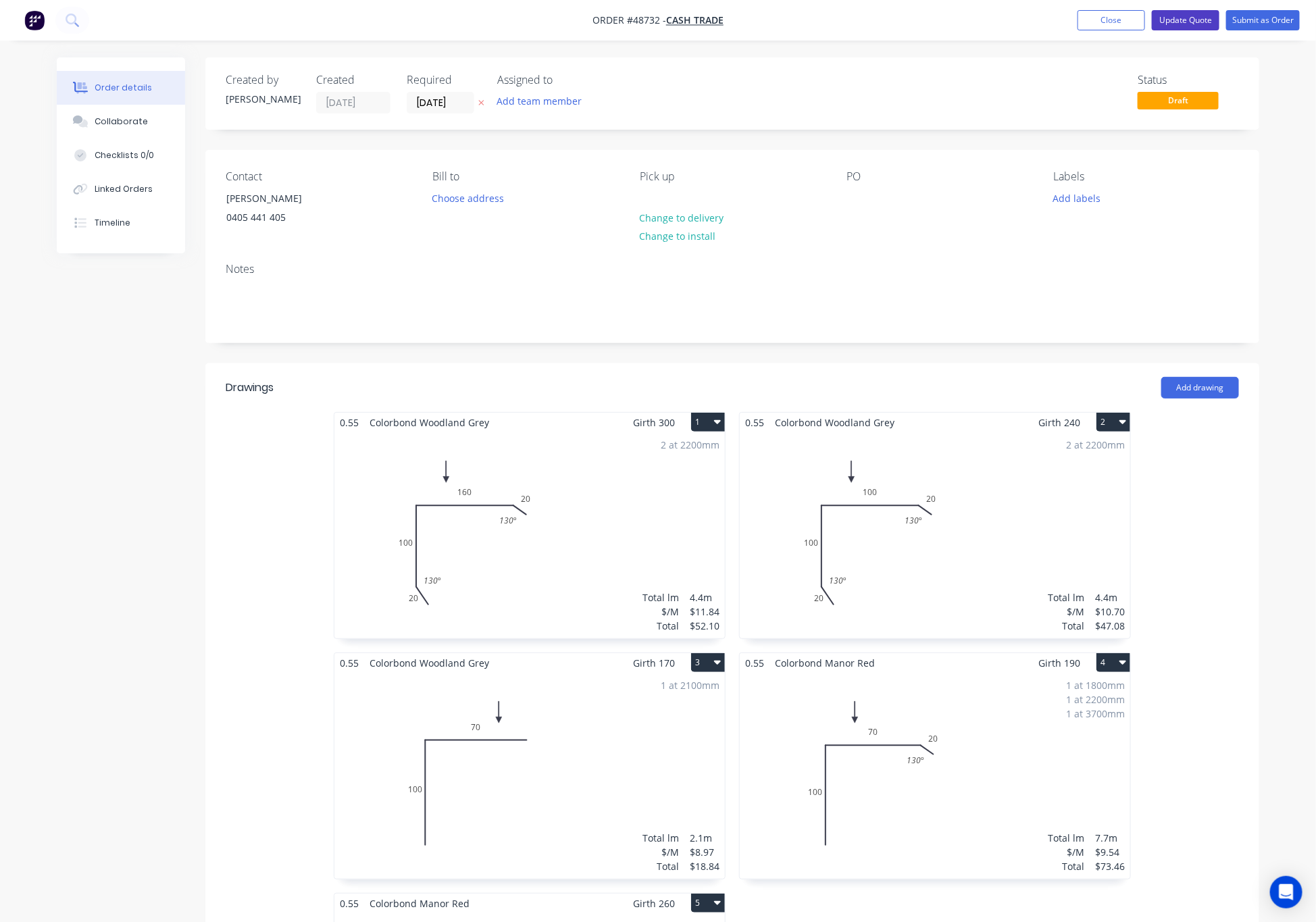
click at [1207, 9] on nav "Order #48732 - Cash Trade Add product Close Update Quote Submit as Order" at bounding box center [658, 20] width 1316 height 41
click at [1176, 20] on button "Update Quote" at bounding box center [1185, 19] width 68 height 20
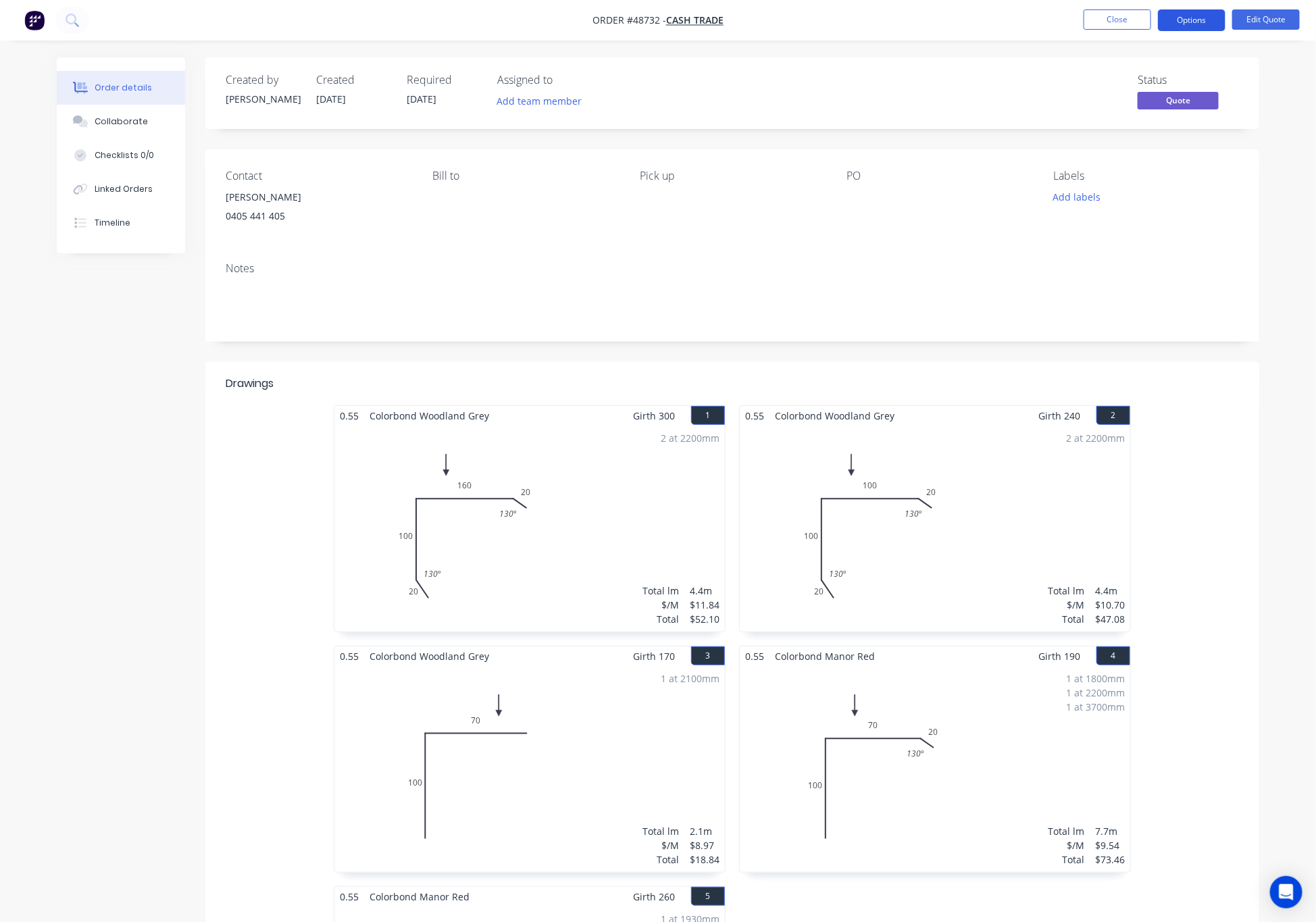
click at [1192, 15] on button "Options" at bounding box center [1192, 20] width 68 height 21
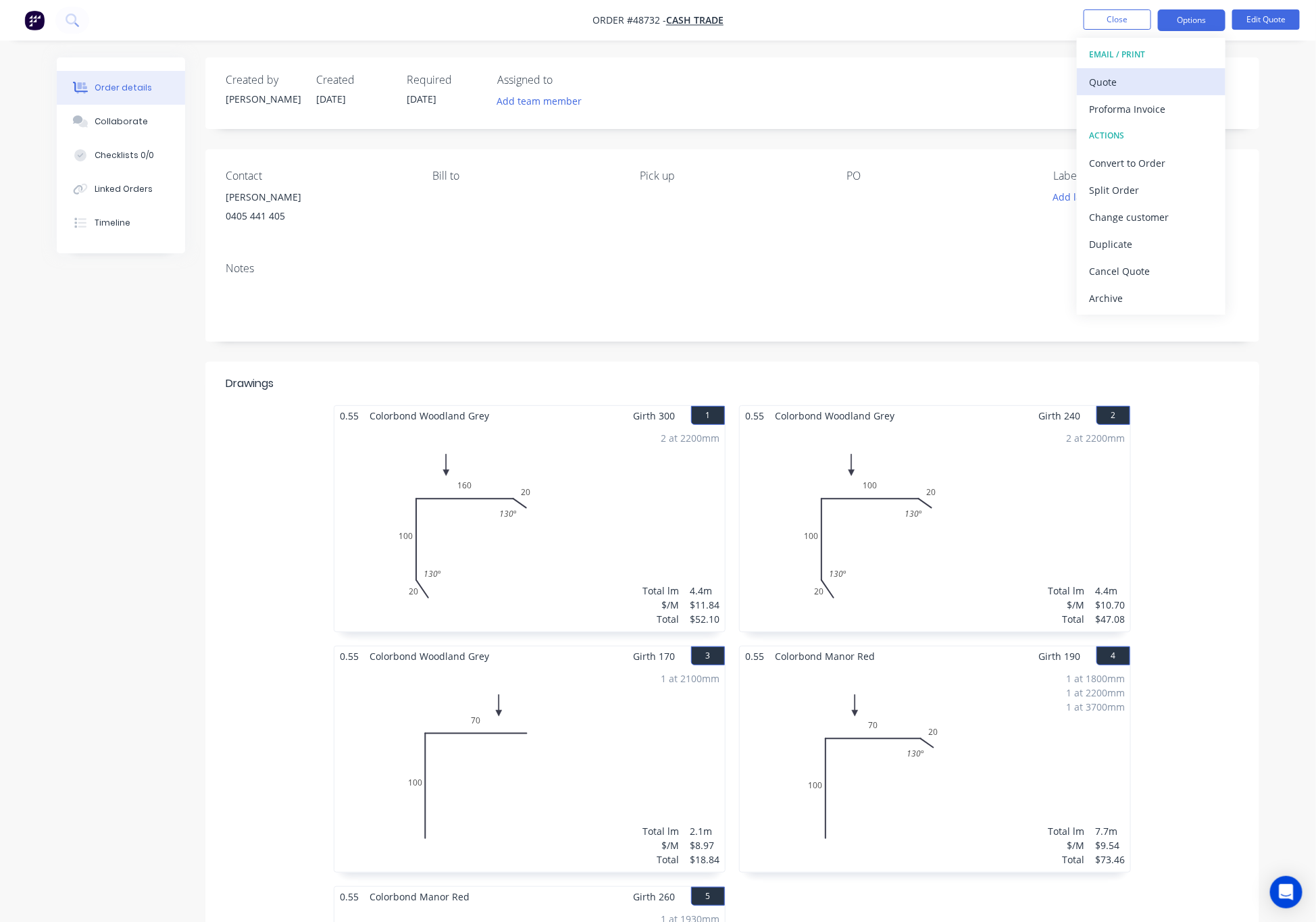
click at [1127, 79] on div "Quote" at bounding box center [1151, 82] width 124 height 19
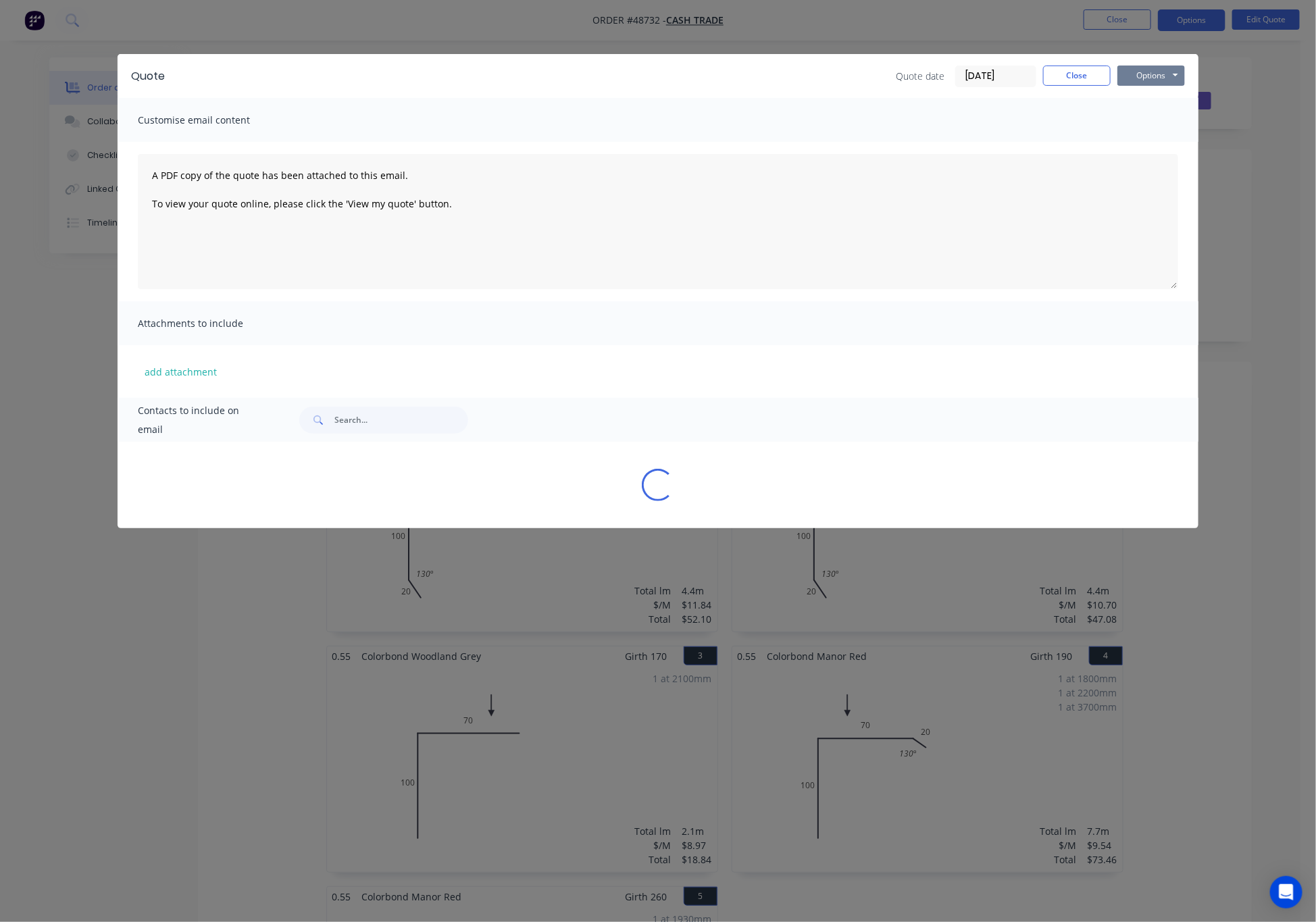
click at [1158, 76] on button "Options" at bounding box center [1151, 76] width 68 height 20
click at [1173, 117] on button "Print" at bounding box center [1160, 121] width 86 height 22
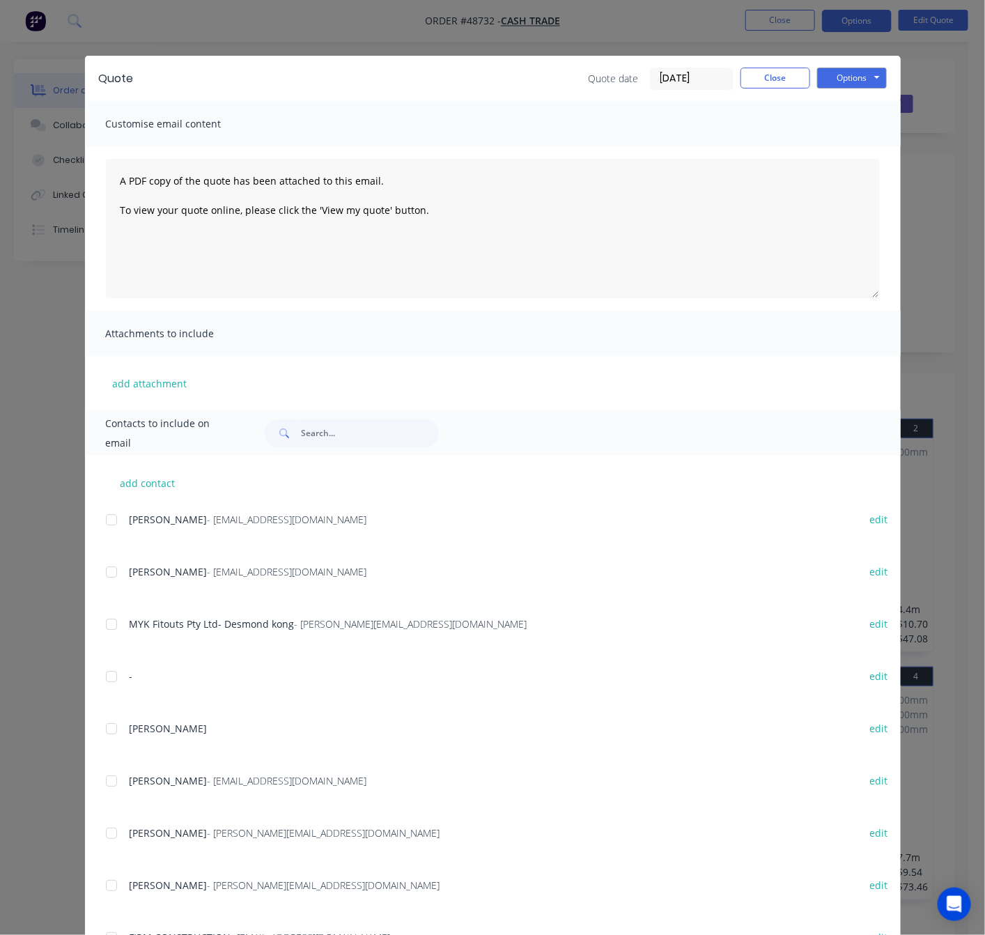
click at [359, 29] on div "Quote Quote date 02/09/25 Close Options Preview Print Email Customise email con…" at bounding box center [492, 467] width 985 height 935
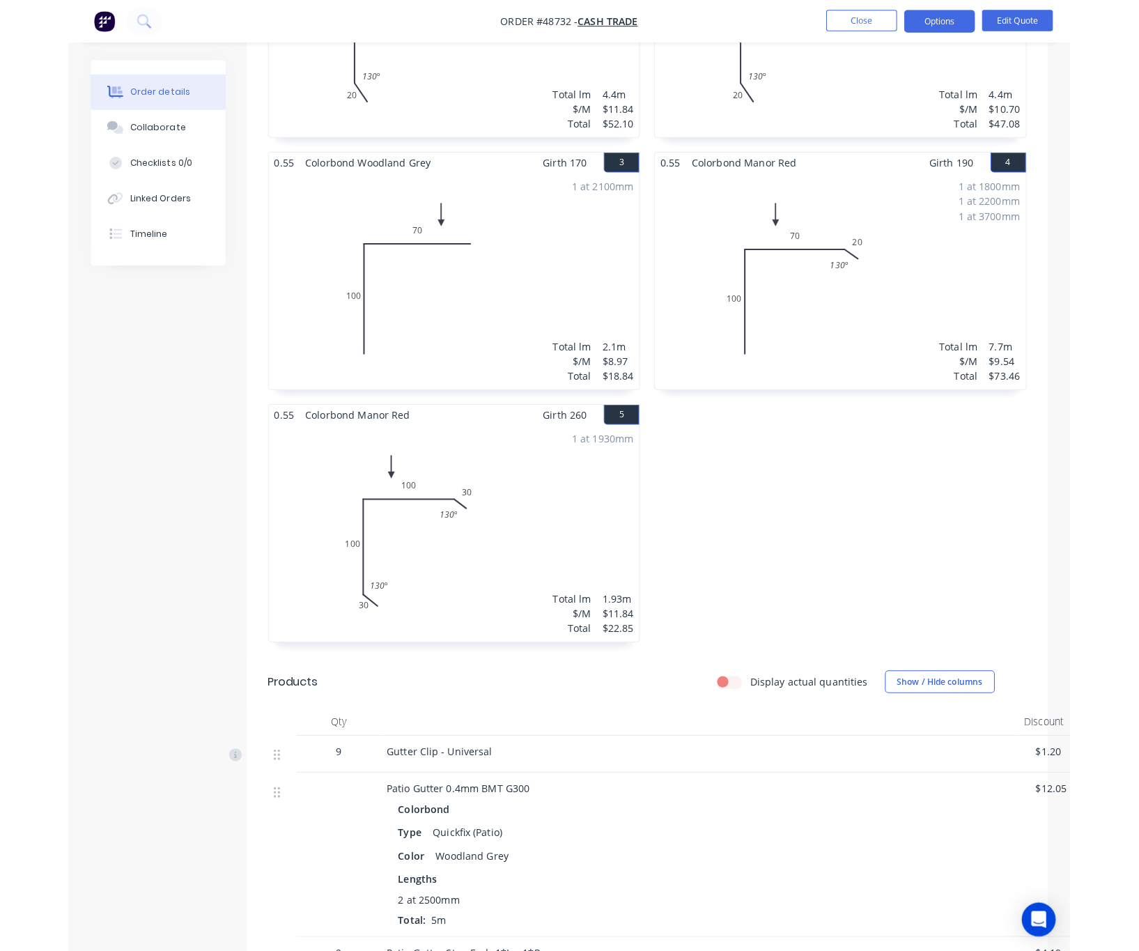
scroll to position [522, 0]
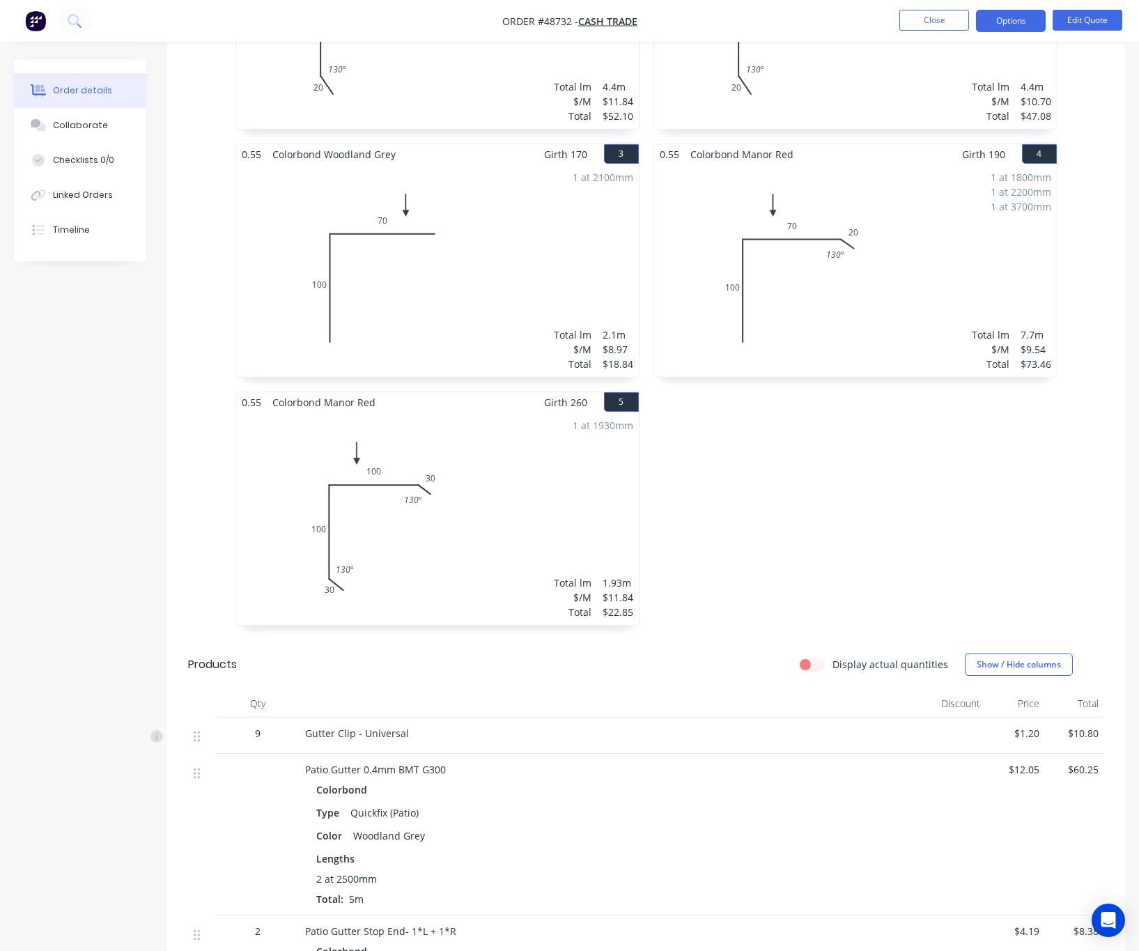
click at [517, 529] on div "1 at 1930mm Total lm $/M Total 1.93m $11.84 $22.85" at bounding box center [437, 518] width 403 height 212
click at [473, 552] on div "1 at 1930mm Total lm $/M Total 1.93m $11.84 $22.85" at bounding box center [437, 518] width 403 height 212
click at [1070, 17] on button "Edit Quote" at bounding box center [1087, 20] width 70 height 21
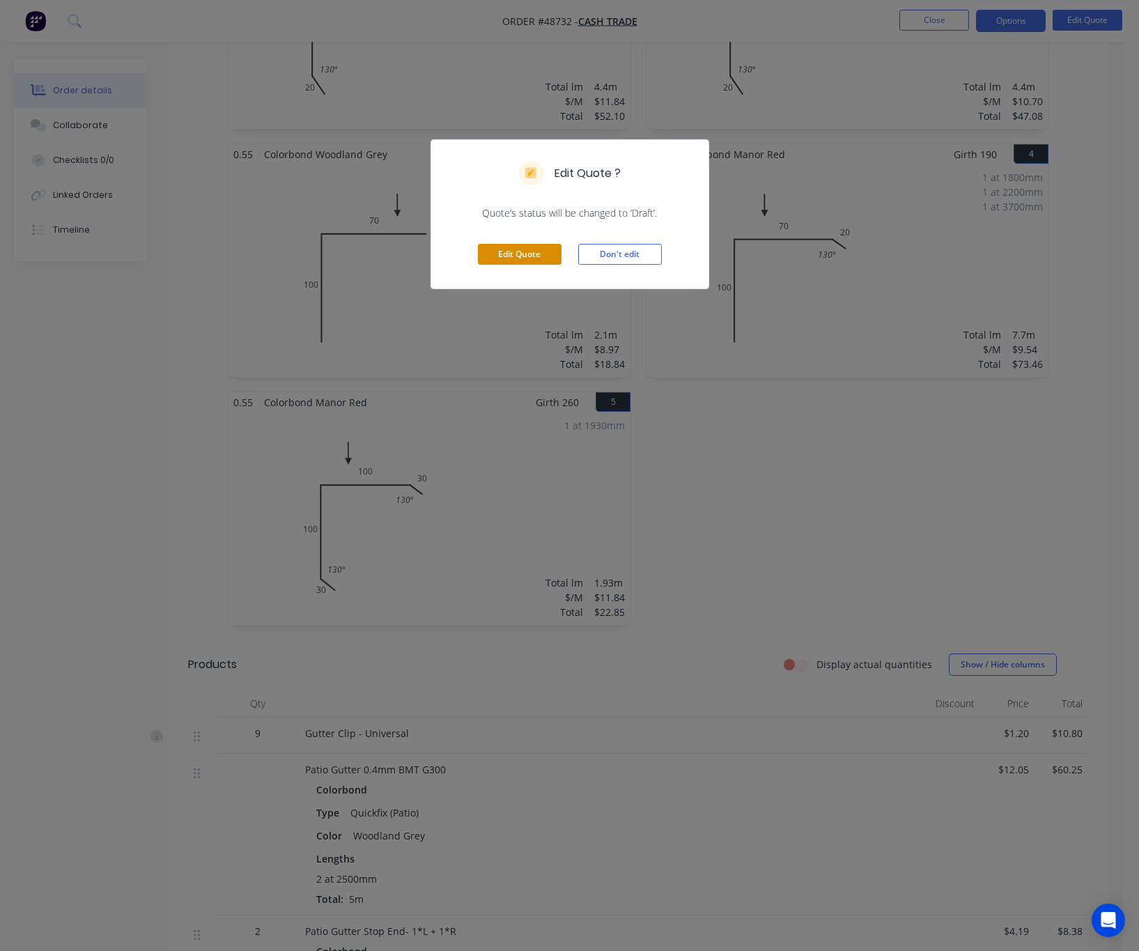
click at [531, 251] on button "Edit Quote" at bounding box center [520, 254] width 84 height 21
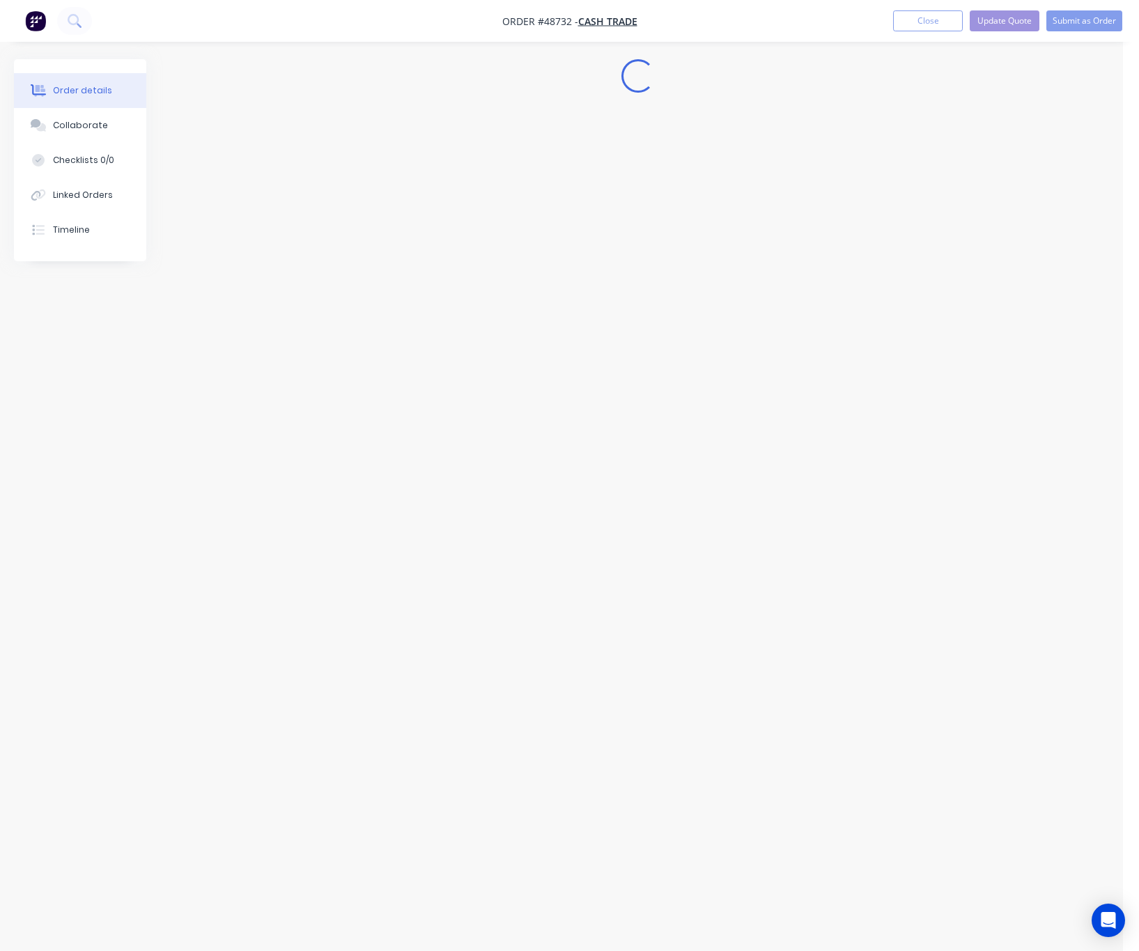
scroll to position [0, 0]
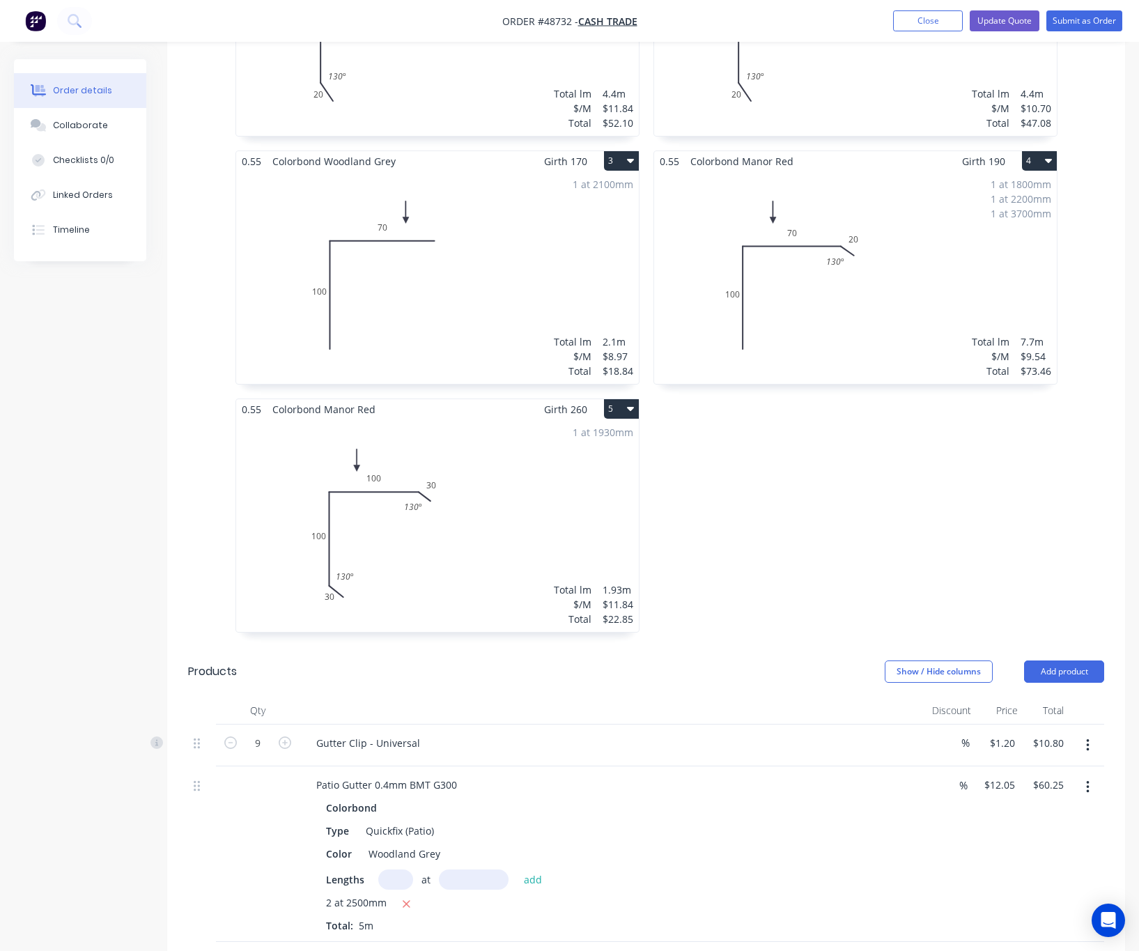
click at [454, 546] on div "1 at 1930mm Total lm $/M Total 1.93m $11.84 $22.85" at bounding box center [437, 525] width 403 height 212
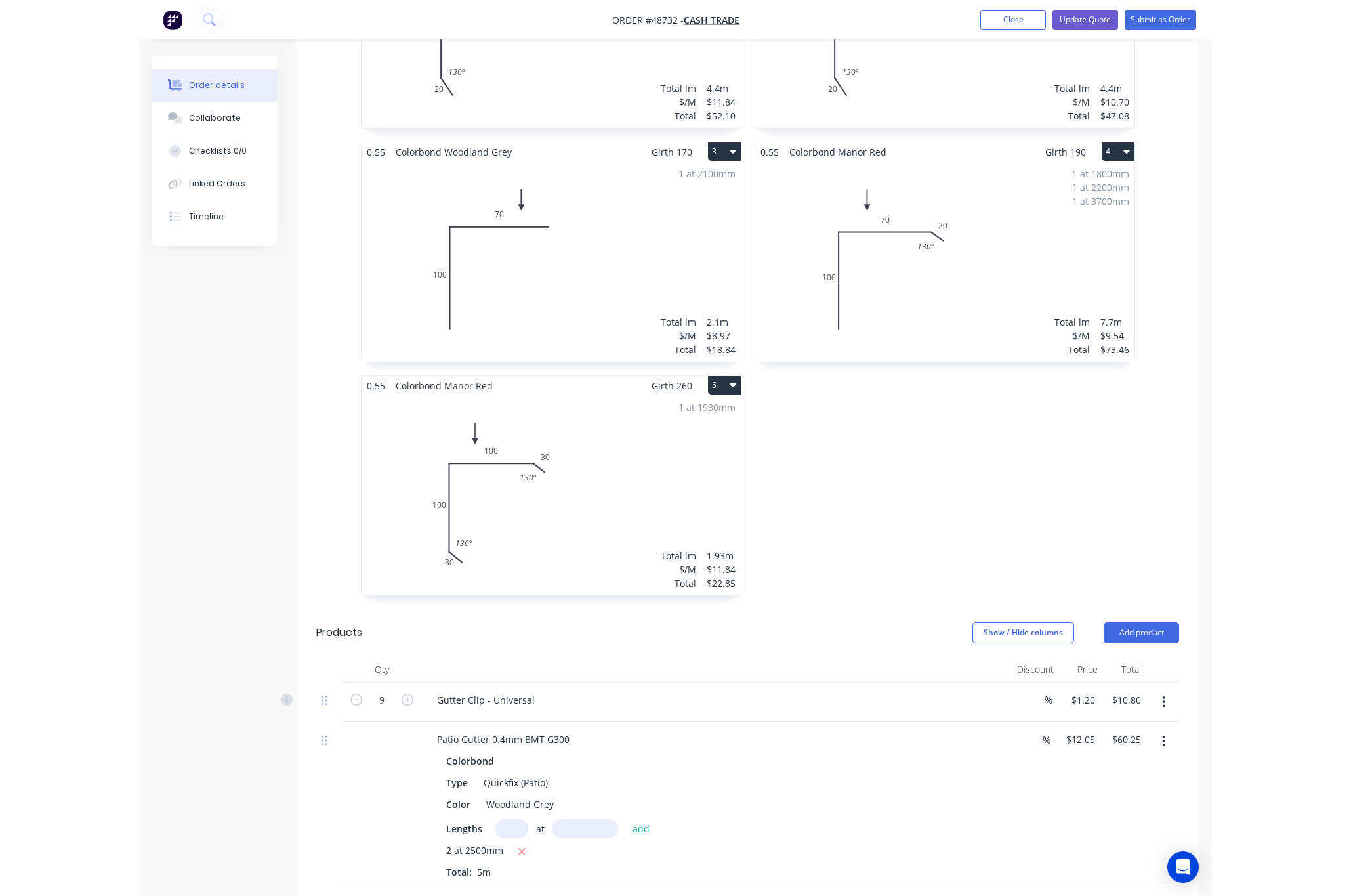
scroll to position [26, 0]
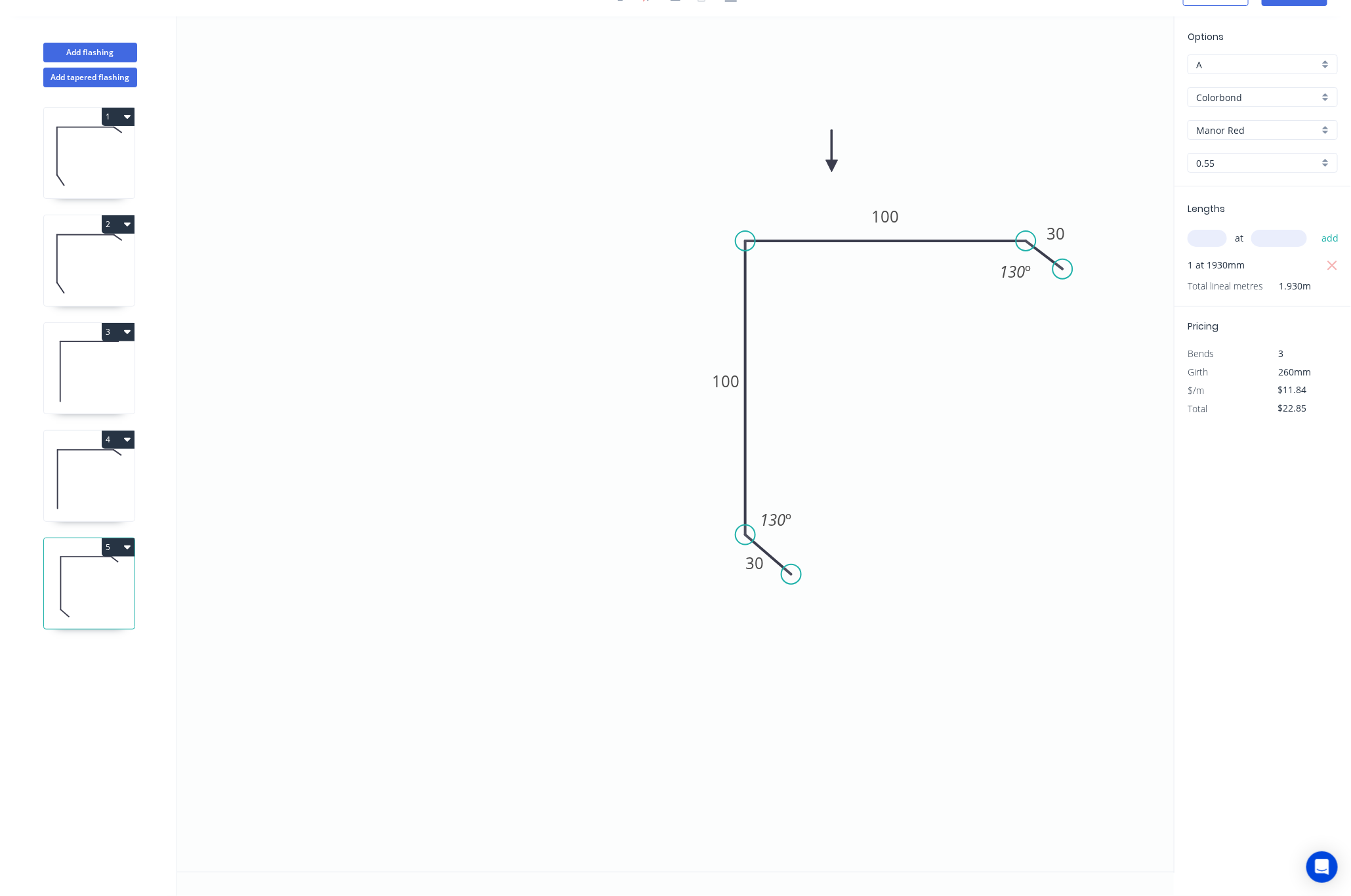
click at [791, 573] on circle at bounding box center [790, 574] width 20 height 20
click at [883, 565] on icon "0 30 100 100 30 130 º 130 º" at bounding box center [676, 443] width 998 height 855
drag, startPoint x: 789, startPoint y: 514, endPoint x: 753, endPoint y: 515, distance: 36.0
click at [753, 515] on g "130 º" at bounding box center [775, 520] width 49 height 27
click at [916, 522] on icon "0 30 100 100 30 130 º 130 º" at bounding box center [676, 443] width 998 height 855
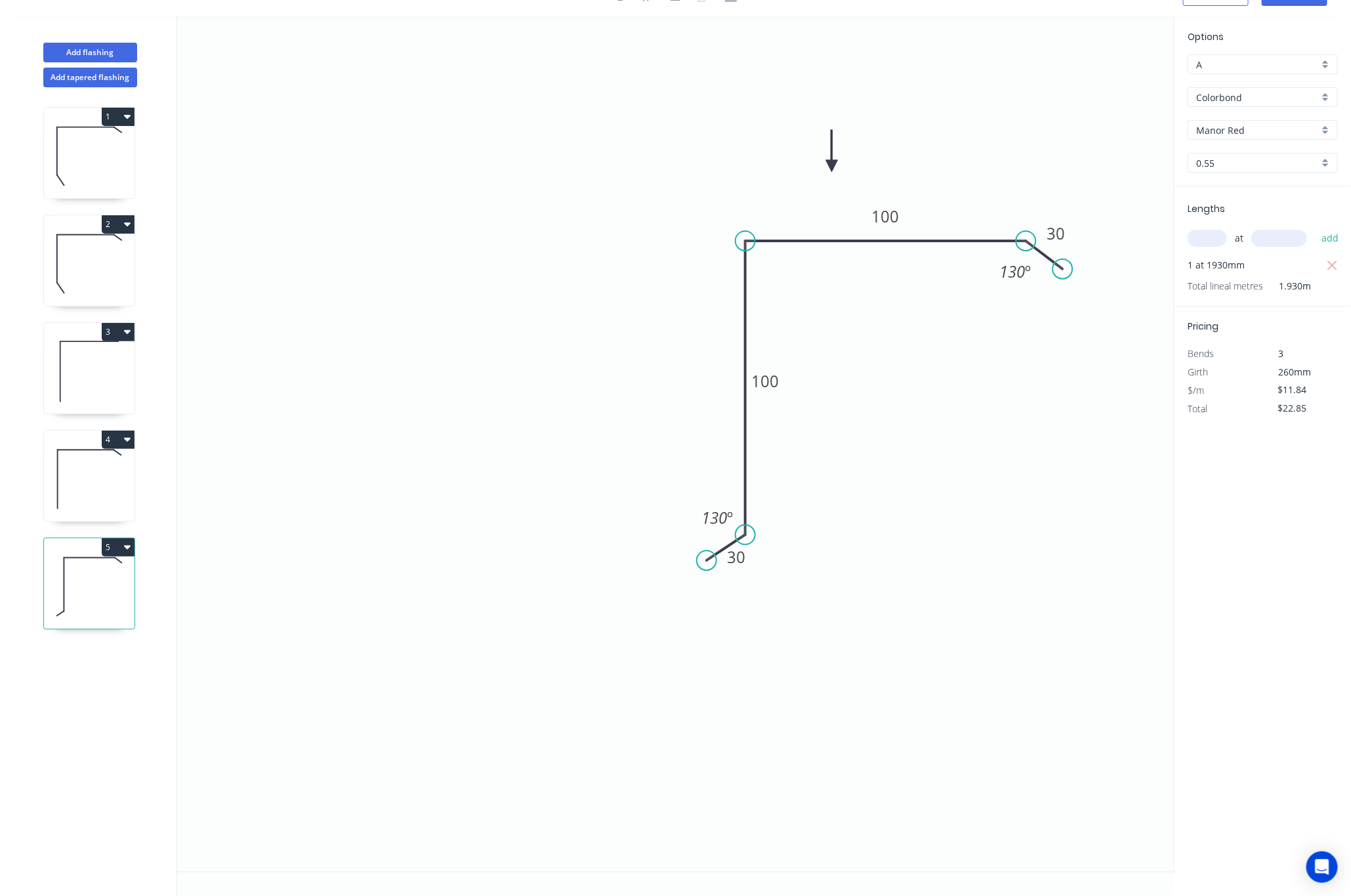
drag, startPoint x: 791, startPoint y: 572, endPoint x: 707, endPoint y: 559, distance: 85.0
click at [707, 559] on circle at bounding box center [707, 560] width 20 height 20
click at [853, 569] on icon "0 30 100 100 30 130 º 130 º" at bounding box center [676, 443] width 998 height 855
drag, startPoint x: 707, startPoint y: 562, endPoint x: 712, endPoint y: 572, distance: 11.2
click at [712, 572] on circle at bounding box center [712, 573] width 20 height 20
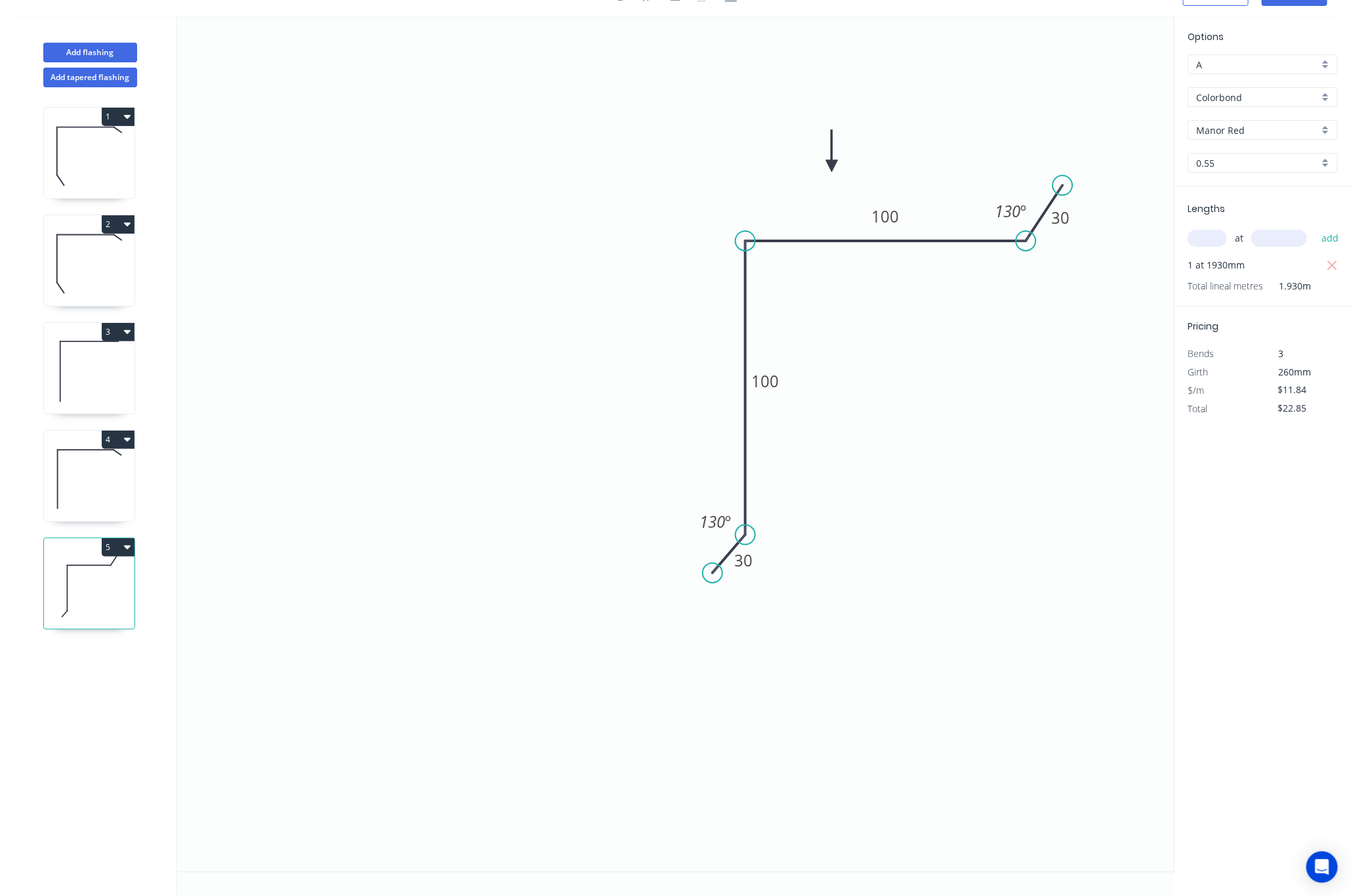
drag, startPoint x: 1061, startPoint y: 273, endPoint x: 1063, endPoint y: 184, distance: 89.0
click at [1063, 184] on circle at bounding box center [1063, 185] width 20 height 20
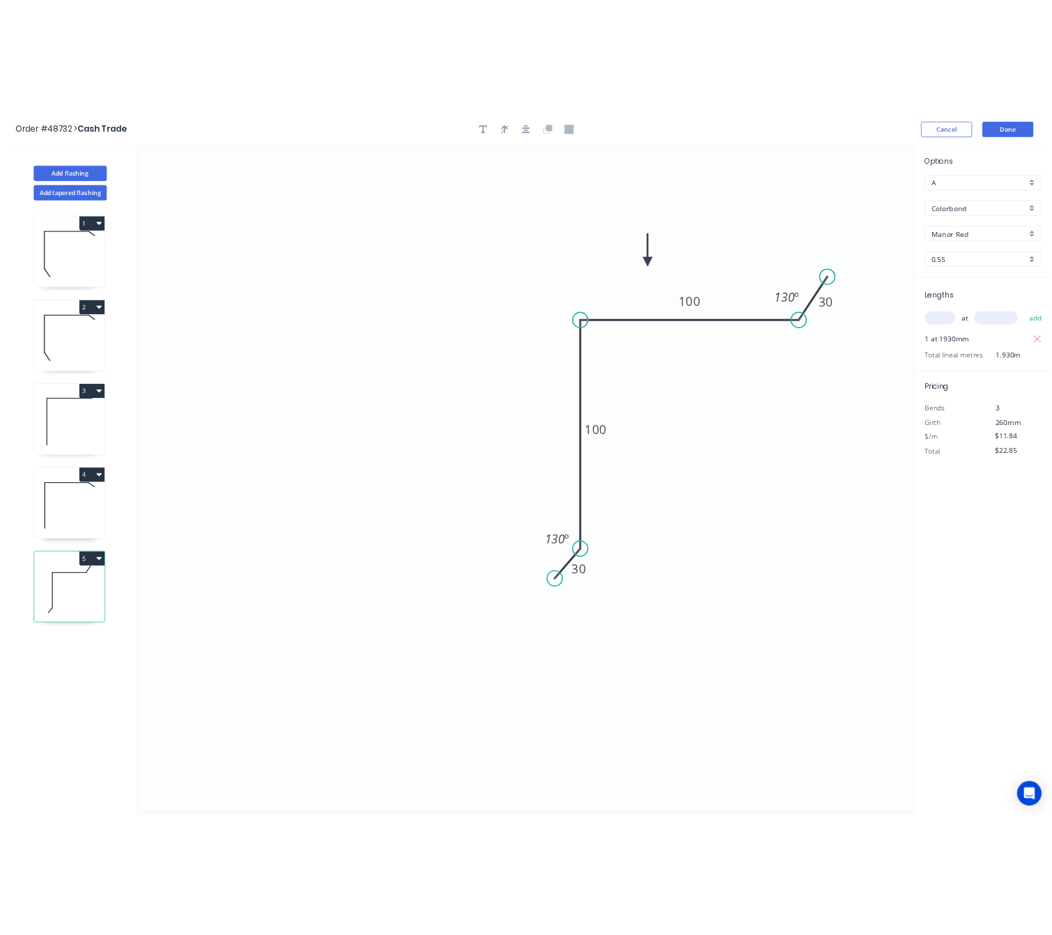
scroll to position [0, 0]
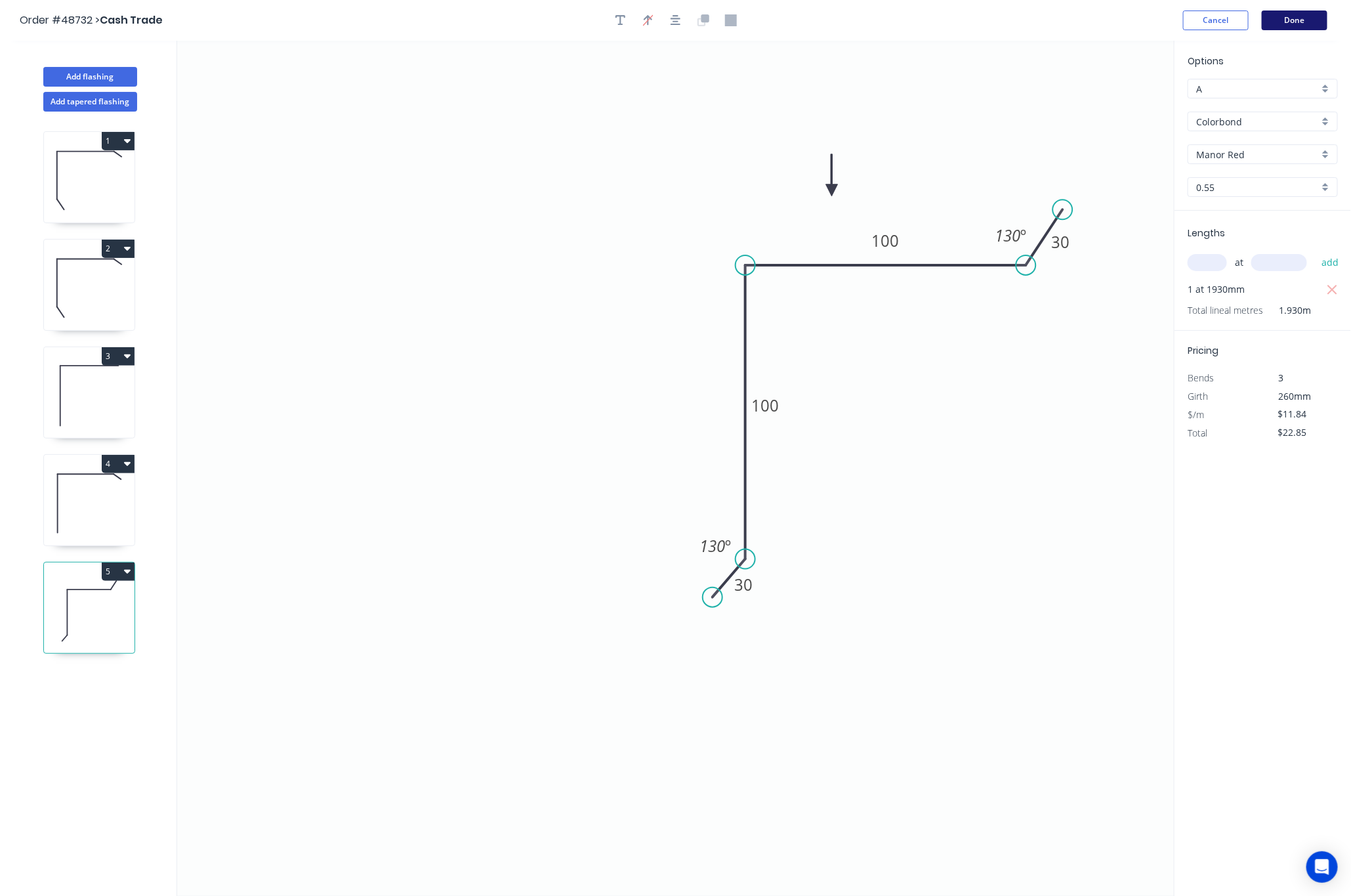
click at [1181, 14] on button "Done" at bounding box center [1294, 20] width 66 height 20
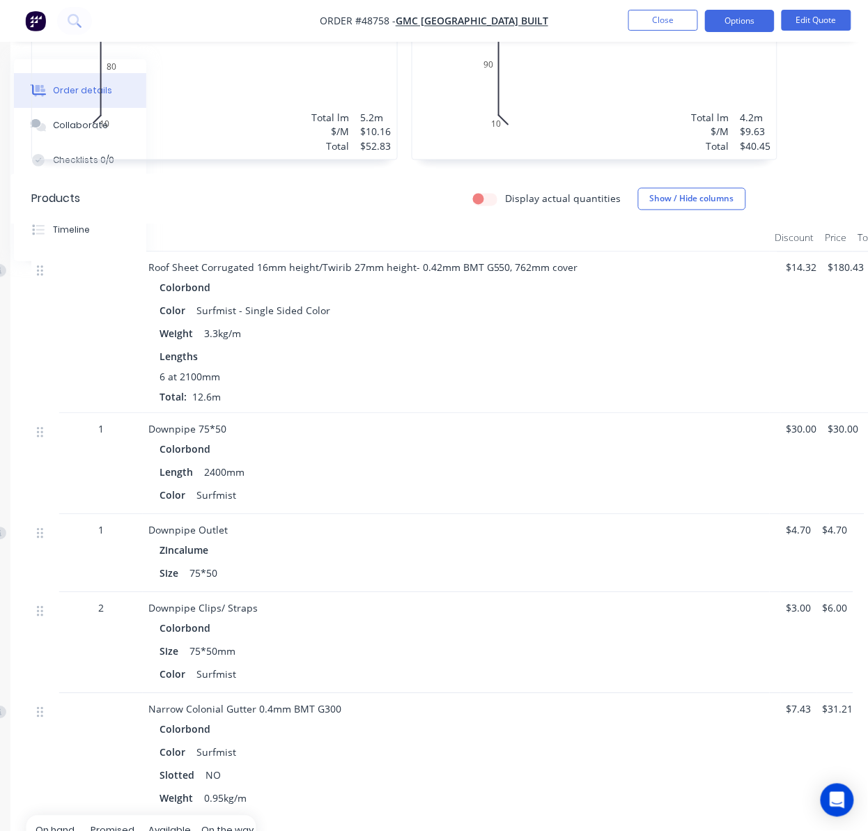
scroll to position [483, 157]
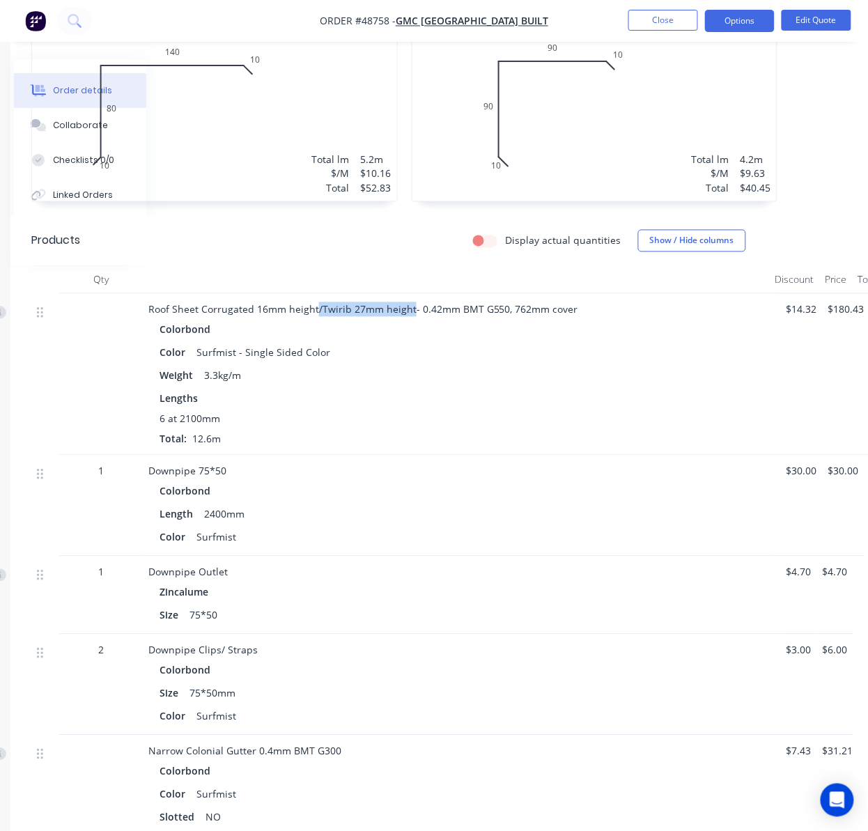
drag, startPoint x: 313, startPoint y: 290, endPoint x: 410, endPoint y: 290, distance: 96.1
click at [410, 303] on span "Roof Sheet Corrugated 16mm height/Twirib 27mm height- 0.42mm BMT G550, 762mm co…" at bounding box center [363, 309] width 430 height 13
click at [704, 23] on button "Edit Quote" at bounding box center [816, 20] width 70 height 21
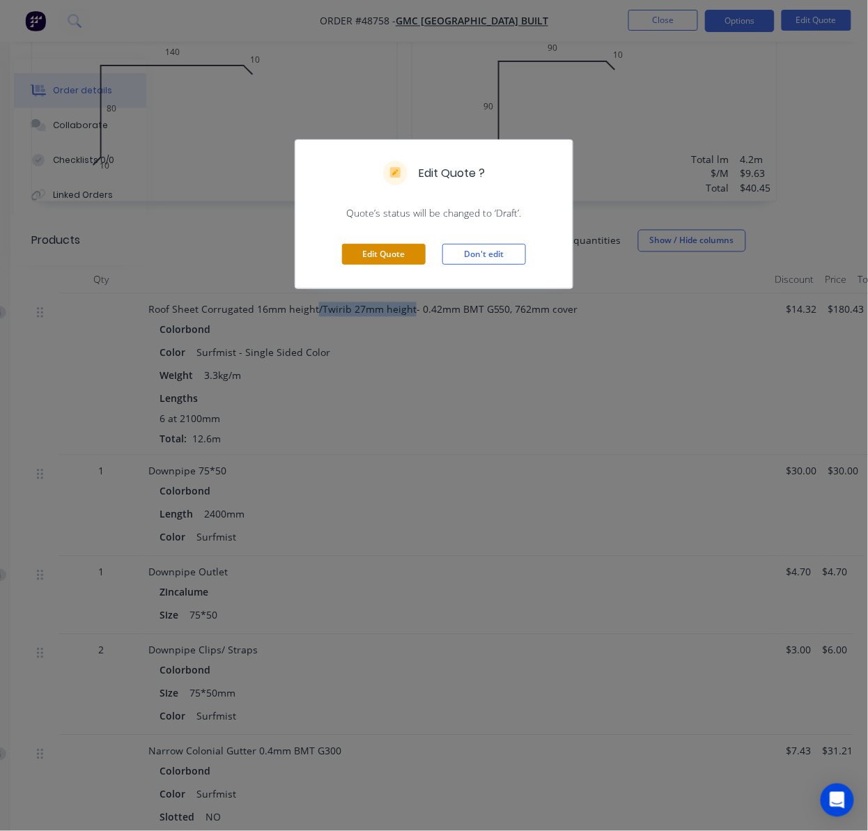
click at [394, 252] on button "Edit Quote" at bounding box center [384, 254] width 84 height 21
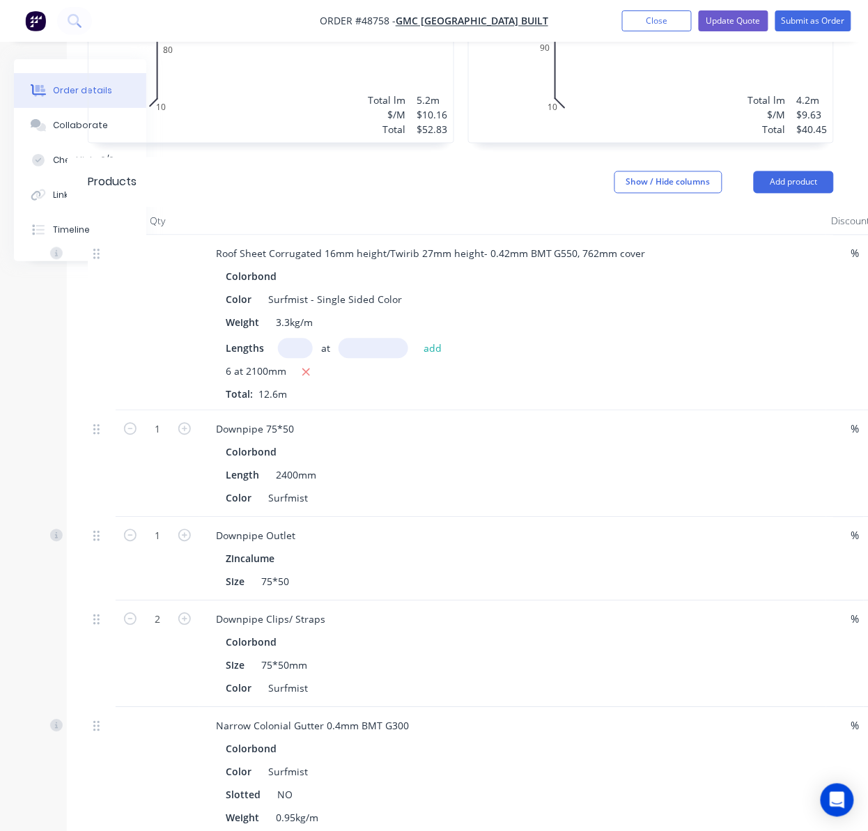
scroll to position [571, 100]
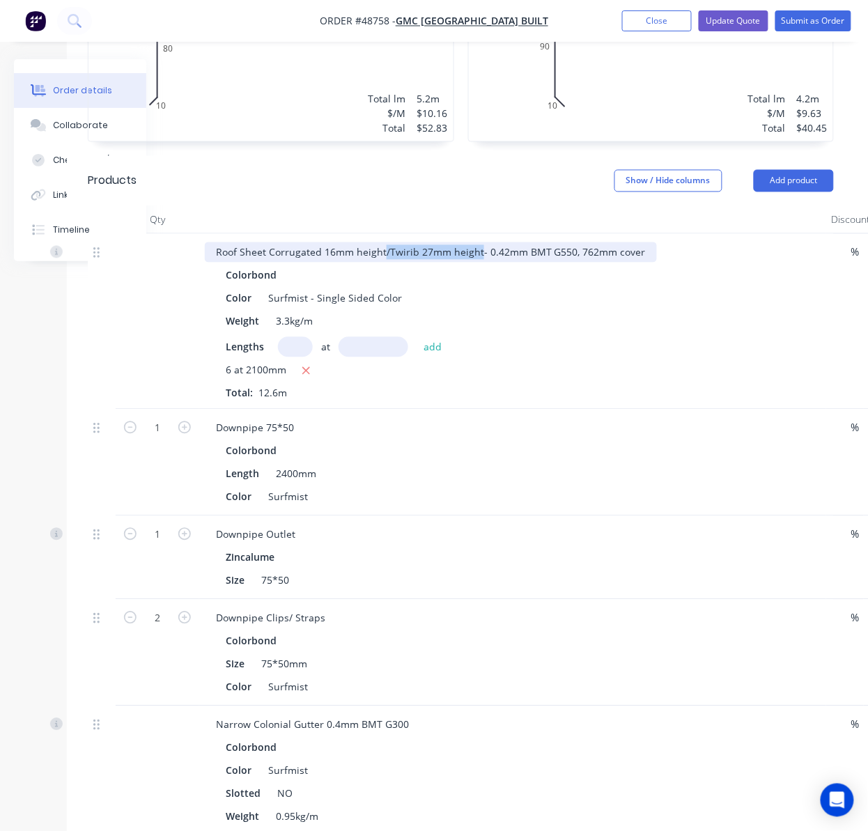
drag, startPoint x: 382, startPoint y: 216, endPoint x: 476, endPoint y: 218, distance: 94.0
click at [476, 242] on div "Roof Sheet Corrugated 16mm height/Twirib 27mm height- 0.42mm BMT G550, 762mm co…" at bounding box center [431, 252] width 452 height 20
click at [628, 311] on div "Weight 3.3kg/m" at bounding box center [509, 321] width 579 height 20
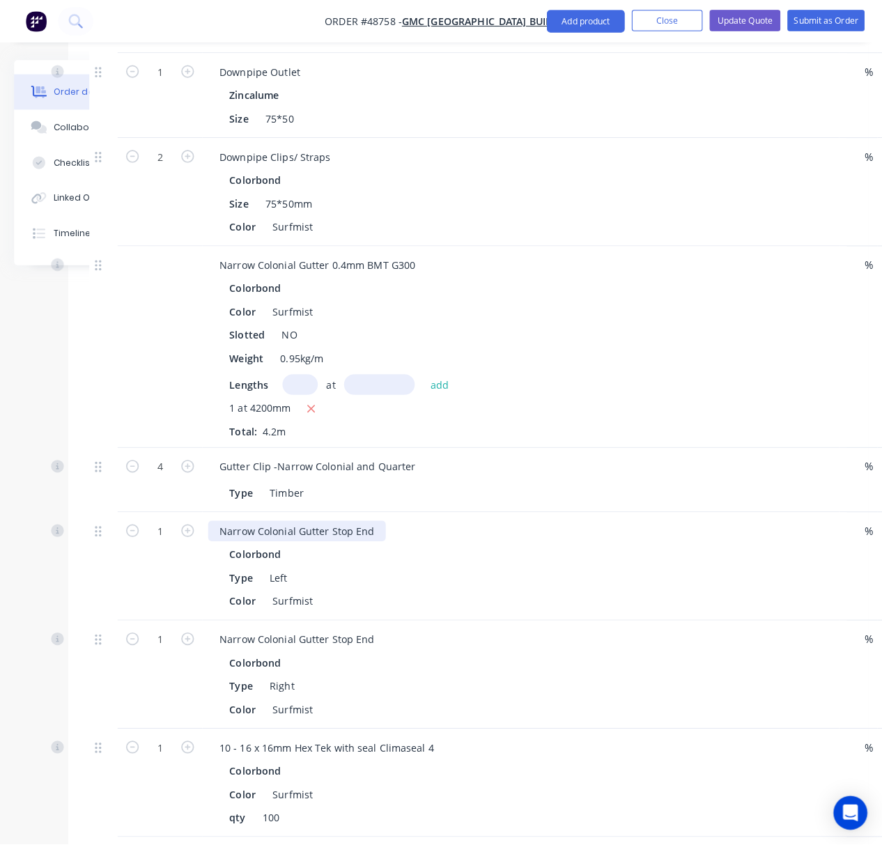
scroll to position [1128, 100]
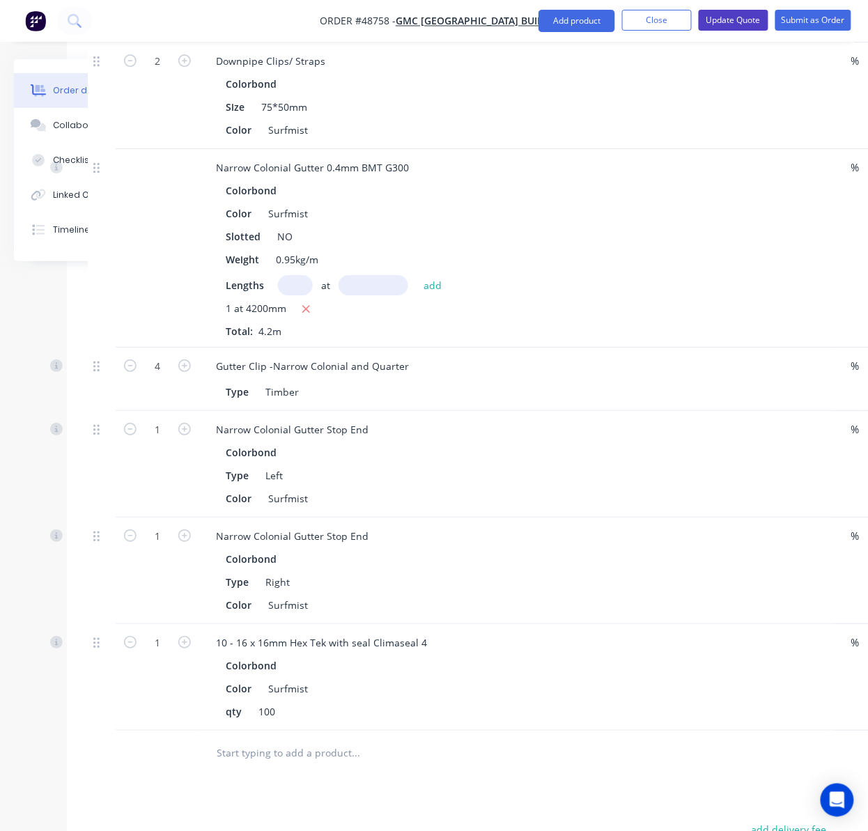
click at [704, 17] on button "Update Quote" at bounding box center [734, 20] width 70 height 21
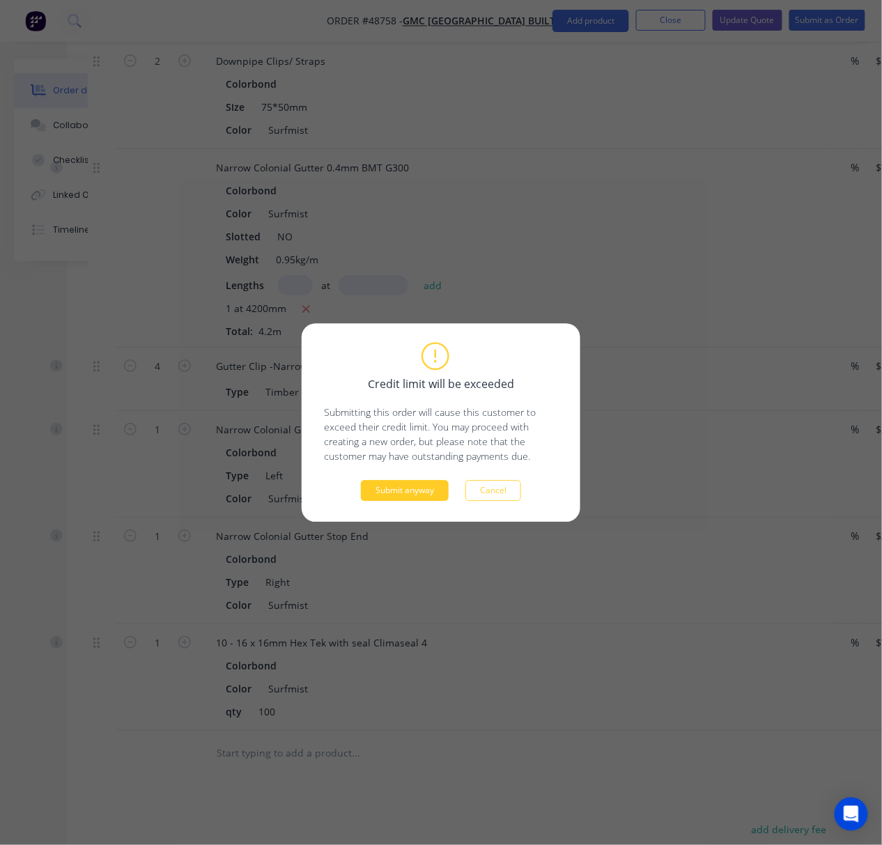
click at [419, 499] on button "Submit anyway" at bounding box center [405, 490] width 88 height 21
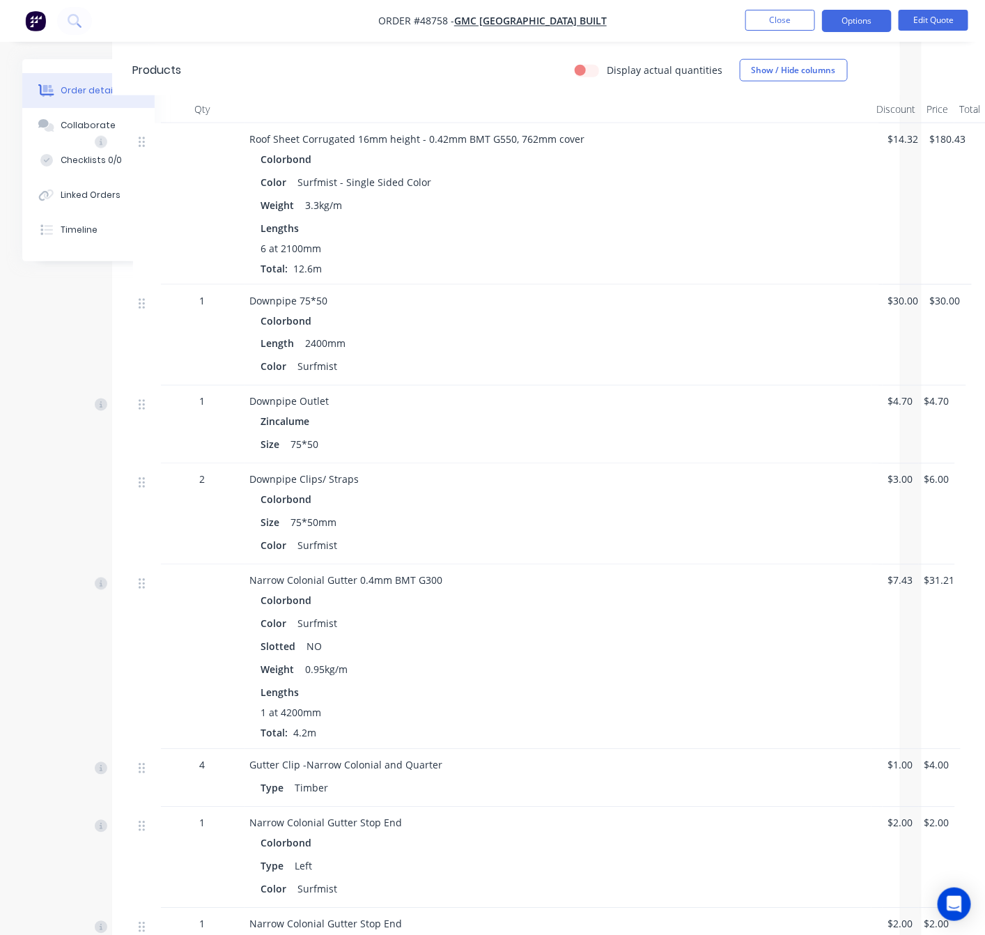
scroll to position [650, 63]
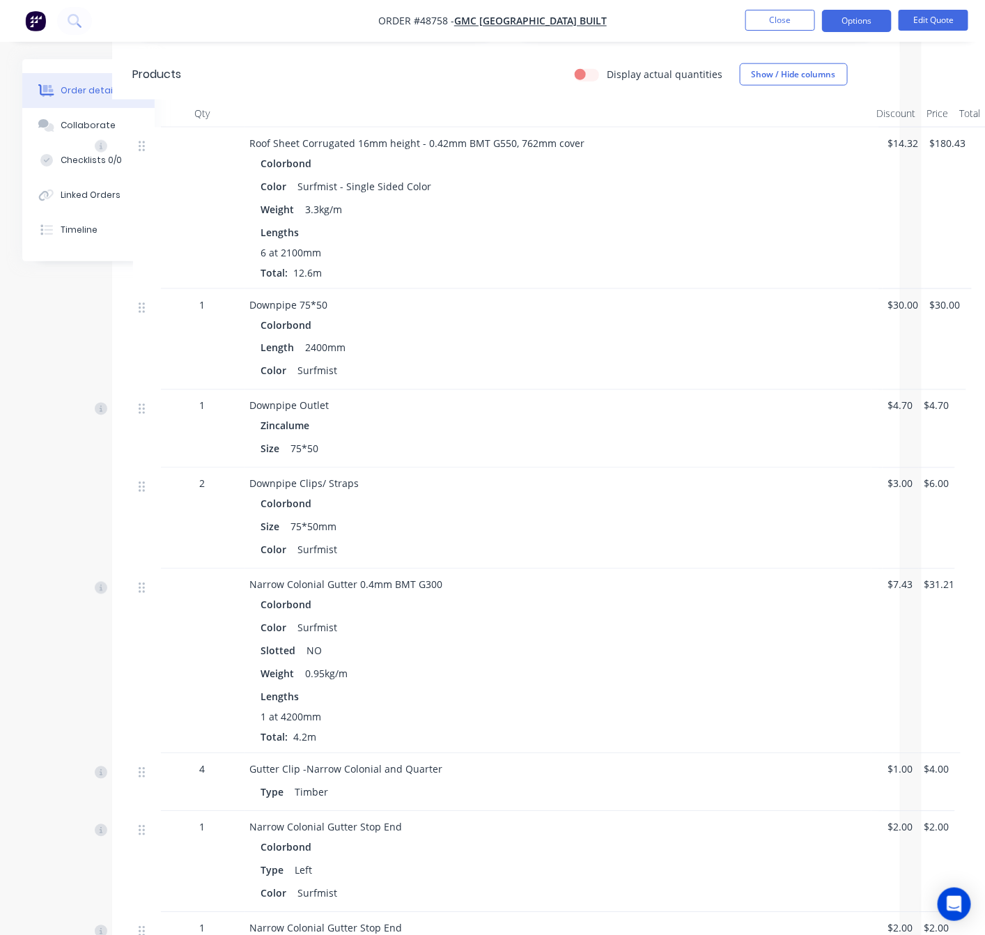
drag, startPoint x: 694, startPoint y: 69, endPoint x: 690, endPoint y: 36, distance: 33.0
click at [690, 36] on div "Order #48758 - GMC [GEOGRAPHIC_DATA] Built Close Options Edit Quote Order detai…" at bounding box center [429, 340] width 985 height 1981
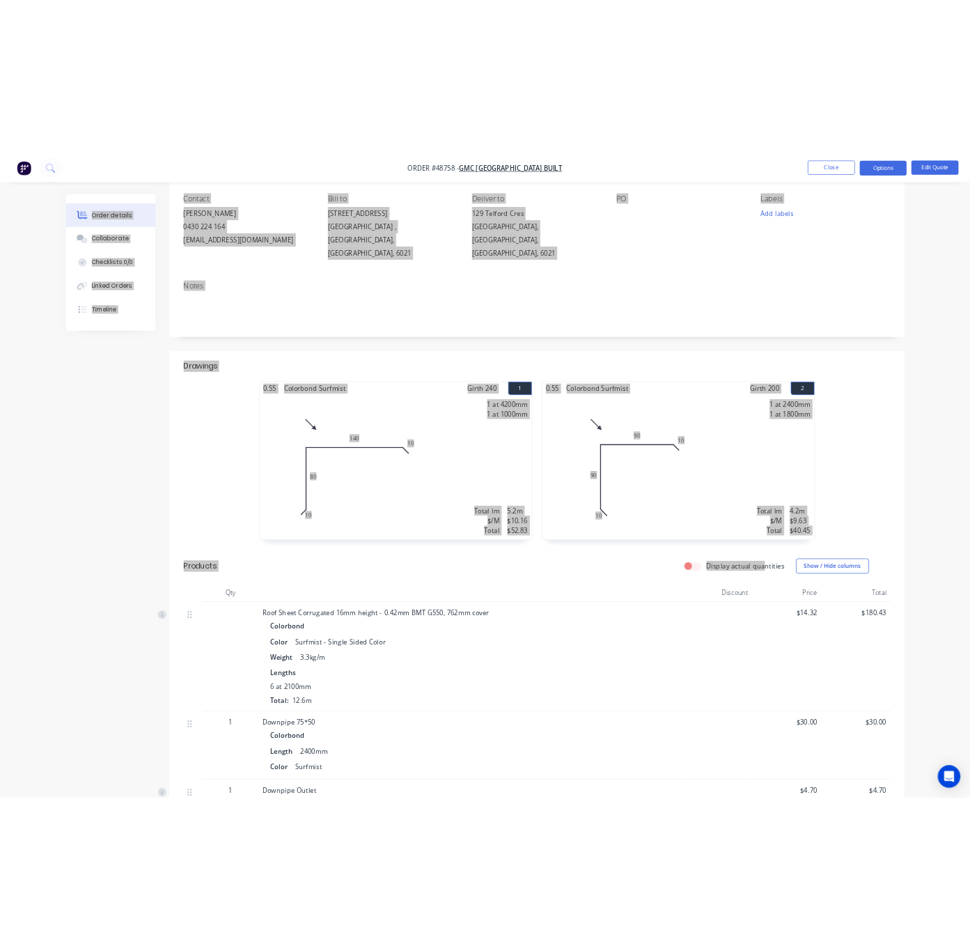
scroll to position [0, 0]
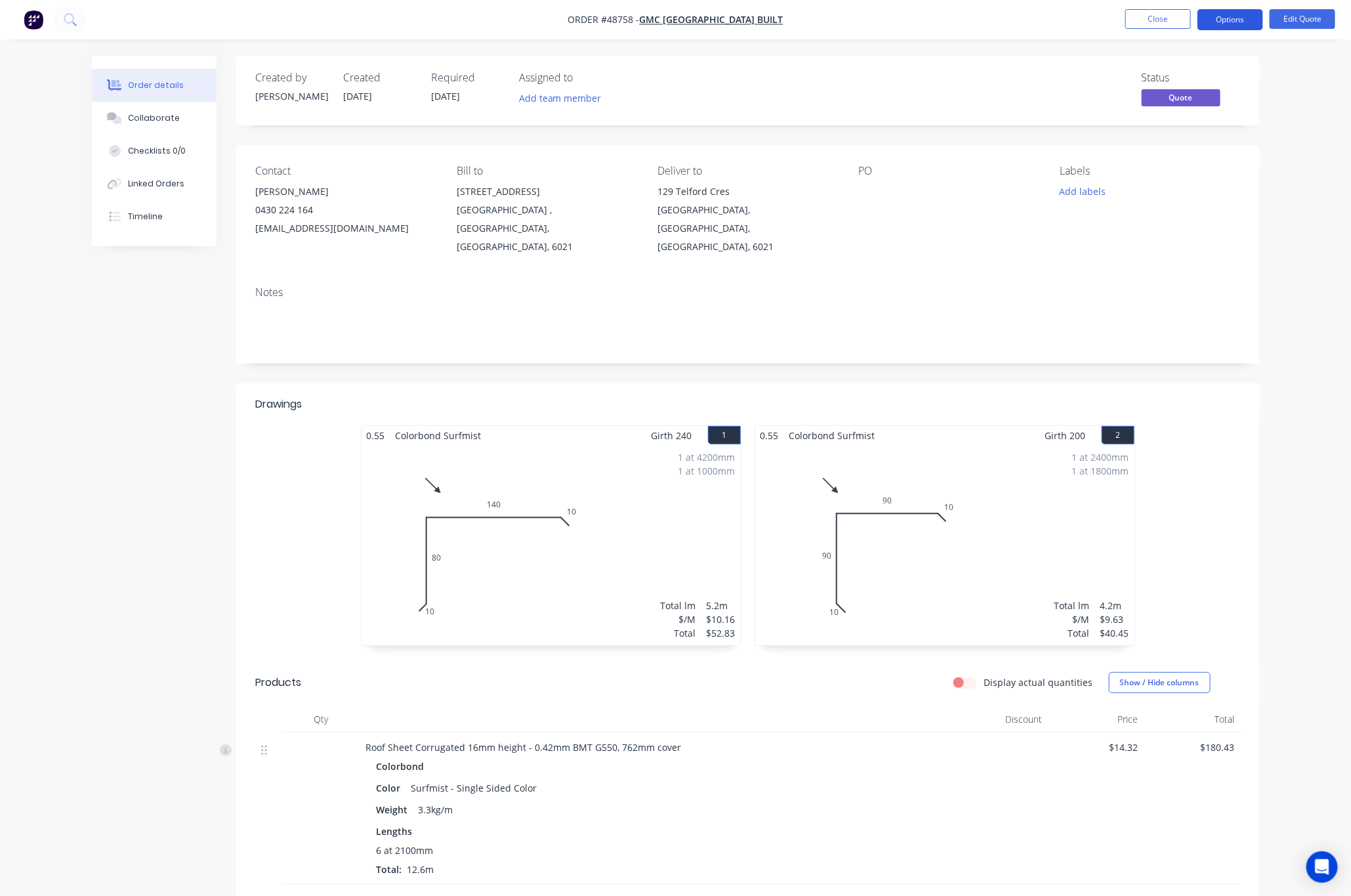
click at [663, 23] on button "Options" at bounding box center [1230, 20] width 66 height 21
click at [663, 20] on button "Options" at bounding box center [1230, 20] width 66 height 21
click at [663, 59] on div "EMAIL / PRINT" at bounding box center [1191, 53] width 121 height 17
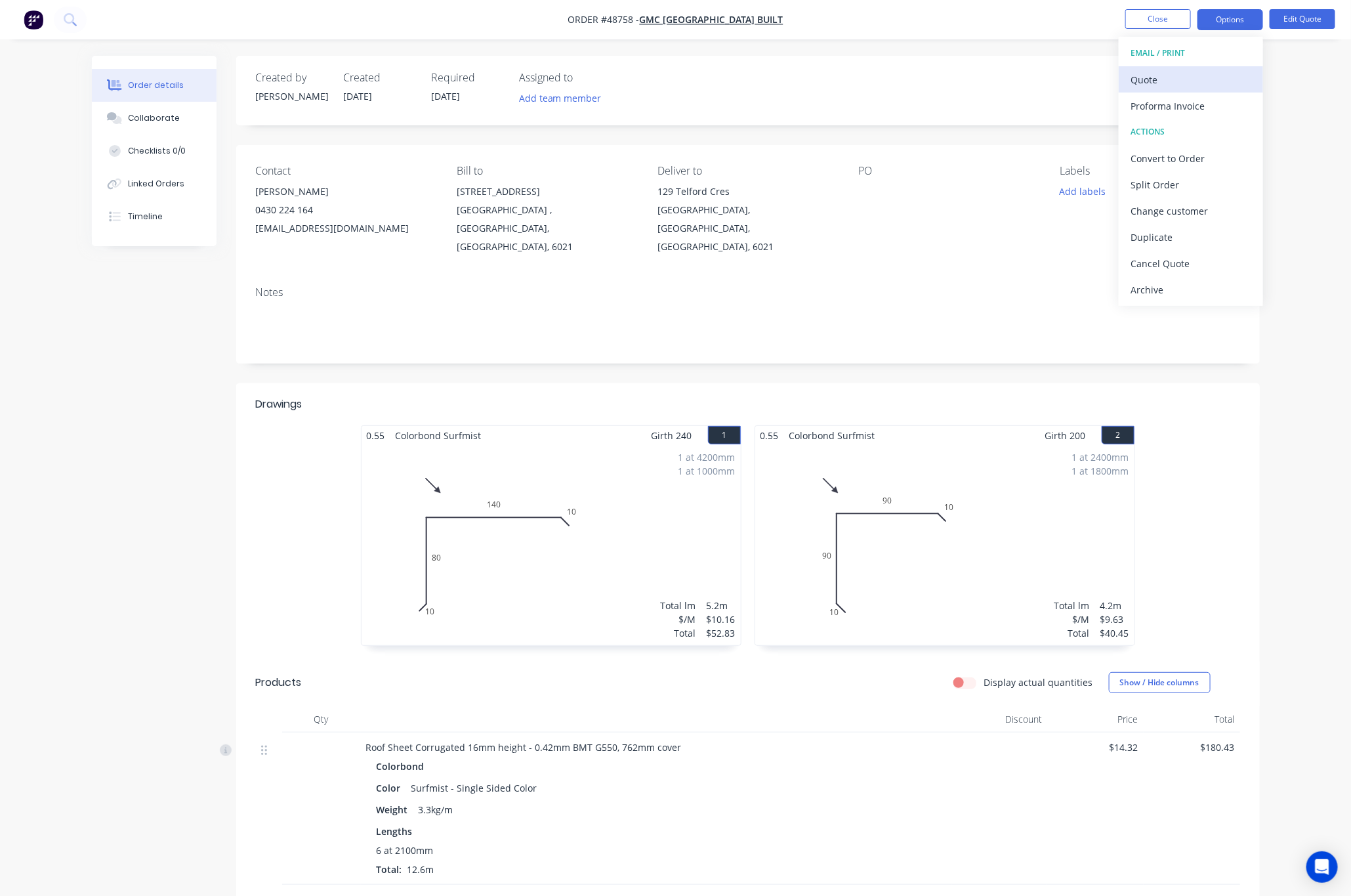
click at [663, 77] on div "Quote" at bounding box center [1191, 80] width 121 height 19
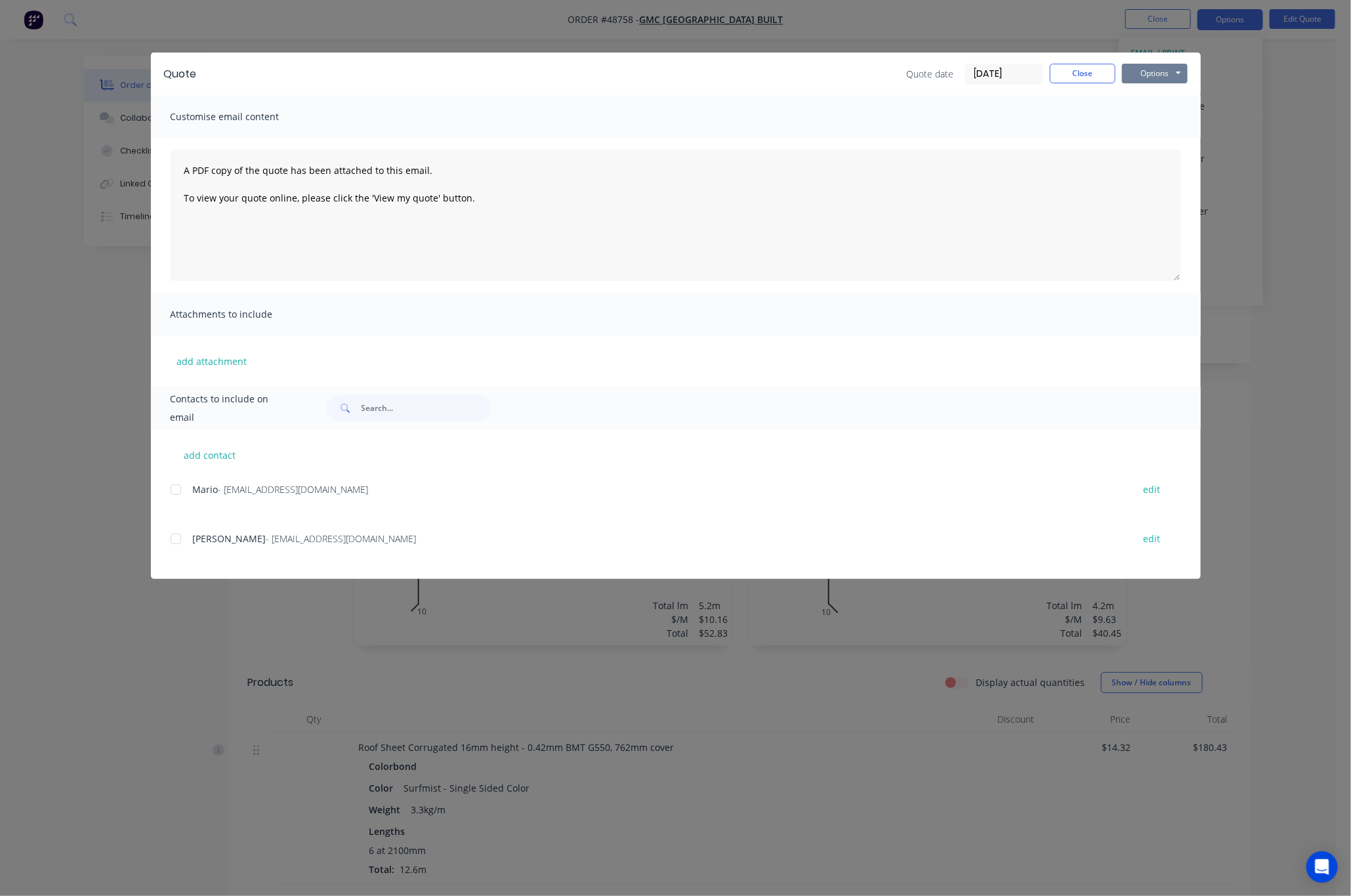
click at [663, 68] on button "Options" at bounding box center [1155, 73] width 66 height 20
click at [663, 117] on button "Print" at bounding box center [1164, 118] width 84 height 22
click at [56, 93] on div "Quote Quote date 02/09/25 Close Options Preview Print Email Customise email con…" at bounding box center [676, 448] width 1351 height 896
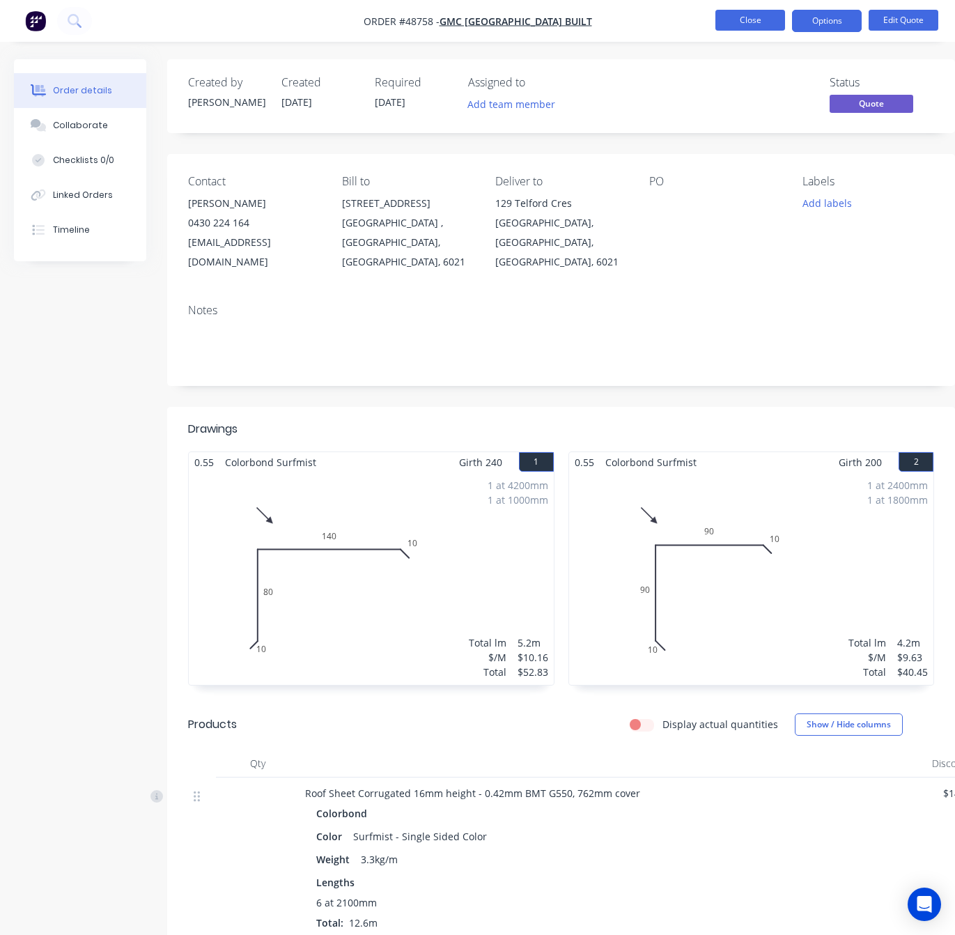
click at [704, 23] on button "Close" at bounding box center [750, 20] width 70 height 21
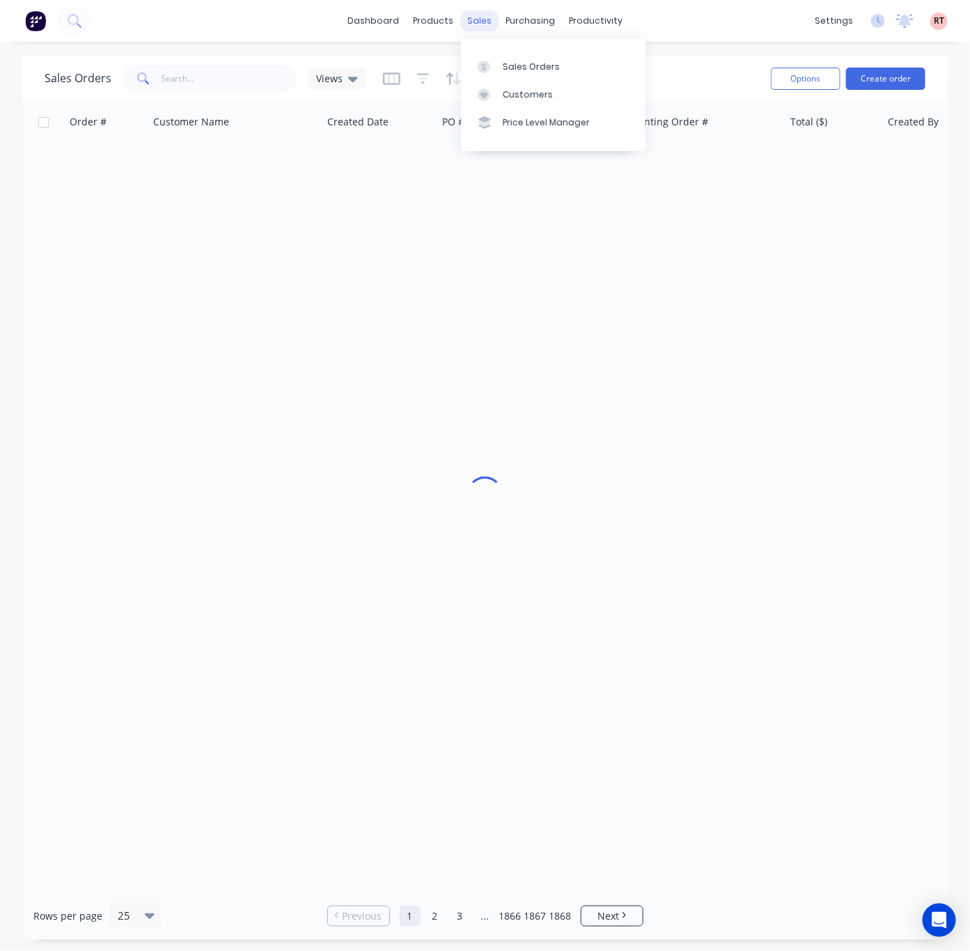
click at [478, 19] on div "sales" at bounding box center [479, 20] width 38 height 21
click at [495, 72] on div at bounding box center [488, 67] width 21 height 13
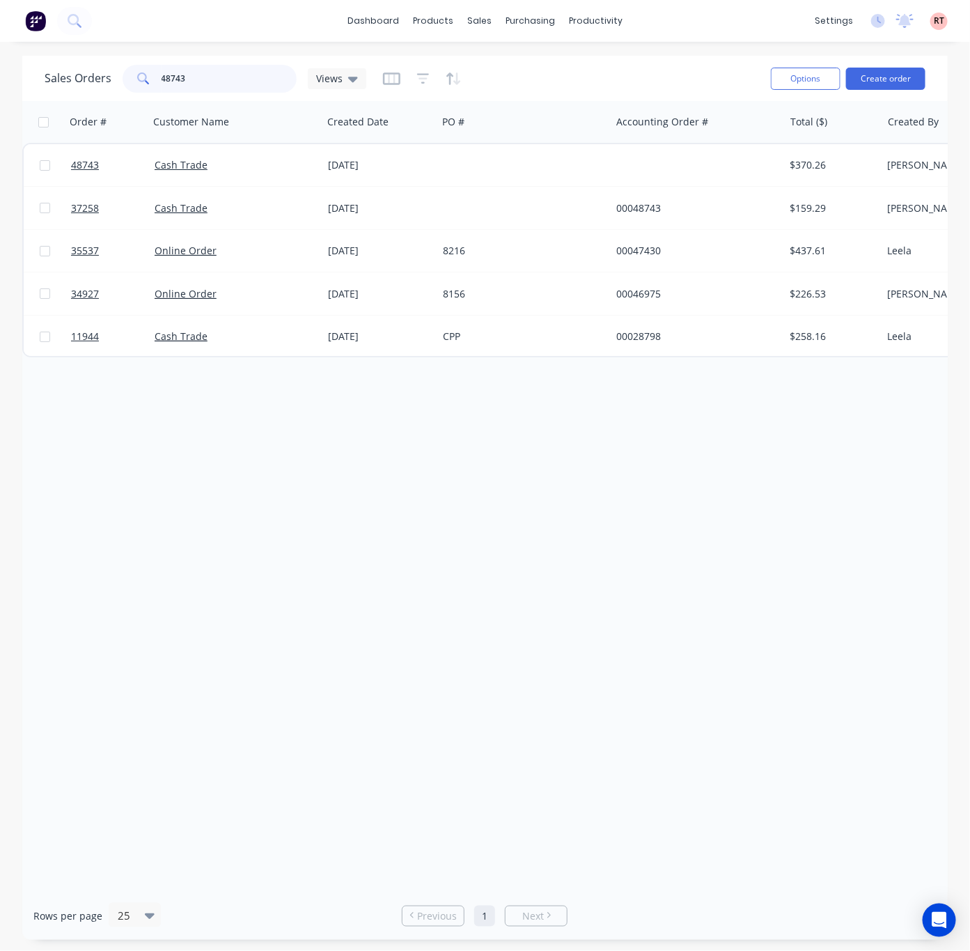
drag, startPoint x: 210, startPoint y: 84, endPoint x: 93, endPoint y: 91, distance: 117.2
click at [118, 88] on div "Sales Orders 48743 Views" at bounding box center [206, 79] width 322 height 28
type input "48760"
click at [326, 414] on div "Order # Customer Name Created Date PO # Accounting Order # Total ($) Created By…" at bounding box center [485, 496] width 926 height 790
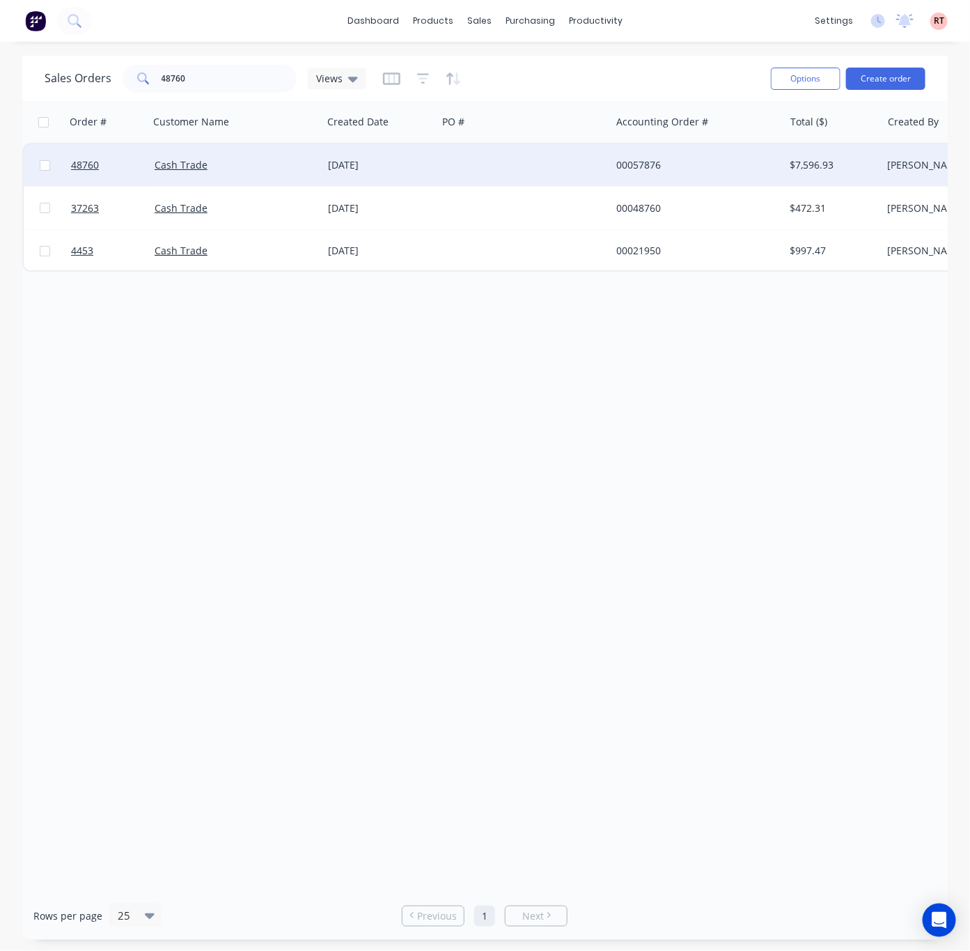
click at [469, 164] on div at bounding box center [523, 165] width 173 height 42
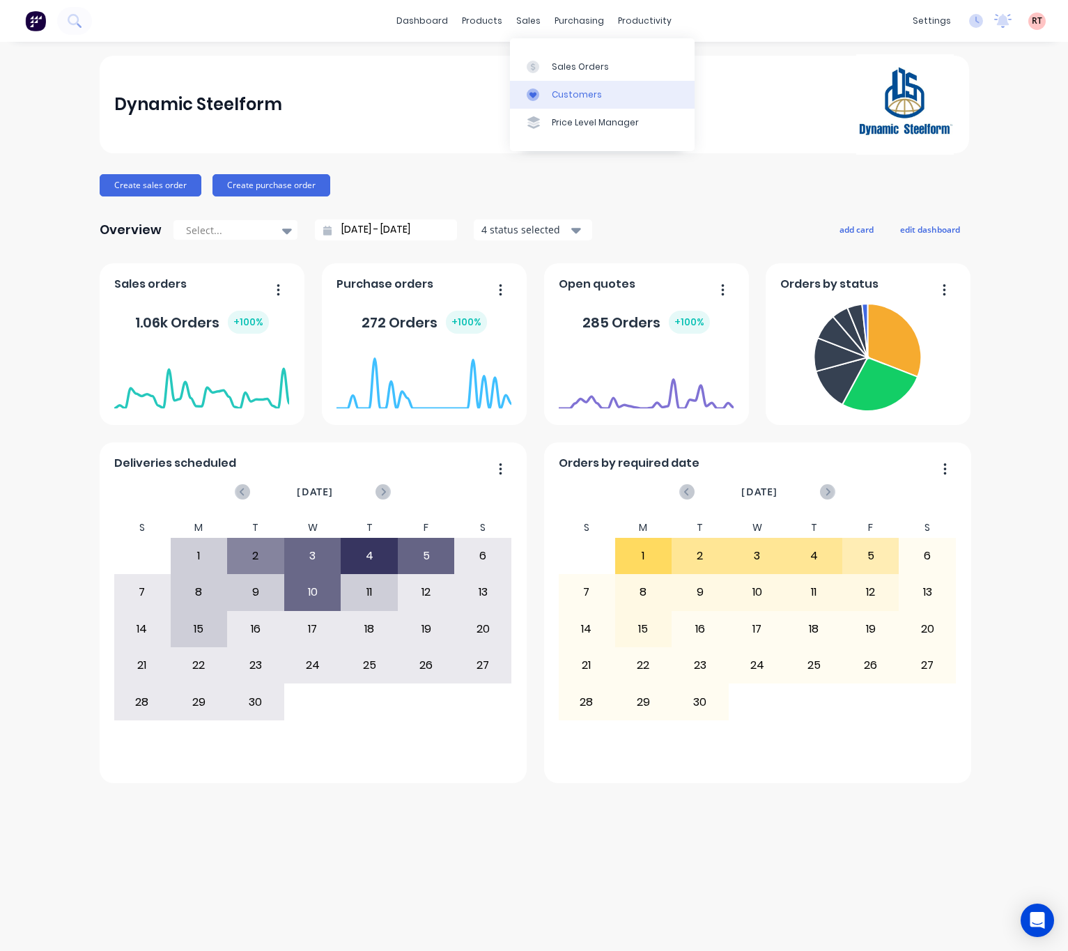
click at [570, 91] on div "Customers" at bounding box center [577, 94] width 50 height 13
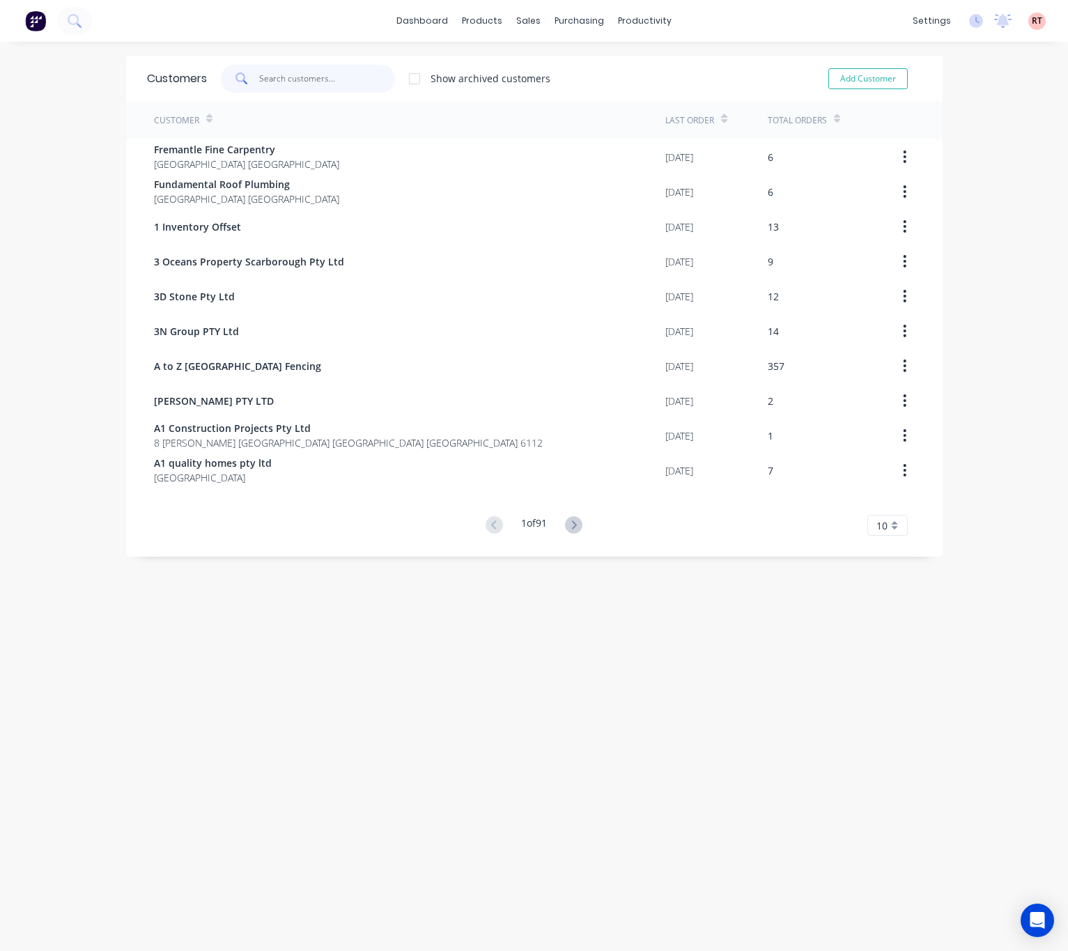
click at [304, 77] on input "text" at bounding box center [327, 79] width 136 height 28
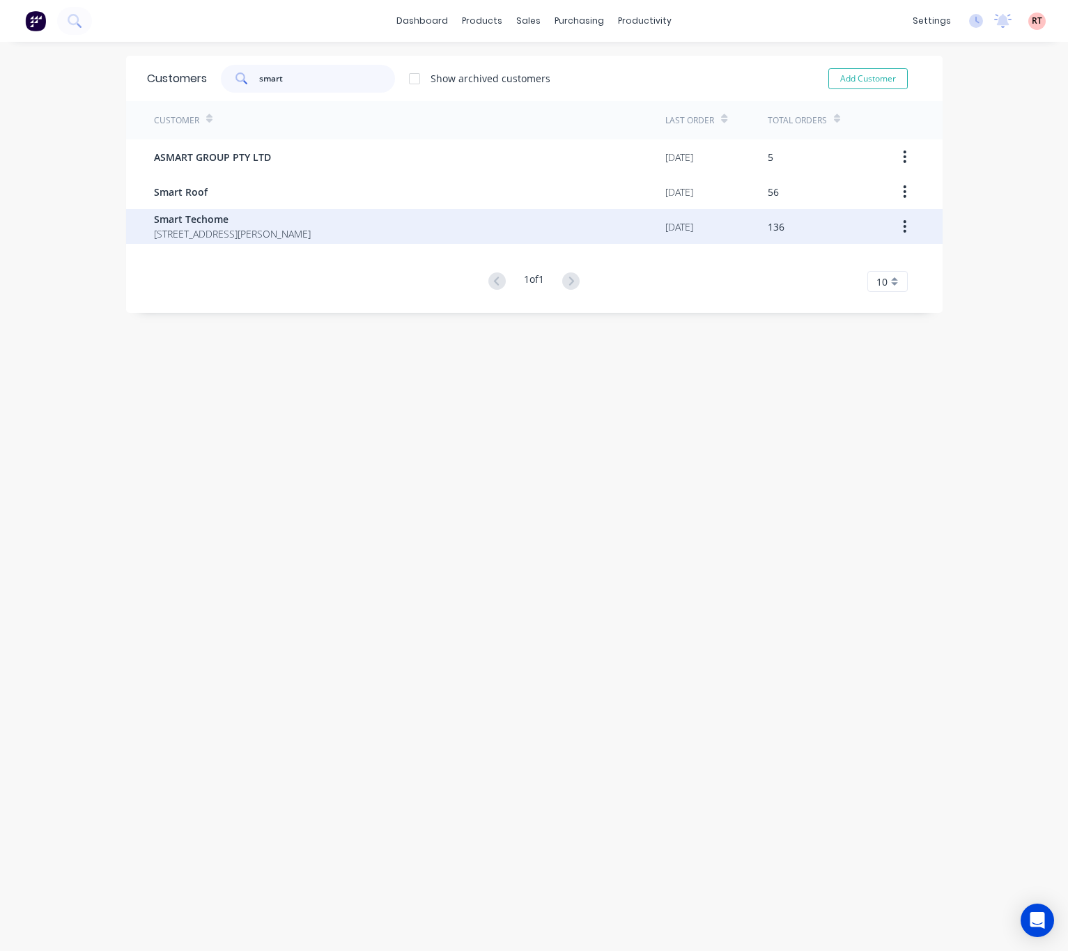
type input "smart"
click at [302, 222] on div "Smart Techome [STREET_ADDRESS][PERSON_NAME]" at bounding box center [410, 226] width 512 height 35
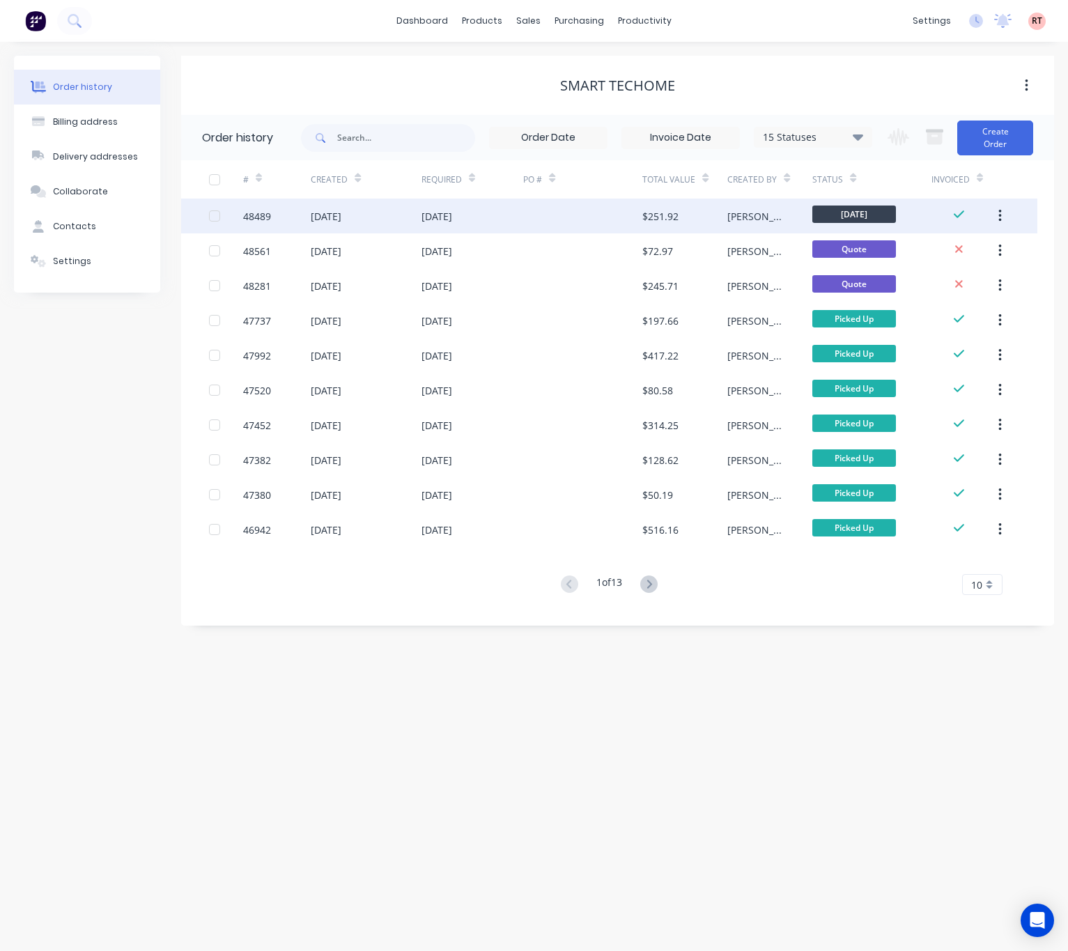
click at [529, 222] on div at bounding box center [582, 215] width 119 height 35
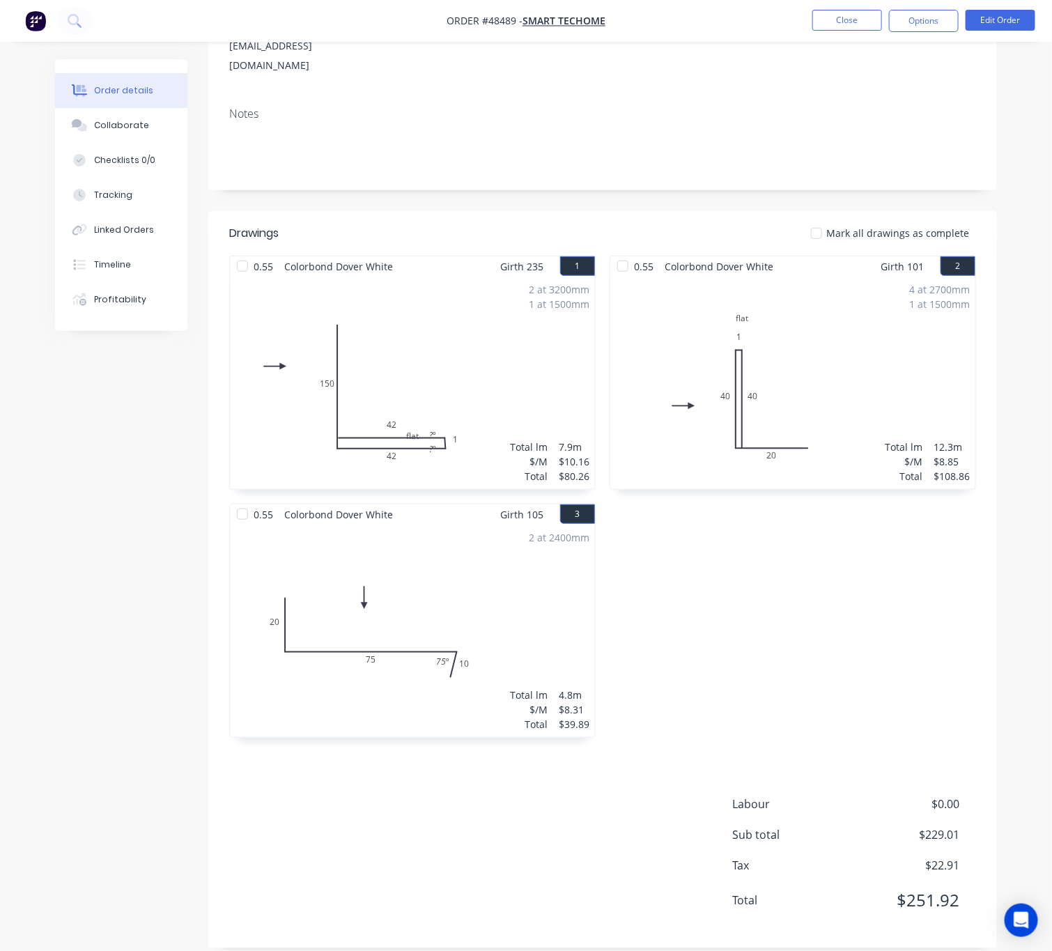
scroll to position [254, 0]
click at [128, 195] on div "Tracking" at bounding box center [113, 195] width 38 height 13
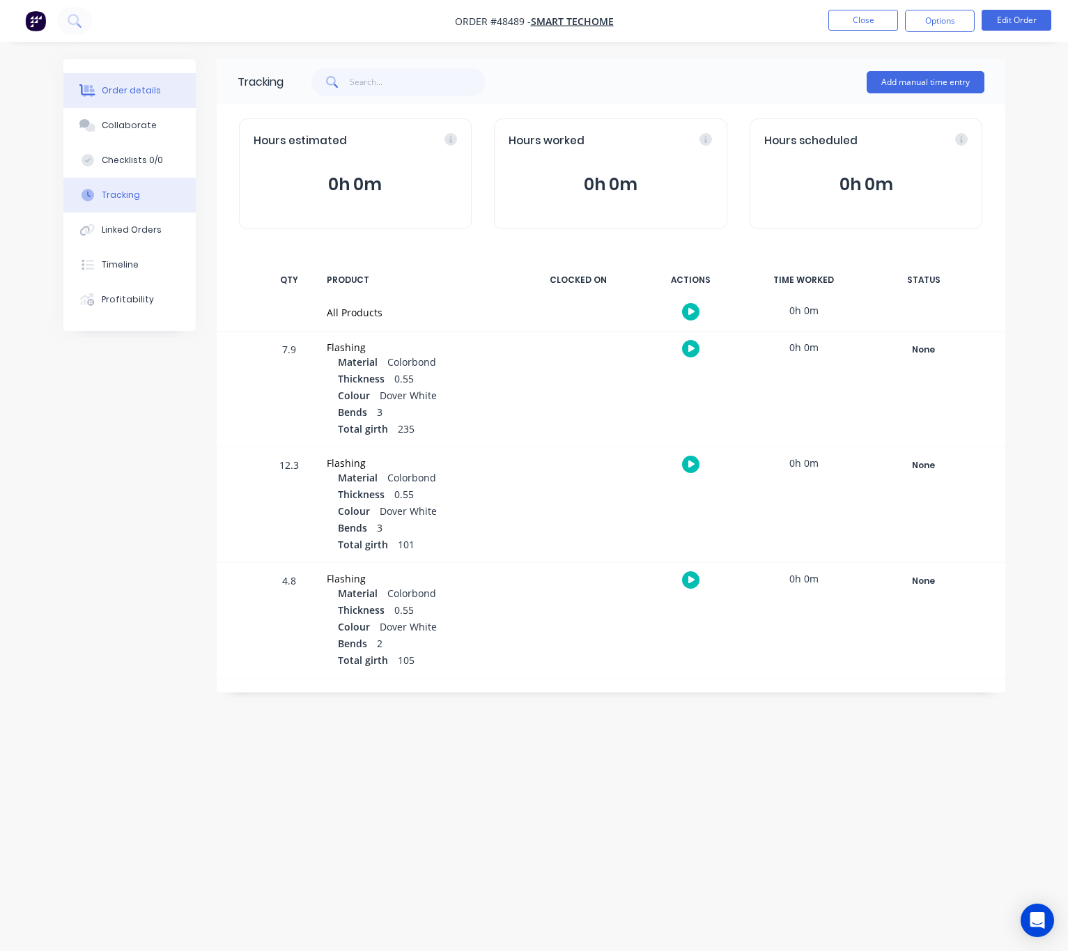
click at [130, 92] on div "Order details" at bounding box center [131, 90] width 59 height 13
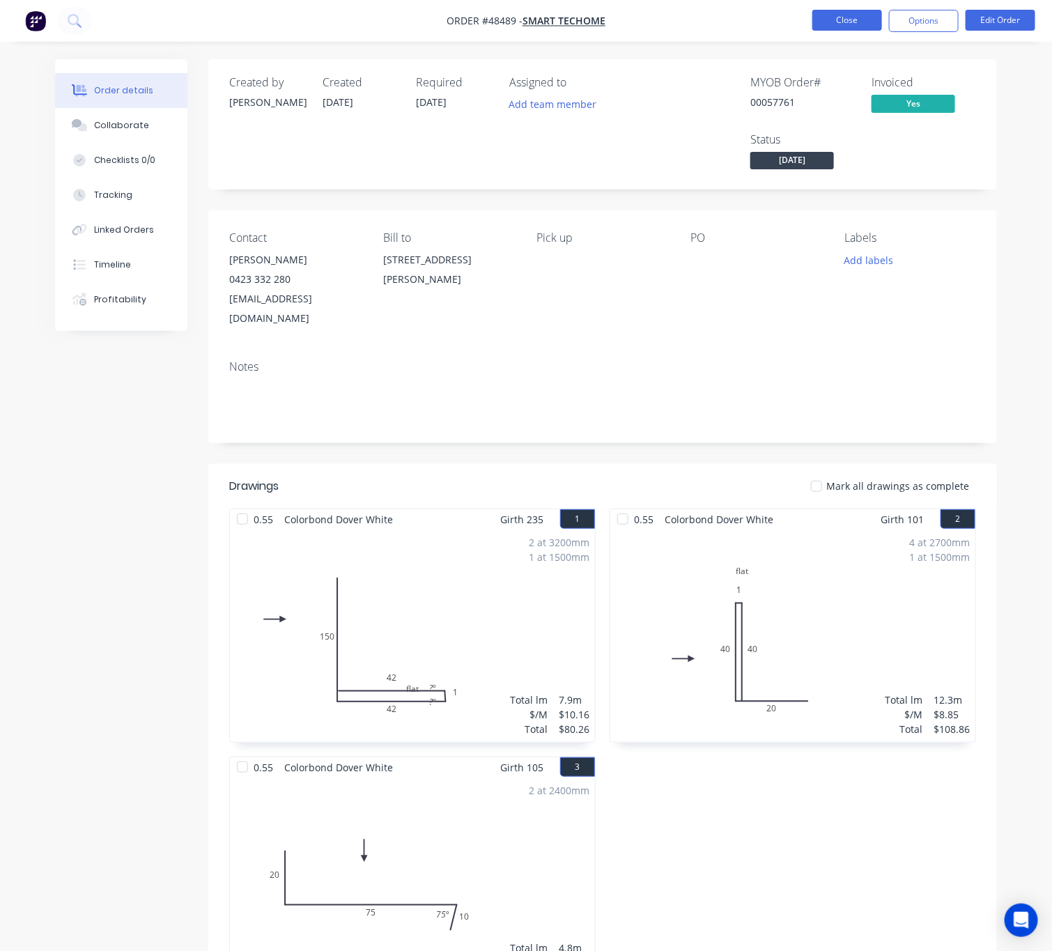
click at [848, 15] on button "Close" at bounding box center [847, 20] width 70 height 21
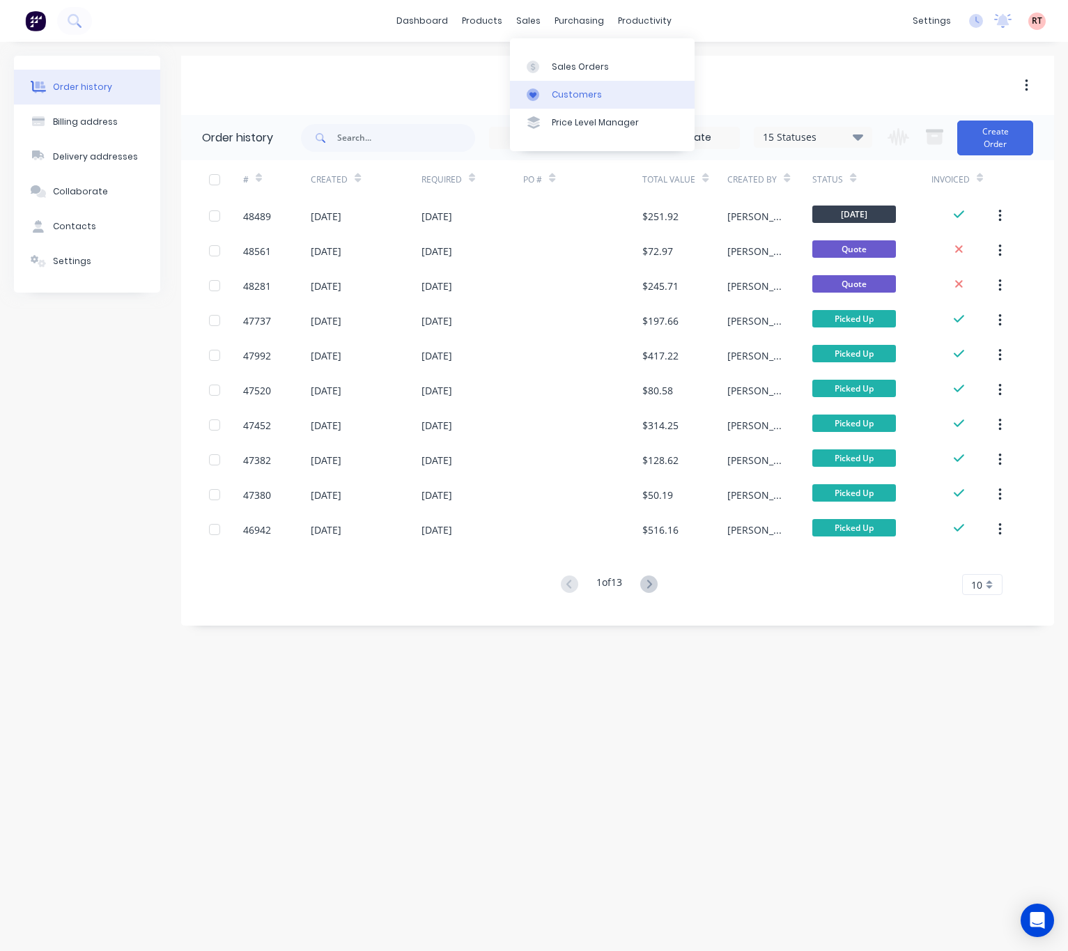
click at [556, 91] on div "Customers" at bounding box center [577, 94] width 50 height 13
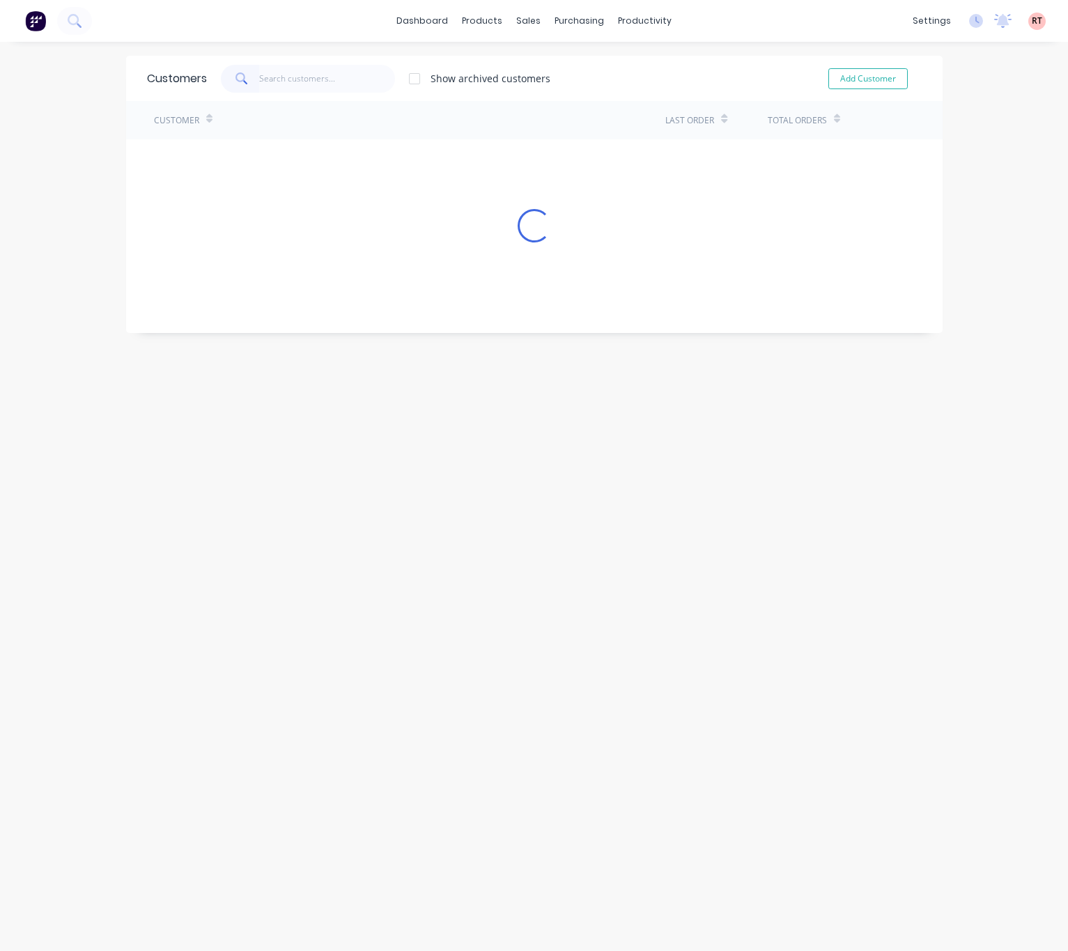
click at [295, 77] on input "text" at bounding box center [327, 79] width 136 height 28
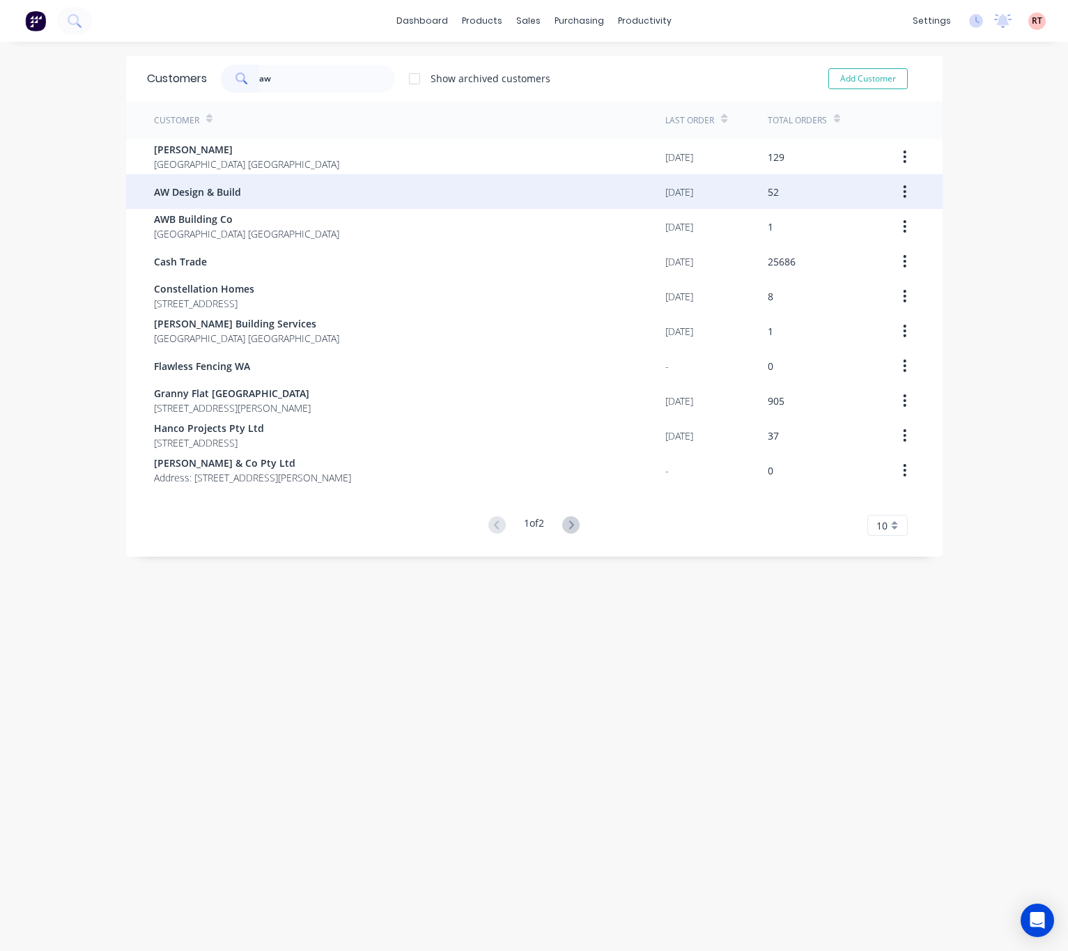
type input "aw"
click at [280, 186] on div "AW Design & Build" at bounding box center [410, 191] width 512 height 35
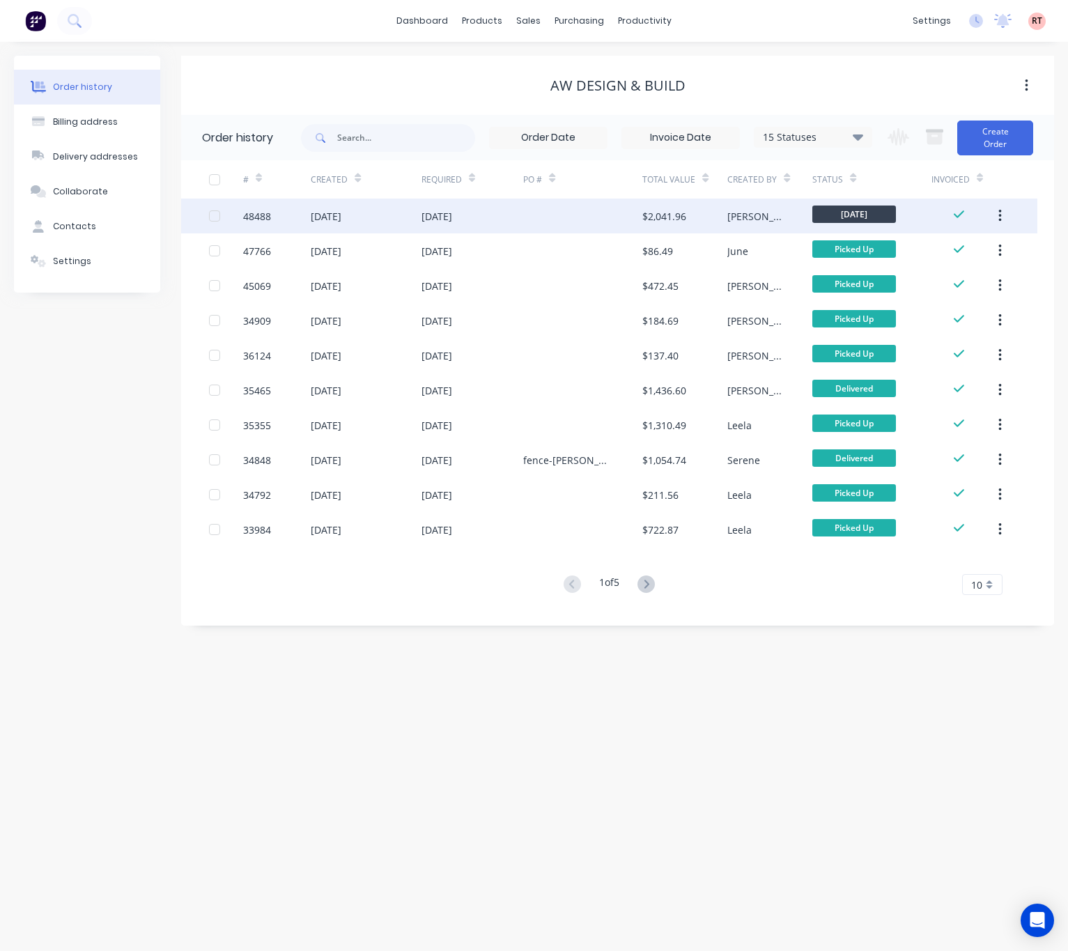
click at [495, 207] on div "04 Sep 2025" at bounding box center [472, 215] width 102 height 35
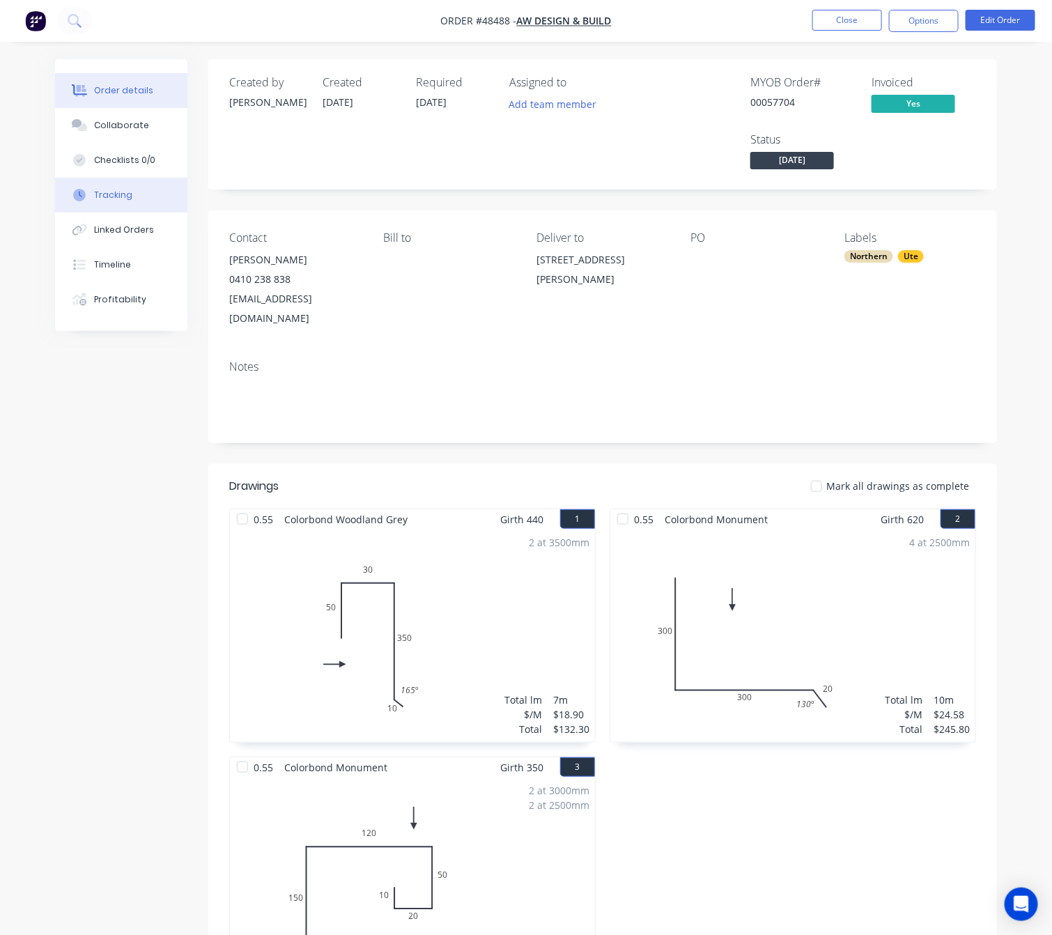
click at [141, 199] on button "Tracking" at bounding box center [121, 195] width 132 height 35
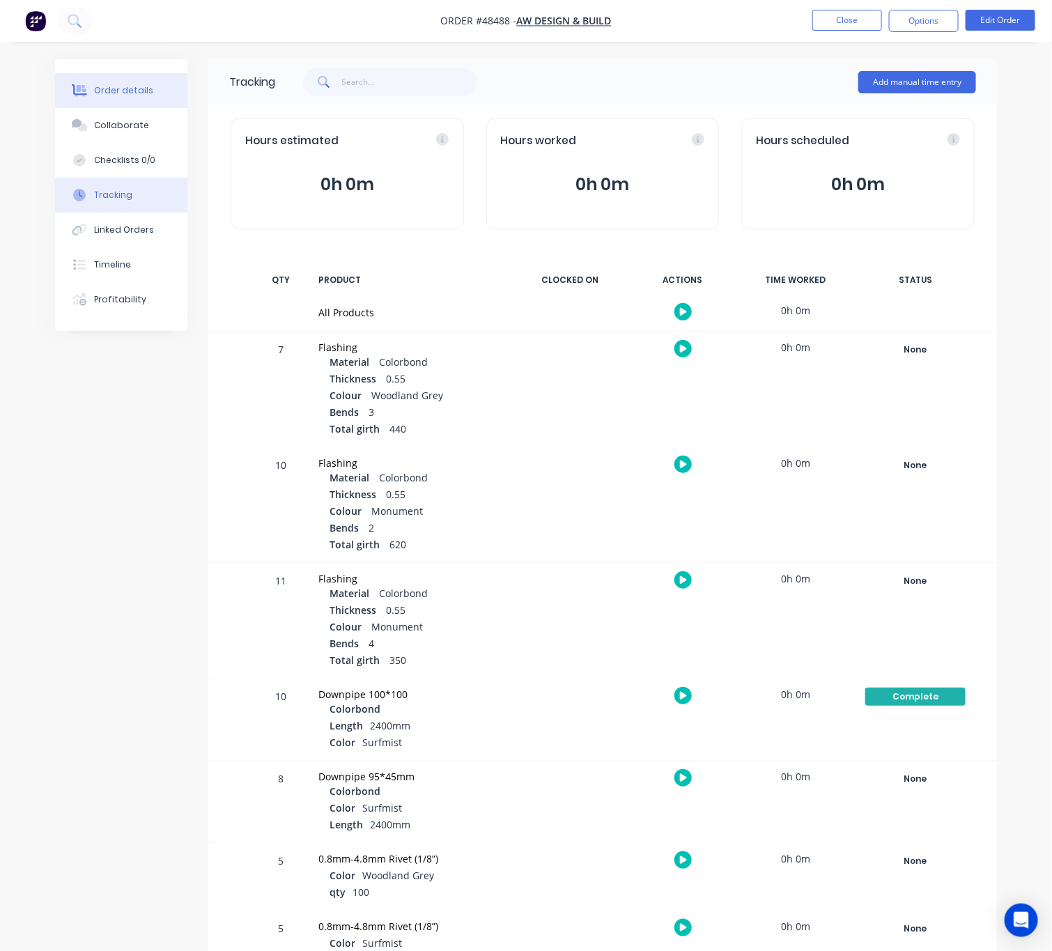
click at [109, 90] on div "Order details" at bounding box center [123, 90] width 59 height 13
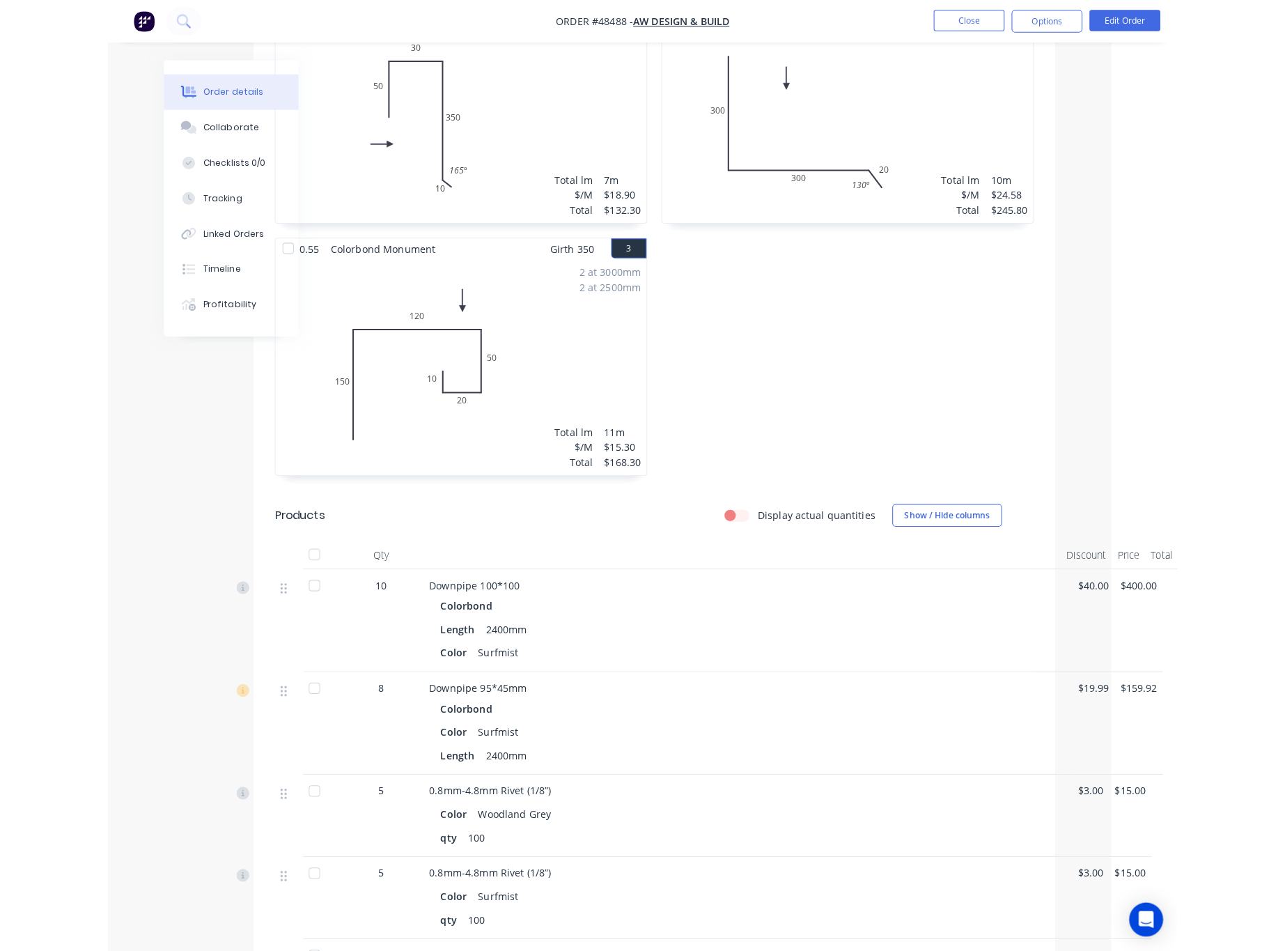
scroll to position [522, 0]
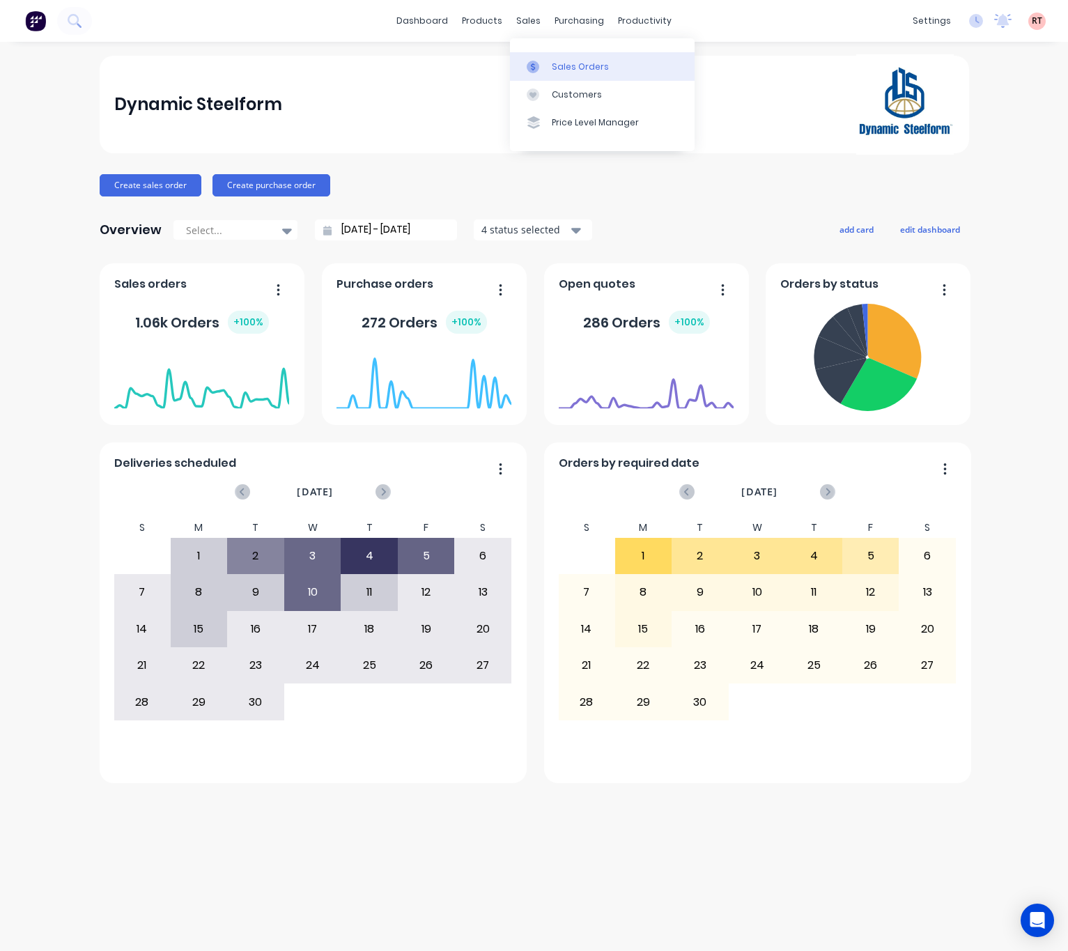
click at [559, 63] on div "Sales Orders" at bounding box center [580, 67] width 57 height 13
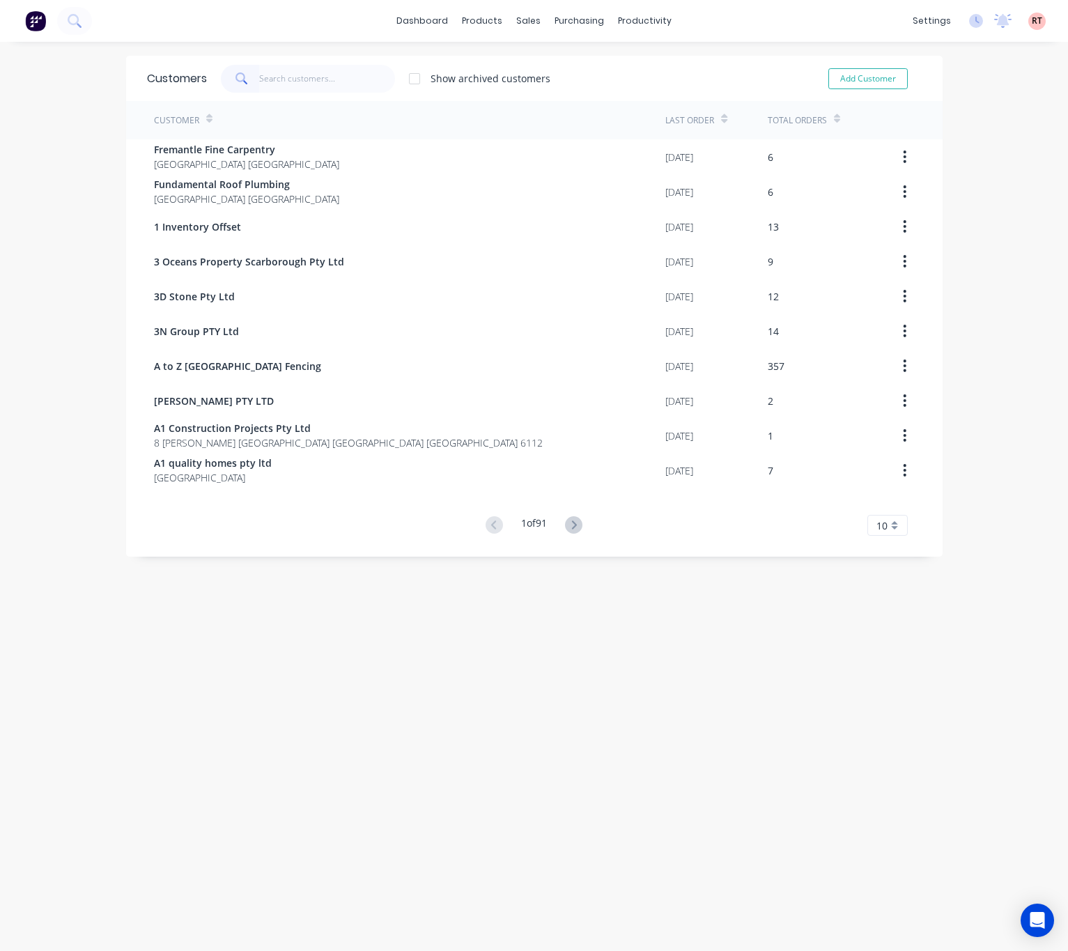
type input "c"
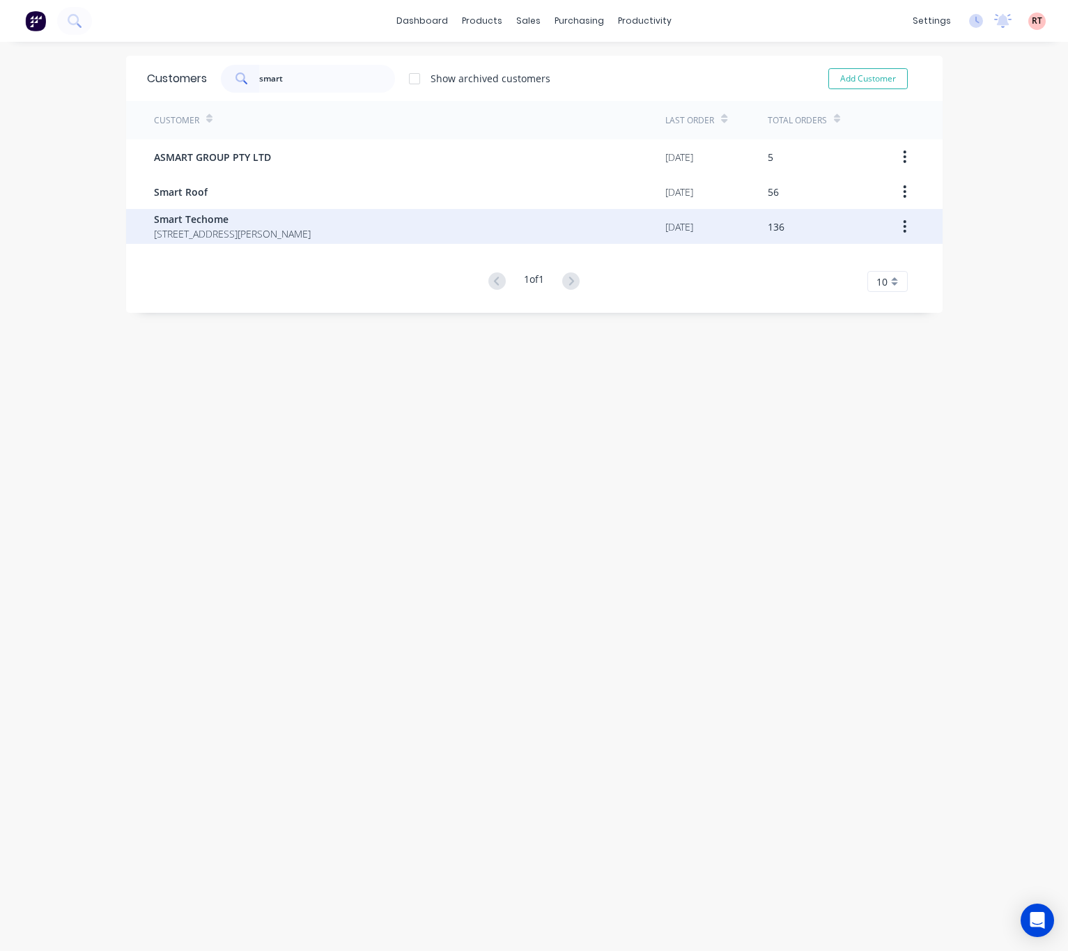
type input "smart"
click at [358, 238] on div "Smart Techome 30 Kirwan St, Floreat WA 6014" at bounding box center [410, 226] width 512 height 35
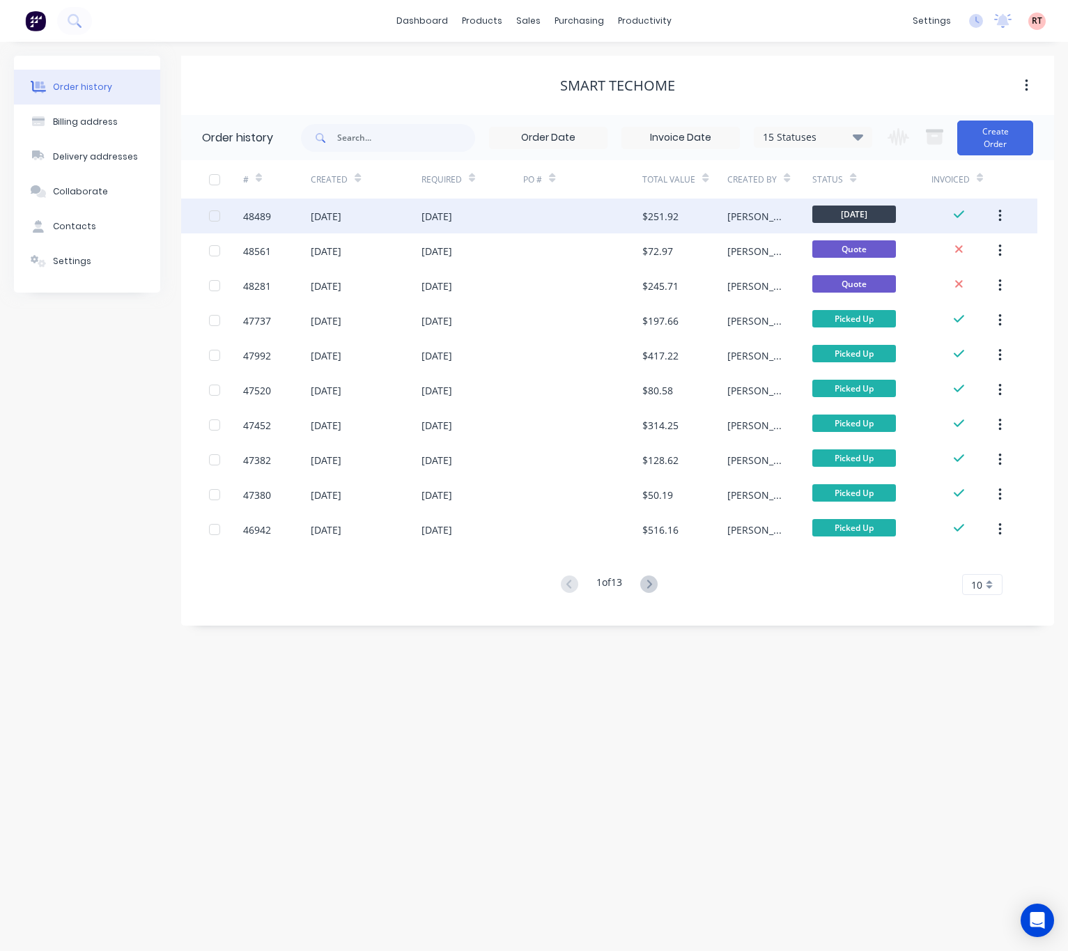
click at [566, 220] on div at bounding box center [582, 215] width 119 height 35
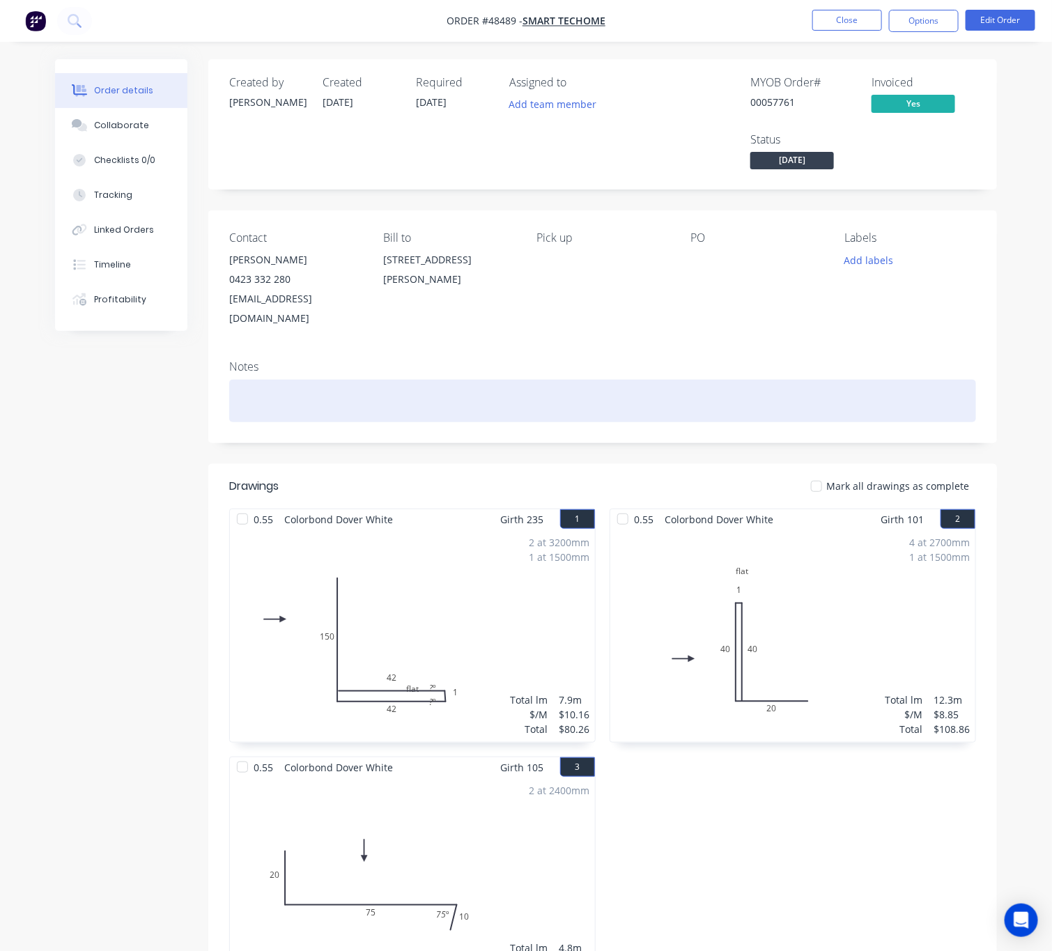
click at [280, 385] on div at bounding box center [602, 401] width 747 height 42
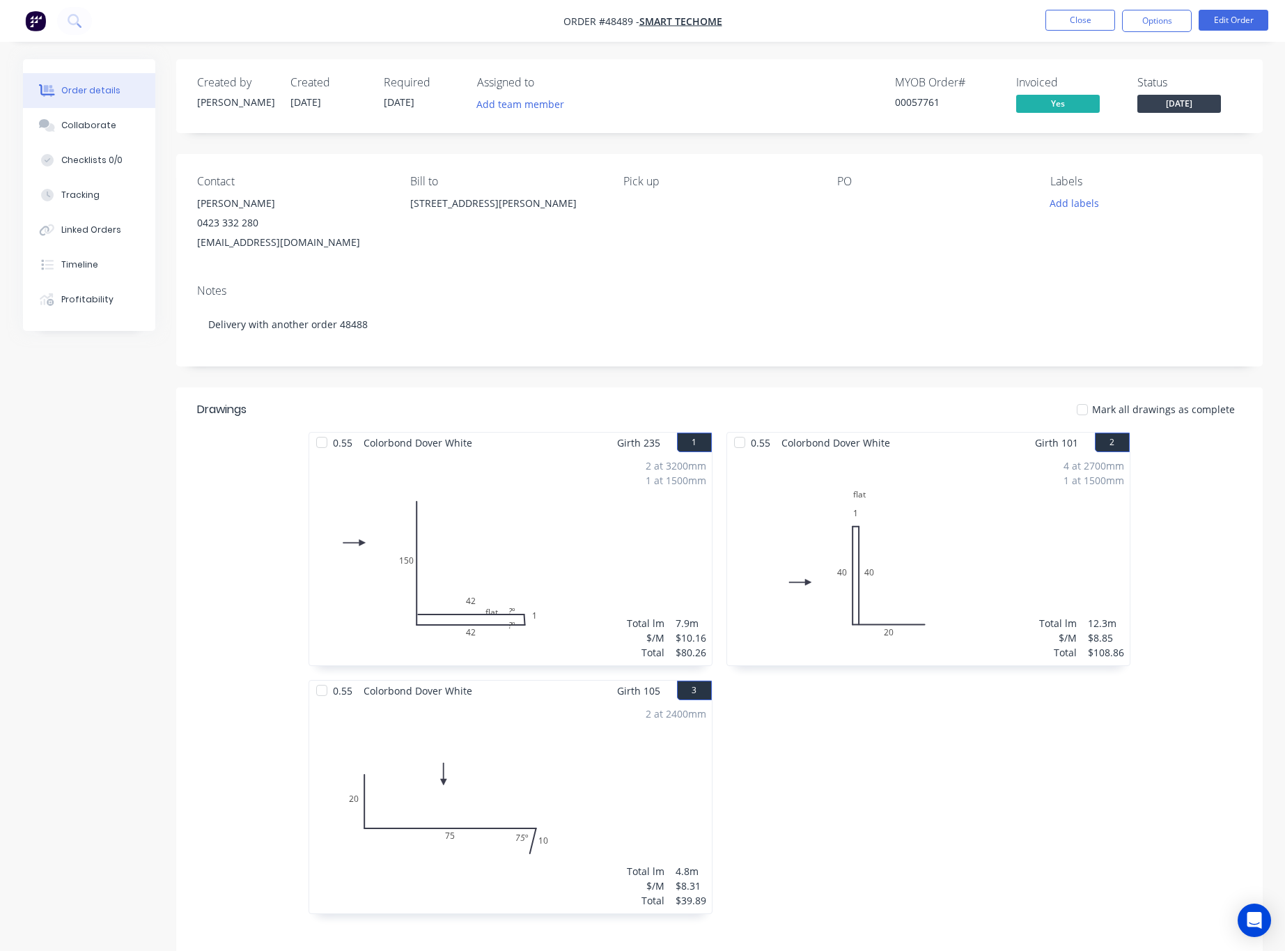
click at [545, 241] on div "Bill to 30 Kirwan St, Floreat WA 6014" at bounding box center [505, 213] width 191 height 77
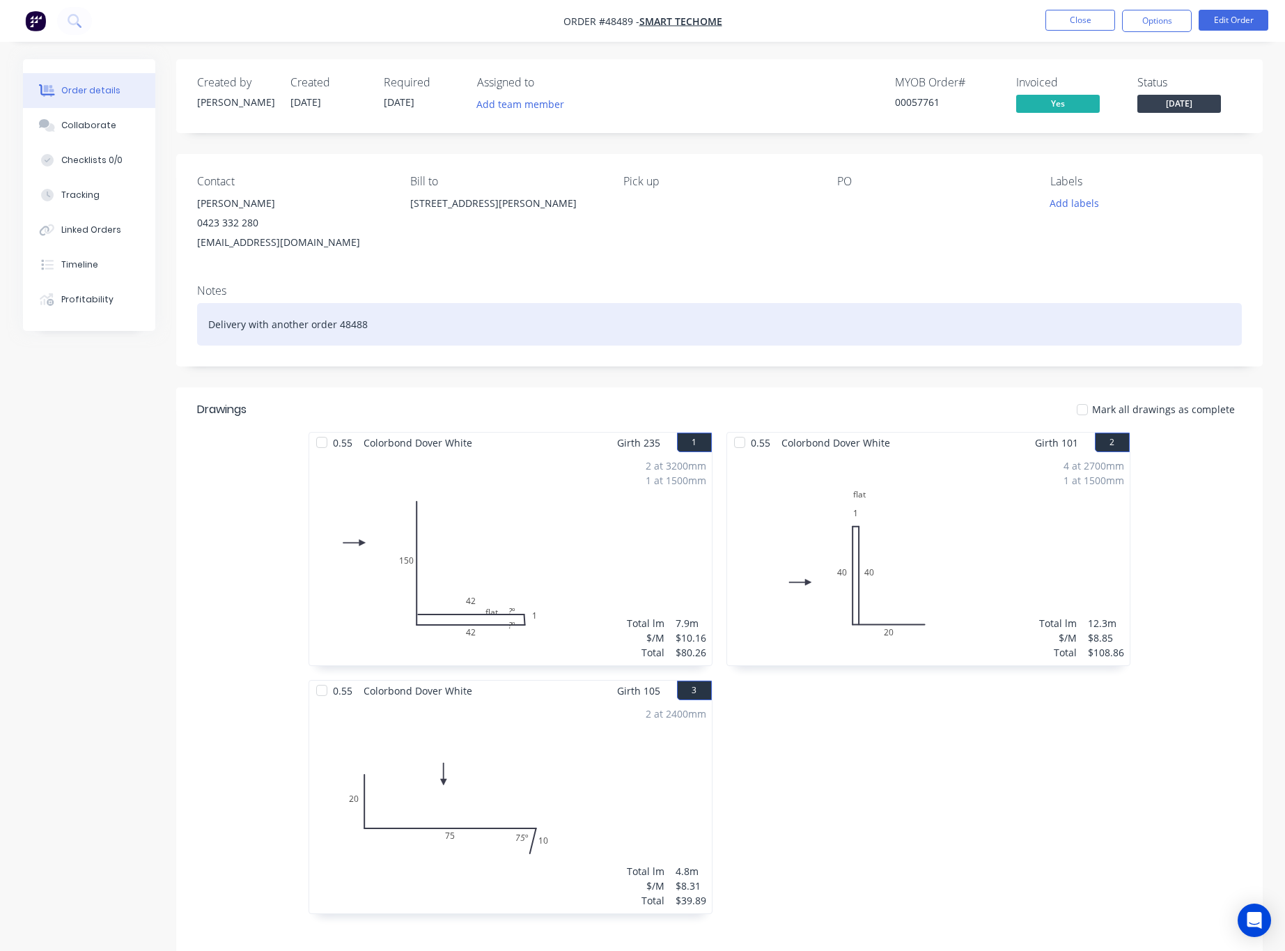
click at [336, 326] on div "Delivery with another order 48488" at bounding box center [719, 324] width 1045 height 42
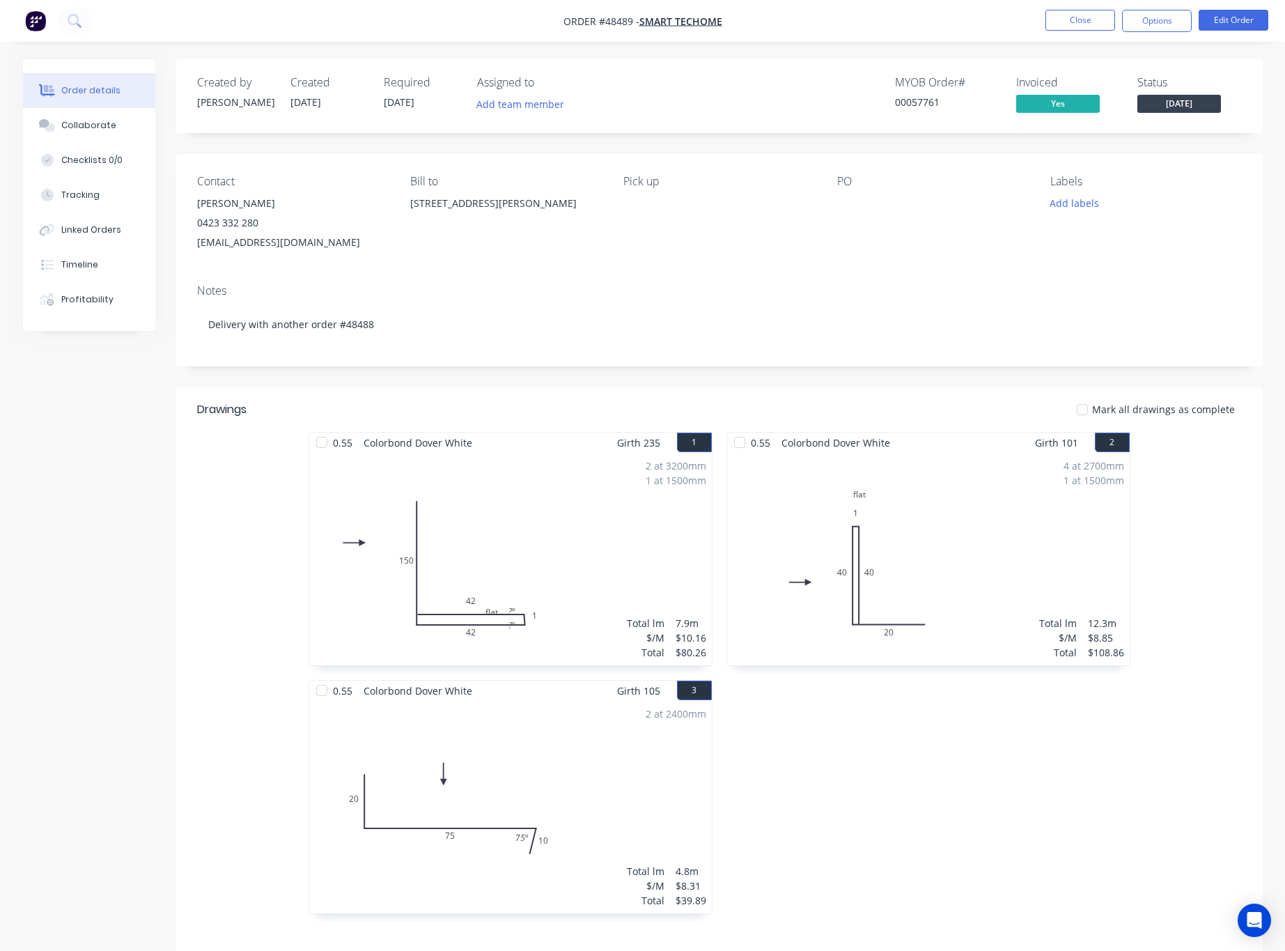
click at [581, 260] on div "Contact Yong Wang 0423 332 280 wangyong922@gmail.com Bill to 30 Kirwan St, Flor…" at bounding box center [719, 213] width 1086 height 119
click at [1067, 217] on div "Labels Add labels" at bounding box center [1145, 213] width 191 height 77
click at [1067, 20] on button "Close" at bounding box center [1080, 20] width 70 height 21
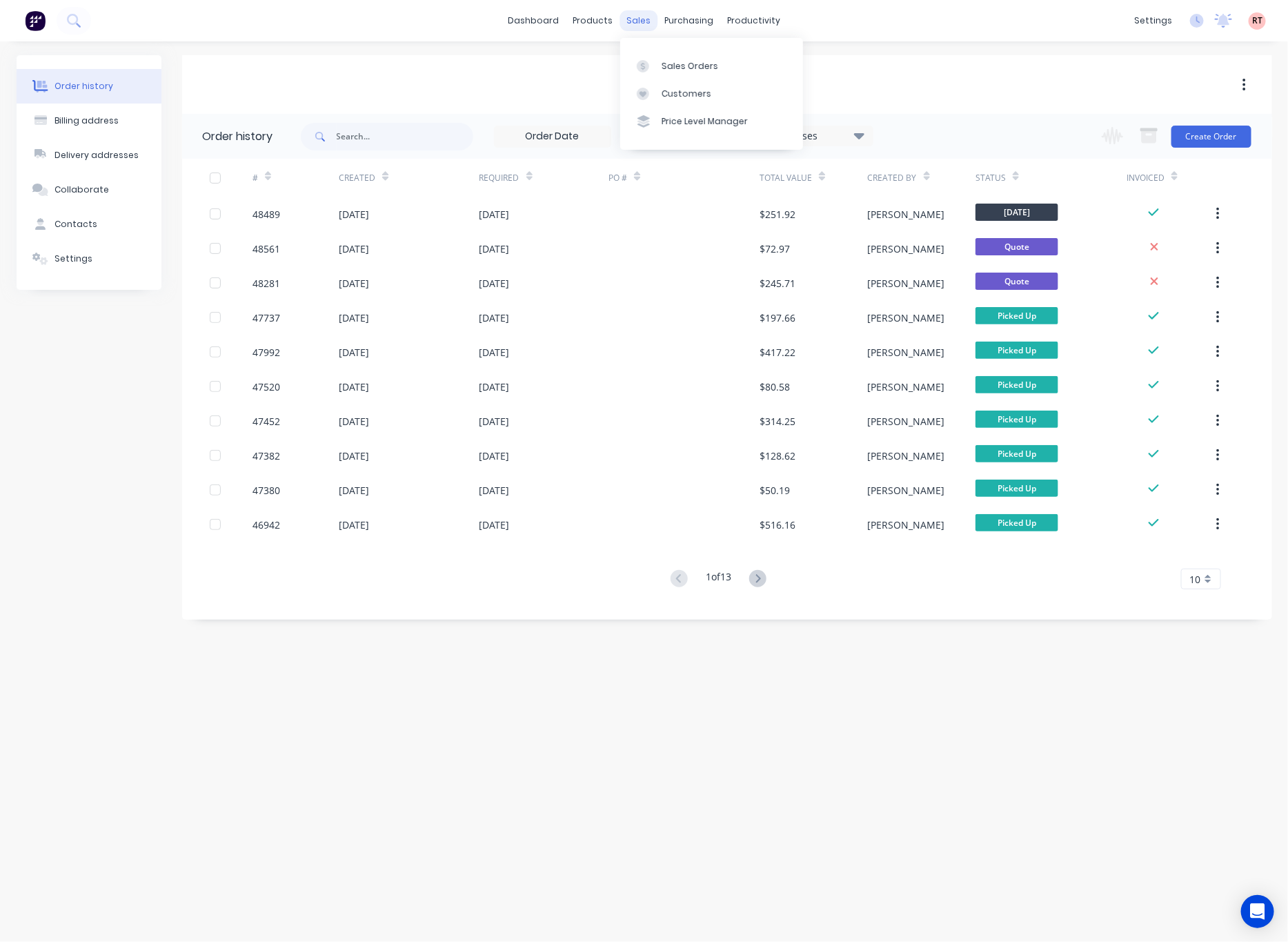
click at [634, 23] on div "sales" at bounding box center [638, 20] width 38 height 21
click at [683, 67] on div "Sales Orders" at bounding box center [690, 66] width 56 height 13
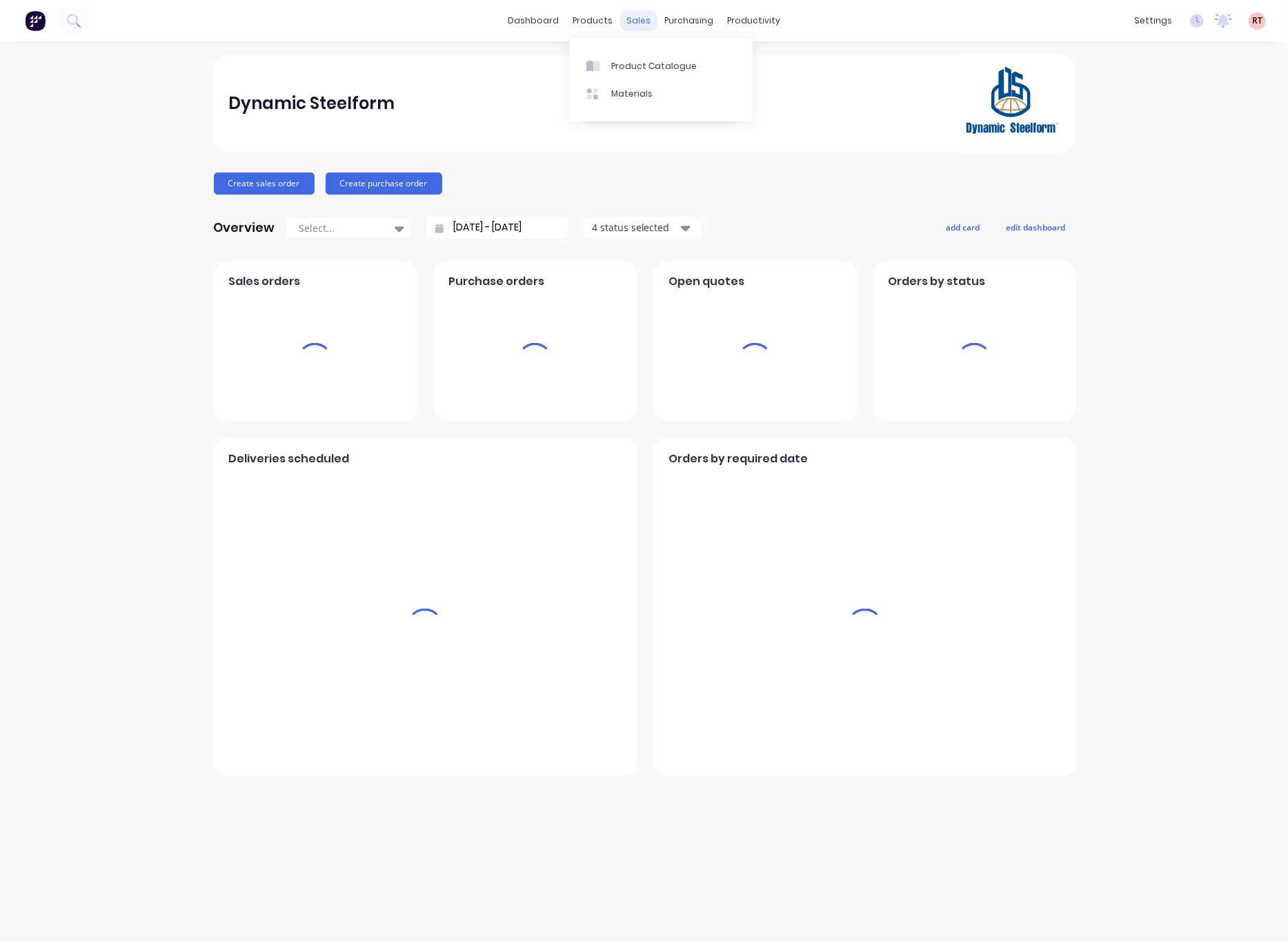
click at [638, 17] on div "sales" at bounding box center [638, 20] width 38 height 21
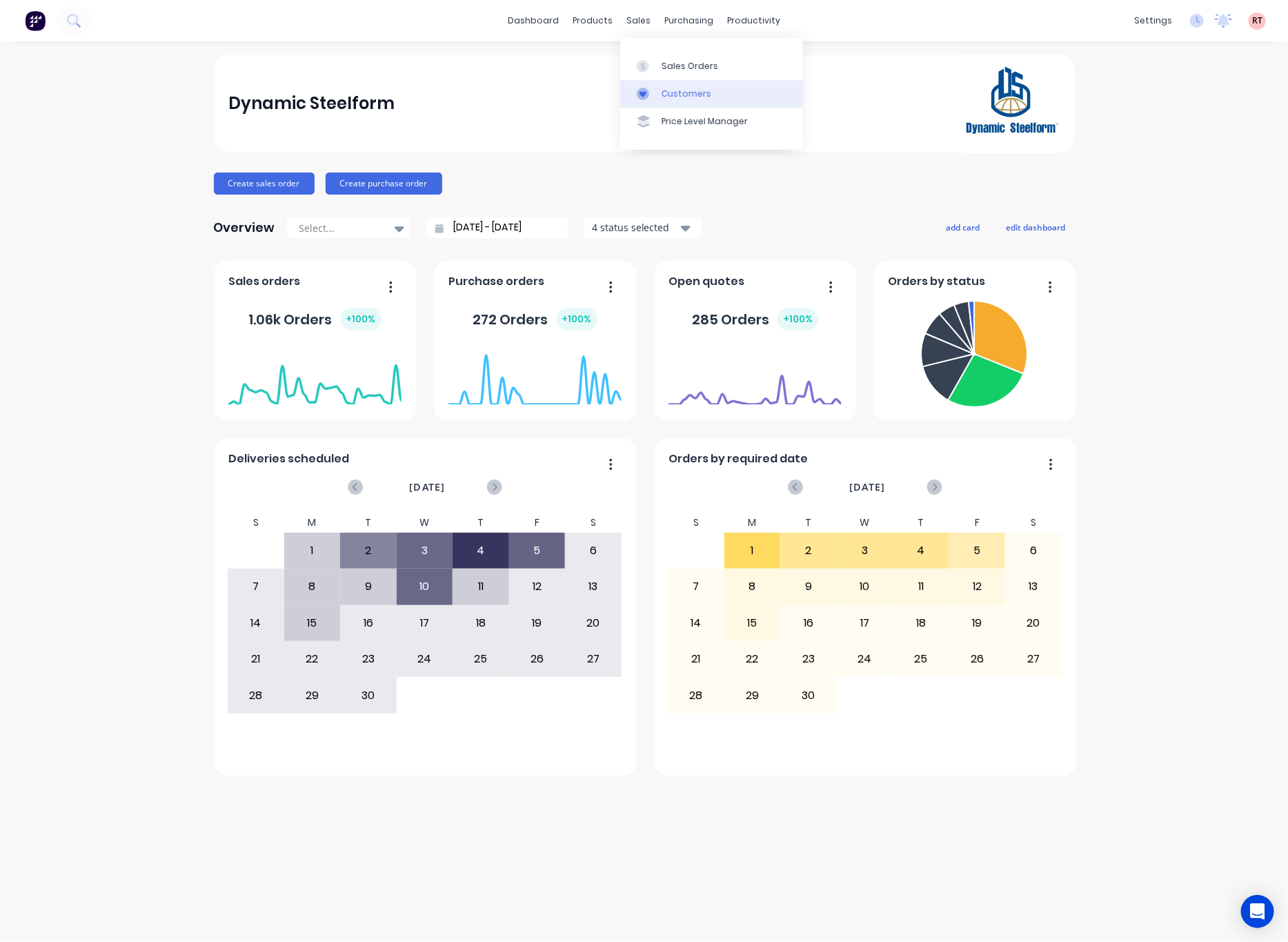
click at [657, 91] on div at bounding box center [647, 93] width 21 height 13
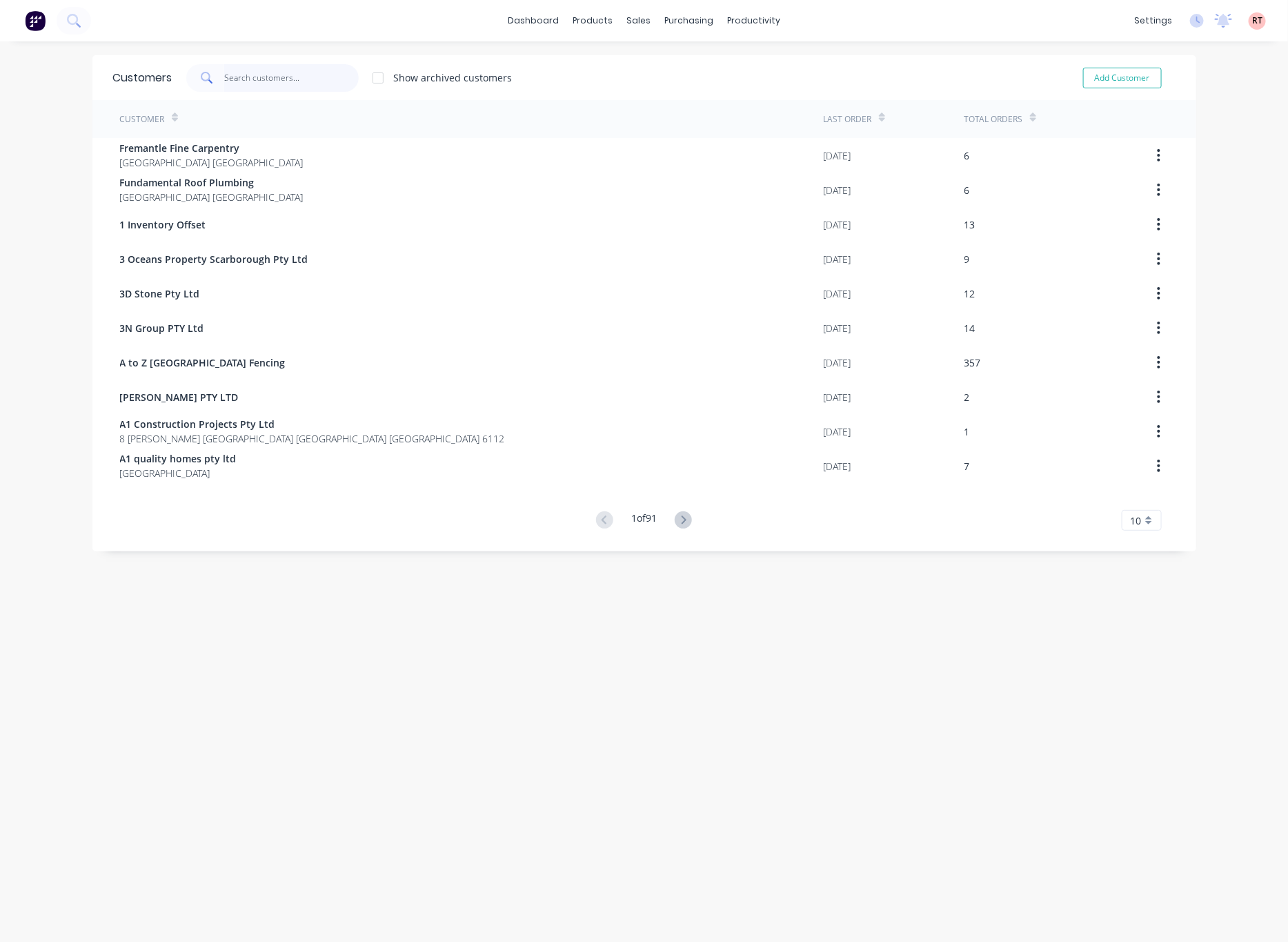
click at [268, 72] on input "text" at bounding box center [291, 78] width 135 height 28
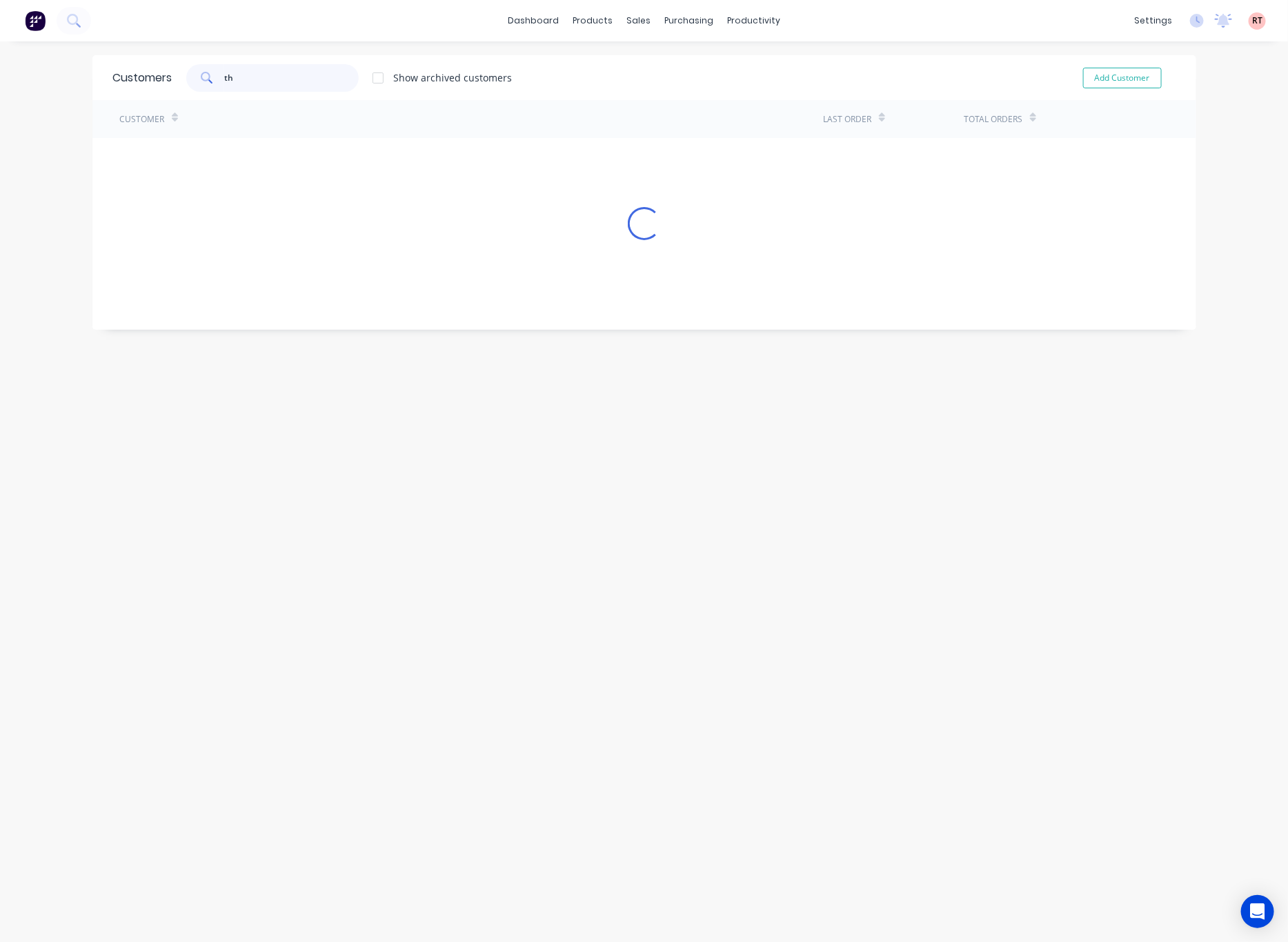
type input "t"
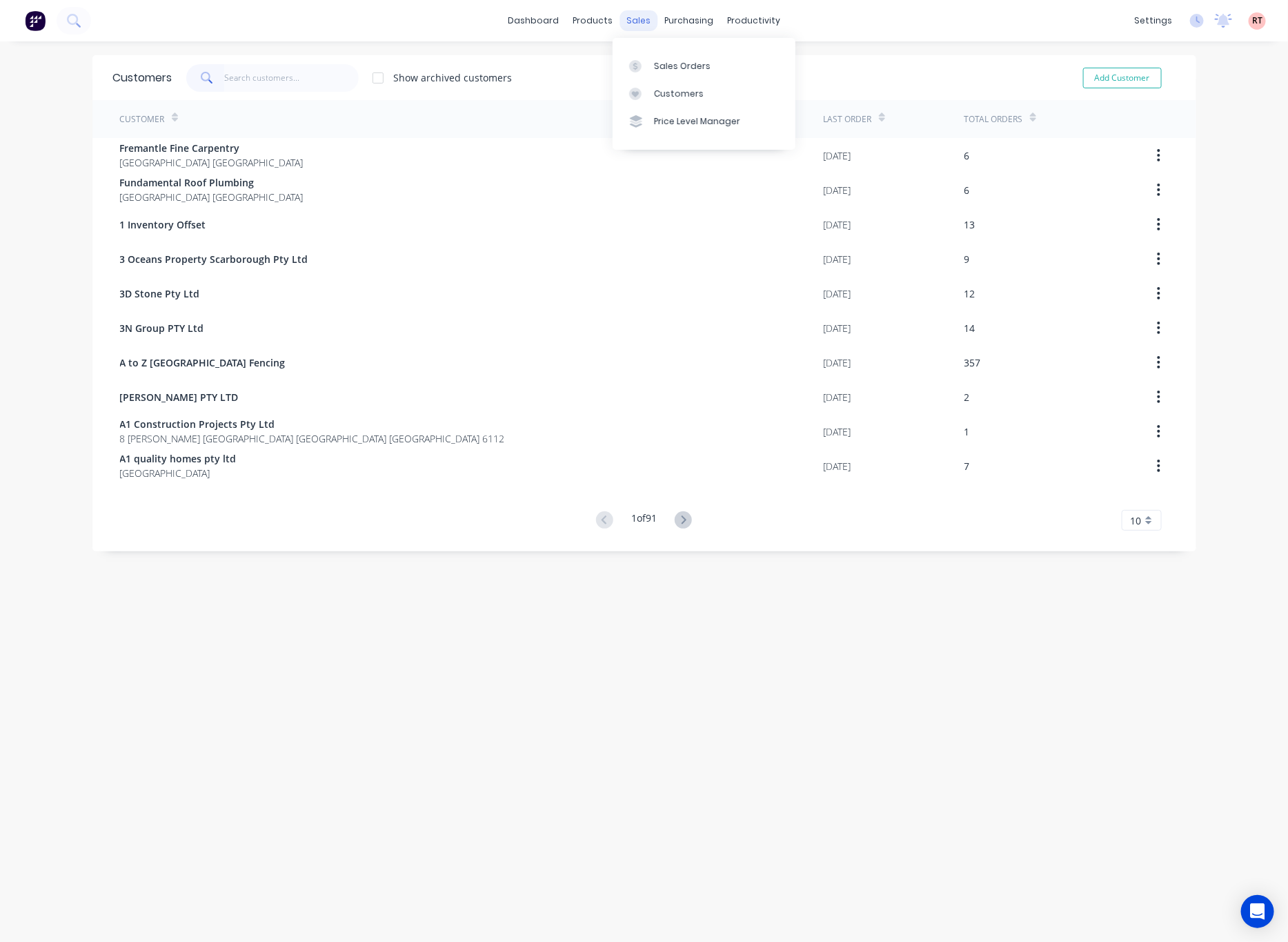
click at [619, 21] on div "sales" at bounding box center [638, 20] width 38 height 21
click at [680, 80] on link "Customers" at bounding box center [703, 94] width 183 height 28
click at [674, 62] on div "Sales Orders" at bounding box center [682, 66] width 56 height 13
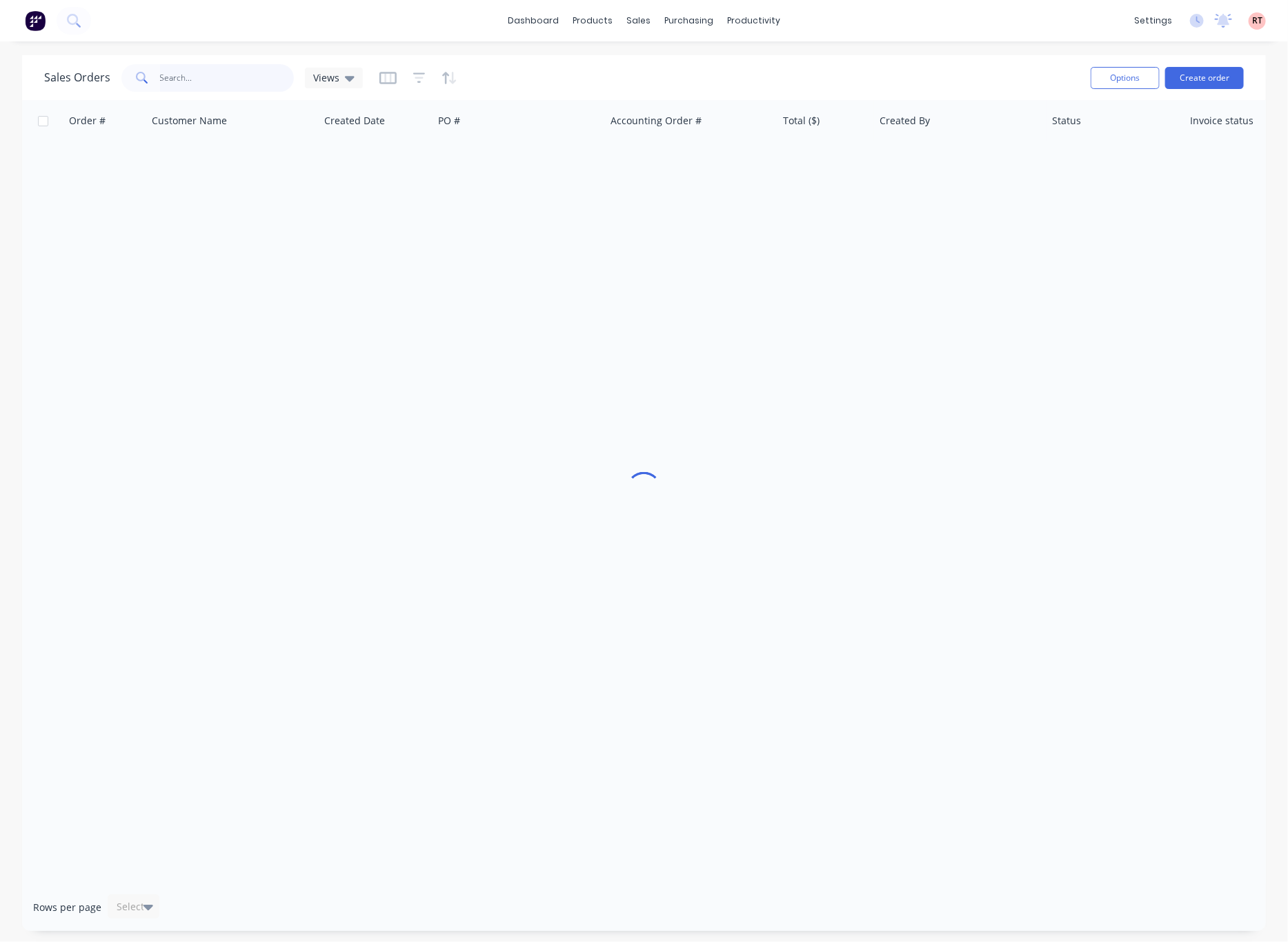
click at [224, 74] on input "text" at bounding box center [228, 78] width 135 height 28
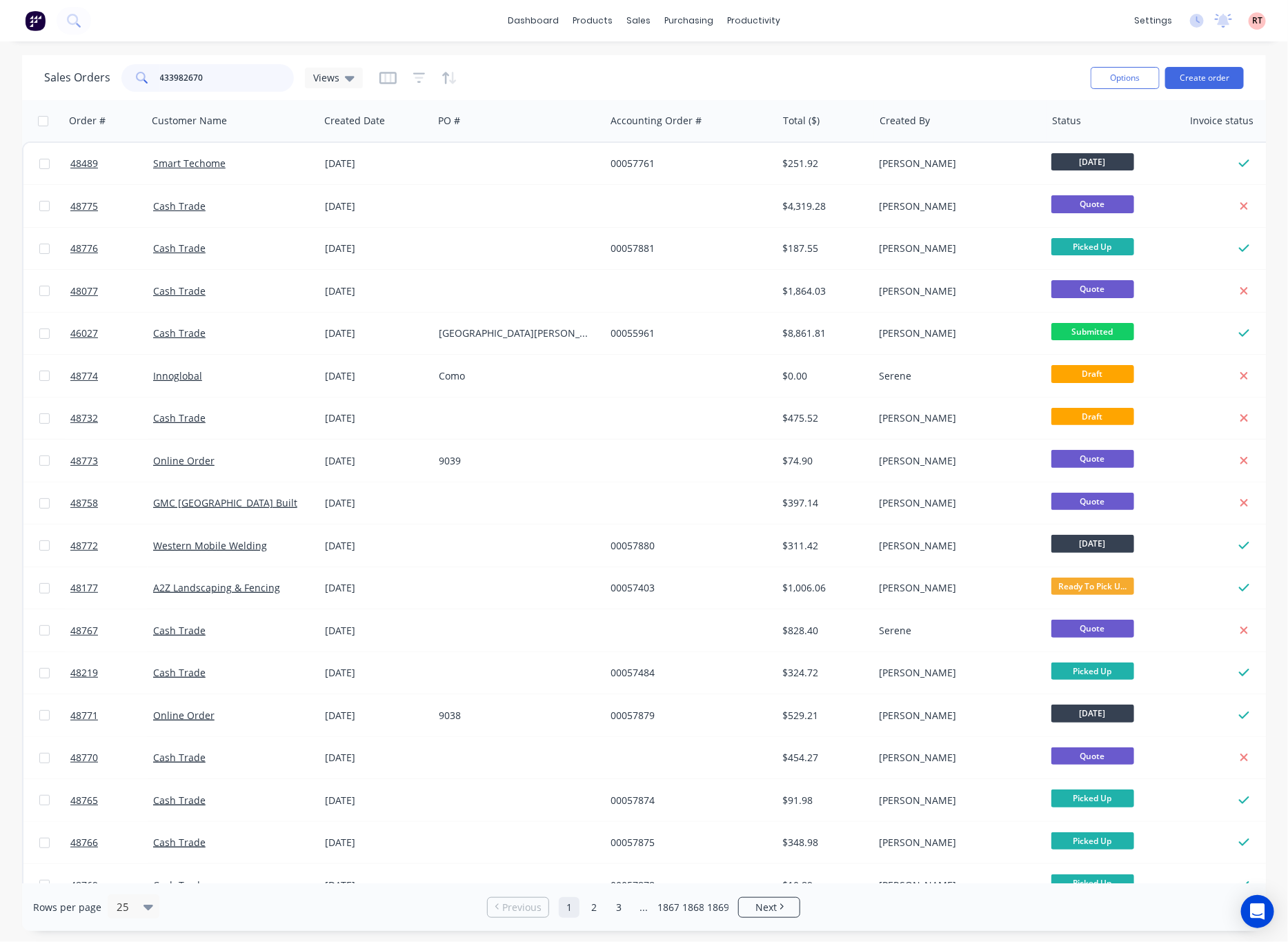
type input "433982670"
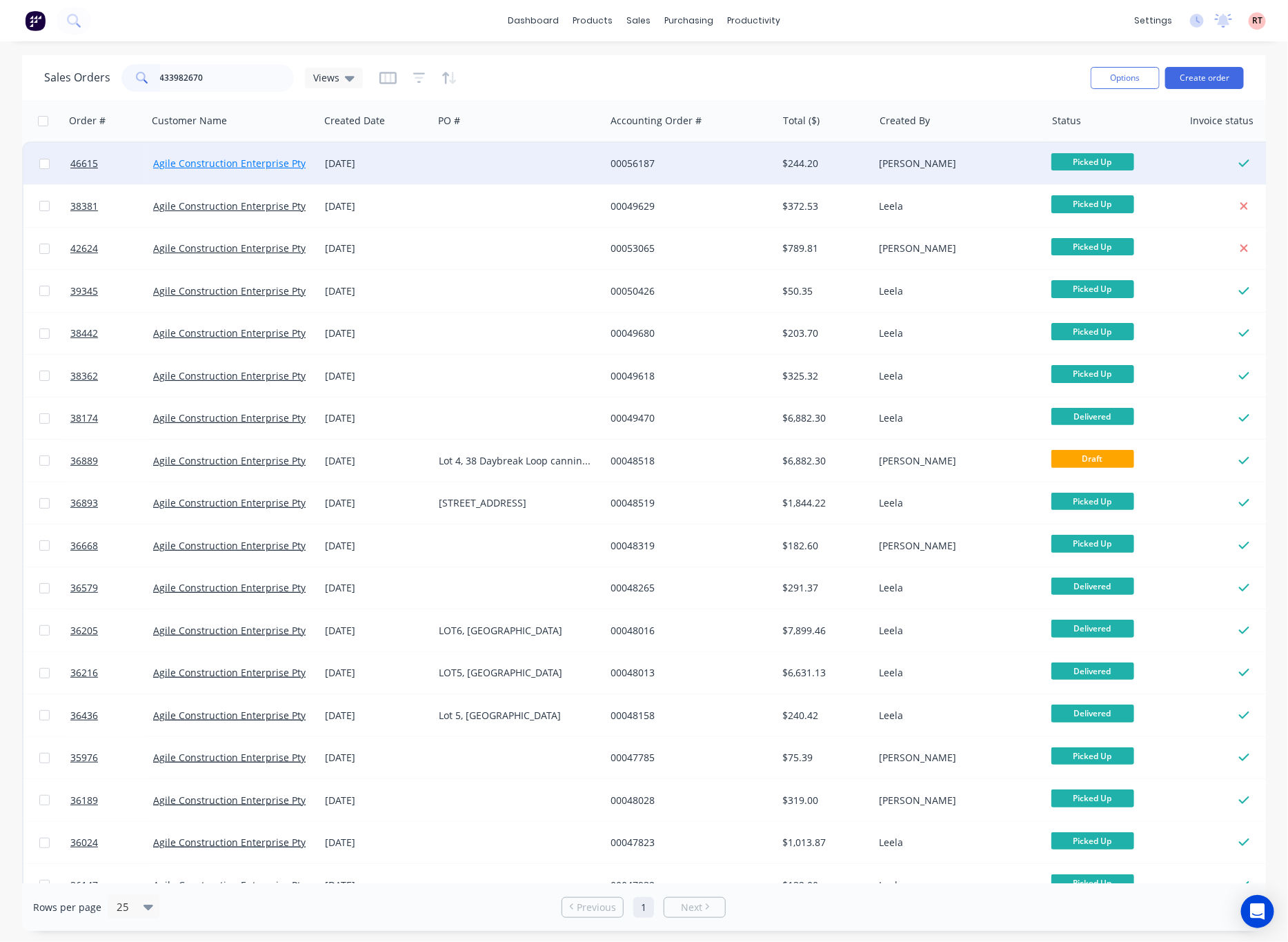
click at [237, 162] on link "Agile Construction Enterprise Pty Ltd" at bounding box center [238, 162] width 169 height 13
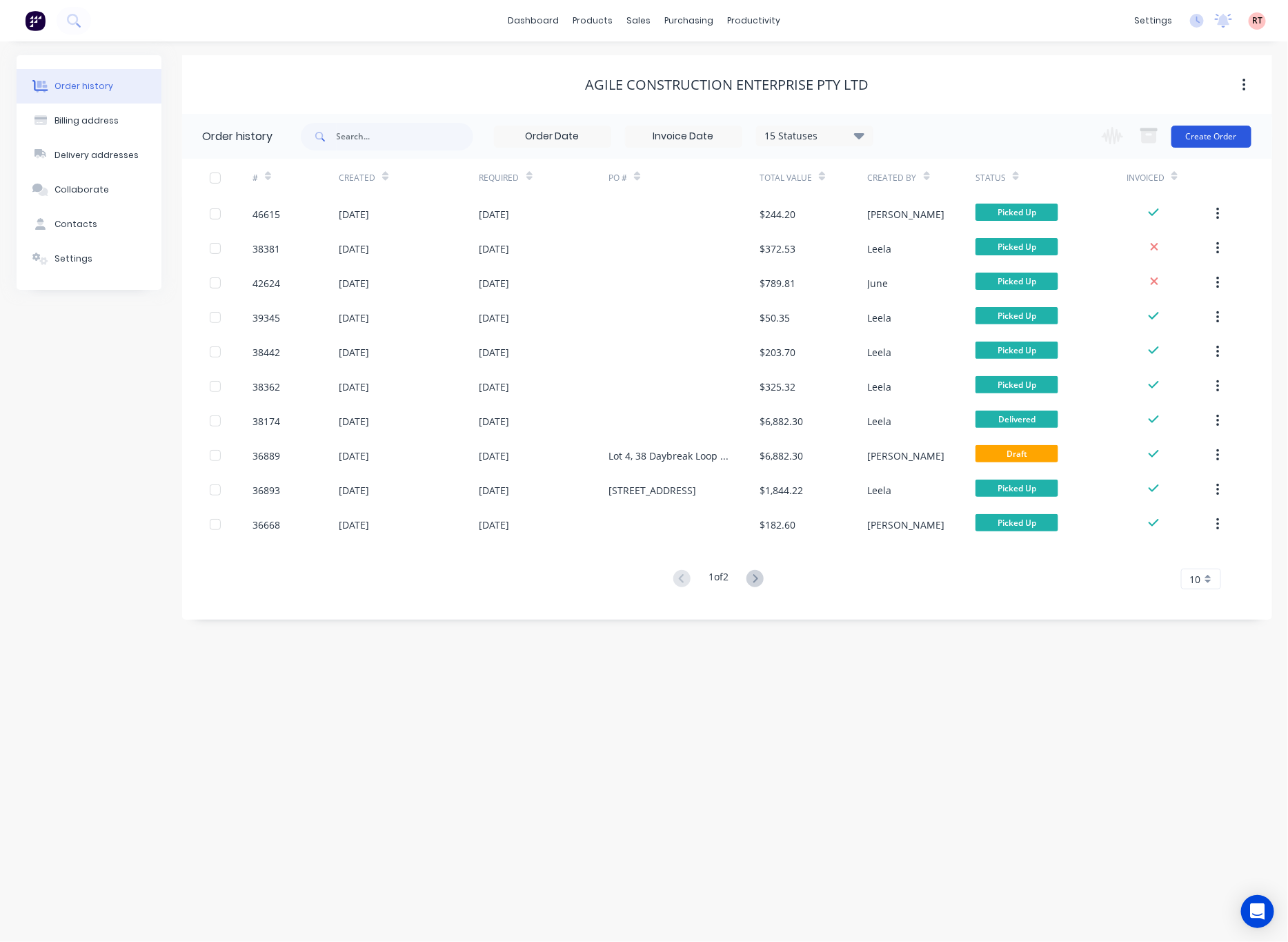
click at [1222, 131] on button "Create Order" at bounding box center [1212, 137] width 80 height 22
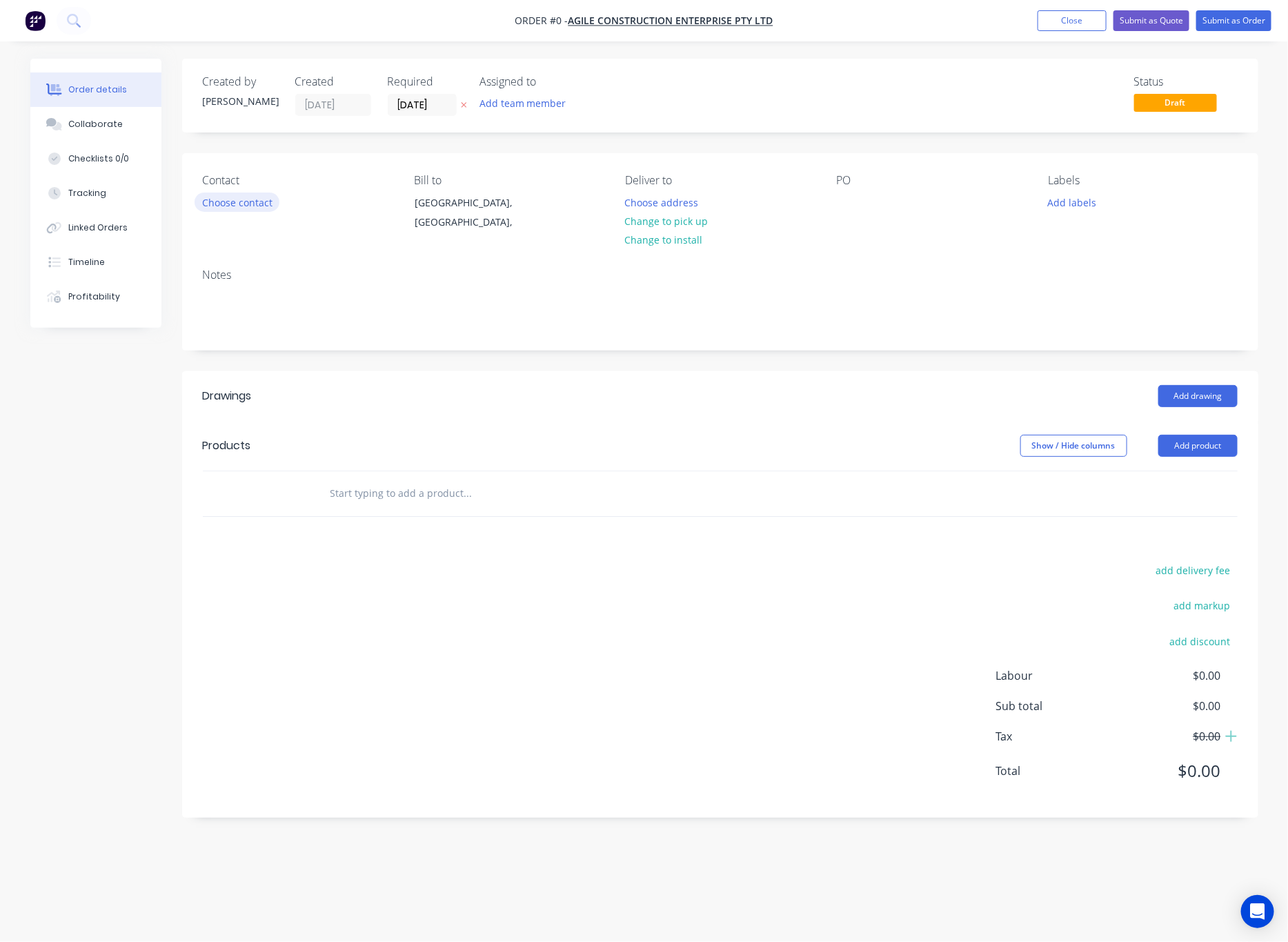
click at [264, 208] on button "Choose contact" at bounding box center [237, 201] width 85 height 19
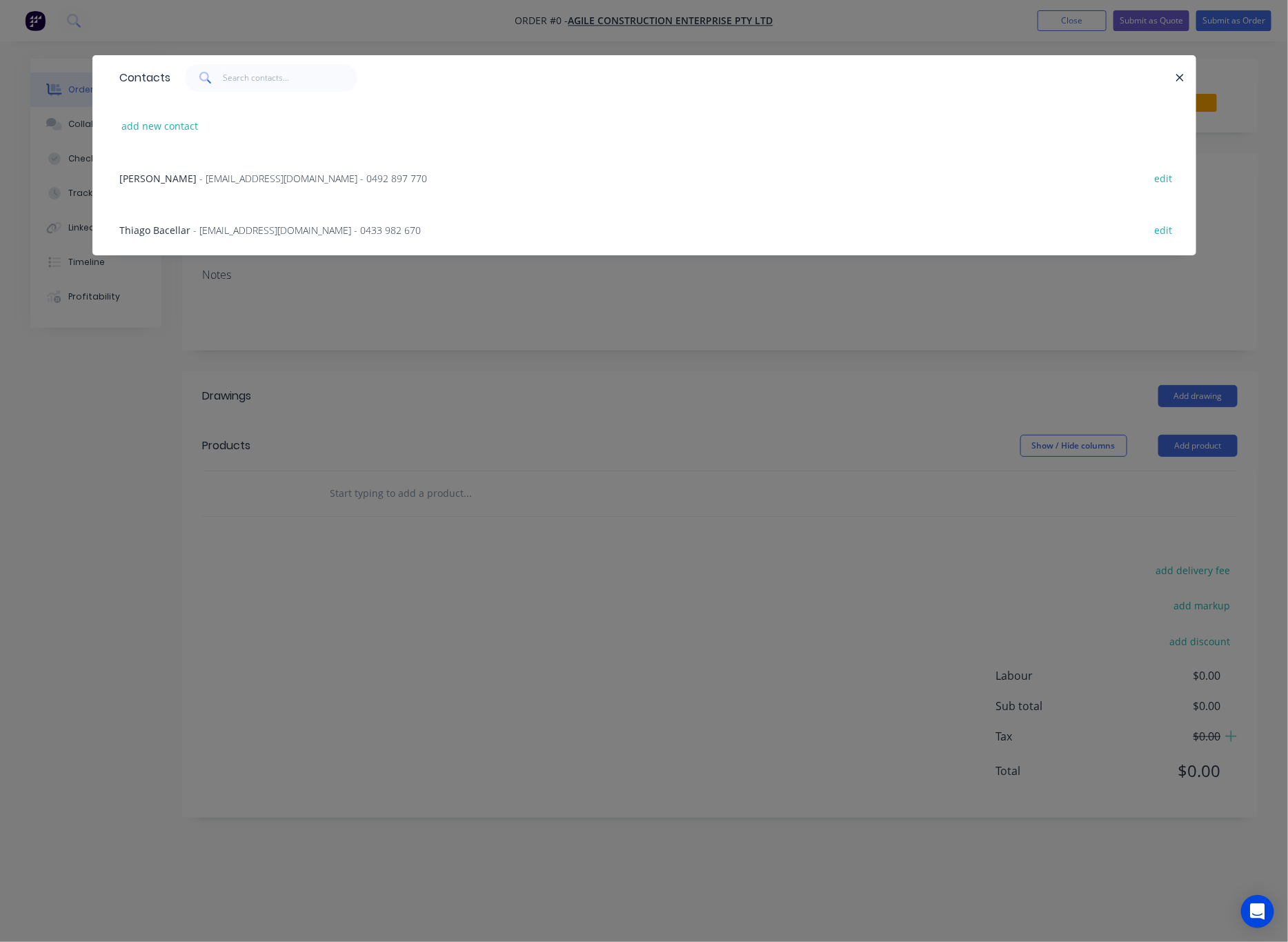
click at [309, 228] on span "- agilece.wa@gmail.com - 0433 982 670" at bounding box center [308, 230] width 228 height 13
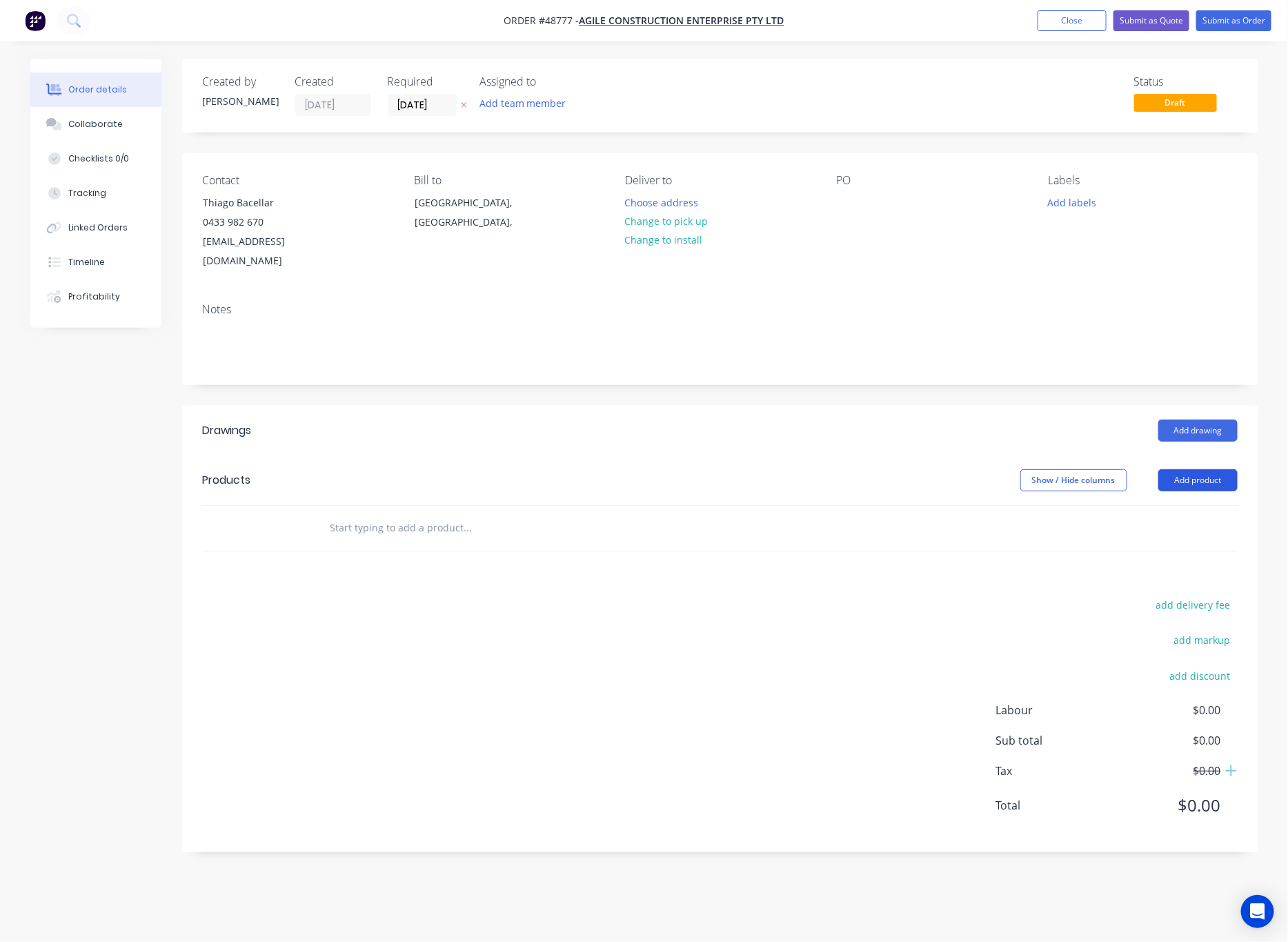
click at [1197, 456] on header "Products Show / Hide columns Add product" at bounding box center [720, 480] width 1076 height 50
click at [1197, 470] on button "Add product" at bounding box center [1198, 480] width 79 height 22
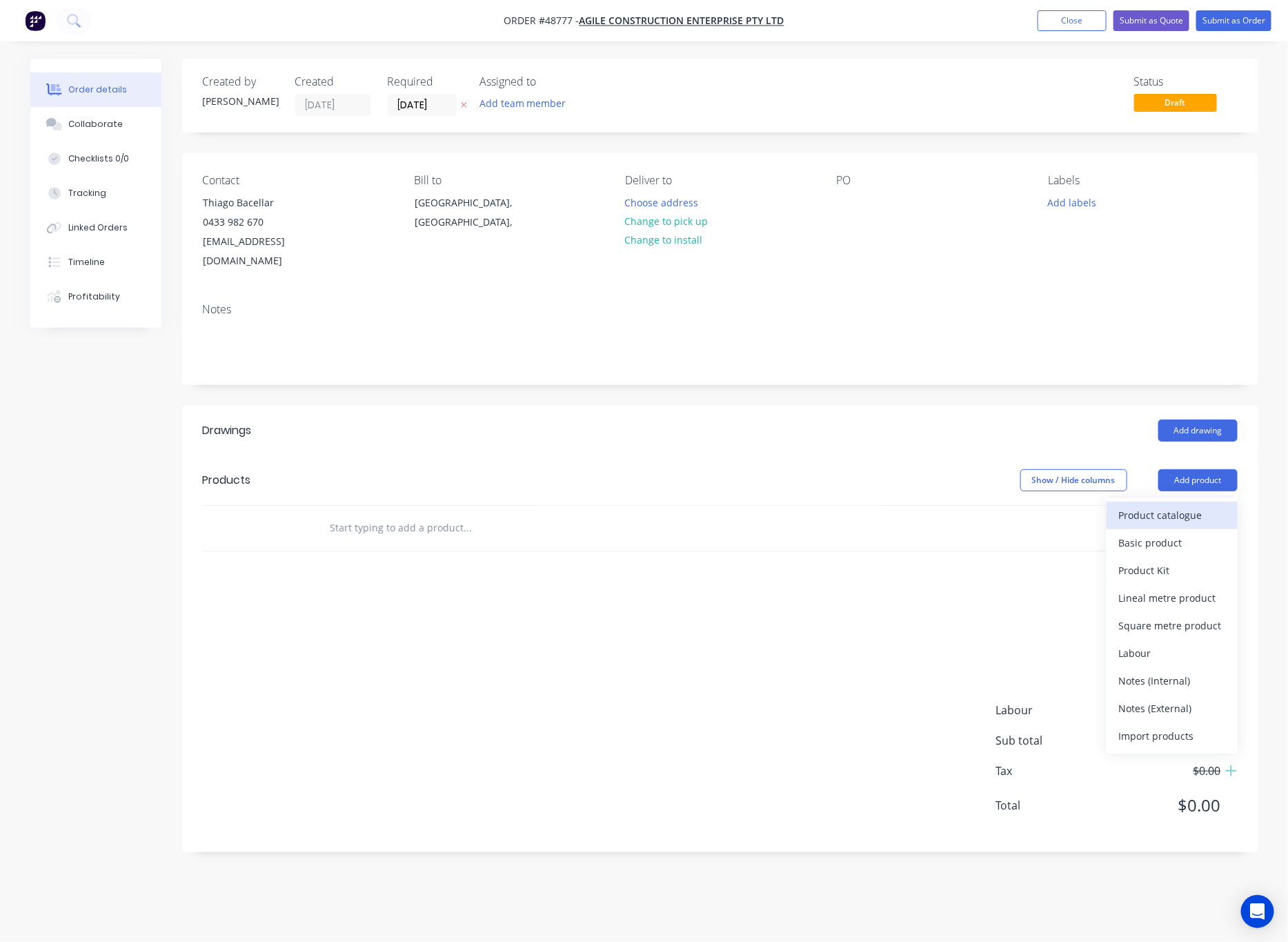
click at [1157, 505] on div "Product catalogue" at bounding box center [1172, 515] width 106 height 20
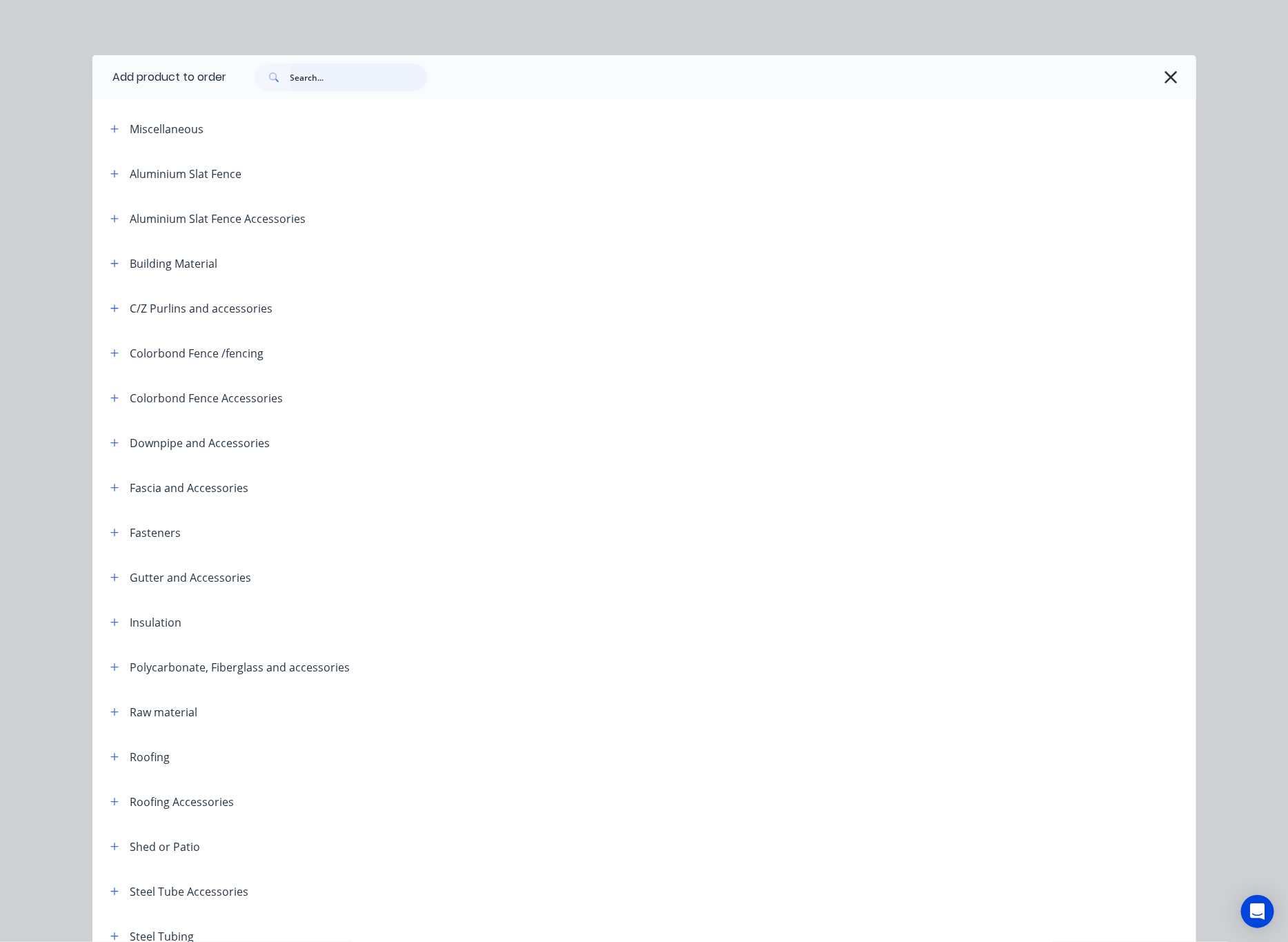
click at [338, 73] on input "text" at bounding box center [359, 77] width 137 height 28
type input "downpipe"
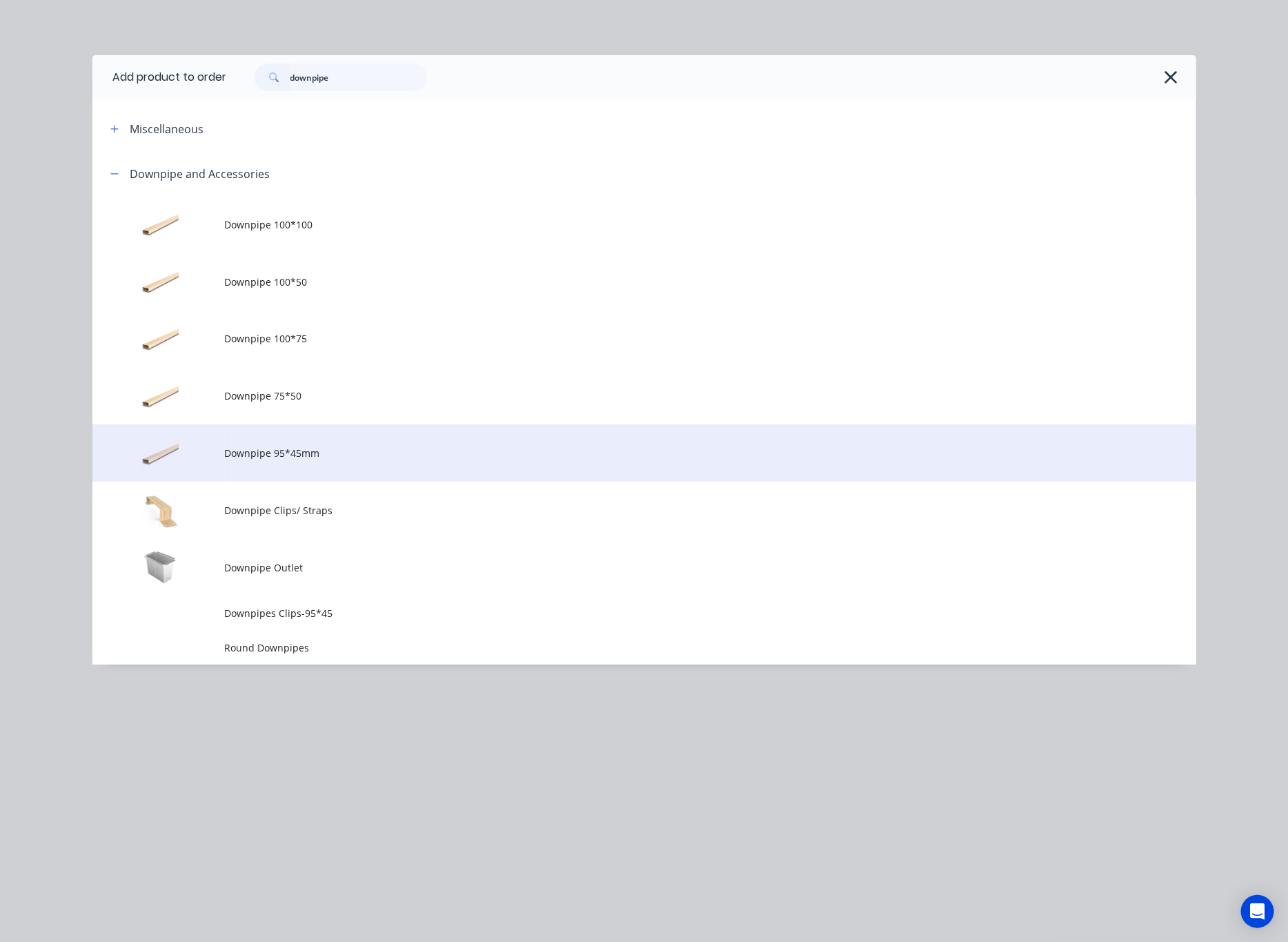
click at [431, 450] on span "Downpipe 95*45mm" at bounding box center [613, 453] width 777 height 15
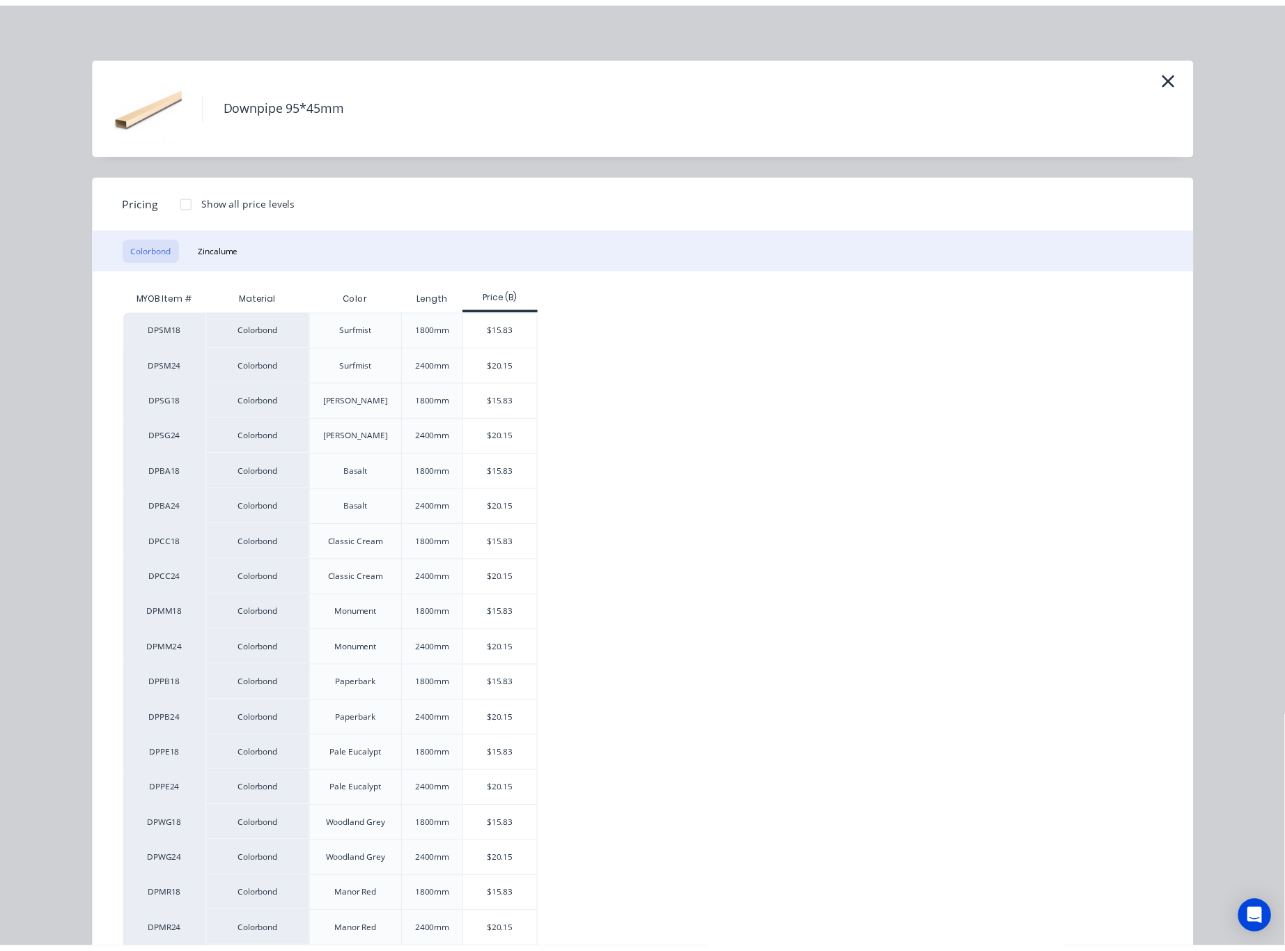
scroll to position [418, 0]
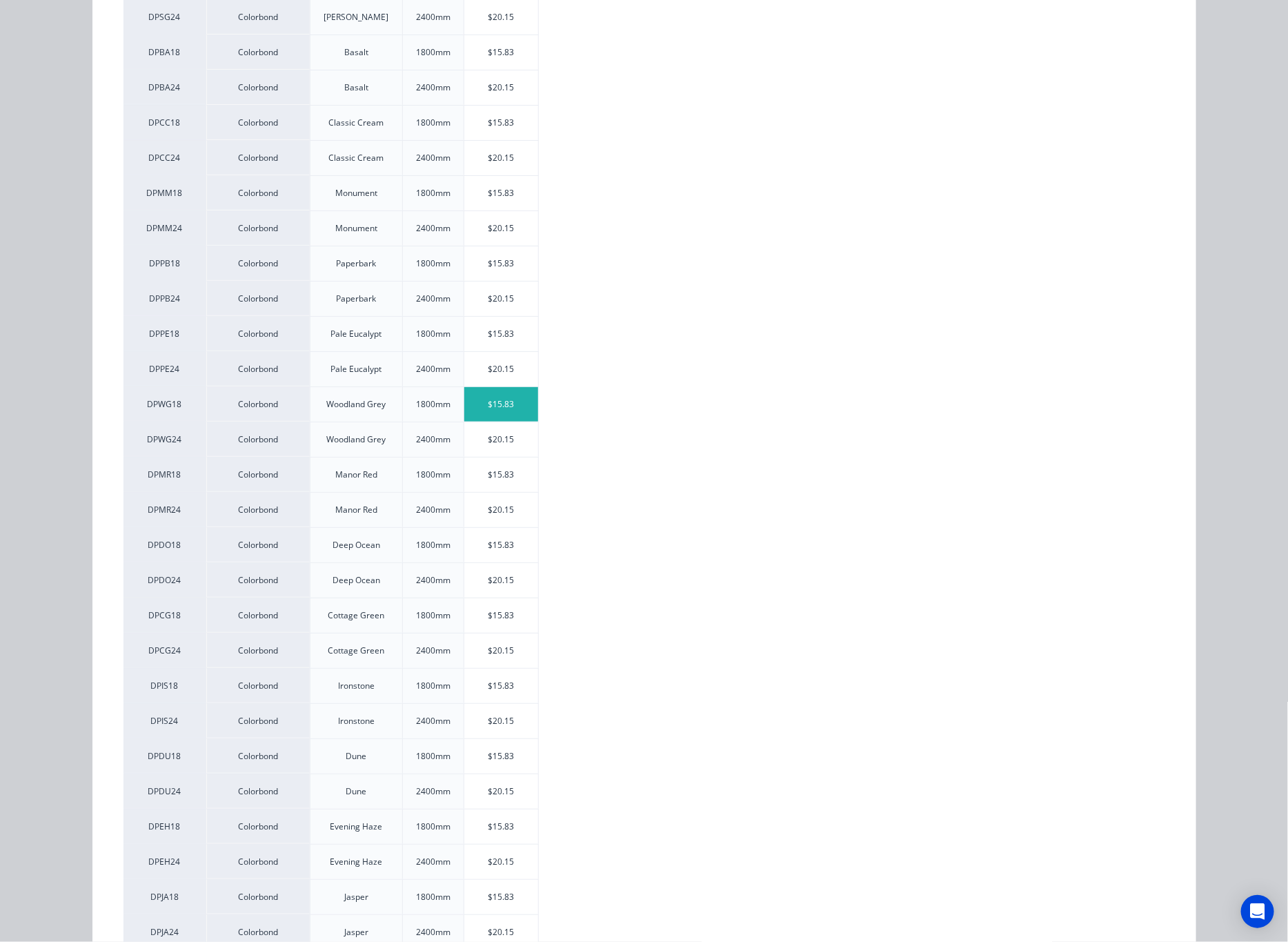
click at [490, 414] on div "$15.83" at bounding box center [501, 404] width 74 height 35
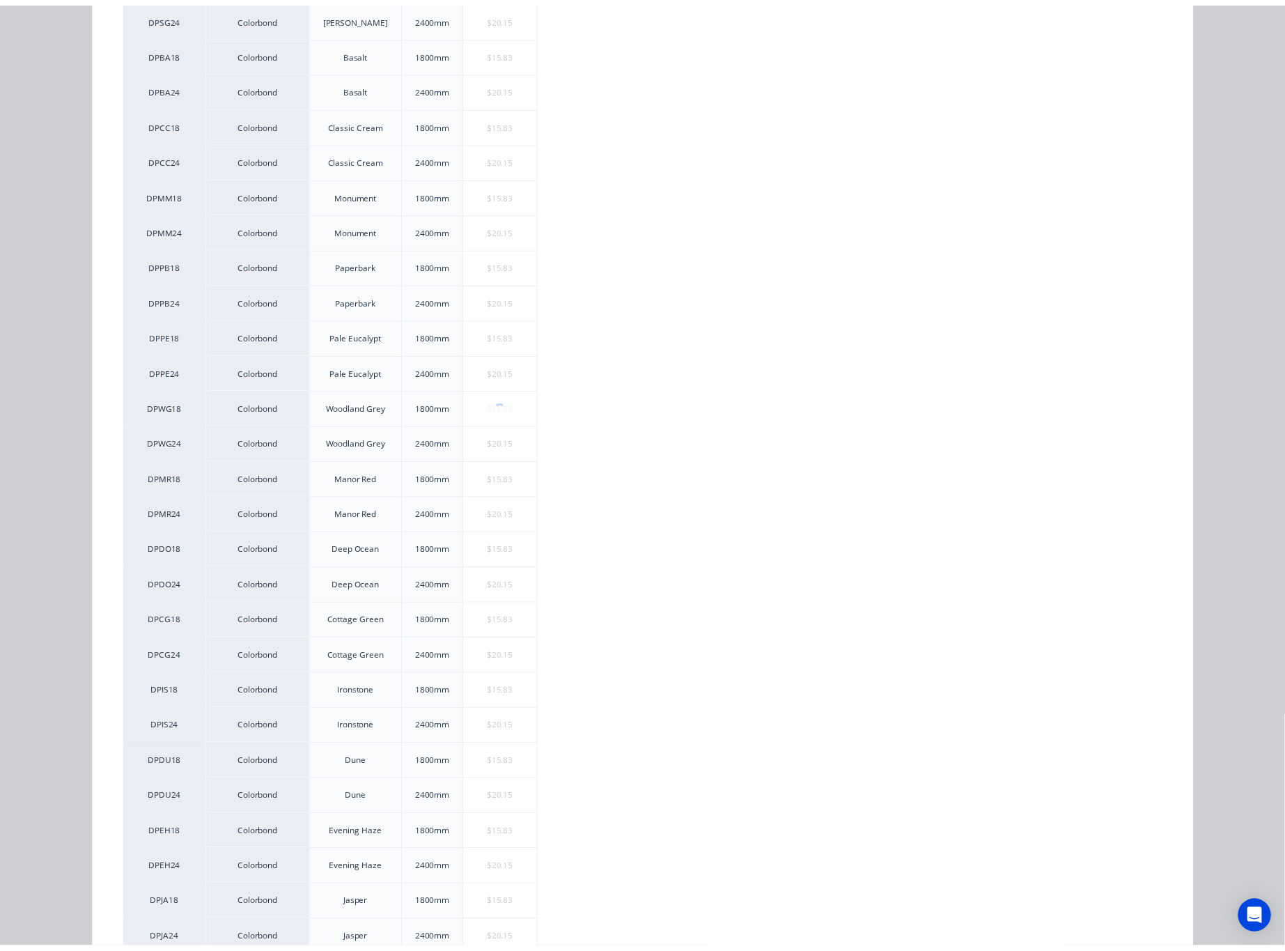
scroll to position [0, 0]
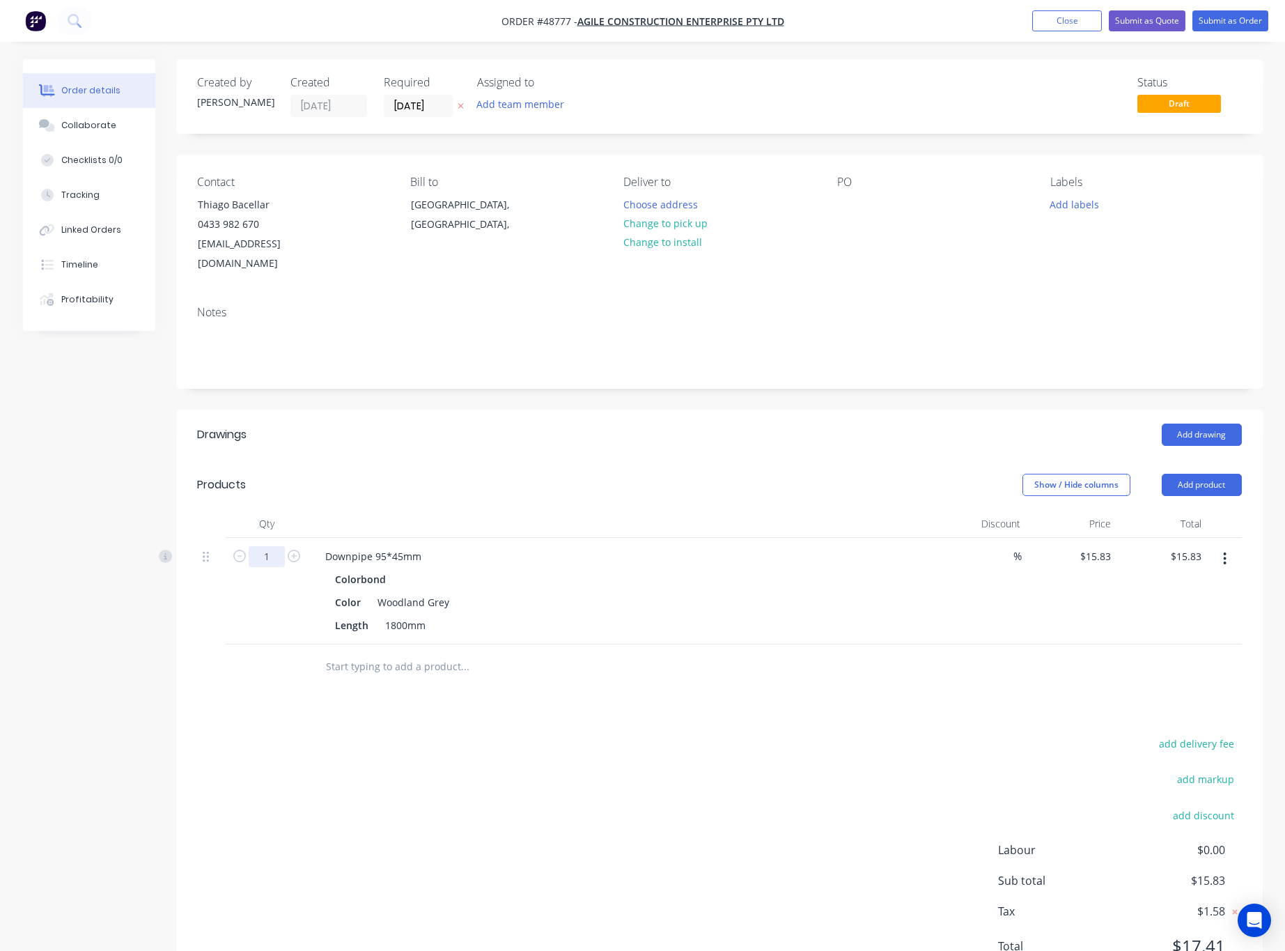
click at [278, 546] on input "1" at bounding box center [267, 556] width 36 height 21
type input "4"
type input "$63.32"
click at [611, 751] on div "add delivery fee add markup add discount Labour $0.00 Sub total $15.83 Tax $1.5…" at bounding box center [719, 853] width 1045 height 238
click at [1173, 474] on button "Add product" at bounding box center [1202, 485] width 80 height 22
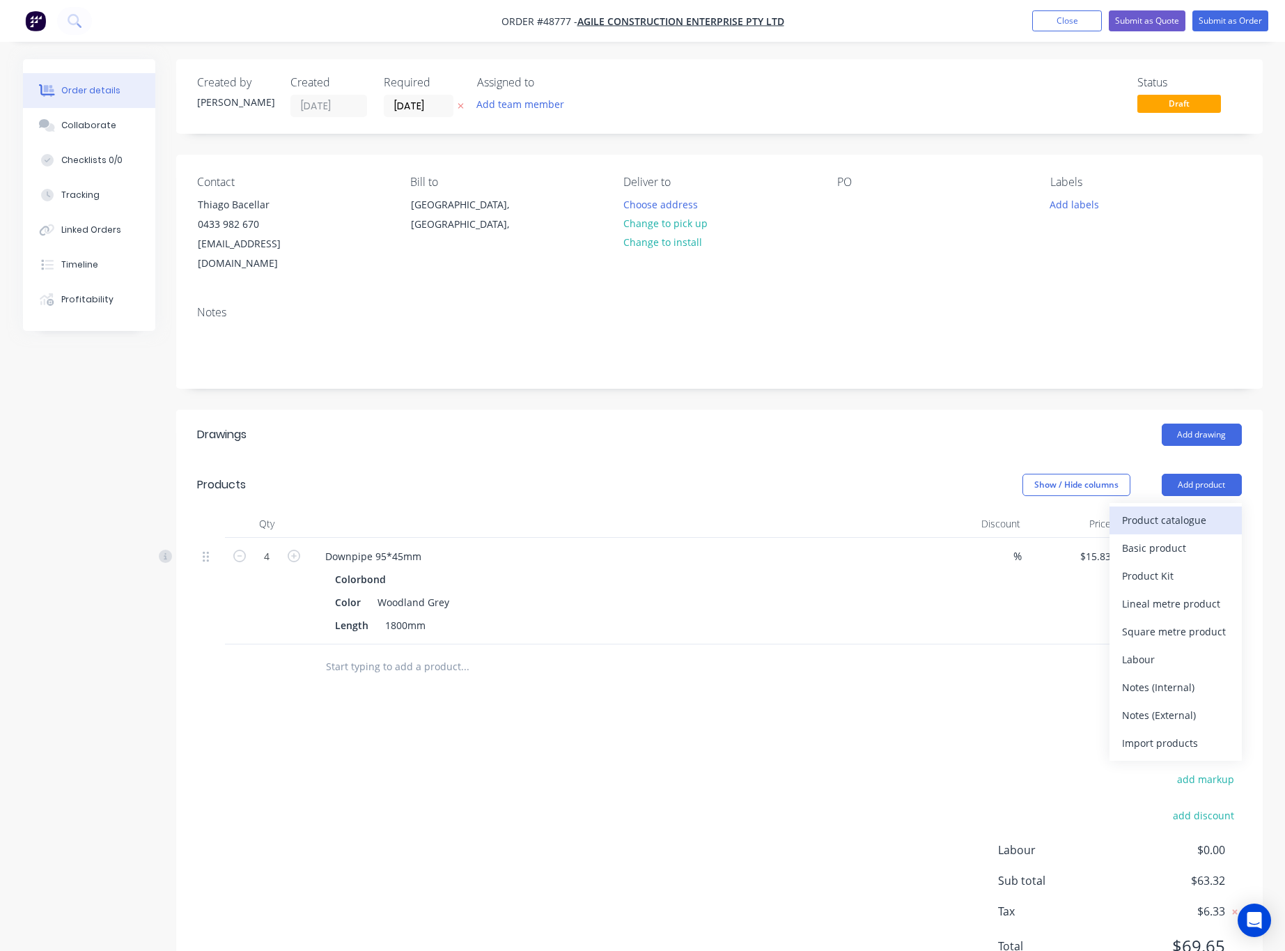
click at [1170, 510] on div "Product catalogue" at bounding box center [1175, 520] width 107 height 20
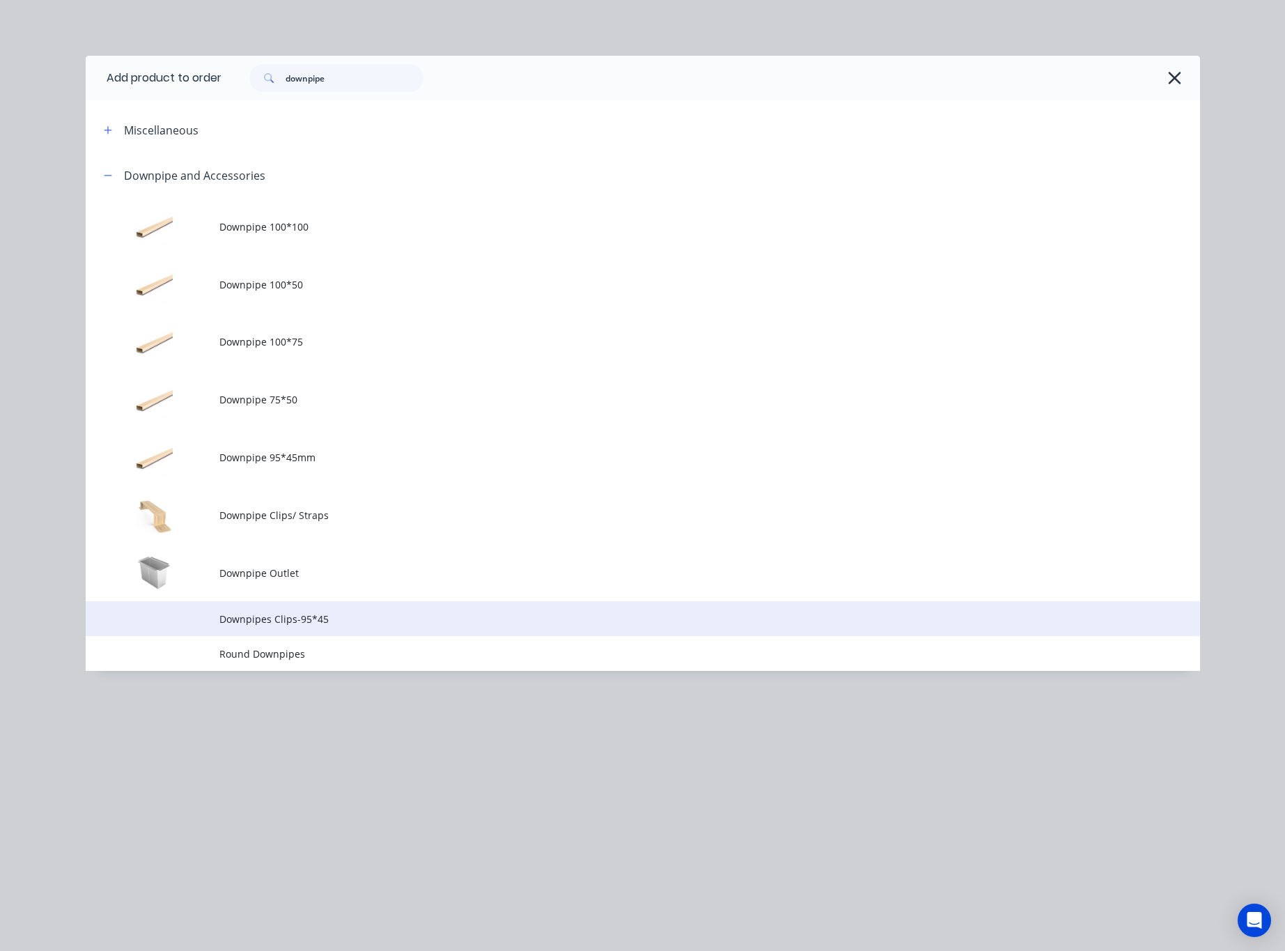
click at [345, 617] on span "Downpipes Clips-95*45" at bounding box center [611, 618] width 784 height 15
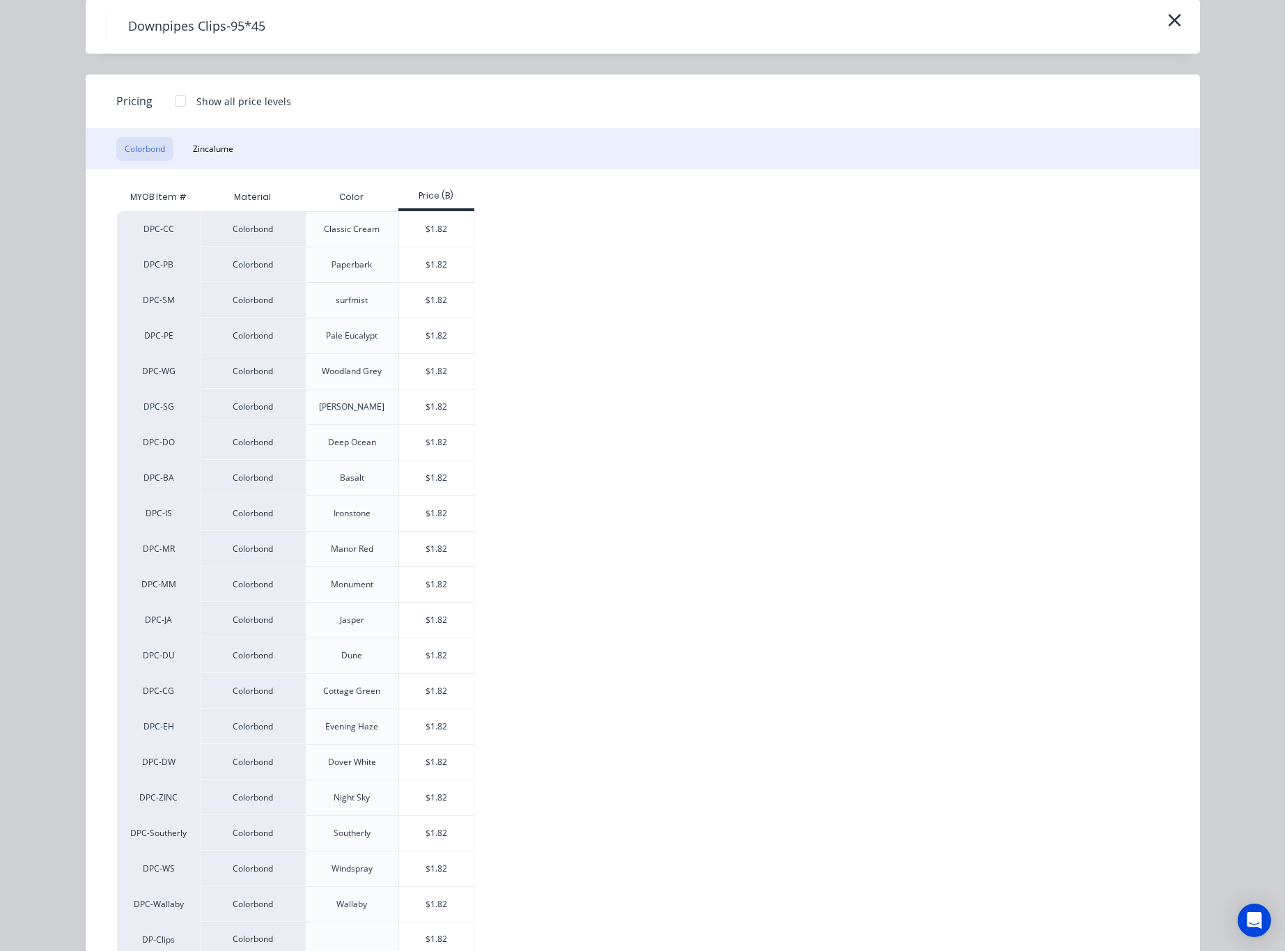
scroll to position [109, 0]
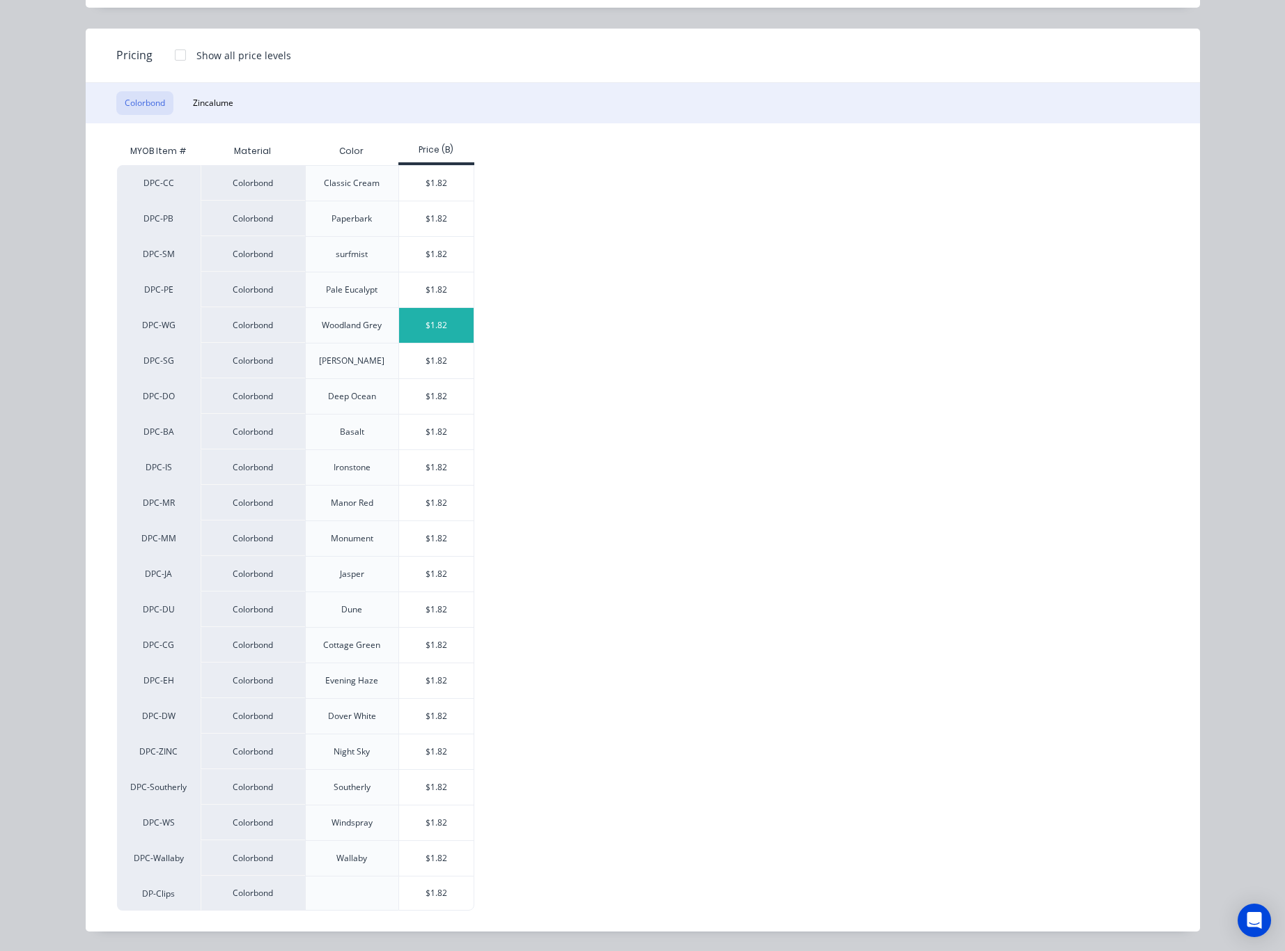
click at [442, 324] on div "$1.82" at bounding box center [436, 325] width 75 height 35
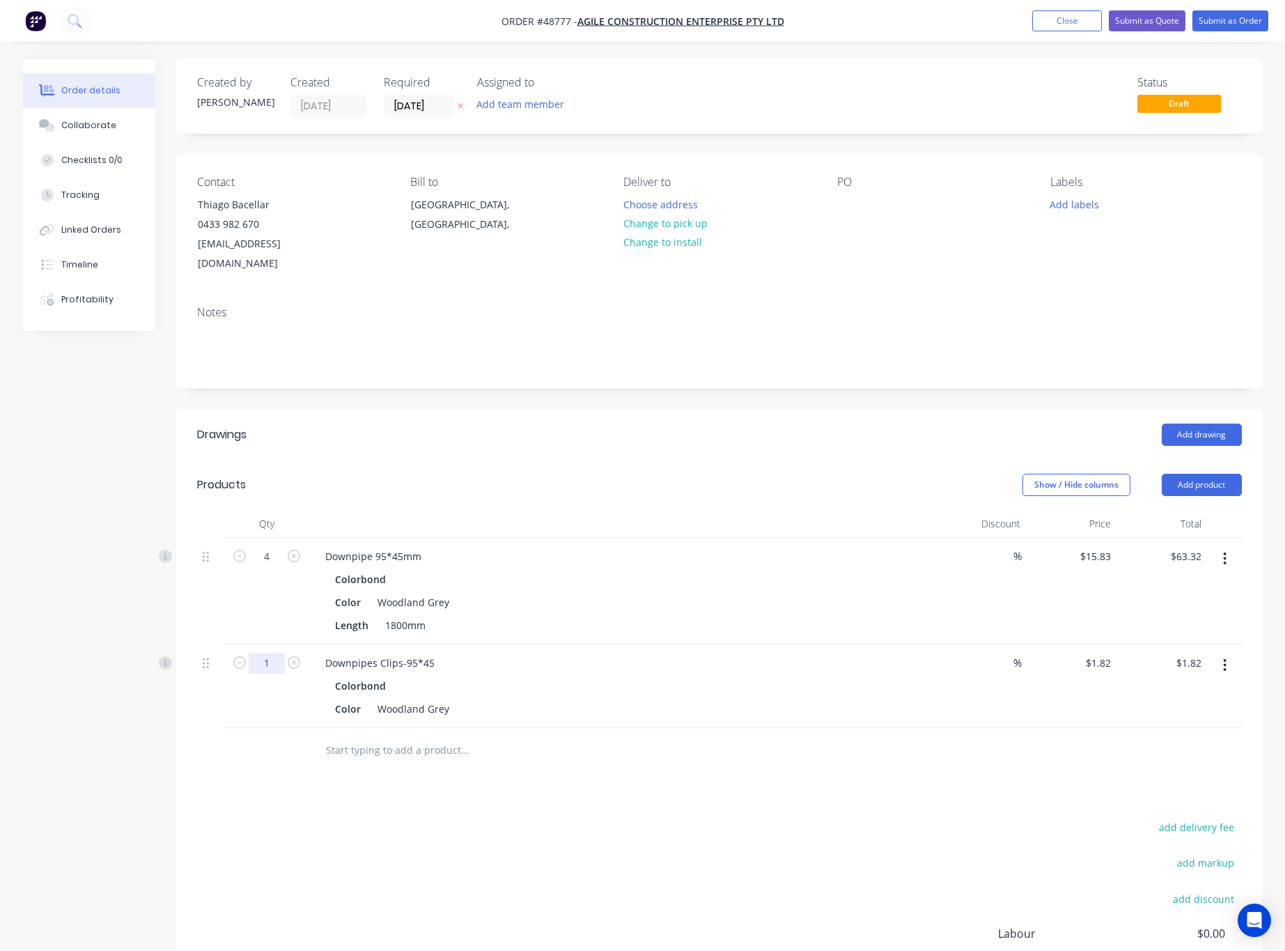
click at [262, 567] on input "1" at bounding box center [267, 556] width 36 height 21
type input "4"
type input "$7.28"
click at [633, 771] on div "Drawings Add drawing Products Show / Hide columns Add product Qty Discount Pric…" at bounding box center [719, 743] width 1086 height 667
click at [1183, 474] on button "Add product" at bounding box center [1202, 485] width 80 height 22
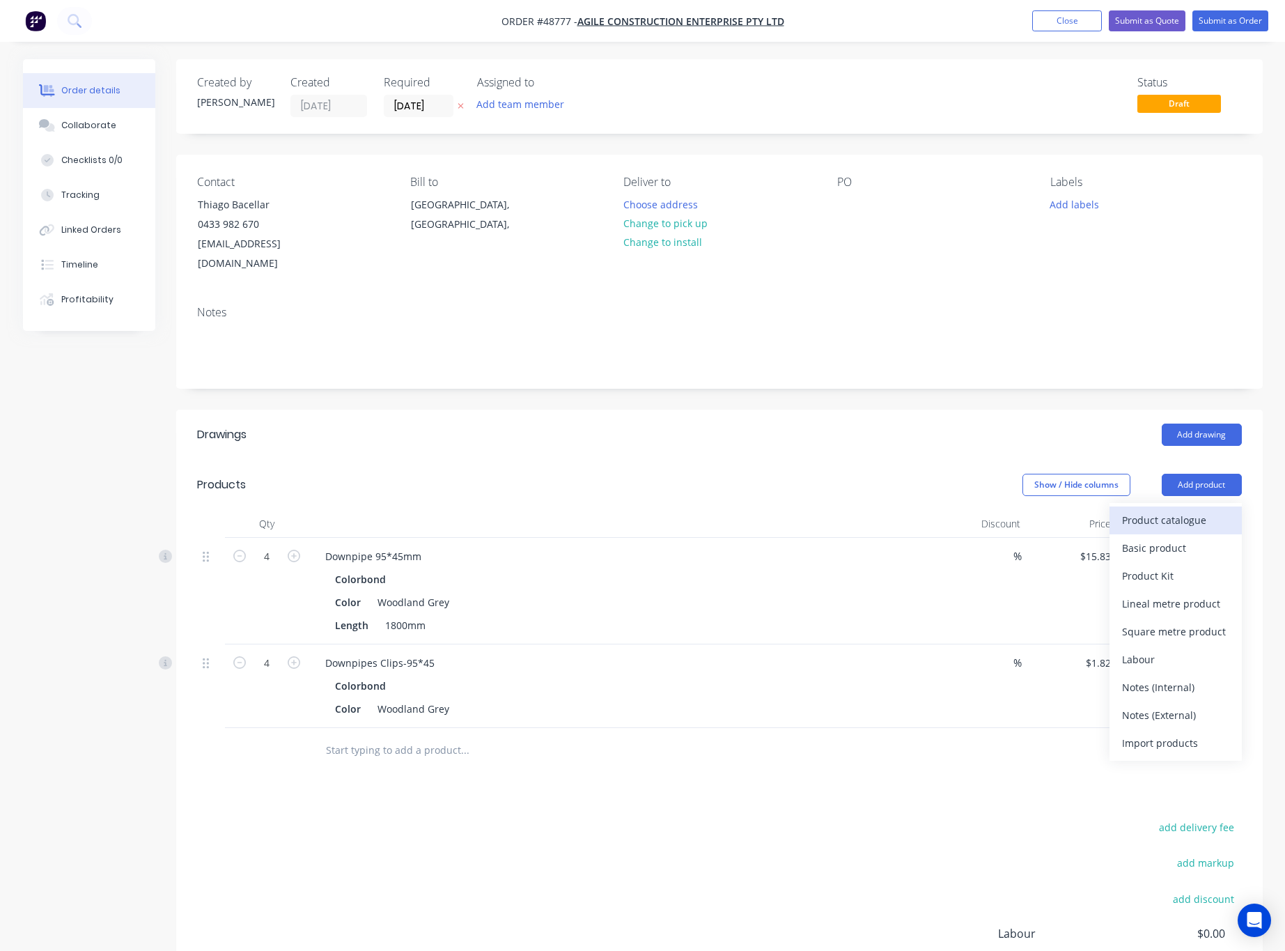
click at [1168, 506] on button "Product catalogue" at bounding box center [1175, 520] width 132 height 28
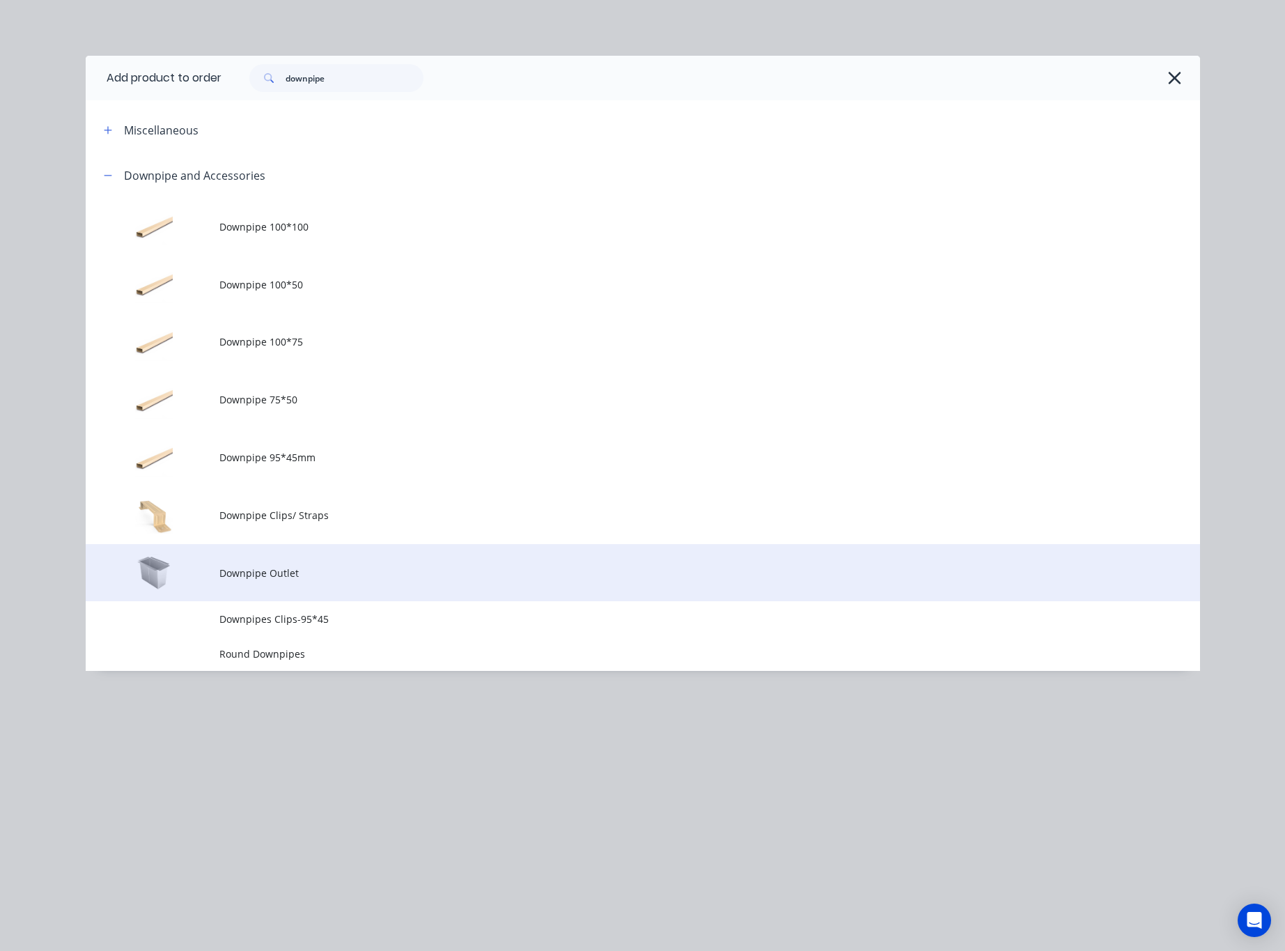
click at [314, 571] on span "Downpipe Outlet" at bounding box center [611, 573] width 784 height 15
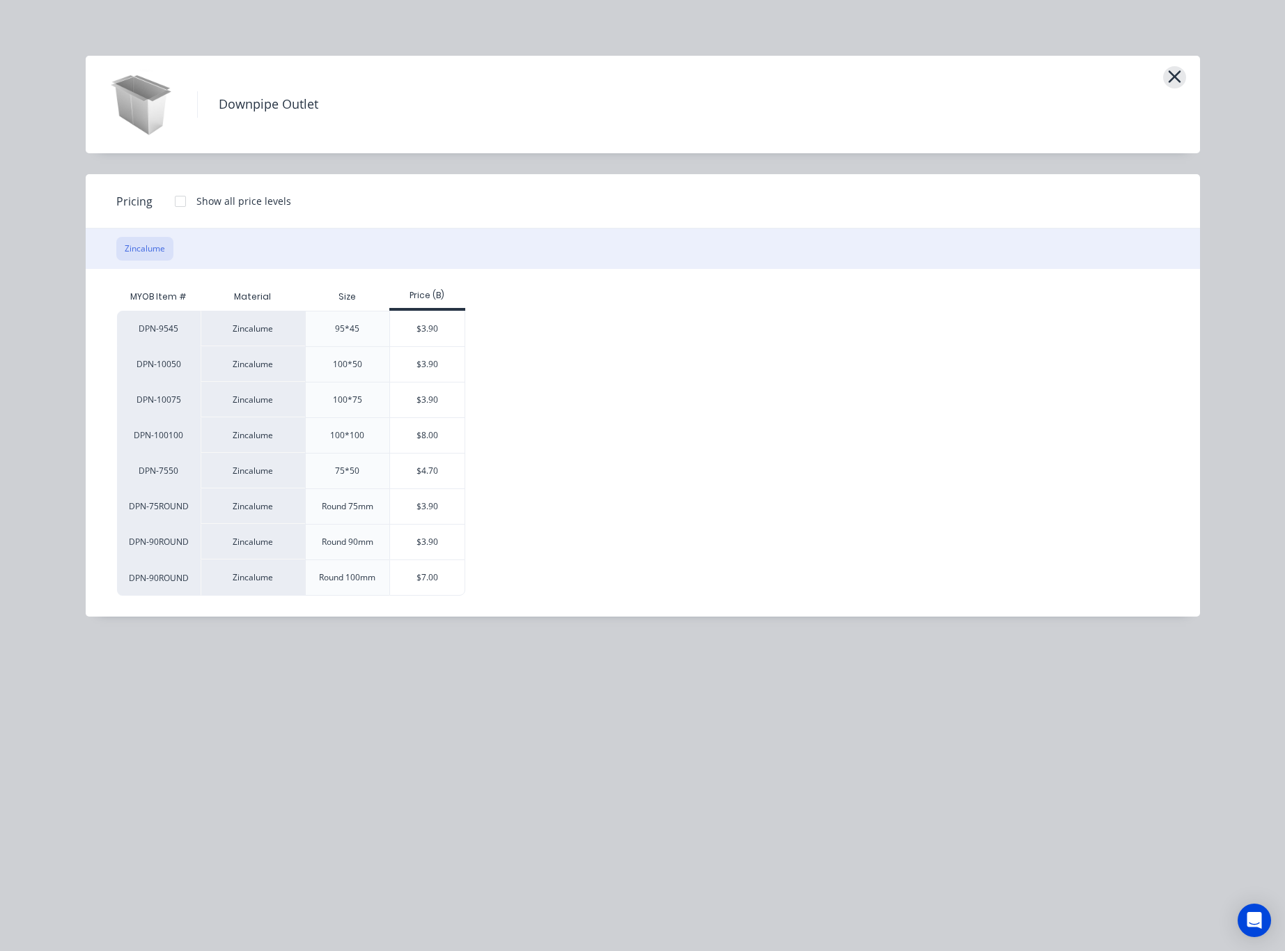
click at [1163, 79] on button "button" at bounding box center [1174, 77] width 23 height 22
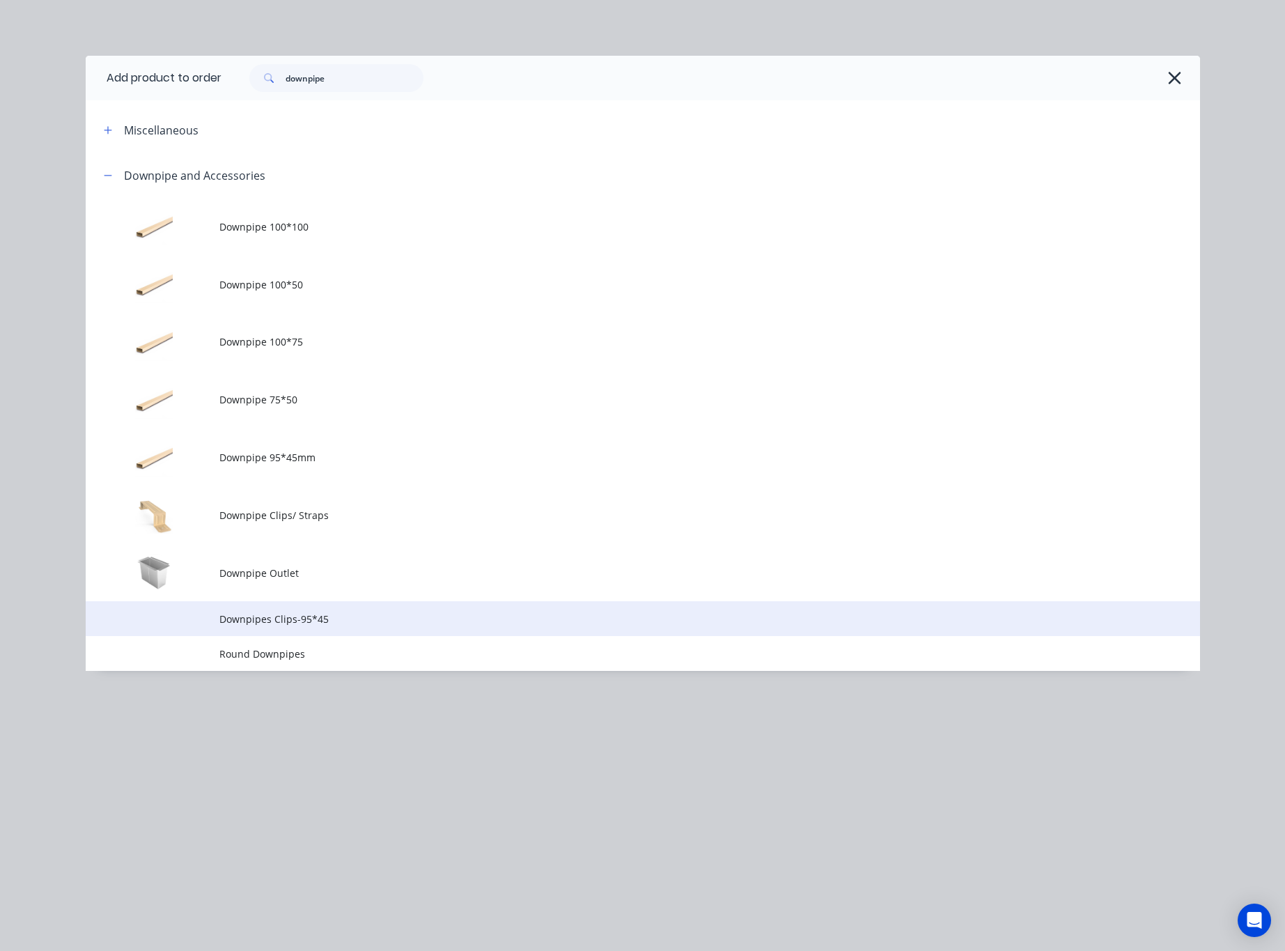
click at [414, 614] on span "Downpipes Clips-95*45" at bounding box center [611, 618] width 784 height 15
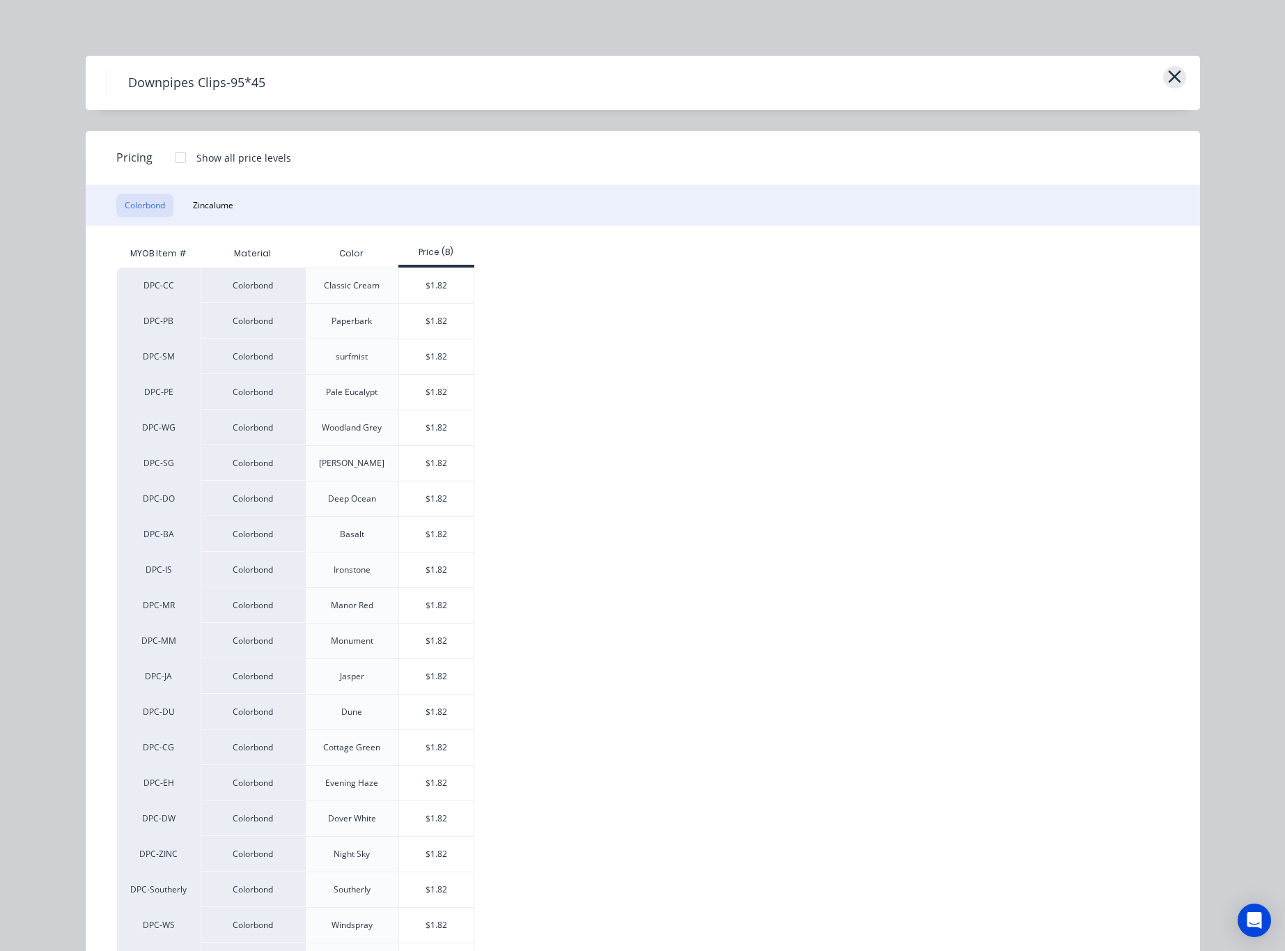
click at [1167, 75] on icon "button" at bounding box center [1174, 77] width 15 height 20
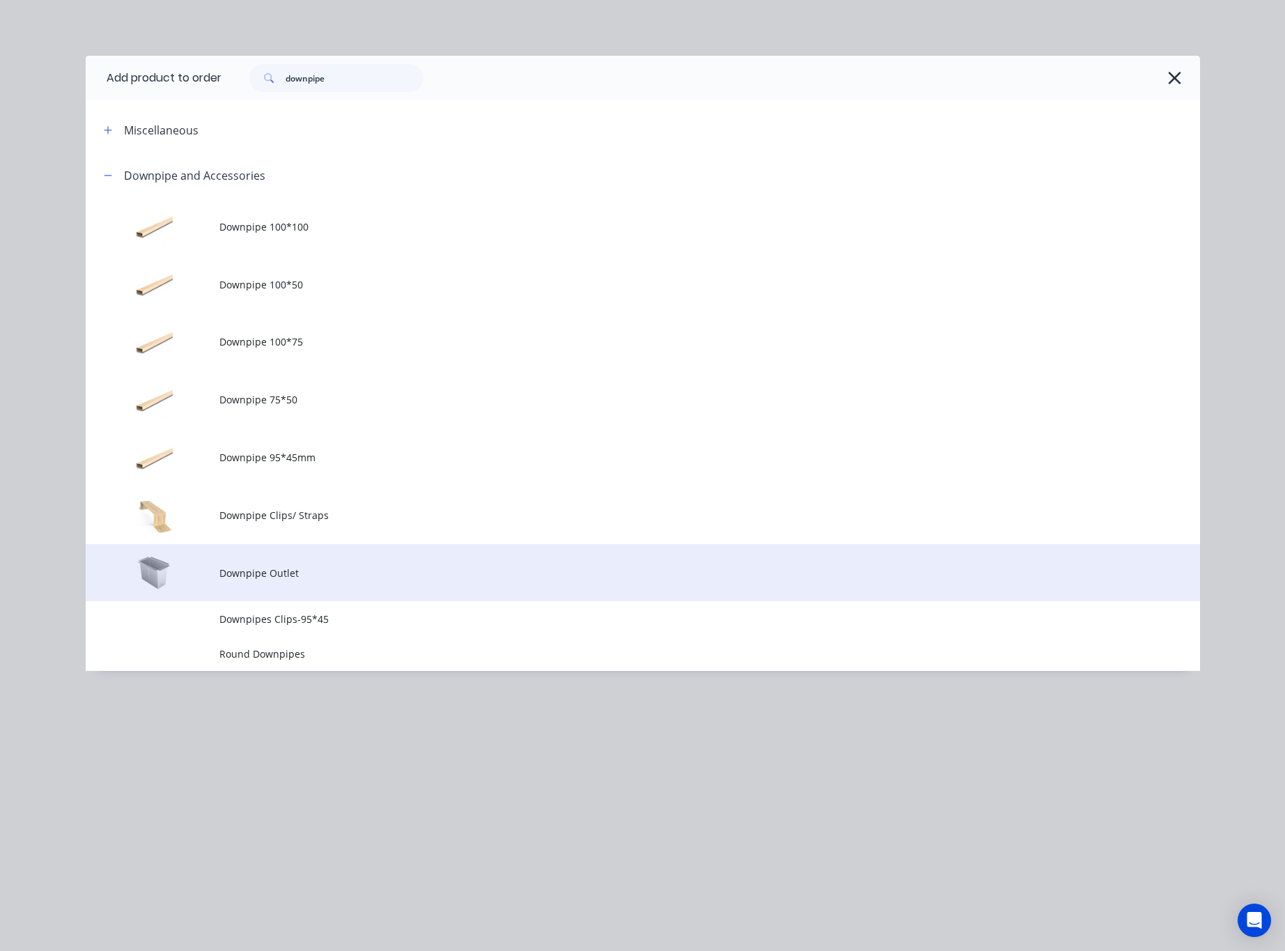
click at [265, 579] on span "Downpipe Outlet" at bounding box center [611, 573] width 784 height 15
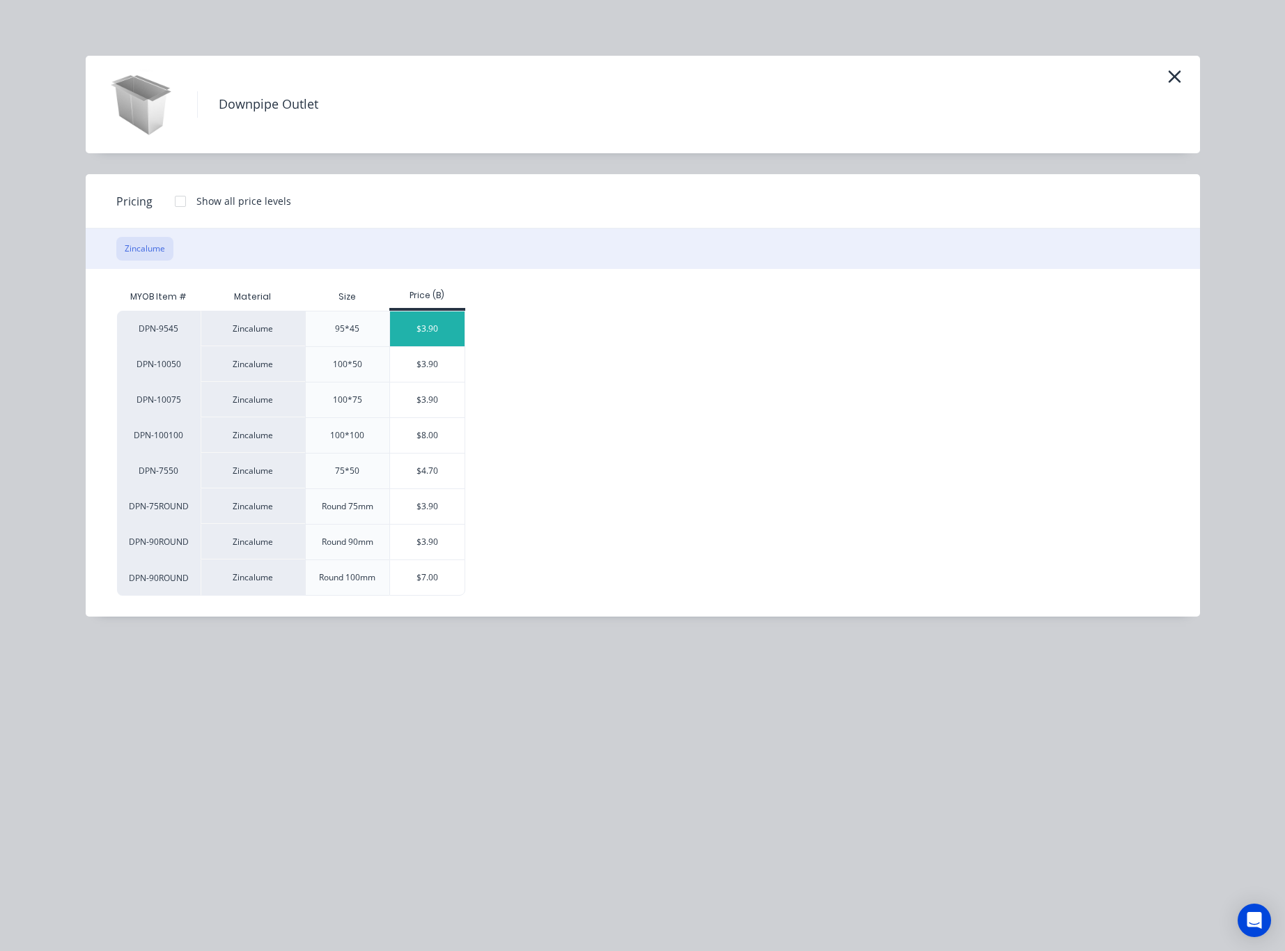
click at [435, 332] on div "$3.90" at bounding box center [427, 328] width 75 height 35
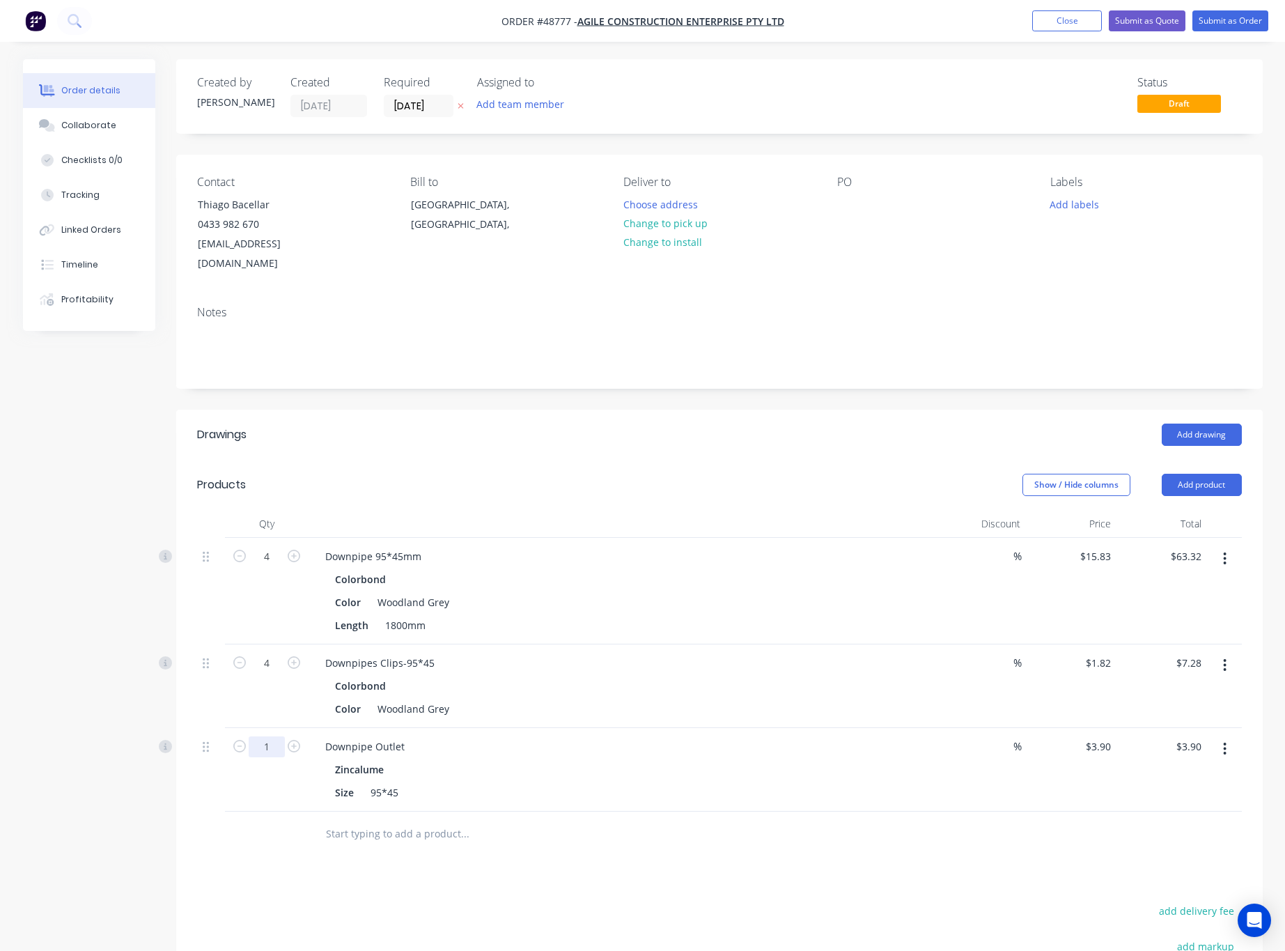
click at [263, 567] on input "1" at bounding box center [267, 556] width 36 height 21
type input "2"
type input "$7.80"
click at [281, 848] on div "Drawings Add drawing Products Show / Hide columns Add product Qty Discount Pric…" at bounding box center [719, 785] width 1086 height 751
click at [690, 224] on button "Change to pick up" at bounding box center [665, 223] width 99 height 19
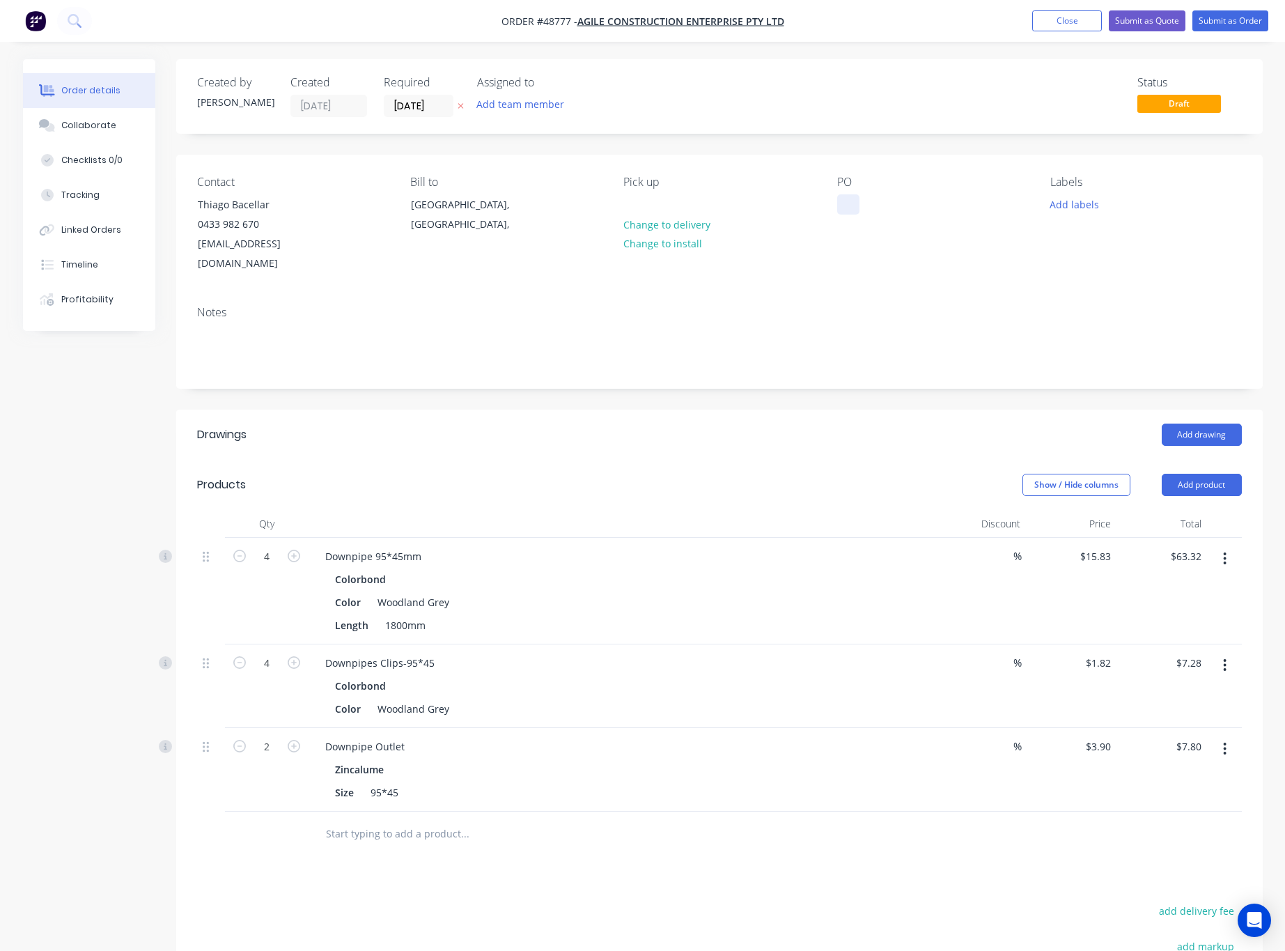
click at [843, 205] on div at bounding box center [848, 204] width 22 height 20
click at [892, 260] on div "Contact Thiago Bacellar 0433 982 670 agilece.wa@gmail.com Bill to Western Austr…" at bounding box center [719, 225] width 1086 height 140
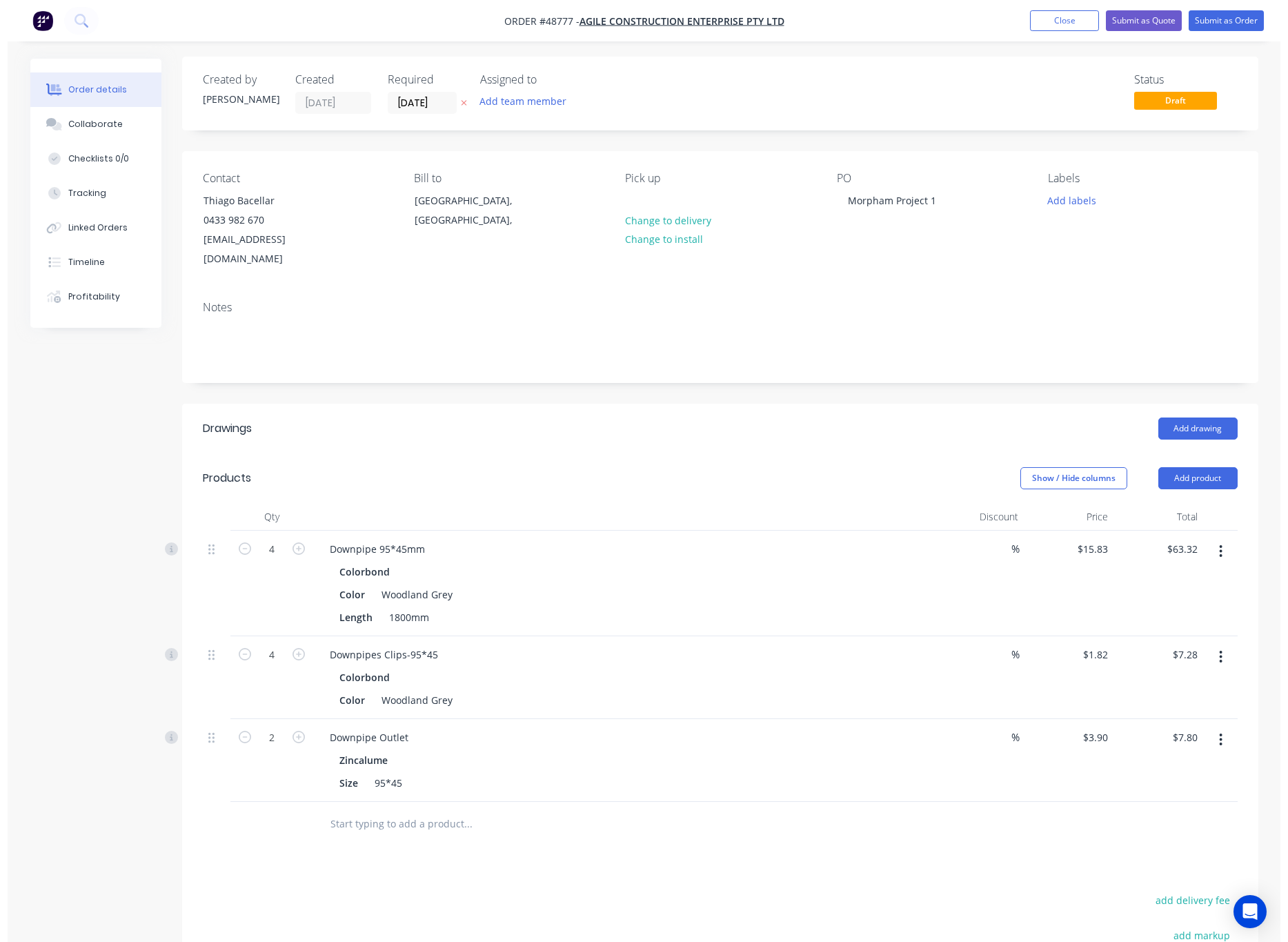
scroll to position [0, 0]
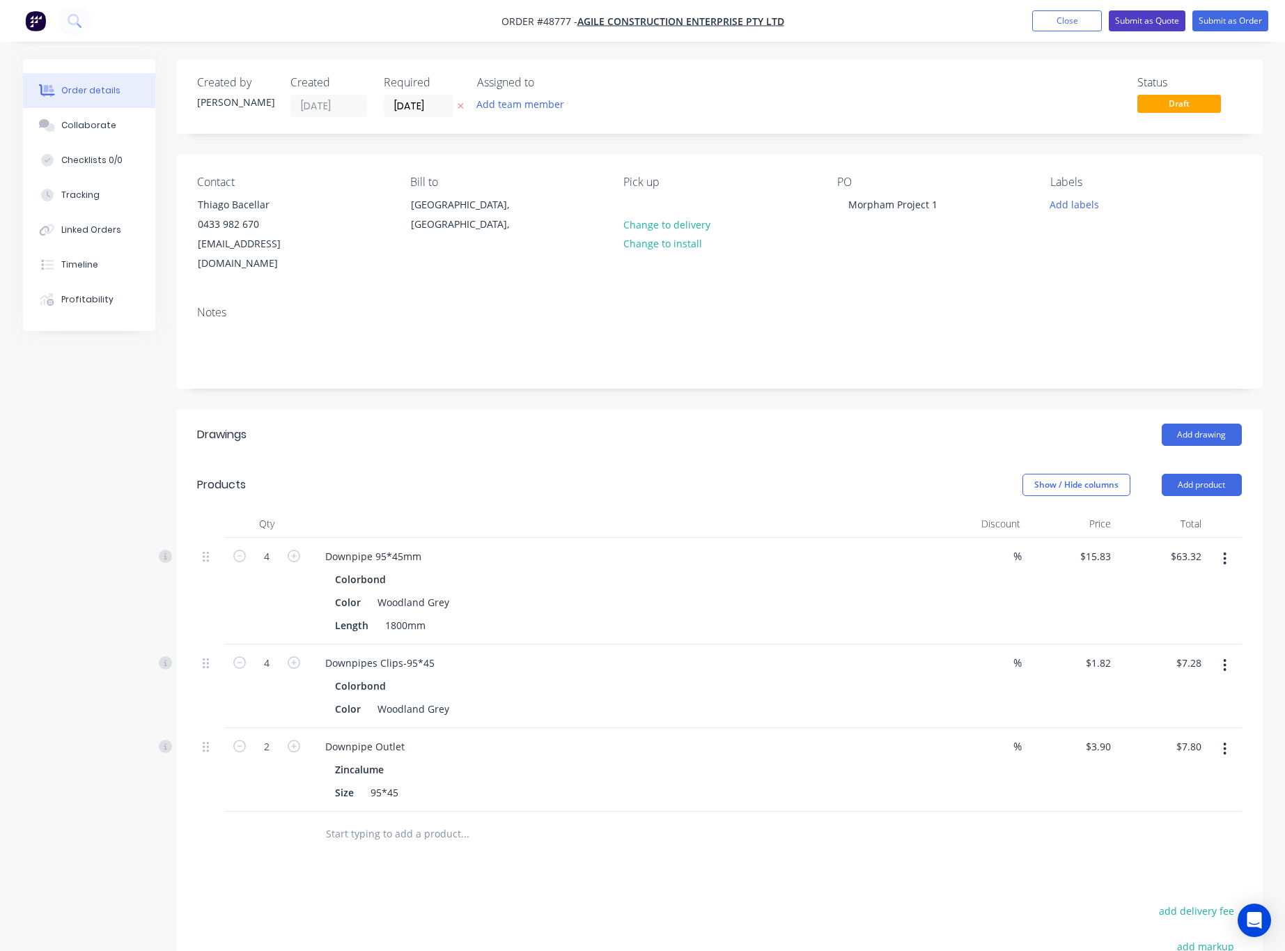
click at [1162, 19] on button "Submit as Quote" at bounding box center [1147, 20] width 77 height 21
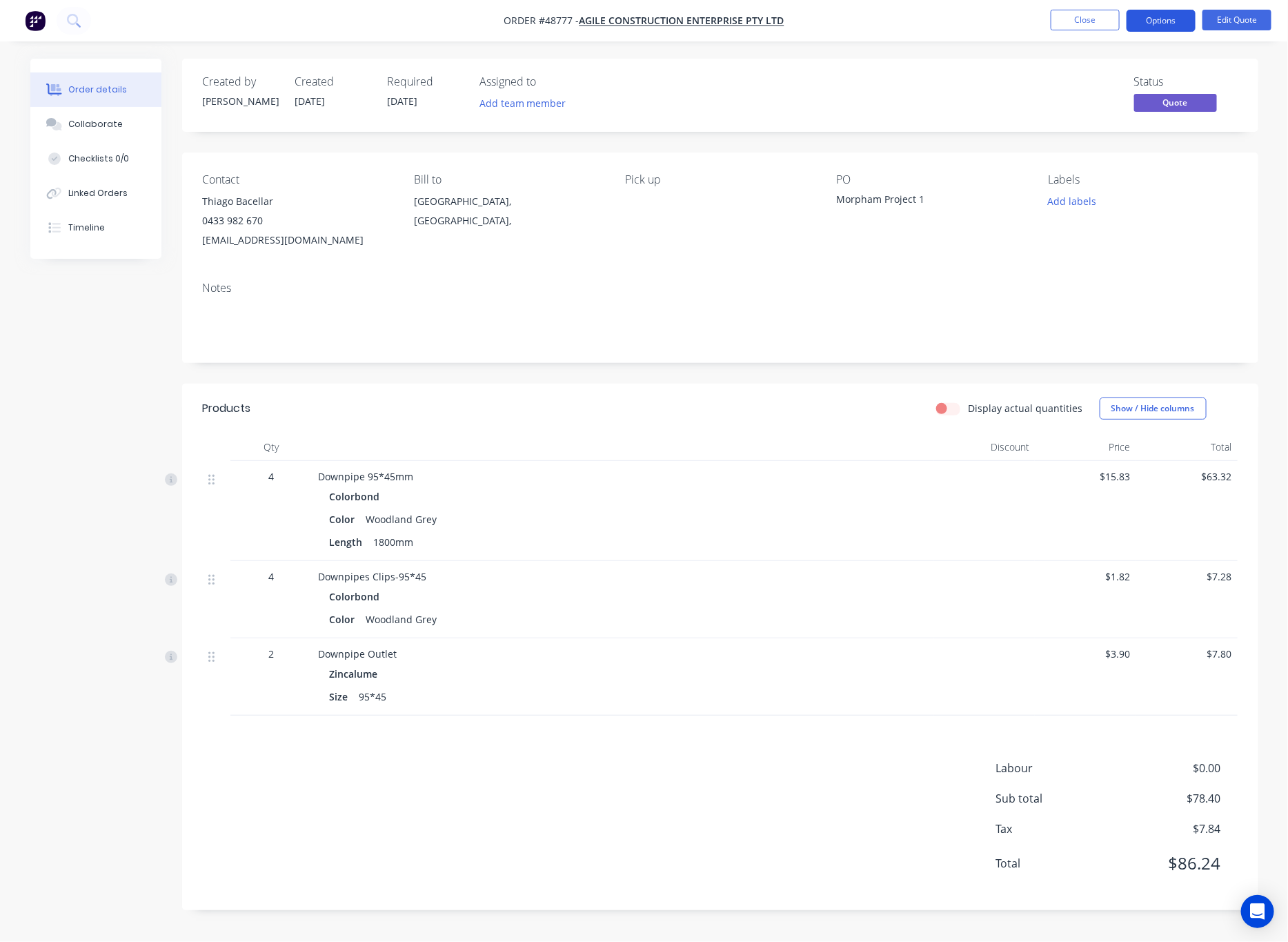
click at [1164, 20] on button "Options" at bounding box center [1161, 21] width 69 height 22
click at [1130, 83] on div "Quote" at bounding box center [1120, 84] width 127 height 20
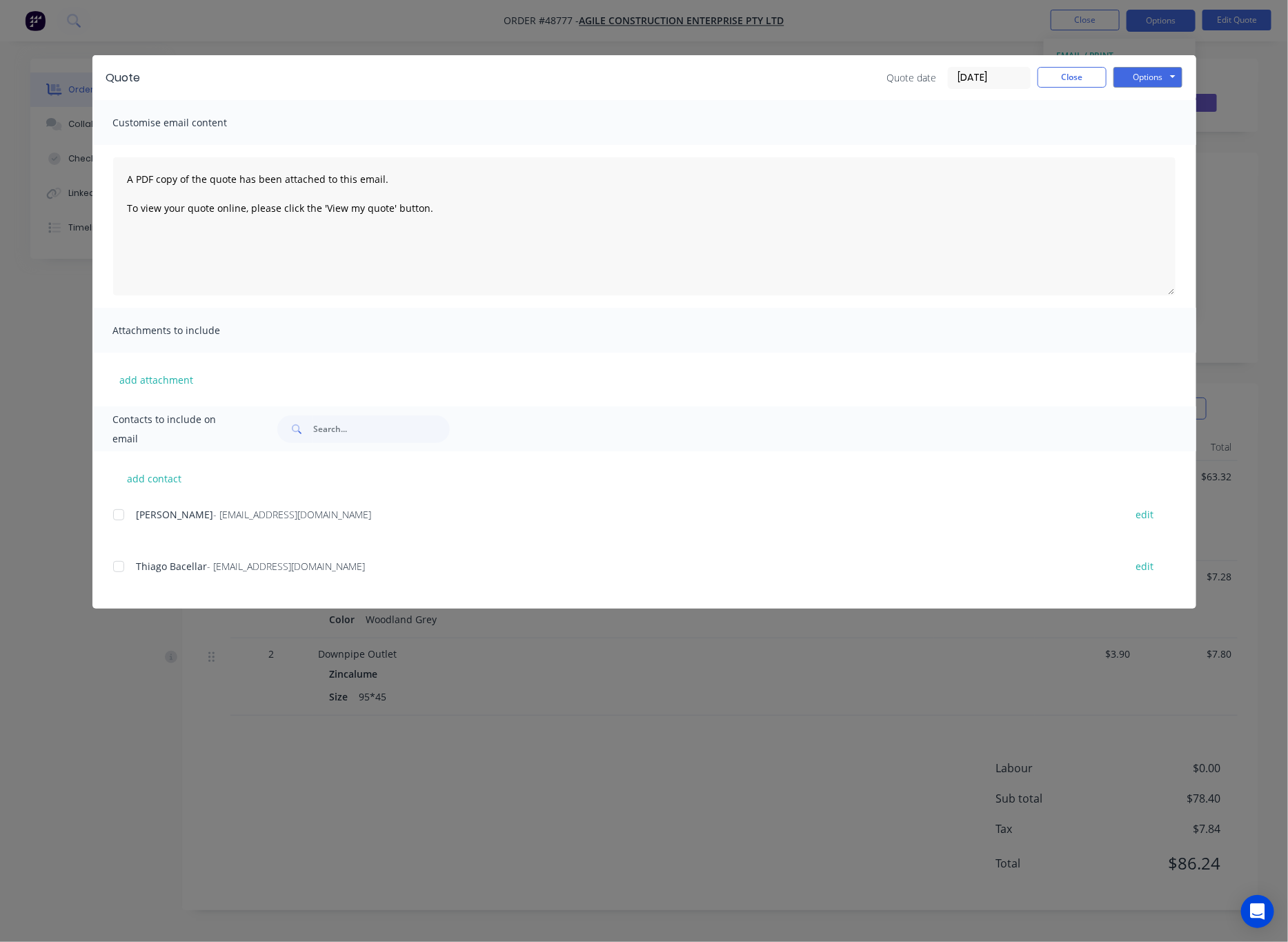
click at [114, 566] on div at bounding box center [119, 567] width 28 height 28
click at [1170, 72] on button "Options" at bounding box center [1148, 77] width 69 height 21
click at [1170, 146] on button "Email" at bounding box center [1157, 147] width 88 height 23
click at [731, 34] on div "Quote Quote date 02/09/25 Close Options Preview Print Email Customise email con…" at bounding box center [644, 471] width 1288 height 942
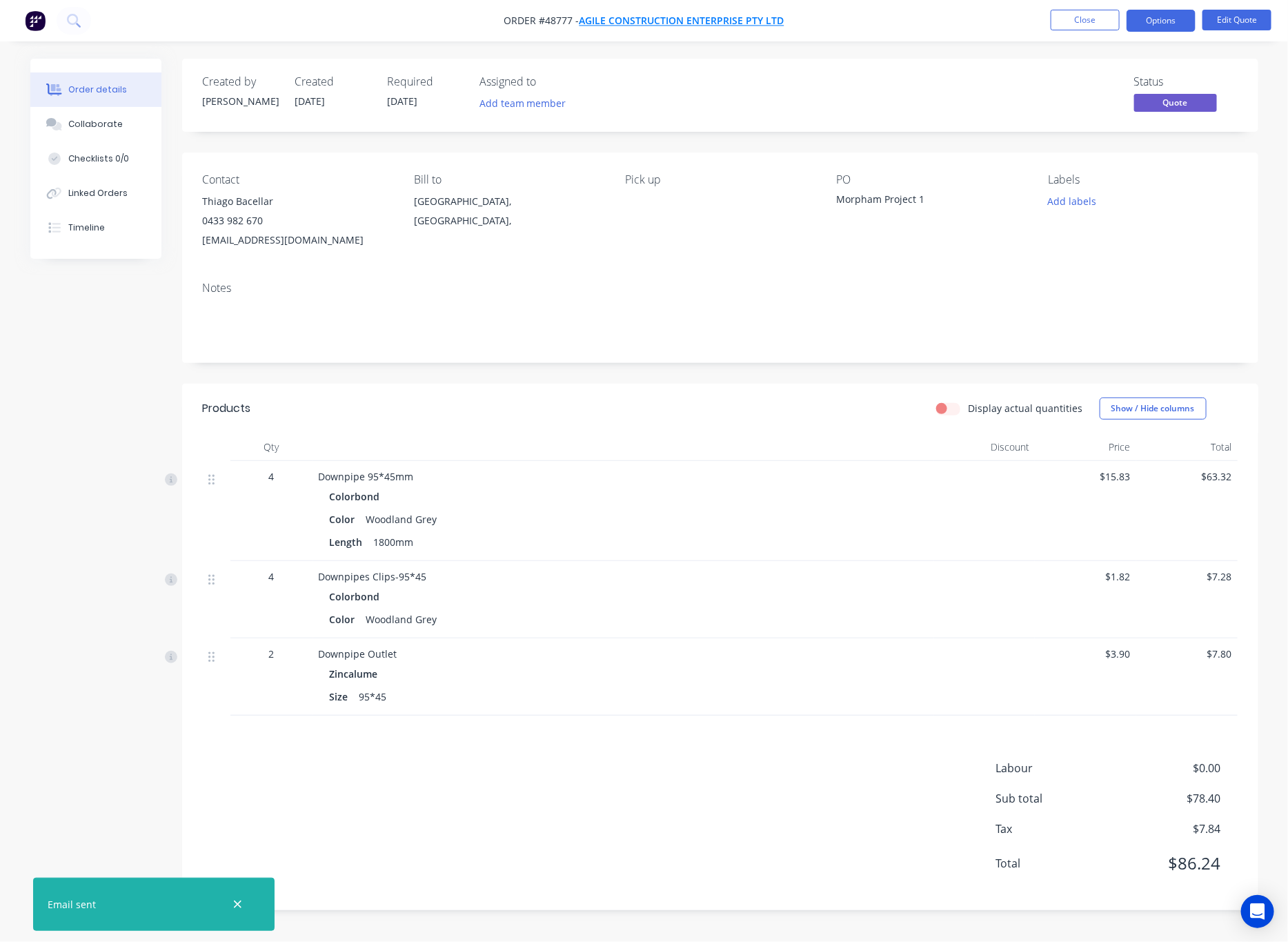
click at [719, 20] on span "Agile Construction Enterprise Pty Ltd" at bounding box center [682, 21] width 205 height 13
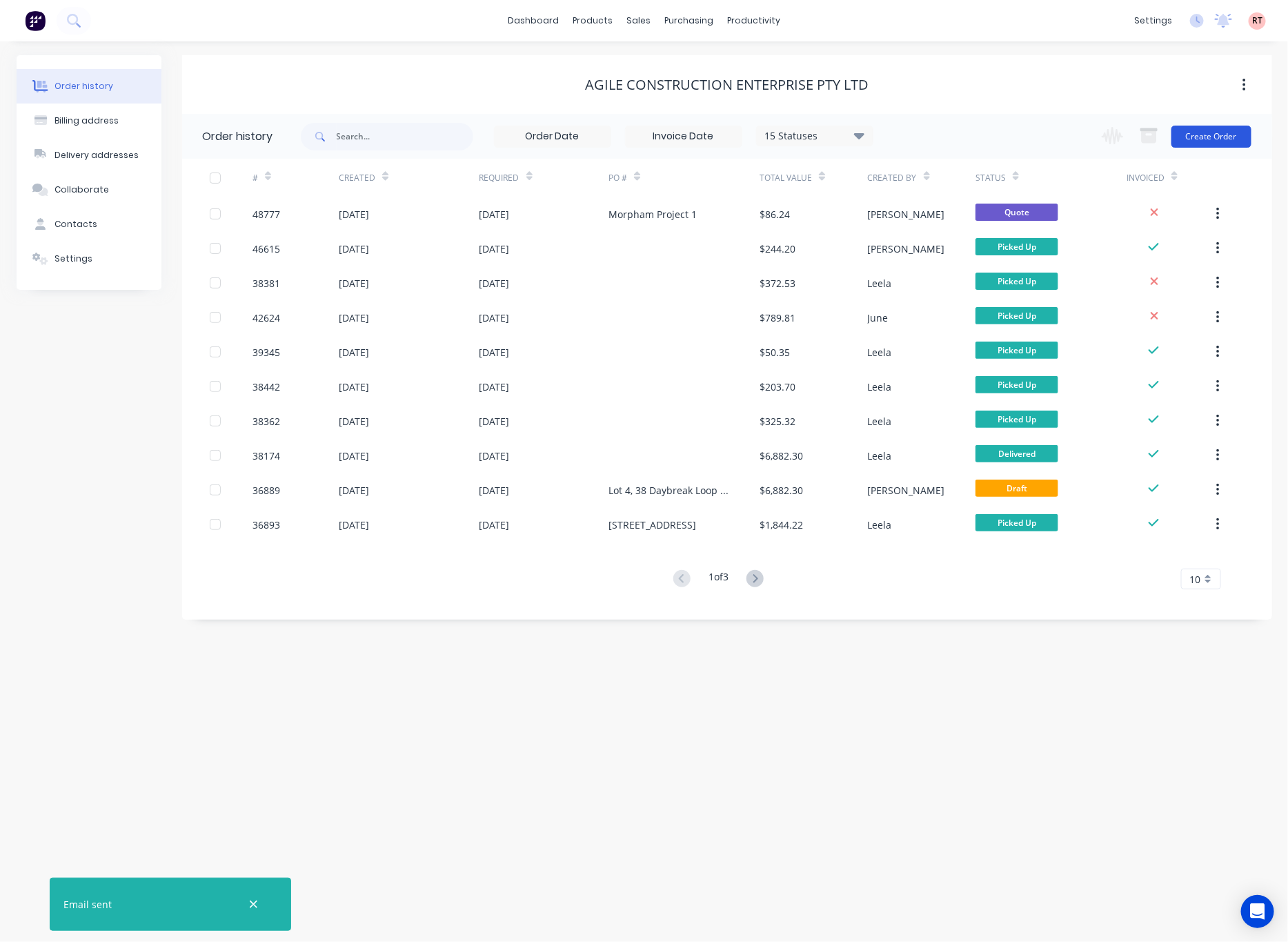
click at [1220, 131] on button "Create Order" at bounding box center [1212, 137] width 80 height 22
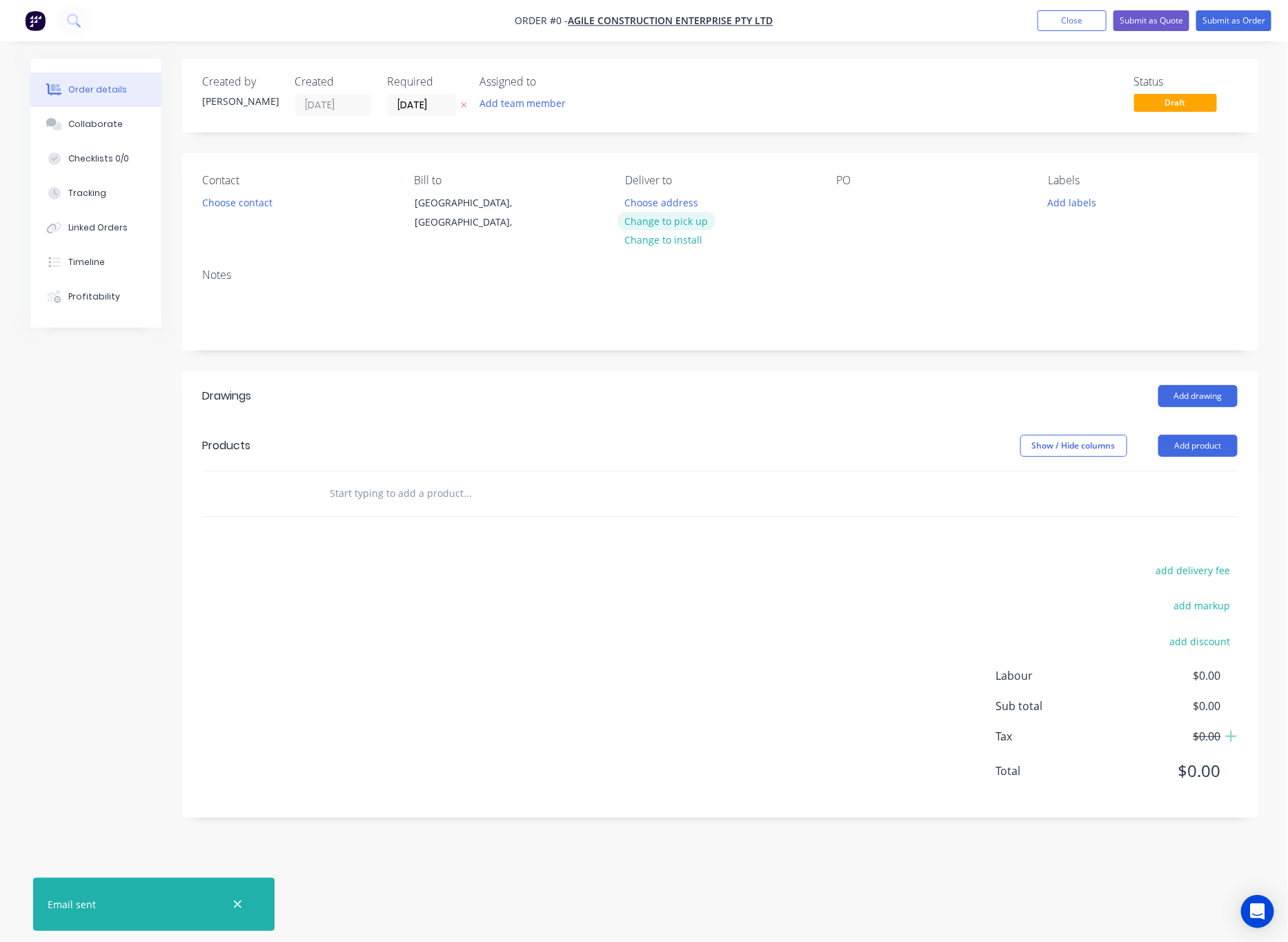
click at [669, 230] on button "Change to pick up" at bounding box center [666, 221] width 98 height 19
click at [247, 210] on button "Choose contact" at bounding box center [237, 201] width 85 height 19
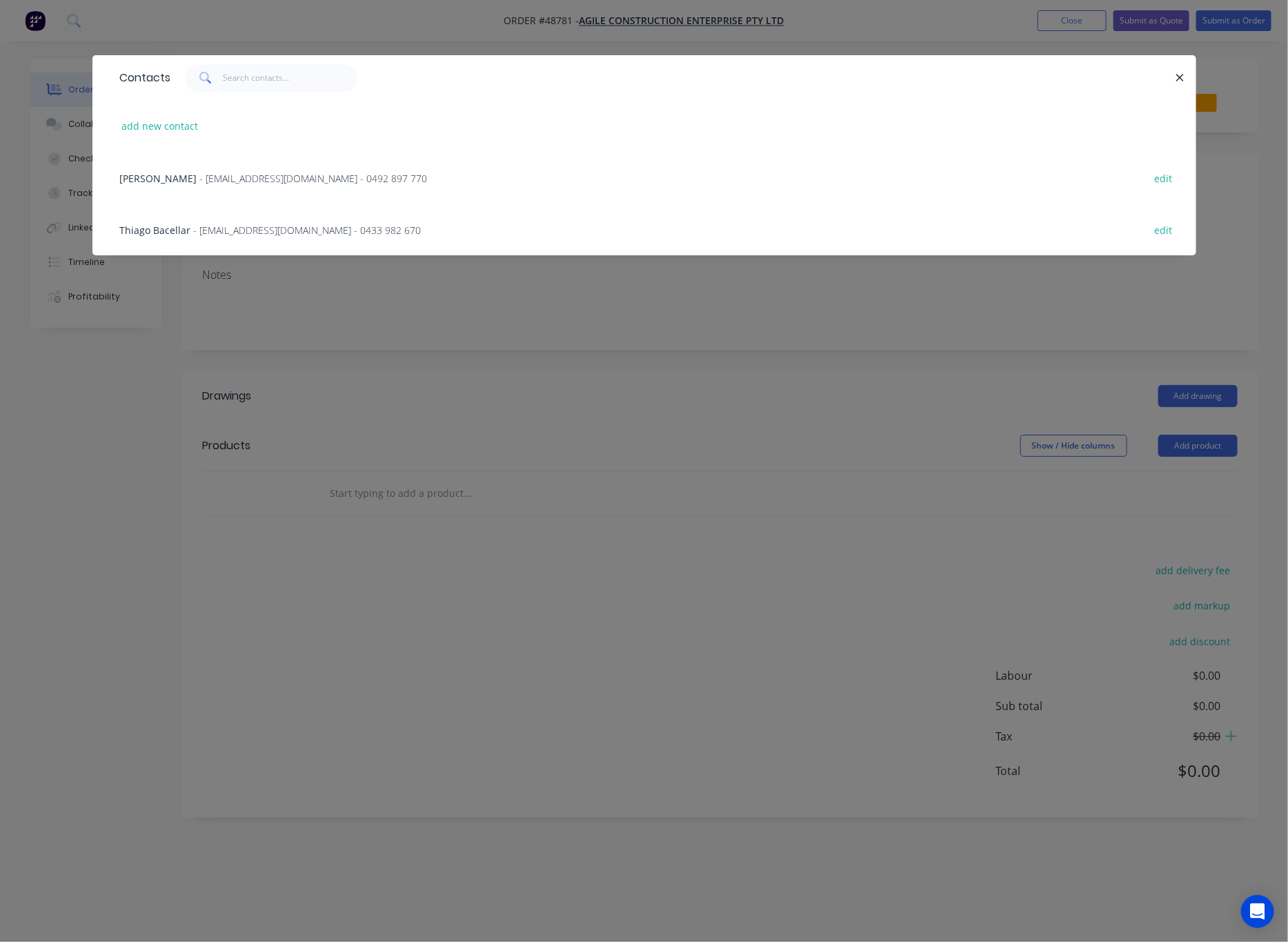
click at [305, 226] on span "- agilece.wa@gmail.com - 0433 982 670" at bounding box center [308, 230] width 228 height 13
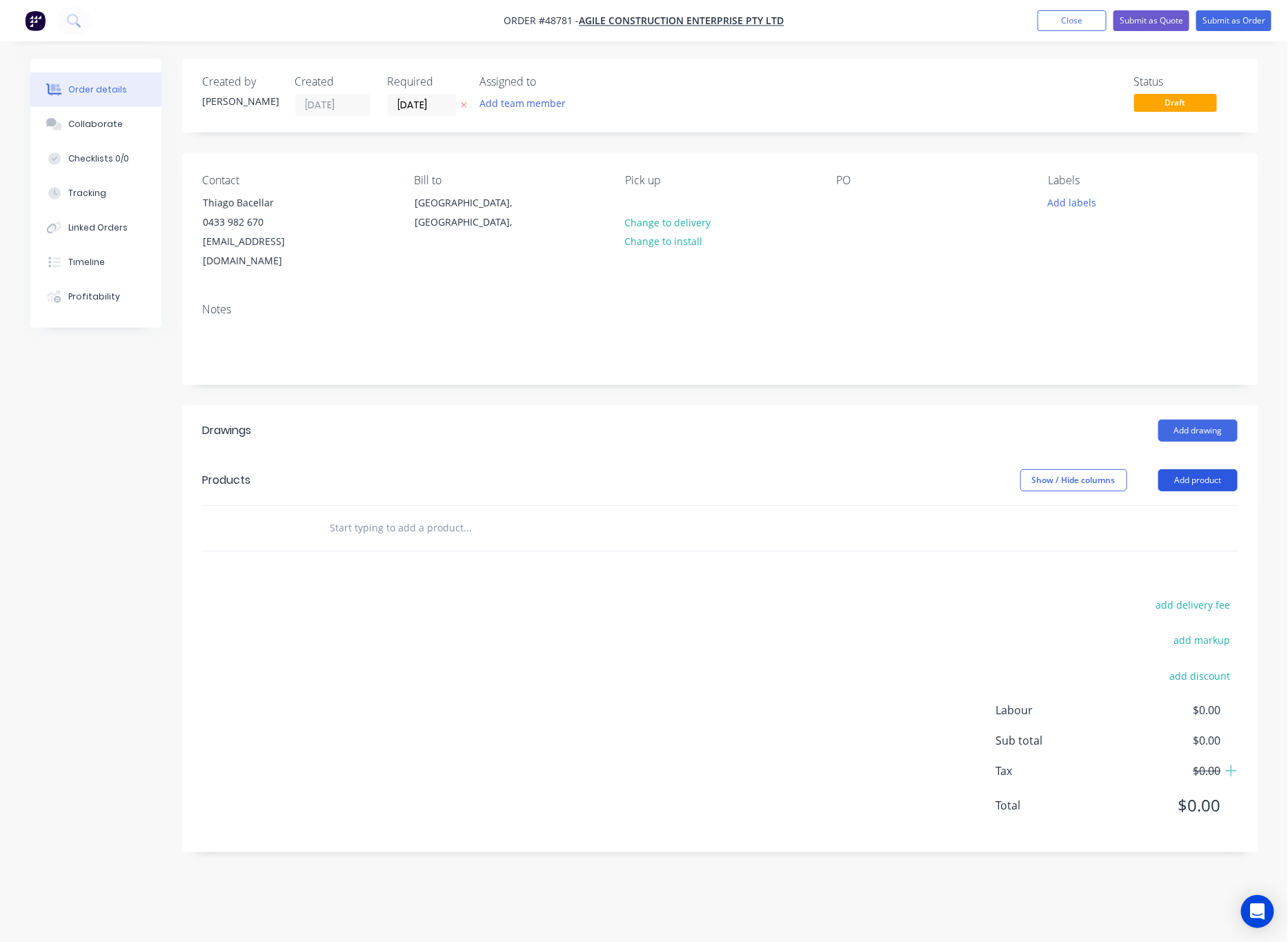
click at [1179, 470] on button "Add product" at bounding box center [1198, 480] width 79 height 22
click at [864, 205] on div "PO" at bounding box center [931, 223] width 189 height 97
click at [847, 205] on div at bounding box center [848, 202] width 22 height 20
click at [888, 365] on div "Notes" at bounding box center [720, 338] width 1076 height 92
click at [1197, 470] on button "Add product" at bounding box center [1198, 480] width 79 height 22
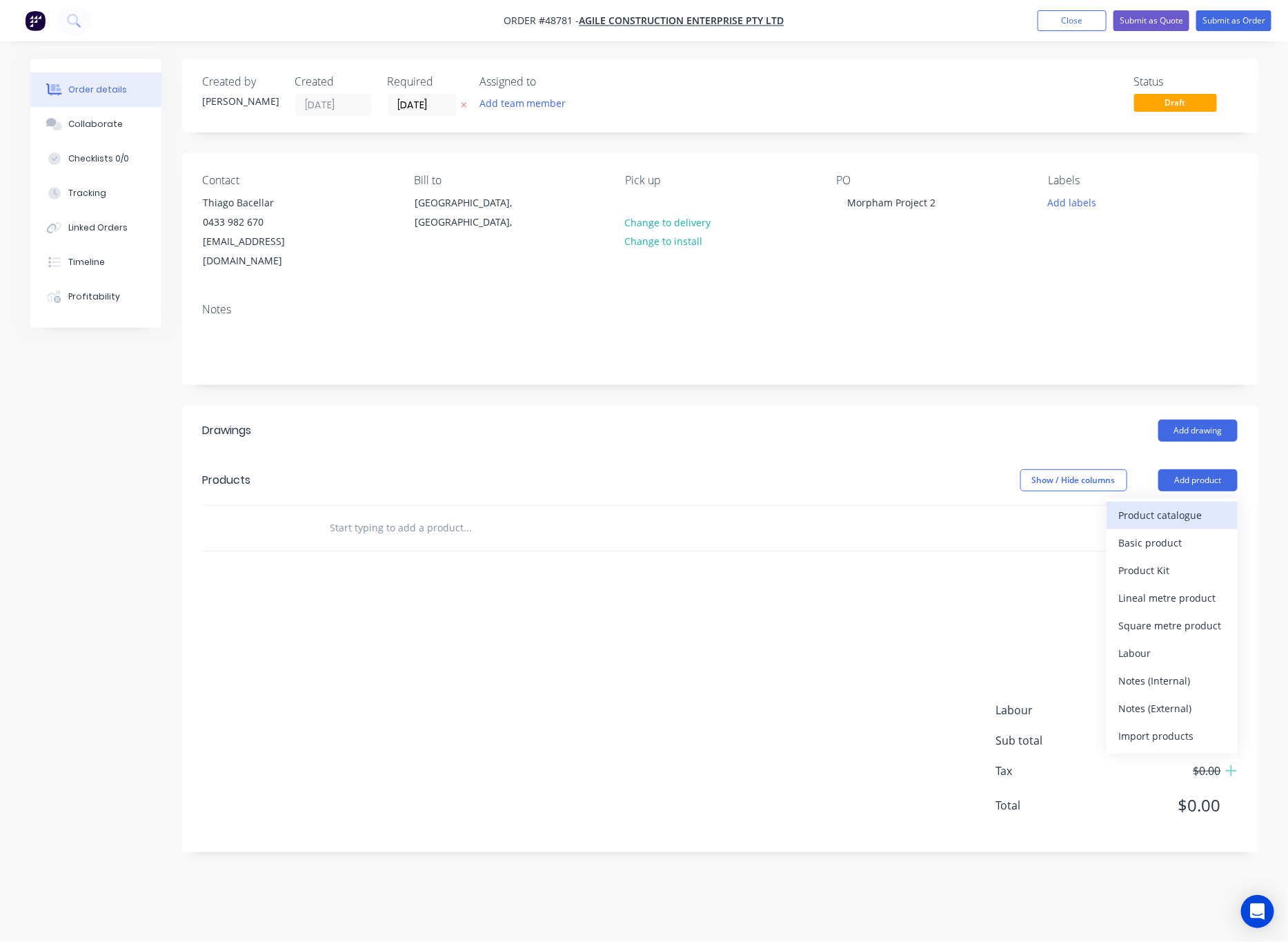
click at [1180, 505] on div "Product catalogue" at bounding box center [1172, 515] width 106 height 20
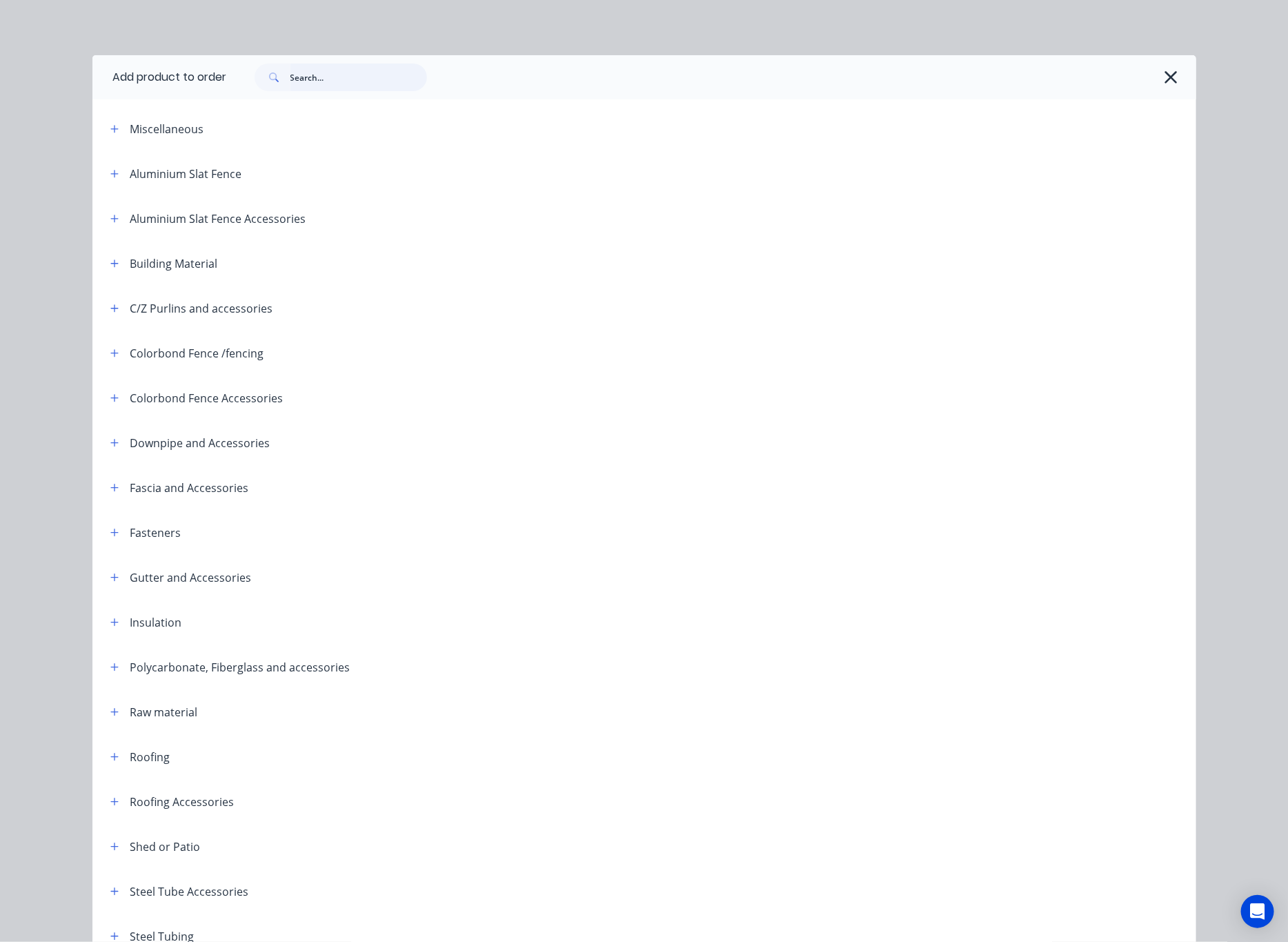
click at [321, 78] on input "text" at bounding box center [359, 77] width 137 height 28
type input "fence"
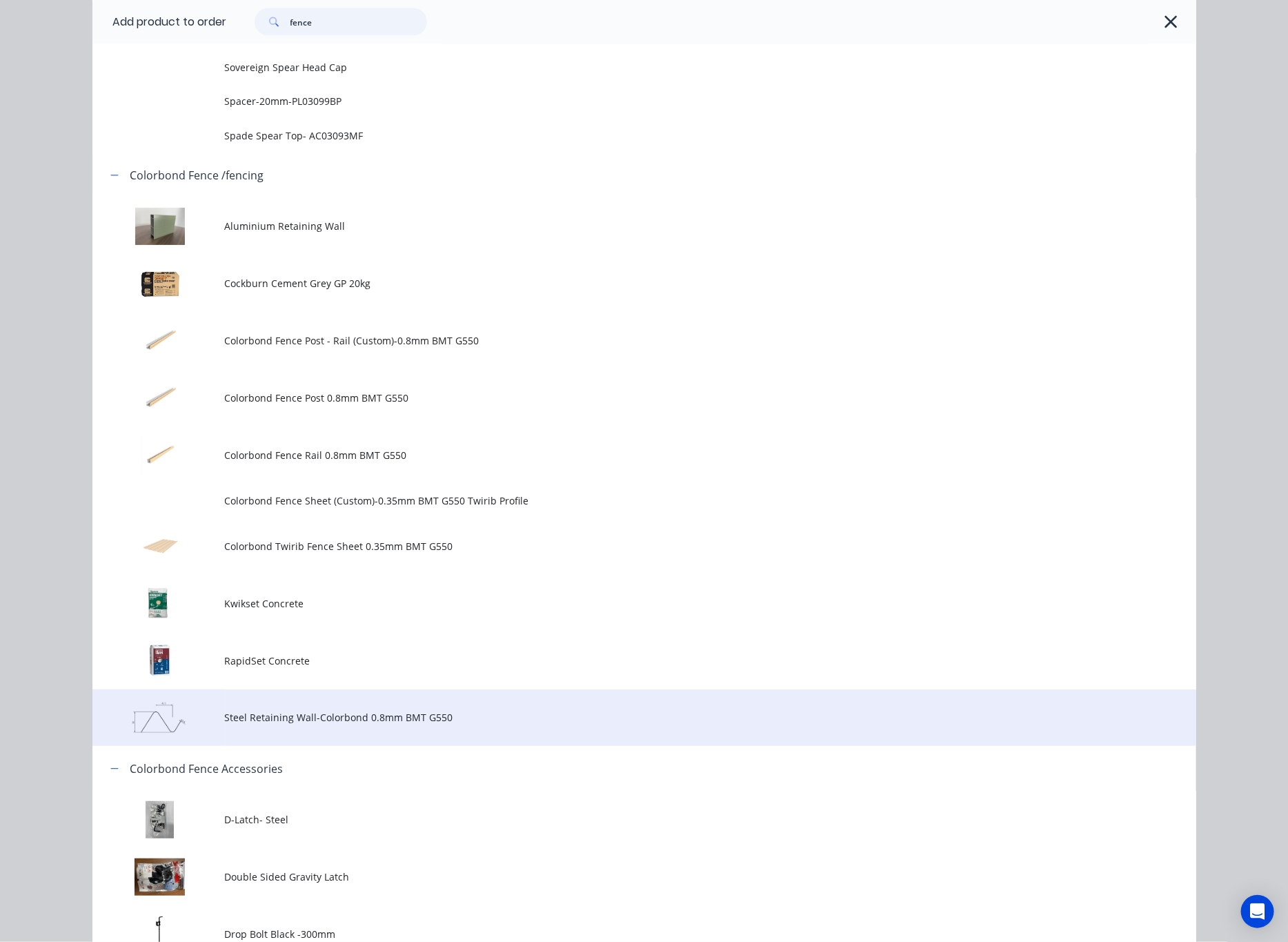
scroll to position [1138, 0]
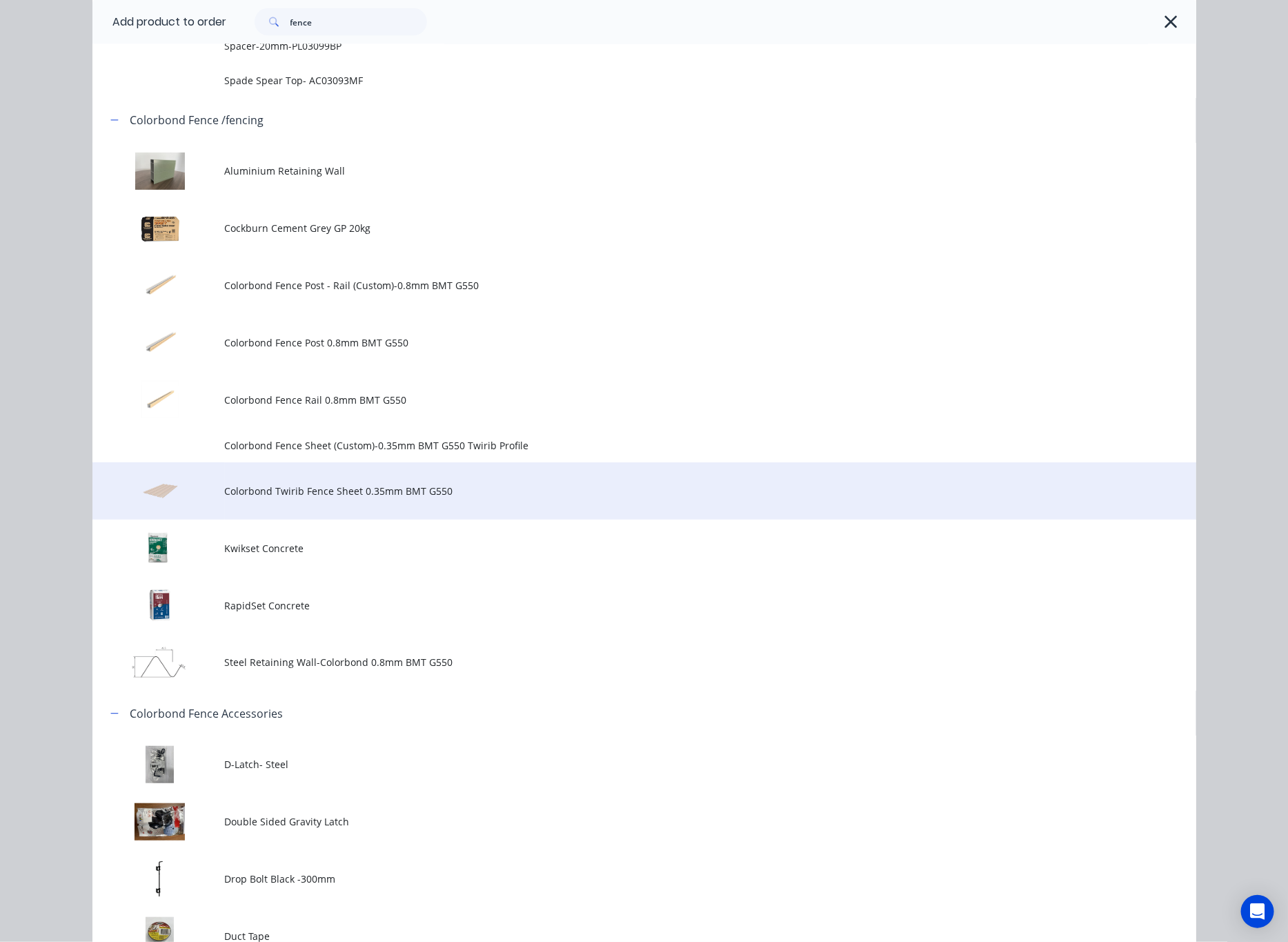
click at [421, 488] on span "Colorbond Twirib Fence Sheet 0.35mm BMT G550" at bounding box center [613, 490] width 777 height 15
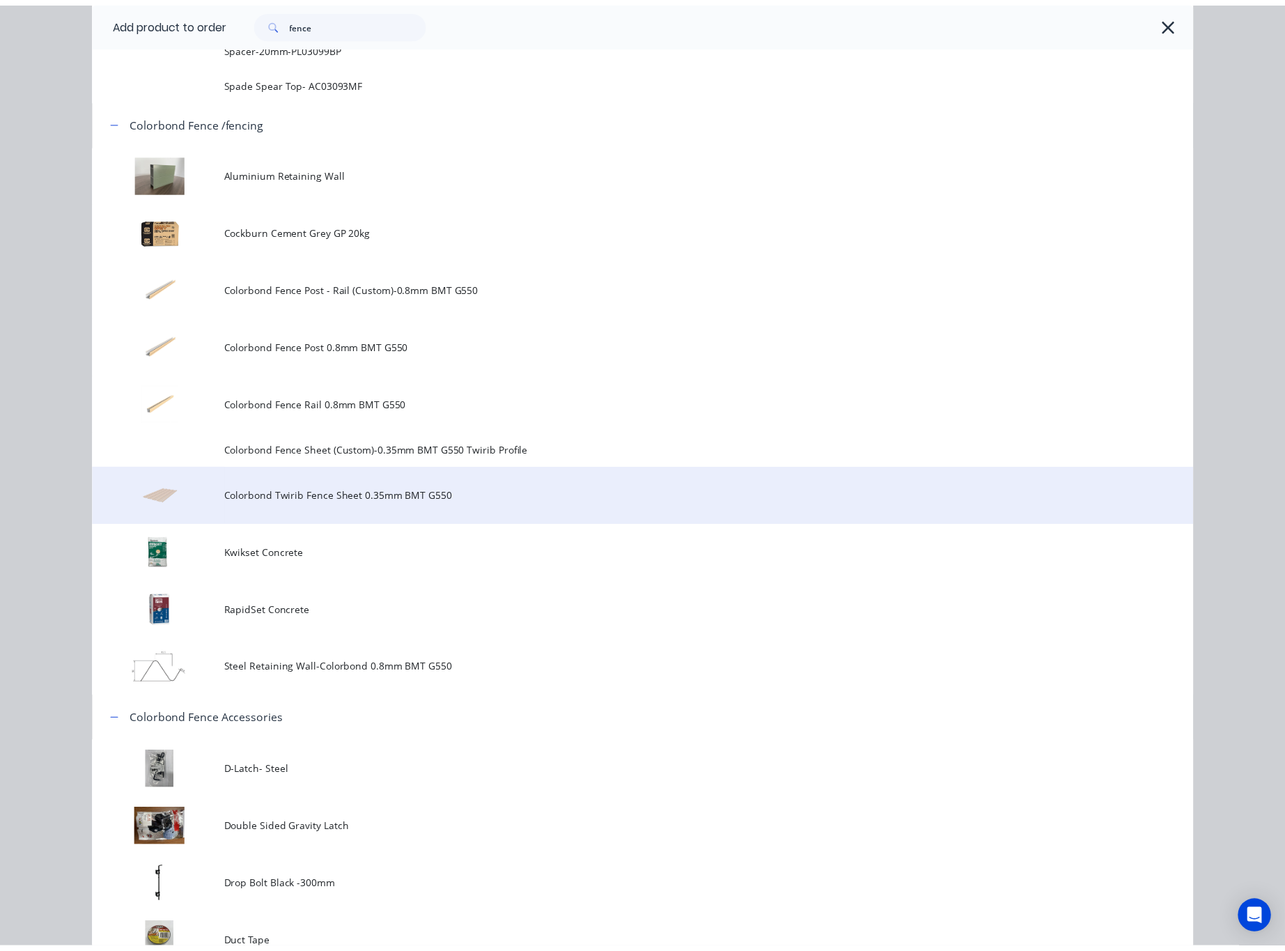
scroll to position [0, 0]
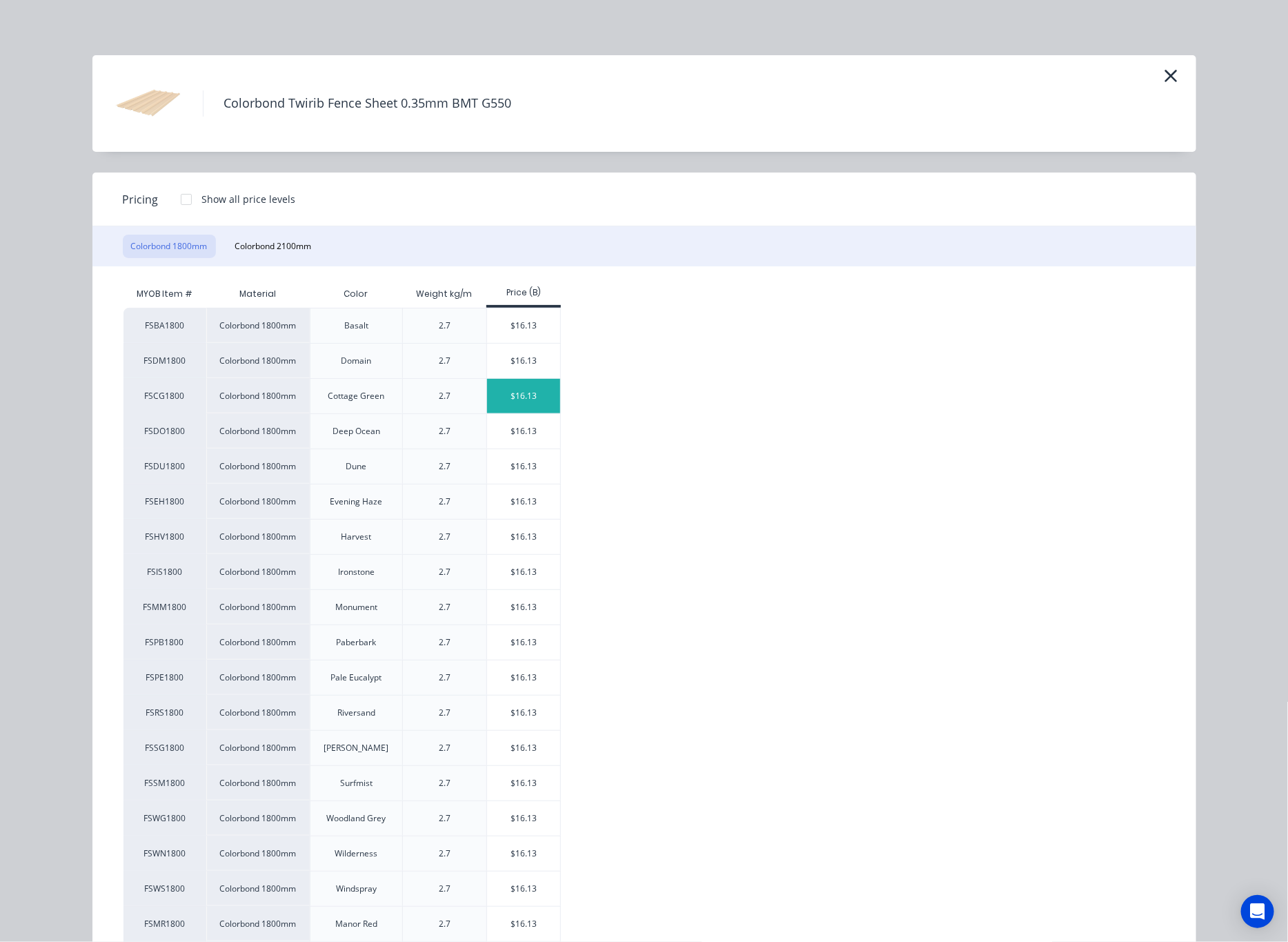
click at [503, 404] on div "$16.13" at bounding box center [524, 395] width 74 height 35
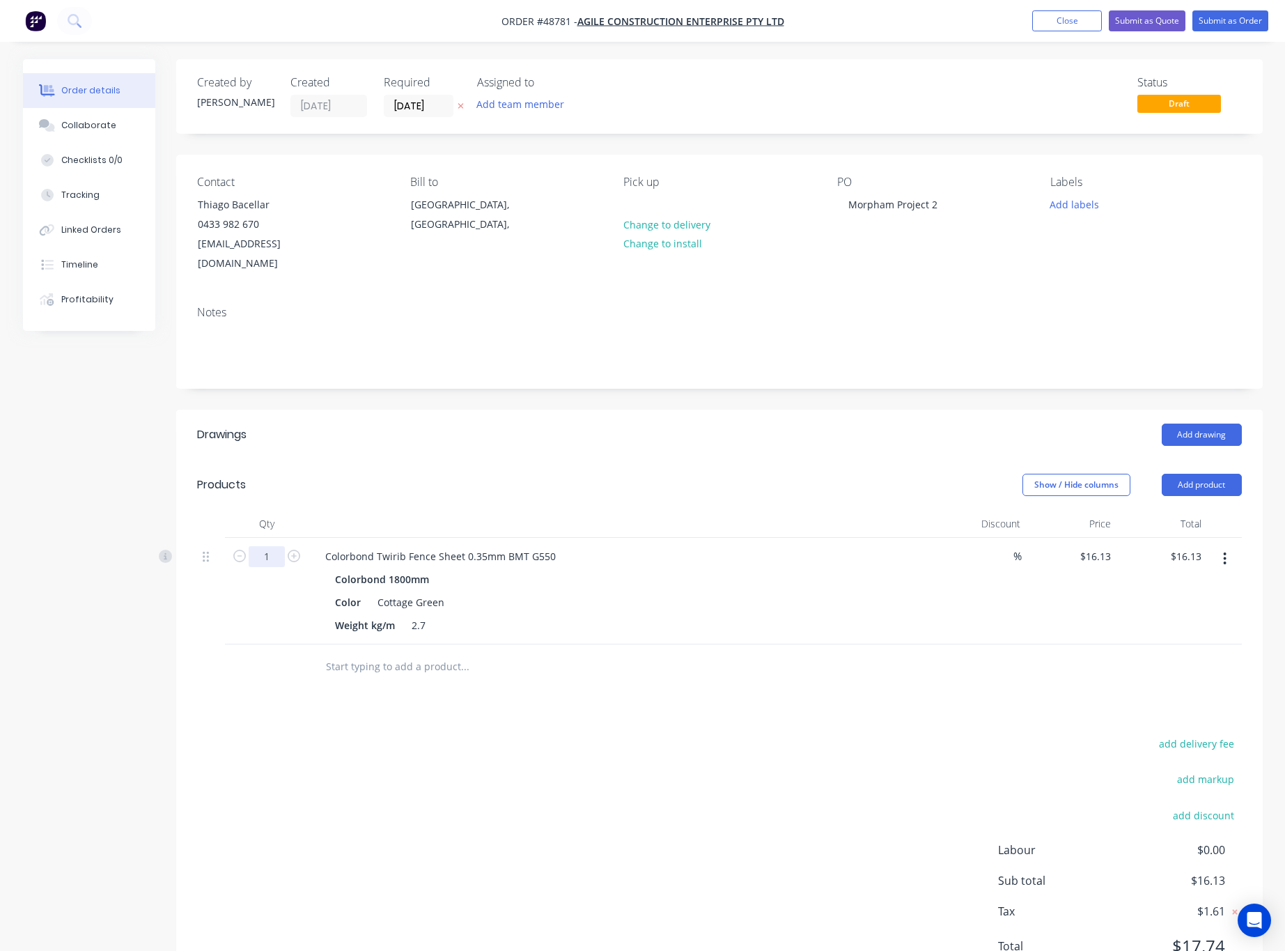
click at [276, 546] on input "1" at bounding box center [267, 556] width 36 height 21
type input "57"
type input "$919.41"
click at [616, 738] on div "add delivery fee add markup add discount Labour $0.00 Sub total $919.41 Tax $91…" at bounding box center [719, 853] width 1045 height 238
click at [1223, 474] on button "Add product" at bounding box center [1202, 485] width 80 height 22
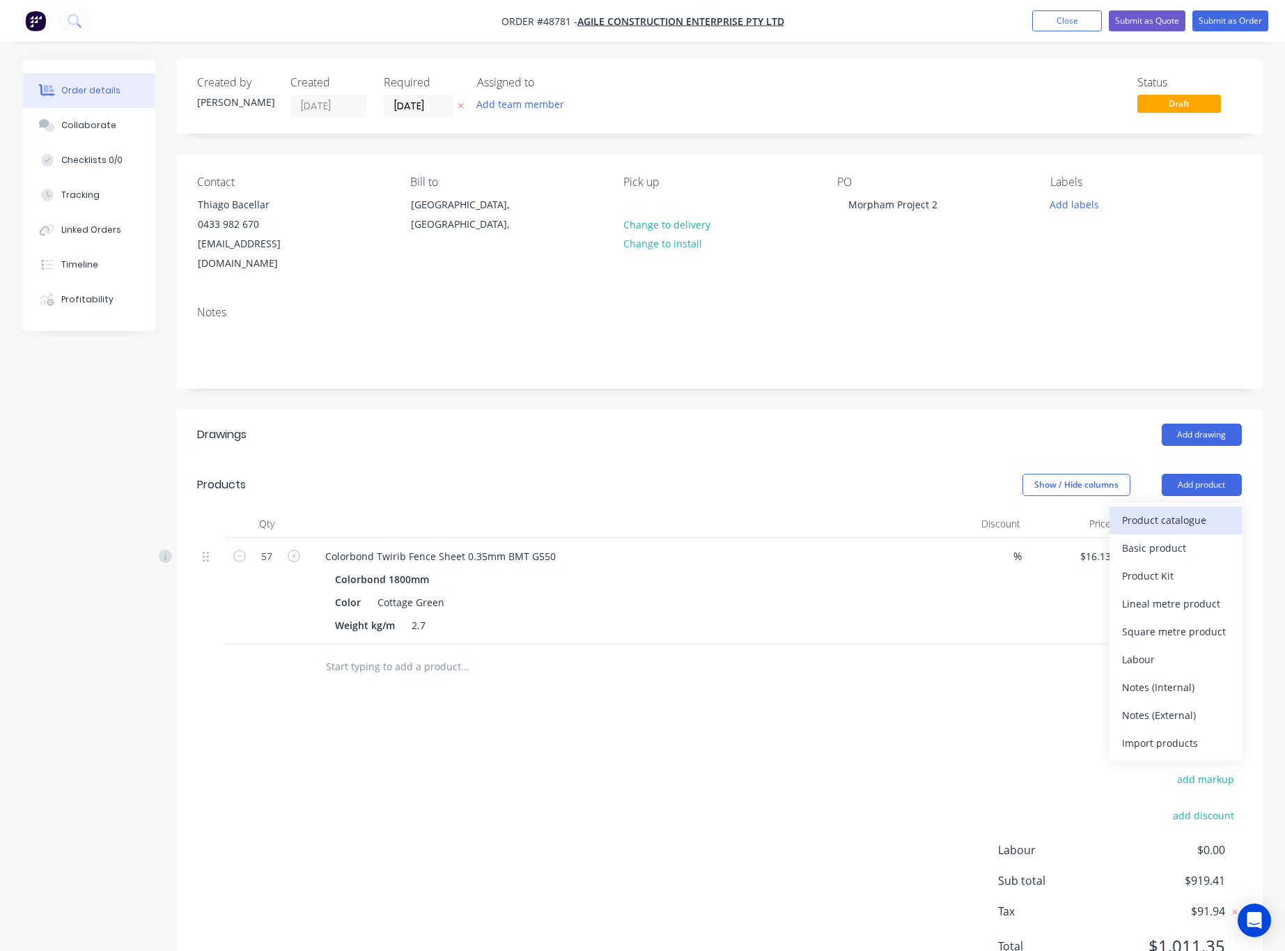
click at [1201, 510] on div "Product catalogue" at bounding box center [1175, 520] width 107 height 20
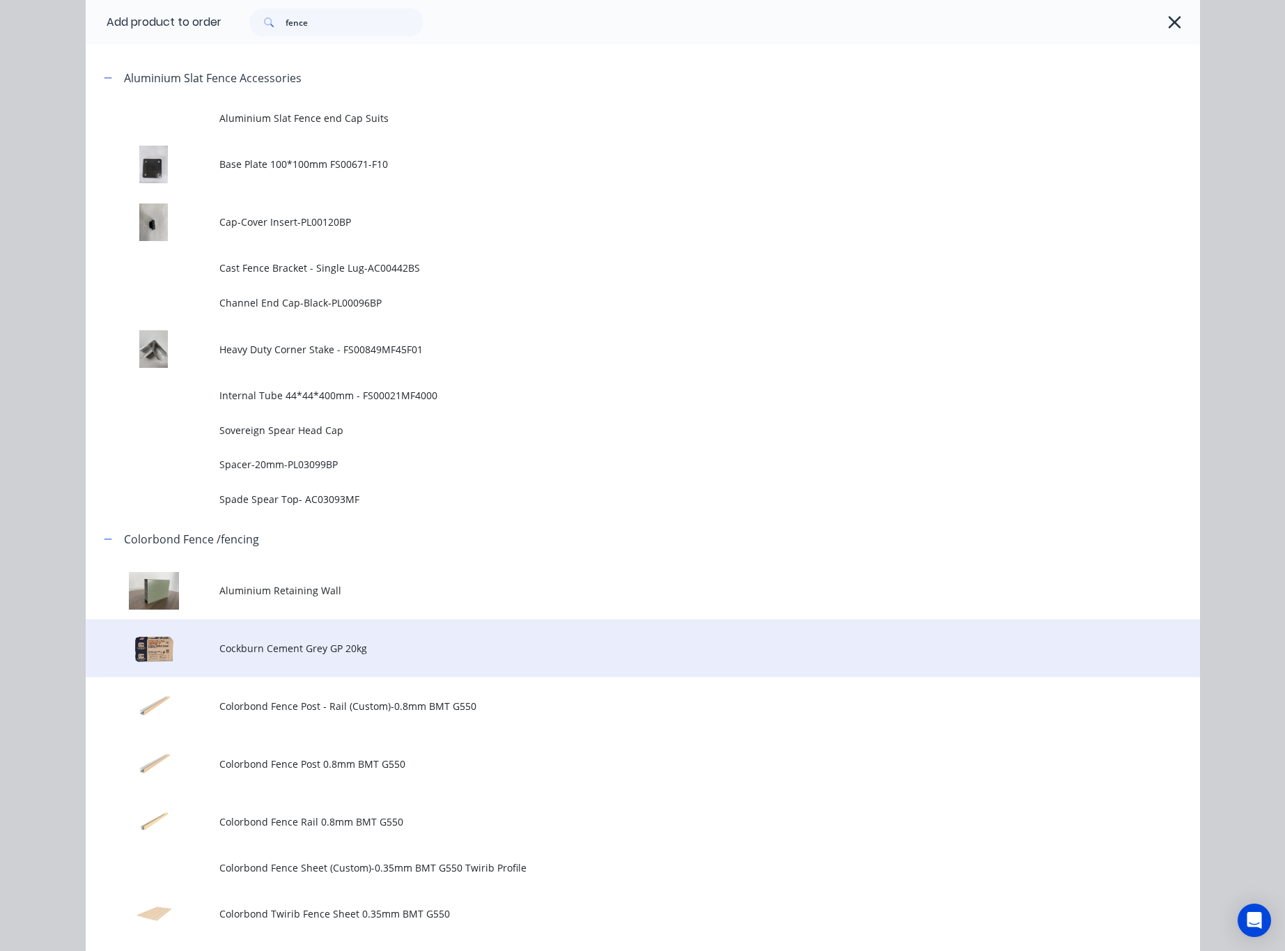
scroll to position [836, 0]
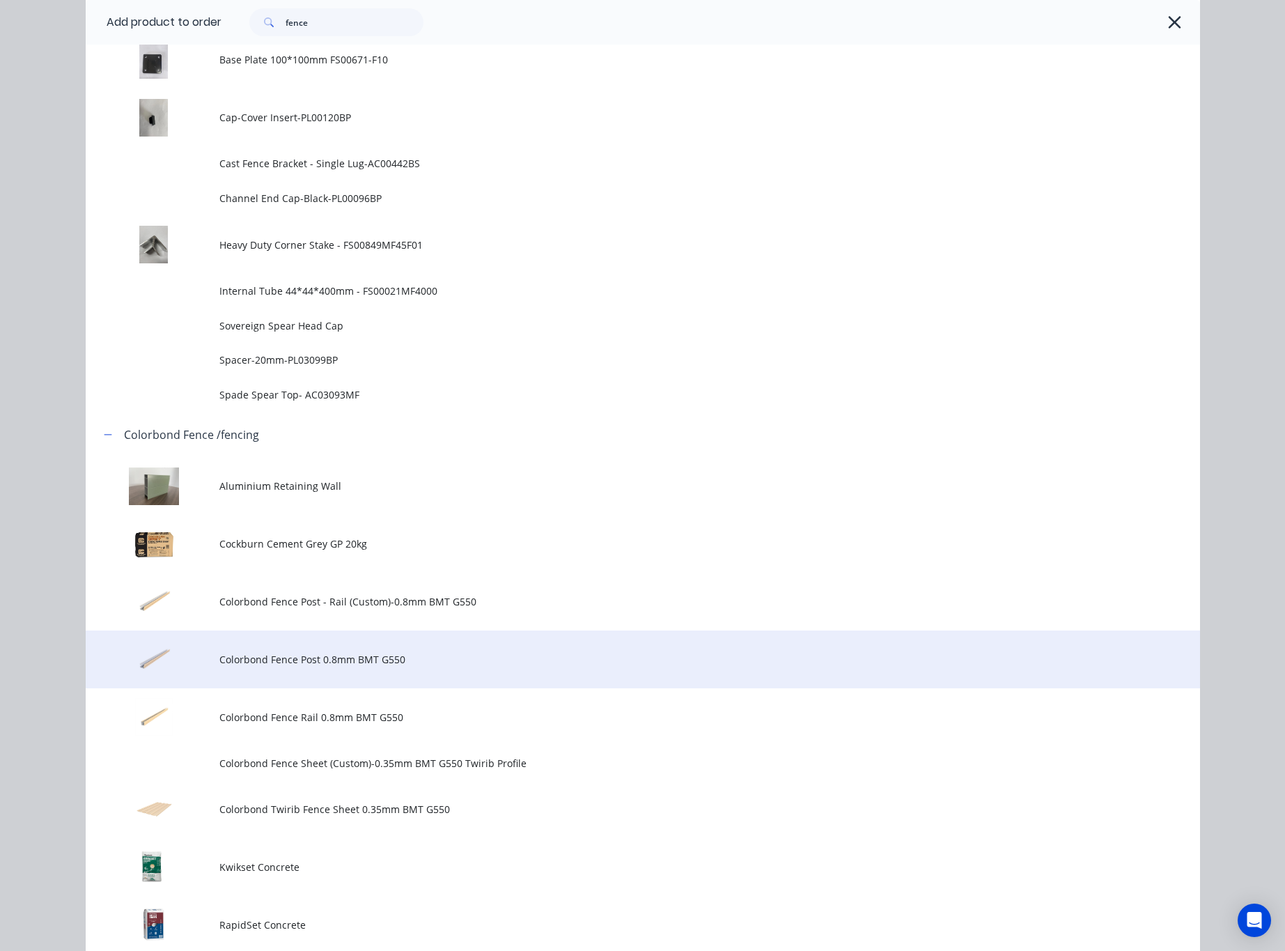
click at [444, 675] on td "Colorbond Fence Post 0.8mm BMT G550" at bounding box center [709, 659] width 981 height 58
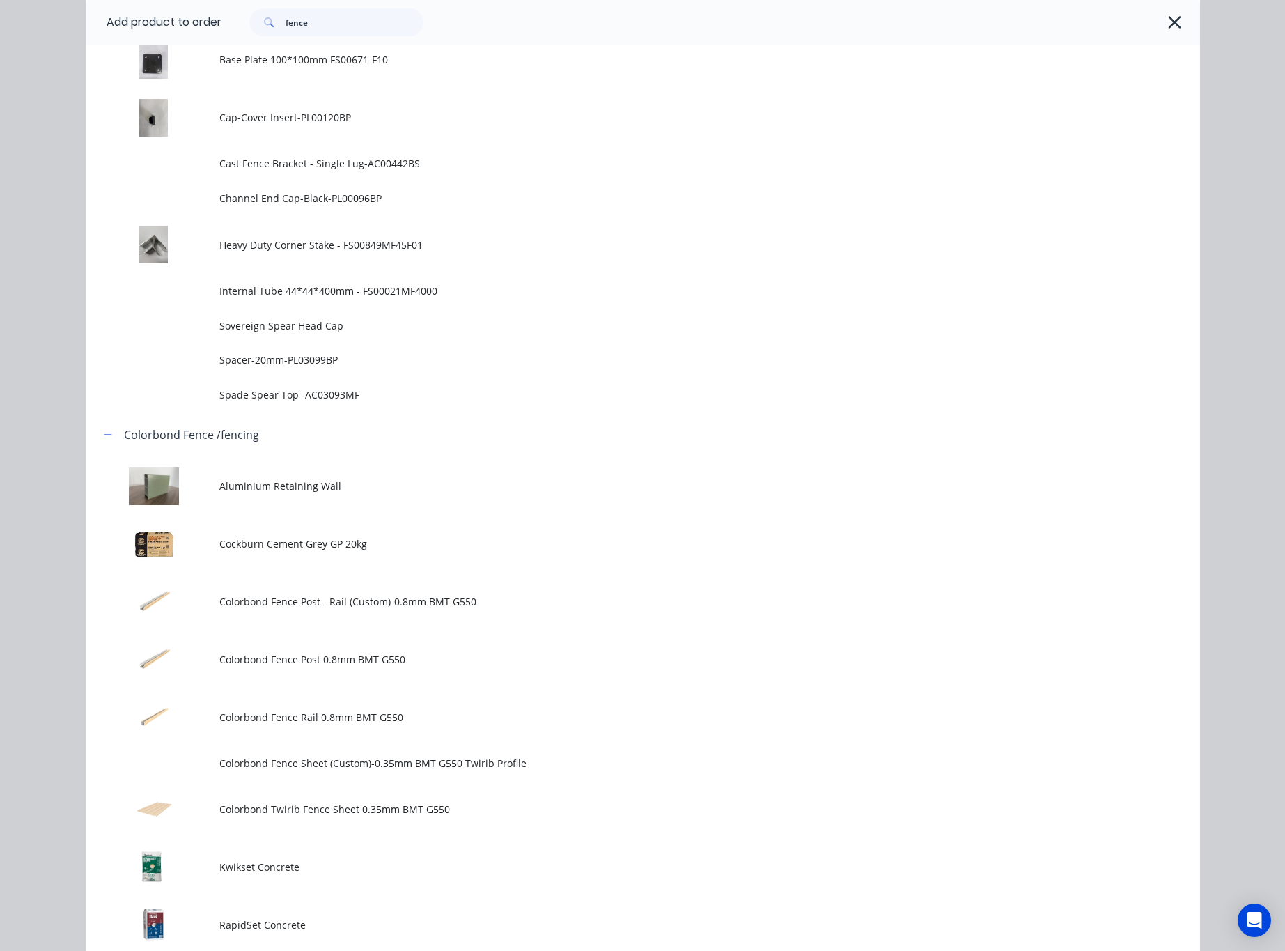
scroll to position [0, 0]
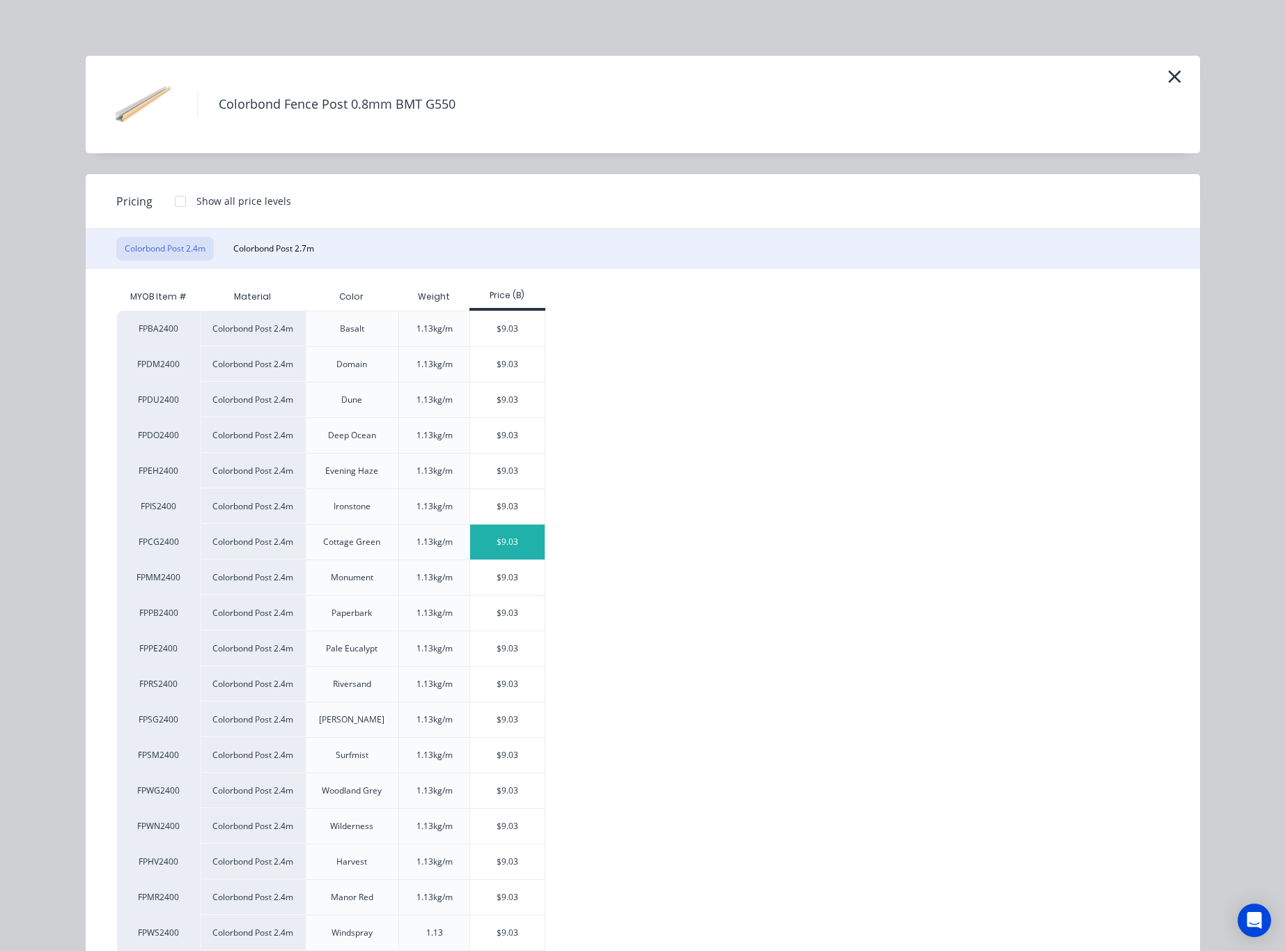
click at [489, 538] on div "$9.03" at bounding box center [507, 541] width 75 height 35
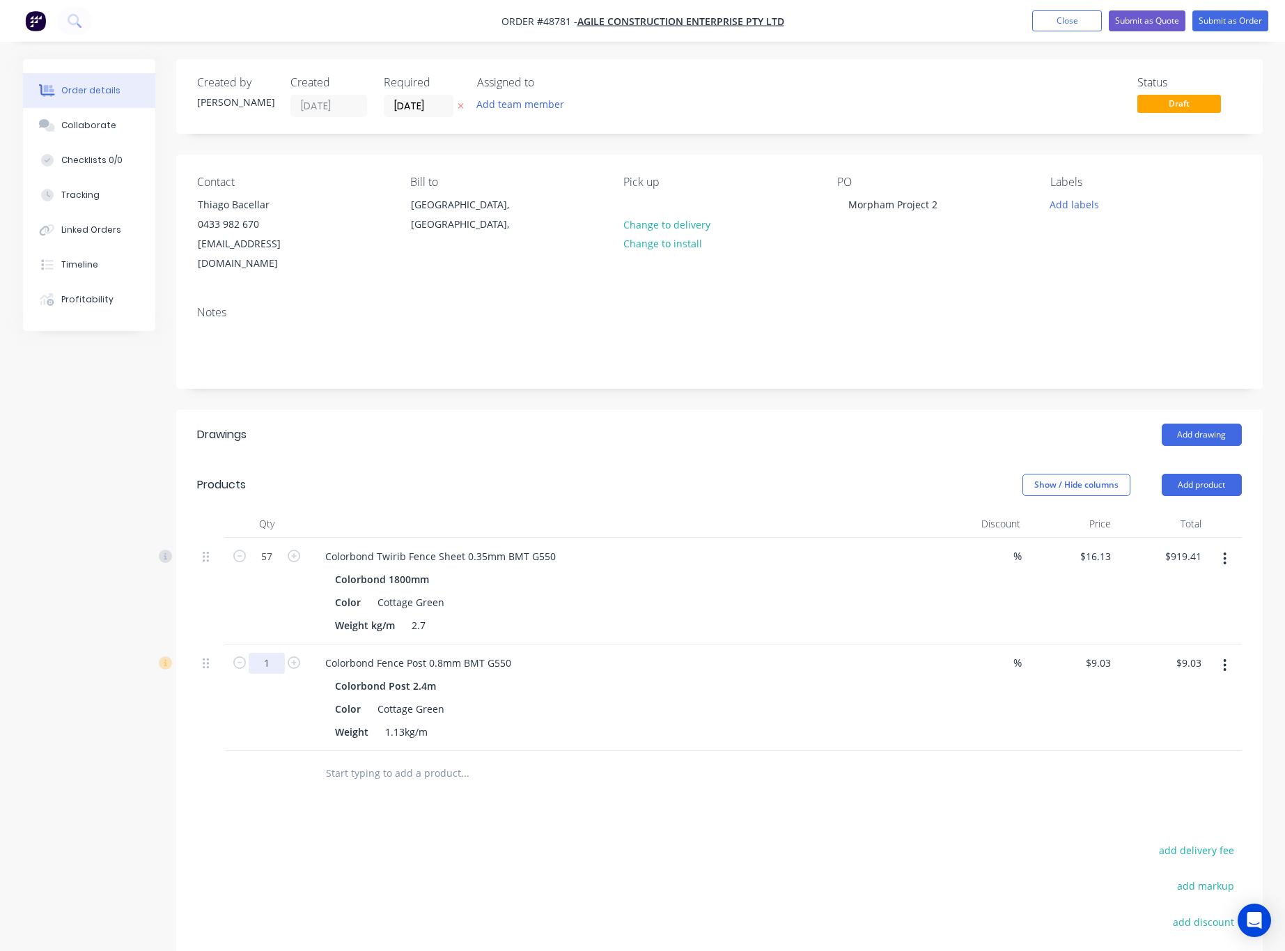
click at [272, 567] on input "1" at bounding box center [267, 556] width 36 height 21
type input "38"
type input "$343.14"
drag, startPoint x: 460, startPoint y: 825, endPoint x: 665, endPoint y: 742, distance: 220.9
click at [460, 841] on div "add delivery fee add markup add discount Labour $0.00 Sub total $1,262.55 Tax $…" at bounding box center [719, 960] width 1045 height 238
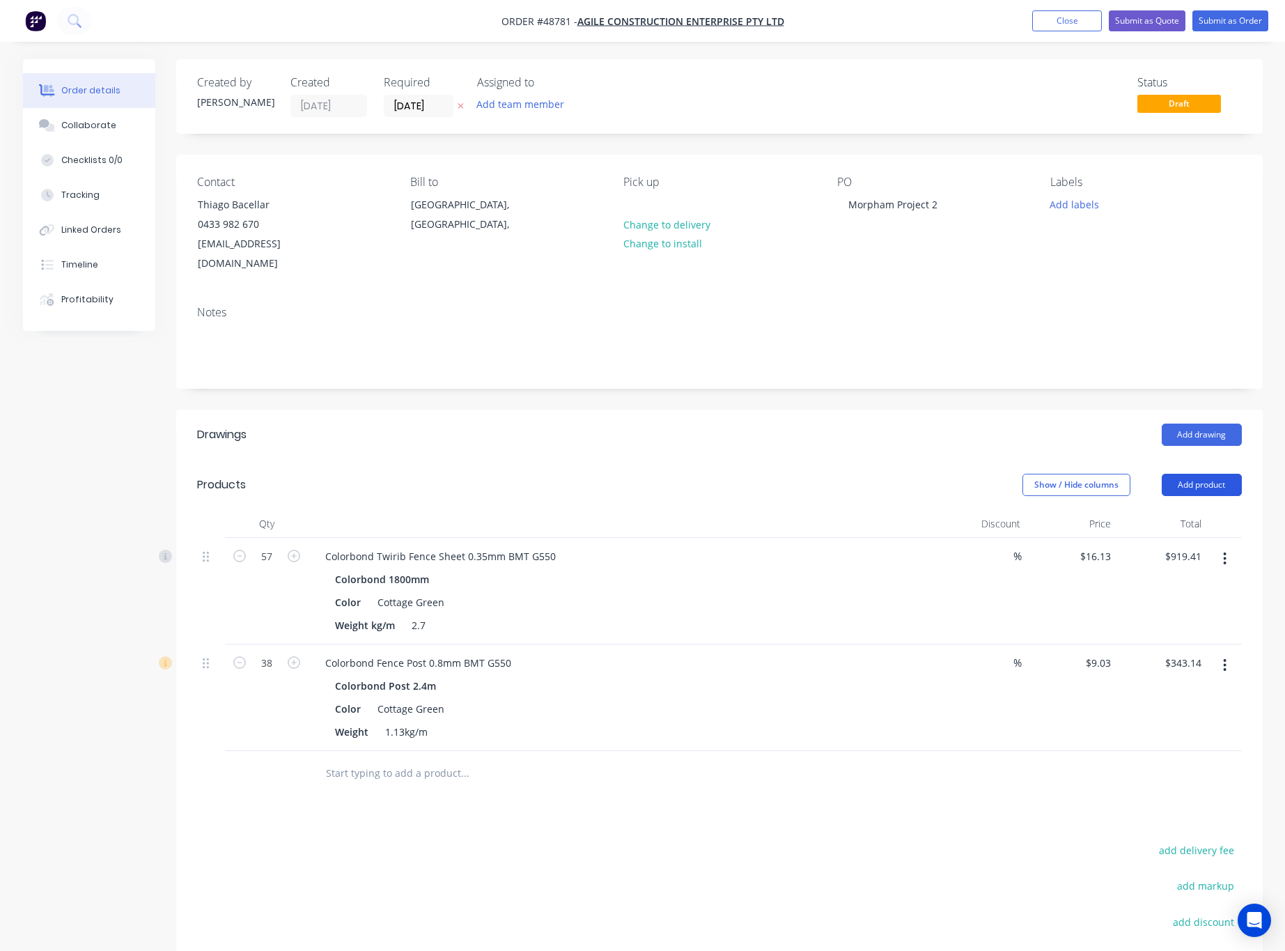
click at [1224, 474] on button "Add product" at bounding box center [1202, 485] width 80 height 22
click at [1190, 510] on div "Product catalogue" at bounding box center [1175, 520] width 107 height 20
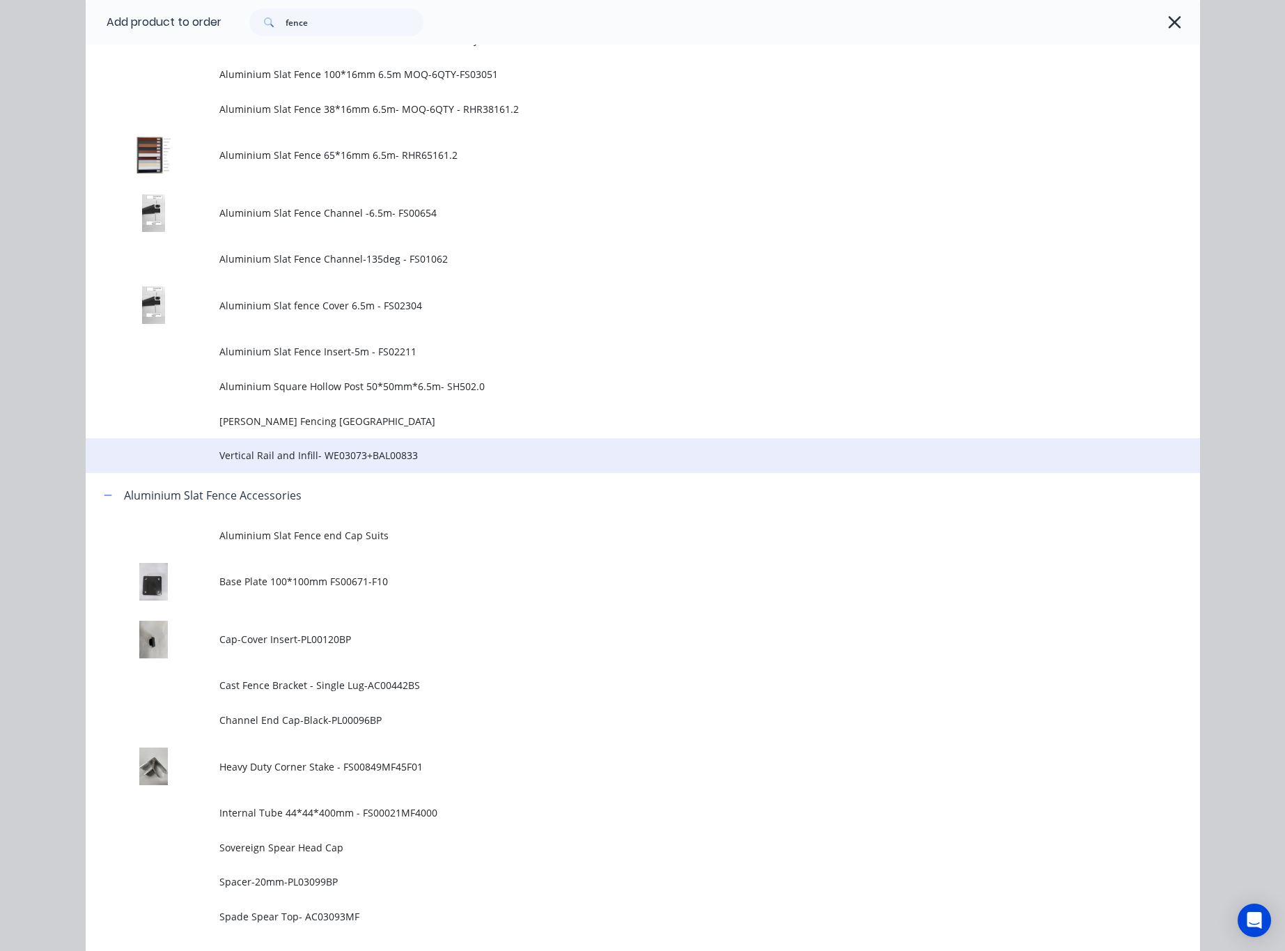
scroll to position [627, 0]
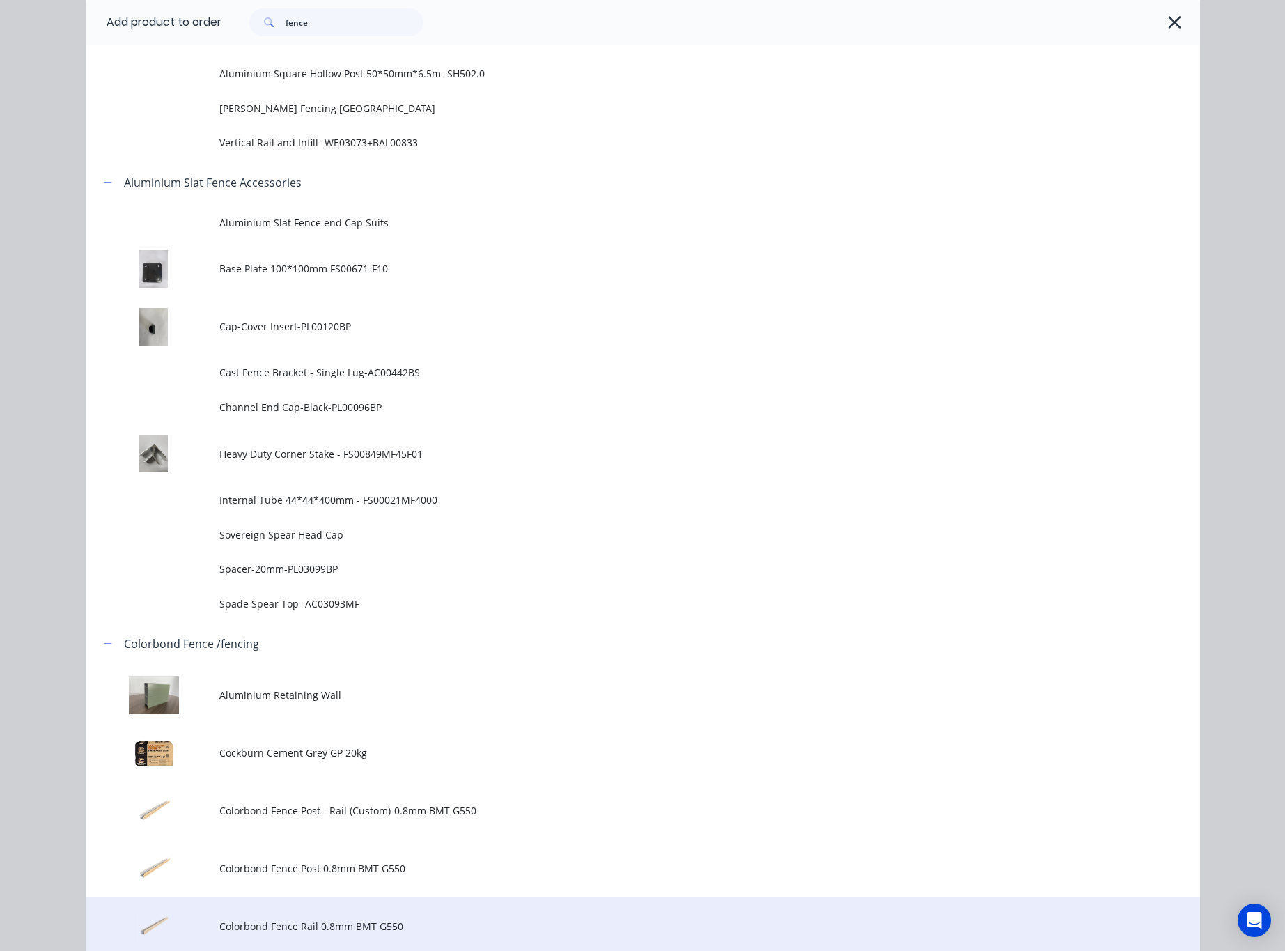
click at [408, 907] on td "Colorbond Fence Rail 0.8mm BMT G550" at bounding box center [709, 926] width 981 height 58
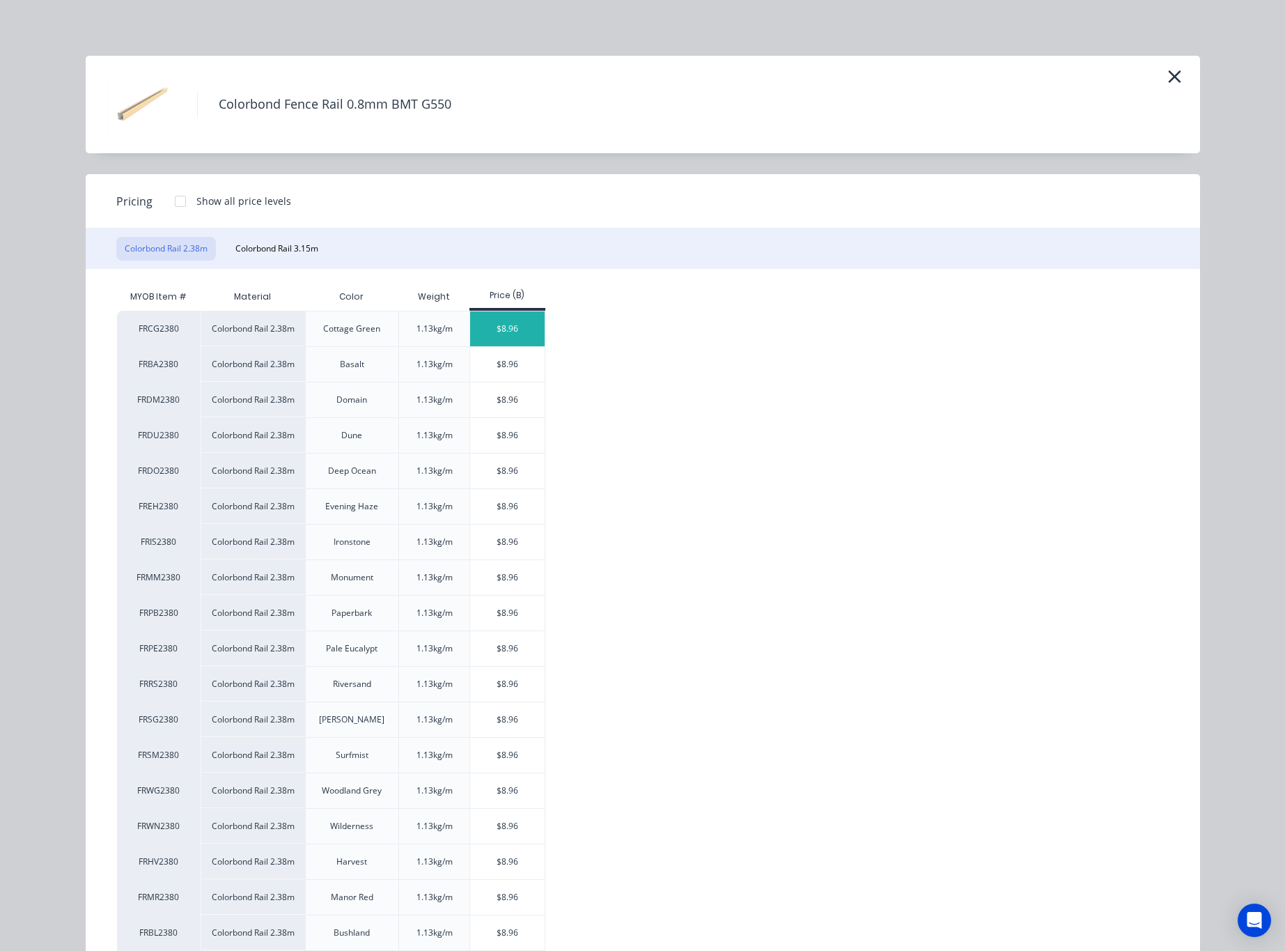
click at [501, 334] on div "$8.96" at bounding box center [507, 328] width 75 height 35
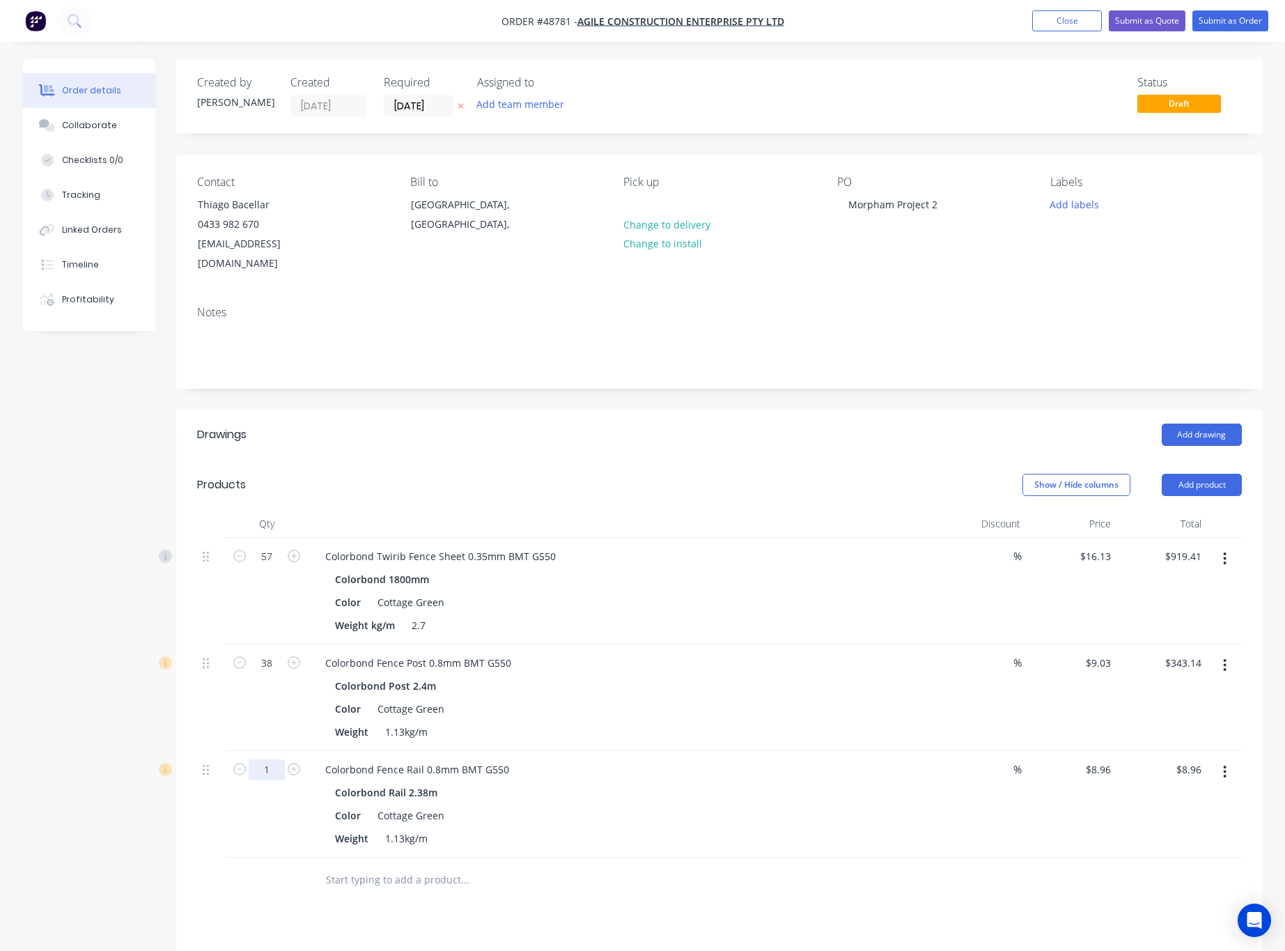
click at [266, 567] on input "1" at bounding box center [267, 556] width 36 height 21
type input "38"
type input "$340.48"
click at [276, 884] on div at bounding box center [267, 879] width 84 height 45
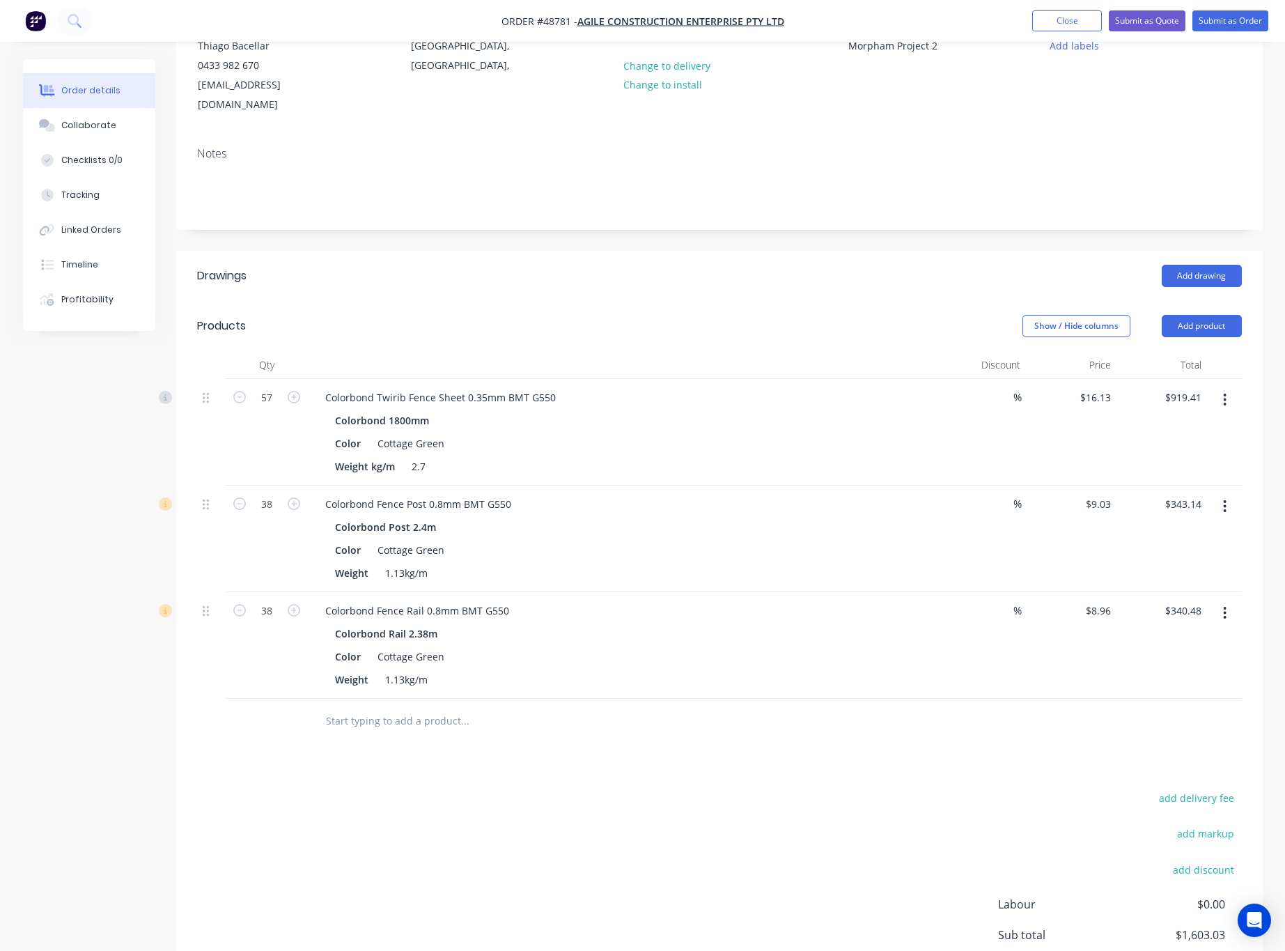
scroll to position [209, 0]
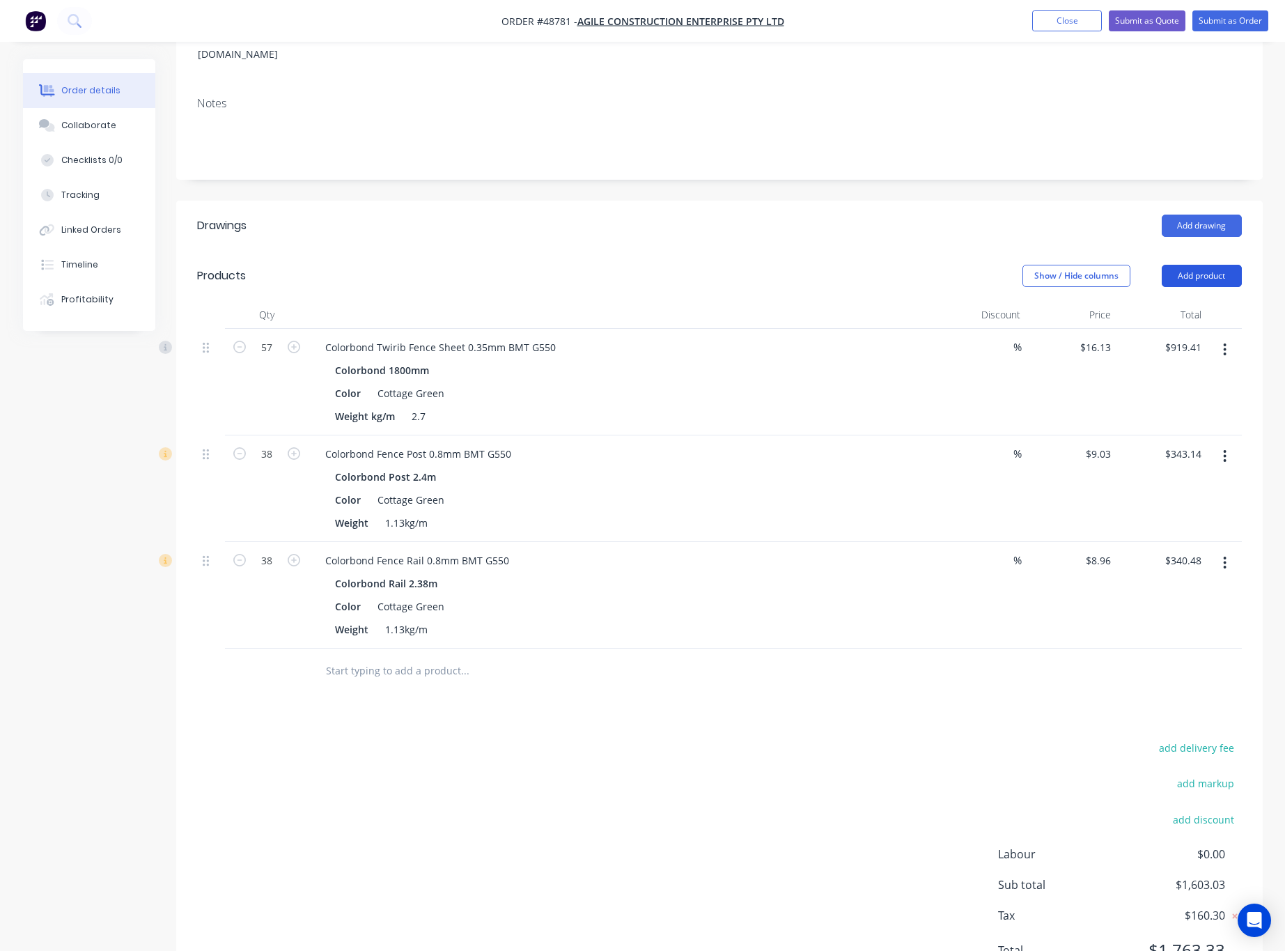
click at [1201, 265] on button "Add product" at bounding box center [1202, 276] width 80 height 22
click at [1168, 301] on div "Product catalogue" at bounding box center [1175, 311] width 107 height 20
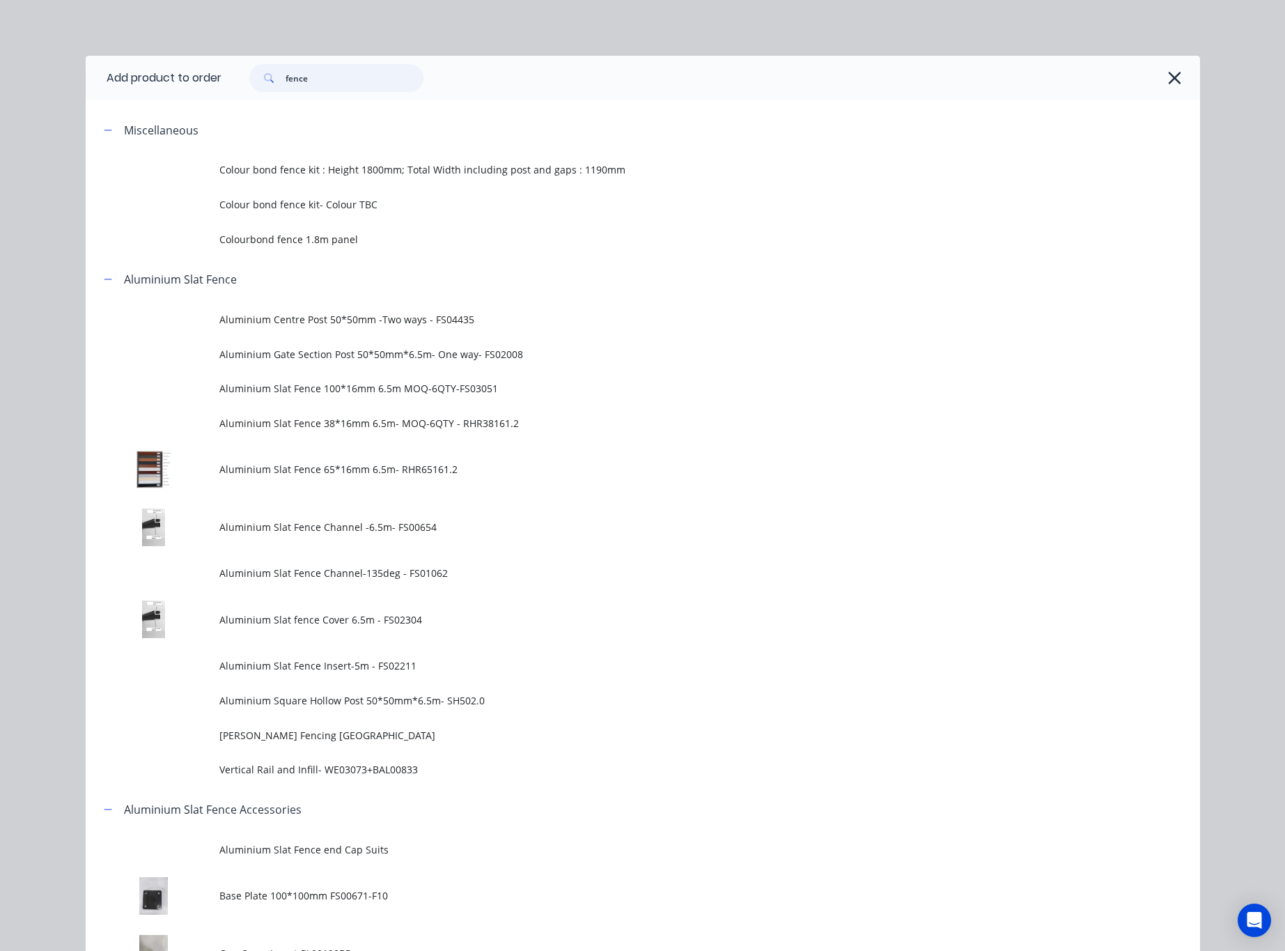
drag, startPoint x: 334, startPoint y: 76, endPoint x: 172, endPoint y: 86, distance: 162.6
click at [176, 86] on header "Add product to order fence" at bounding box center [643, 78] width 1114 height 45
type input "16"
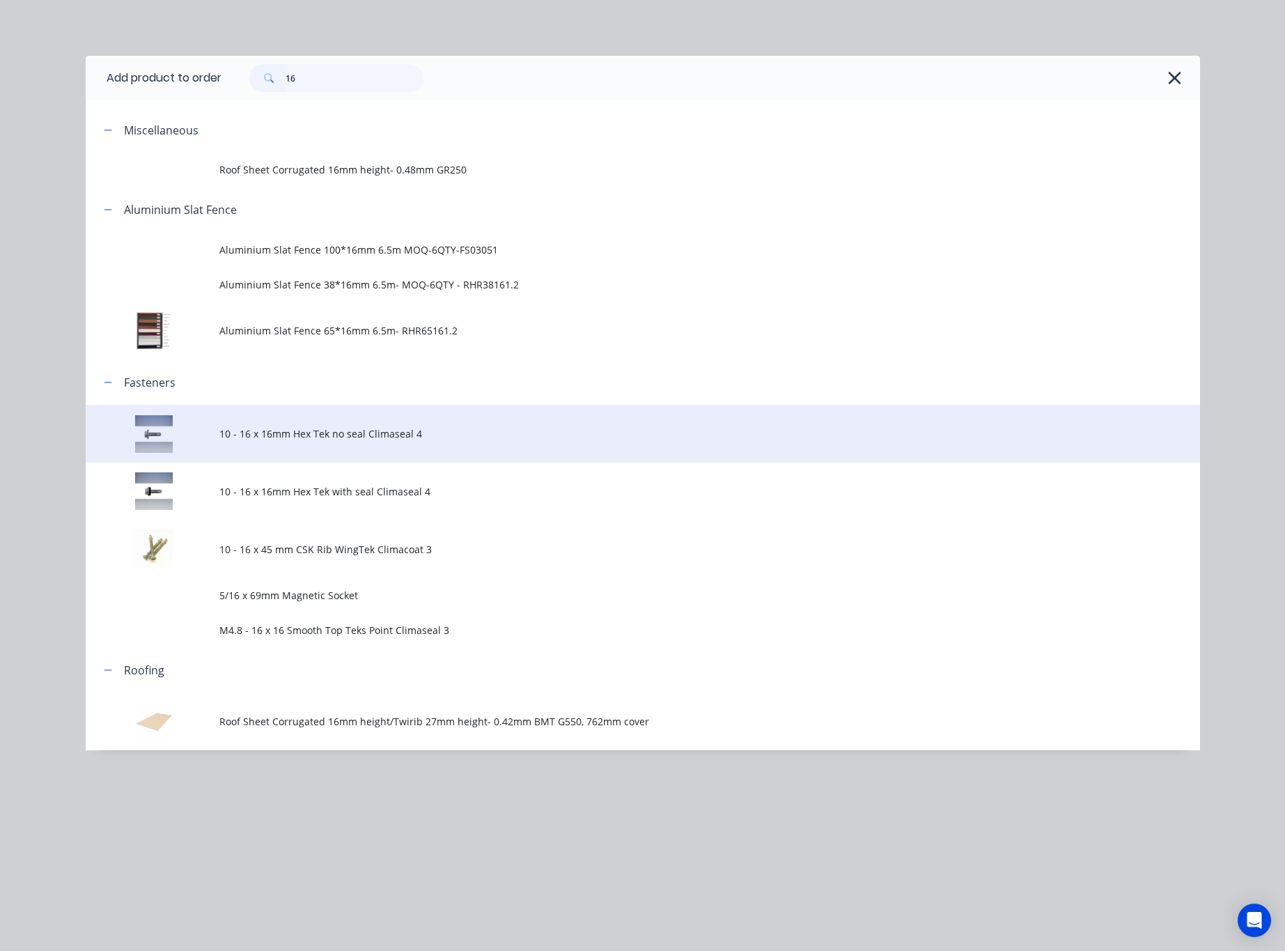
click at [421, 439] on span "10 - 16 x 16mm Hex Tek no seal Climaseal 4" at bounding box center [611, 433] width 784 height 15
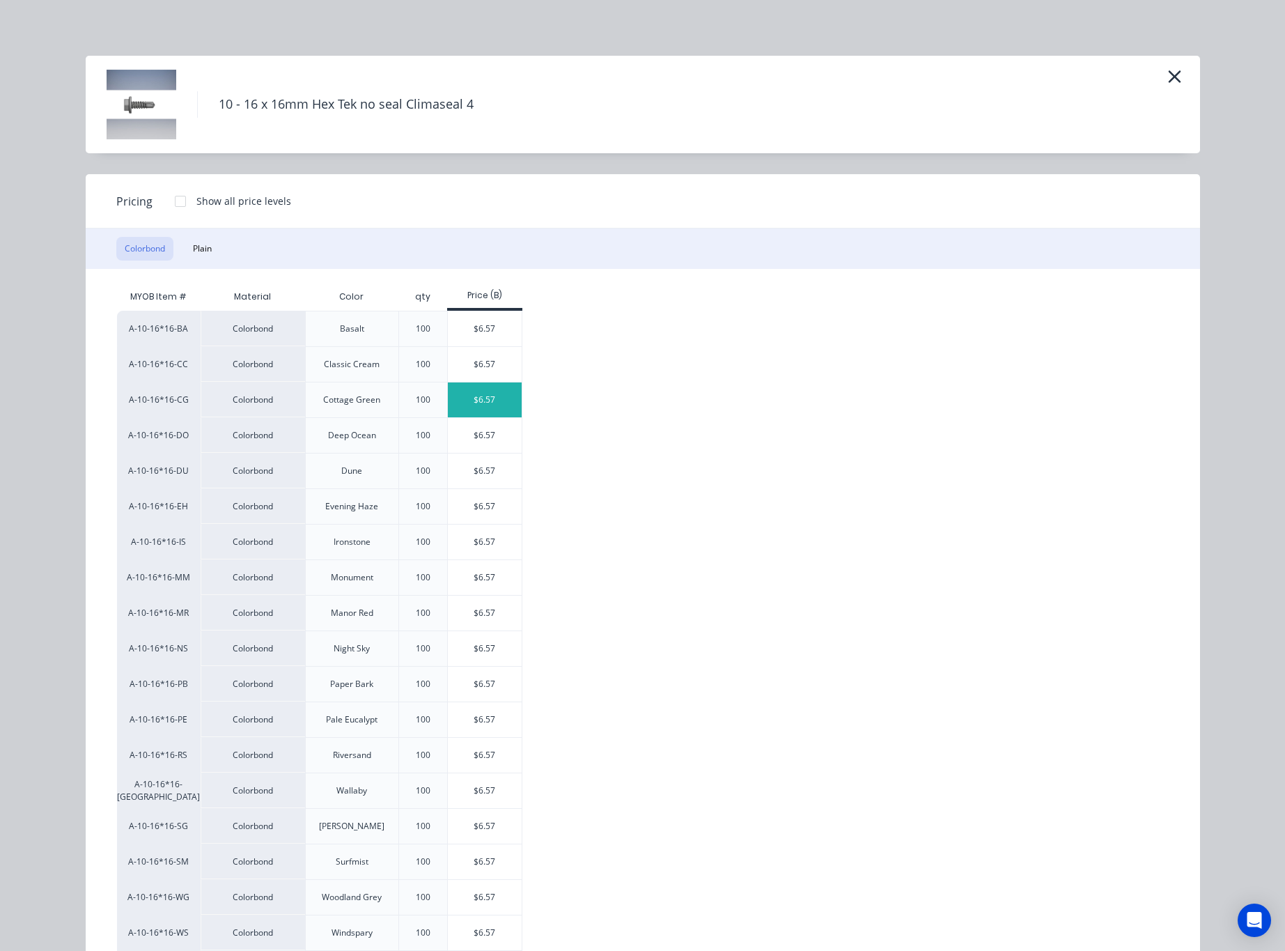
click at [483, 404] on div "$6.57" at bounding box center [485, 399] width 75 height 35
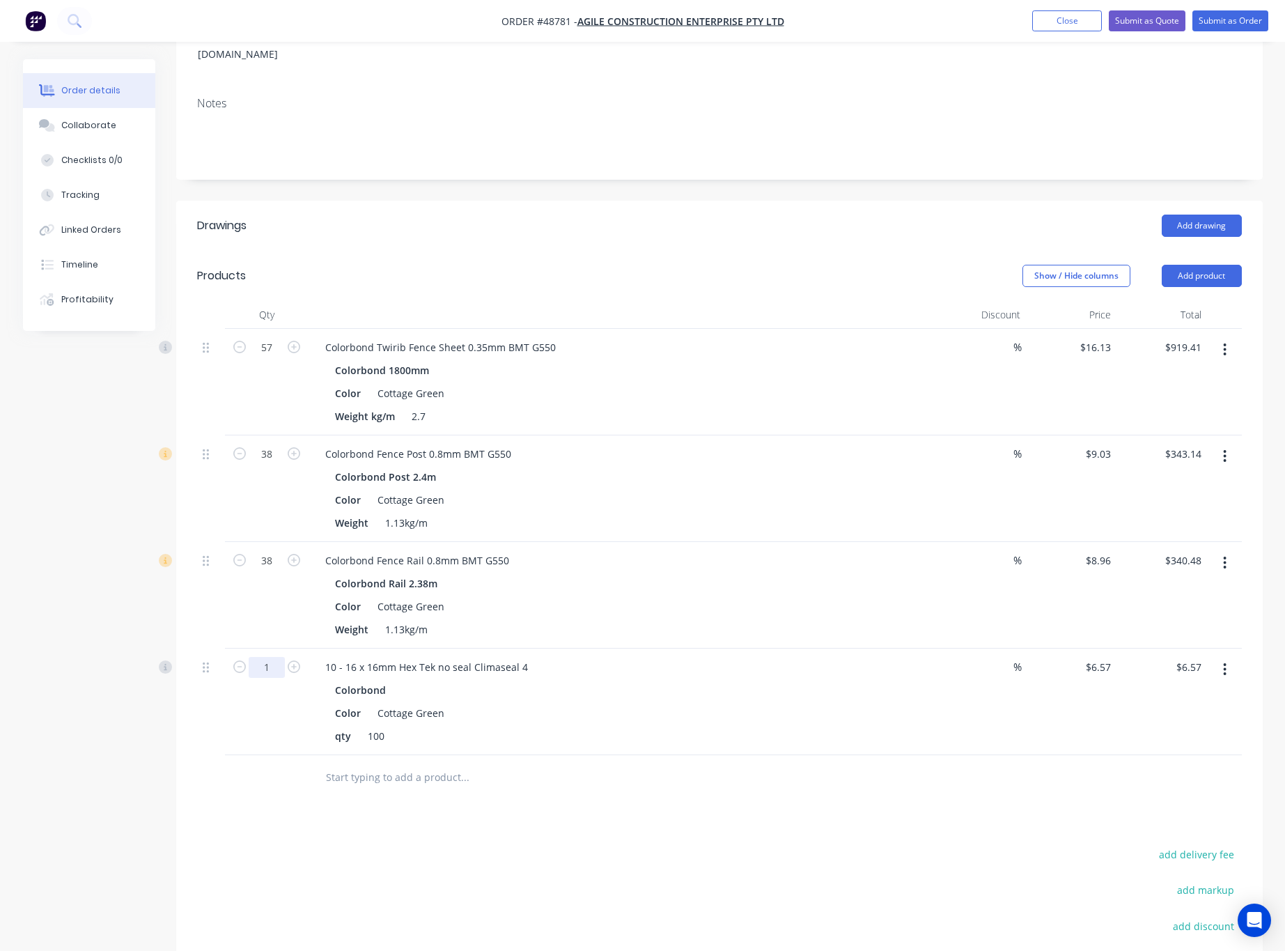
click at [276, 358] on input "1" at bounding box center [267, 347] width 36 height 21
type input "3.04"
type input "$19.97"
click at [256, 755] on div at bounding box center [267, 777] width 84 height 45
click at [1217, 265] on button "Add product" at bounding box center [1202, 276] width 80 height 22
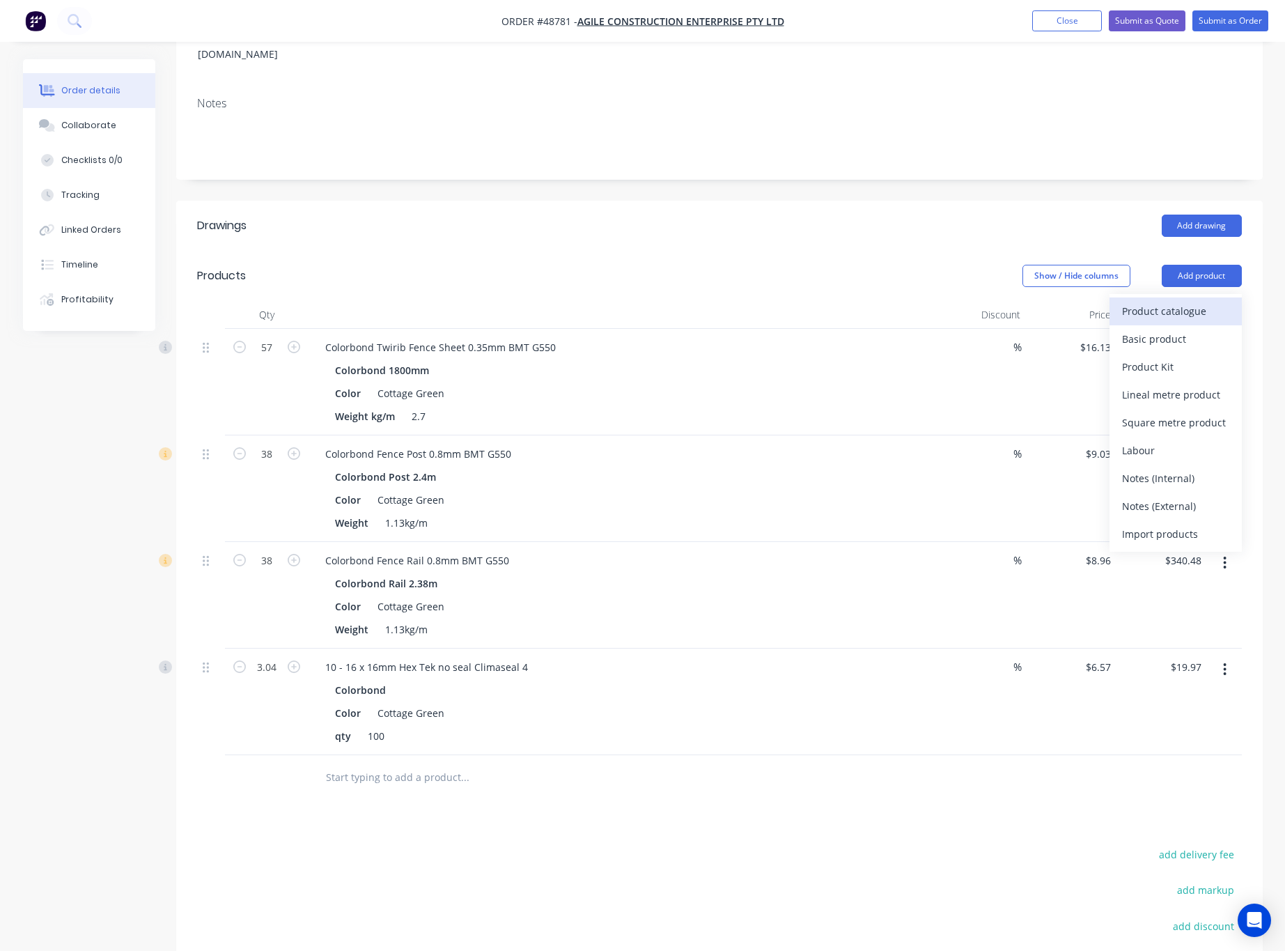
click at [1204, 301] on div "Product catalogue" at bounding box center [1175, 311] width 107 height 20
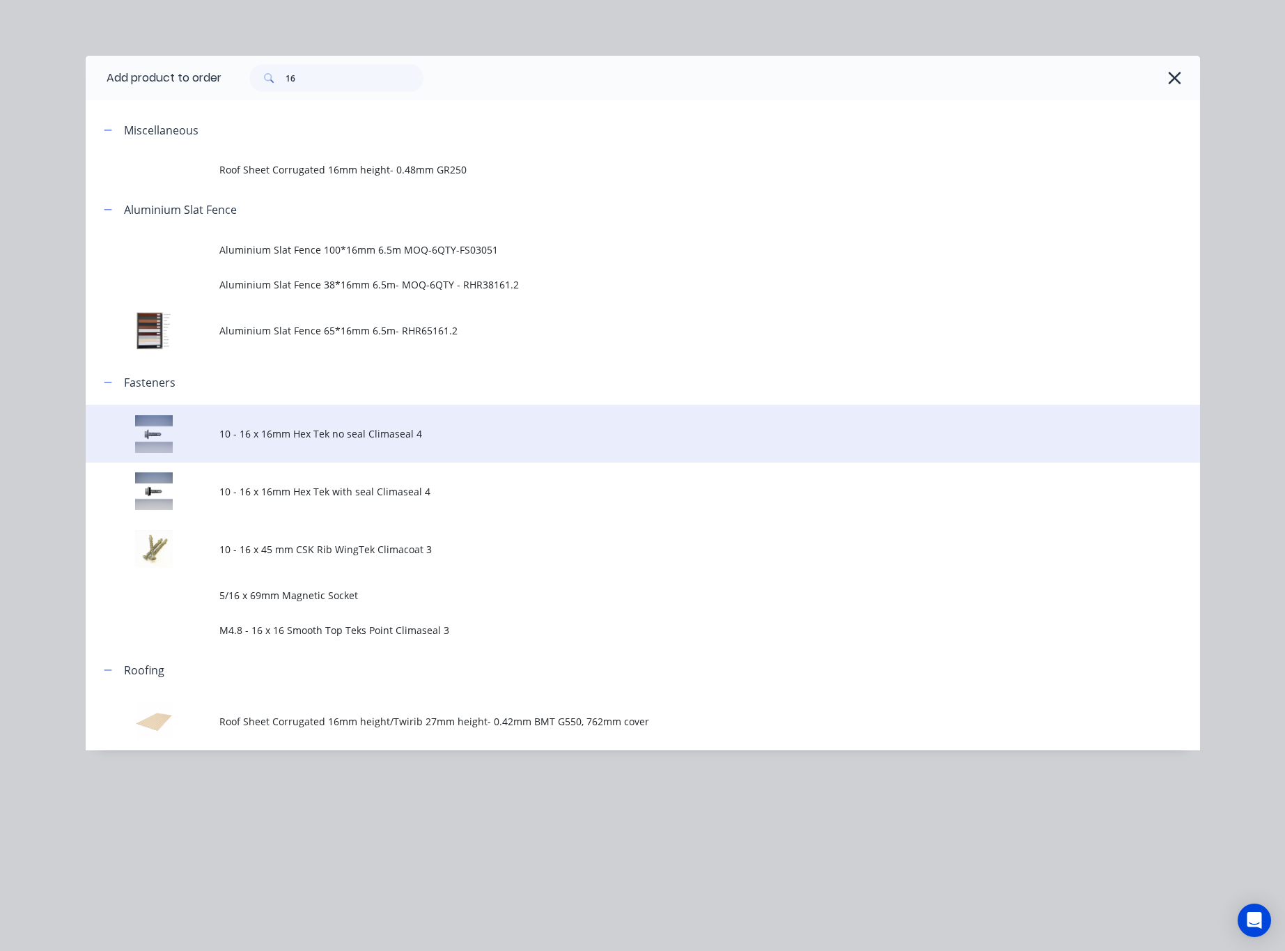
click at [325, 445] on td "10 - 16 x 16mm Hex Tek no seal Climaseal 4" at bounding box center [709, 434] width 981 height 58
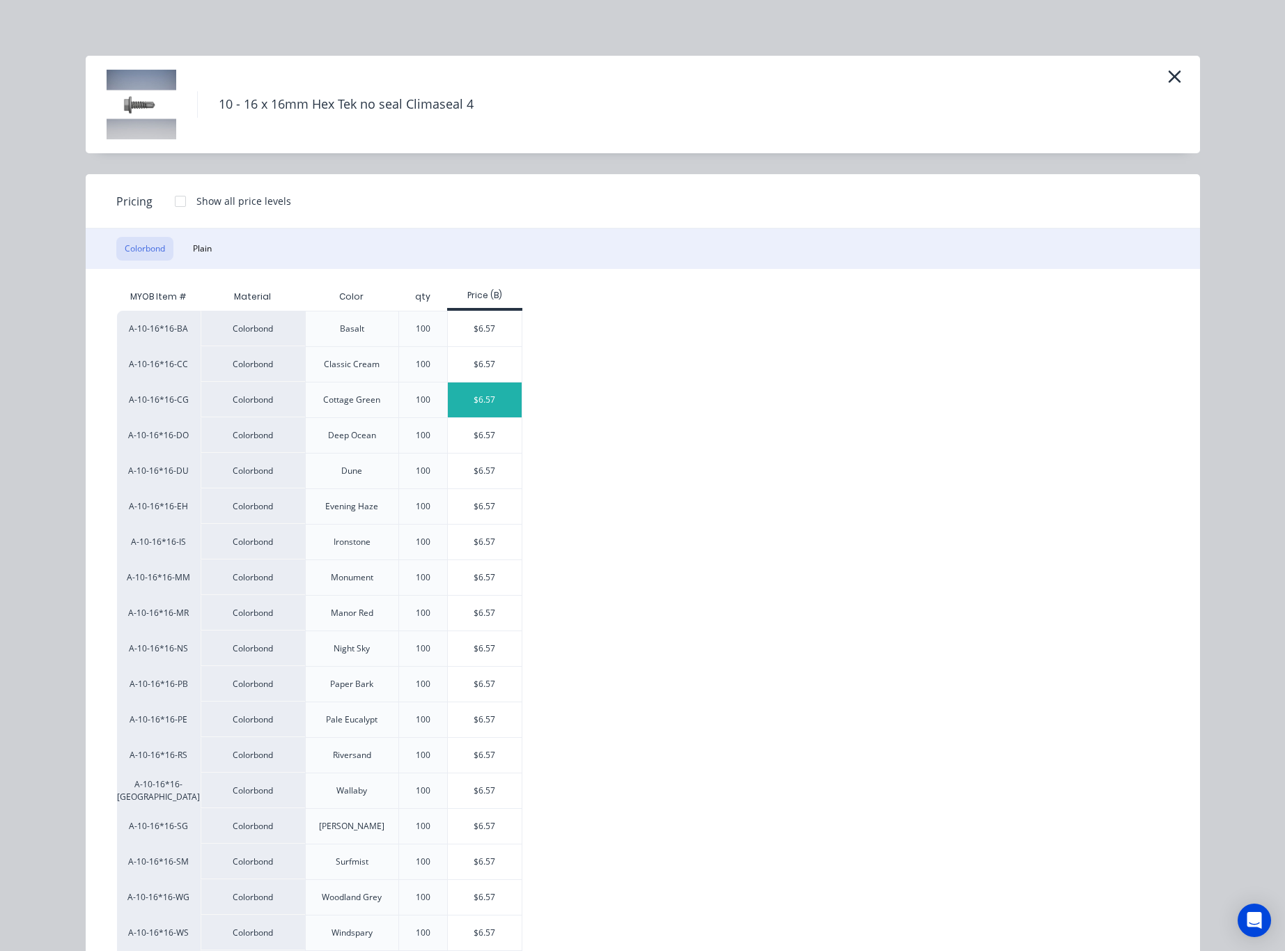
click at [475, 407] on div "$6.57" at bounding box center [485, 399] width 75 height 35
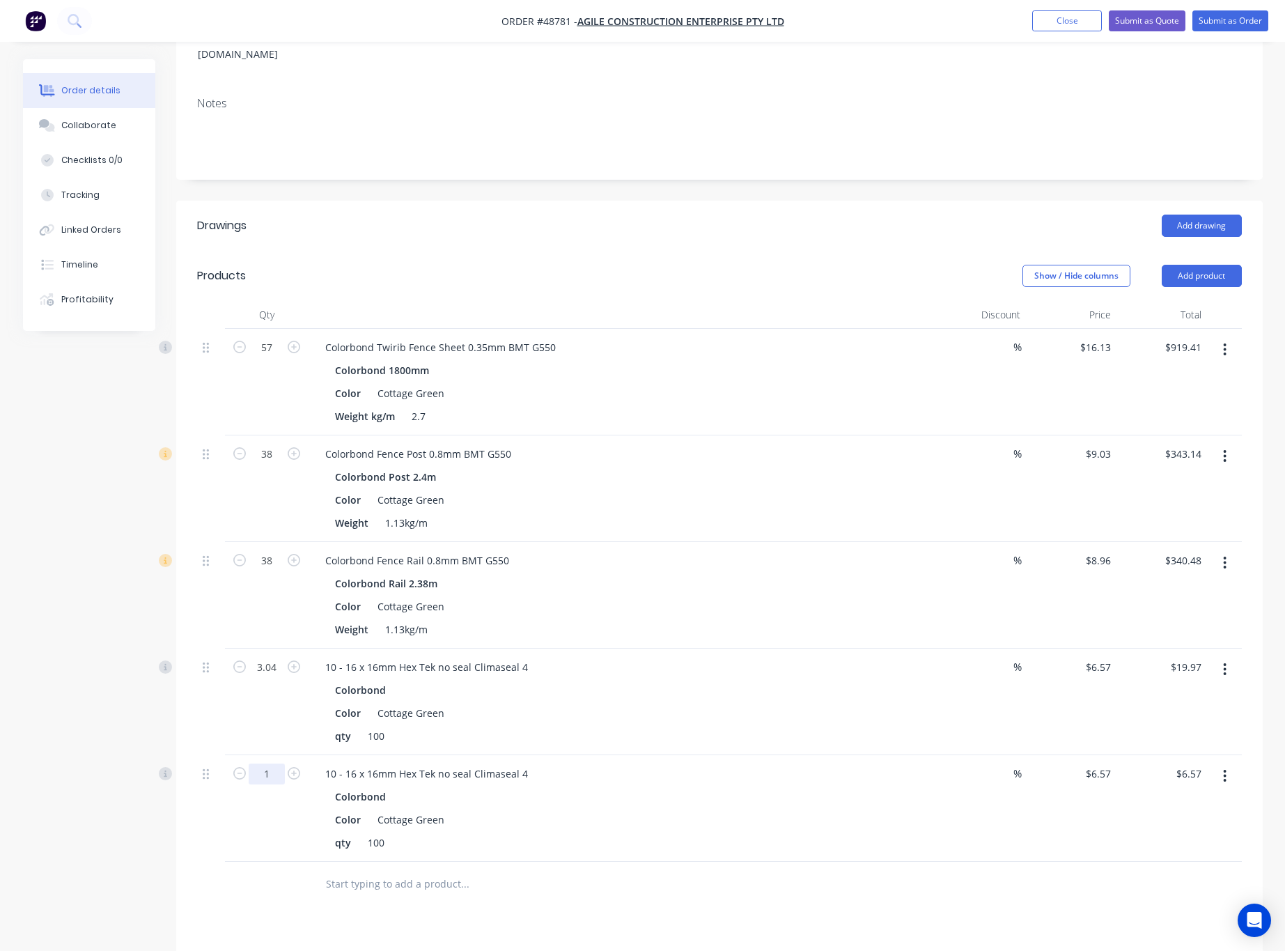
click at [276, 358] on input "1" at bounding box center [267, 347] width 36 height 21
type input "6.96"
type input "$45.73"
click at [226, 825] on div "6.96" at bounding box center [267, 808] width 84 height 107
click at [1106, 657] on input "6.57" at bounding box center [1100, 667] width 32 height 20
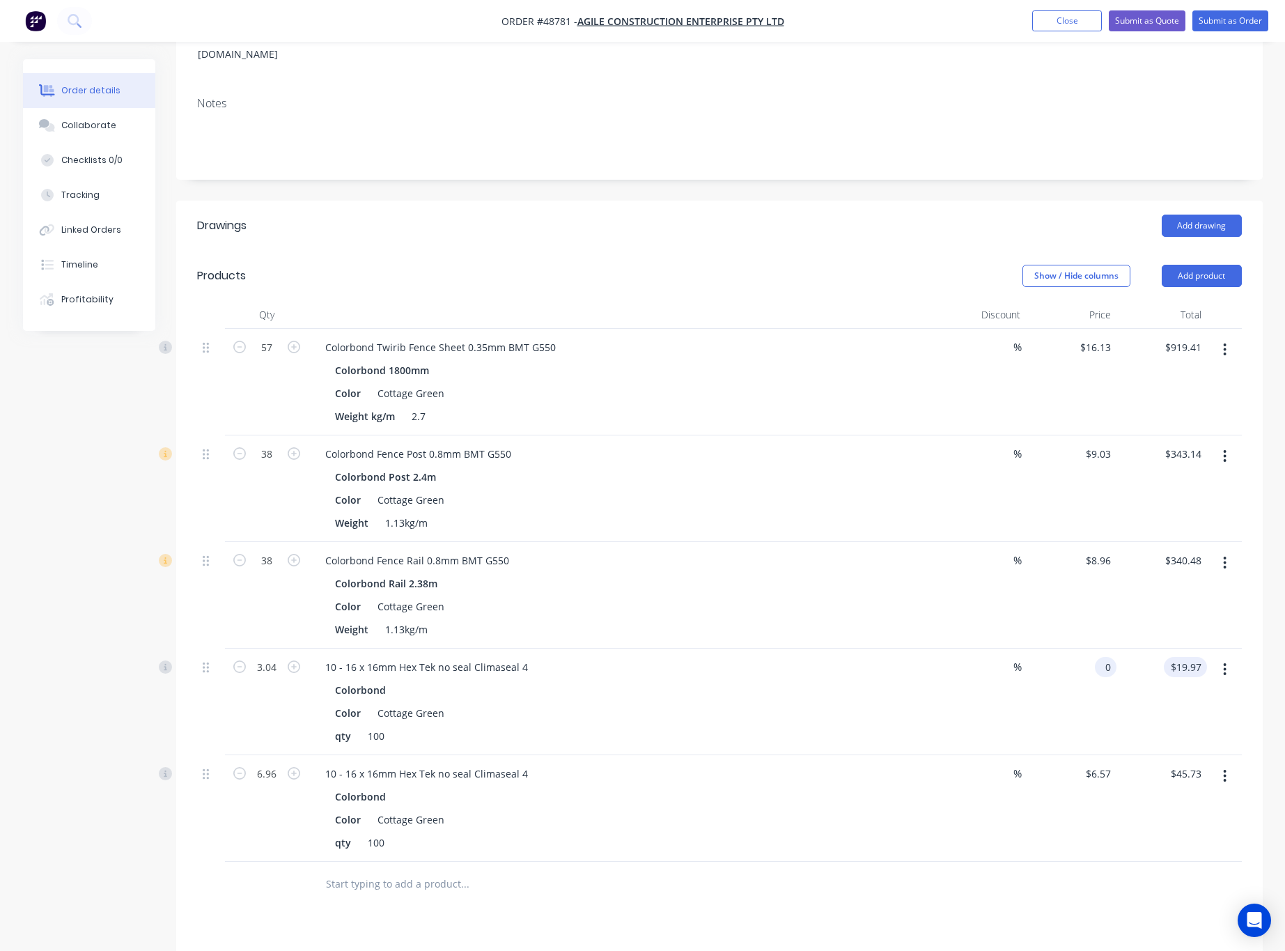
type input "$0.00"
click at [1194, 657] on input "0.00" at bounding box center [1188, 667] width 38 height 20
type input "$0.00"
click at [890, 836] on div "10 - 16 x 16mm Hex Tek no seal Climaseal 4 Colorbond Color Cottage Green qty 100" at bounding box center [622, 808] width 627 height 107
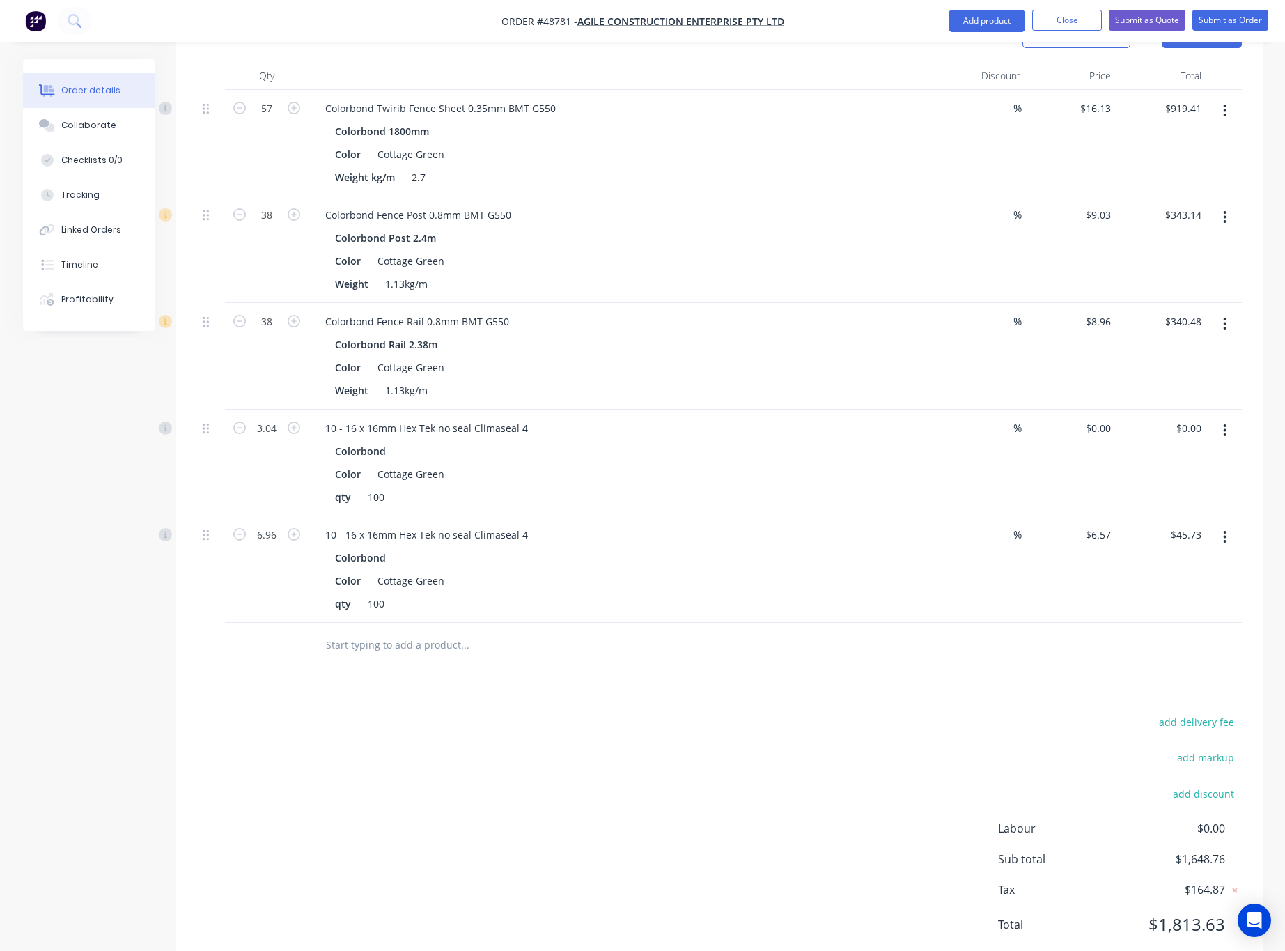
scroll to position [473, 0]
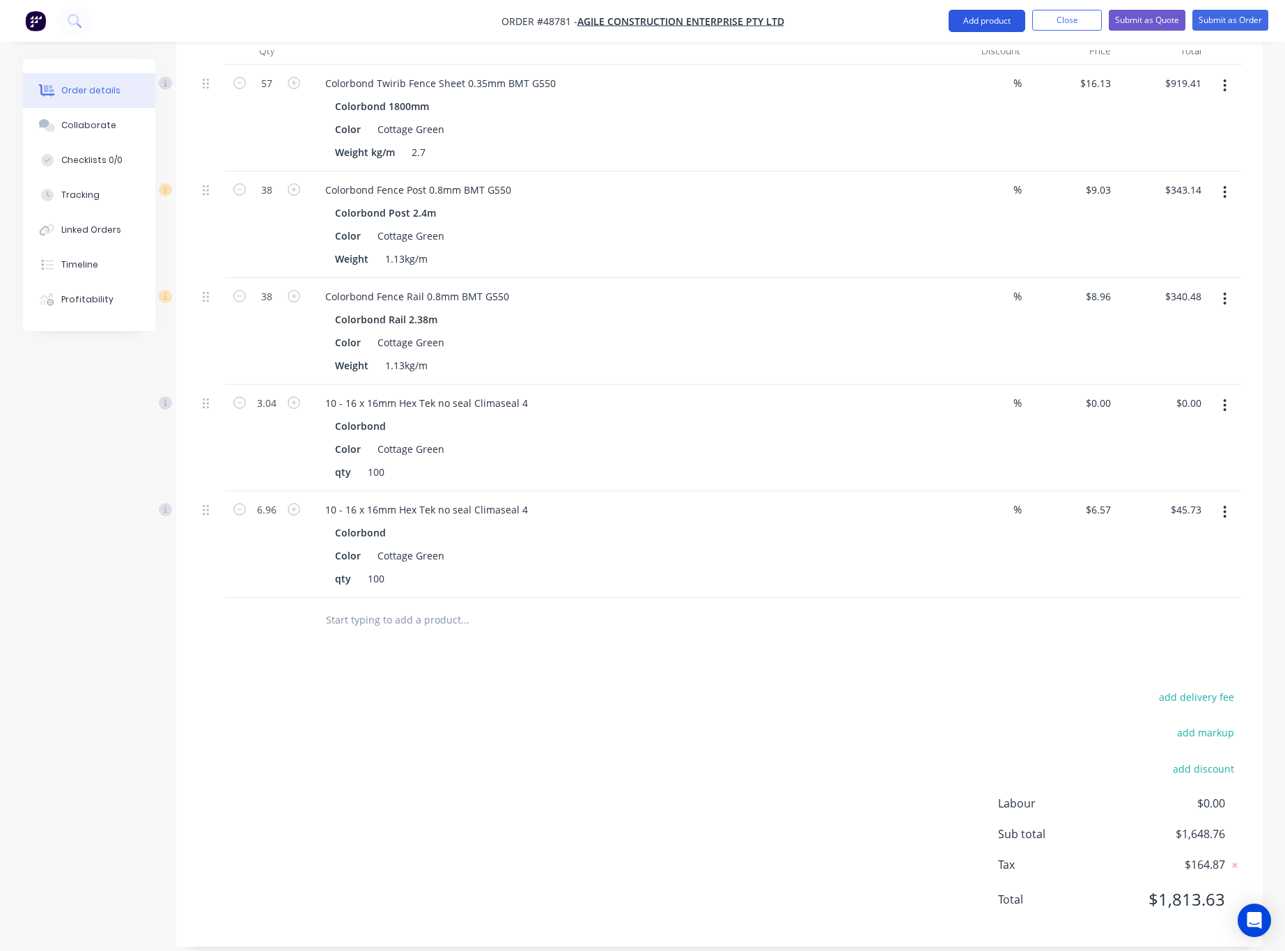
click at [988, 19] on button "Add product" at bounding box center [987, 21] width 77 height 22
click at [913, 55] on div "Product catalogue" at bounding box center [958, 57] width 107 height 20
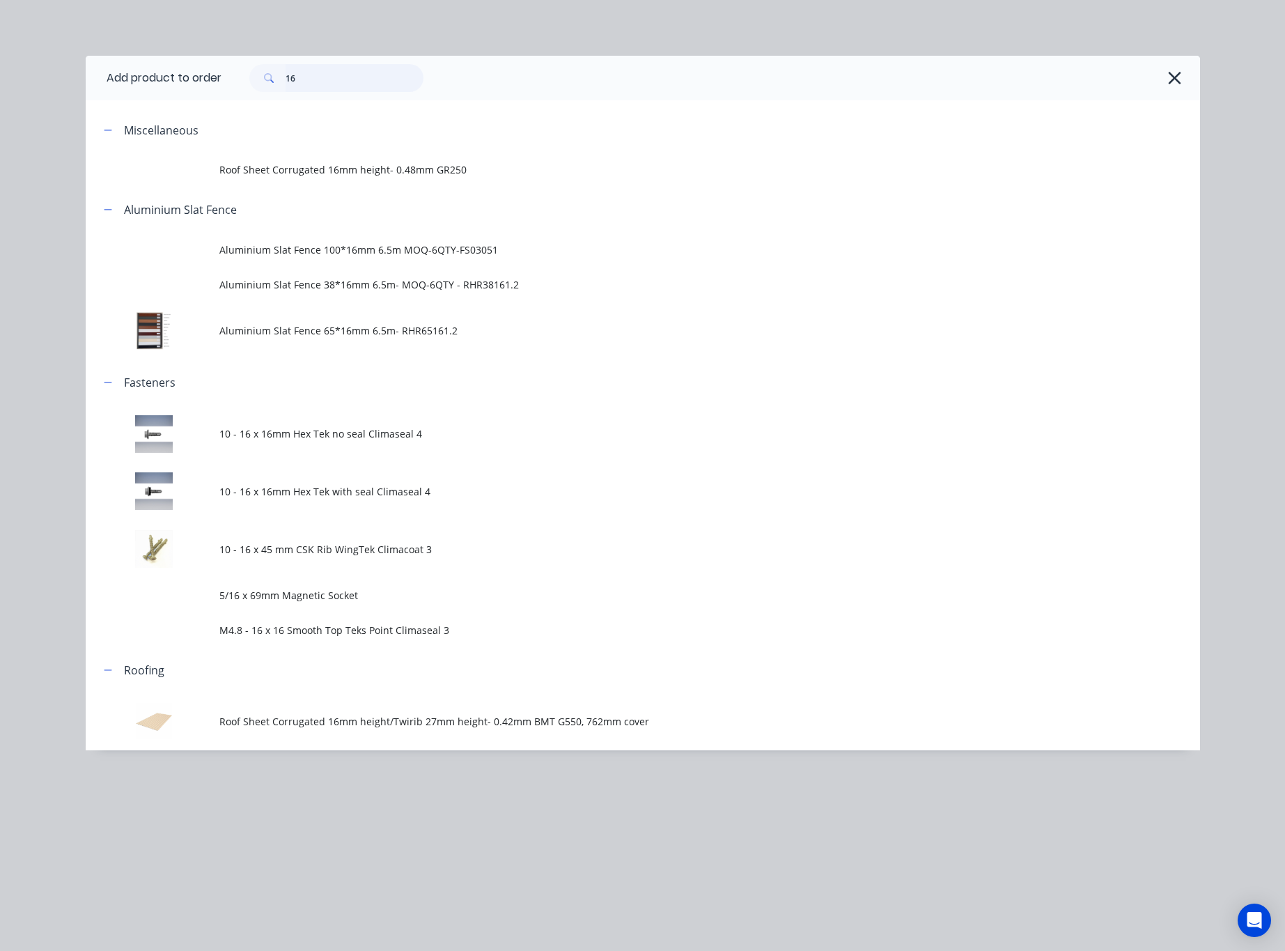
click at [244, 84] on div "16" at bounding box center [329, 78] width 188 height 28
type input "kwi"
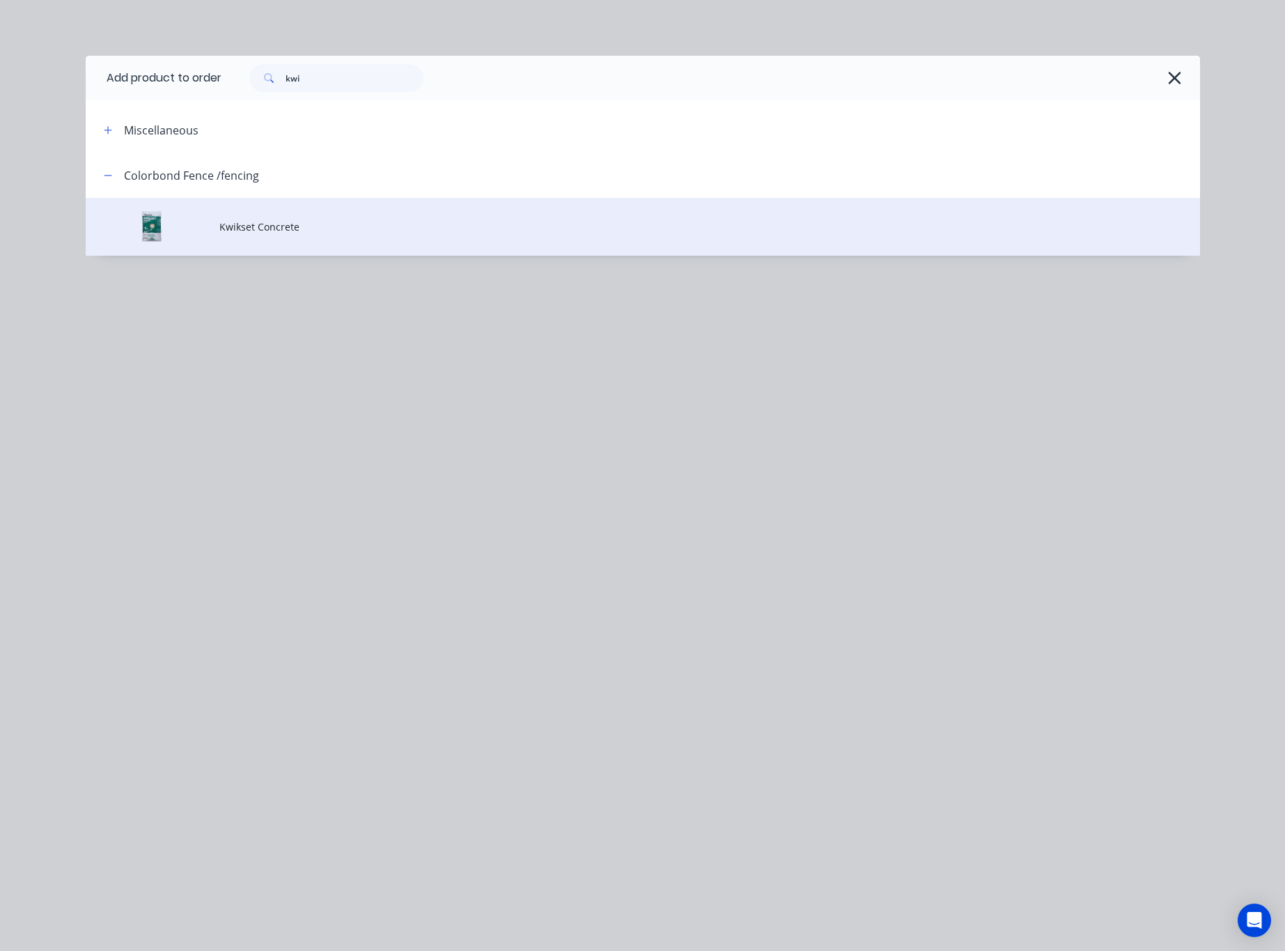
click at [585, 222] on span "Kwikset Concrete" at bounding box center [611, 226] width 784 height 15
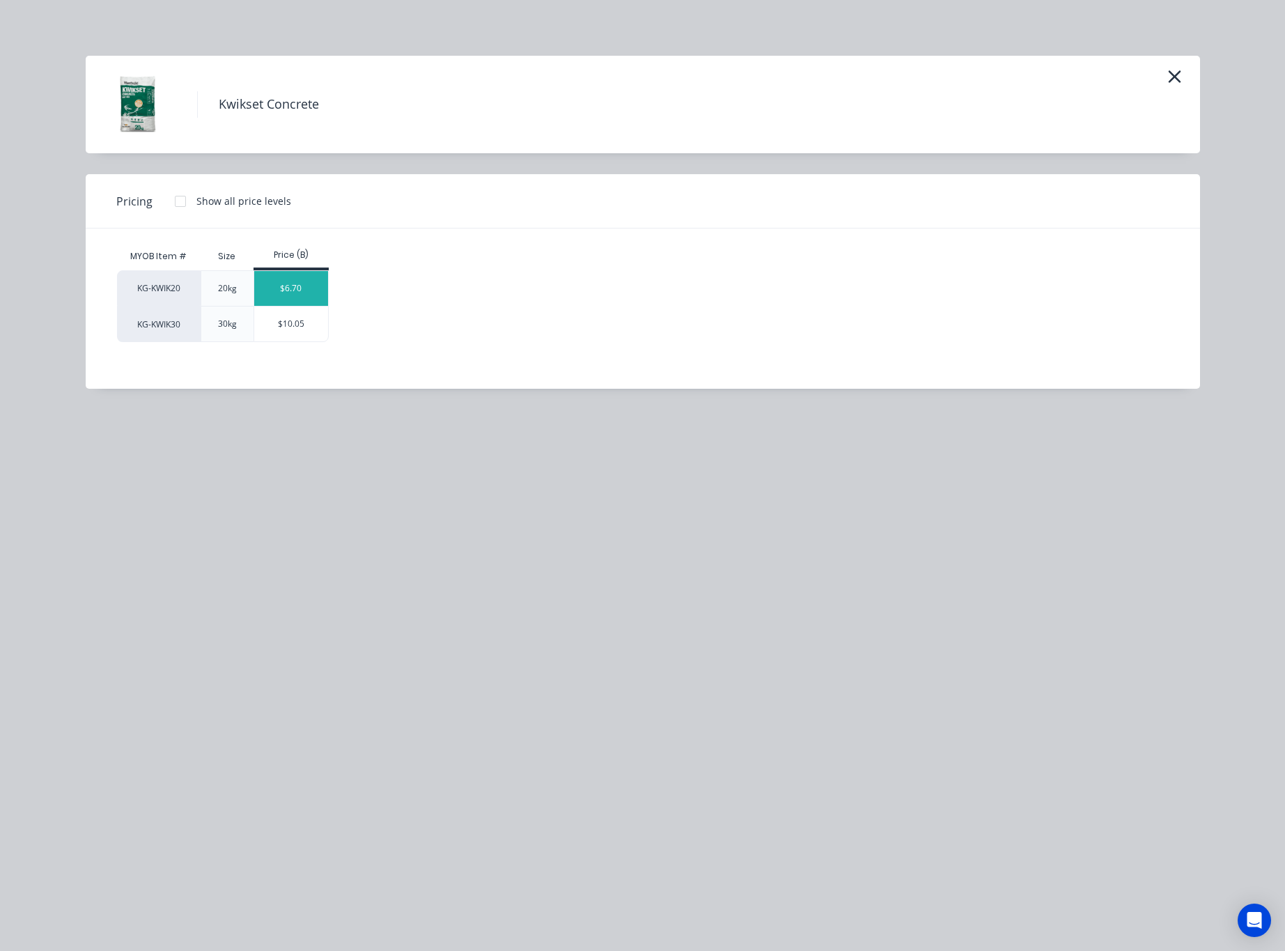
click at [302, 281] on div "$6.70" at bounding box center [291, 288] width 75 height 35
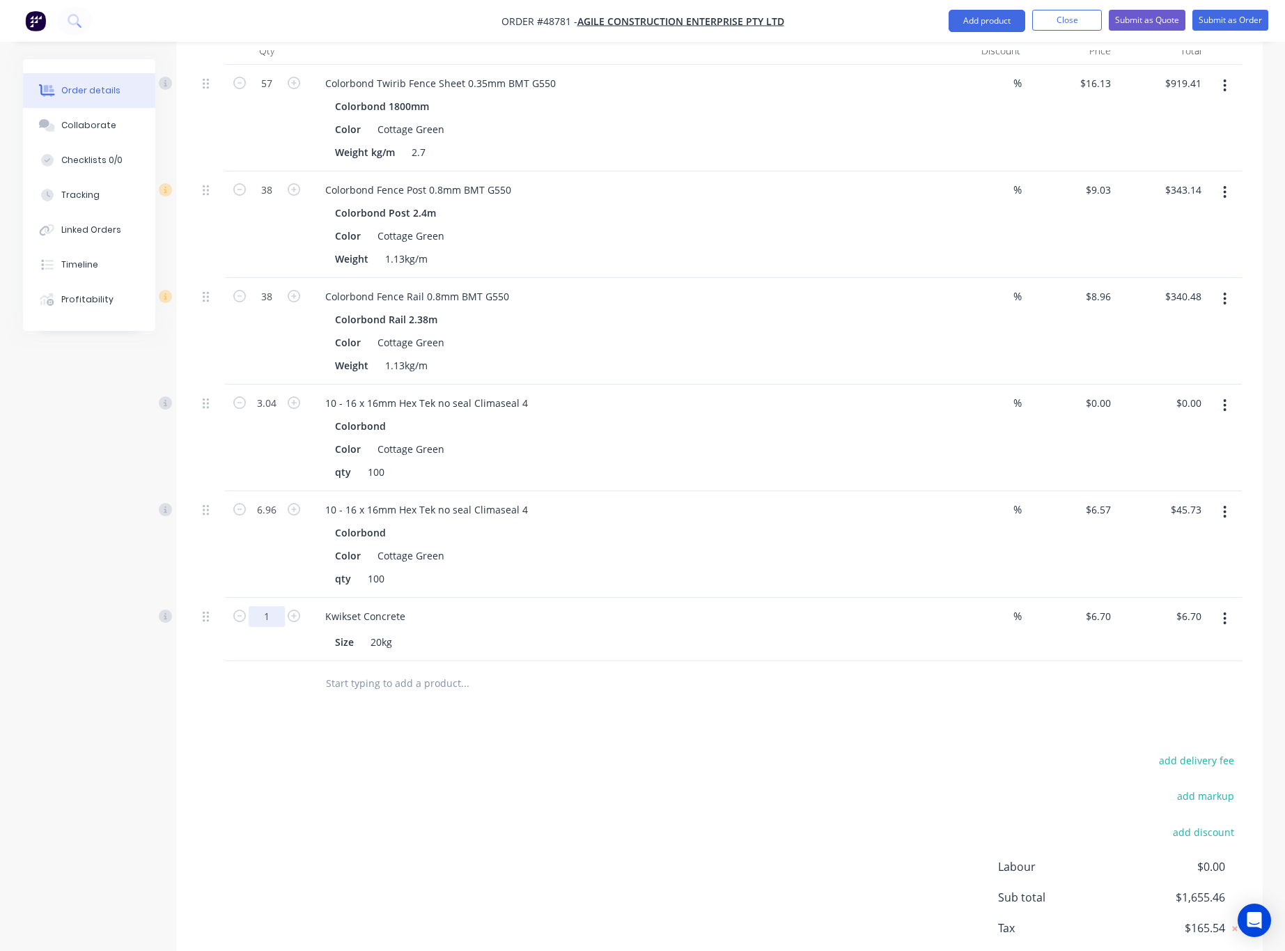
click at [267, 94] on input "1" at bounding box center [267, 83] width 36 height 21
type input "60"
type input "$402.00"
click at [414, 768] on div "add delivery fee add markup add discount Labour $0.00 Sub total $1,655.46 Tax $…" at bounding box center [719, 870] width 1045 height 238
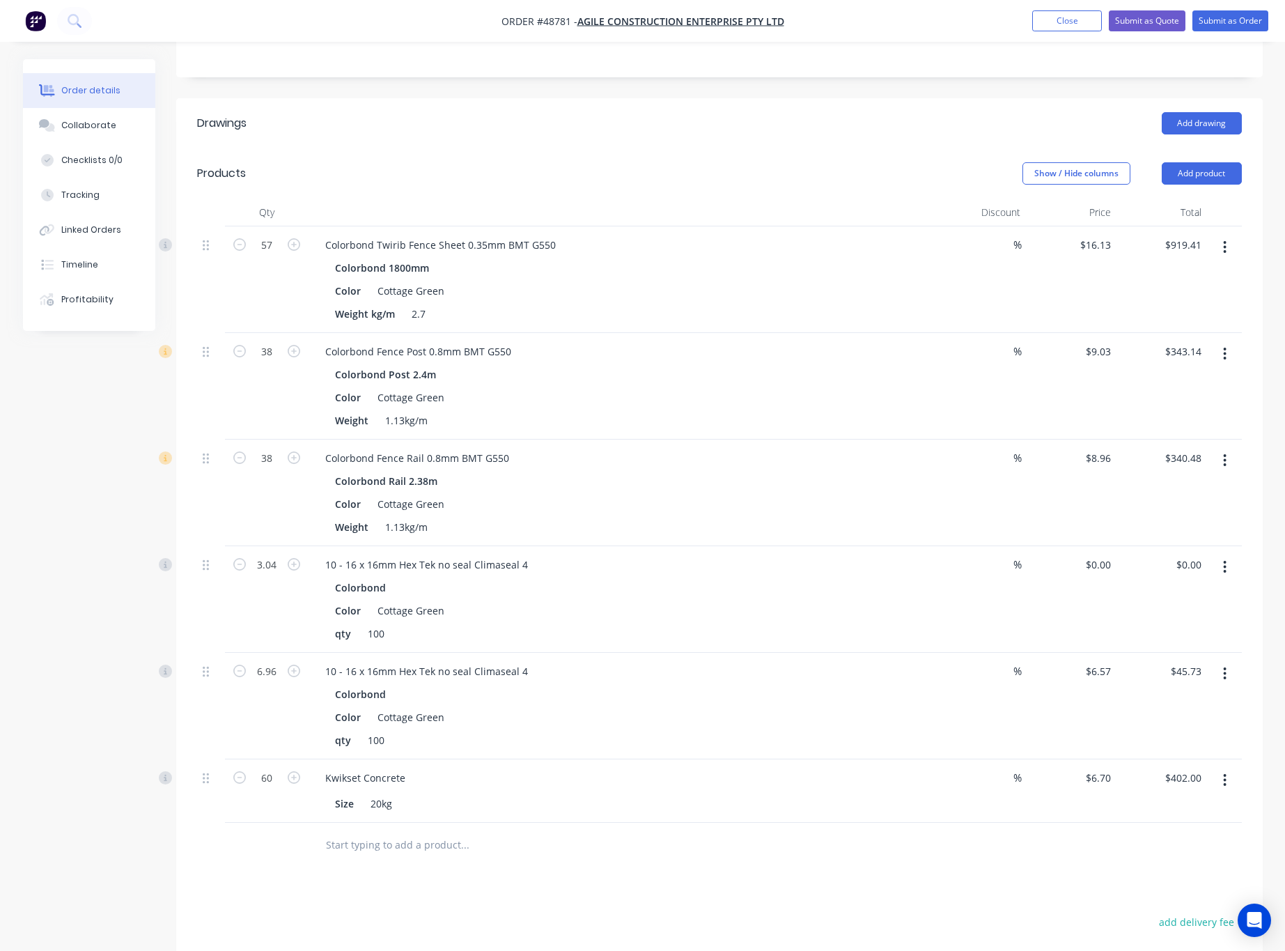
scroll to position [0, 0]
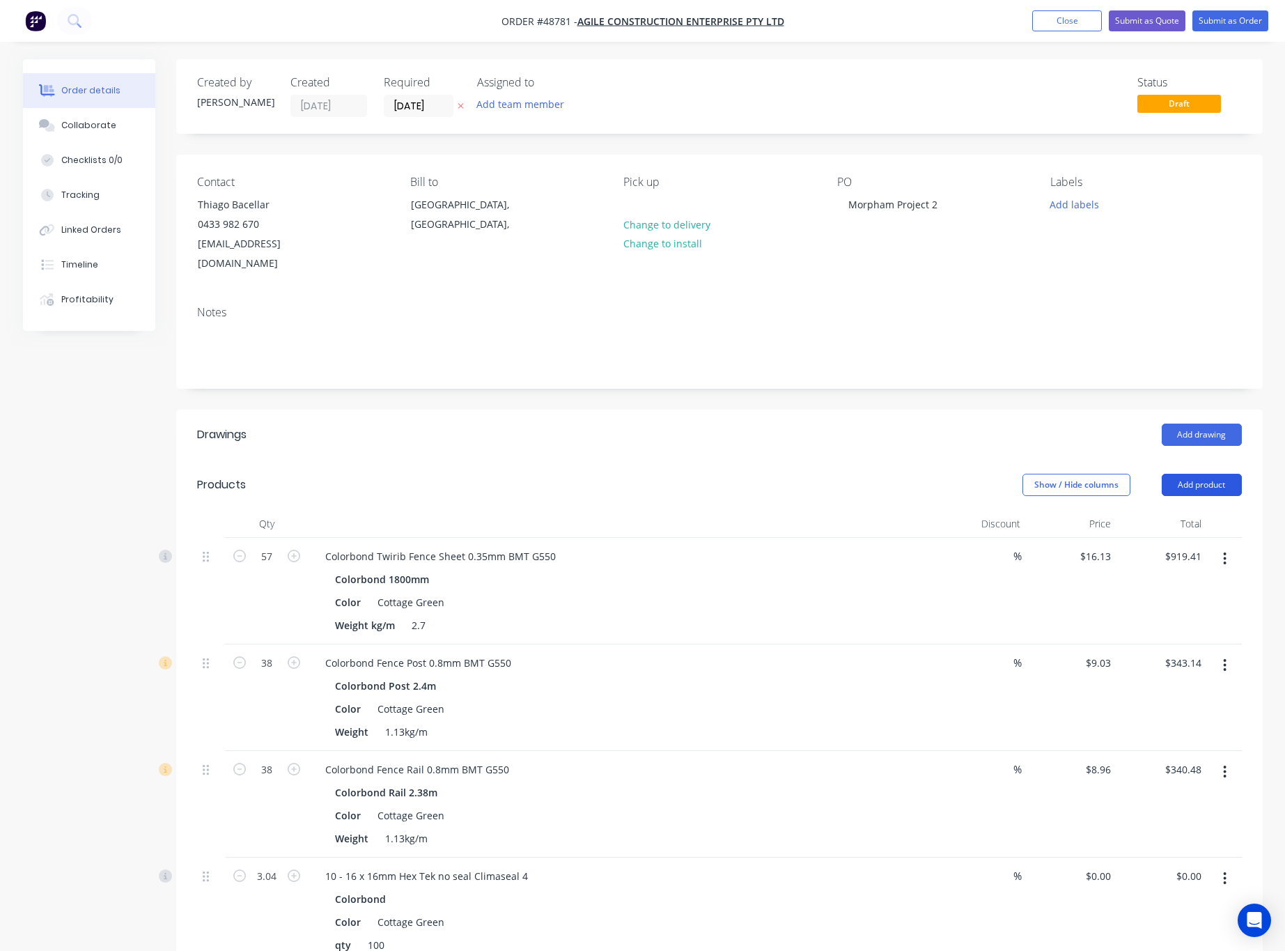
click at [1190, 474] on button "Add product" at bounding box center [1202, 485] width 80 height 22
click at [1192, 510] on div "Product catalogue" at bounding box center [1175, 520] width 107 height 20
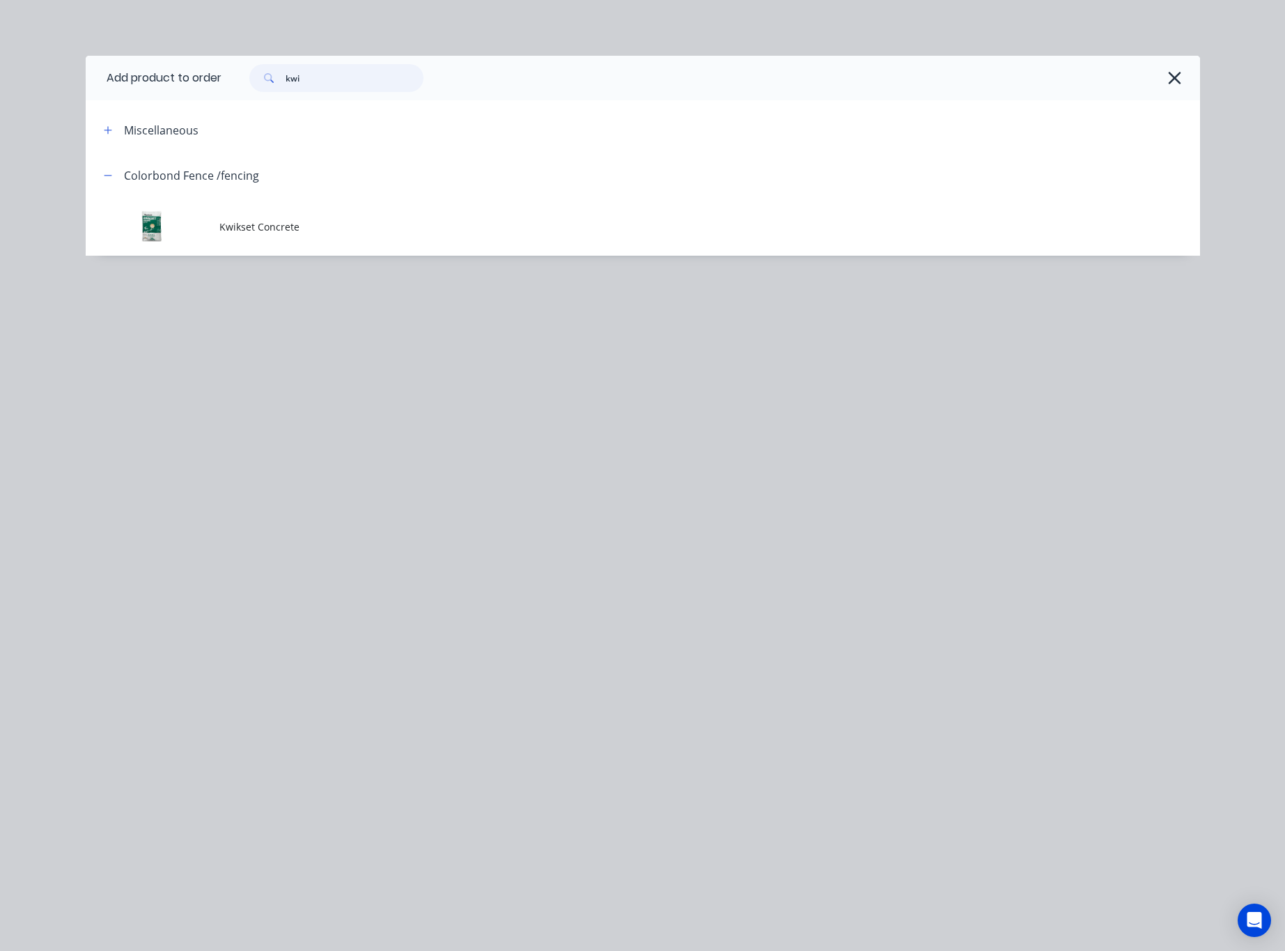
drag, startPoint x: 312, startPoint y: 79, endPoint x: 209, endPoint y: 56, distance: 105.6
click at [266, 77] on div "kwi" at bounding box center [336, 78] width 174 height 28
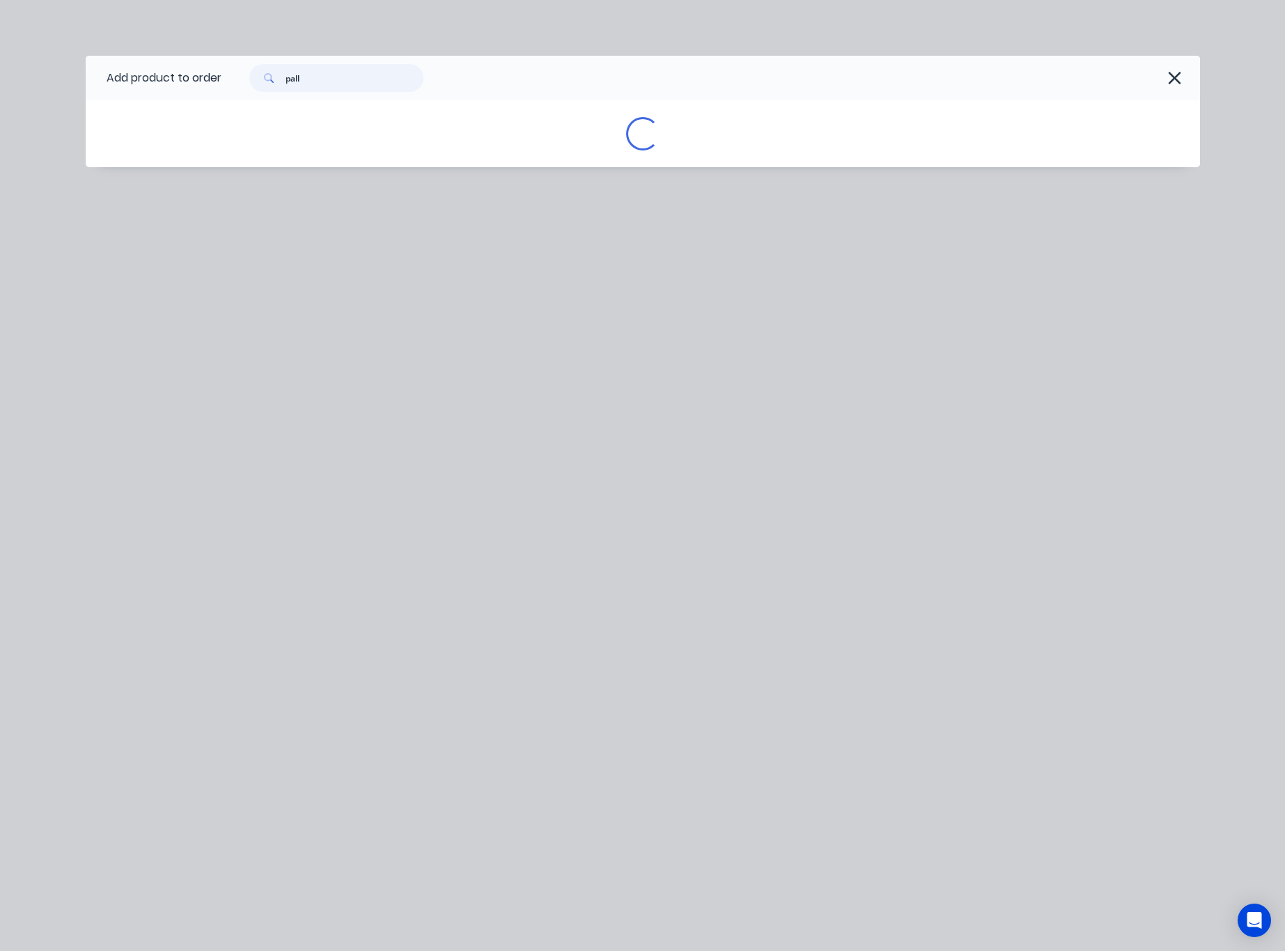
type input "pall"
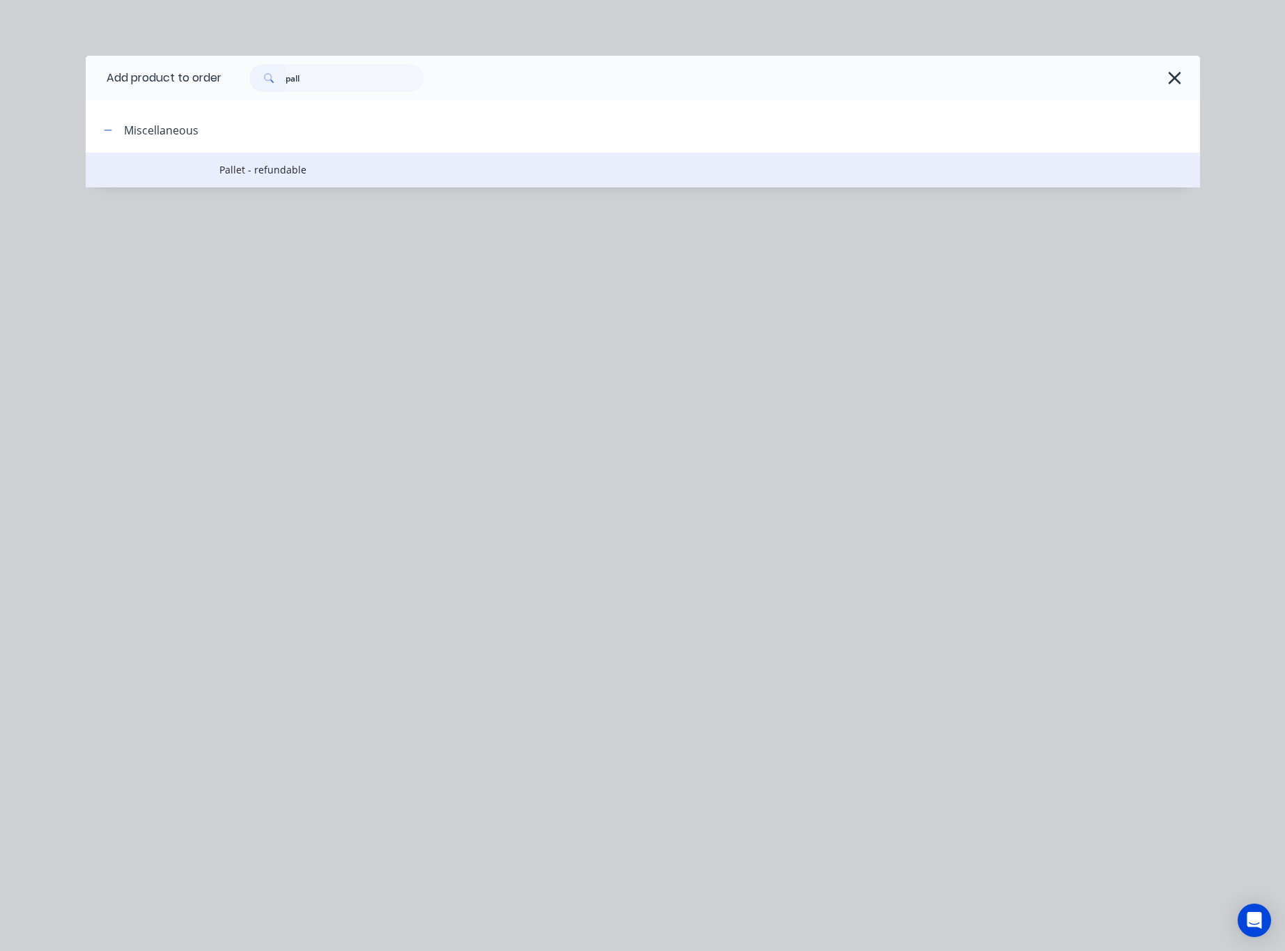
click at [380, 167] on span "Pallet - refundable" at bounding box center [611, 169] width 784 height 15
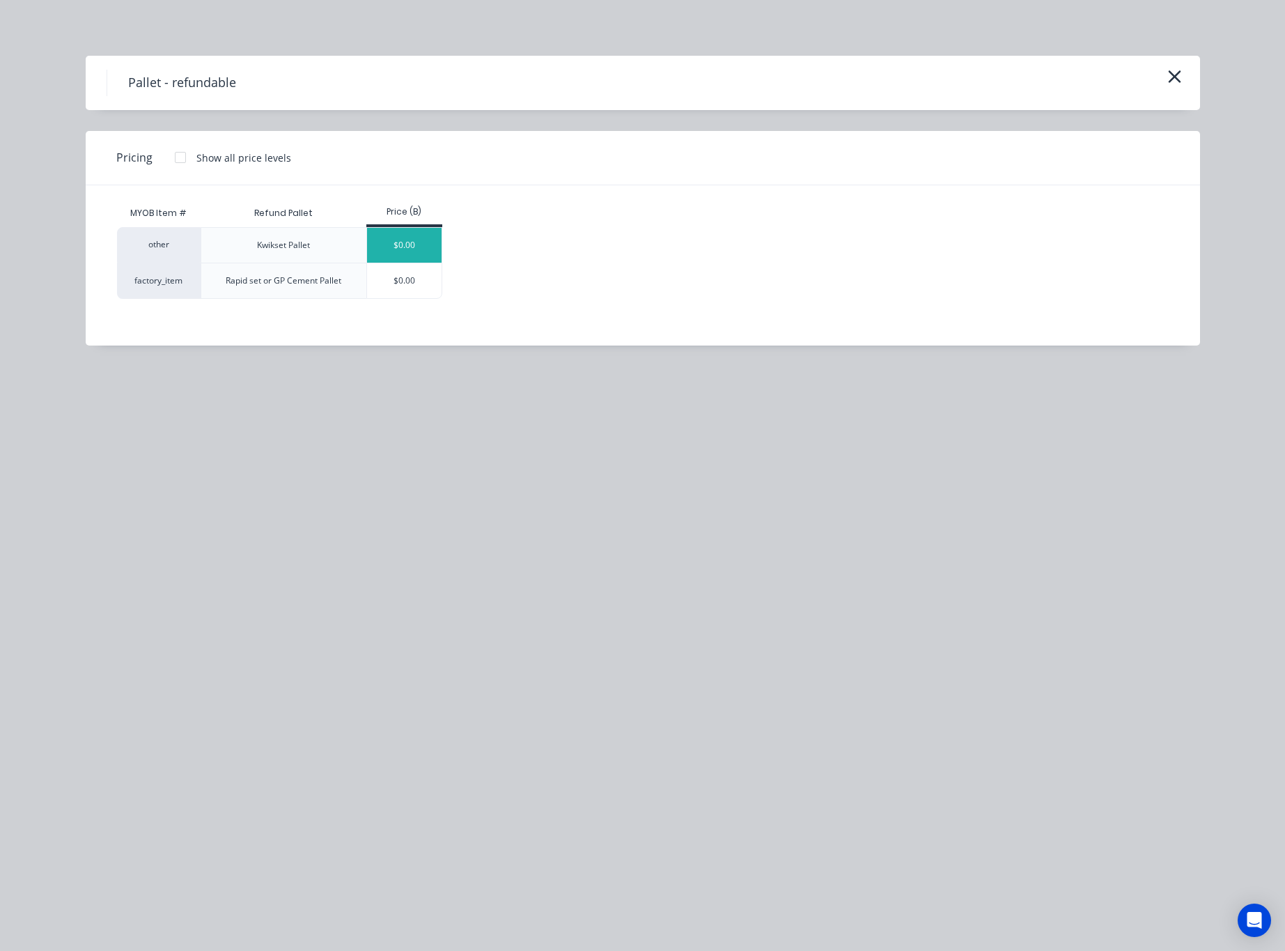
click at [425, 253] on div "$0.00" at bounding box center [404, 245] width 75 height 35
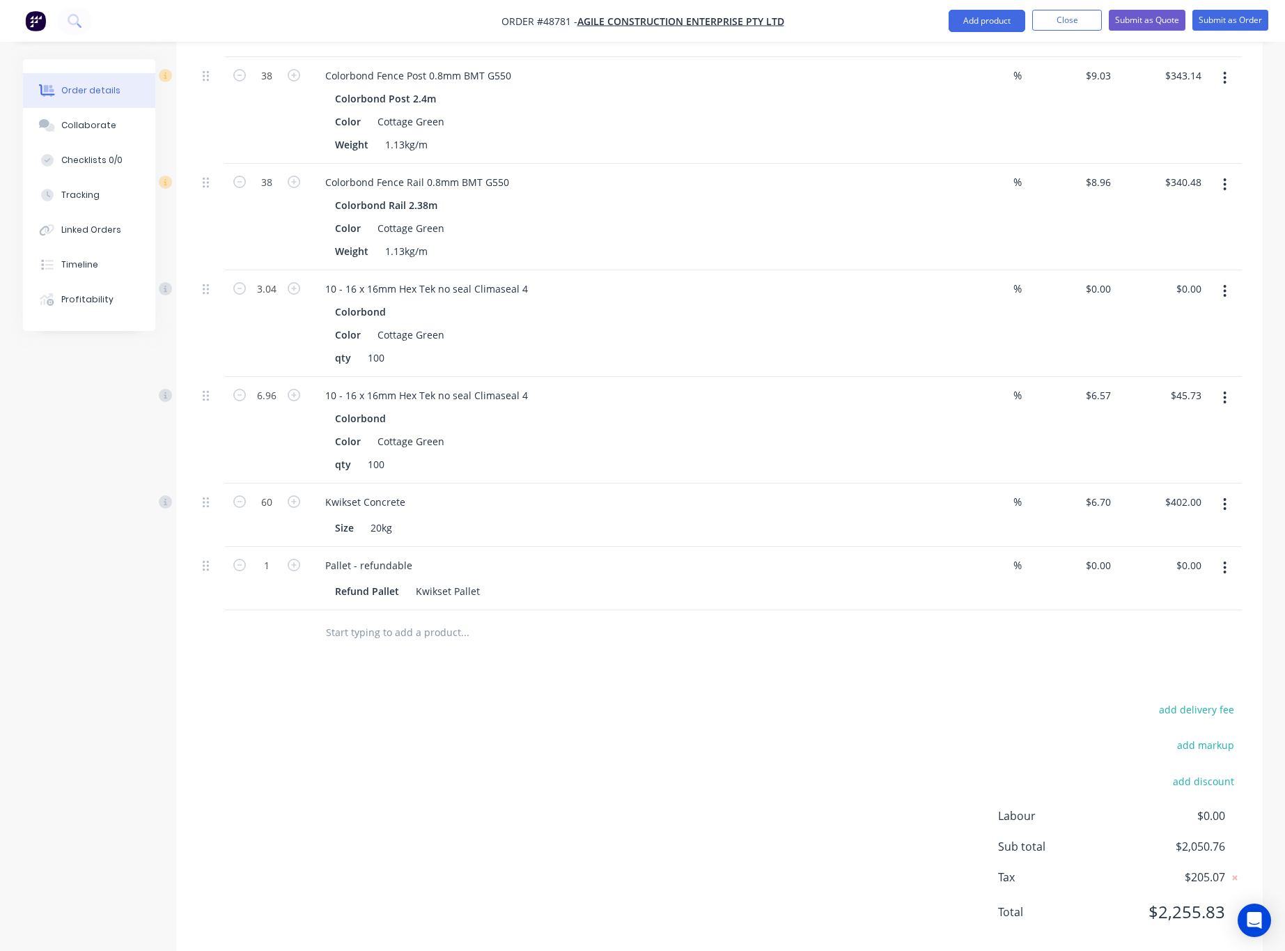
scroll to position [600, 0]
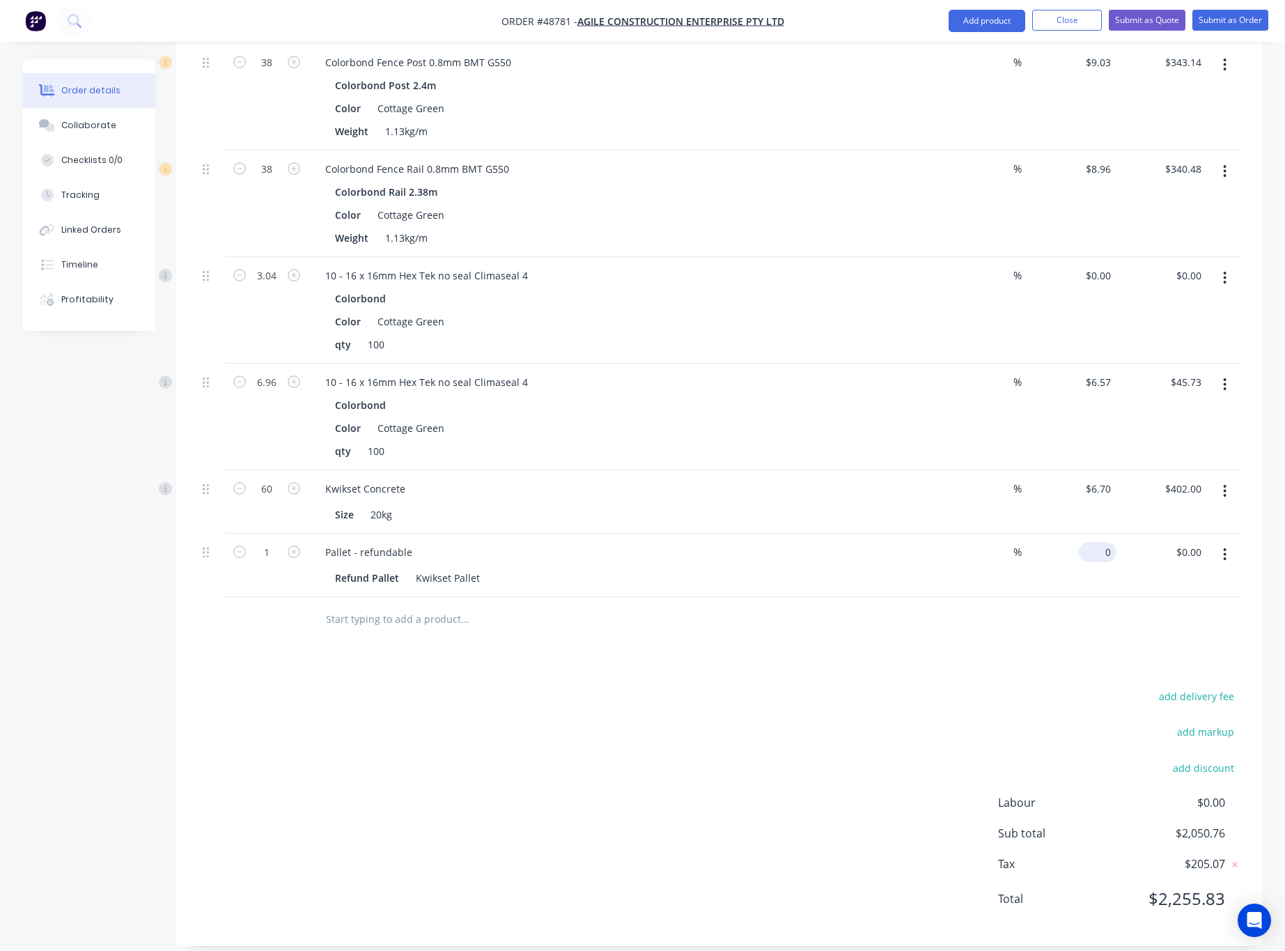
click at [1097, 542] on div "0 $0.00" at bounding box center [1098, 552] width 38 height 20
type input "$45.00"
click at [991, 687] on div "add delivery fee add markup add discount Labour $0.00 Sub total $2,050.76 Tax $…" at bounding box center [719, 806] width 1045 height 238
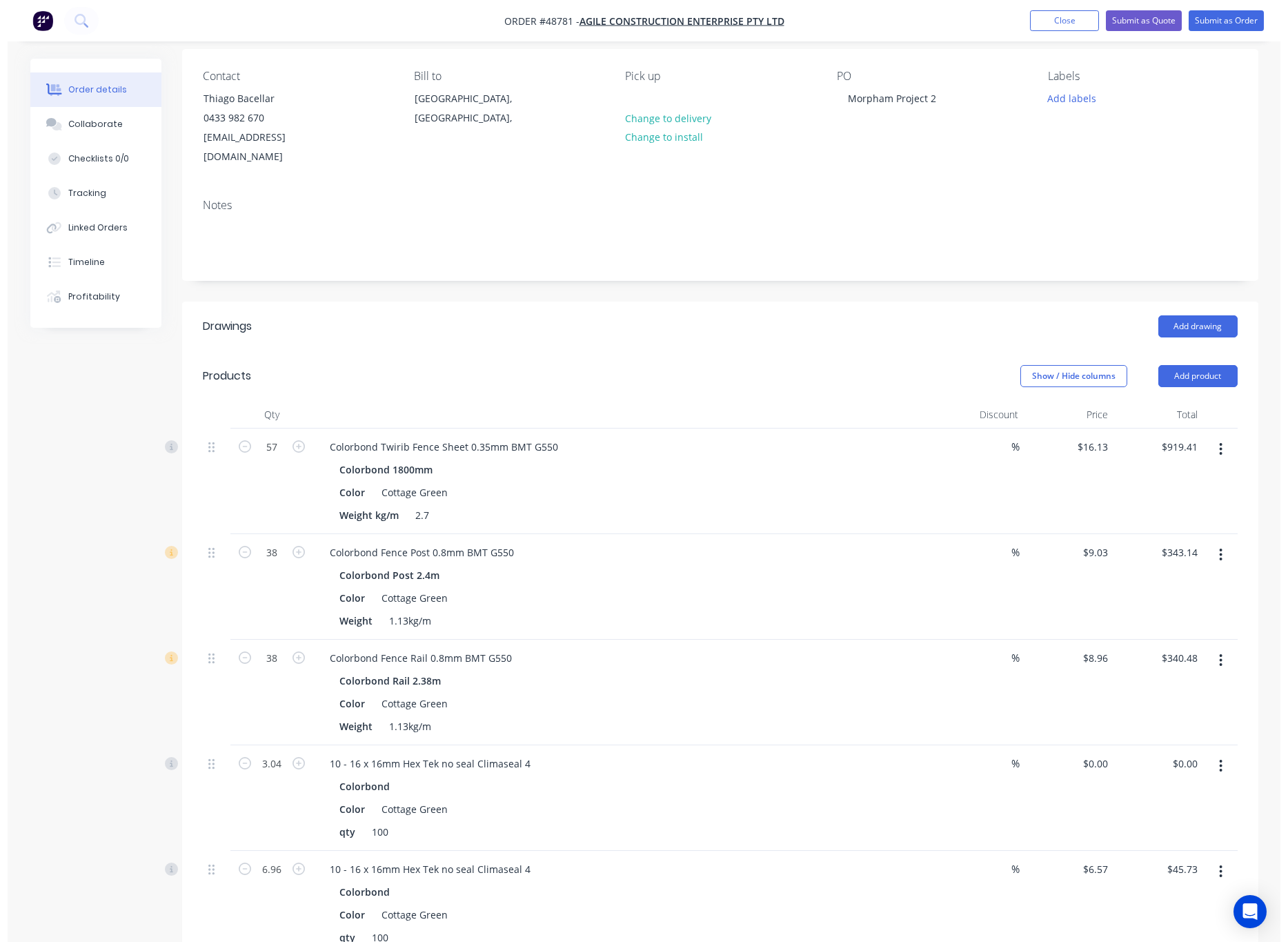
scroll to position [0, 0]
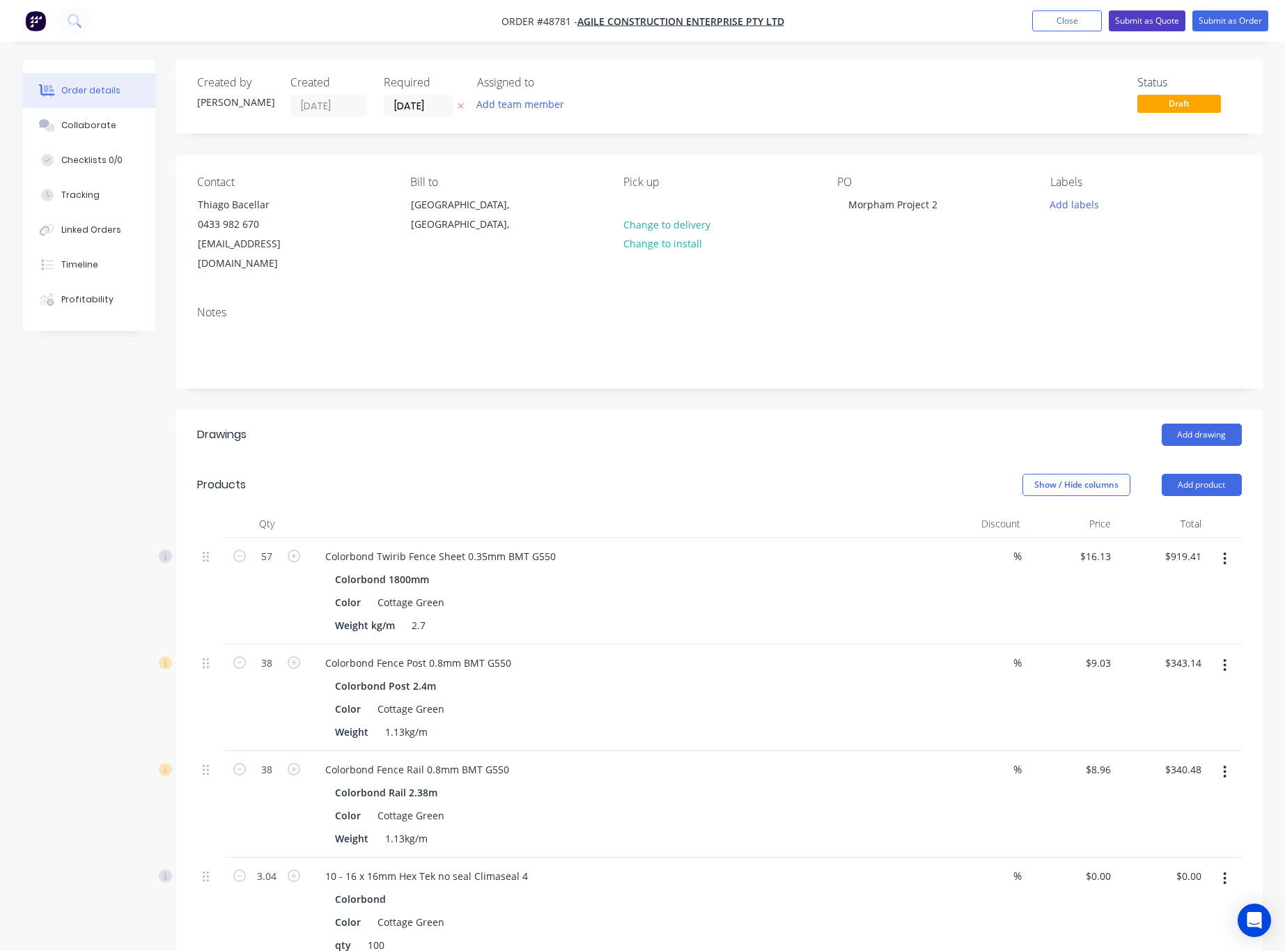
click at [1139, 24] on button "Submit as Quote" at bounding box center [1147, 20] width 77 height 21
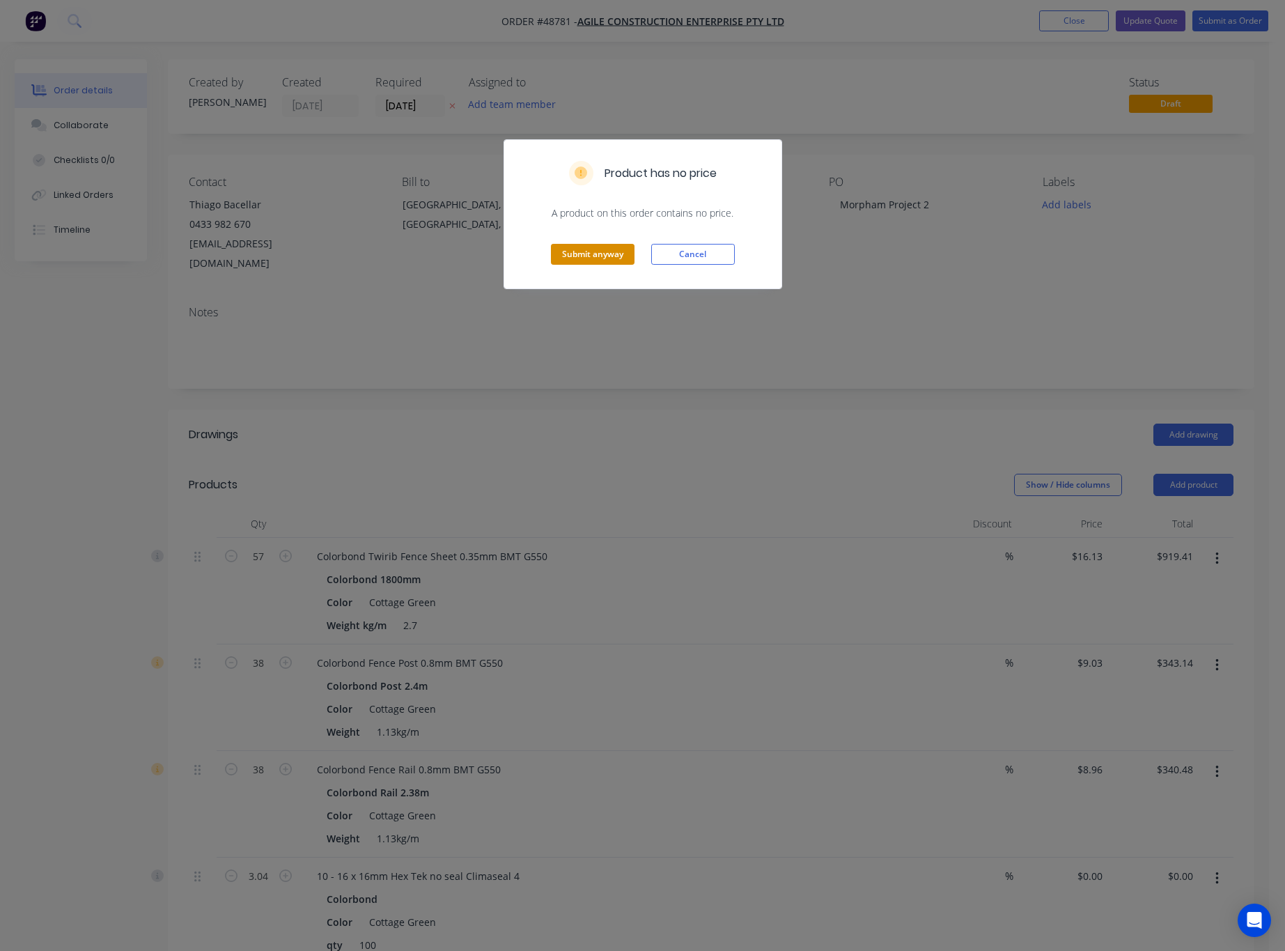
click at [577, 253] on button "Submit anyway" at bounding box center [593, 254] width 84 height 21
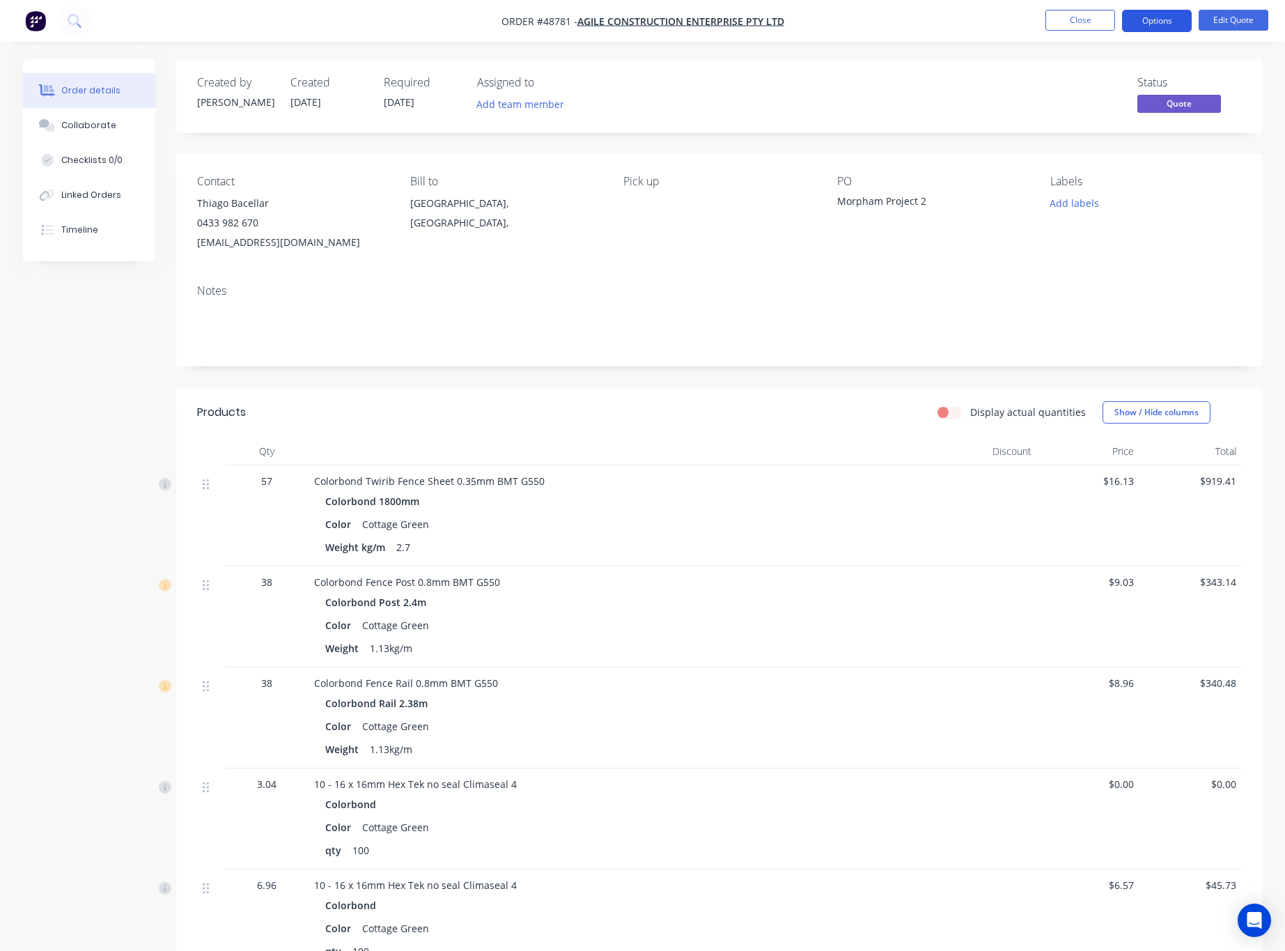
click at [1142, 25] on button "Options" at bounding box center [1157, 21] width 70 height 22
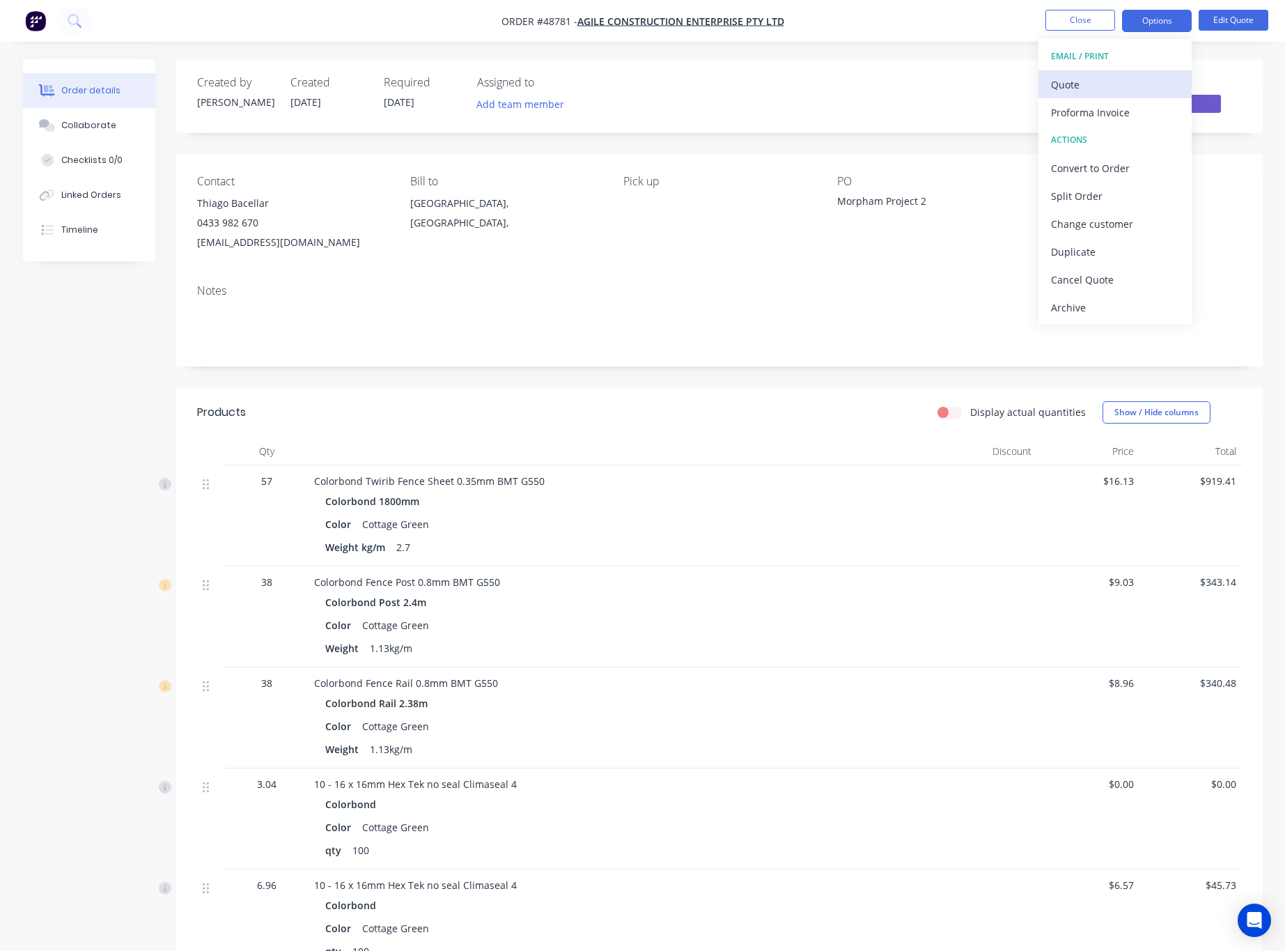
click at [1142, 75] on div "Quote" at bounding box center [1115, 85] width 128 height 20
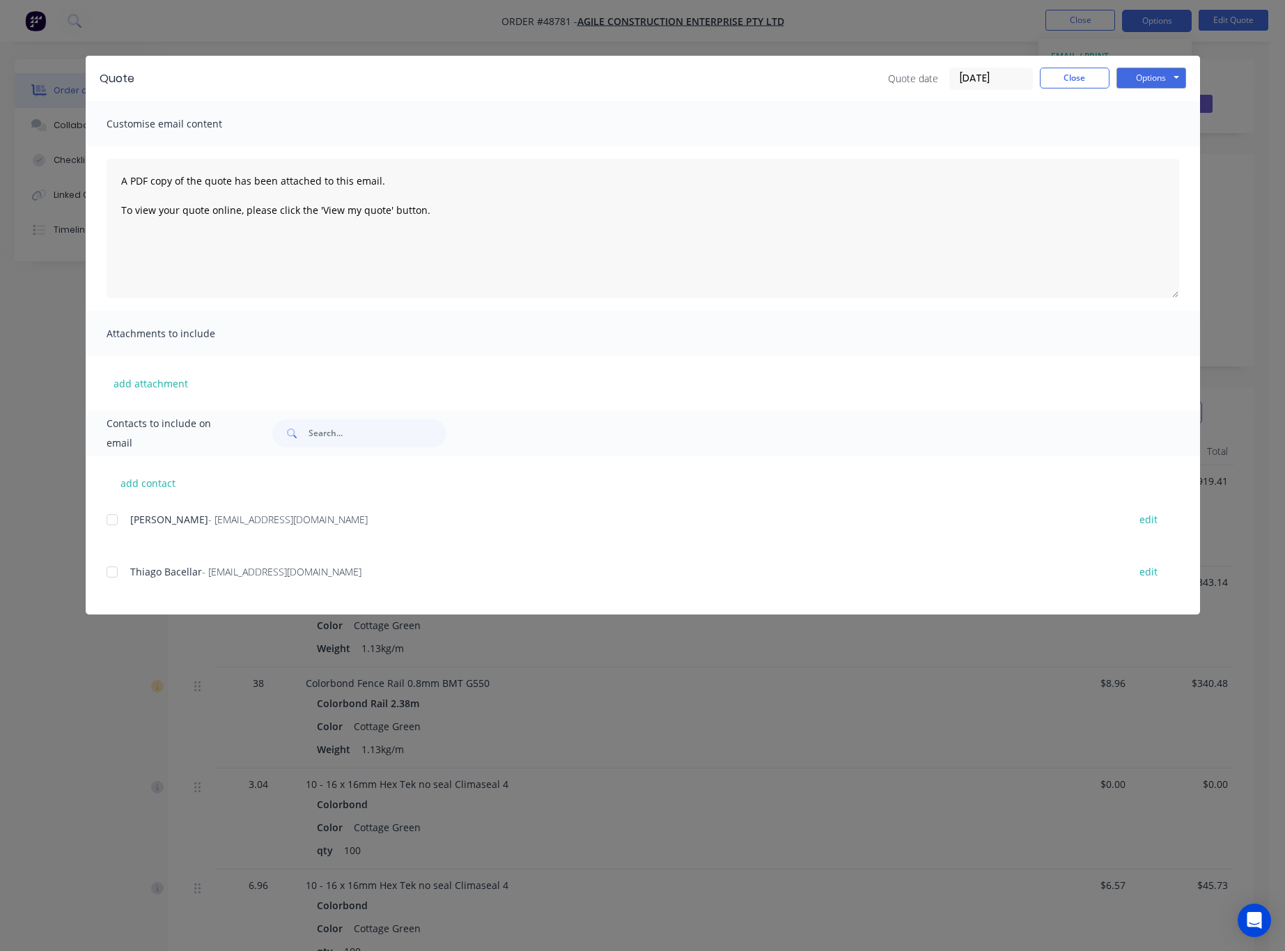
click at [105, 570] on div at bounding box center [112, 572] width 28 height 28
click at [1162, 76] on button "Options" at bounding box center [1151, 78] width 70 height 21
click at [1183, 147] on button "Email" at bounding box center [1160, 148] width 89 height 23
click at [52, 333] on div "Quote Quote date 02/09/25 Close Options Preview Print Email Customise email con…" at bounding box center [642, 475] width 1285 height 951
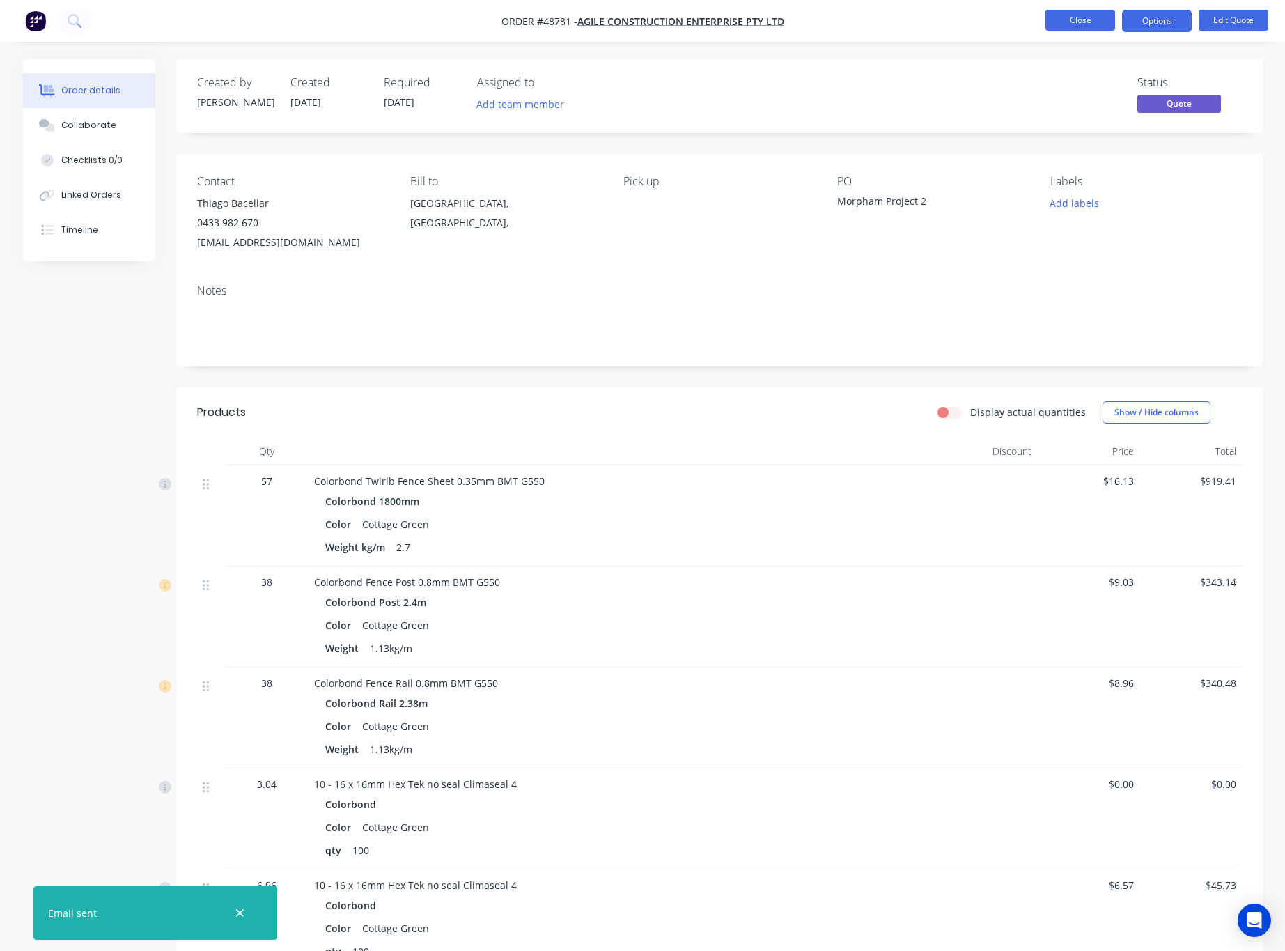
click at [1089, 22] on button "Close" at bounding box center [1080, 20] width 70 height 21
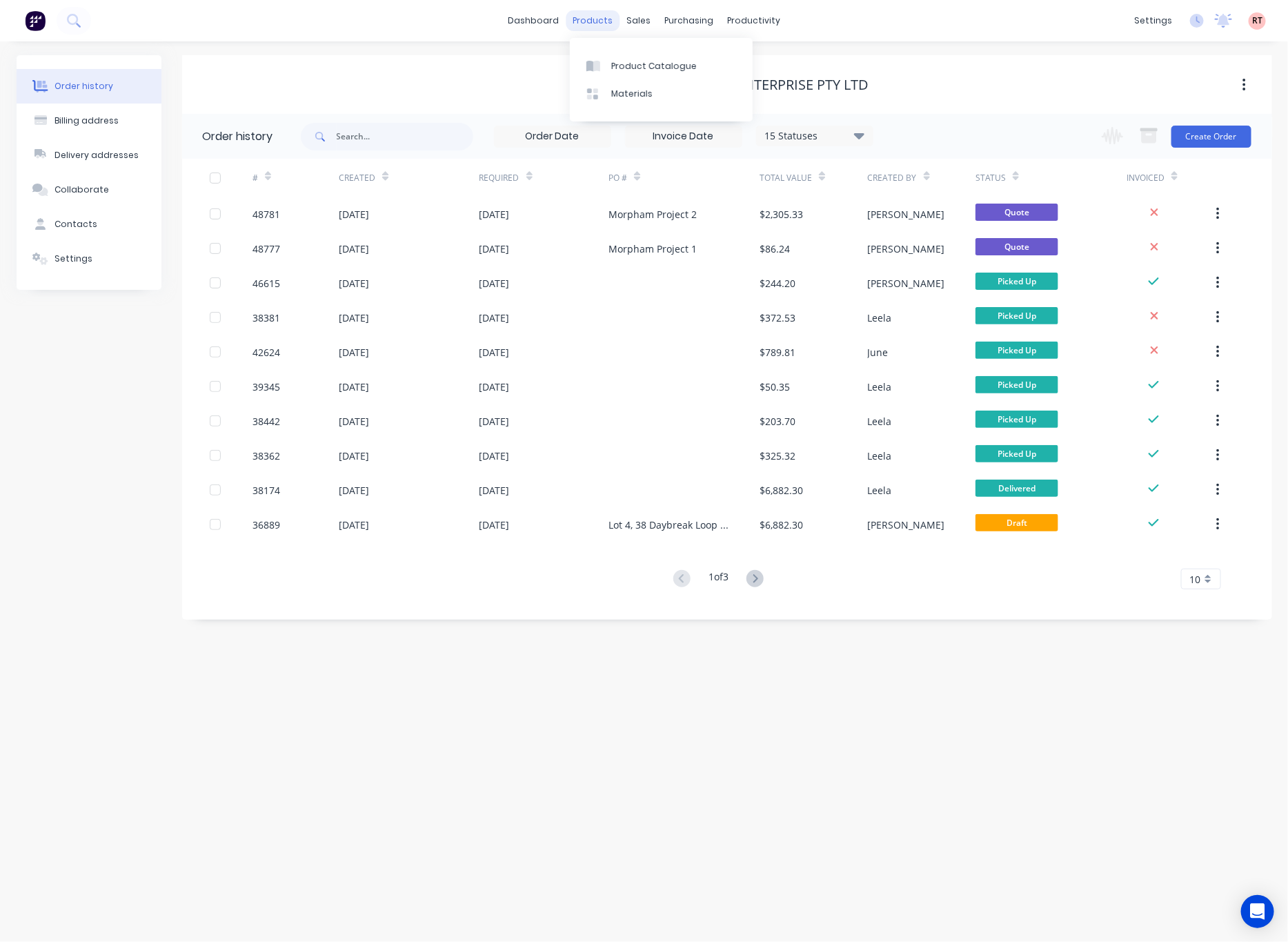
click at [589, 23] on div "products" at bounding box center [592, 20] width 54 height 21
click at [606, 69] on div at bounding box center [596, 66] width 21 height 13
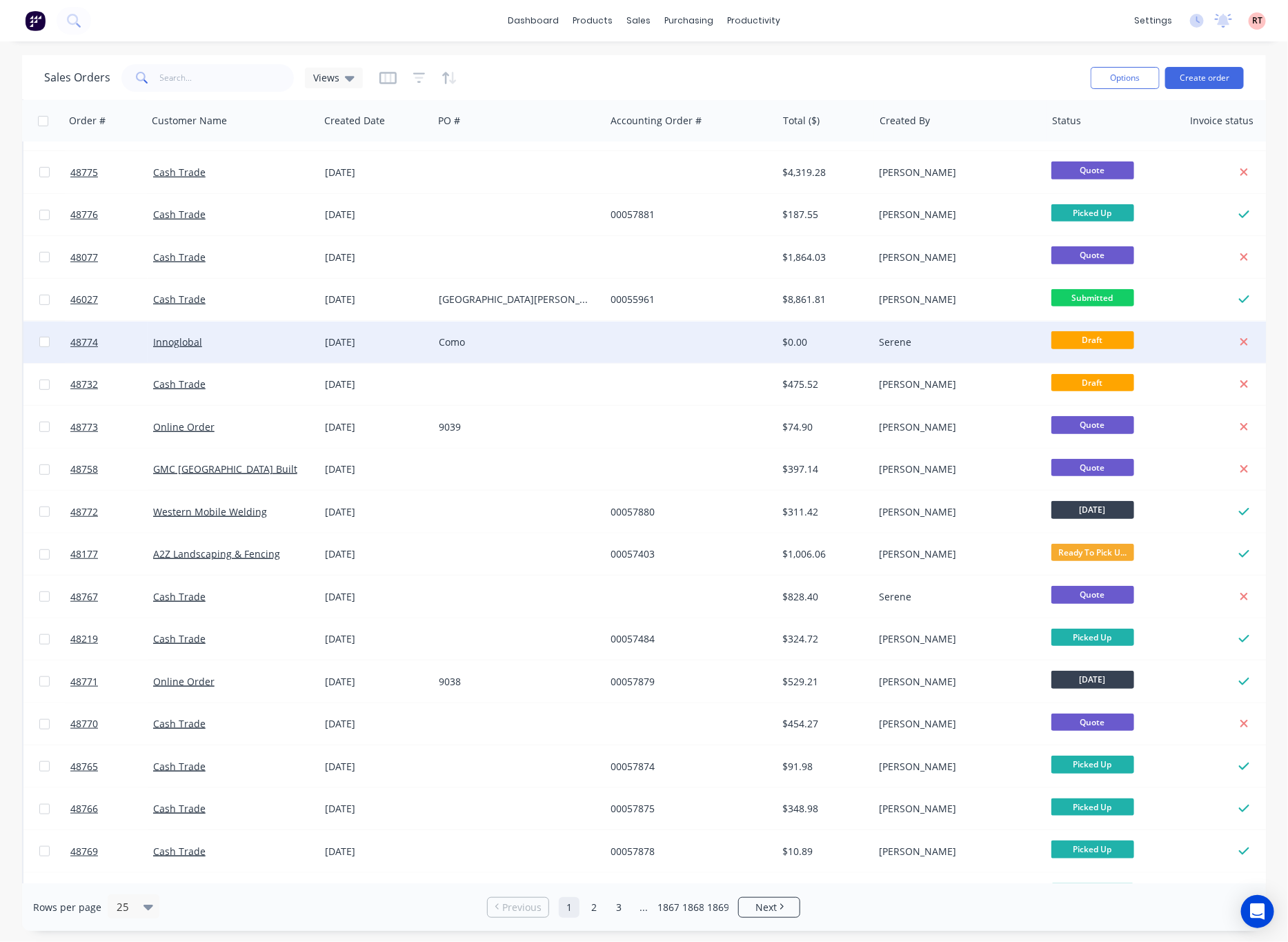
scroll to position [325, 0]
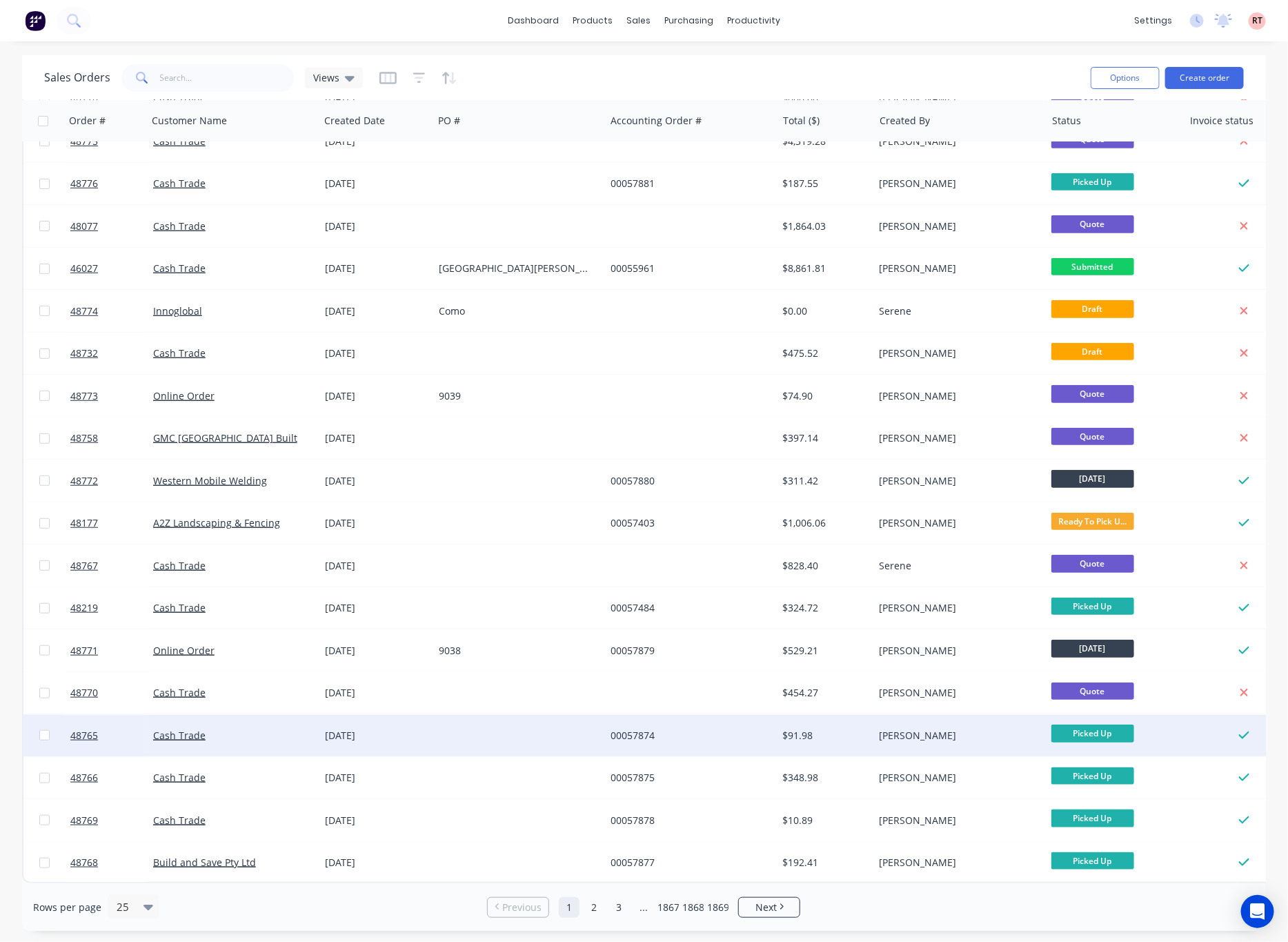
click at [555, 727] on div at bounding box center [518, 736] width 171 height 42
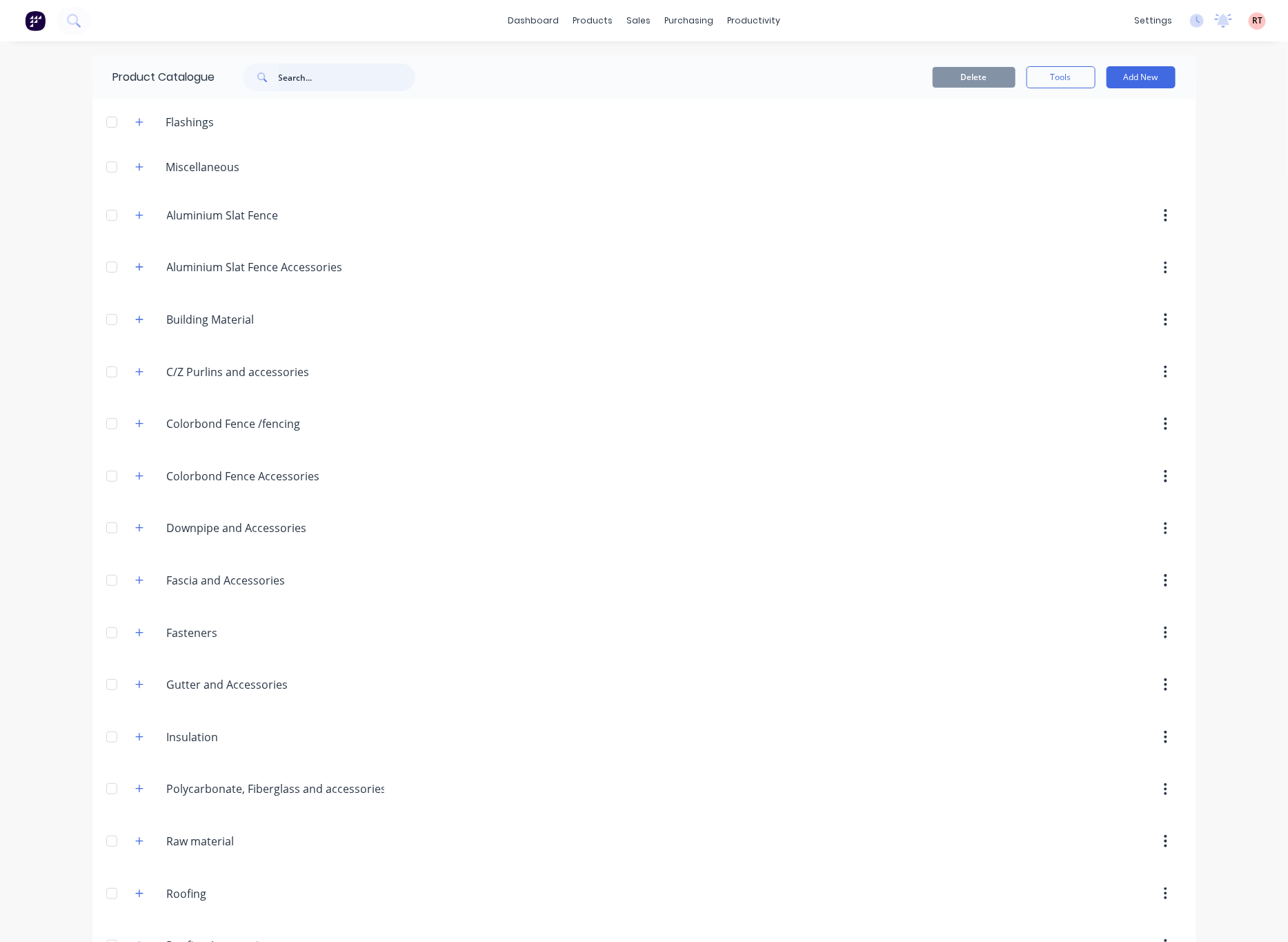
drag, startPoint x: 308, startPoint y: 85, endPoint x: 308, endPoint y: 99, distance: 14.0
click at [309, 97] on div "Product Catalogue" at bounding box center [270, 77] width 358 height 45
type input "c pu"
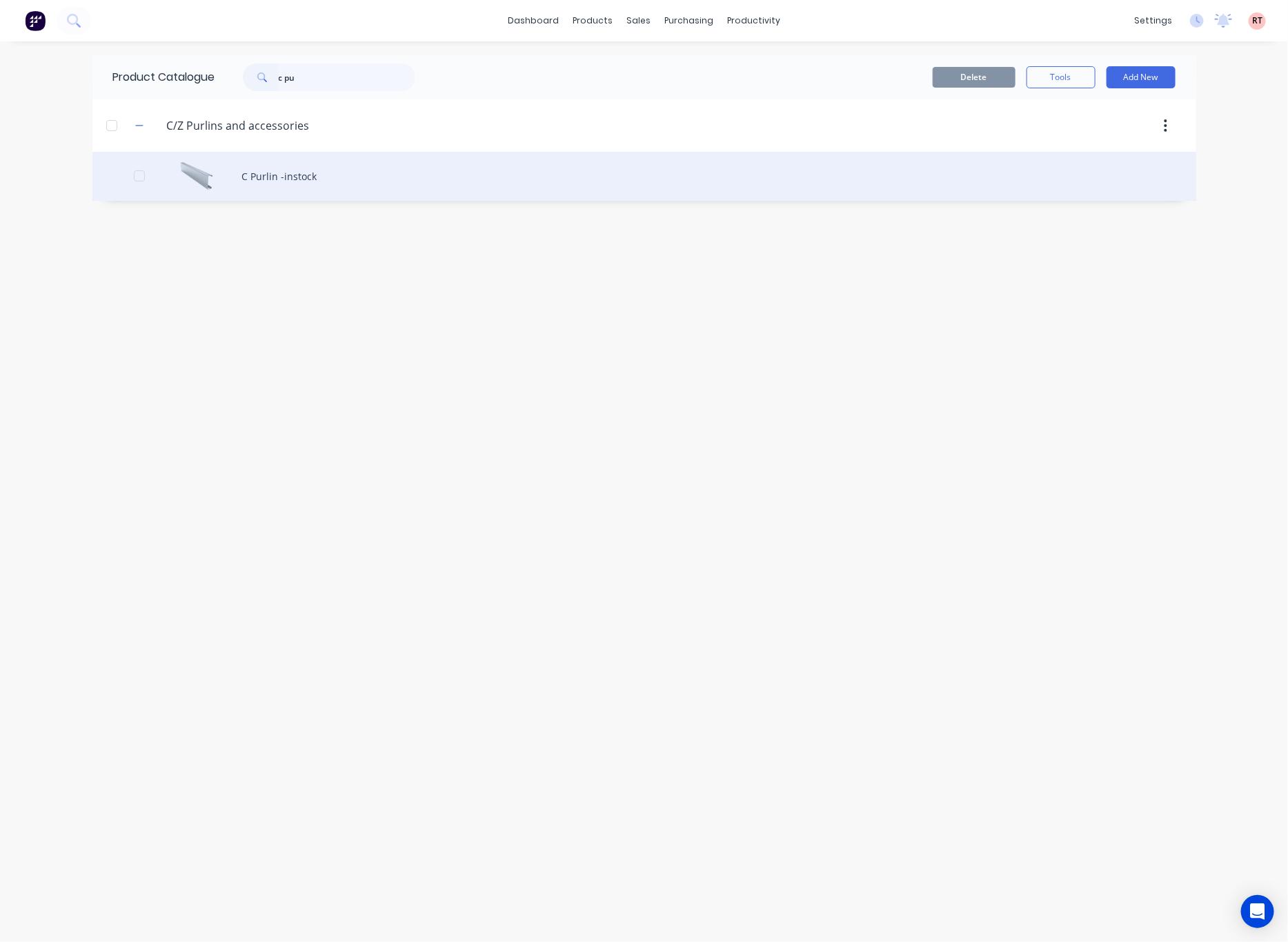
click at [383, 176] on div "C Purlin -instock" at bounding box center [644, 175] width 1104 height 49
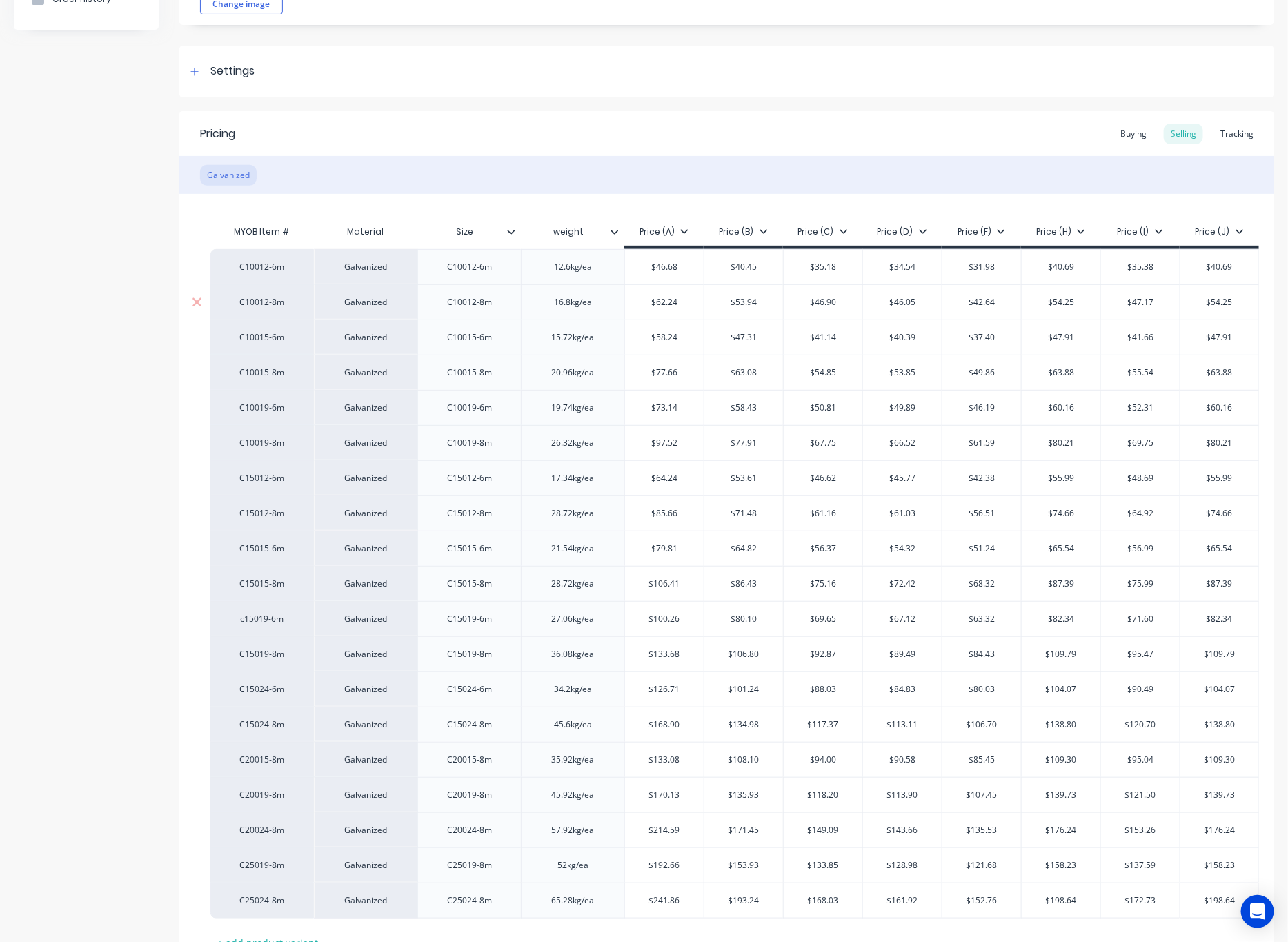
scroll to position [207, 0]
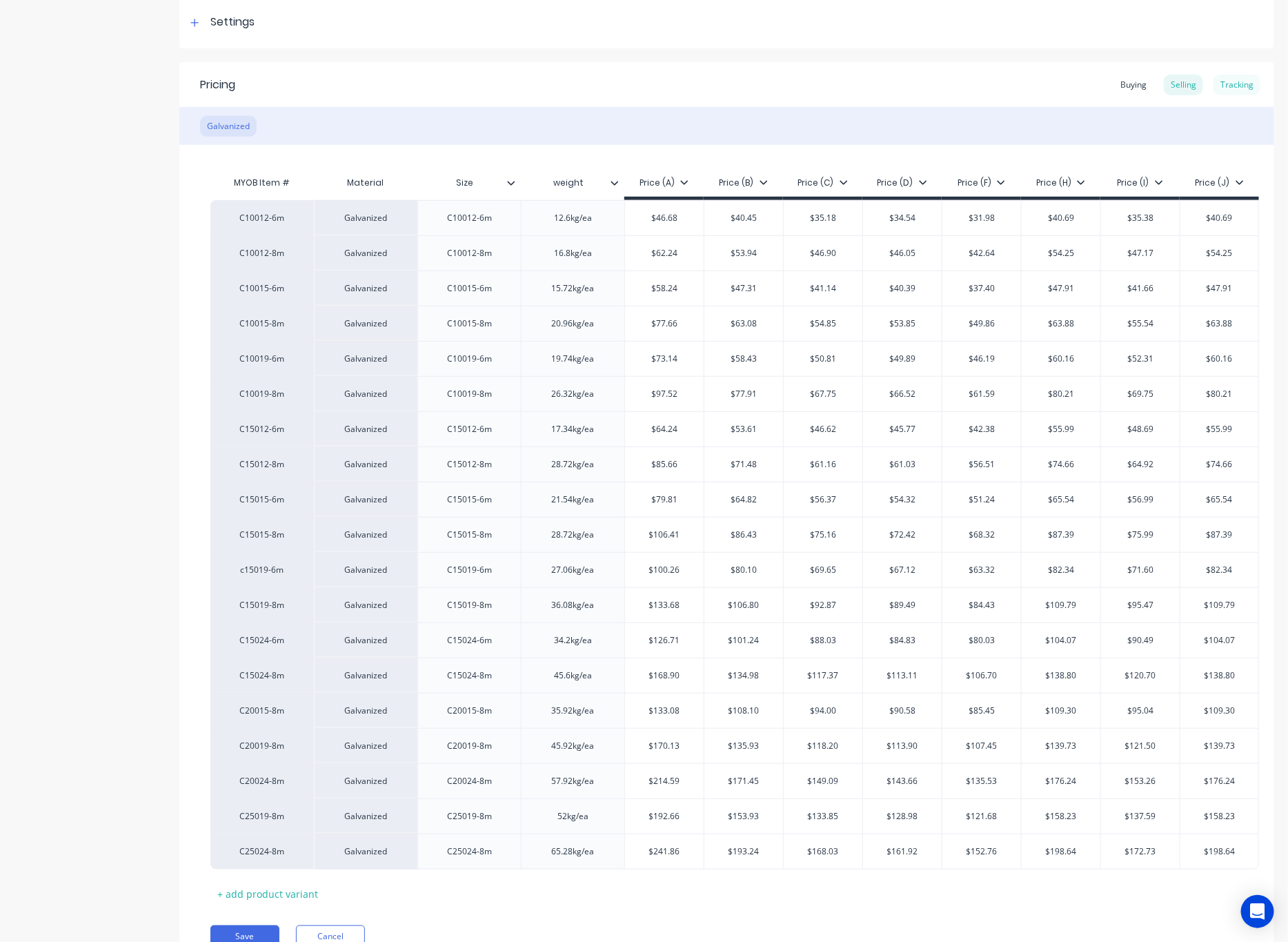
click at [1214, 78] on div "Tracking" at bounding box center [1236, 84] width 47 height 21
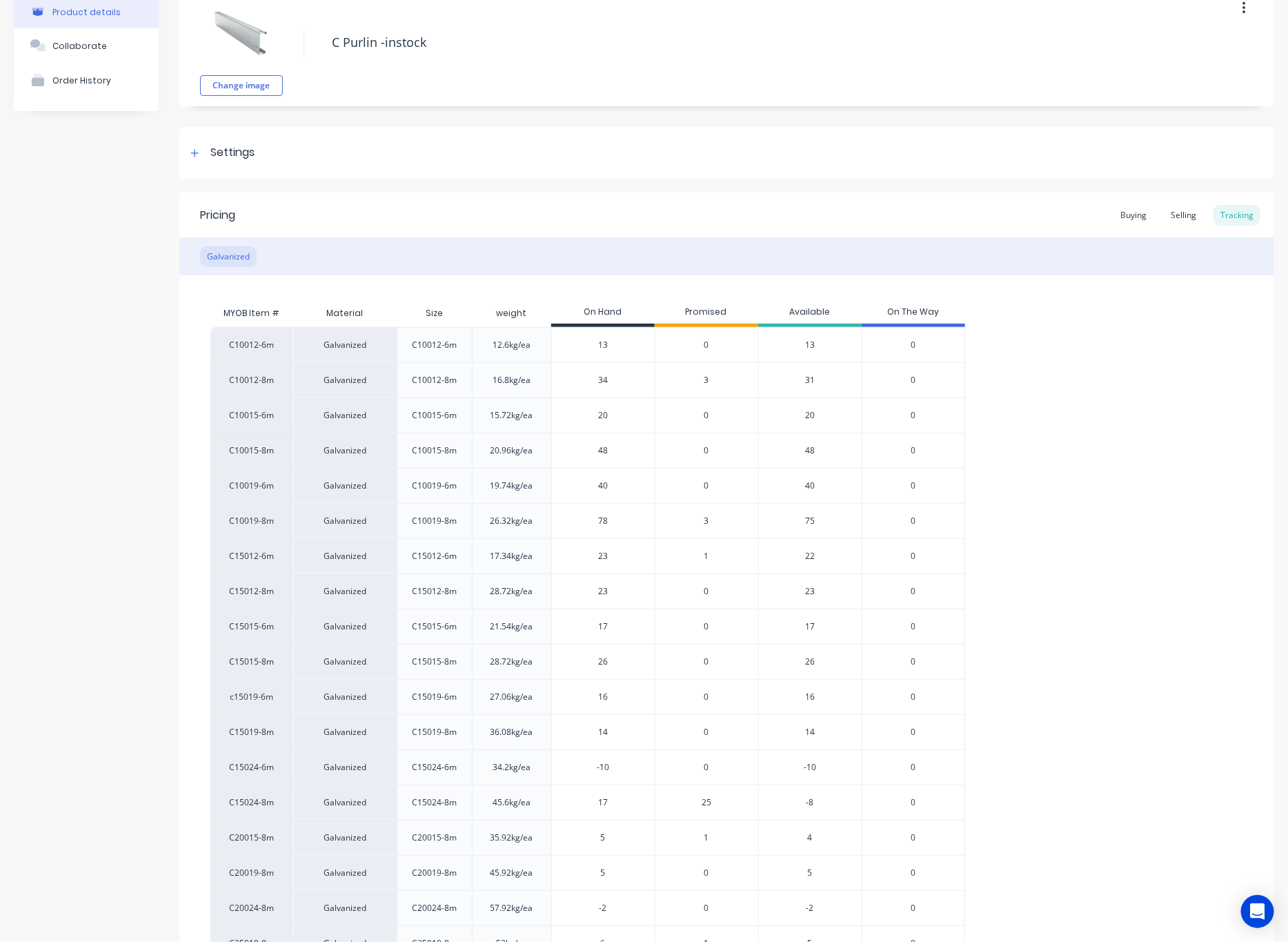
scroll to position [0, 0]
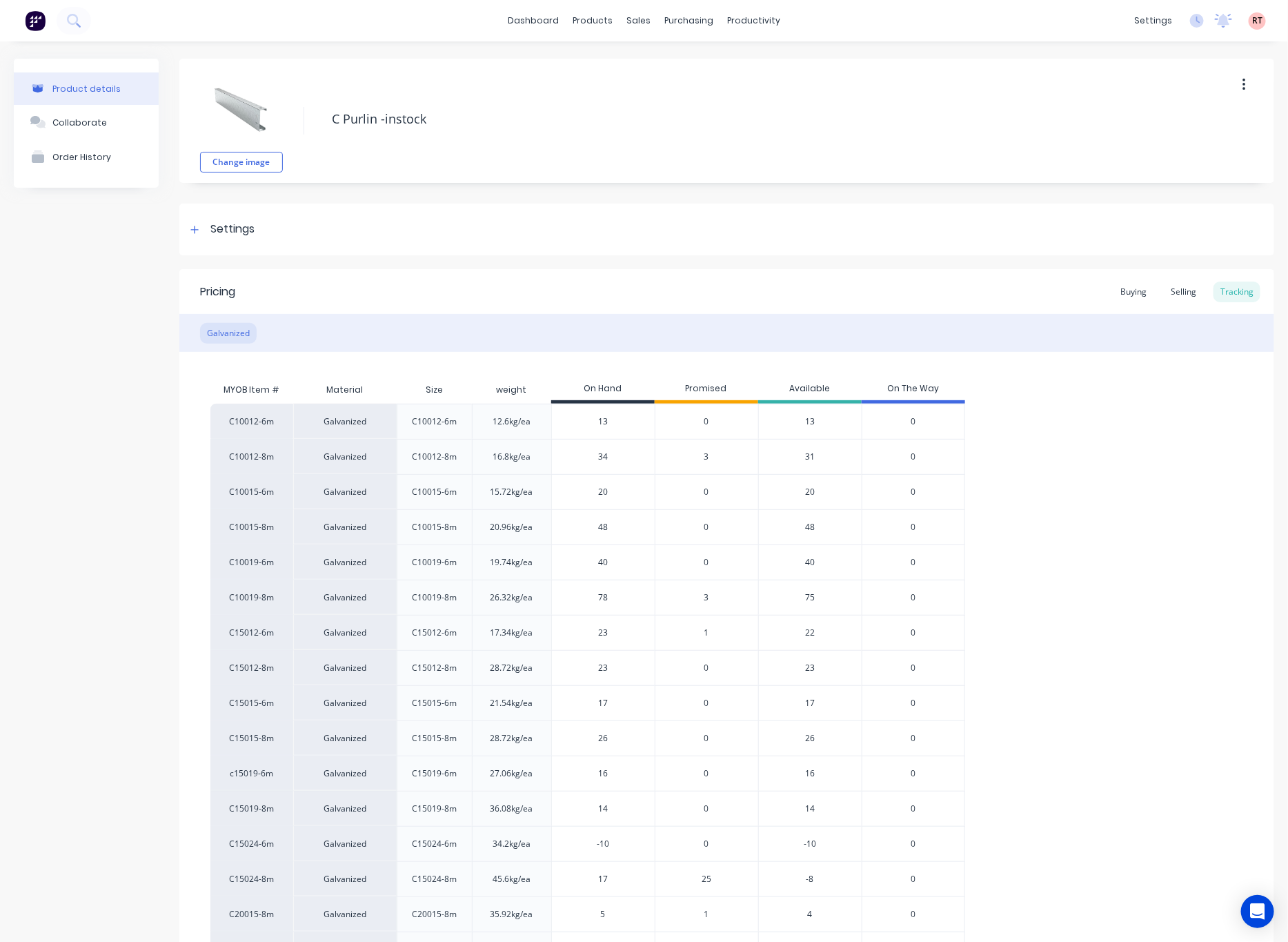
drag, startPoint x: 1119, startPoint y: 484, endPoint x: 1132, endPoint y: 474, distance: 16.4
click at [1119, 484] on div "C10012-6m Galvanized C10012-6m 12.6kg/ea 13 0 13 0 C10012-8m Galvanized C10012-…" at bounding box center [726, 738] width 1033 height 670
click at [1145, 290] on div "Buying Selling Tracking" at bounding box center [1187, 291] width 147 height 21
click at [1131, 296] on div "Buying" at bounding box center [1133, 291] width 40 height 21
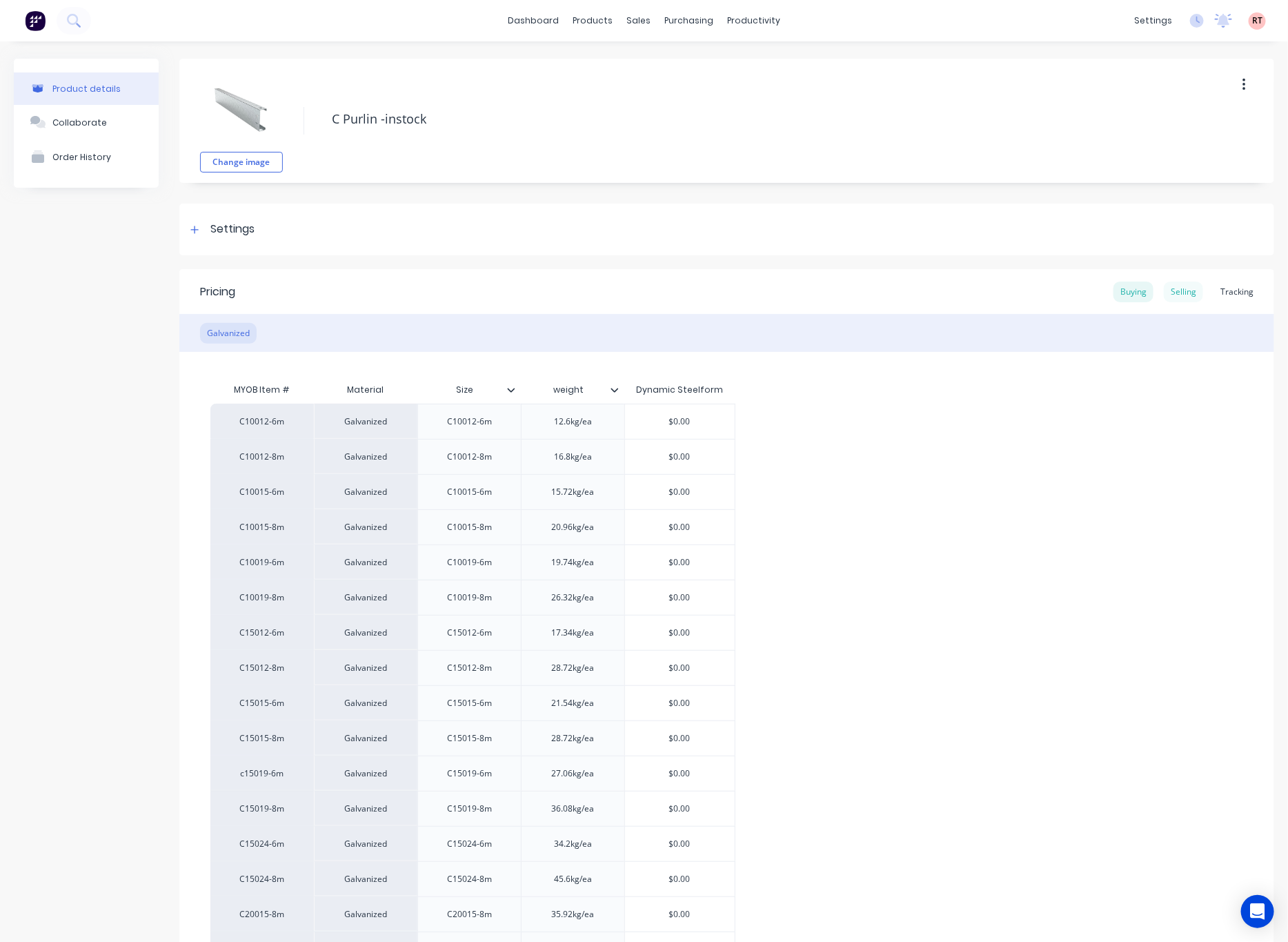
click at [1170, 292] on div "Selling" at bounding box center [1184, 291] width 40 height 21
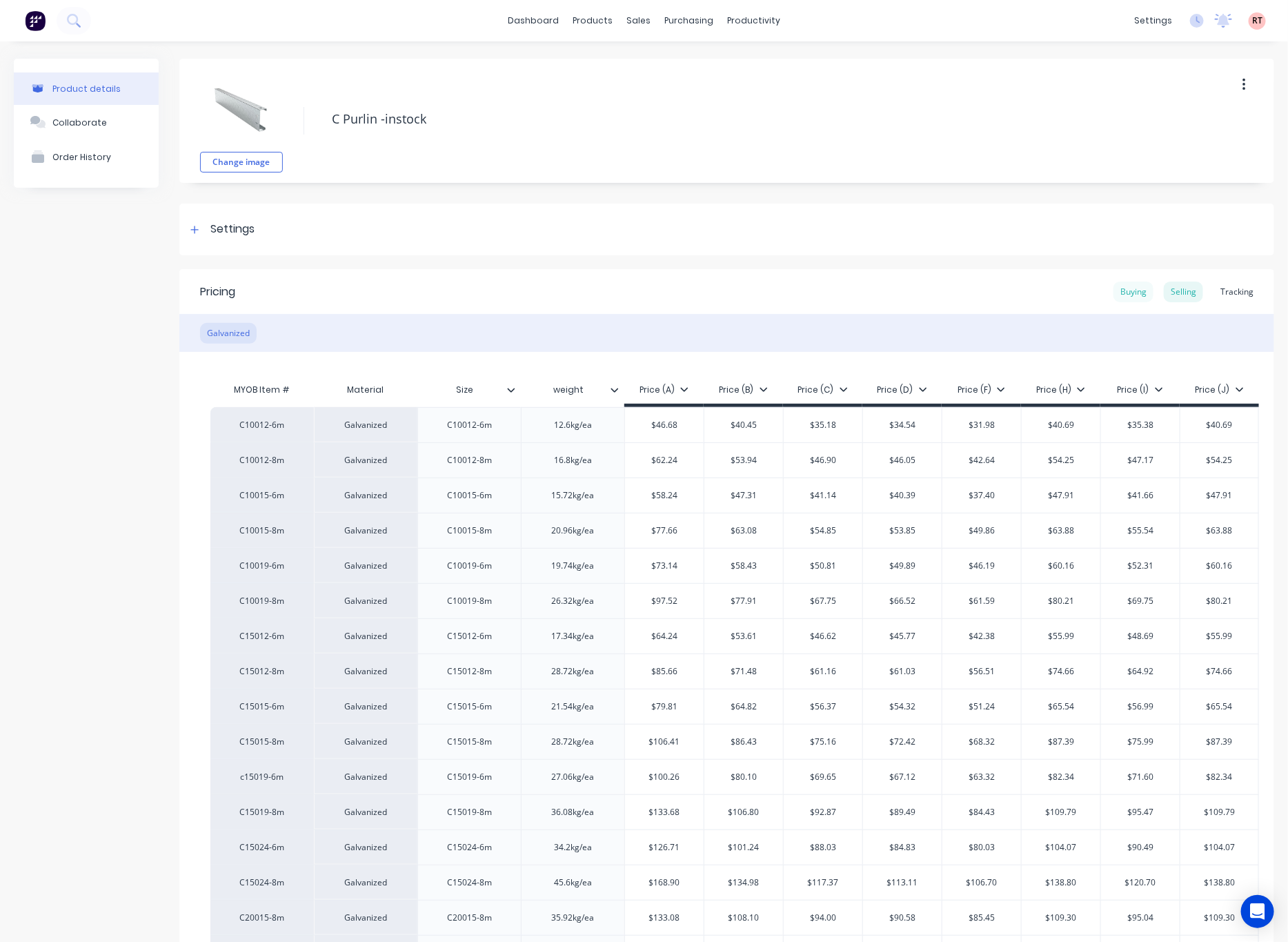
click at [1114, 296] on div "Buying" at bounding box center [1133, 291] width 40 height 21
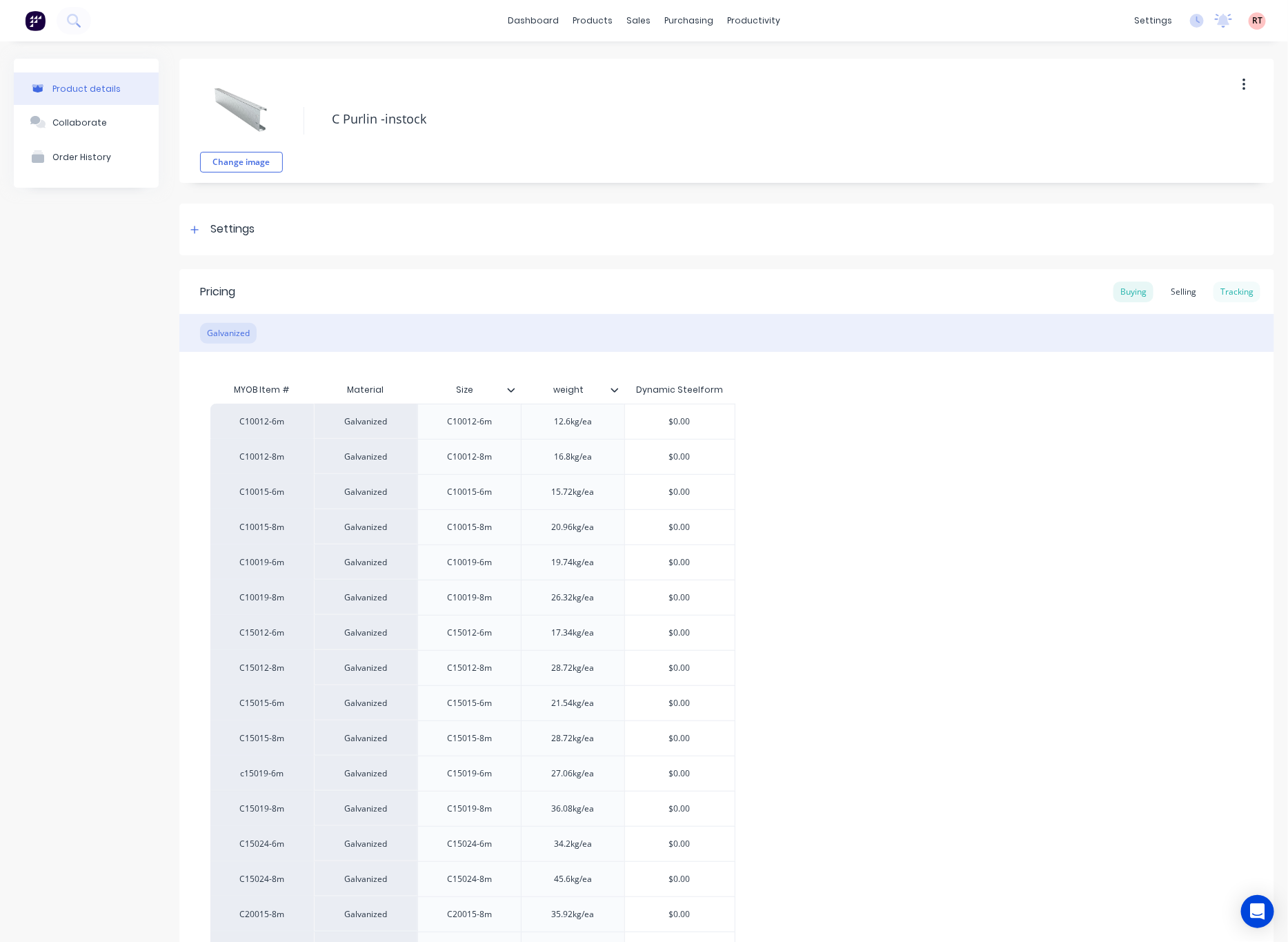
click at [1231, 292] on div "Tracking" at bounding box center [1236, 291] width 47 height 21
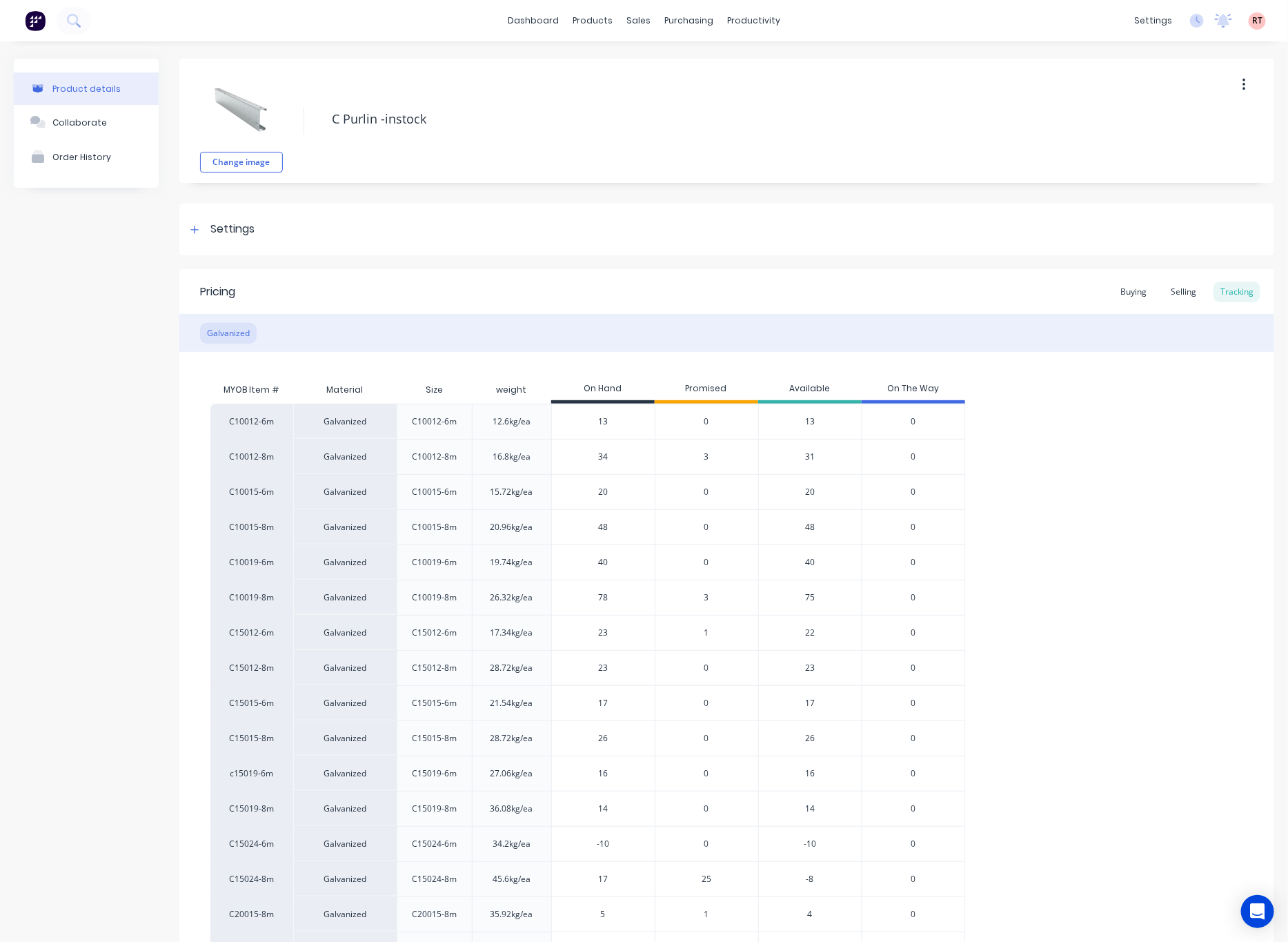
type textarea "x"
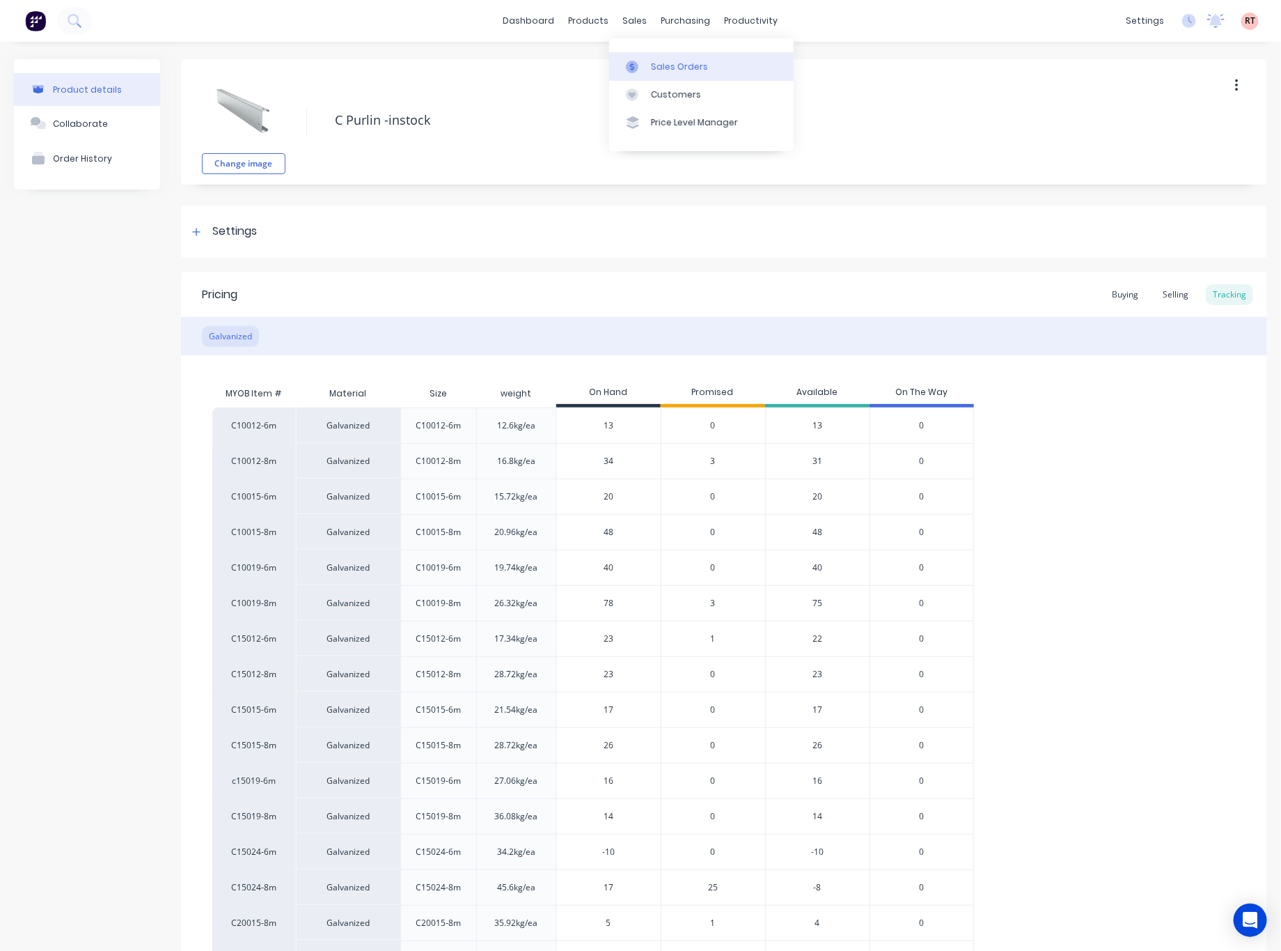
click at [681, 65] on div "Sales Orders" at bounding box center [679, 67] width 57 height 13
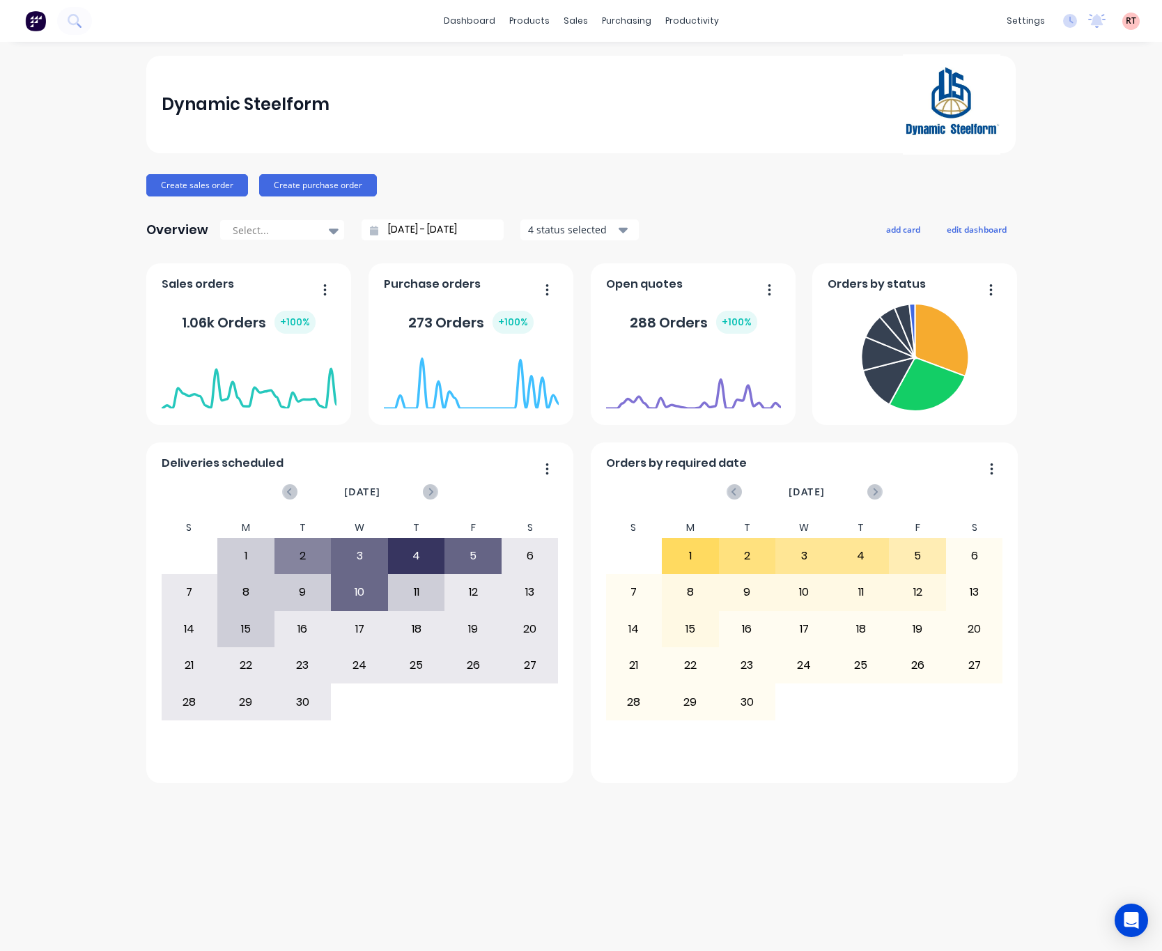
click at [529, 33] on div "dashboard products sales purchasing productivity dashboard products Product Cat…" at bounding box center [581, 21] width 1162 height 42
click at [527, 25] on div "products" at bounding box center [529, 20] width 54 height 21
click at [600, 72] on div "Product Catalogue" at bounding box center [591, 67] width 86 height 13
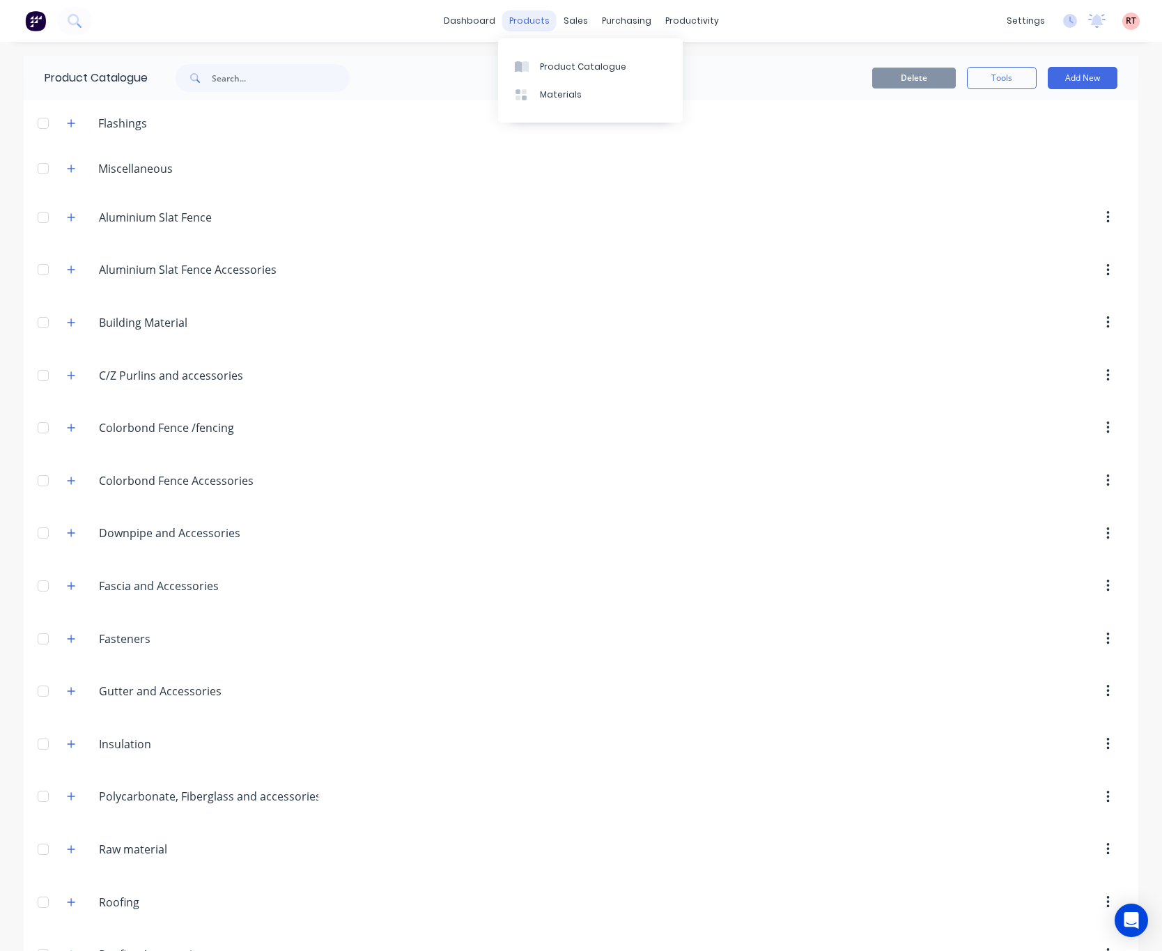
click at [506, 24] on div "products" at bounding box center [529, 20] width 54 height 21
click at [529, 63] on icon at bounding box center [525, 66] width 7 height 11
click at [234, 80] on input "text" at bounding box center [281, 78] width 138 height 28
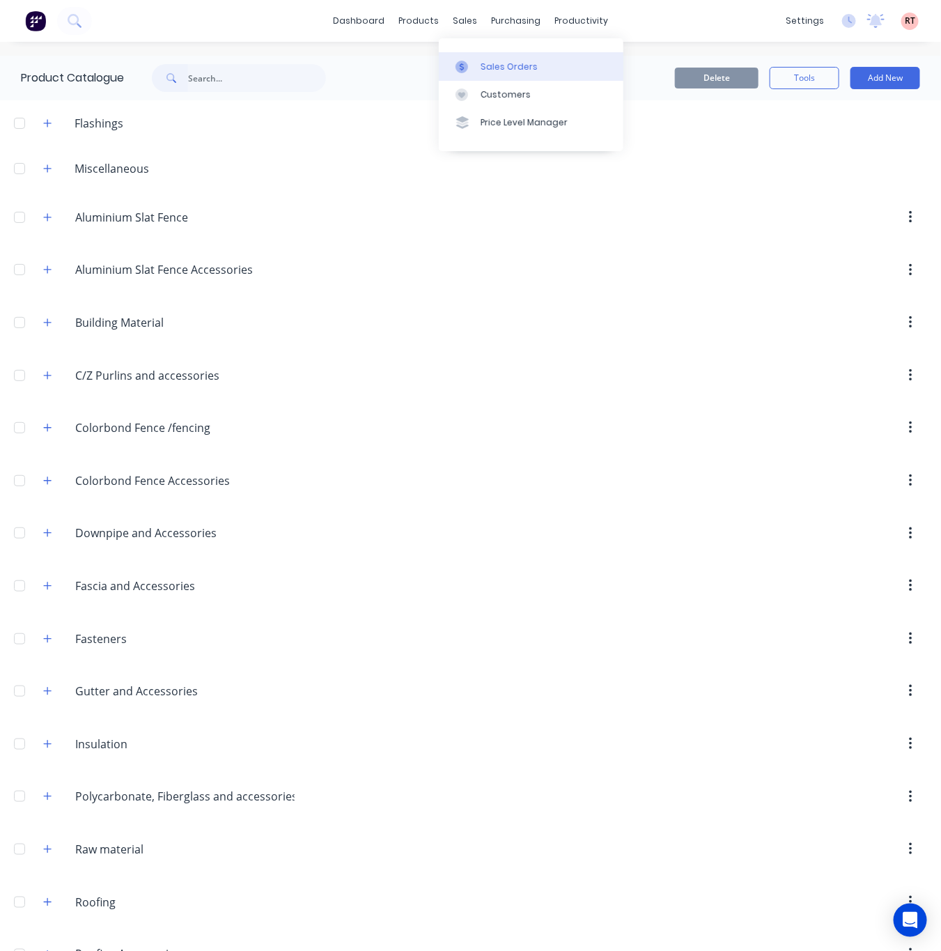
click at [485, 68] on div "Sales Orders" at bounding box center [509, 67] width 57 height 13
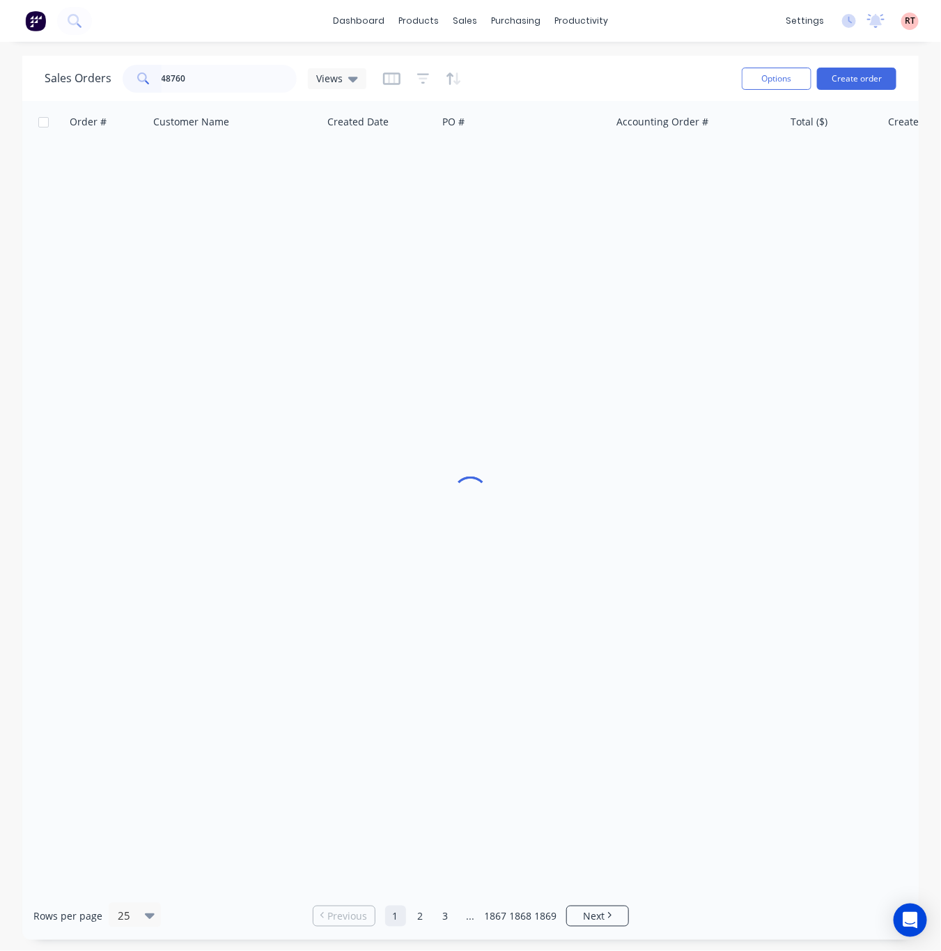
type input "48760"
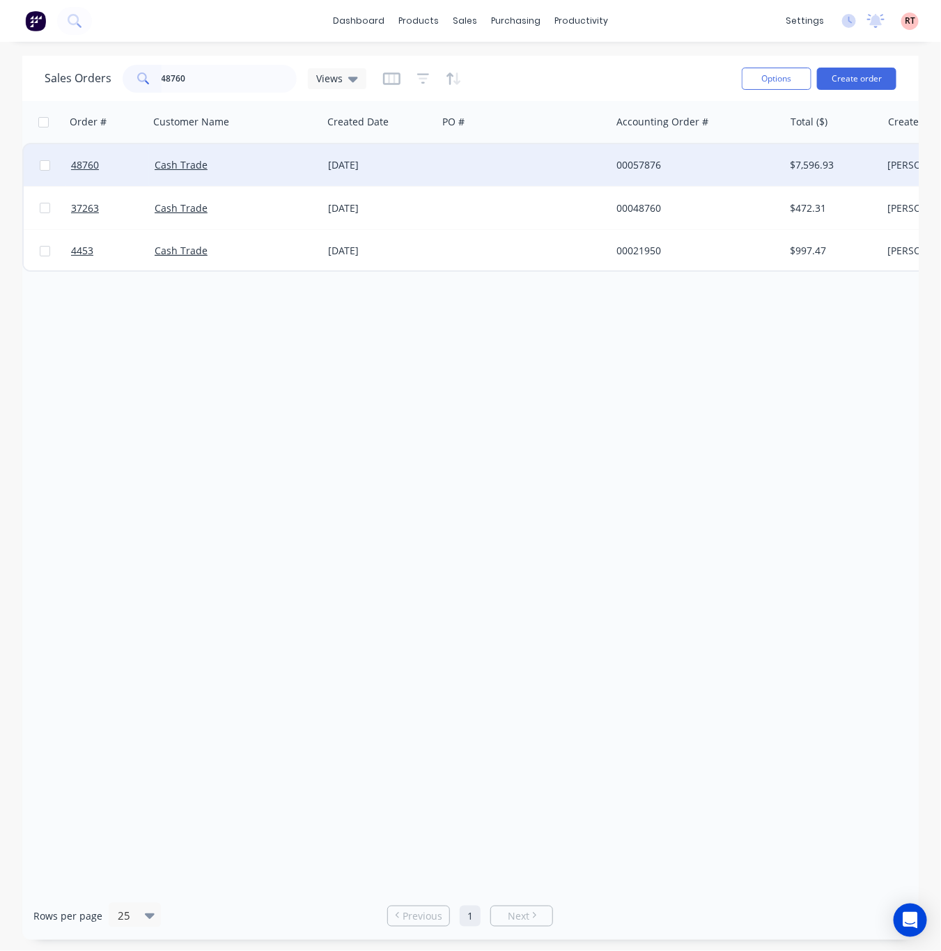
click at [539, 174] on div at bounding box center [523, 165] width 173 height 42
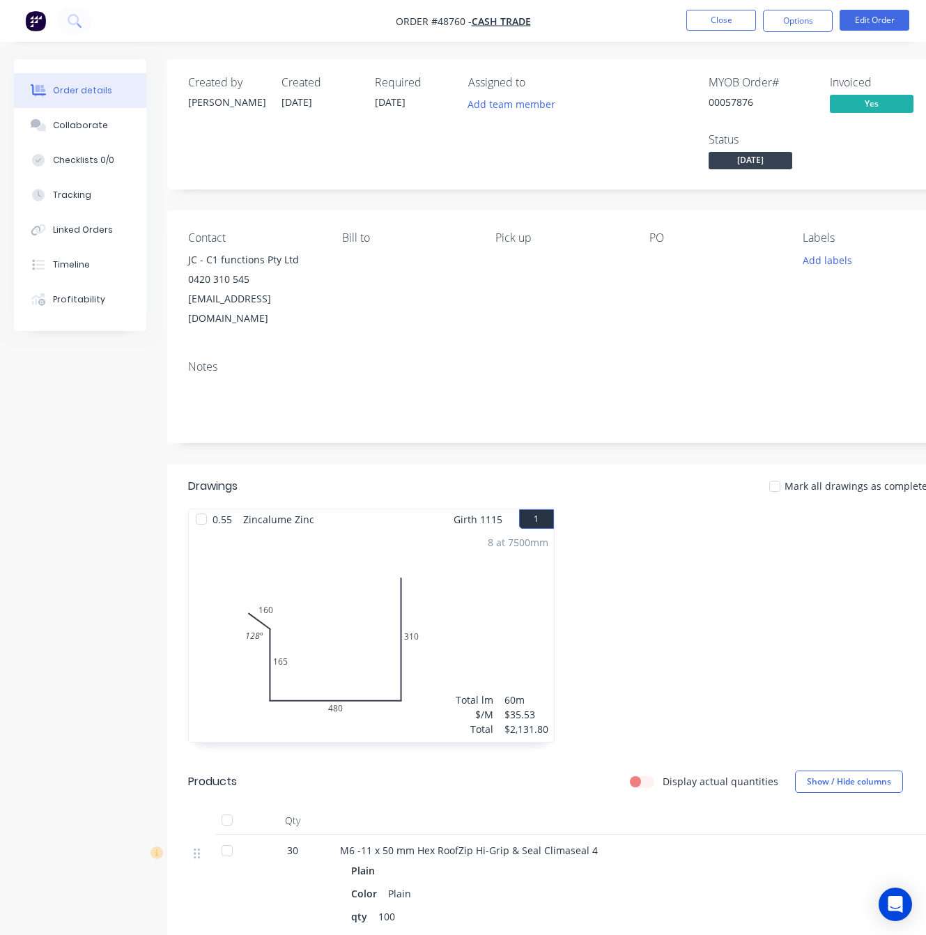
click at [370, 577] on div "8 at 7500mm Total lm $/M Total 60m $35.53 $2,131.80" at bounding box center [371, 635] width 365 height 212
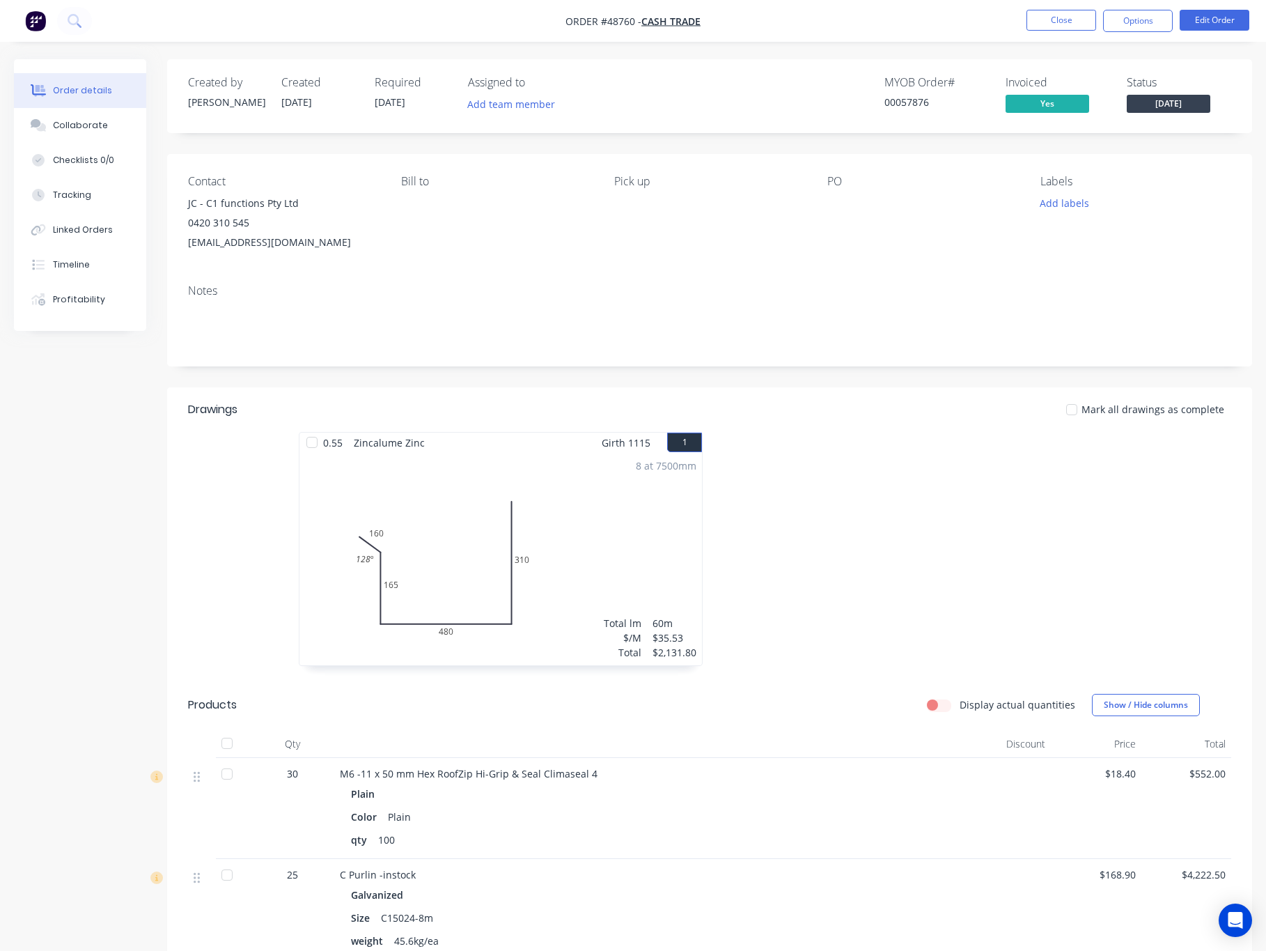
click at [497, 567] on div "8 at 7500mm Total lm $/M Total 60m $35.53 $2,131.80" at bounding box center [500, 559] width 403 height 212
click at [614, 559] on div "8 at 7500mm Total lm $/M Total 60m $35.53 $2,131.80" at bounding box center [500, 559] width 403 height 212
click at [940, 19] on button "Edit Order" at bounding box center [1215, 20] width 70 height 21
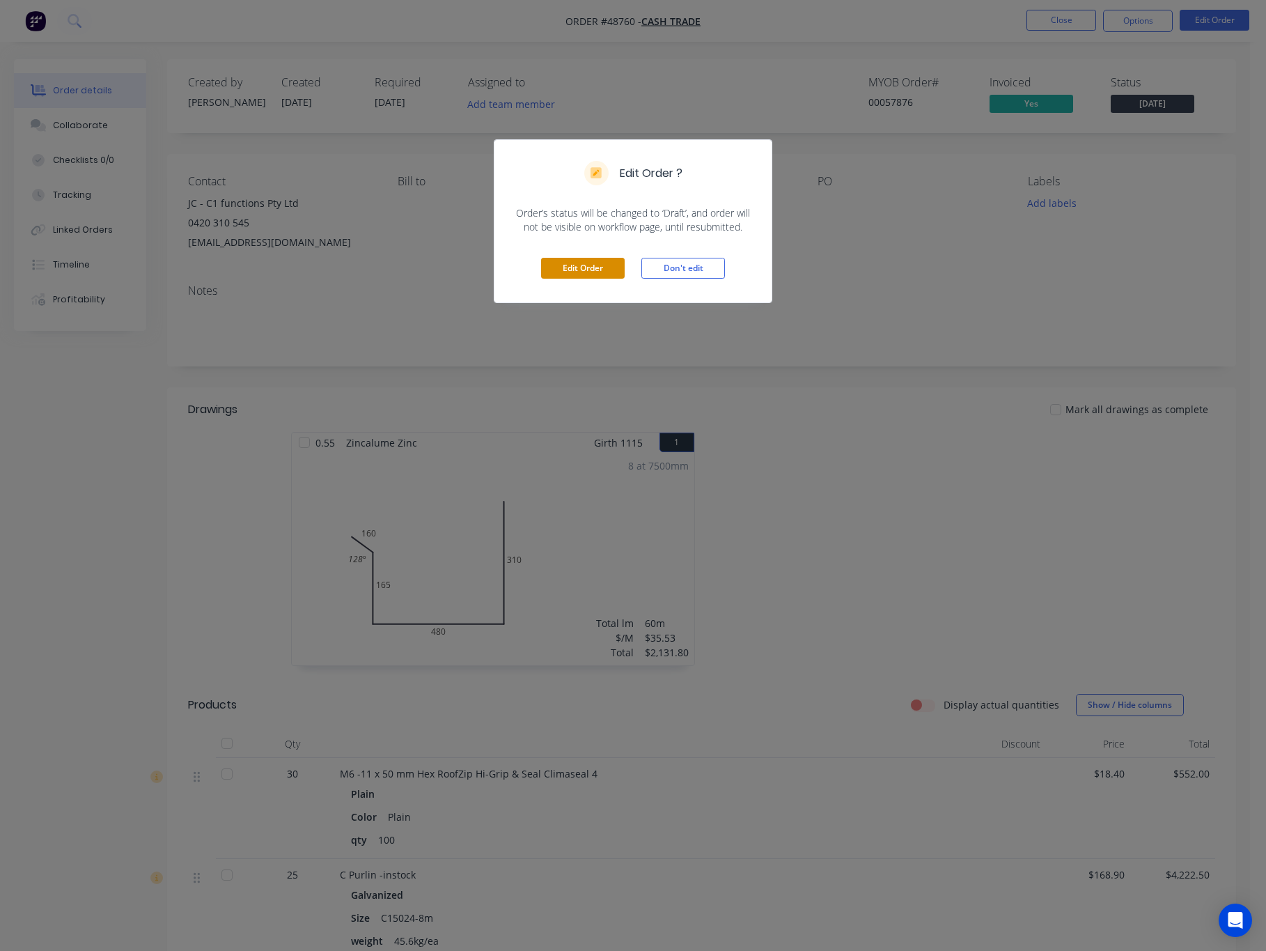
click at [579, 272] on button "Edit Order" at bounding box center [583, 268] width 84 height 21
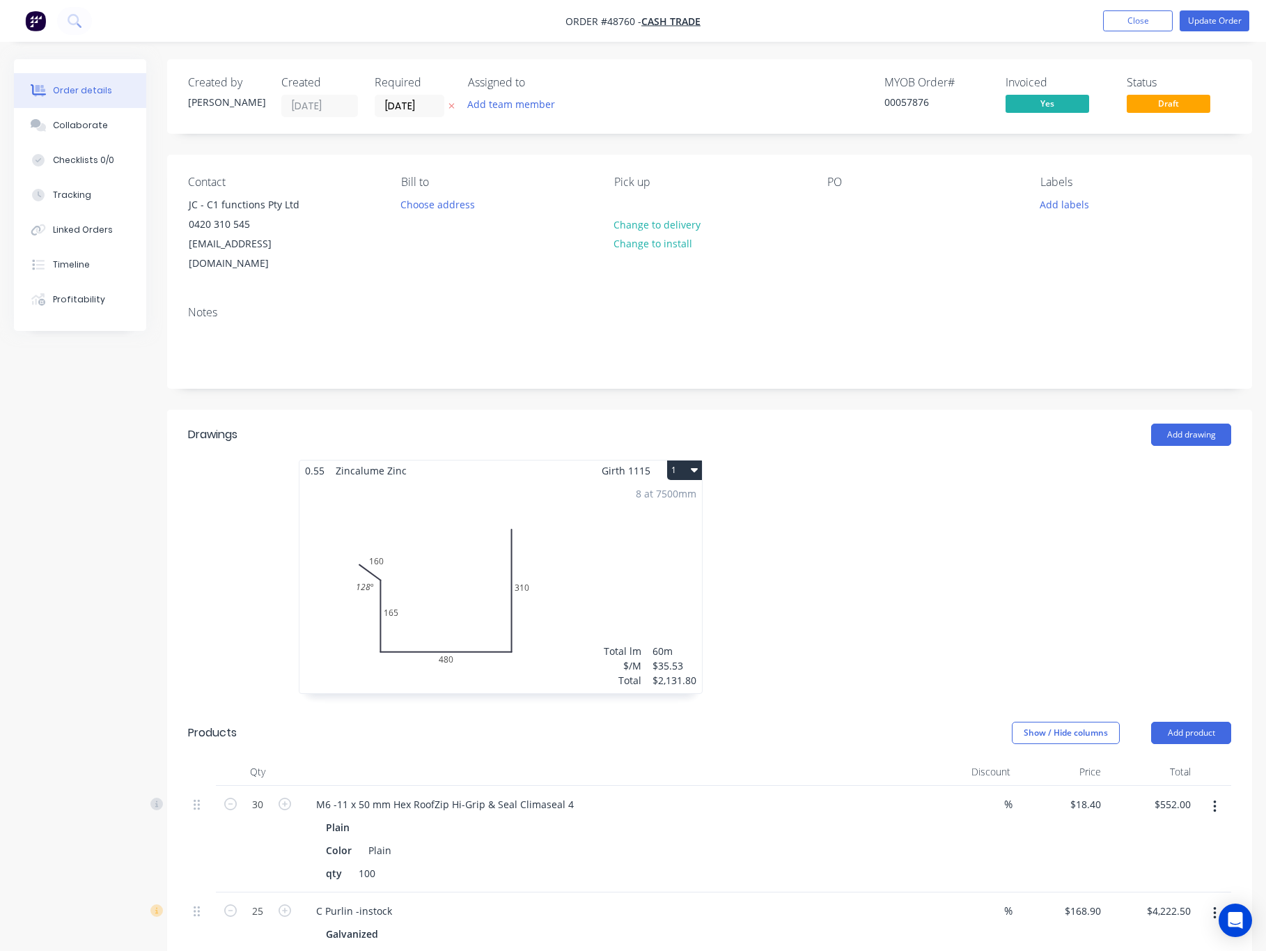
click at [456, 559] on div "8 at 7500mm Total lm $/M Total 60m $35.53 $2,131.80" at bounding box center [500, 587] width 403 height 212
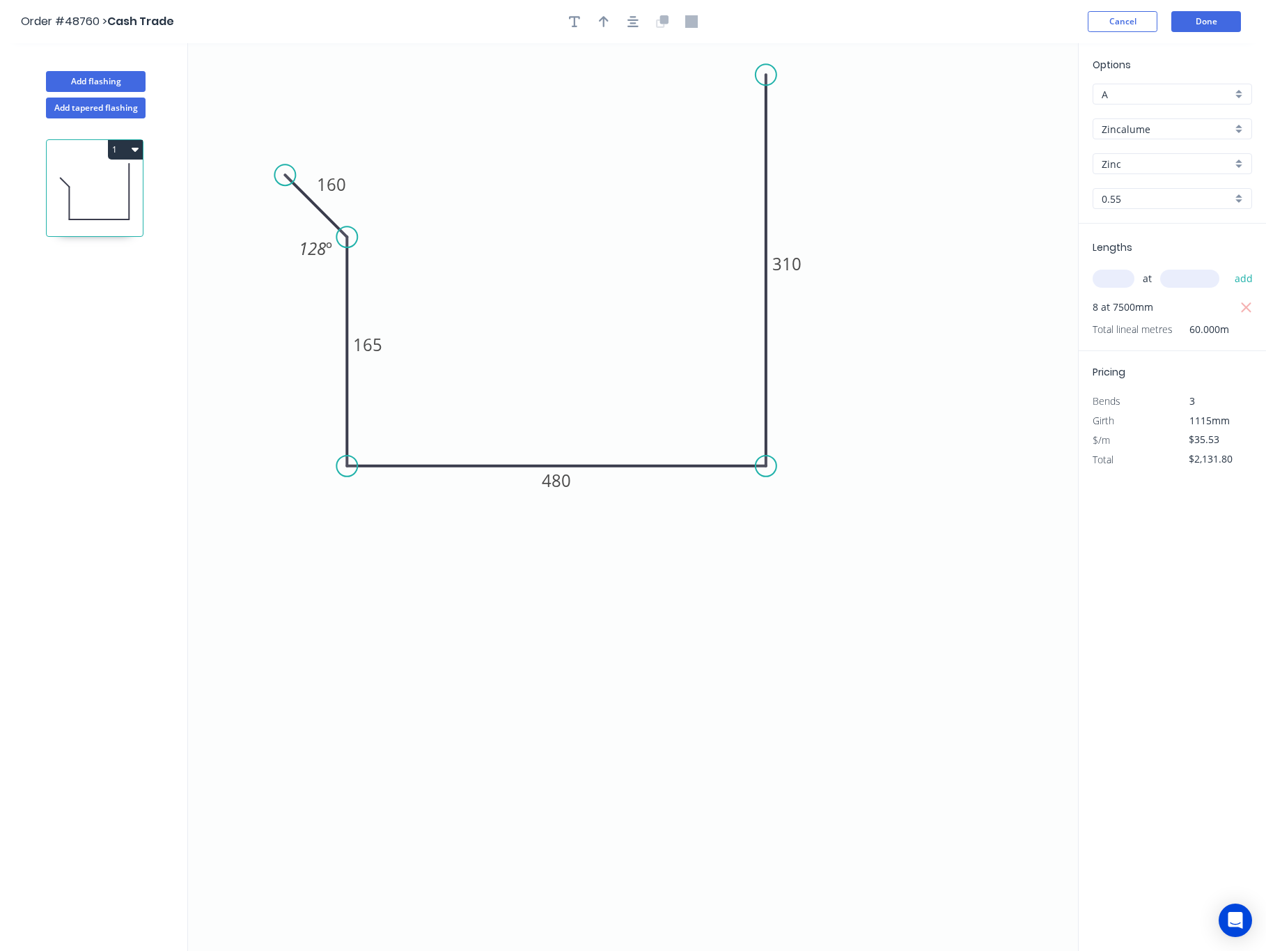
drag, startPoint x: 280, startPoint y: 189, endPoint x: 285, endPoint y: 182, distance: 7.9
click at [285, 182] on circle at bounding box center [284, 174] width 21 height 21
click at [345, 192] on tspan "160" at bounding box center [331, 184] width 29 height 23
click at [798, 262] on tspan "310" at bounding box center [786, 263] width 29 height 23
click at [940, 17] on button "Done" at bounding box center [1206, 21] width 70 height 21
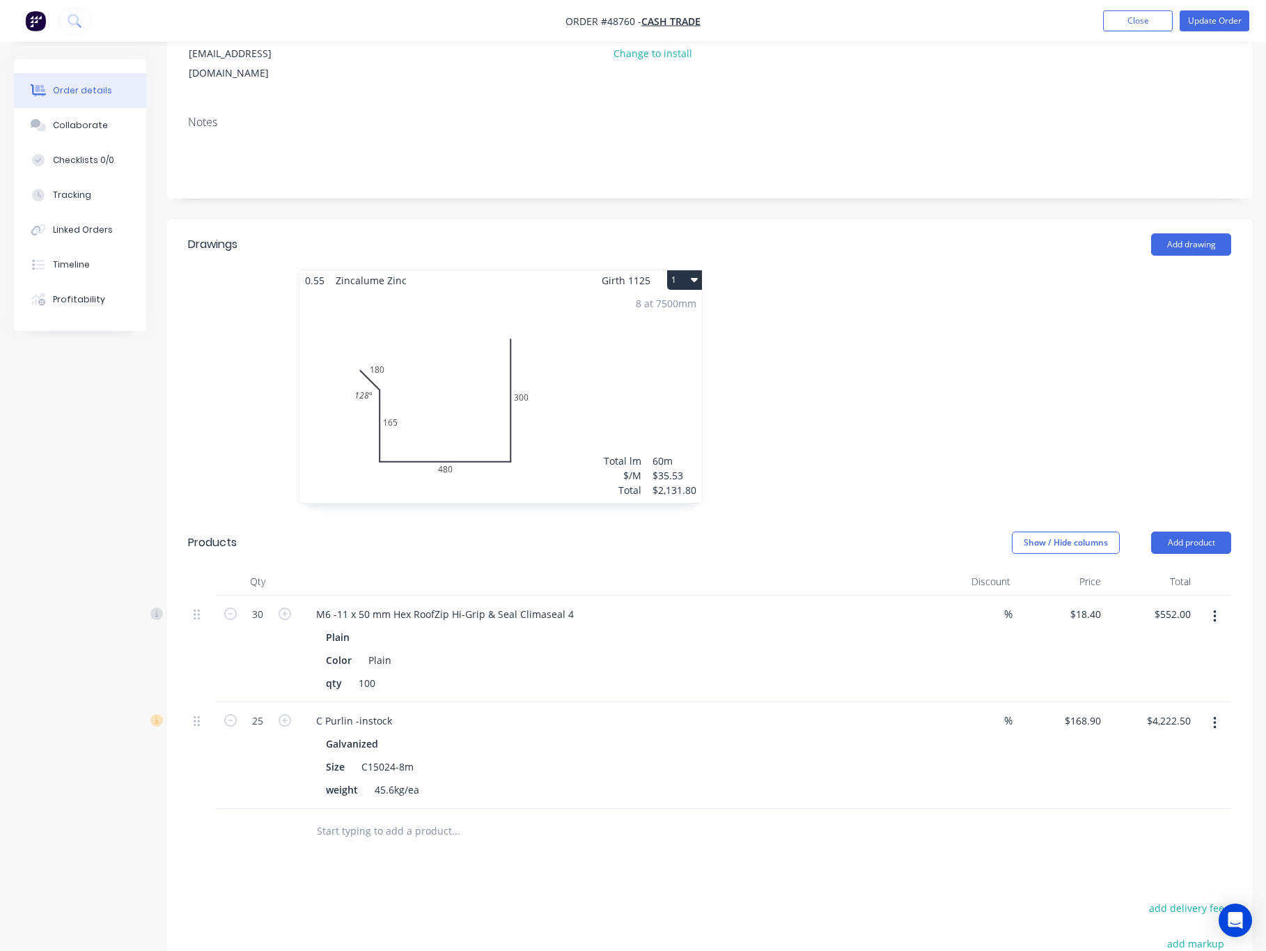
scroll to position [402, 0]
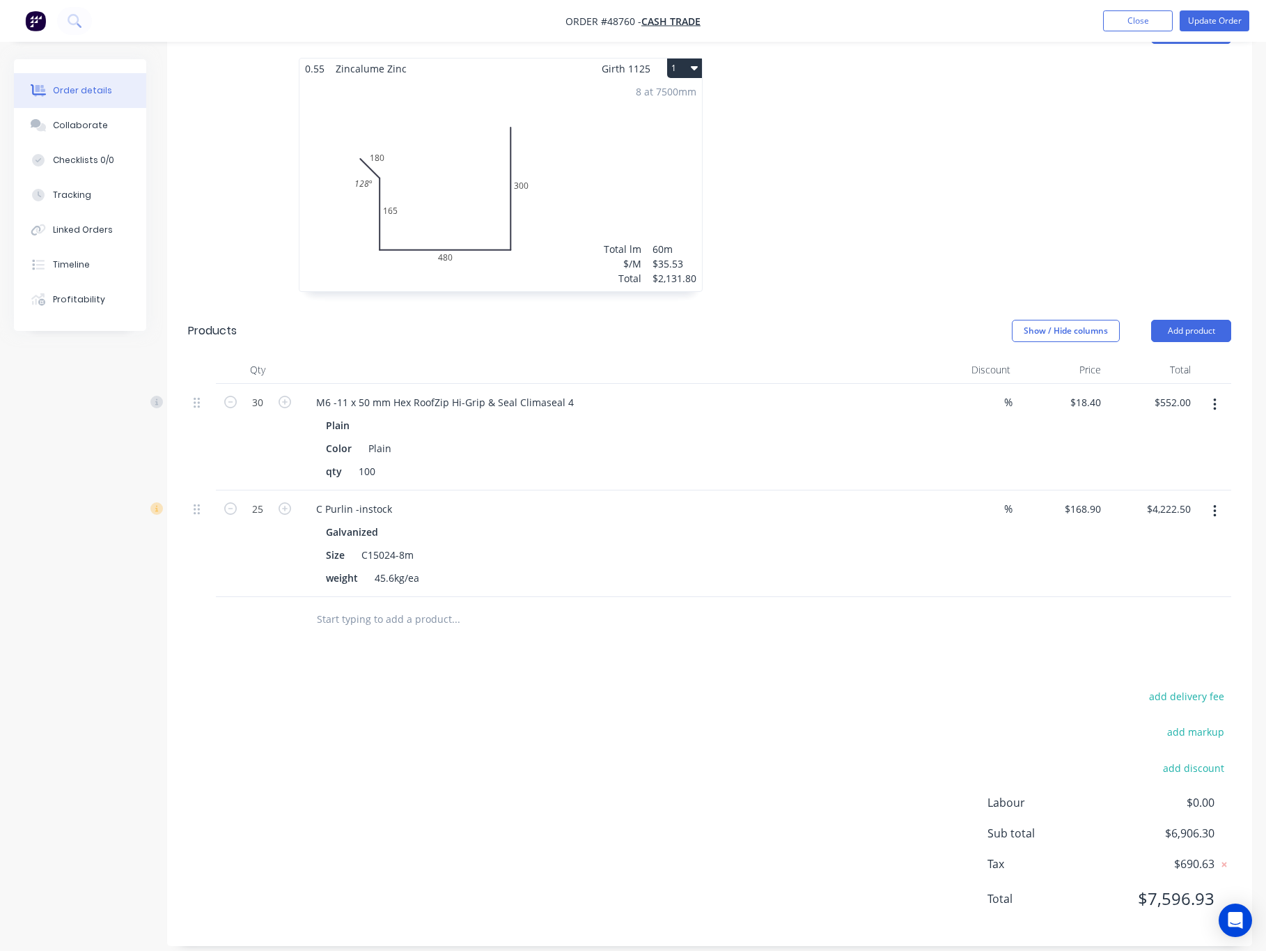
click at [771, 735] on div "add delivery fee add markup add discount Labour $0.00 Sub total $6,906.30 Tax $…" at bounding box center [709, 806] width 1043 height 238
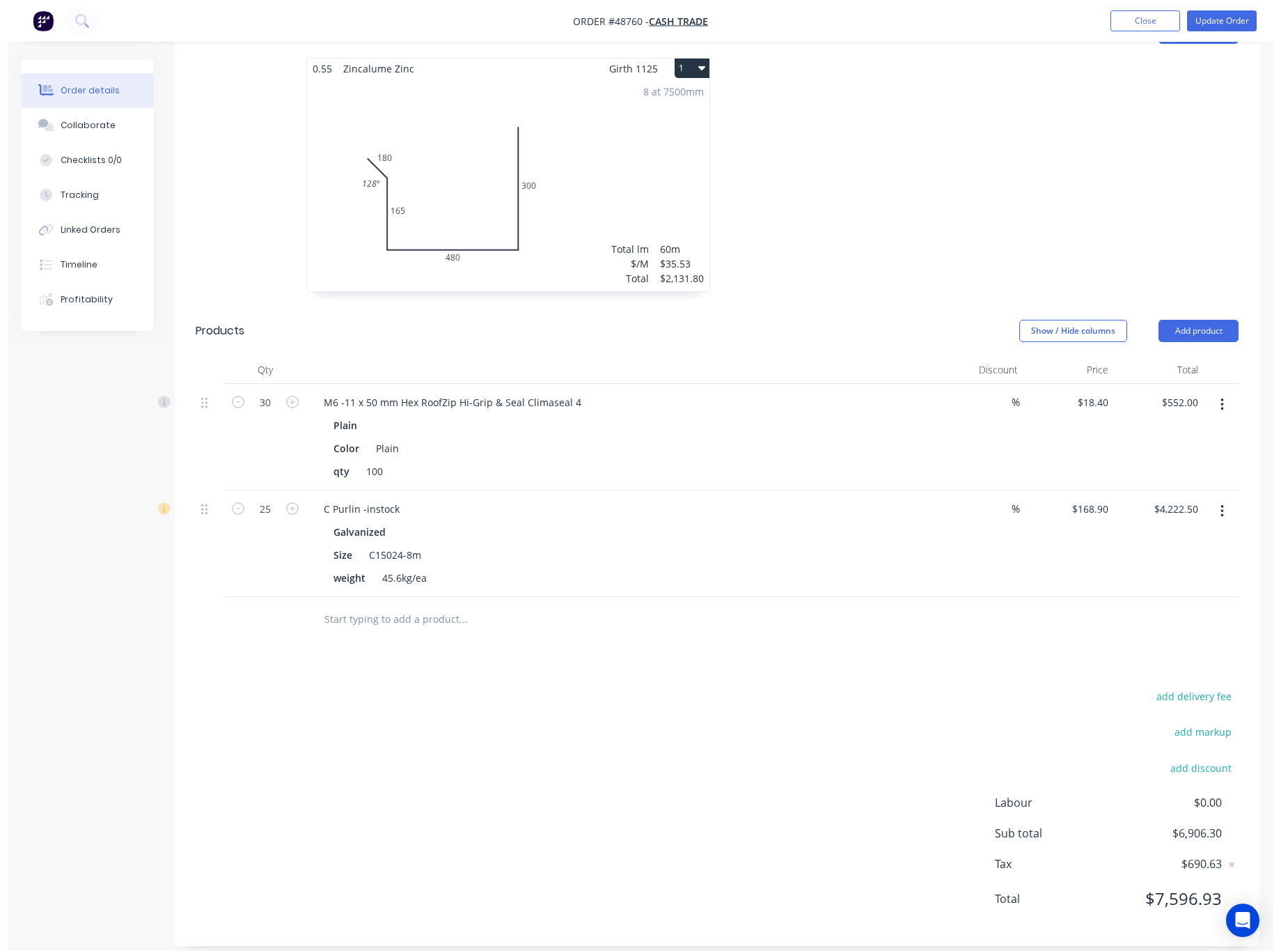
scroll to position [0, 0]
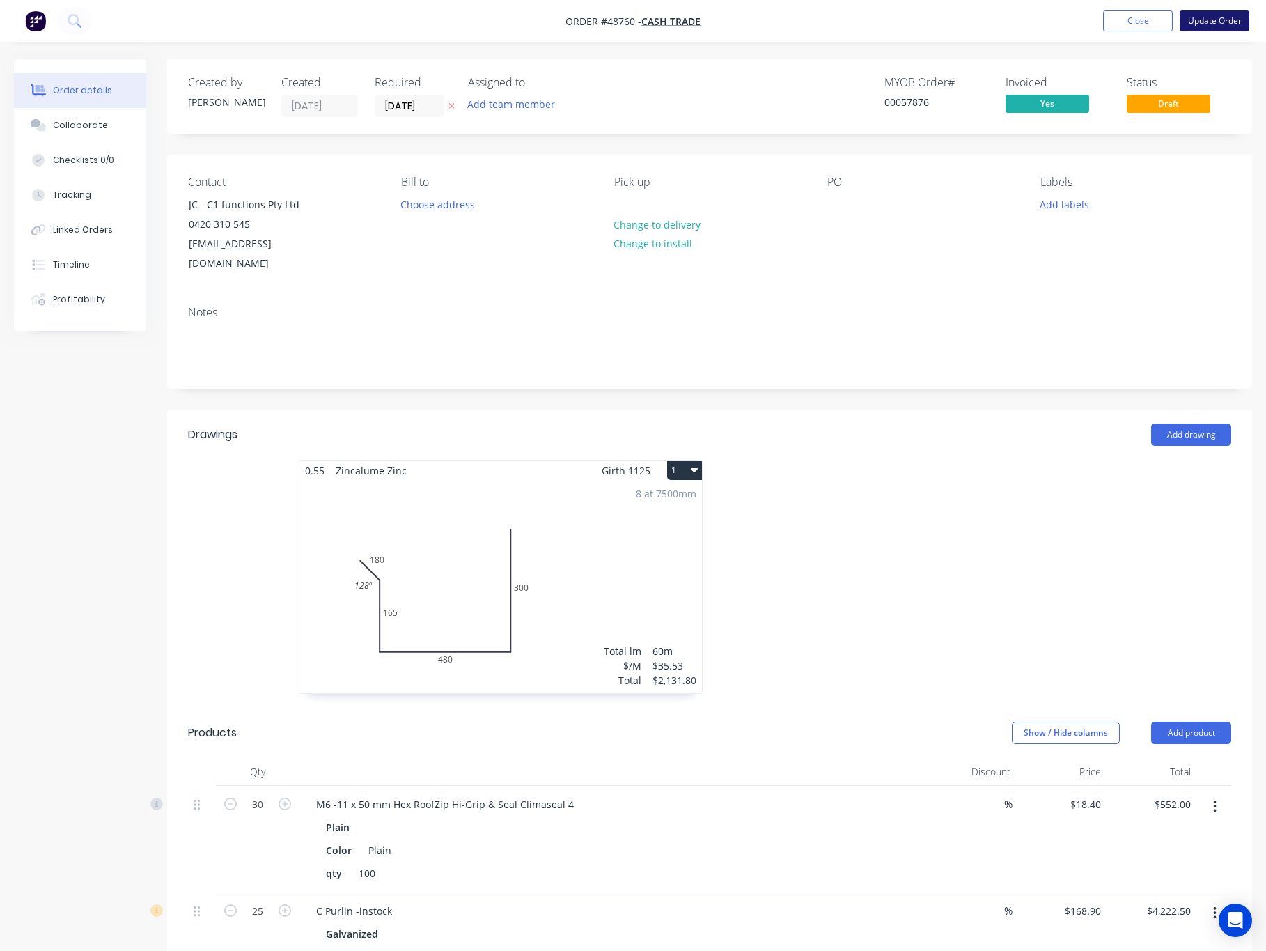
click at [940, 13] on button "Update Order" at bounding box center [1215, 20] width 70 height 21
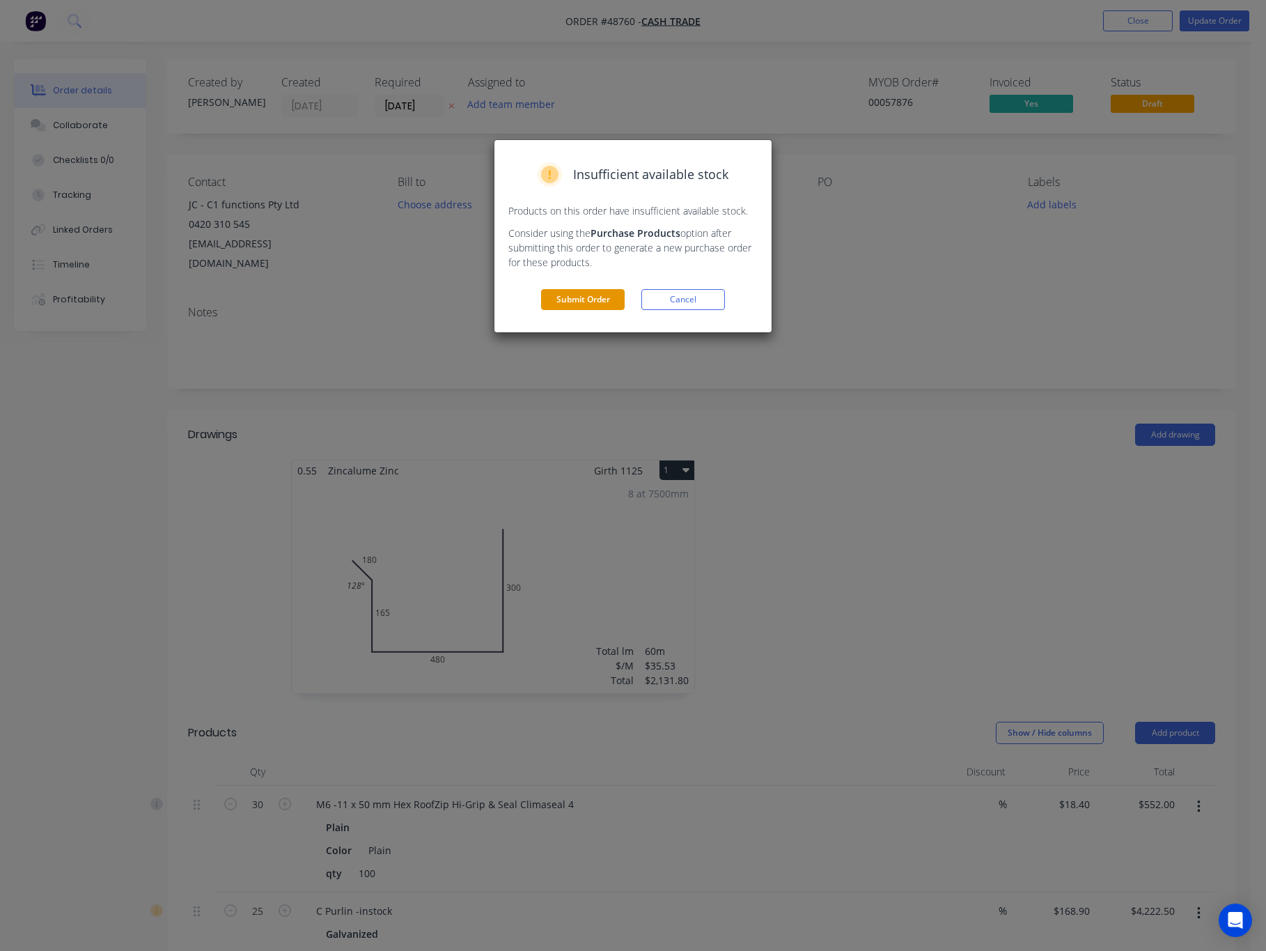
click at [571, 302] on button "Submit Order" at bounding box center [583, 299] width 84 height 21
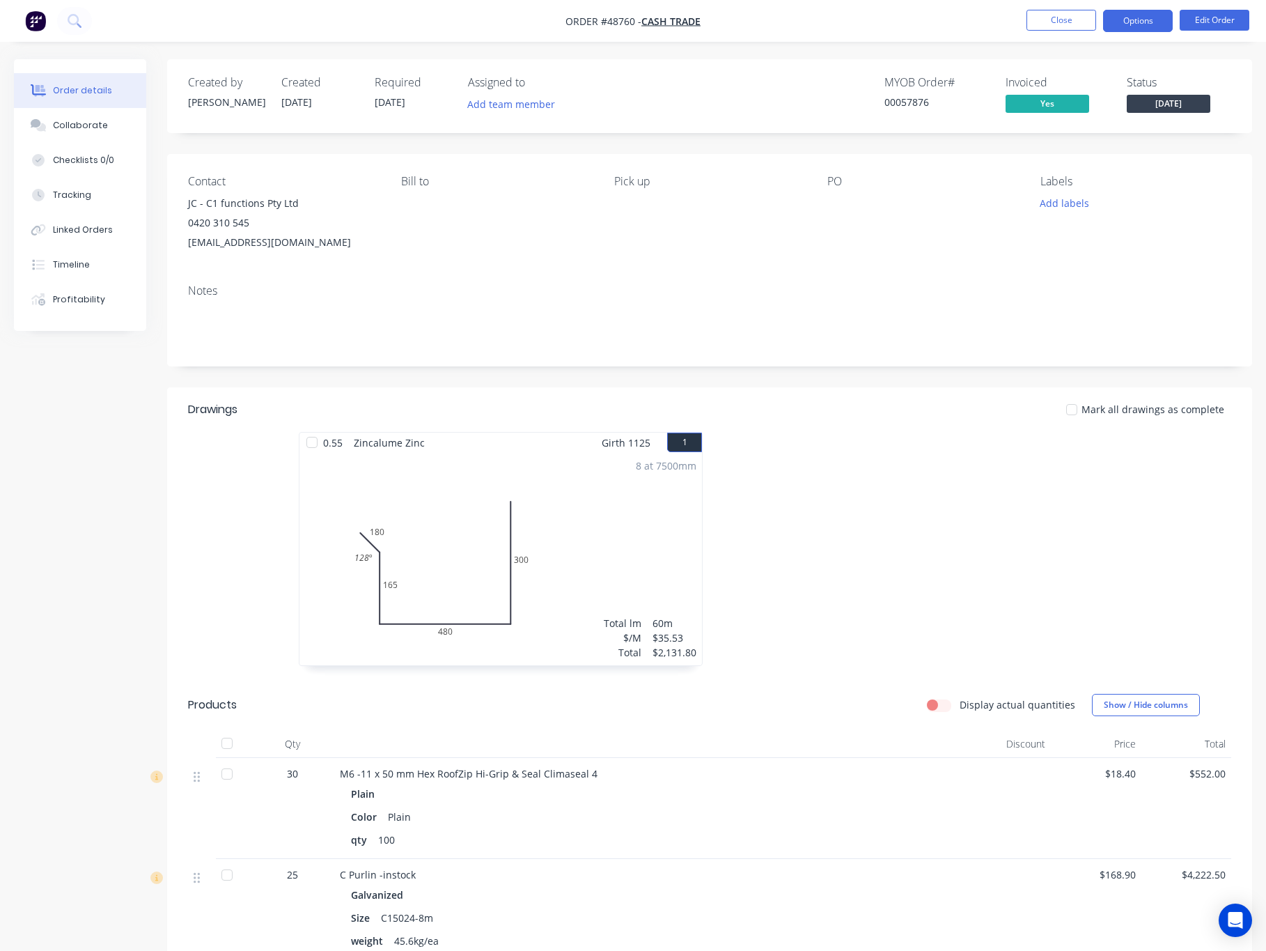
click at [940, 17] on button "Options" at bounding box center [1138, 21] width 70 height 22
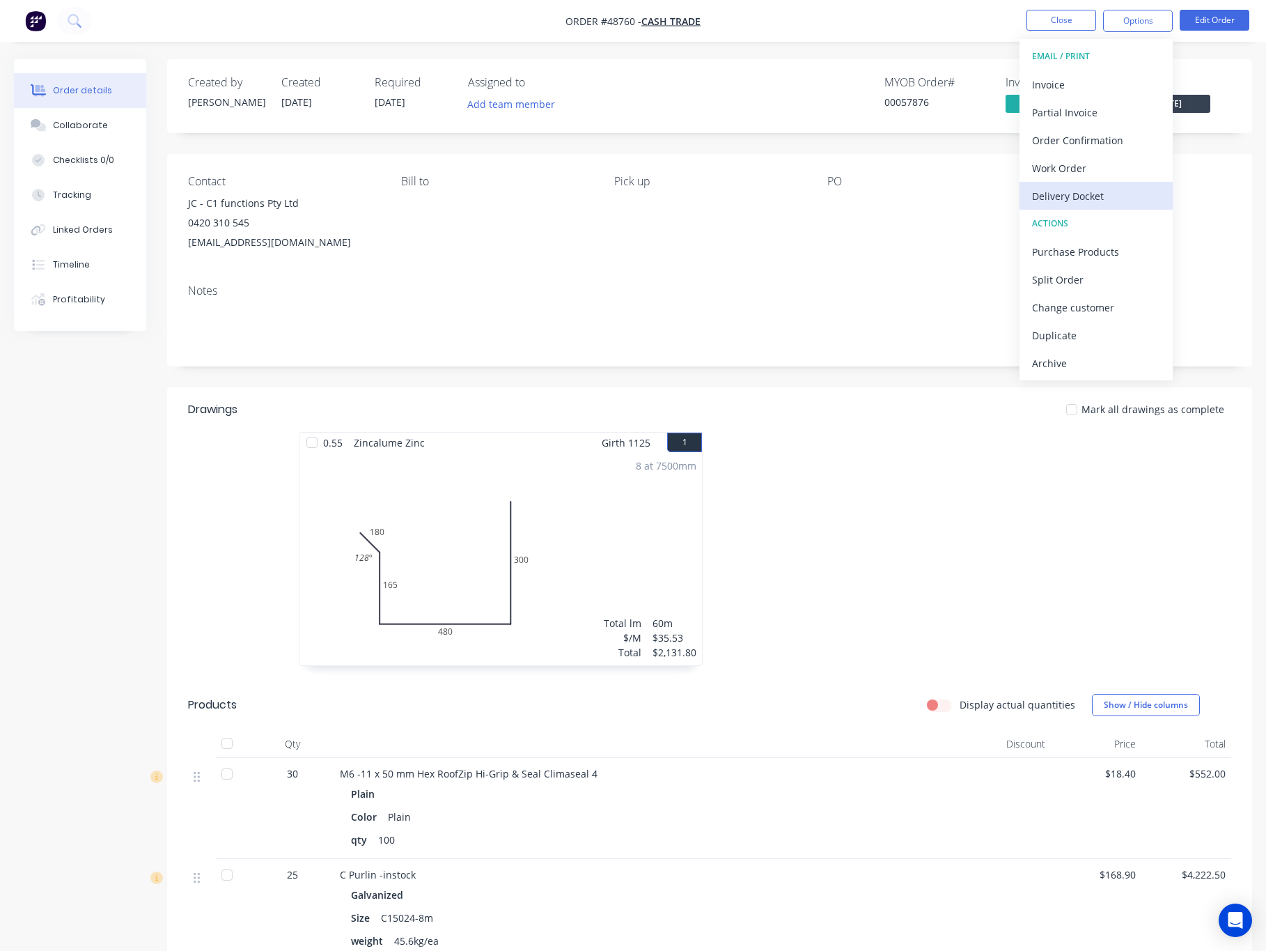
click at [940, 186] on div "Delivery Docket" at bounding box center [1096, 196] width 128 height 20
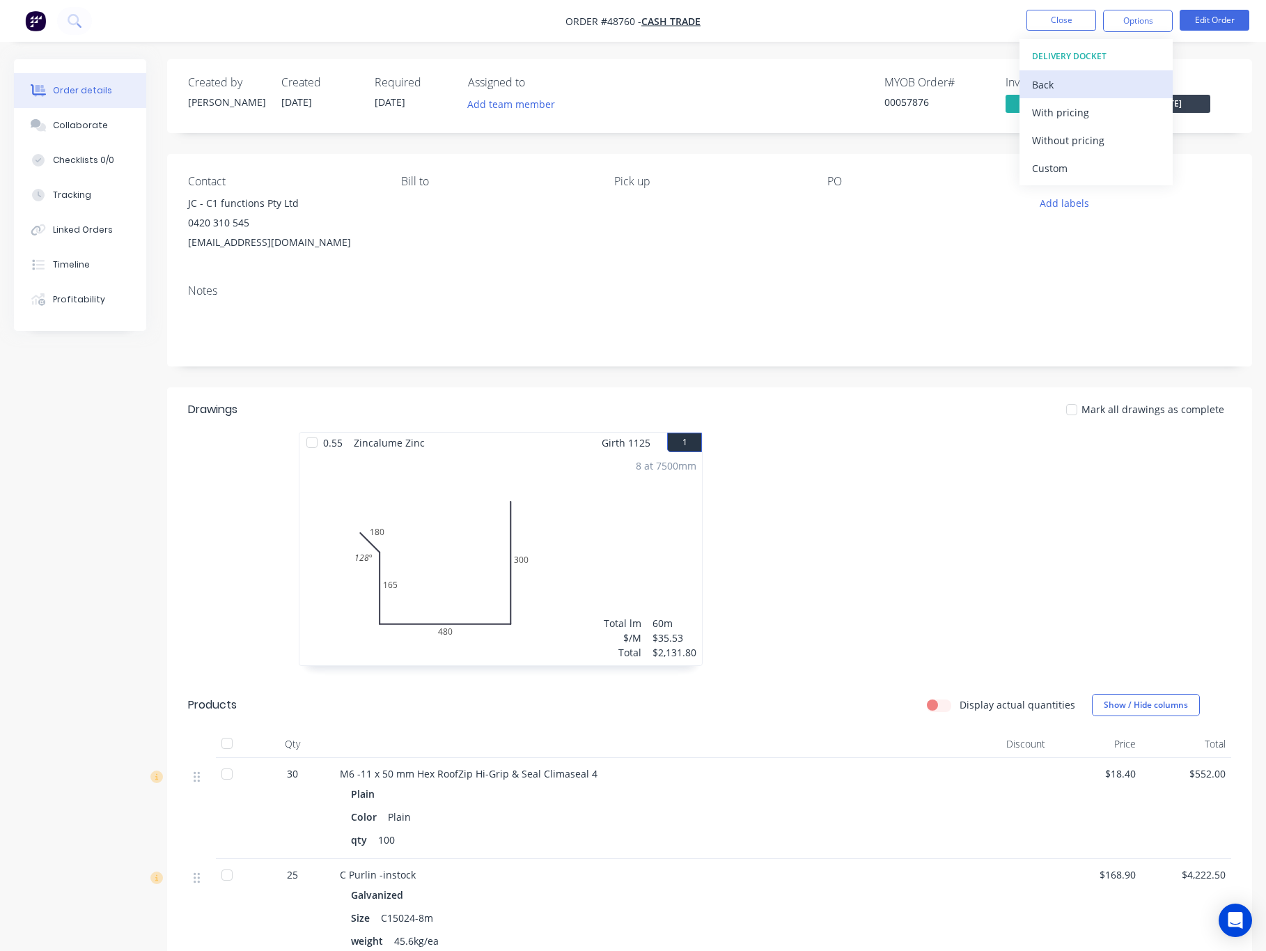
click at [940, 86] on div "Back" at bounding box center [1096, 85] width 128 height 20
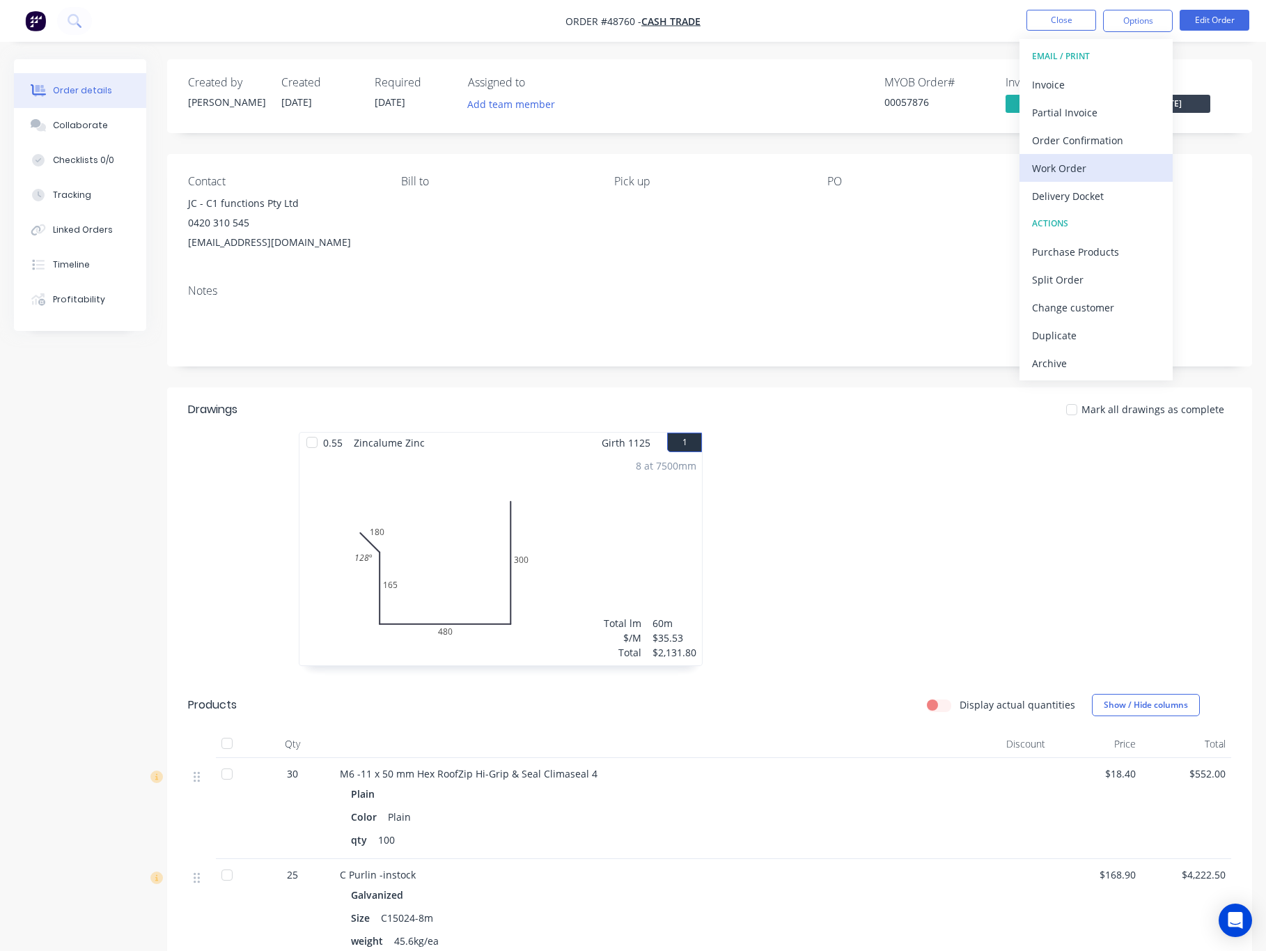
click at [940, 161] on div "Work Order" at bounding box center [1096, 168] width 128 height 20
click at [940, 165] on div "Custom" at bounding box center [1096, 168] width 128 height 20
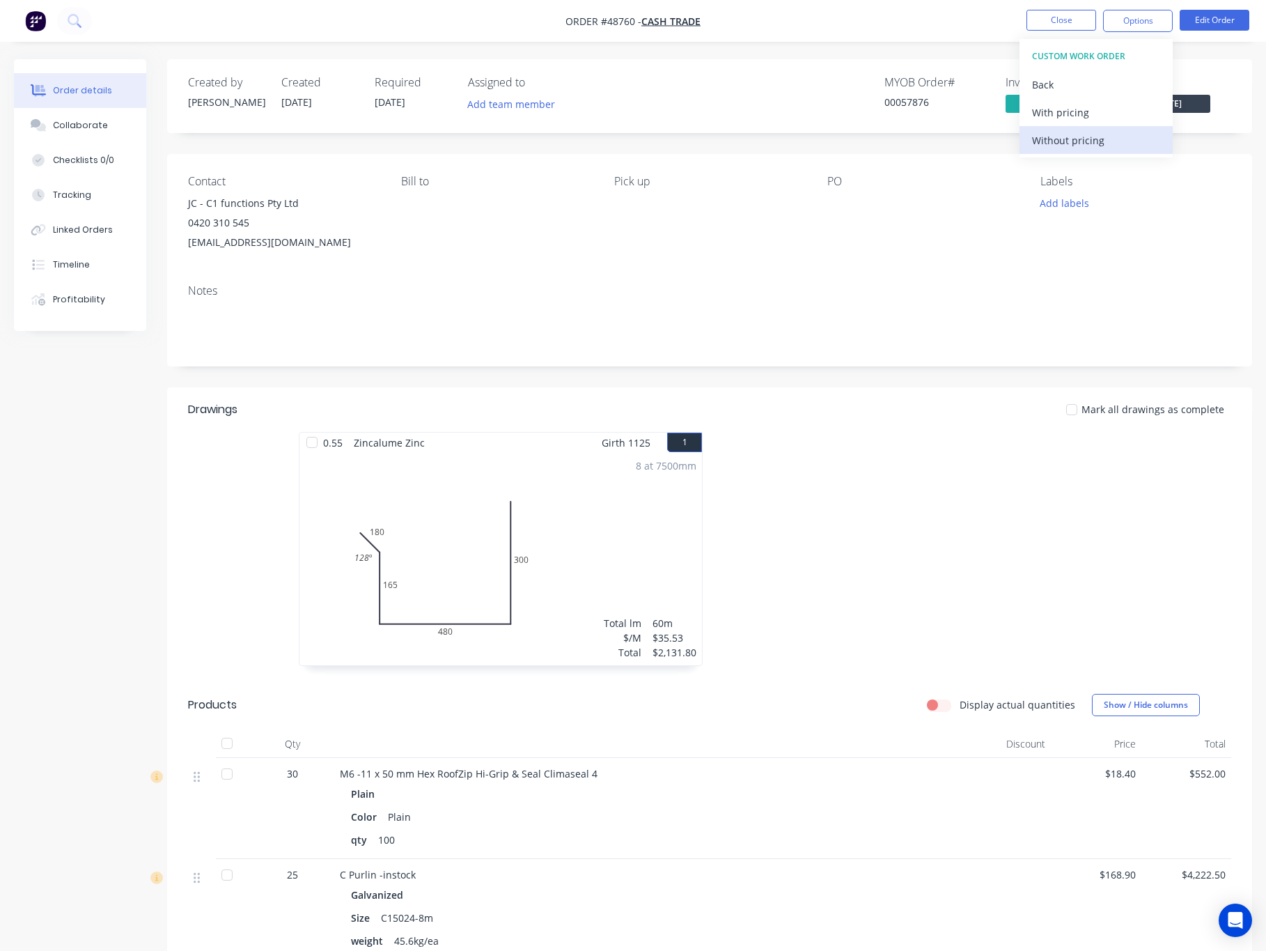
click at [940, 141] on div "Without pricing" at bounding box center [1096, 140] width 128 height 20
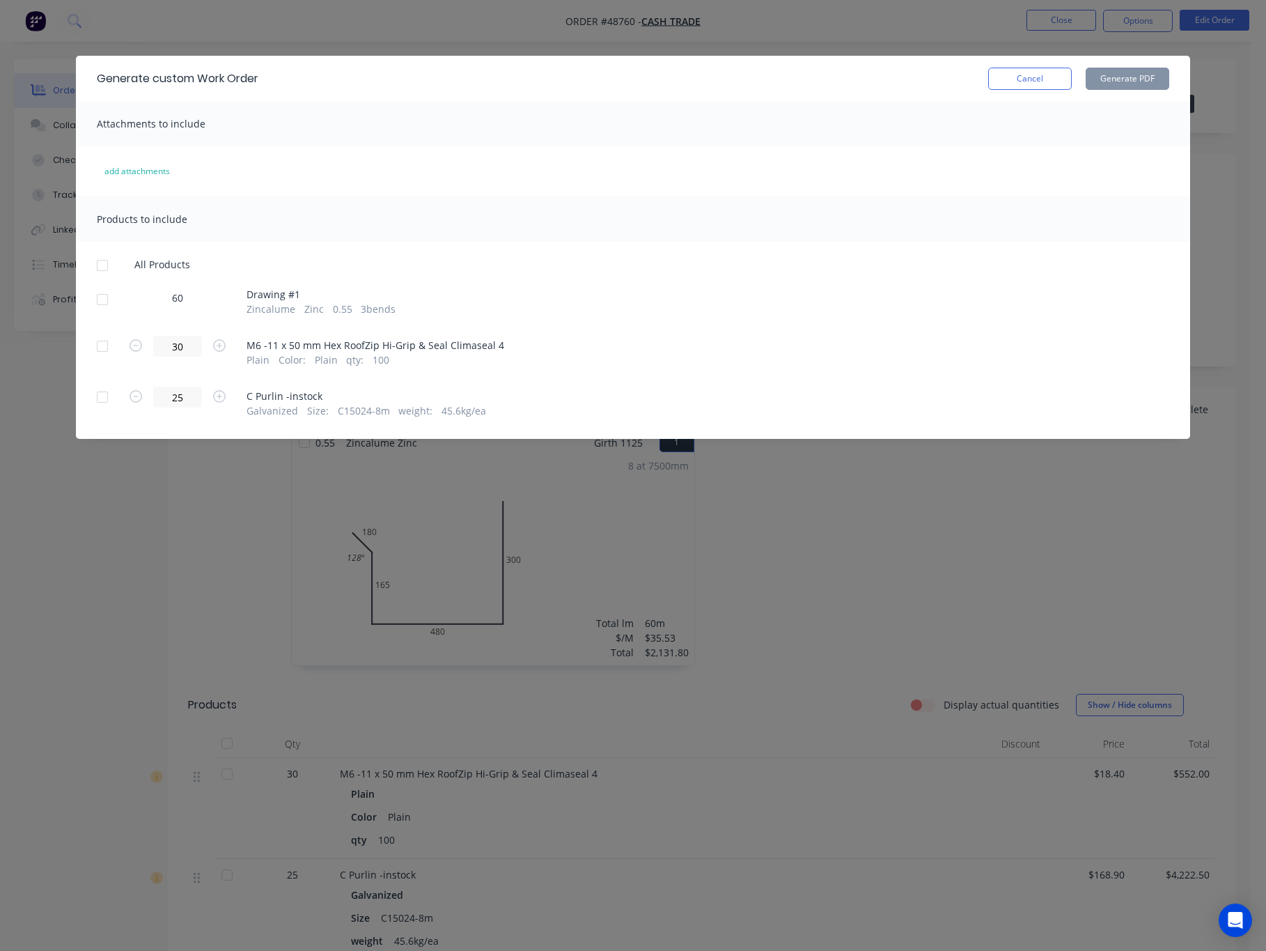
click at [88, 302] on div at bounding box center [102, 300] width 28 height 28
click at [940, 74] on button "Generate PDF" at bounding box center [1128, 79] width 84 height 22
click at [753, 34] on div "Generate custom Work Order Cancel Generate PDF Attachments to include add attac…" at bounding box center [633, 475] width 1266 height 951
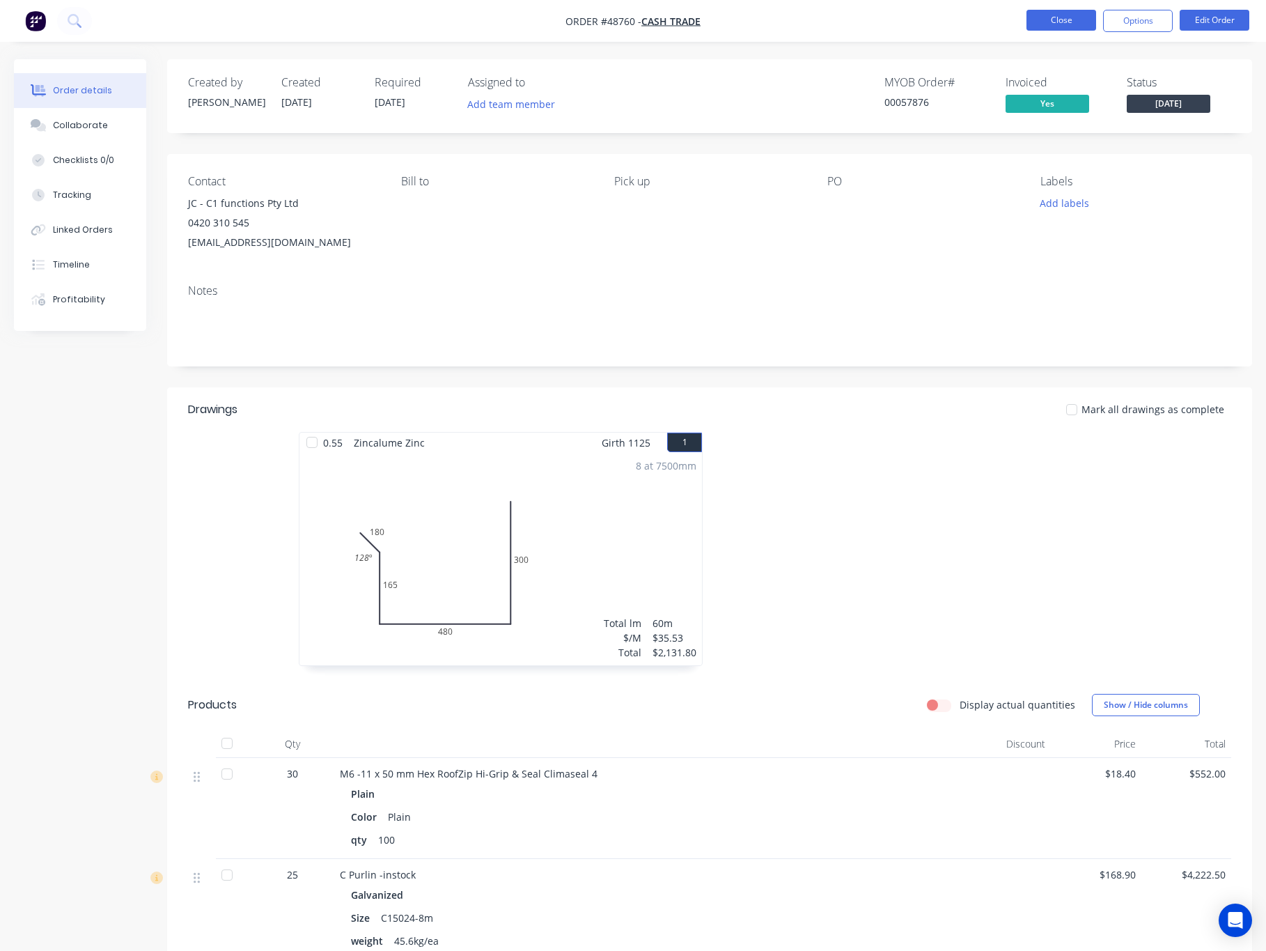
click at [940, 17] on button "Close" at bounding box center [1062, 20] width 70 height 21
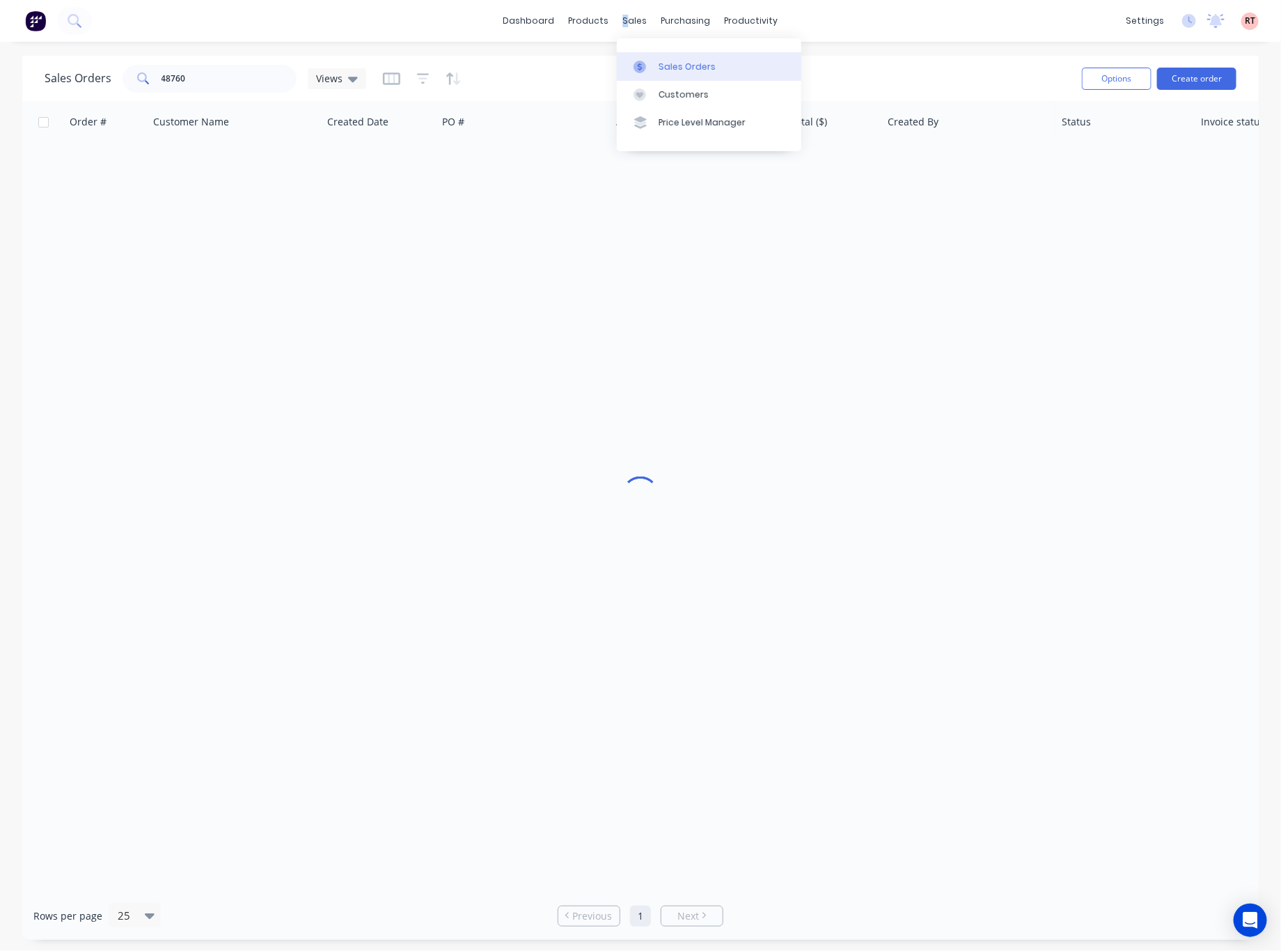
drag, startPoint x: 625, startPoint y: 23, endPoint x: 639, endPoint y: 52, distance: 32.4
click at [627, 23] on div "sales" at bounding box center [635, 20] width 38 height 21
click at [676, 71] on div "Sales Orders" at bounding box center [687, 67] width 57 height 13
drag, startPoint x: 205, startPoint y: 73, endPoint x: 138, endPoint y: 80, distance: 67.9
click at [138, 80] on div "48760" at bounding box center [210, 79] width 174 height 28
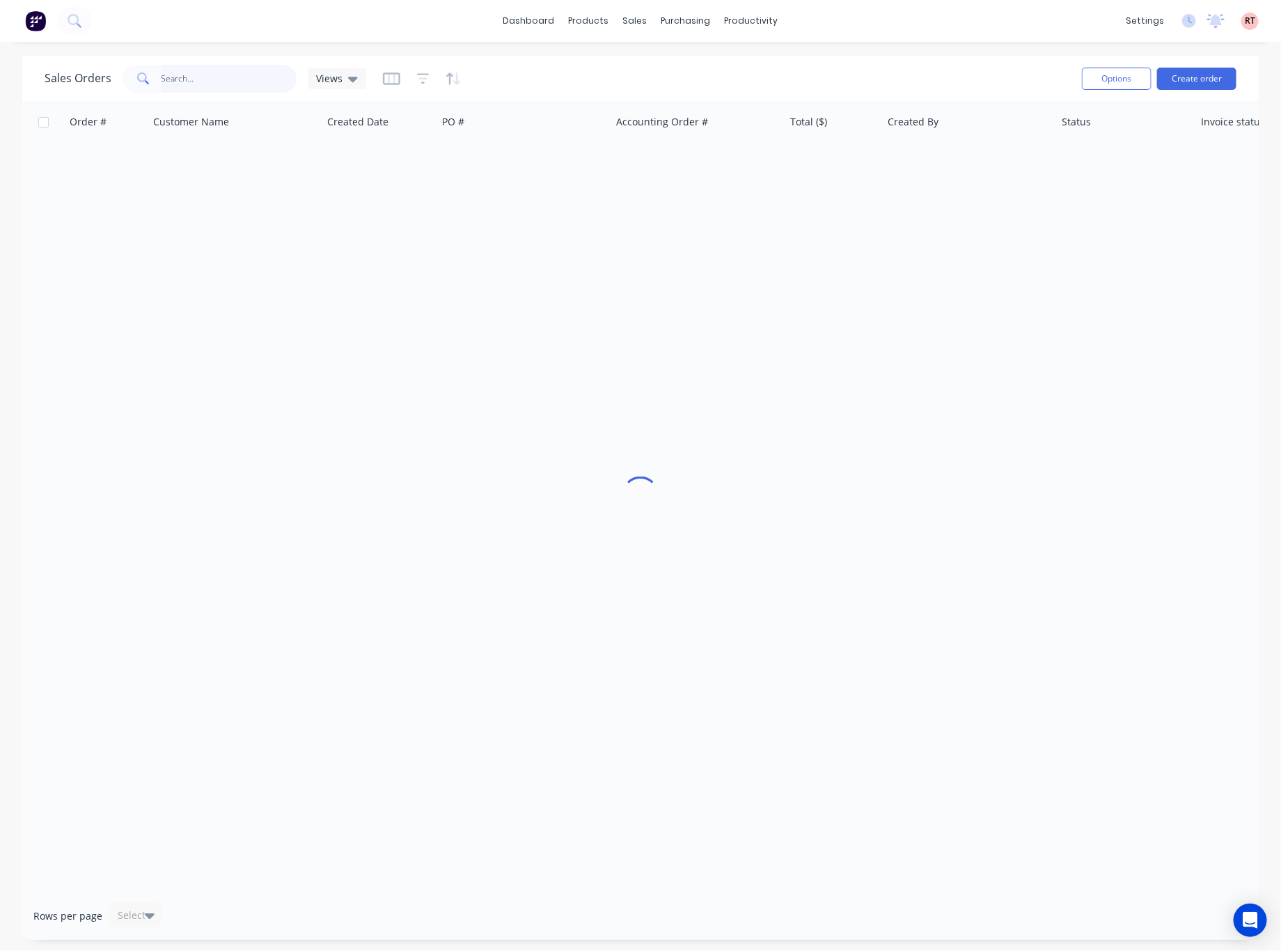
click at [205, 81] on input "text" at bounding box center [230, 79] width 136 height 28
click at [659, 91] on div "Customers" at bounding box center [684, 94] width 50 height 13
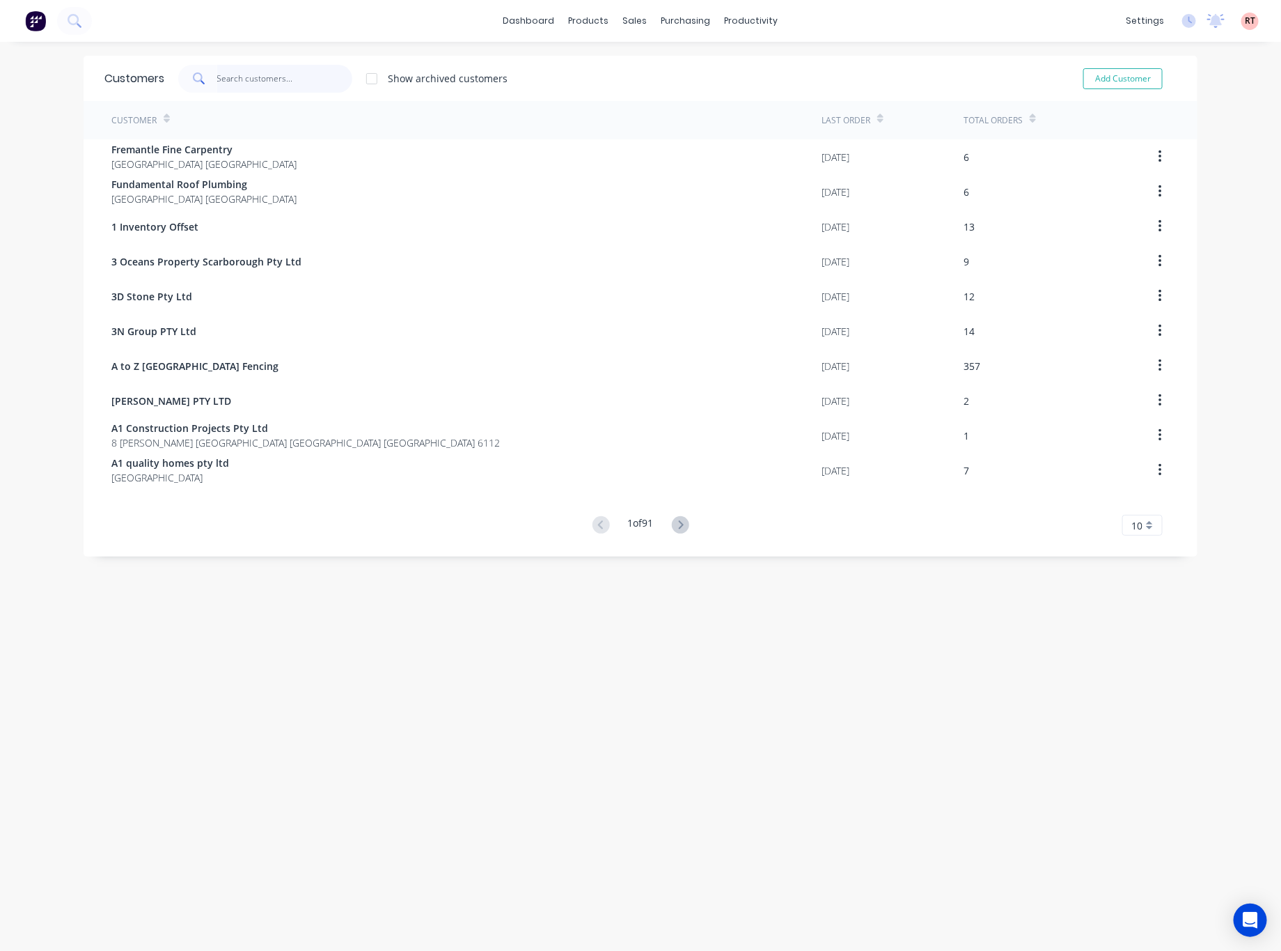
click at [272, 81] on input "text" at bounding box center [285, 79] width 136 height 28
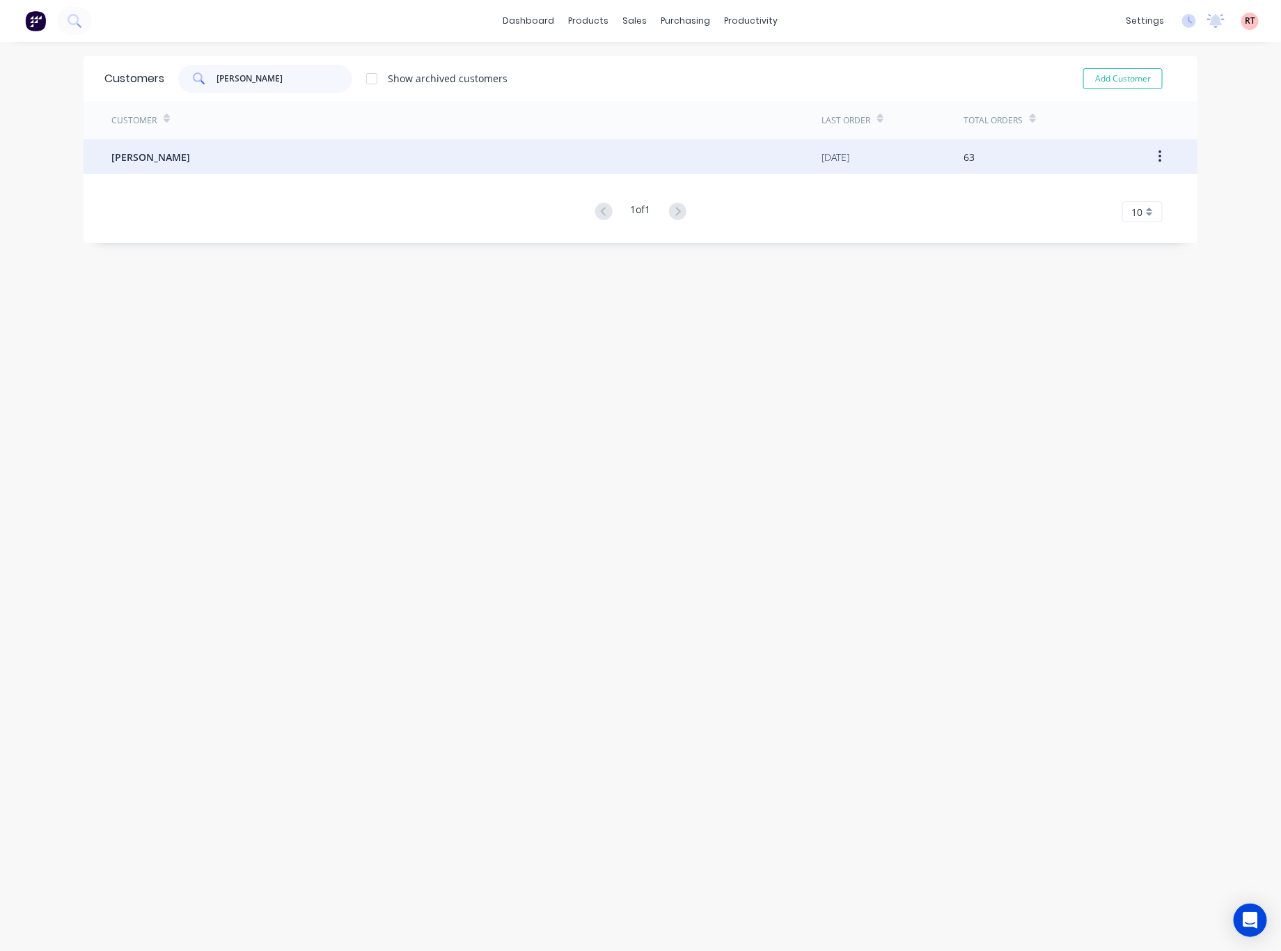
type input "[PERSON_NAME]"
click at [255, 161] on div "[PERSON_NAME]" at bounding box center [466, 156] width 710 height 35
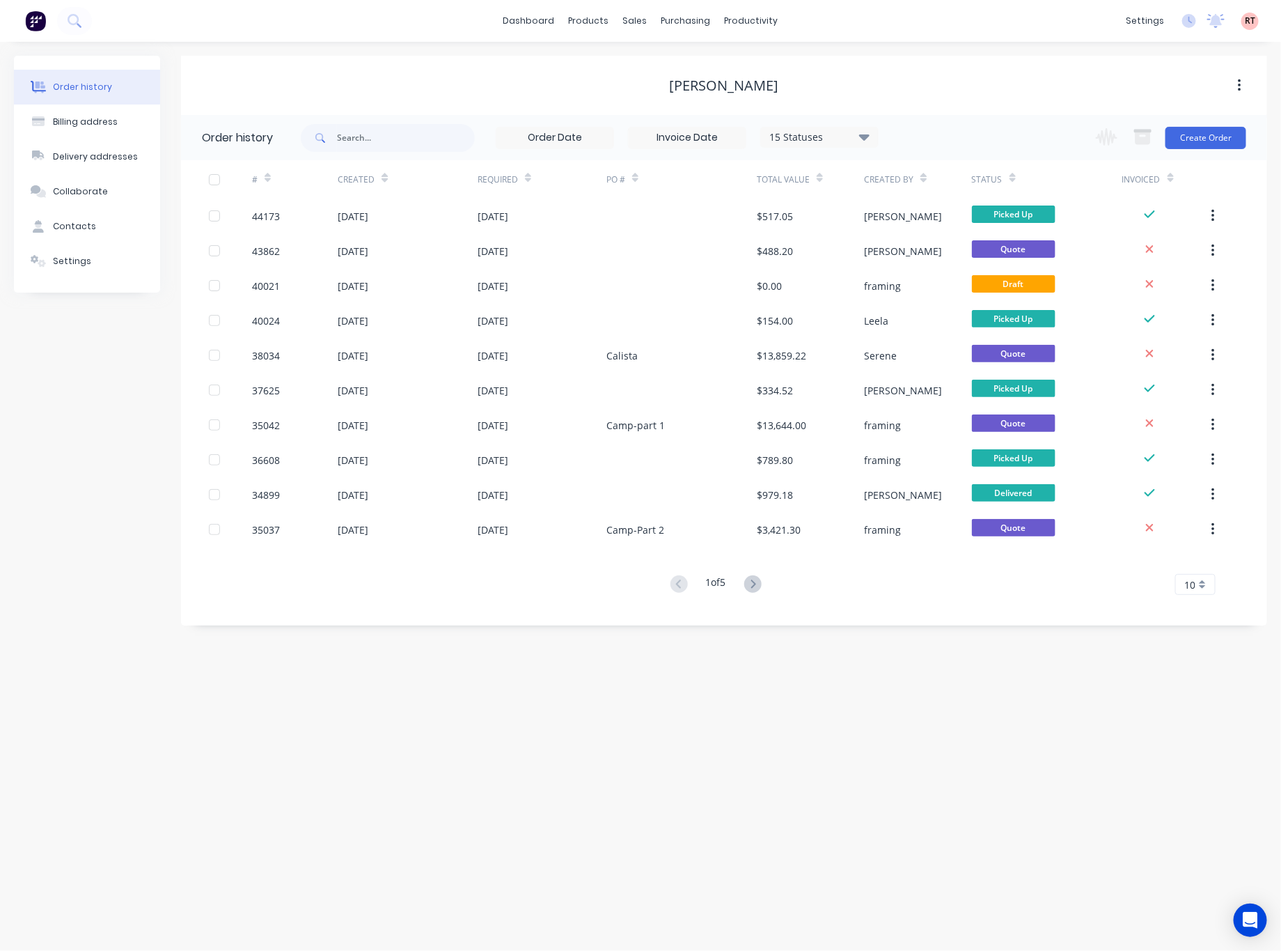
click at [763, 589] on button at bounding box center [753, 585] width 26 height 20
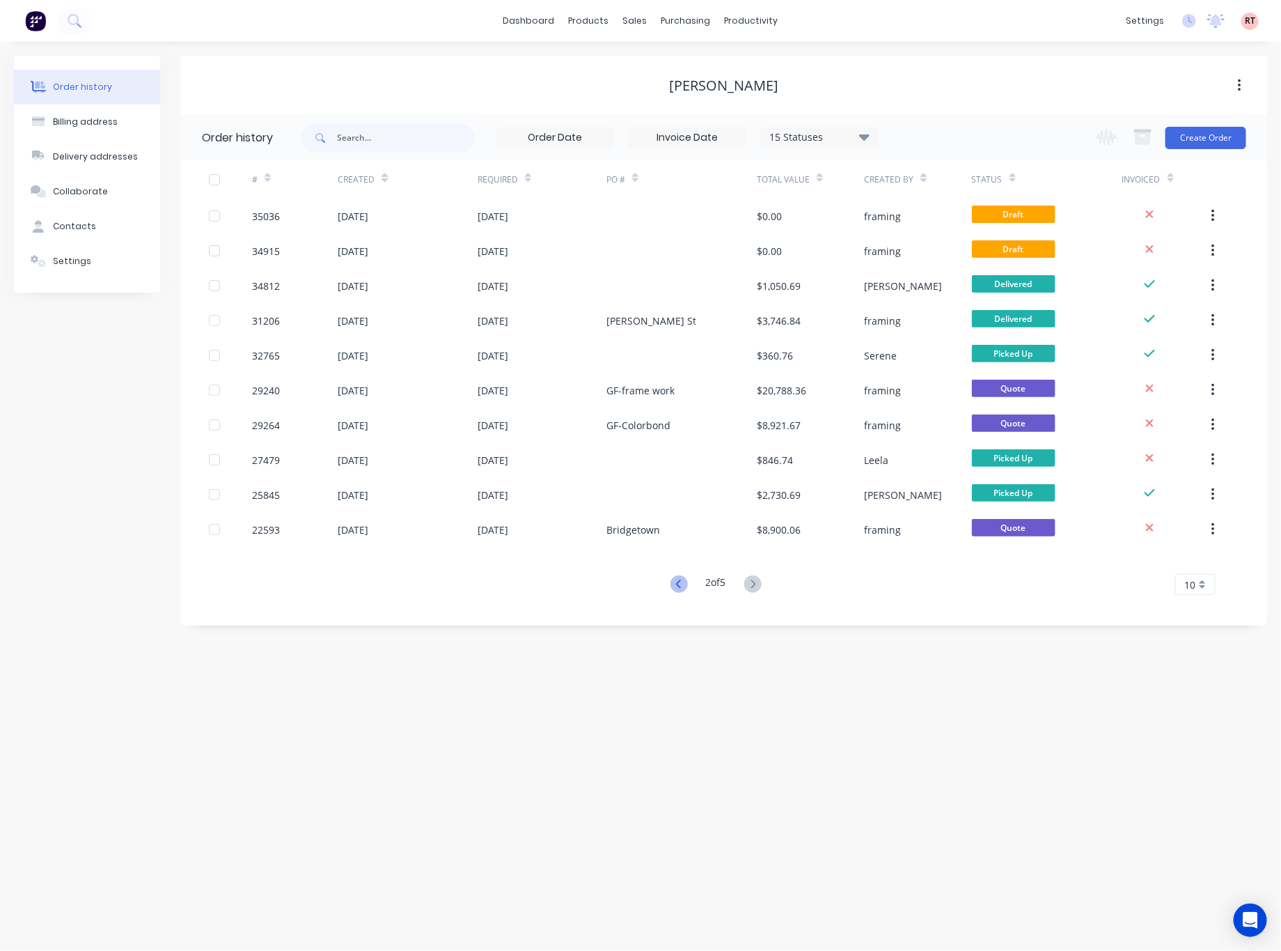
click at [673, 585] on icon at bounding box center [679, 583] width 17 height 17
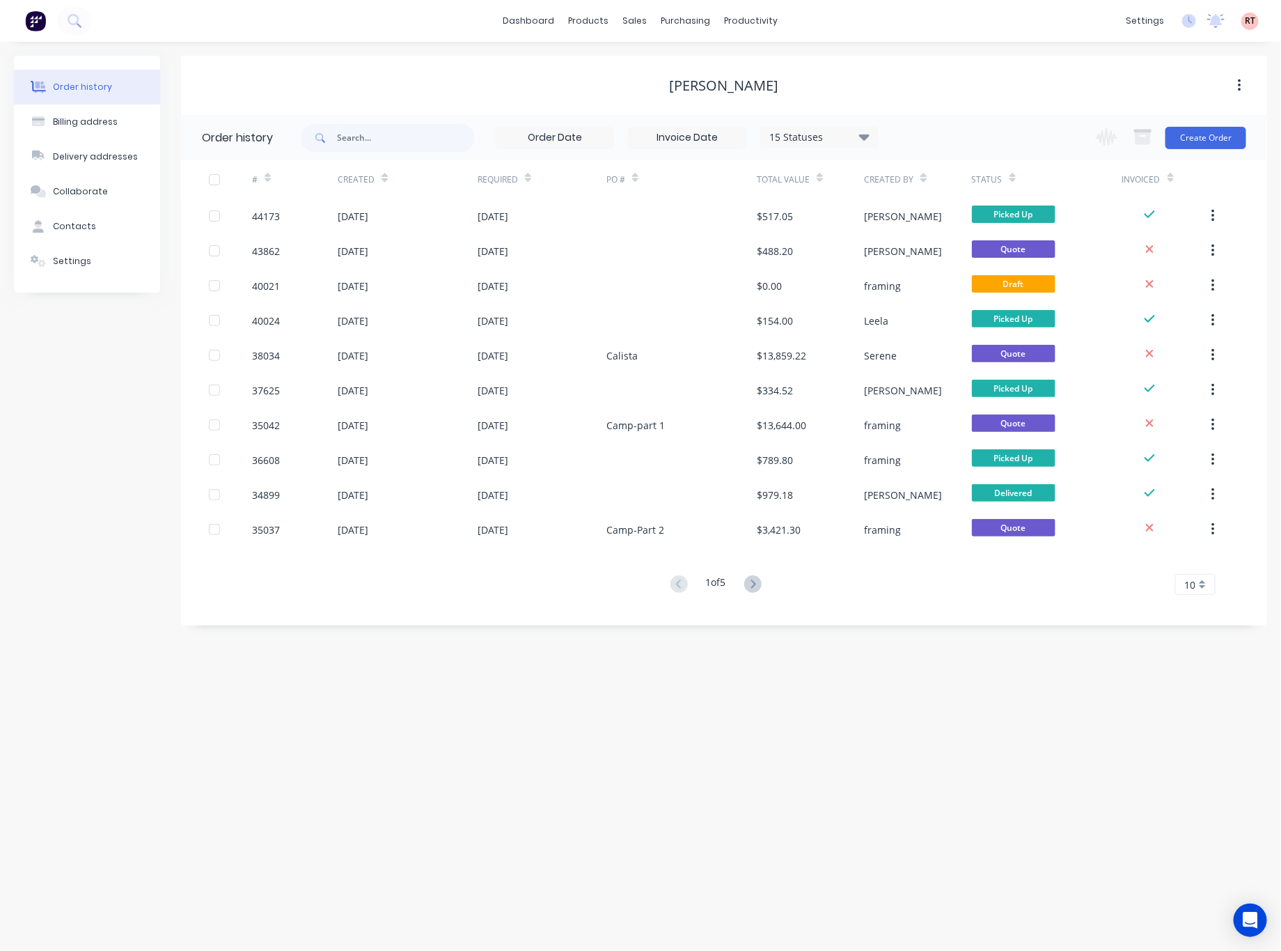
click at [1181, 159] on div "Change order status Submitted Ready for Delivery Ready To Pick Up Monday Tuesda…" at bounding box center [1167, 137] width 159 height 45
click at [1193, 145] on button "Create Order" at bounding box center [1206, 138] width 81 height 22
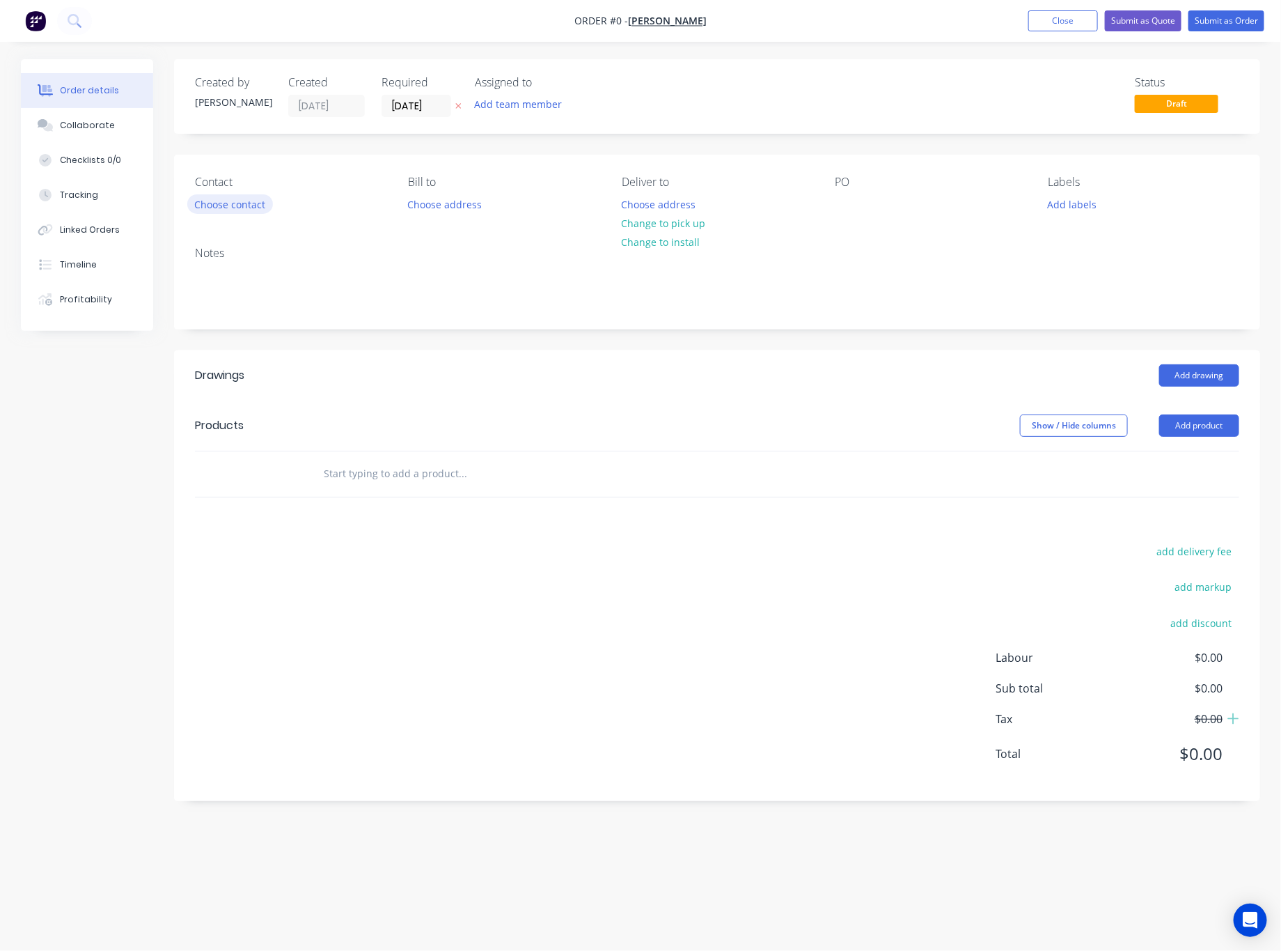
click at [251, 205] on button "Choose contact" at bounding box center [230, 203] width 86 height 19
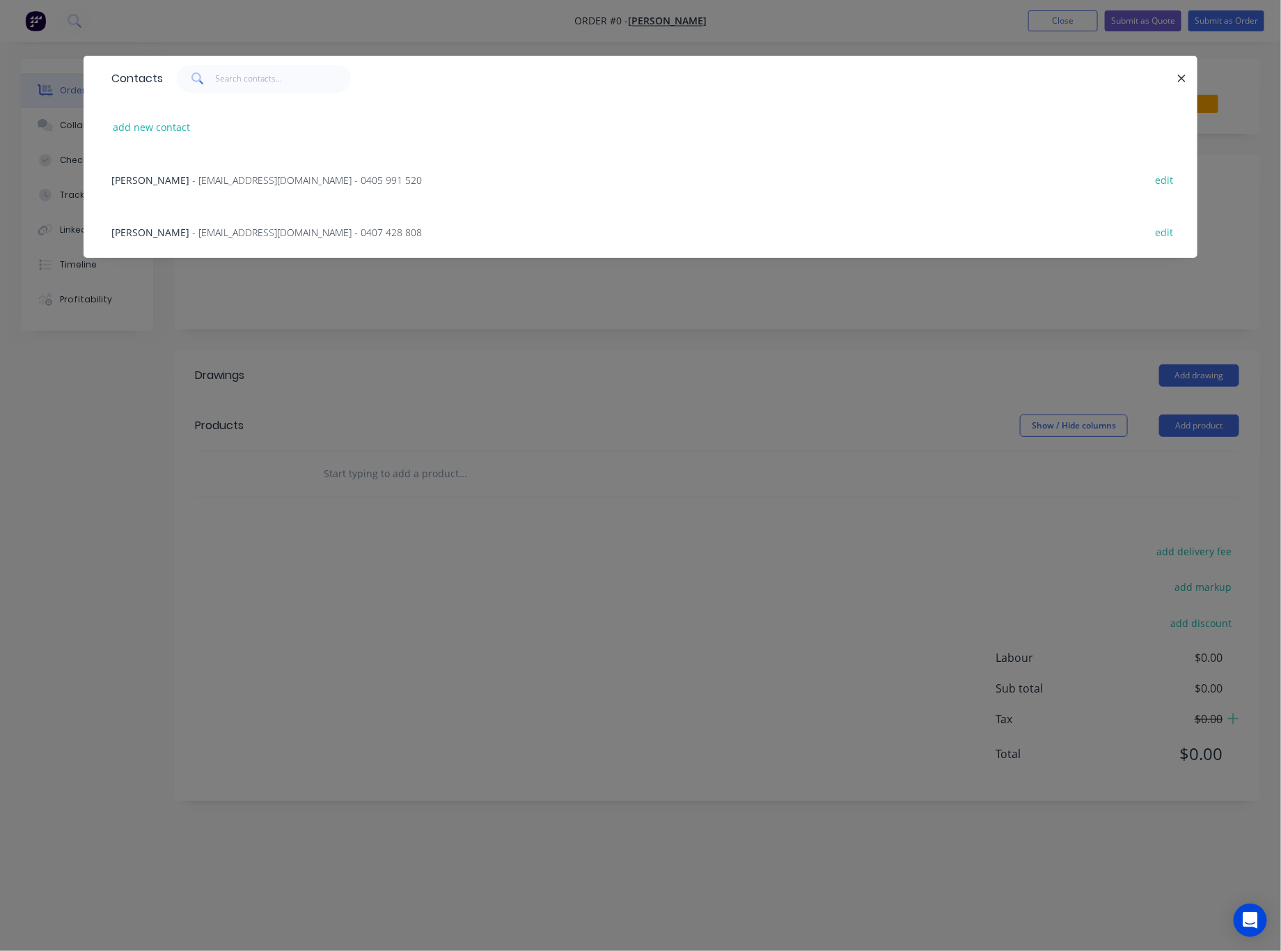
click at [377, 184] on div "Terry Dudfield - tdudfield@hotmail.com - 0405 991 520 edit" at bounding box center [640, 179] width 1073 height 52
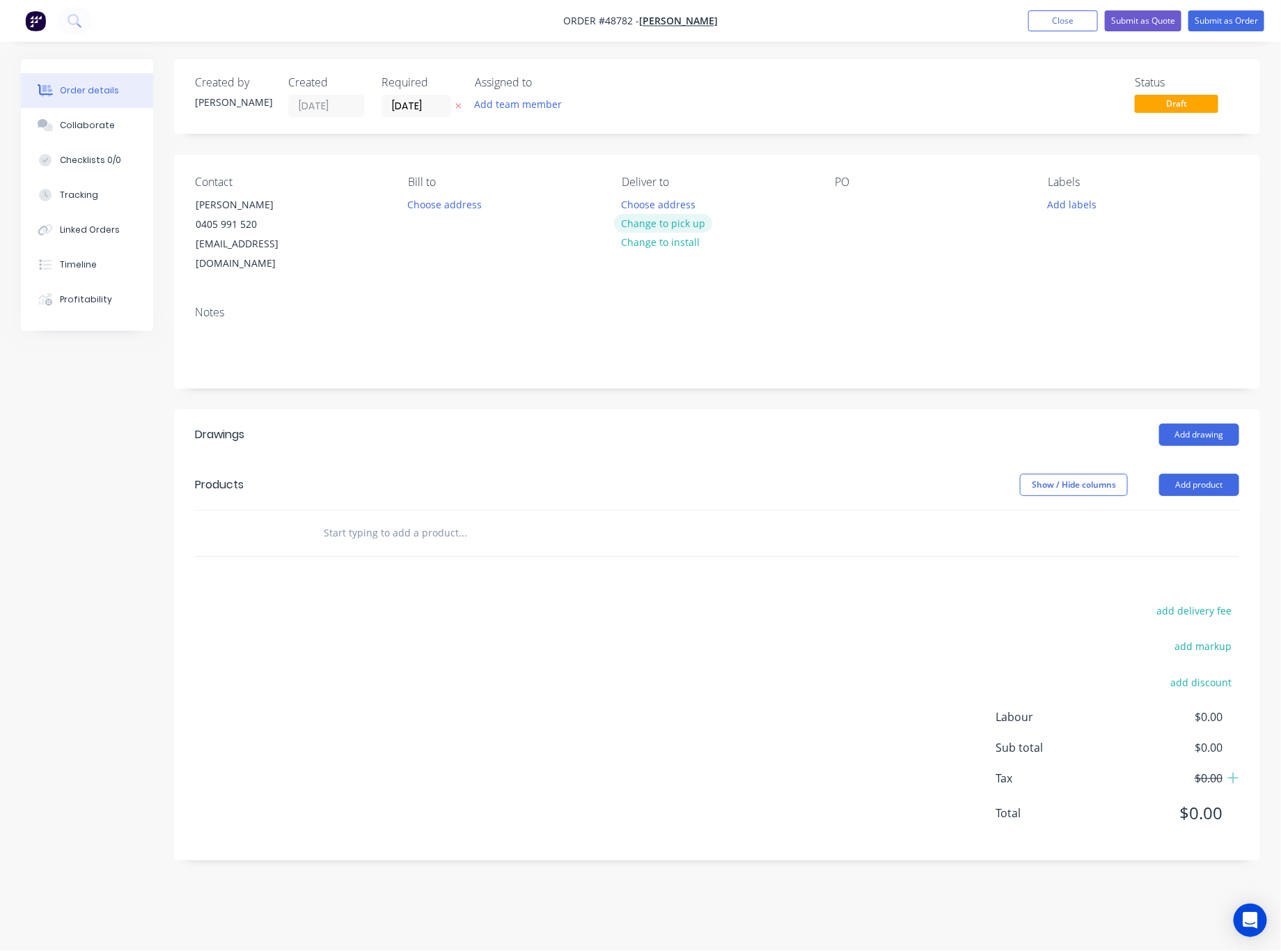
click at [677, 220] on button "Change to pick up" at bounding box center [663, 223] width 99 height 19
click at [1169, 423] on button "Add drawing" at bounding box center [1200, 434] width 80 height 22
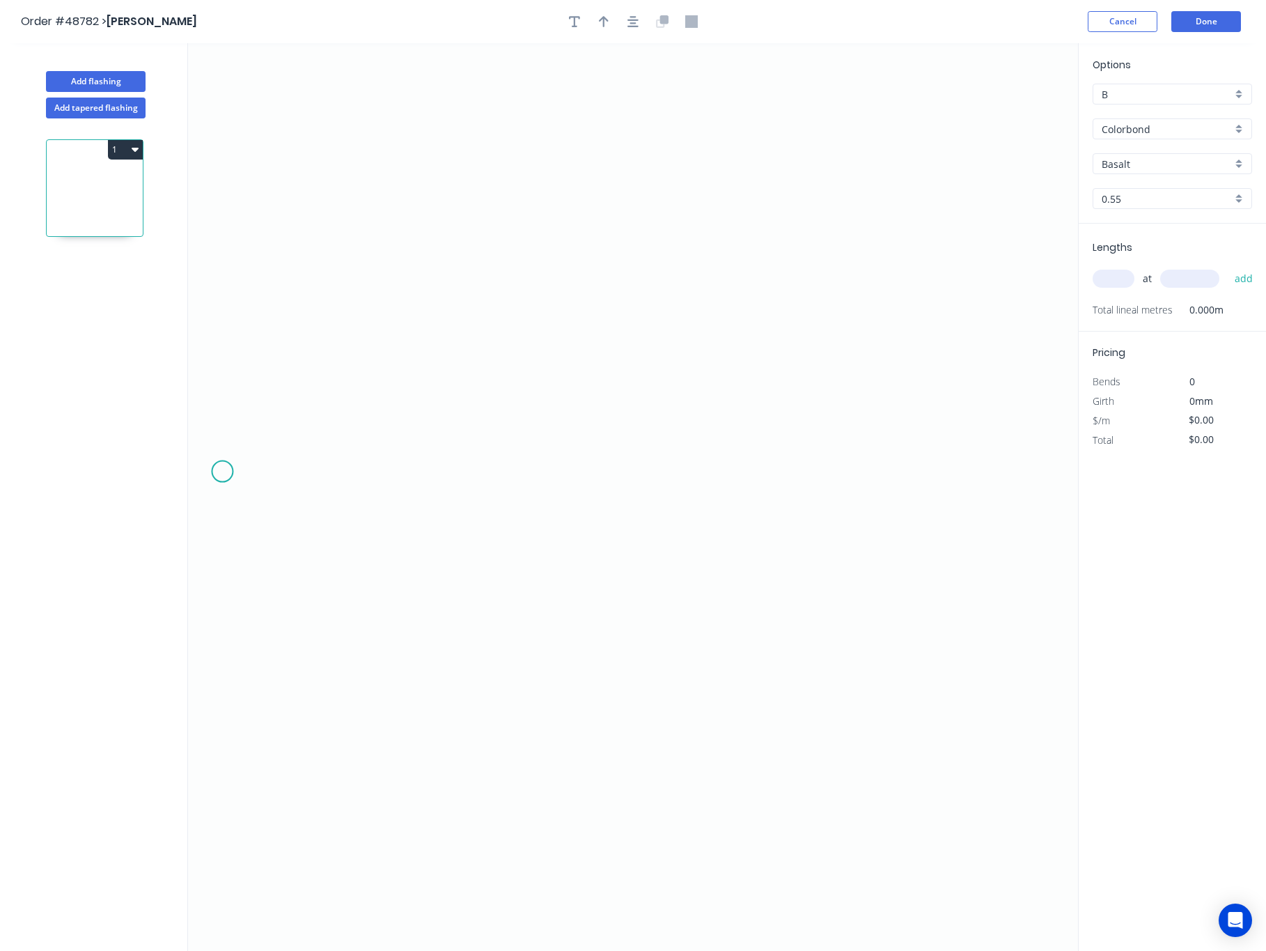
click at [222, 472] on icon "0" at bounding box center [633, 496] width 890 height 907
click at [255, 422] on icon at bounding box center [238, 446] width 33 height 50
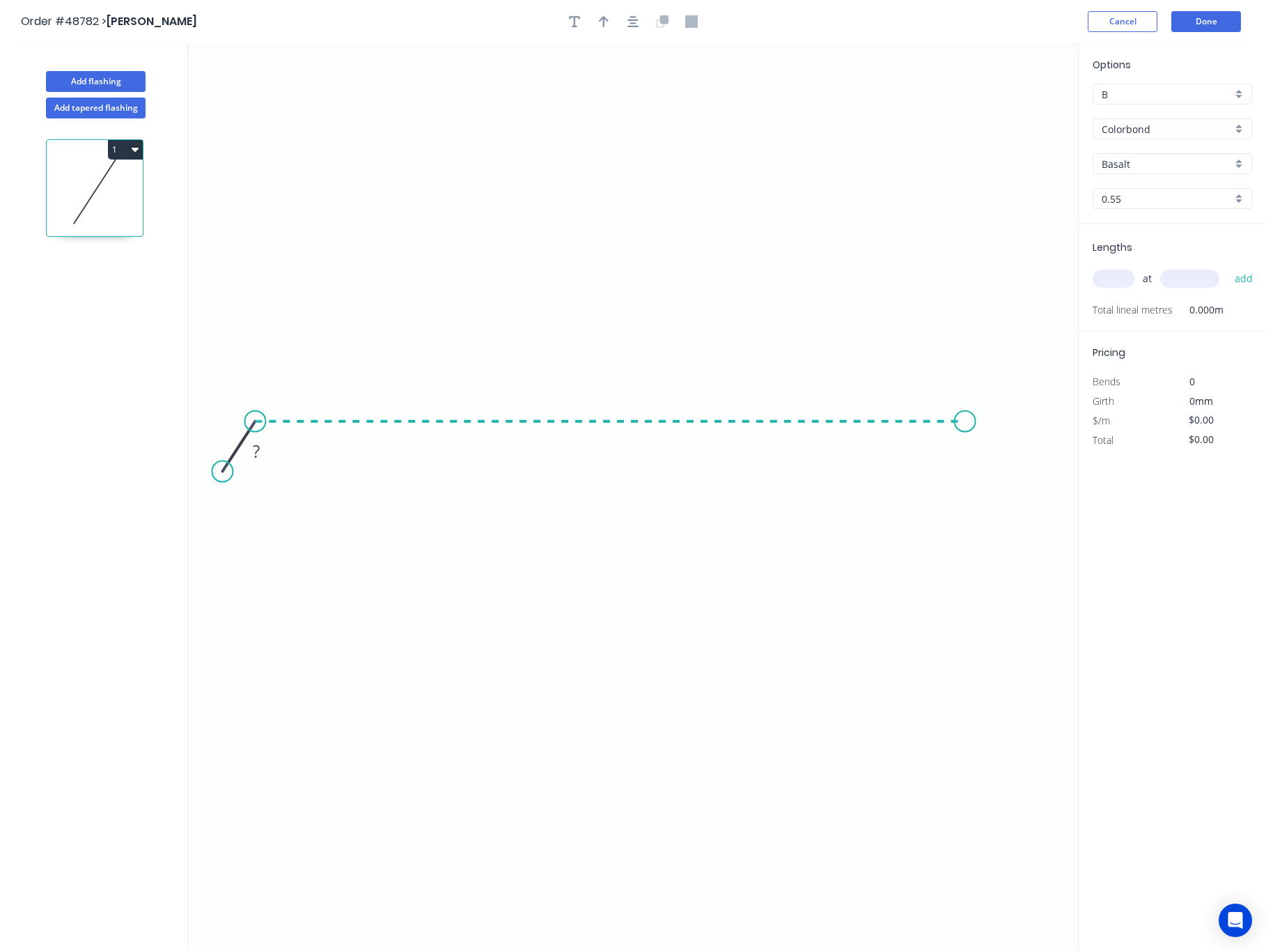
click at [965, 414] on icon "0 ?" at bounding box center [633, 496] width 890 height 907
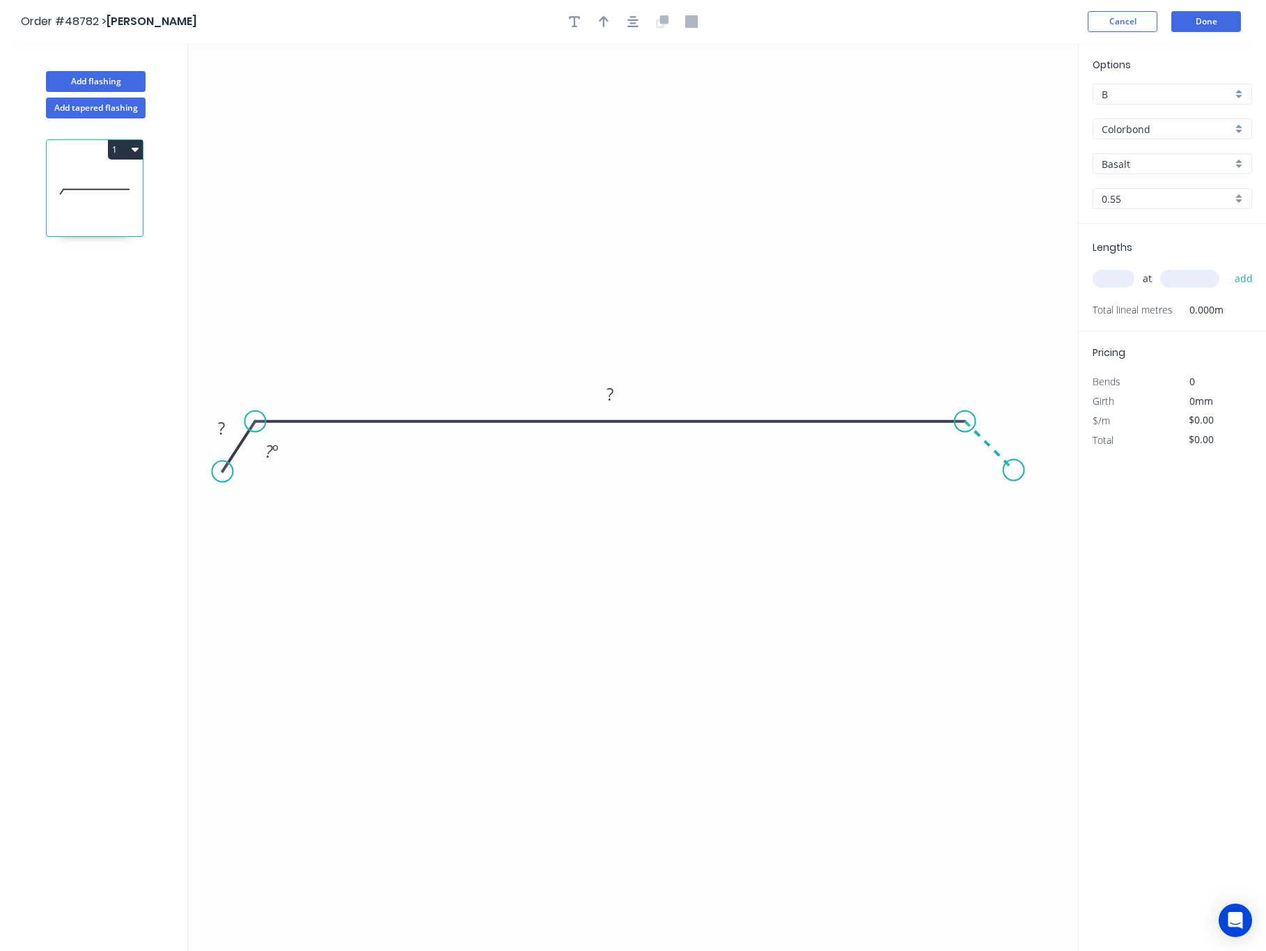
click at [1014, 478] on icon "0 ? ? ? º" at bounding box center [633, 496] width 890 height 907
click at [1014, 478] on circle at bounding box center [1014, 470] width 21 height 21
click at [1006, 433] on tspan "?" at bounding box center [1004, 423] width 7 height 23
click at [221, 427] on tspan "?" at bounding box center [221, 427] width 7 height 23
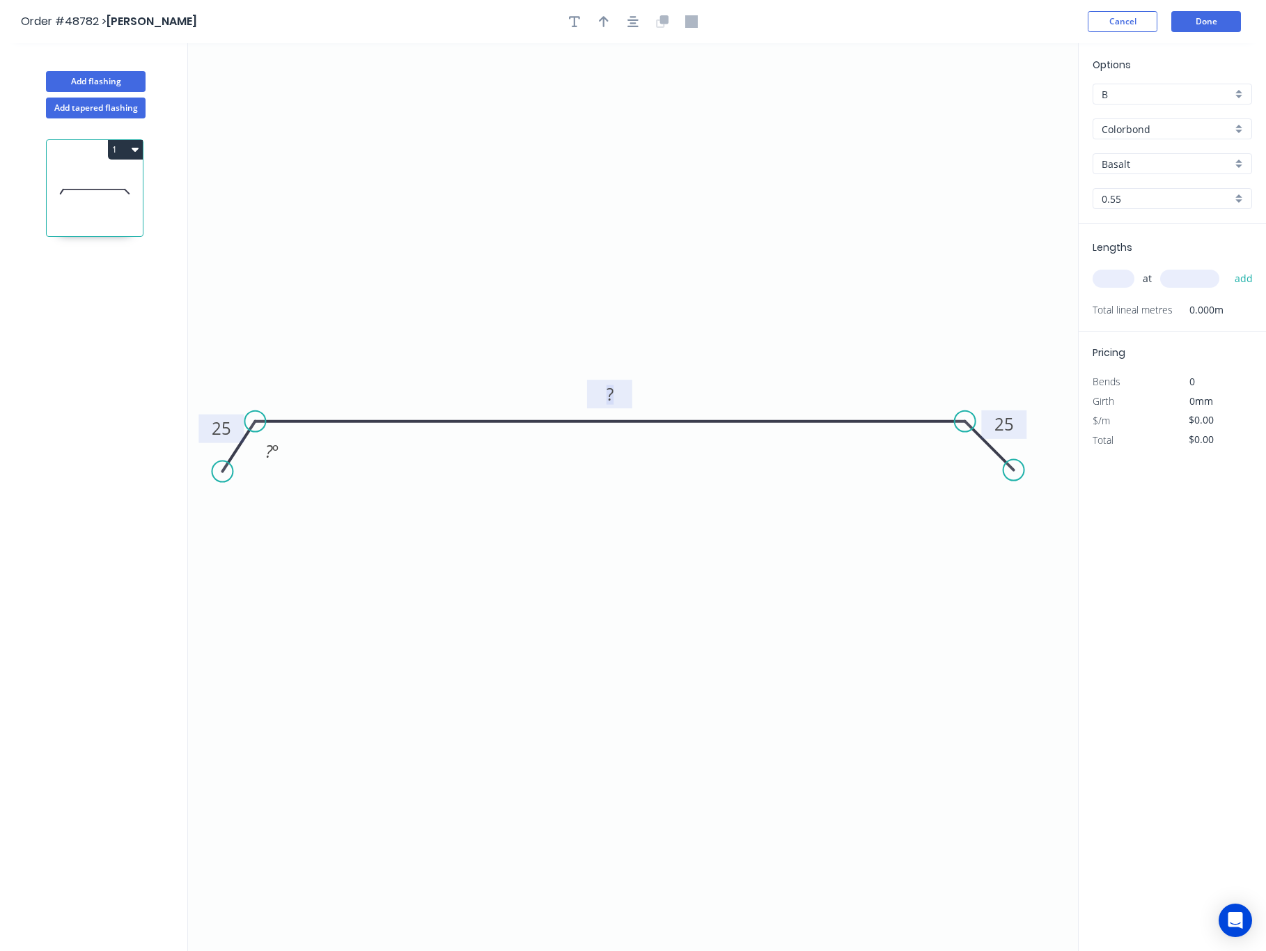
click at [600, 391] on rect at bounding box center [610, 395] width 28 height 20
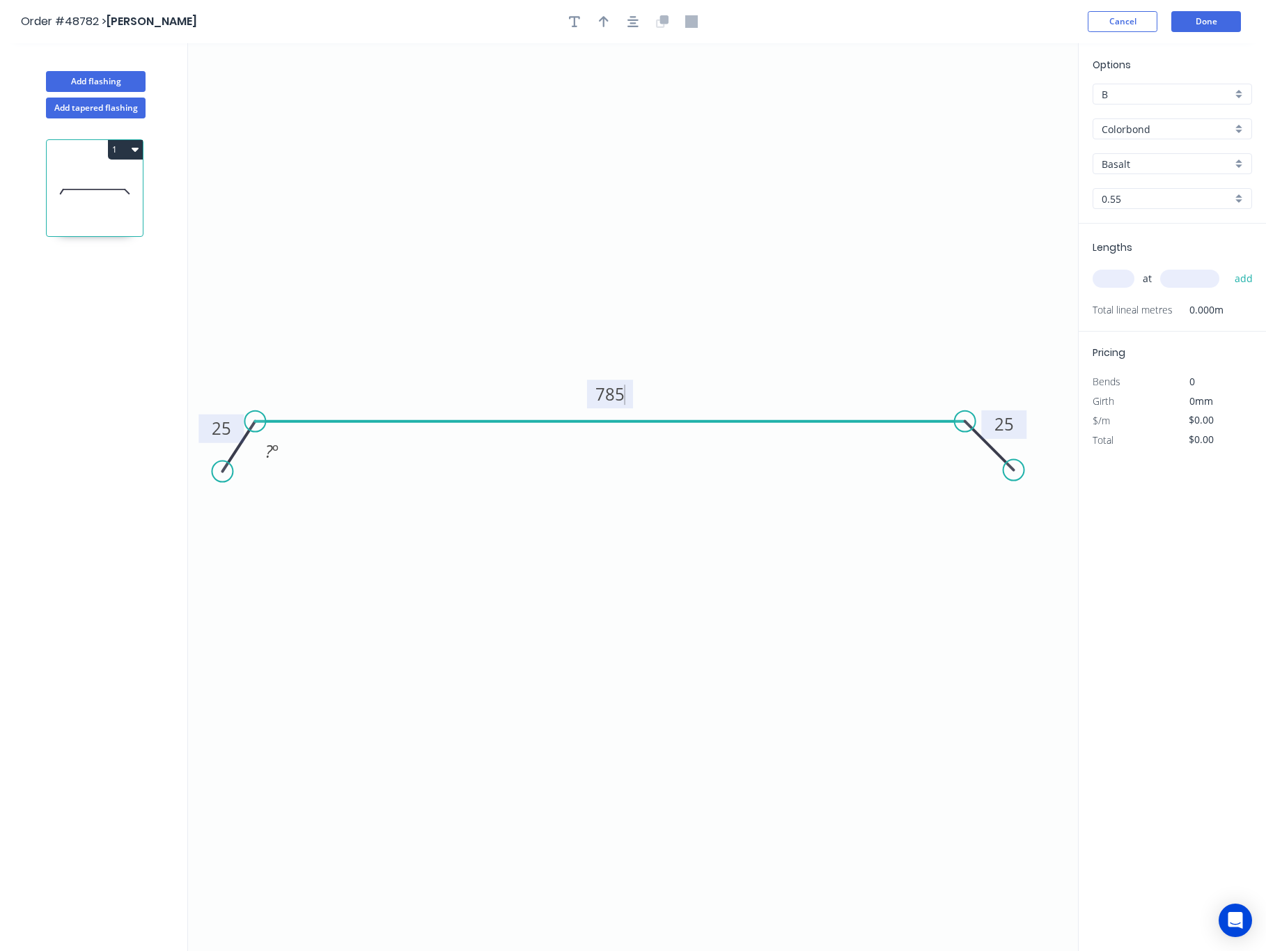
click at [606, 431] on icon "0 25 785 25 ? º" at bounding box center [633, 496] width 890 height 907
type input "$33.21"
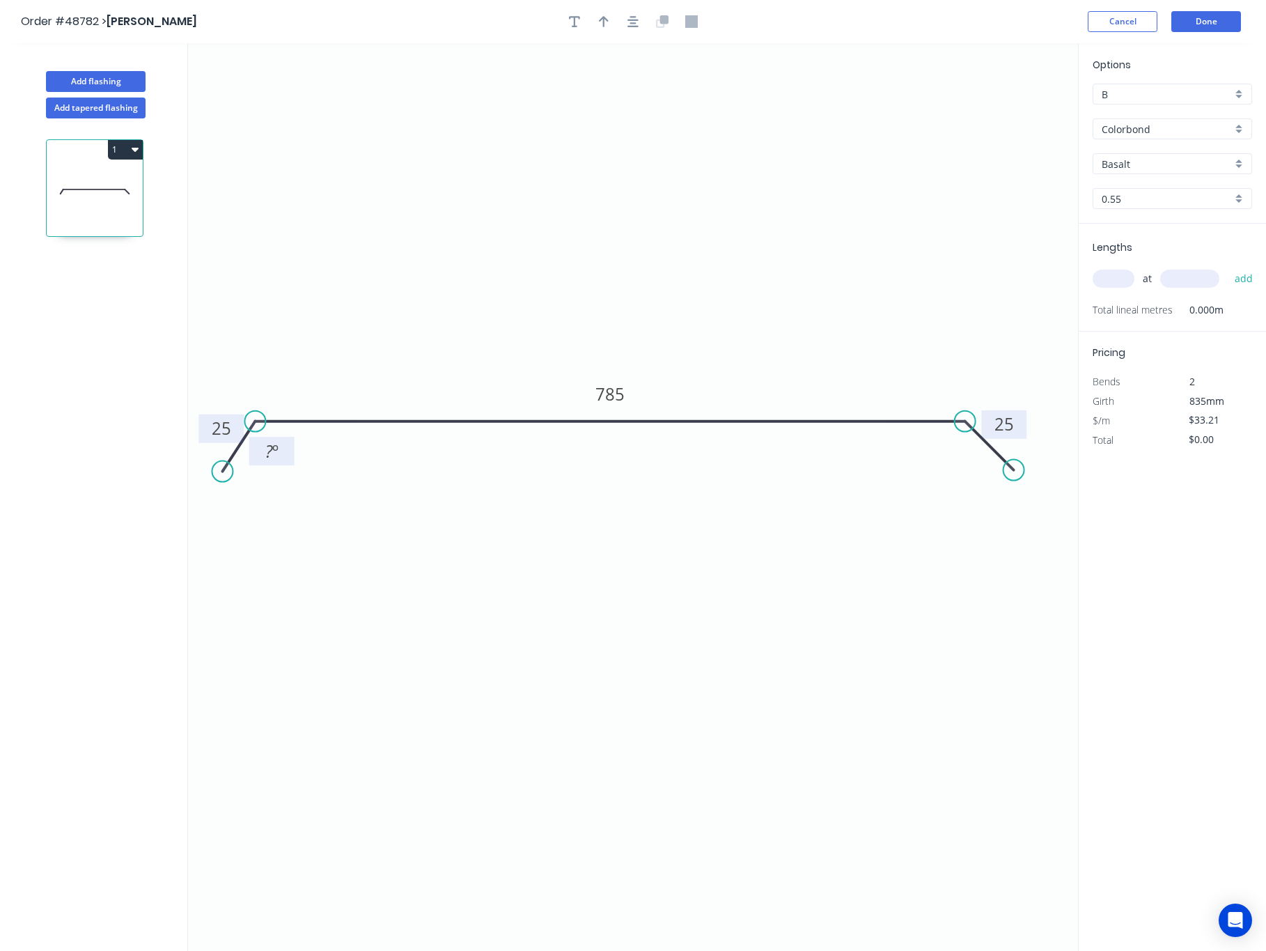
click at [270, 456] on tspan "?" at bounding box center [269, 450] width 8 height 23
drag, startPoint x: 1008, startPoint y: 469, endPoint x: 1014, endPoint y: 465, distance: 7.5
click at [1014, 465] on circle at bounding box center [1014, 470] width 21 height 21
click at [1016, 460] on circle at bounding box center [1014, 470] width 21 height 21
click at [1014, 469] on circle at bounding box center [1014, 470] width 21 height 21
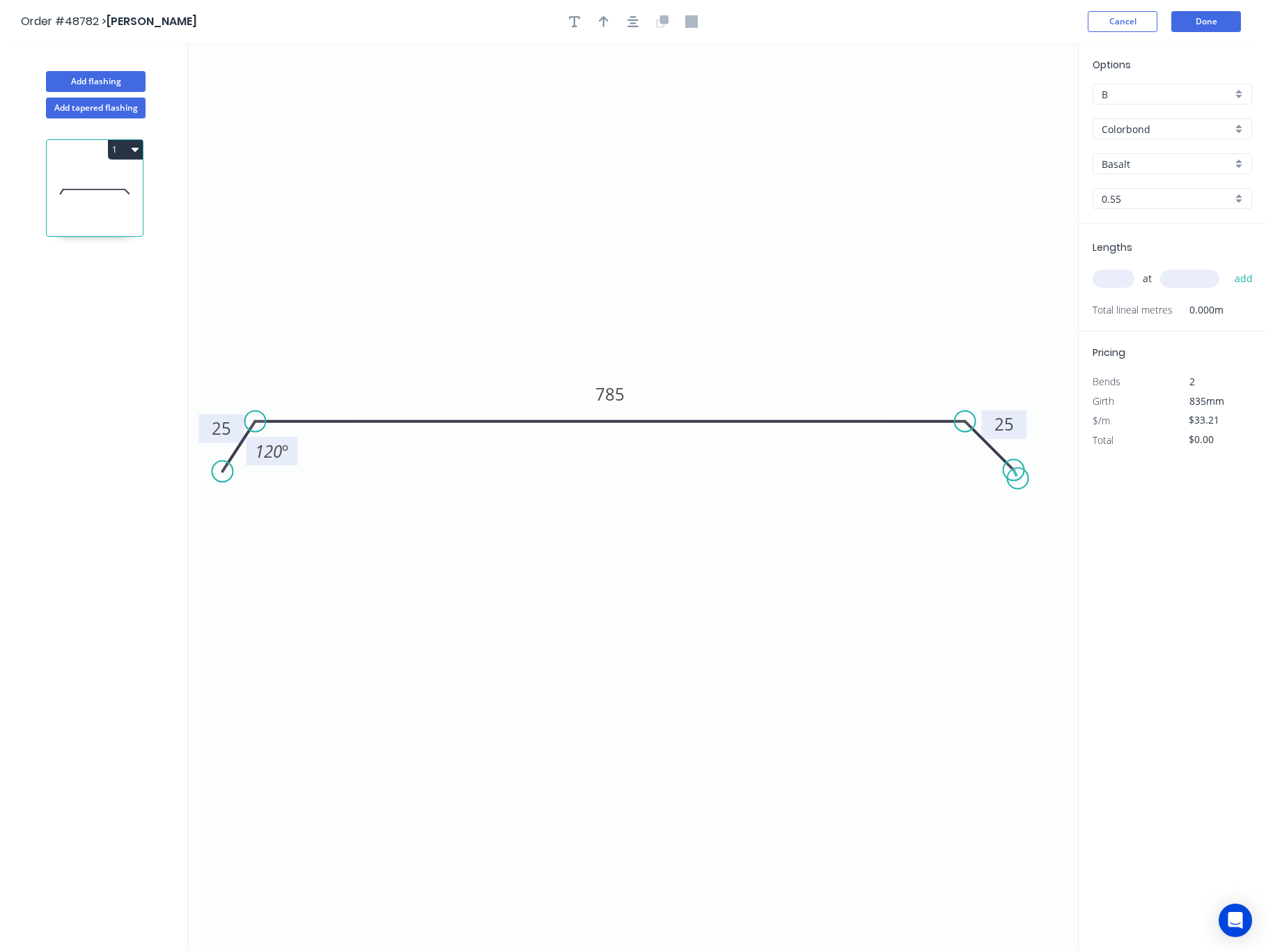
click at [1018, 479] on circle at bounding box center [1014, 470] width 21 height 21
drag, startPoint x: 1015, startPoint y: 469, endPoint x: 1027, endPoint y: 462, distance: 12.8
click at [1027, 462] on circle at bounding box center [1026, 461] width 21 height 21
click at [951, 450] on tspan "?" at bounding box center [953, 453] width 8 height 23
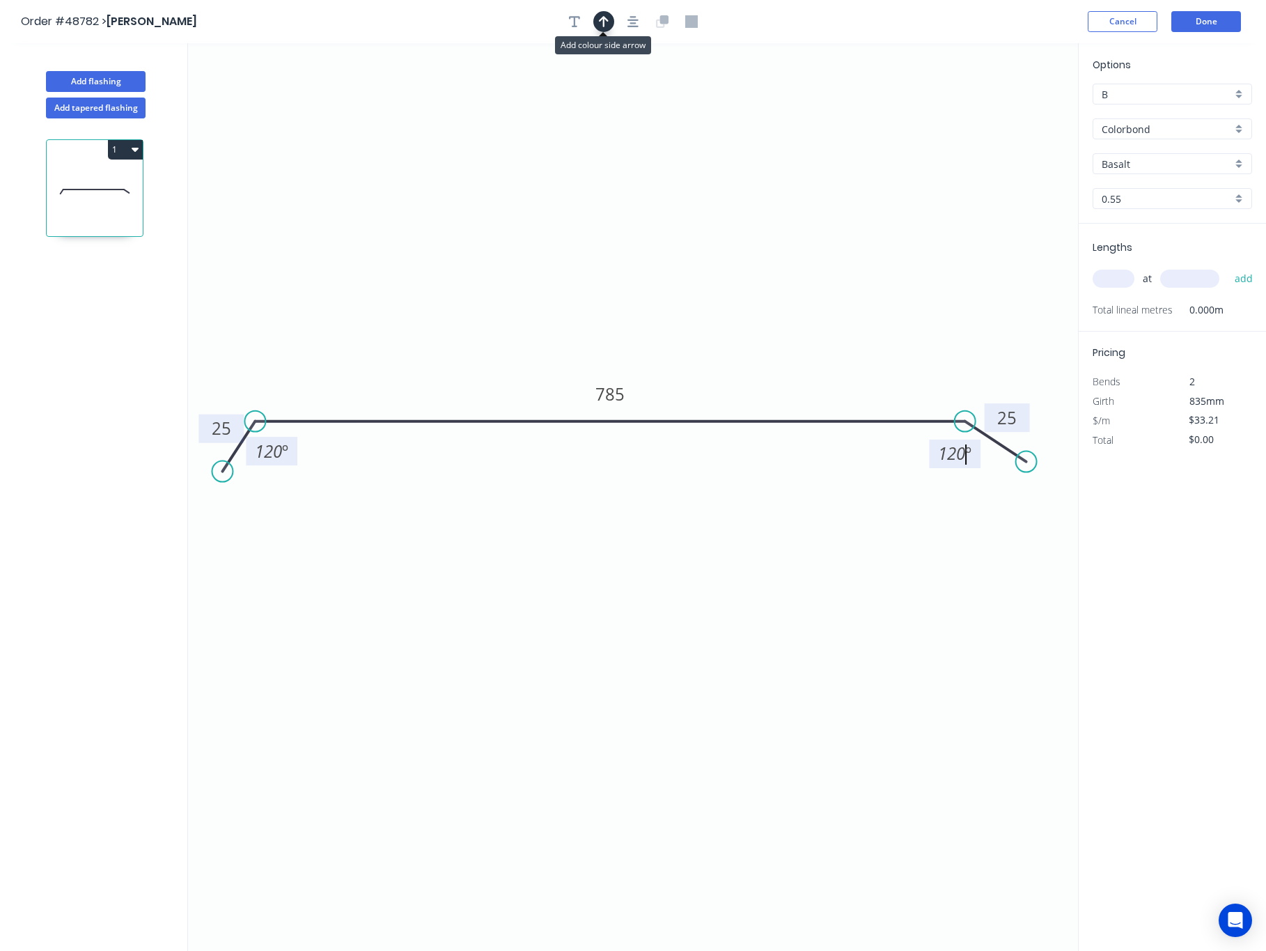
click at [606, 17] on icon "button" at bounding box center [604, 21] width 10 height 13
drag, startPoint x: 1011, startPoint y: 111, endPoint x: 772, endPoint y: 343, distance: 333.0
click at [778, 323] on icon at bounding box center [784, 301] width 13 height 45
click at [770, 337] on icon at bounding box center [771, 326] width 13 height 45
click at [1204, 165] on input "Basalt" at bounding box center [1167, 164] width 130 height 15
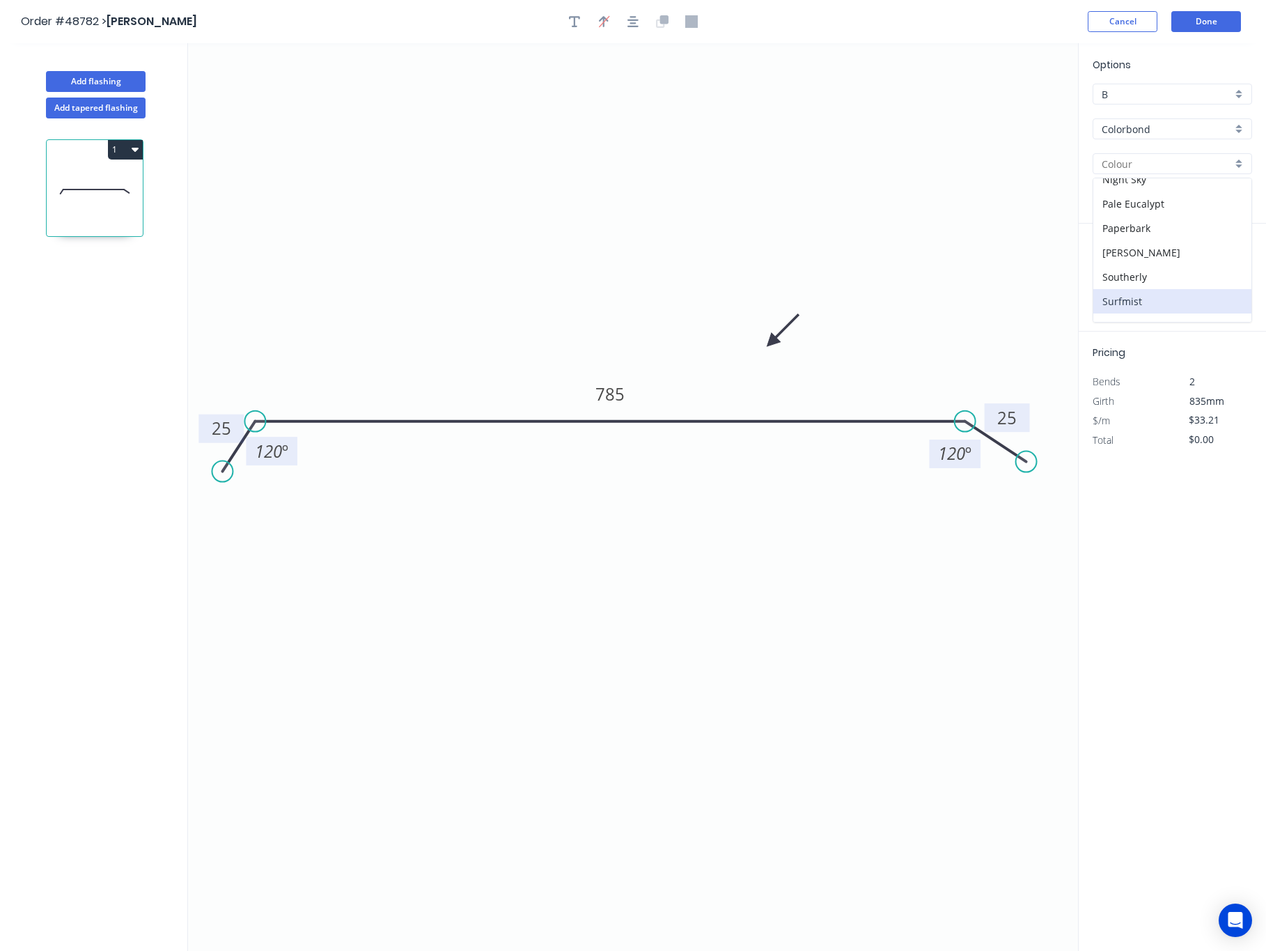
scroll to position [408, 0]
click at [1185, 306] on div "Woodland Grey" at bounding box center [1172, 309] width 158 height 24
type input "Woodland Grey"
click at [1108, 274] on input "text" at bounding box center [1114, 279] width 42 height 18
type input "1"
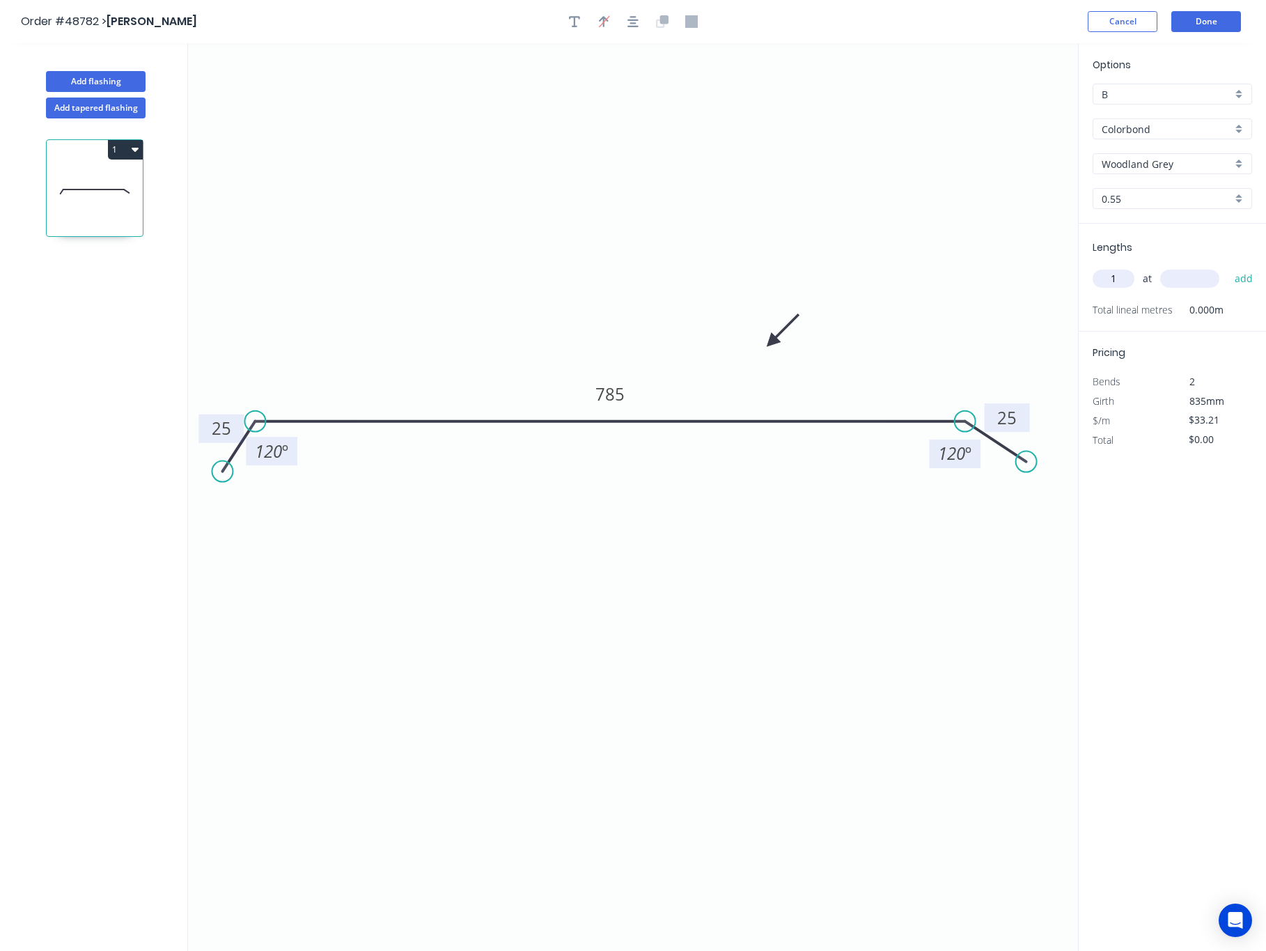
click at [1183, 281] on input "text" at bounding box center [1189, 279] width 59 height 18
type input "2700"
click at [1228, 267] on button "add" at bounding box center [1244, 279] width 33 height 24
type input "$89.67"
click at [1212, 26] on button "Done" at bounding box center [1206, 21] width 70 height 21
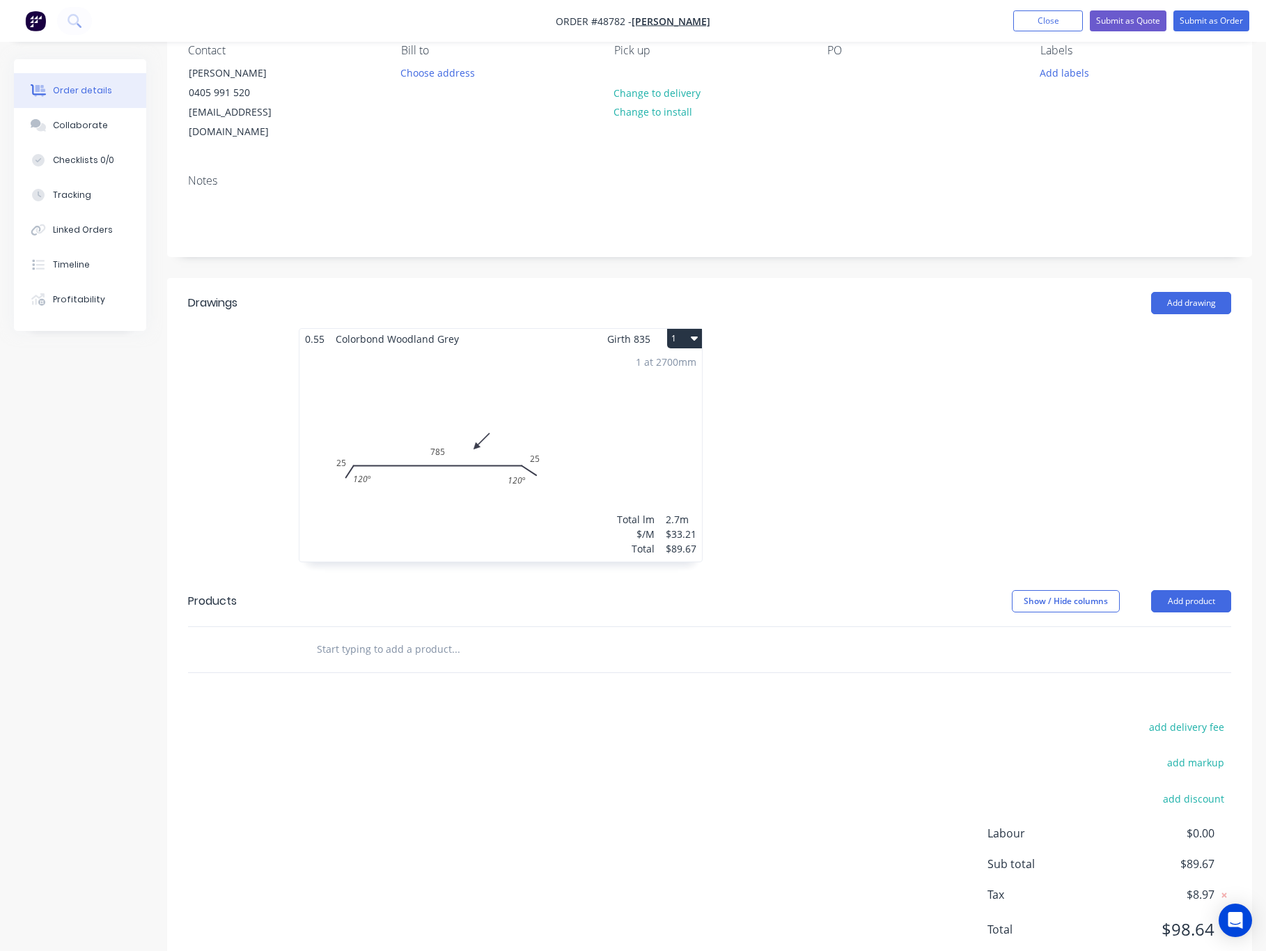
scroll to position [163, 0]
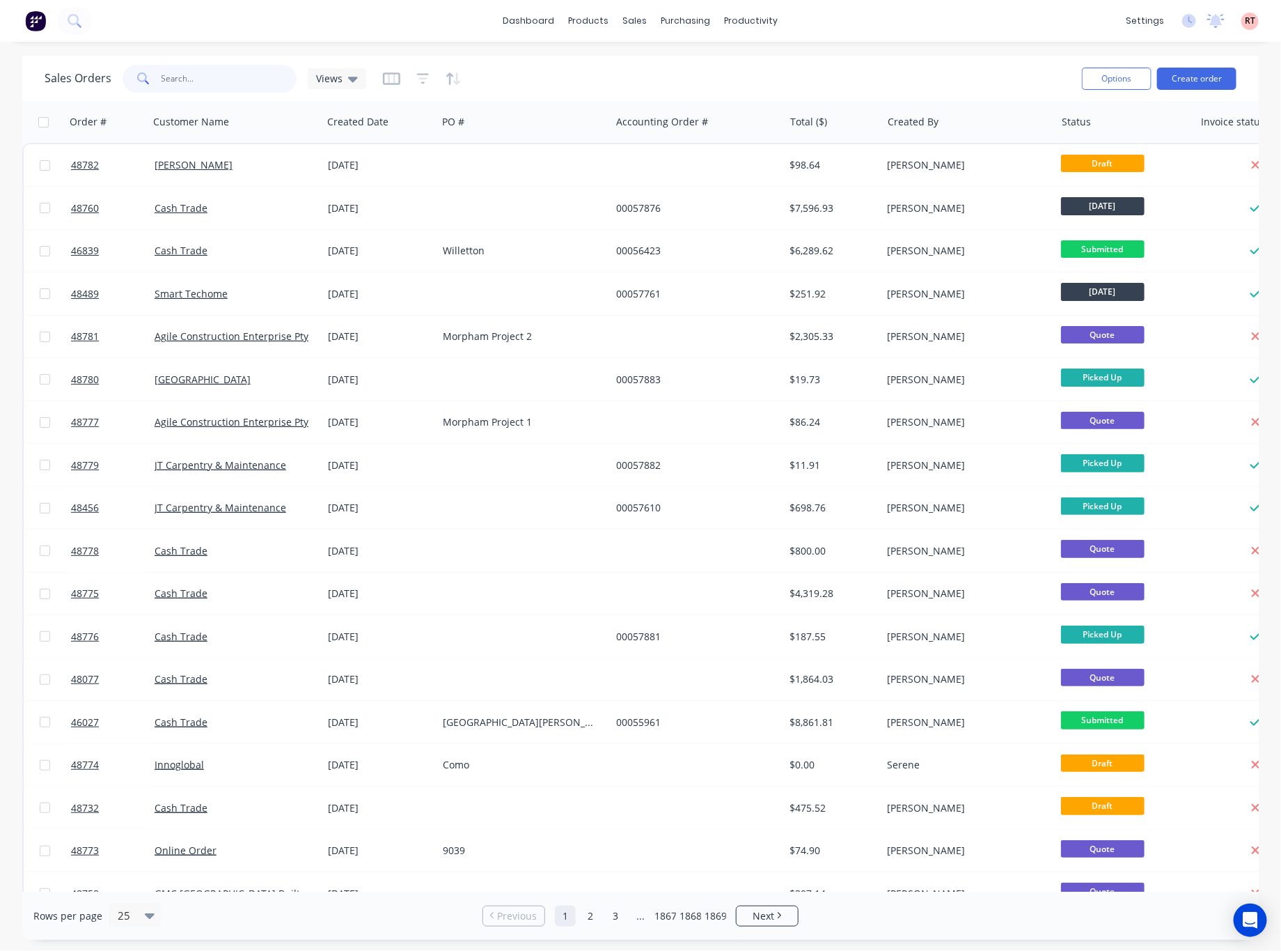
click at [178, 84] on input "text" at bounding box center [230, 79] width 136 height 28
type input "48250"
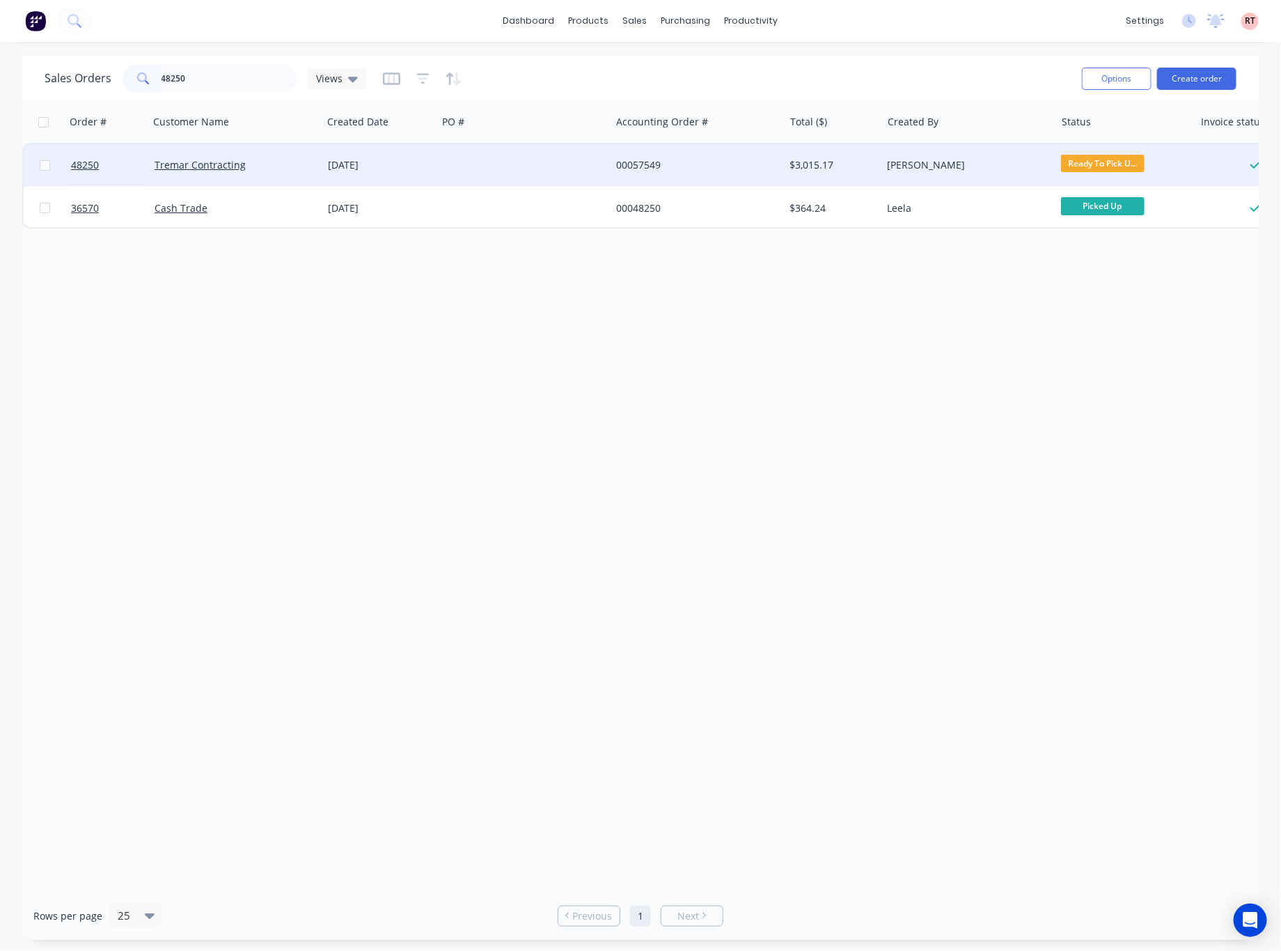
click at [523, 166] on div at bounding box center [523, 165] width 173 height 42
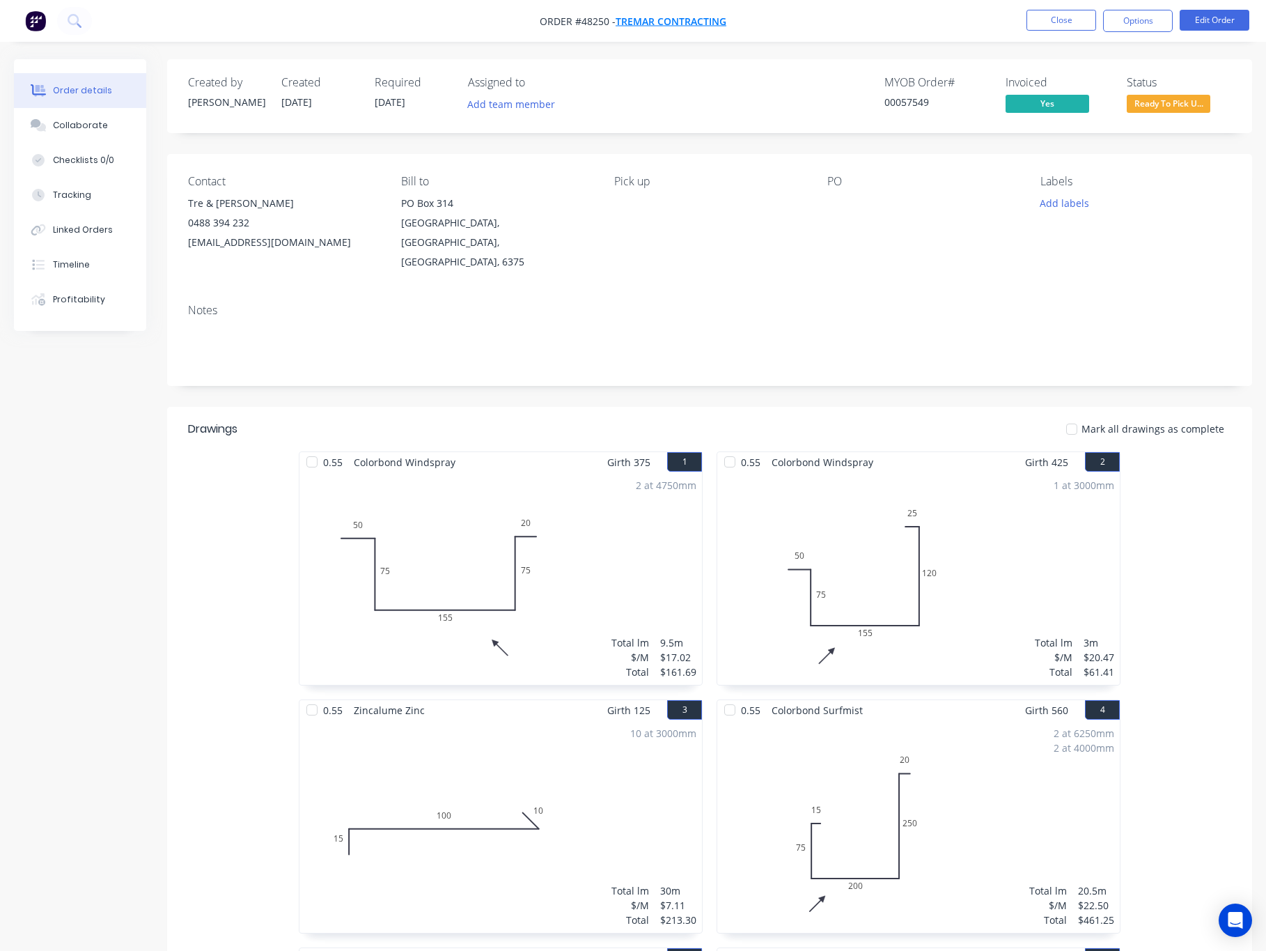
click at [638, 20] on span "Tremar Contracting" at bounding box center [671, 21] width 111 height 13
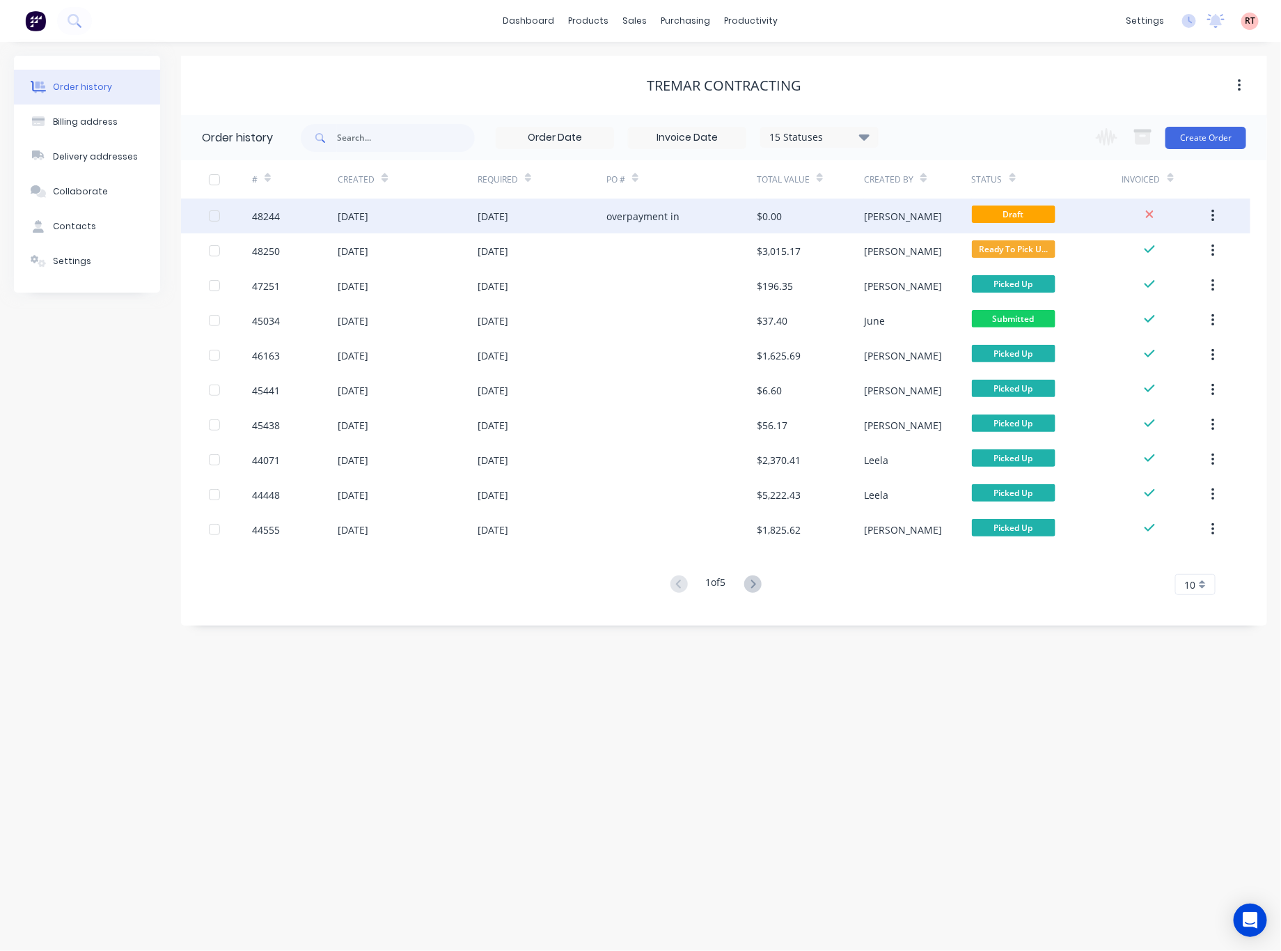
click at [705, 217] on div "overpayment in" at bounding box center [682, 215] width 150 height 35
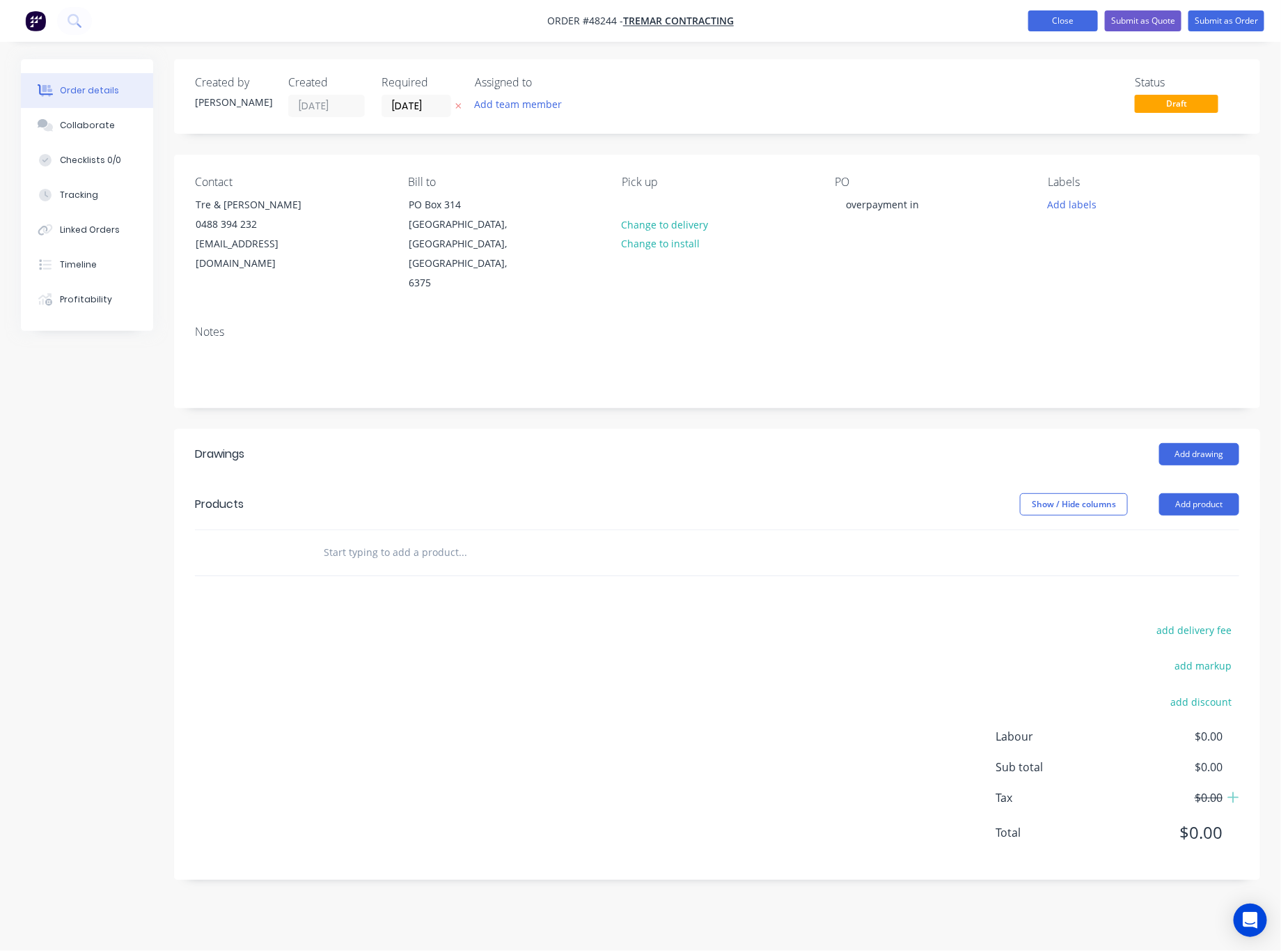
click at [1043, 21] on button "Close" at bounding box center [1064, 20] width 70 height 21
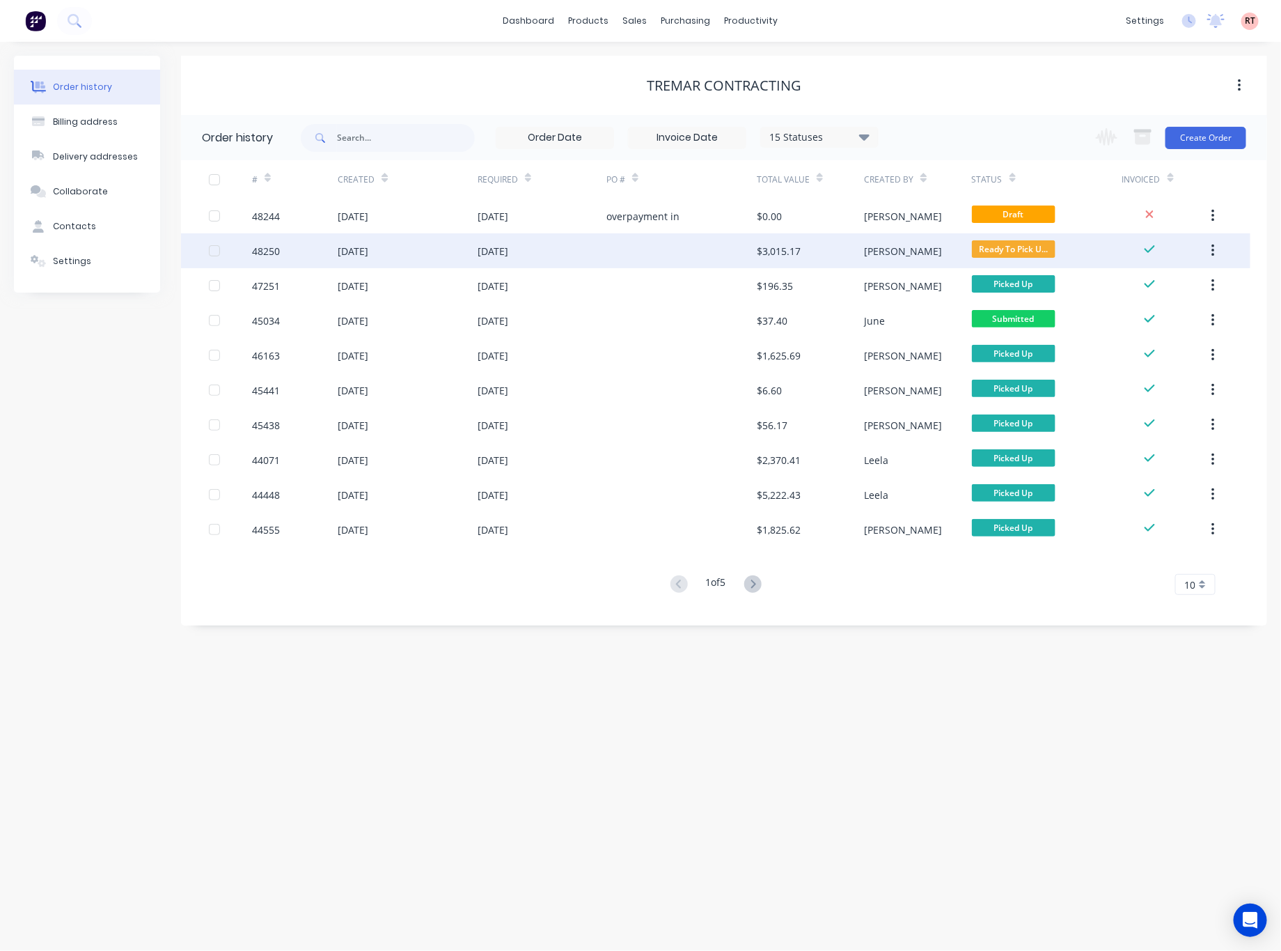
click at [708, 247] on div at bounding box center [682, 250] width 150 height 35
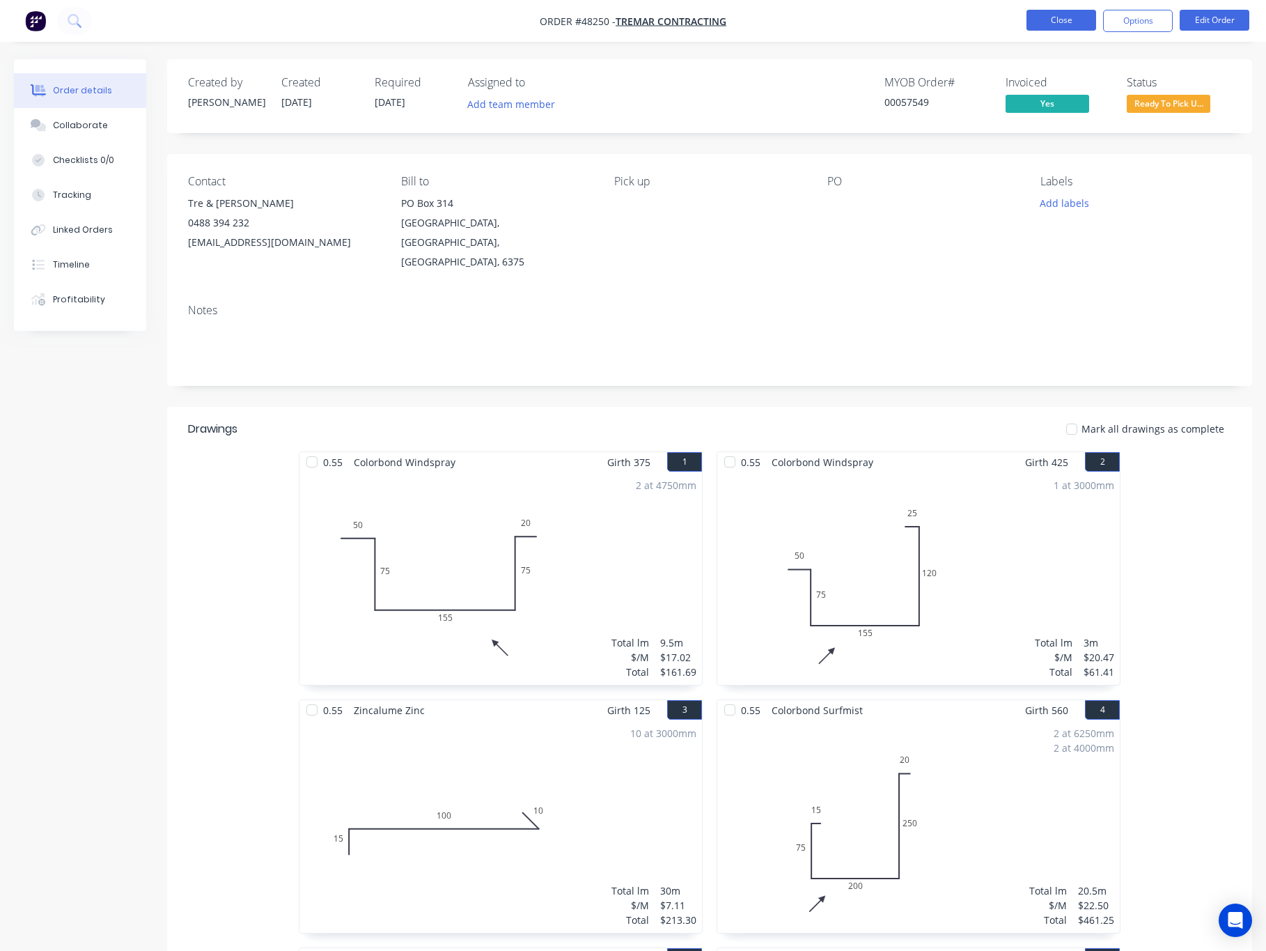
click at [1037, 22] on button "Close" at bounding box center [1062, 20] width 70 height 21
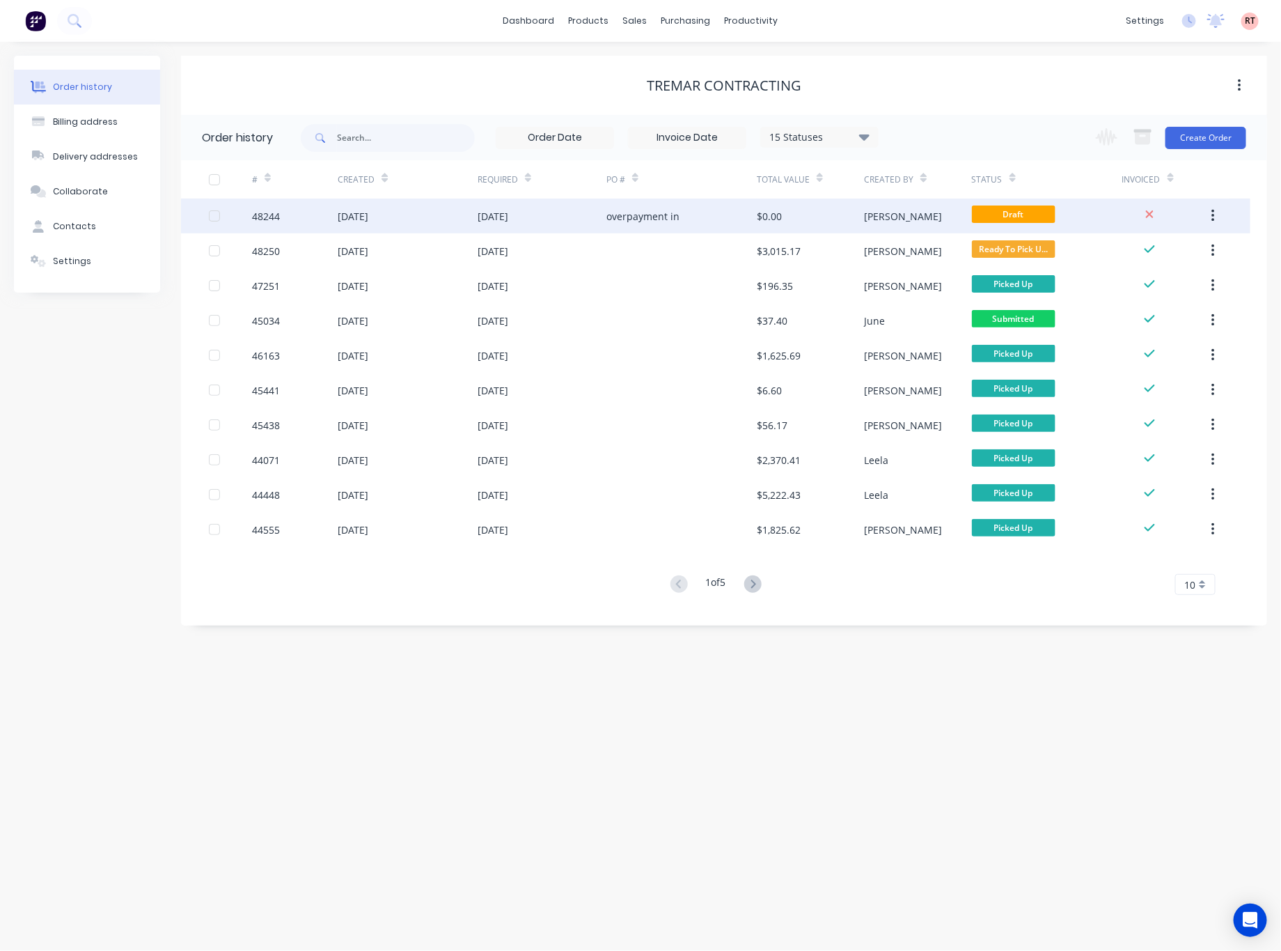
click at [696, 219] on div "overpayment in" at bounding box center [682, 215] width 150 height 35
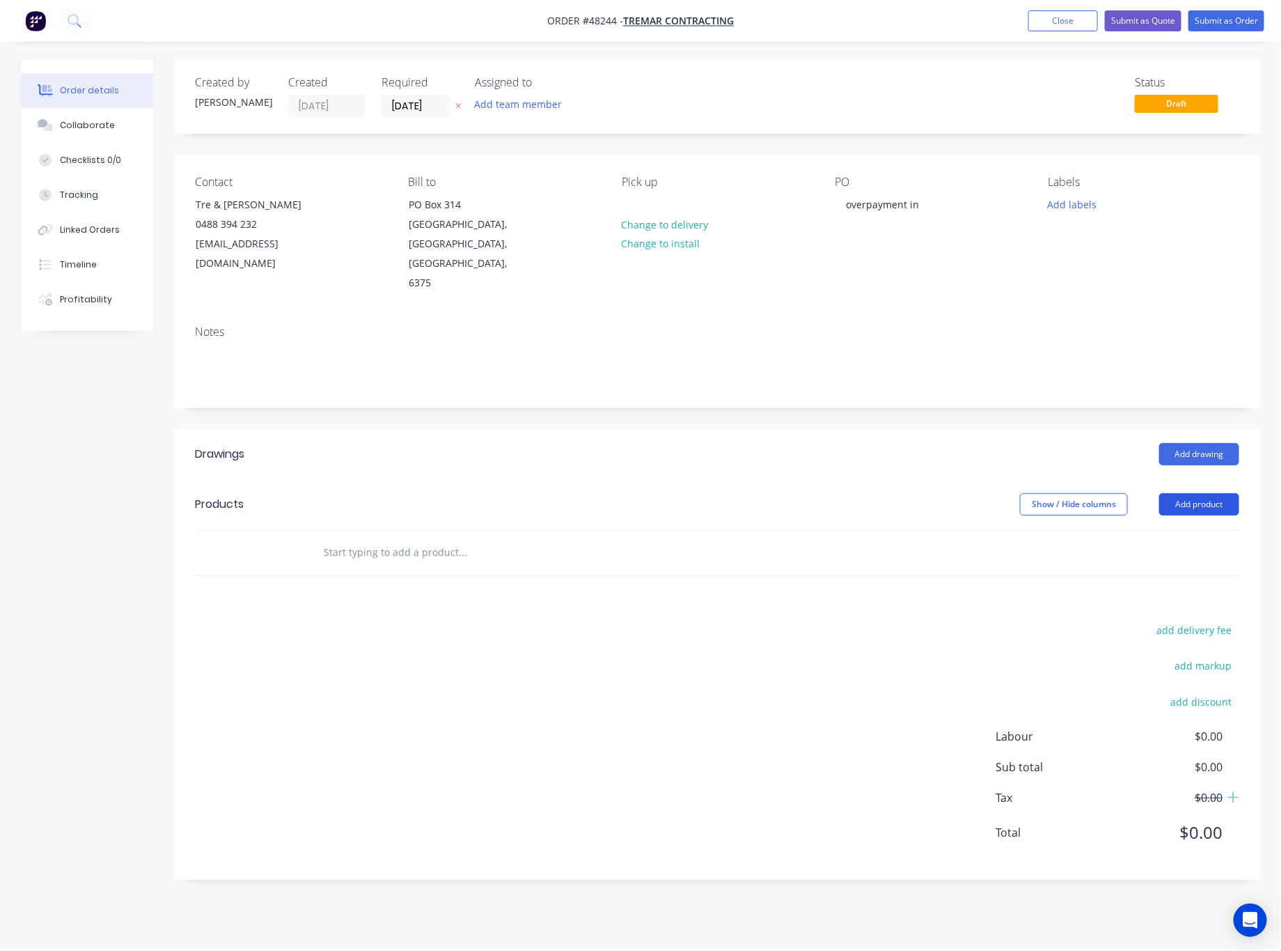
click at [1215, 493] on button "Add product" at bounding box center [1200, 504] width 80 height 22
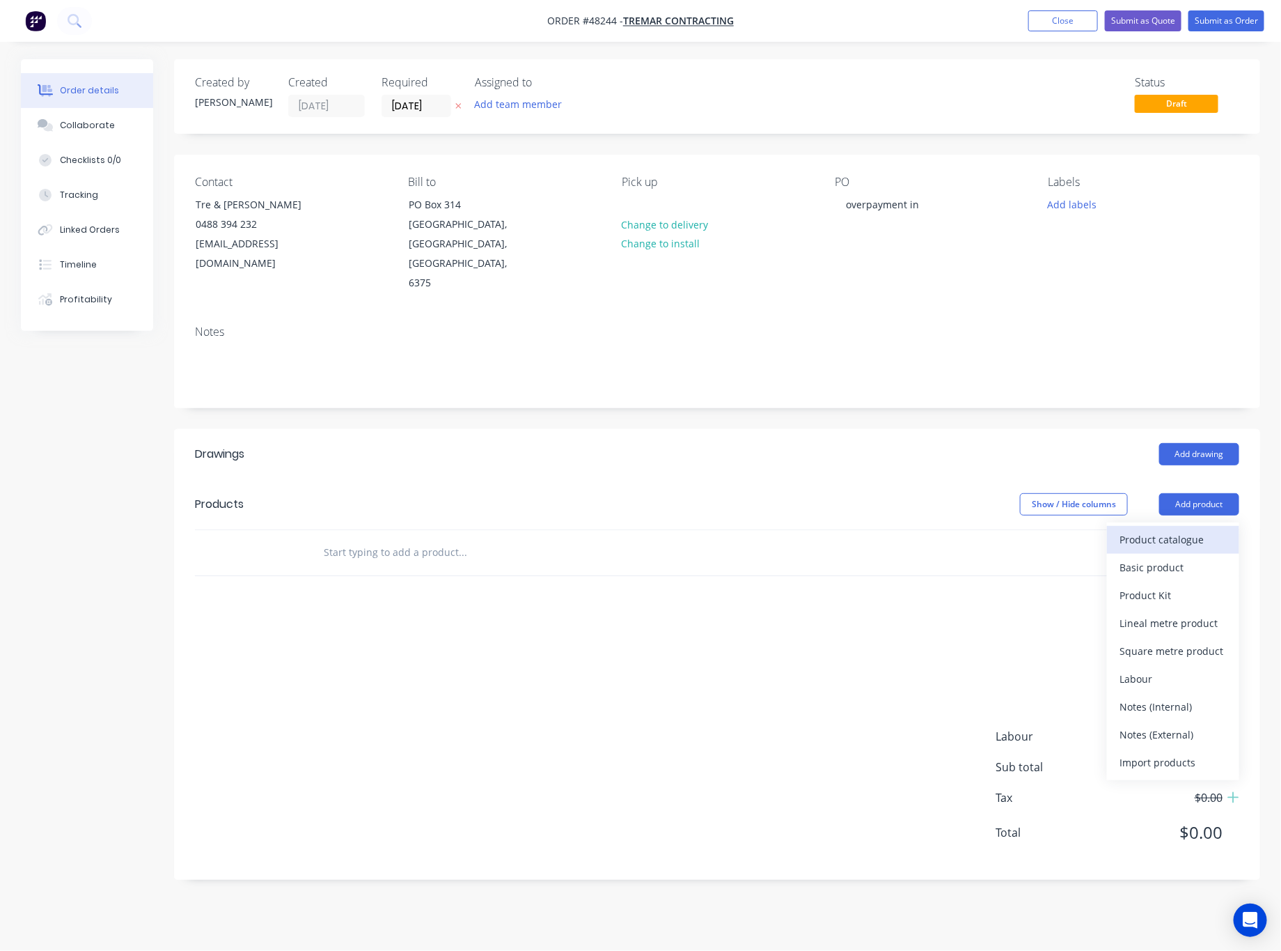
click at [1179, 529] on div "Product catalogue" at bounding box center [1173, 539] width 107 height 20
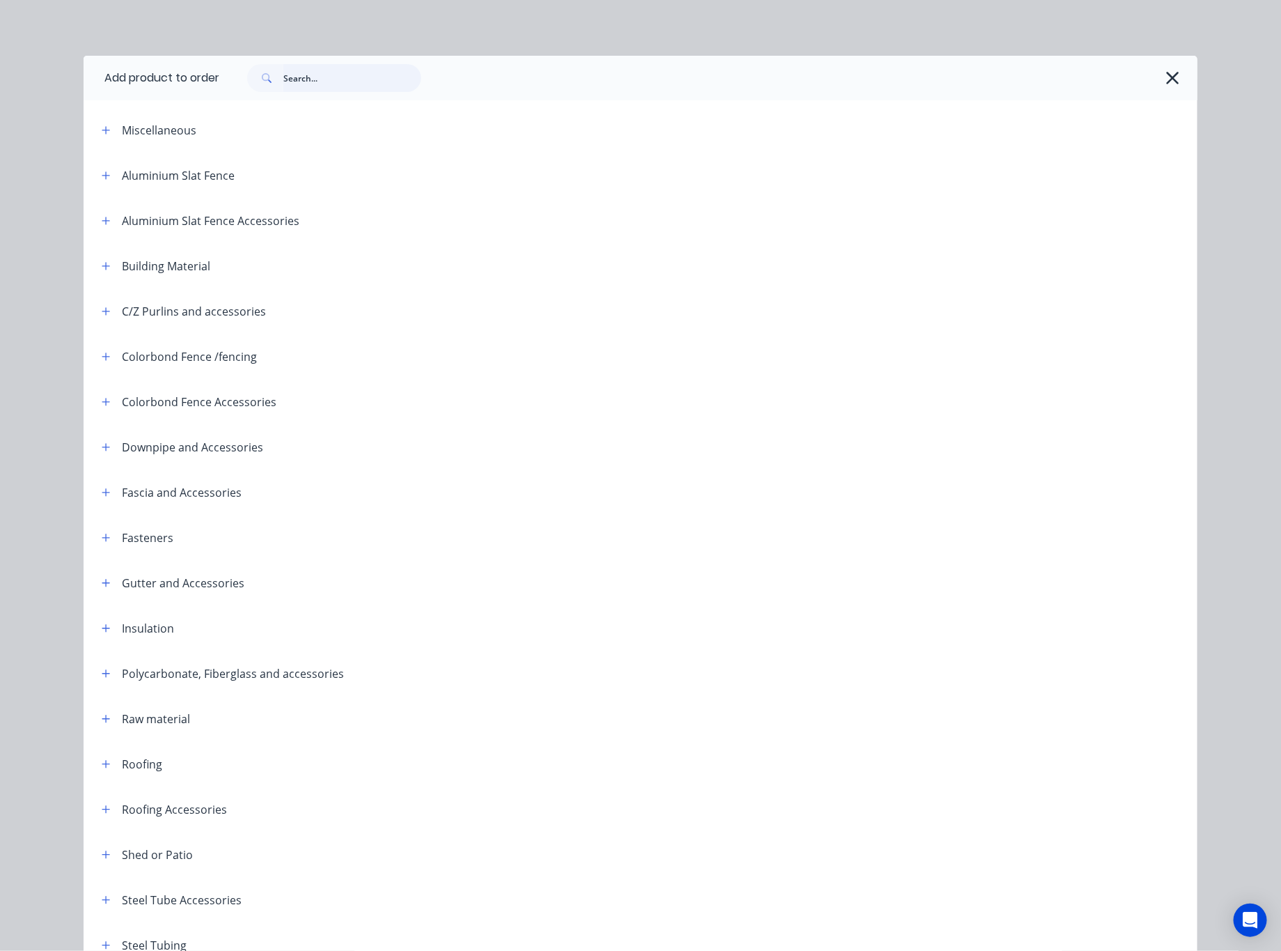
click at [310, 75] on input "text" at bounding box center [352, 78] width 138 height 28
type input "fence"
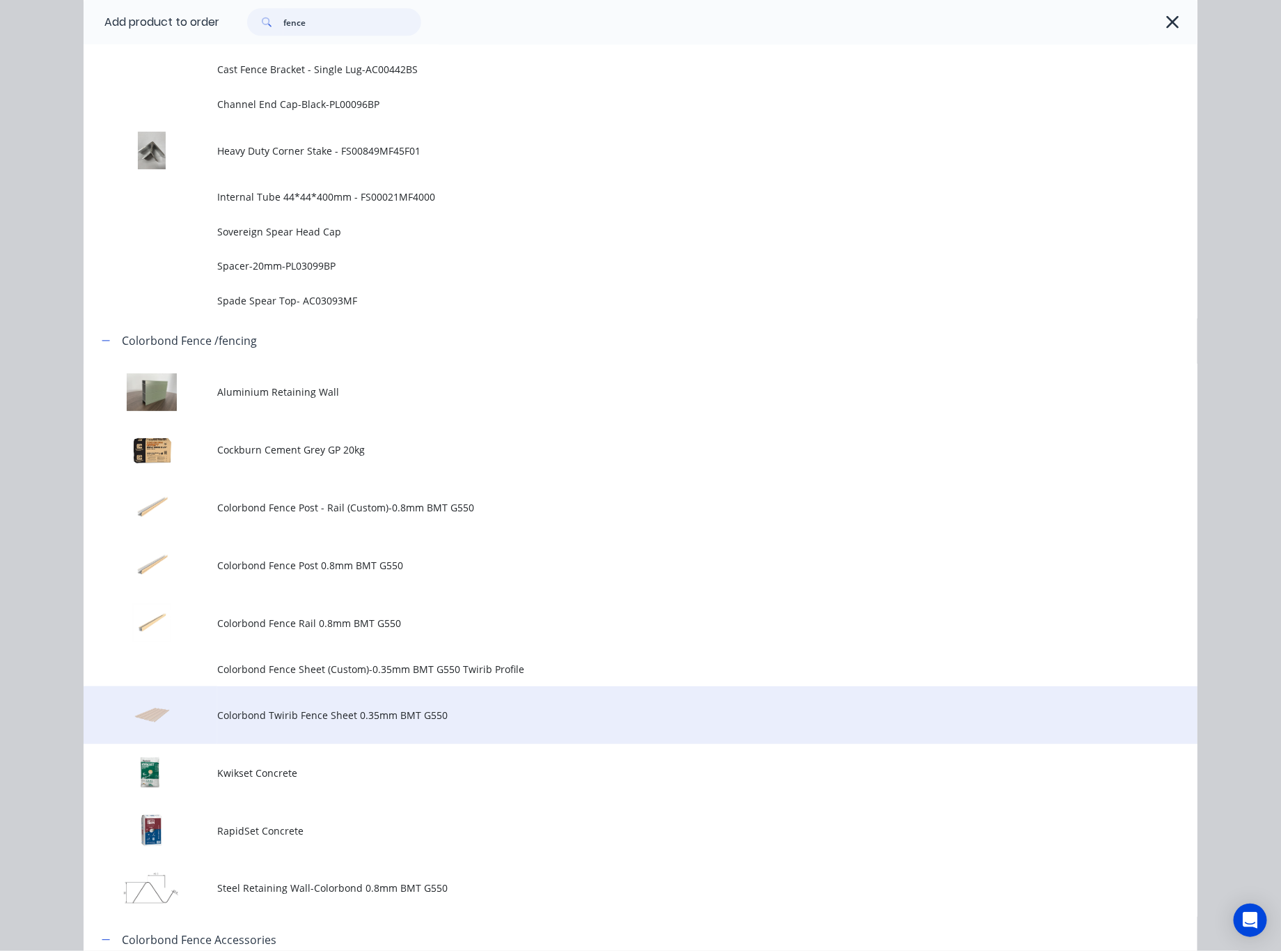
scroll to position [1045, 0]
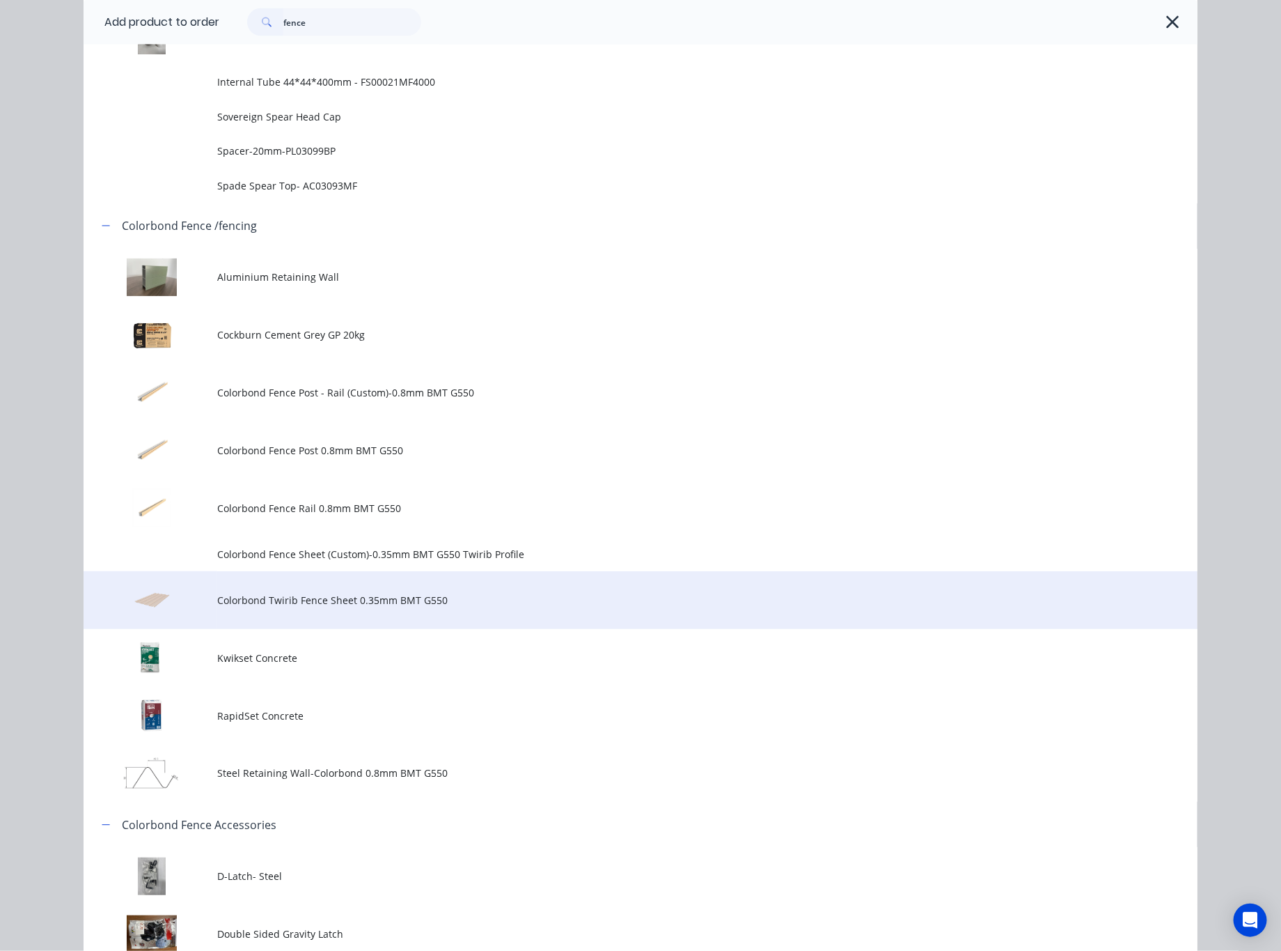
click at [575, 602] on span "Colorbond Twirib Fence Sheet 0.35mm BMT G550" at bounding box center [609, 600] width 784 height 15
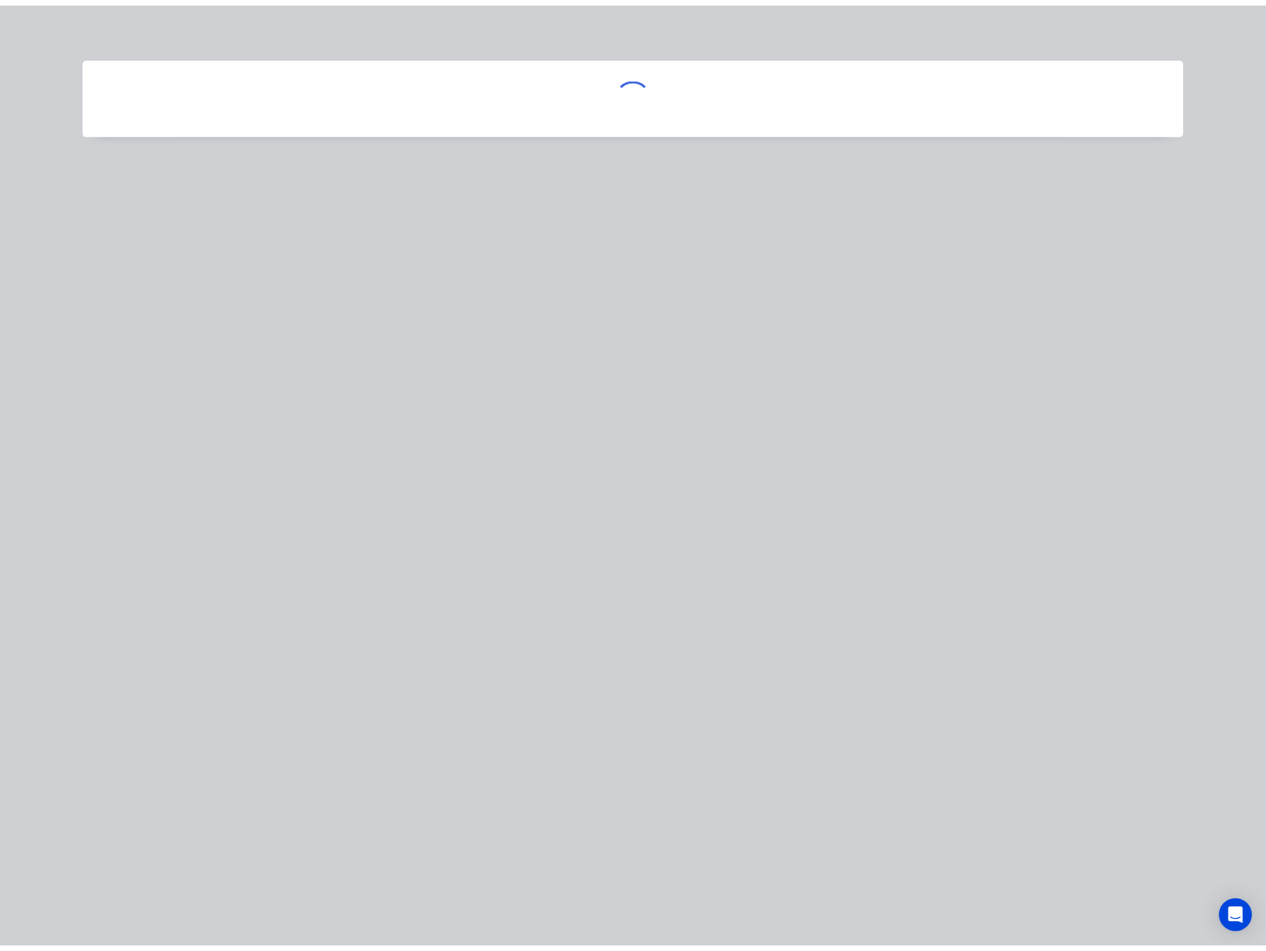
scroll to position [0, 0]
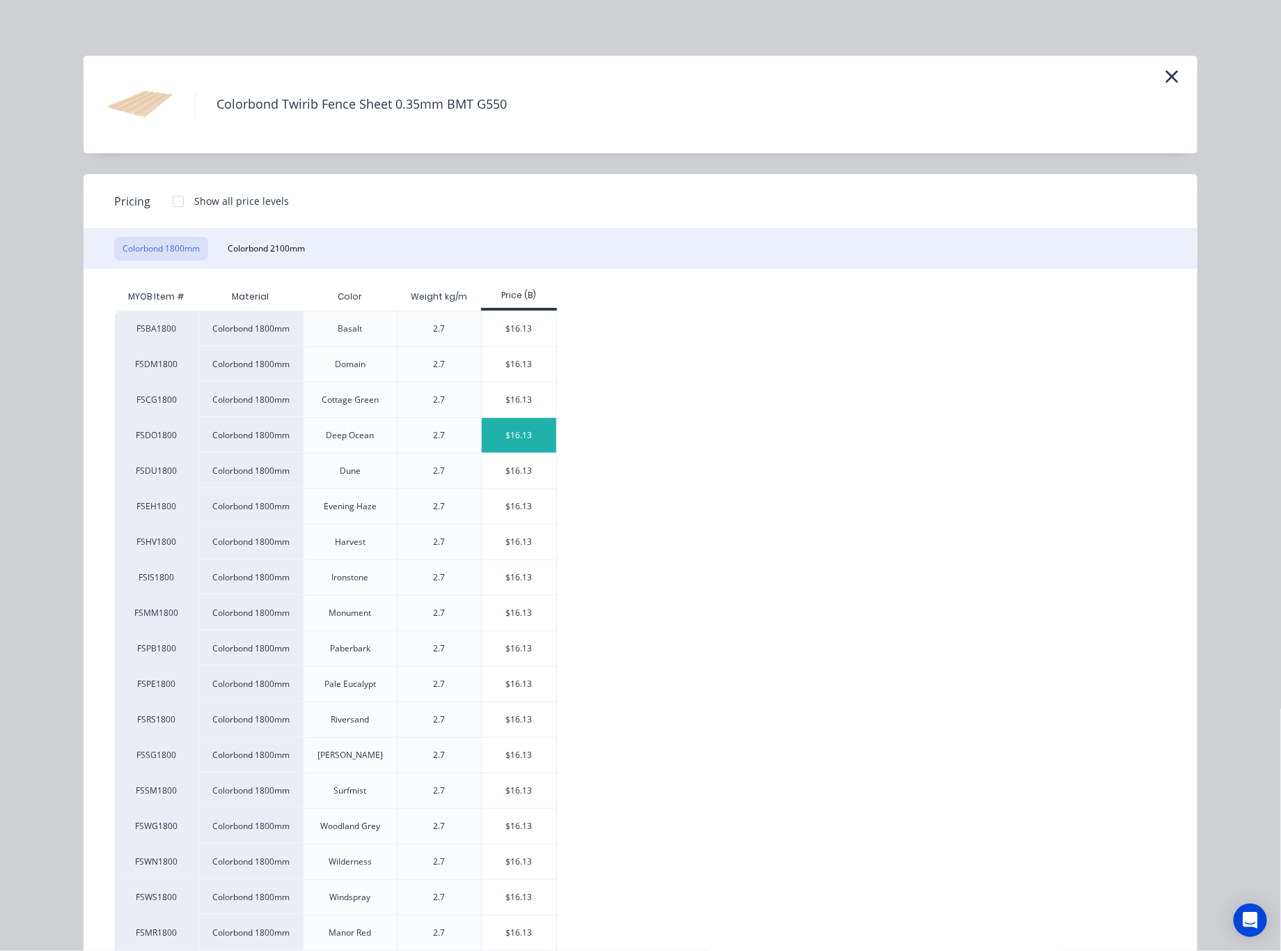
click at [508, 435] on div "$16.13" at bounding box center [519, 435] width 75 height 35
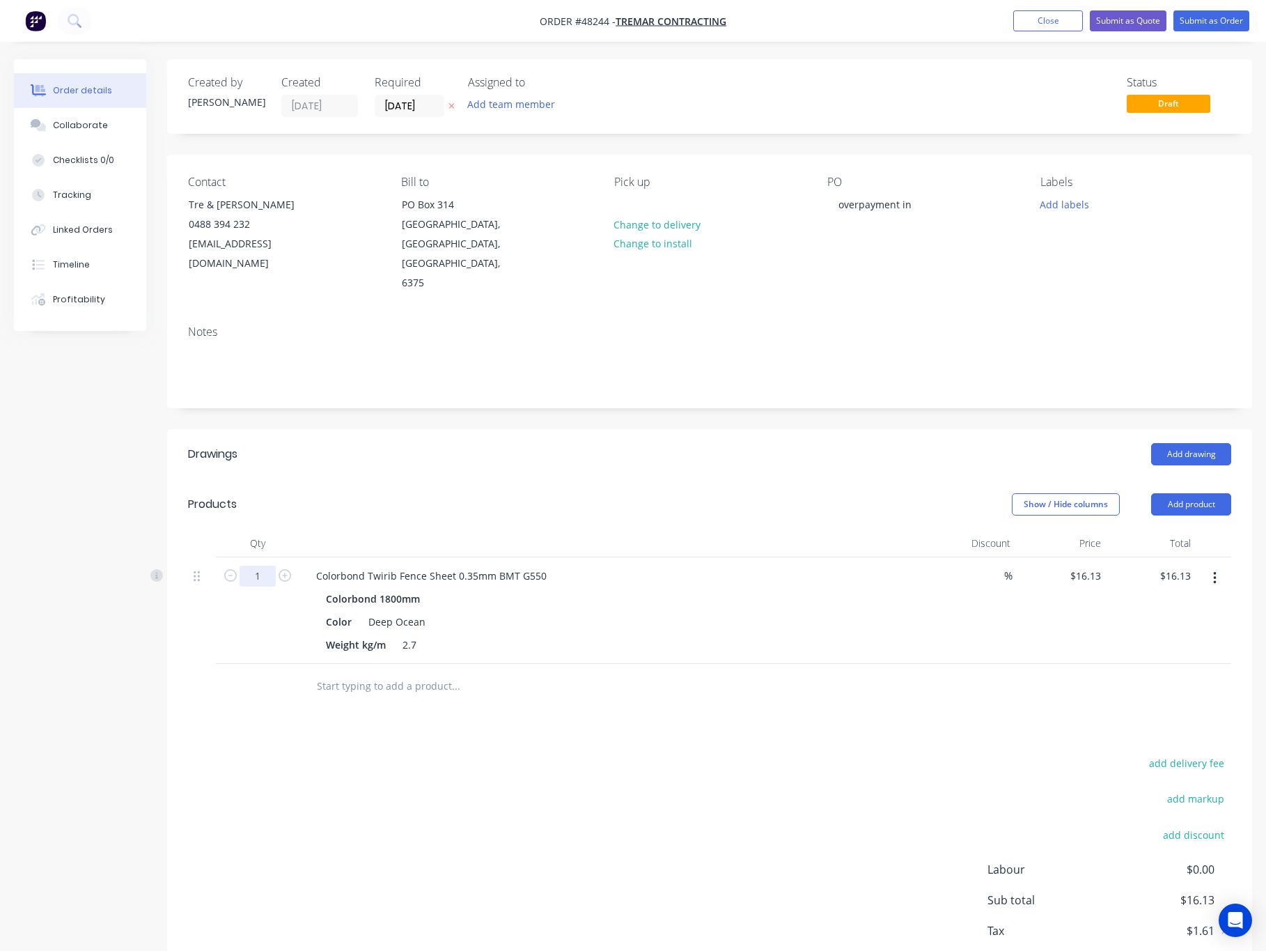
click at [263, 566] on input "1" at bounding box center [258, 576] width 36 height 21
type input "63"
type input "$1,016.19"
click at [495, 804] on div "add delivery fee add markup add discount Labour $0.00 Sub total $16.13 Tax $1.6…" at bounding box center [709, 873] width 1043 height 238
click at [1169, 493] on button "Add product" at bounding box center [1191, 504] width 80 height 22
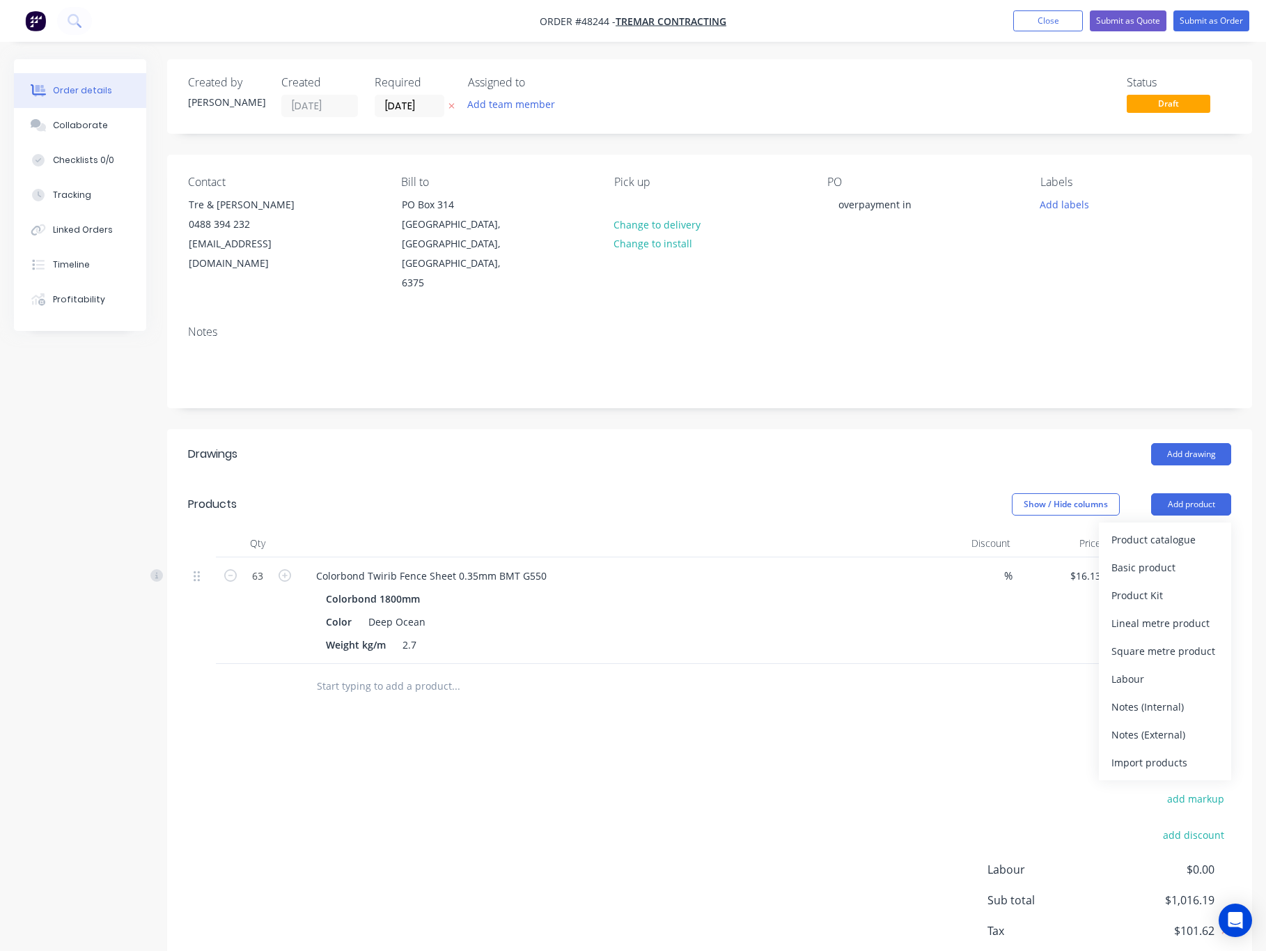
click at [1178, 529] on div "Product catalogue" at bounding box center [1165, 539] width 107 height 20
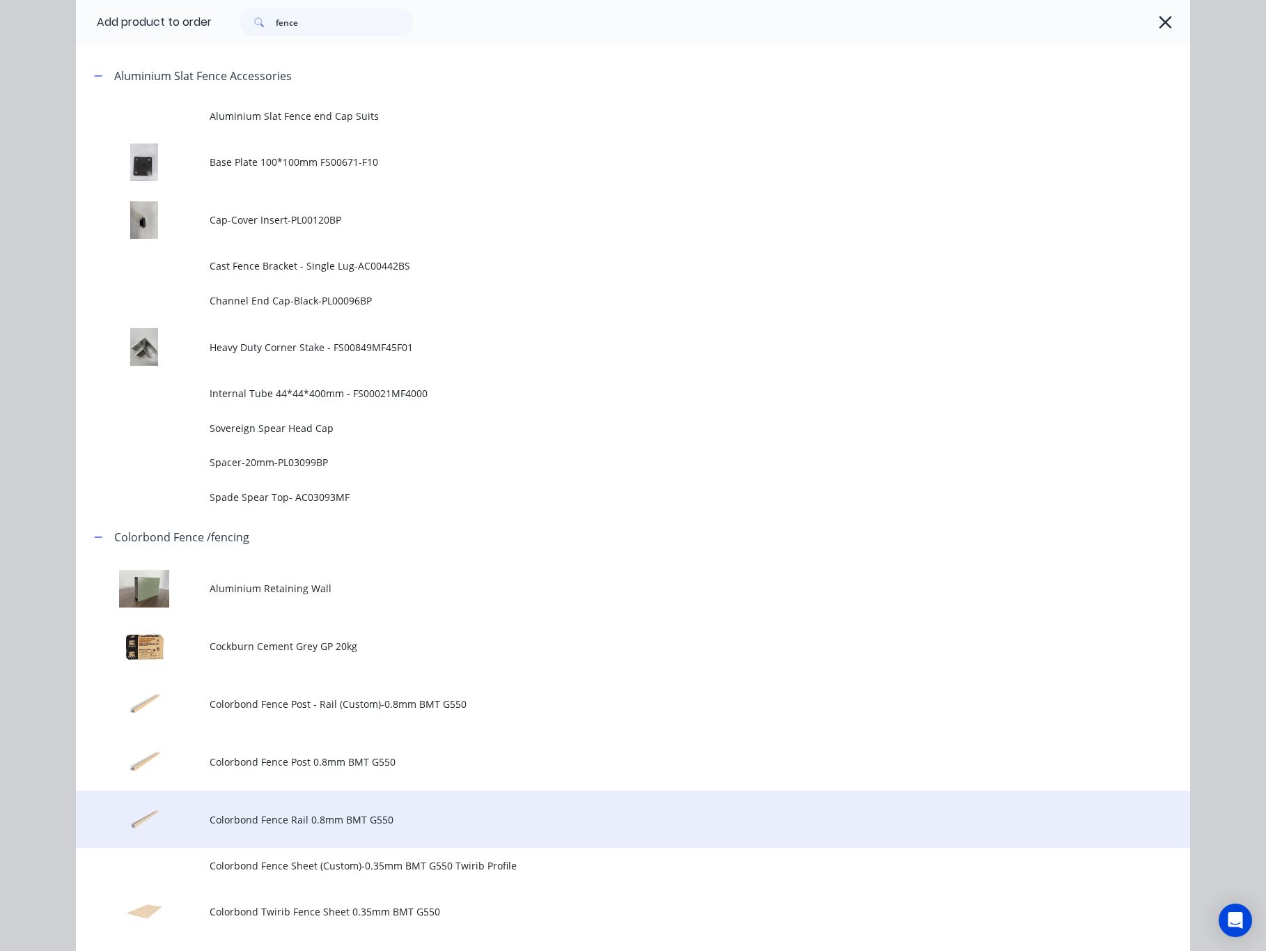
scroll to position [836, 0]
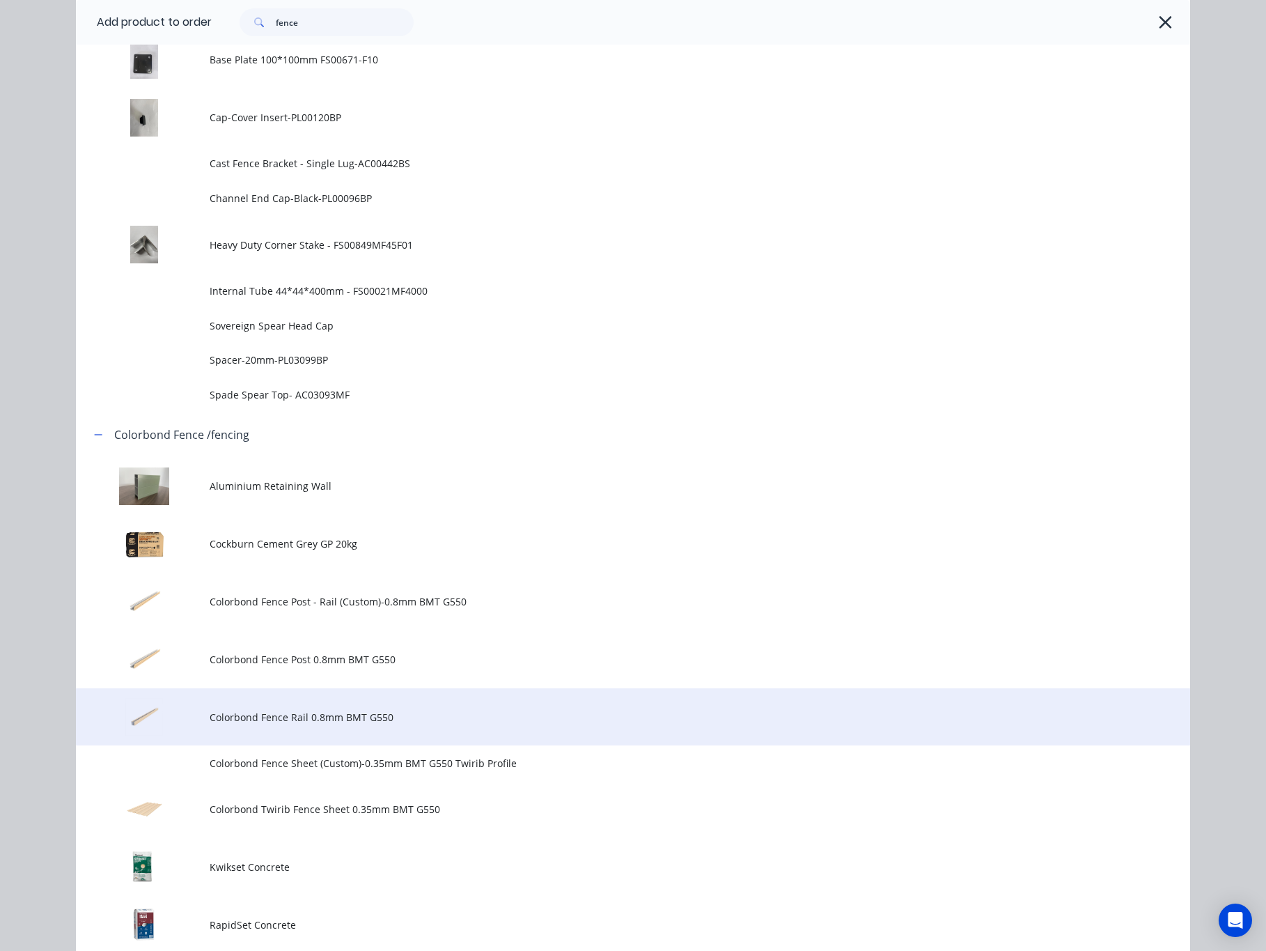
click at [464, 715] on span "Colorbond Fence Rail 0.8mm BMT G550" at bounding box center [602, 717] width 784 height 15
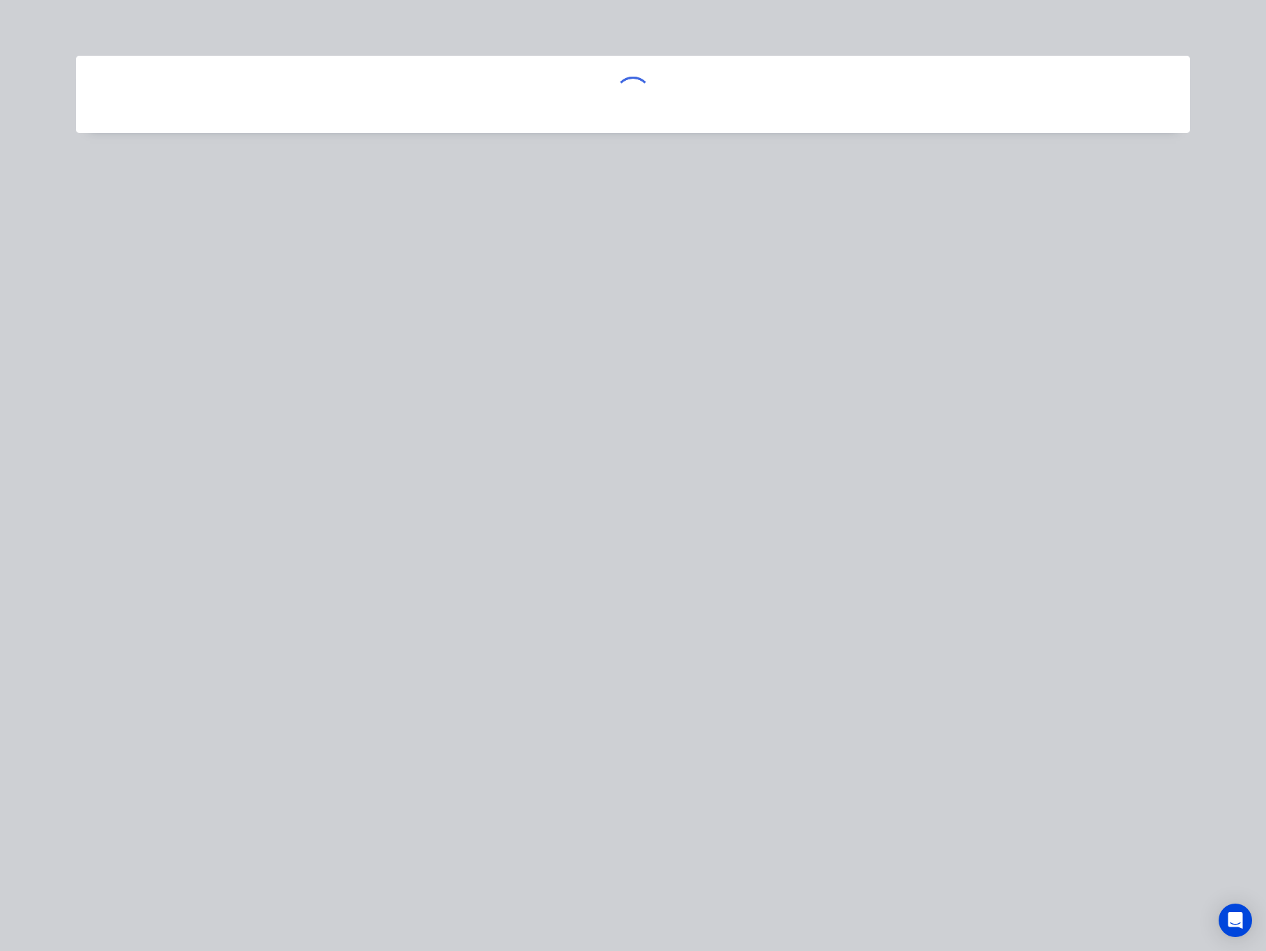
scroll to position [0, 0]
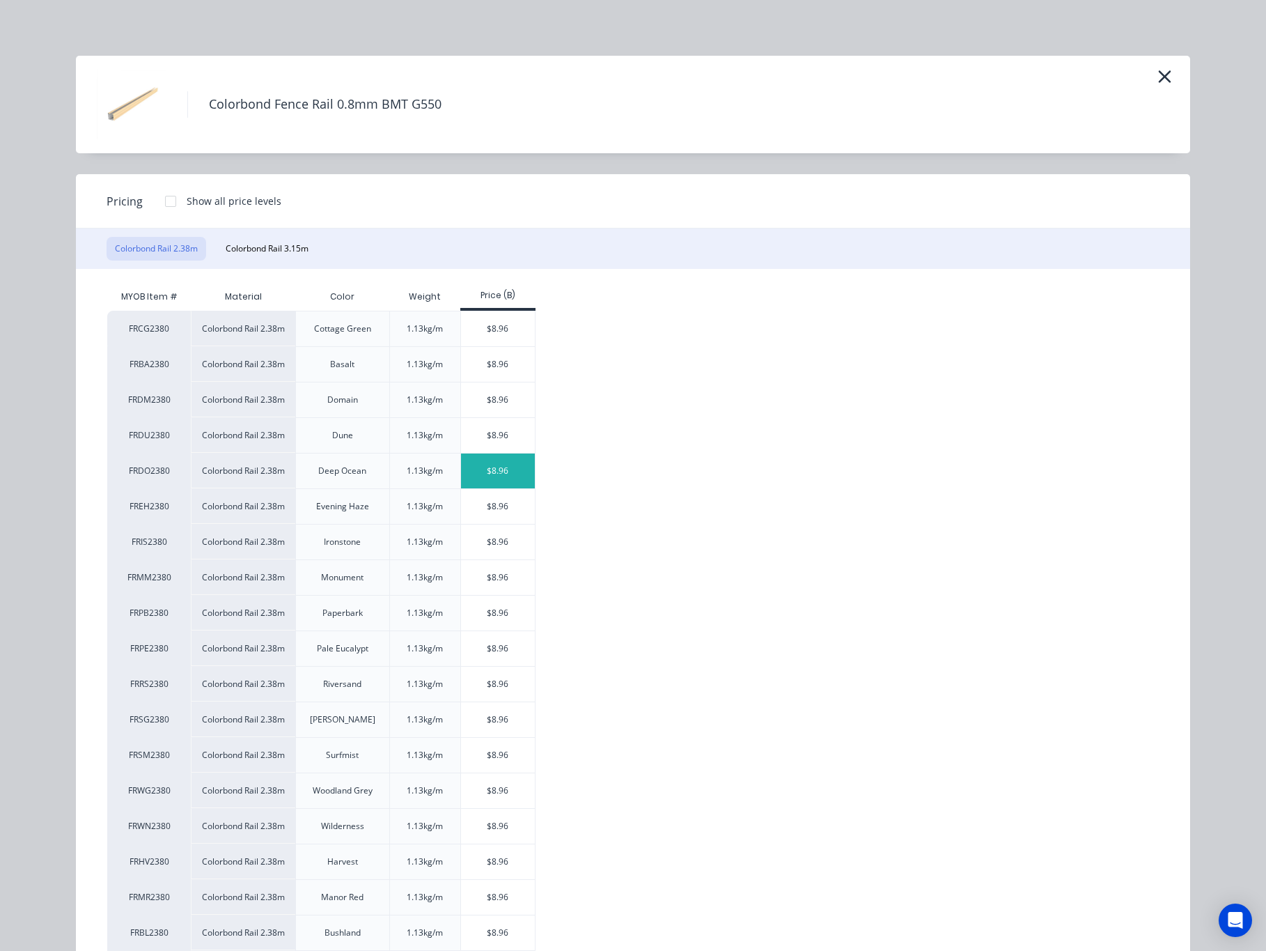
click at [483, 468] on div "$8.96" at bounding box center [498, 470] width 75 height 35
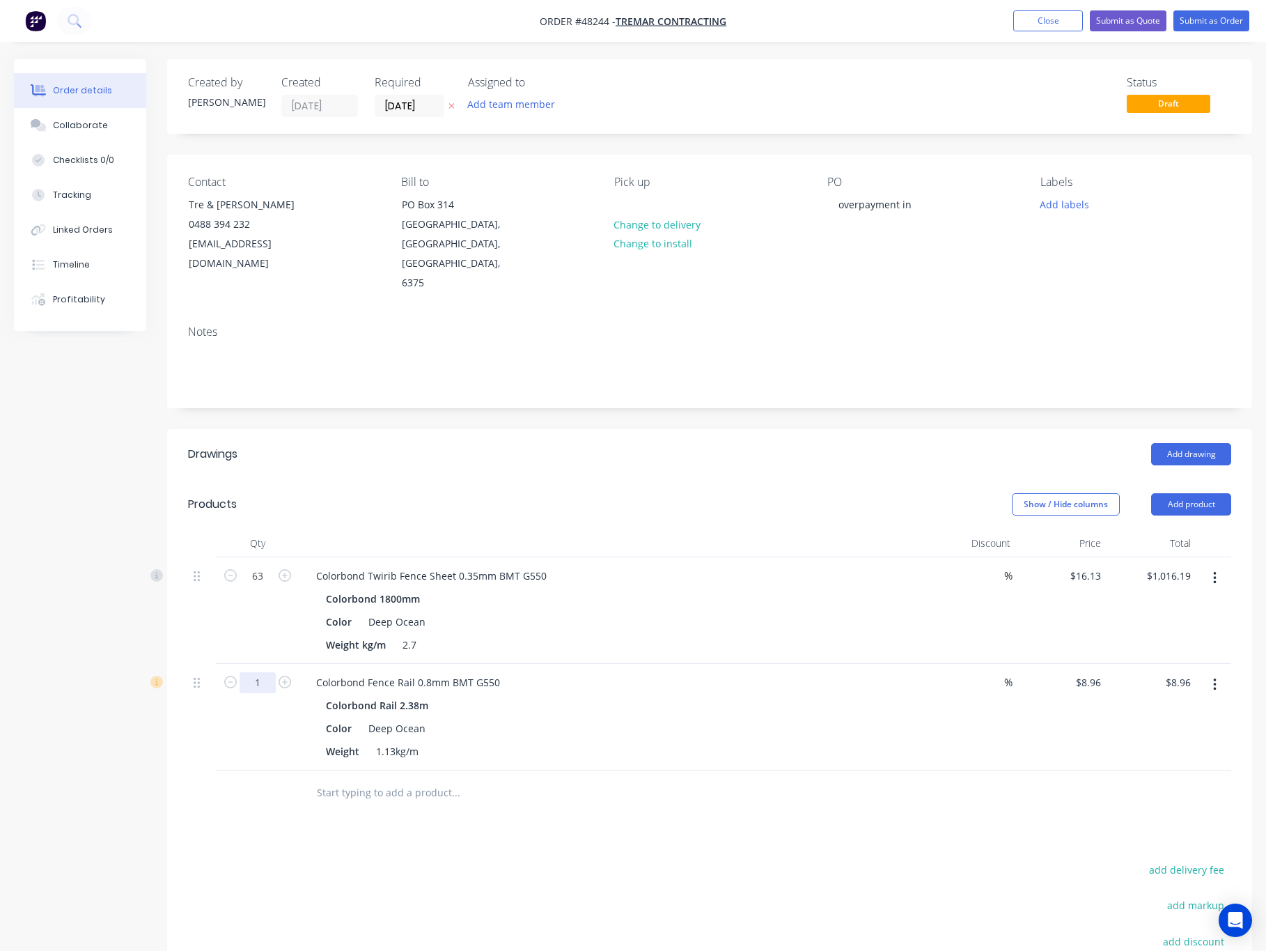
click at [262, 586] on input "1" at bounding box center [258, 576] width 36 height 21
type input "24"
type input "$215.04"
click at [481, 805] on div "Drawings Add drawing Products Show / Hide columns Add product Qty Discount Pric…" at bounding box center [709, 774] width 1085 height 690
click at [1195, 493] on button "Add product" at bounding box center [1191, 504] width 80 height 22
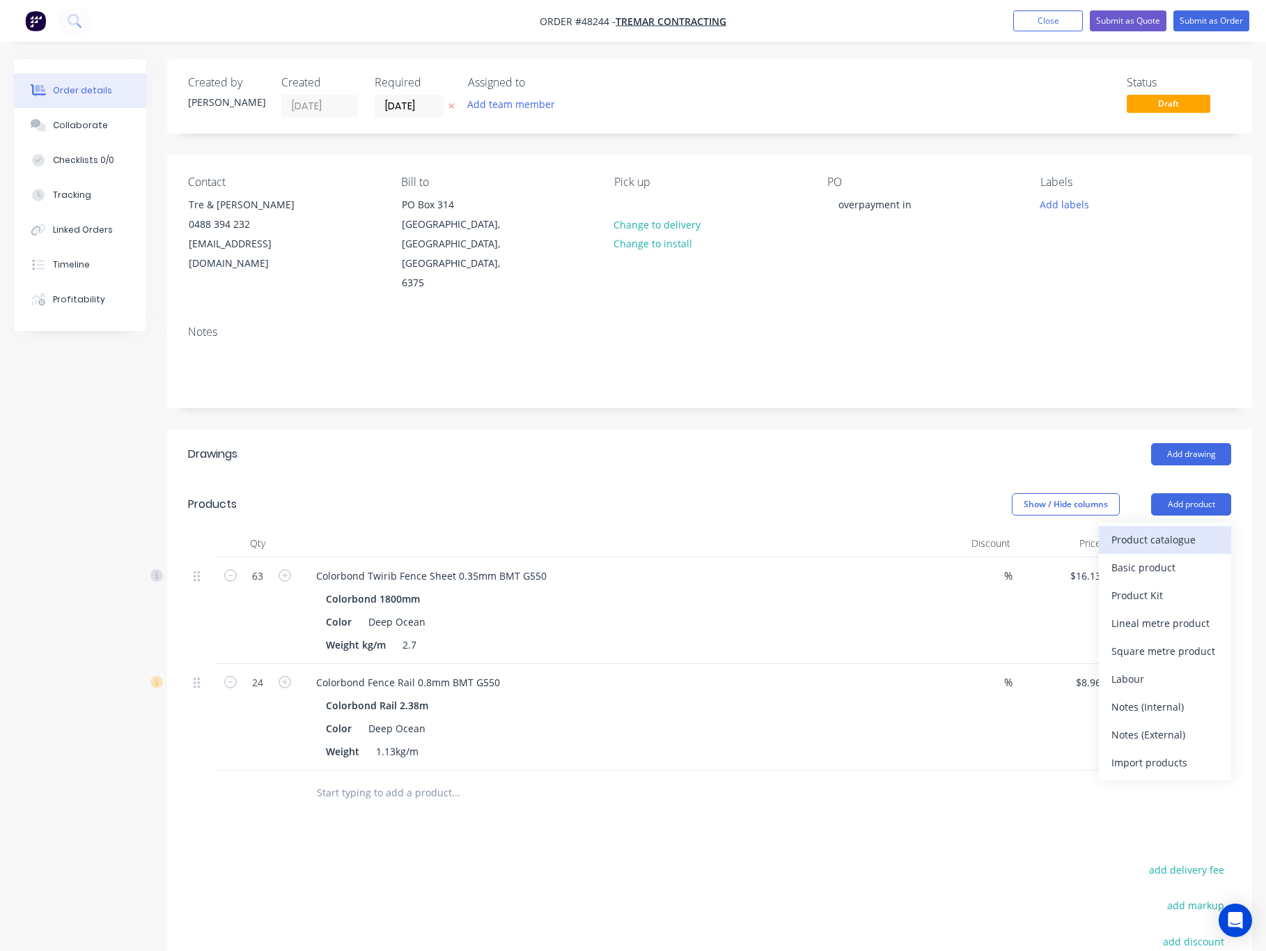
click at [1160, 529] on div "Product catalogue" at bounding box center [1165, 539] width 107 height 20
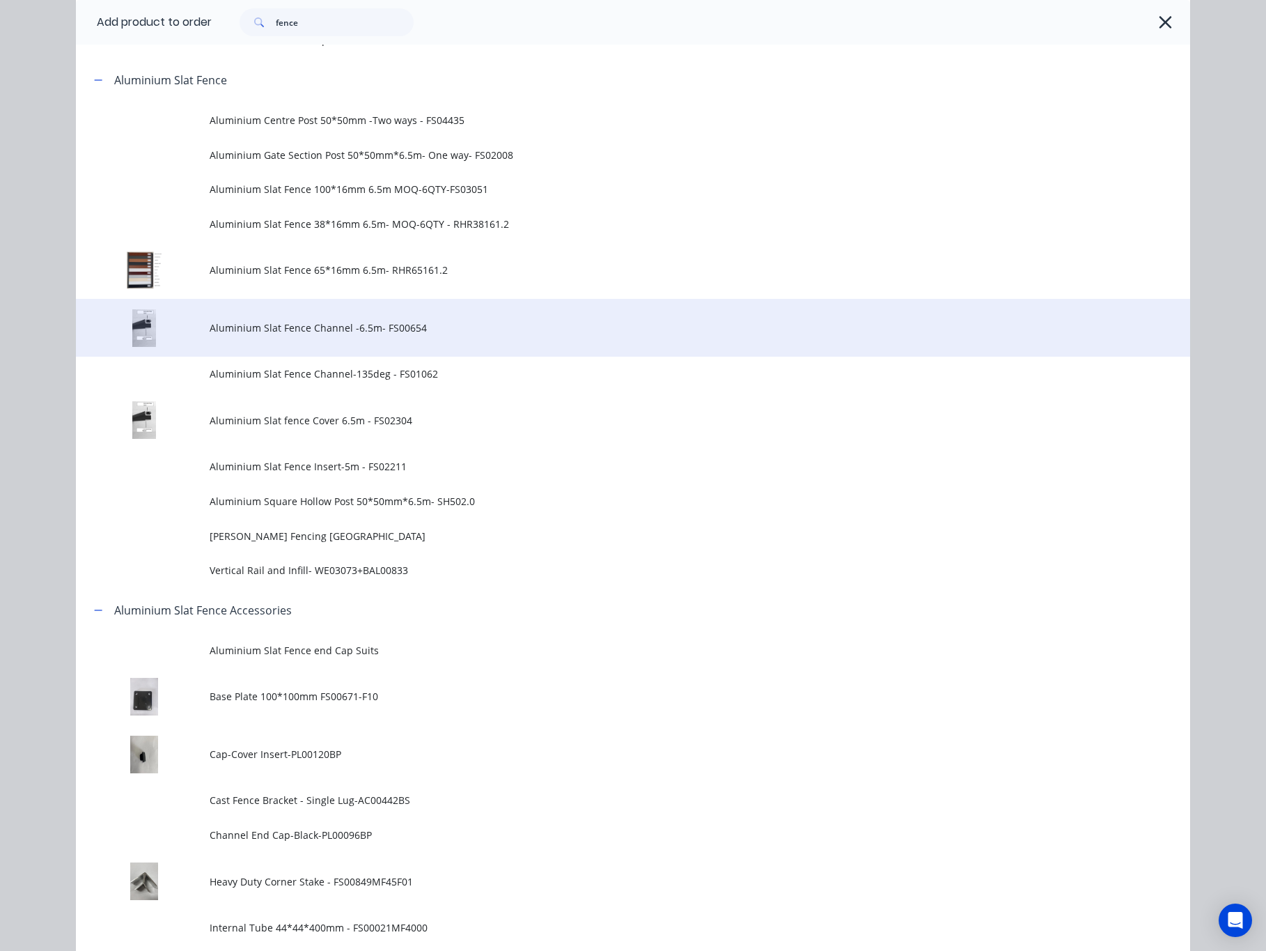
scroll to position [522, 0]
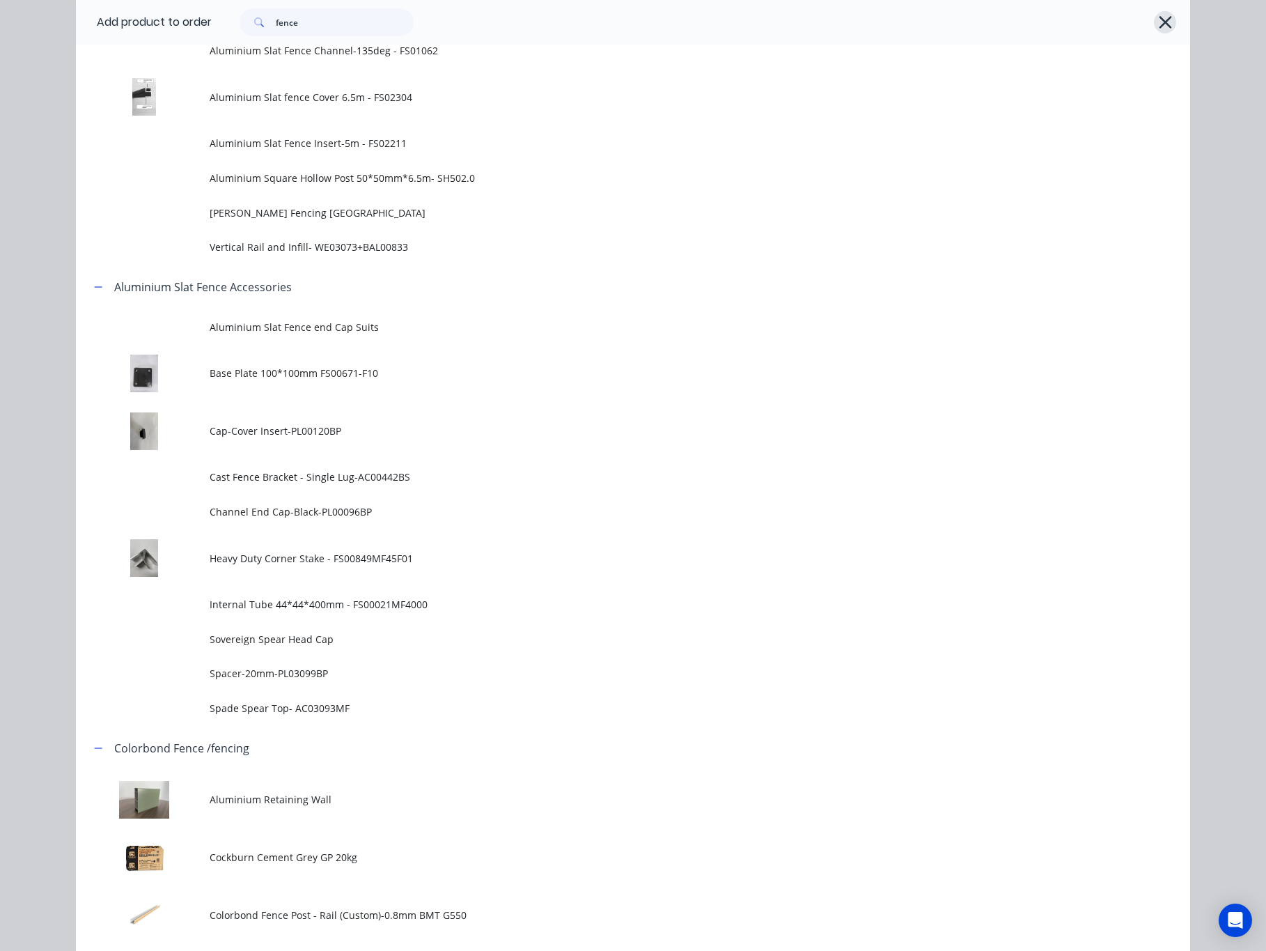
click at [1158, 20] on icon "button" at bounding box center [1165, 23] width 15 height 20
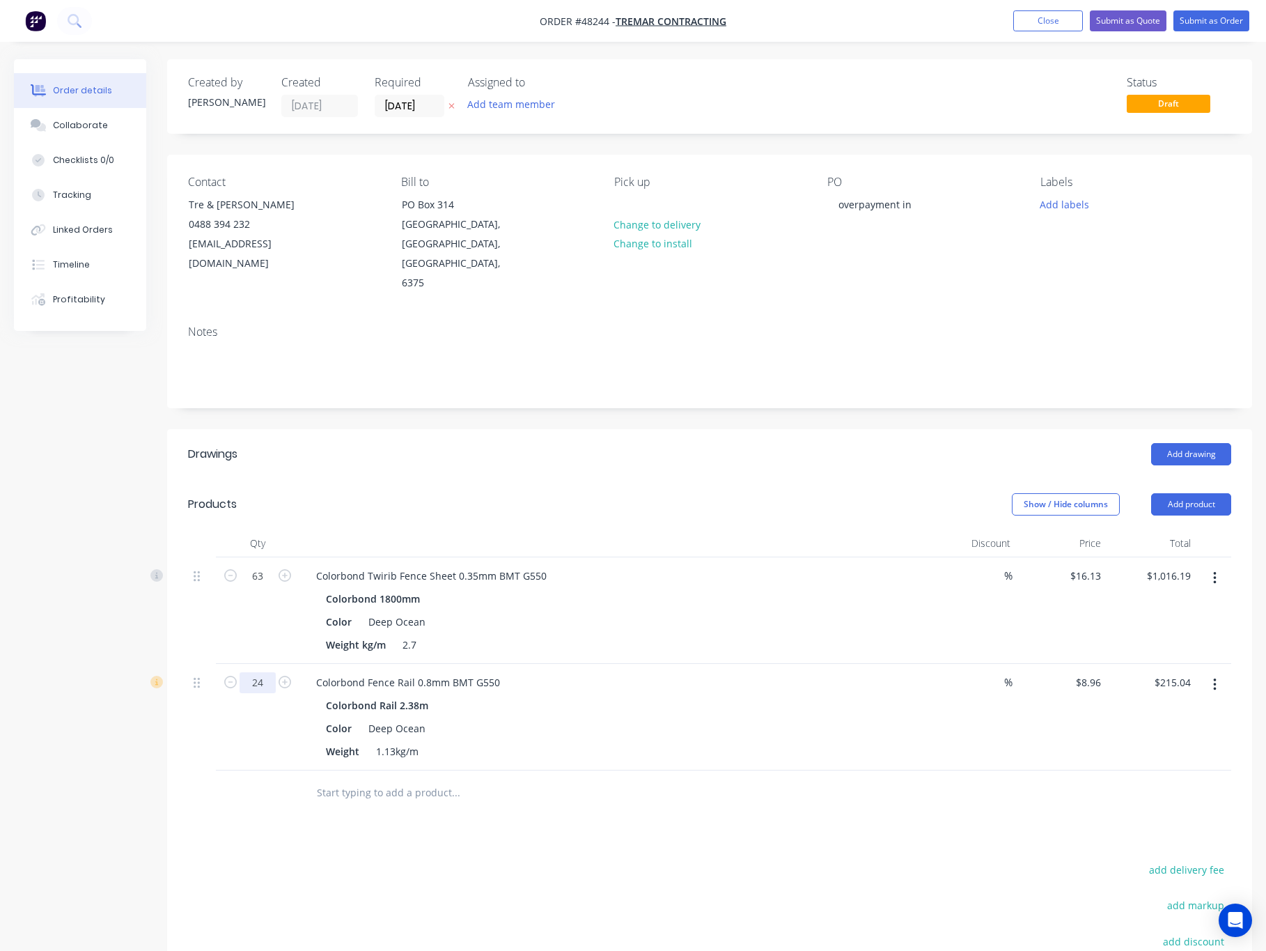
click at [265, 586] on input "24" at bounding box center [258, 576] width 36 height 21
type input "42"
type input "$376.32"
click at [490, 820] on div "Drawings Add drawing Products Show / Hide columns Add product Qty Discount Pric…" at bounding box center [709, 774] width 1085 height 690
click at [1220, 479] on header "Products Show / Hide columns Add product" at bounding box center [709, 504] width 1085 height 50
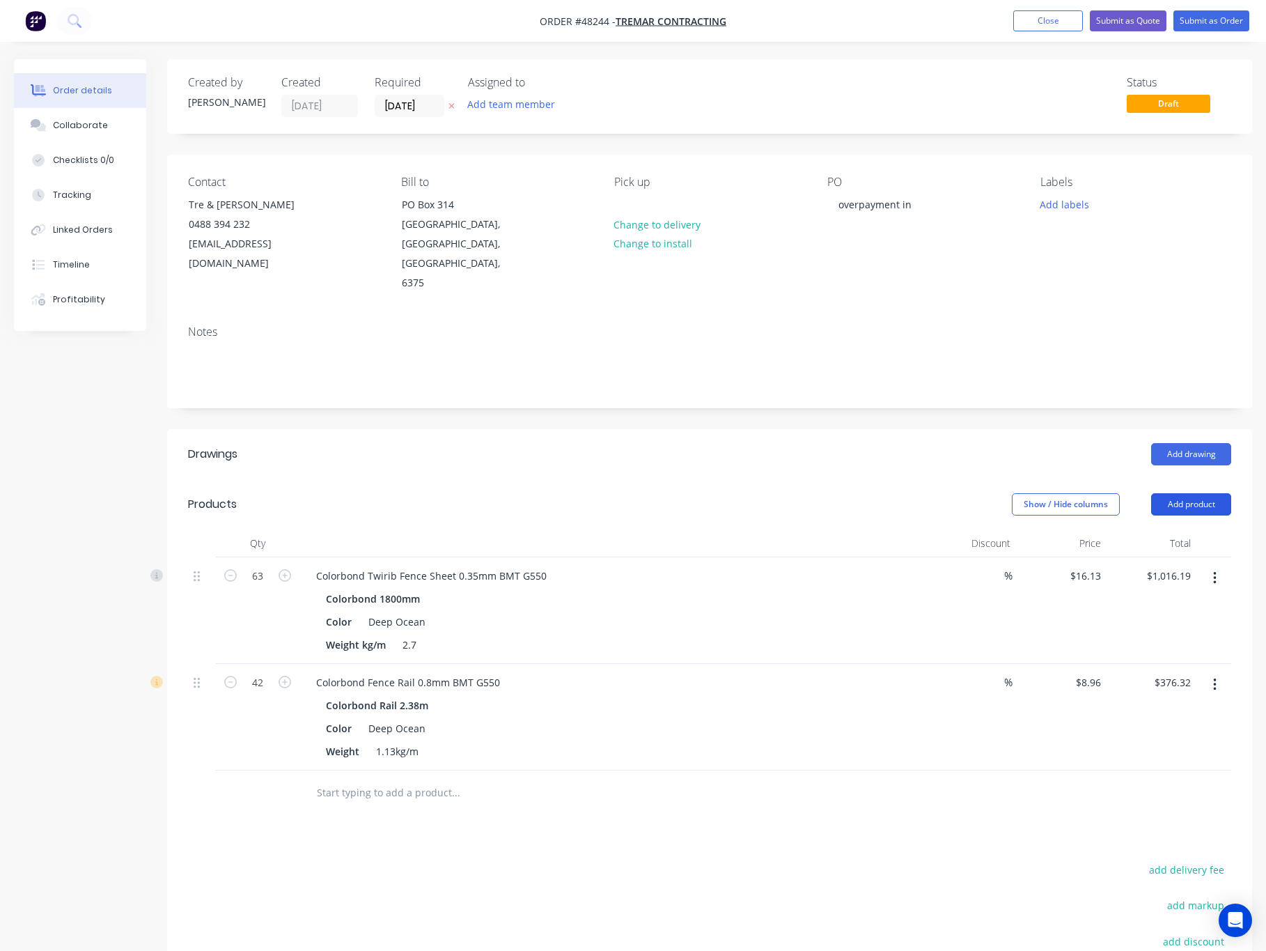
click at [1219, 493] on button "Add product" at bounding box center [1191, 504] width 80 height 22
click at [1183, 529] on div "Product catalogue" at bounding box center [1165, 539] width 107 height 20
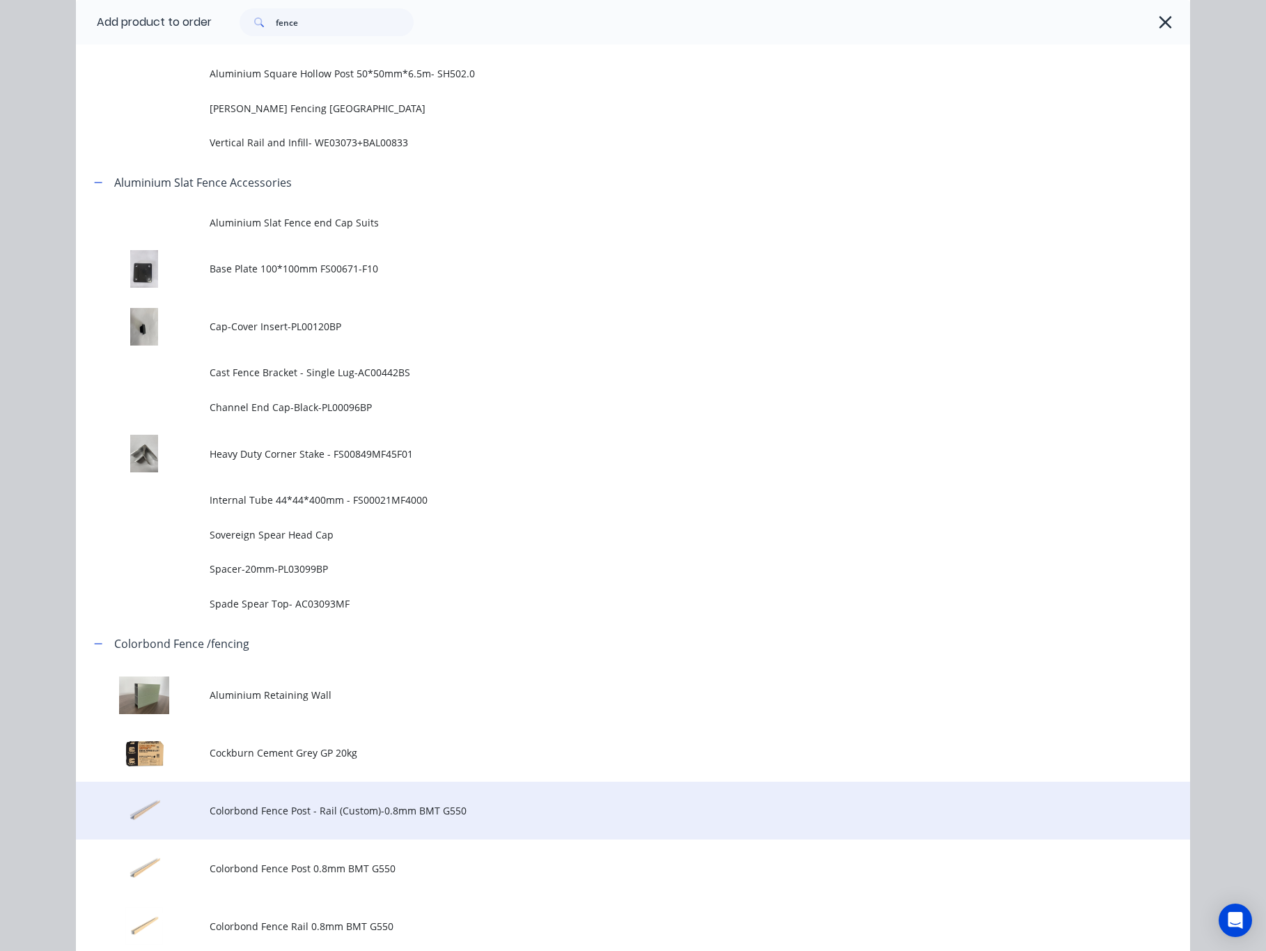
scroll to position [836, 0]
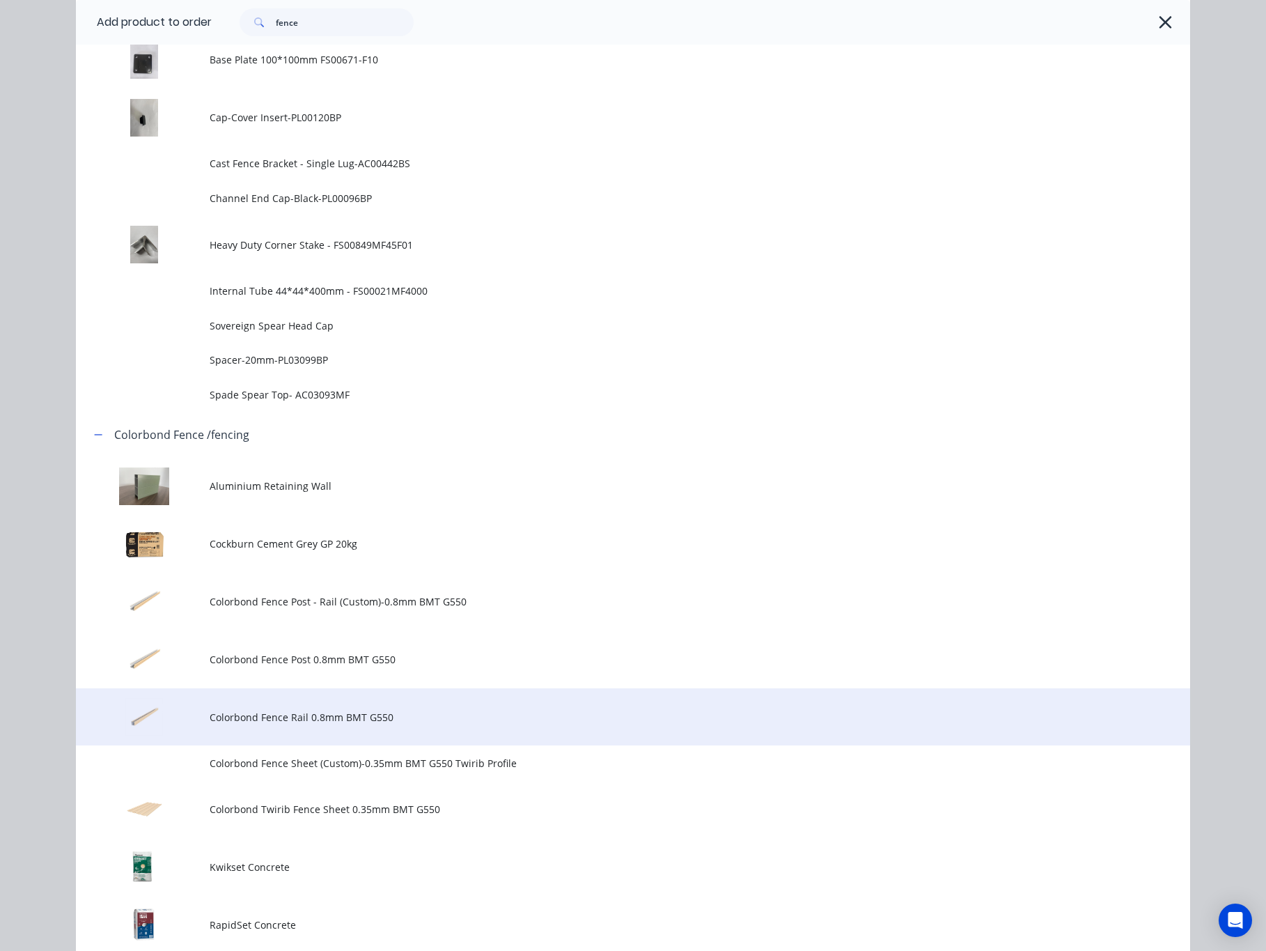
click at [387, 710] on span "Colorbond Fence Rail 0.8mm BMT G550" at bounding box center [602, 717] width 784 height 15
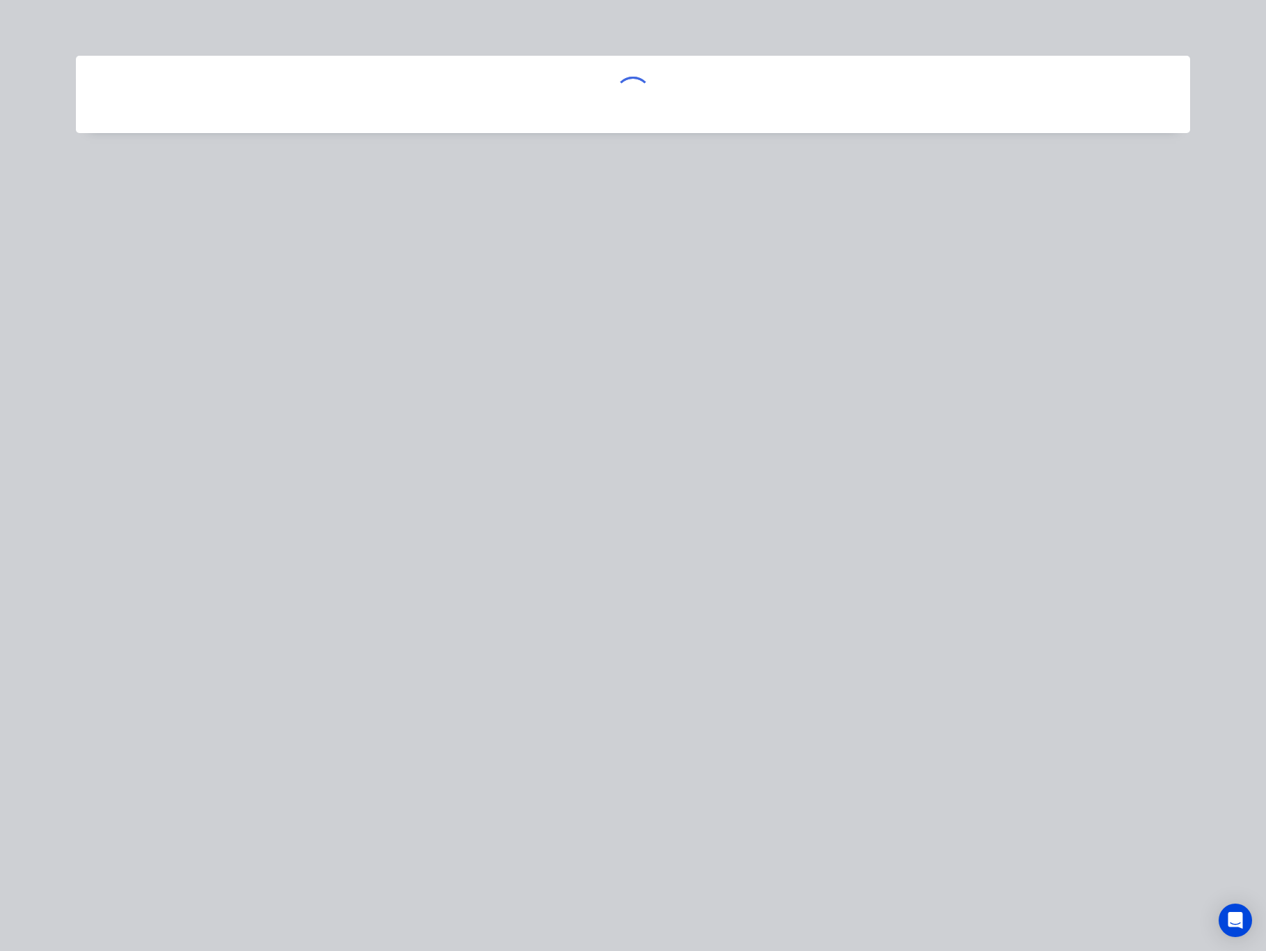
scroll to position [0, 0]
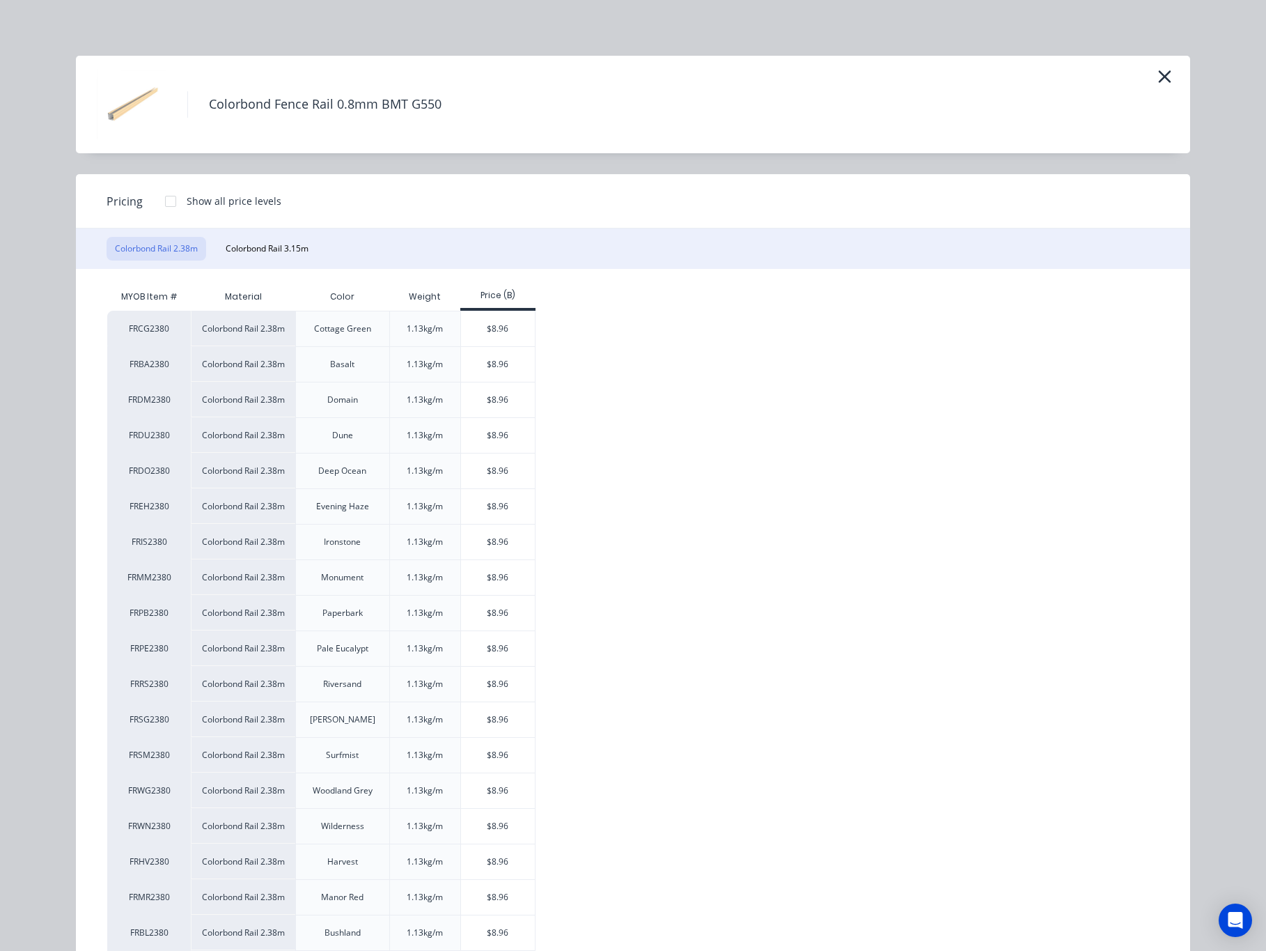
click at [1167, 69] on div "Colorbond Fence Rail 0.8mm BMT G550" at bounding box center [633, 105] width 1114 height 98
click at [1158, 78] on icon "button" at bounding box center [1165, 77] width 15 height 20
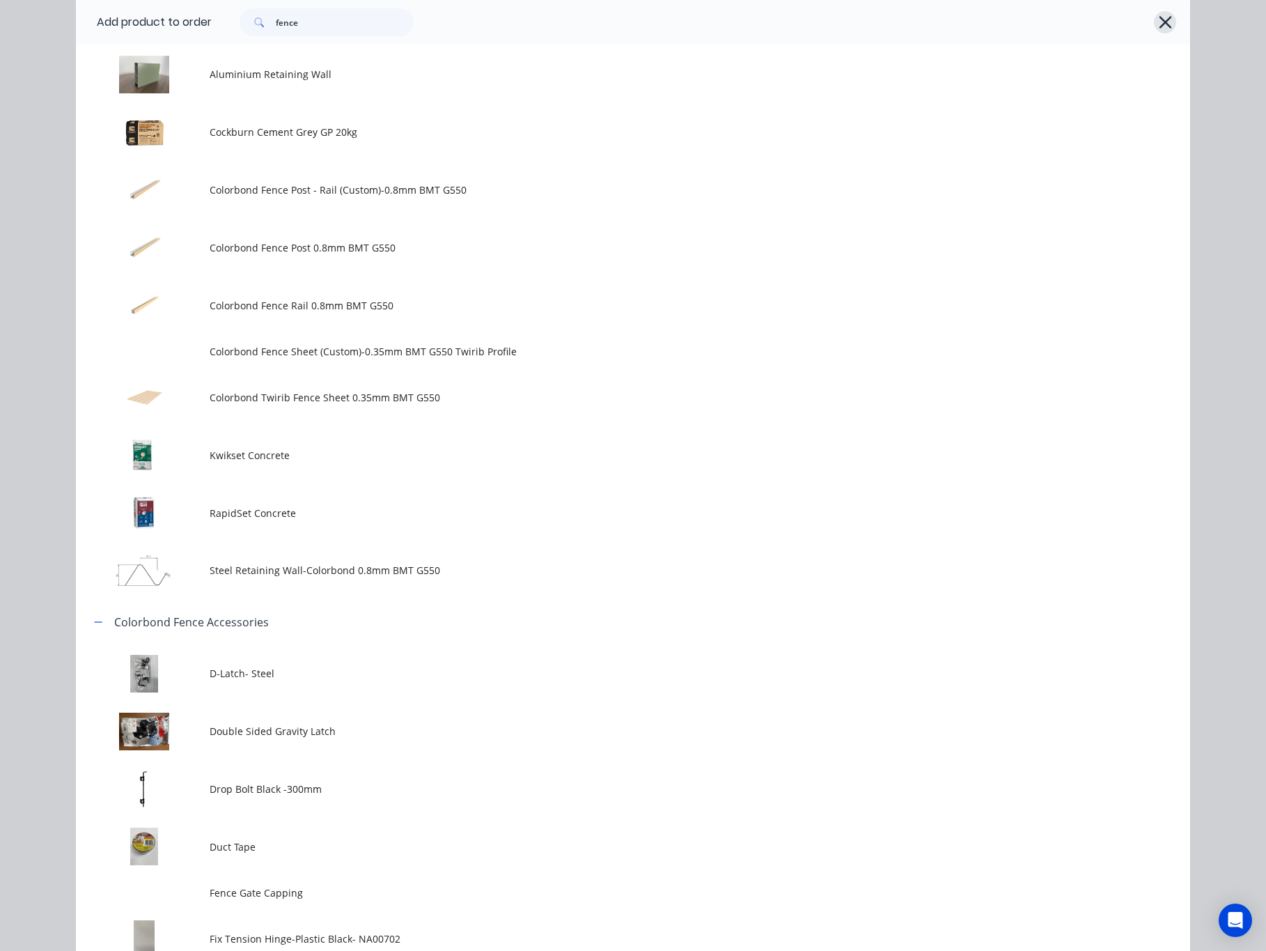
click at [1160, 21] on icon "button" at bounding box center [1165, 23] width 15 height 20
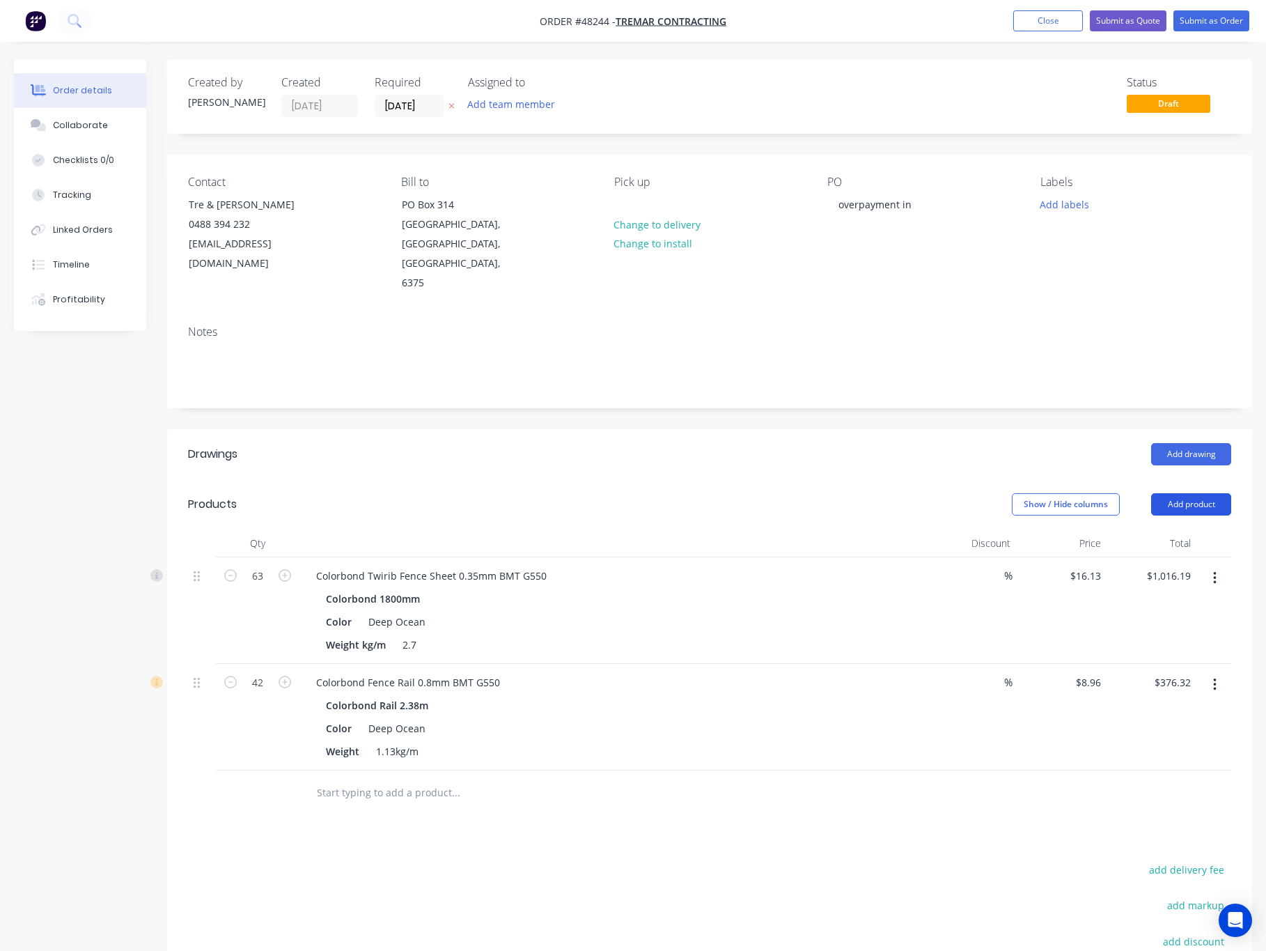
click at [1168, 493] on button "Add product" at bounding box center [1191, 504] width 80 height 22
click at [1189, 529] on div "Product catalogue" at bounding box center [1165, 539] width 107 height 20
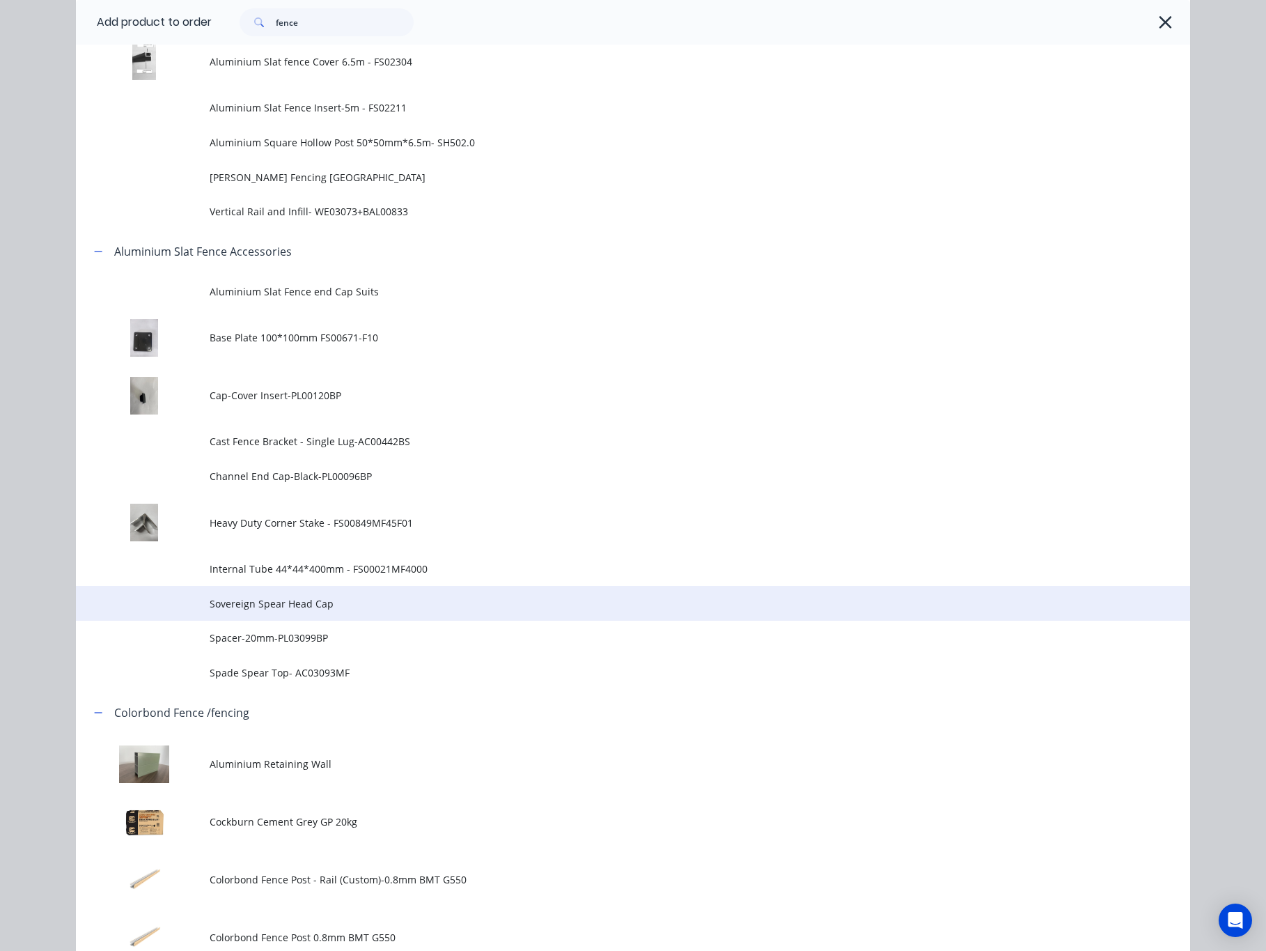
scroll to position [836, 0]
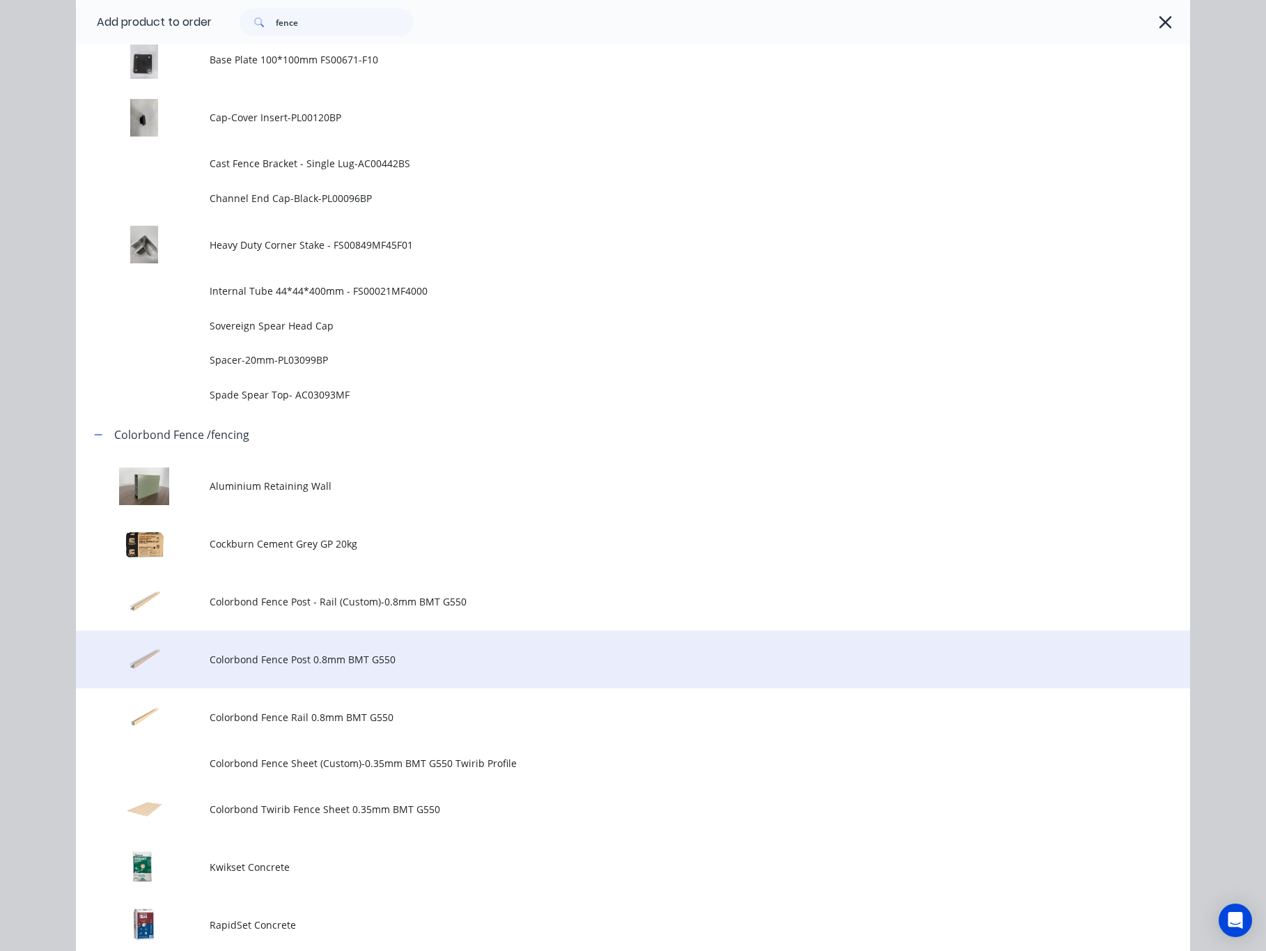
click at [466, 660] on span "Colorbond Fence Post 0.8mm BMT G550" at bounding box center [602, 659] width 784 height 15
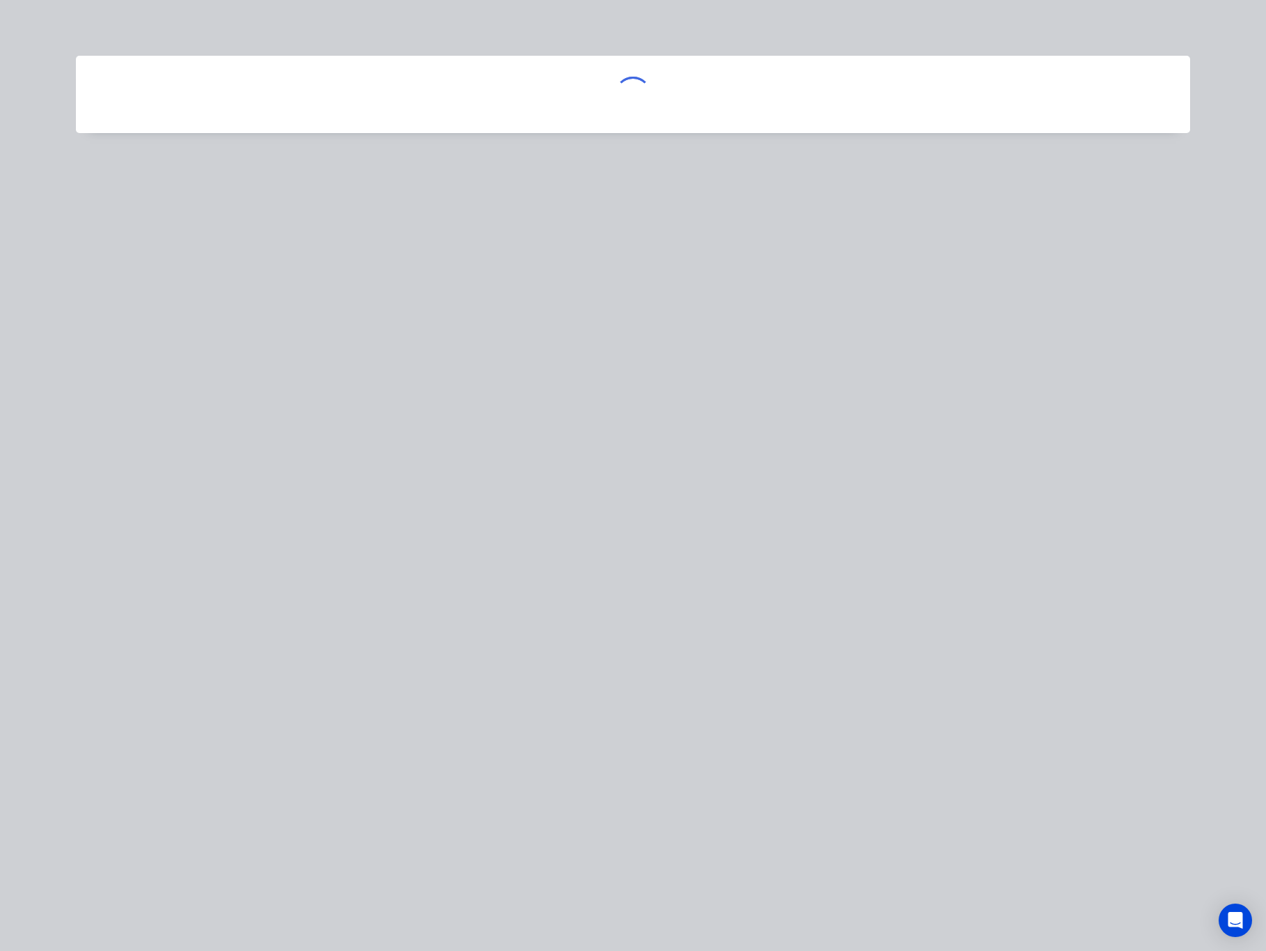
scroll to position [0, 0]
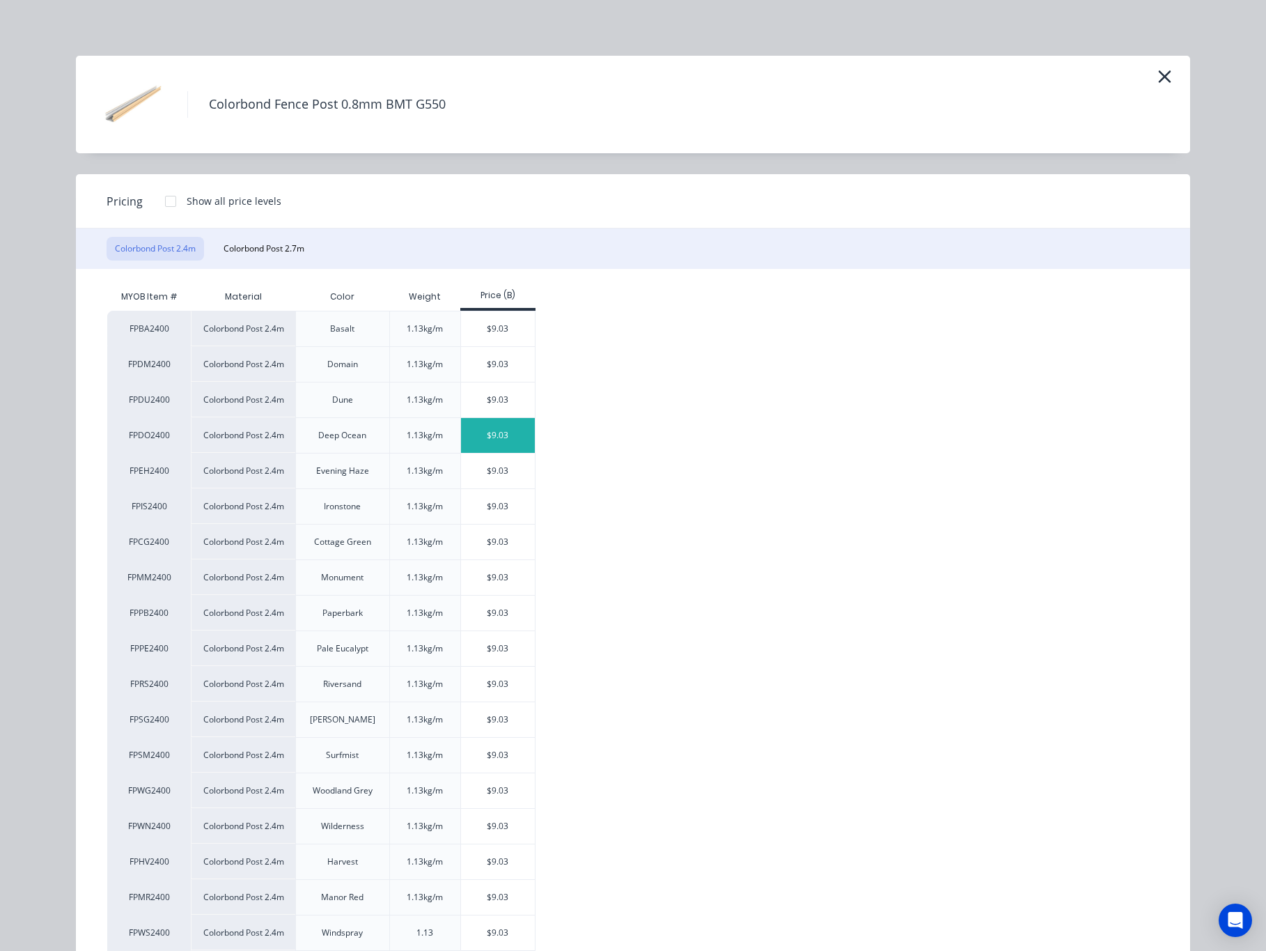
click at [506, 442] on div "$9.03" at bounding box center [498, 435] width 75 height 35
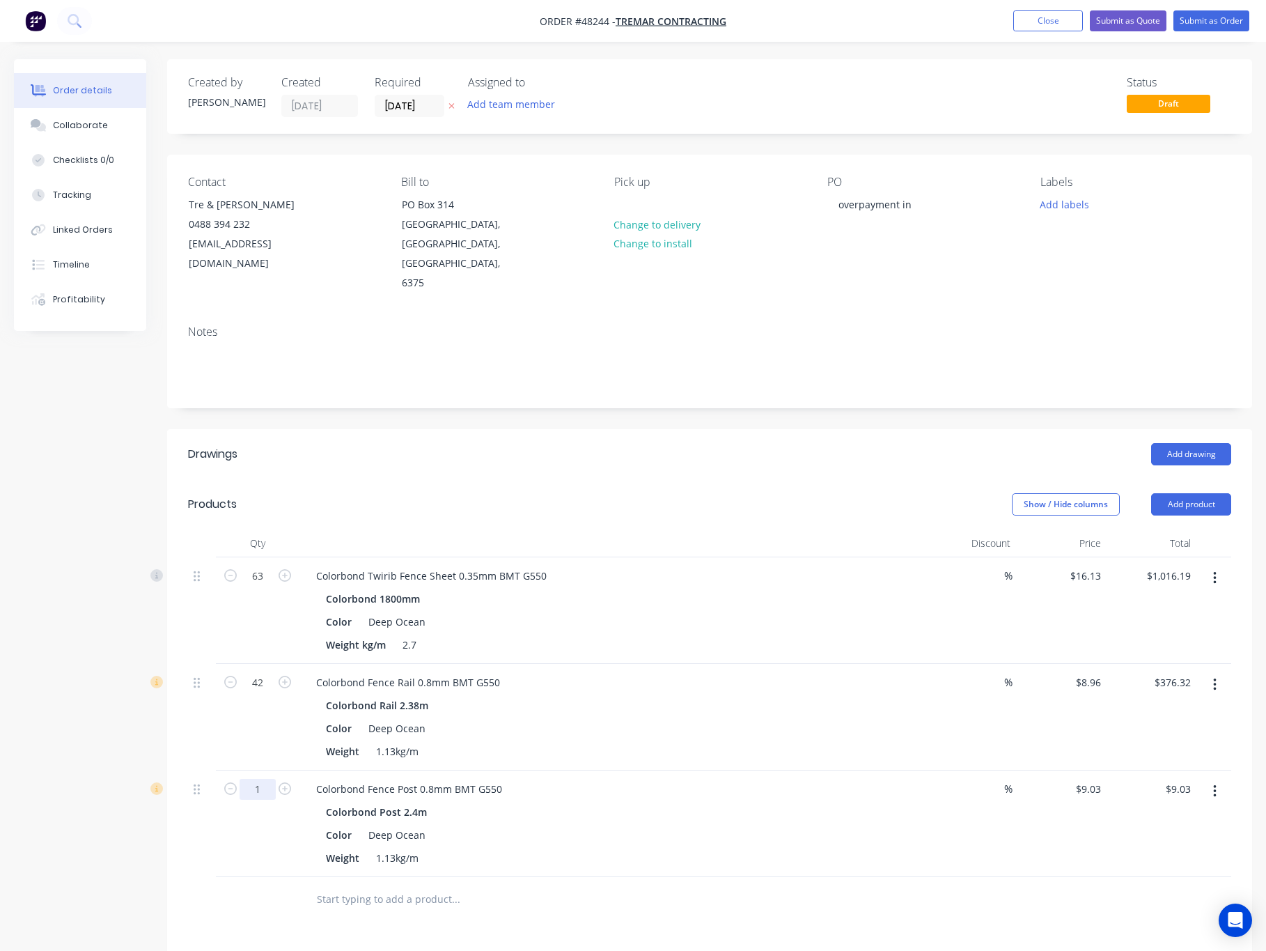
click at [265, 586] on input "1" at bounding box center [258, 576] width 36 height 21
type input "42"
type input "$379.26"
click at [265, 807] on div "42" at bounding box center [258, 823] width 84 height 107
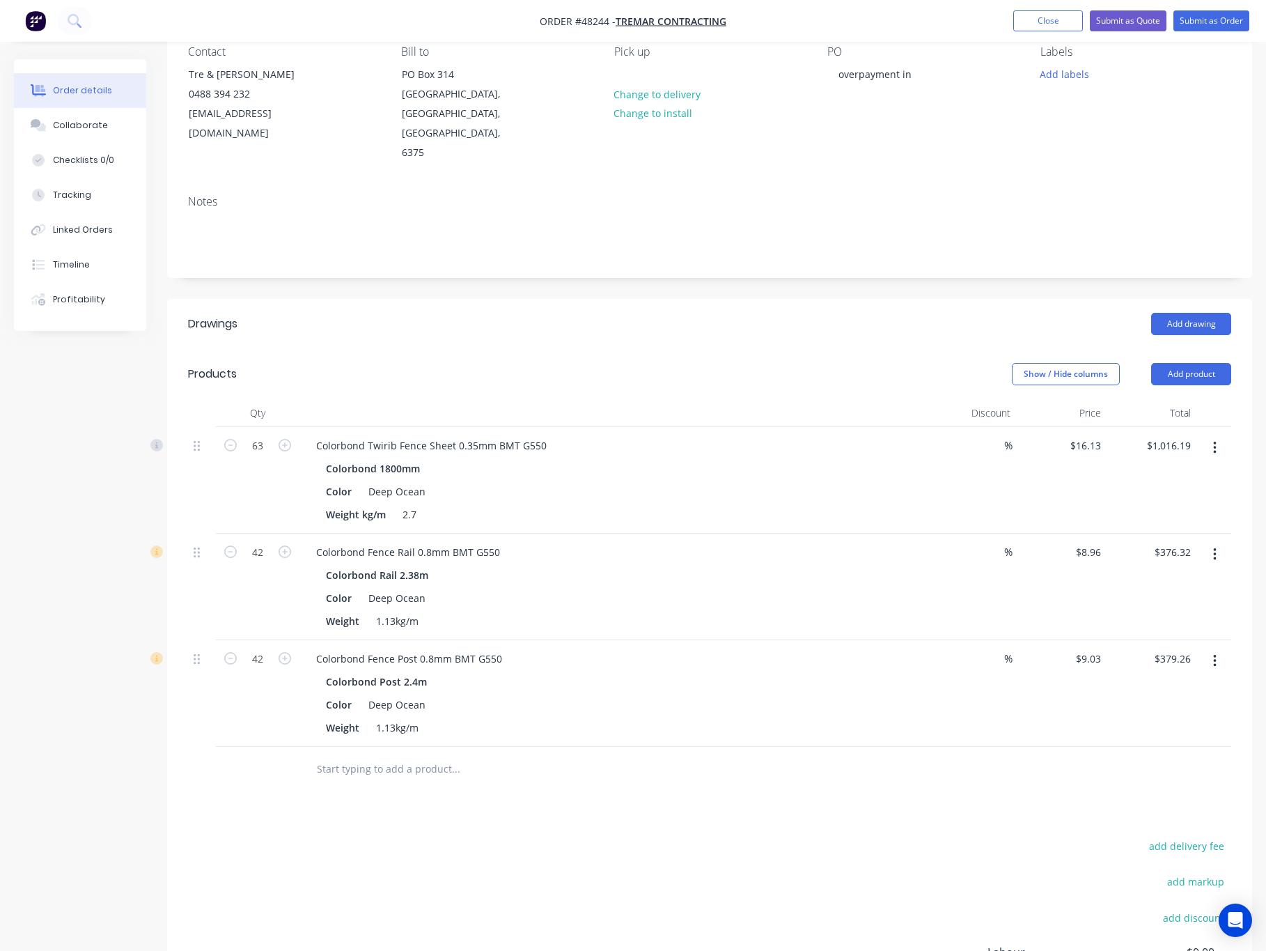
scroll to position [209, 0]
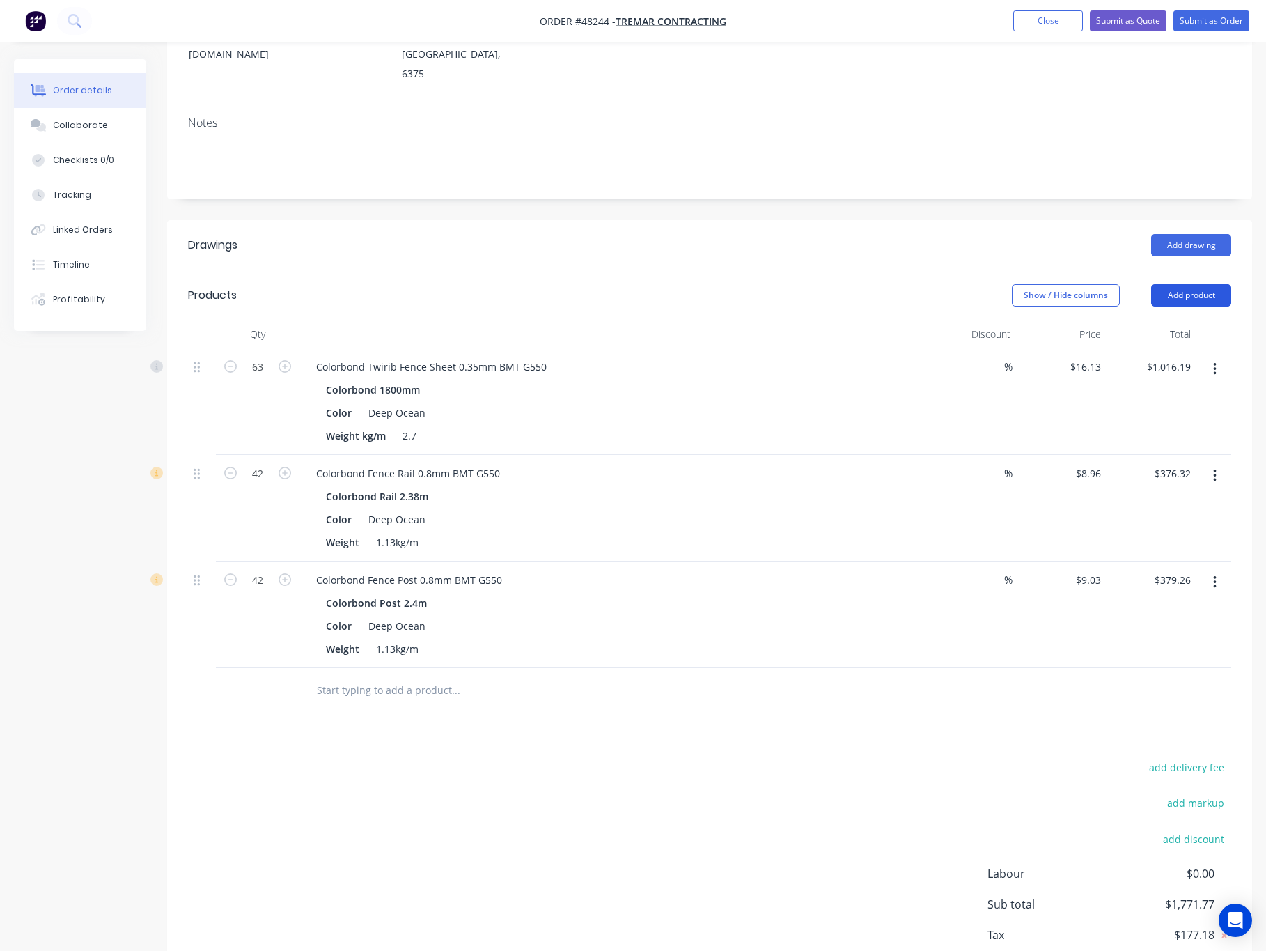
click at [1208, 284] on button "Add product" at bounding box center [1191, 295] width 80 height 22
click at [1192, 320] on div "Product catalogue" at bounding box center [1165, 330] width 107 height 20
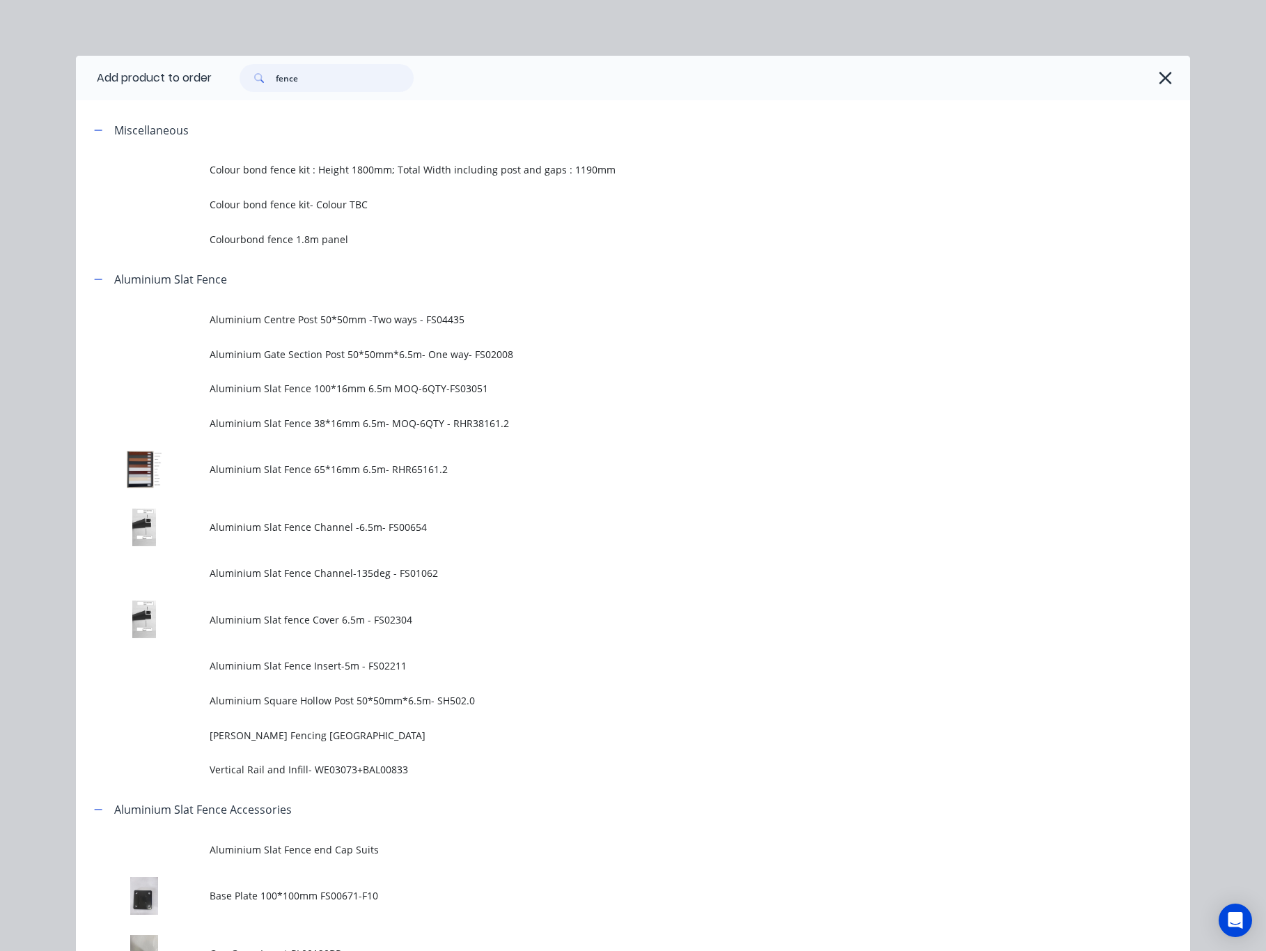
drag, startPoint x: 309, startPoint y: 80, endPoint x: 132, endPoint y: 68, distance: 178.0
click at [217, 72] on div "fence" at bounding box center [694, 78] width 965 height 28
type input "16"
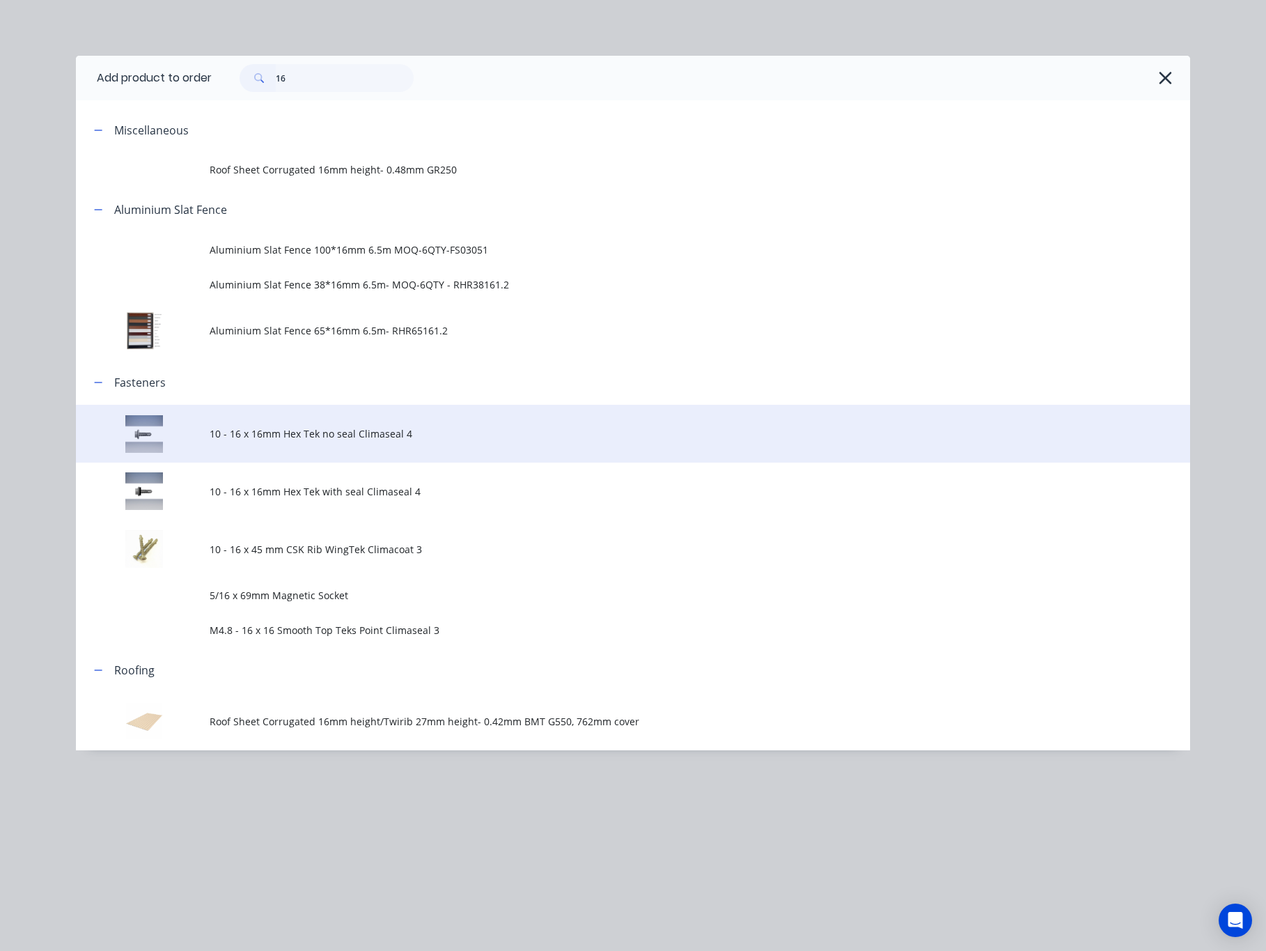
click at [493, 430] on span "10 - 16 x 16mm Hex Tek no seal Climaseal 4" at bounding box center [602, 433] width 784 height 15
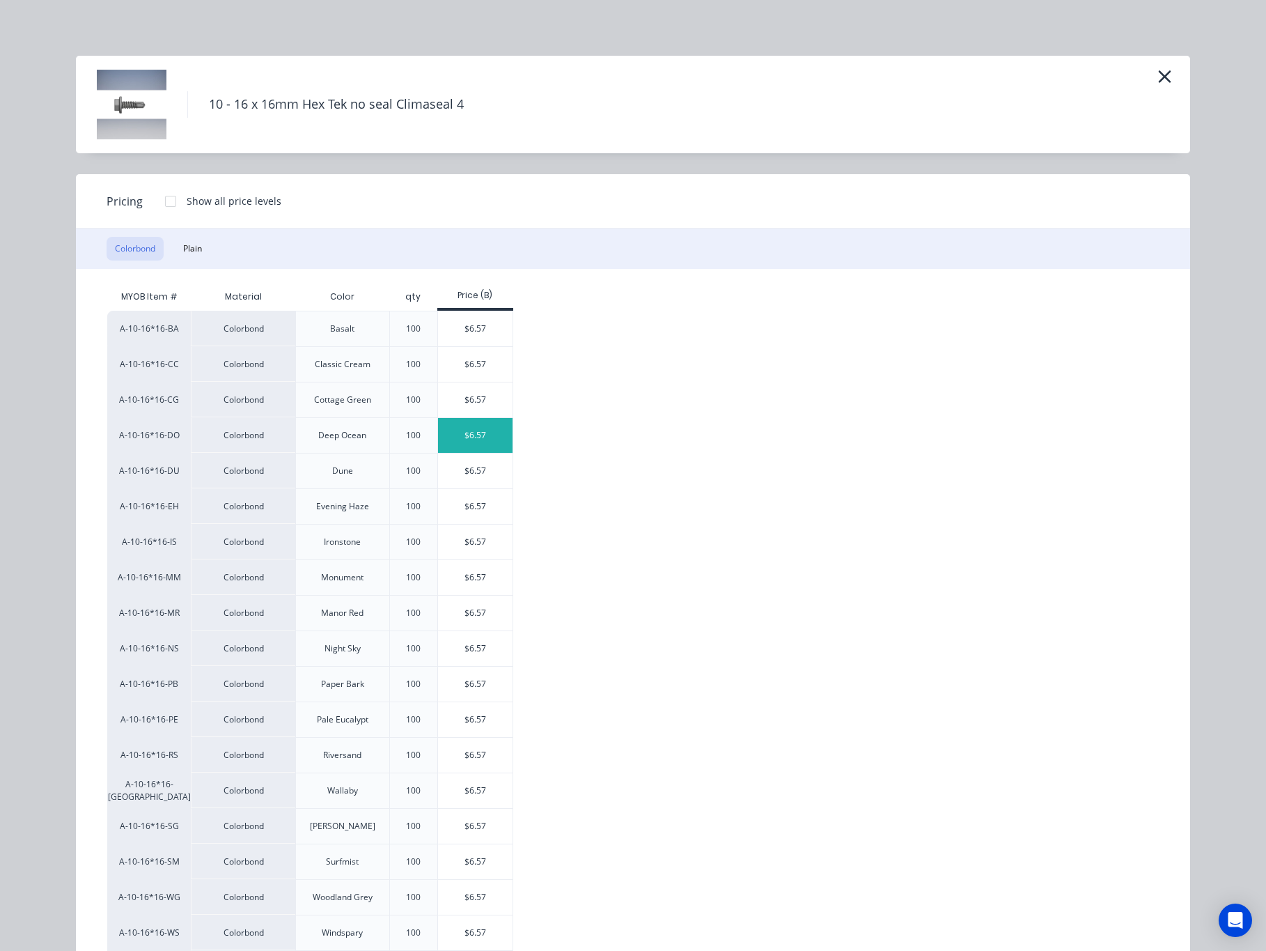
click at [469, 429] on div "$6.57" at bounding box center [475, 435] width 75 height 35
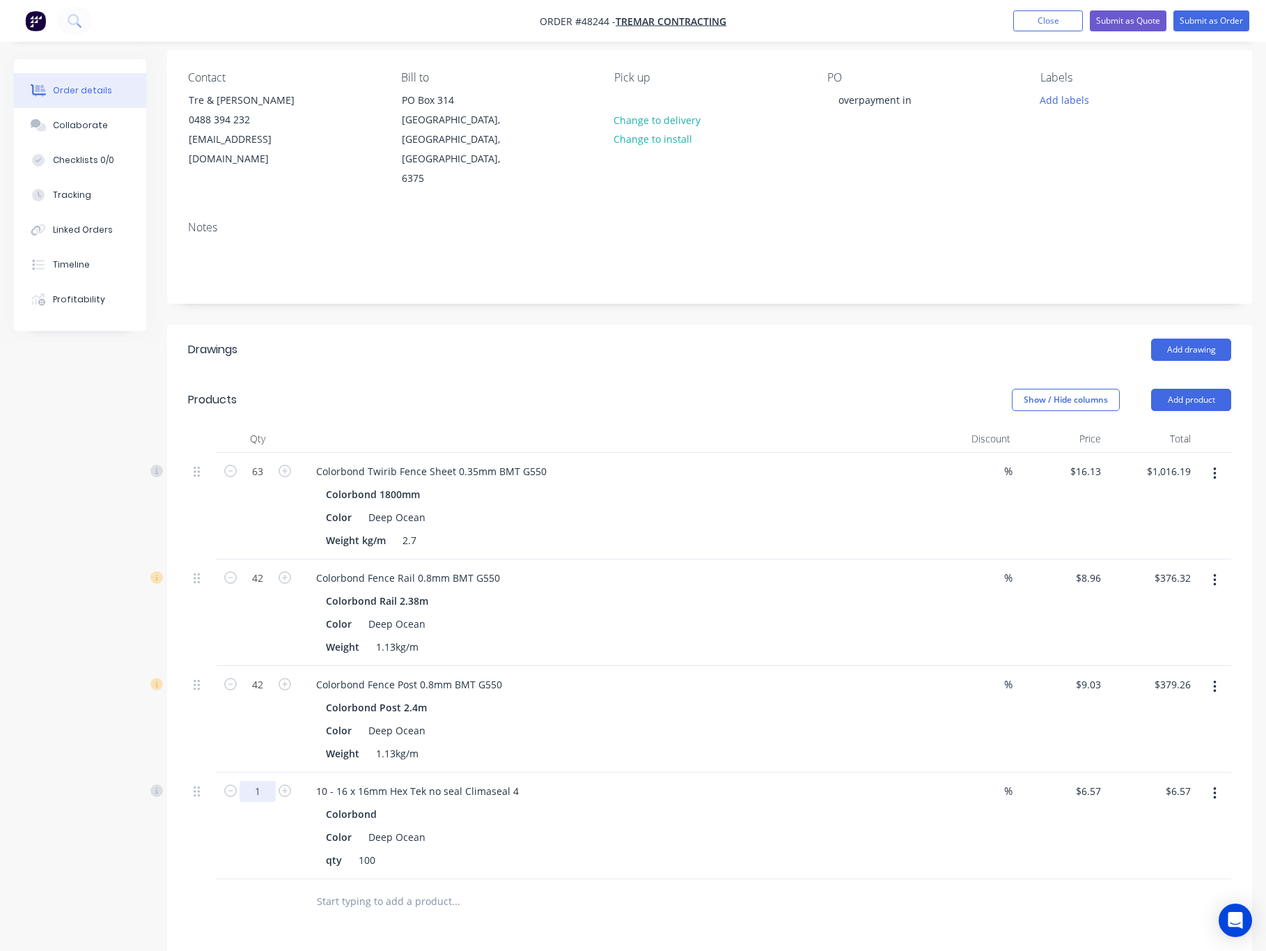
click at [256, 482] on input "1" at bounding box center [258, 471] width 36 height 21
type input "3.36"
type input "$22.08"
click at [648, 887] on div at bounding box center [514, 901] width 418 height 28
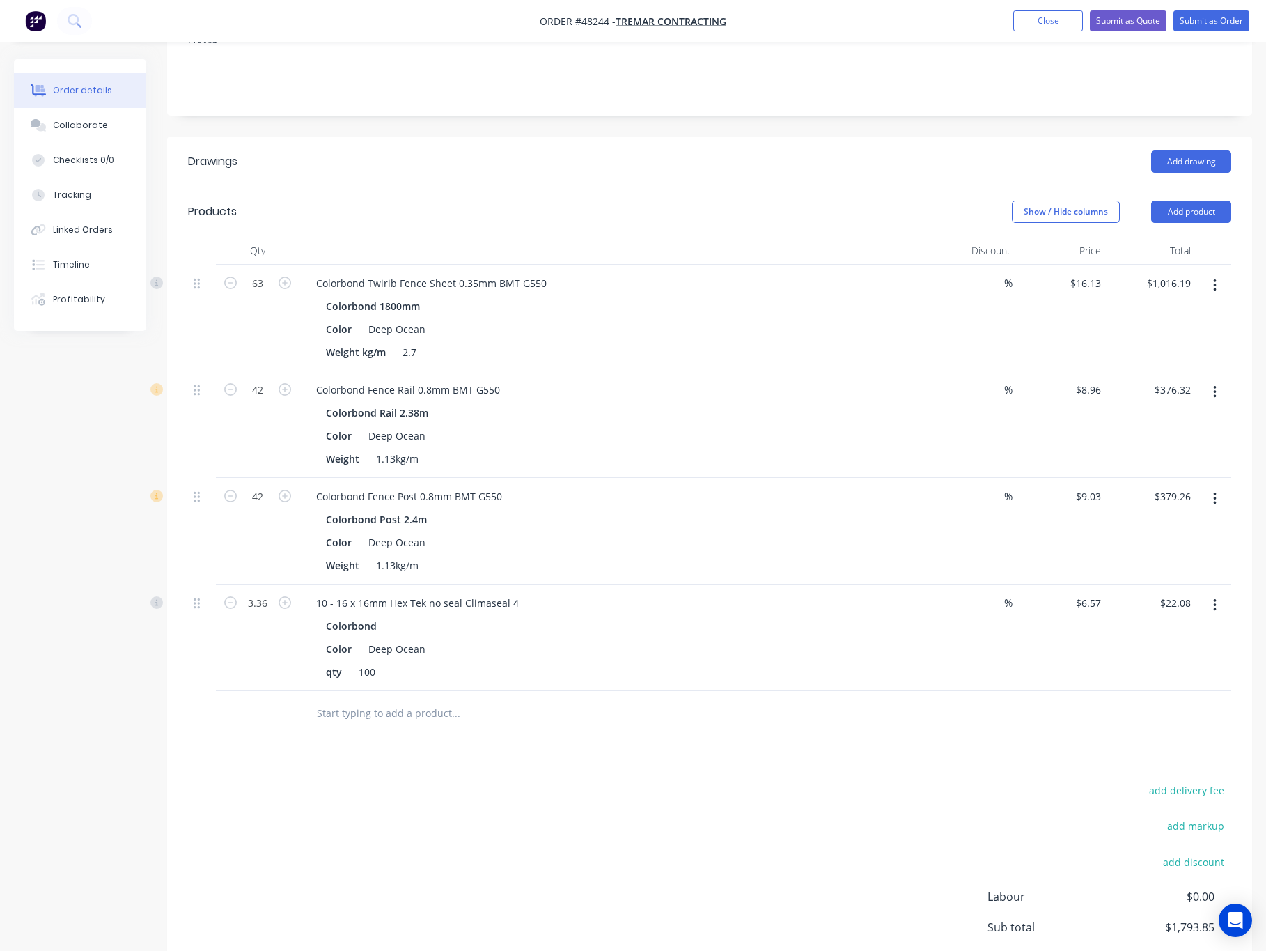
scroll to position [366, 0]
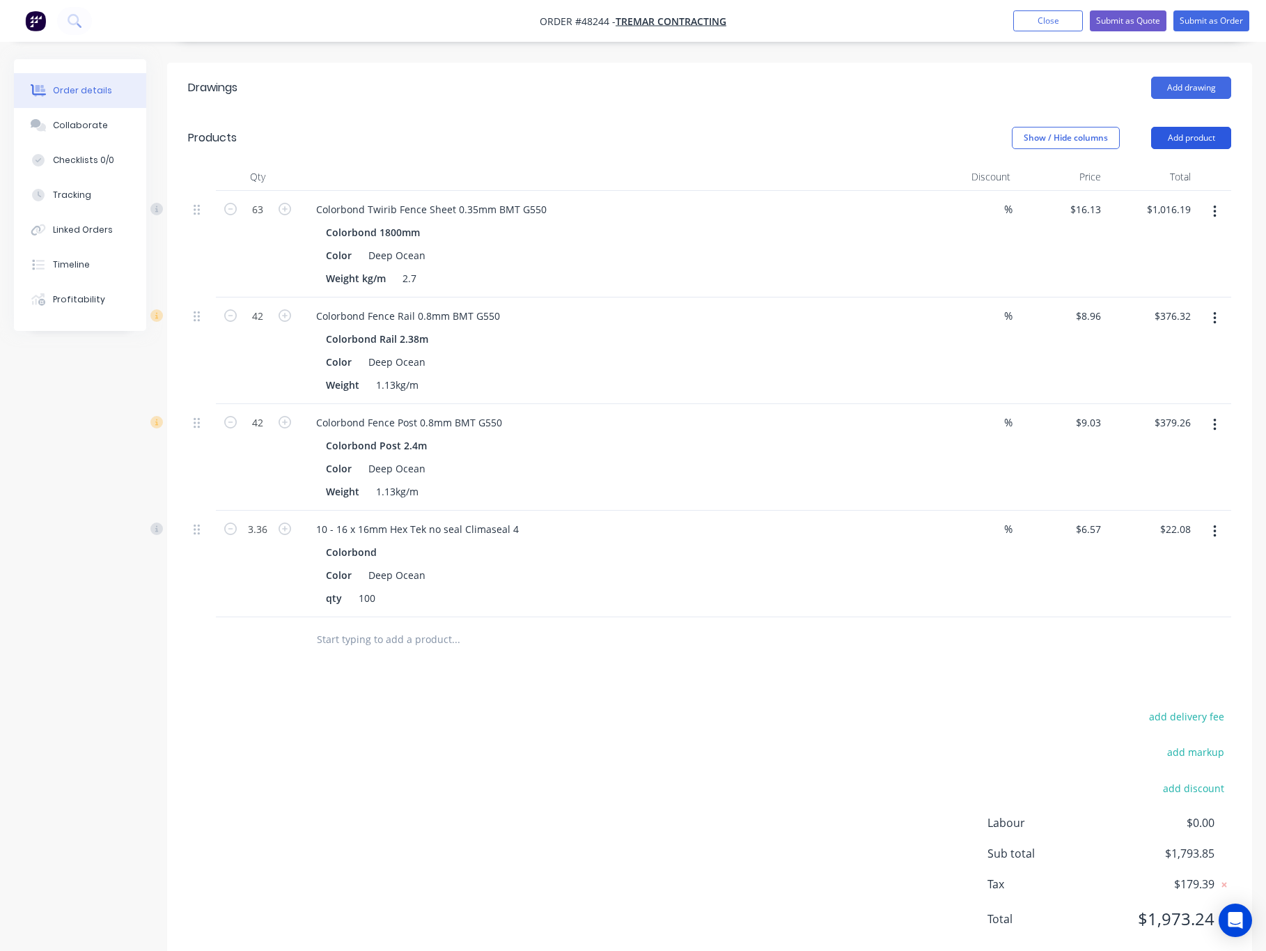
click at [1197, 127] on button "Add product" at bounding box center [1191, 138] width 80 height 22
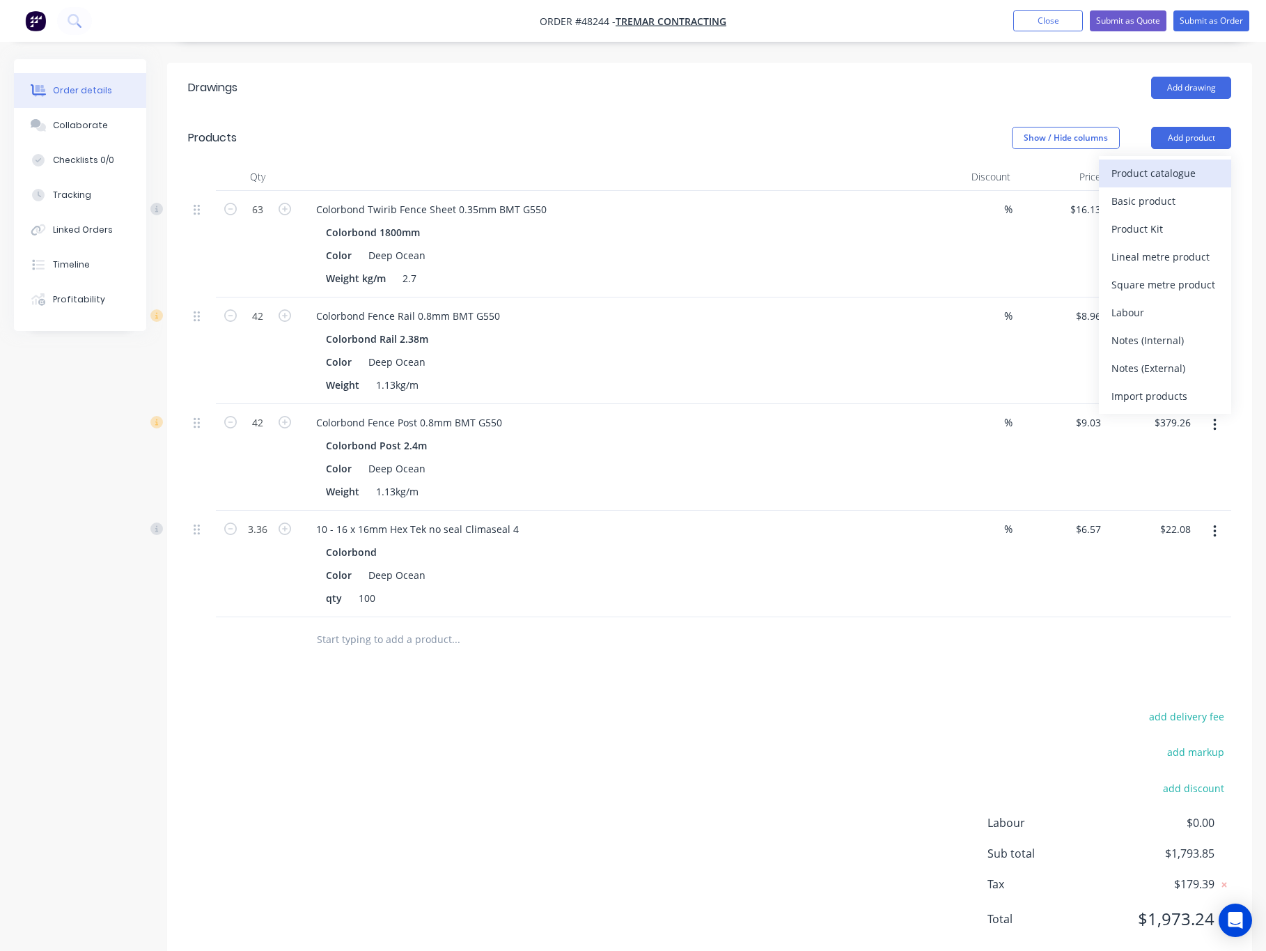
click at [1185, 163] on div "Product catalogue" at bounding box center [1165, 173] width 107 height 20
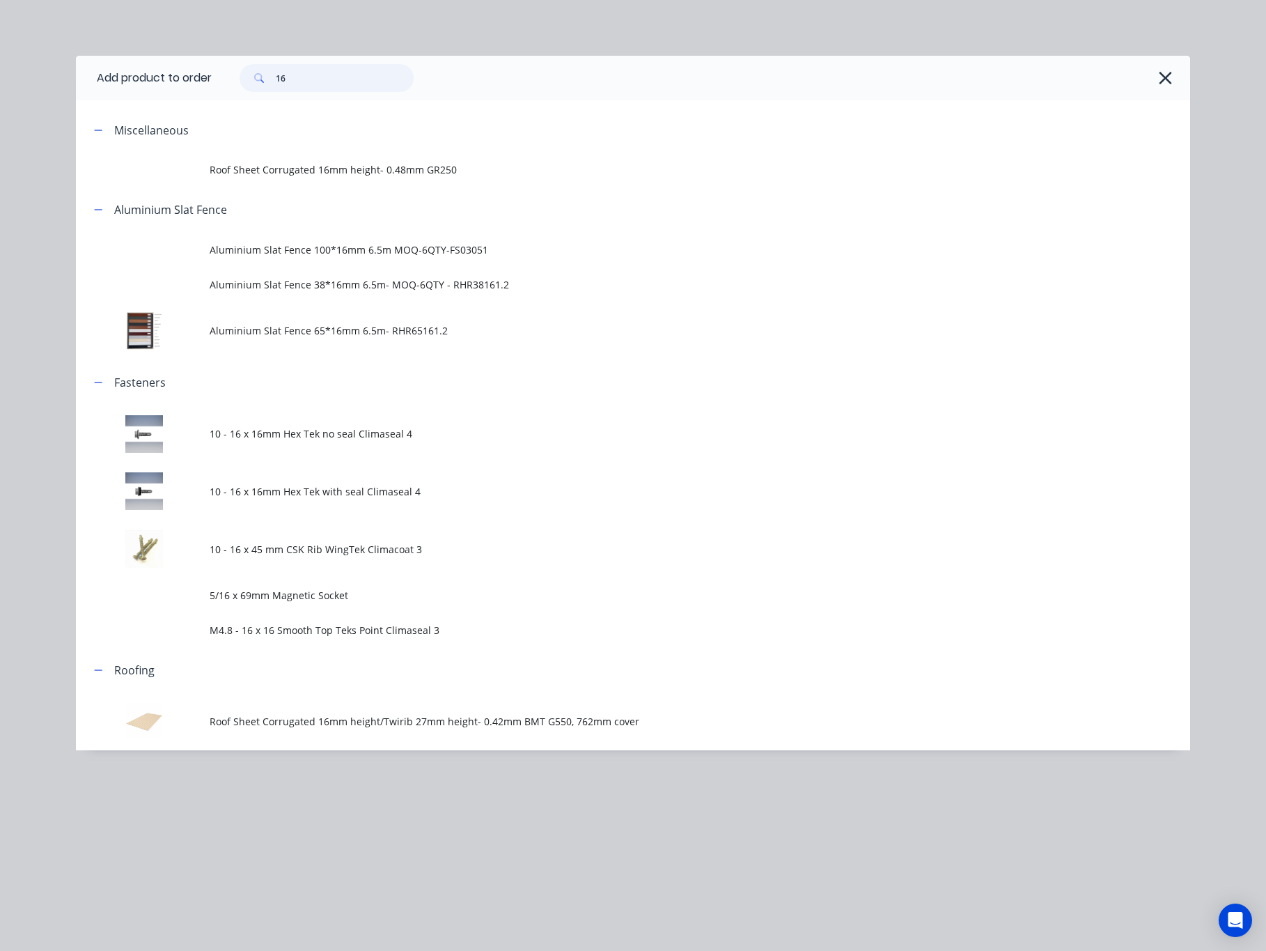
drag, startPoint x: 318, startPoint y: 81, endPoint x: 247, endPoint y: 86, distance: 71.9
click at [247, 86] on div "16" at bounding box center [327, 78] width 174 height 28
click at [456, 439] on span "10 - 16 x 16mm Hex Tek no seal Climaseal 4" at bounding box center [602, 433] width 784 height 15
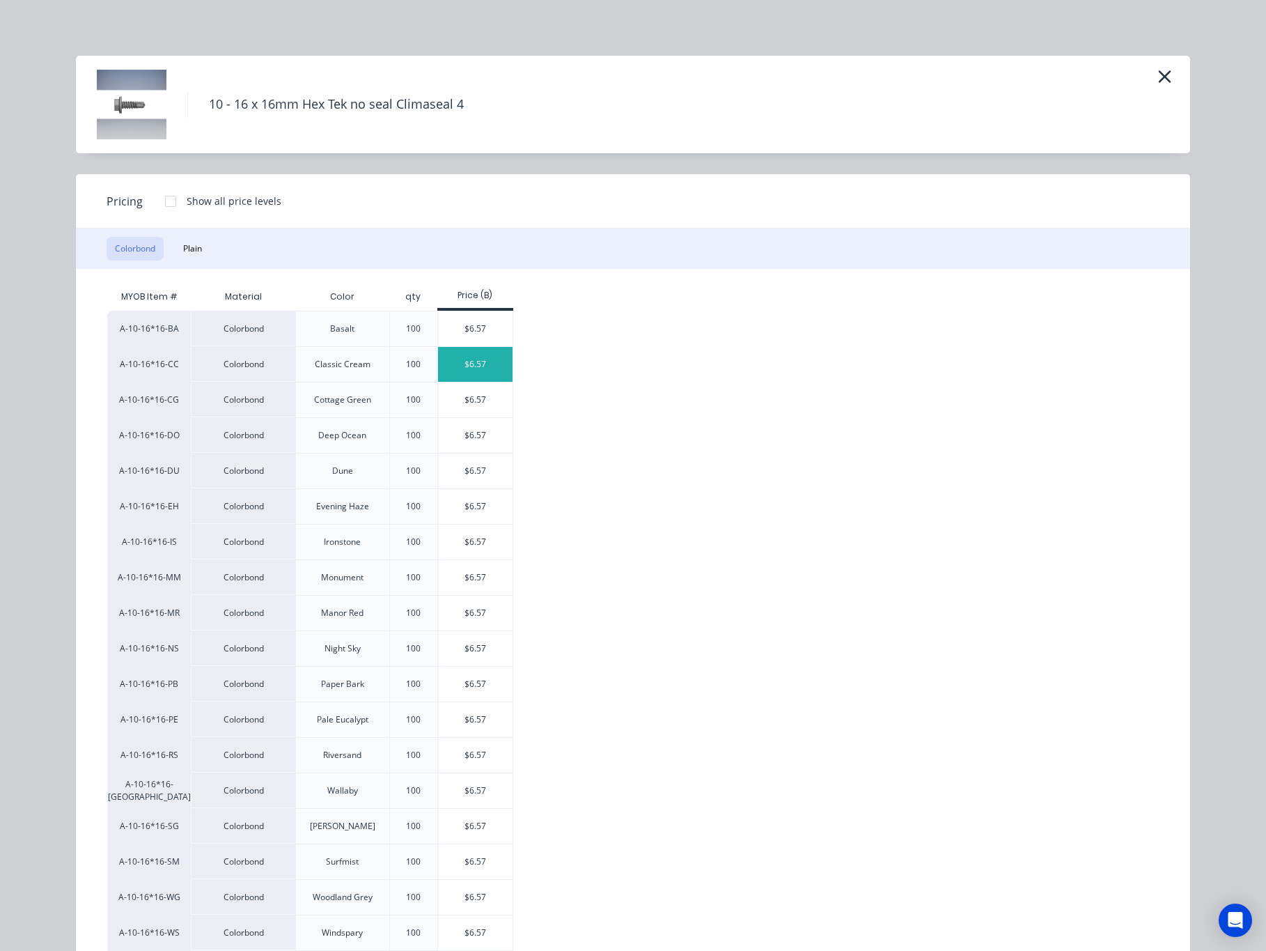
click at [439, 371] on div "$6.57" at bounding box center [475, 364] width 75 height 35
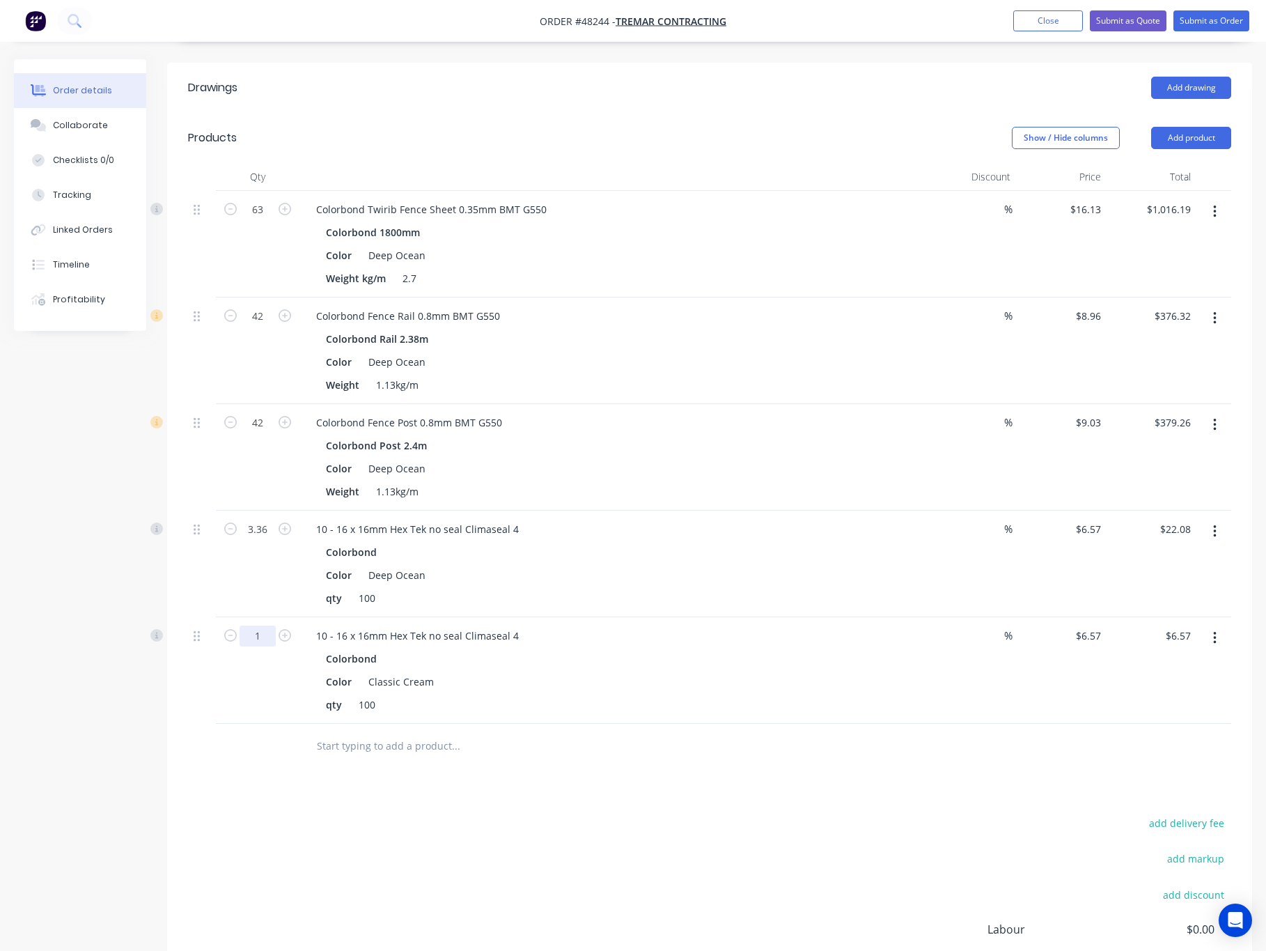
click at [251, 220] on input "1" at bounding box center [258, 209] width 36 height 21
click at [596, 757] on div "Drawings Add drawing Products Show / Hide columns Add product Qty Discount Pric…" at bounding box center [709, 568] width 1085 height 1010
click at [264, 220] on input "1" at bounding box center [258, 209] width 36 height 21
type input "10"
type input "$65.70"
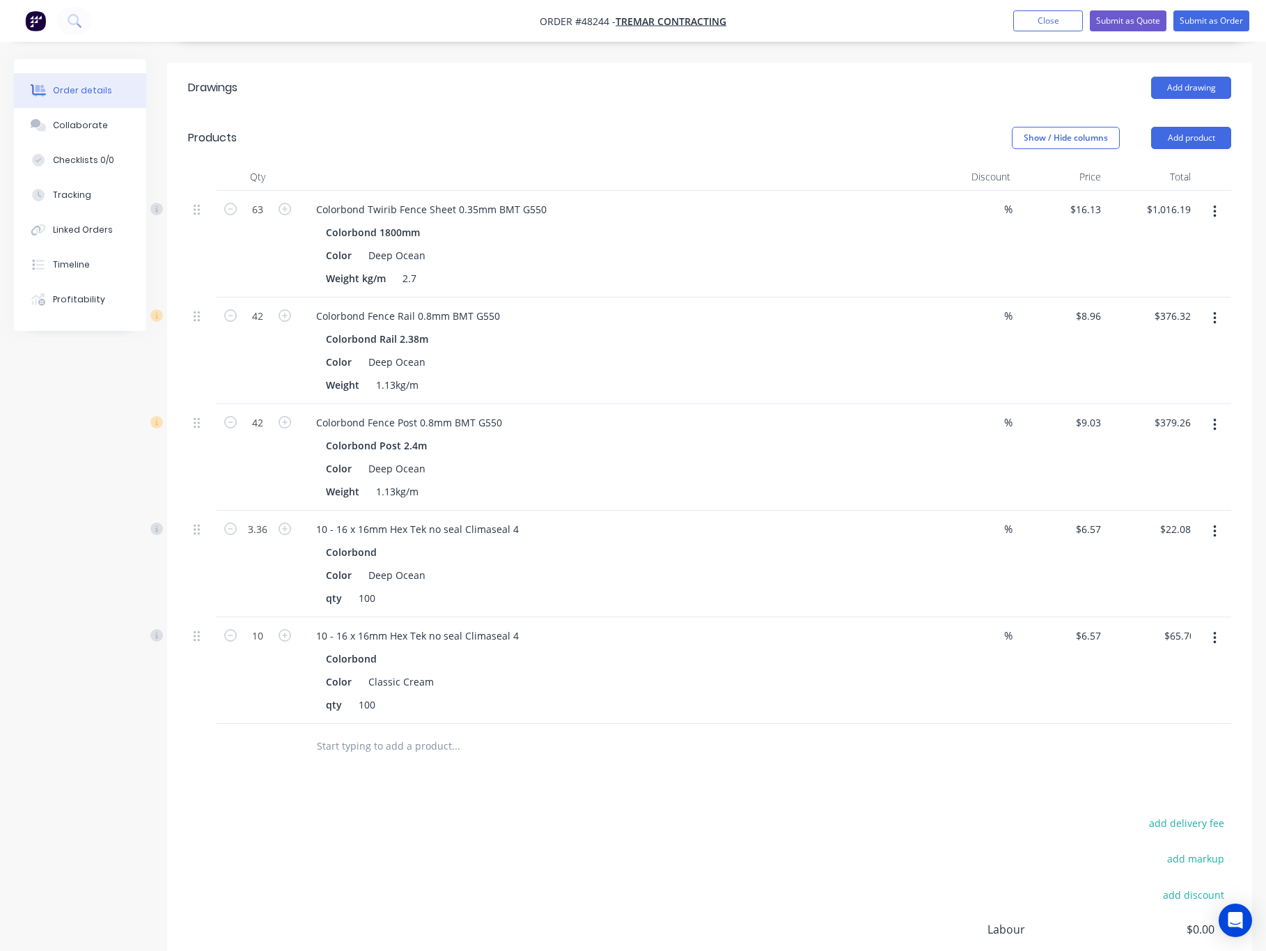
click at [545, 761] on div "Drawings Add drawing Products Show / Hide columns Add product Qty Discount Pric…" at bounding box center [709, 568] width 1085 height 1010
click at [1093, 519] on input "6.57" at bounding box center [1091, 529] width 32 height 20
type input "$0.00"
click at [715, 840] on div "add delivery fee add markup add discount Labour $0.00 Sub total $1,837.47 Tax $…" at bounding box center [709, 932] width 1043 height 238
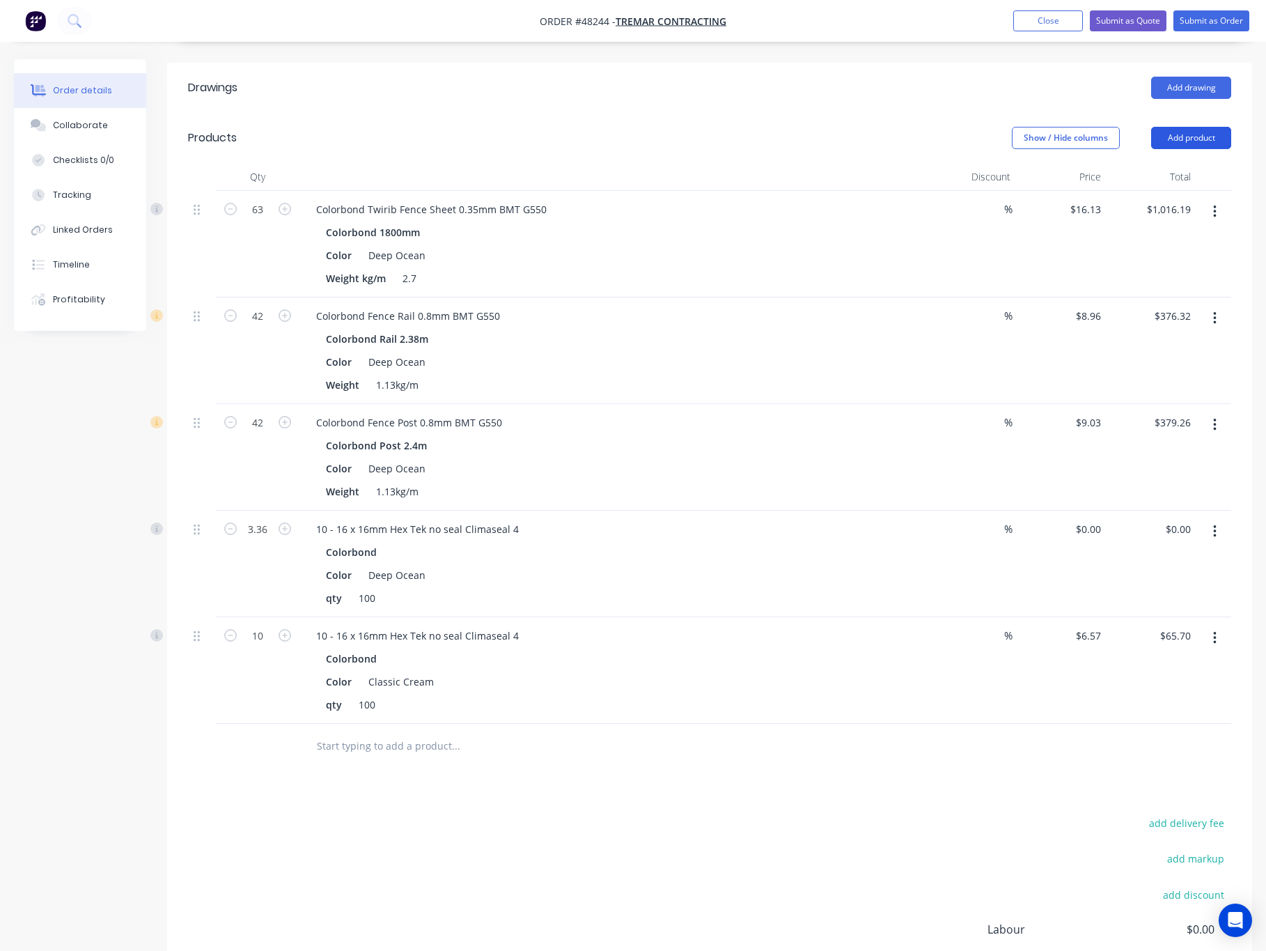
click at [1214, 127] on button "Add product" at bounding box center [1191, 138] width 80 height 22
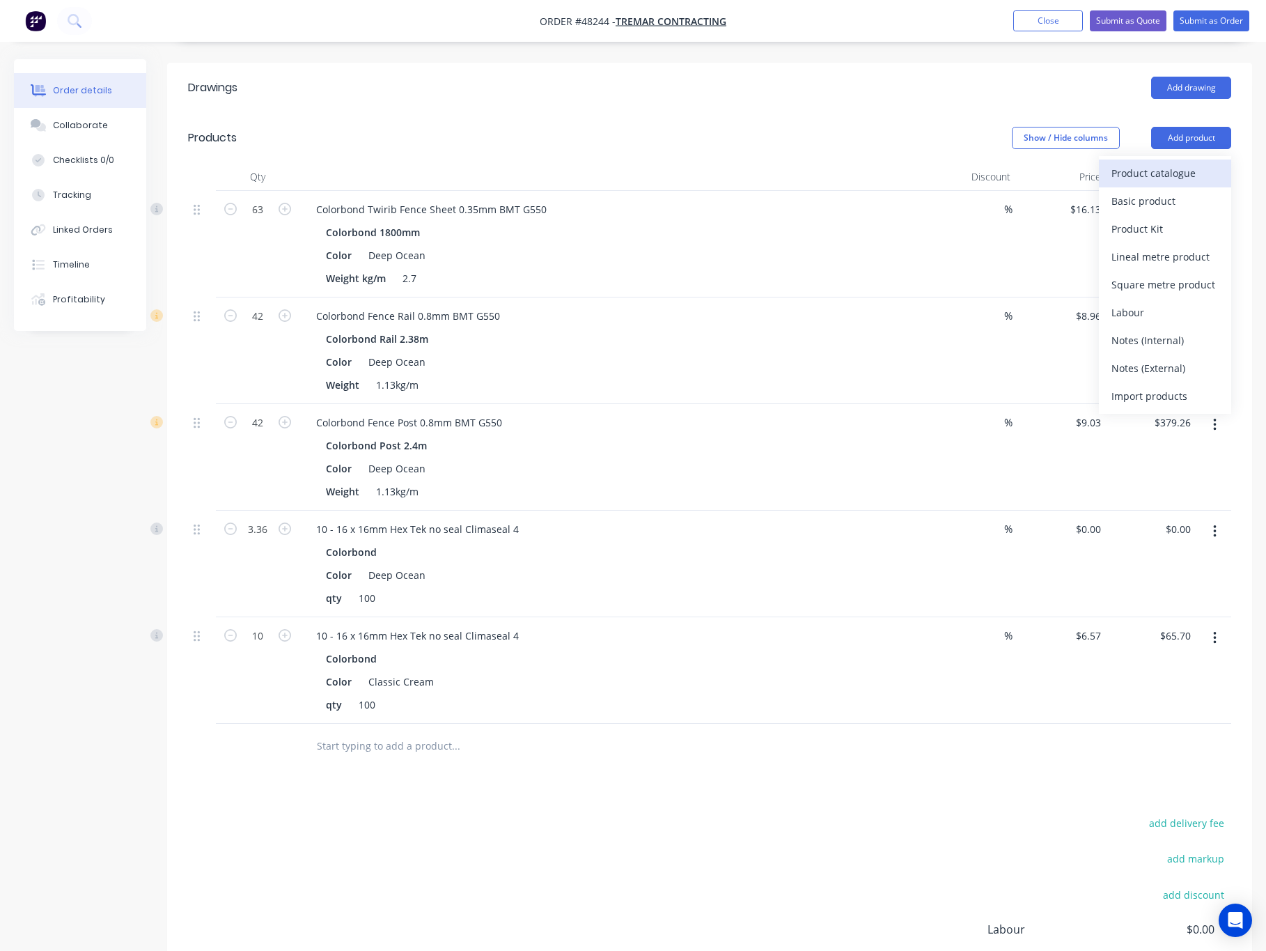
click at [1141, 163] on div "Product catalogue" at bounding box center [1165, 173] width 107 height 20
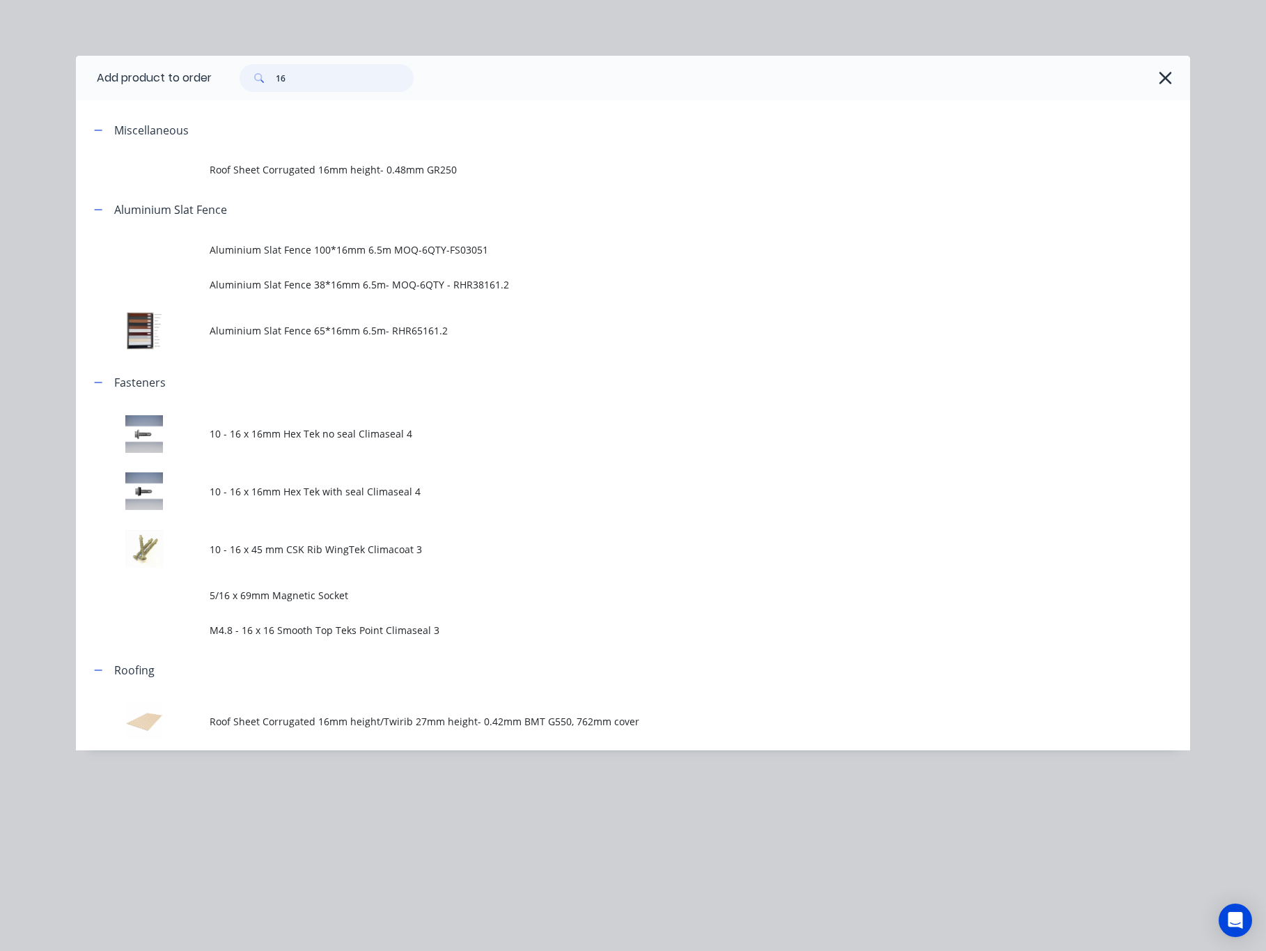
drag, startPoint x: 299, startPoint y: 79, endPoint x: 141, endPoint y: 100, distance: 159.5
click at [235, 86] on div "16" at bounding box center [320, 78] width 188 height 28
type input "rivet"
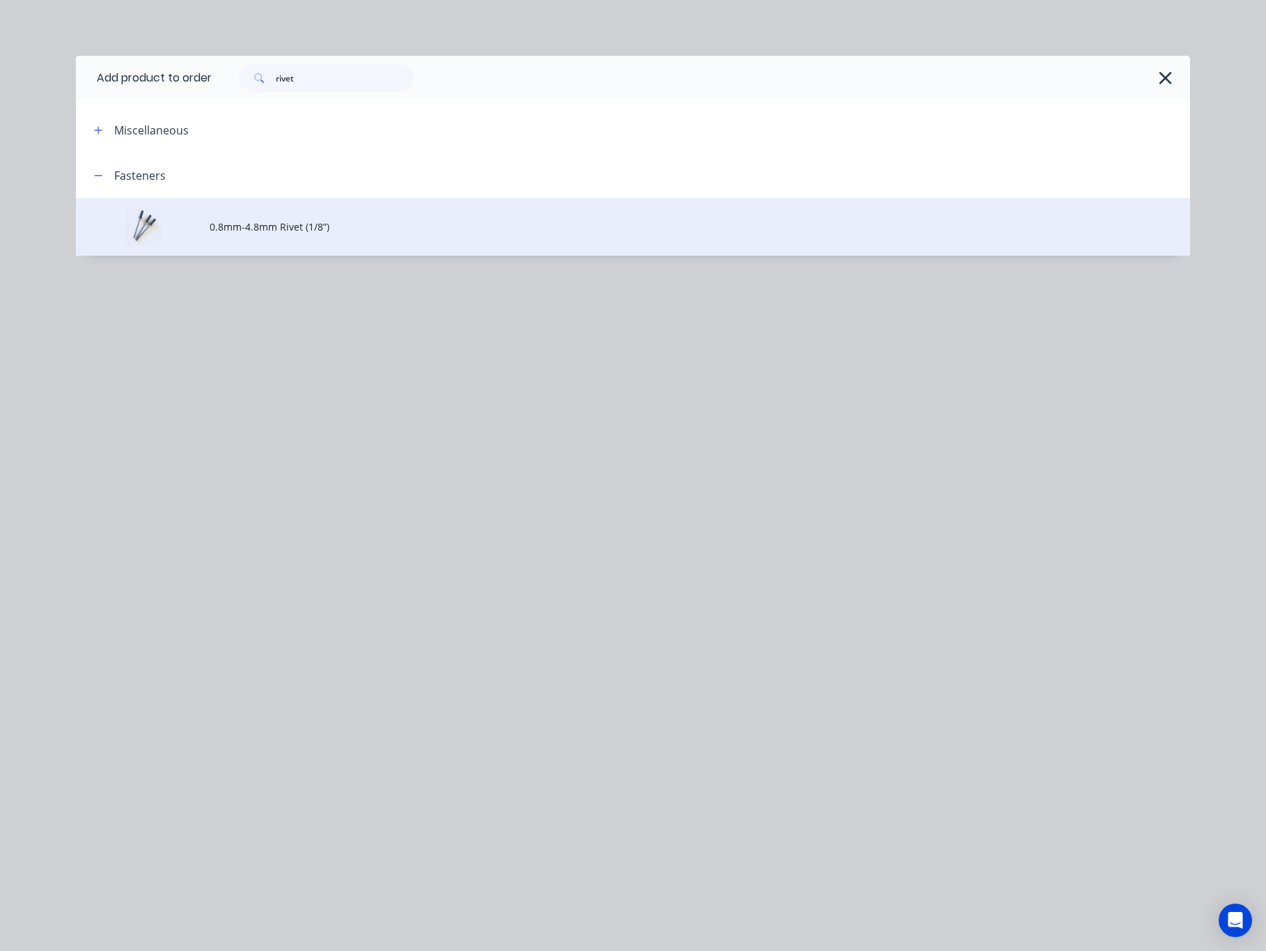
click at [595, 216] on td "0.8mm-4.8mm Rivet (1/8”)" at bounding box center [700, 227] width 981 height 58
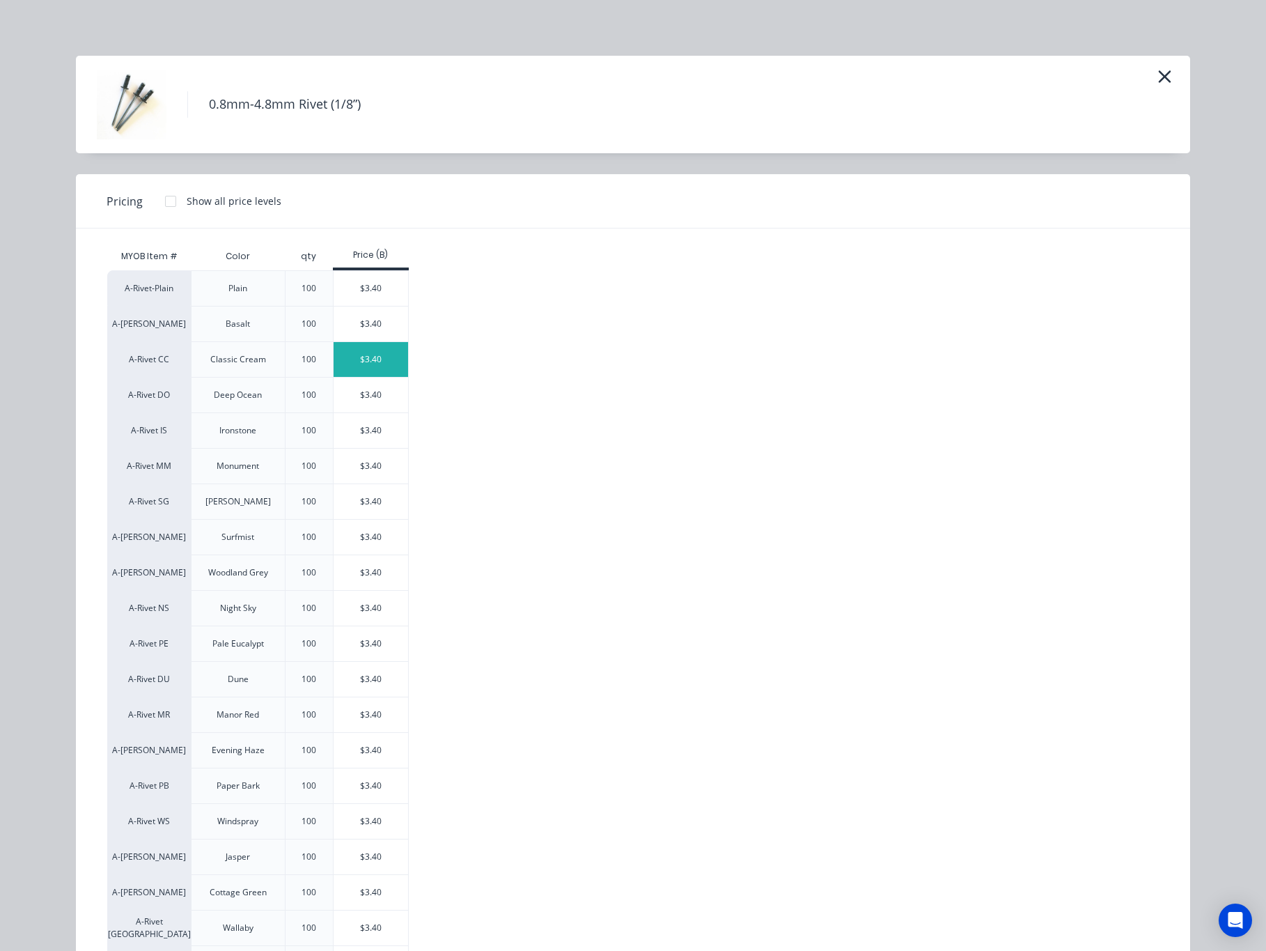
click at [370, 366] on div "$3.40" at bounding box center [371, 359] width 75 height 35
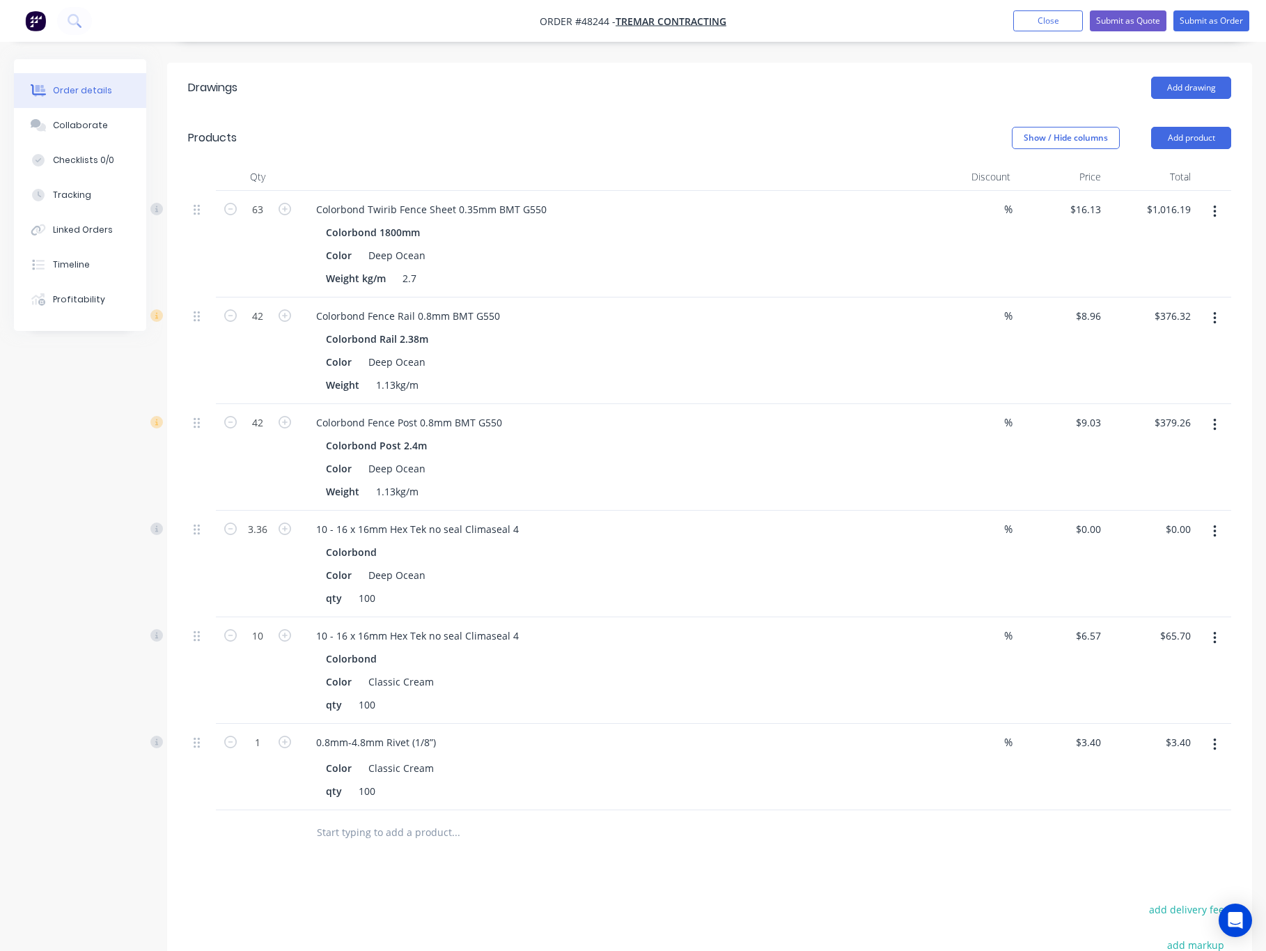
click at [380, 862] on div "Drawings Add drawing Products Show / Hide columns Add product Qty Discount Pric…" at bounding box center [709, 611] width 1085 height 1096
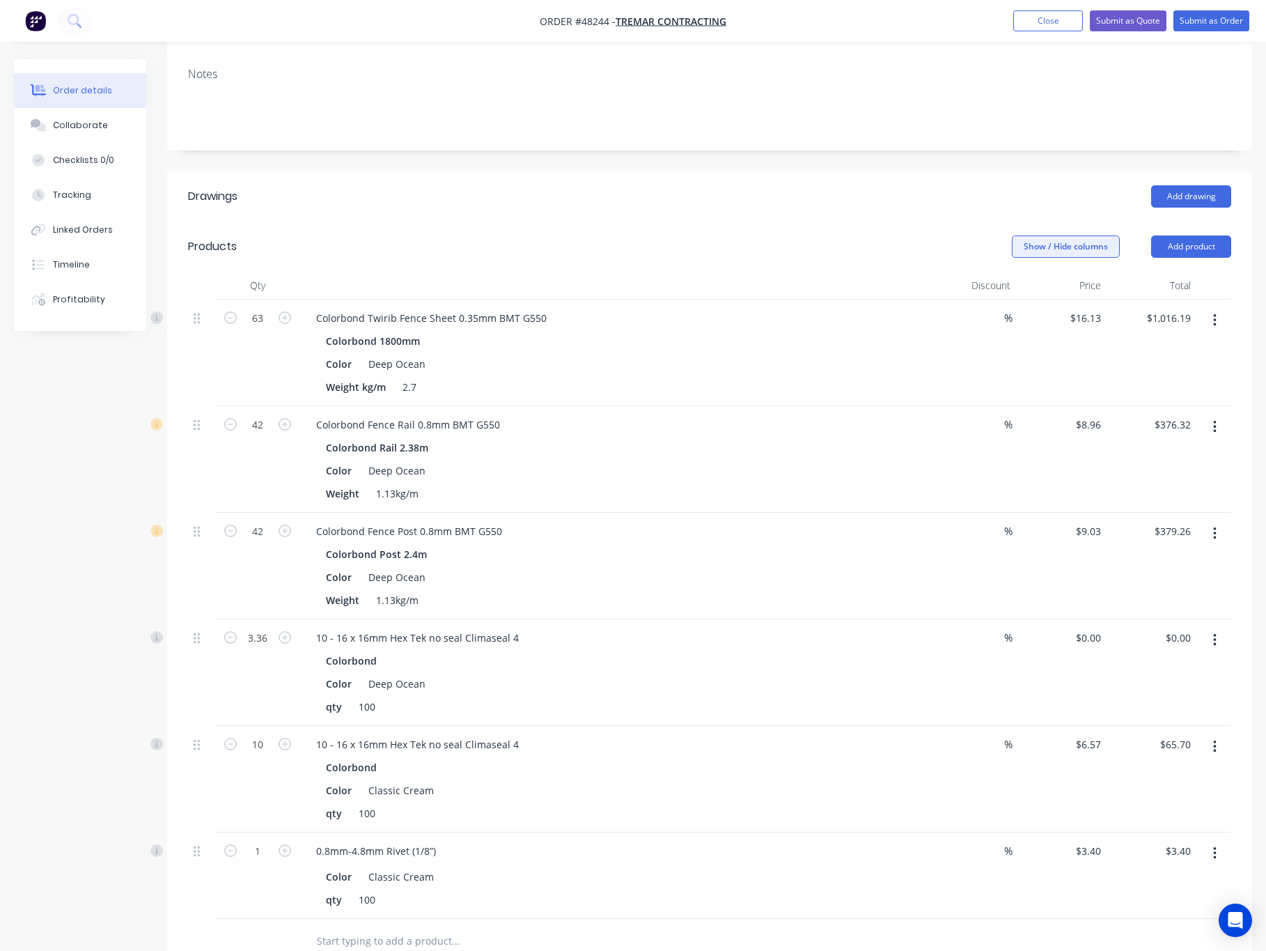
scroll to position [247, 0]
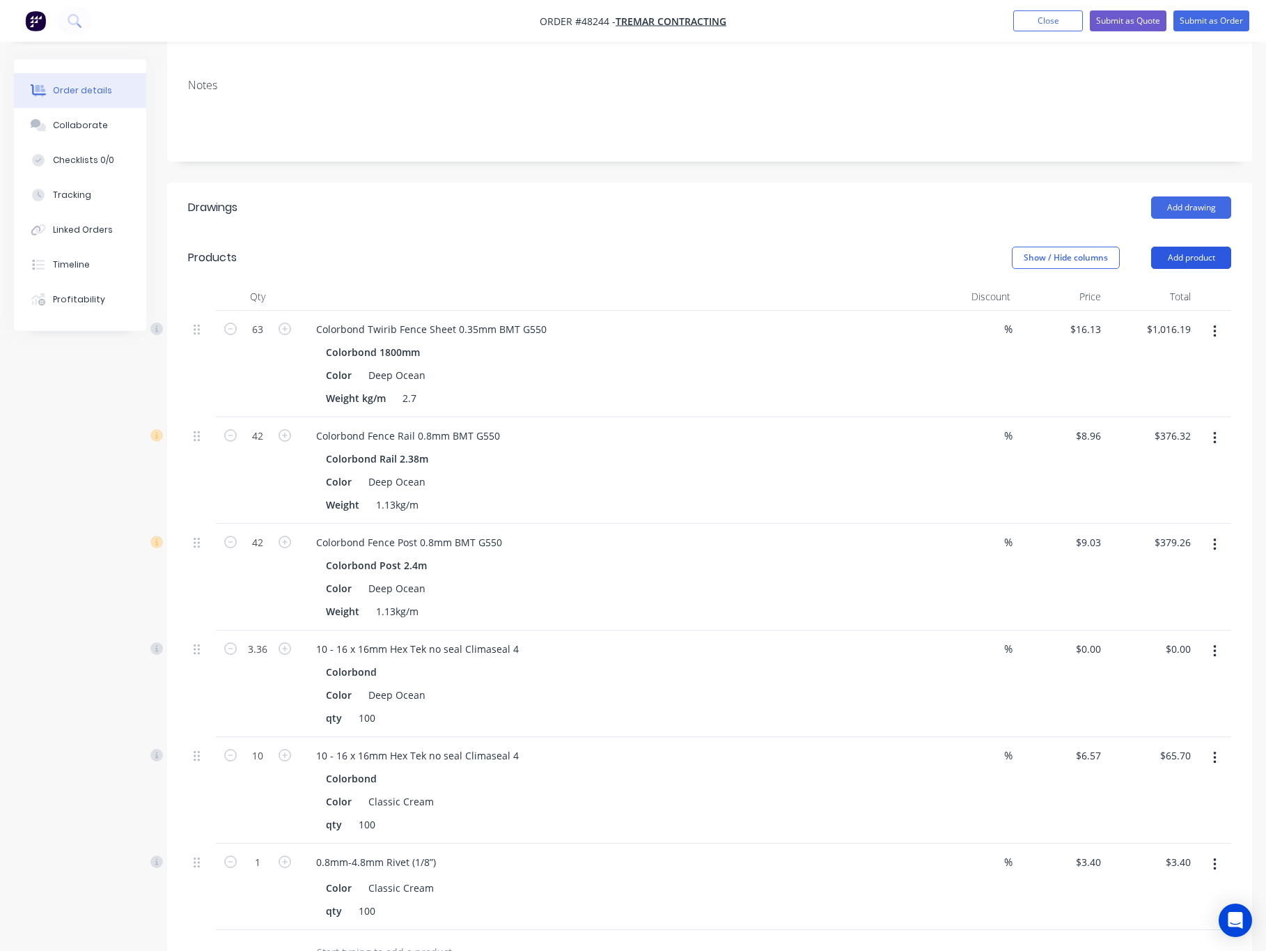
click at [1179, 247] on button "Add product" at bounding box center [1191, 258] width 80 height 22
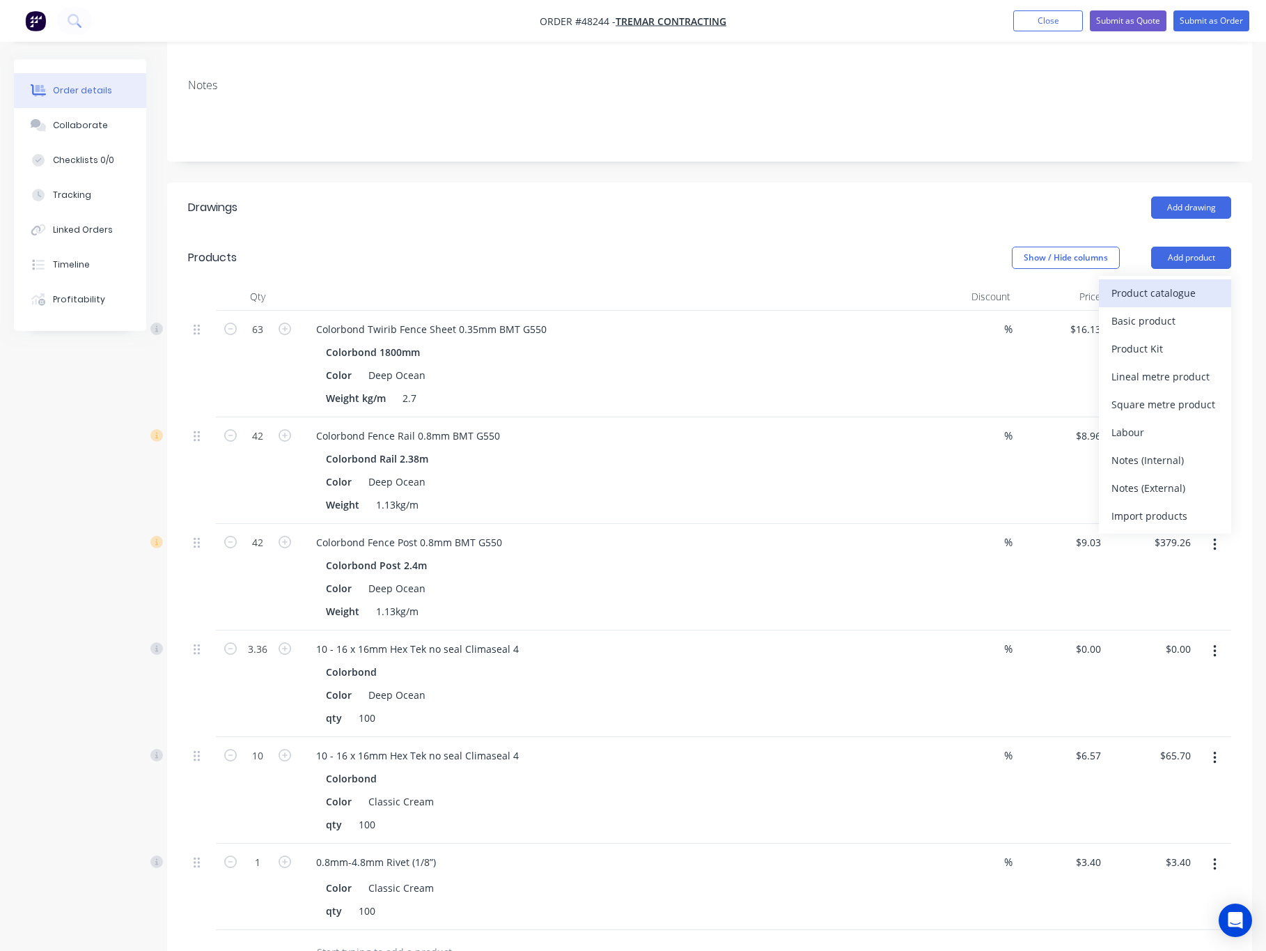
click at [1162, 283] on div "Product catalogue" at bounding box center [1165, 293] width 107 height 20
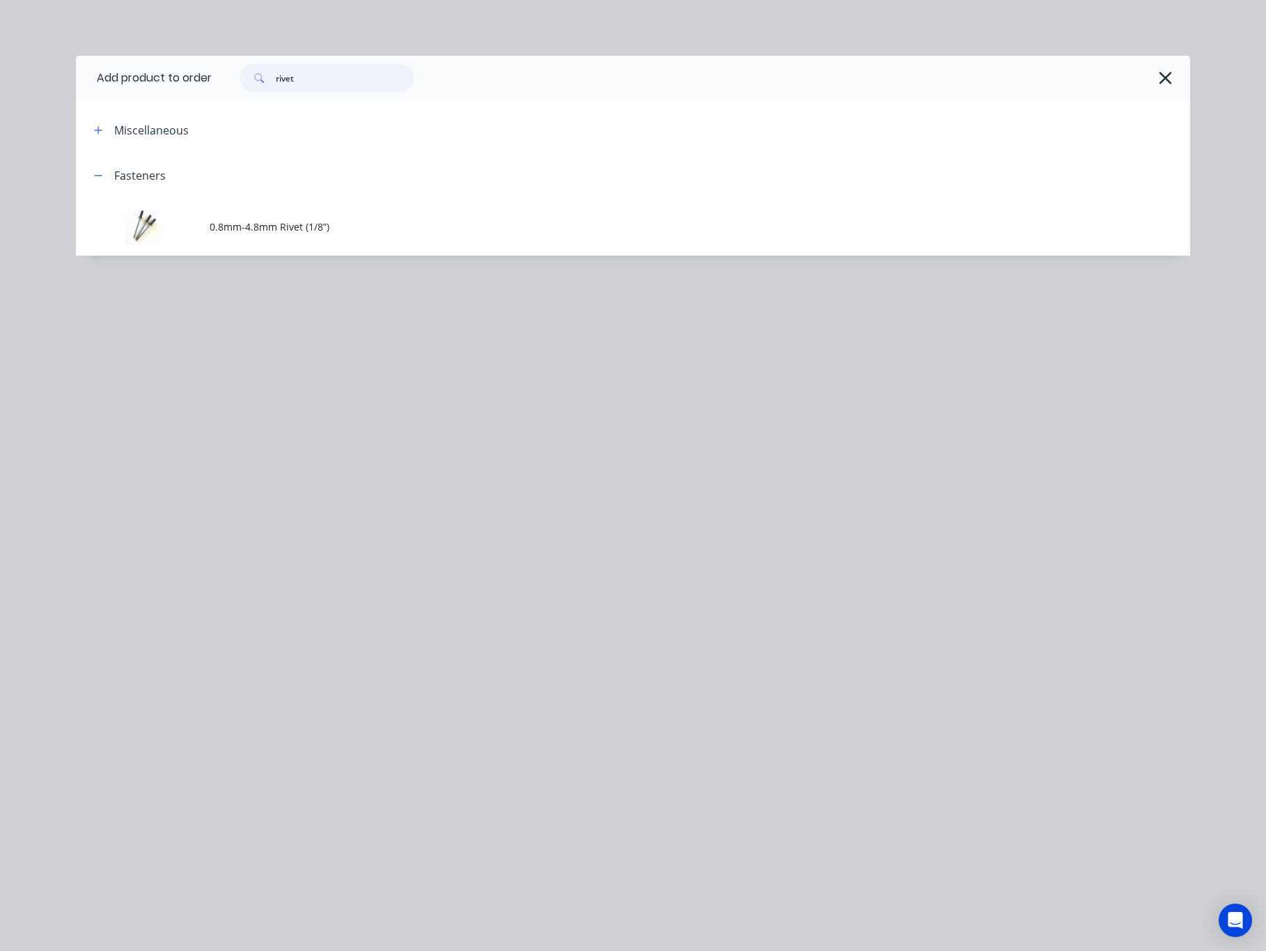
drag, startPoint x: 322, startPoint y: 77, endPoint x: 217, endPoint y: 94, distance: 106.5
click at [243, 84] on div "rivet" at bounding box center [327, 78] width 174 height 28
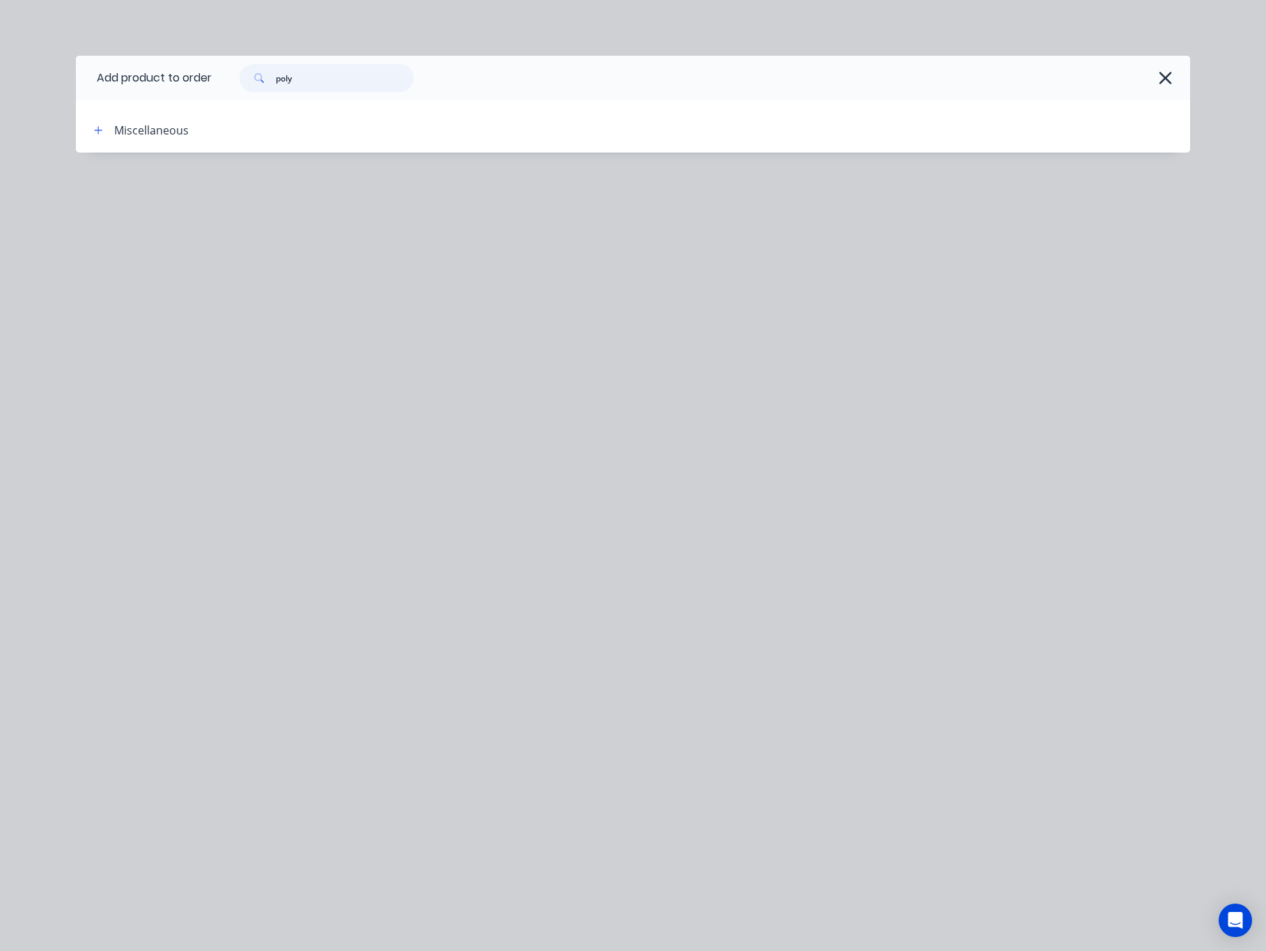
type input "poly"
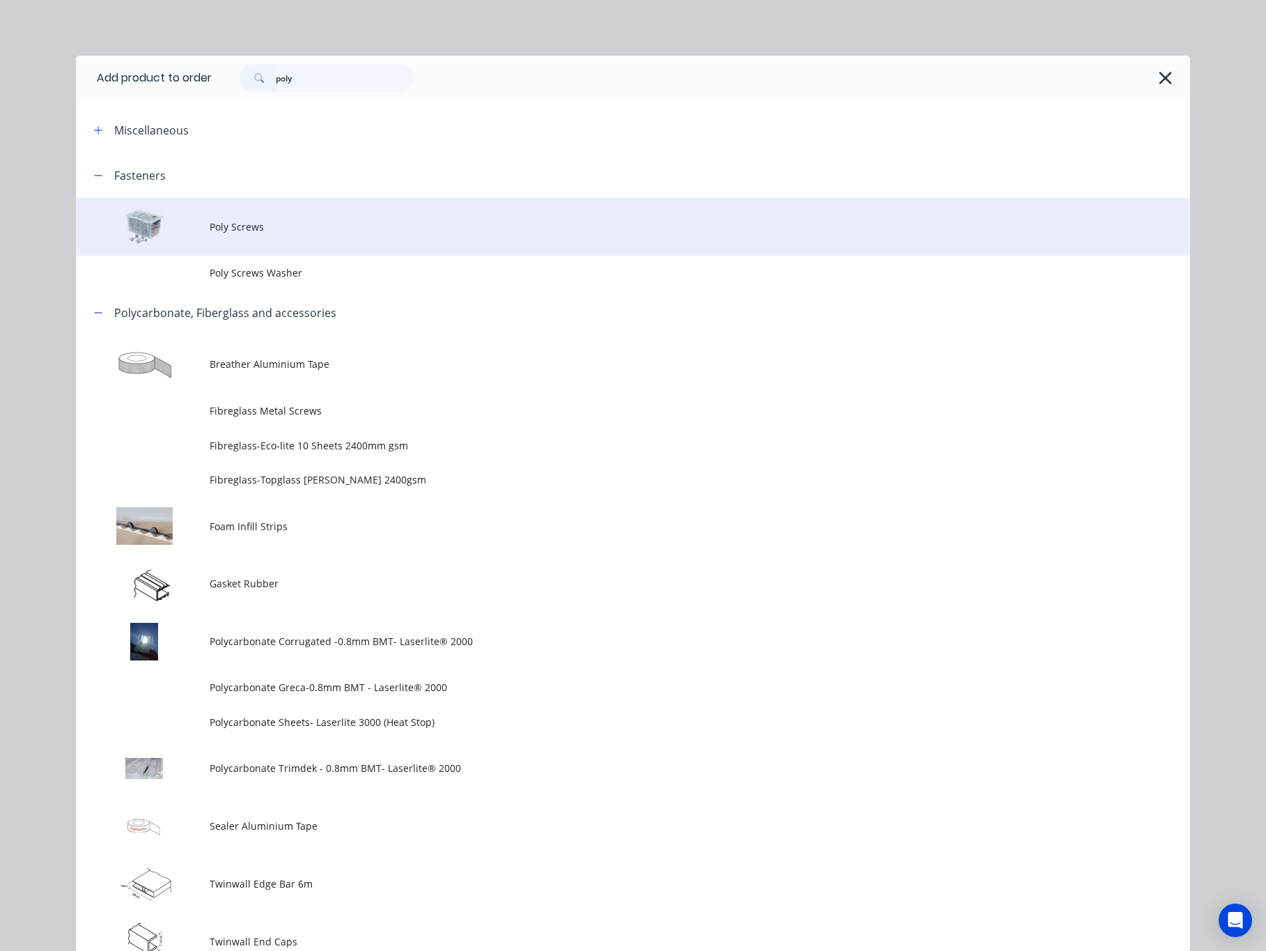
click at [404, 231] on span "Poly Screws" at bounding box center [602, 226] width 784 height 15
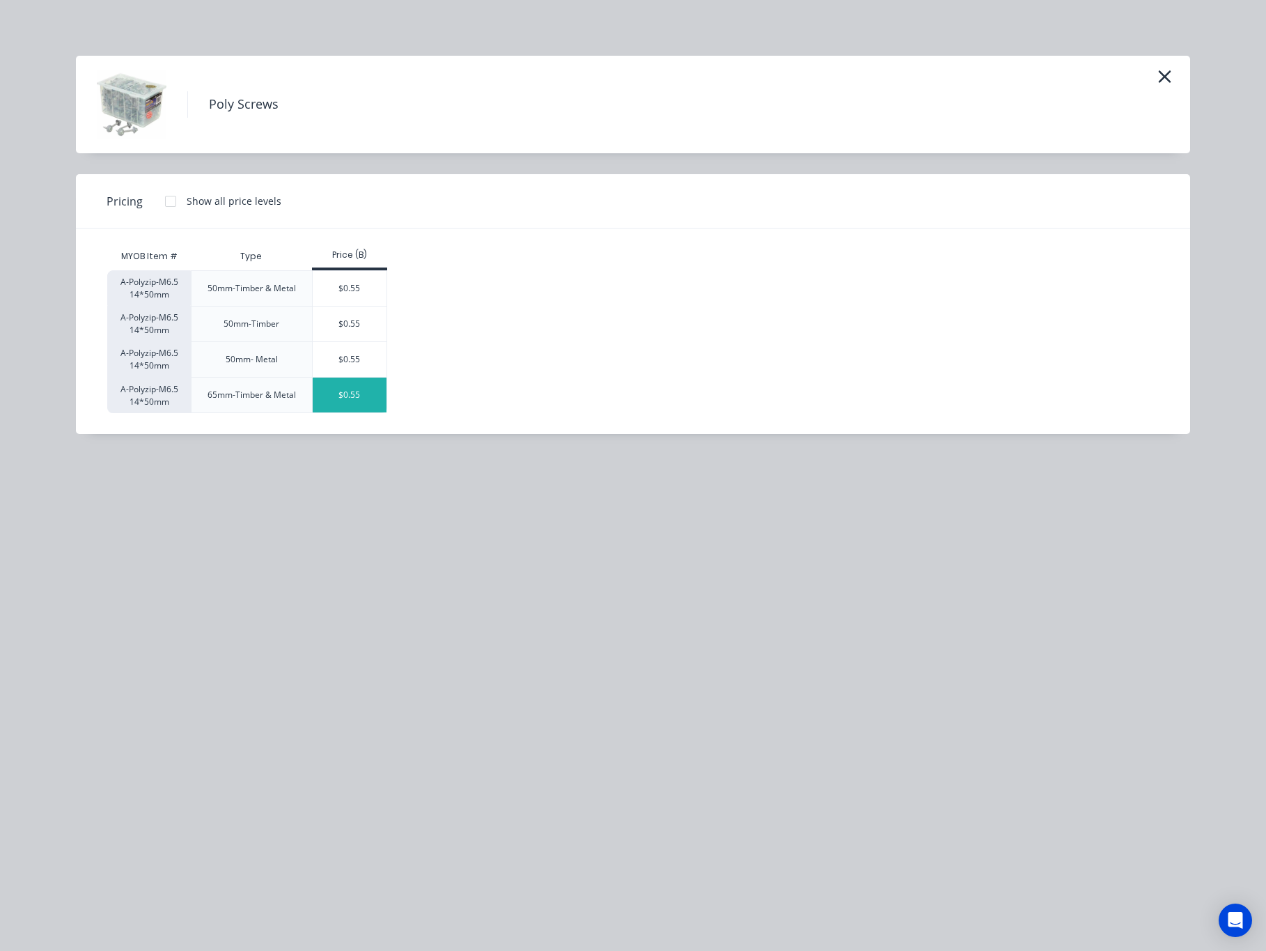
click at [358, 398] on div "$0.55" at bounding box center [350, 394] width 75 height 35
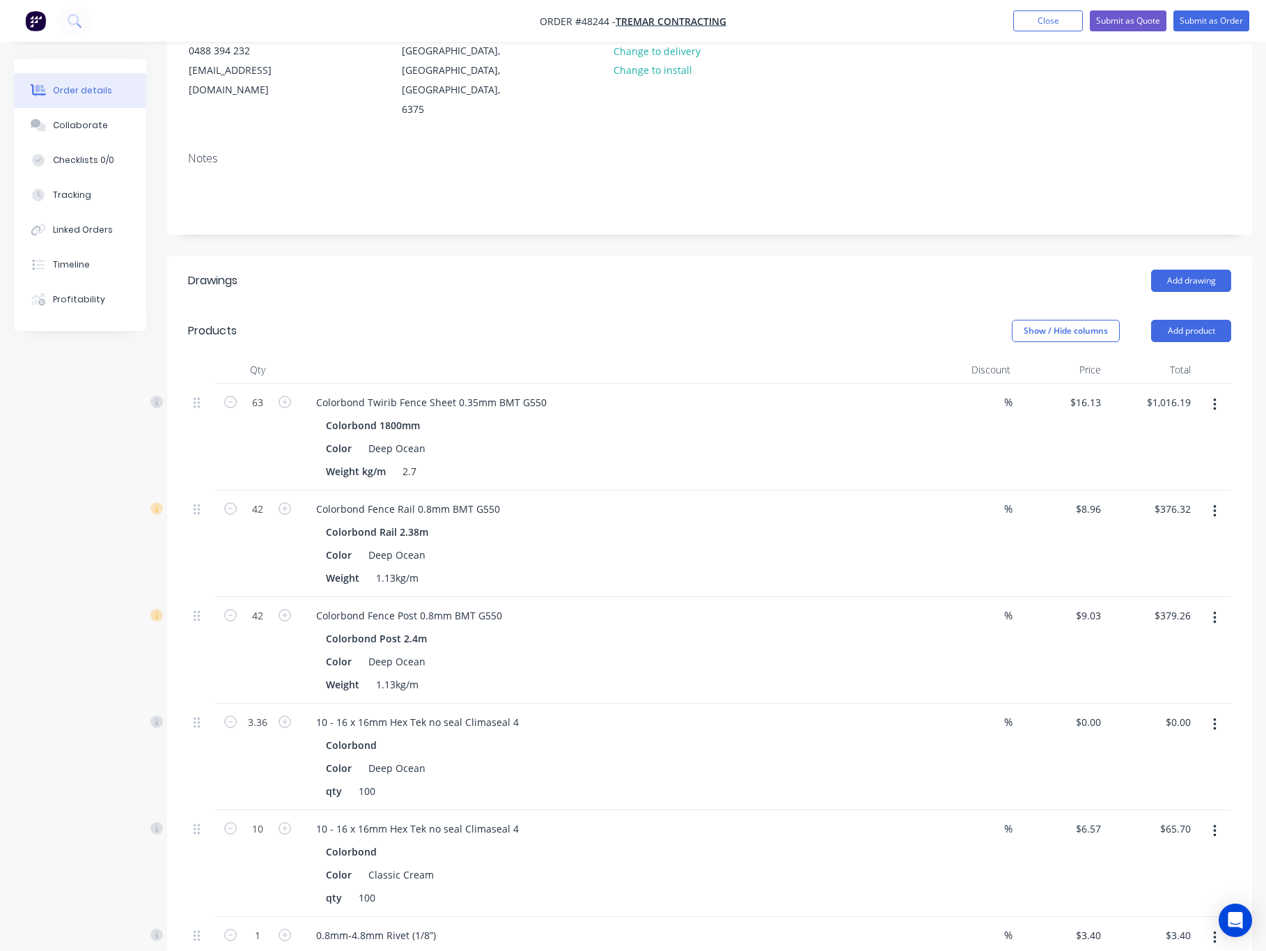
scroll to position [623, 0]
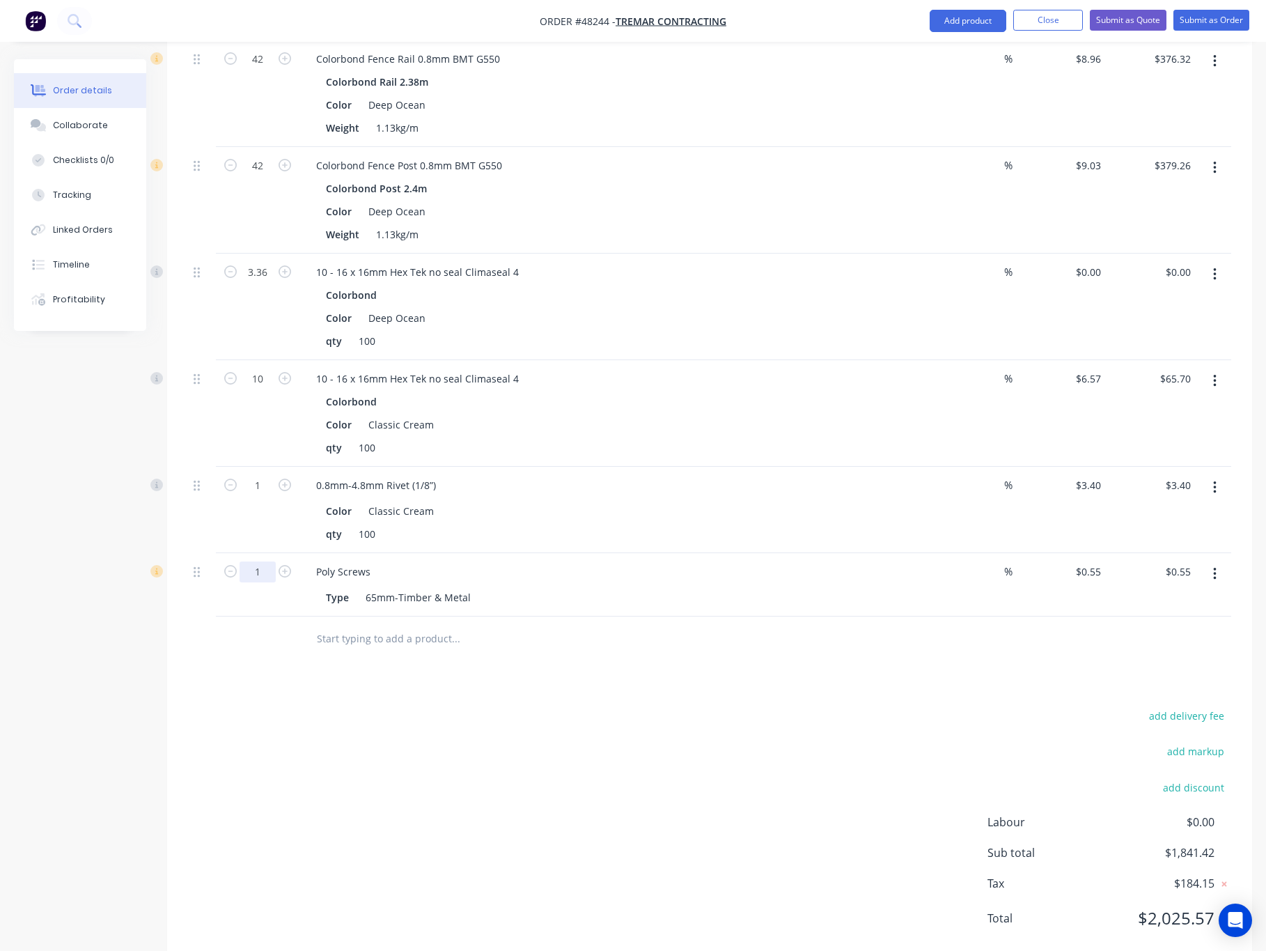
type input "100"
type input "$55.00"
click at [462, 822] on div "add delivery fee add markup add discount Labour $0.00 Sub total $1,841.42 Tax $…" at bounding box center [709, 825] width 1043 height 238
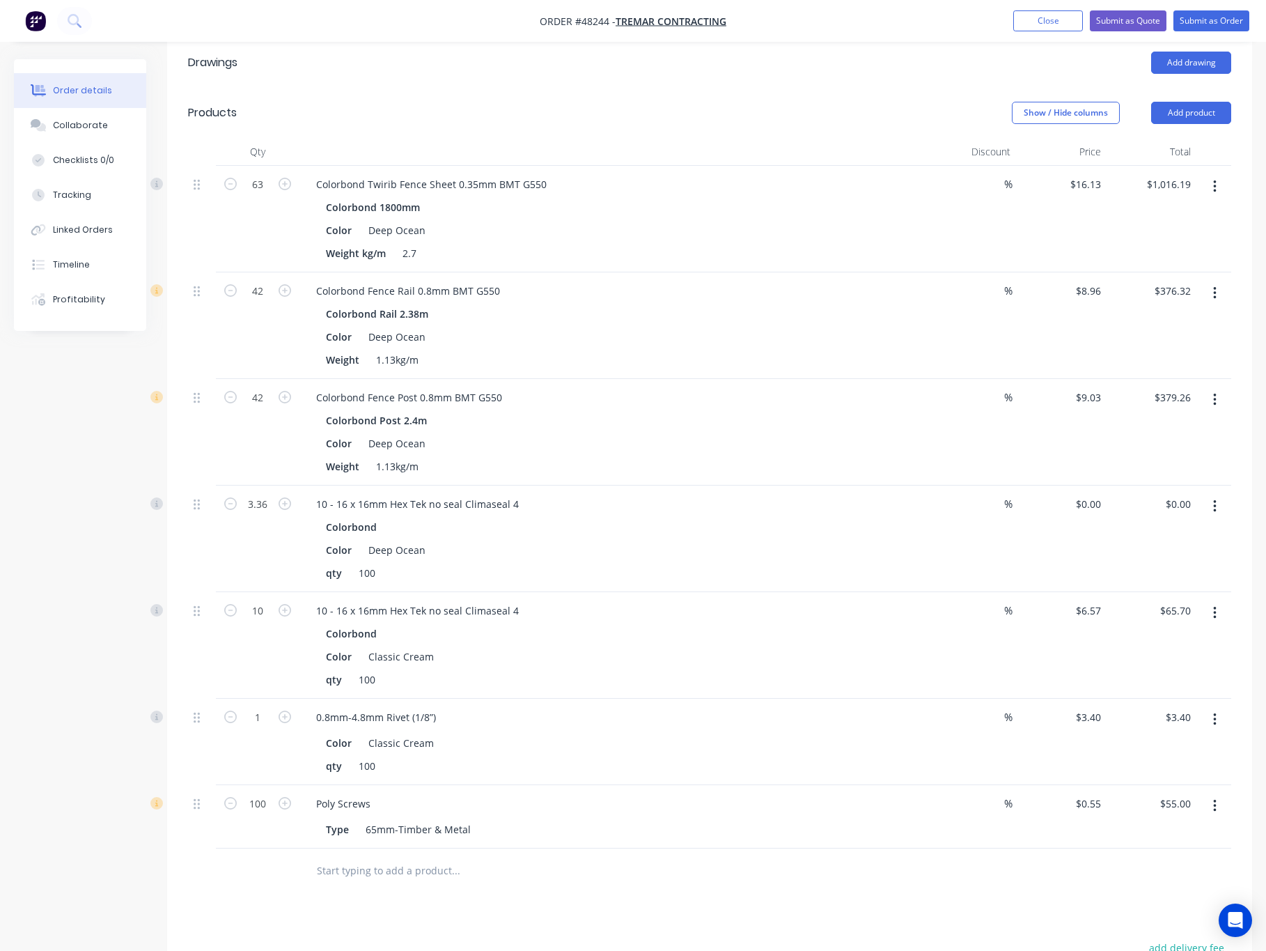
scroll to position [418, 0]
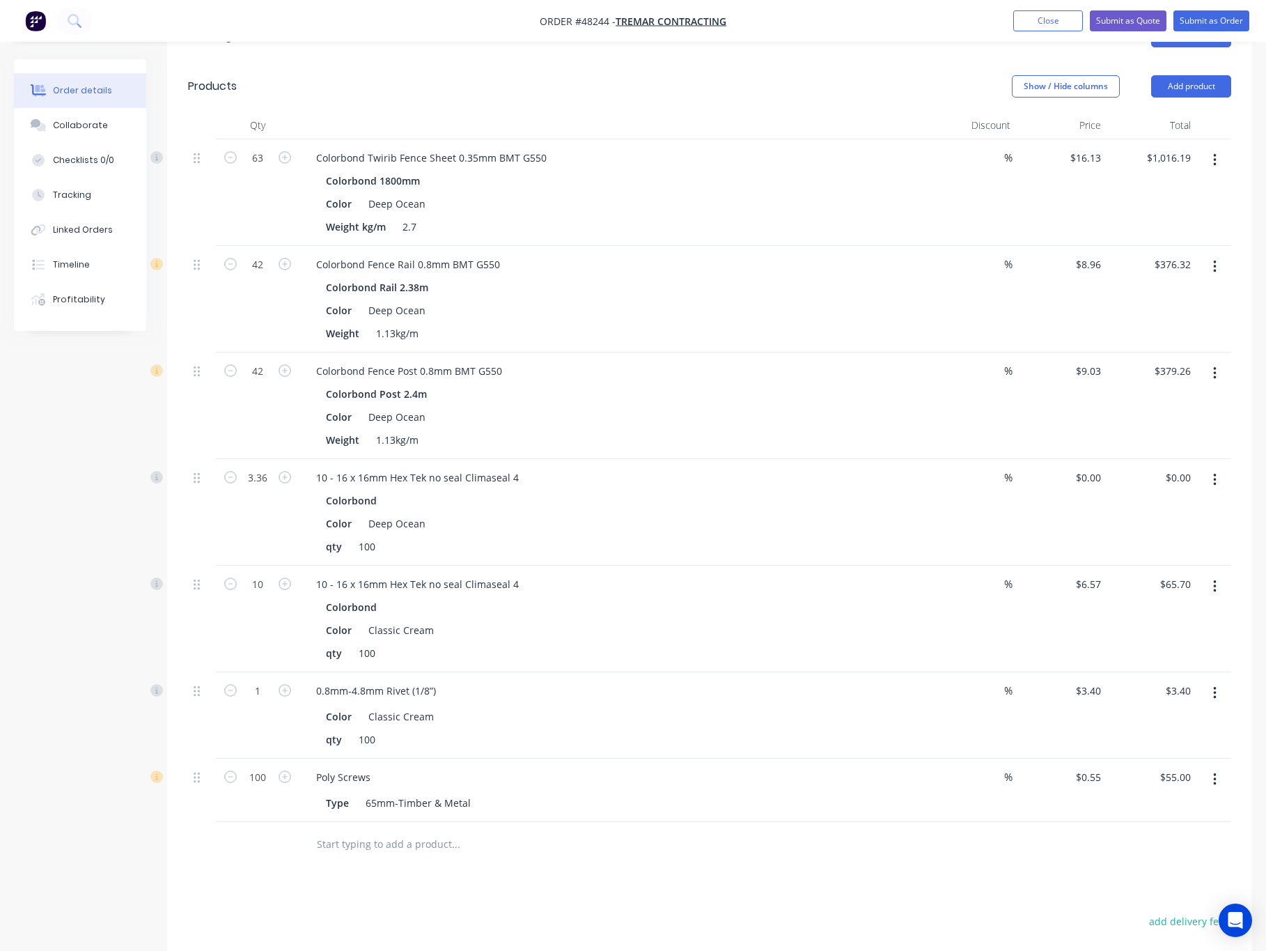
click at [1221, 574] on button "button" at bounding box center [1215, 586] width 33 height 25
click at [1191, 613] on div "Edit" at bounding box center [1165, 623] width 107 height 20
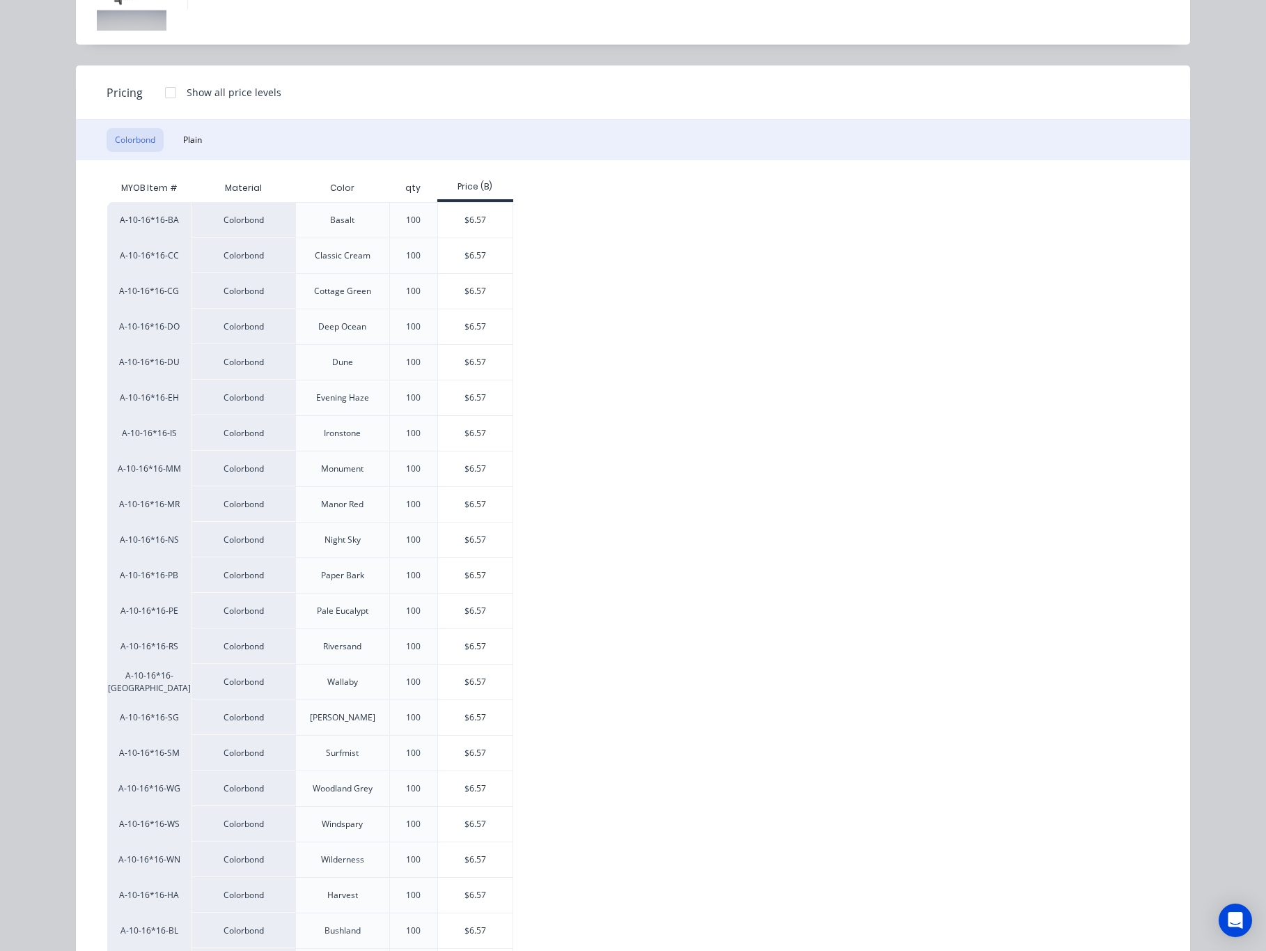
scroll to position [238, 0]
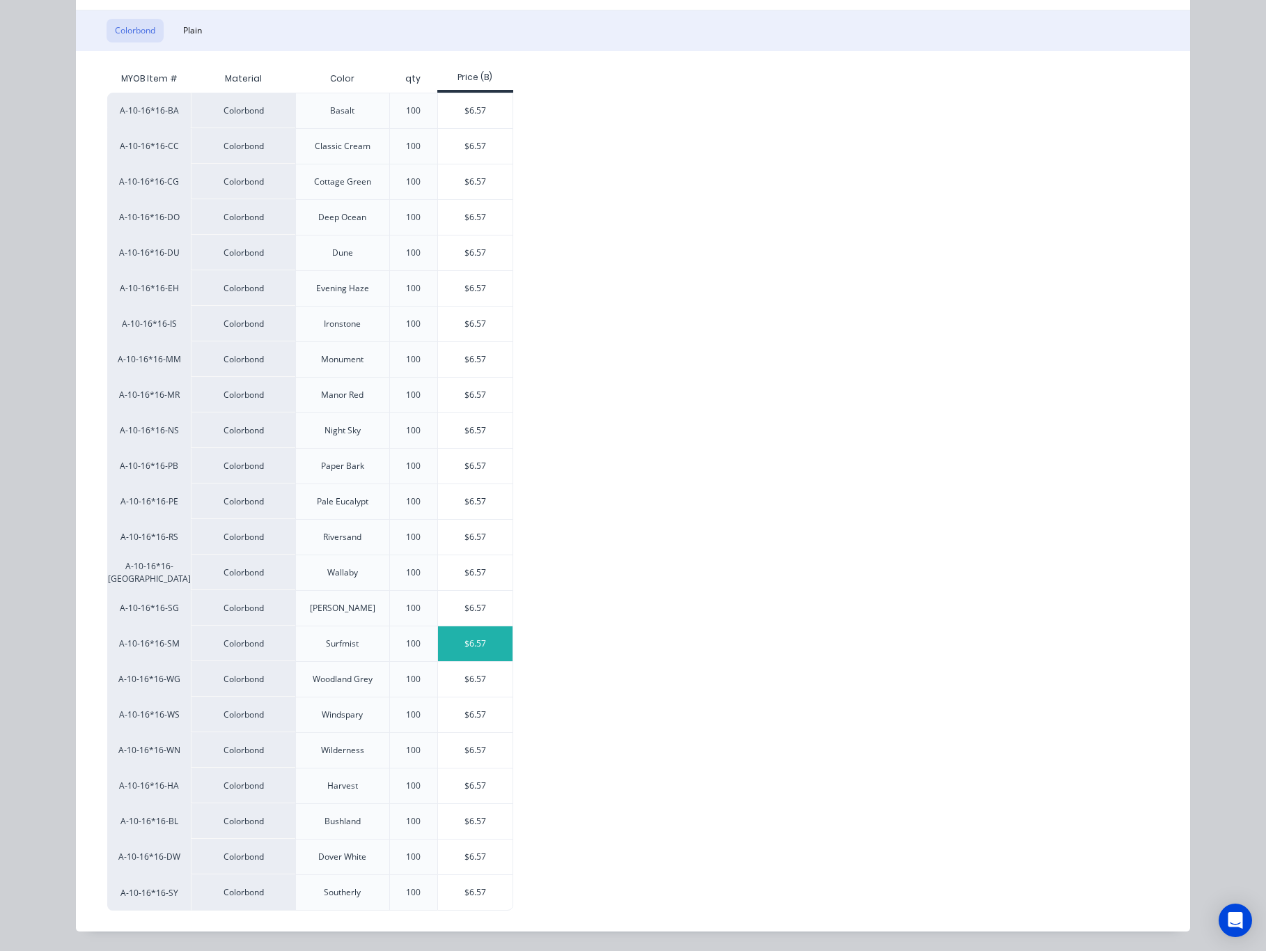
click at [481, 630] on div "$6.57" at bounding box center [475, 643] width 75 height 35
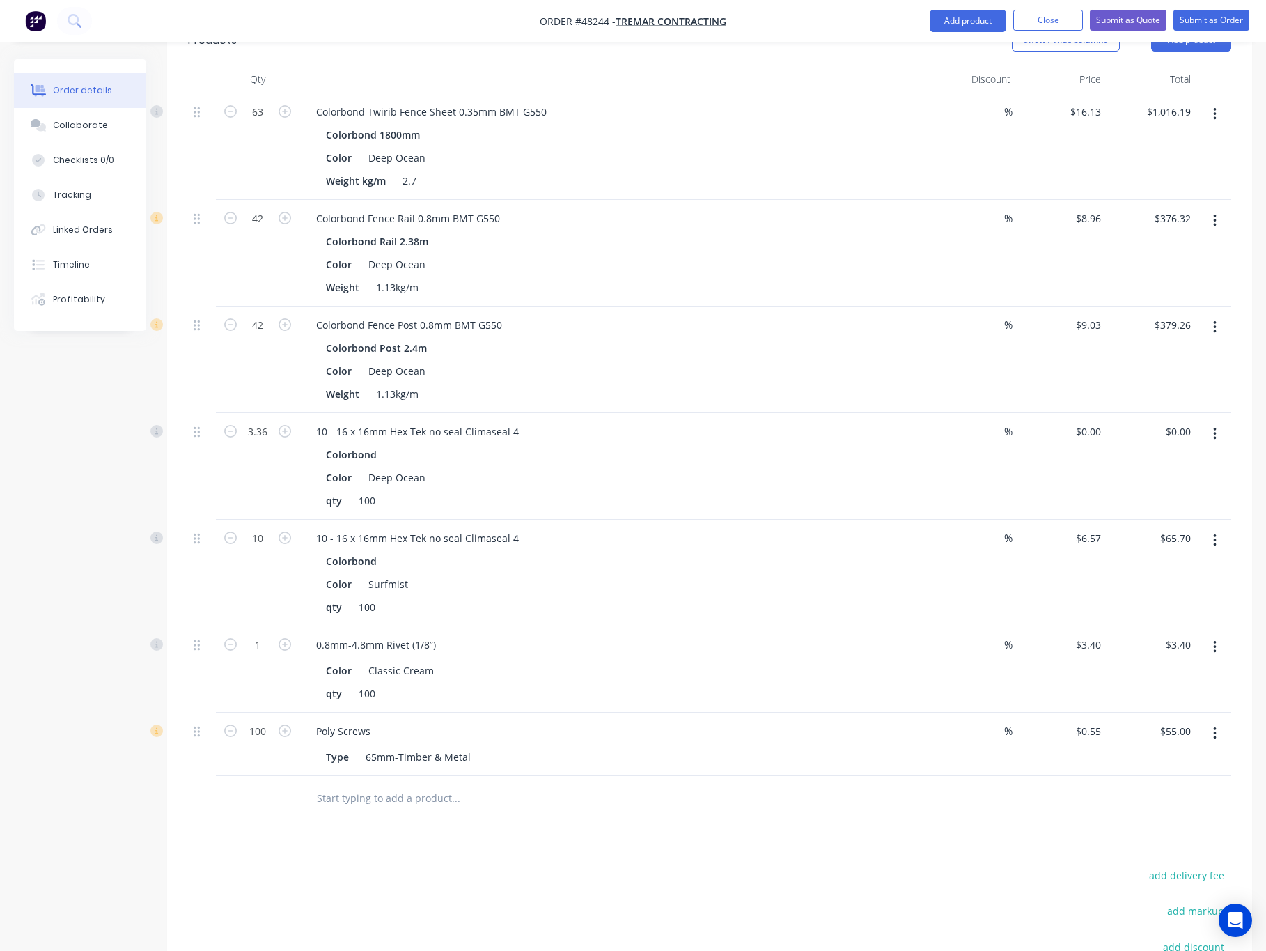
scroll to position [623, 0]
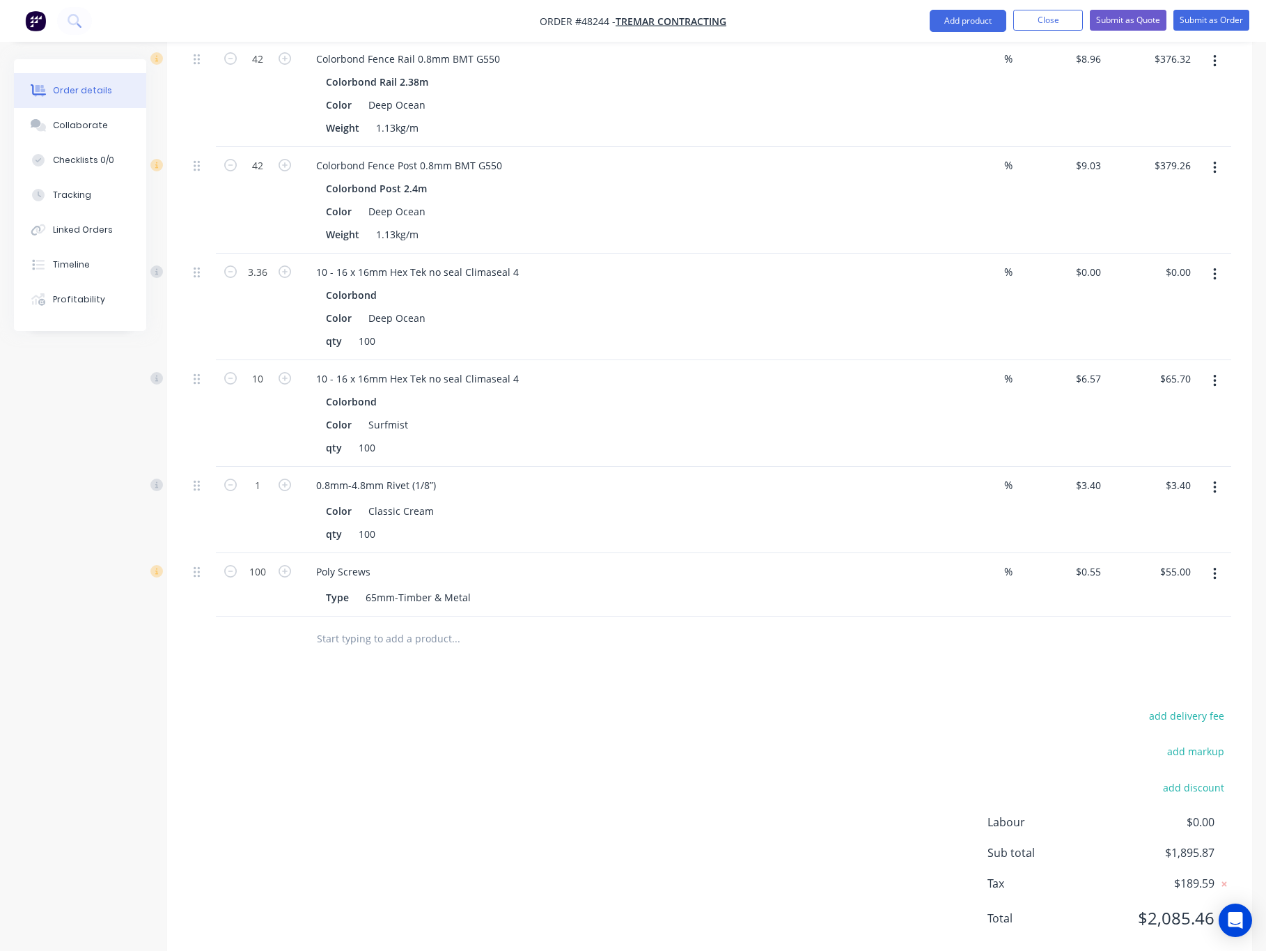
click at [1217, 475] on button "button" at bounding box center [1215, 487] width 33 height 25
click at [1173, 514] on div "Edit" at bounding box center [1165, 524] width 107 height 20
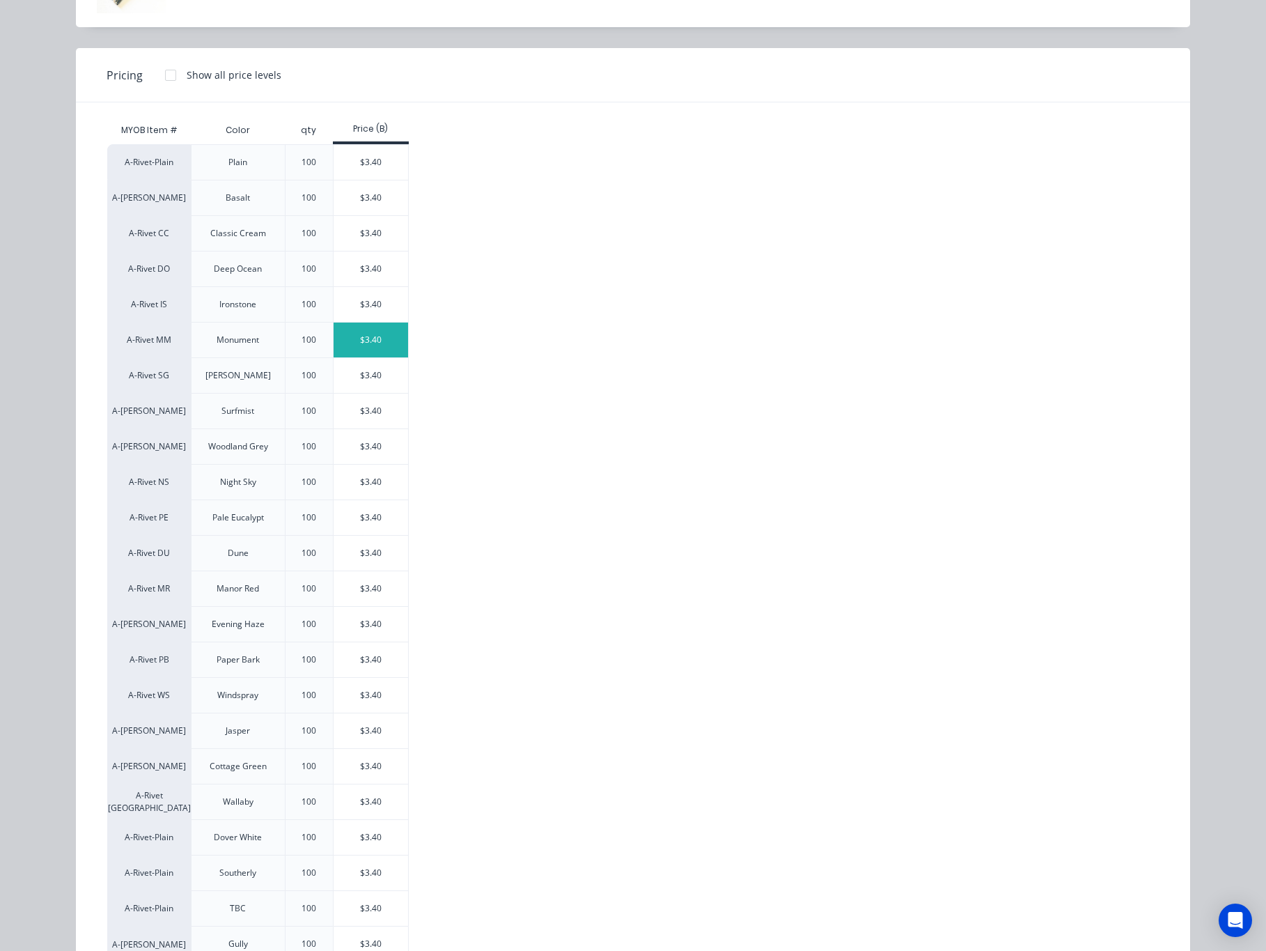
scroll to position [0, 0]
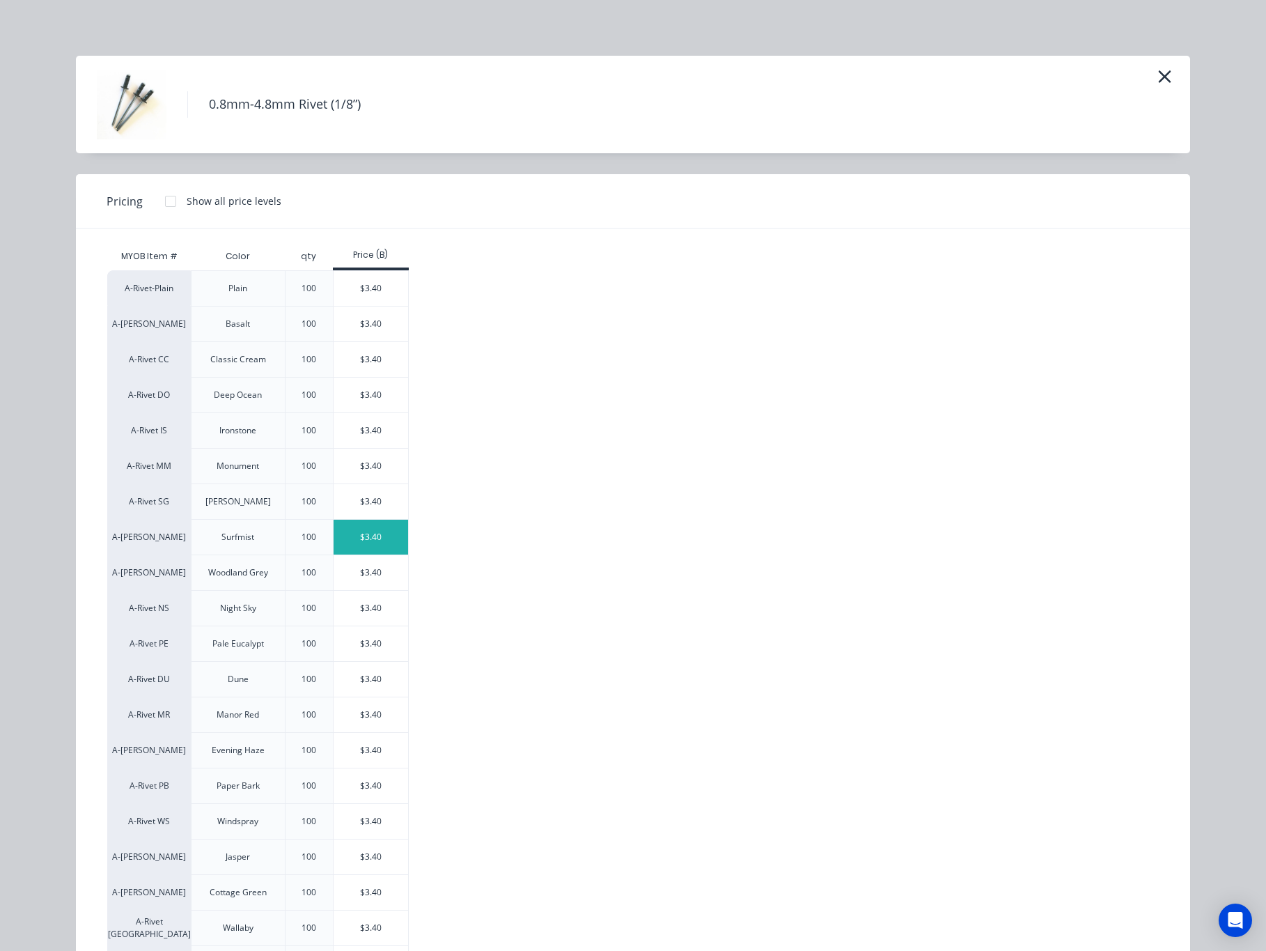
click at [358, 546] on div "$3.40" at bounding box center [371, 537] width 75 height 35
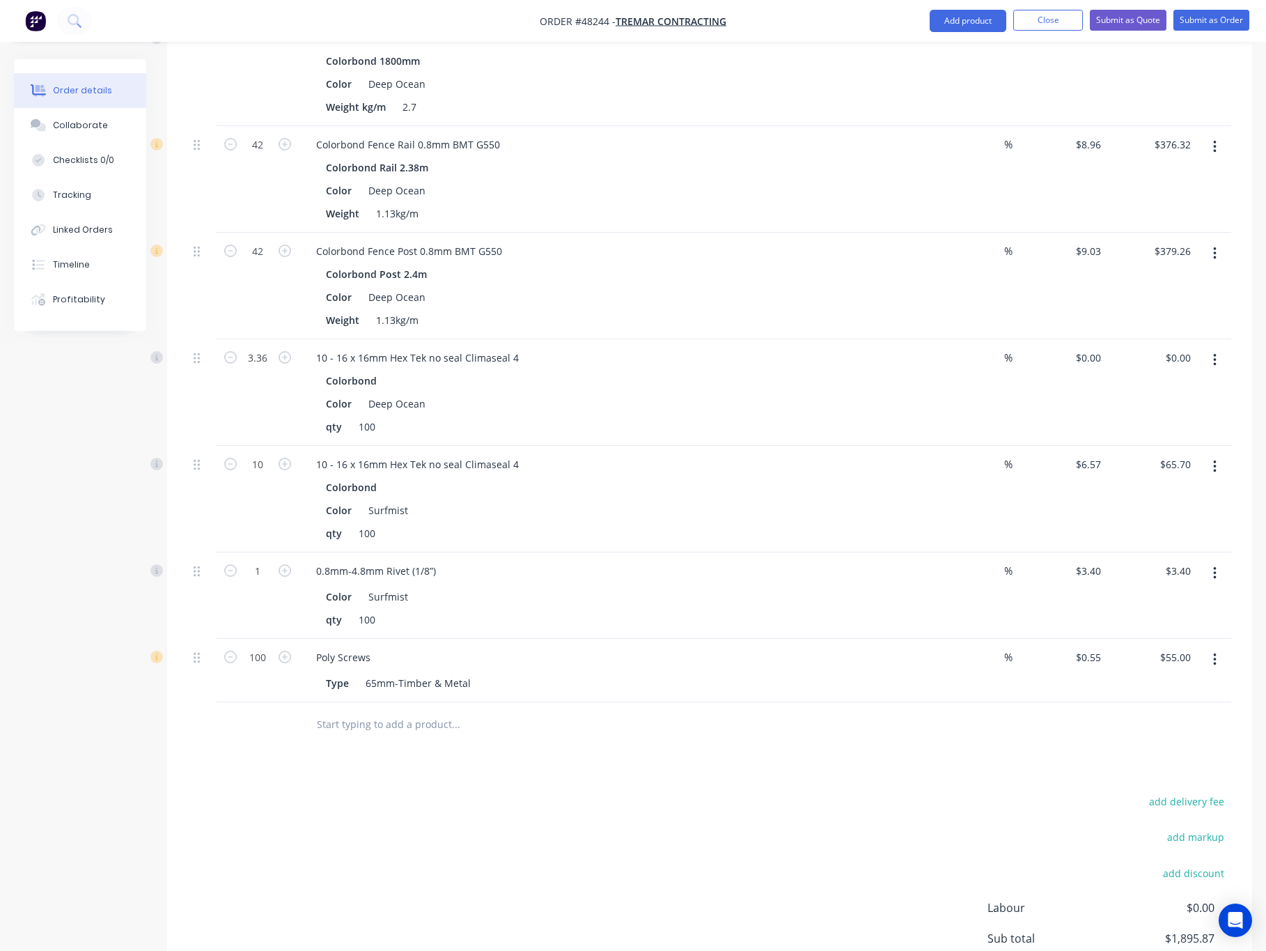
scroll to position [623, 0]
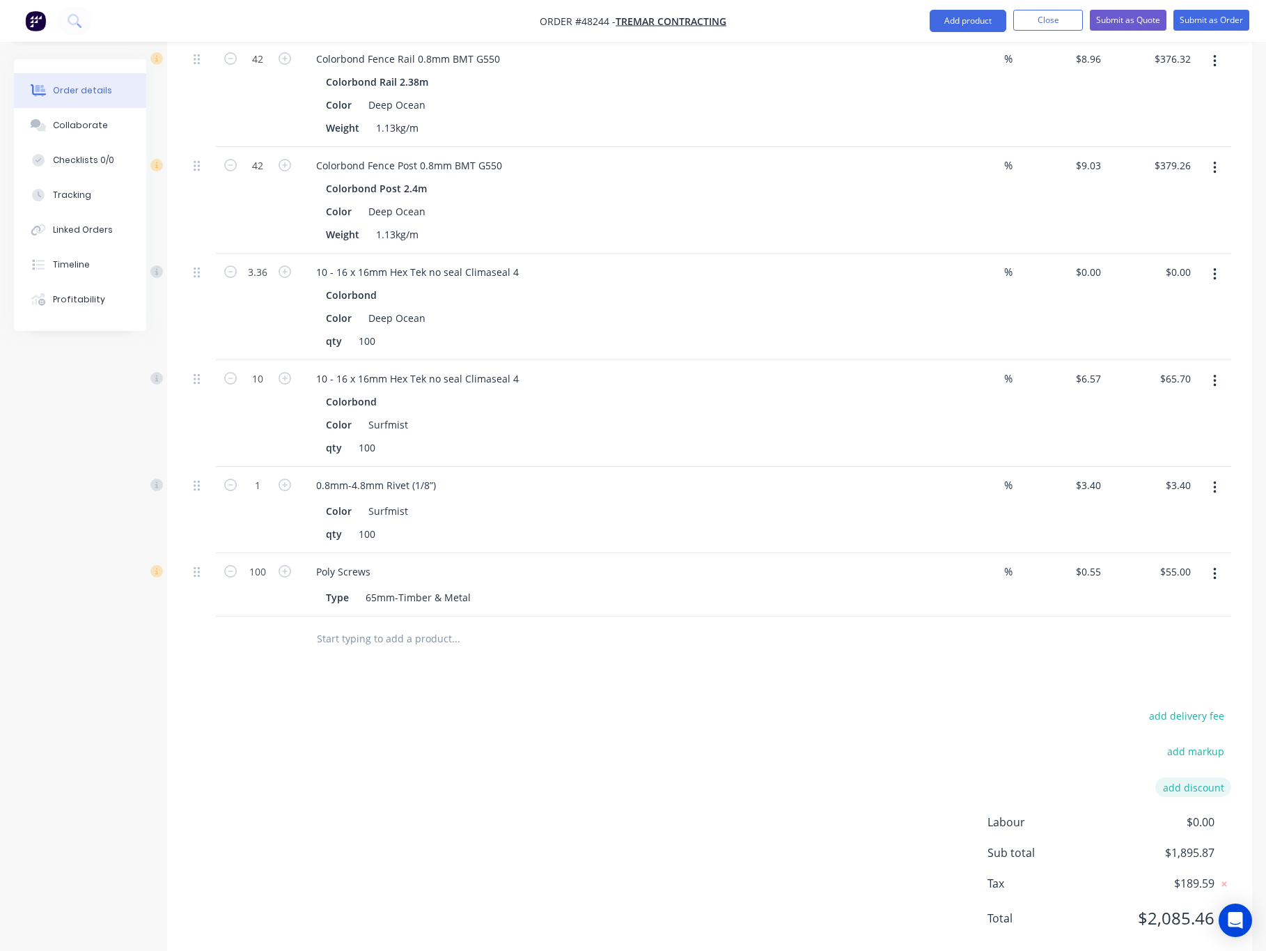
click at [1200, 777] on button "add discount" at bounding box center [1193, 786] width 76 height 19
click at [1189, 780] on input at bounding box center [1177, 790] width 63 height 21
click at [706, 709] on div "add delivery fee add markup Discount name (Optional) 0% Labour $0.00 Sub total …" at bounding box center [709, 826] width 1043 height 235
click at [1047, 628] on div at bounding box center [709, 641] width 1043 height 45
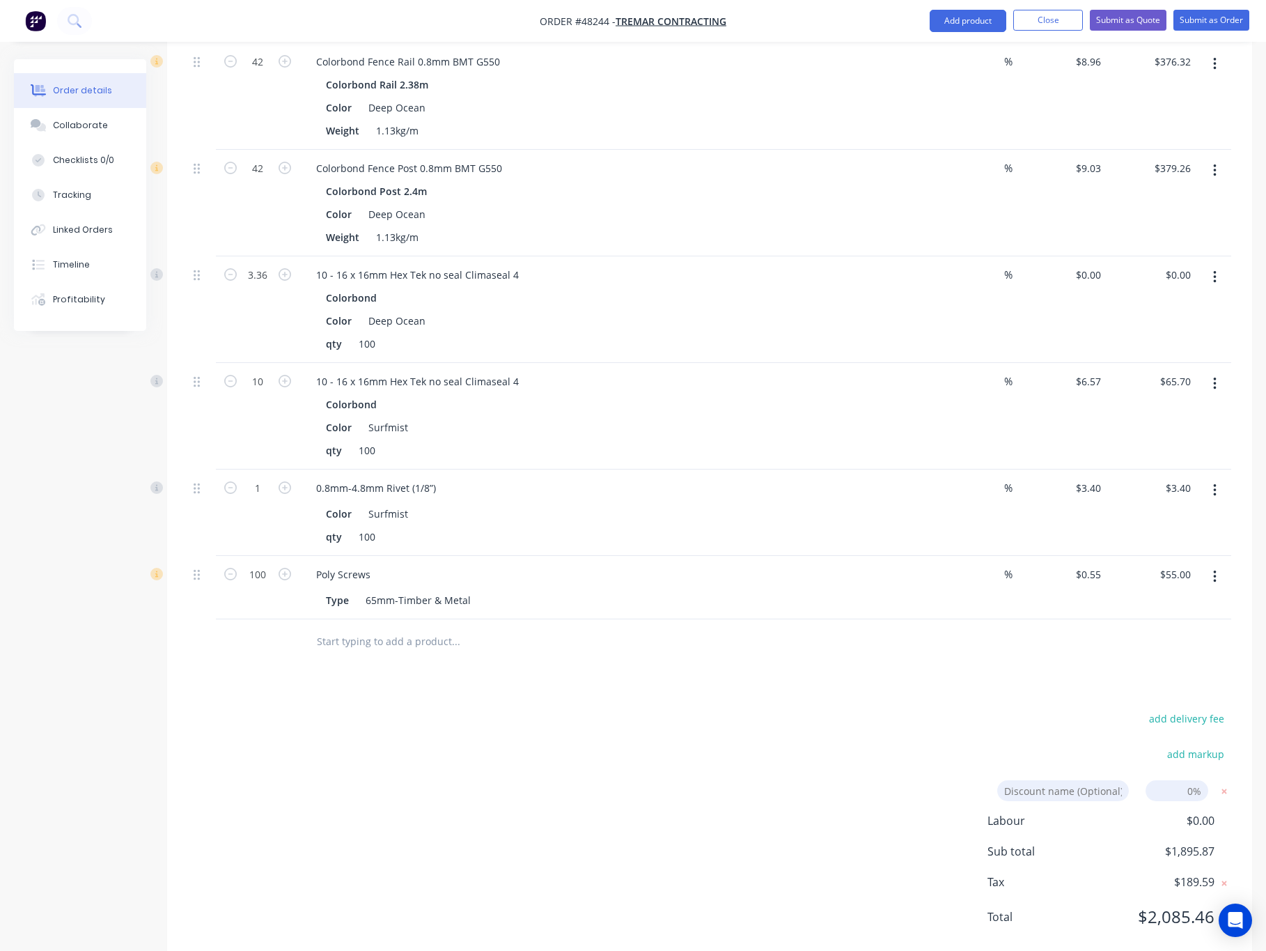
click at [867, 709] on div "add delivery fee add markup Discount name (Optional) 0% Labour $0.00 Sub total …" at bounding box center [709, 826] width 1043 height 235
click at [1012, 673] on div "Drawings Add drawing Products Show / Hide columns Add product Qty Discount Pric…" at bounding box center [709, 386] width 1085 height 1156
click at [1131, 4] on nav "Order #48244 - Tremar Contracting Add product Close Submit as Quote Submit as O…" at bounding box center [633, 21] width 1266 height 42
click at [1126, 13] on button "Submit as Quote" at bounding box center [1128, 20] width 77 height 21
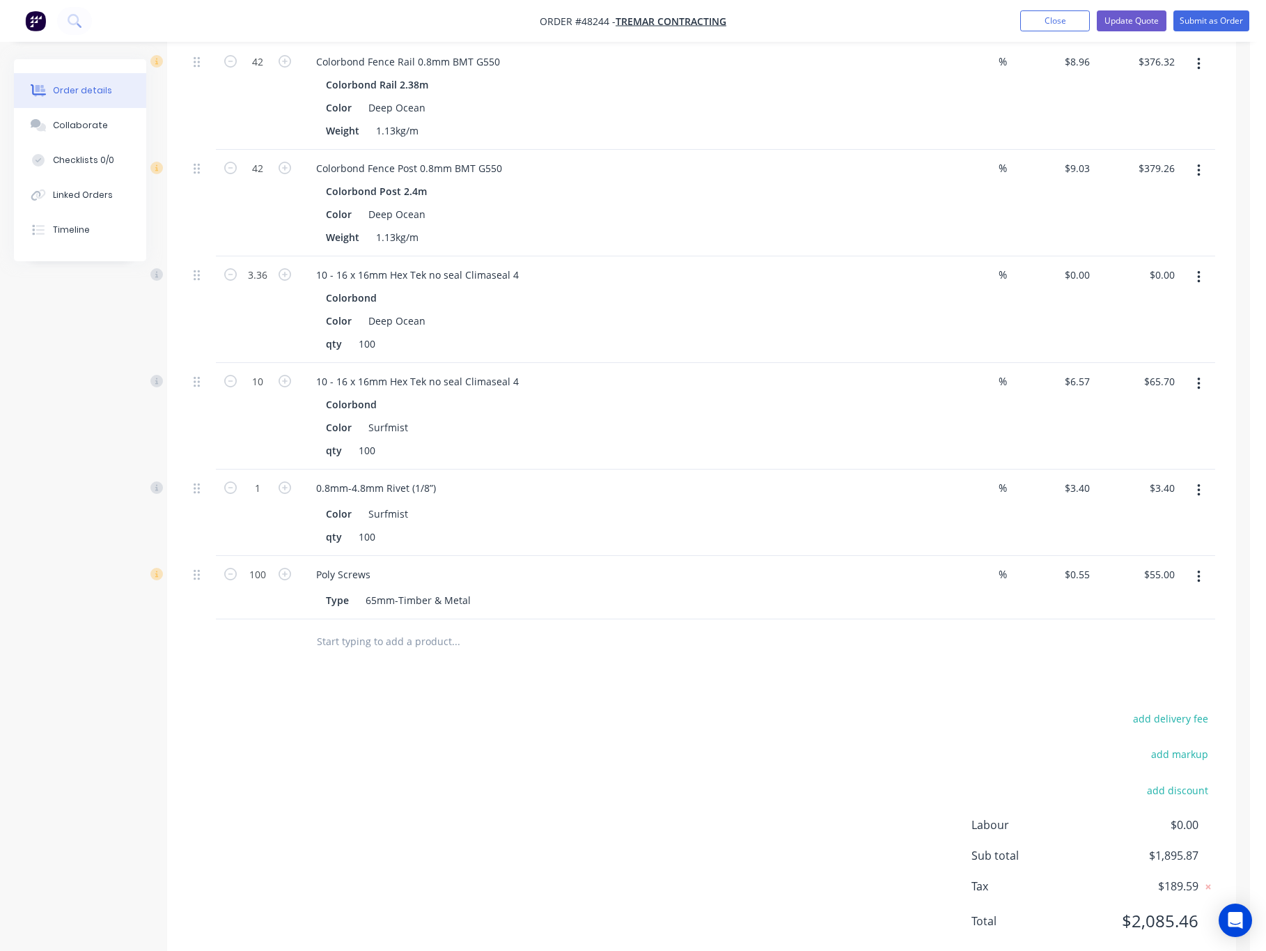
scroll to position [0, 0]
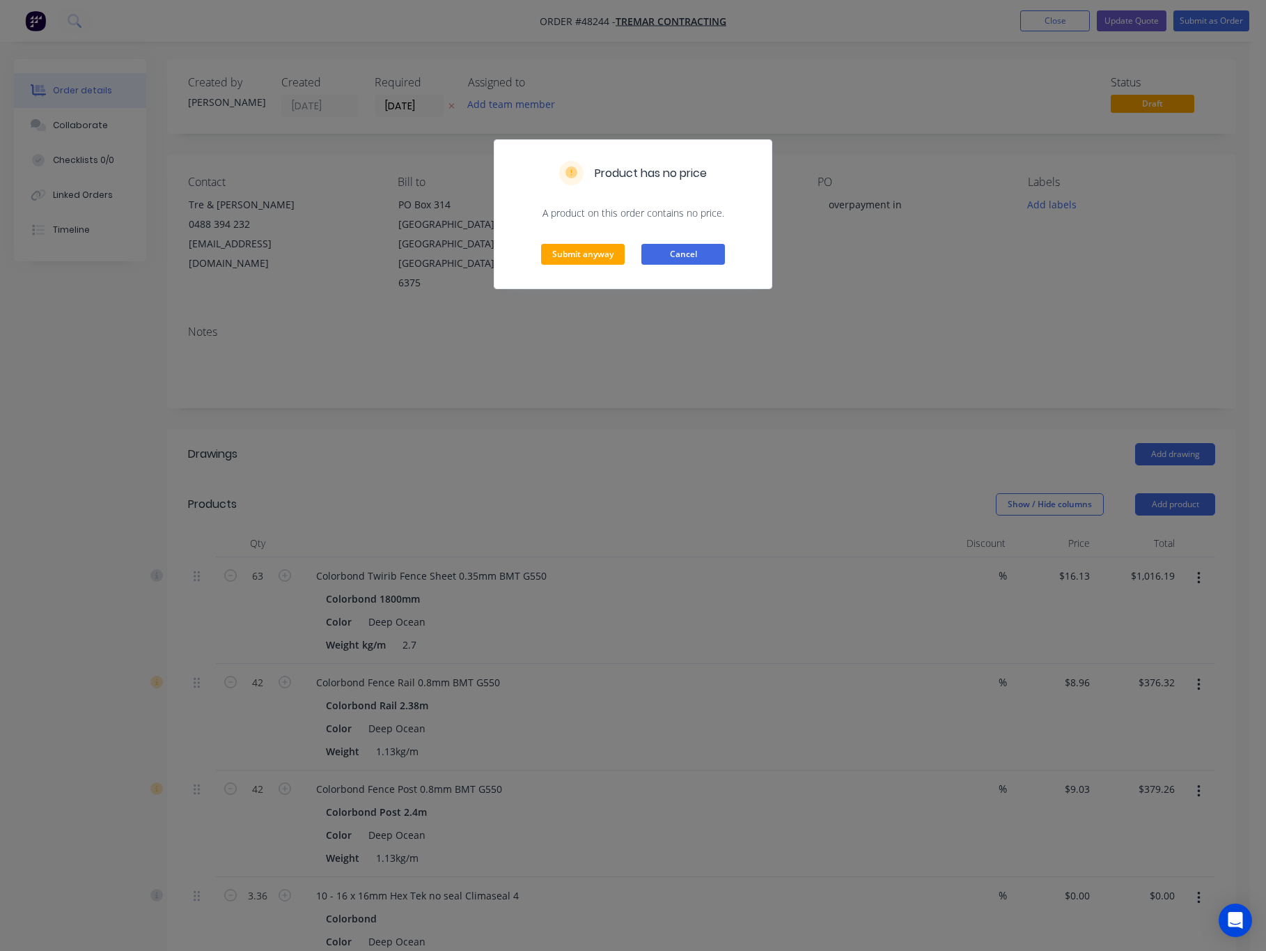
click at [702, 258] on button "Cancel" at bounding box center [683, 254] width 84 height 21
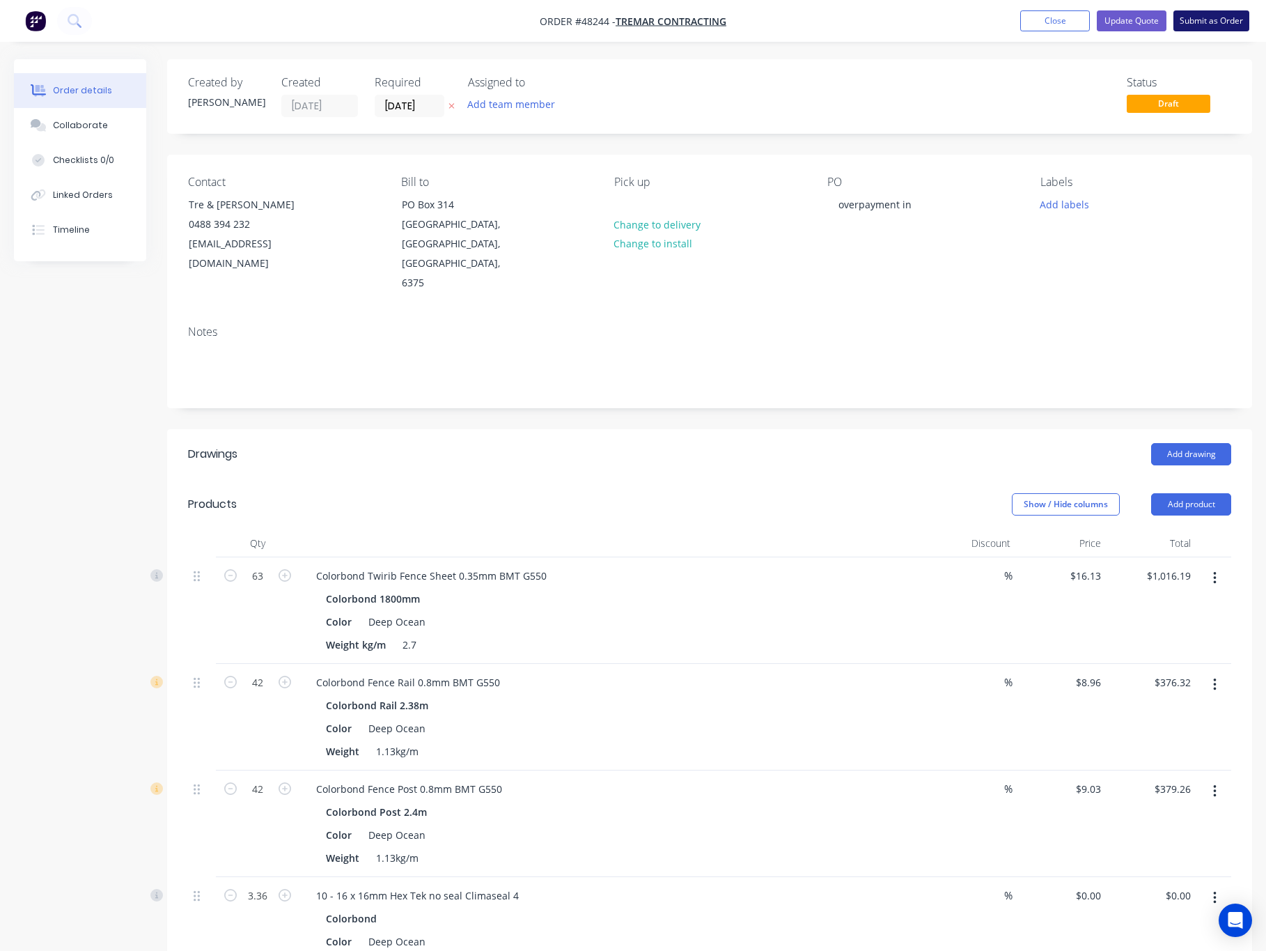
click at [1220, 15] on button "Submit as Order" at bounding box center [1212, 20] width 76 height 21
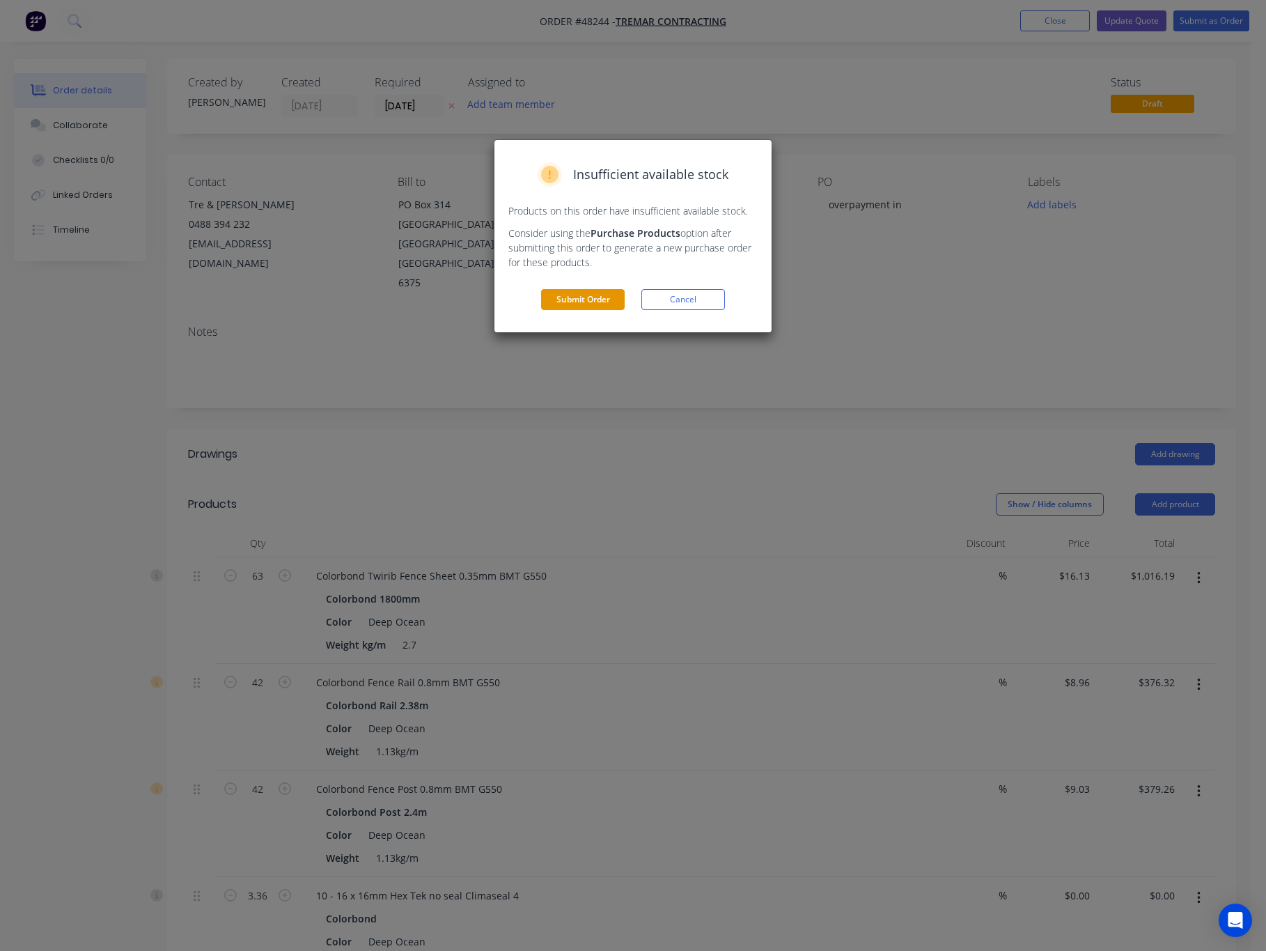
click at [588, 303] on button "Submit Order" at bounding box center [583, 299] width 84 height 21
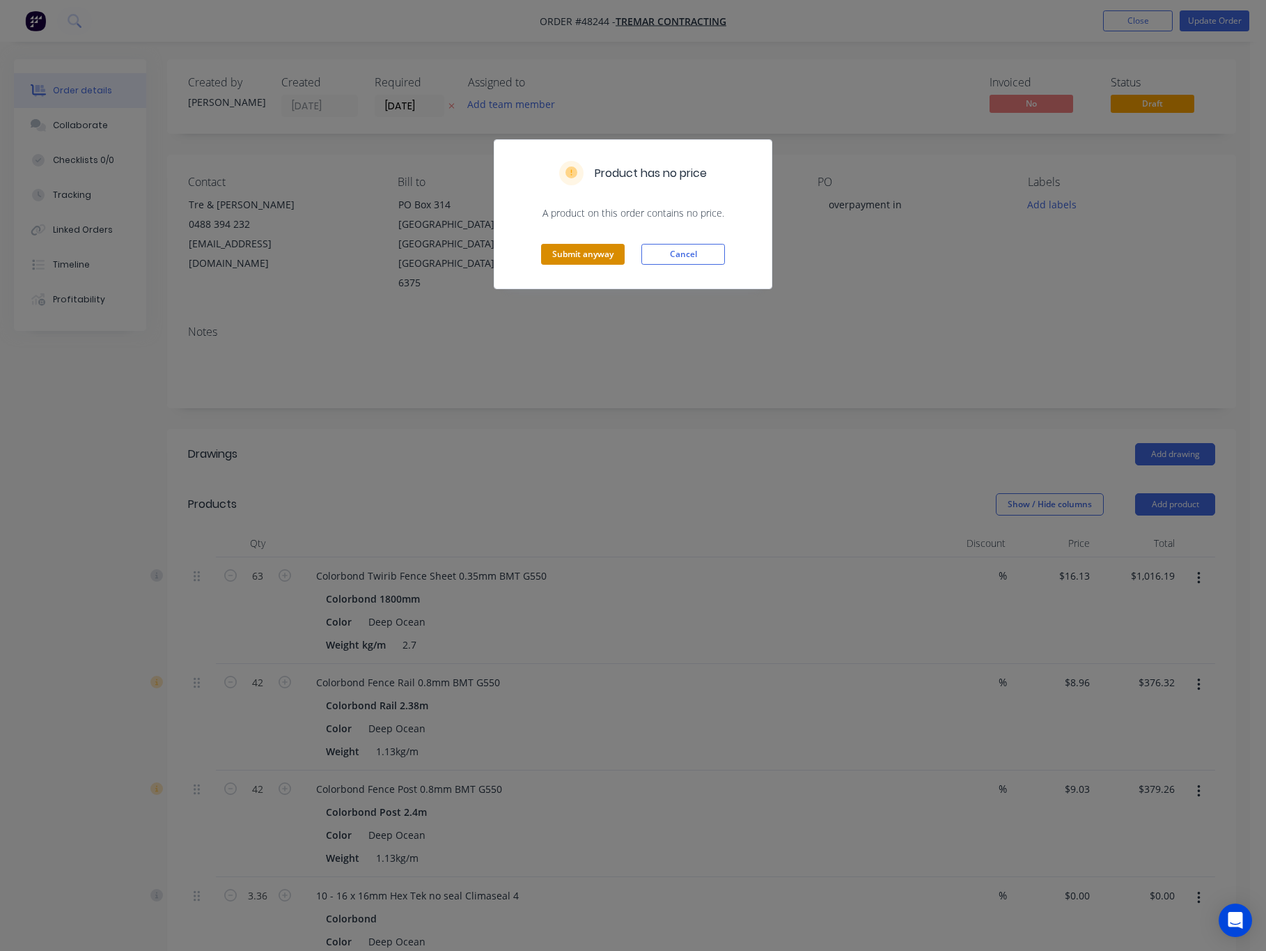
click at [582, 256] on button "Submit anyway" at bounding box center [583, 254] width 84 height 21
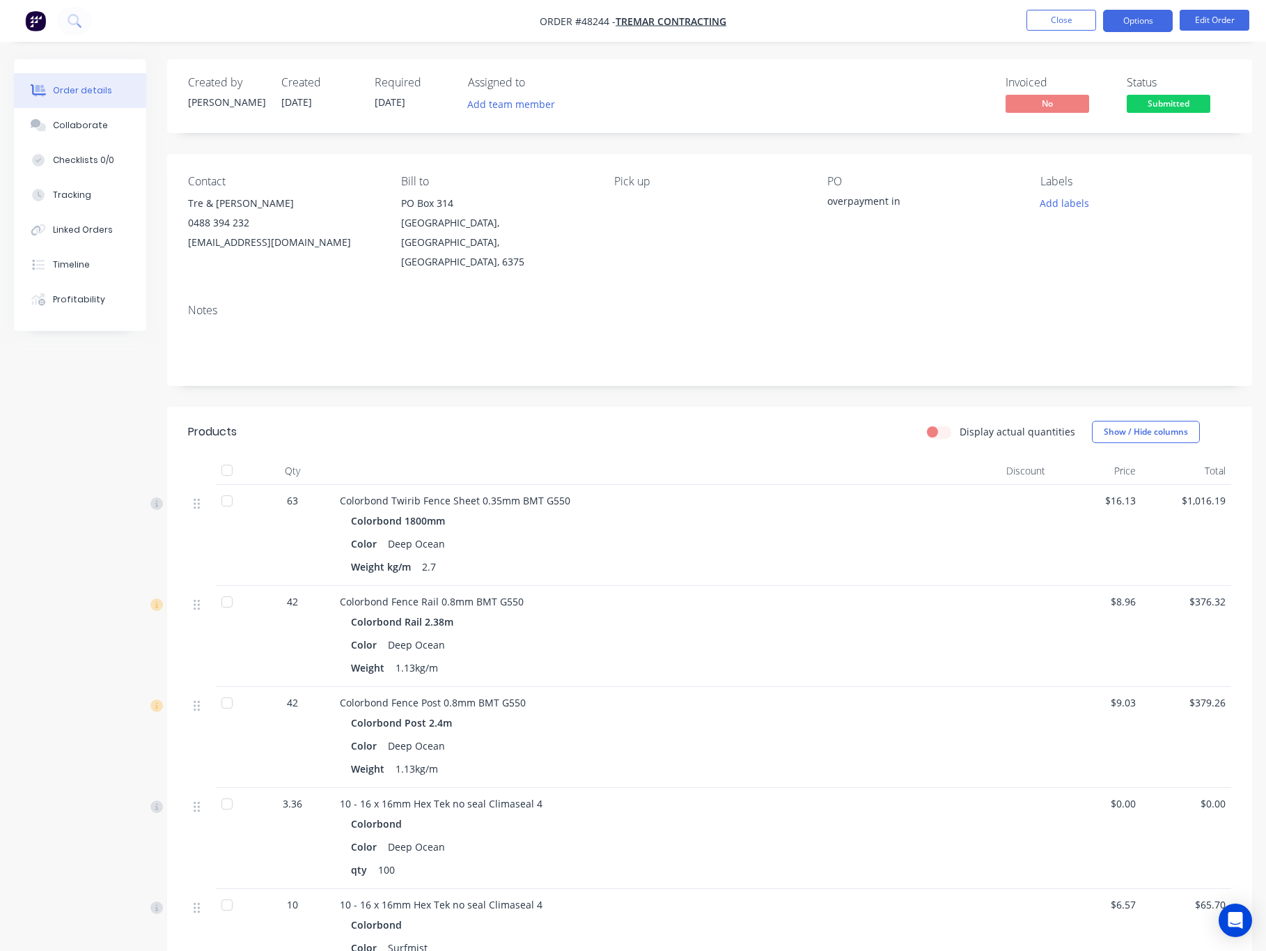
click at [1147, 25] on button "Options" at bounding box center [1138, 21] width 70 height 22
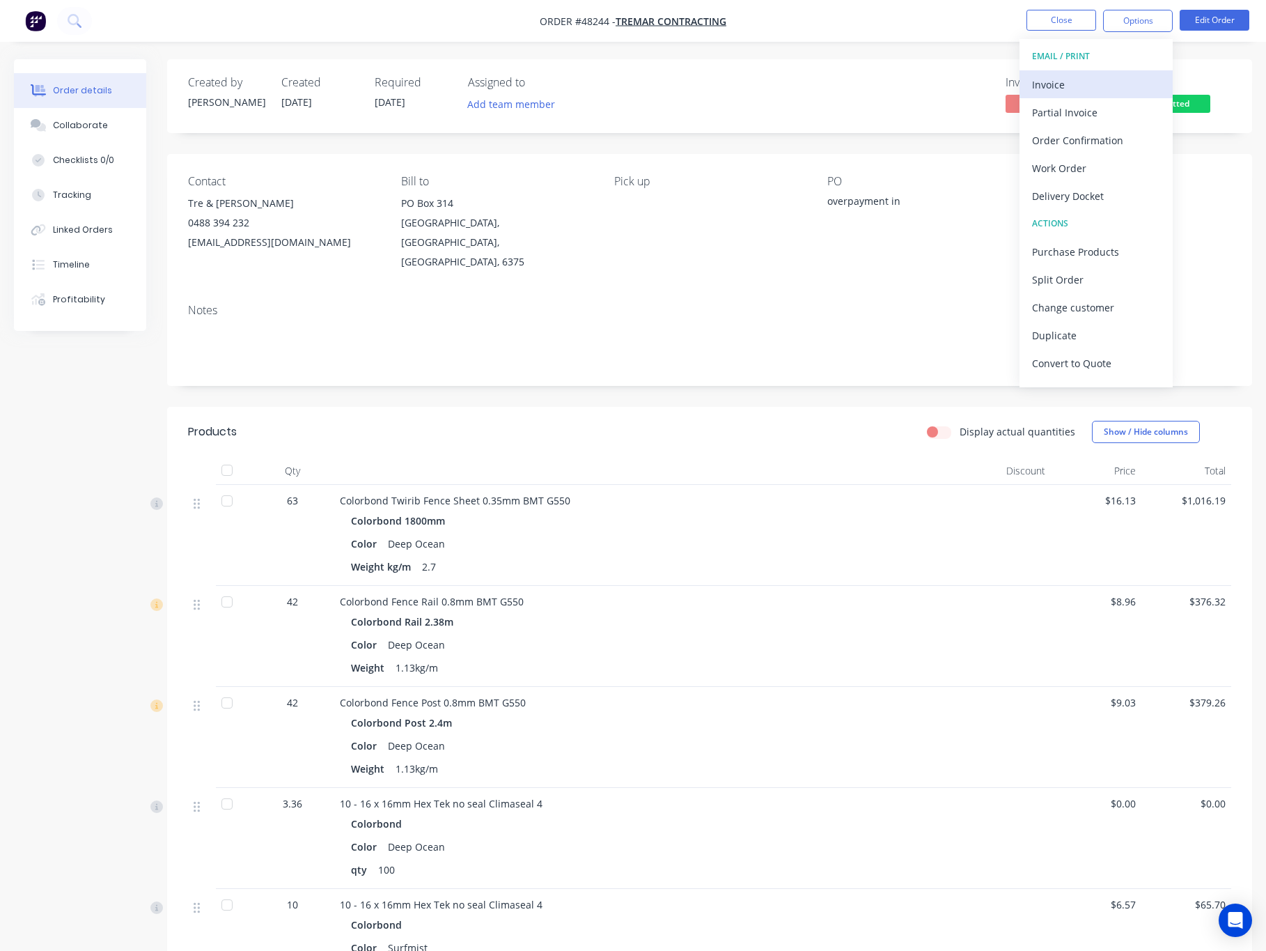
click at [1087, 82] on div "Invoice" at bounding box center [1096, 85] width 128 height 20
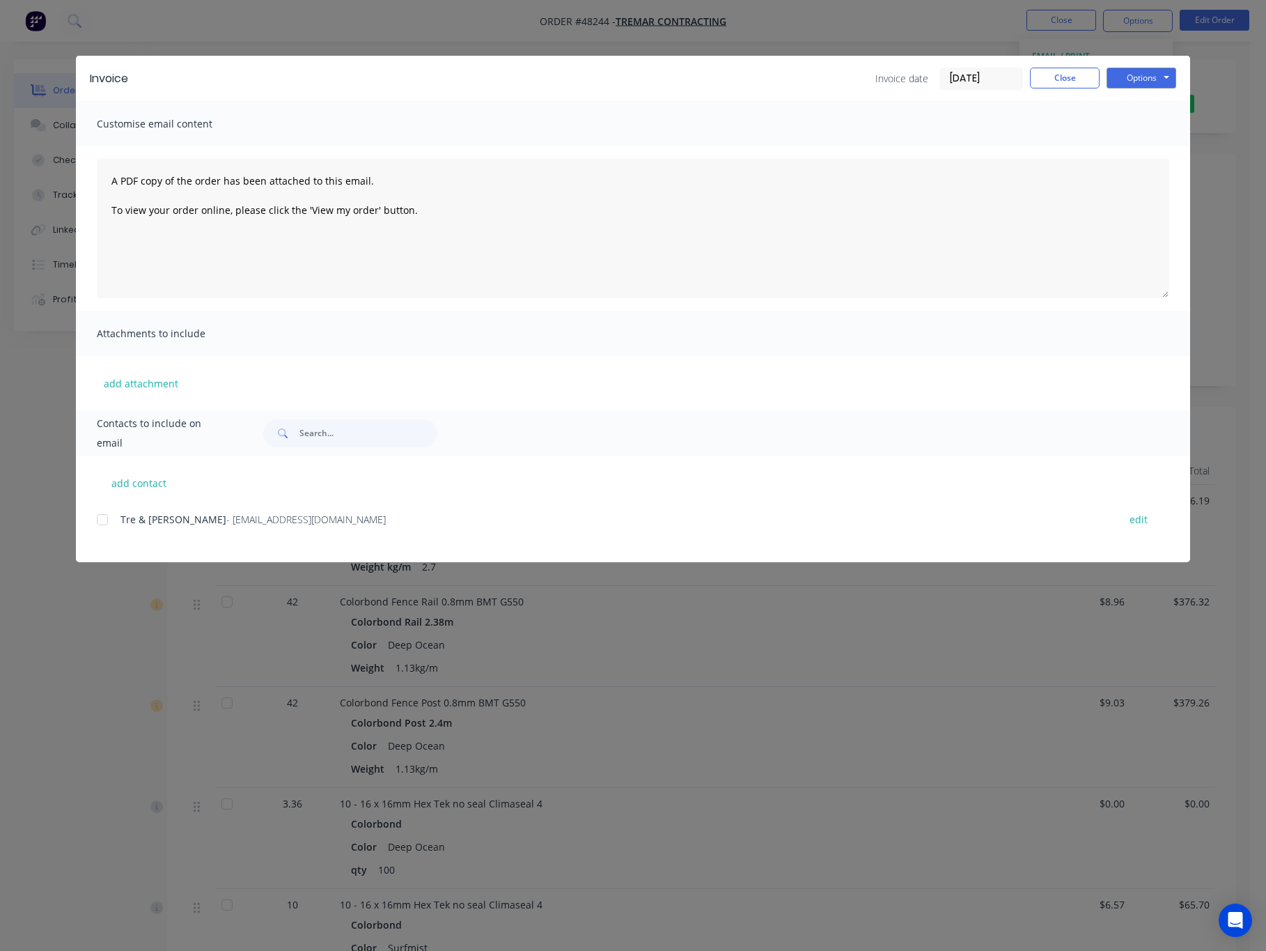
click at [99, 522] on div at bounding box center [102, 520] width 28 height 28
click at [1160, 79] on button "Options" at bounding box center [1142, 78] width 70 height 21
click at [1173, 142] on button "Email" at bounding box center [1151, 148] width 89 height 23
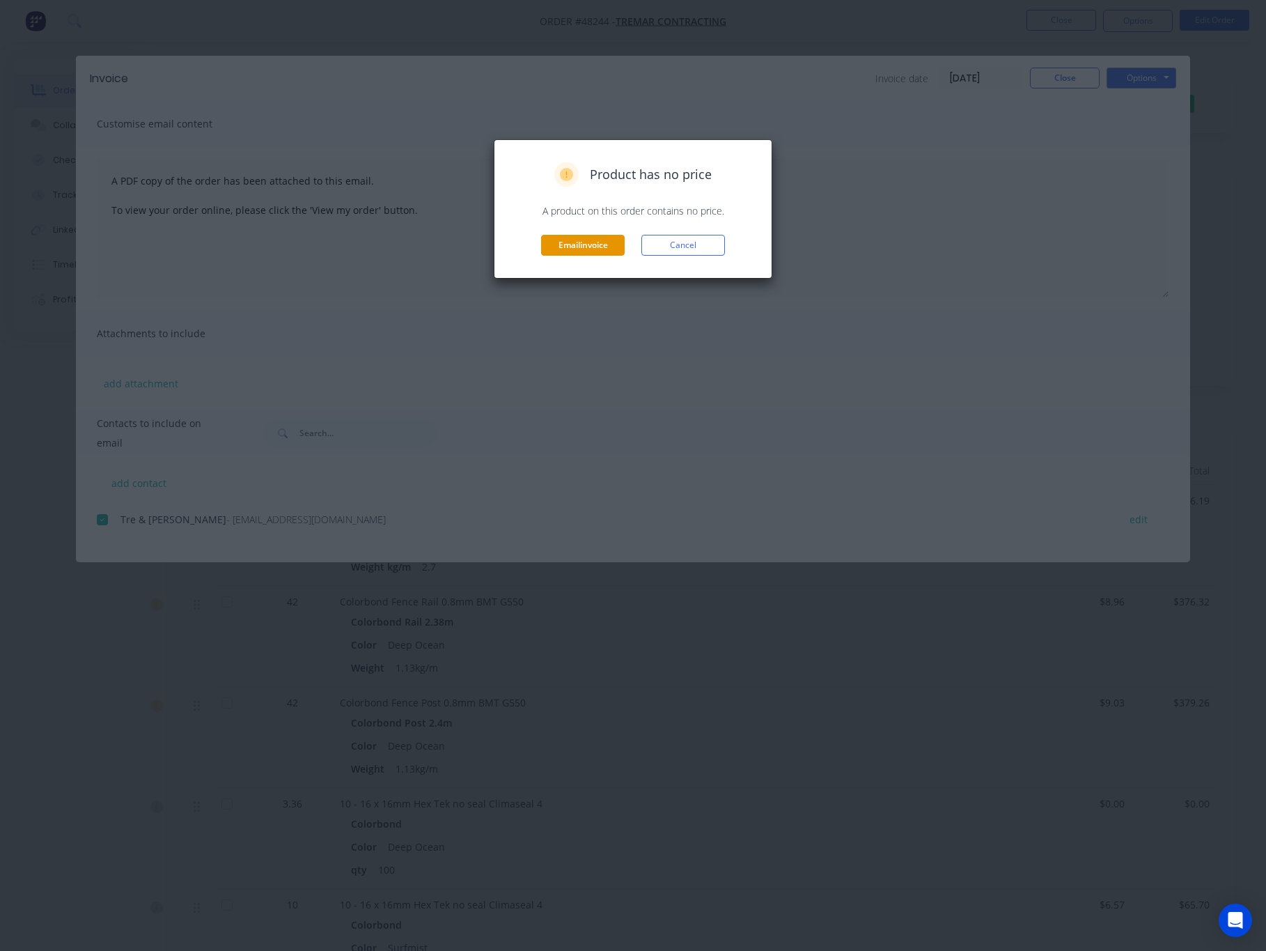
click at [608, 249] on button "Email invoice" at bounding box center [583, 245] width 84 height 21
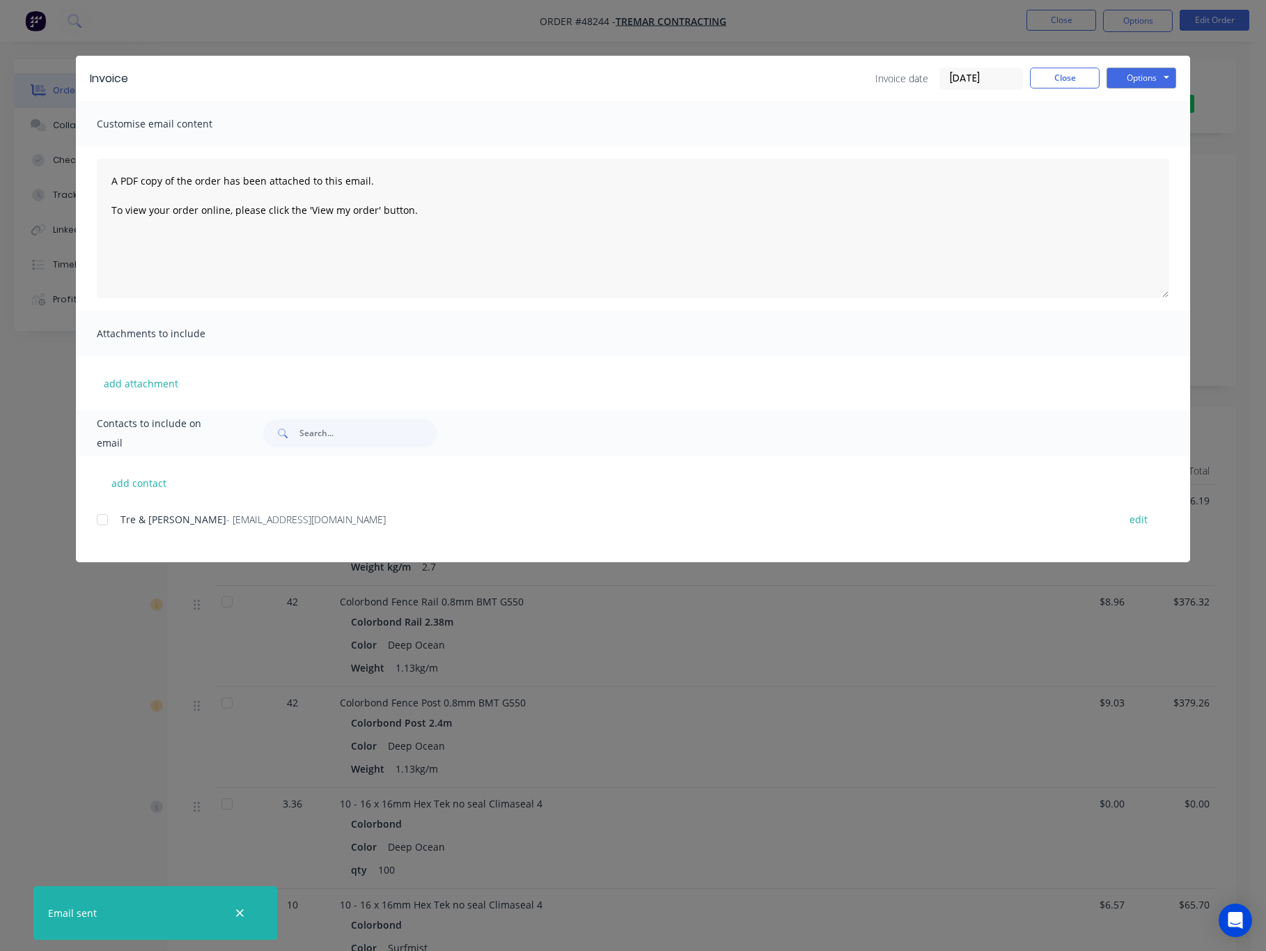
click at [788, 712] on div "Invoice Invoice date [DATE] Close Options Preview Print Email Customise email c…" at bounding box center [633, 475] width 1266 height 951
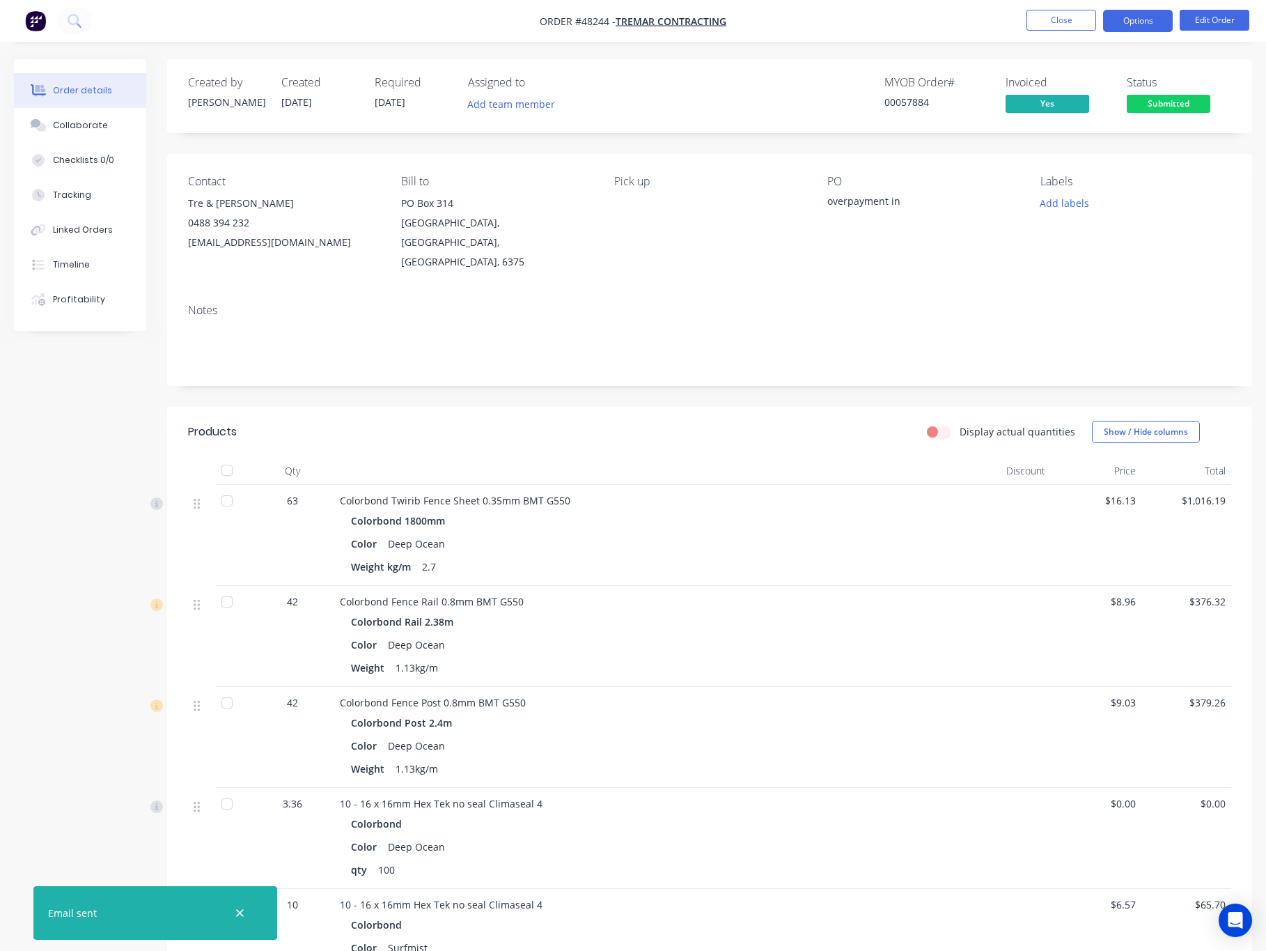
click at [1162, 19] on button "Options" at bounding box center [1138, 21] width 70 height 22
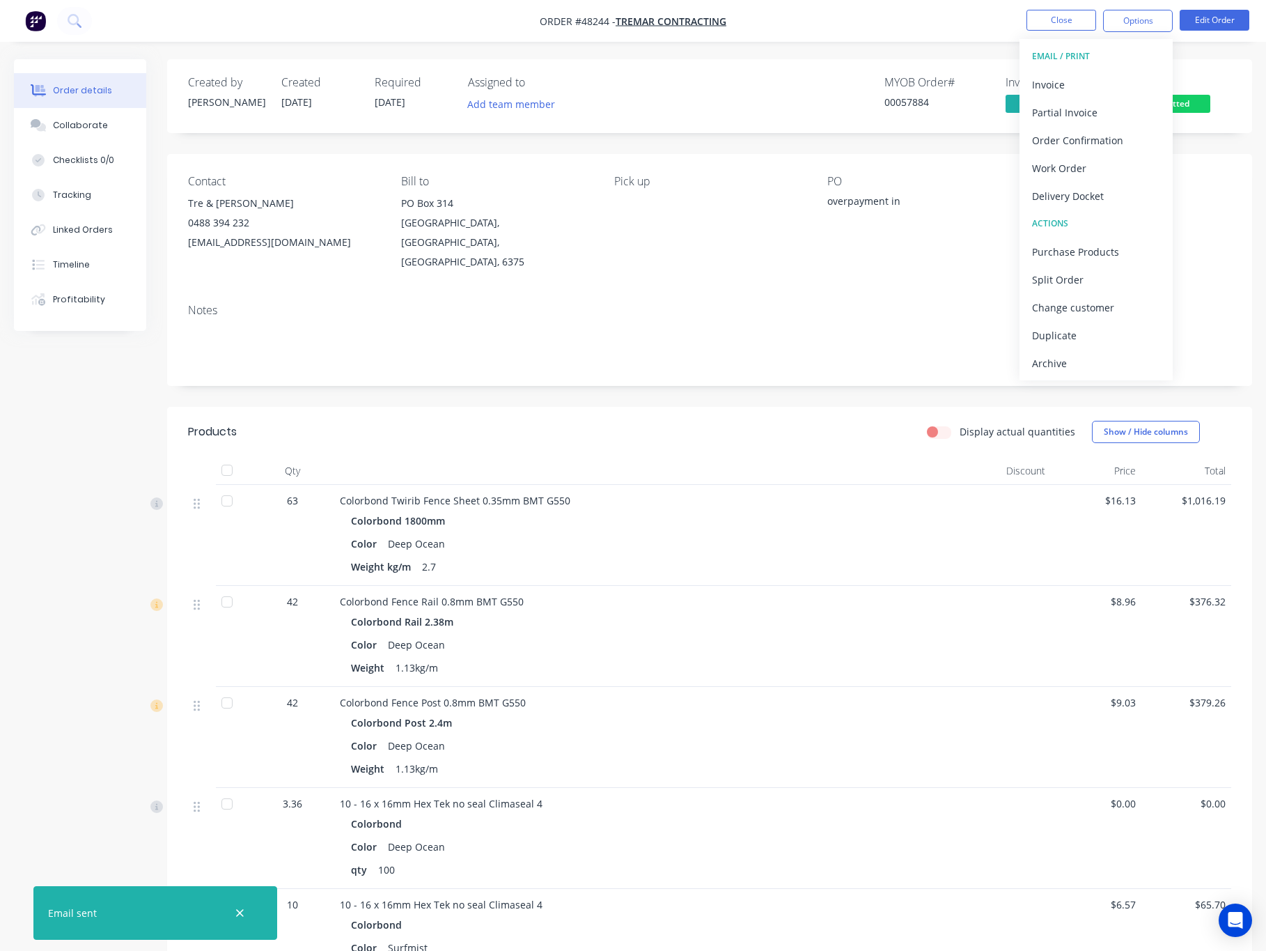
click at [1208, 65] on div "Created by [PERSON_NAME] Created [DATE] Required [DATE] Assigned to Add team me…" at bounding box center [709, 96] width 1085 height 74
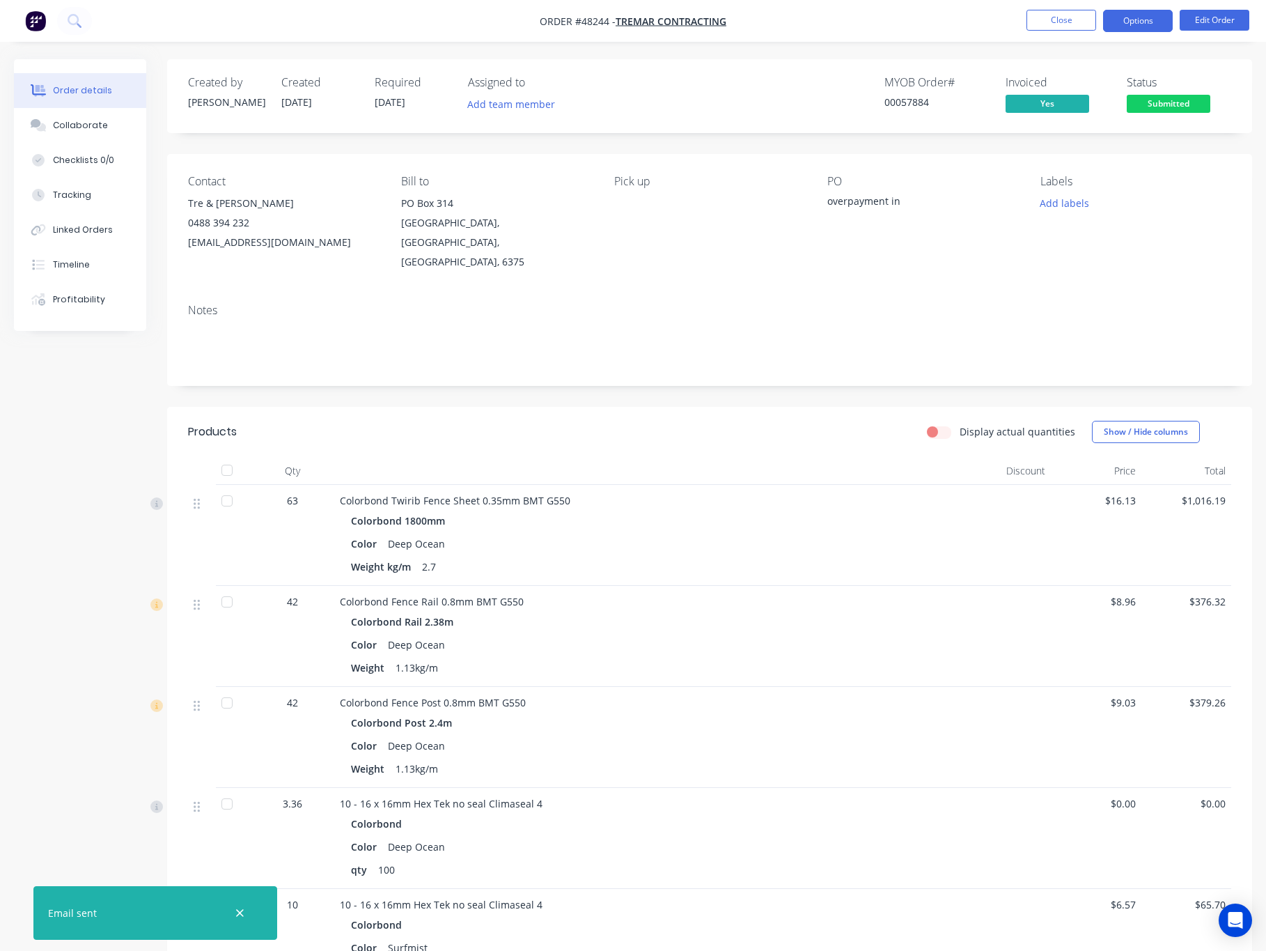
click at [1147, 19] on button "Options" at bounding box center [1138, 21] width 70 height 22
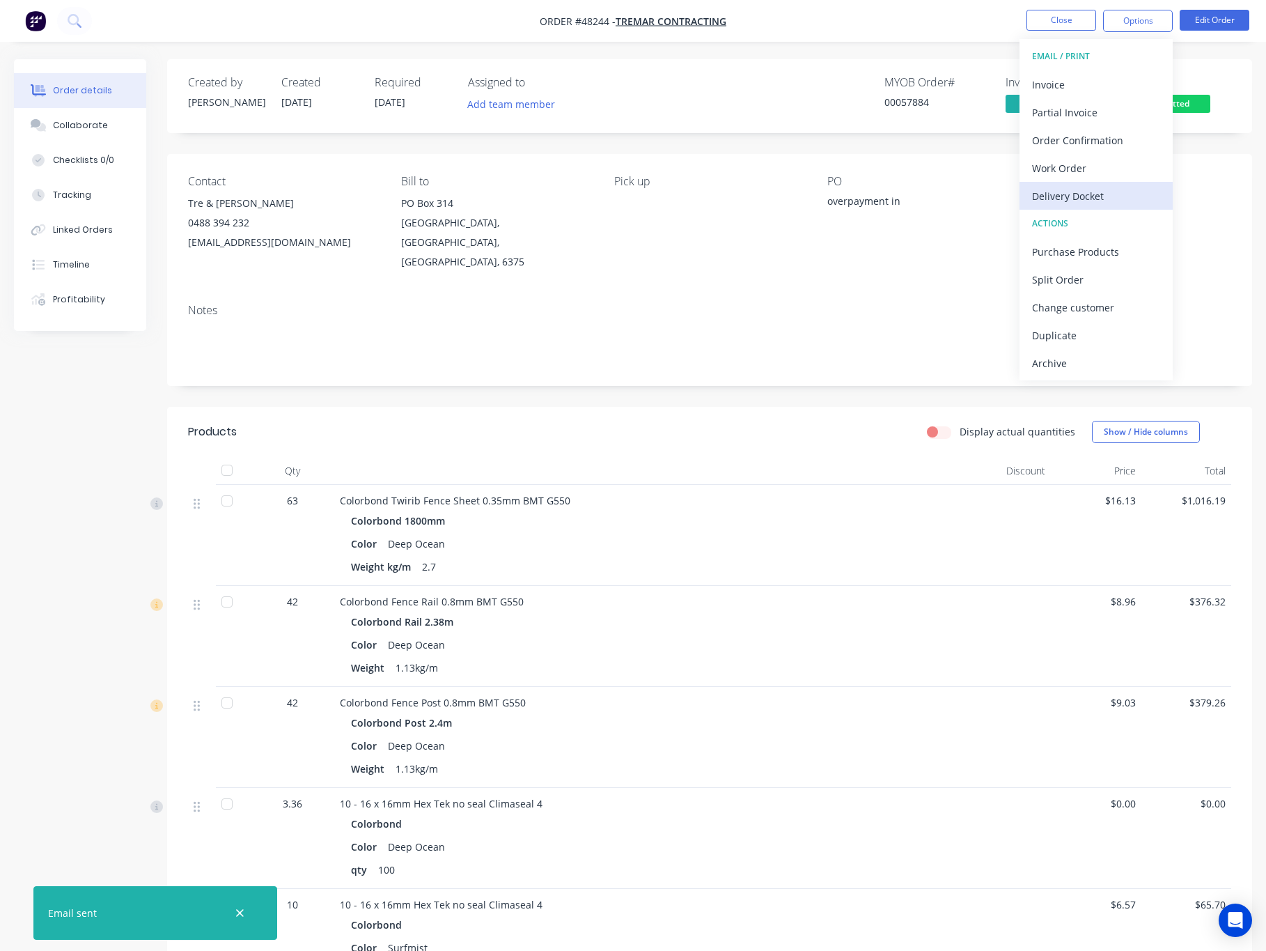
click at [1101, 195] on div "Delivery Docket" at bounding box center [1096, 196] width 128 height 20
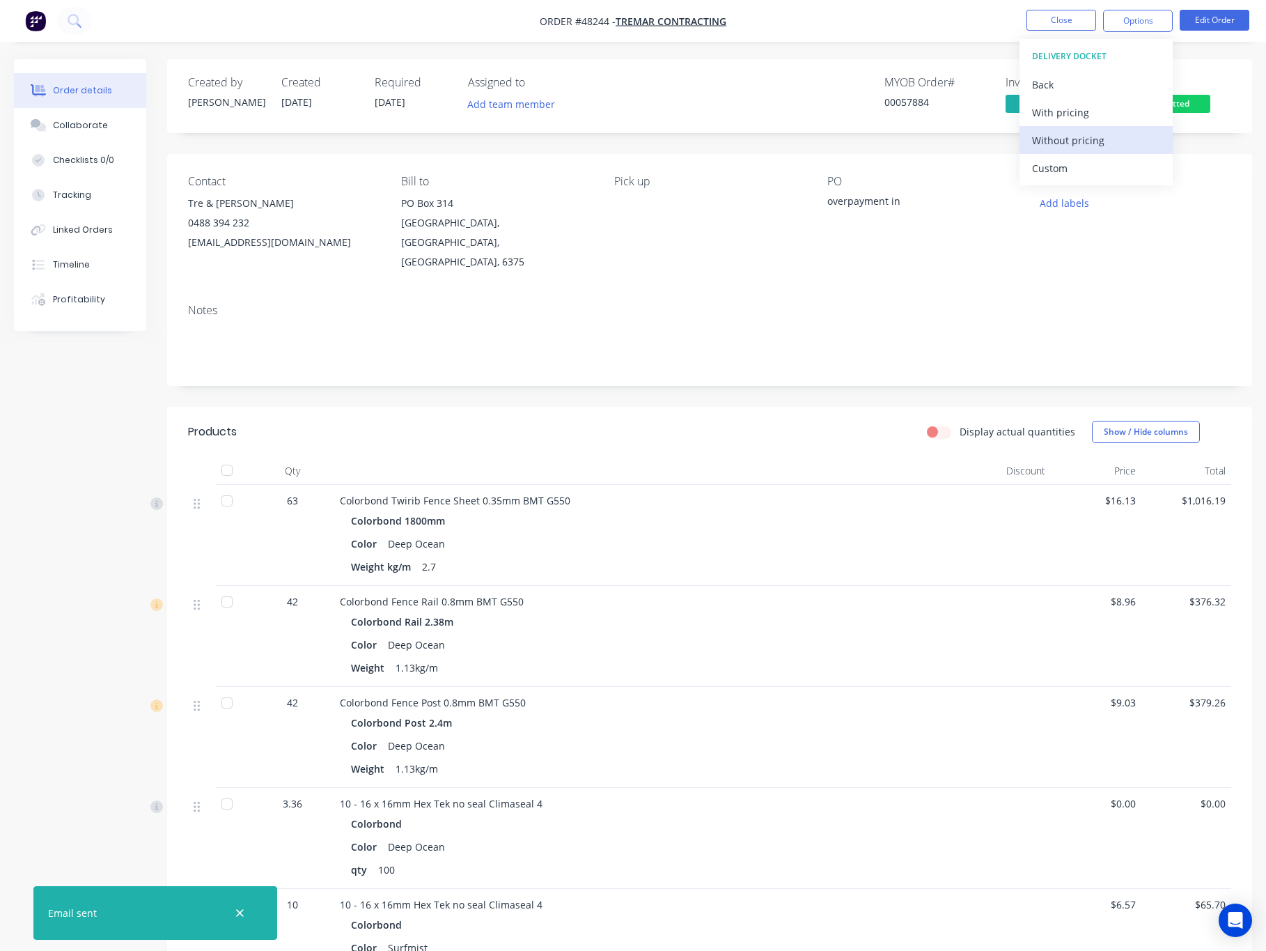
click at [1122, 150] on button "Without pricing" at bounding box center [1096, 140] width 153 height 28
